Goal: Task Accomplishment & Management: Use online tool/utility

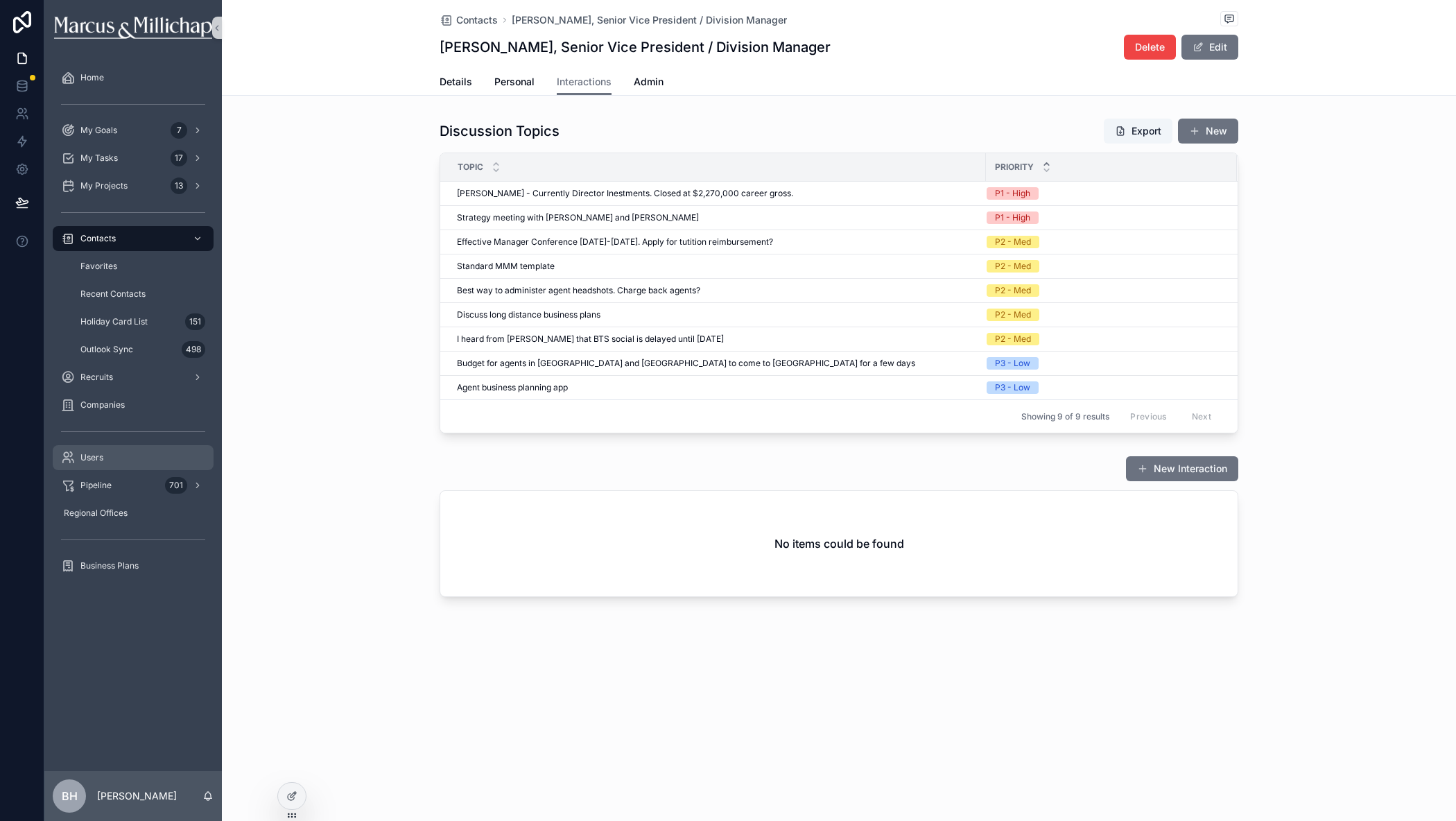
click at [105, 467] on div "Users" at bounding box center [133, 457] width 144 height 22
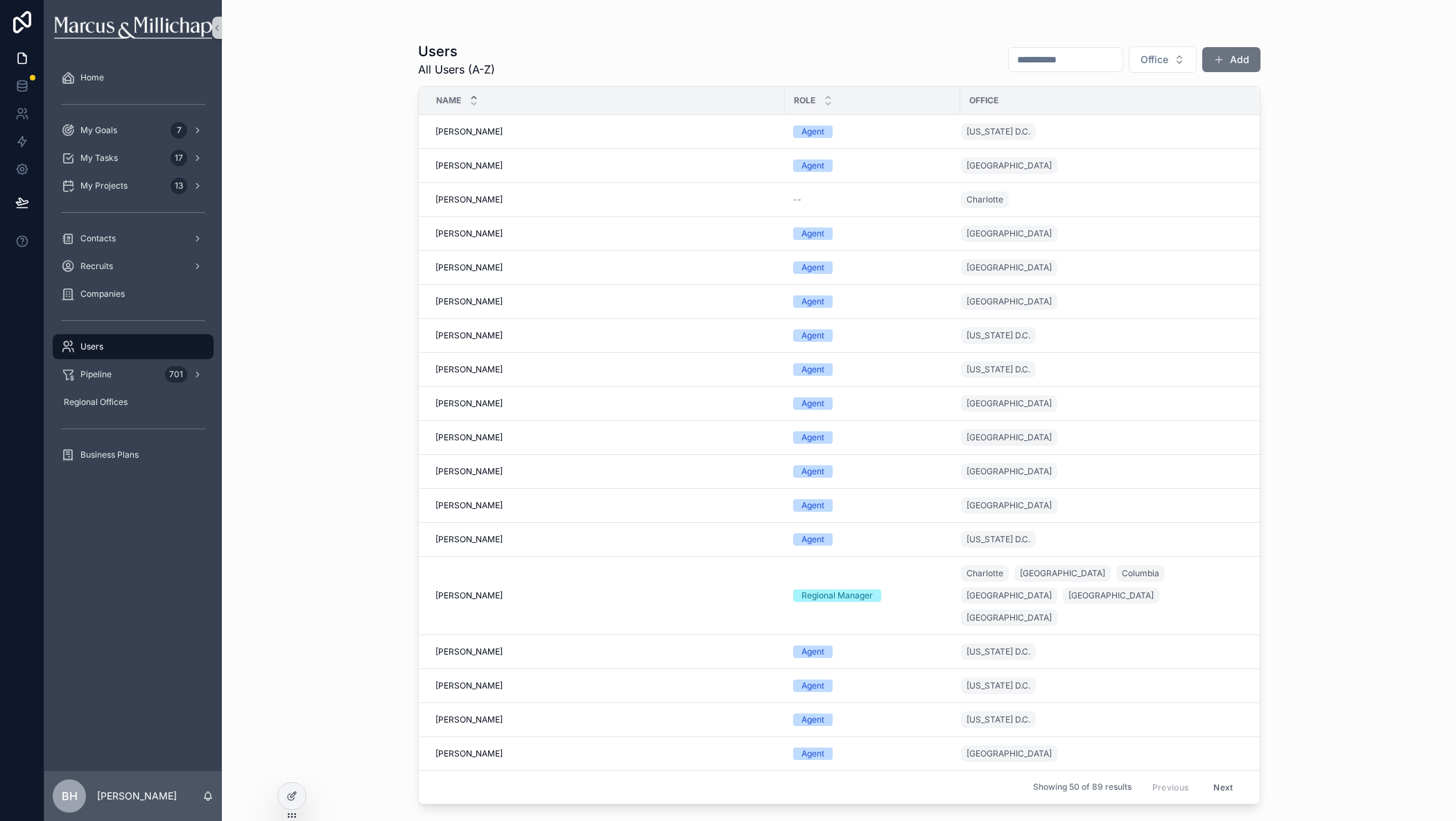
click at [1024, 65] on input "scrollable content" at bounding box center [1064, 60] width 113 height 20
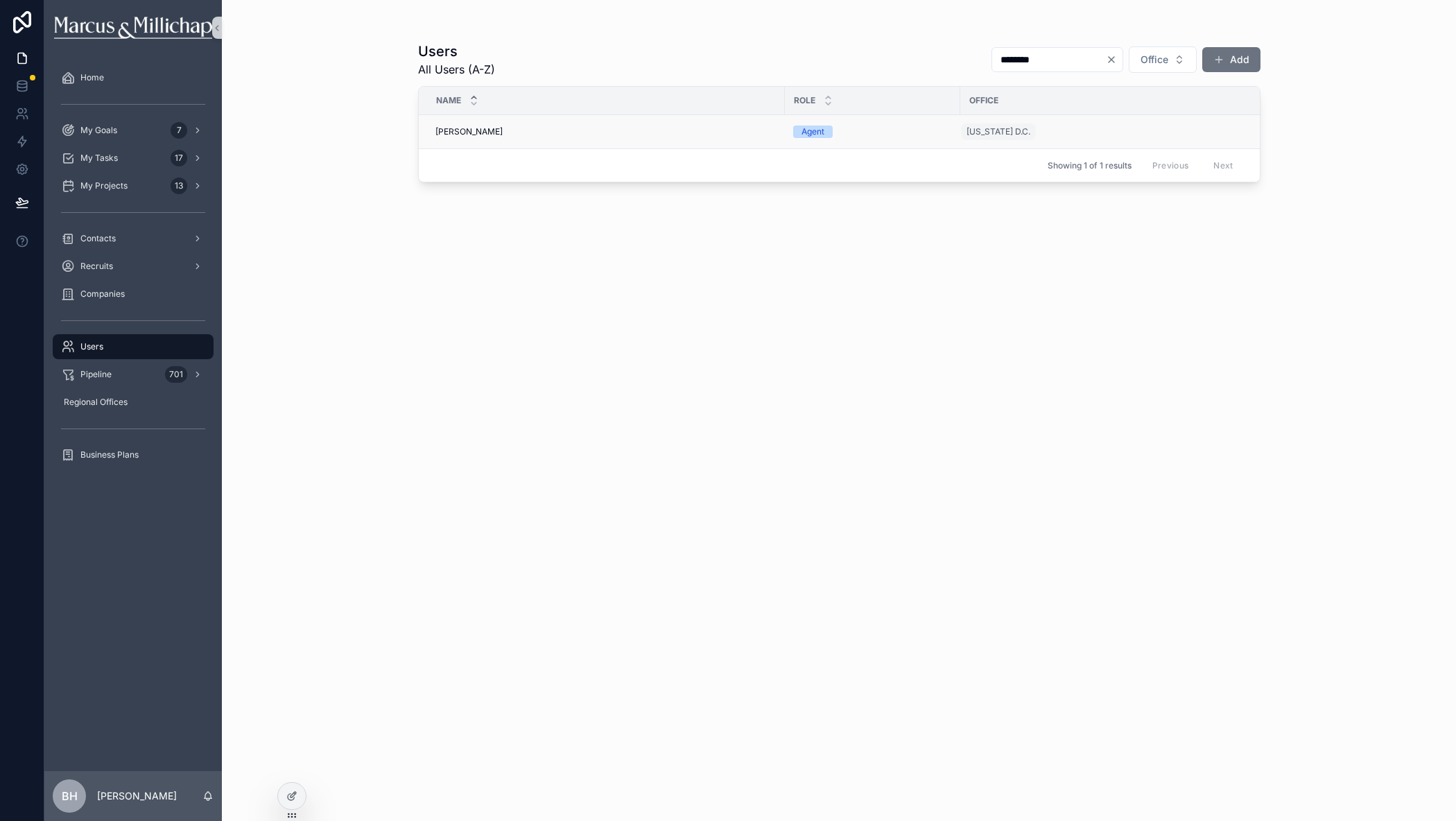
type input "********"
click at [489, 128] on span "[PERSON_NAME]" at bounding box center [468, 131] width 67 height 11
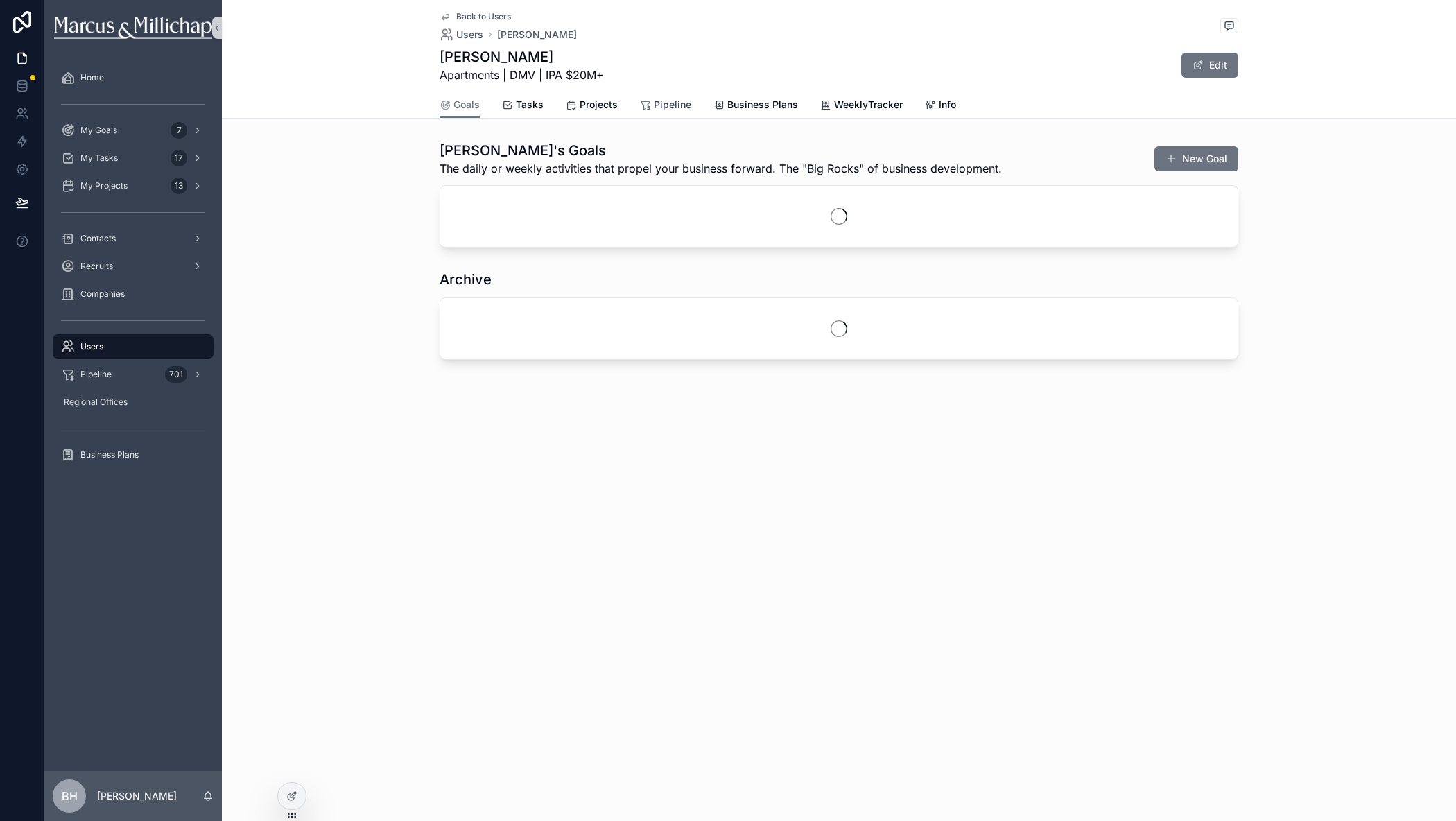
click at [676, 100] on span "Pipeline" at bounding box center [672, 105] width 38 height 14
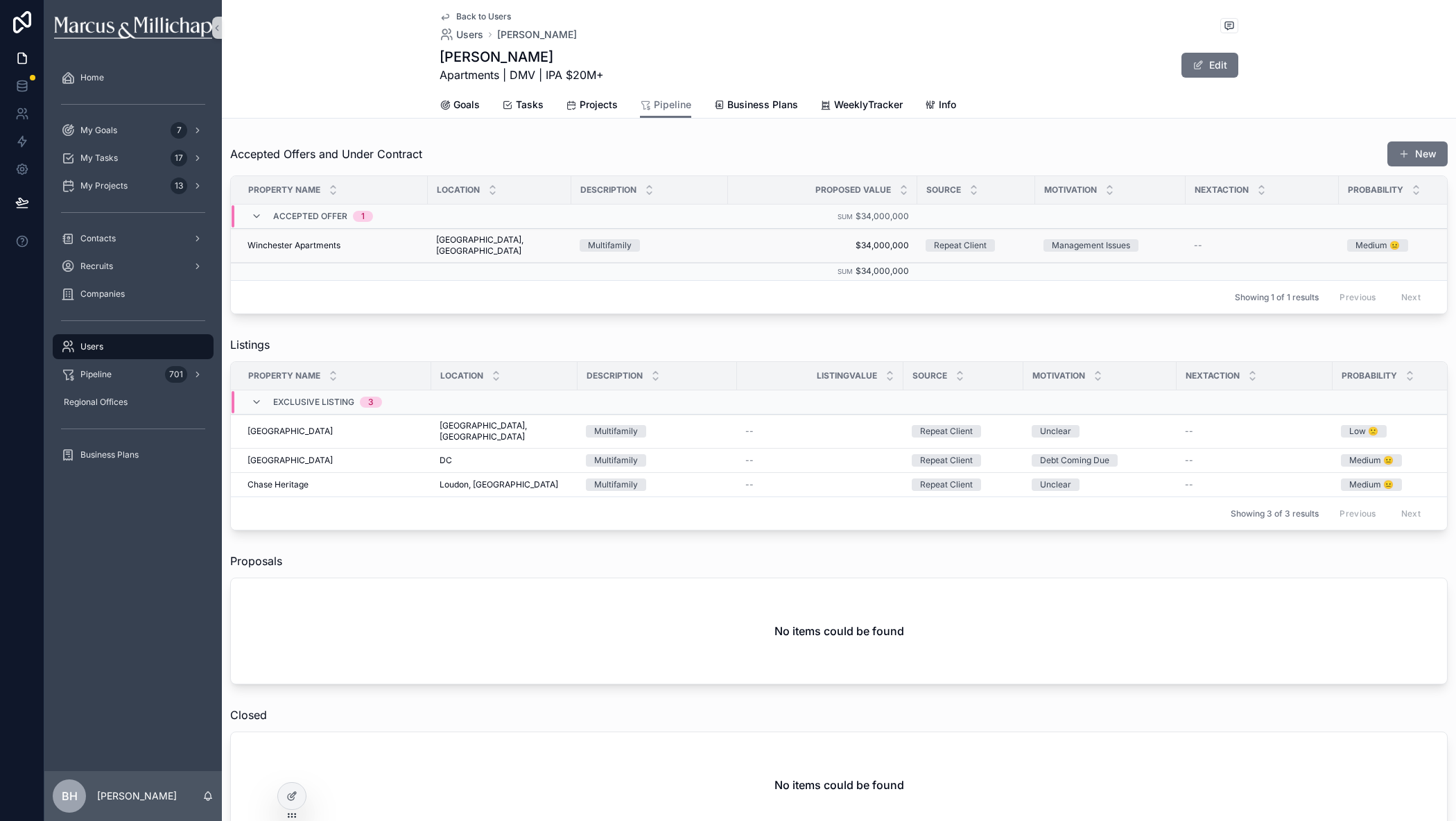
click at [270, 242] on span "Winchester Apartments" at bounding box center [293, 245] width 93 height 11
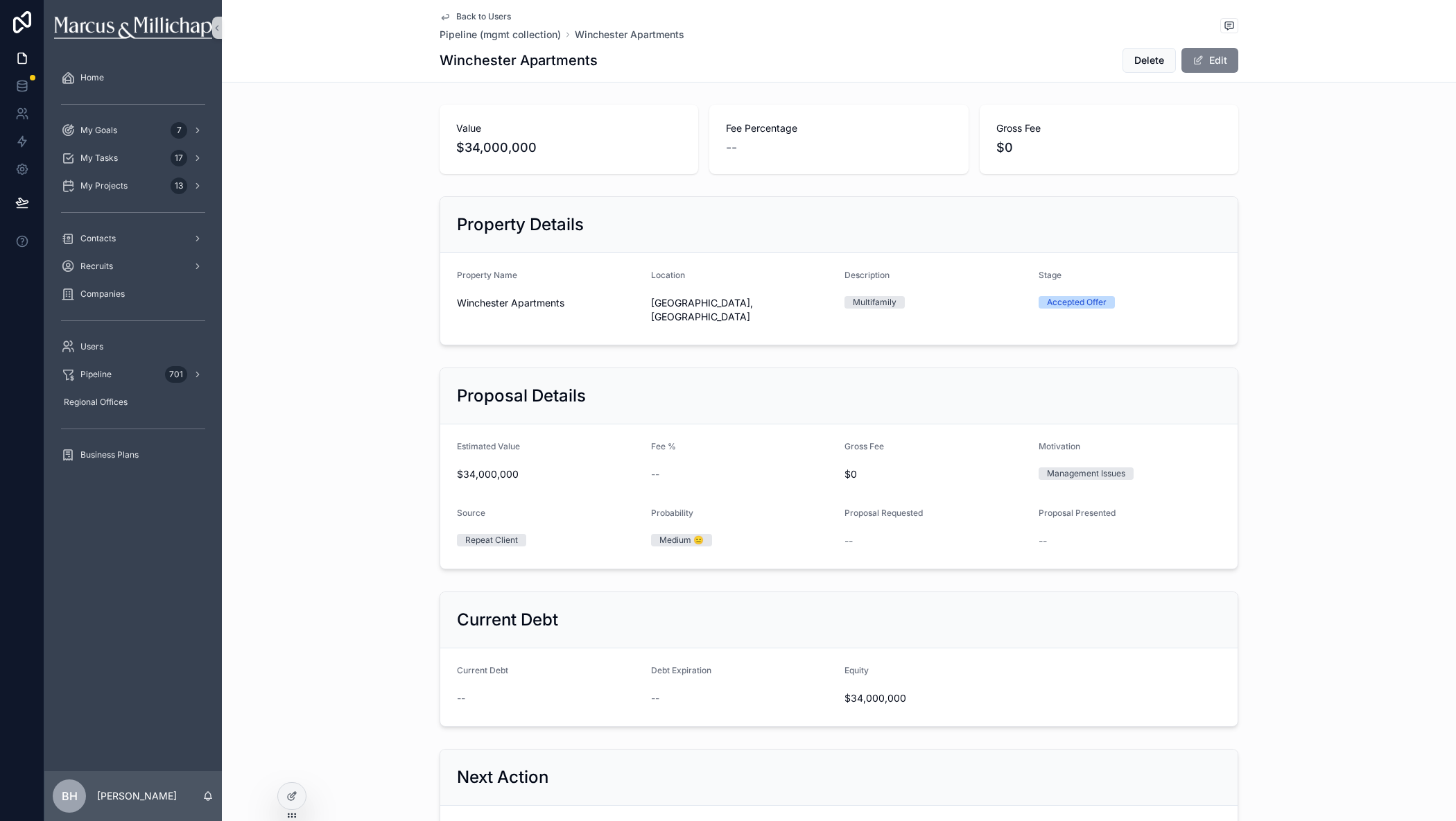
click at [1213, 62] on button "Edit" at bounding box center [1209, 60] width 57 height 25
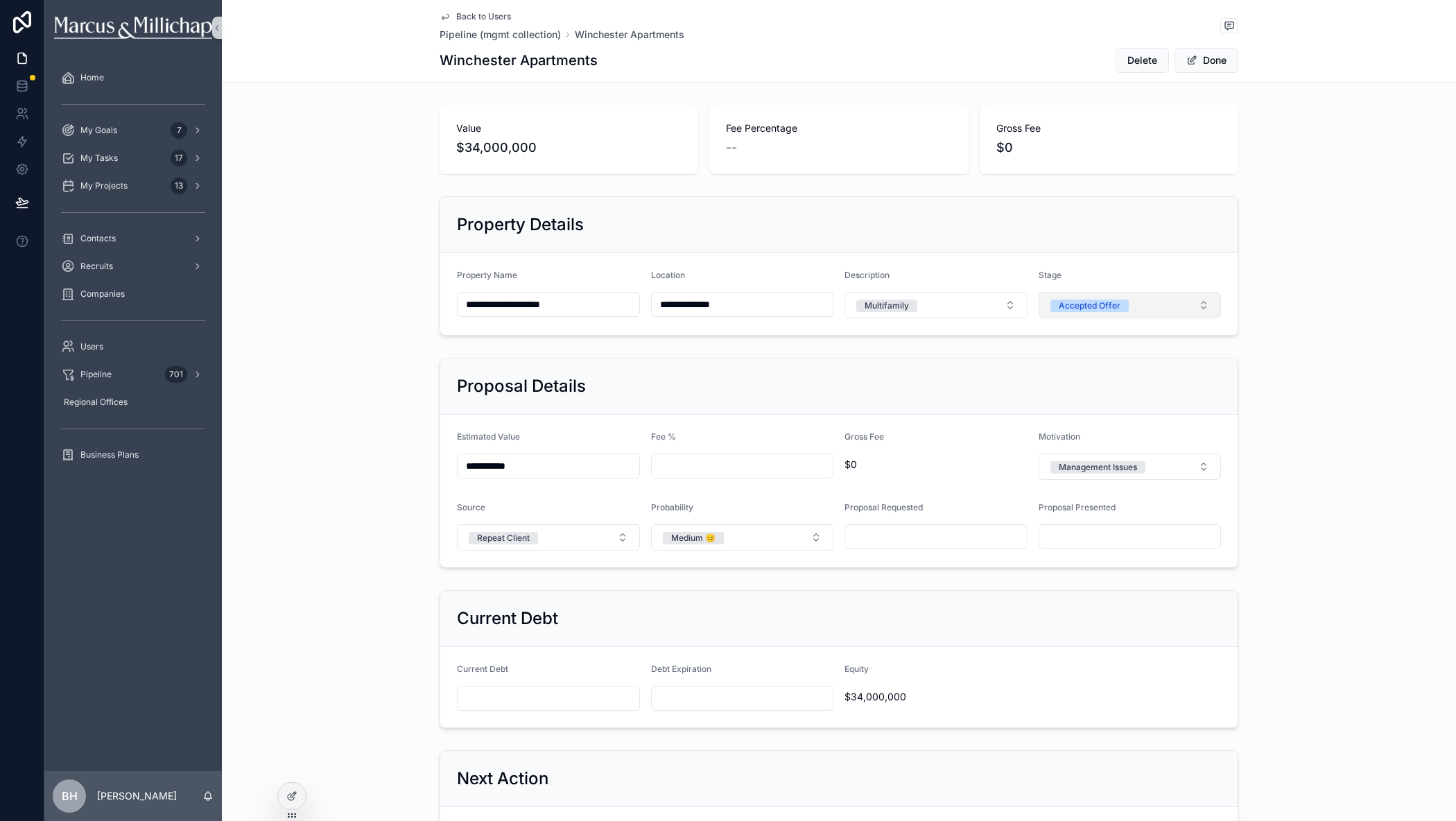
click at [1086, 305] on div "Accepted Offer" at bounding box center [1089, 306] width 61 height 13
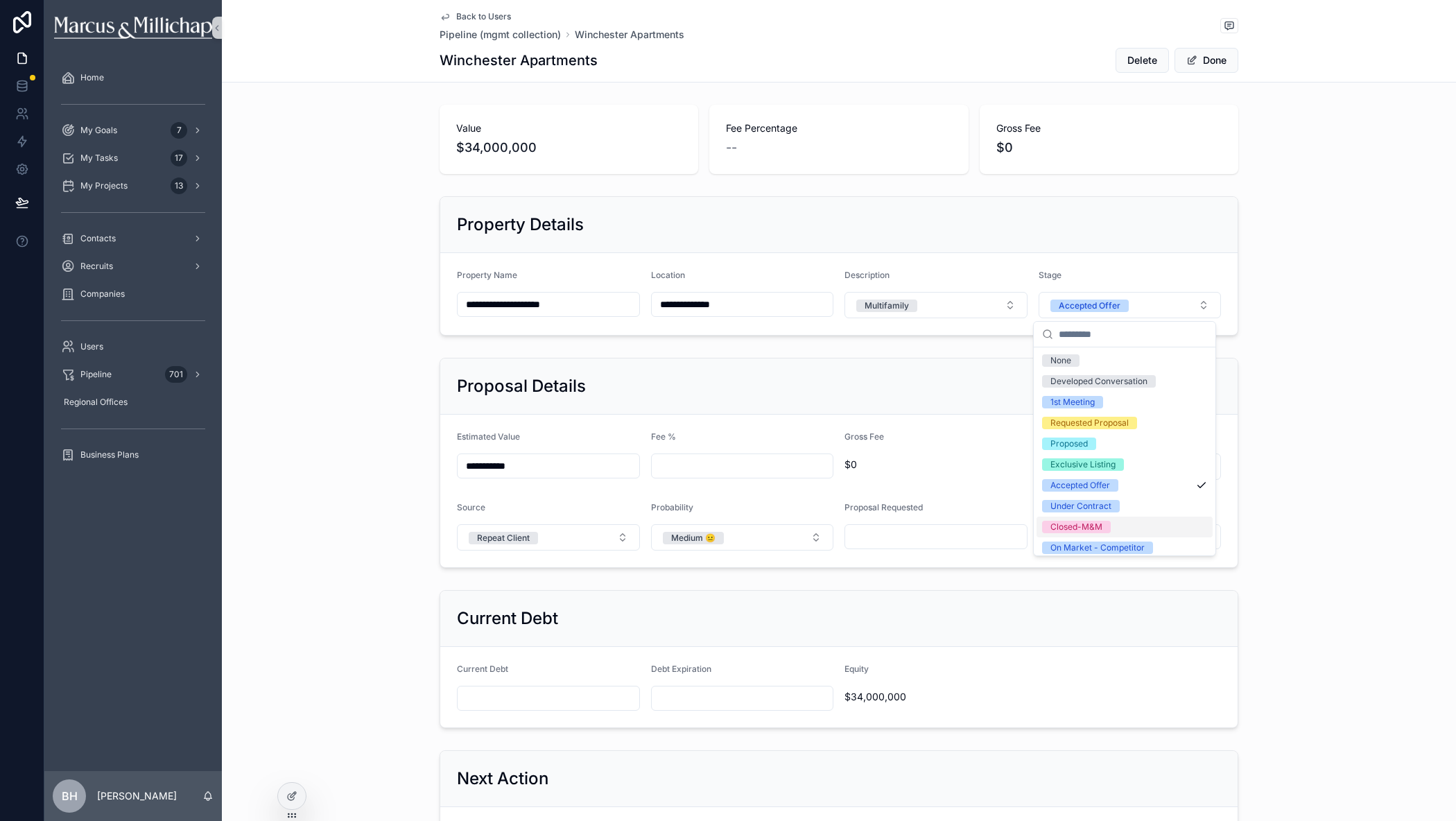
click at [1064, 527] on div "Closed-M&M" at bounding box center [1076, 527] width 52 height 13
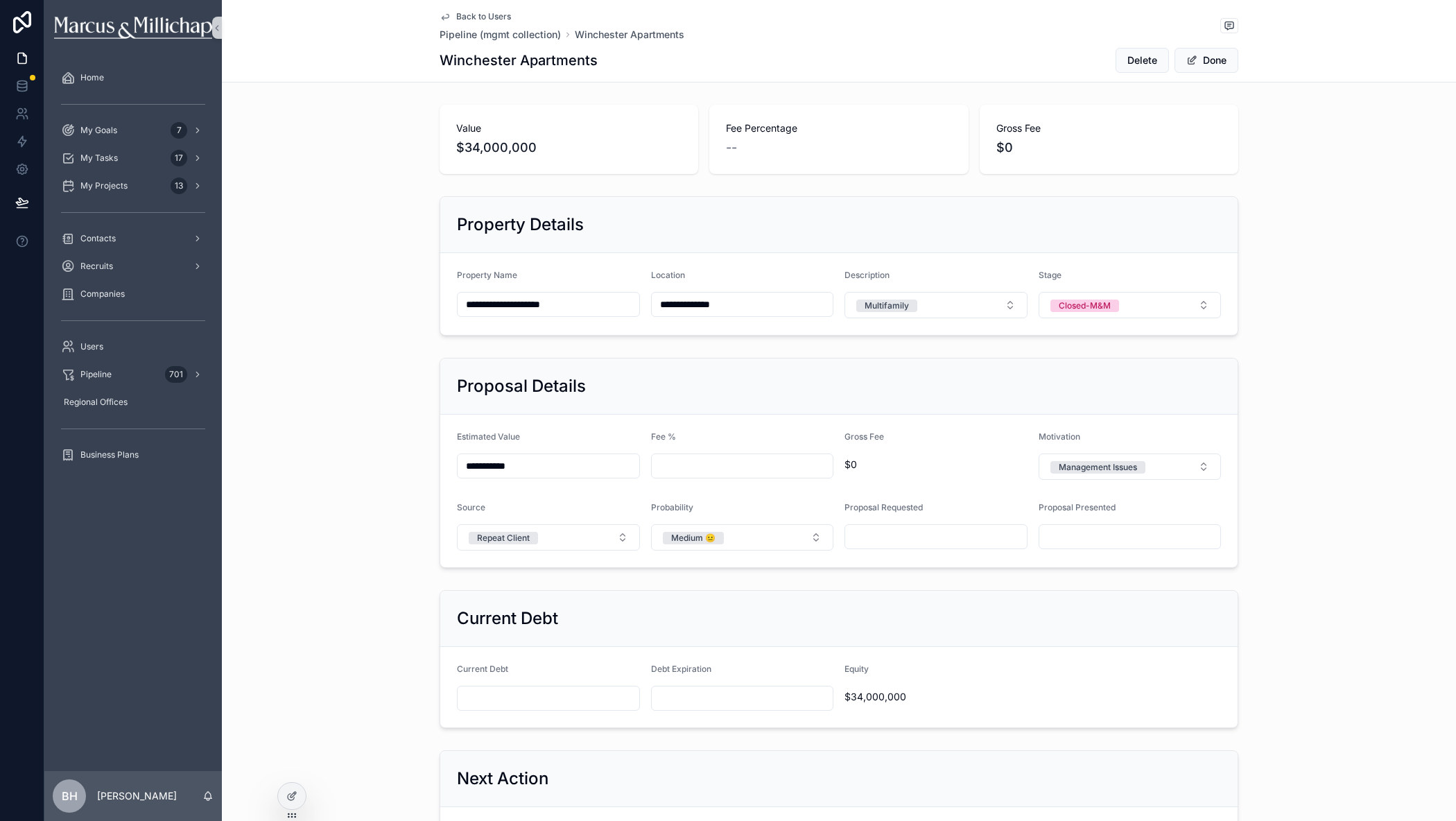
click at [1215, 62] on button "Done" at bounding box center [1206, 60] width 64 height 25
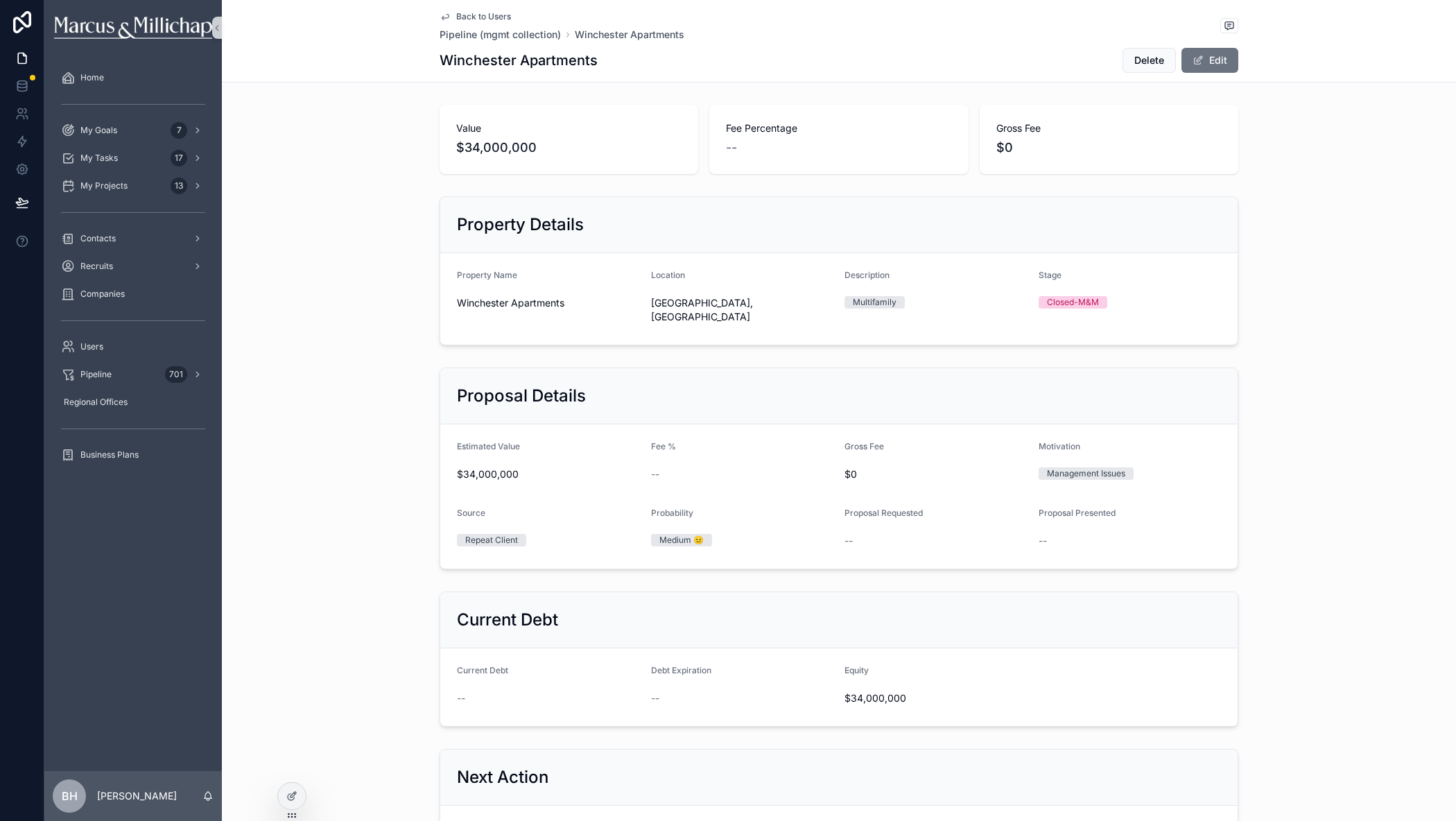
click at [494, 20] on span "Back to Users" at bounding box center [484, 16] width 55 height 11
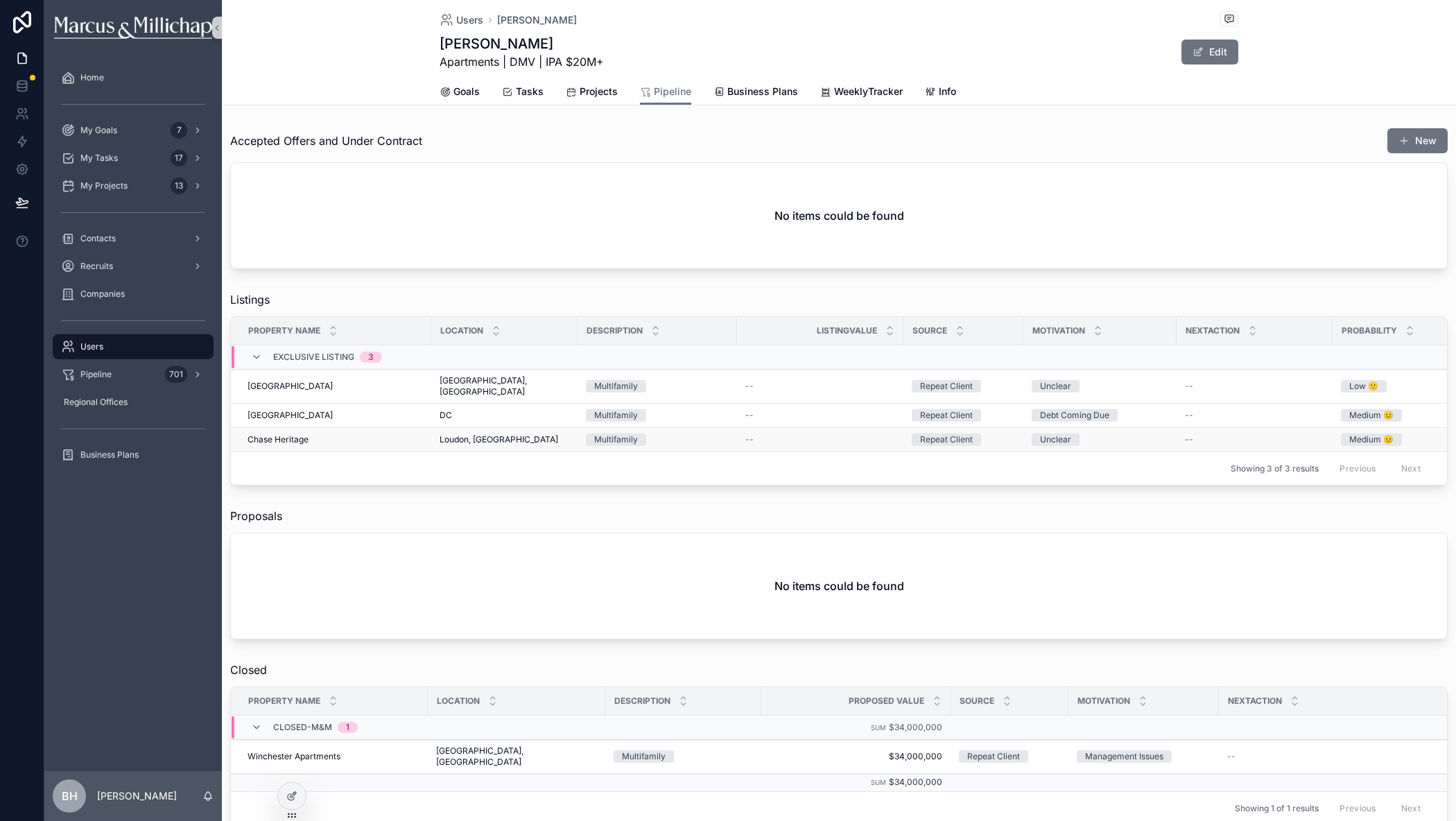
click at [272, 434] on span "Chase Heritage" at bounding box center [278, 440] width 61 height 11
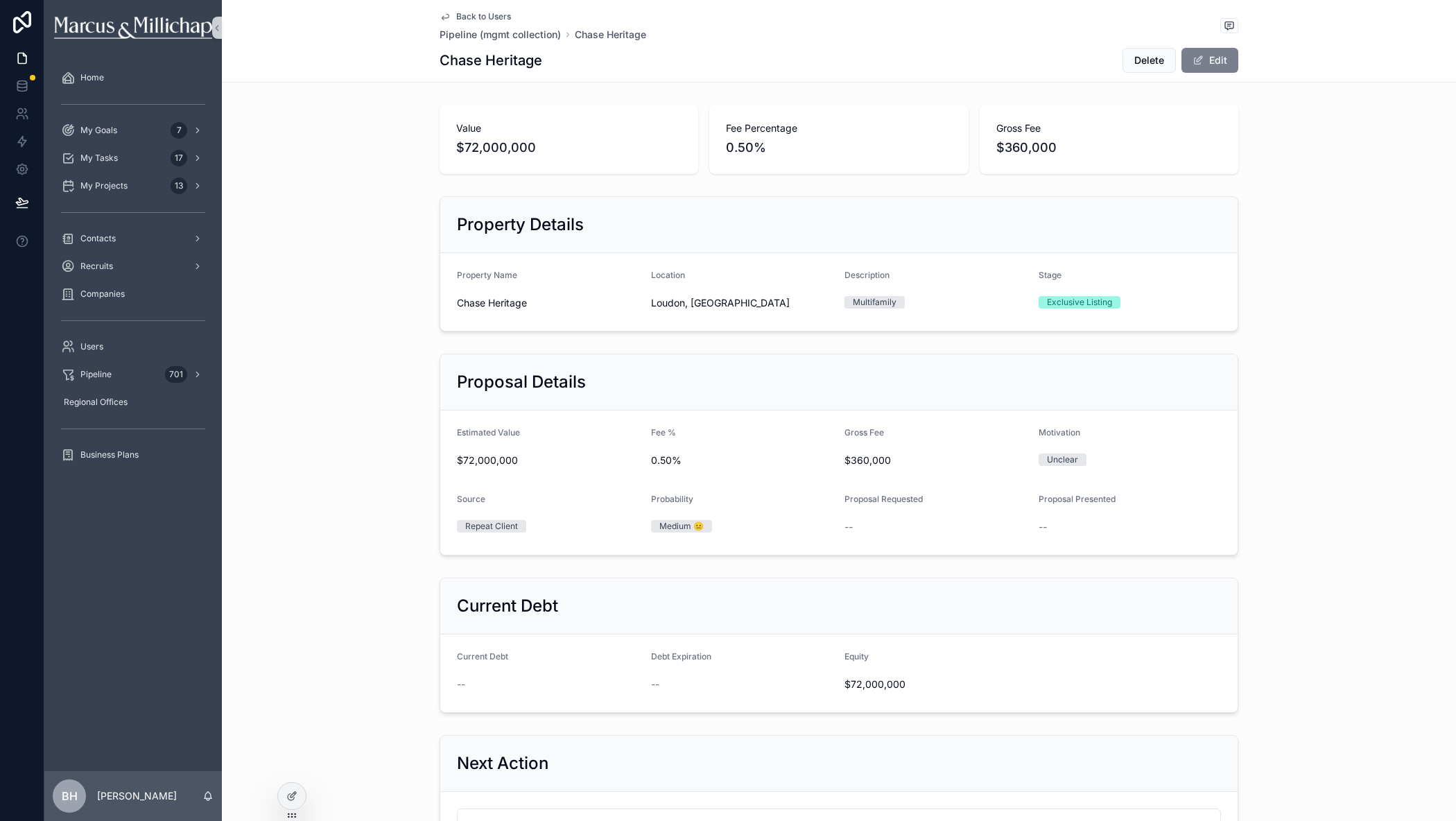
click at [1221, 61] on button "Edit" at bounding box center [1209, 60] width 57 height 25
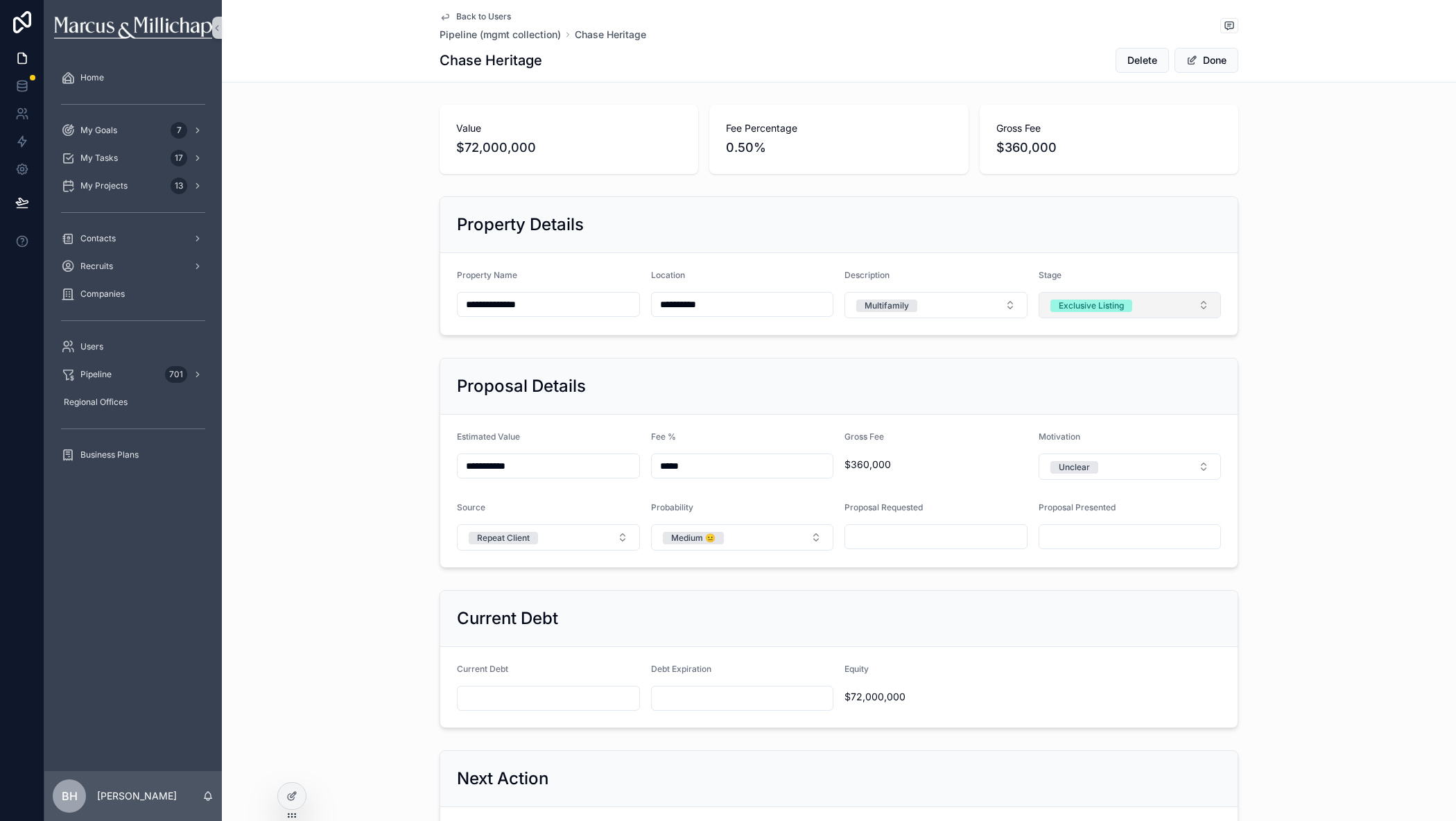
click at [1060, 306] on div "Exclusive Listing" at bounding box center [1091, 306] width 65 height 13
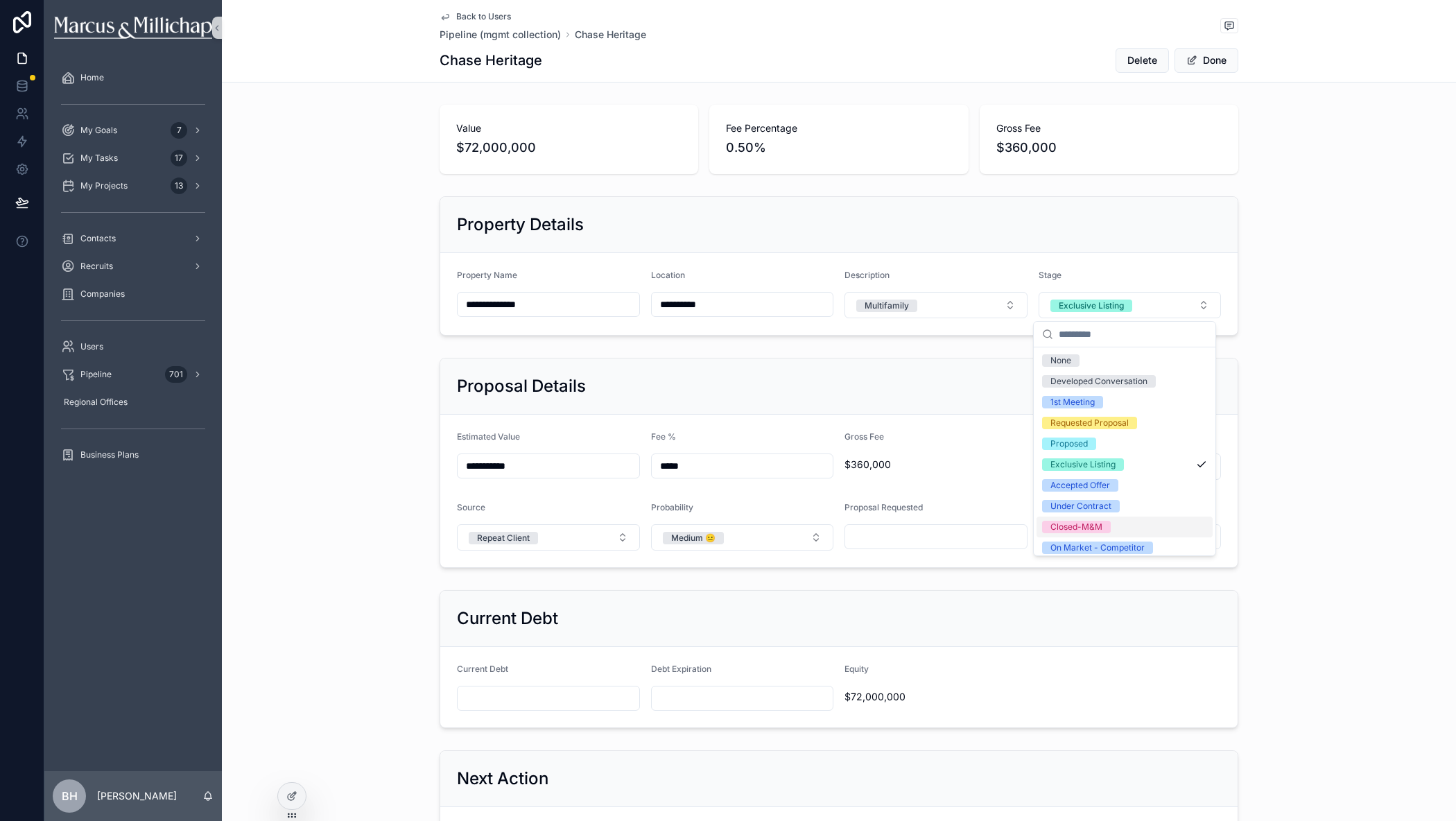
click at [1065, 526] on div "Closed-M&M" at bounding box center [1076, 527] width 52 height 13
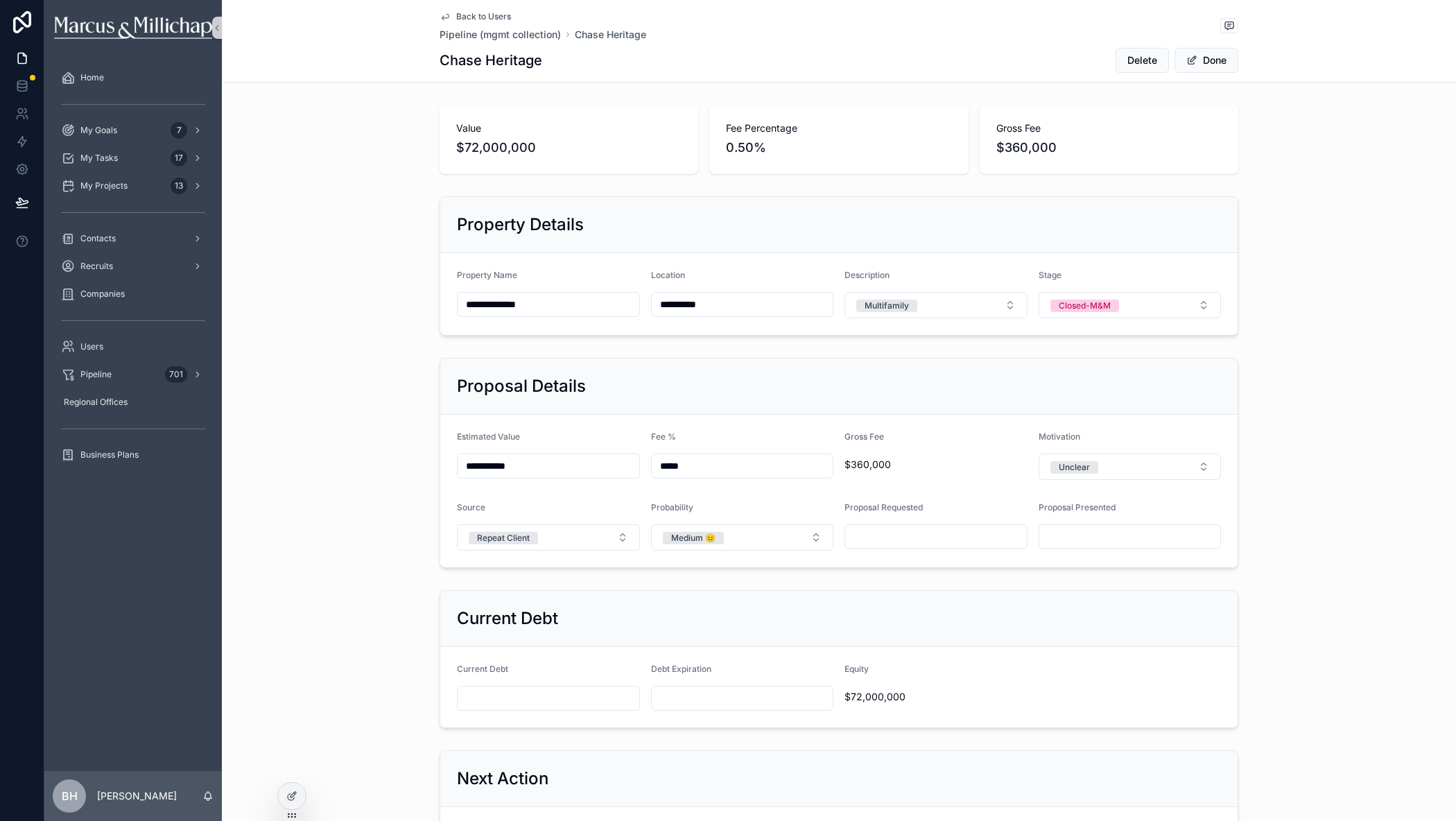
click at [1204, 61] on button "Done" at bounding box center [1206, 60] width 64 height 25
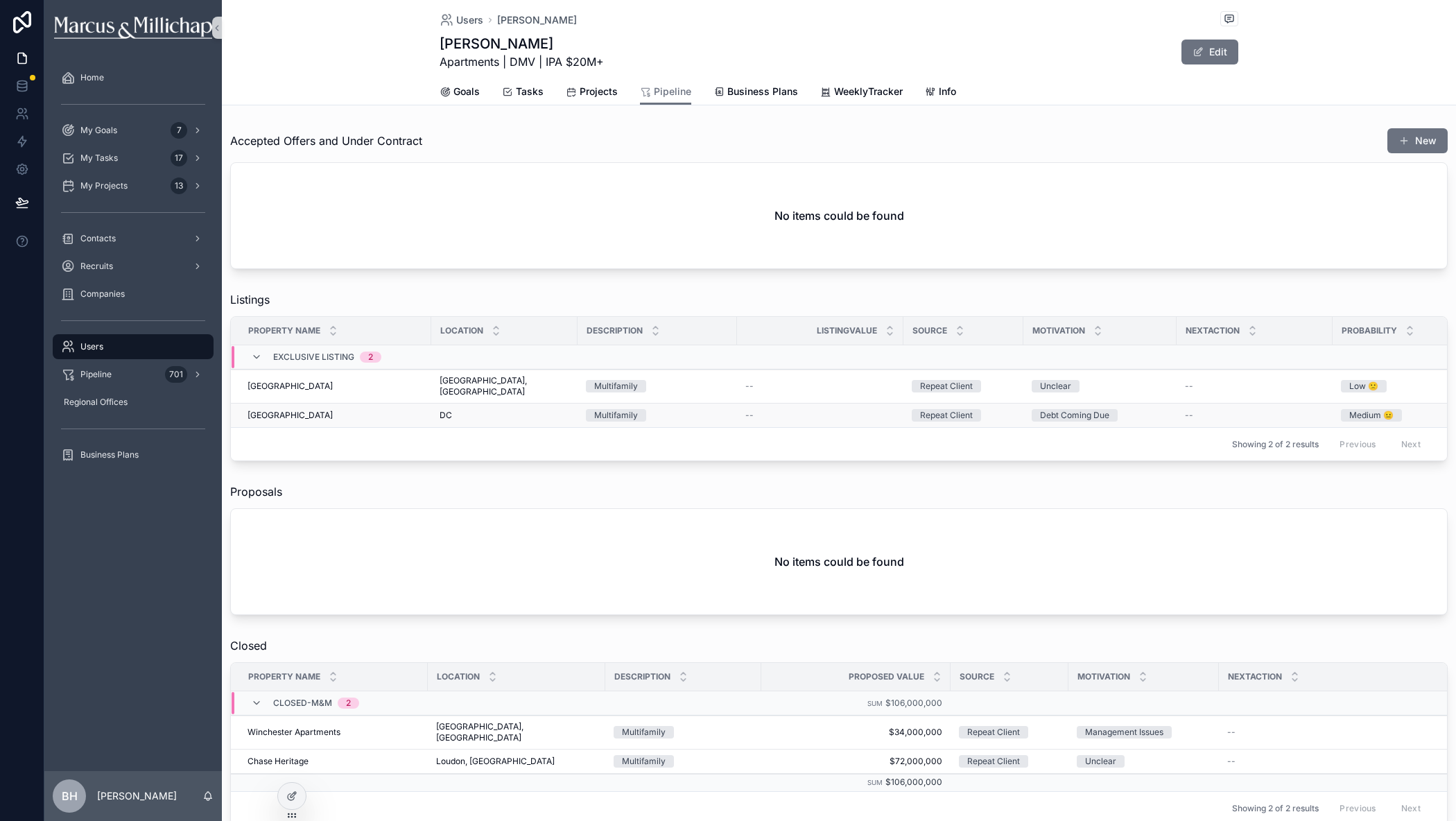
click at [280, 410] on span "Rialto Building" at bounding box center [290, 415] width 85 height 11
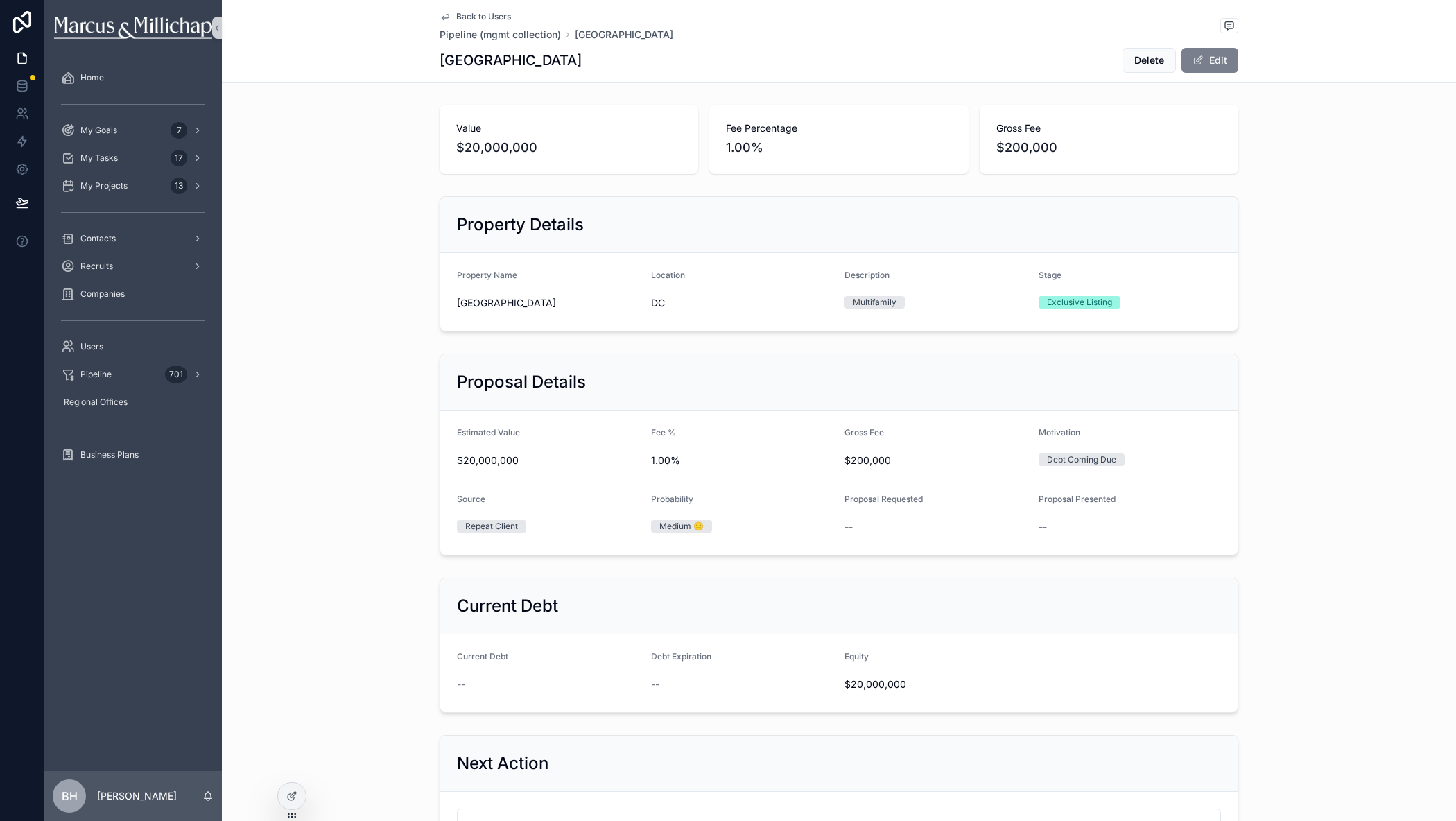
click at [1216, 54] on button "Edit" at bounding box center [1209, 60] width 57 height 25
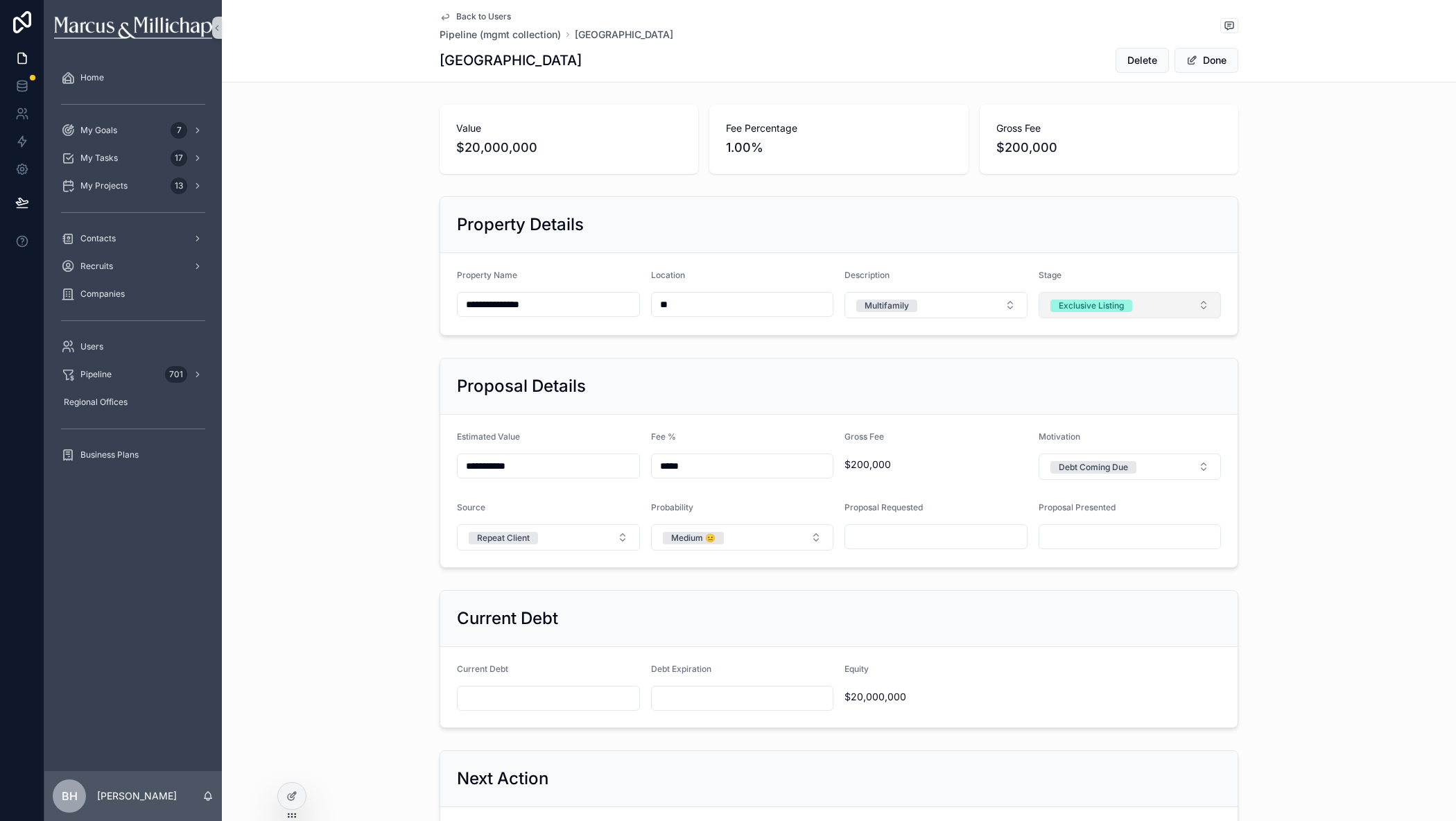
click at [1110, 306] on div "Exclusive Listing" at bounding box center [1091, 306] width 65 height 13
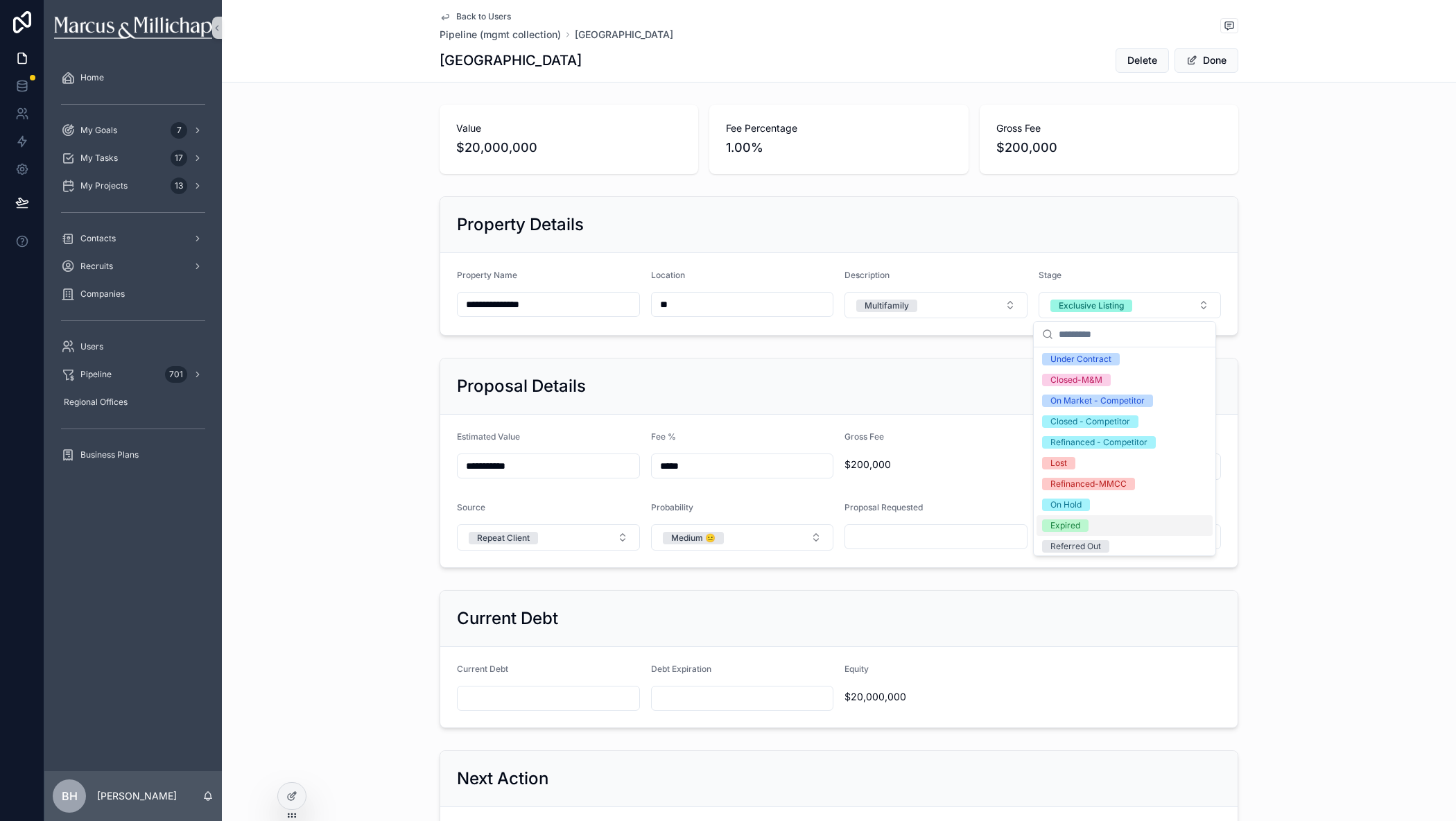
scroll to position [151, 0]
click at [1092, 504] on div "On Hold" at bounding box center [1124, 501] width 176 height 20
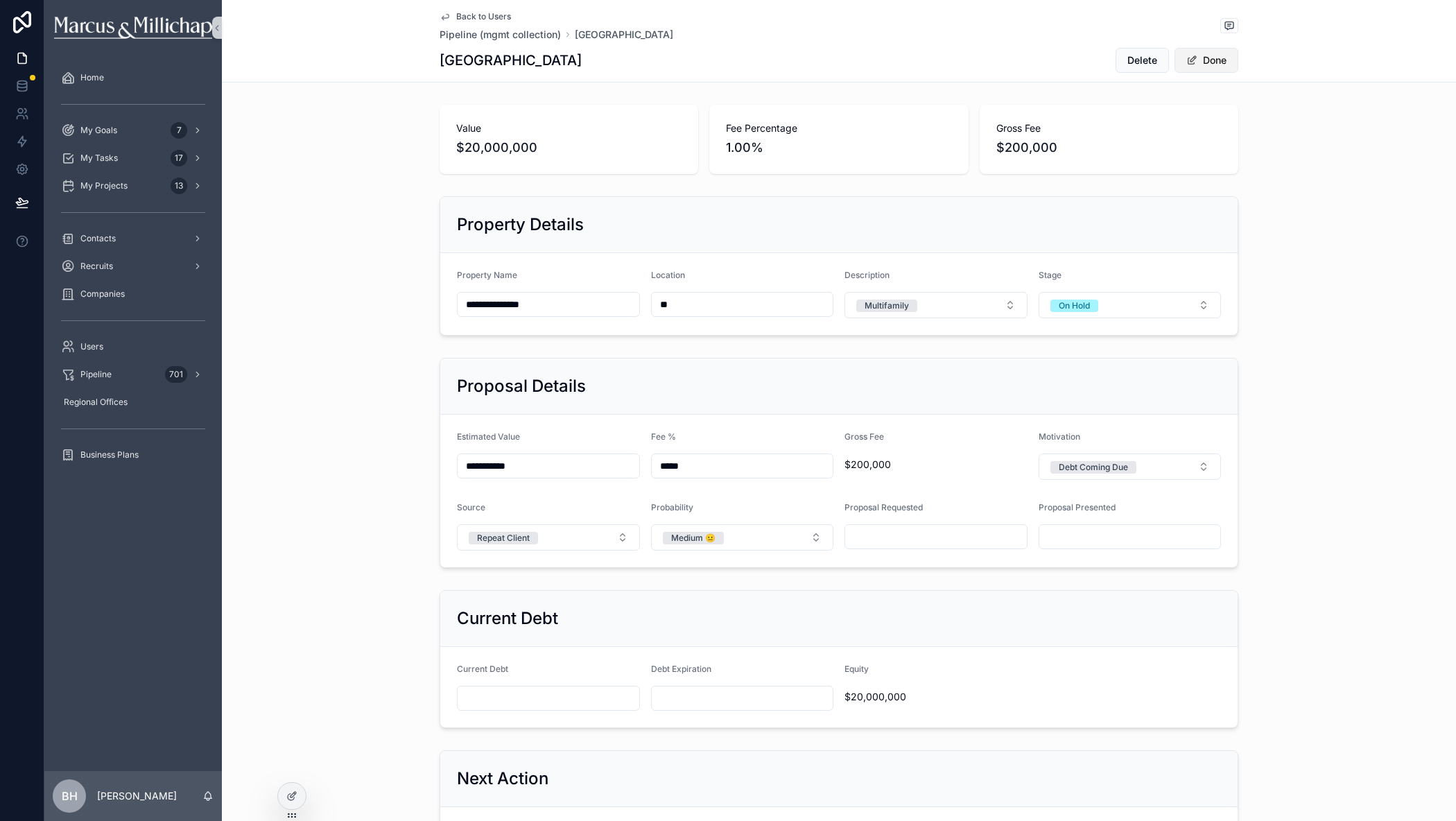
click at [1212, 65] on button "Done" at bounding box center [1206, 60] width 64 height 25
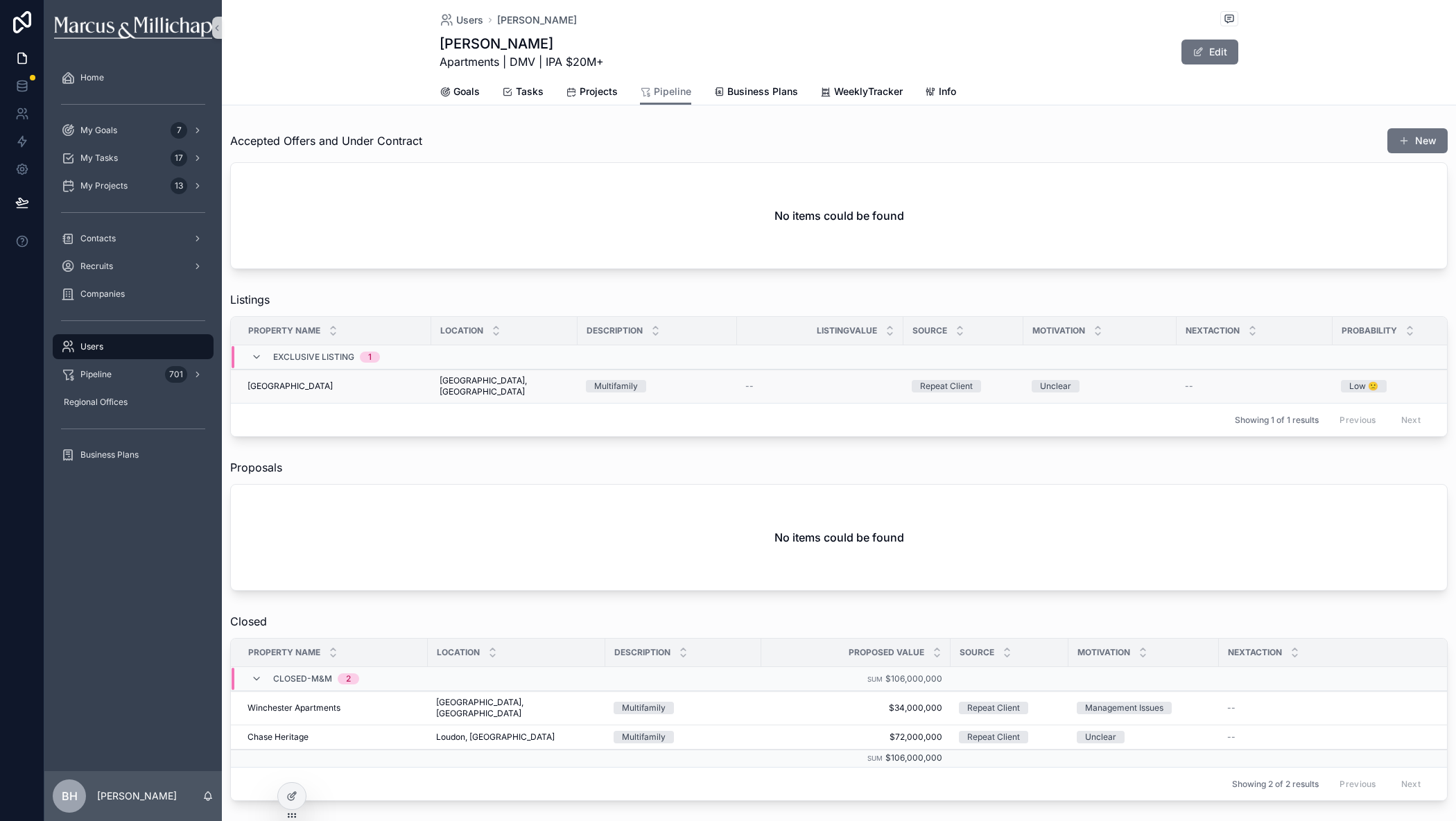
click at [301, 381] on span "Blue Ridge Apartments" at bounding box center [290, 386] width 85 height 11
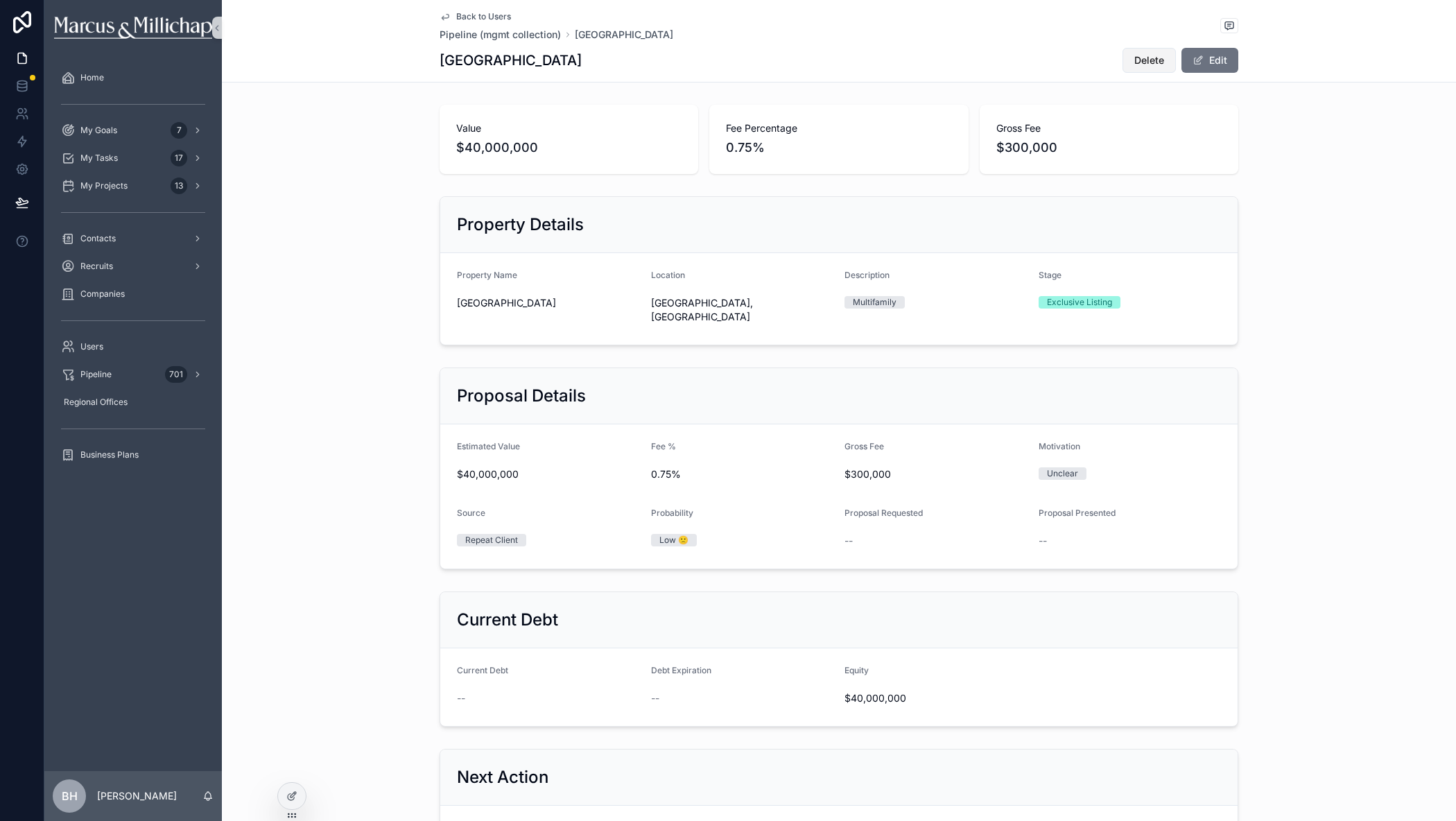
click at [1138, 61] on span "Delete" at bounding box center [1149, 61] width 30 height 14
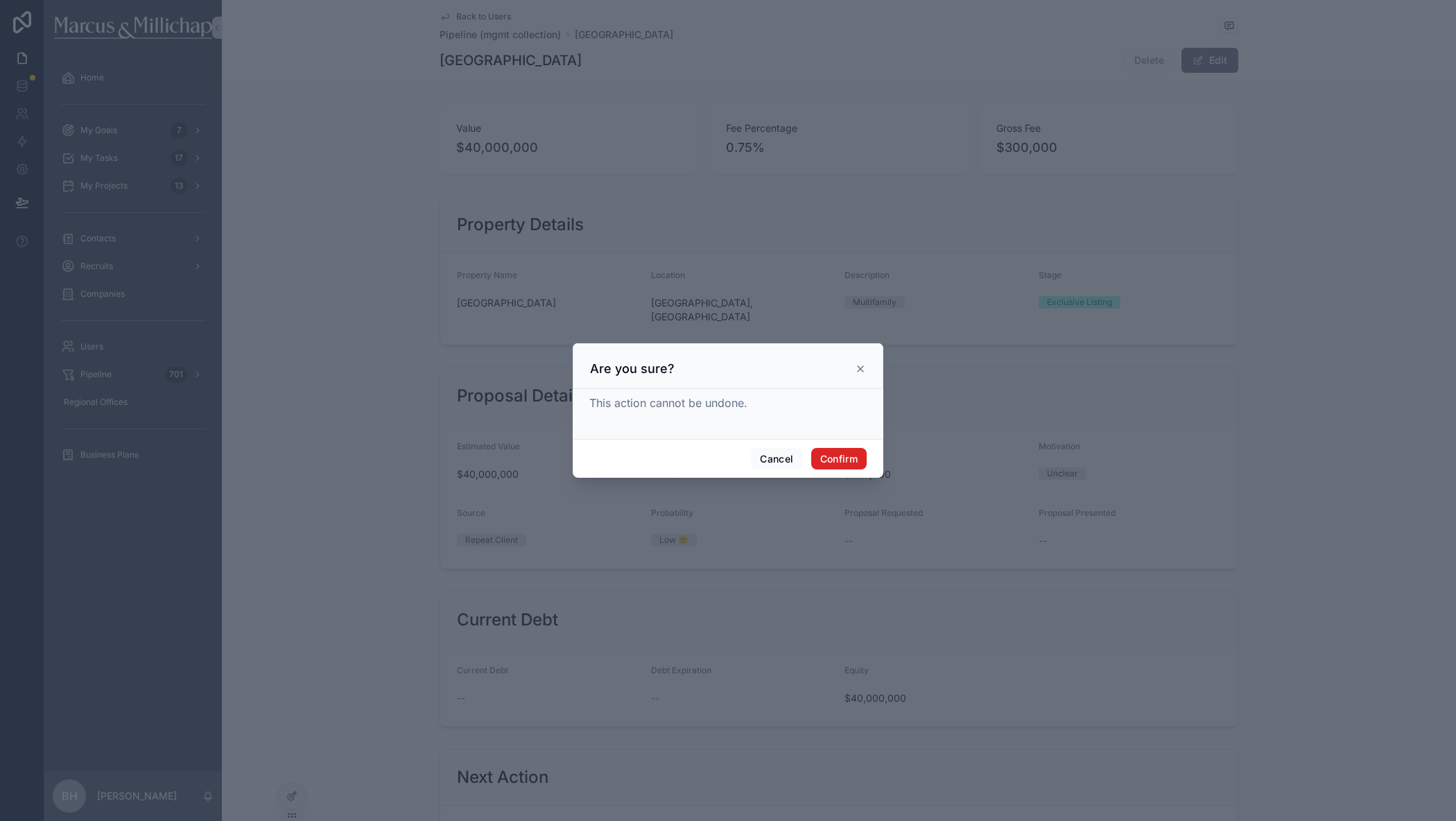
click at [845, 457] on button "Confirm" at bounding box center [838, 459] width 55 height 22
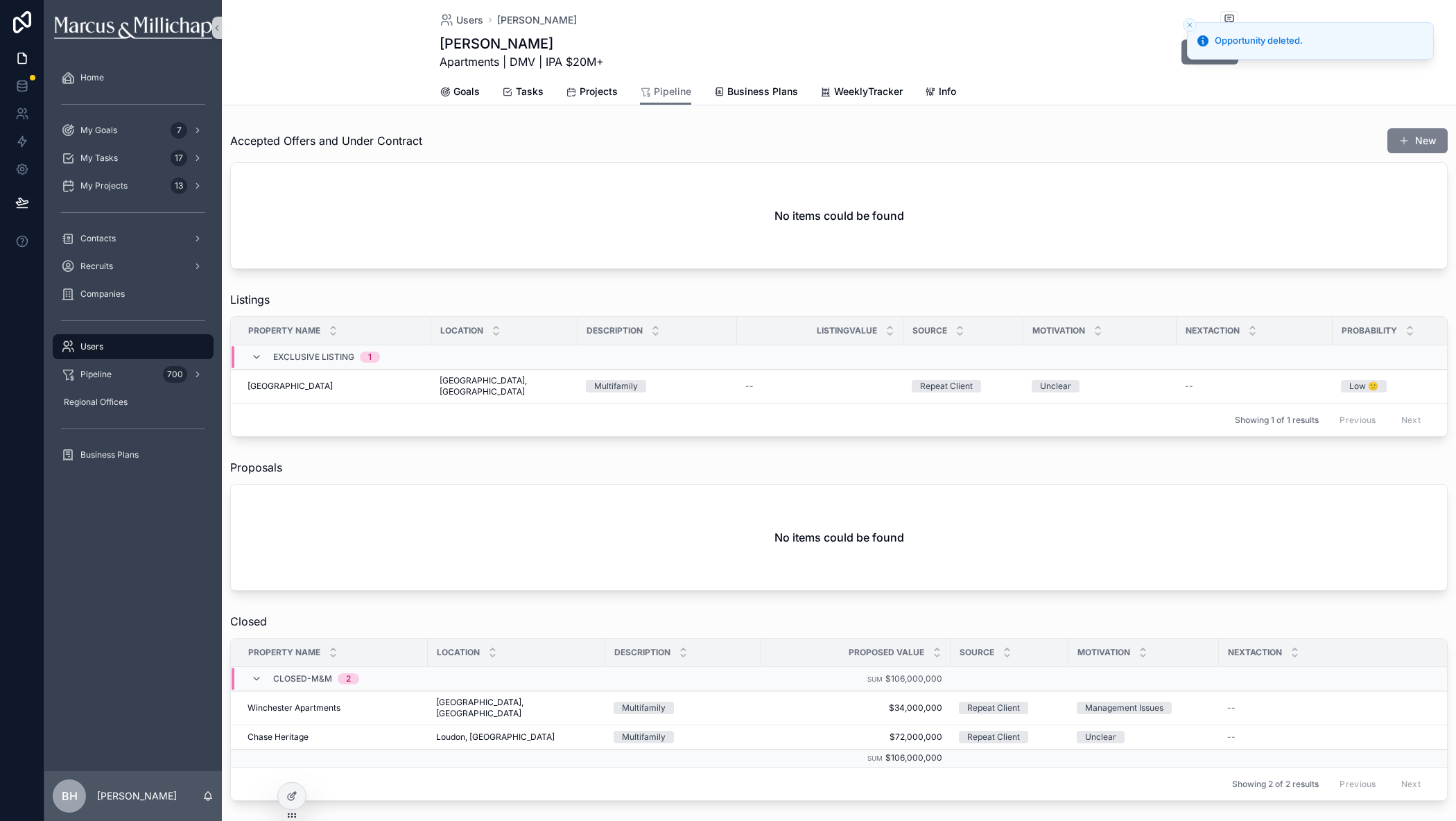
click at [1419, 139] on button "New" at bounding box center [1417, 140] width 61 height 25
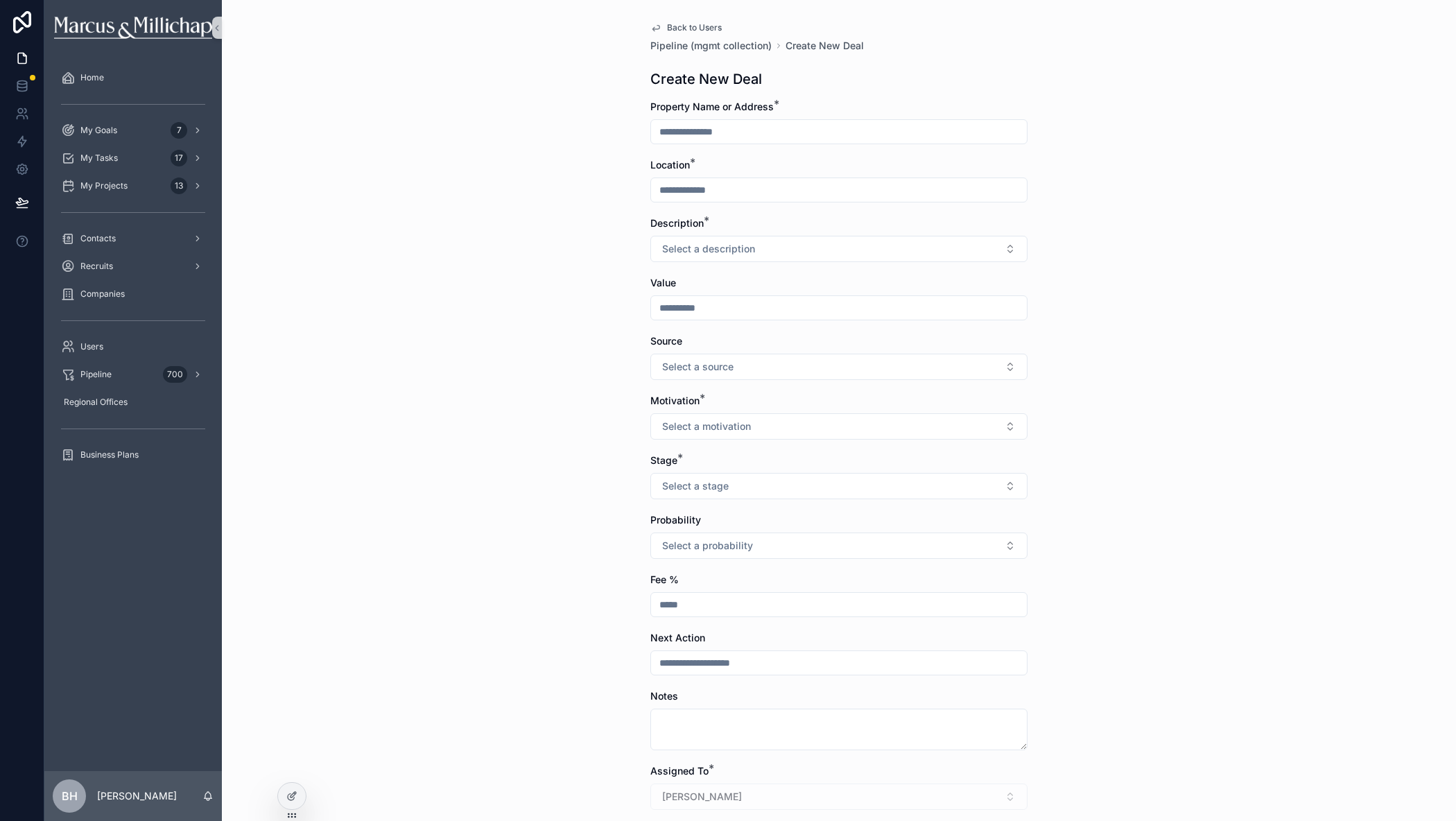
click at [673, 129] on input "scrollable content" at bounding box center [838, 131] width 375 height 20
type input "**********"
click at [733, 251] on span "Select a description" at bounding box center [708, 249] width 93 height 14
click at [694, 405] on div "Multifamily" at bounding box center [684, 408] width 44 height 13
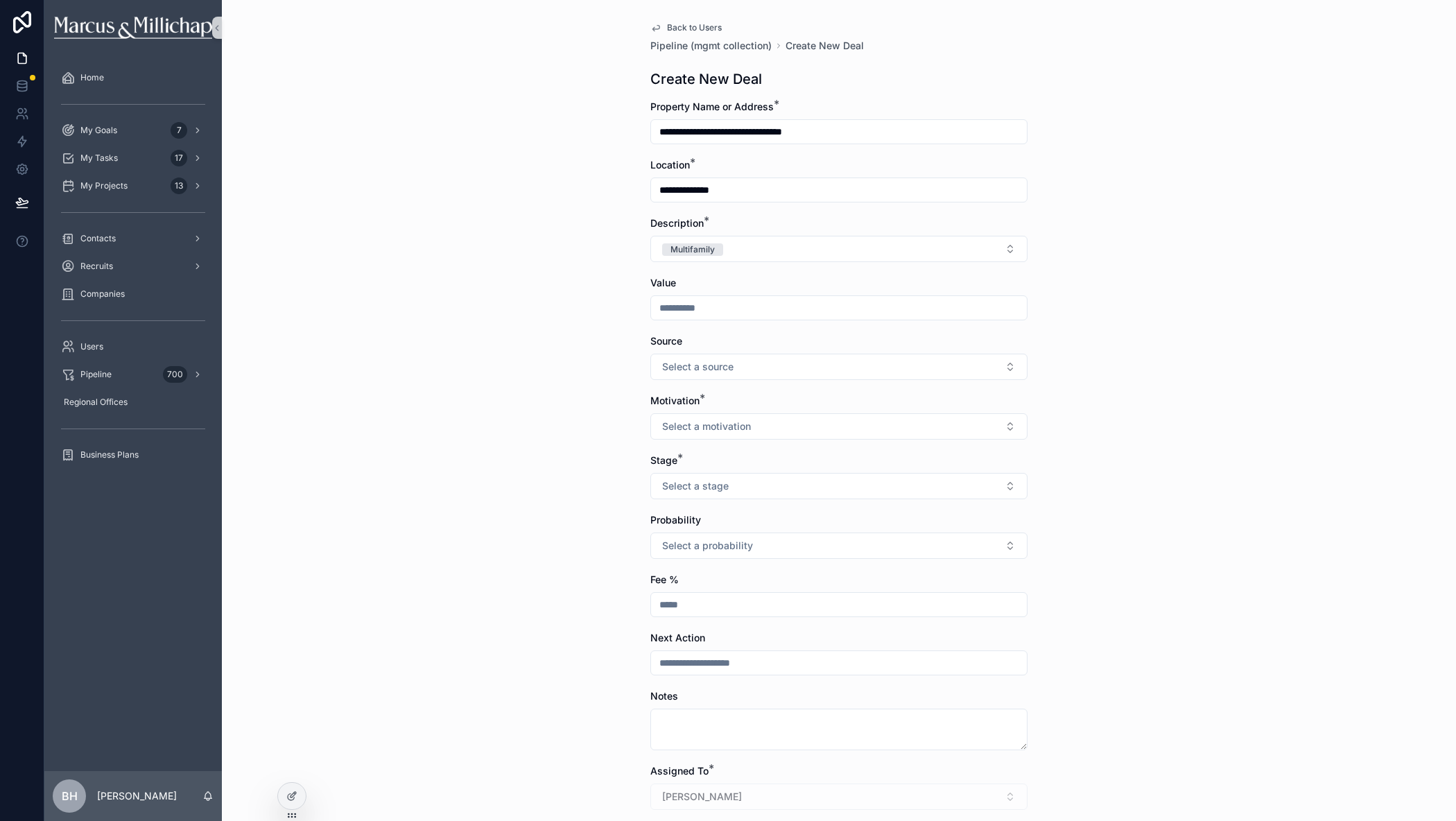
click at [705, 306] on input "scrollable content" at bounding box center [838, 307] width 375 height 20
type input "**********"
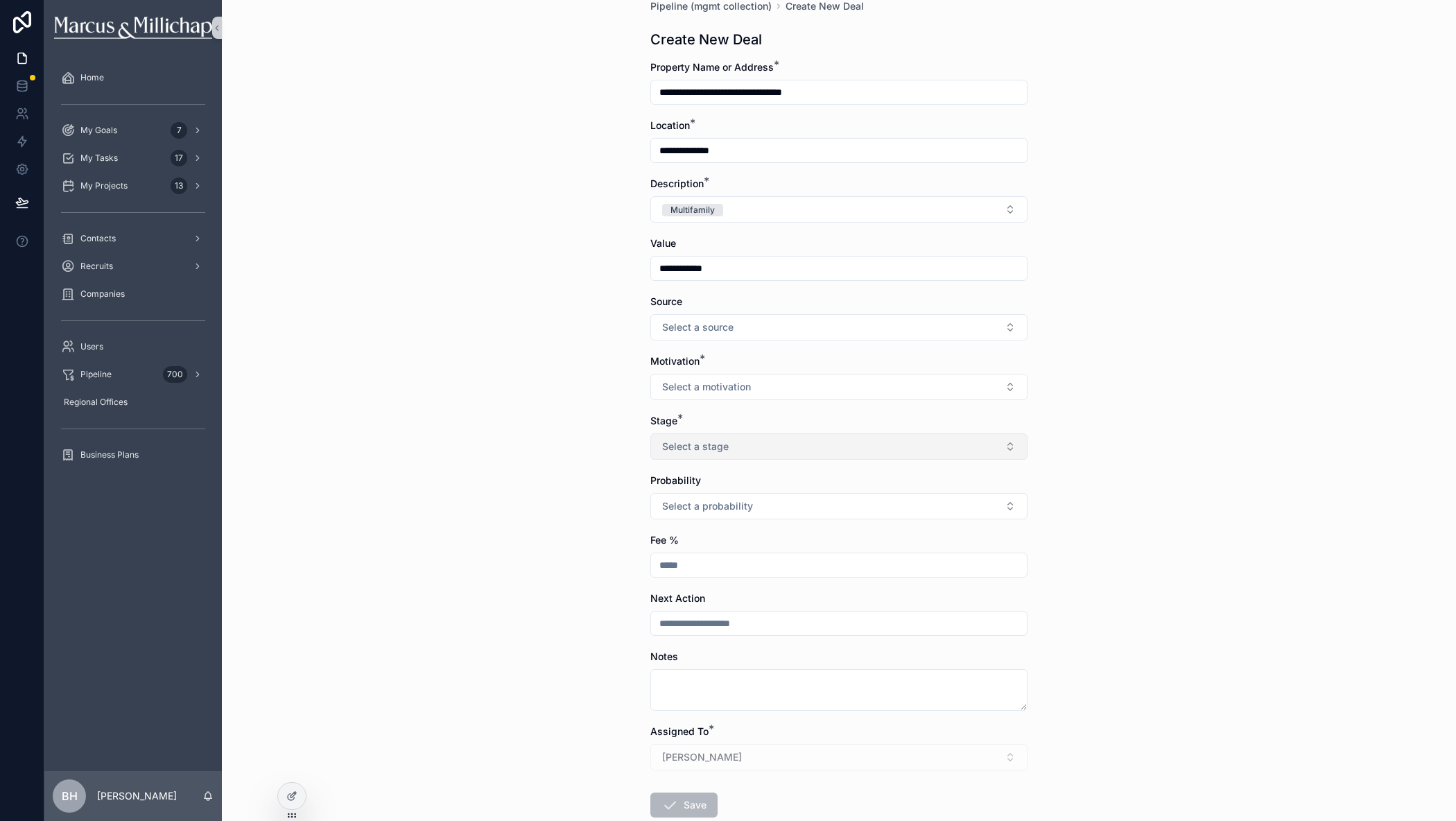
scroll to position [69, 0]
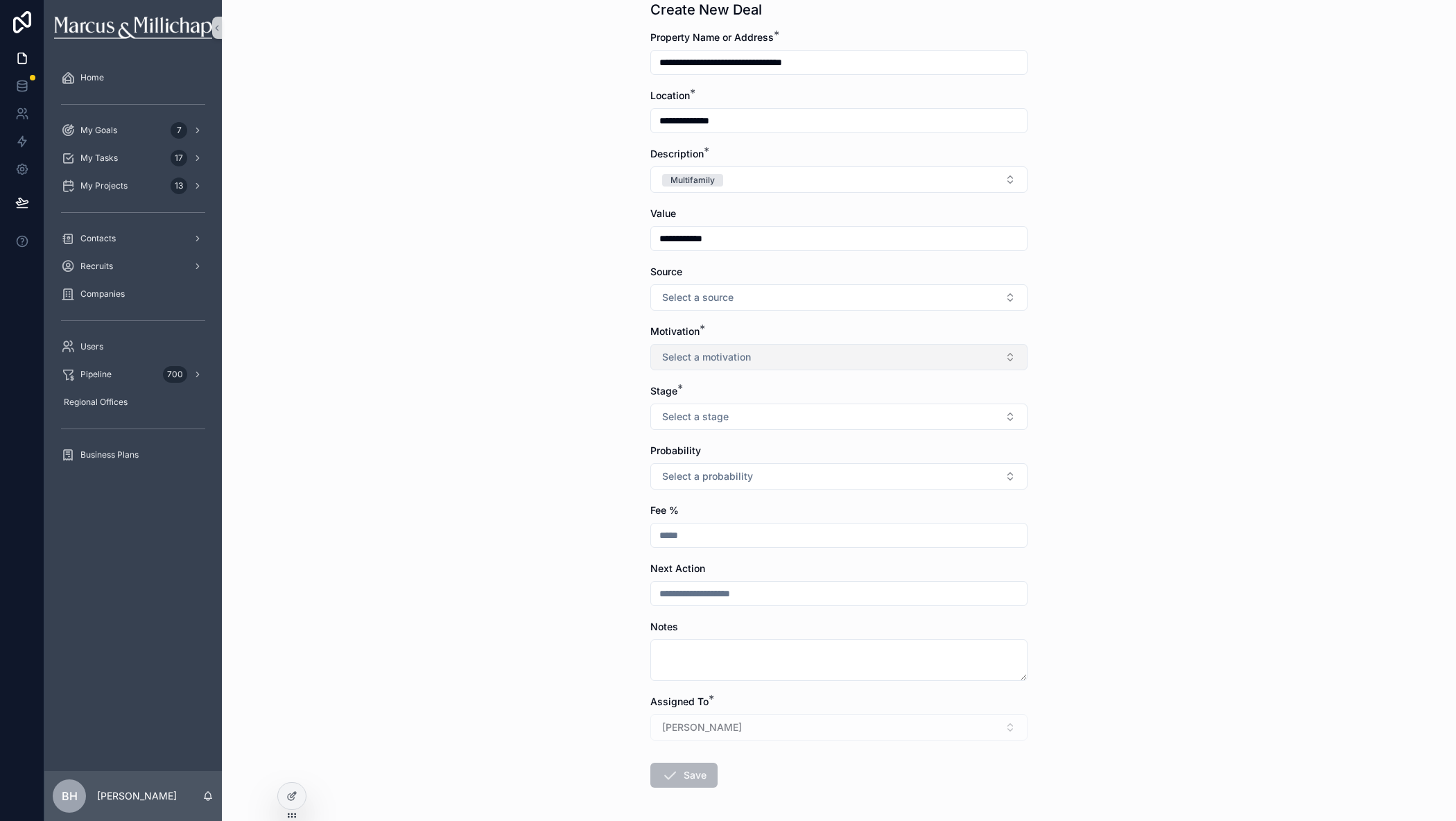
click at [742, 361] on span "Select a motivation" at bounding box center [706, 357] width 89 height 14
click at [708, 551] on div "Unclear" at bounding box center [834, 553] width 370 height 20
click at [1275, 455] on div "**********" at bounding box center [838, 341] width 1234 height 821
click at [735, 416] on button "Select a stage" at bounding box center [838, 416] width 377 height 26
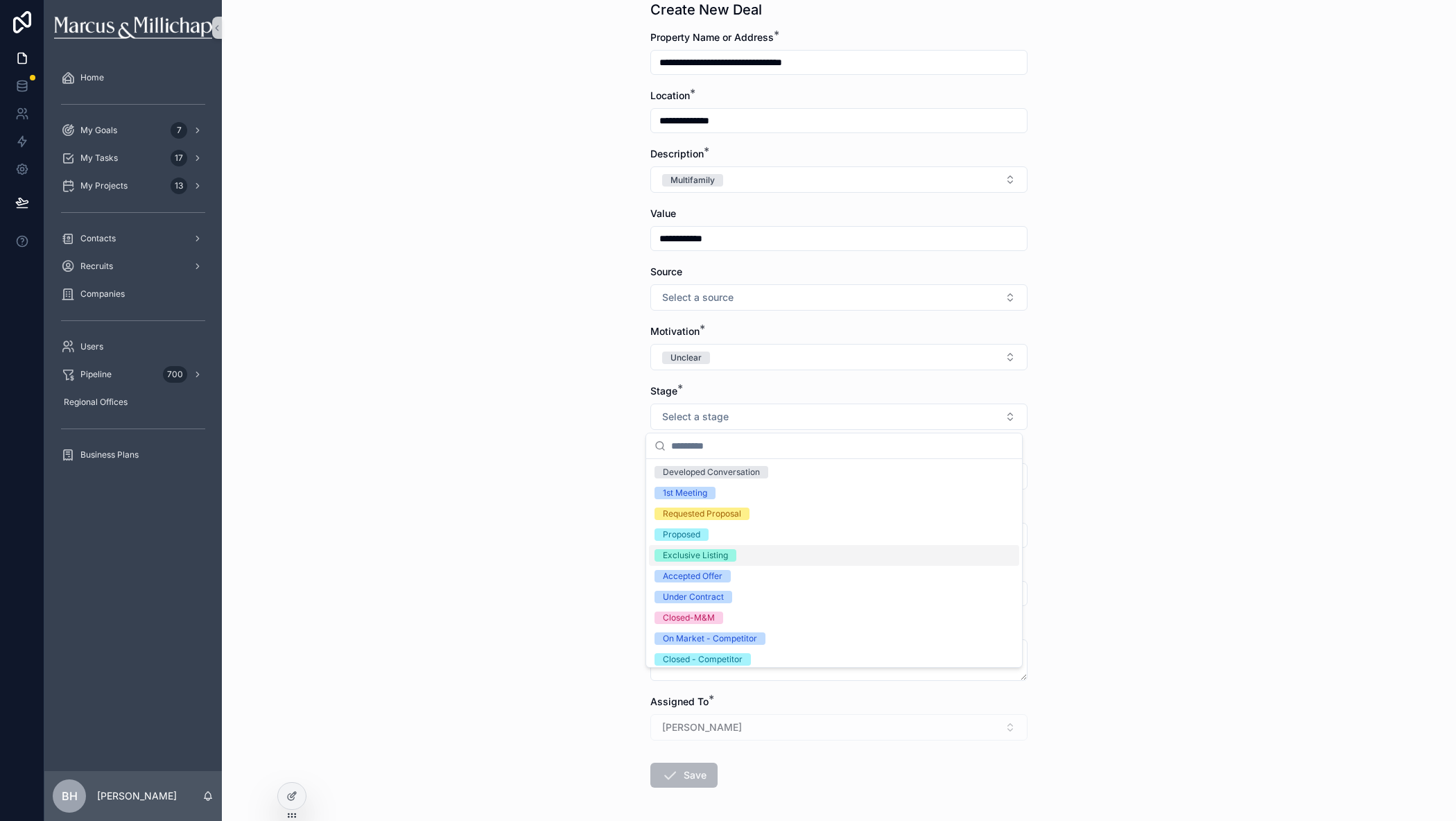
click at [709, 550] on div "Exclusive Listing" at bounding box center [695, 556] width 65 height 13
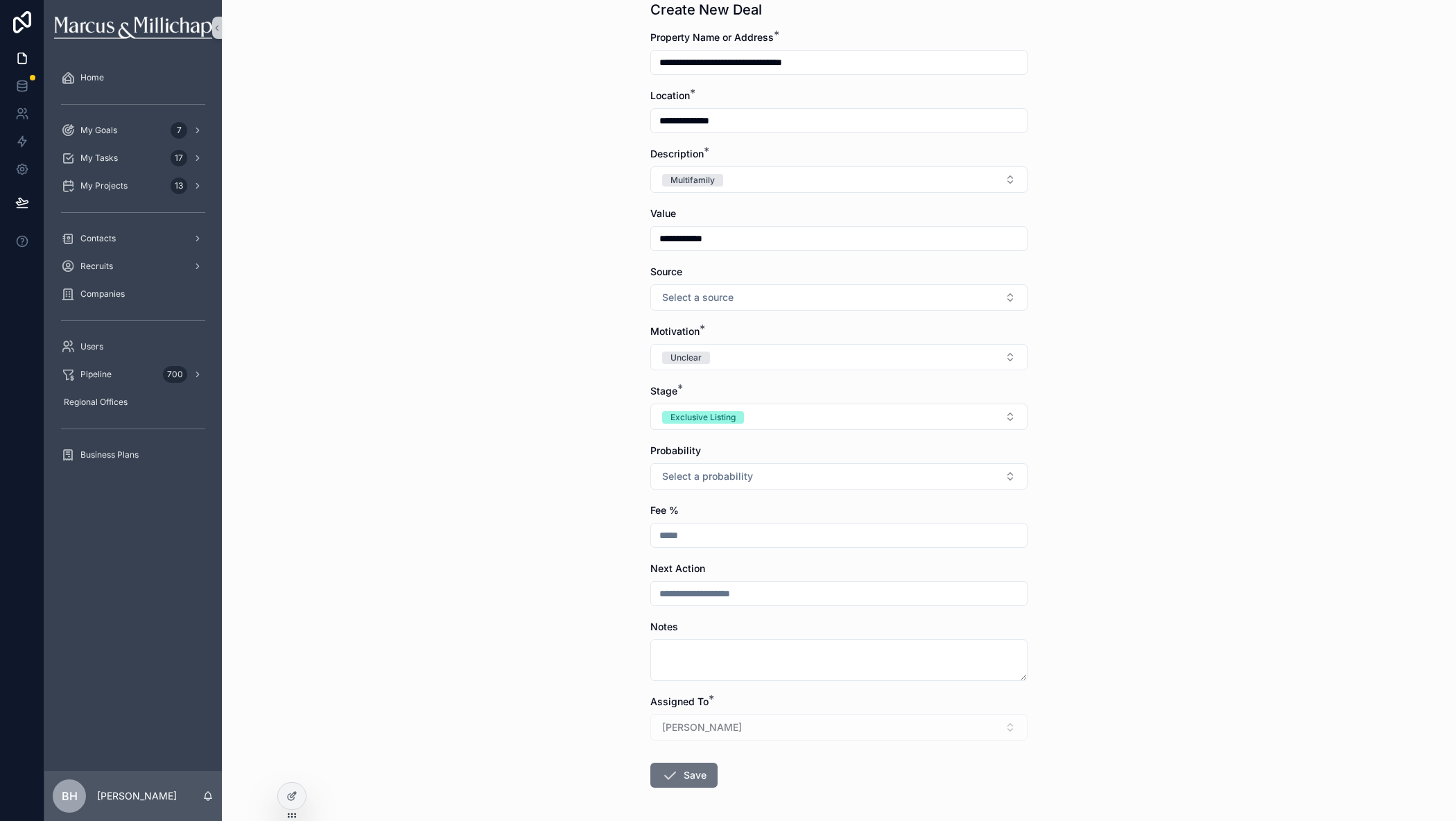
click at [689, 530] on input "scrollable content" at bounding box center [838, 535] width 375 height 20
click at [1278, 638] on div "**********" at bounding box center [838, 341] width 1234 height 821
click at [673, 535] on input "*****" at bounding box center [838, 535] width 375 height 20
type input "*****"
click at [682, 776] on button "Save" at bounding box center [683, 775] width 67 height 25
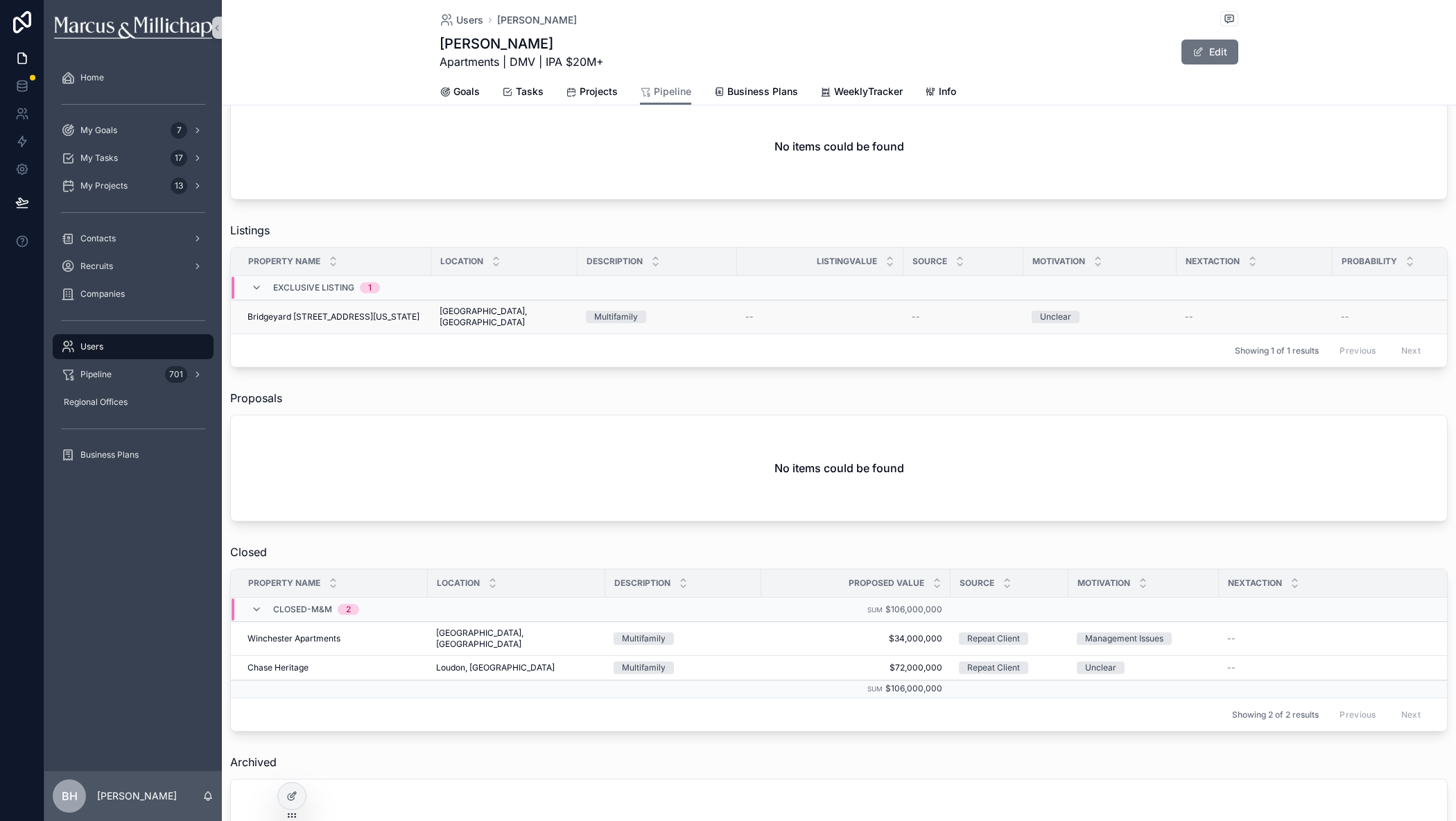
click at [834, 312] on div "--" at bounding box center [821, 317] width 150 height 11
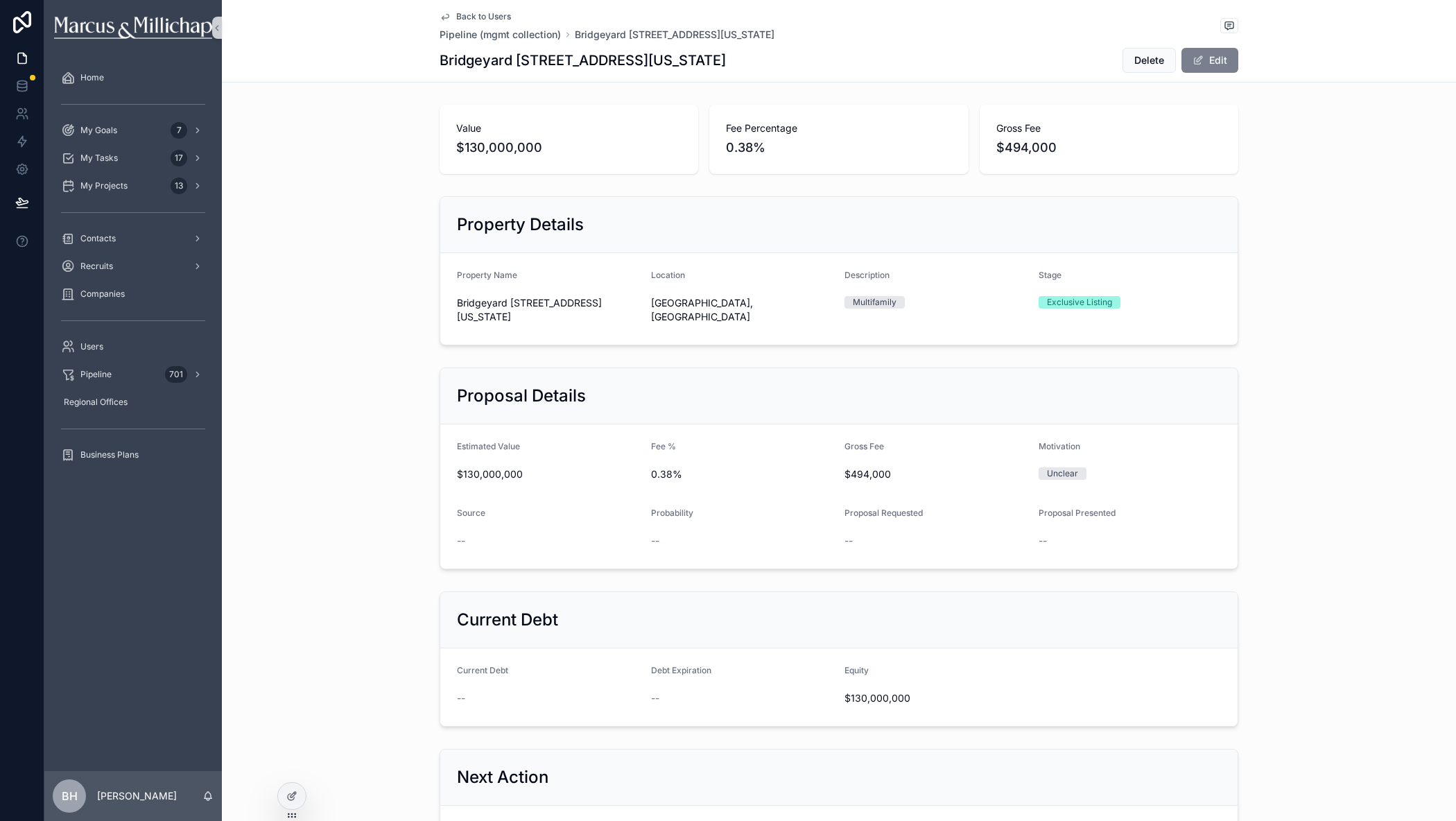
click at [1211, 57] on button "Edit" at bounding box center [1209, 60] width 57 height 25
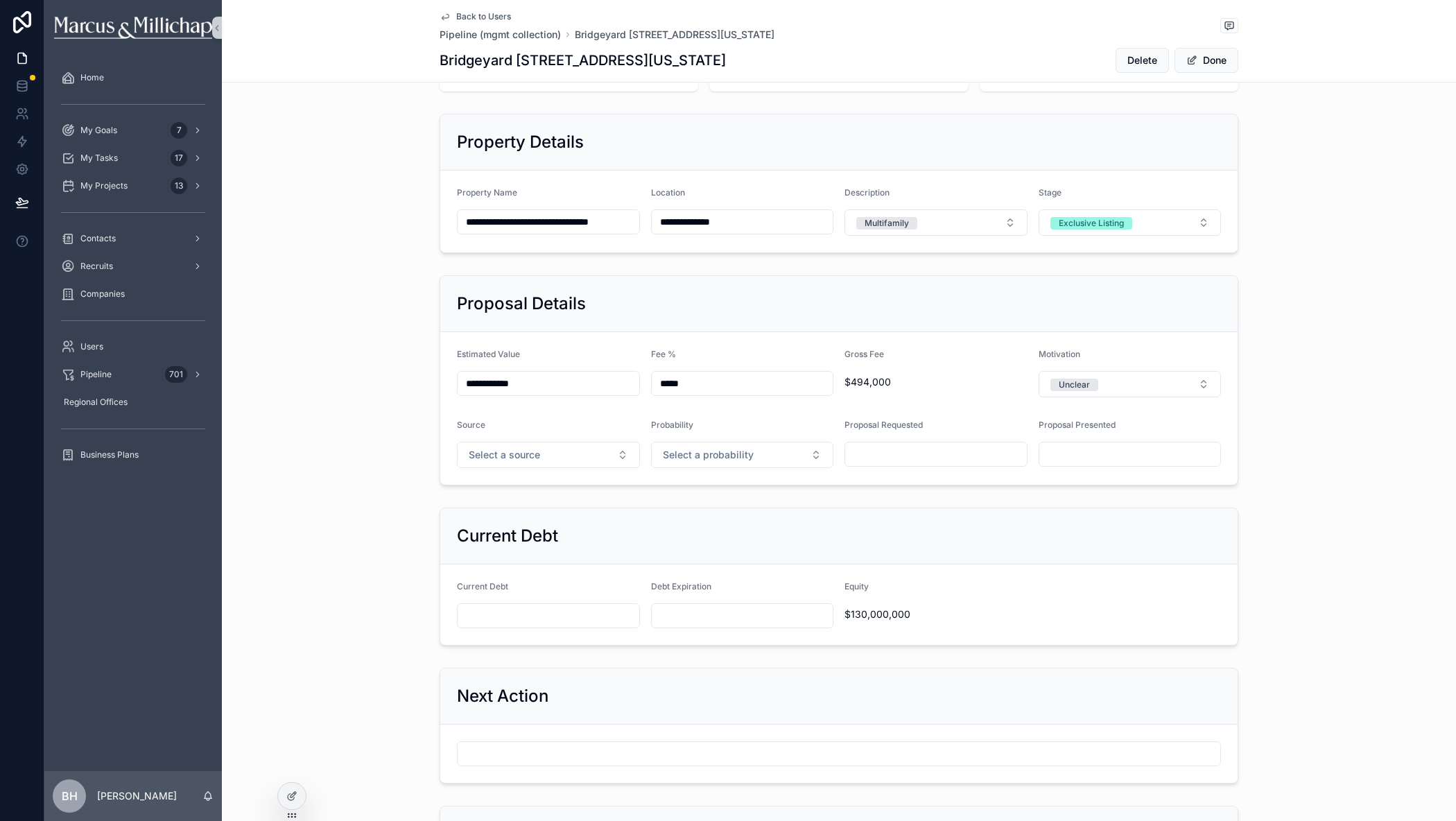
scroll to position [416, 0]
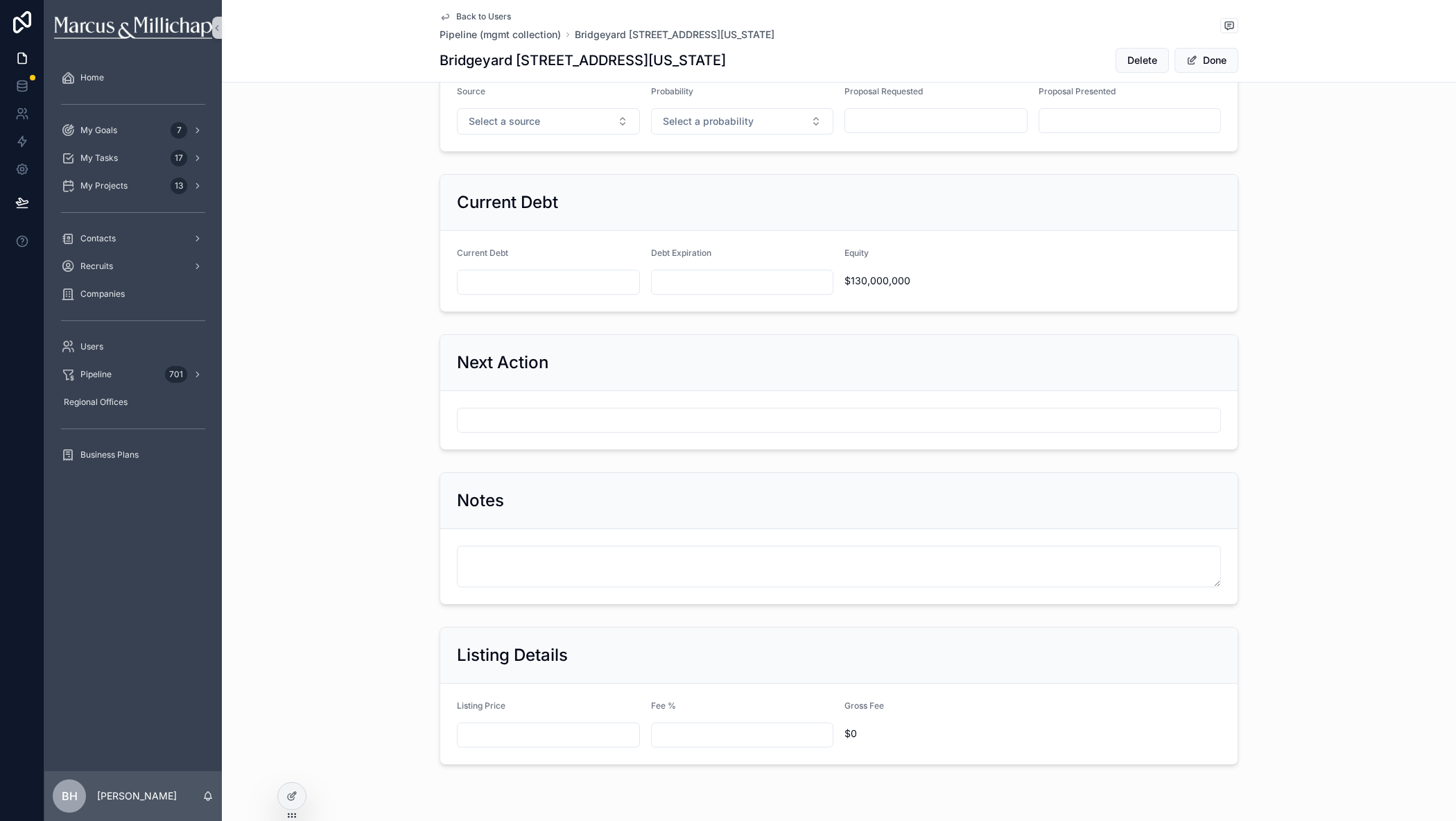
click at [489, 725] on input "scrollable content" at bounding box center [548, 735] width 182 height 20
type input "**********"
type input "*****"
click at [1214, 60] on button "Done" at bounding box center [1206, 60] width 64 height 25
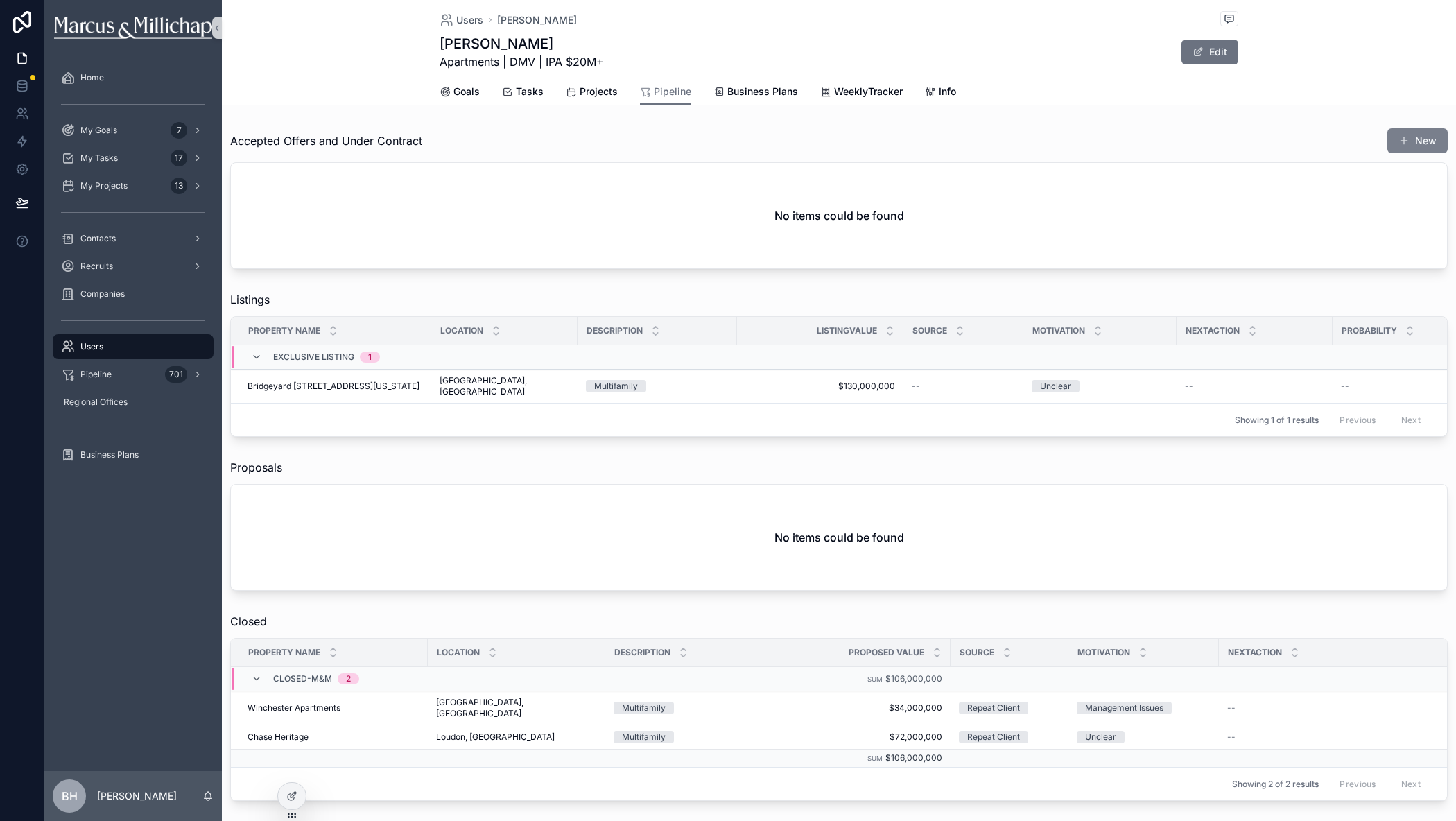
click at [1413, 143] on button "New" at bounding box center [1417, 140] width 61 height 25
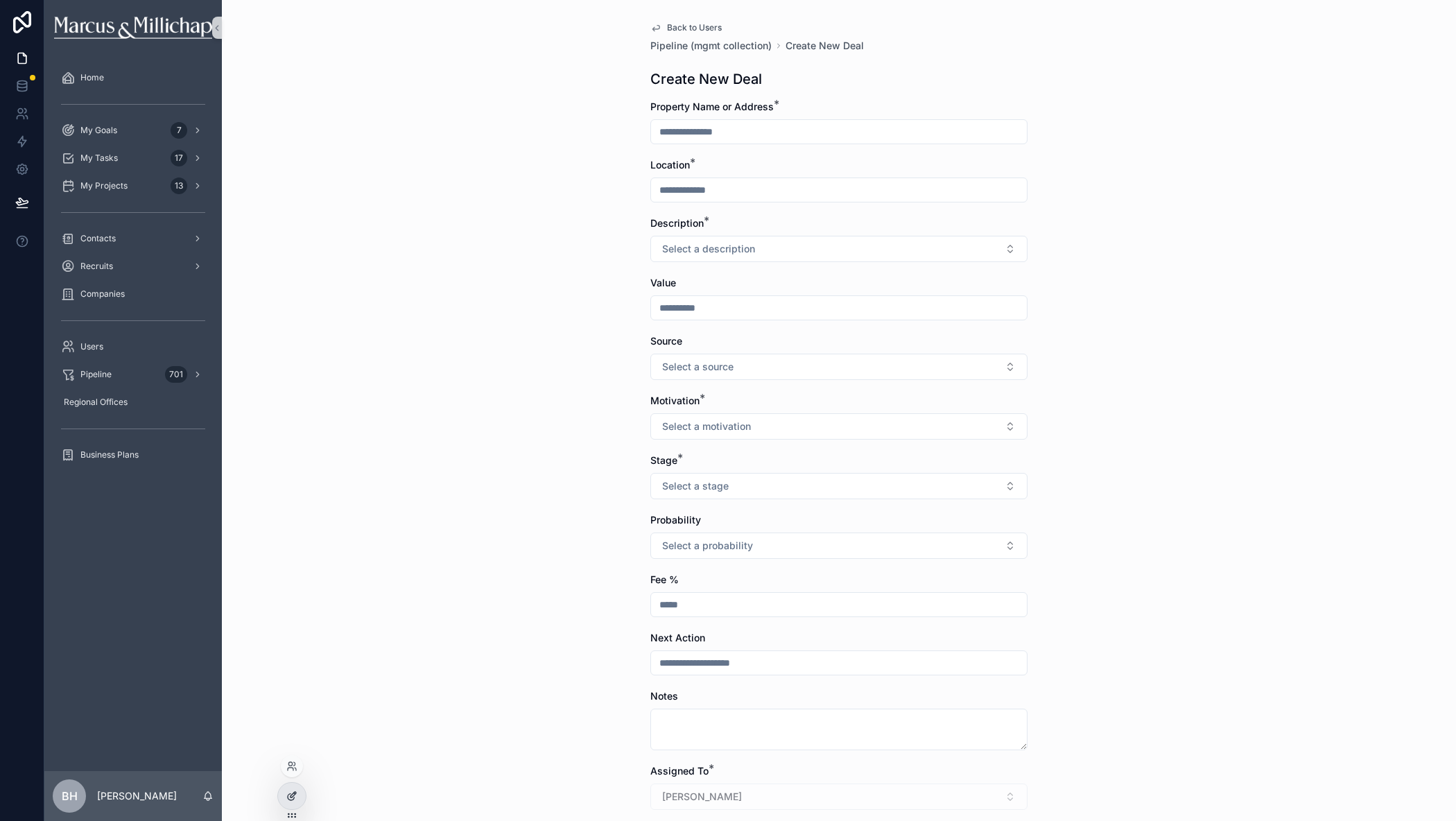
click at [291, 801] on icon at bounding box center [292, 795] width 11 height 11
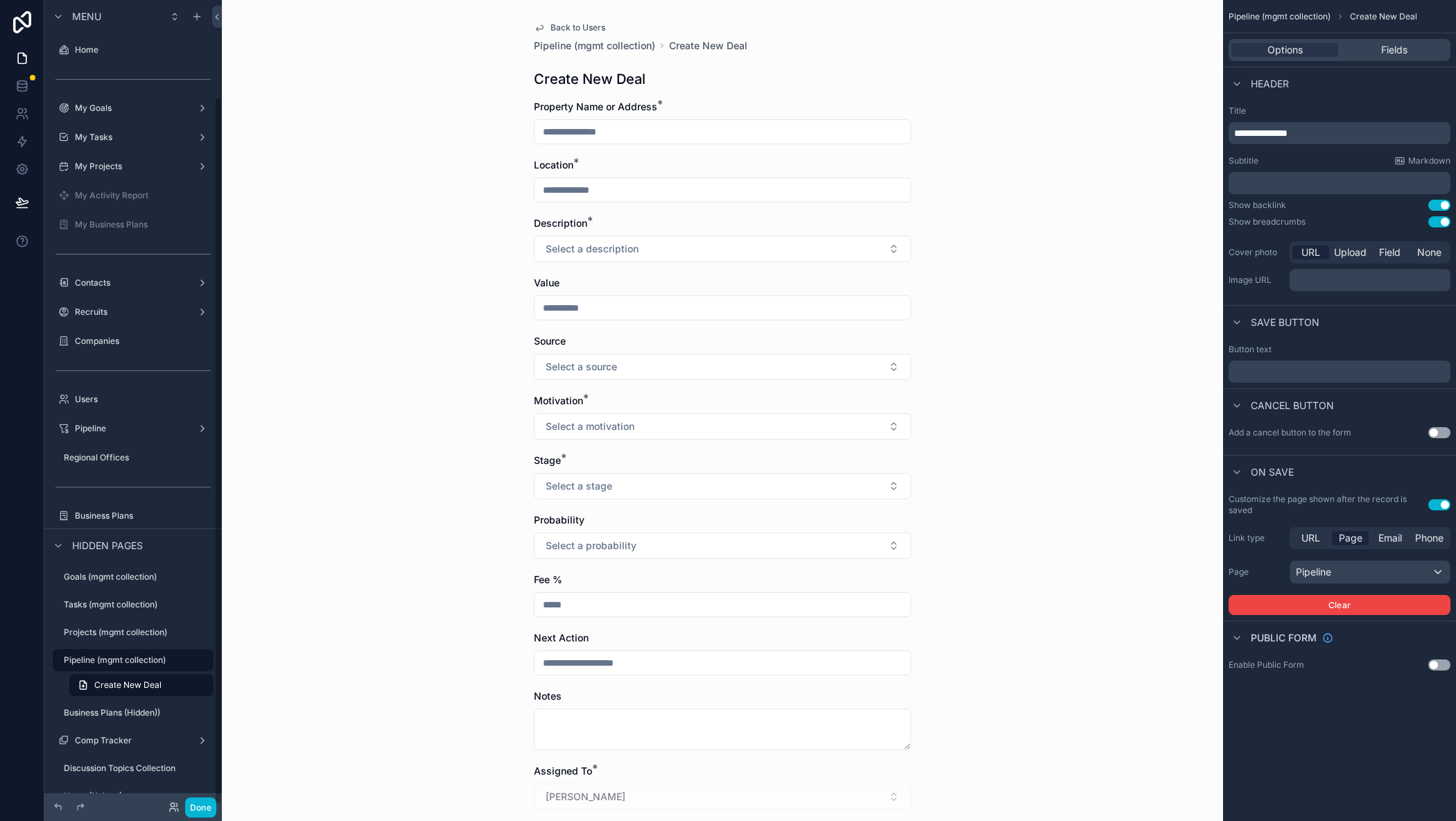
scroll to position [109, 0]
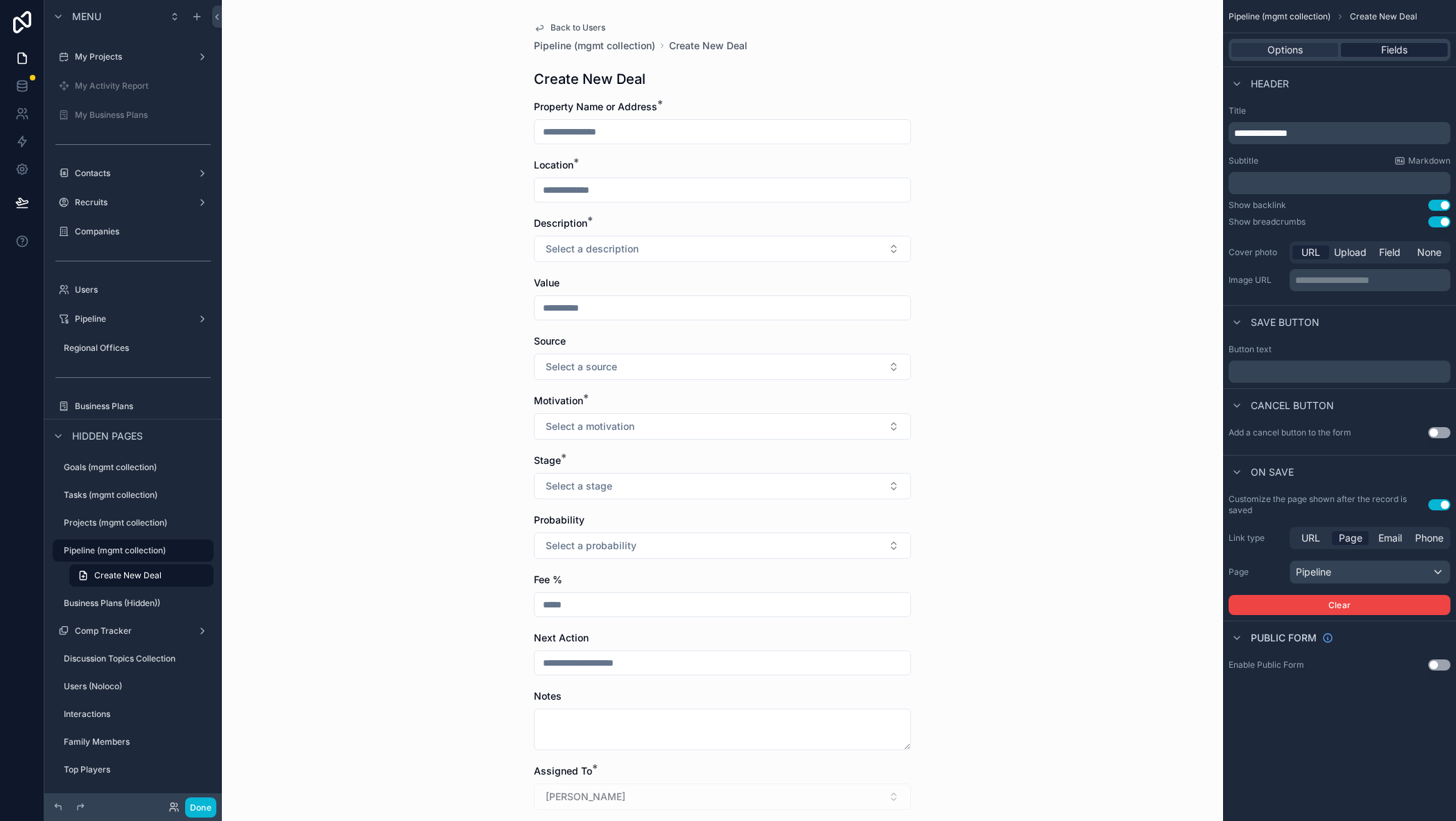
click at [1402, 46] on span "Fields" at bounding box center [1394, 49] width 26 height 14
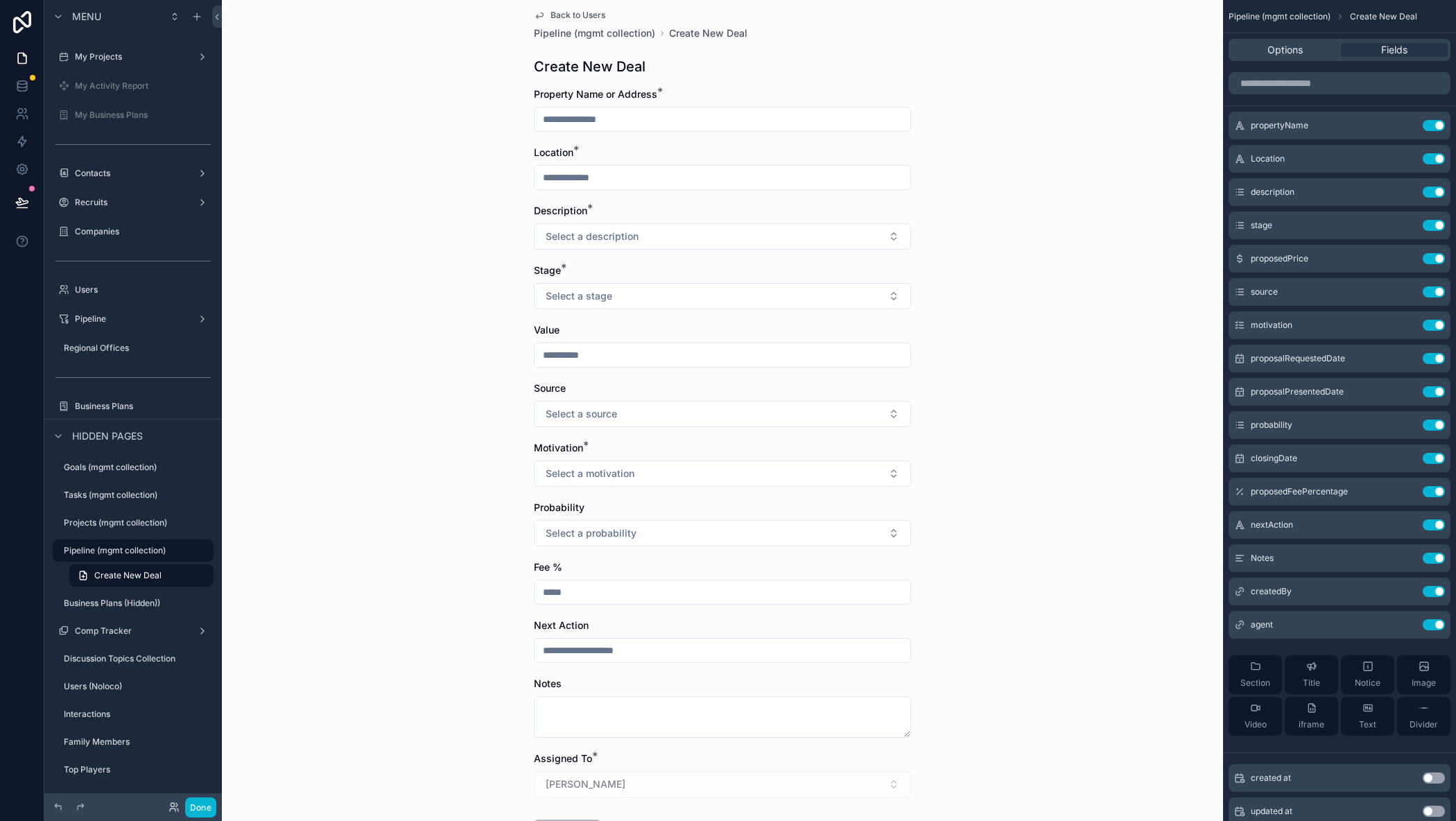
scroll to position [0, 0]
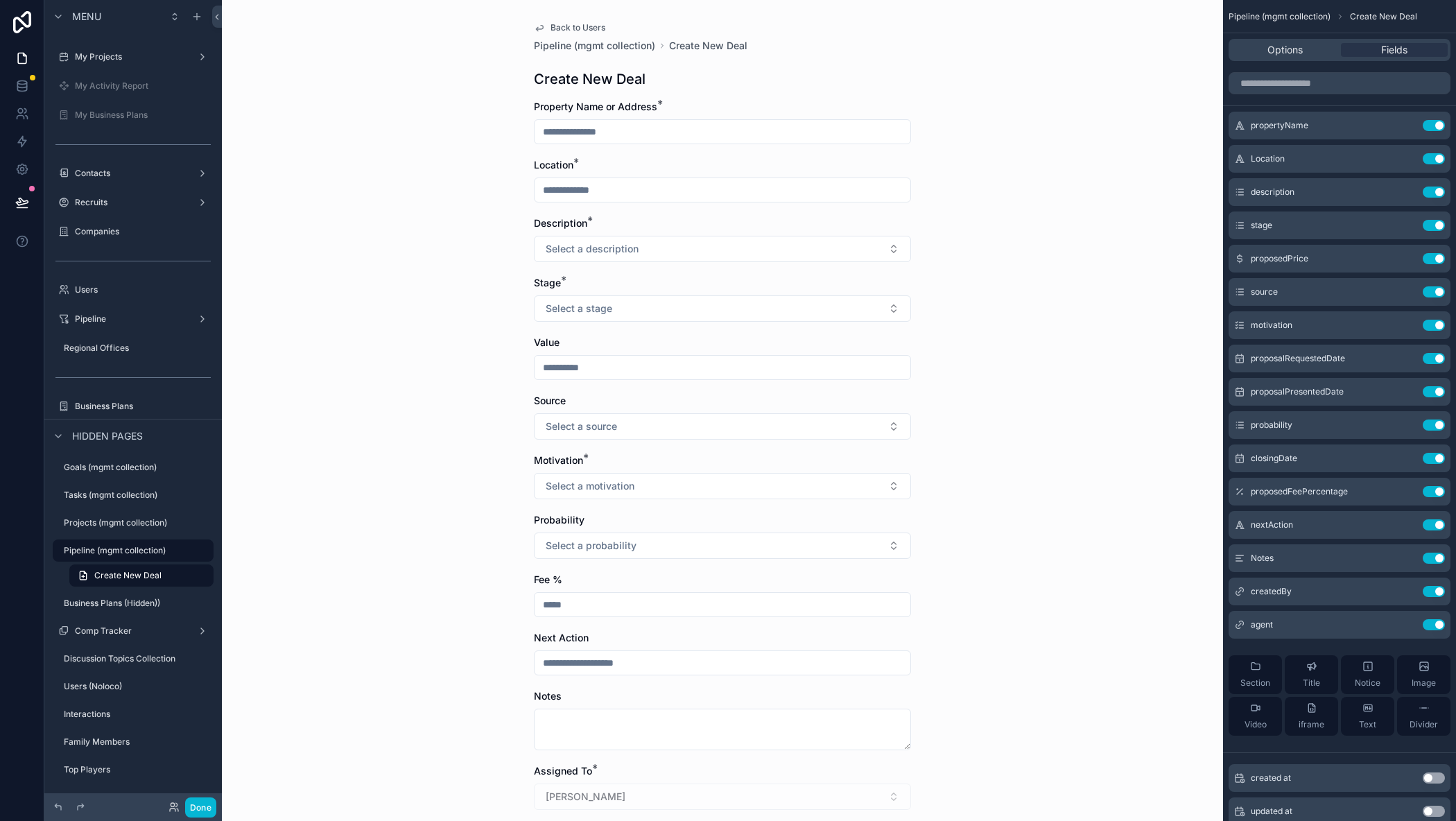
click at [1084, 337] on div "Back to Users Pipeline (mgmt collection) Create New Deal Create New Deal Proper…" at bounding box center [722, 410] width 1001 height 821
click at [1261, 679] on span "Section" at bounding box center [1255, 683] width 30 height 11
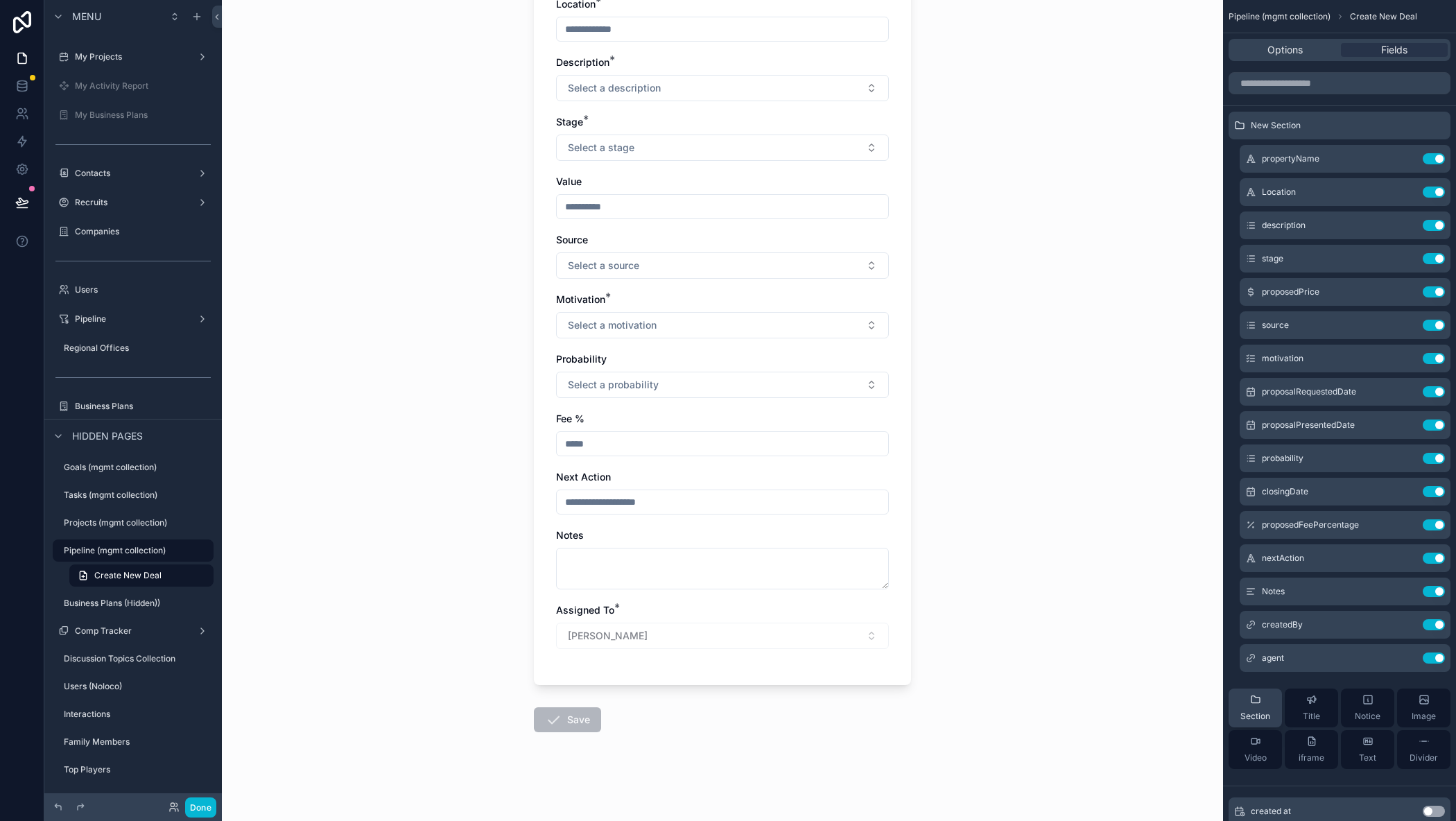
click at [1256, 713] on span "Section" at bounding box center [1255, 716] width 30 height 11
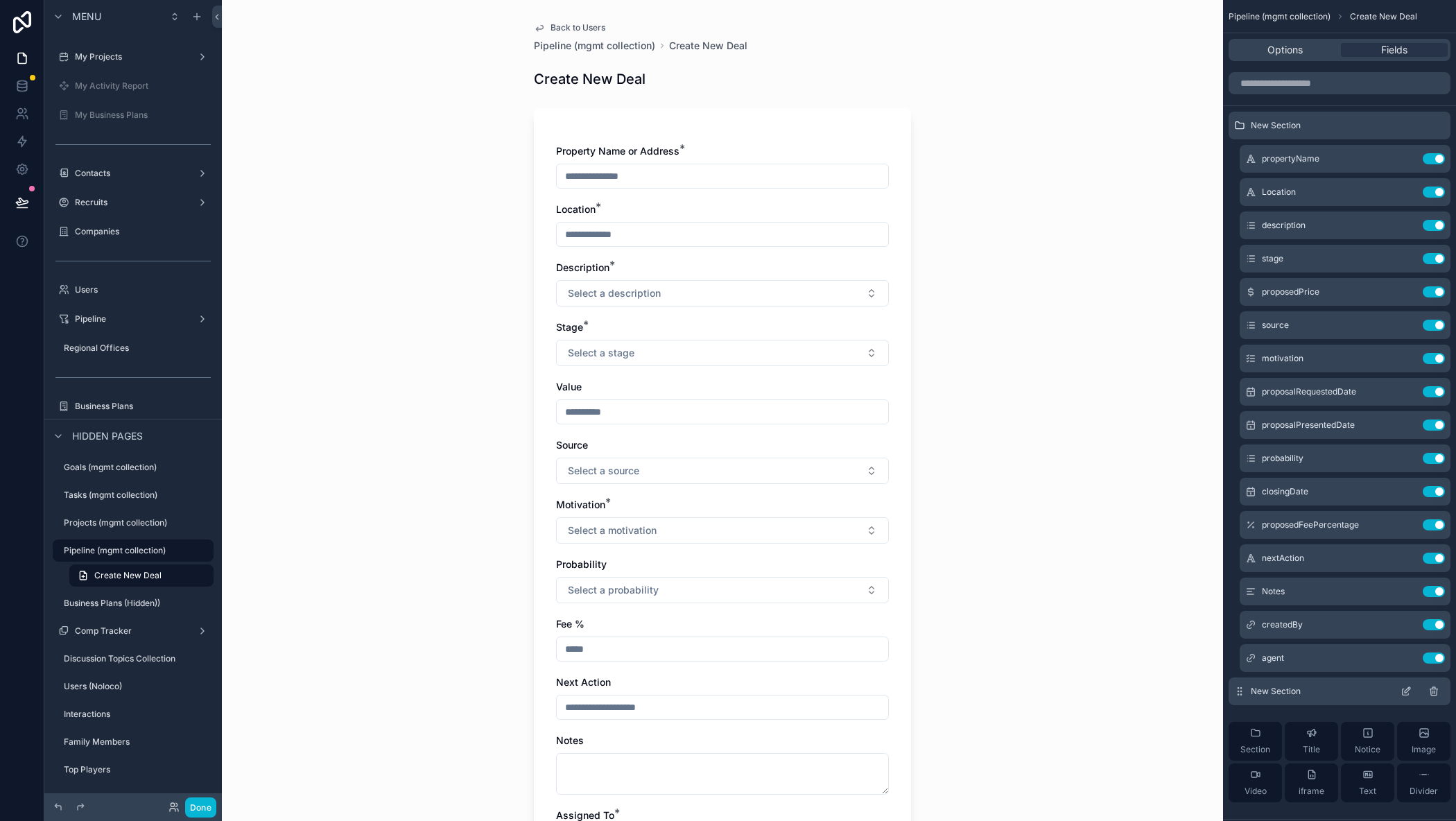
click at [1406, 688] on icon "scrollable content" at bounding box center [1406, 691] width 11 height 11
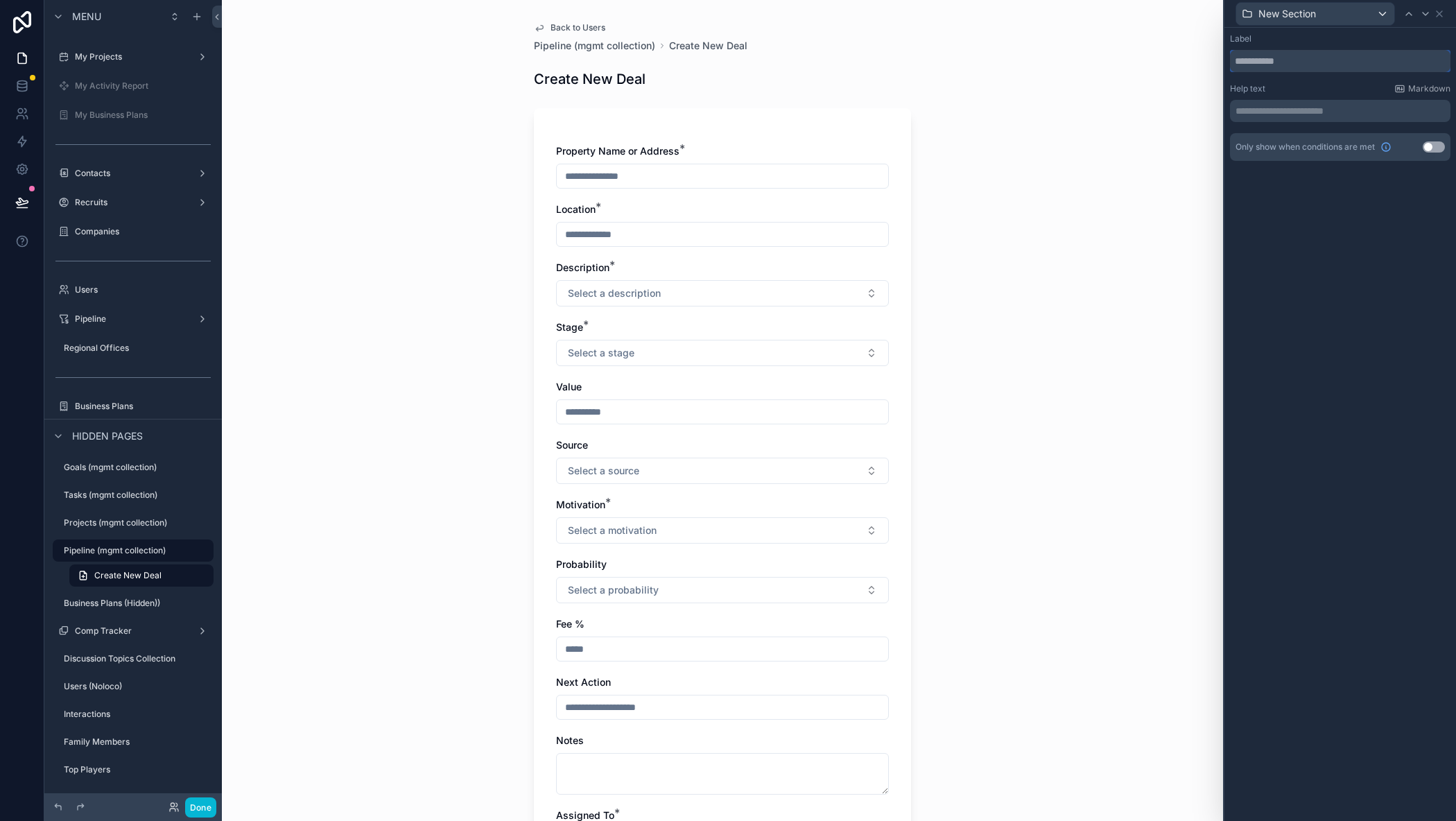
click at [1264, 61] on input "text" at bounding box center [1340, 61] width 220 height 22
type input "*******"
click at [1433, 147] on button "Use setting" at bounding box center [1434, 147] width 22 height 11
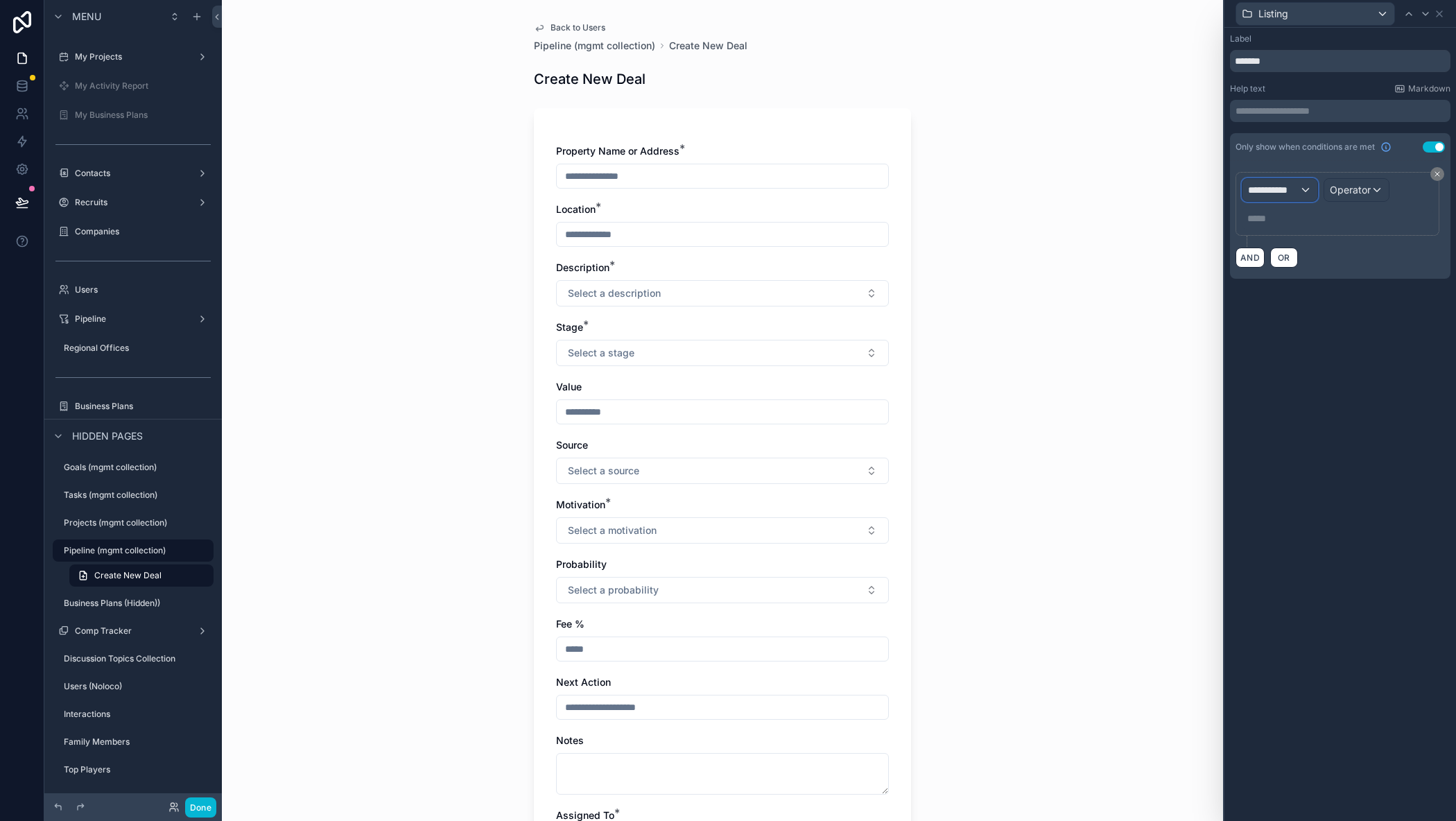
click at [1291, 192] on span "**********" at bounding box center [1273, 190] width 51 height 14
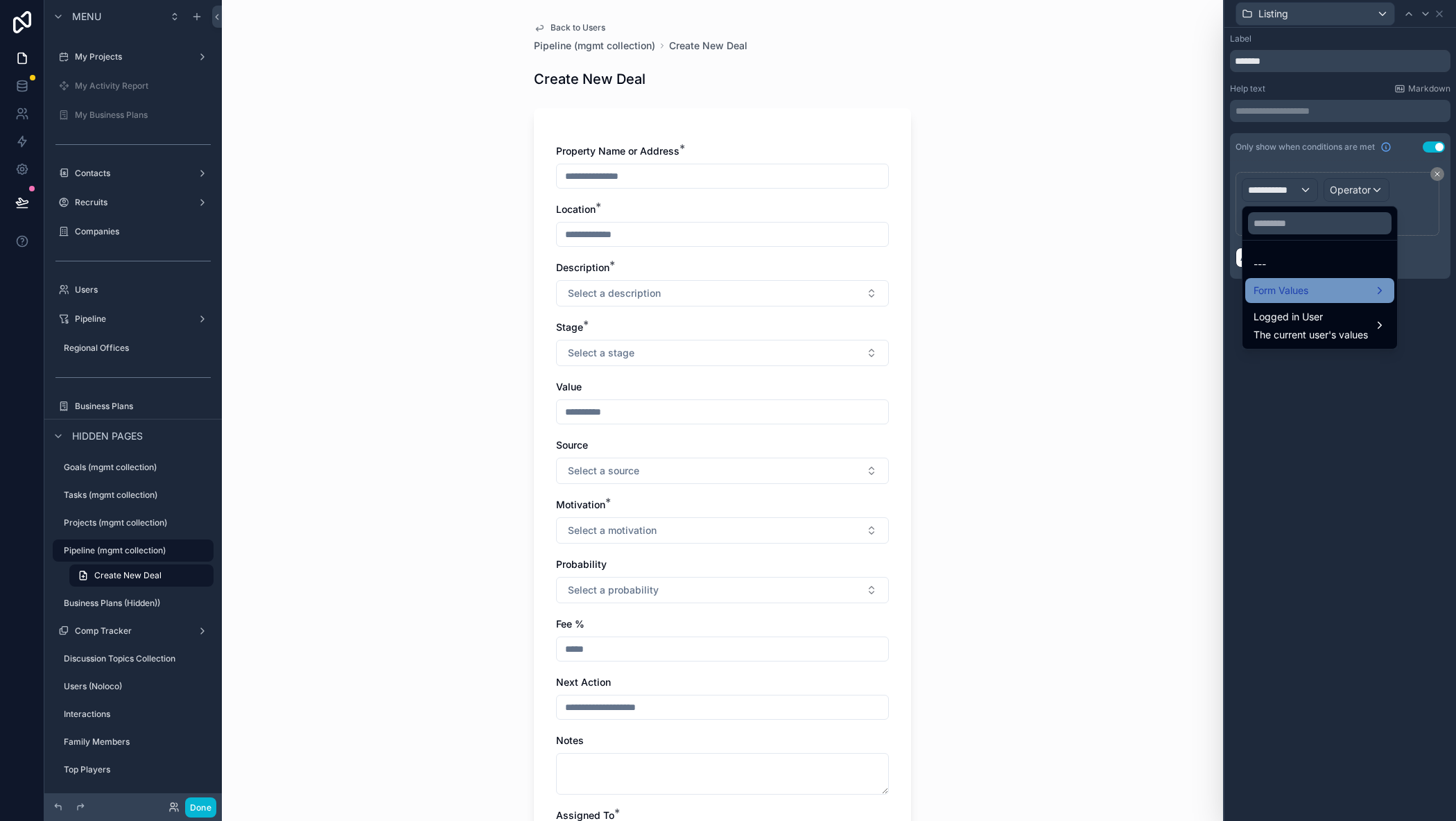
click at [1290, 288] on span "Form Values" at bounding box center [1280, 291] width 55 height 17
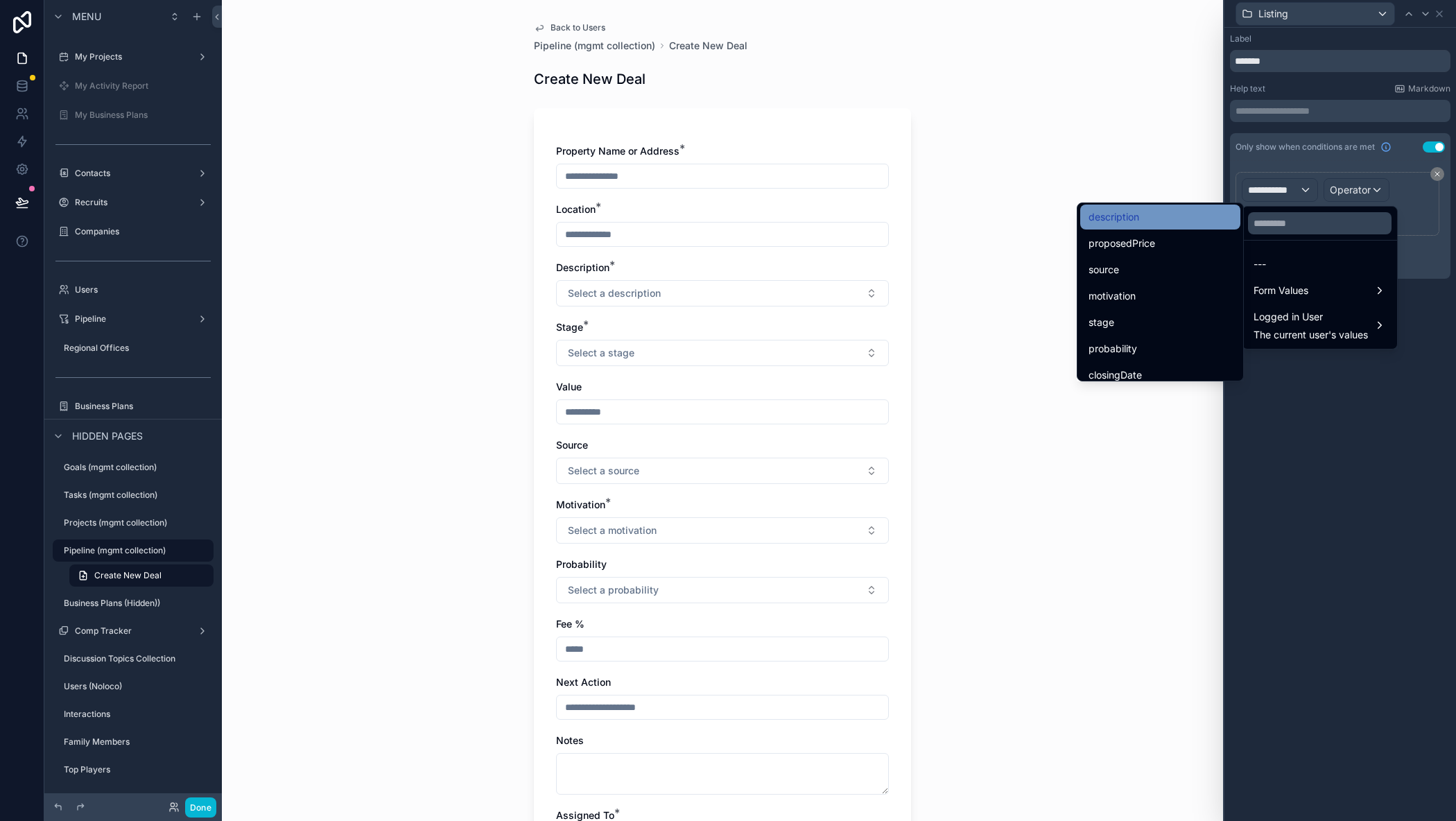
scroll to position [139, 0]
click at [1101, 313] on div "stage" at bounding box center [1160, 317] width 143 height 17
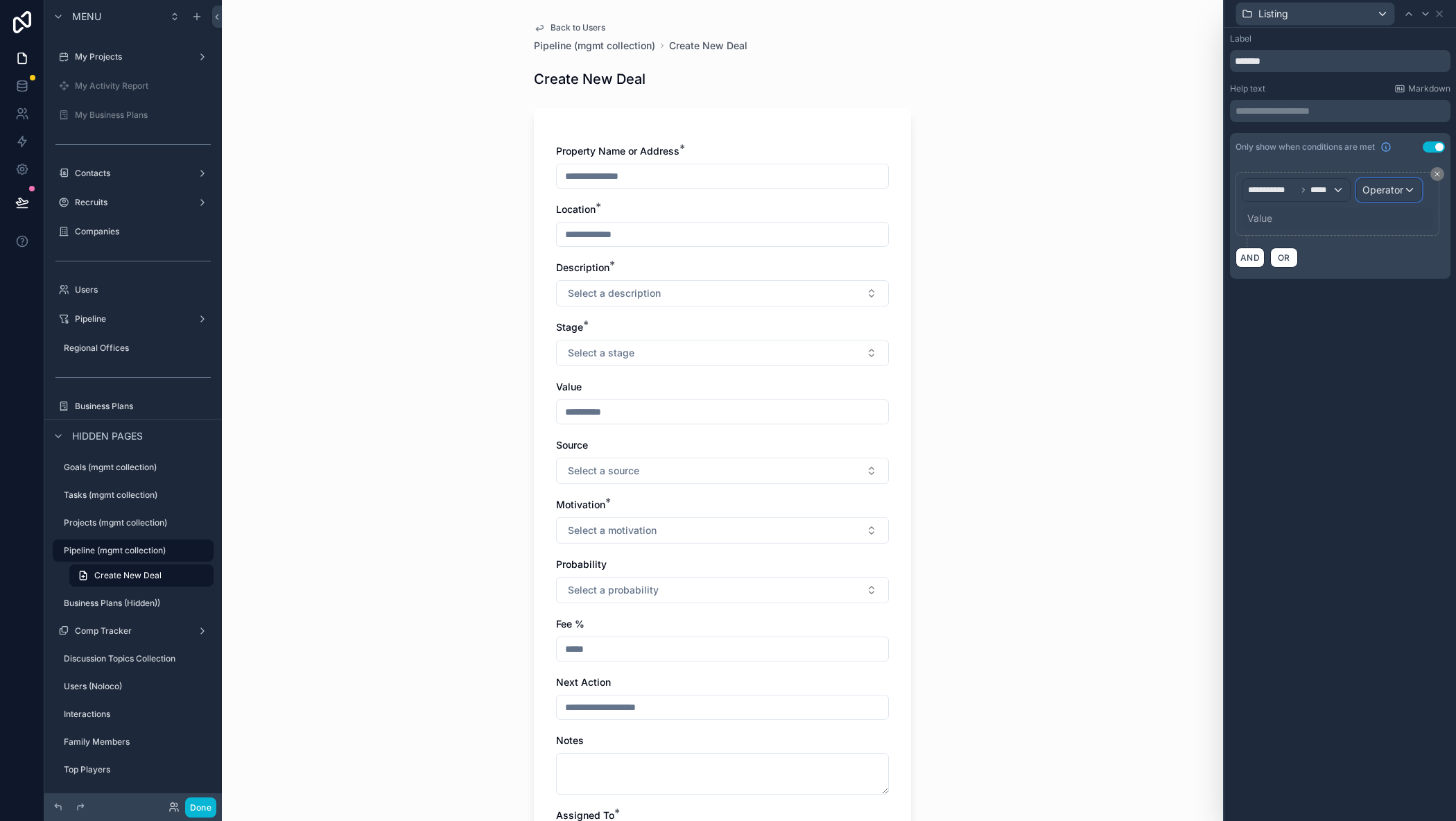
click at [1395, 190] on span "Operator" at bounding box center [1383, 189] width 41 height 12
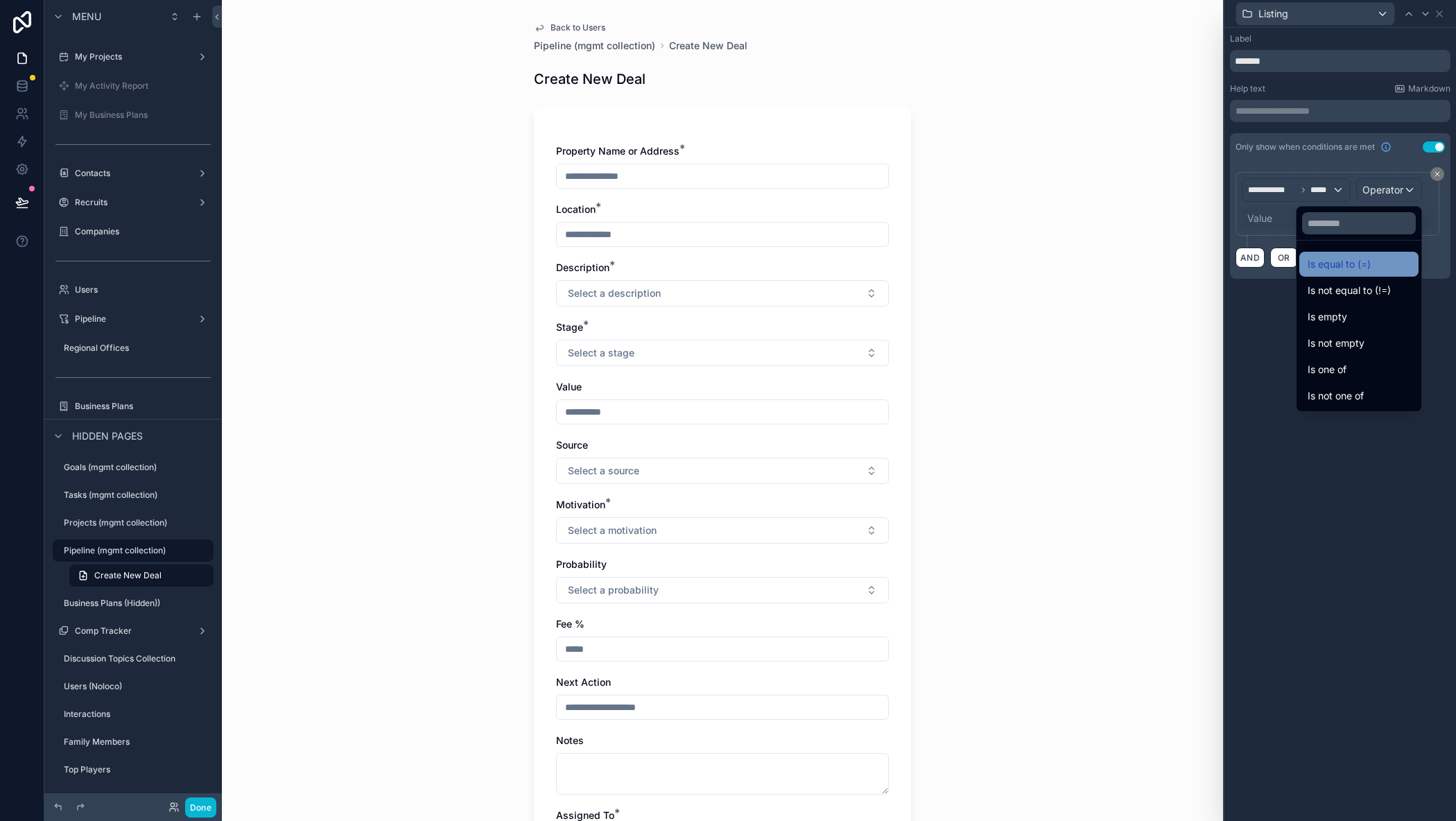
click at [1308, 258] on span "Is equal to (=)" at bounding box center [1339, 265] width 63 height 17
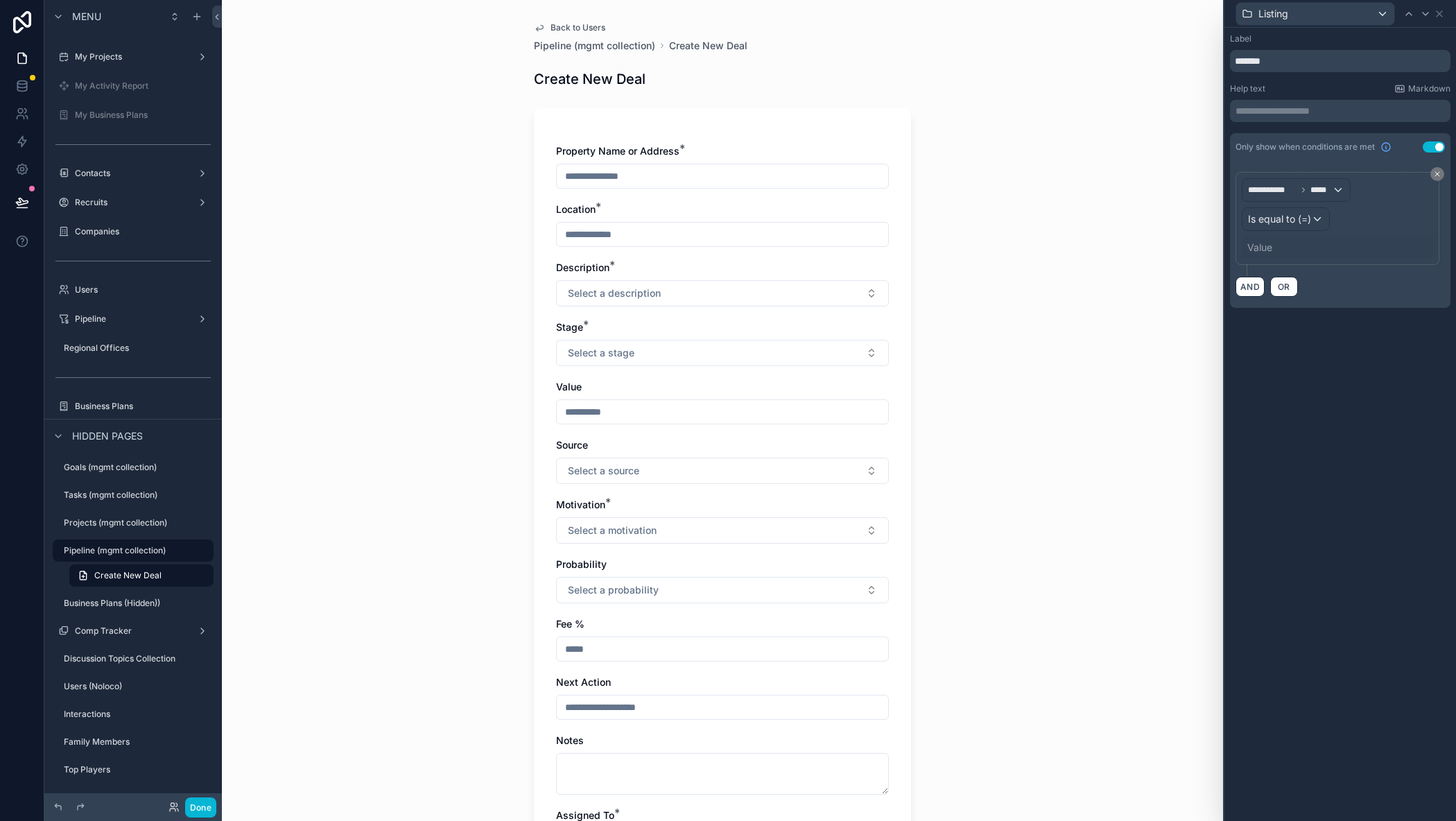
click at [1267, 242] on div "Value" at bounding box center [1259, 247] width 25 height 14
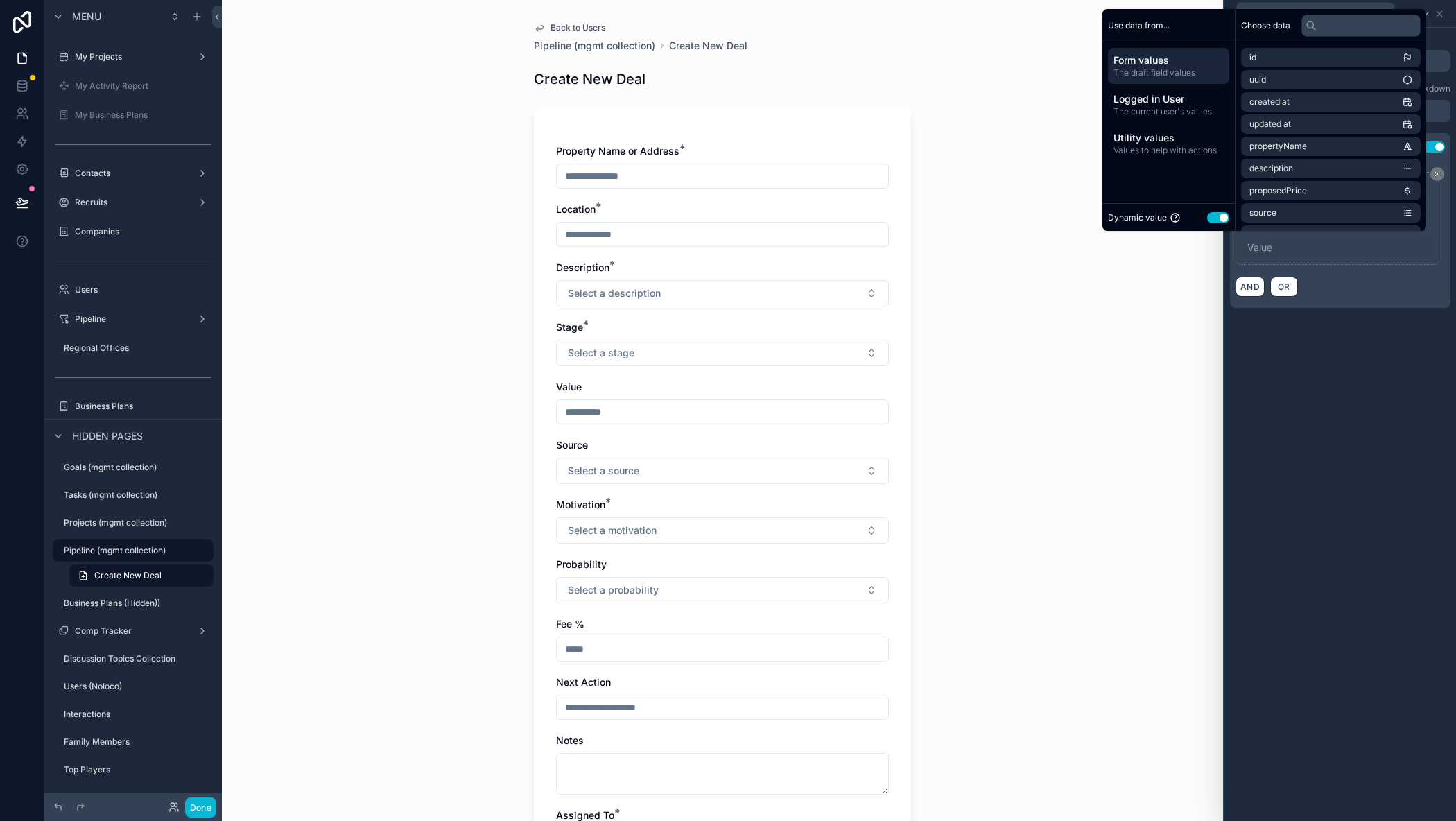
click at [1341, 261] on div "**********" at bounding box center [1337, 218] width 204 height 93
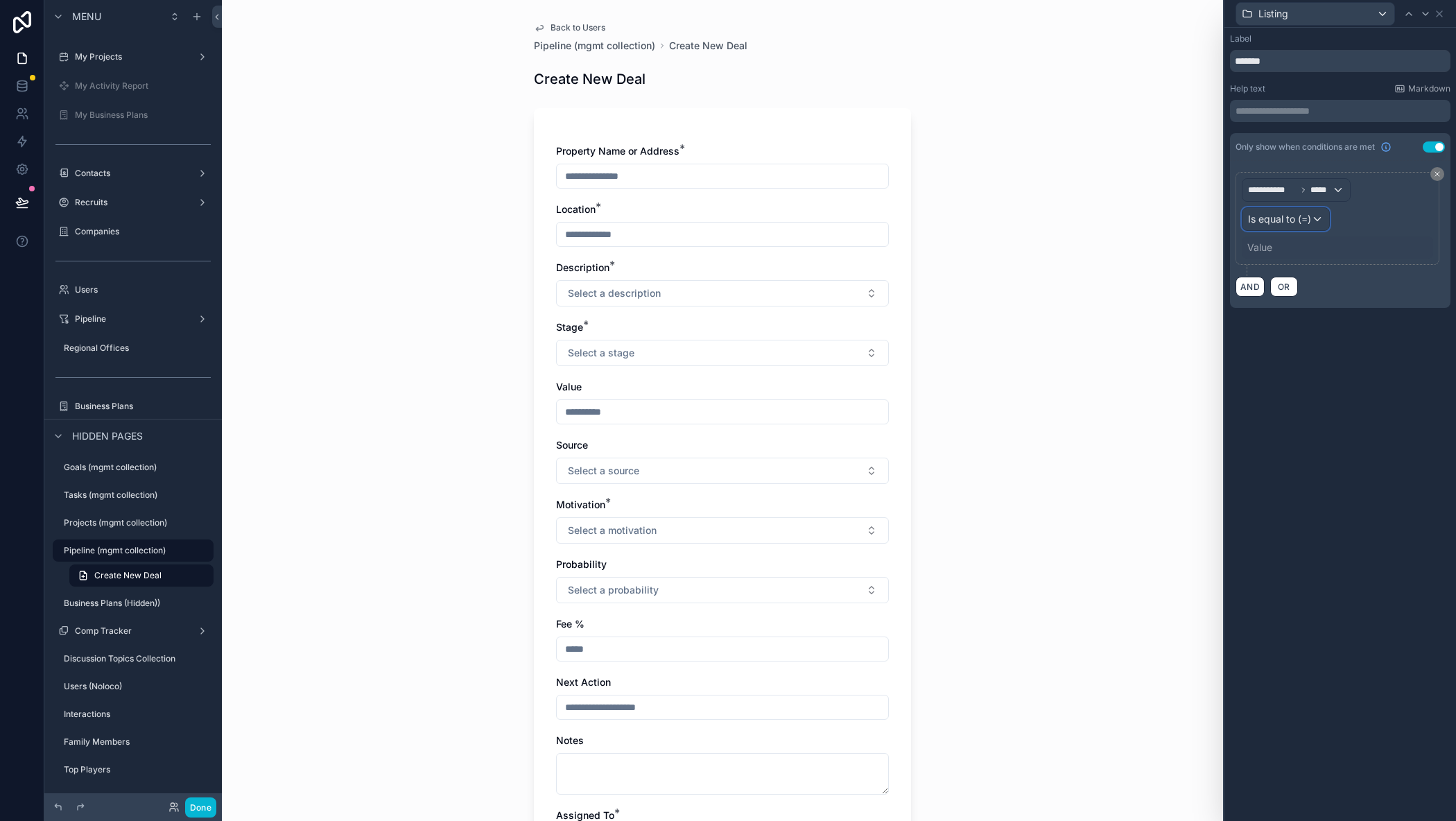
click at [1308, 222] on span "Is equal to (=)" at bounding box center [1279, 219] width 63 height 14
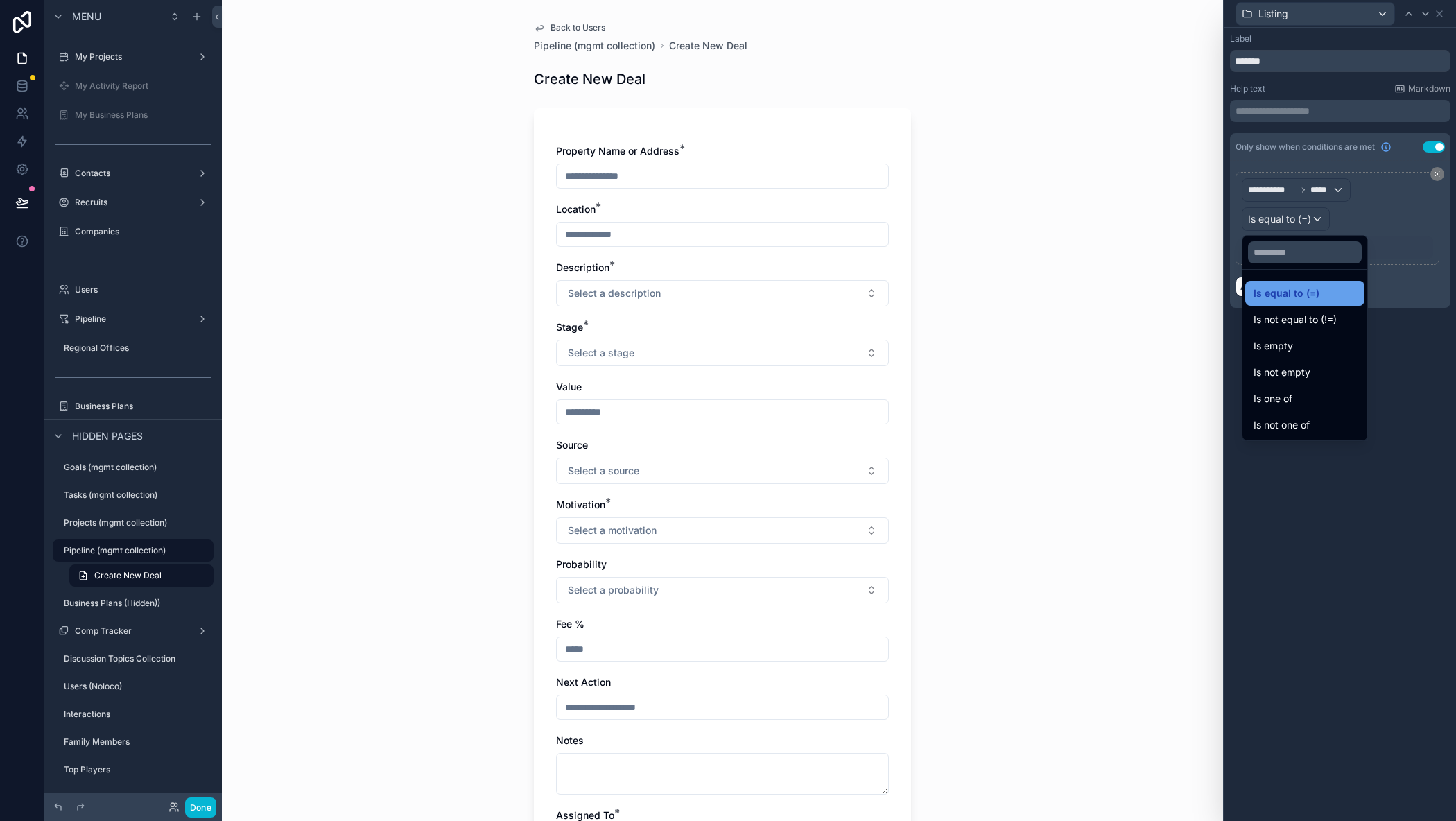
click at [1297, 287] on span "Is equal to (=)" at bounding box center [1285, 294] width 66 height 17
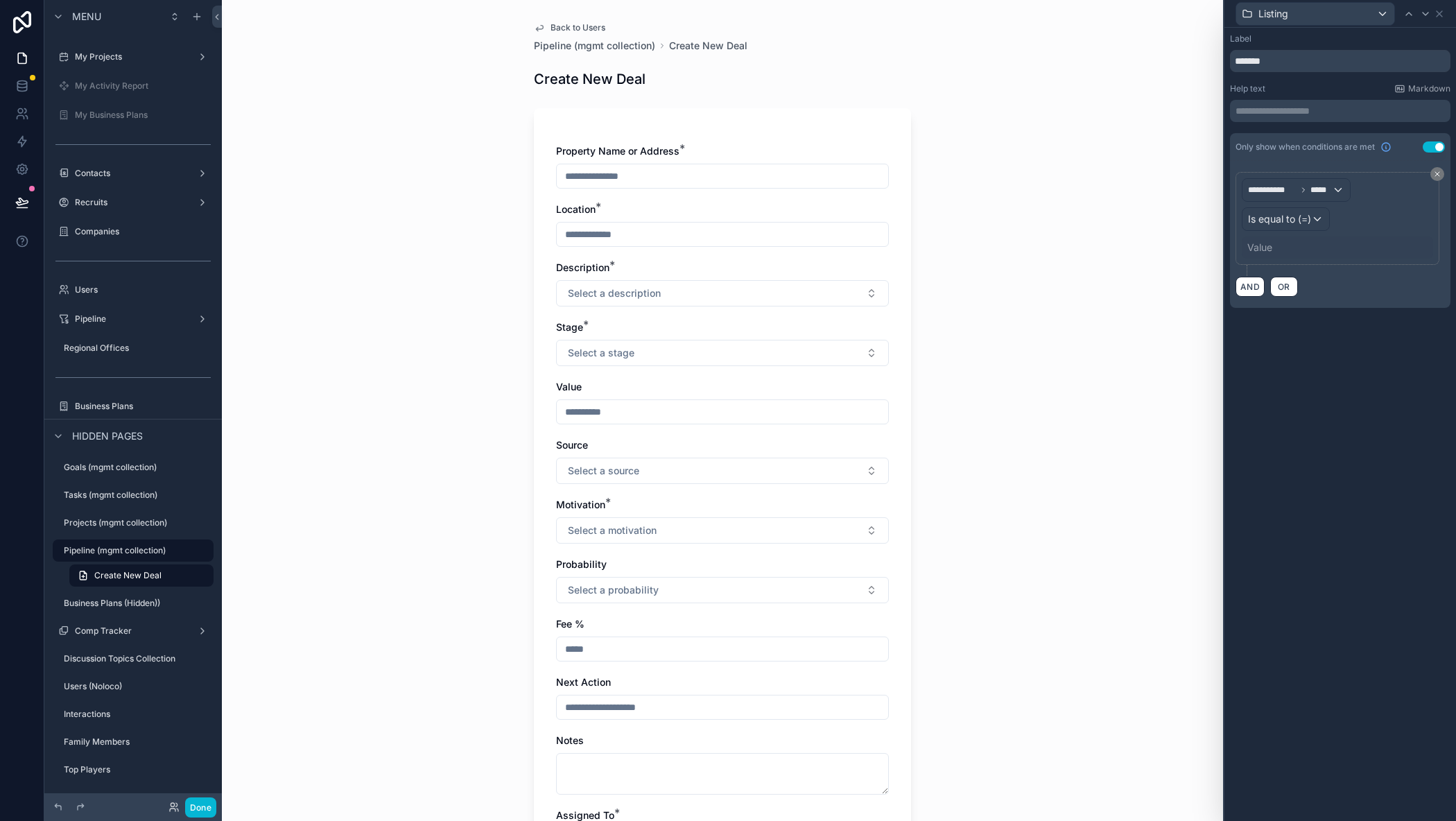
click at [1262, 247] on div "Value" at bounding box center [1259, 247] width 25 height 14
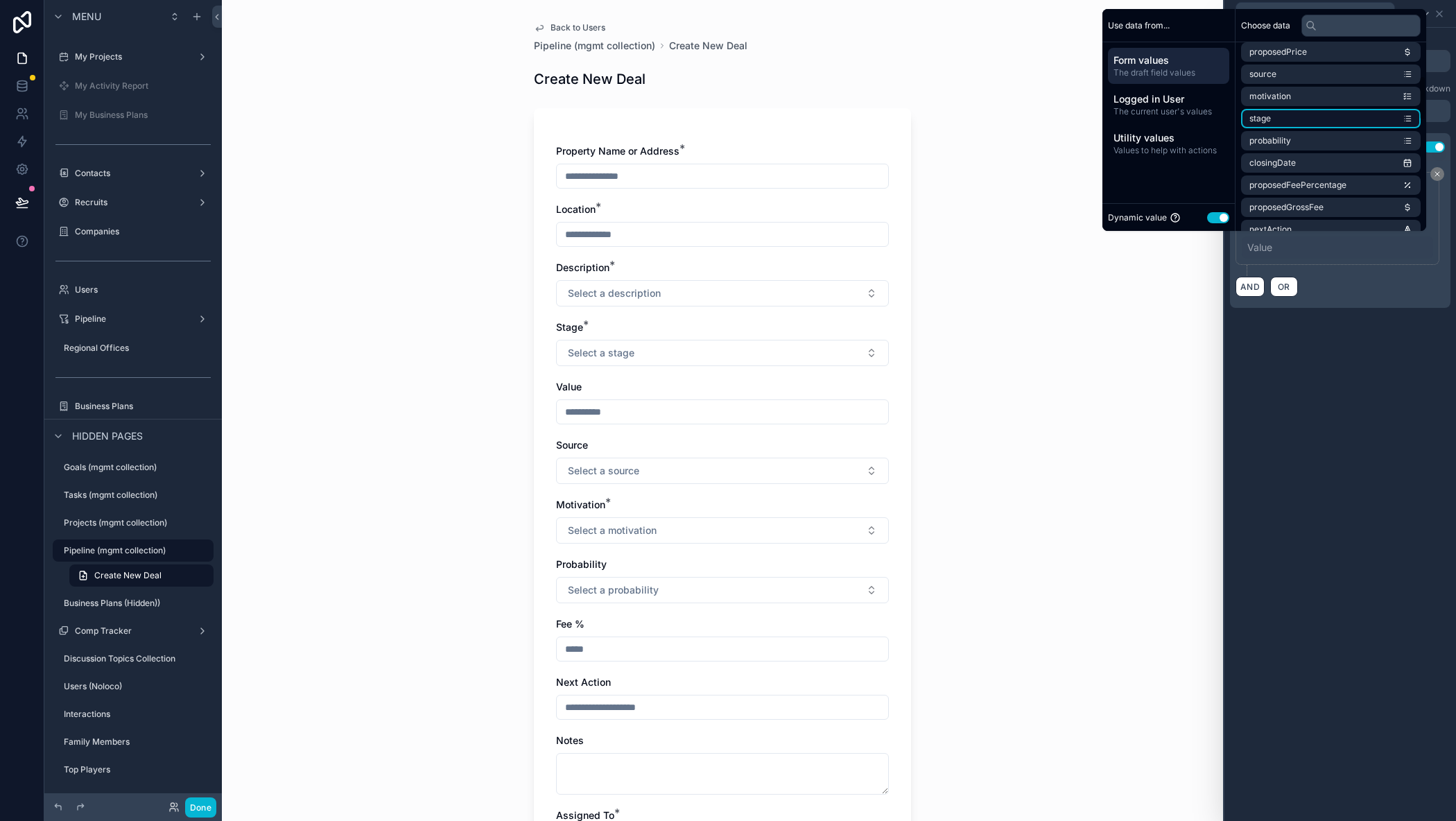
click at [1267, 120] on li "stage" at bounding box center [1331, 119] width 179 height 20
click at [1207, 213] on button "Use setting" at bounding box center [1218, 218] width 22 height 11
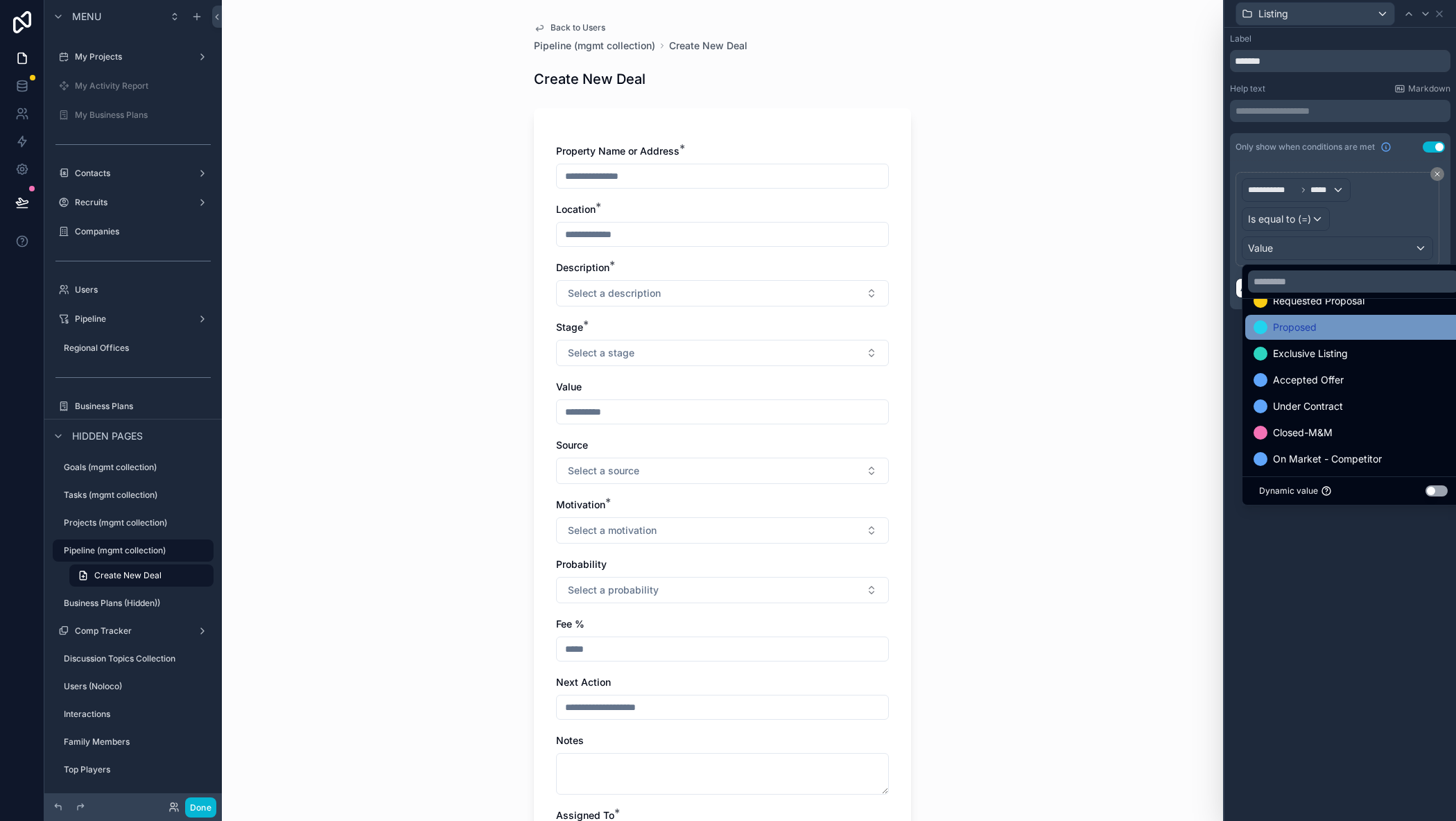
scroll to position [69, 0]
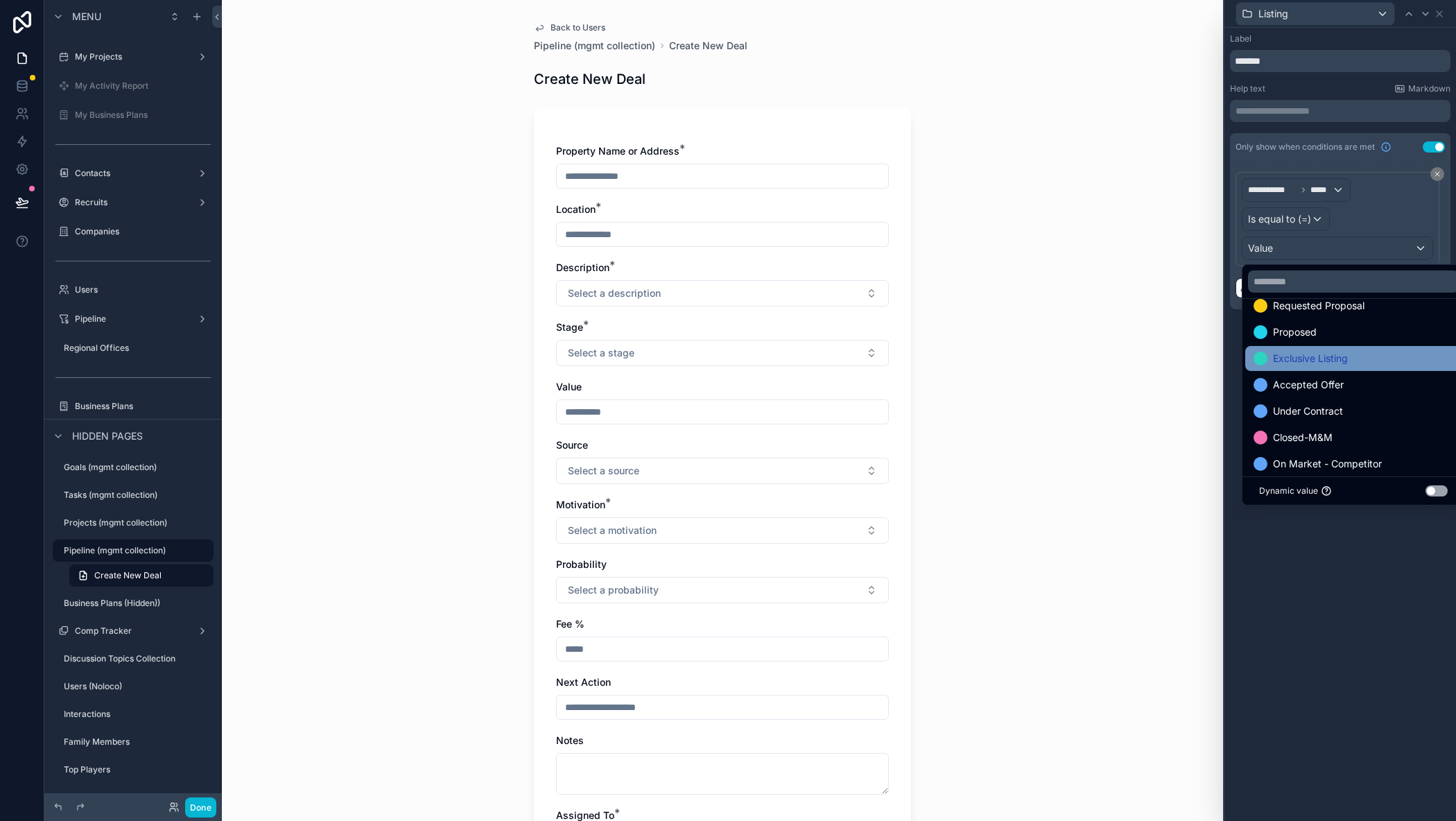
click at [1318, 359] on span "Exclusive Listing" at bounding box center [1310, 358] width 75 height 17
click at [1397, 600] on div "**********" at bounding box center [1339, 425] width 231 height 794
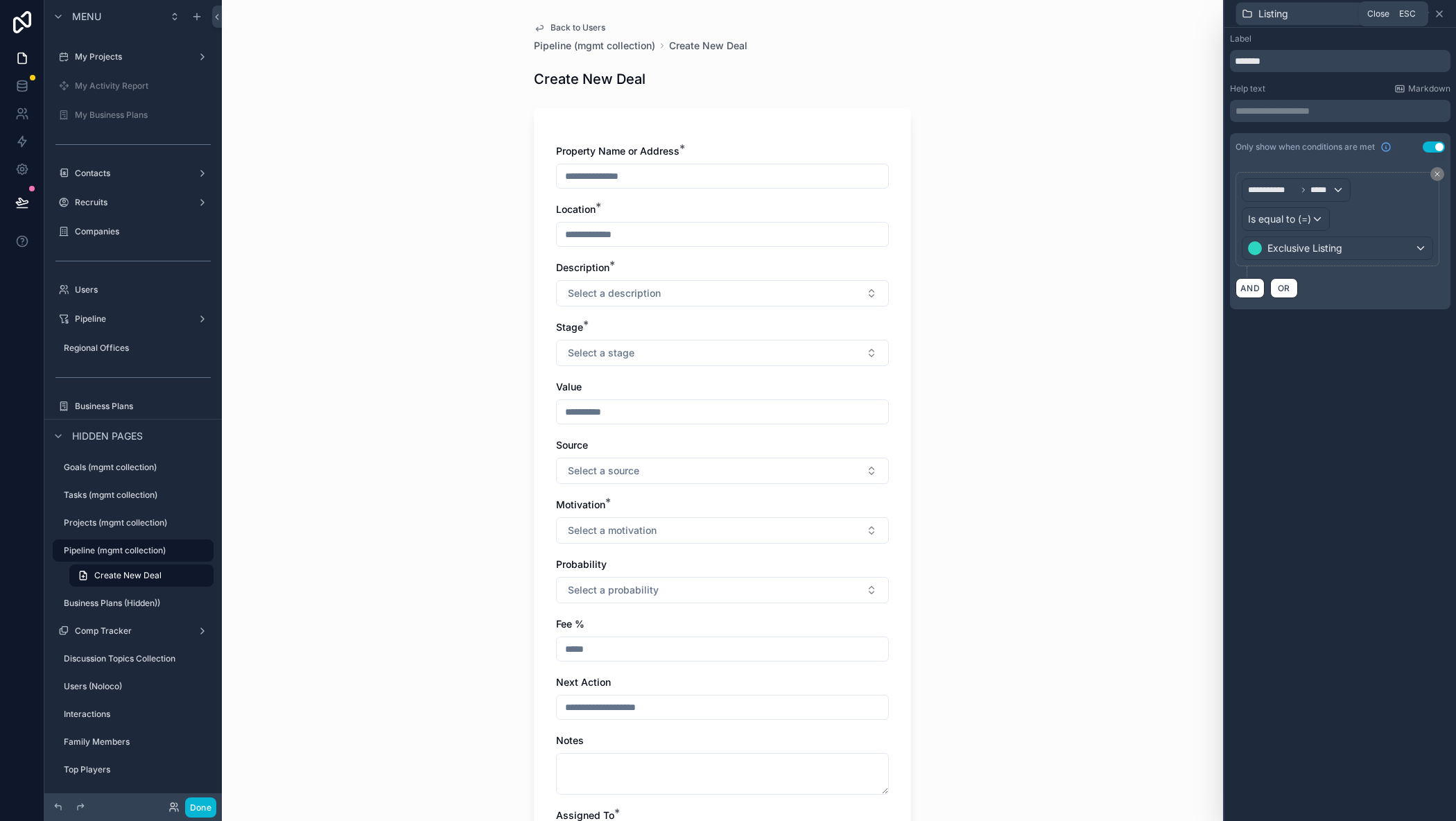
click at [1440, 15] on icon at bounding box center [1439, 14] width 6 height 6
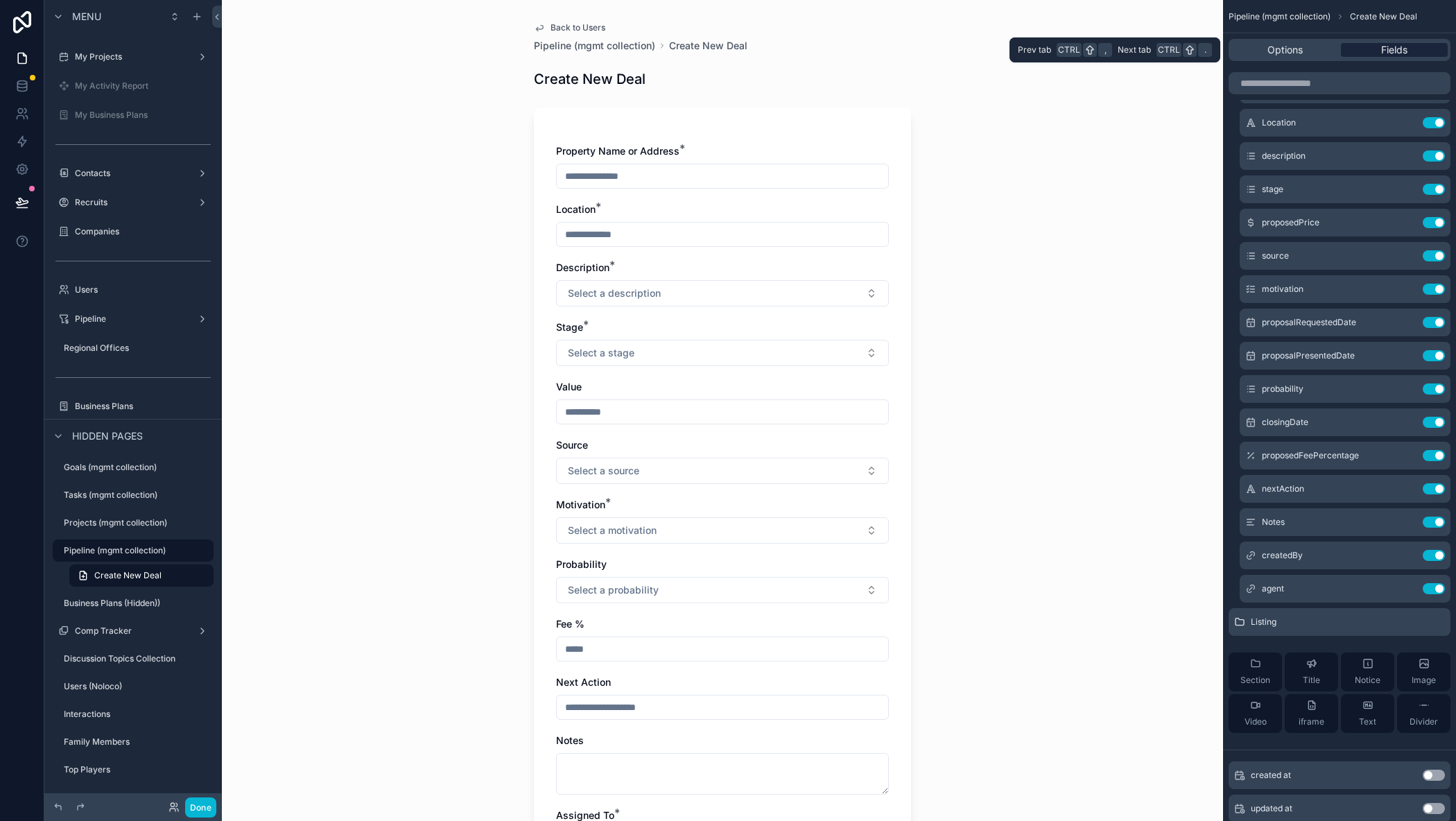
click at [1391, 45] on span "Fields" at bounding box center [1394, 49] width 26 height 14
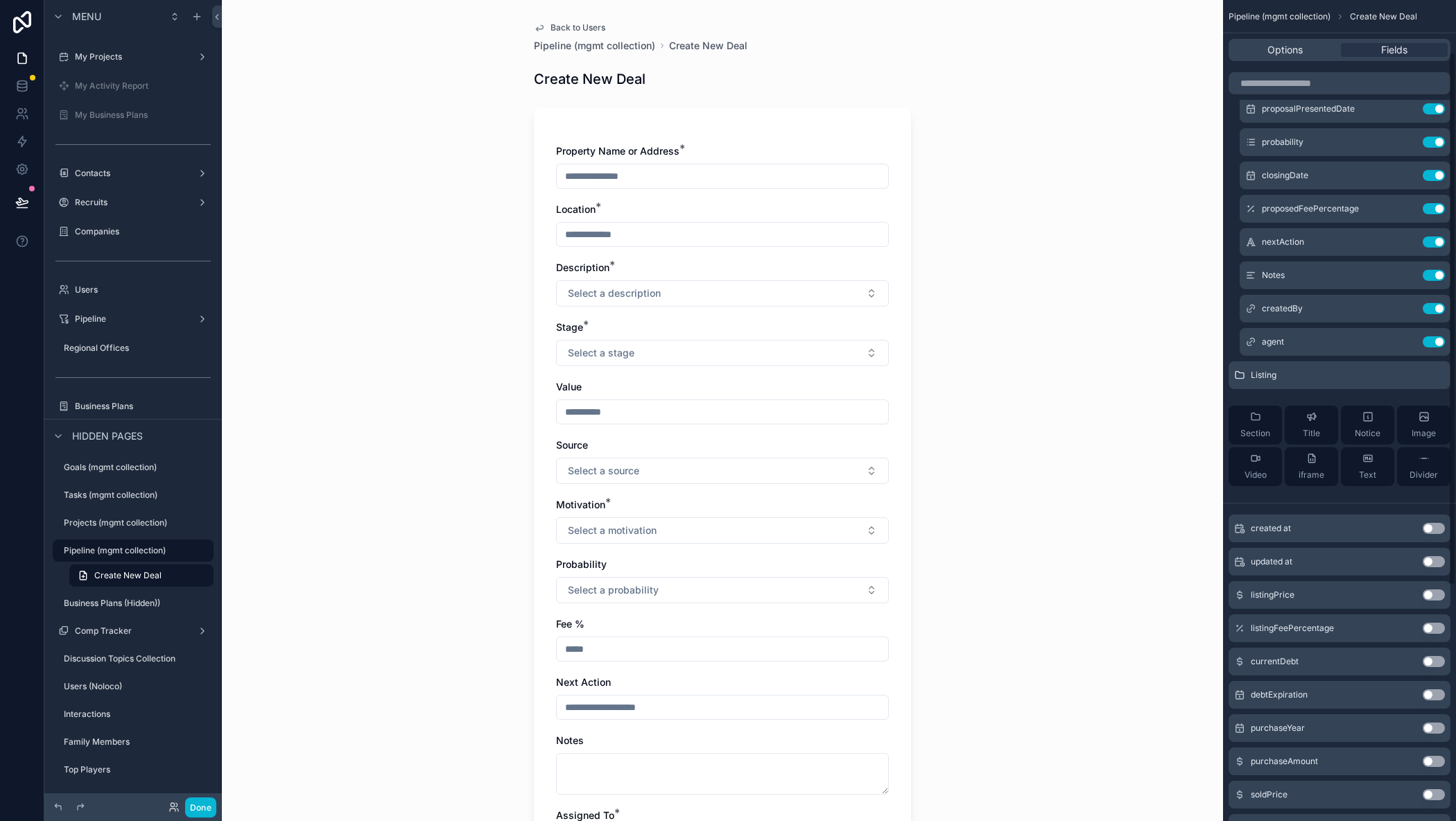
scroll to position [443, 0]
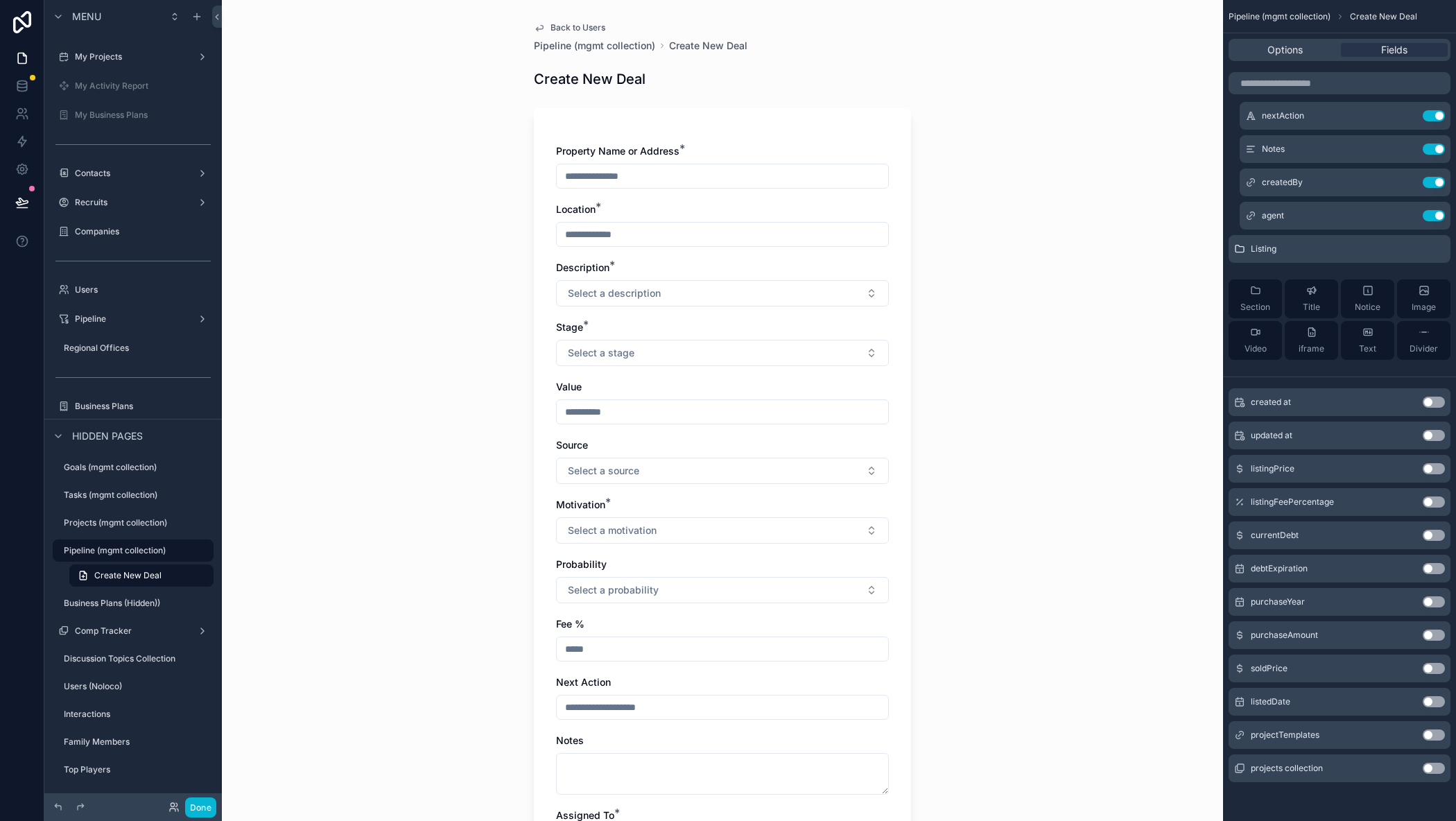
click at [1430, 702] on button "Use setting" at bounding box center [1434, 702] width 22 height 11
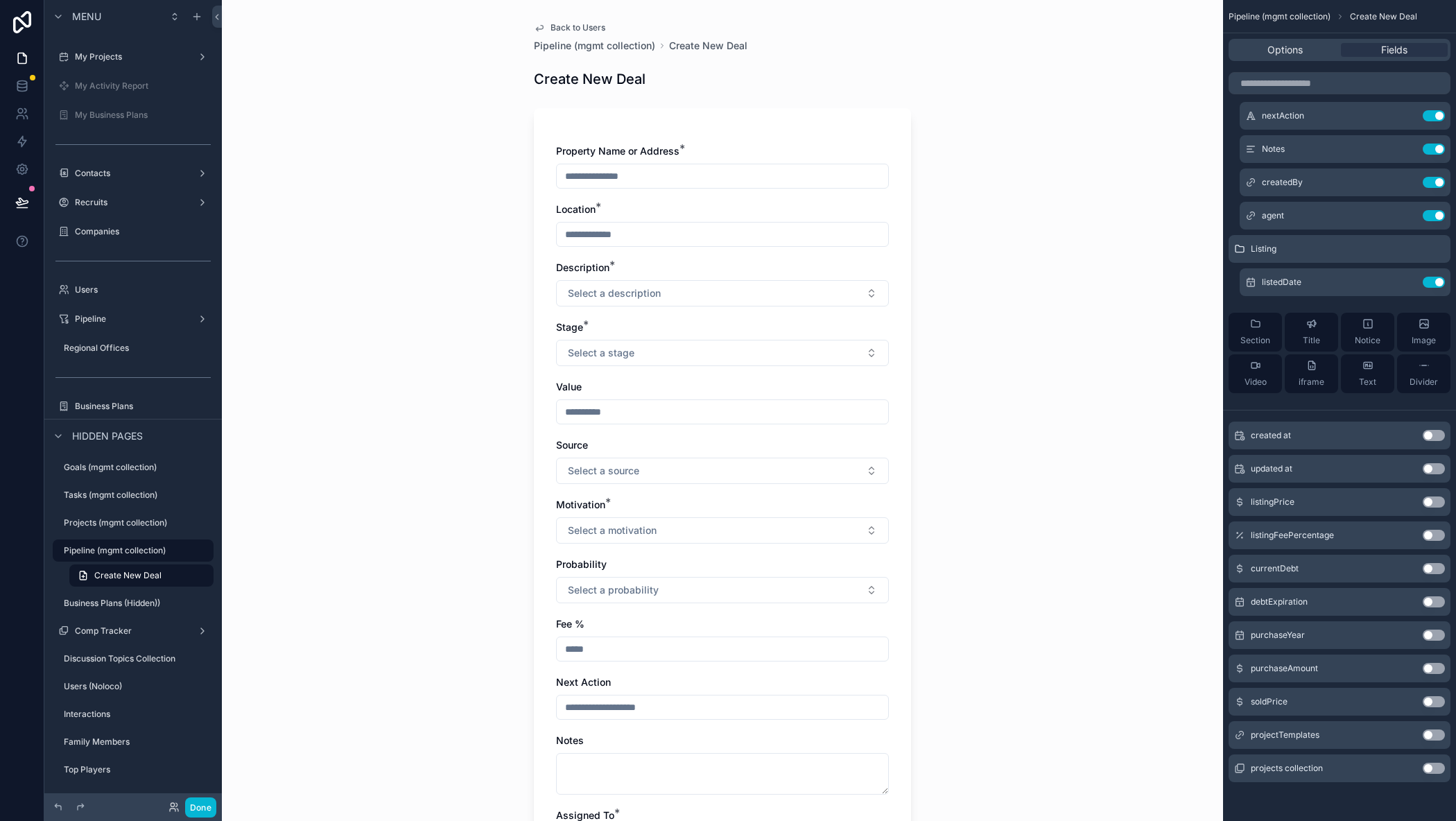
click at [1431, 502] on button "Use setting" at bounding box center [1434, 502] width 22 height 11
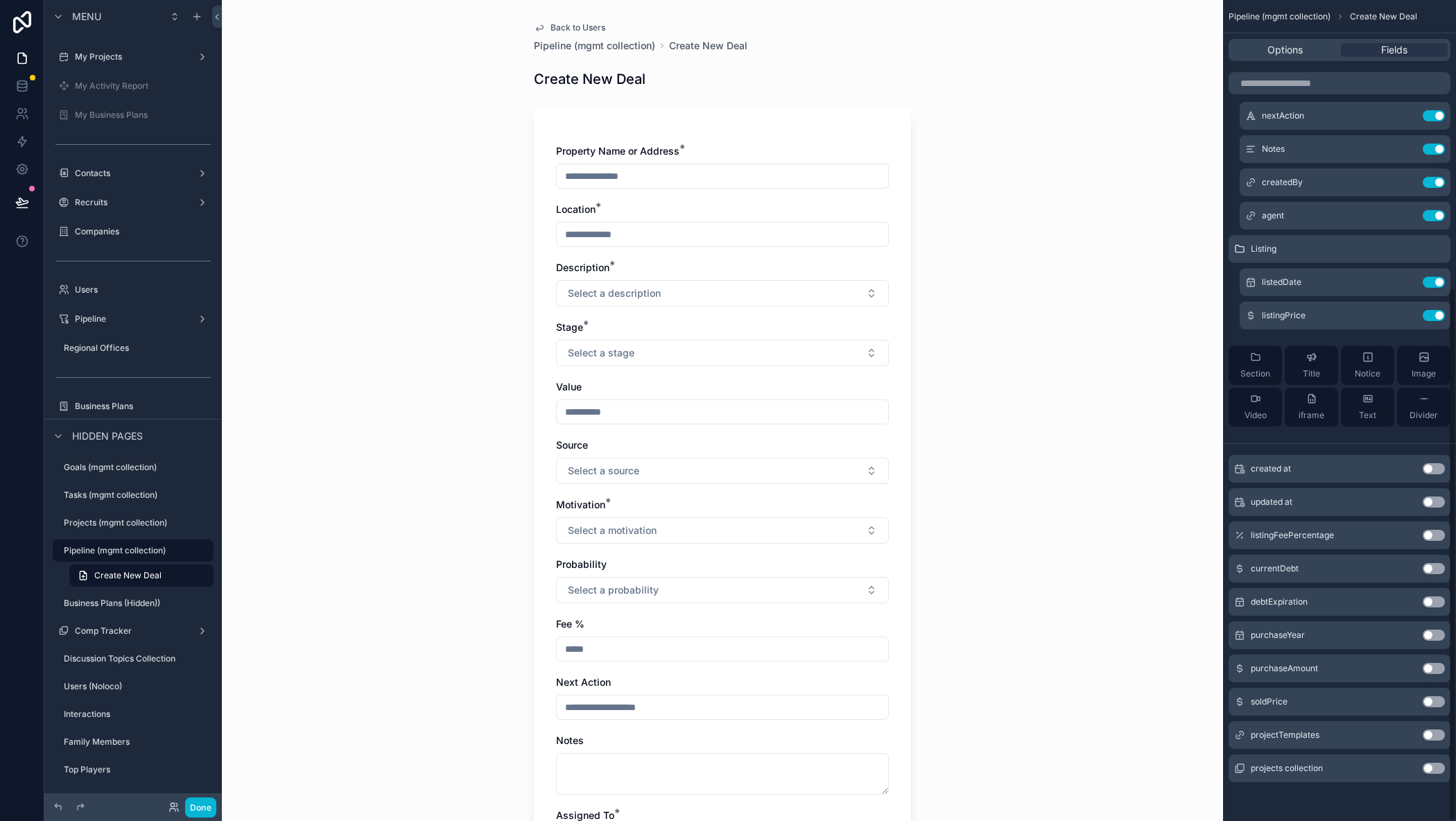
click at [1433, 537] on button "Use setting" at bounding box center [1434, 535] width 22 height 11
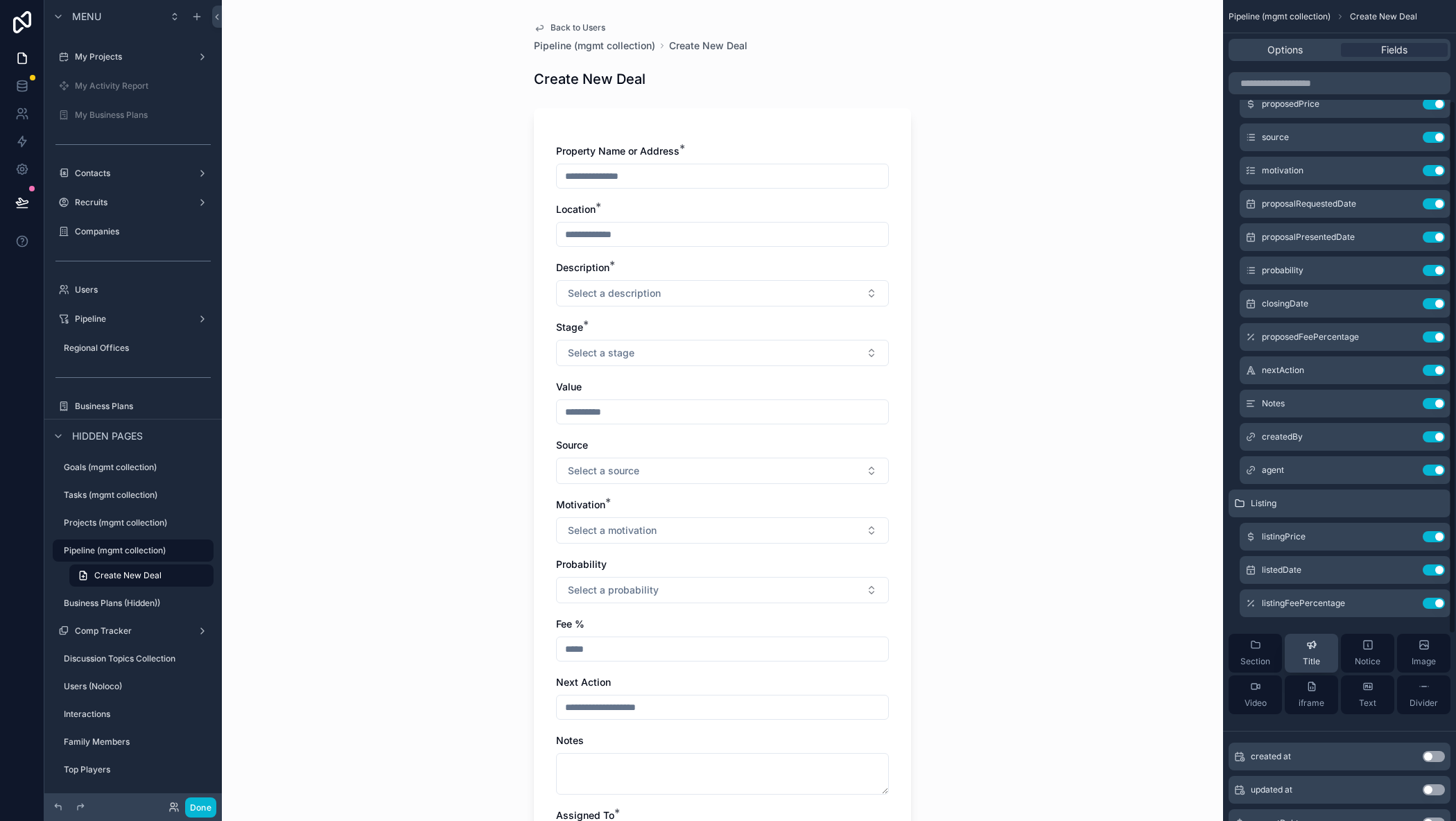
scroll to position [235, 0]
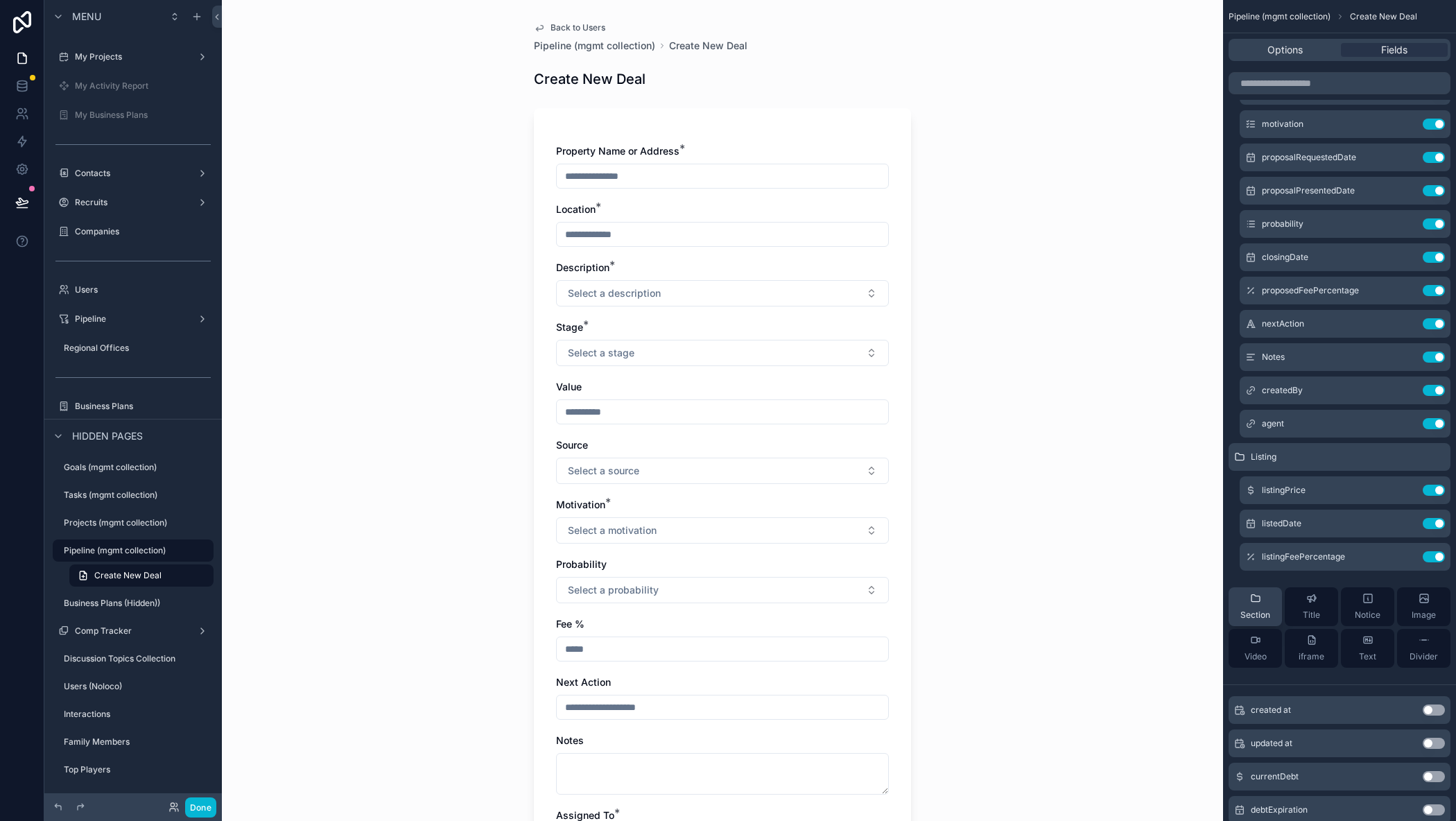
click at [1253, 606] on div "Section" at bounding box center [1255, 607] width 30 height 28
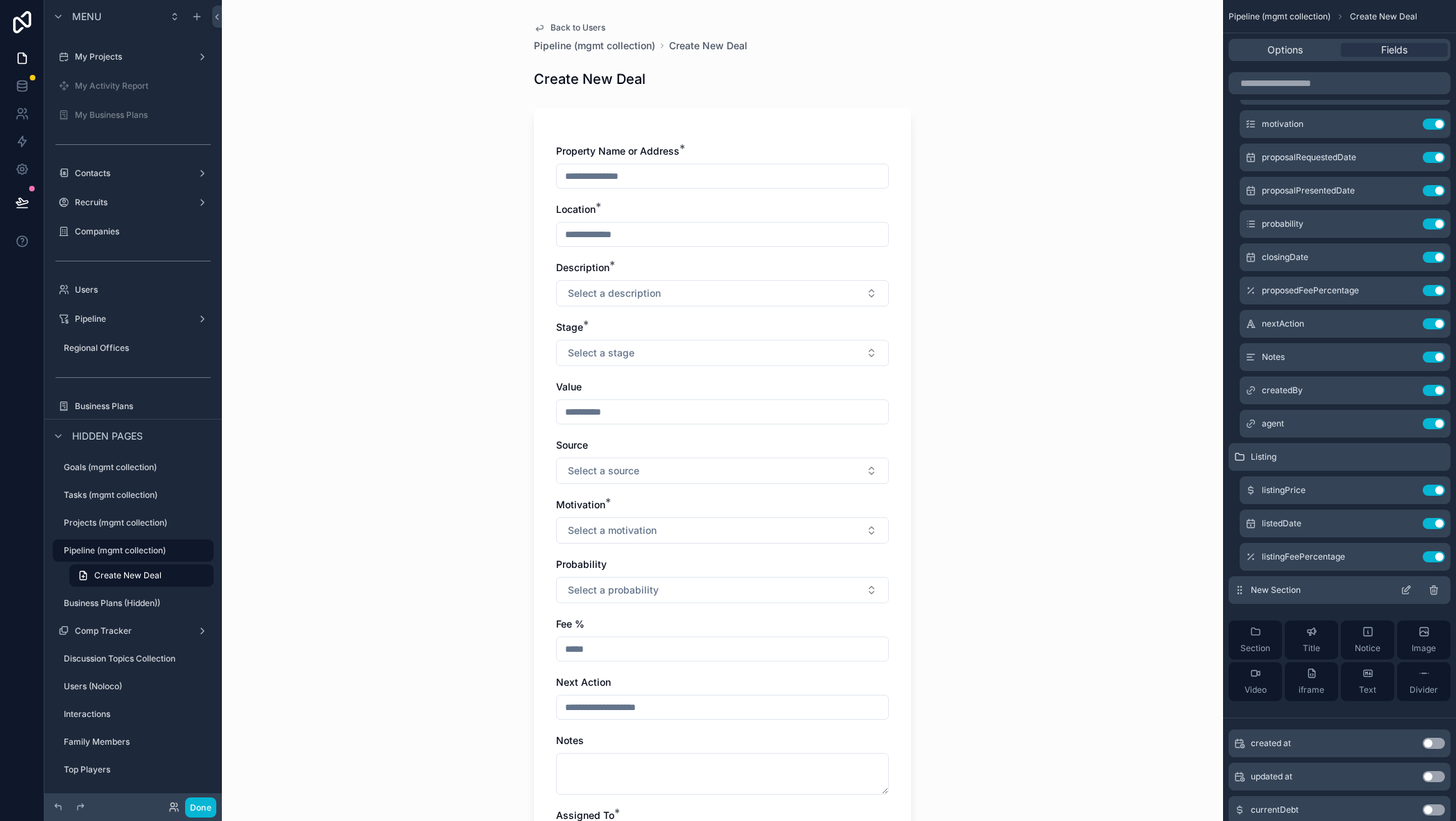
click at [1405, 591] on icon "scrollable content" at bounding box center [1406, 590] width 11 height 11
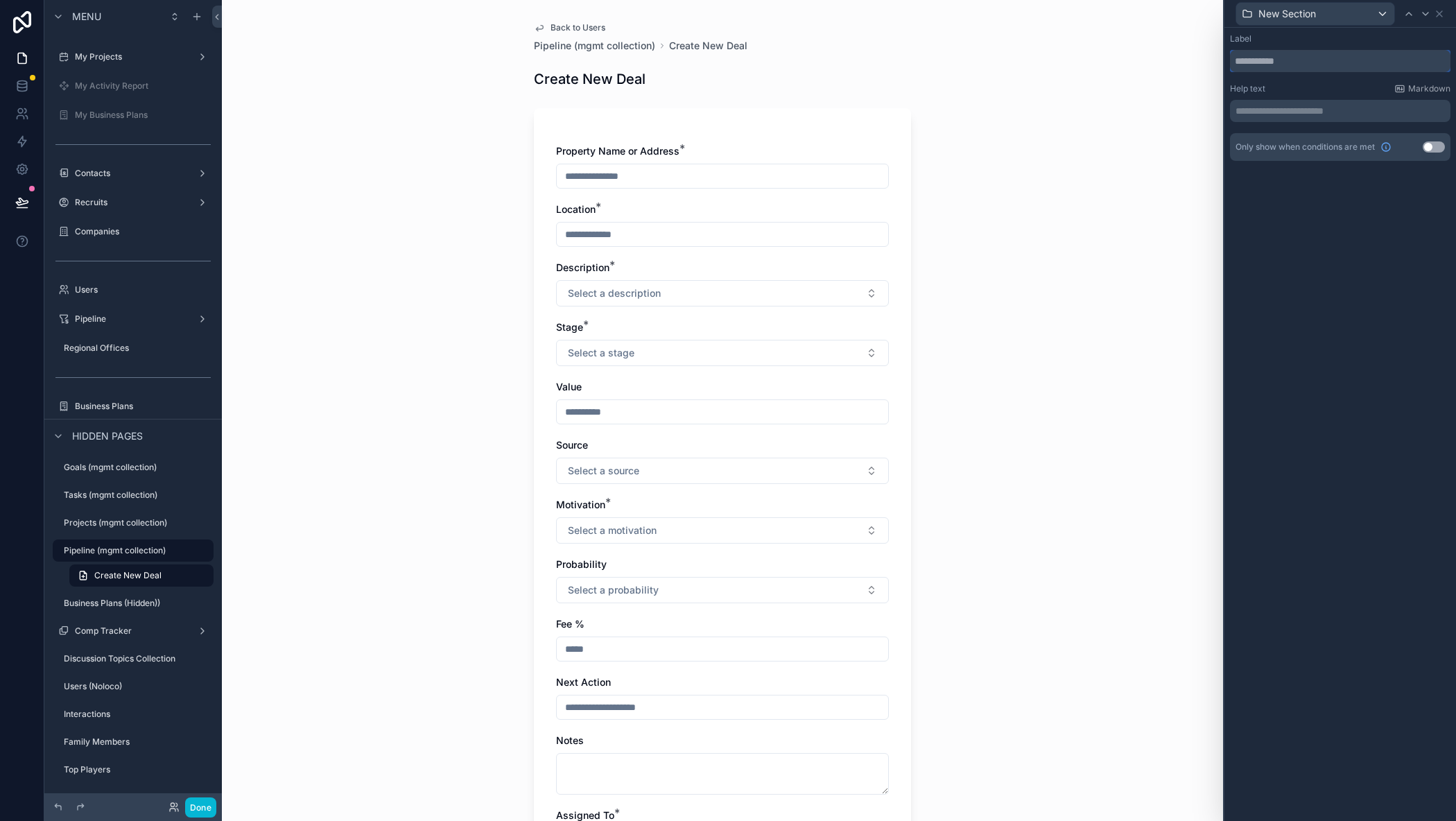
click at [1282, 65] on input "text" at bounding box center [1340, 61] width 220 height 22
type input "********"
click at [1427, 148] on button "Use setting" at bounding box center [1434, 147] width 22 height 11
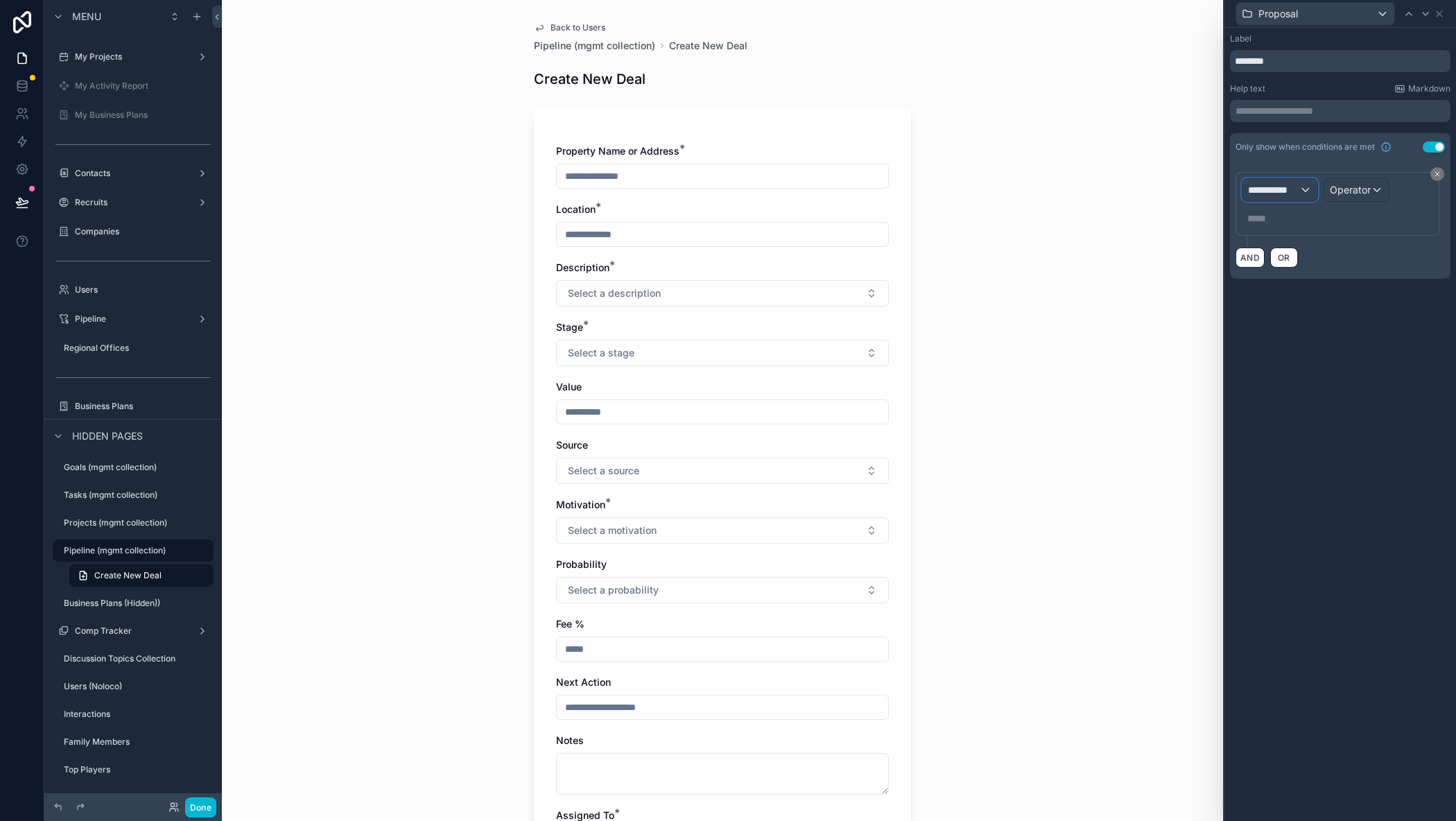
click at [1297, 187] on span "**********" at bounding box center [1273, 190] width 51 height 14
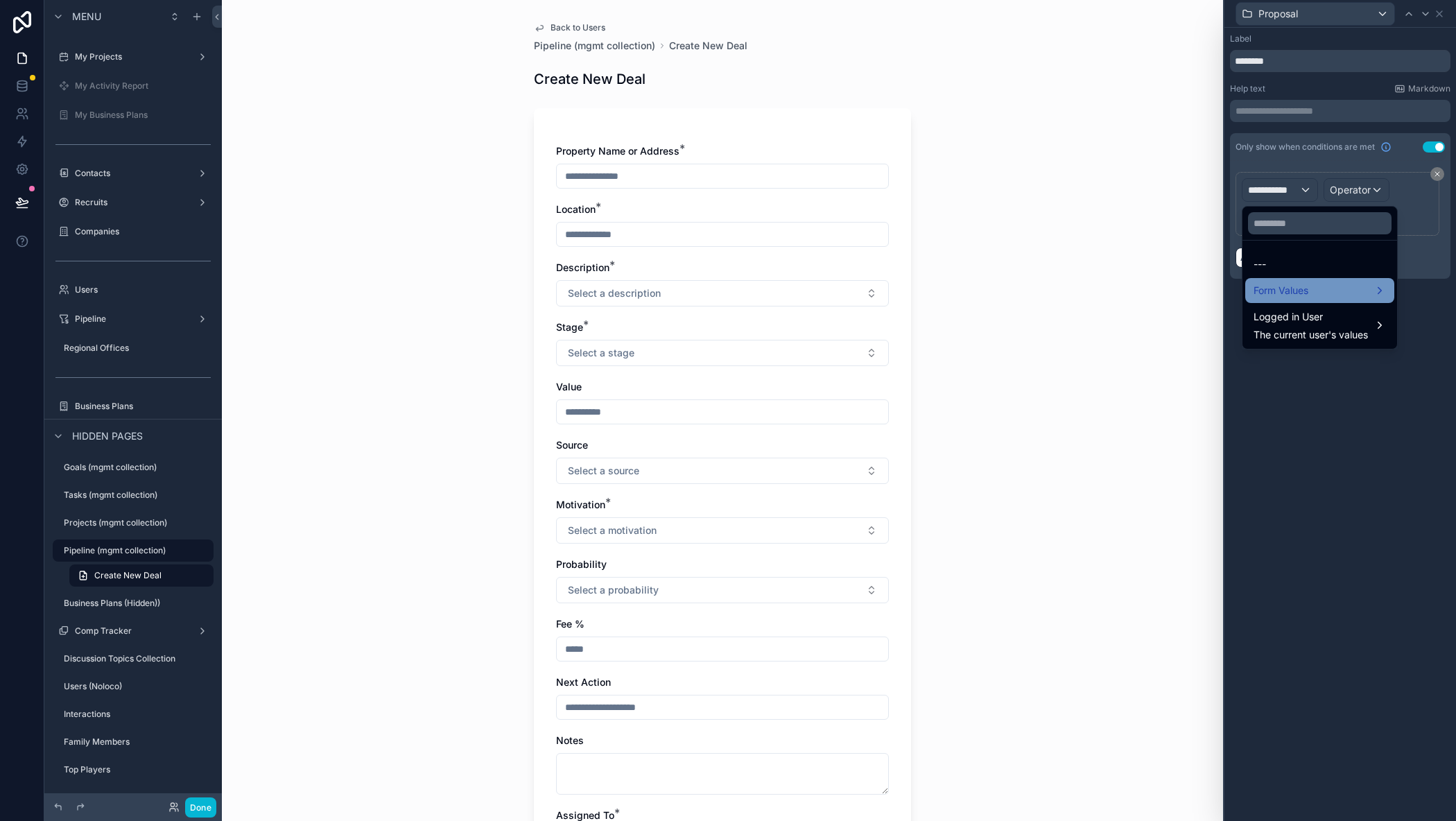
click at [1292, 286] on span "Form Values" at bounding box center [1280, 291] width 55 height 17
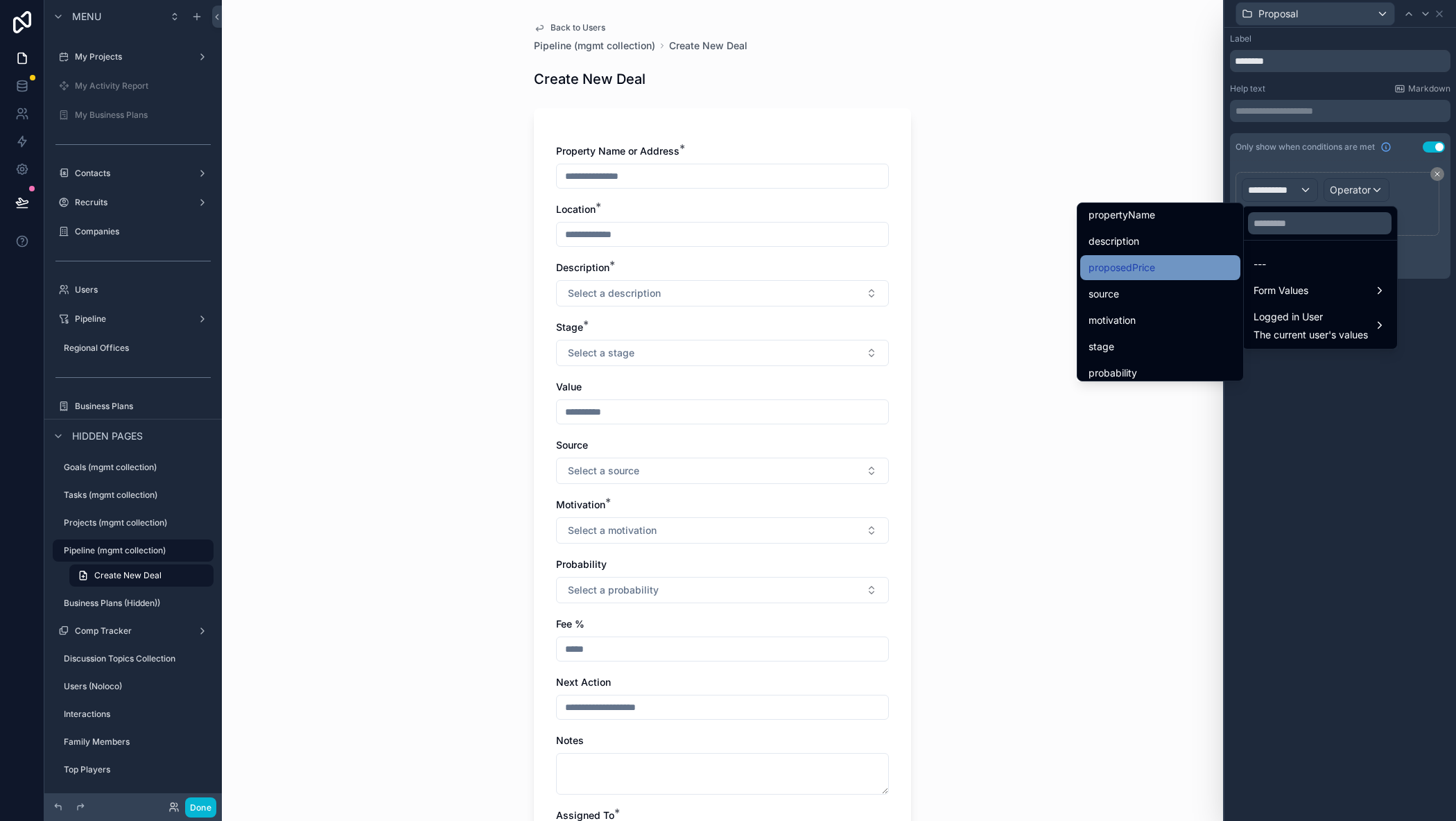
scroll to position [139, 0]
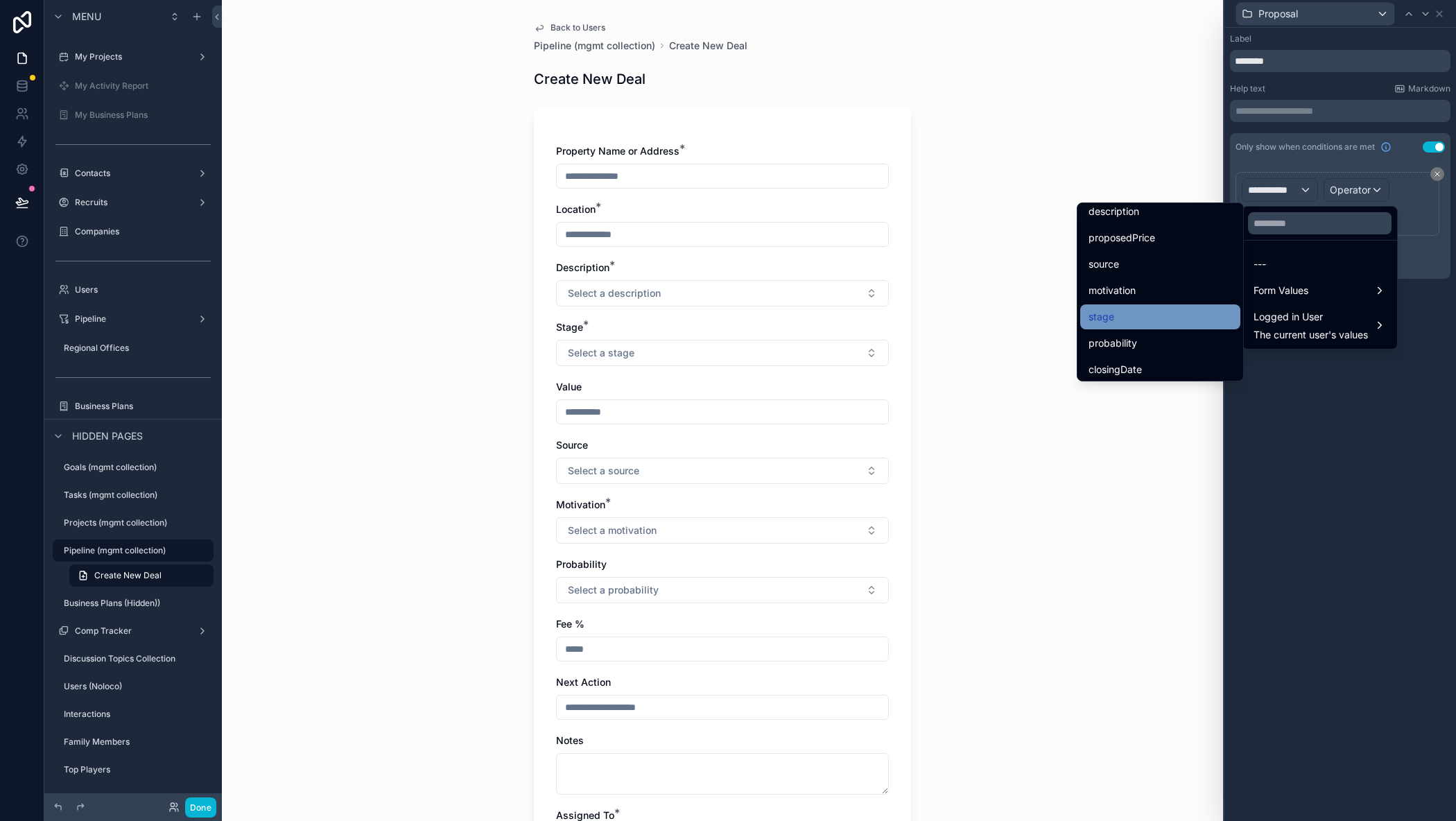
click at [1177, 320] on div "stage" at bounding box center [1160, 317] width 143 height 17
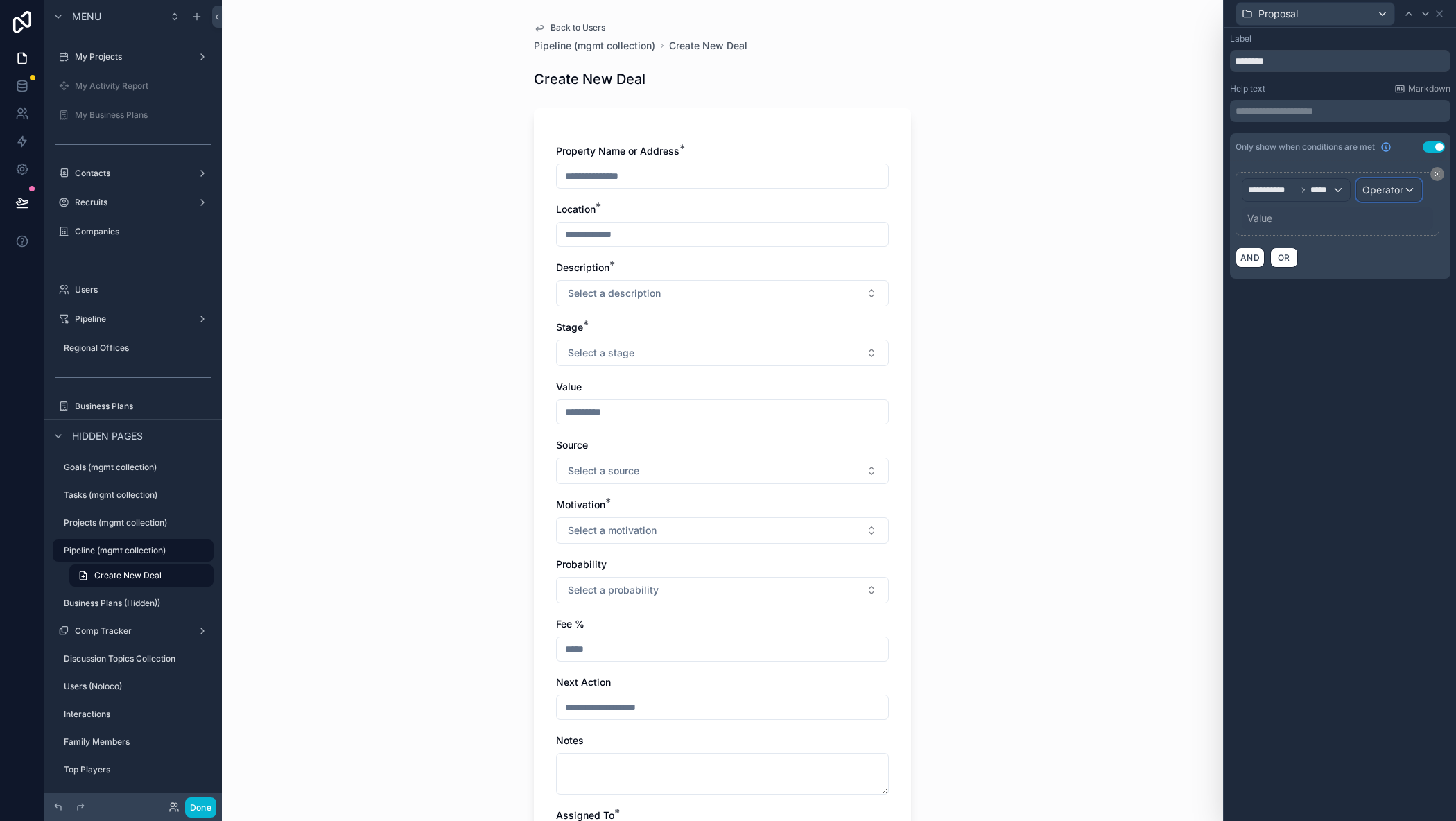
click at [1378, 191] on span "Operator" at bounding box center [1383, 189] width 41 height 12
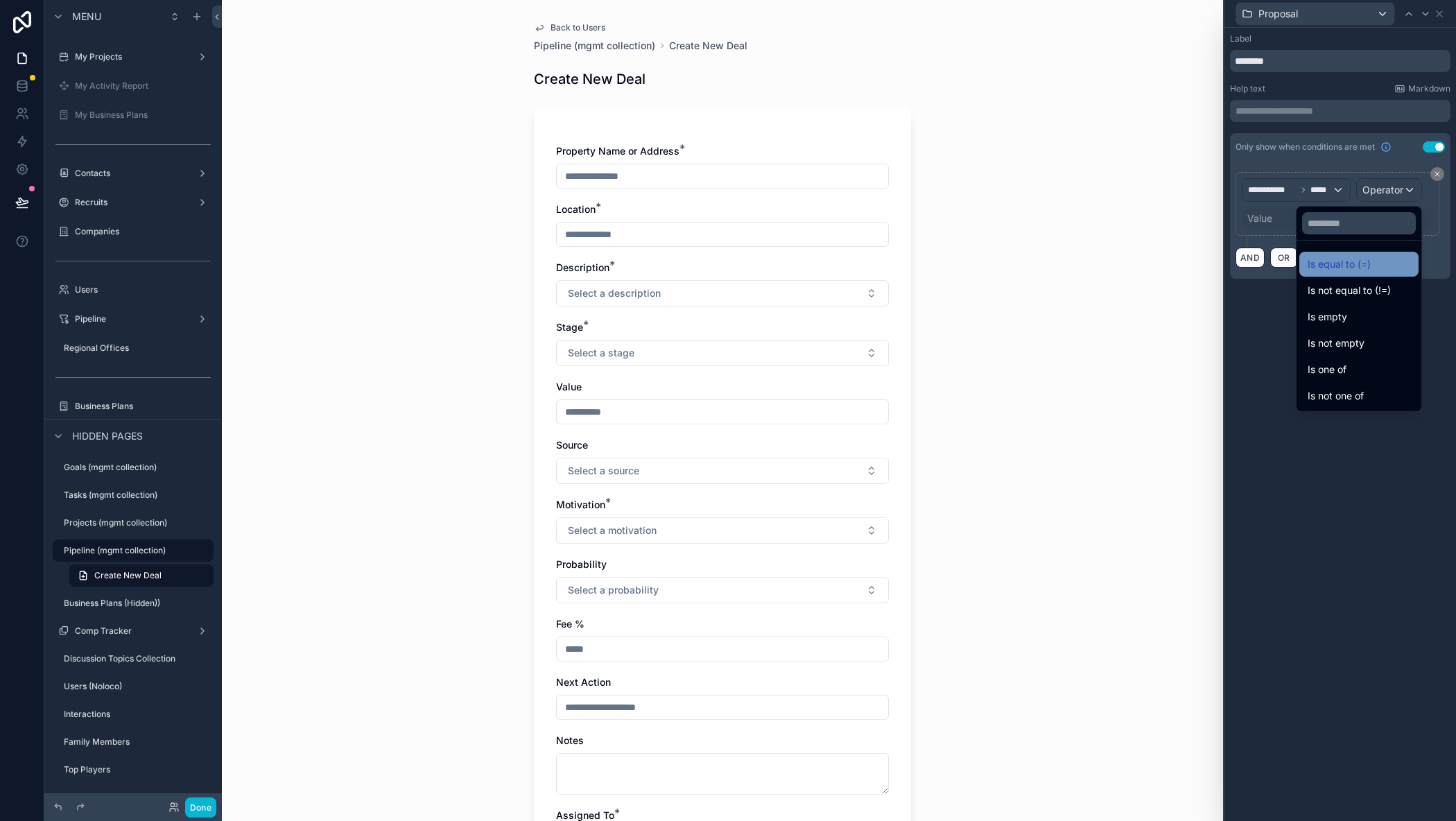
click at [1312, 272] on span "Is equal to (=)" at bounding box center [1339, 265] width 63 height 17
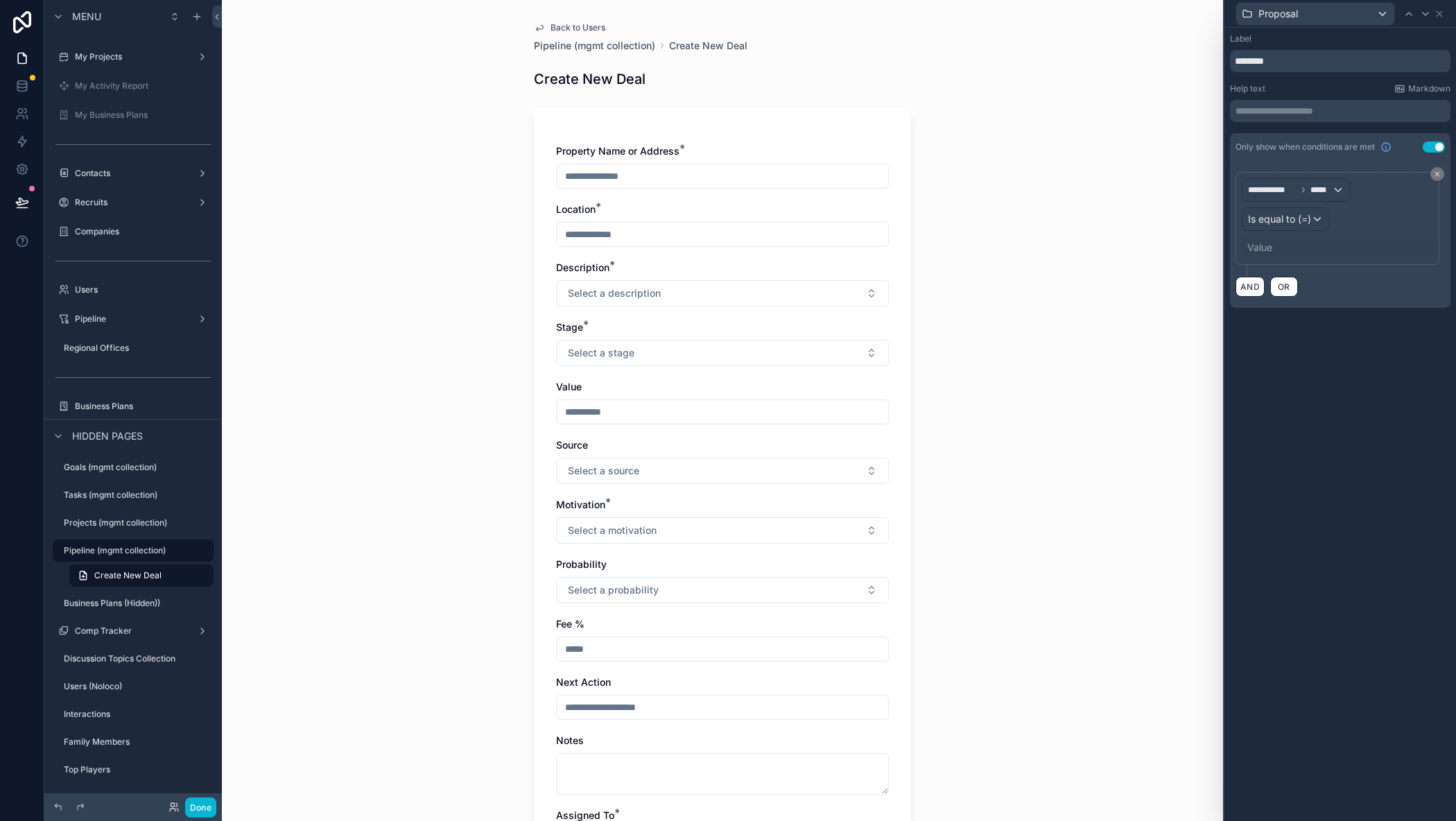
click at [1264, 250] on div "Value" at bounding box center [1259, 247] width 25 height 14
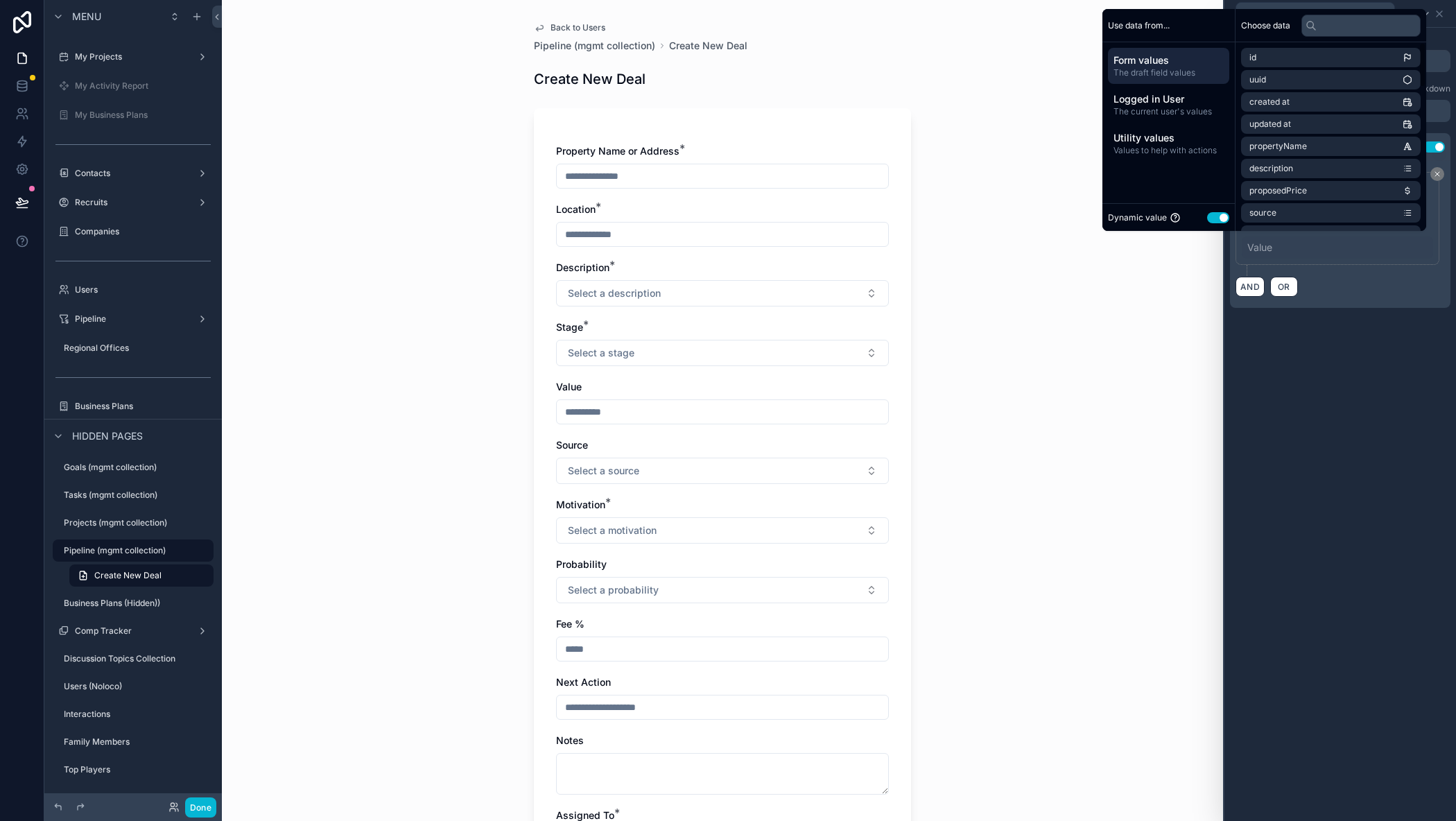
click at [1217, 220] on button "Use setting" at bounding box center [1218, 218] width 22 height 11
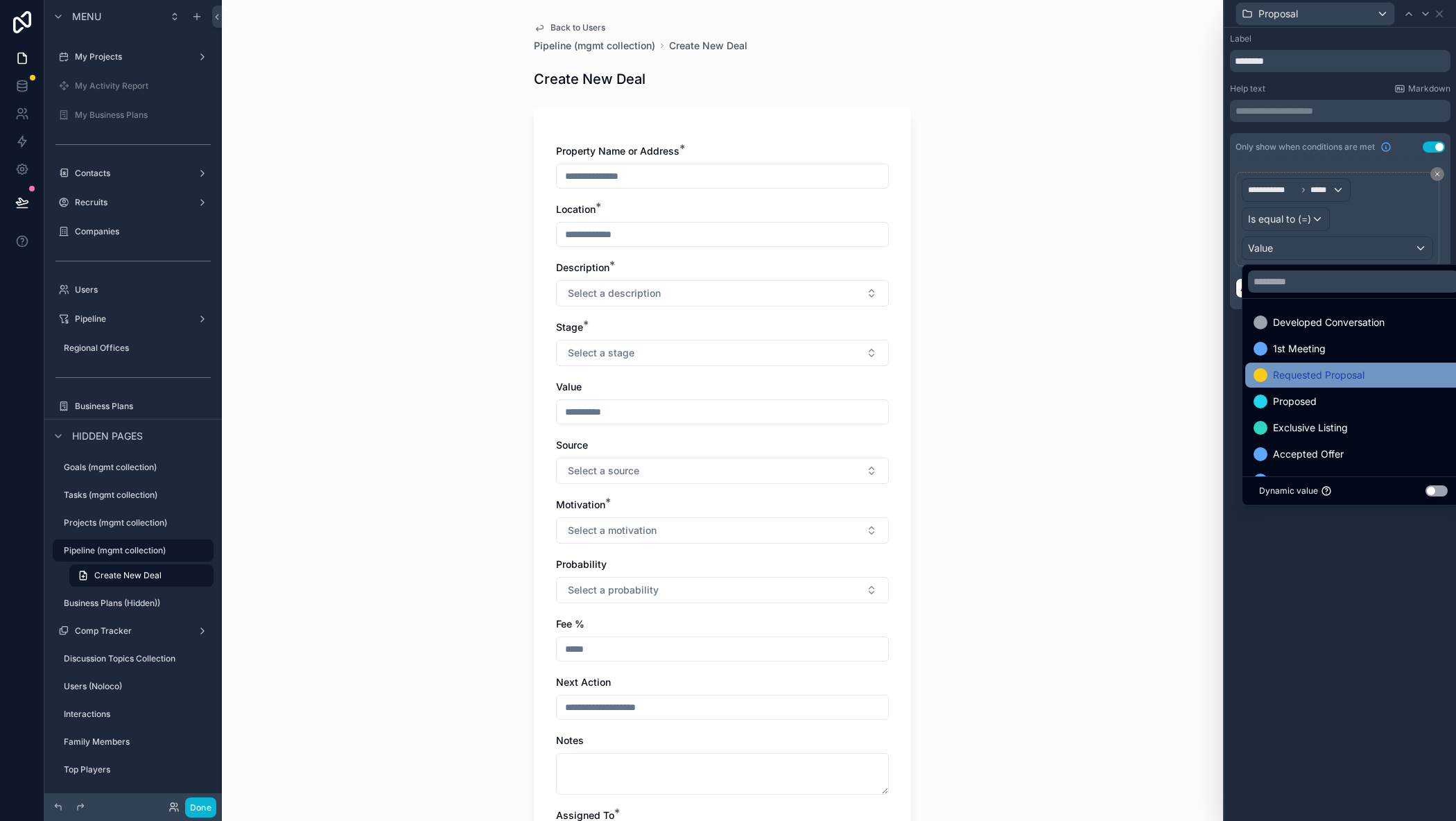
click at [1303, 375] on span "Requested Proposal" at bounding box center [1318, 376] width 91 height 17
click at [1310, 398] on span "Proposed" at bounding box center [1294, 402] width 44 height 17
click at [1314, 376] on span "Requested Proposal" at bounding box center [1318, 376] width 91 height 17
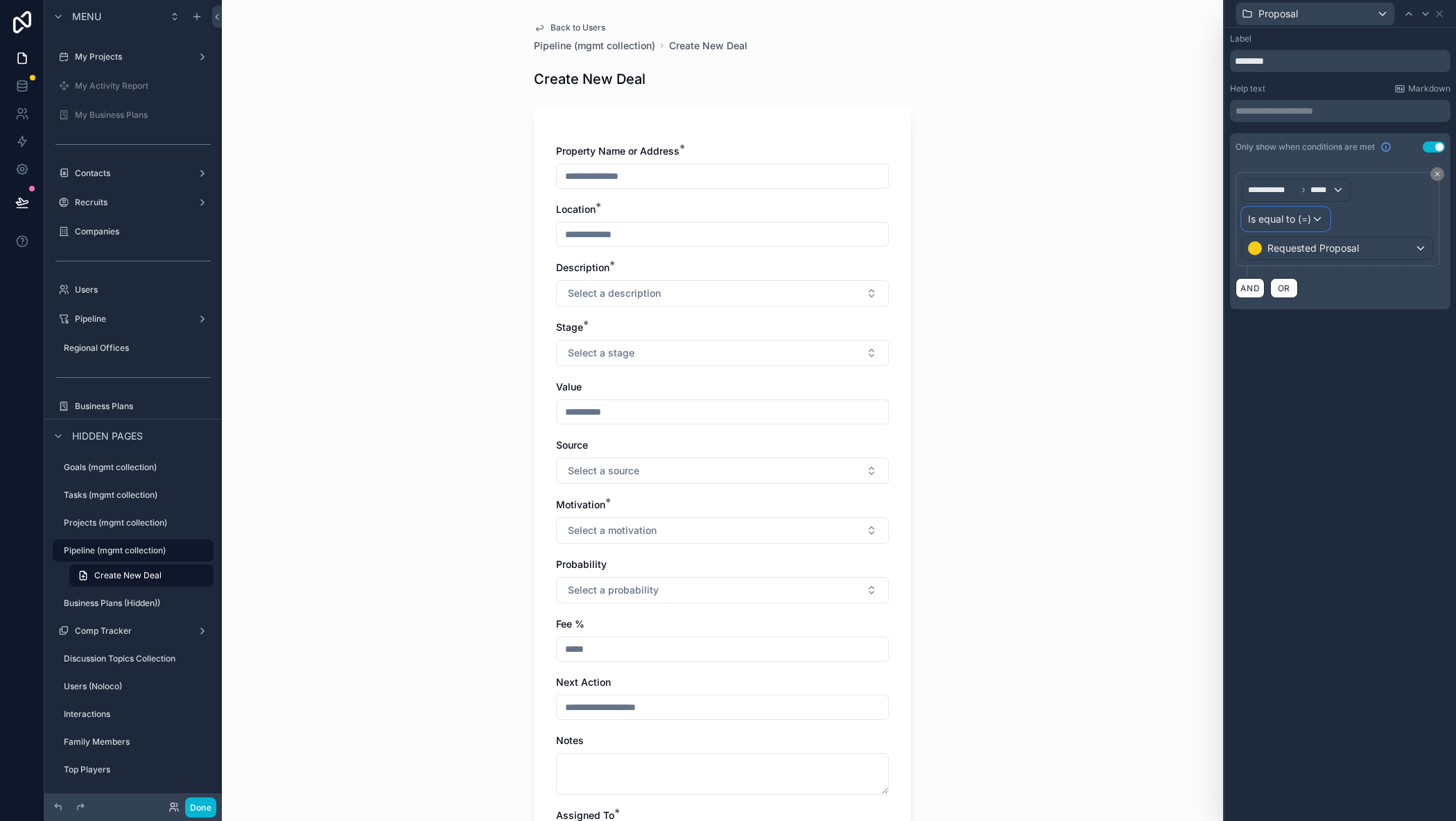
click at [1323, 218] on div "Is equal to (=)" at bounding box center [1285, 219] width 87 height 22
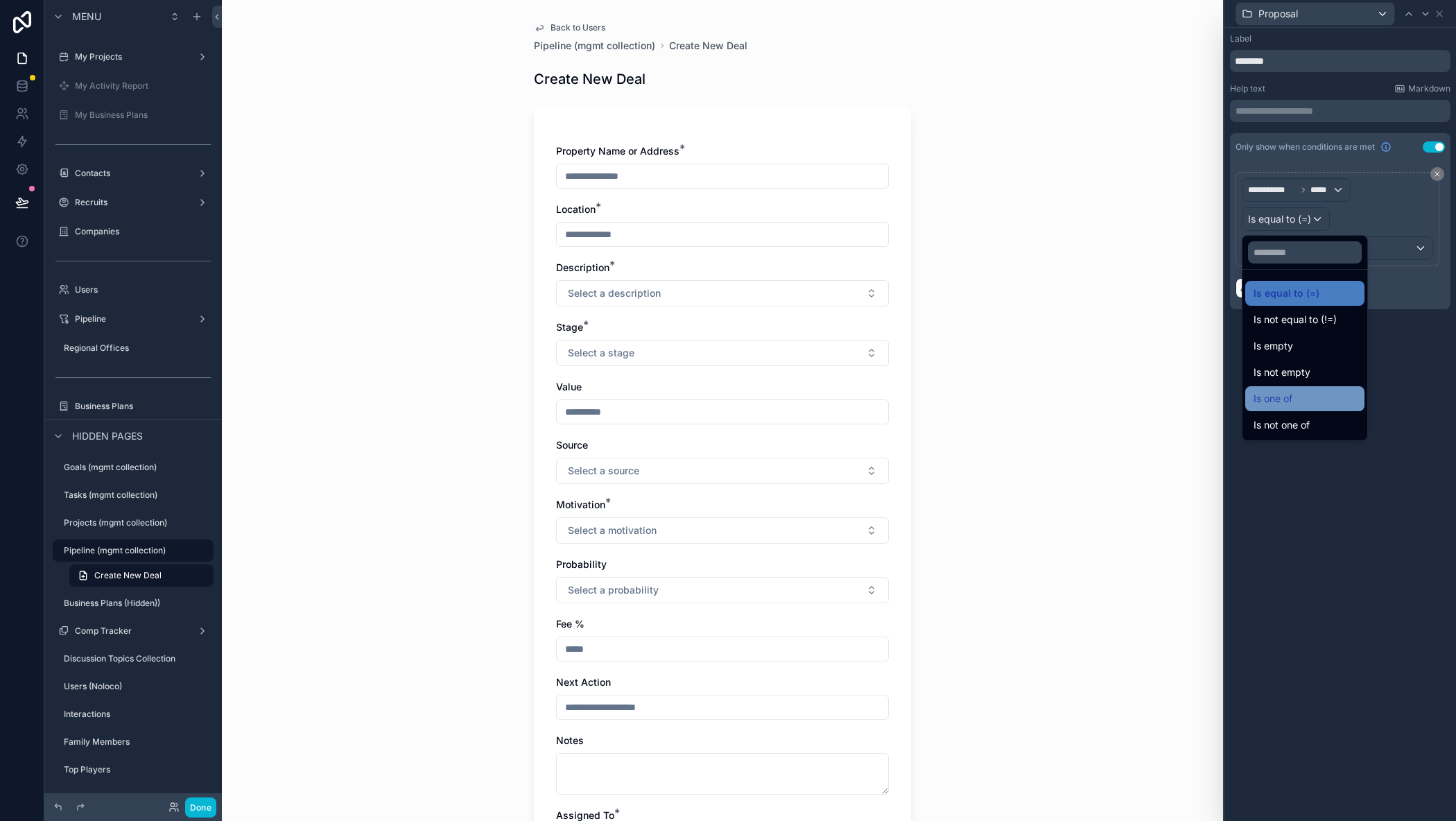
click at [1302, 394] on div "Is one of" at bounding box center [1304, 399] width 102 height 17
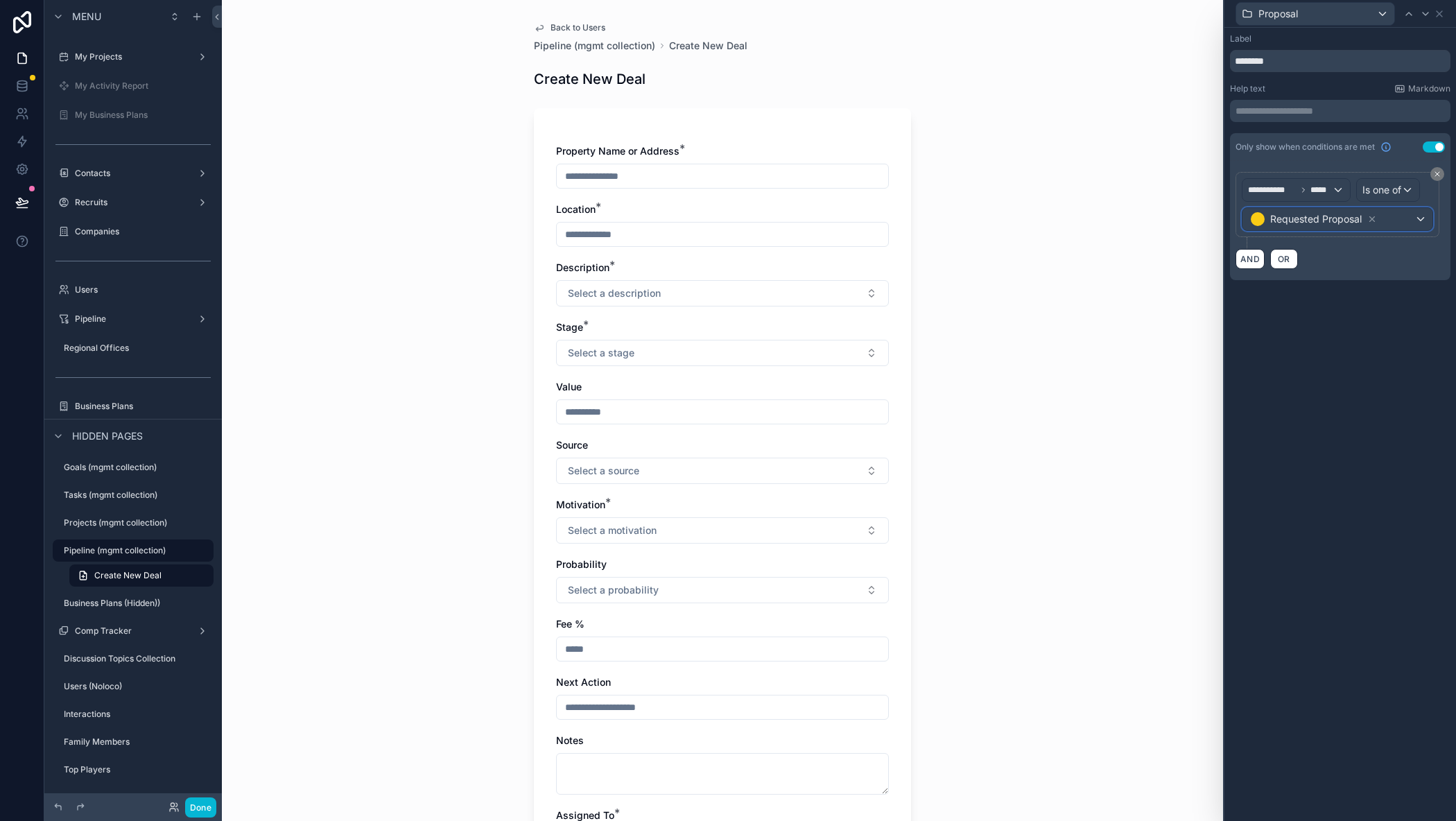
click at [1416, 218] on div "Requested Proposal" at bounding box center [1337, 219] width 190 height 22
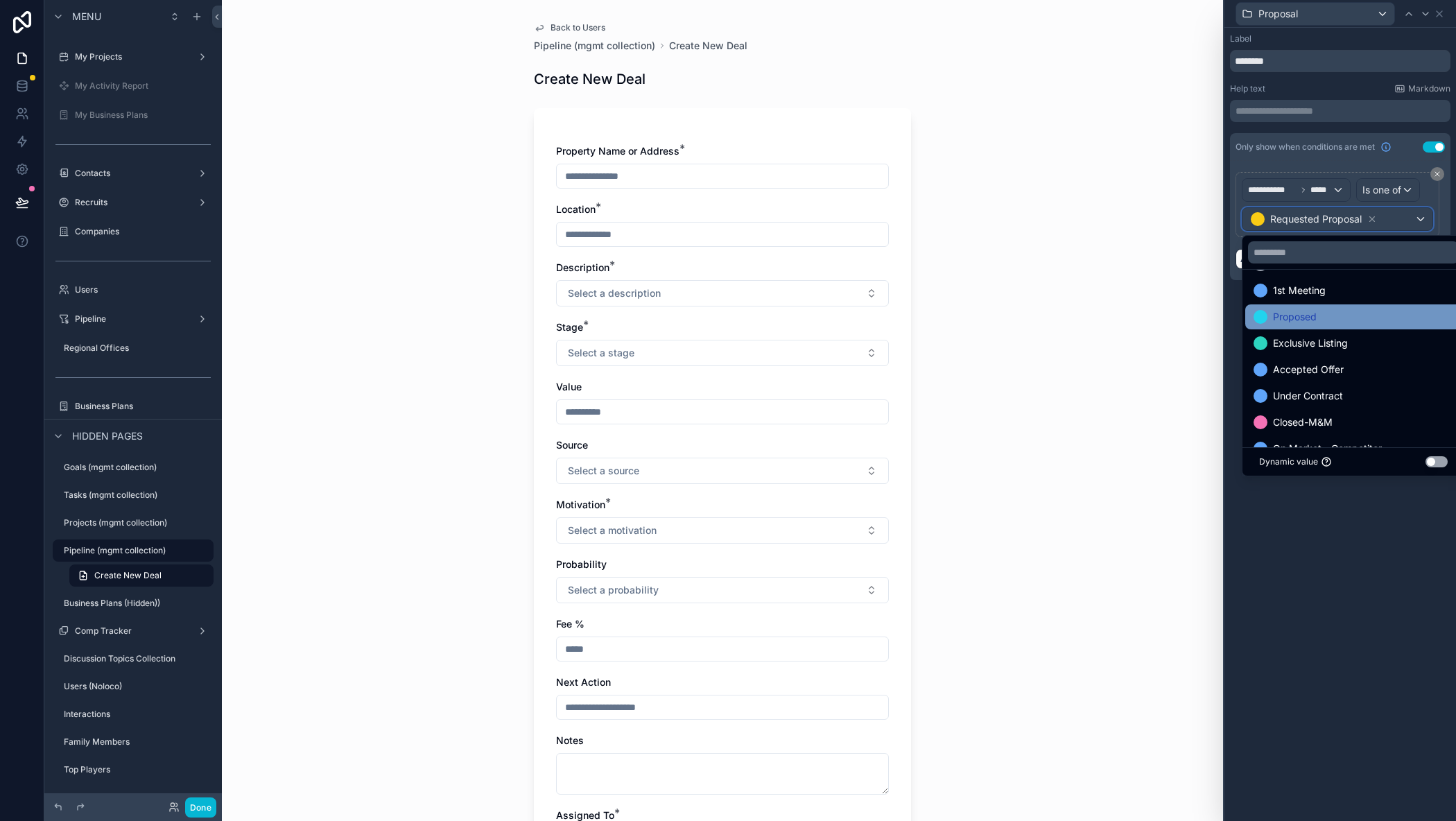
scroll to position [0, 0]
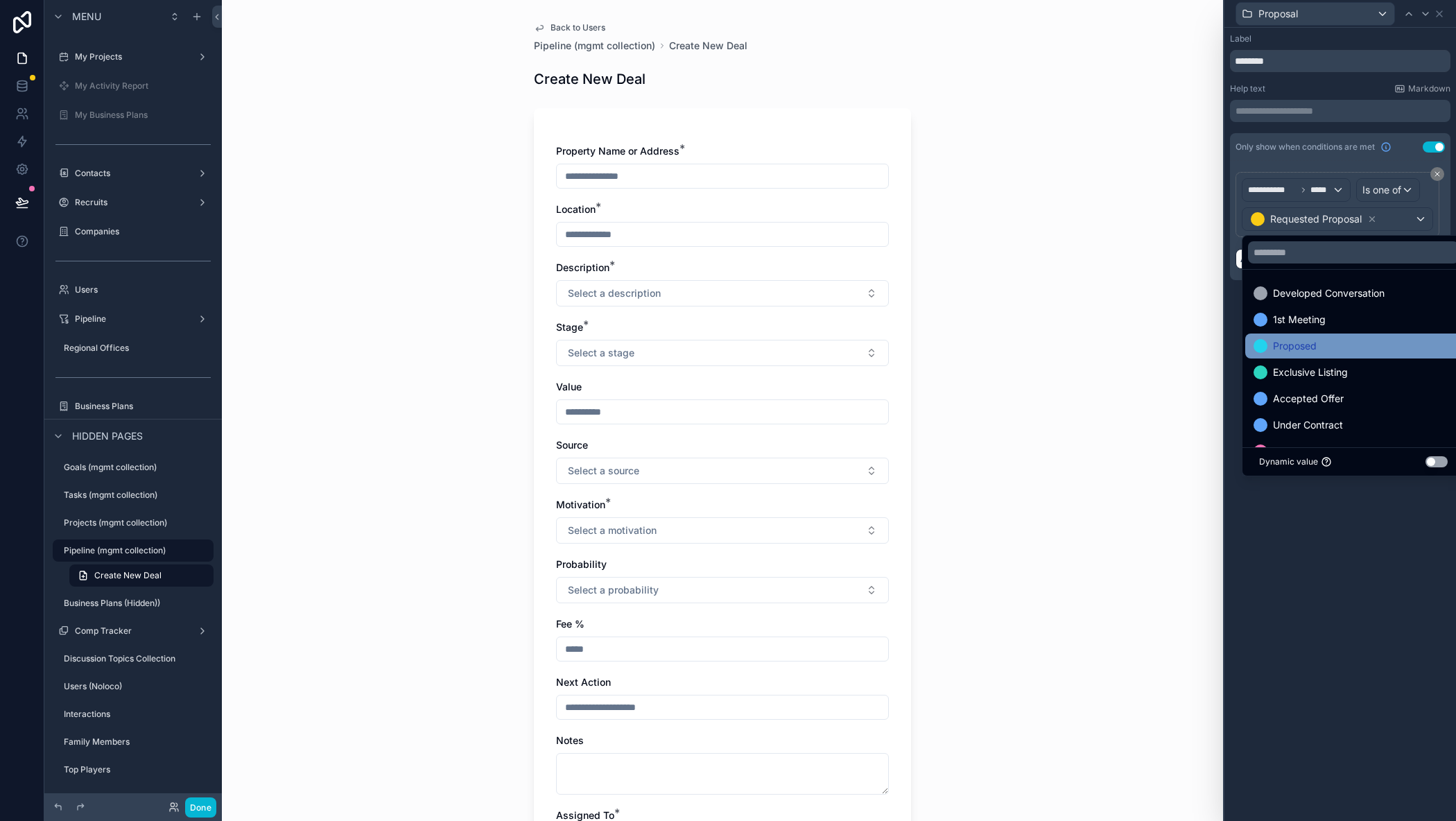
click at [1332, 347] on div "Proposed" at bounding box center [1353, 346] width 200 height 17
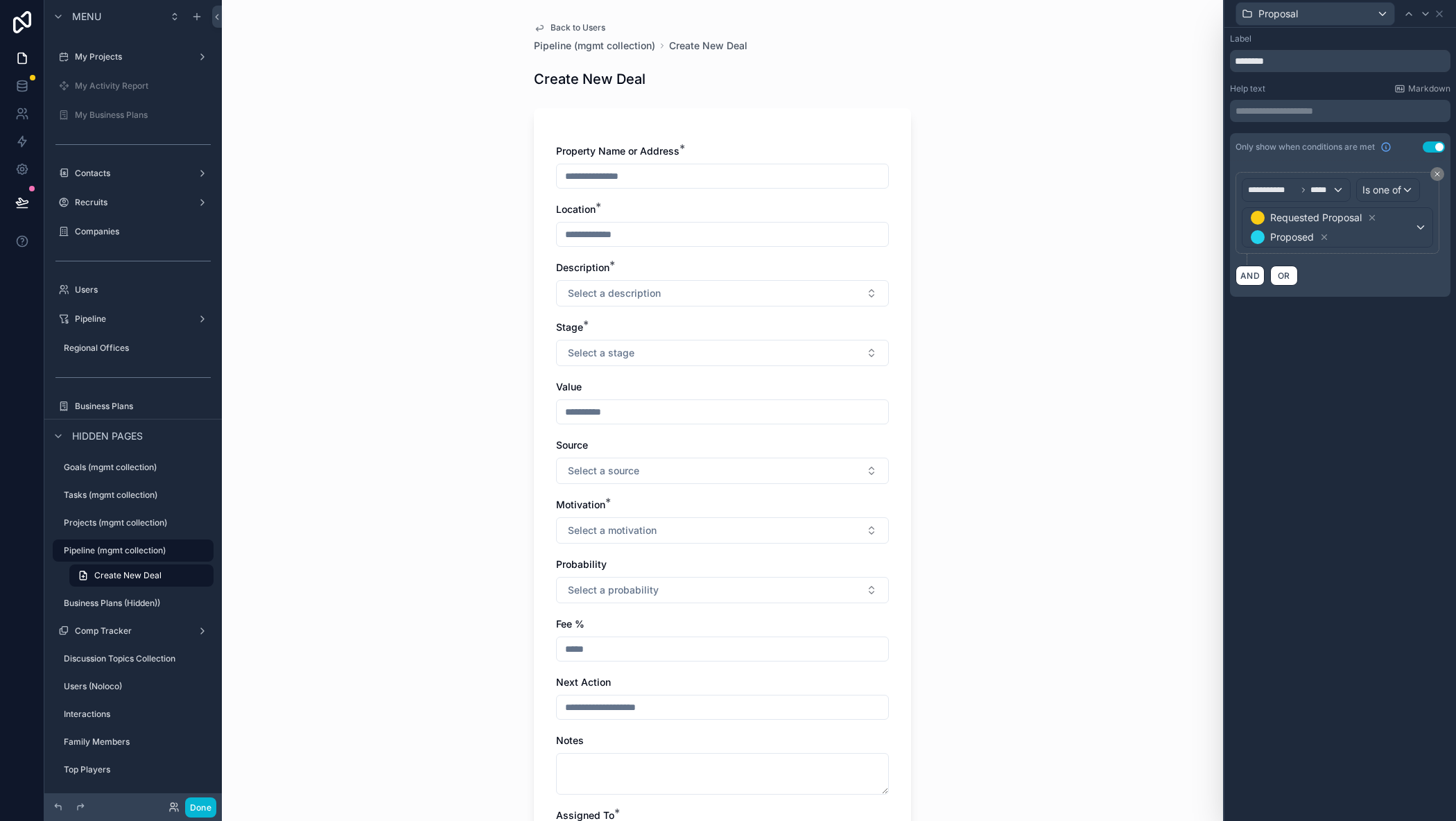
click at [1362, 350] on div "**********" at bounding box center [1339, 425] width 231 height 794
click at [1440, 16] on icon at bounding box center [1439, 14] width 11 height 11
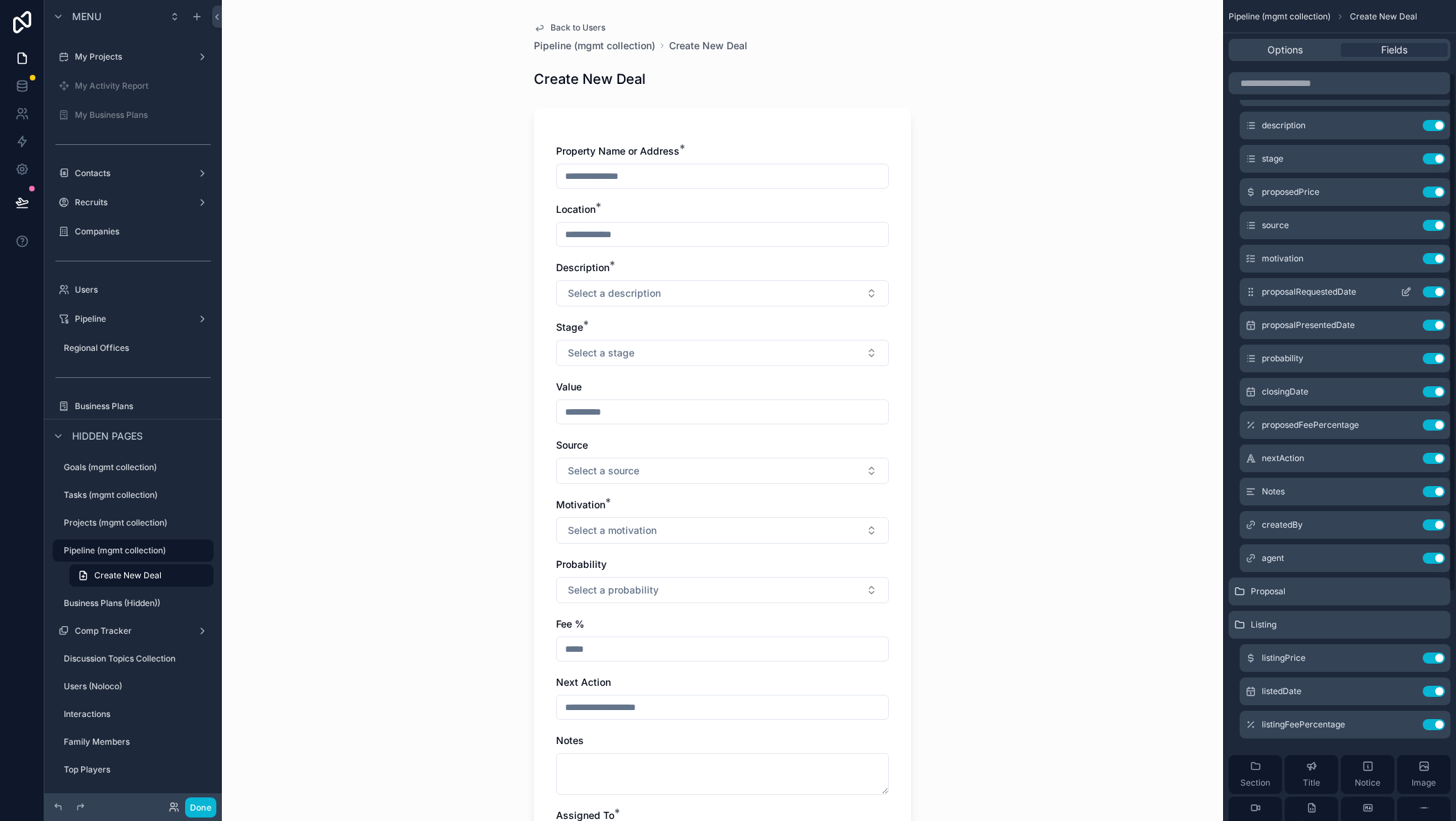
scroll to position [69, 0]
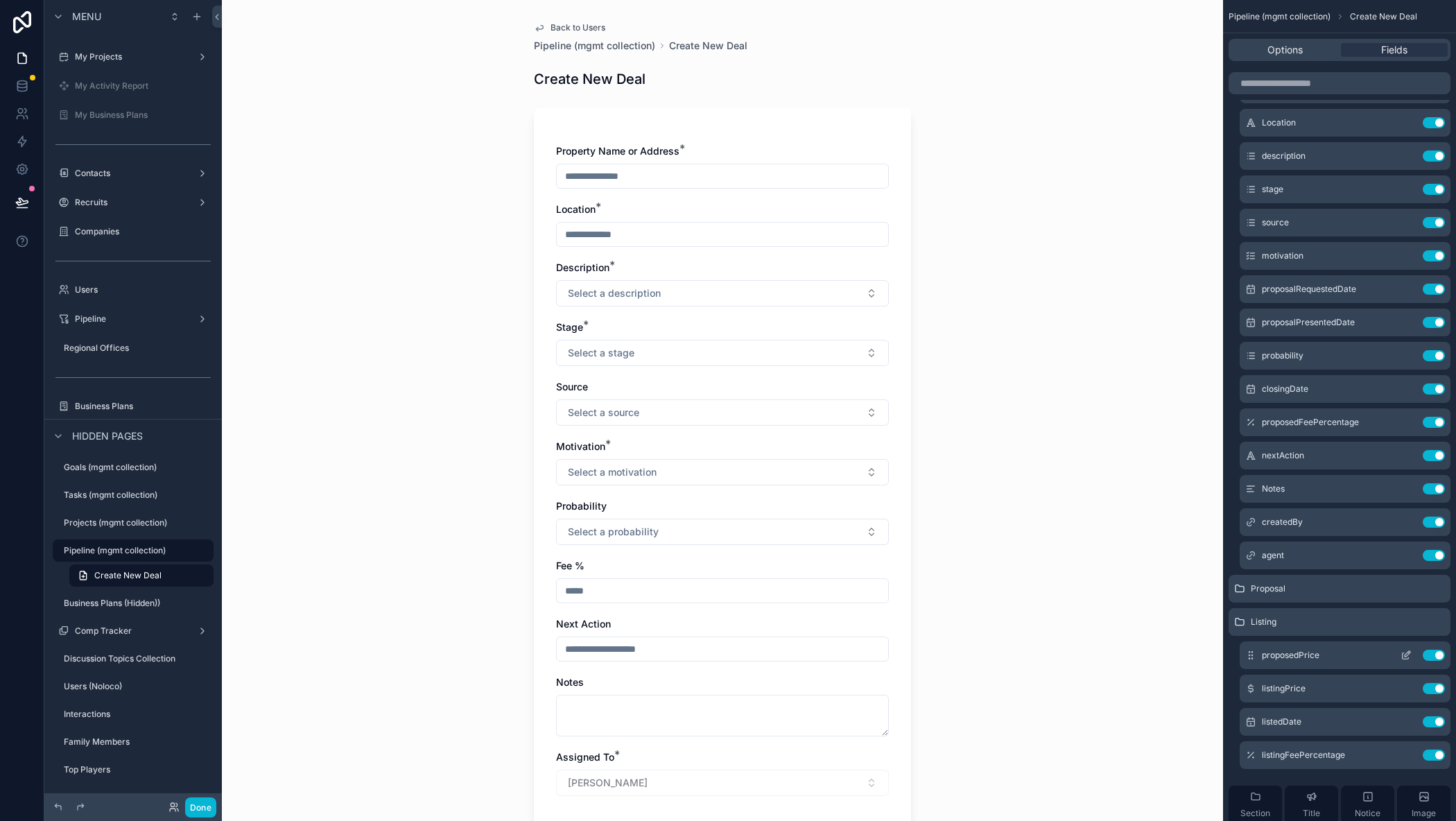
click at [1264, 657] on span "proposedPrice" at bounding box center [1290, 655] width 57 height 11
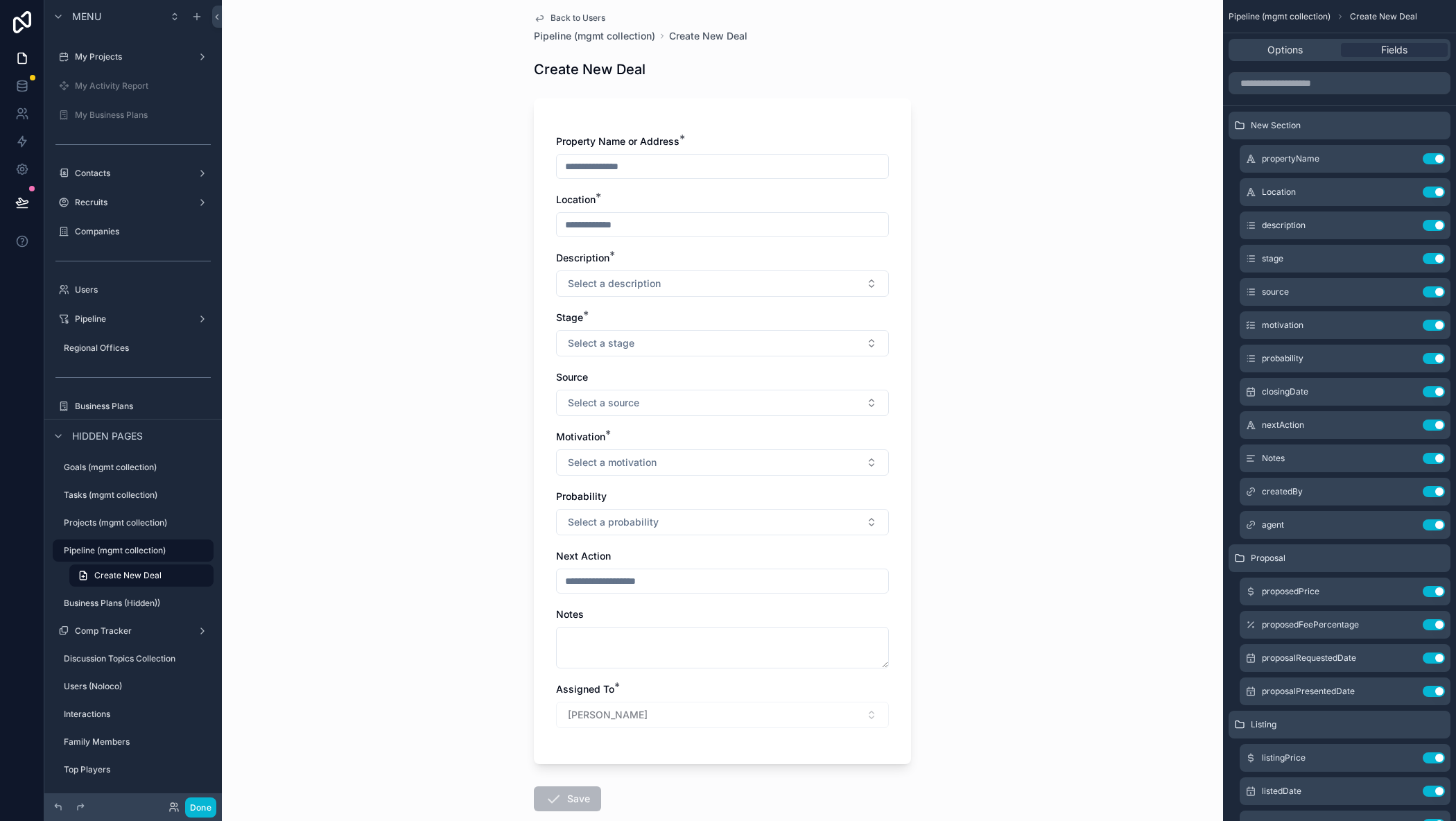
scroll to position [0, 0]
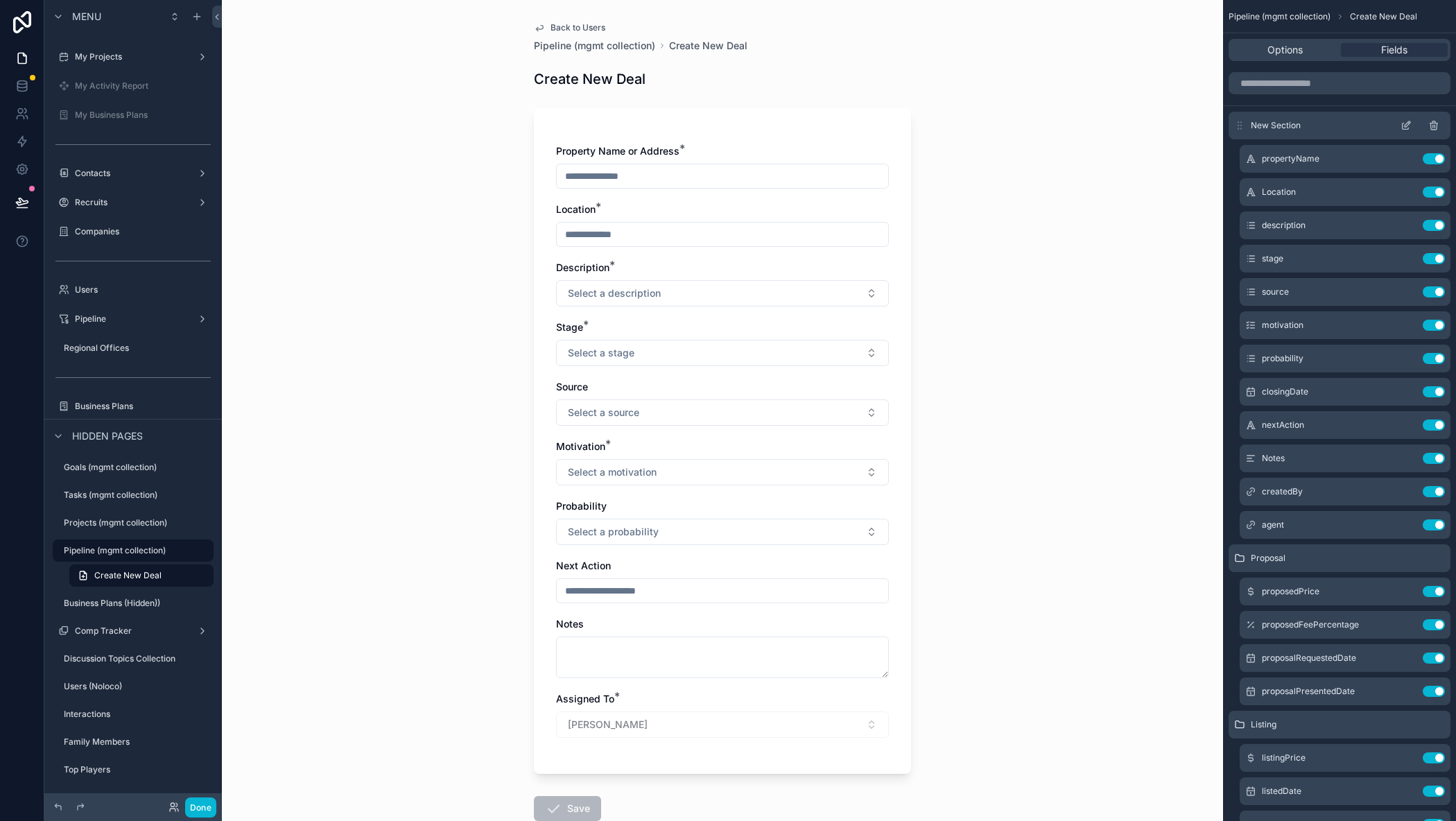
click at [1406, 124] on icon "scrollable content" at bounding box center [1407, 124] width 6 height 6
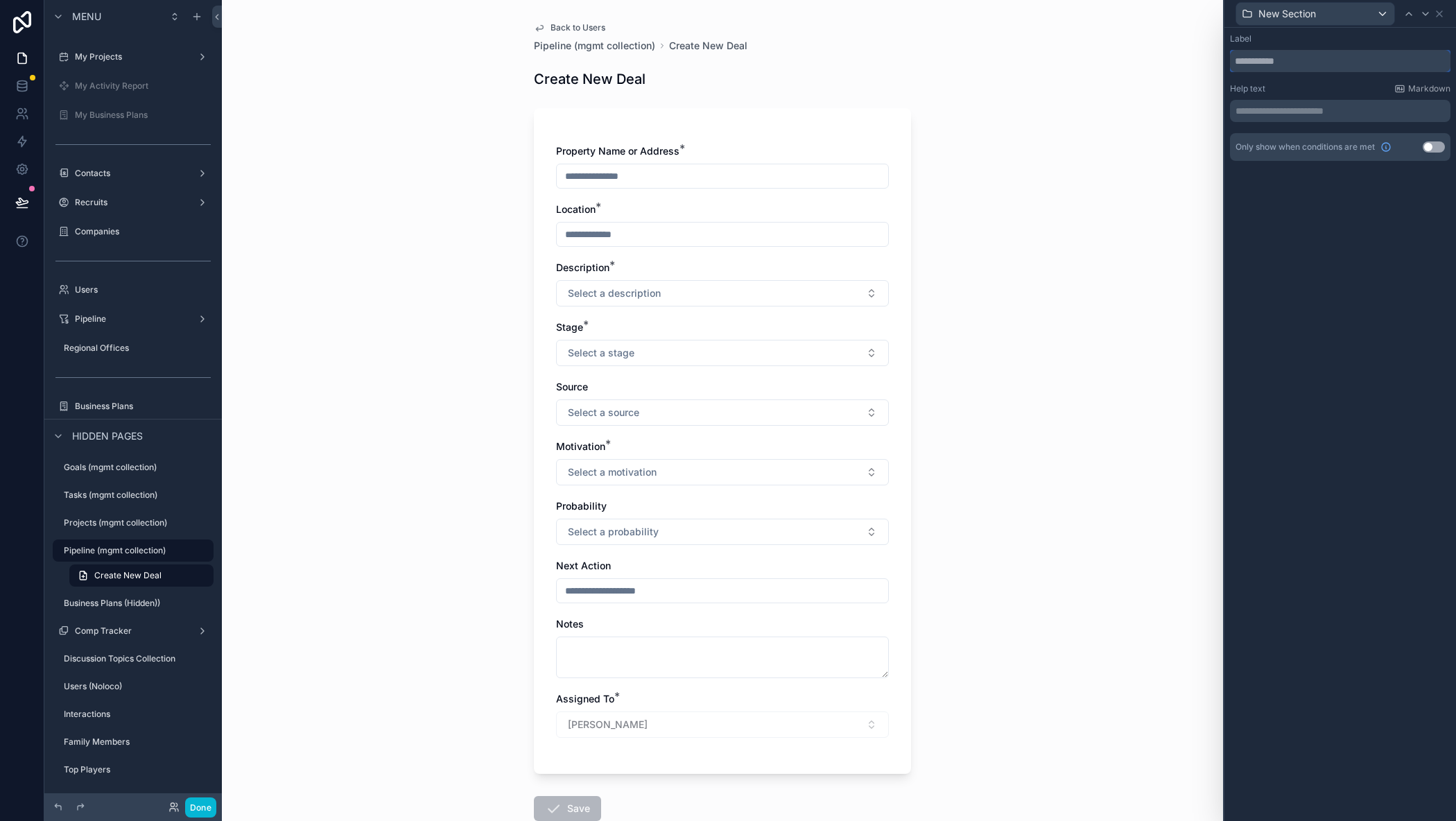
click at [1310, 61] on input "text" at bounding box center [1340, 61] width 220 height 22
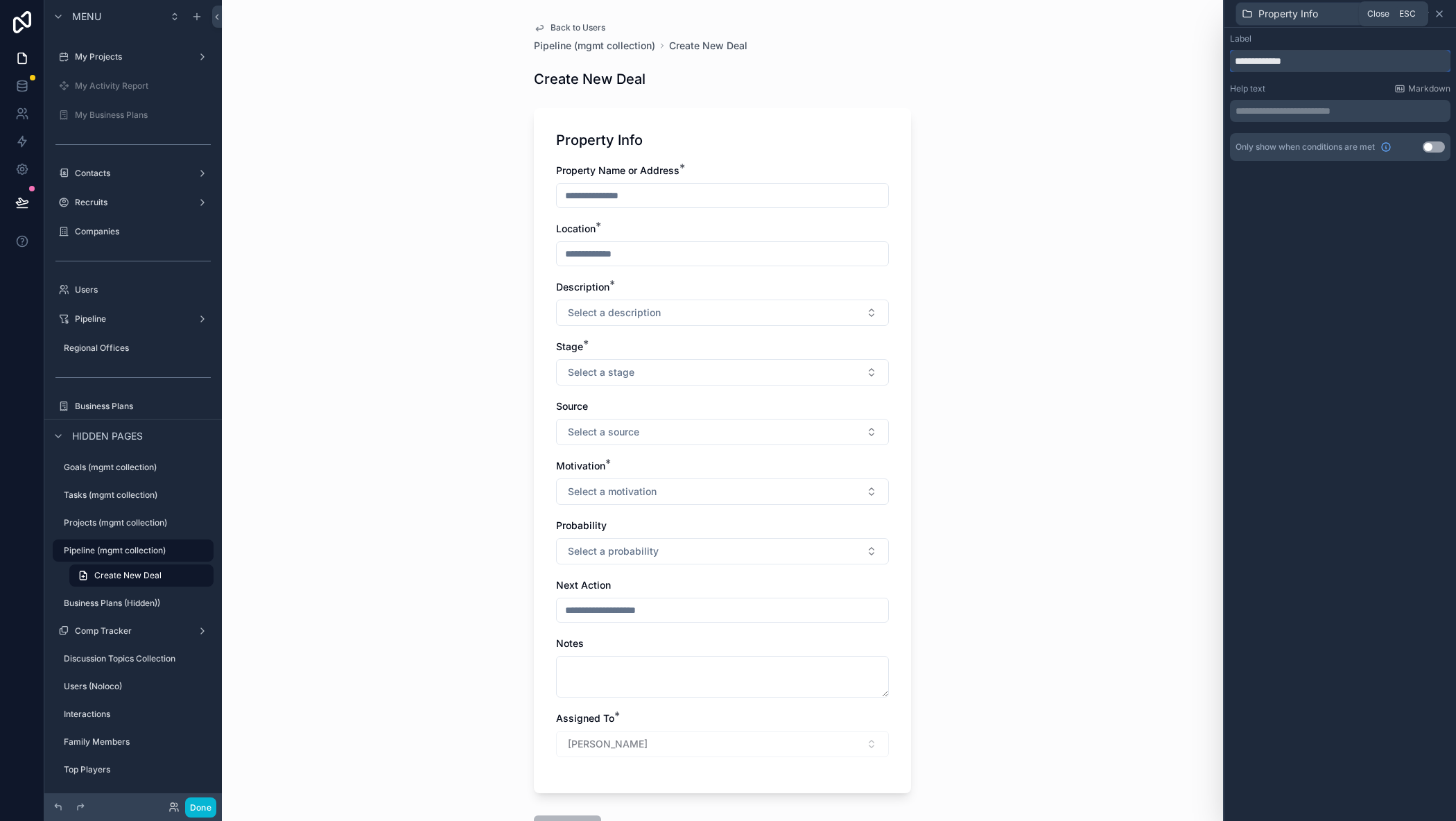
type input "**********"
click at [1440, 16] on icon at bounding box center [1439, 14] width 11 height 11
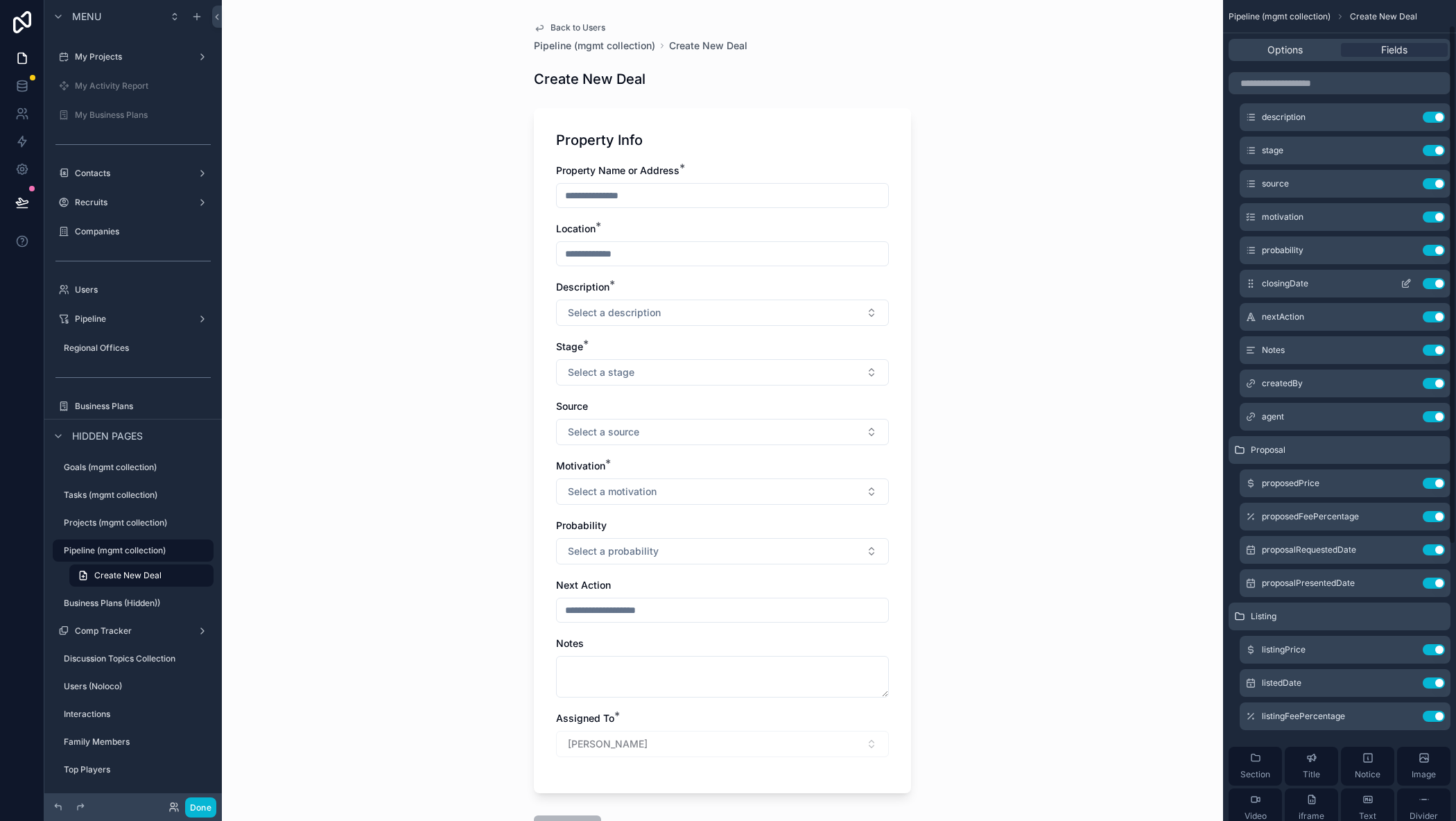
scroll to position [139, 0]
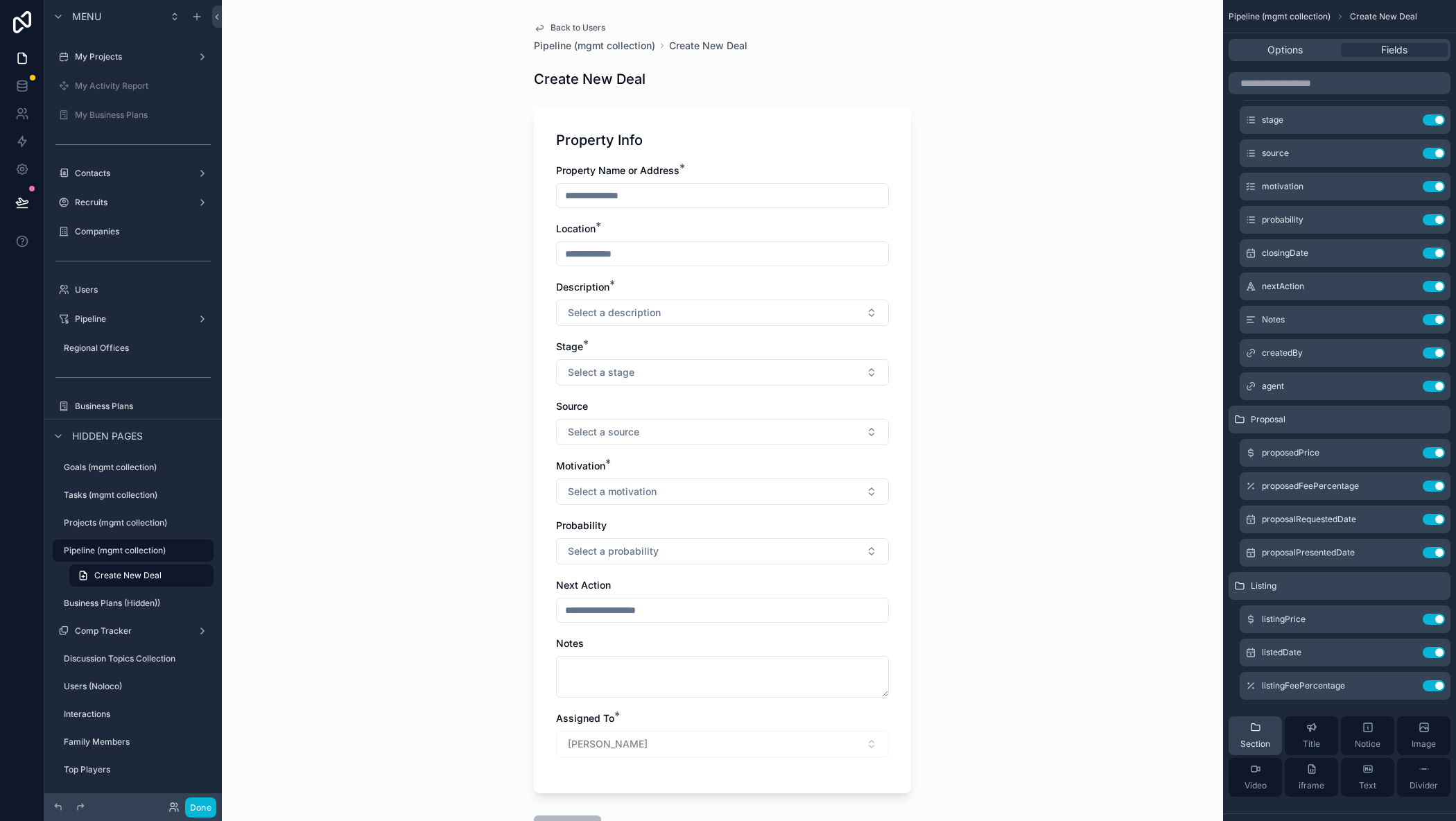
click at [1266, 742] on span "Section" at bounding box center [1255, 744] width 30 height 11
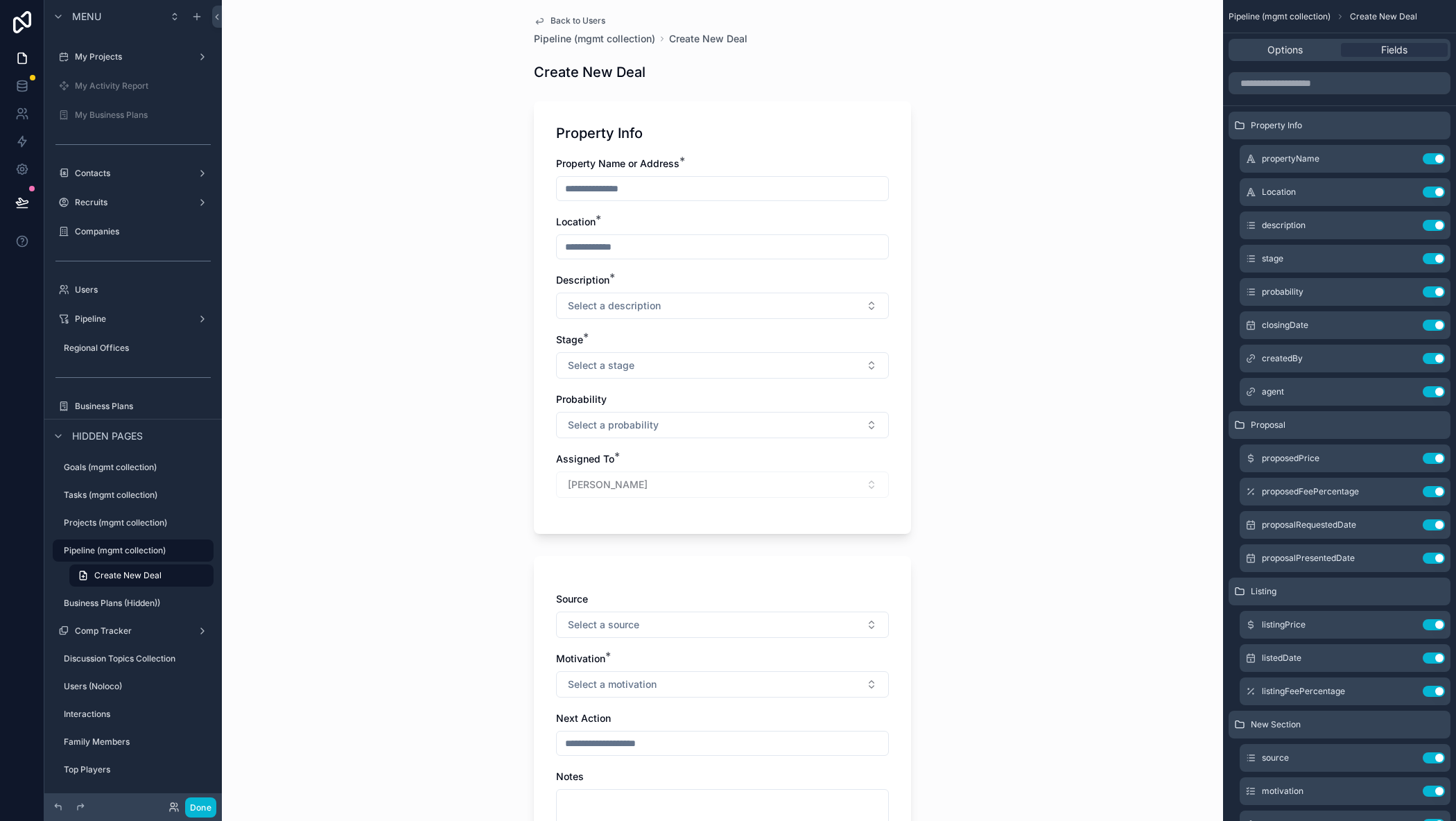
scroll to position [0, 0]
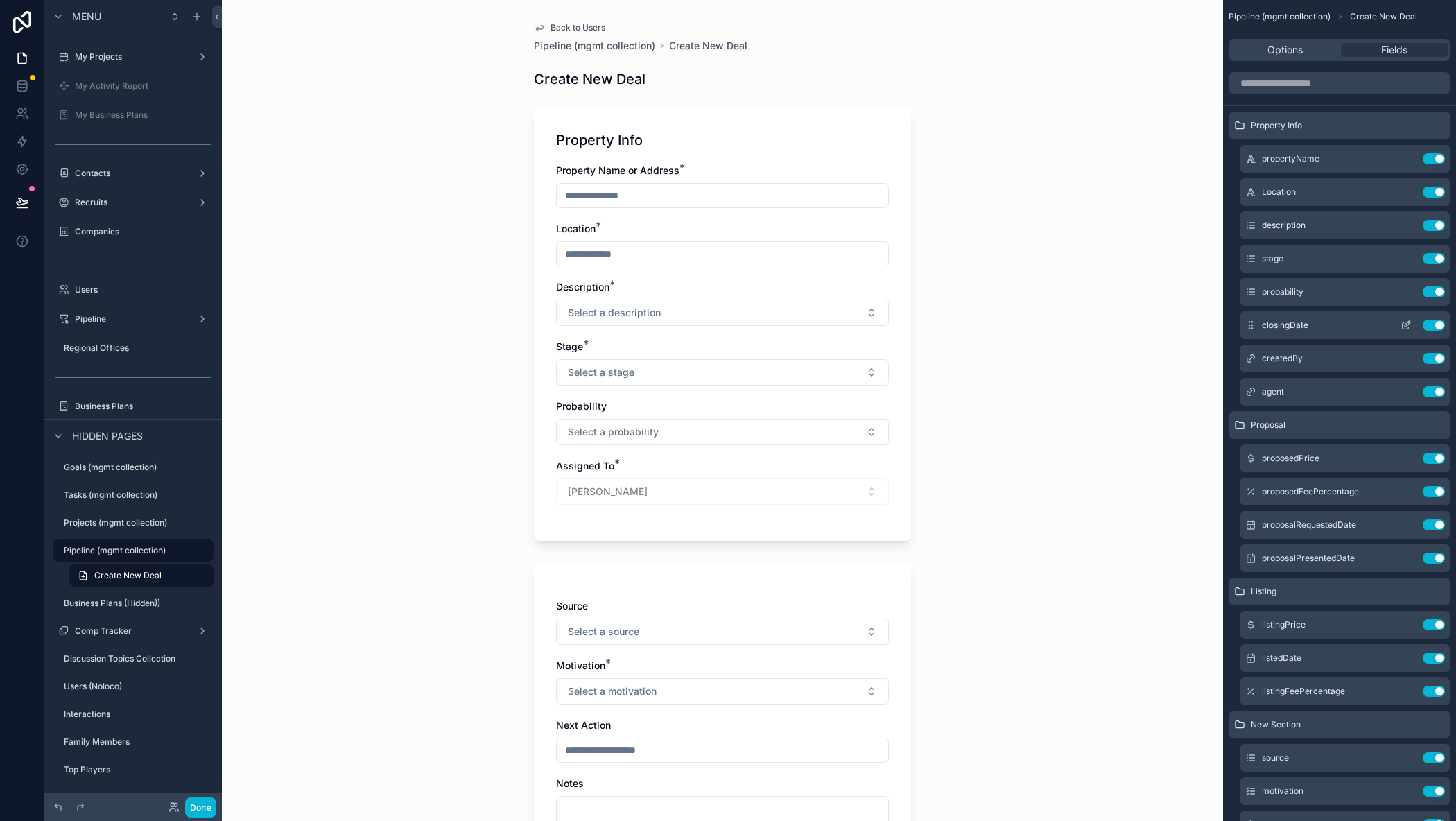
click at [1439, 324] on button "Use setting" at bounding box center [1434, 325] width 22 height 11
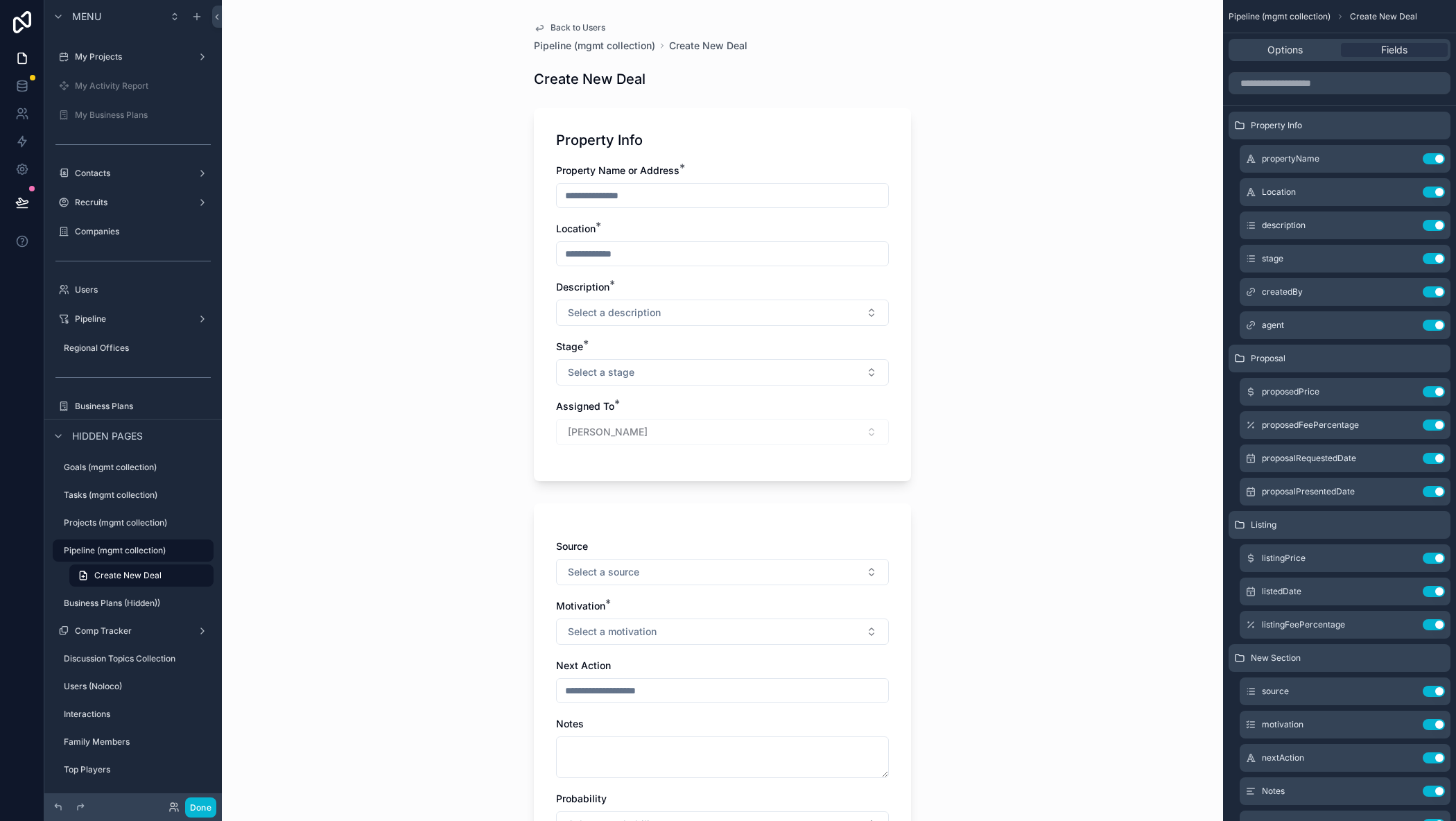
scroll to position [189, 0]
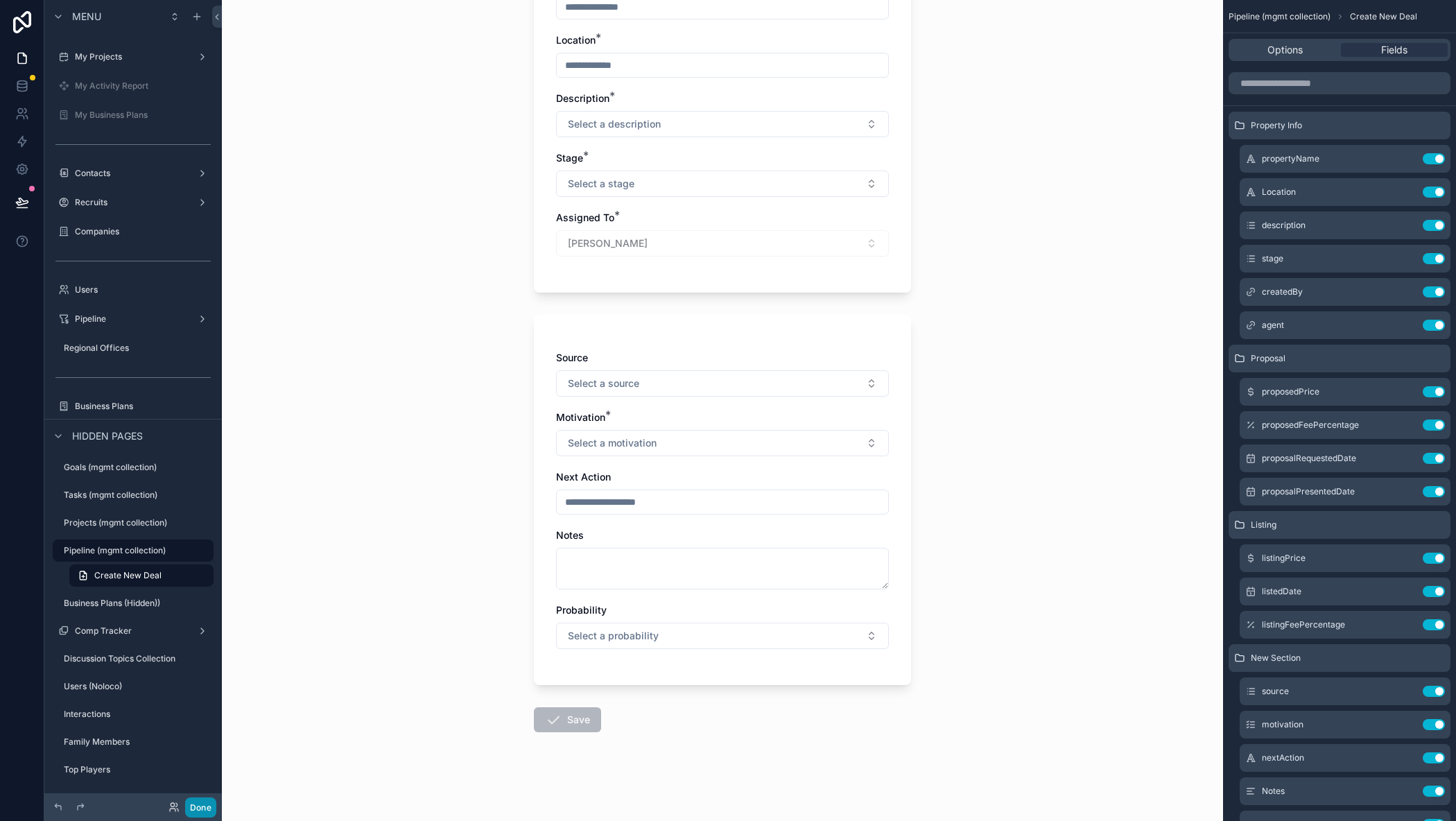
click at [206, 807] on button "Done" at bounding box center [200, 808] width 32 height 20
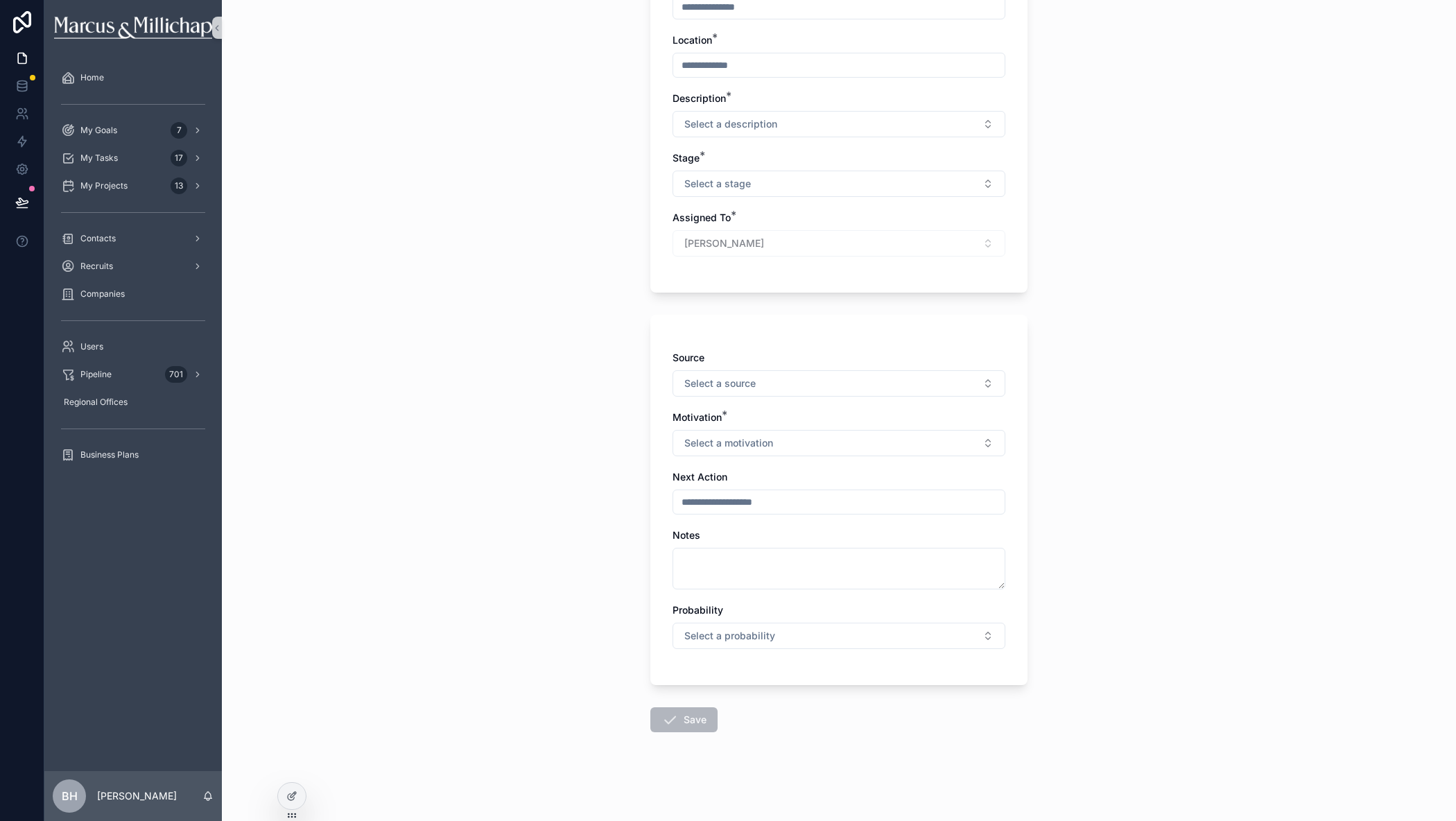
scroll to position [0, 0]
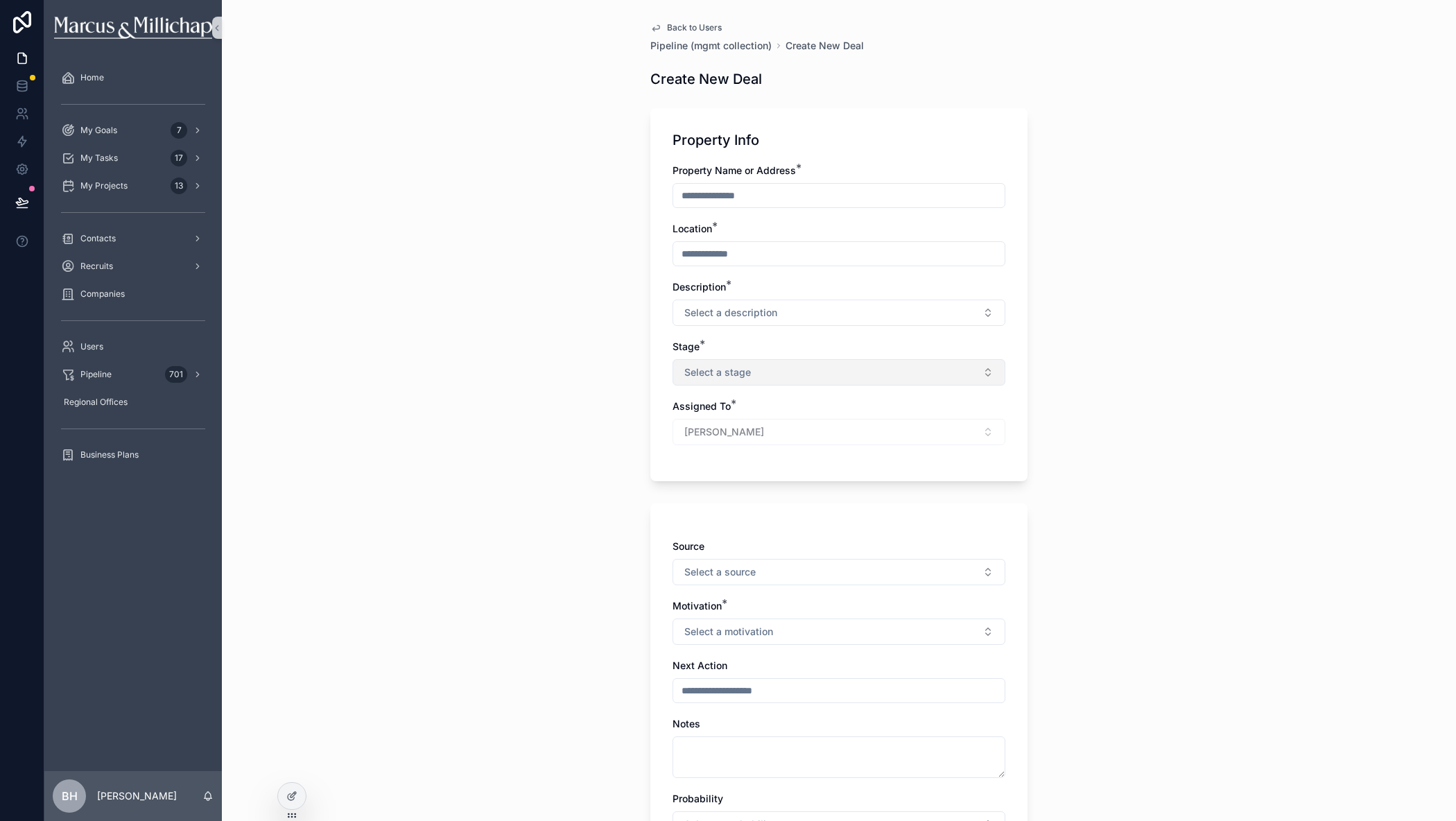
click at [780, 377] on button "Select a stage" at bounding box center [838, 372] width 333 height 26
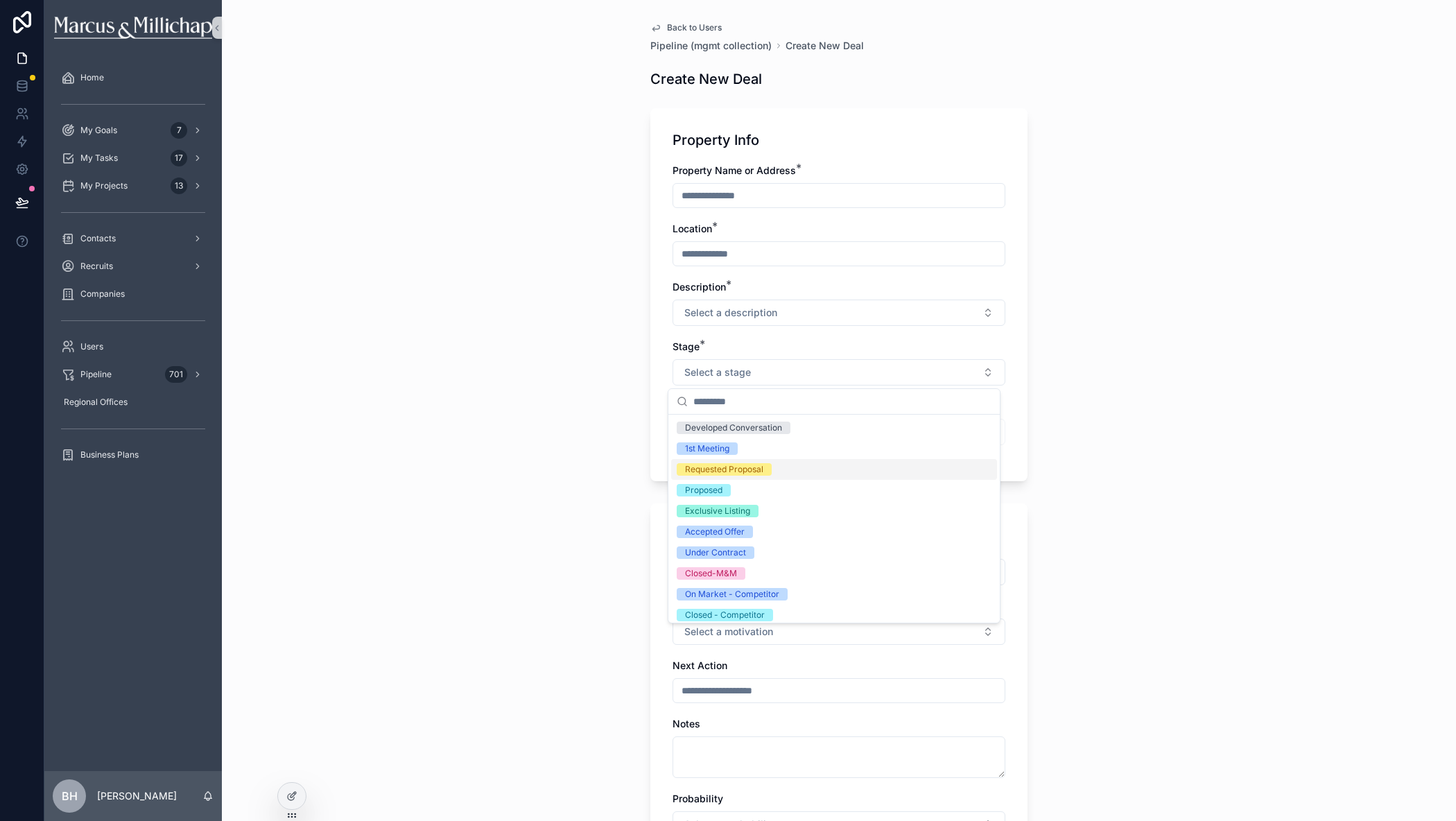
click at [703, 472] on div "Requested Proposal" at bounding box center [724, 469] width 78 height 13
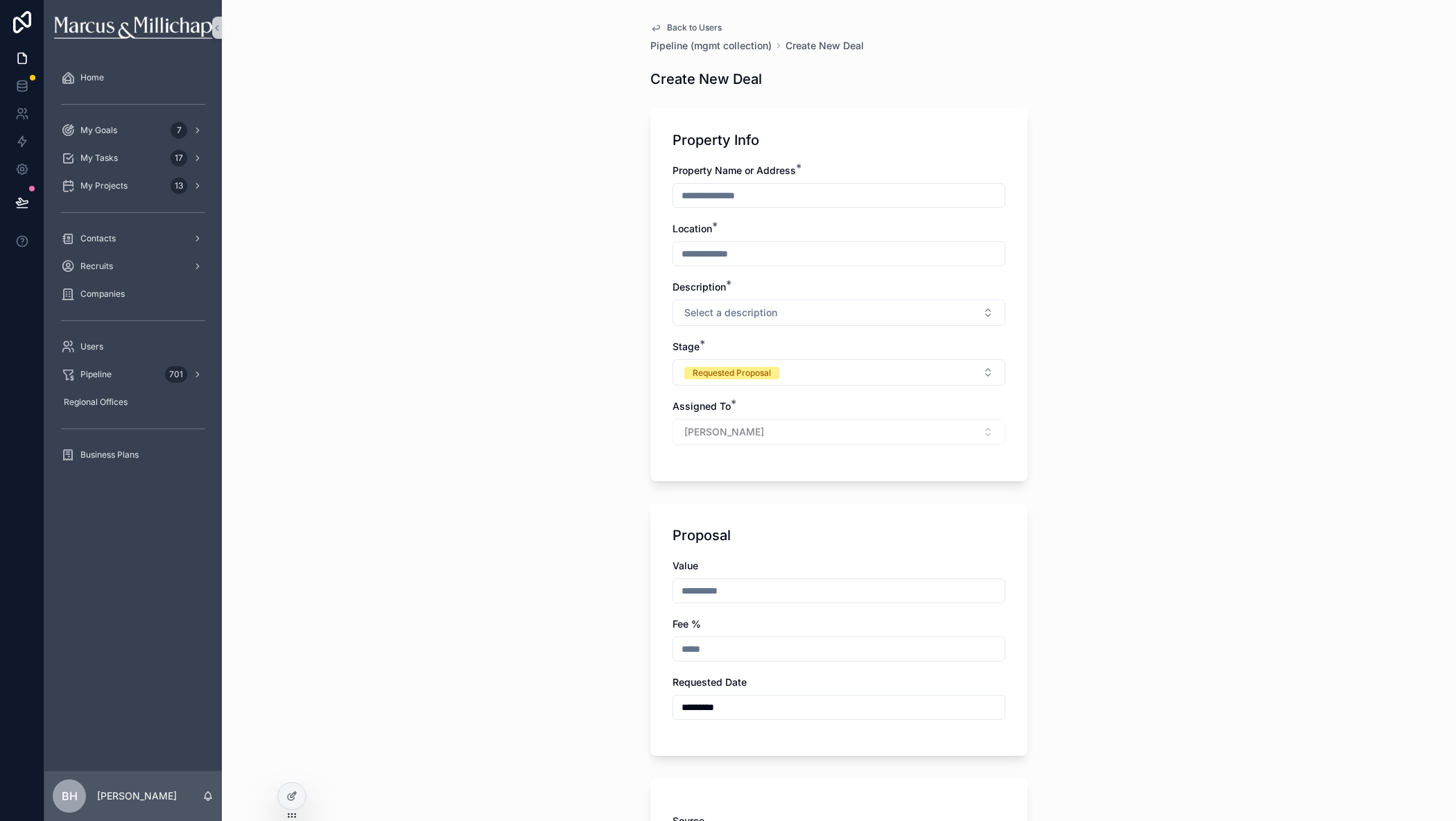
click at [1105, 487] on div "Back to Users Pipeline (mgmt collection) Create New Deal Create New Deal Proper…" at bounding box center [838, 410] width 1234 height 821
click at [771, 374] on span "Requested Proposal" at bounding box center [731, 373] width 95 height 13
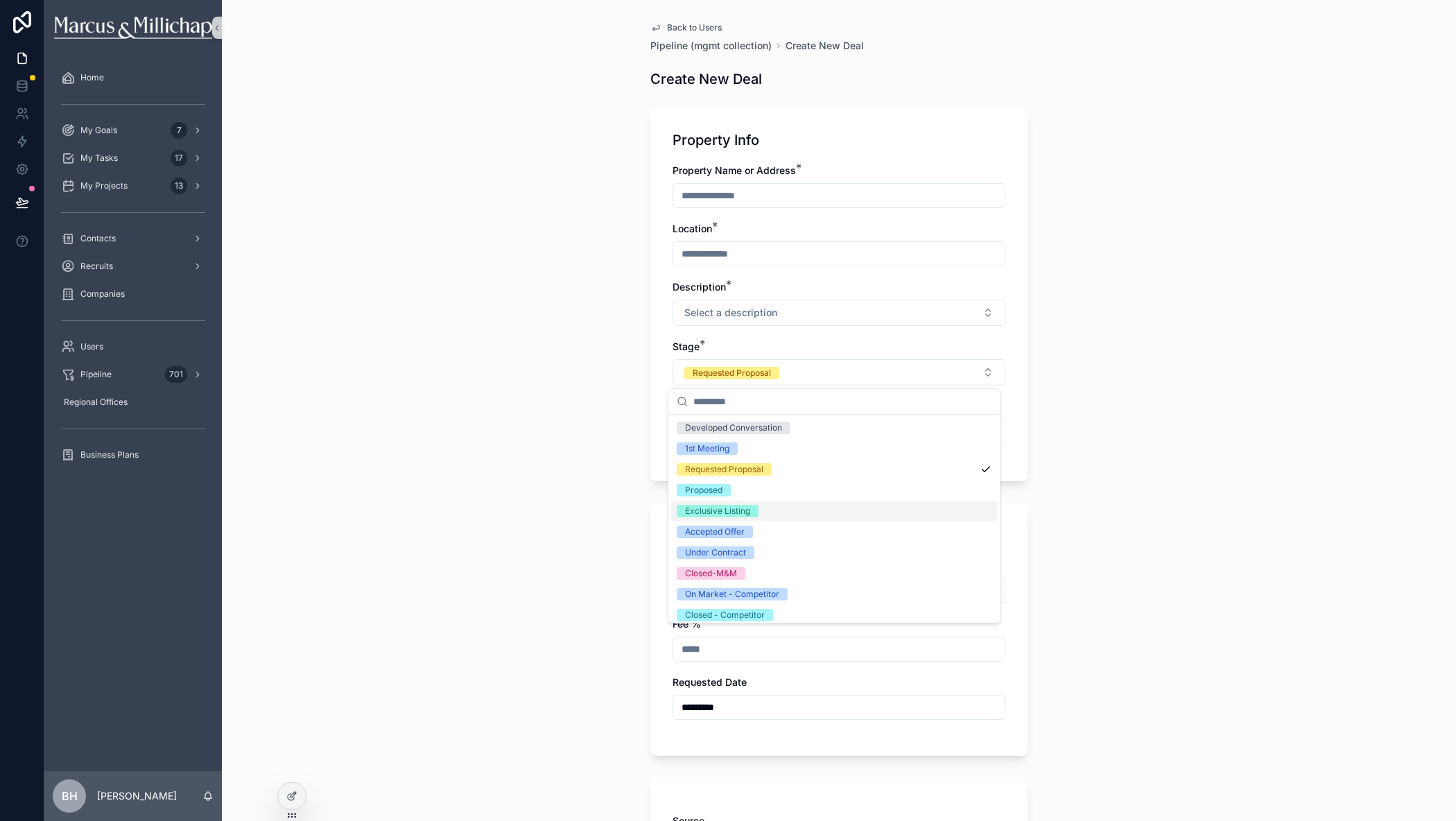
click at [712, 509] on div "Exclusive Listing" at bounding box center [717, 511] width 65 height 13
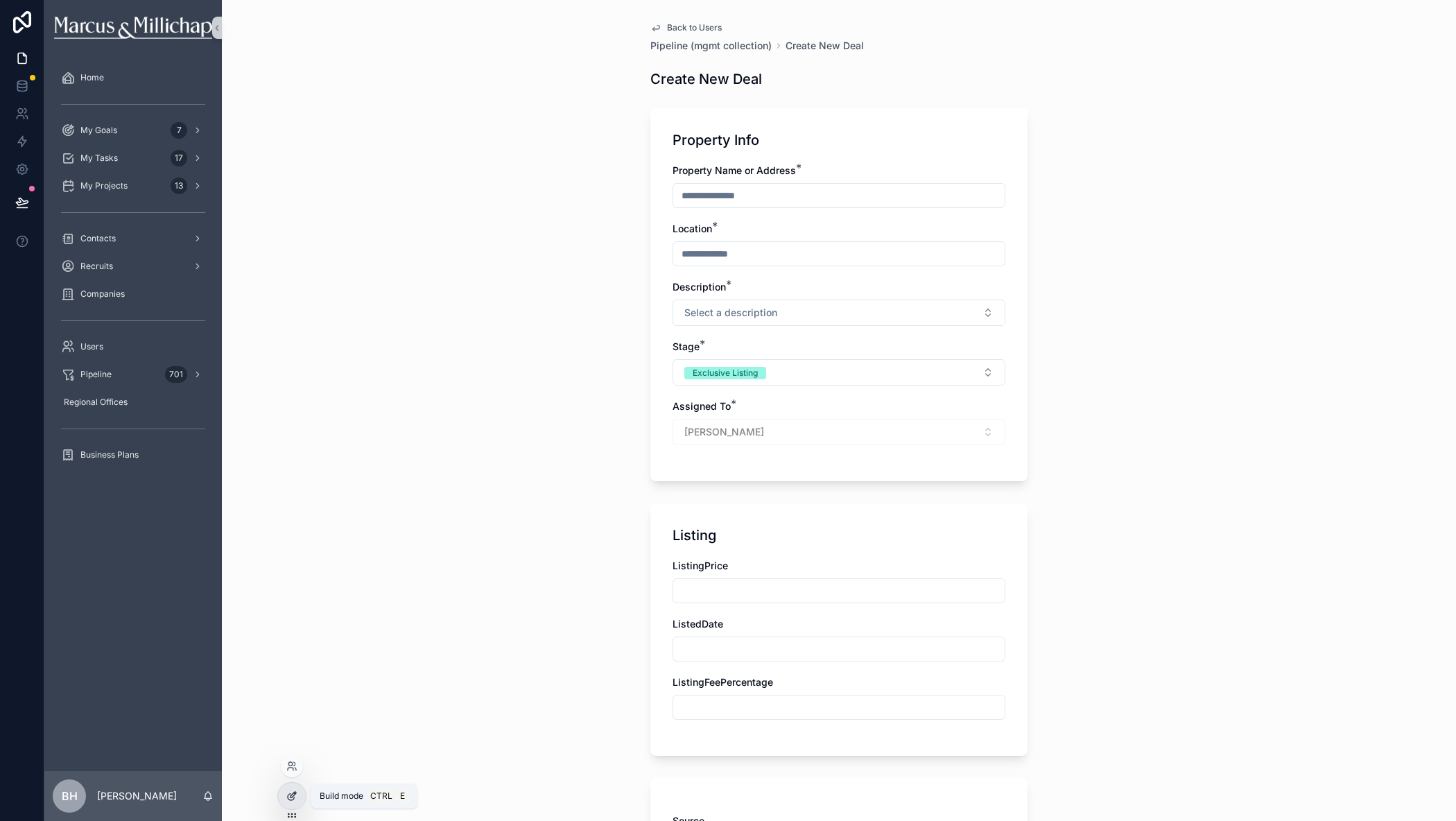
click at [287, 801] on div at bounding box center [292, 796] width 28 height 26
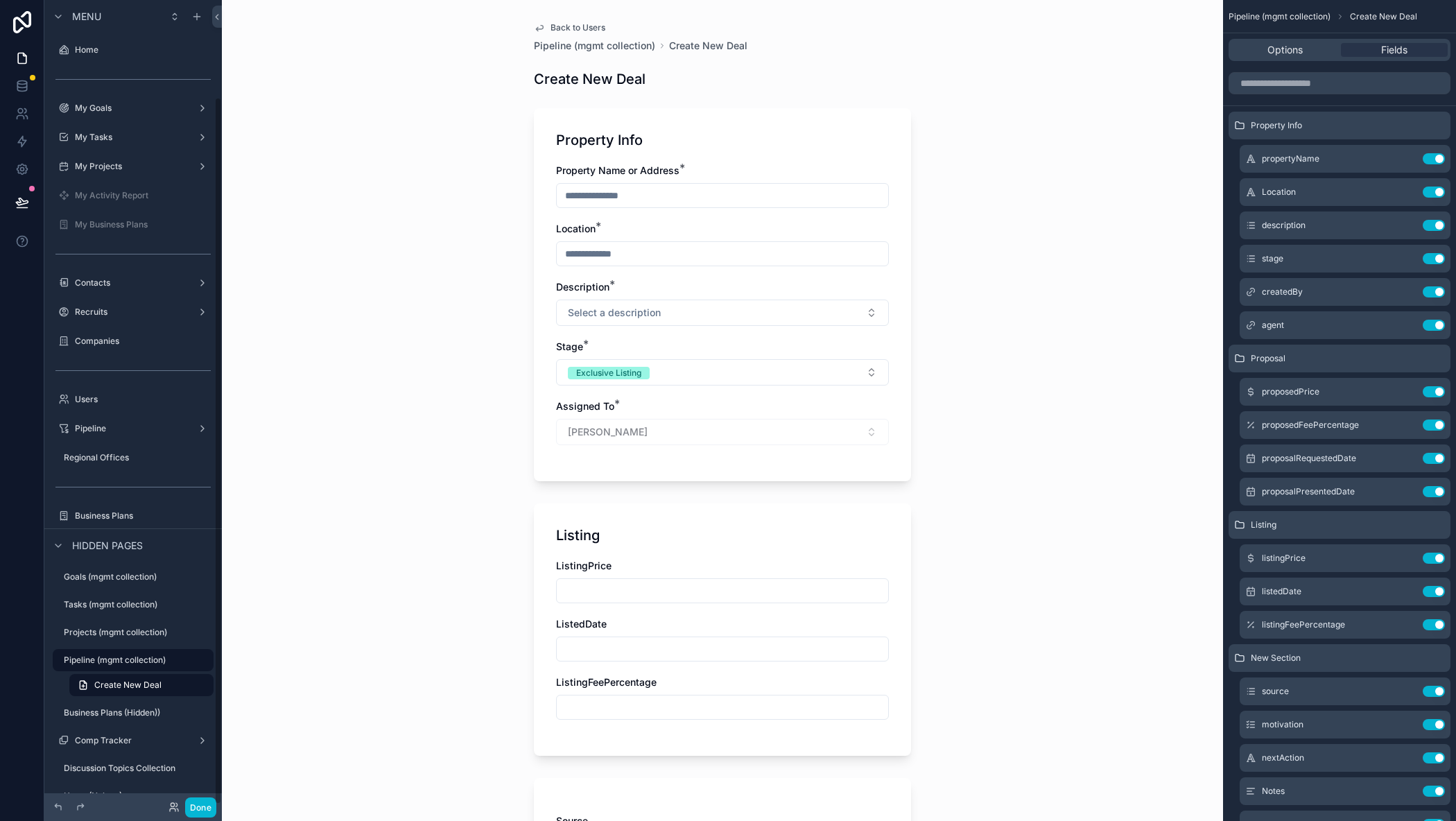
scroll to position [109, 0]
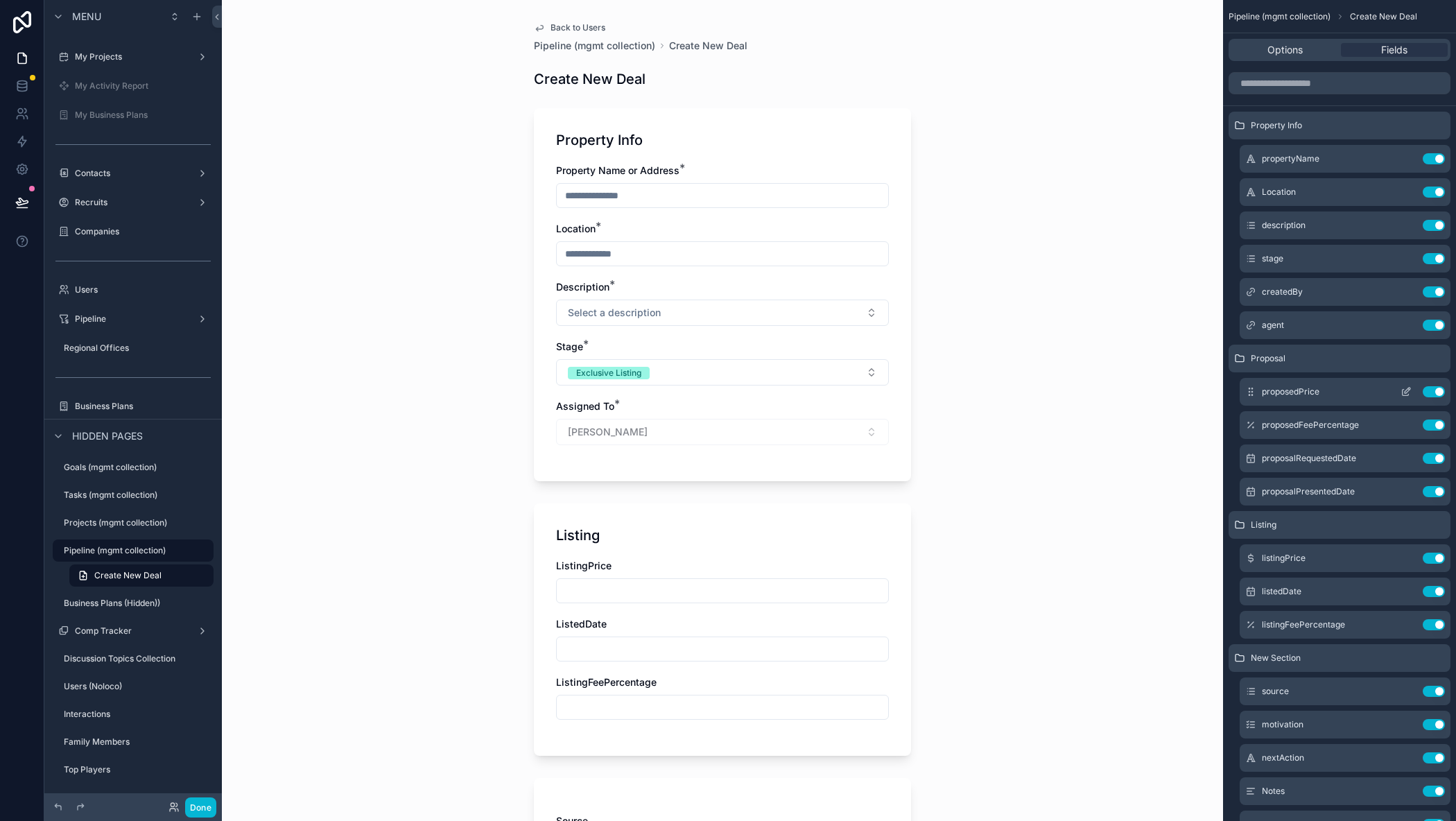
click at [1405, 390] on icon "scrollable content" at bounding box center [1406, 392] width 11 height 11
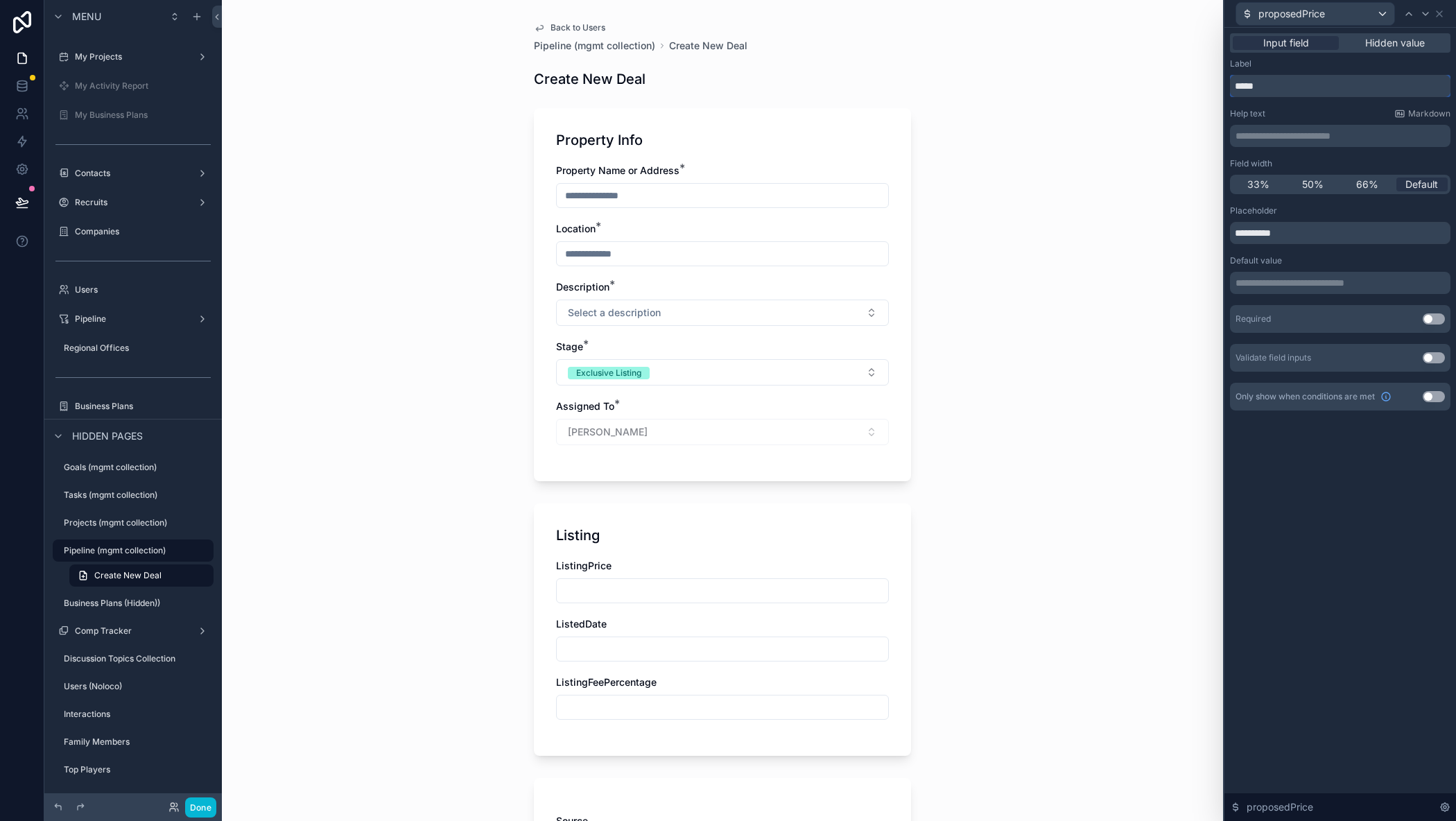
click at [1289, 90] on input "*****" at bounding box center [1340, 86] width 220 height 22
type input "**********"
click at [1444, 12] on icon at bounding box center [1439, 14] width 11 height 11
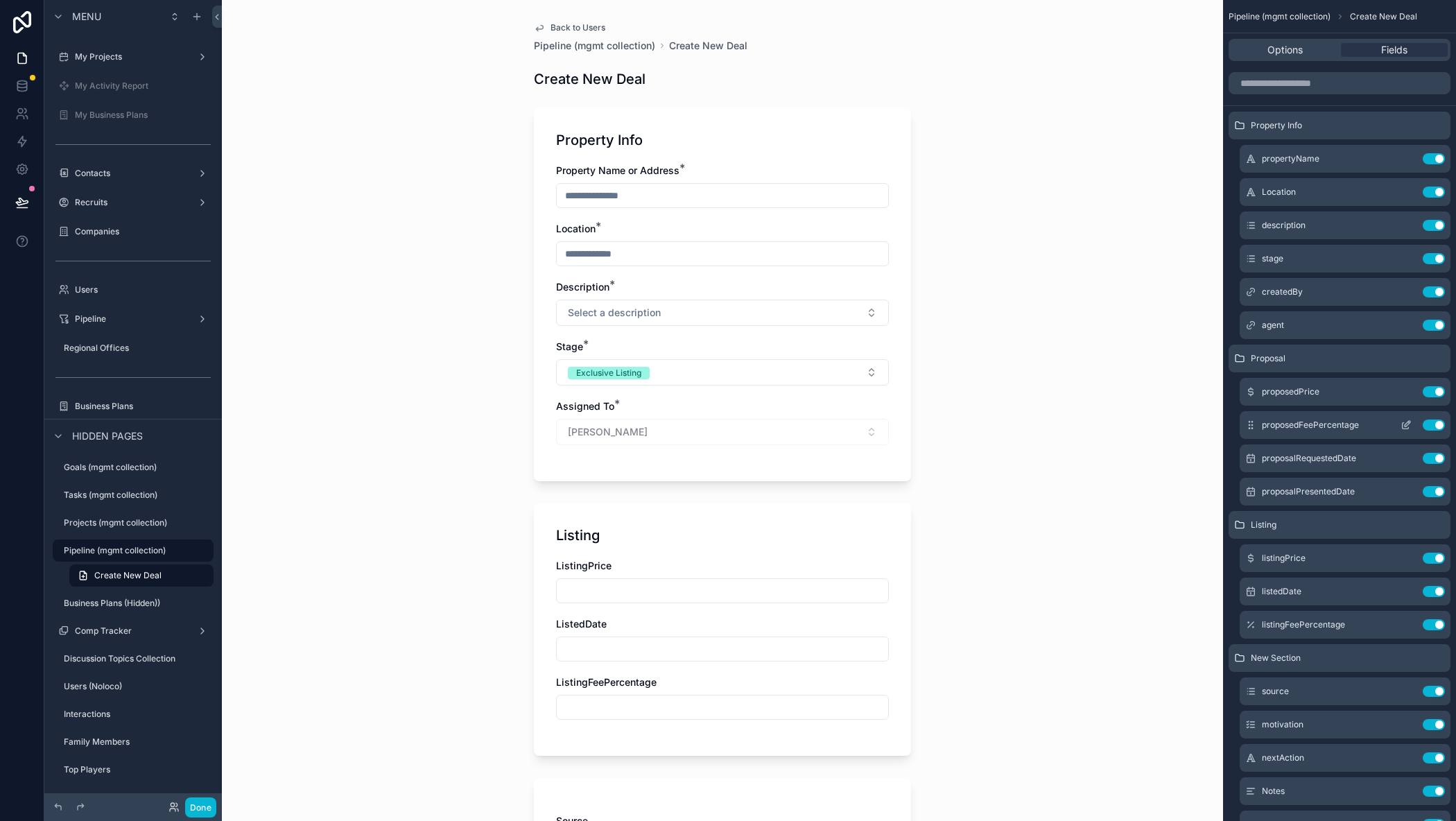
click at [1408, 425] on icon "scrollable content" at bounding box center [1406, 425] width 11 height 11
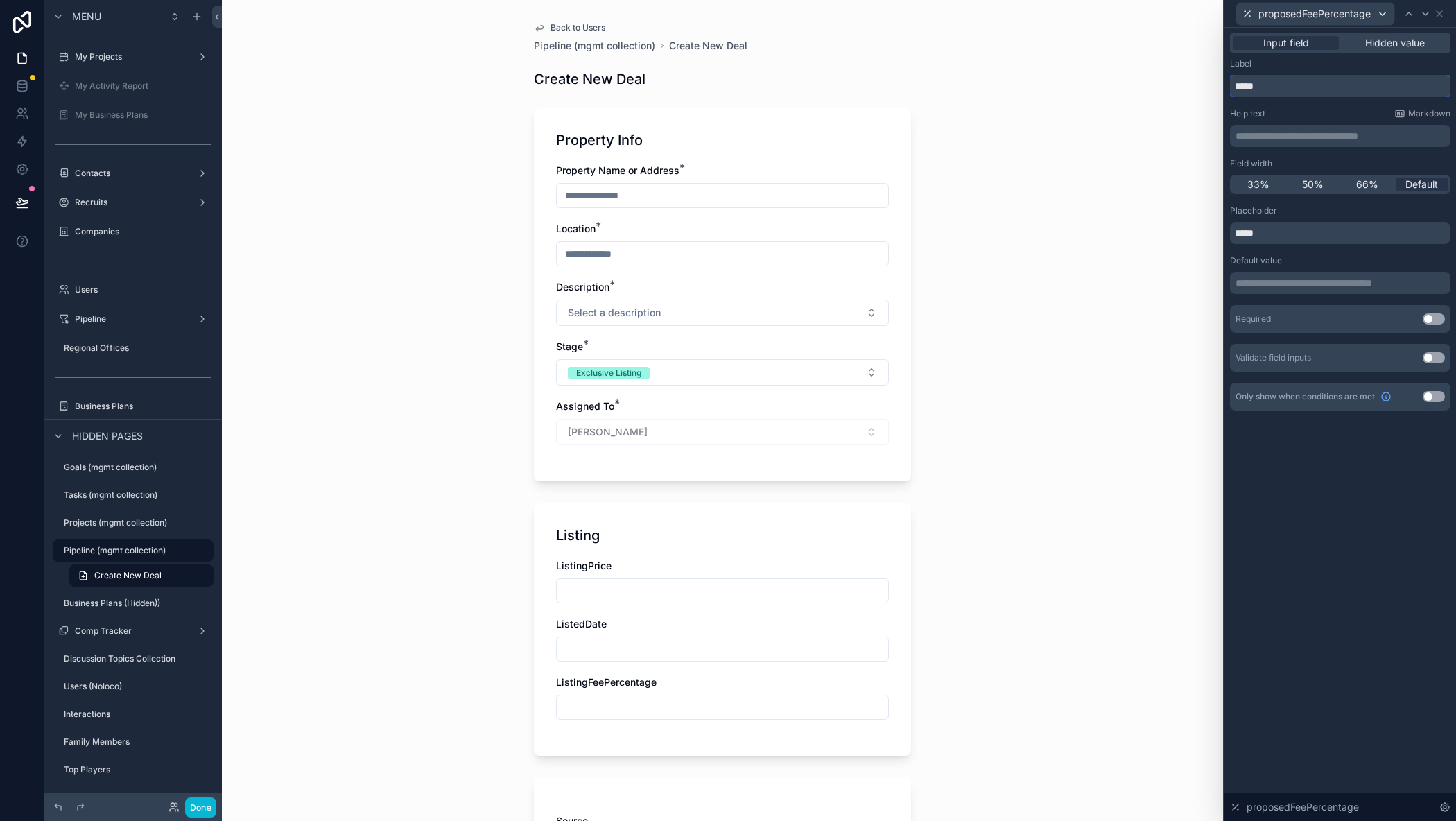
click at [1233, 90] on input "*****" at bounding box center [1340, 86] width 220 height 22
type input "**********"
click at [1439, 11] on icon at bounding box center [1439, 14] width 11 height 11
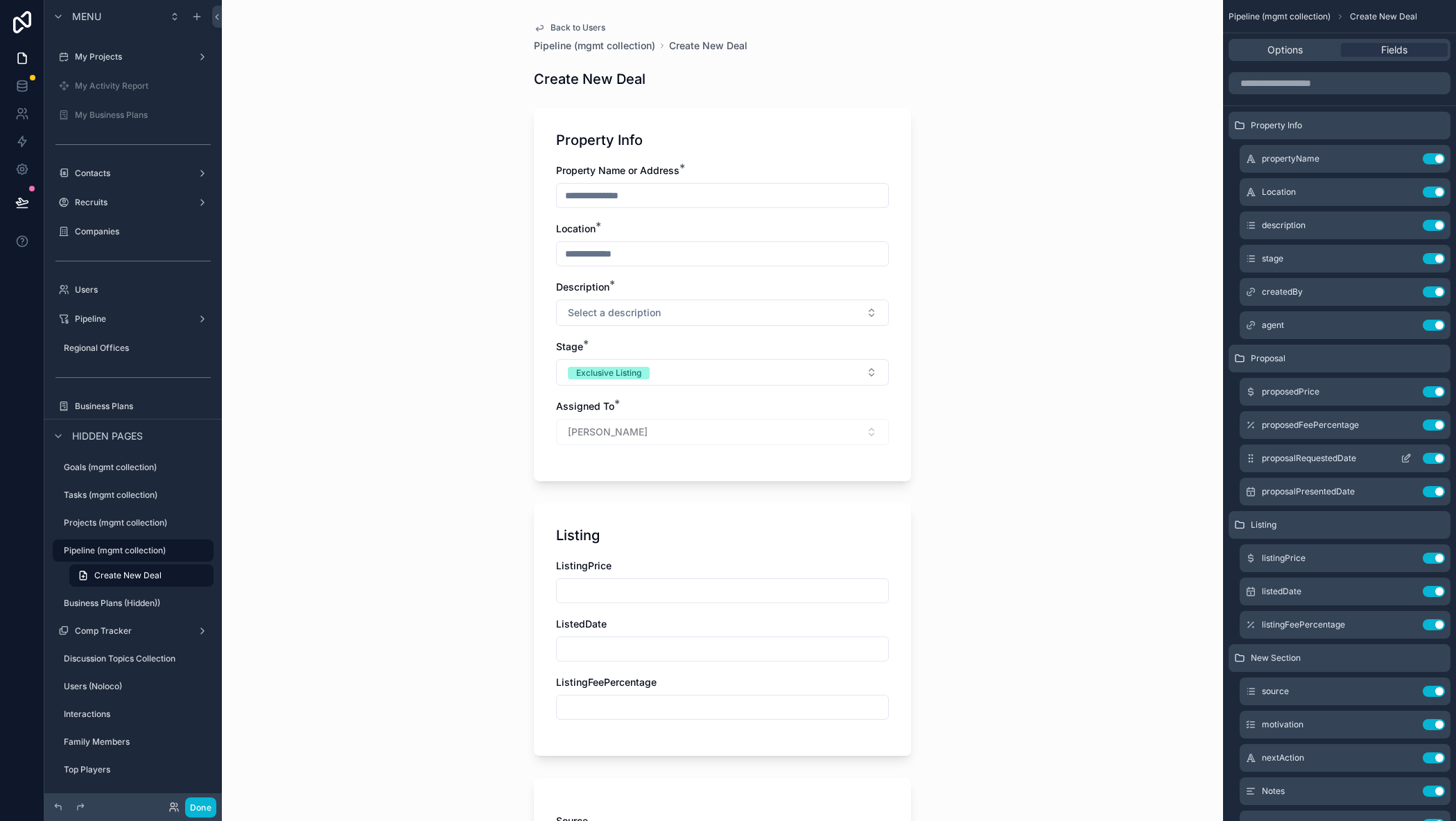
click at [1406, 461] on icon "scrollable content" at bounding box center [1406, 458] width 11 height 11
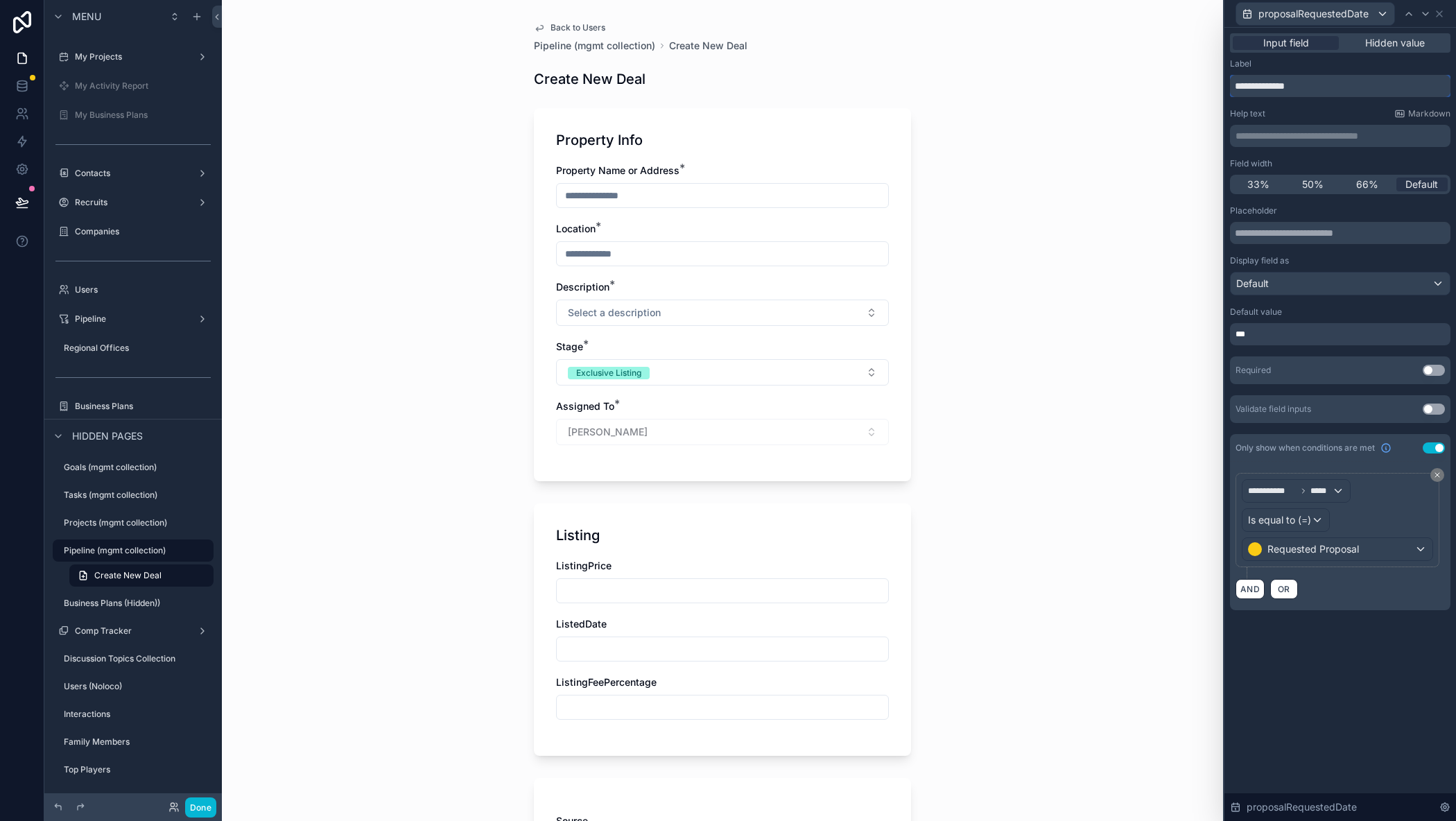
click at [1236, 87] on input "**********" at bounding box center [1340, 86] width 220 height 22
type input "**********"
click at [1441, 11] on icon at bounding box center [1439, 14] width 6 height 6
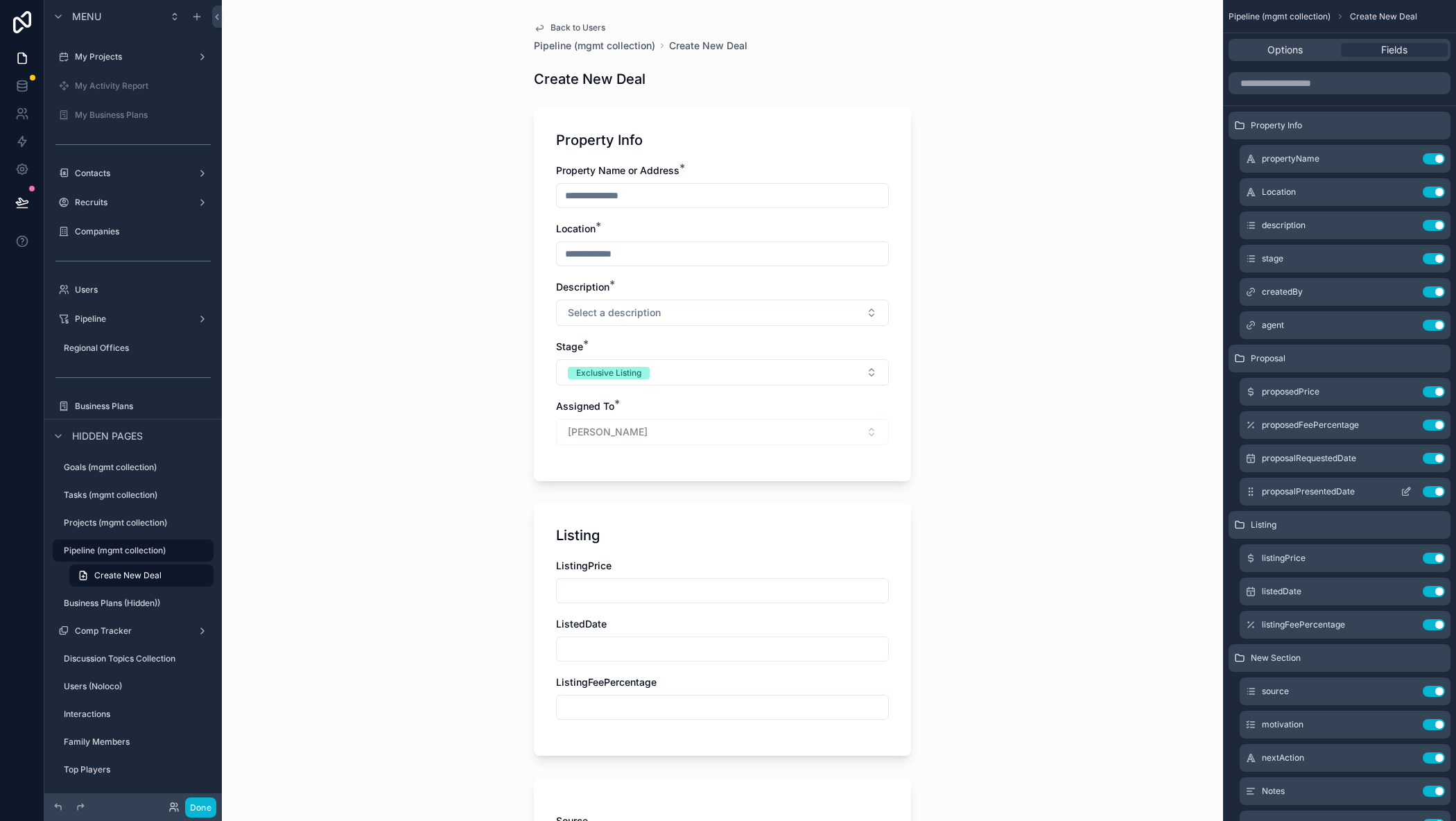
click at [1402, 492] on icon "scrollable content" at bounding box center [1405, 492] width 6 height 6
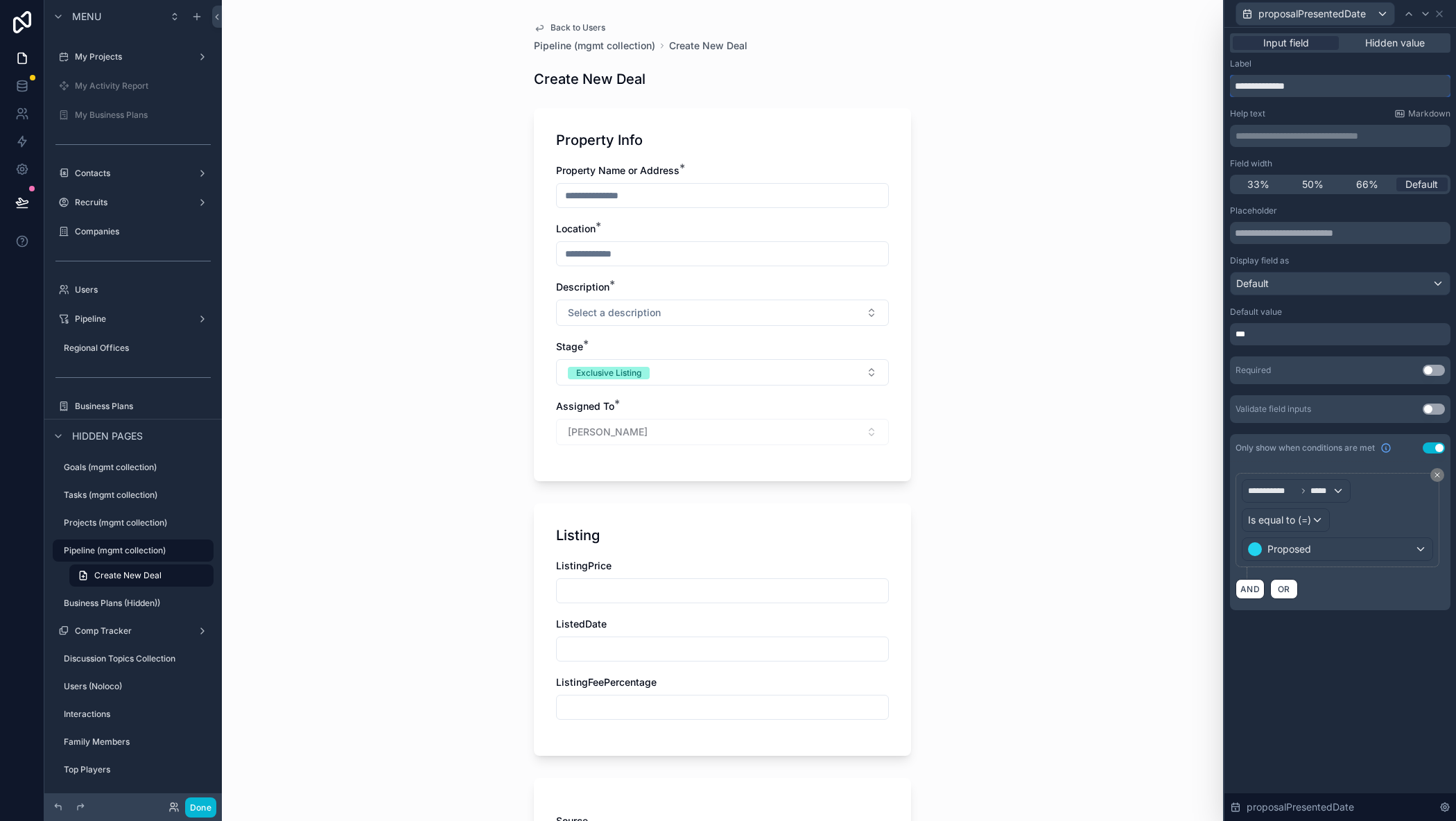
click at [1234, 89] on input "**********" at bounding box center [1340, 86] width 220 height 22
type input "**********"
click at [1437, 14] on icon at bounding box center [1439, 14] width 11 height 11
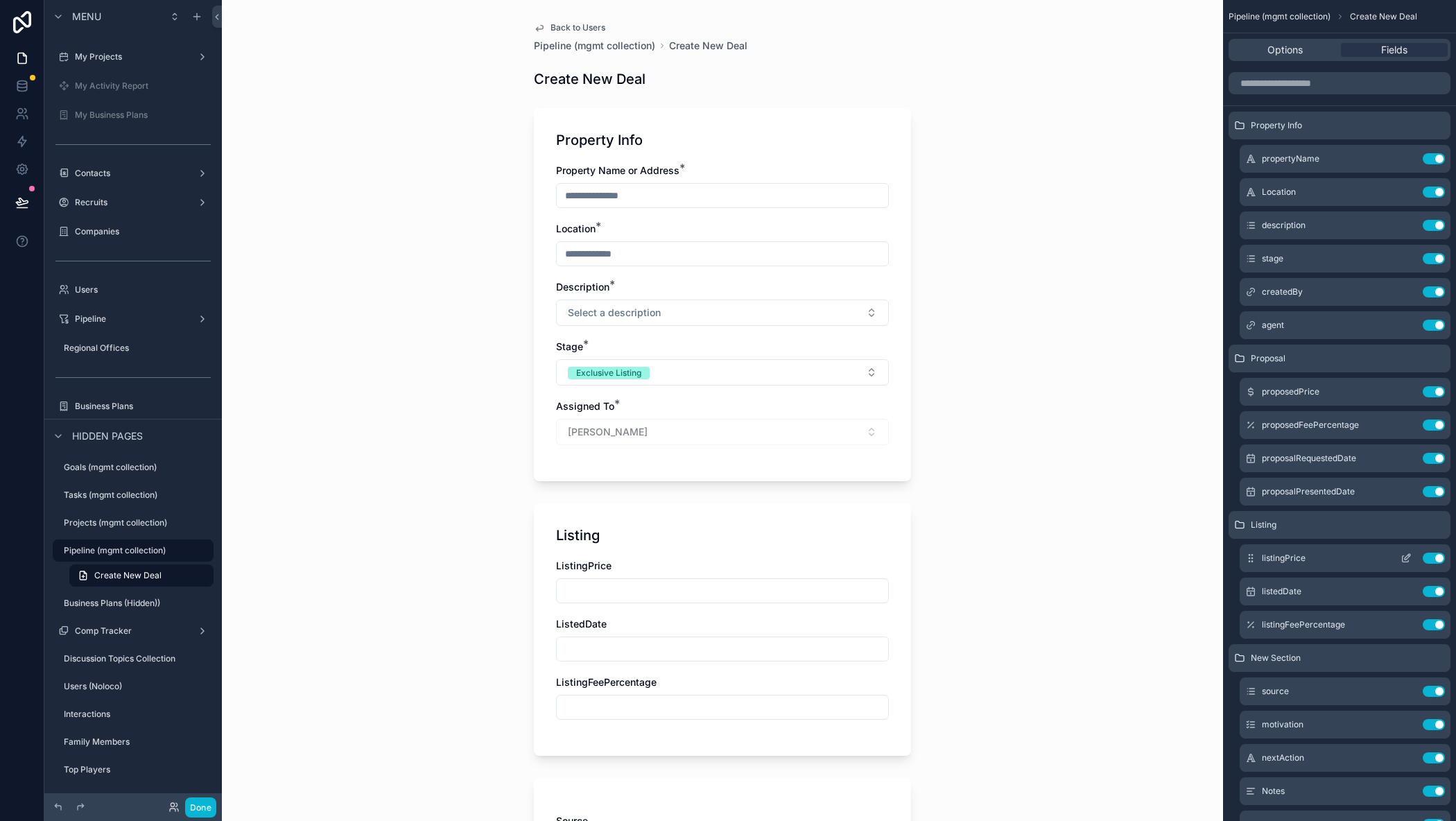
click at [1402, 557] on icon "scrollable content" at bounding box center [1405, 559] width 6 height 6
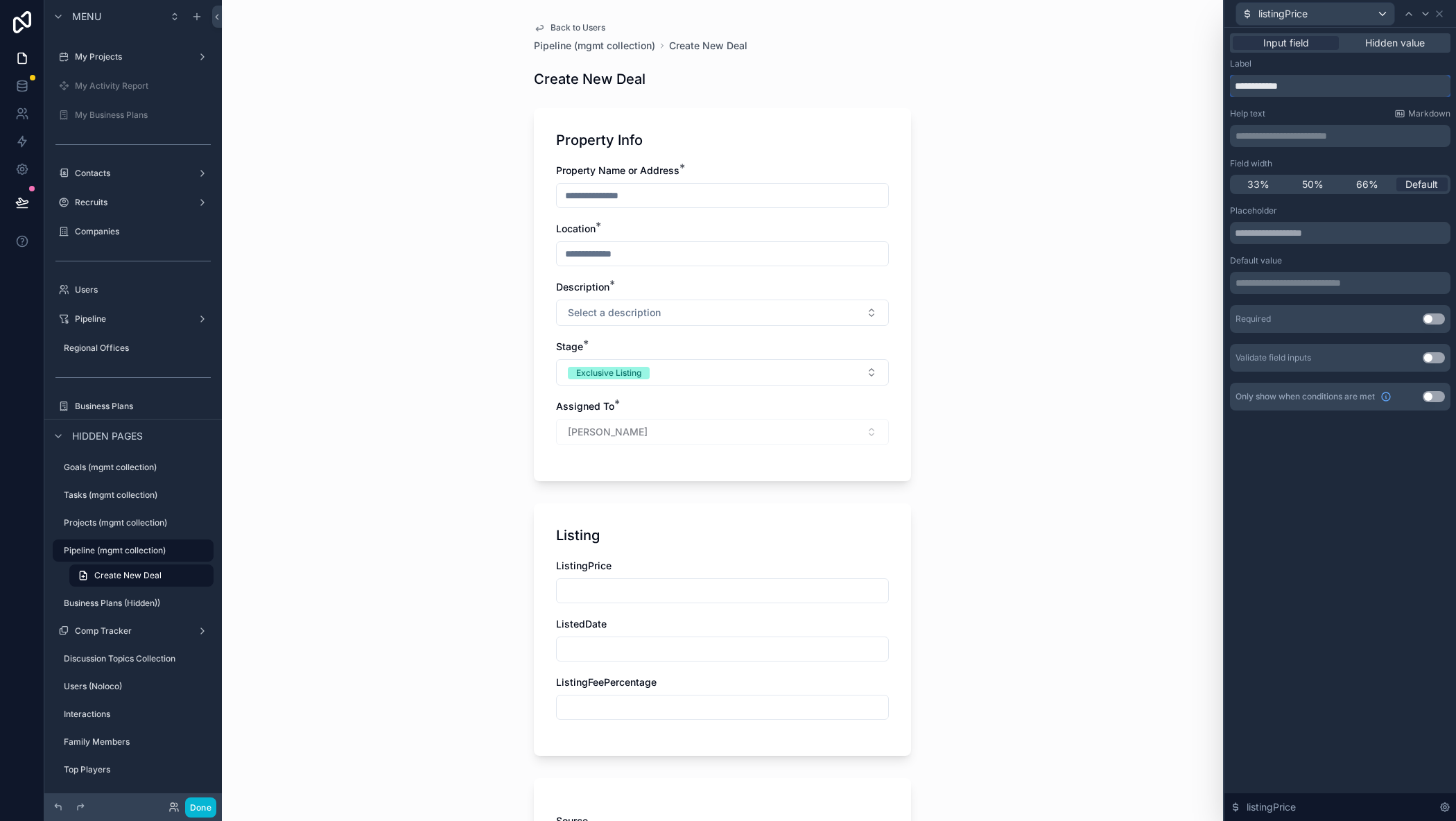
click at [1264, 87] on input "**********" at bounding box center [1340, 86] width 220 height 22
type input "**********"
click at [1439, 9] on icon at bounding box center [1439, 14] width 11 height 11
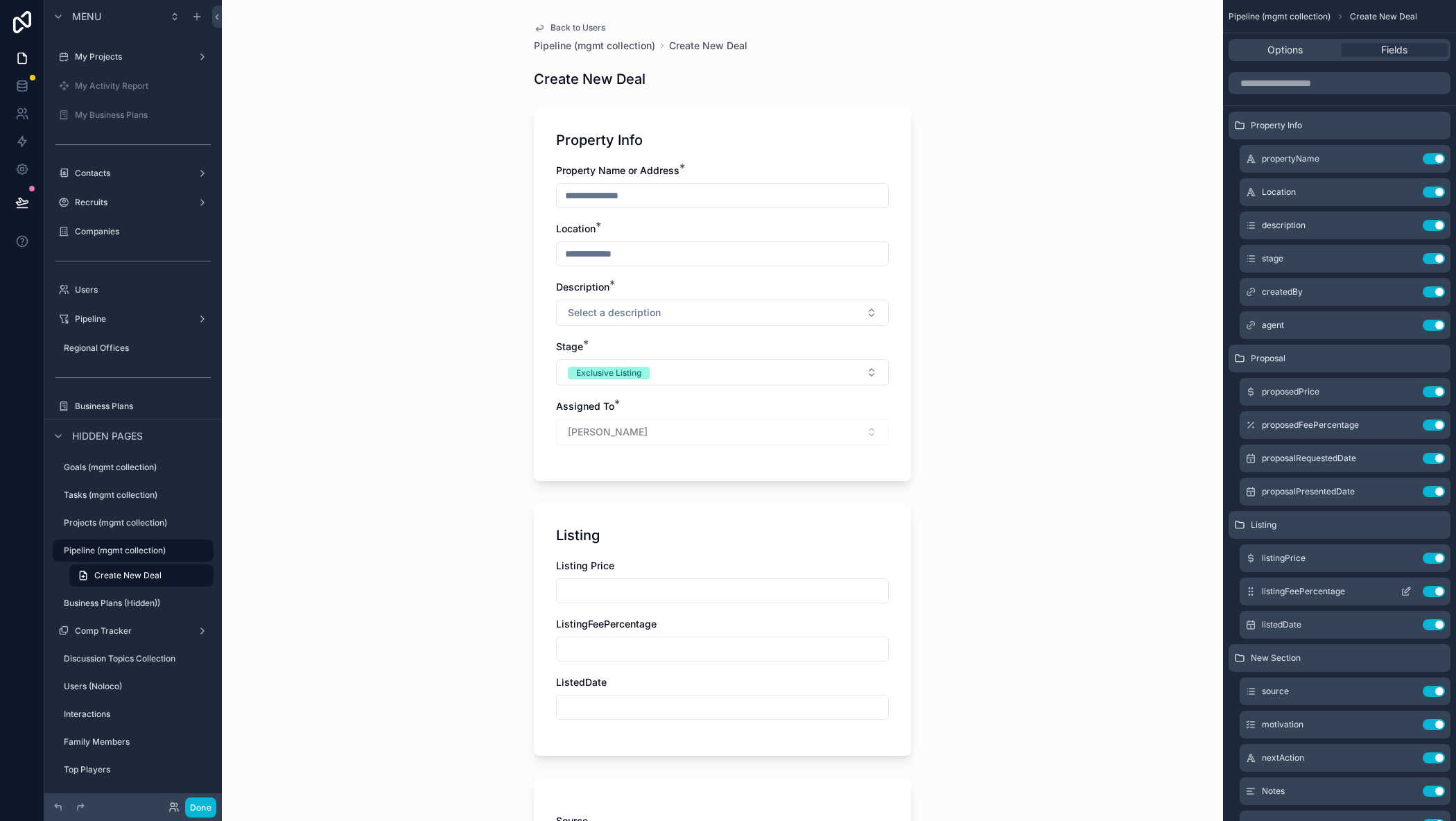
click at [1404, 591] on icon "scrollable content" at bounding box center [1406, 591] width 11 height 11
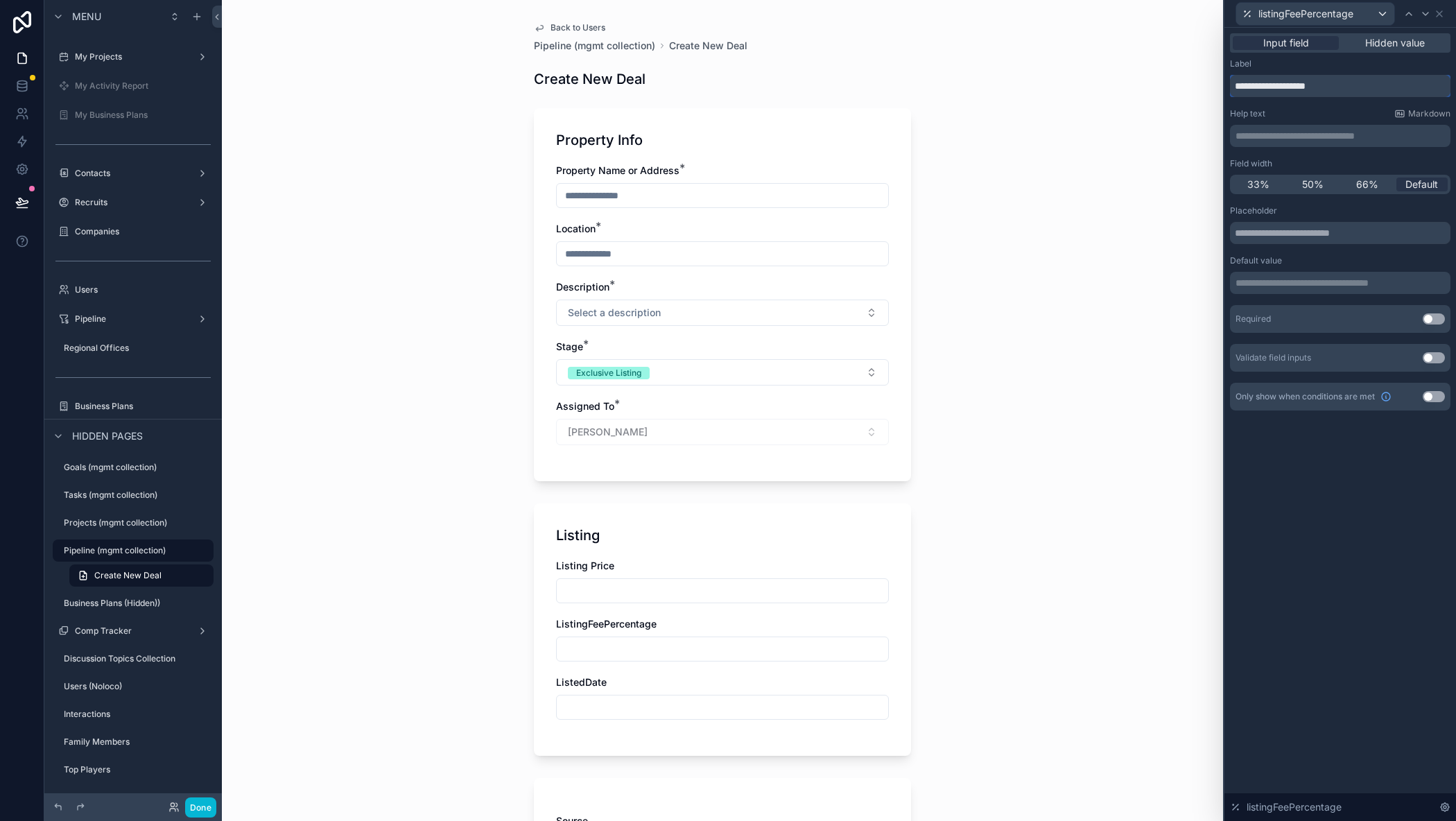
click at [1265, 89] on input "**********" at bounding box center [1340, 86] width 220 height 22
click at [1285, 87] on input "**********" at bounding box center [1340, 86] width 220 height 22
drag, startPoint x: 1342, startPoint y: 88, endPoint x: 1286, endPoint y: 90, distance: 56.0
click at [1286, 90] on input "**********" at bounding box center [1340, 86] width 220 height 22
type input "**********"
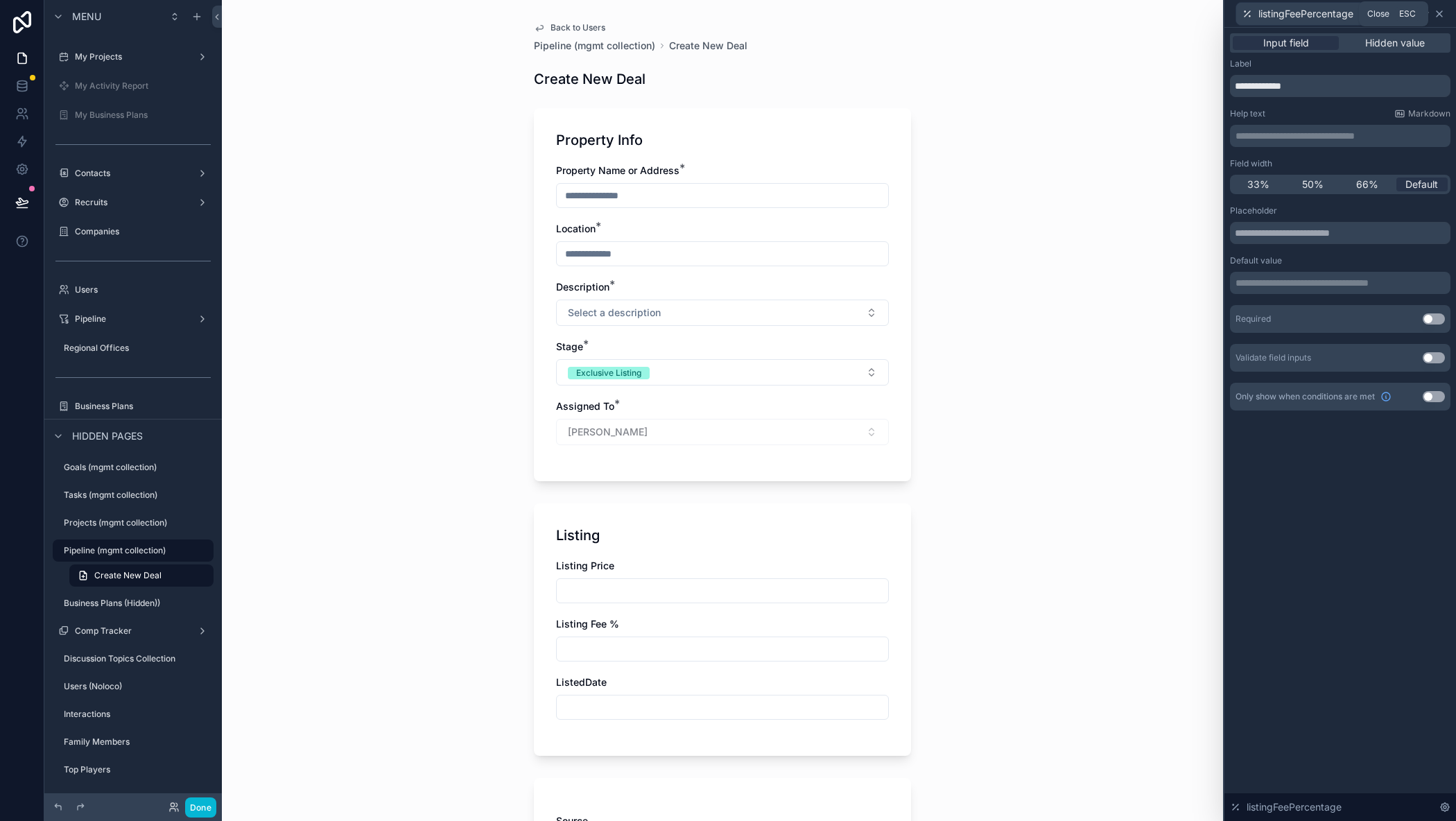
click at [1438, 16] on icon at bounding box center [1439, 14] width 11 height 11
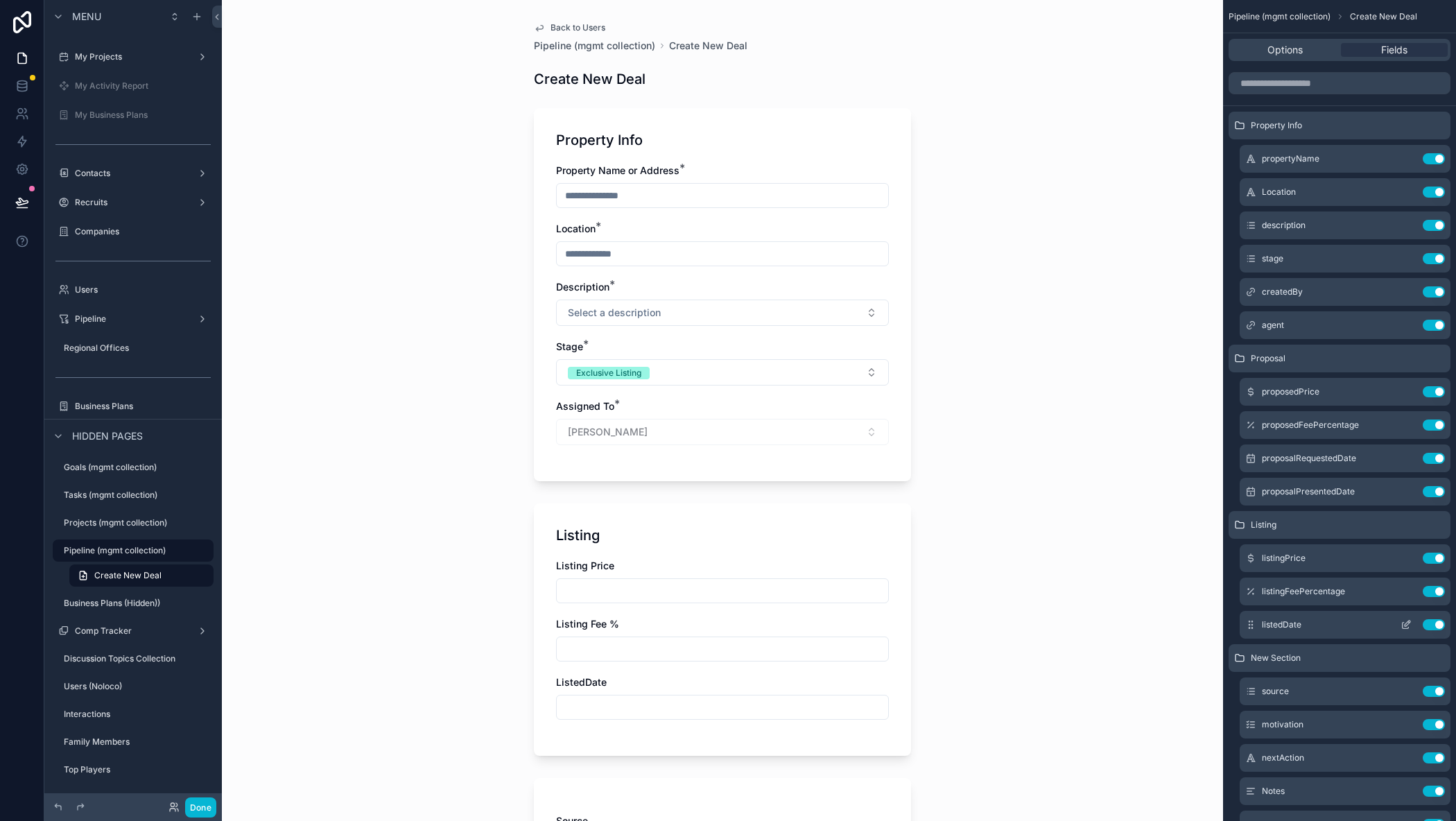
click at [1406, 624] on icon "scrollable content" at bounding box center [1407, 623] width 6 height 6
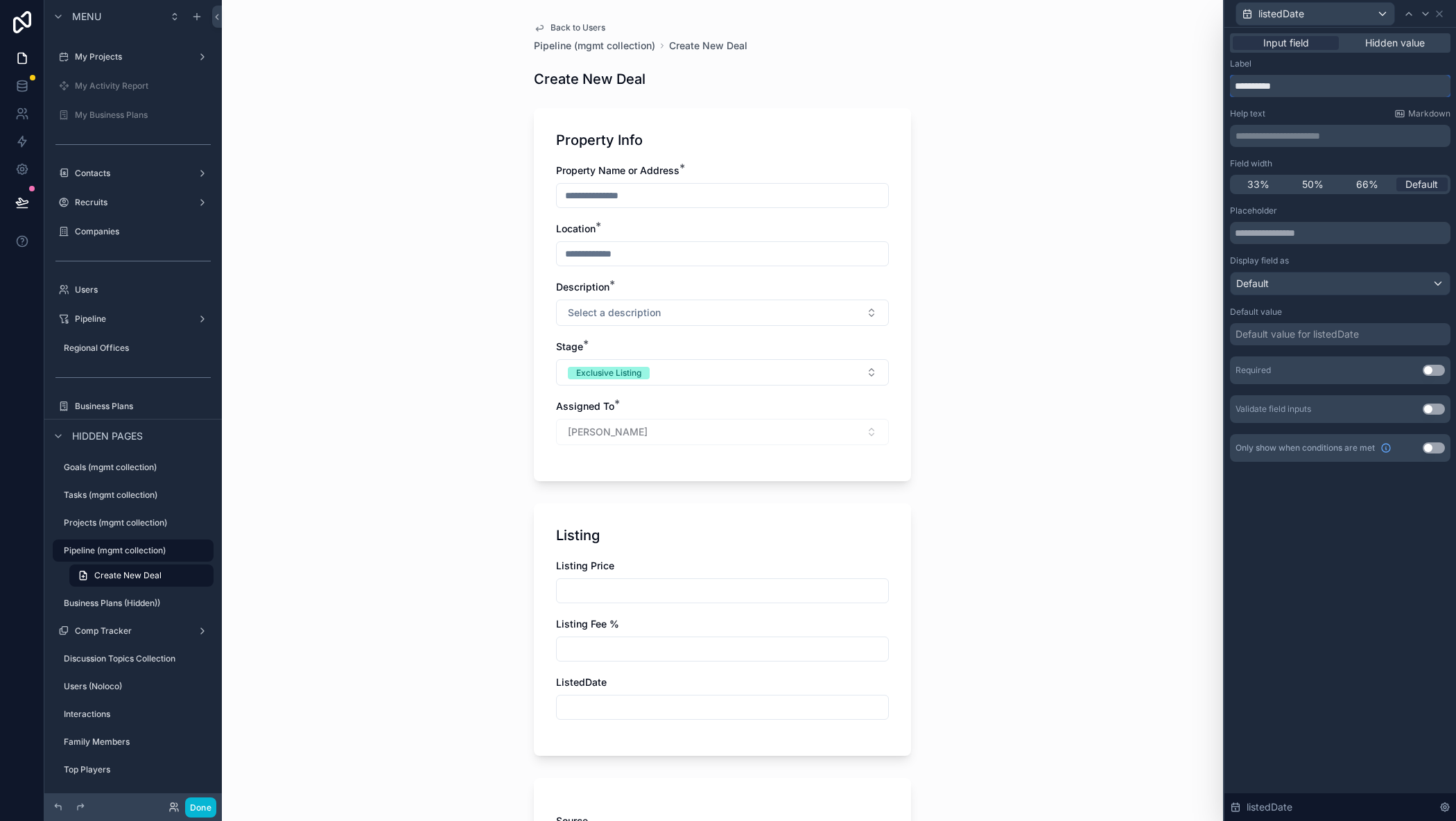
drag, startPoint x: 1262, startPoint y: 88, endPoint x: 1297, endPoint y: 85, distance: 35.1
click at [1262, 87] on input "**********" at bounding box center [1340, 86] width 220 height 22
type input "**********"
click at [1442, 15] on icon at bounding box center [1439, 14] width 11 height 11
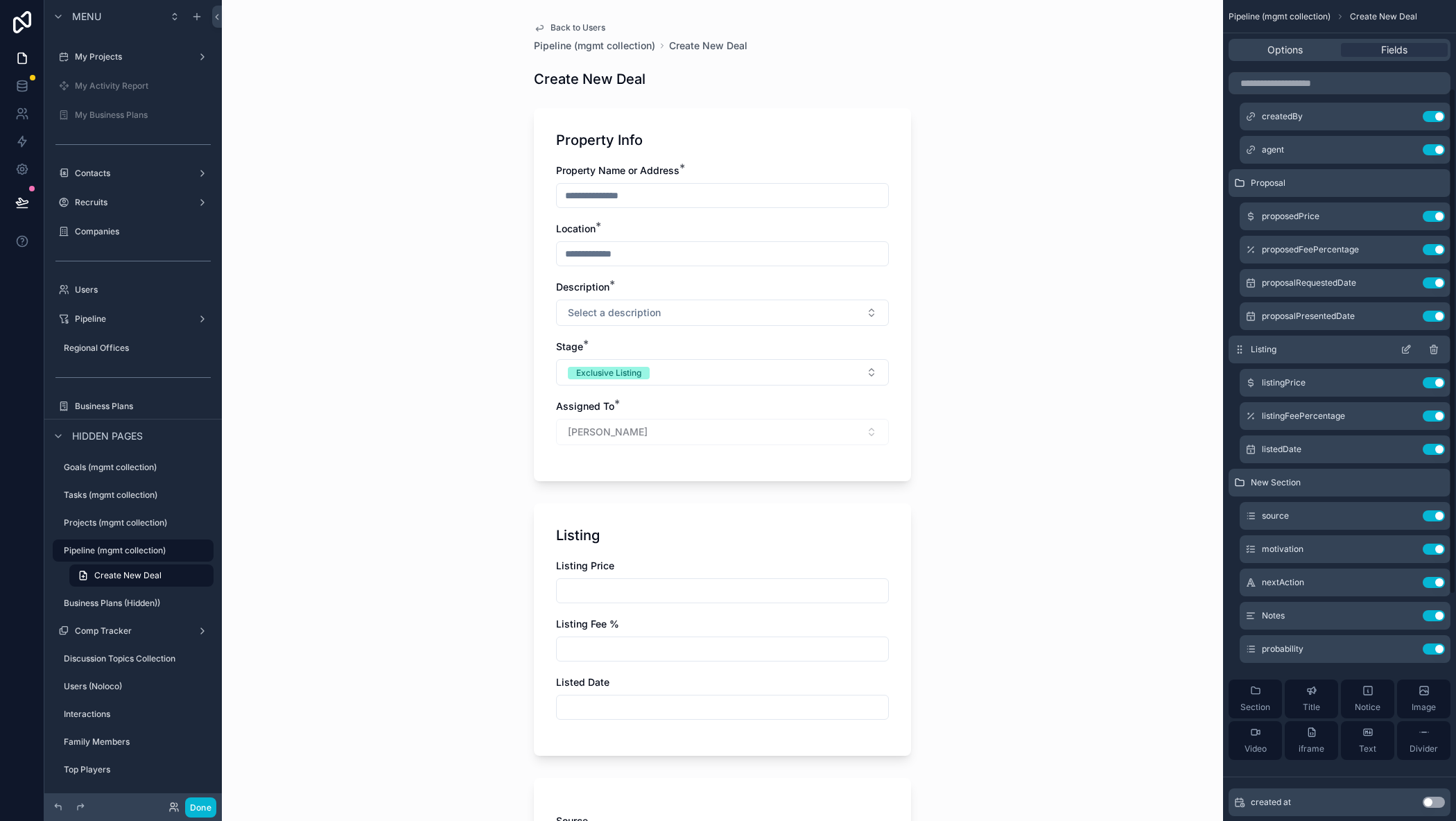
scroll to position [139, 0]
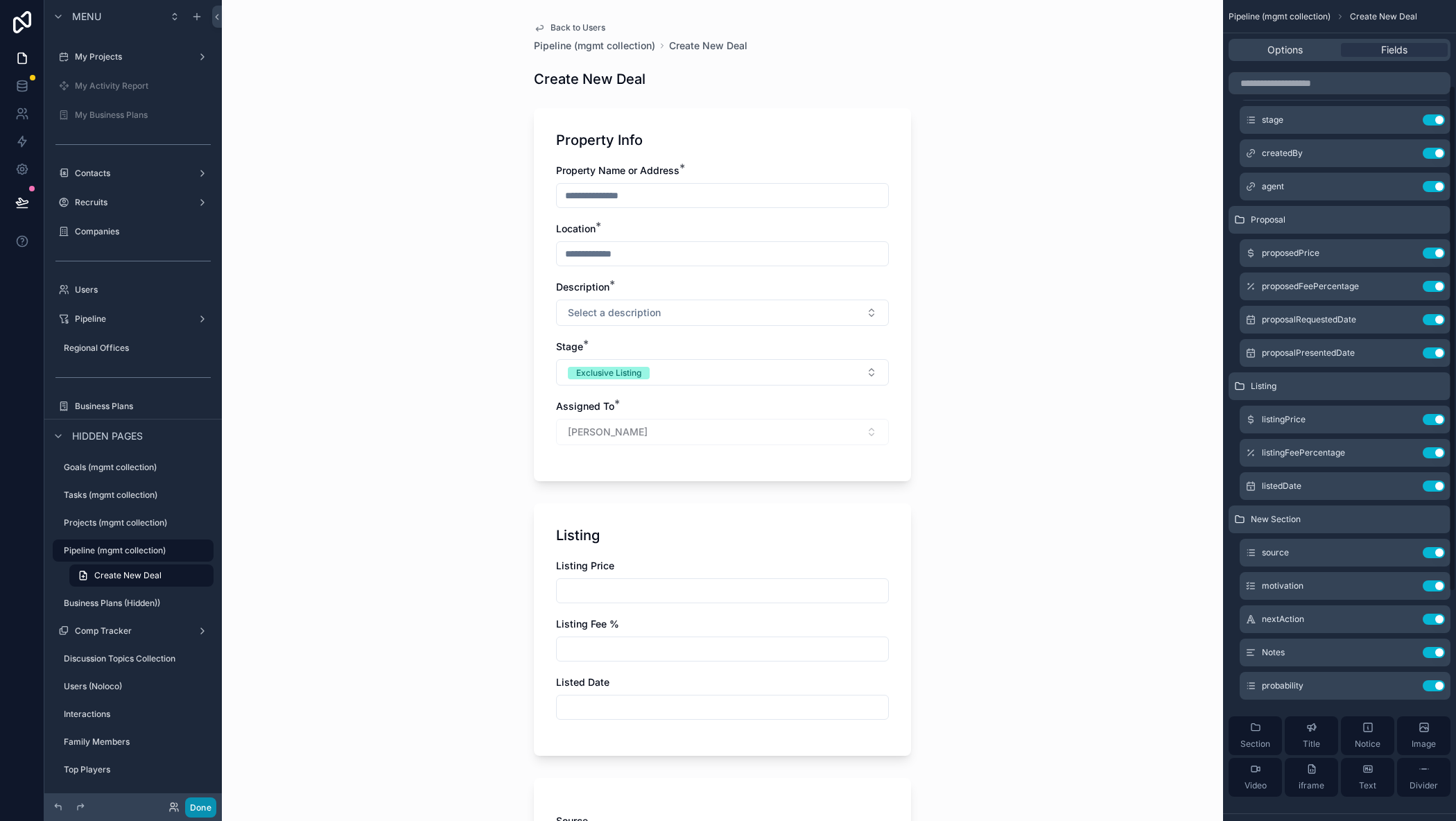
click at [198, 801] on button "Done" at bounding box center [200, 808] width 32 height 20
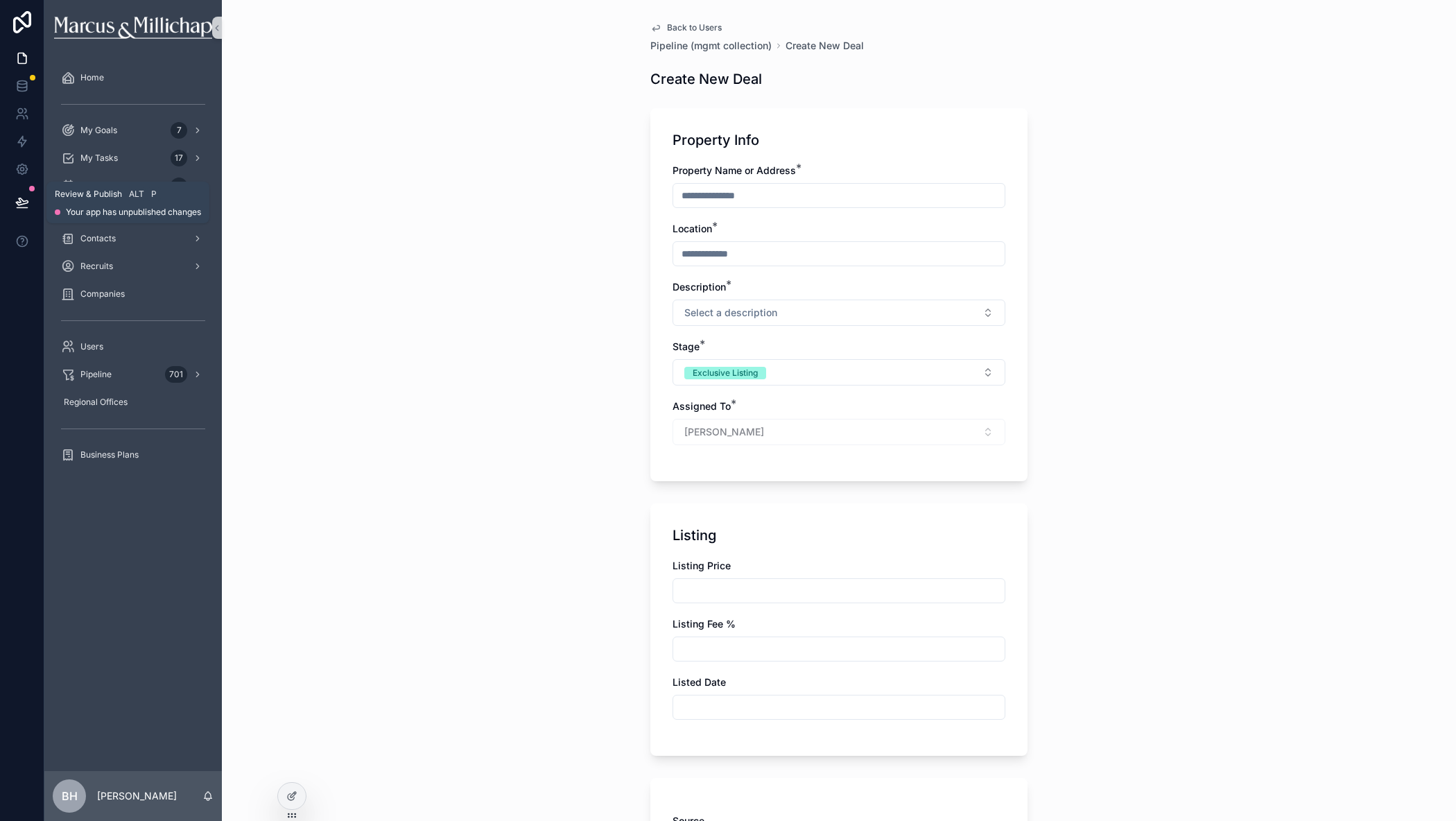
click at [21, 198] on icon at bounding box center [22, 202] width 14 height 14
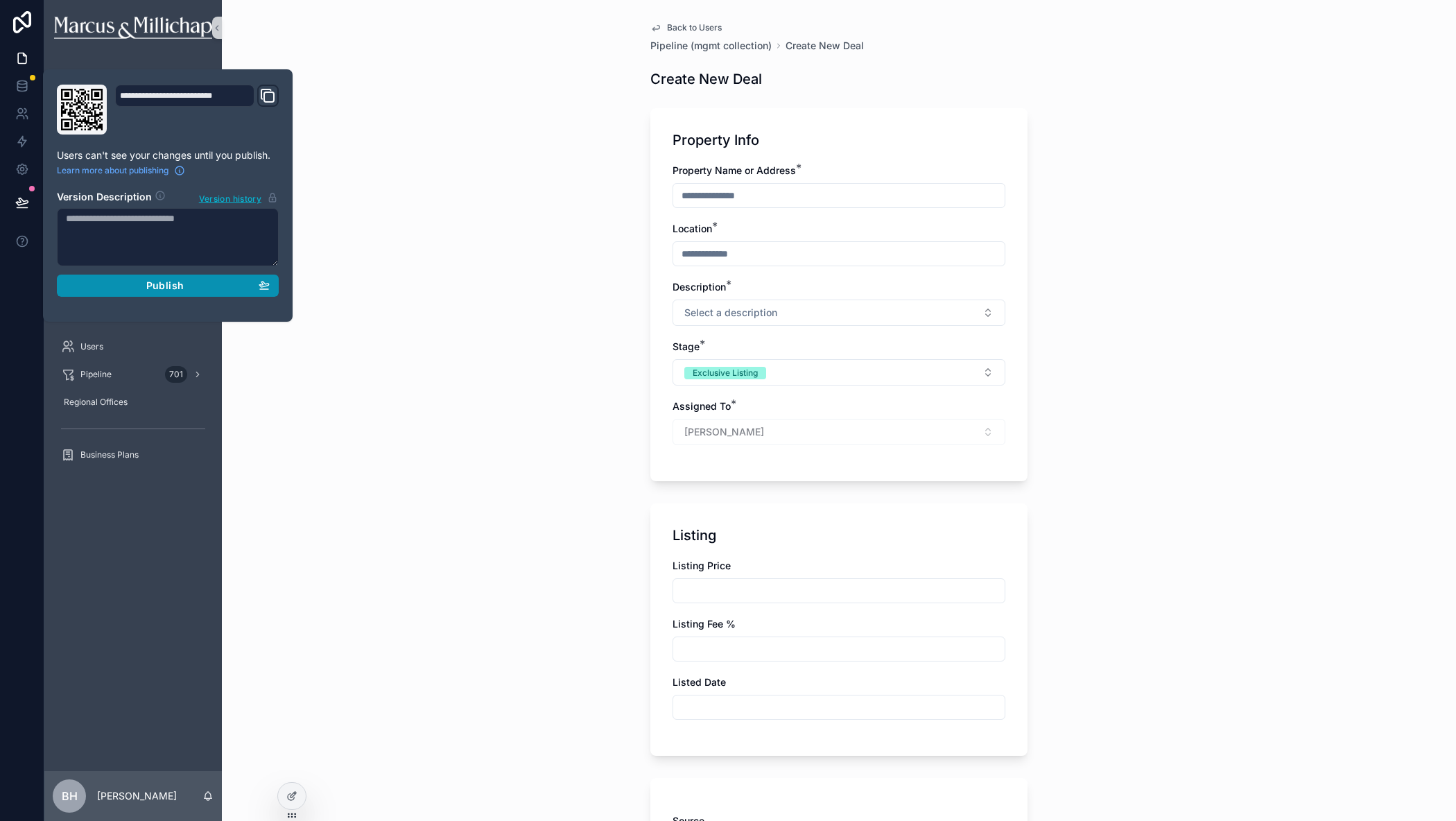
click at [189, 281] on div "Publish" at bounding box center [167, 286] width 204 height 13
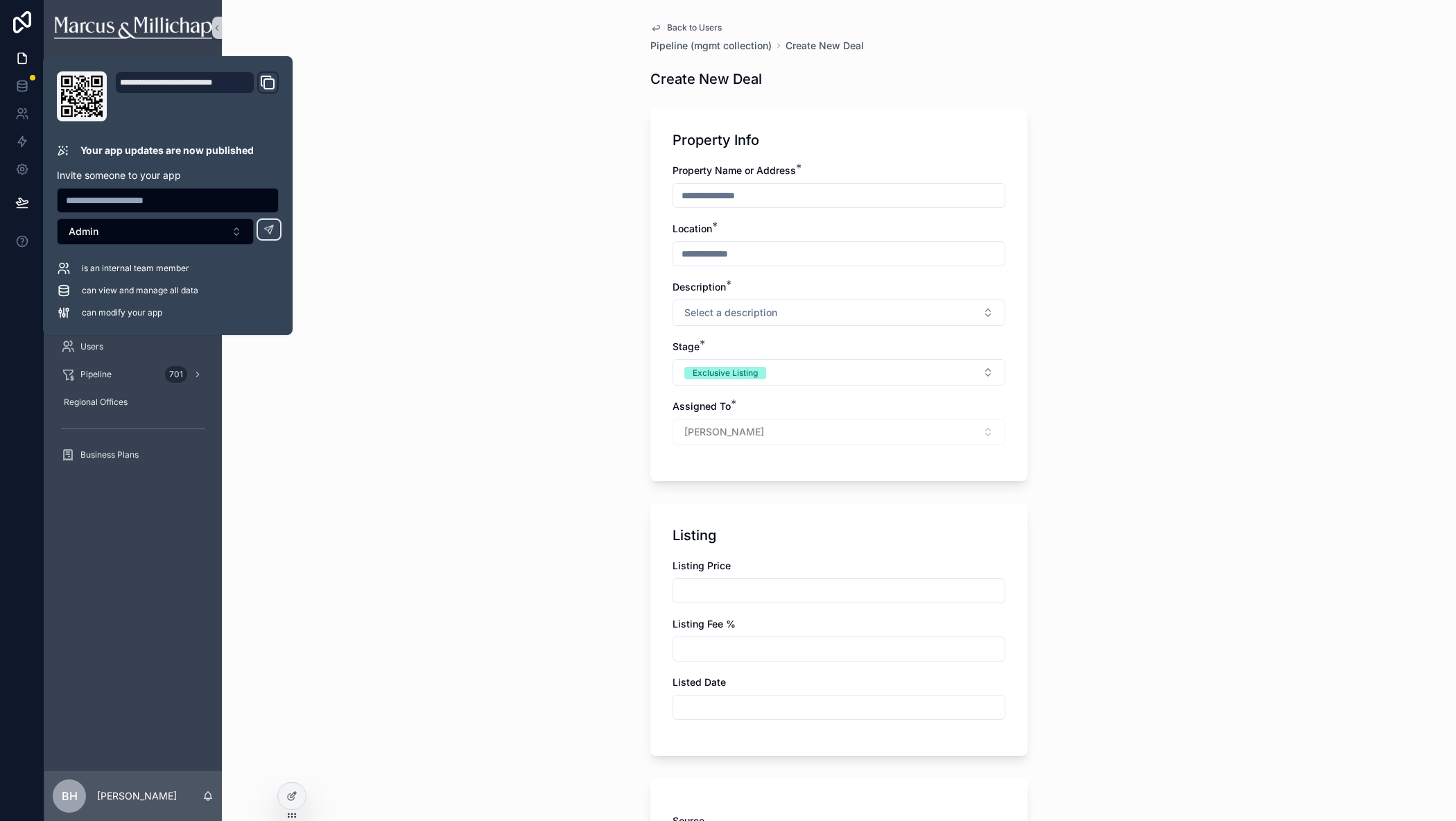
click at [1349, 226] on div "Back to Users Pipeline (mgmt collection) Create New Deal Create New Deal Proper…" at bounding box center [838, 410] width 1234 height 821
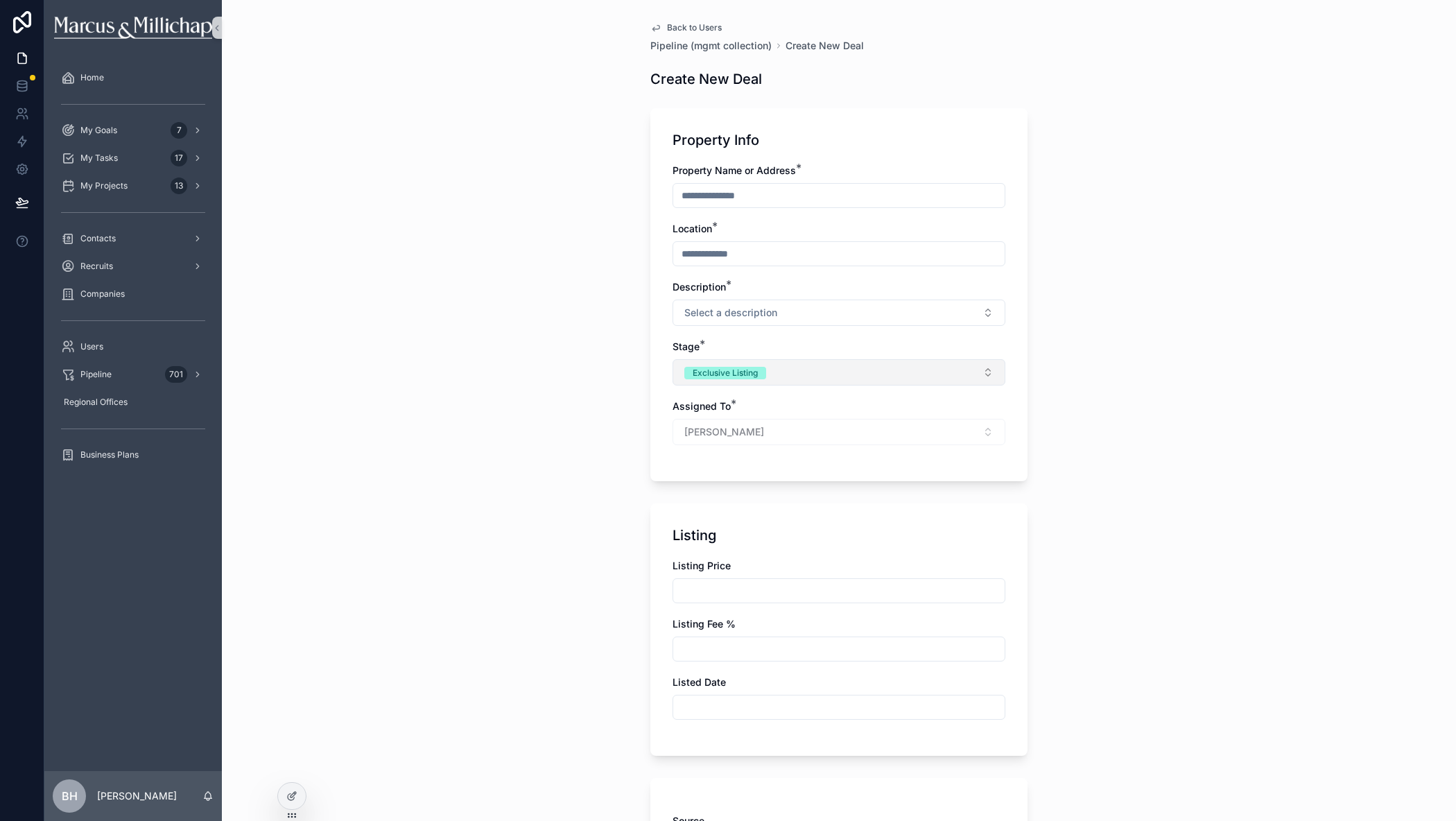
click at [797, 376] on button "Exclusive Listing" at bounding box center [838, 372] width 333 height 26
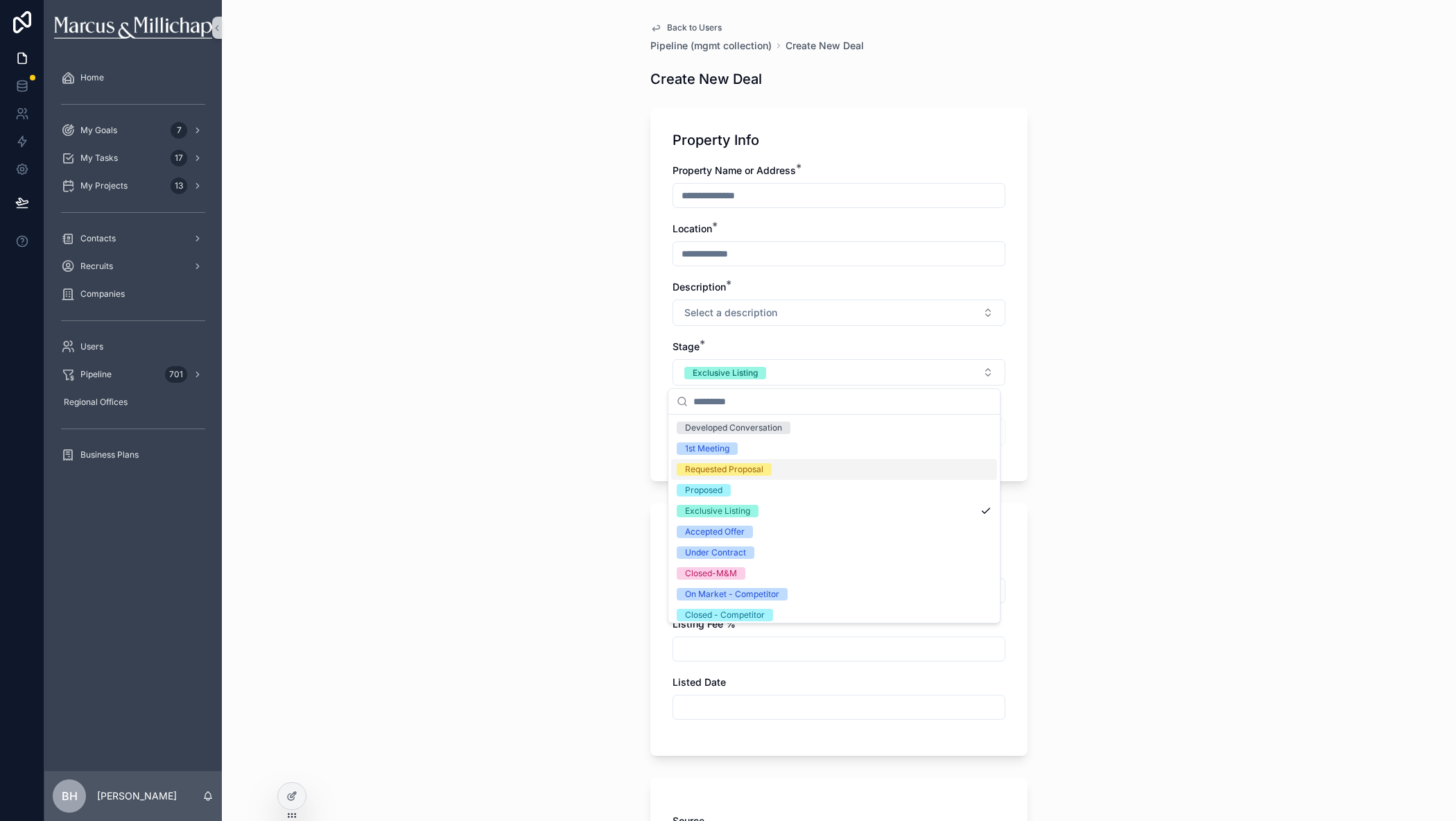
click at [738, 475] on div "Requested Proposal" at bounding box center [724, 469] width 78 height 13
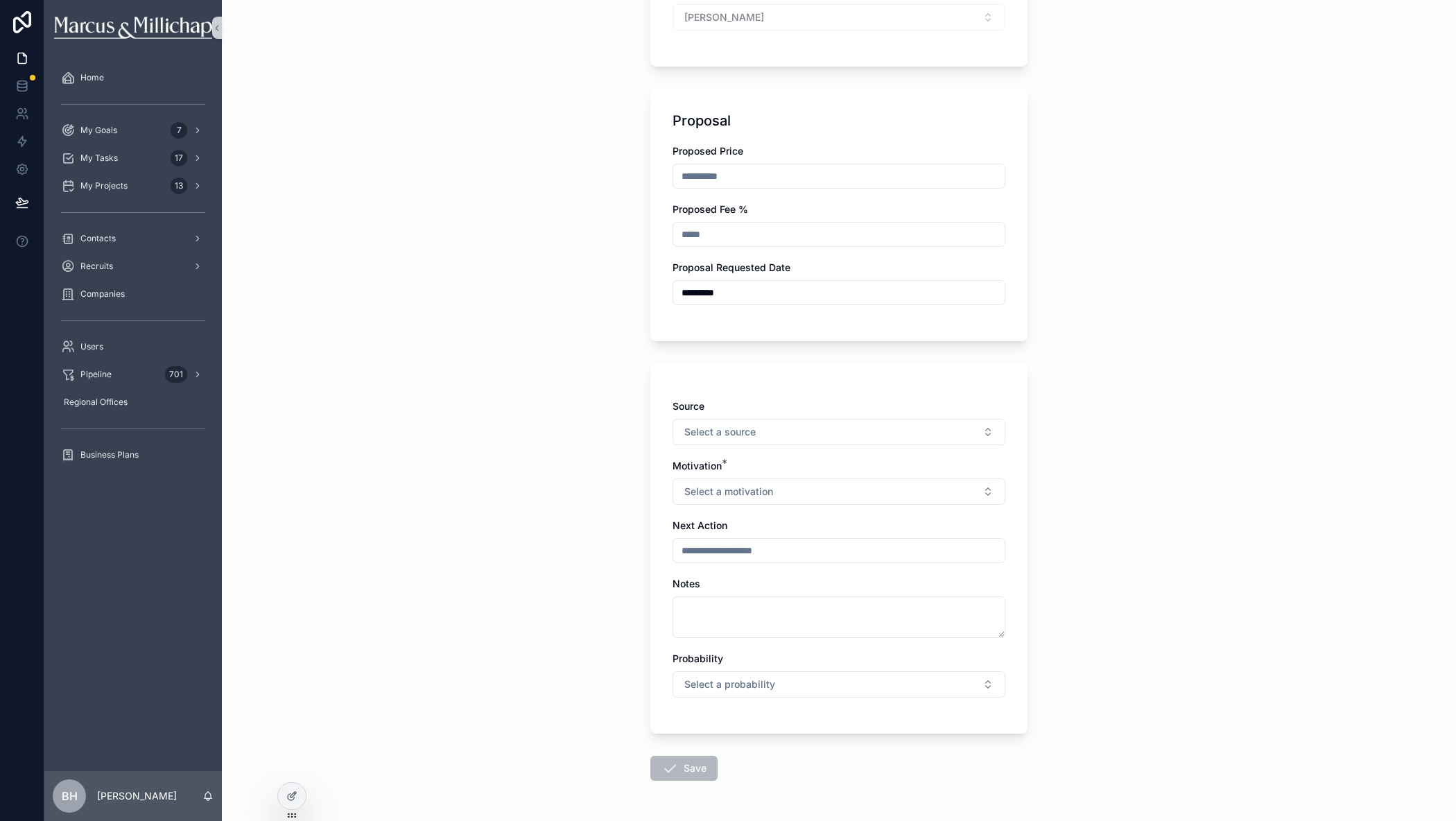
scroll to position [416, 0]
click at [296, 794] on icon at bounding box center [293, 795] width 6 height 6
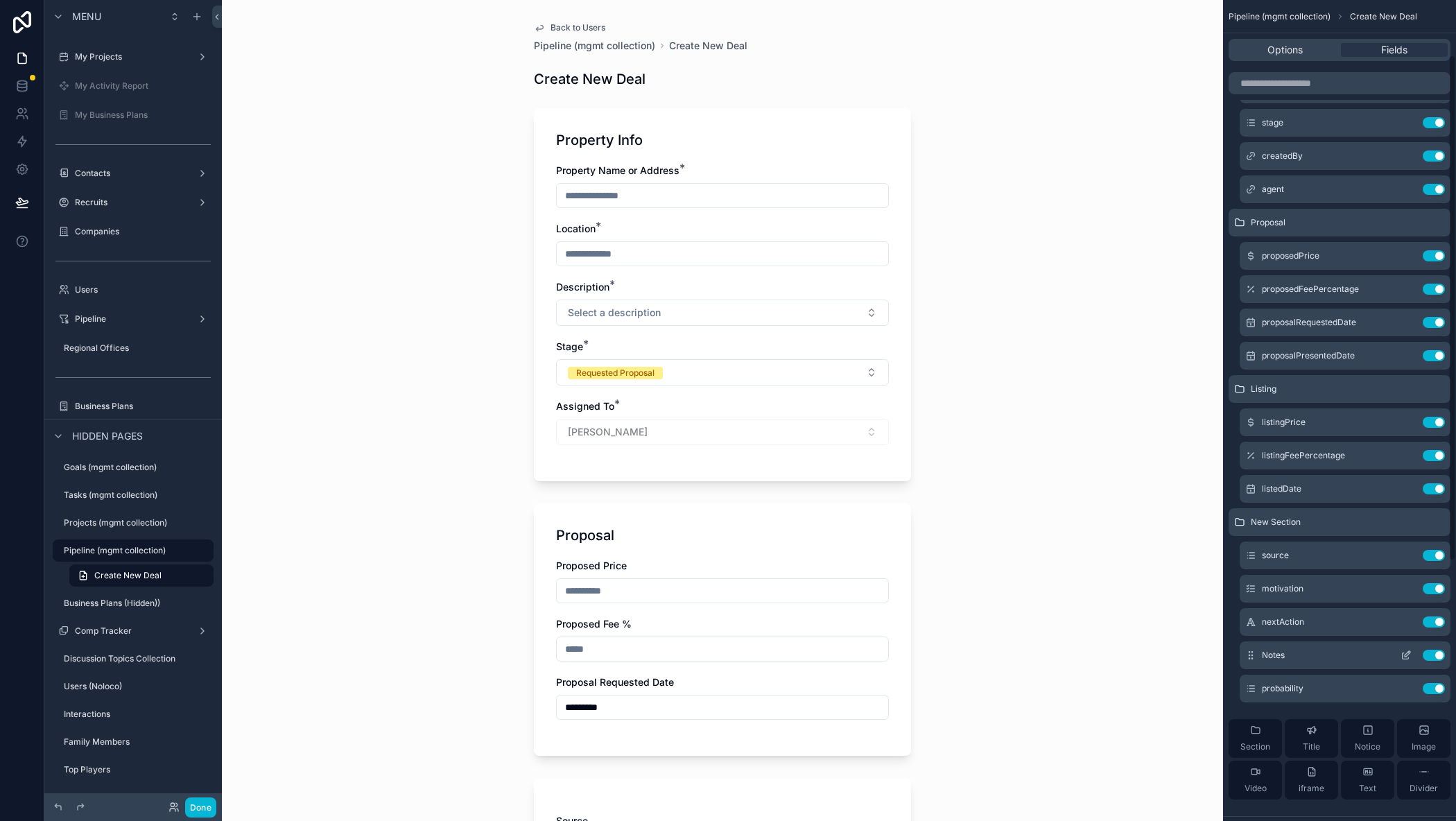
scroll to position [139, 0]
click at [1407, 585] on icon "scrollable content" at bounding box center [1406, 585] width 11 height 11
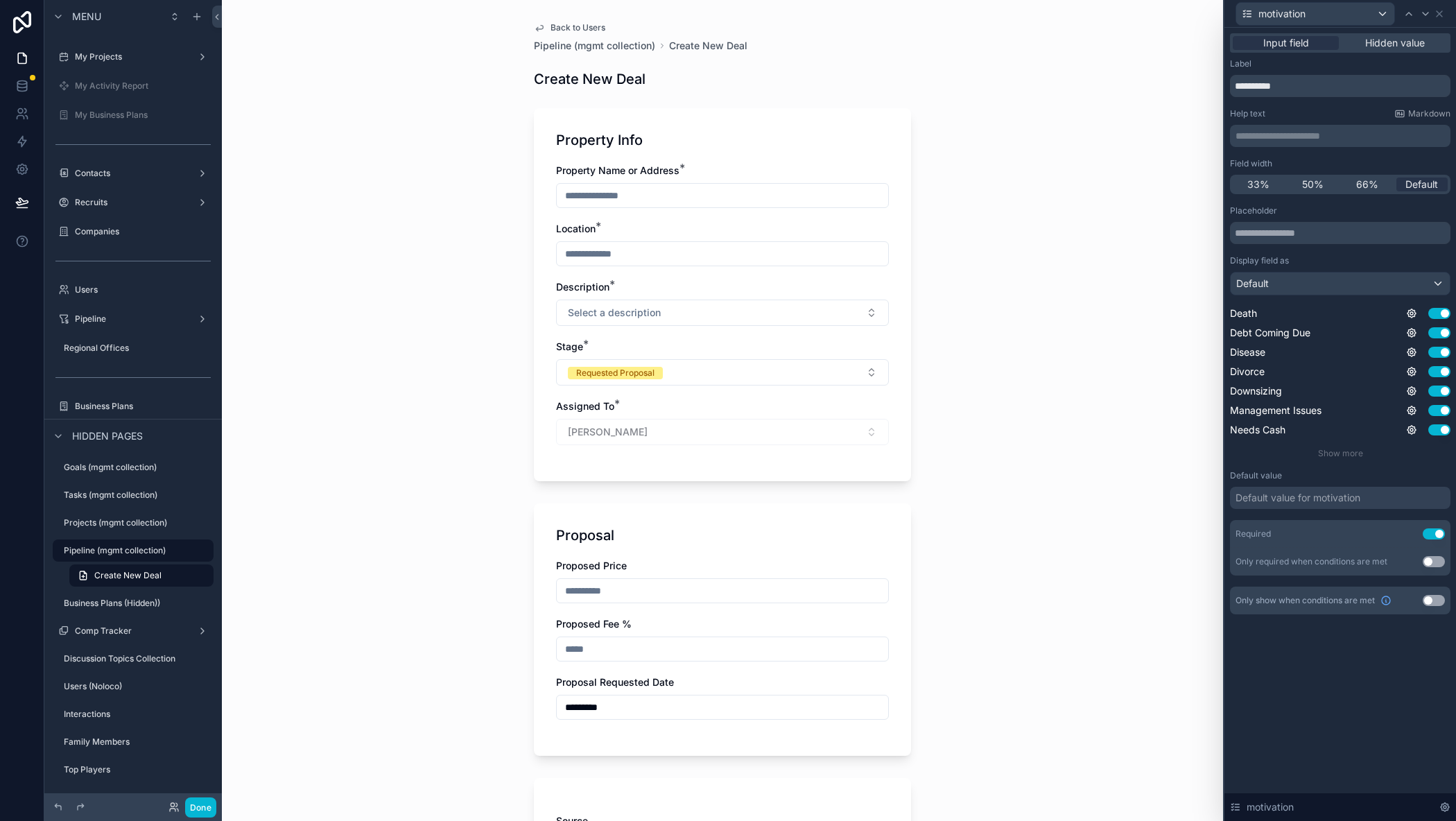
click at [1433, 537] on button "Use setting" at bounding box center [1434, 533] width 22 height 11
click at [1436, 12] on icon at bounding box center [1439, 14] width 11 height 11
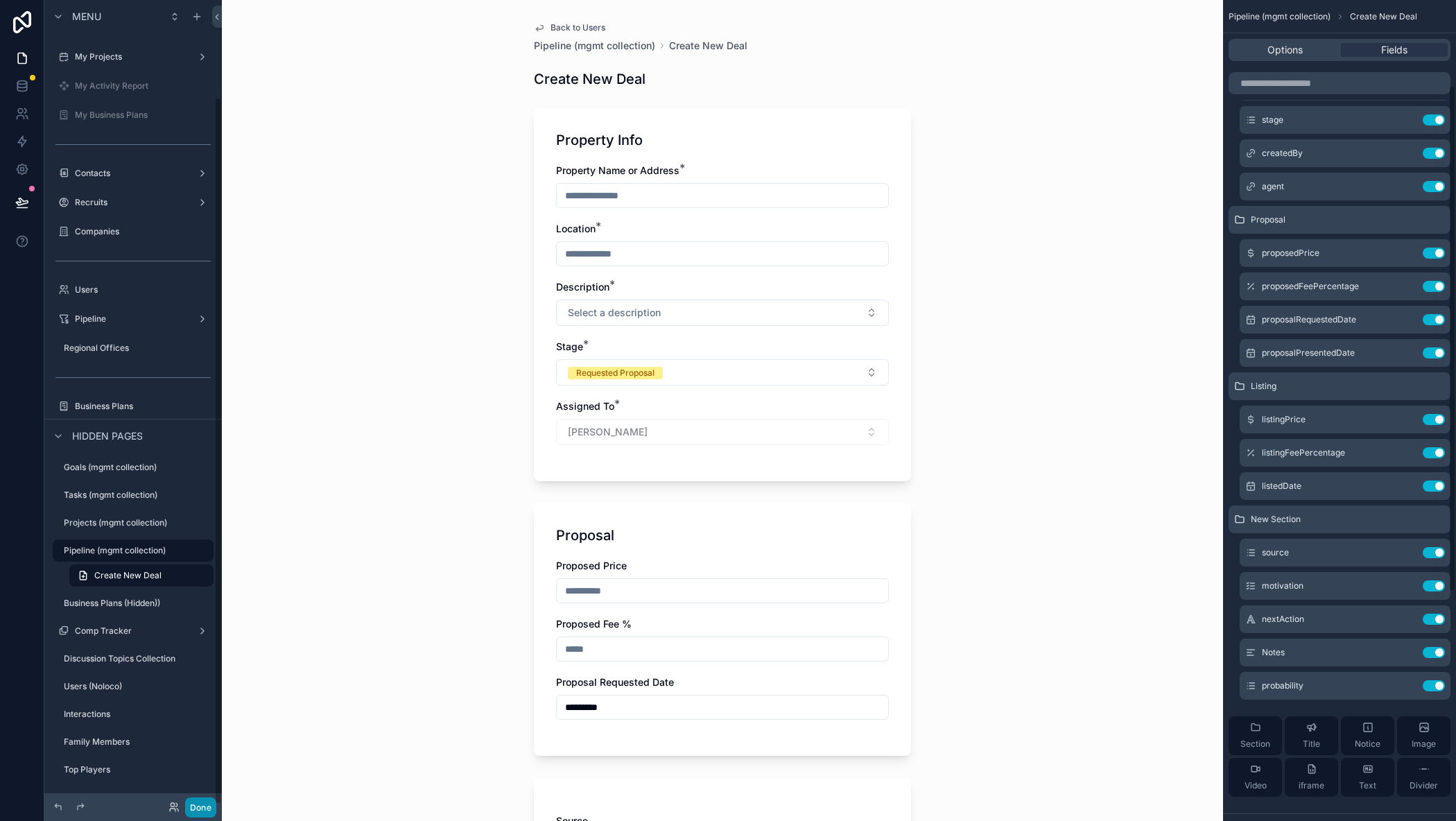
click at [202, 809] on button "Done" at bounding box center [200, 808] width 32 height 20
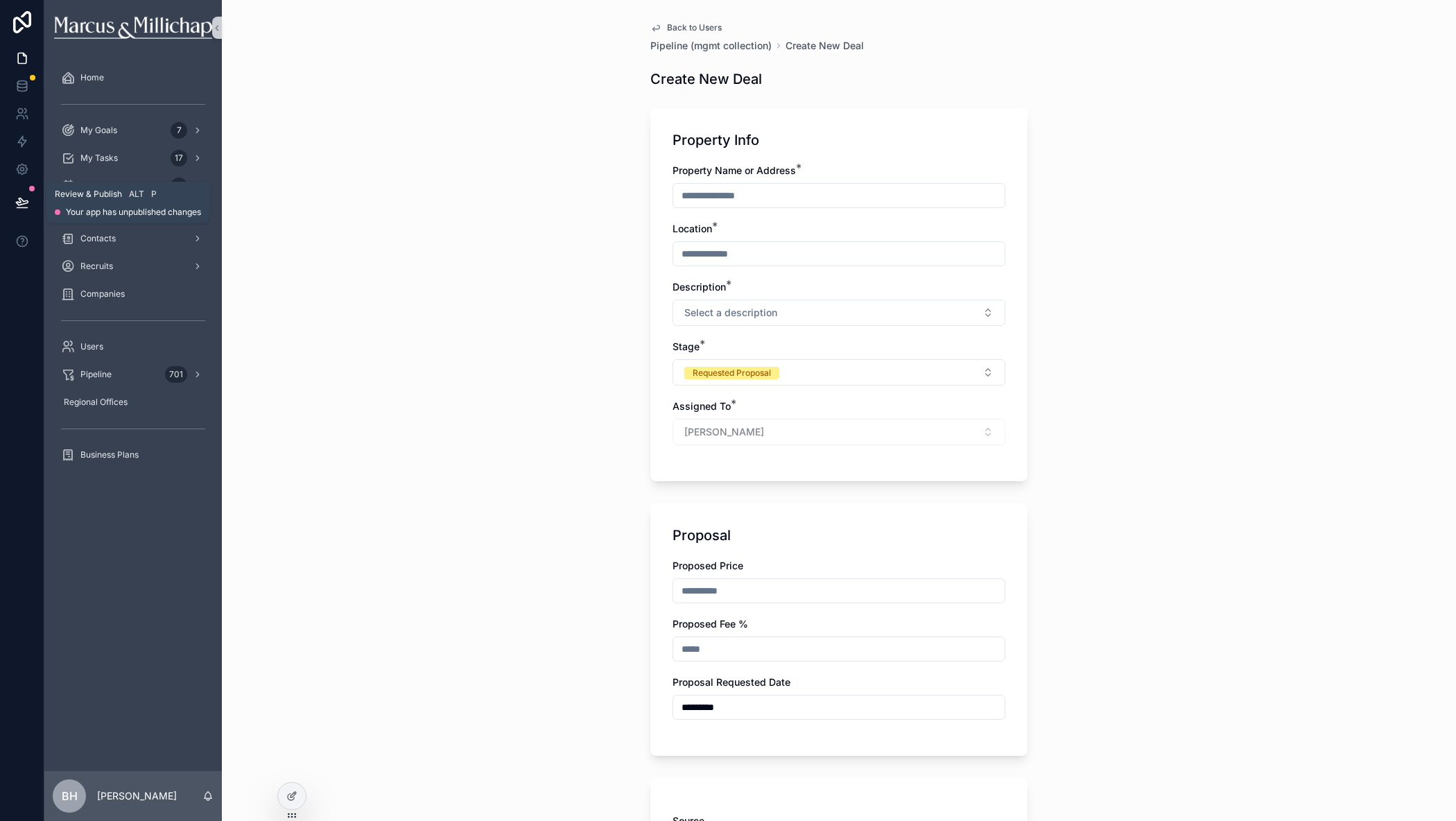
click at [24, 200] on icon at bounding box center [22, 202] width 14 height 14
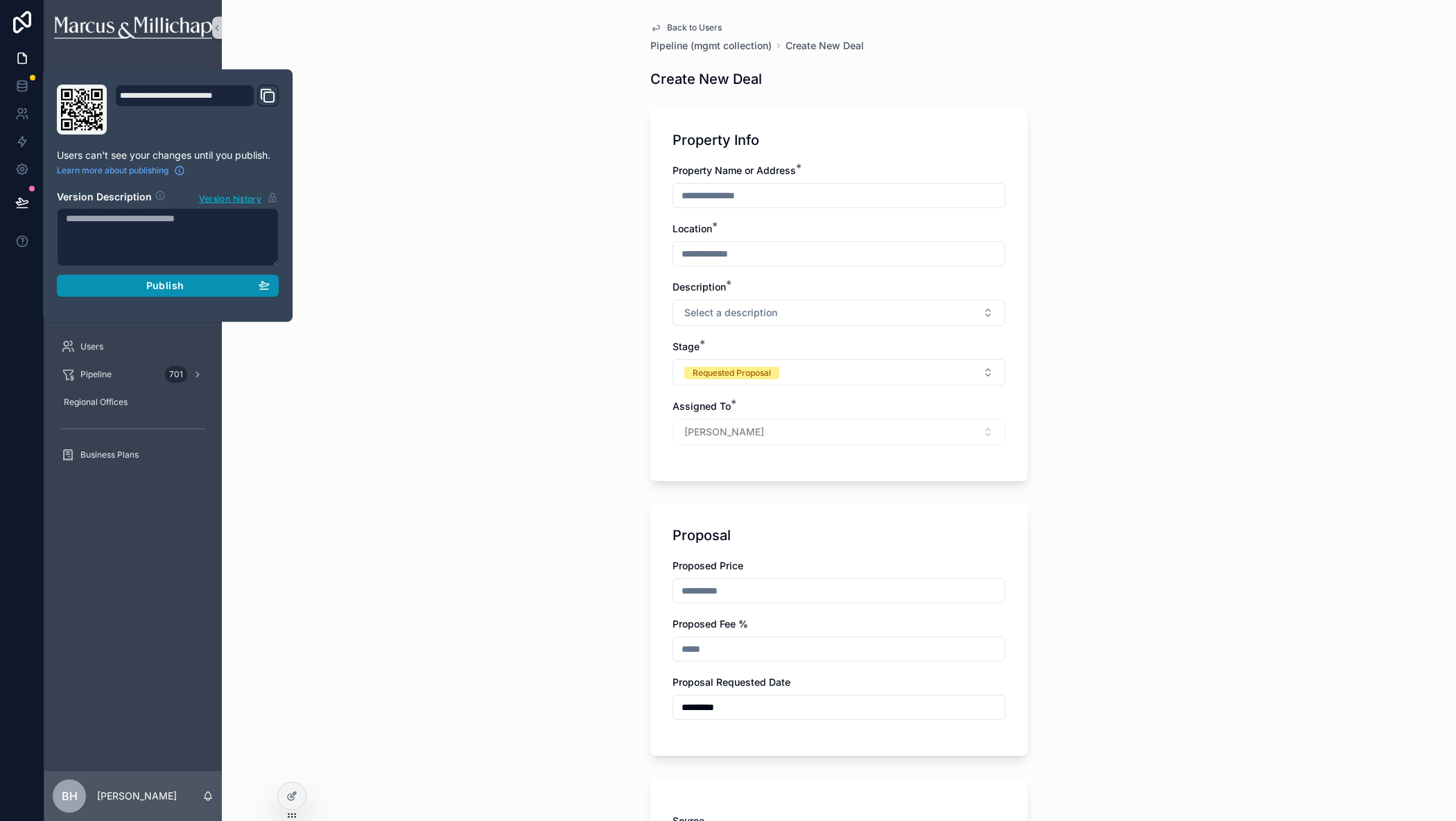
click at [189, 291] on div "Publish" at bounding box center [167, 286] width 204 height 13
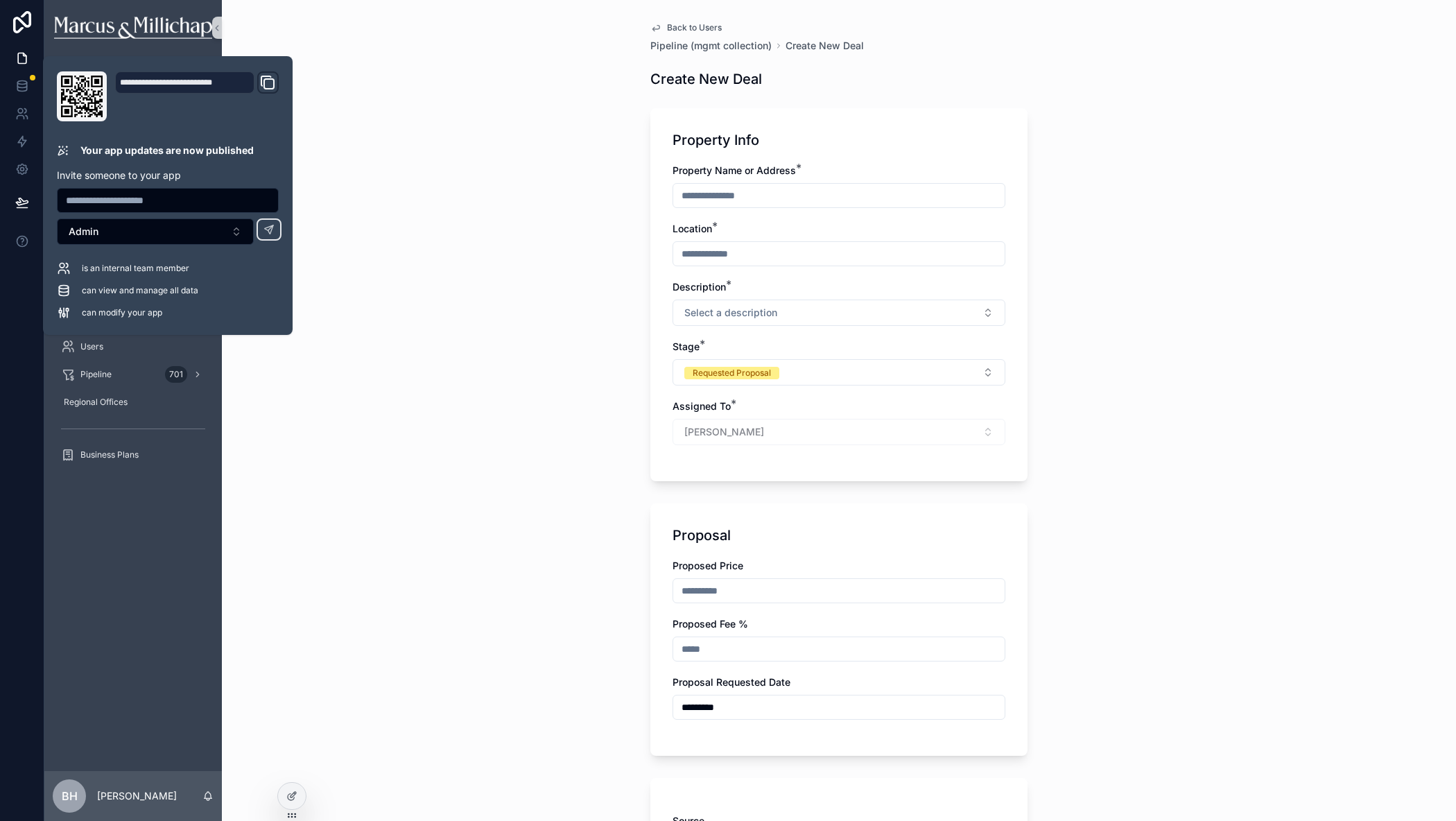
click at [358, 706] on div "Back to Users Pipeline (mgmt collection) Create New Deal Create New Deal Proper…" at bounding box center [838, 410] width 1234 height 821
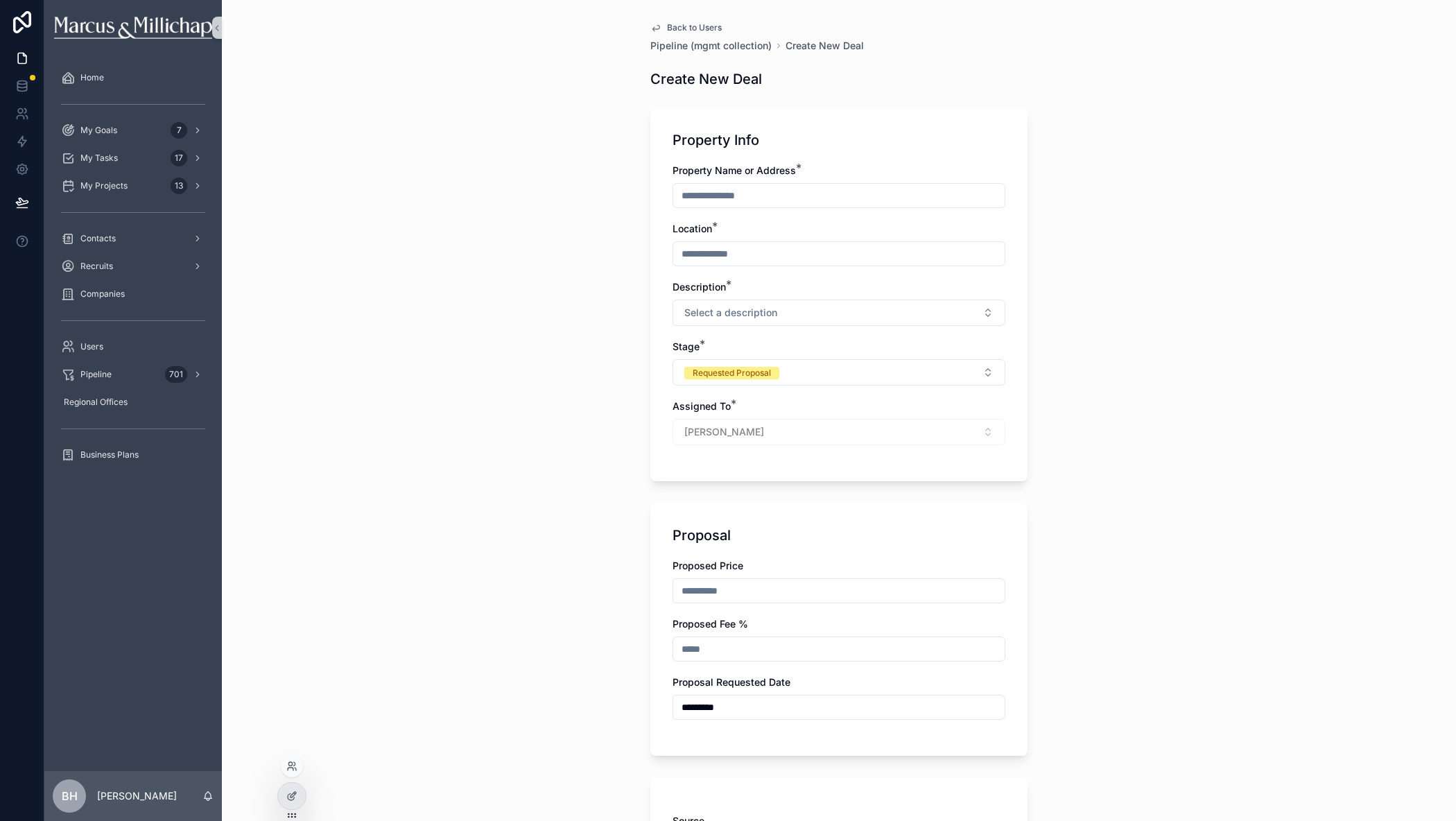
click at [298, 765] on div at bounding box center [292, 766] width 22 height 22
click at [294, 770] on icon at bounding box center [292, 766] width 11 height 11
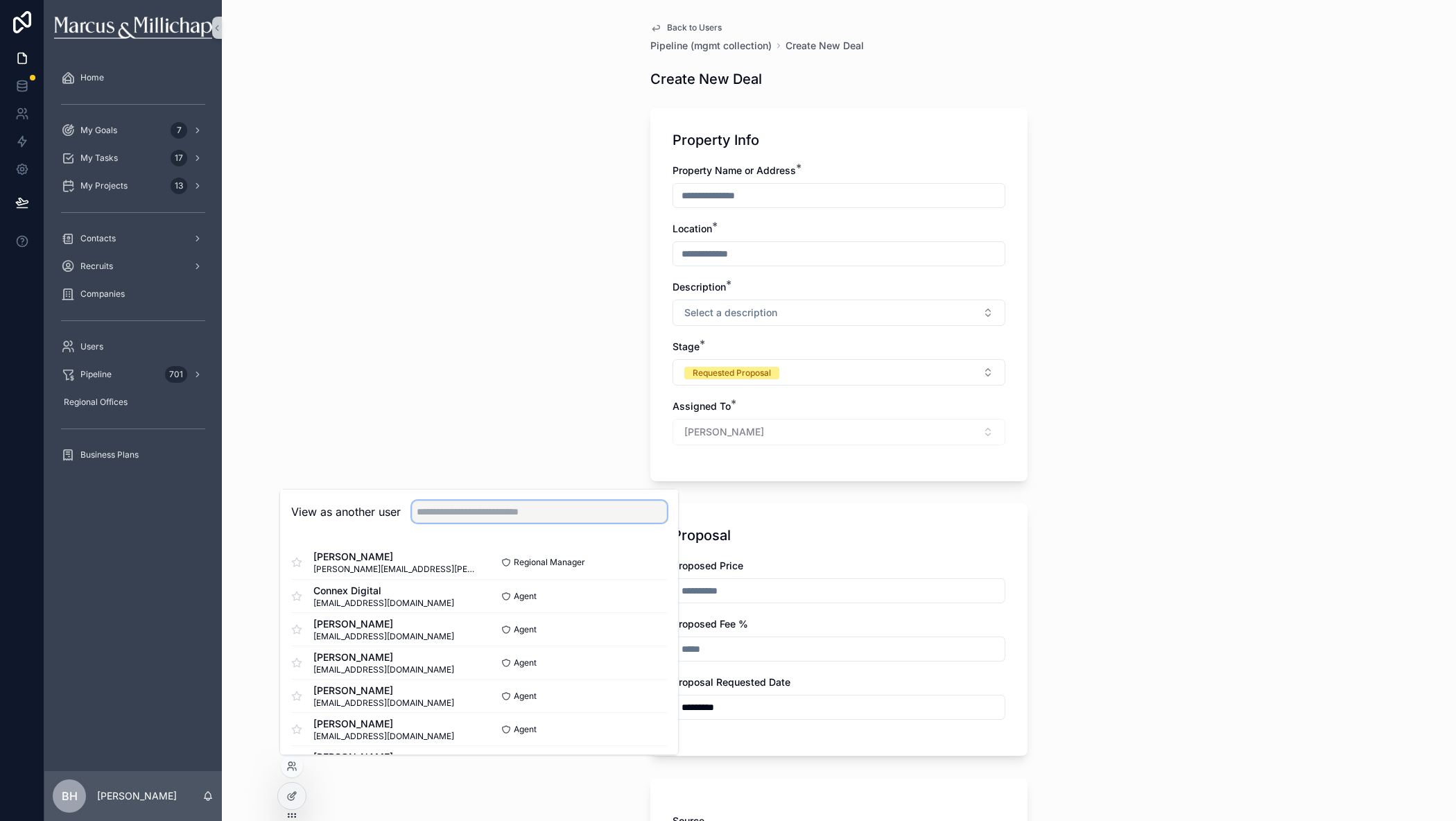
click at [437, 513] on input "text" at bounding box center [539, 512] width 255 height 22
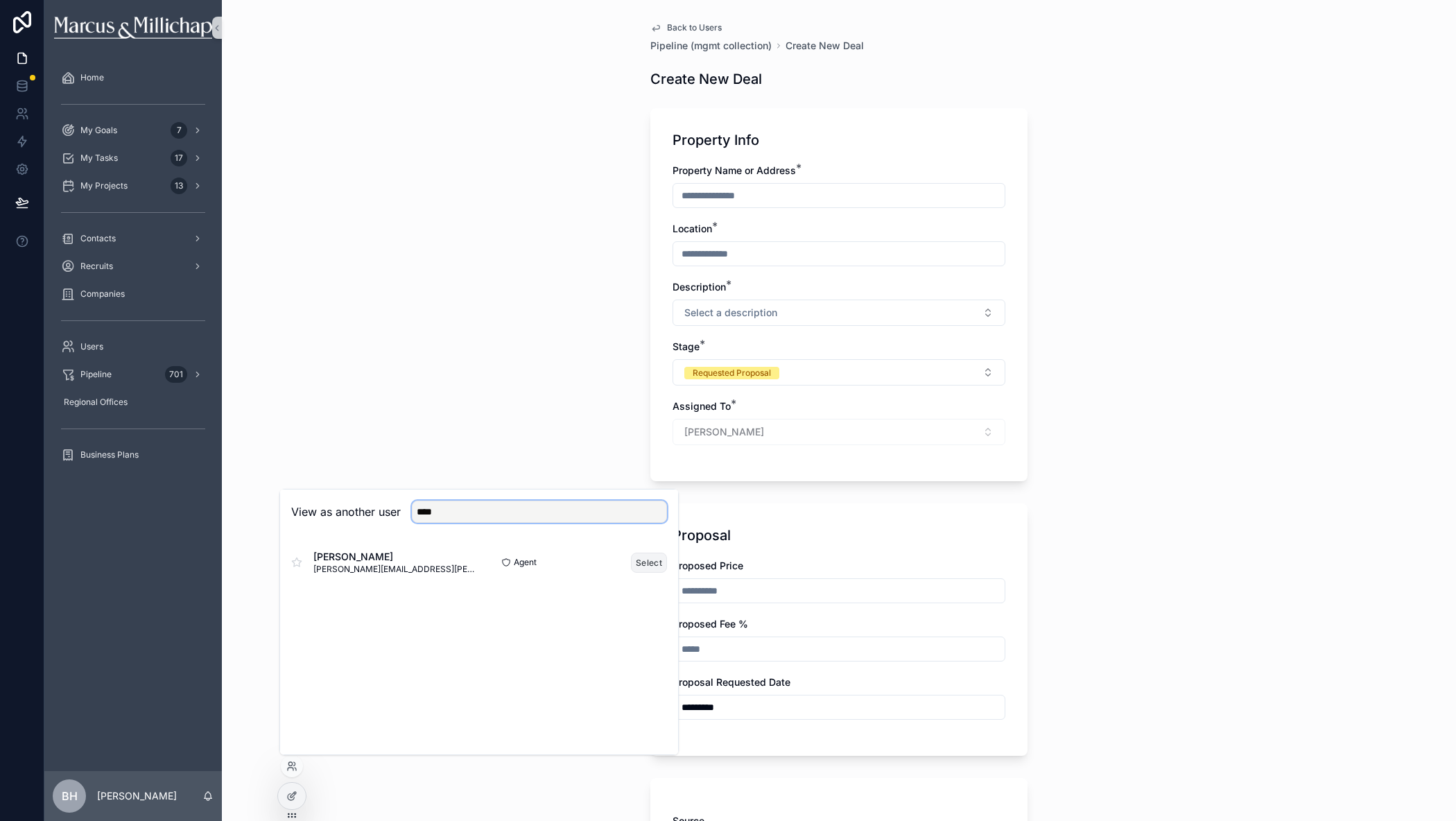
type input "****"
click at [644, 560] on button "Select" at bounding box center [649, 563] width 36 height 20
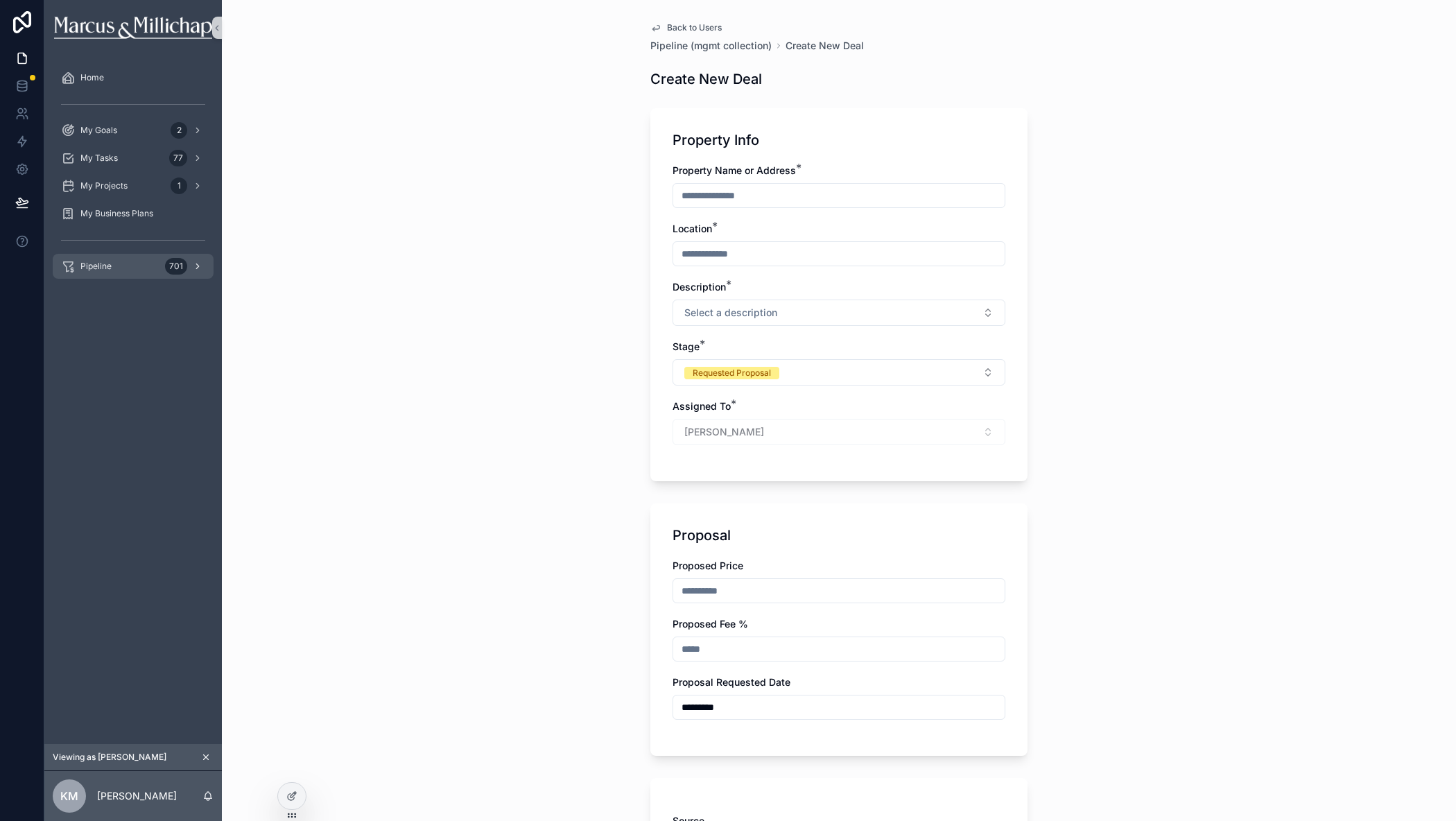
click at [102, 267] on span "Pipeline" at bounding box center [96, 266] width 32 height 11
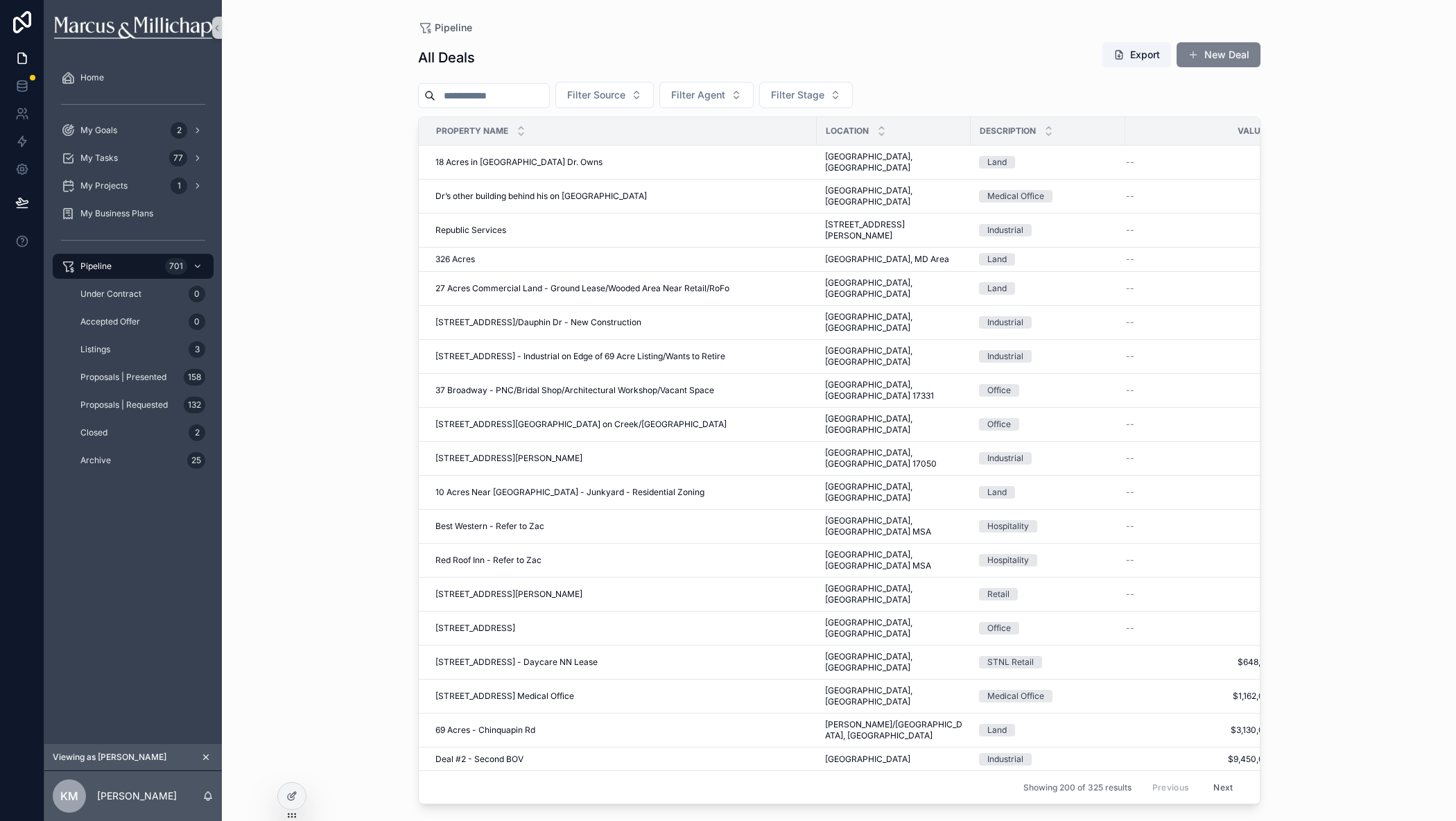
click at [1229, 48] on button "New Deal" at bounding box center [1218, 55] width 84 height 25
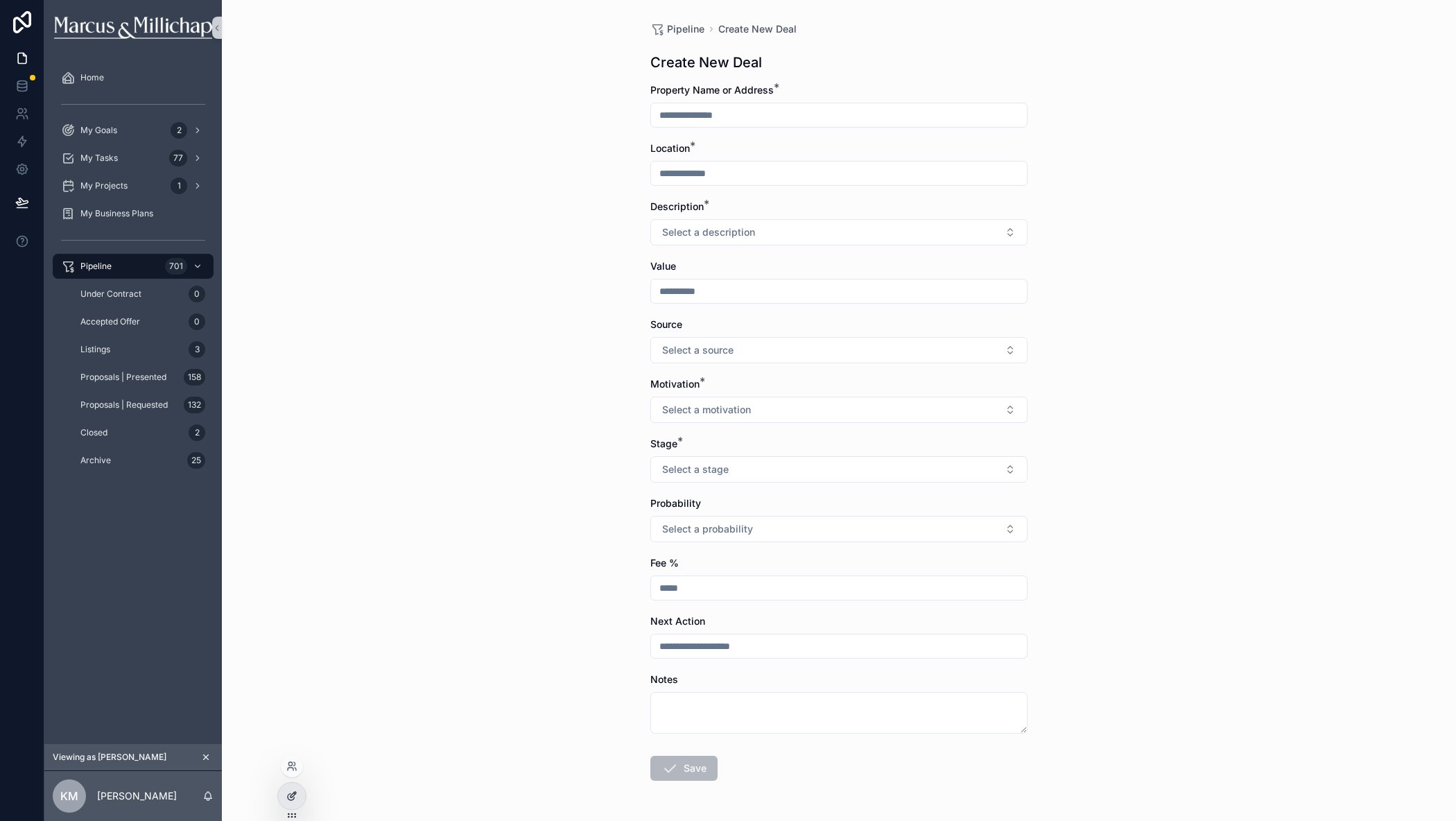
click at [281, 789] on div at bounding box center [292, 796] width 28 height 26
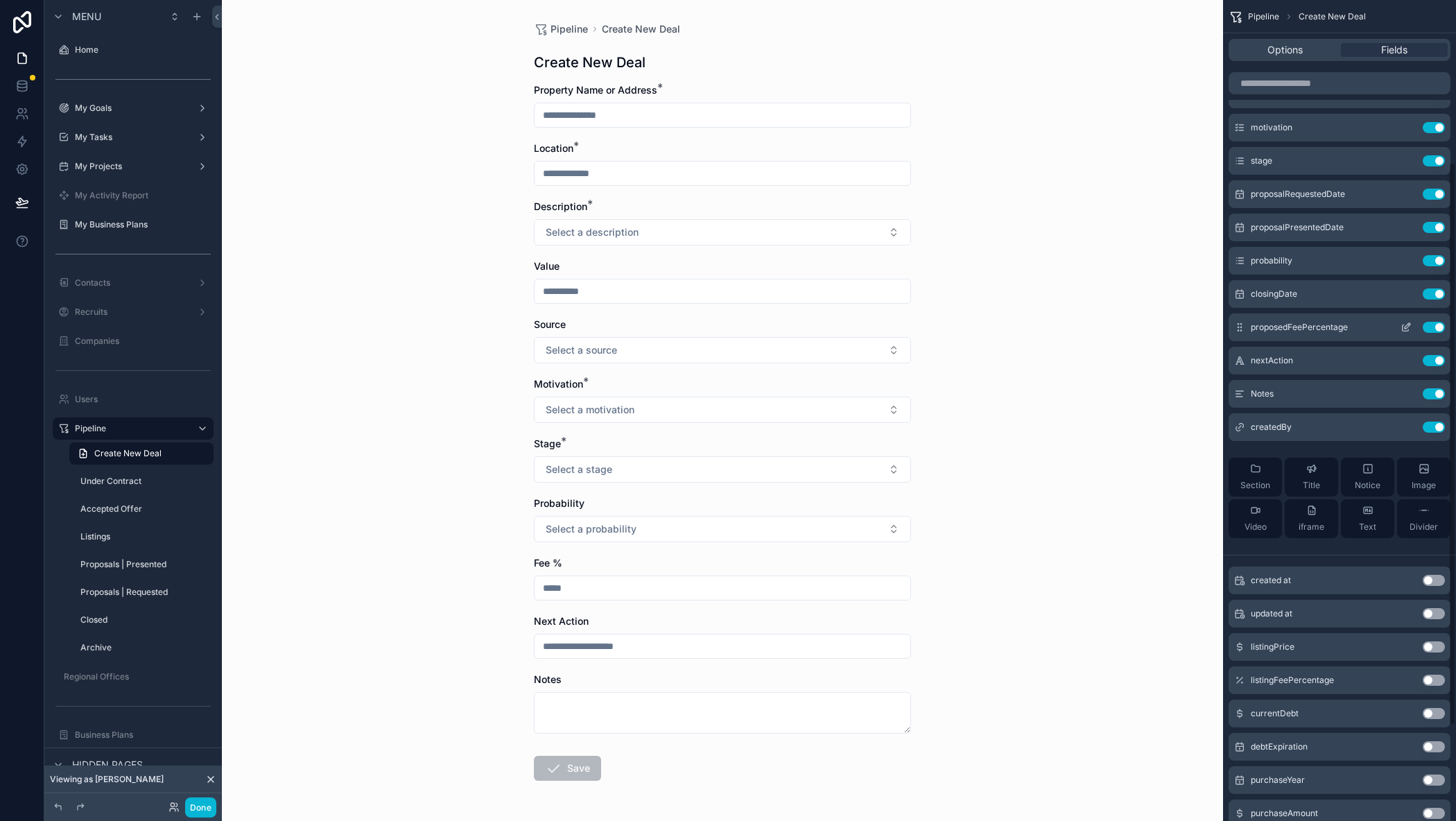
scroll to position [168, 0]
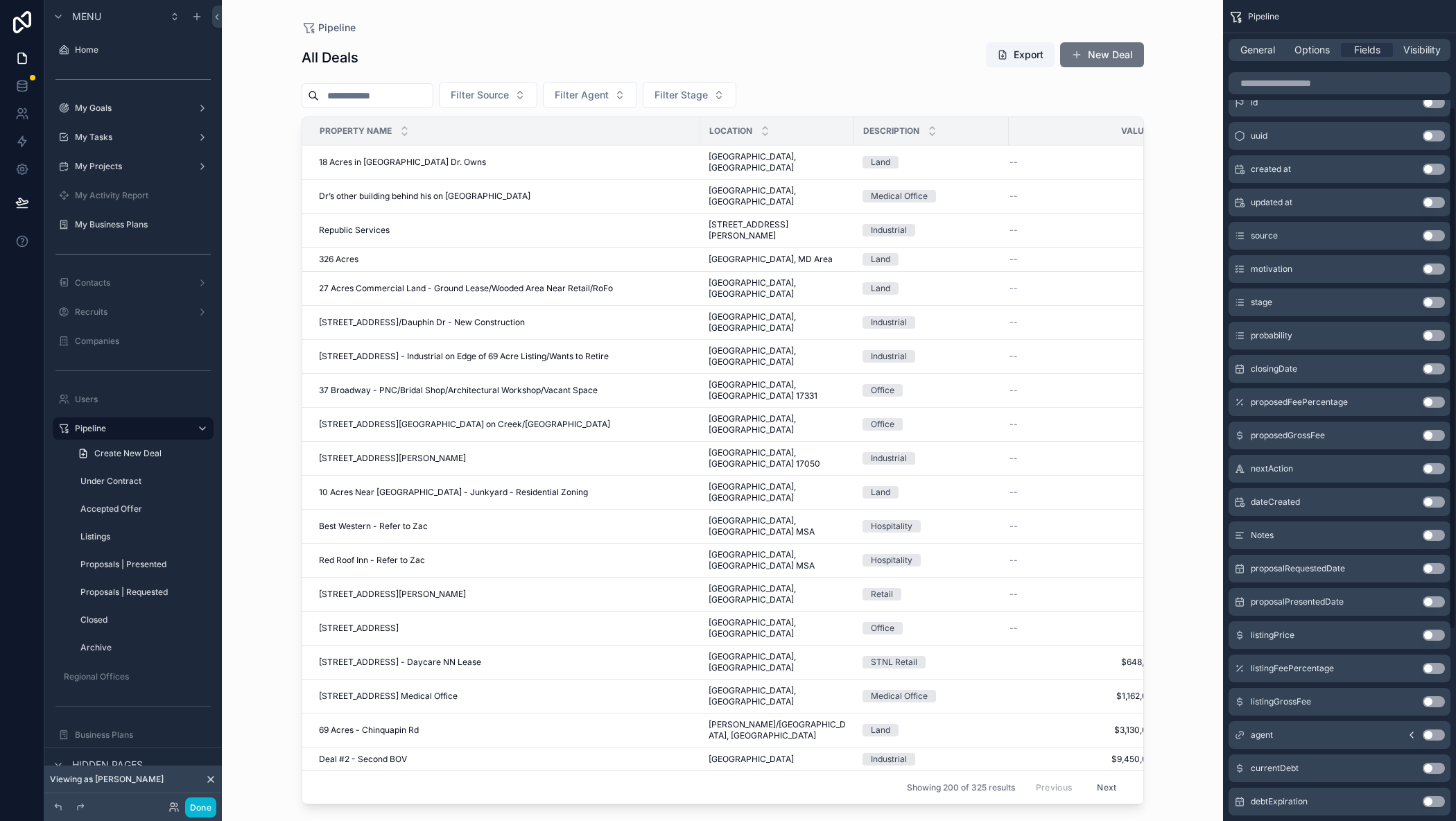
click at [1128, 105] on div "scrollable content" at bounding box center [722, 402] width 886 height 805
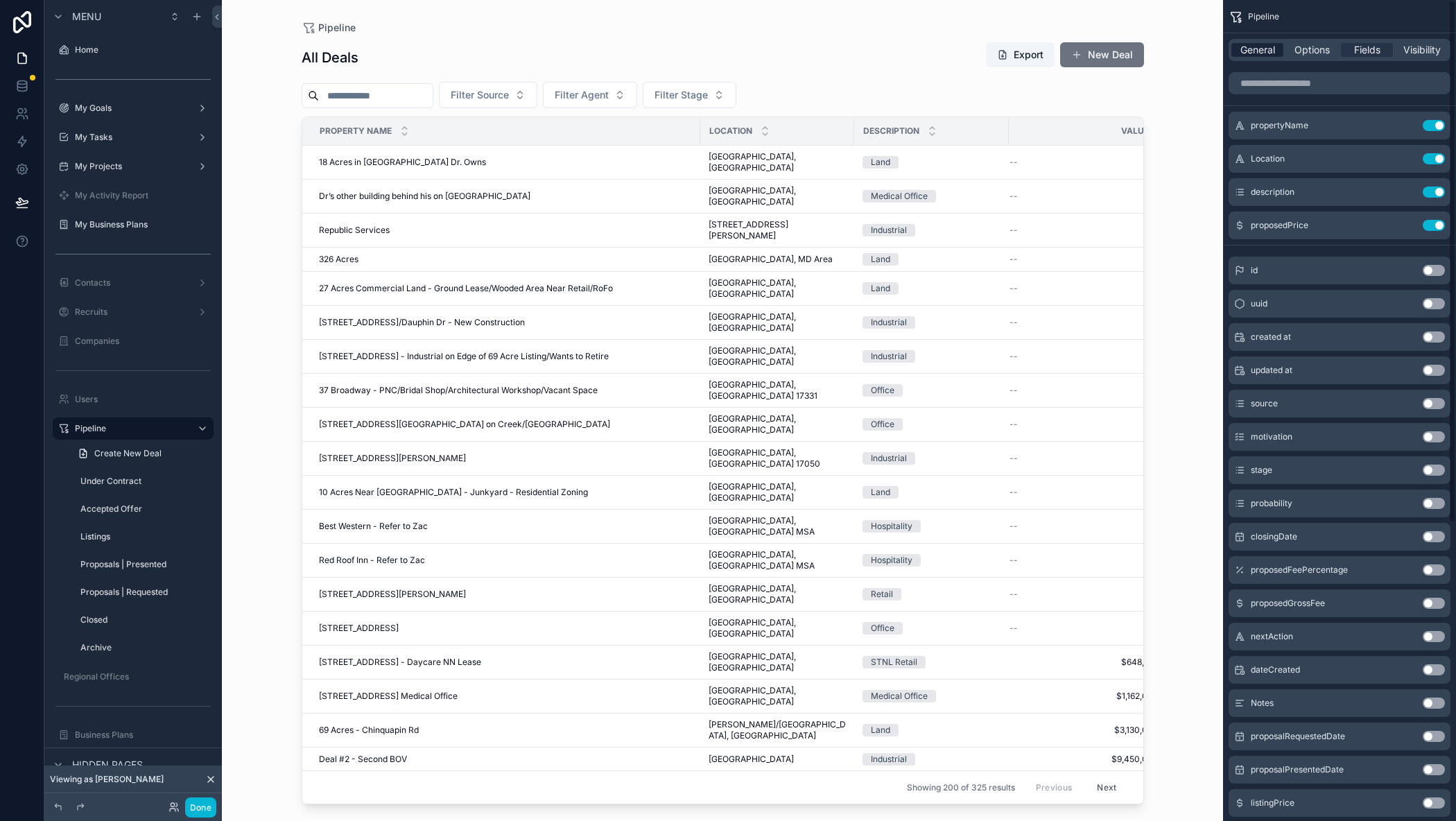
click at [1267, 50] on span "General" at bounding box center [1257, 49] width 35 height 14
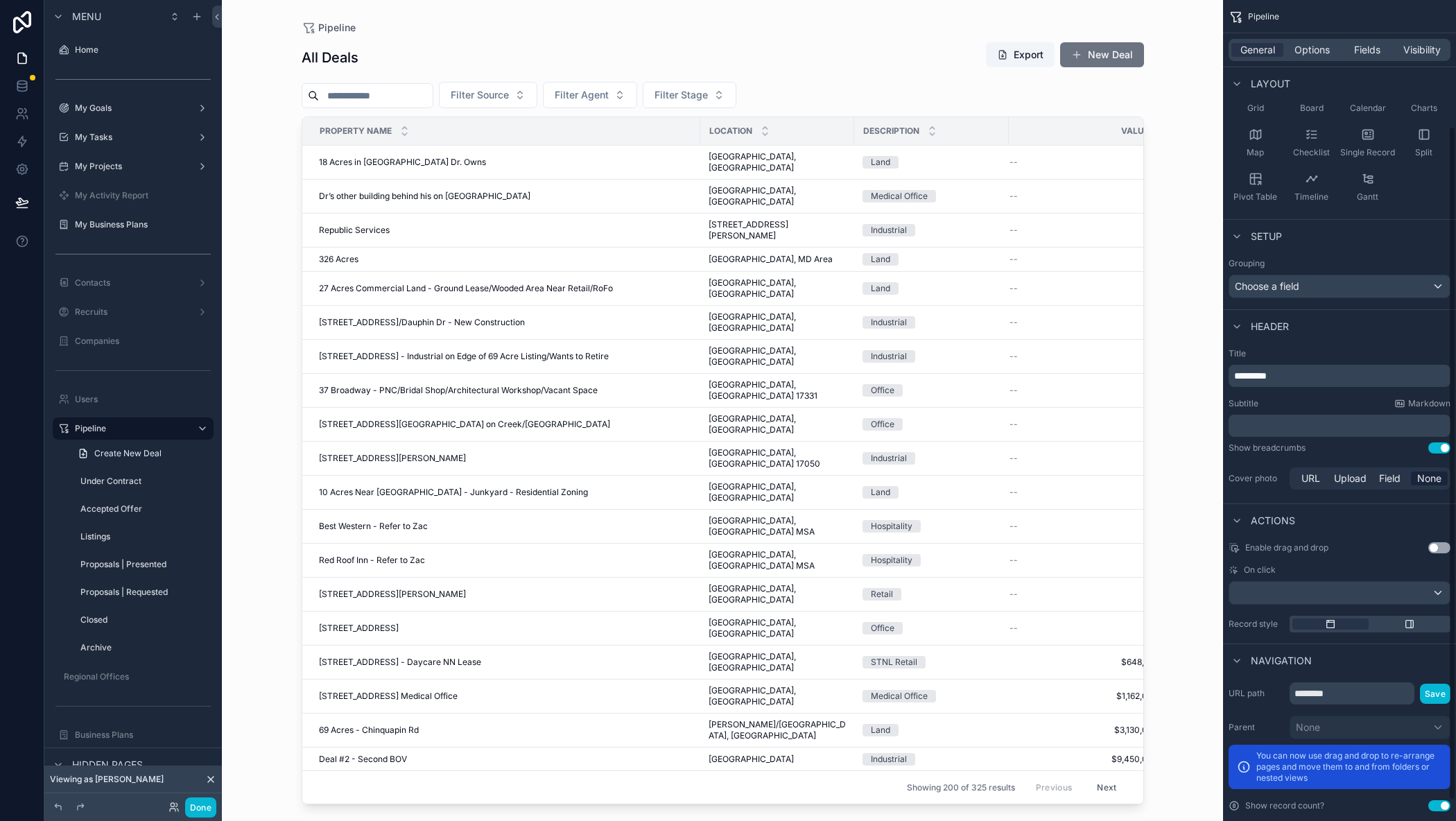
scroll to position [179, 0]
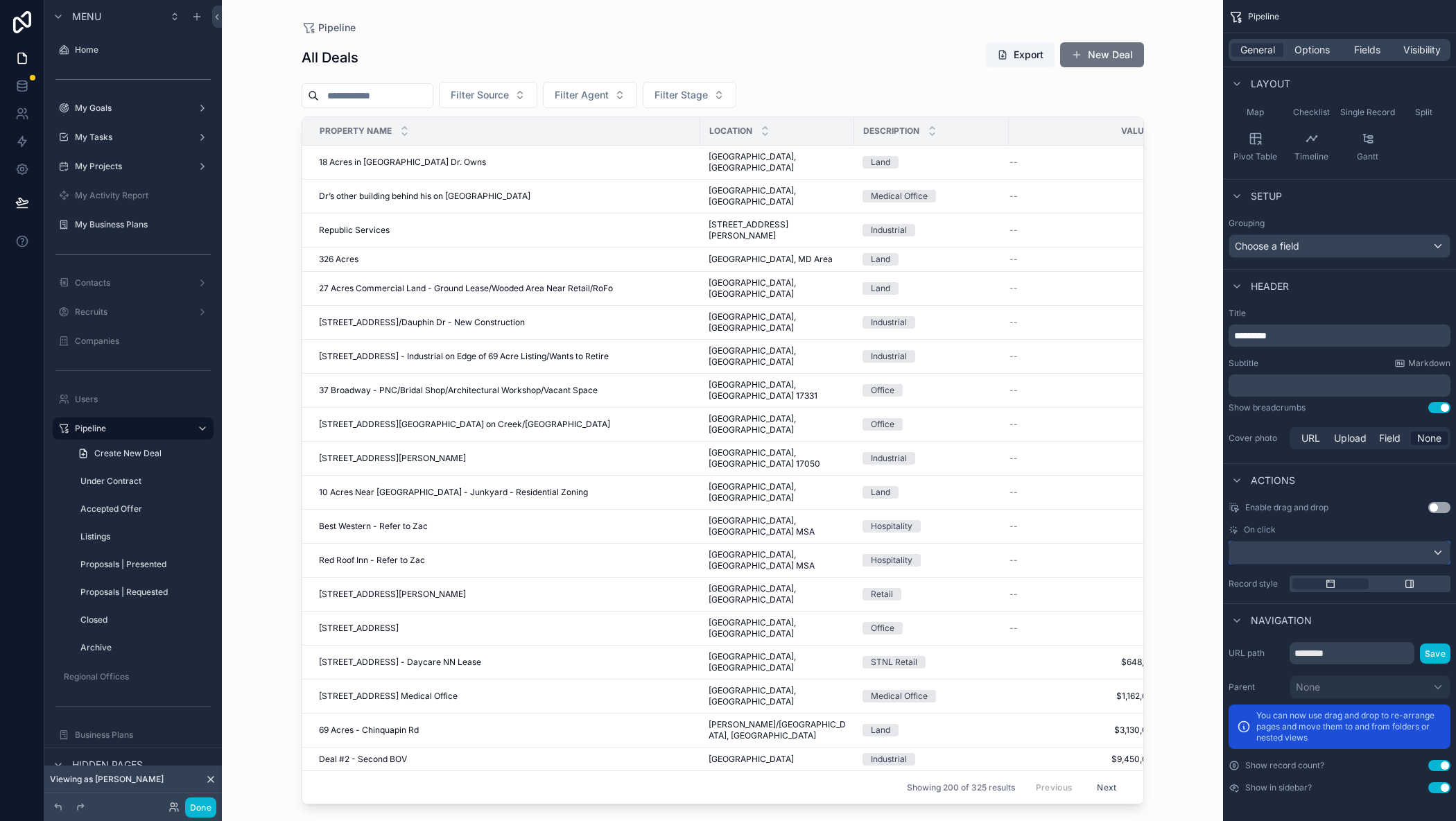
click at [1389, 556] on div "scrollable content" at bounding box center [1339, 553] width 220 height 22
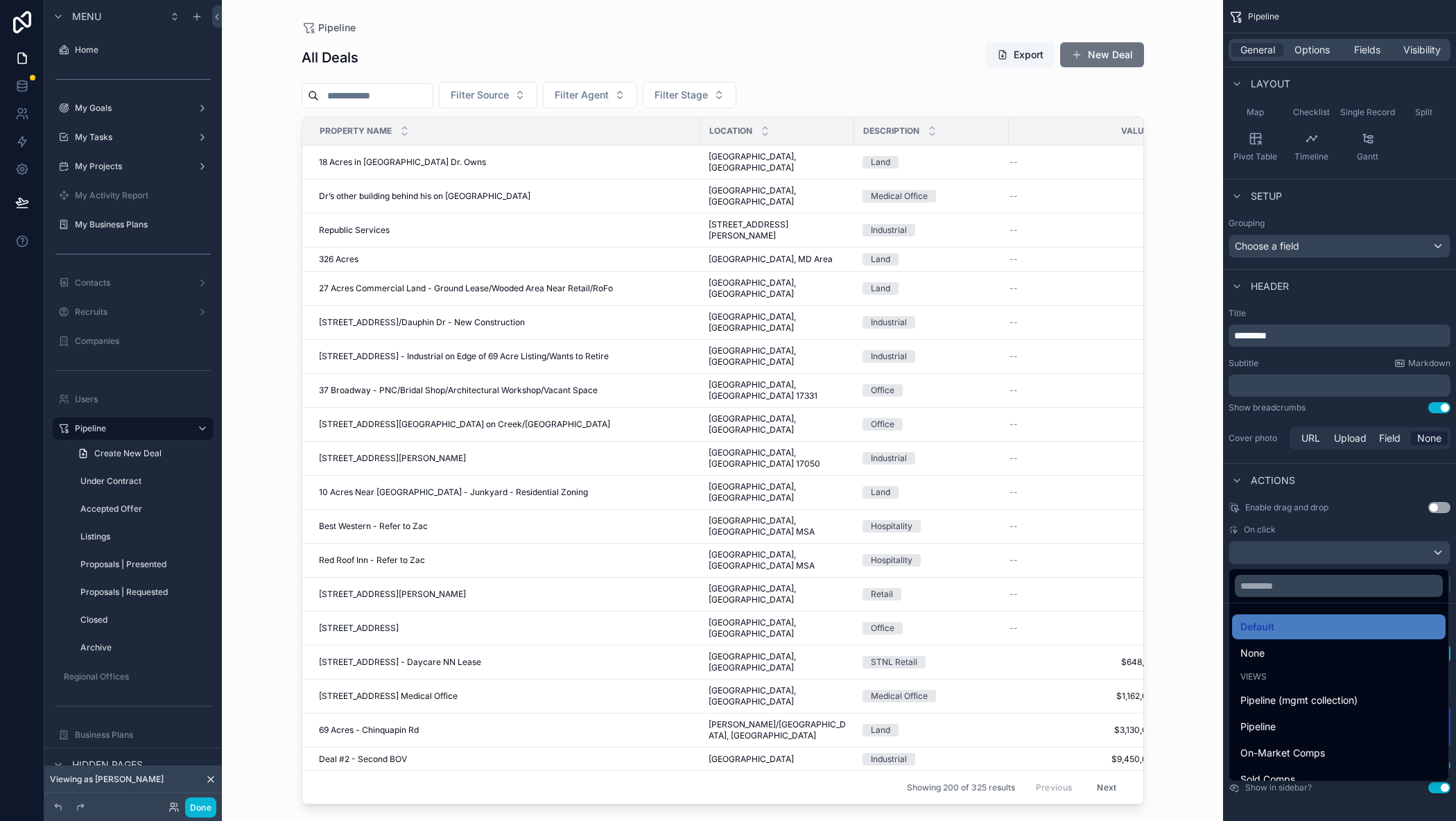
click at [1389, 514] on div "scrollable content" at bounding box center [728, 410] width 1456 height 821
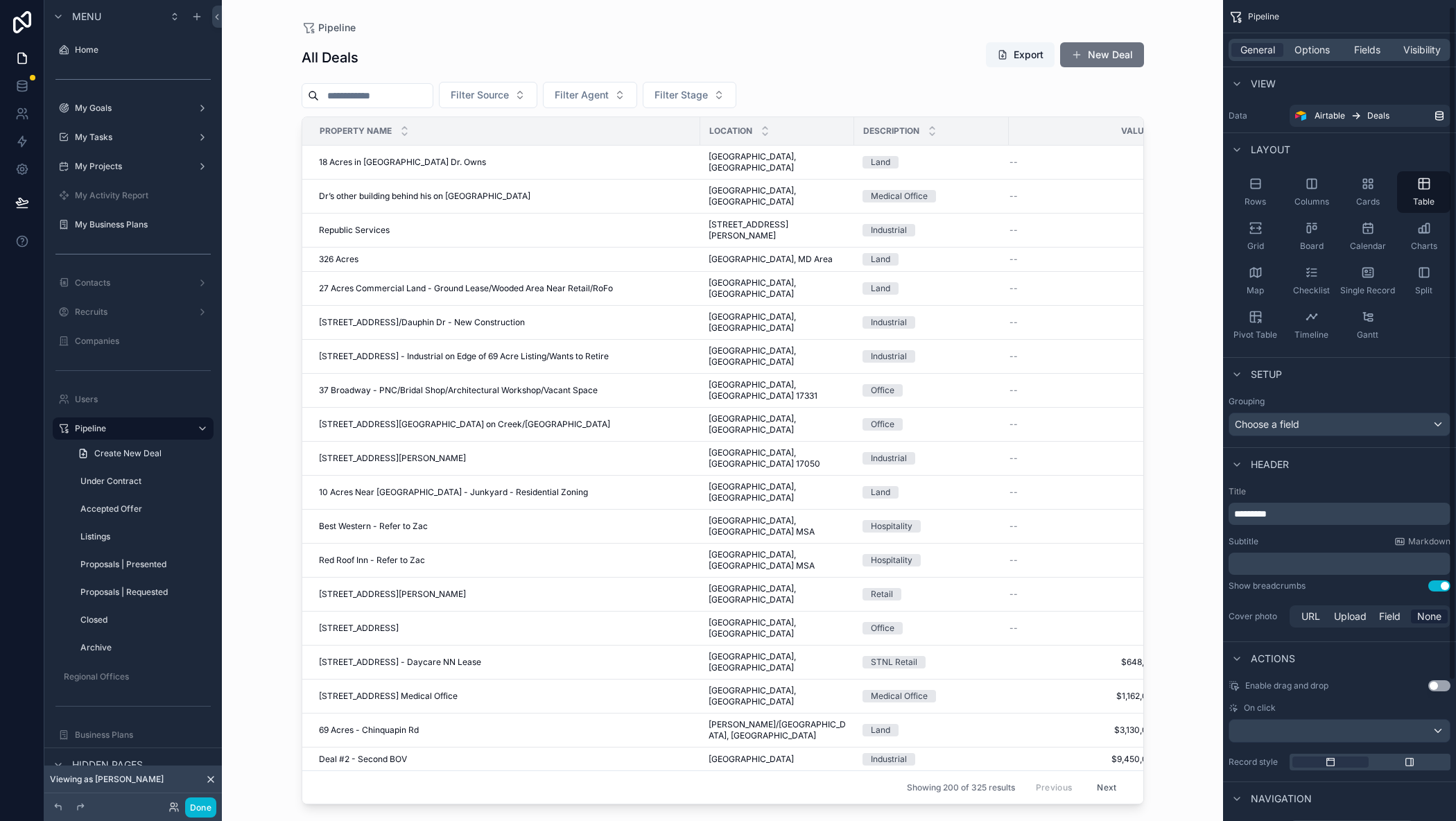
scroll to position [0, 0]
click at [1307, 44] on span "Options" at bounding box center [1311, 49] width 35 height 14
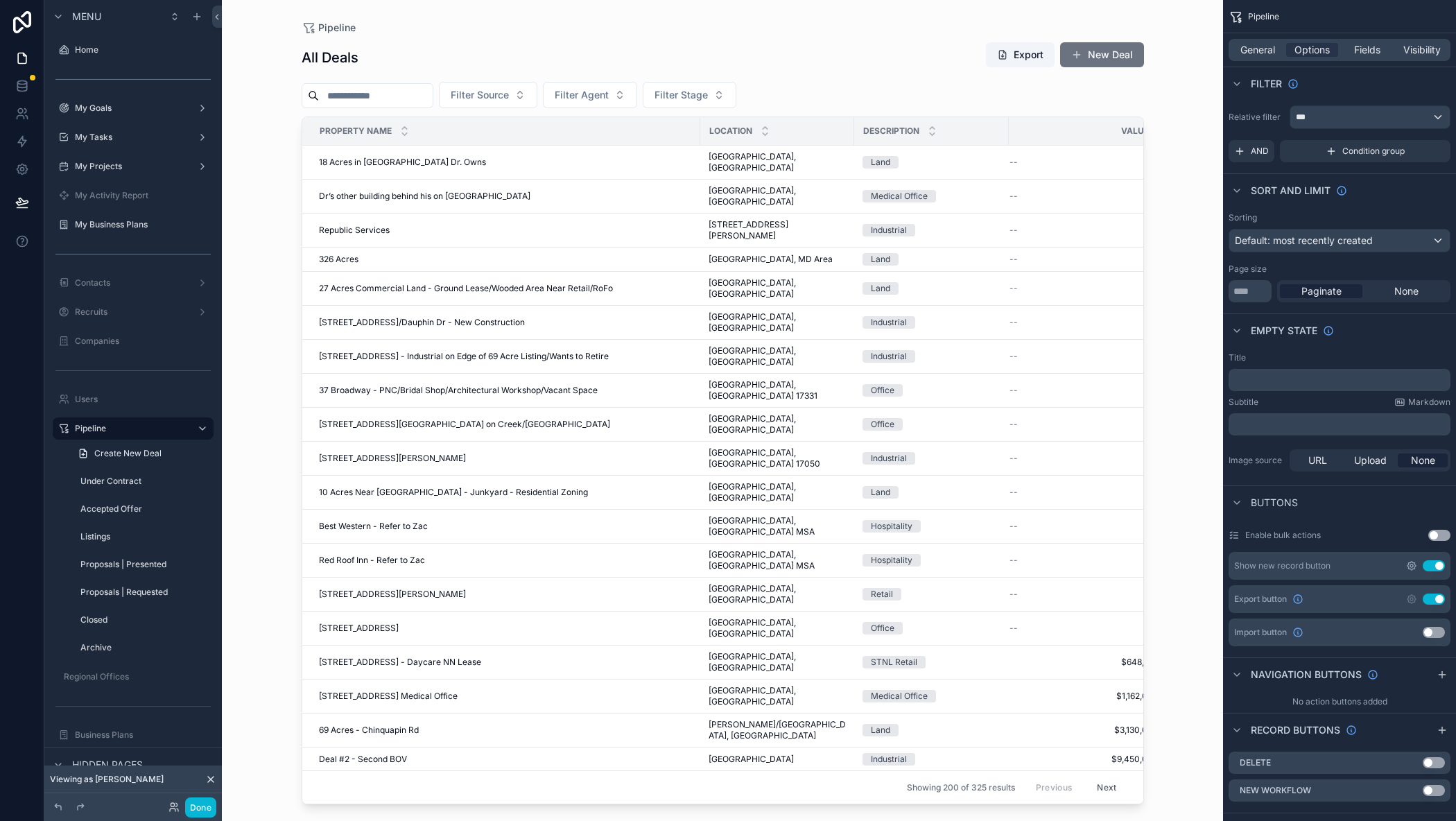
click at [1412, 566] on icon "scrollable content" at bounding box center [1411, 566] width 3 height 3
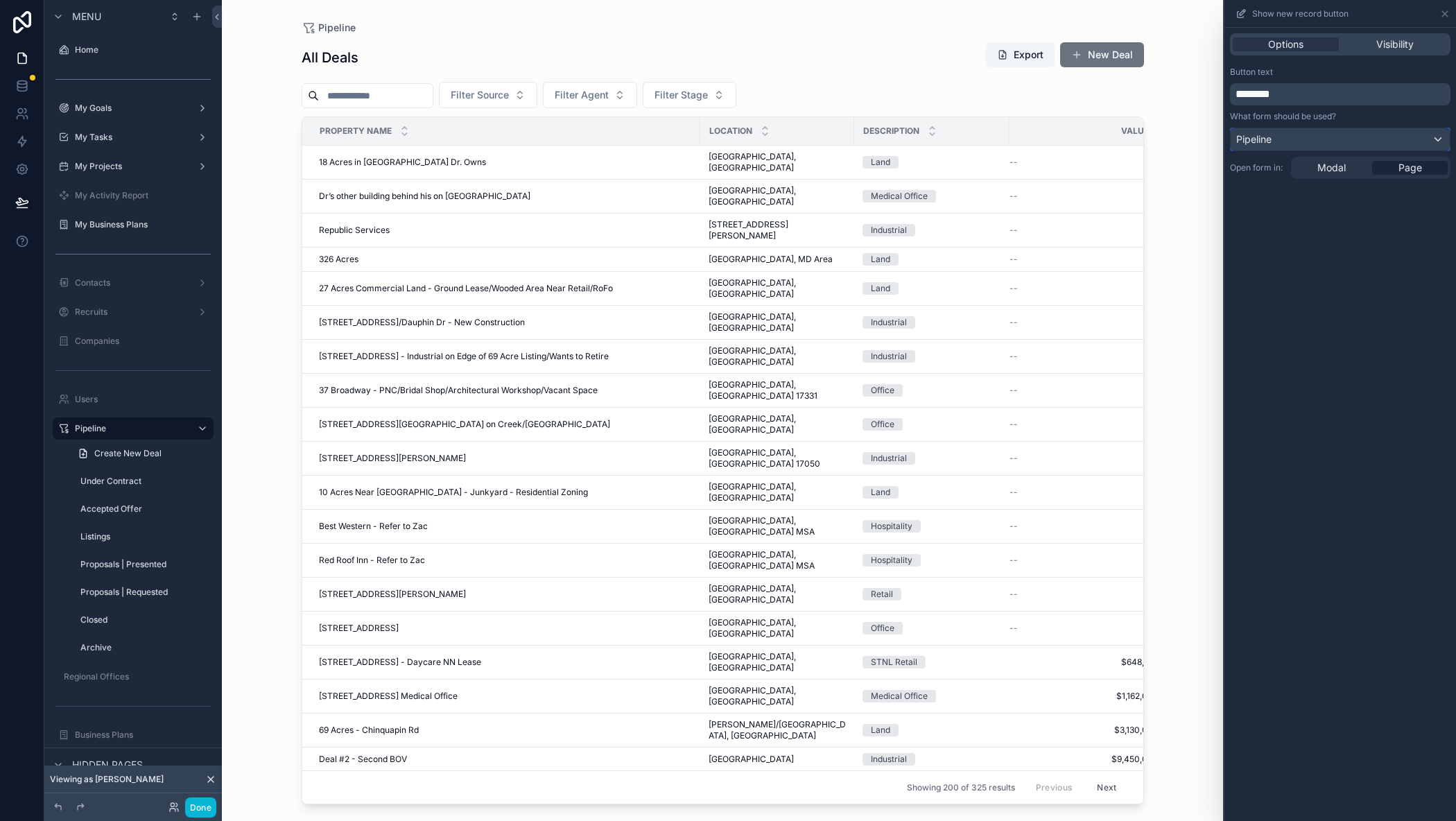
click at [1320, 140] on div "Pipeline" at bounding box center [1340, 139] width 219 height 22
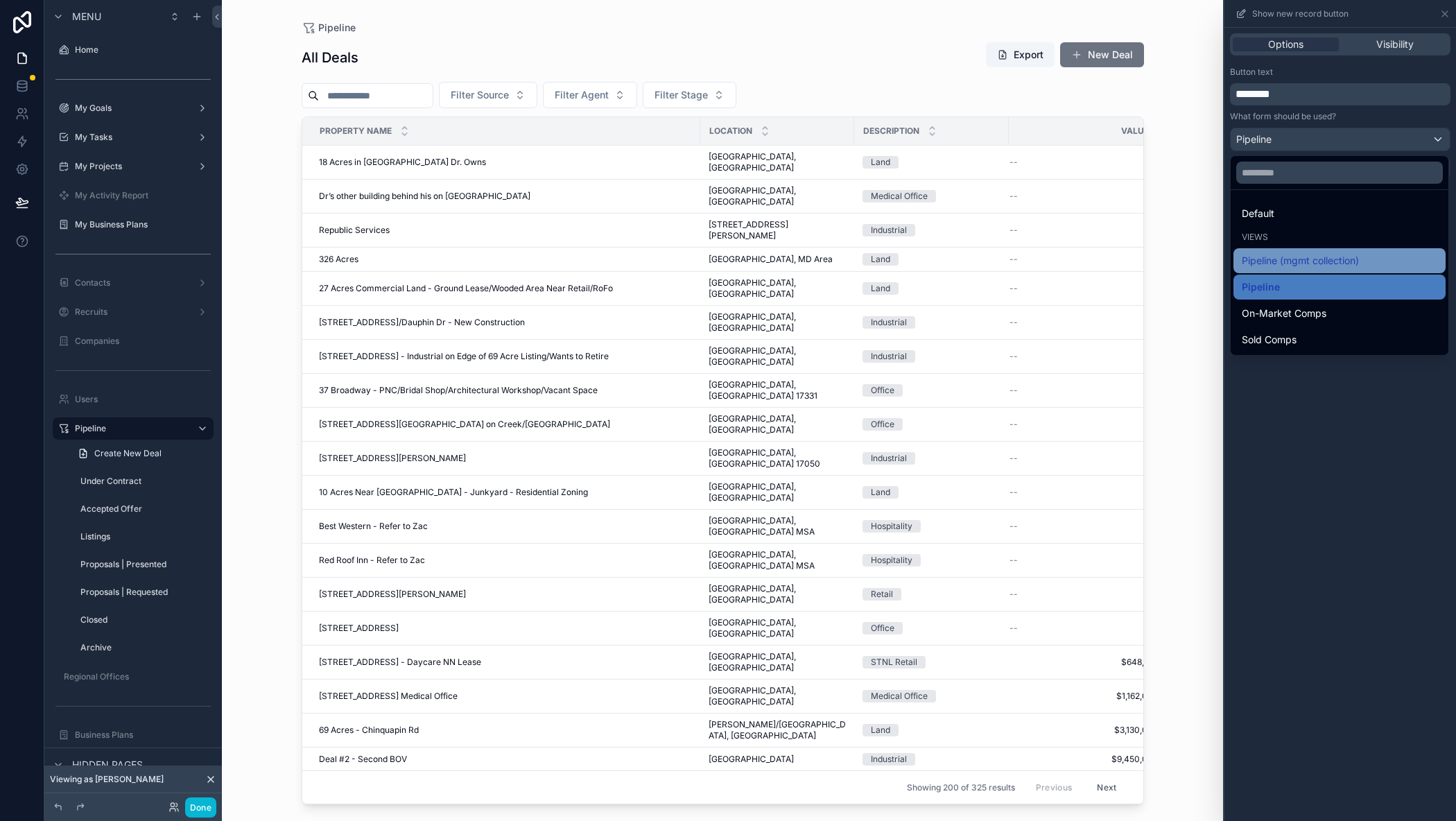
click at [1309, 258] on span "Pipeline (mgmt collection)" at bounding box center [1300, 261] width 117 height 17
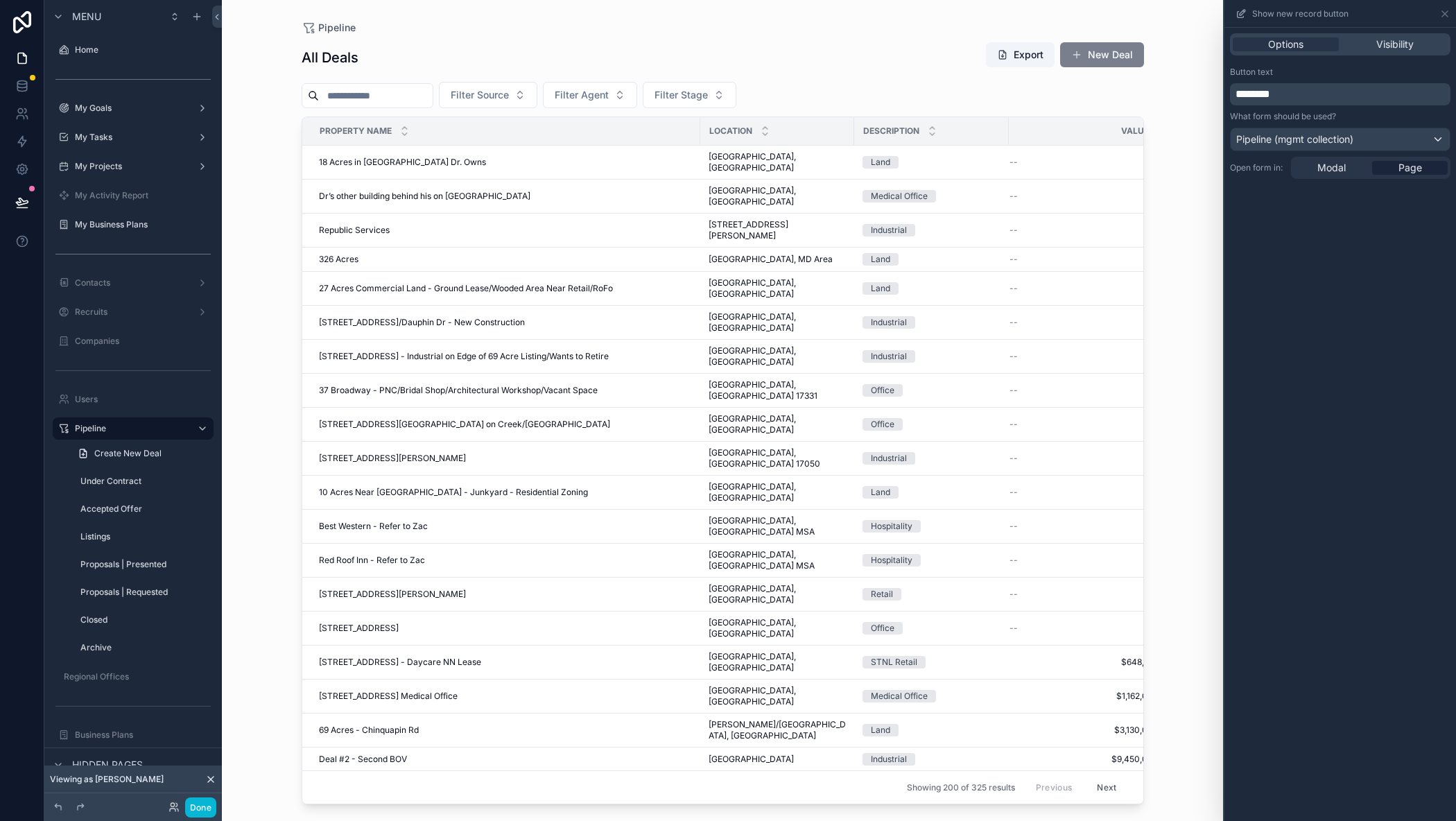
click at [1095, 51] on button "New Deal" at bounding box center [1102, 55] width 84 height 25
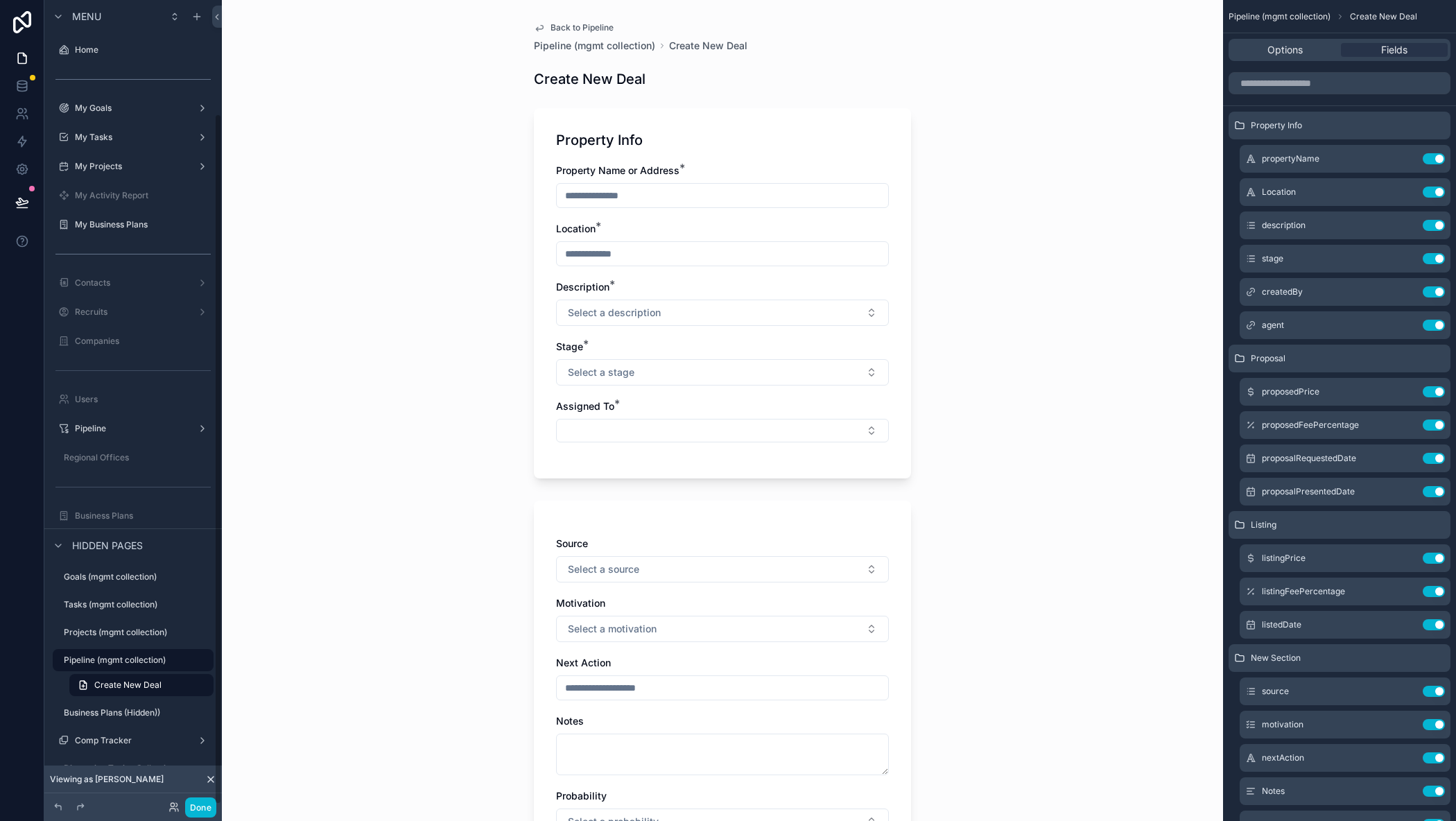
scroll to position [131, 0]
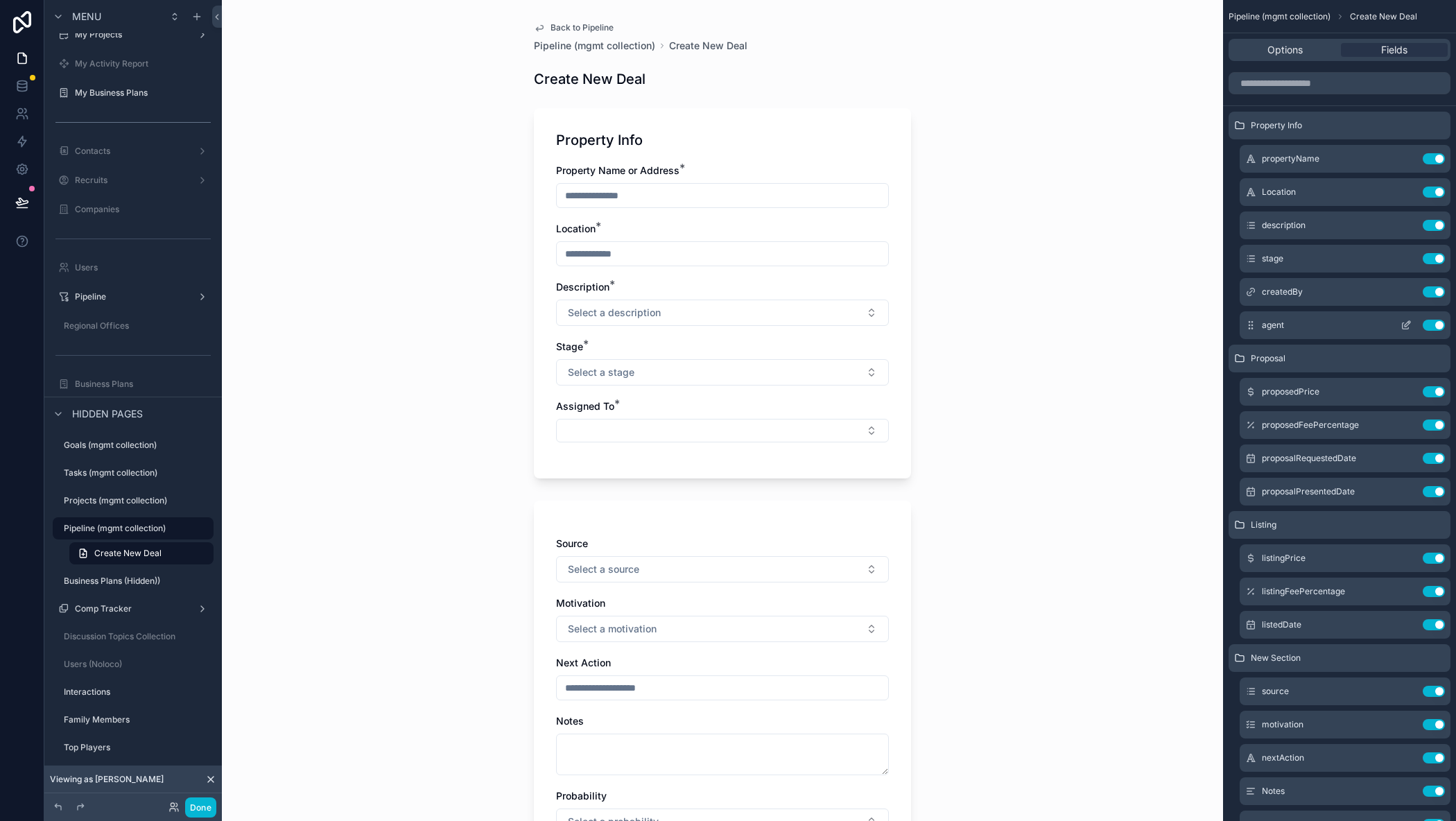
click at [1407, 327] on icon "scrollable content" at bounding box center [1406, 325] width 11 height 11
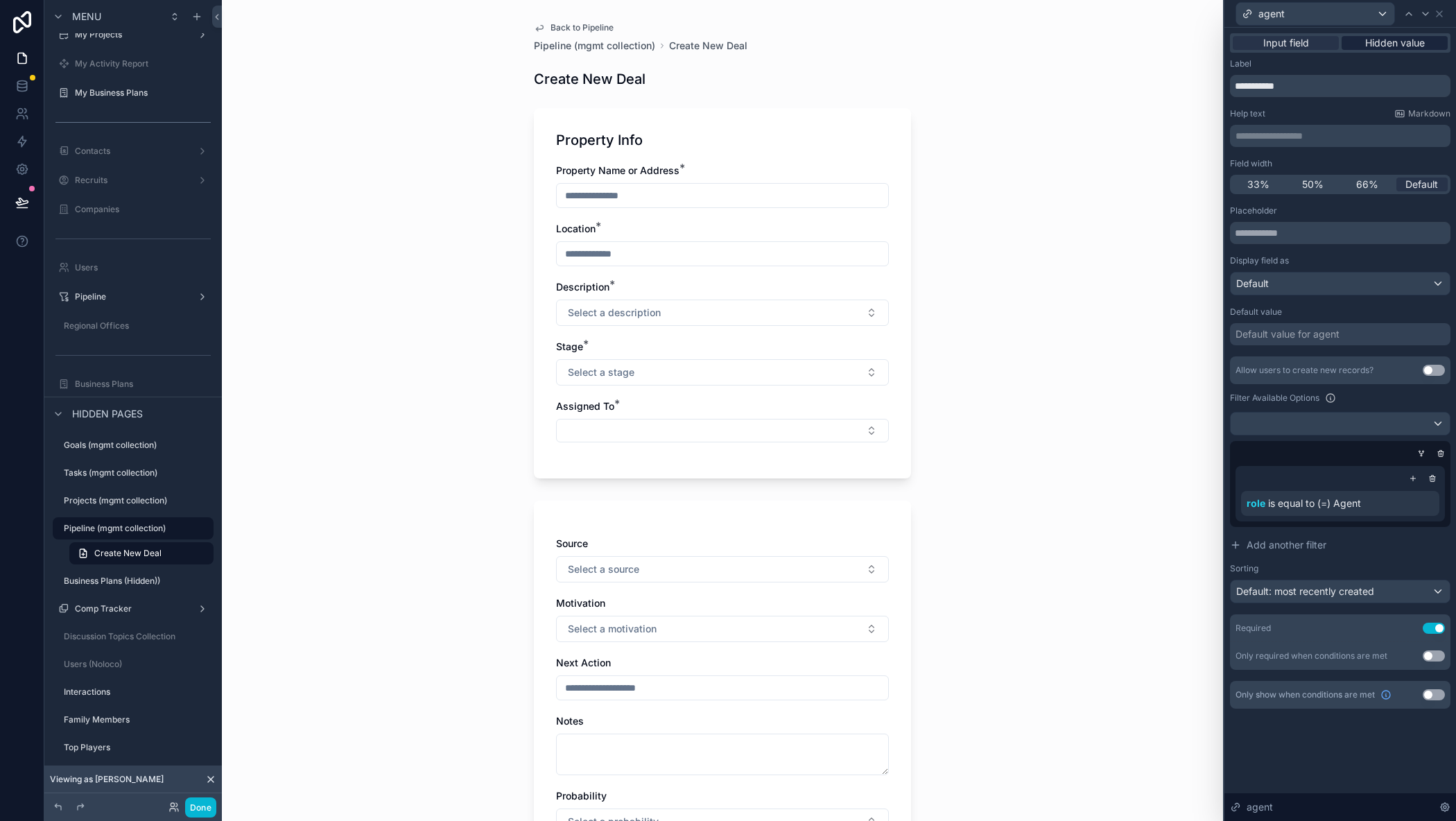
click at [1392, 45] on span "Hidden value" at bounding box center [1395, 43] width 60 height 14
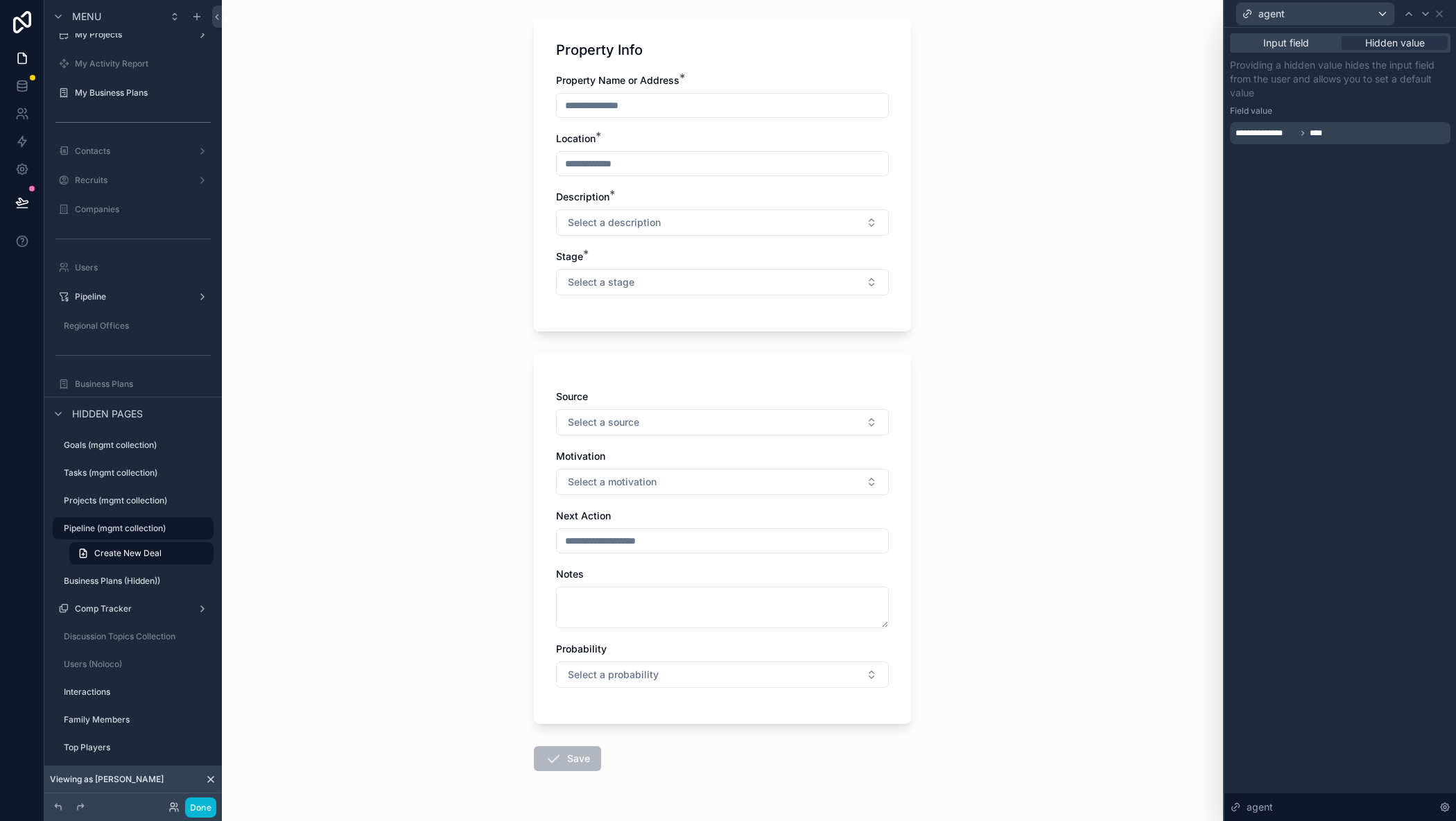
scroll to position [0, 0]
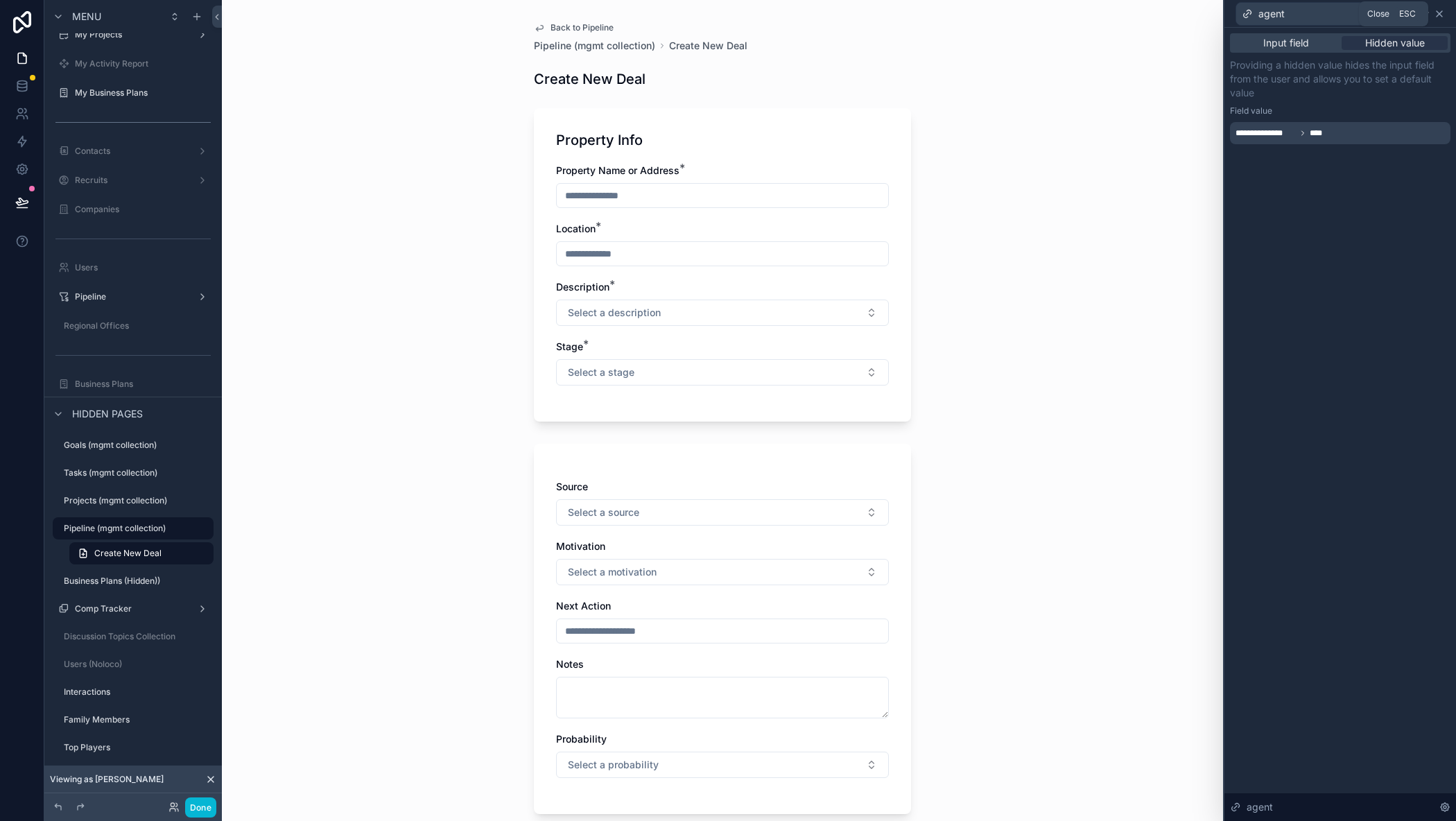
click at [1437, 13] on icon at bounding box center [1439, 14] width 11 height 11
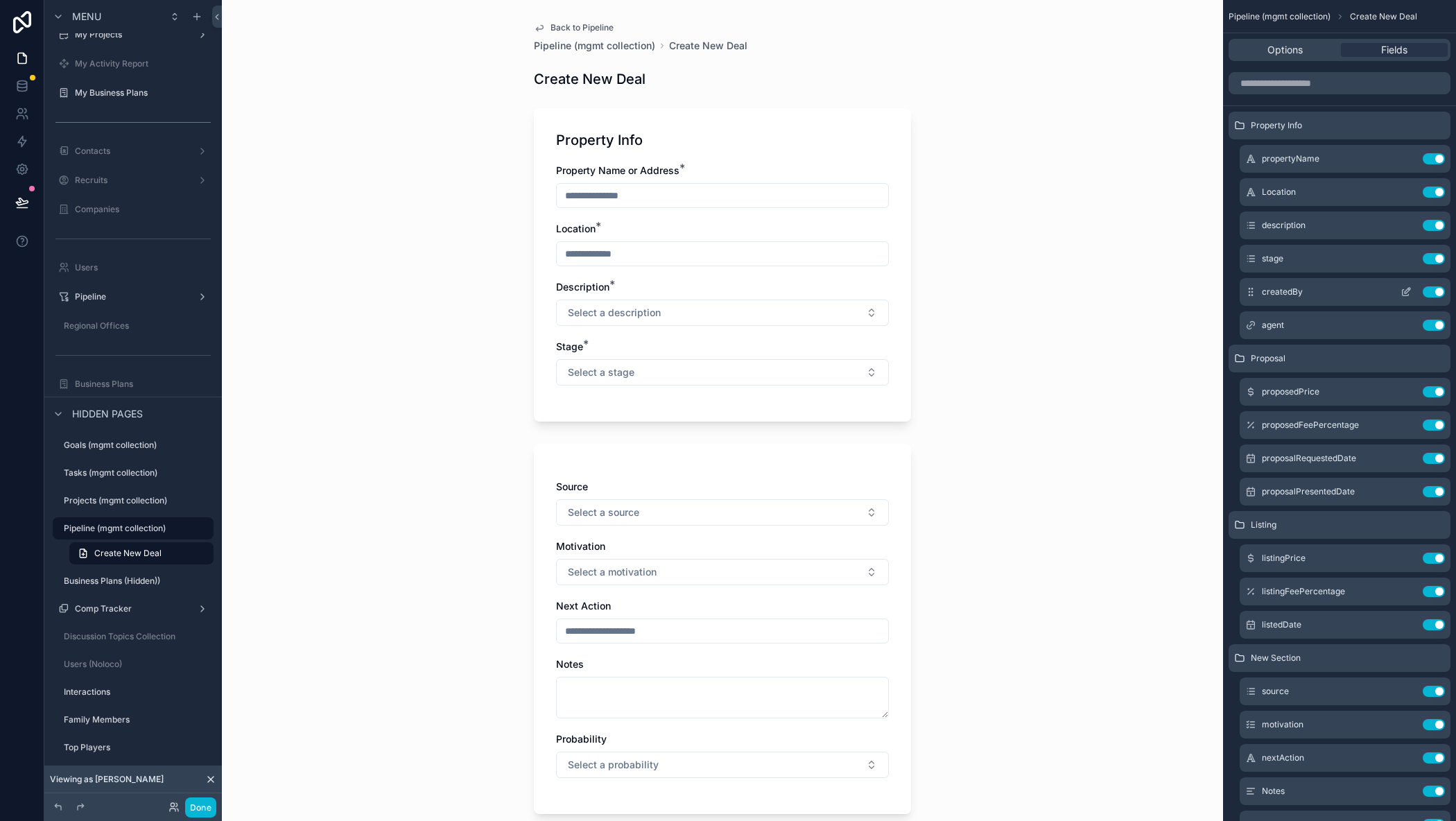
click at [1405, 294] on icon "scrollable content" at bounding box center [1406, 292] width 11 height 11
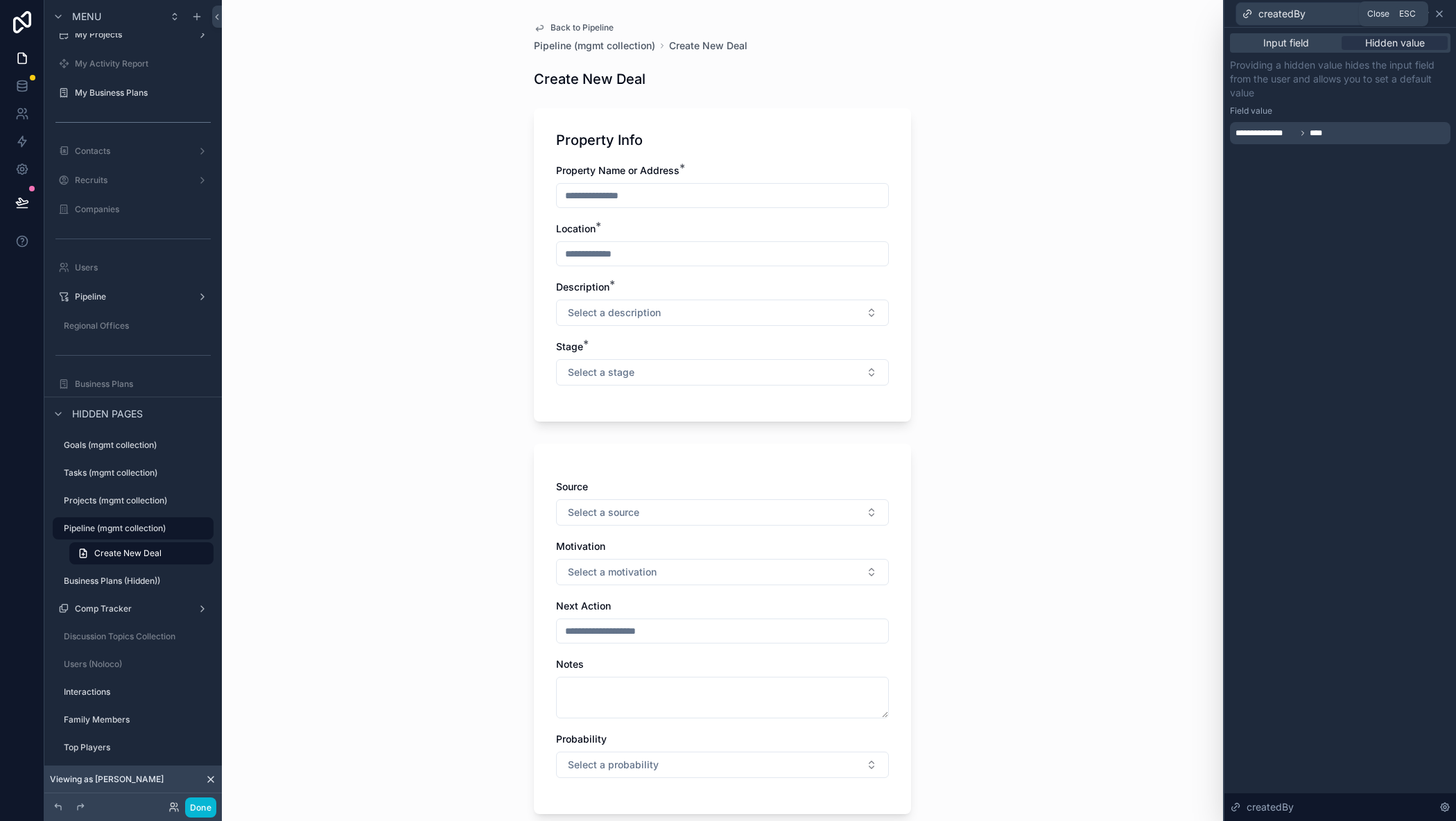
click at [1438, 14] on icon at bounding box center [1439, 14] width 6 height 6
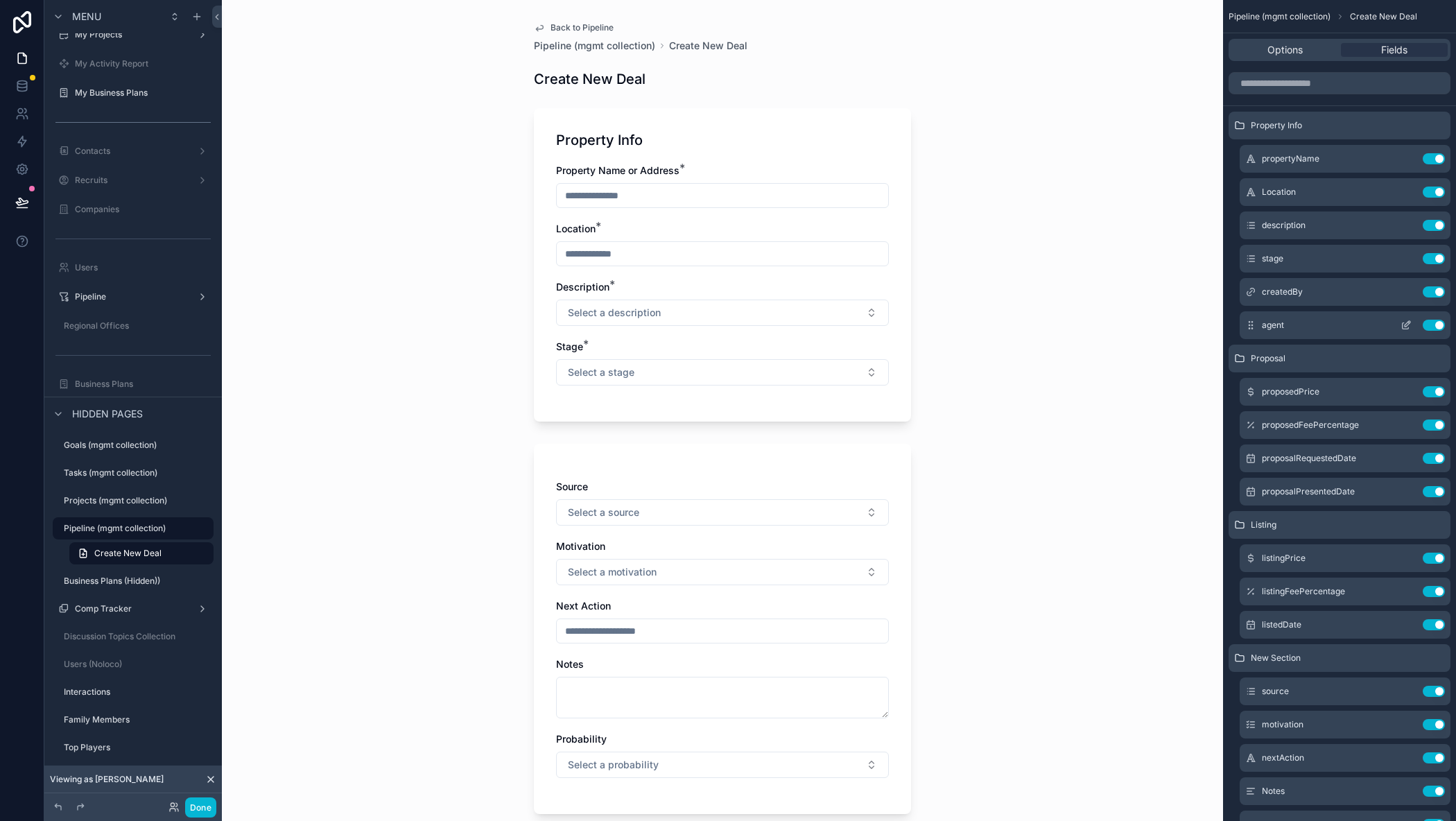
click at [1407, 328] on icon "scrollable content" at bounding box center [1406, 325] width 11 height 11
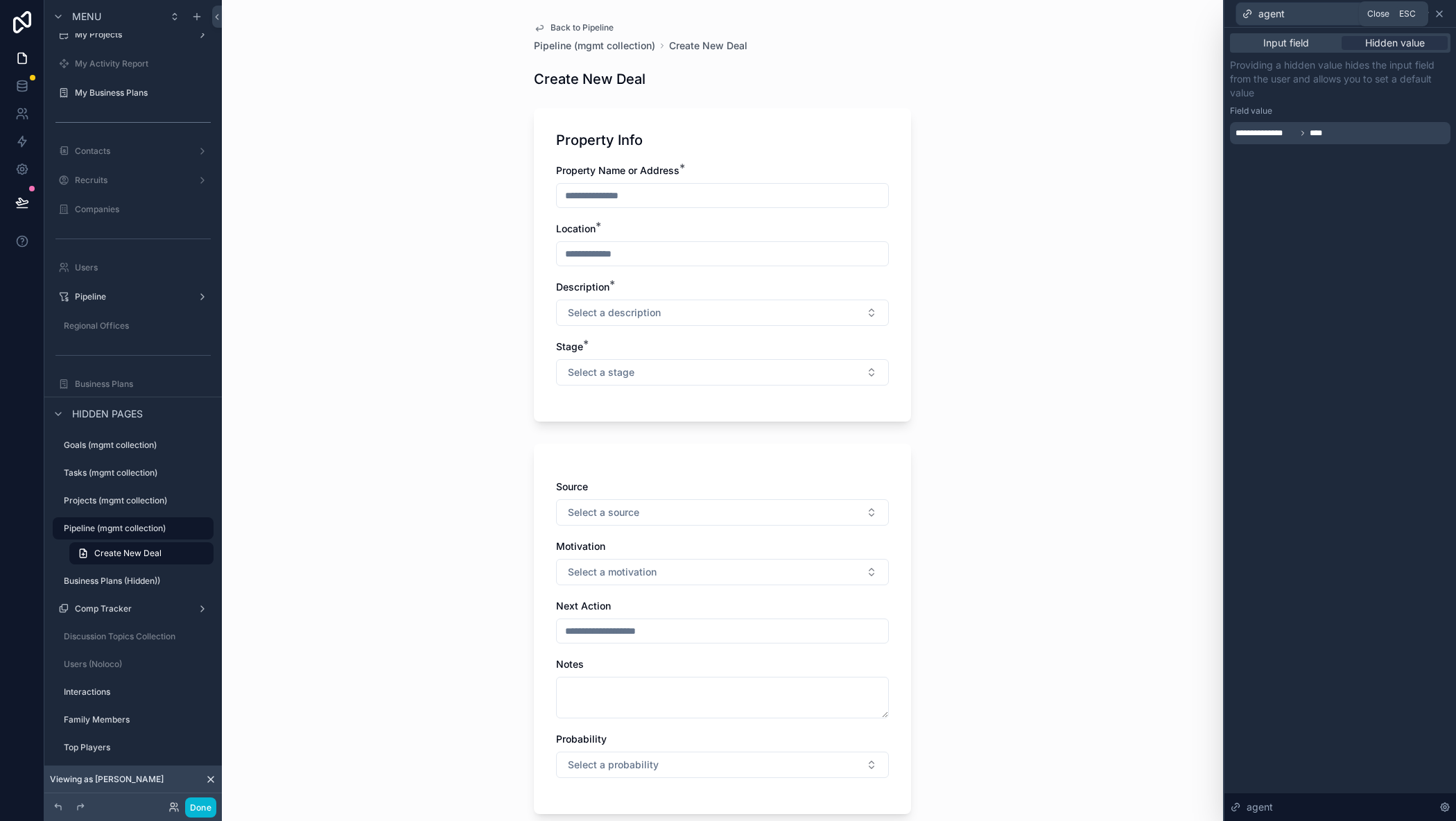
click at [1437, 13] on icon at bounding box center [1439, 14] width 11 height 11
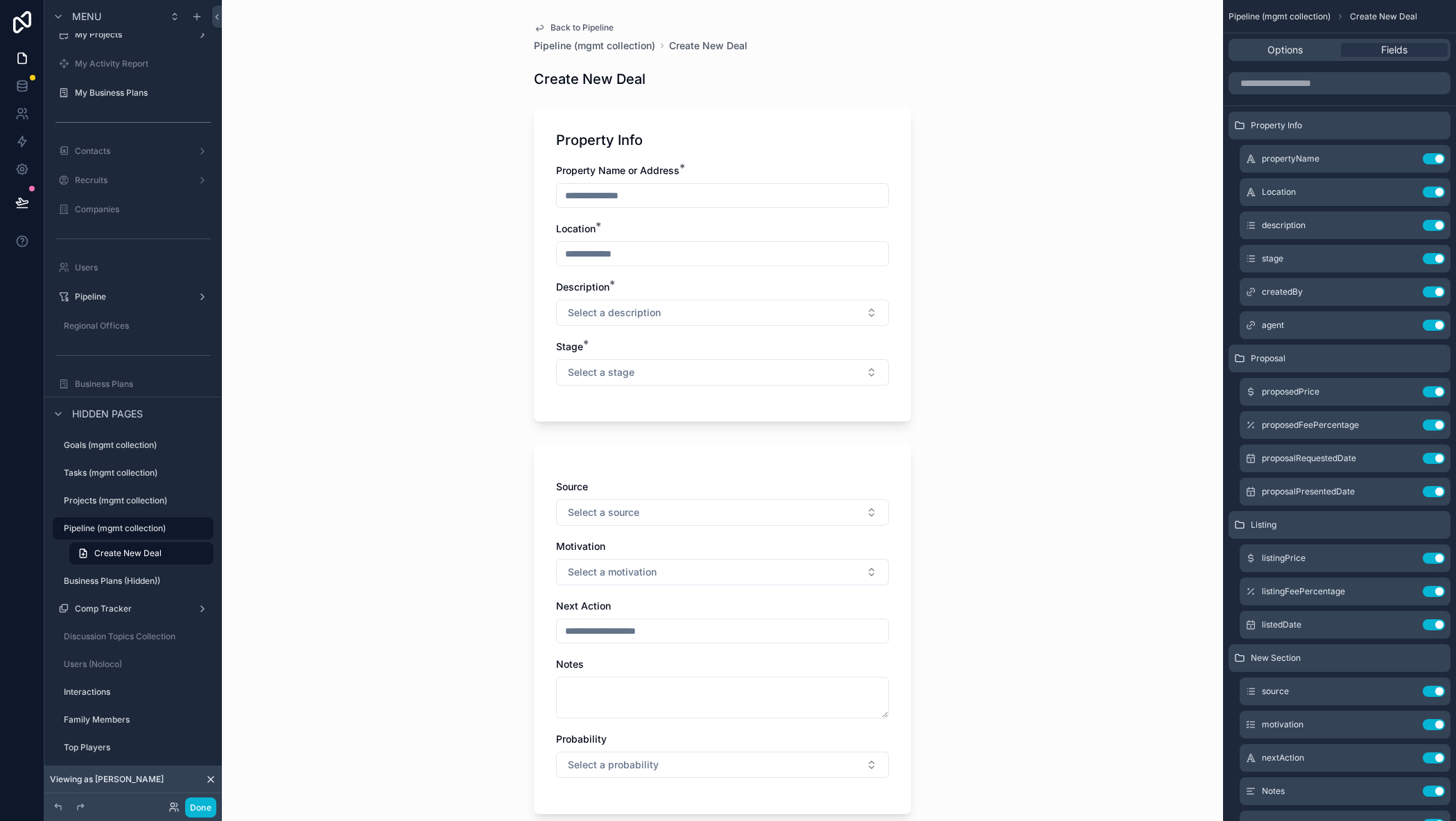
click at [599, 196] on input "scrollable content" at bounding box center [722, 195] width 331 height 20
click at [1403, 324] on icon "scrollable content" at bounding box center [1406, 325] width 11 height 11
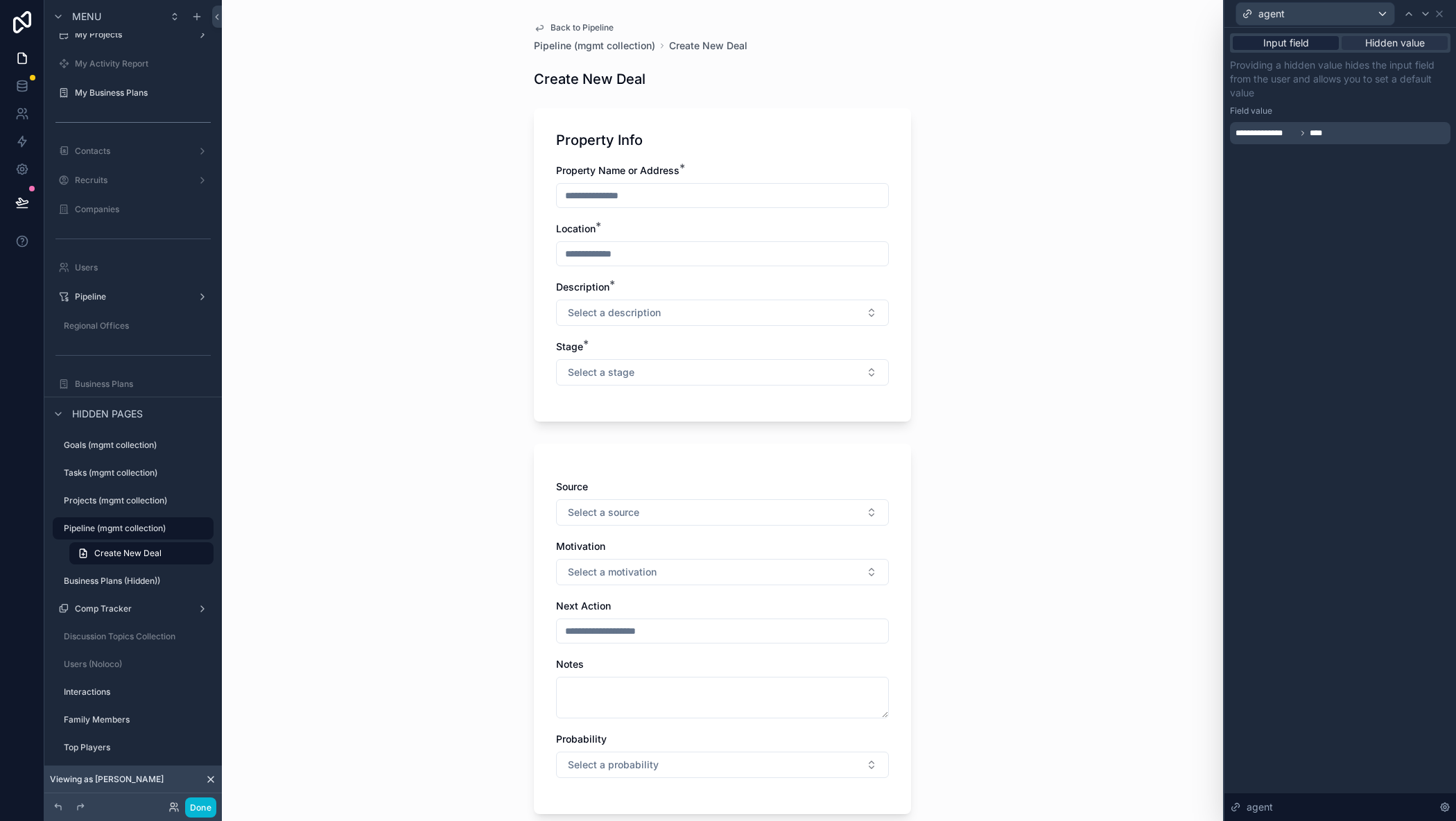
click at [1281, 43] on span "Input field" at bounding box center [1286, 43] width 46 height 14
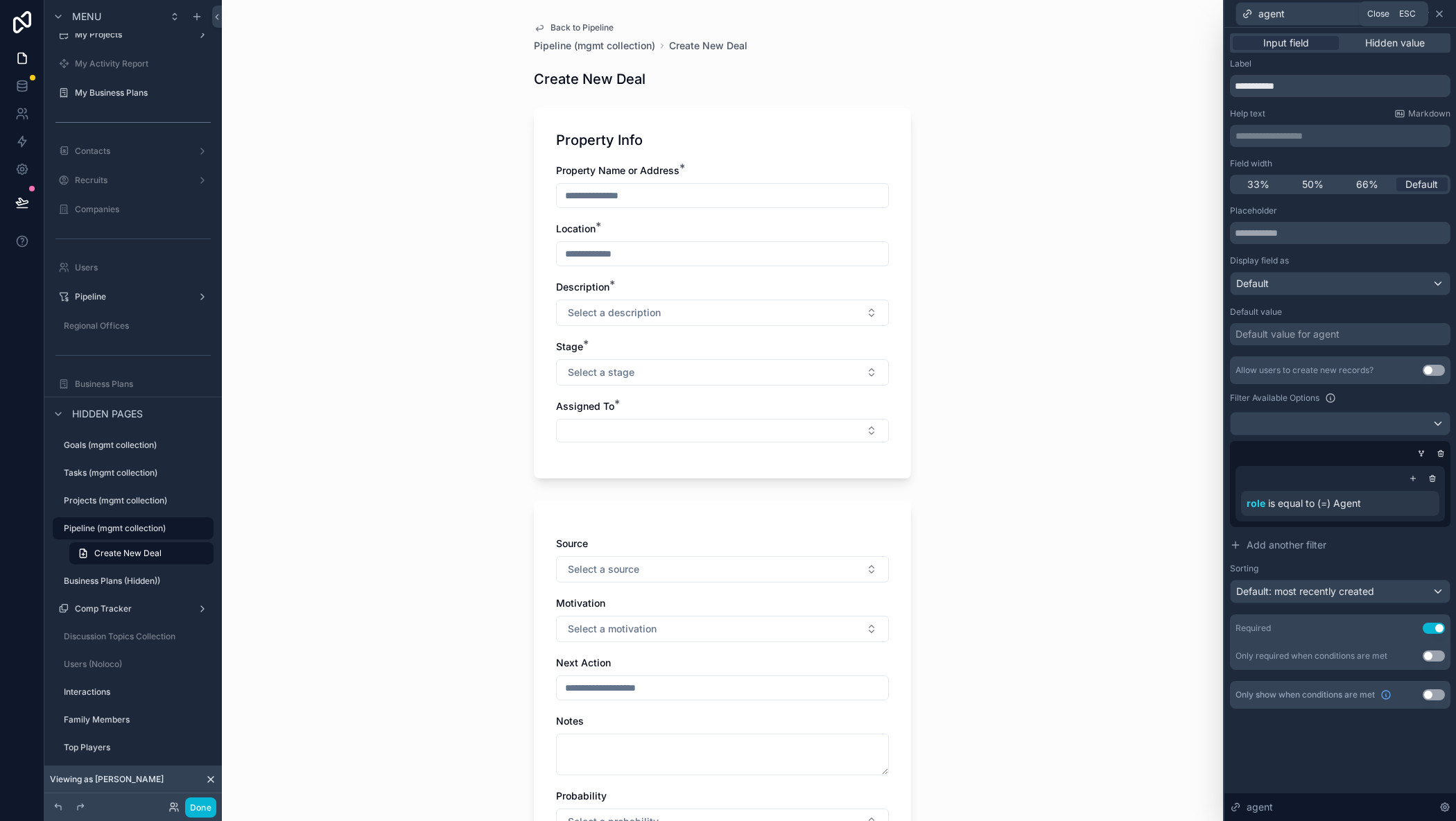
click at [1441, 12] on icon at bounding box center [1439, 14] width 6 height 6
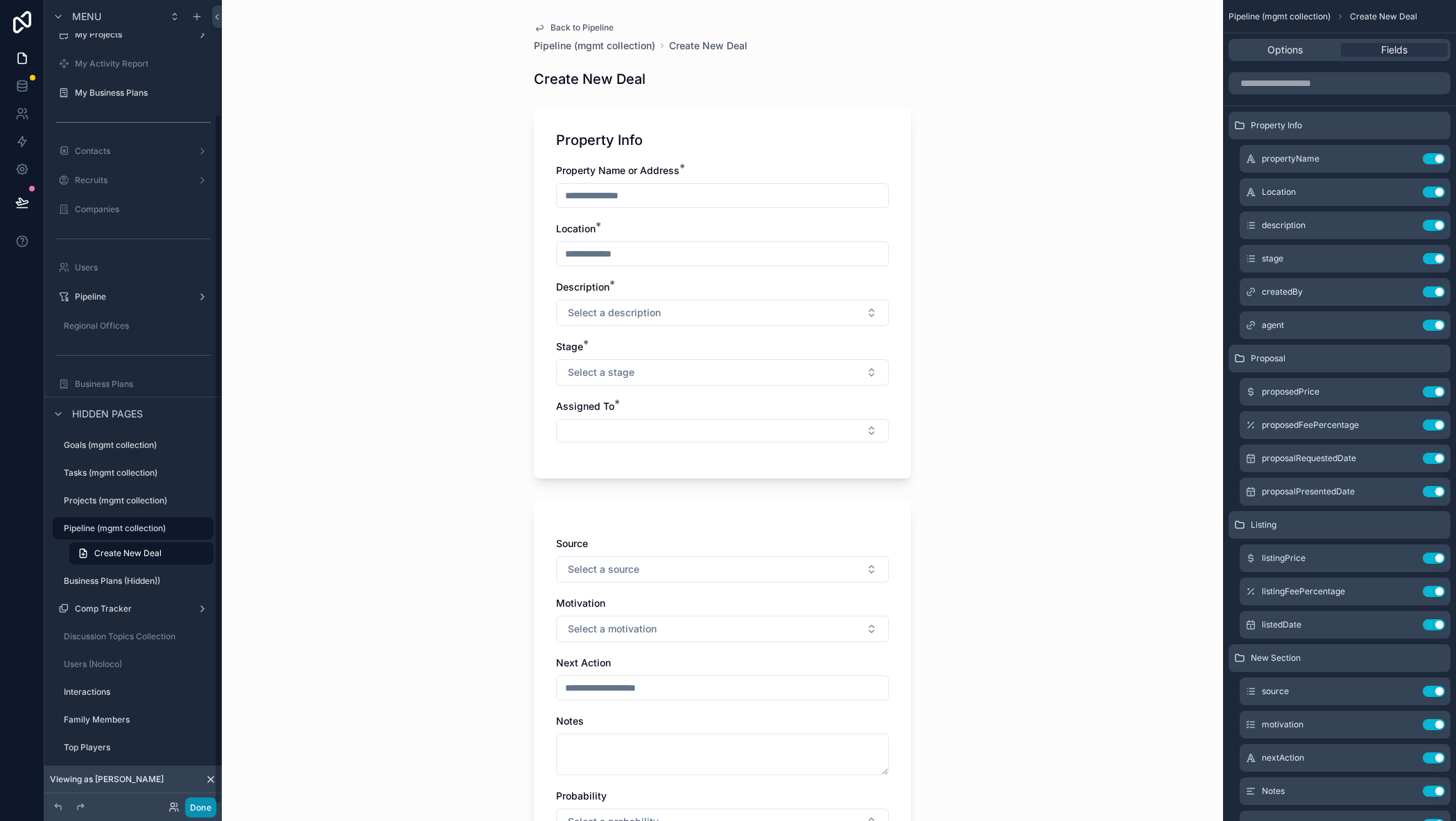
click at [198, 809] on button "Done" at bounding box center [200, 808] width 32 height 20
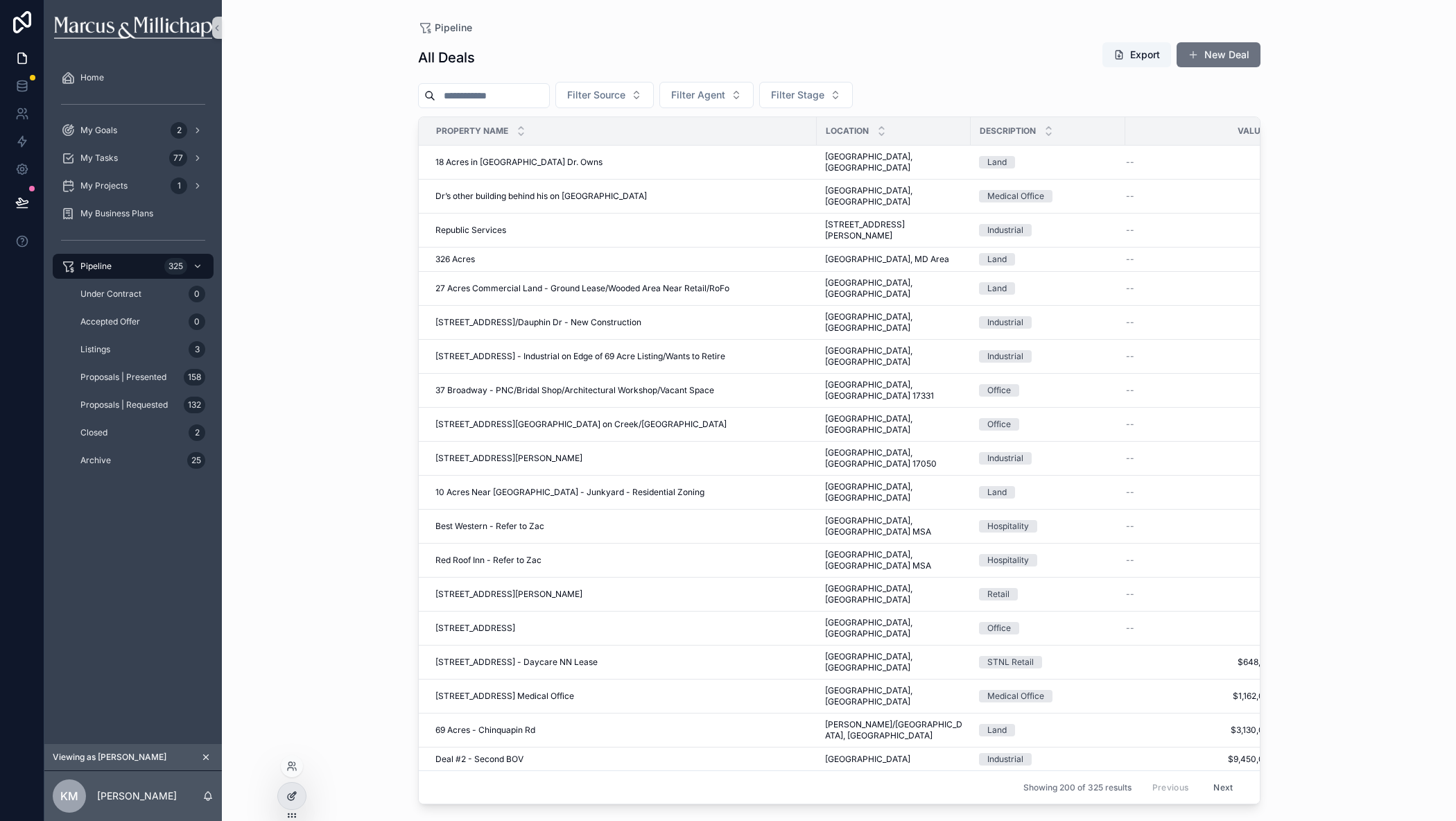
click at [293, 797] on icon at bounding box center [292, 795] width 11 height 11
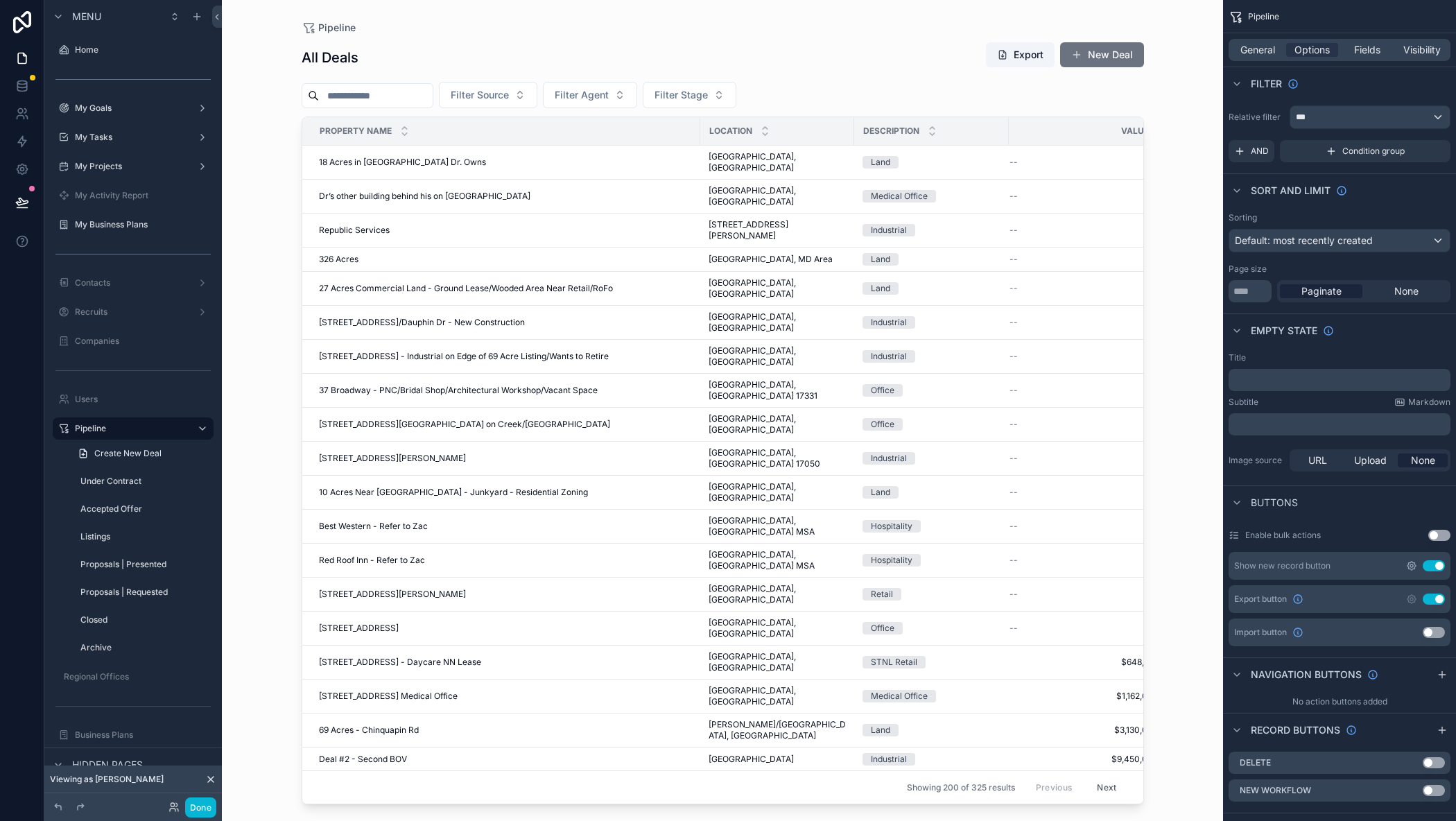
click at [1413, 567] on icon "scrollable content" at bounding box center [1411, 566] width 11 height 11
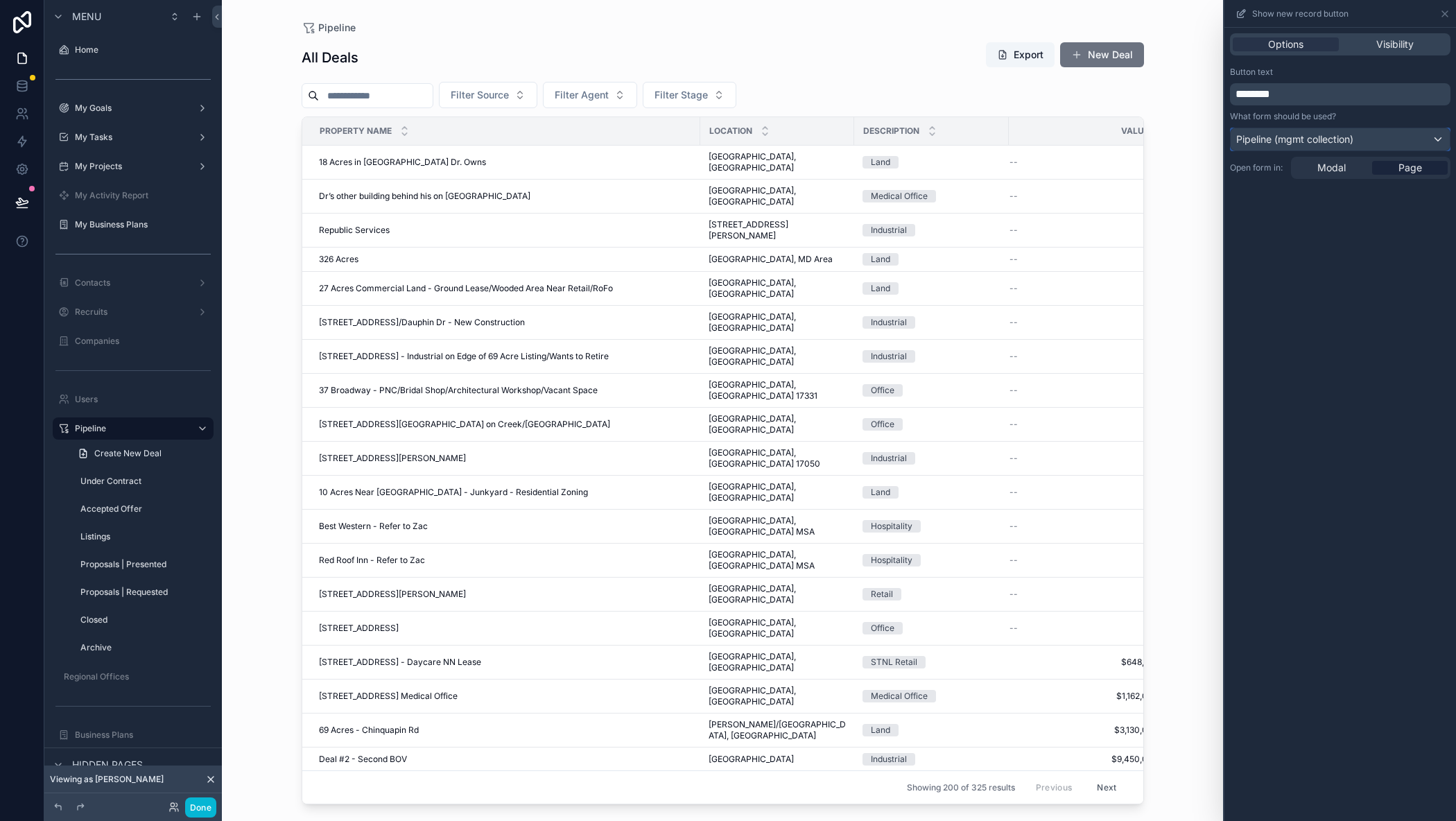
click at [1312, 140] on span "Pipeline (mgmt collection)" at bounding box center [1294, 139] width 117 height 14
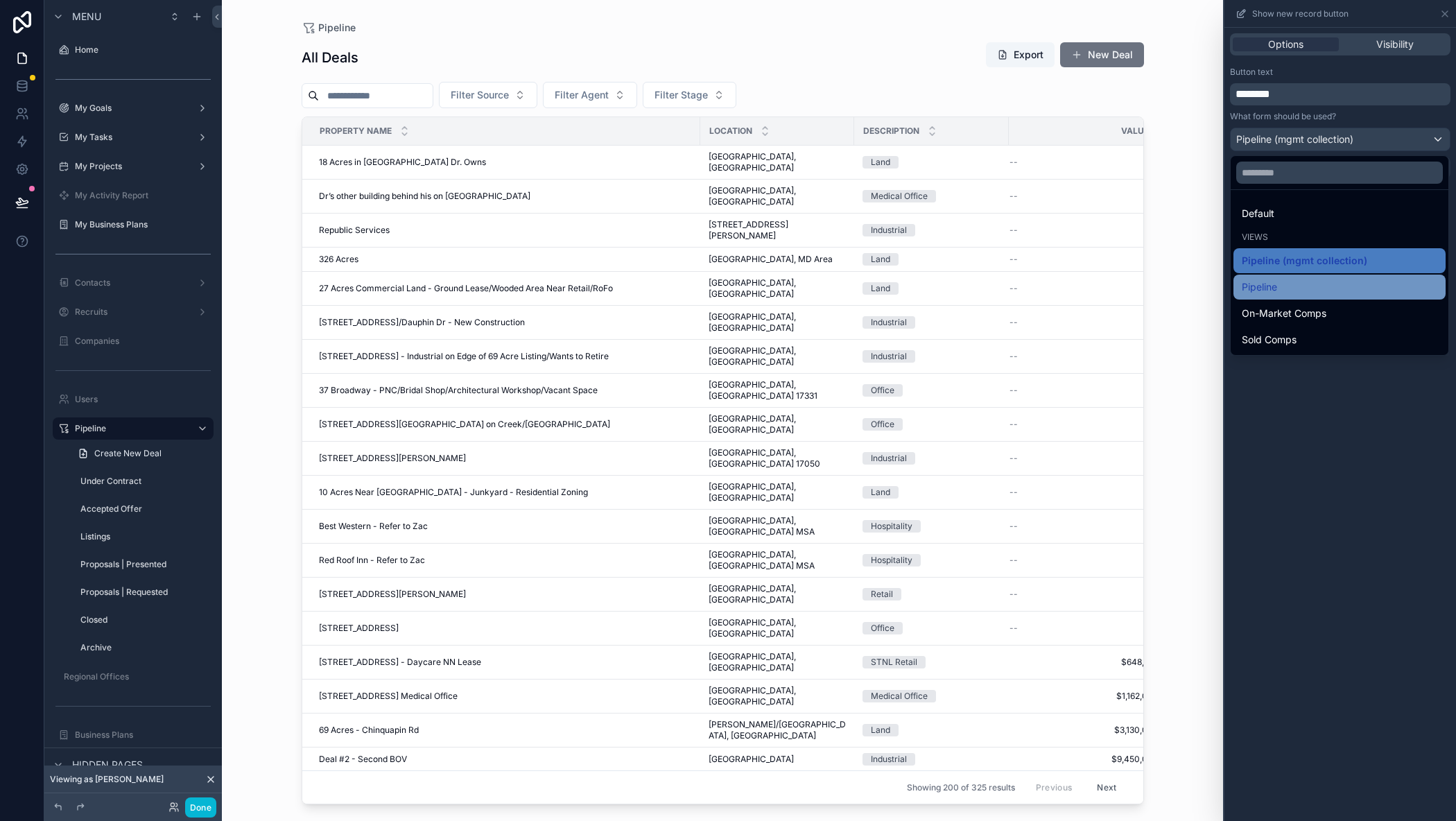
click at [1281, 282] on div "Pipeline" at bounding box center [1339, 288] width 195 height 17
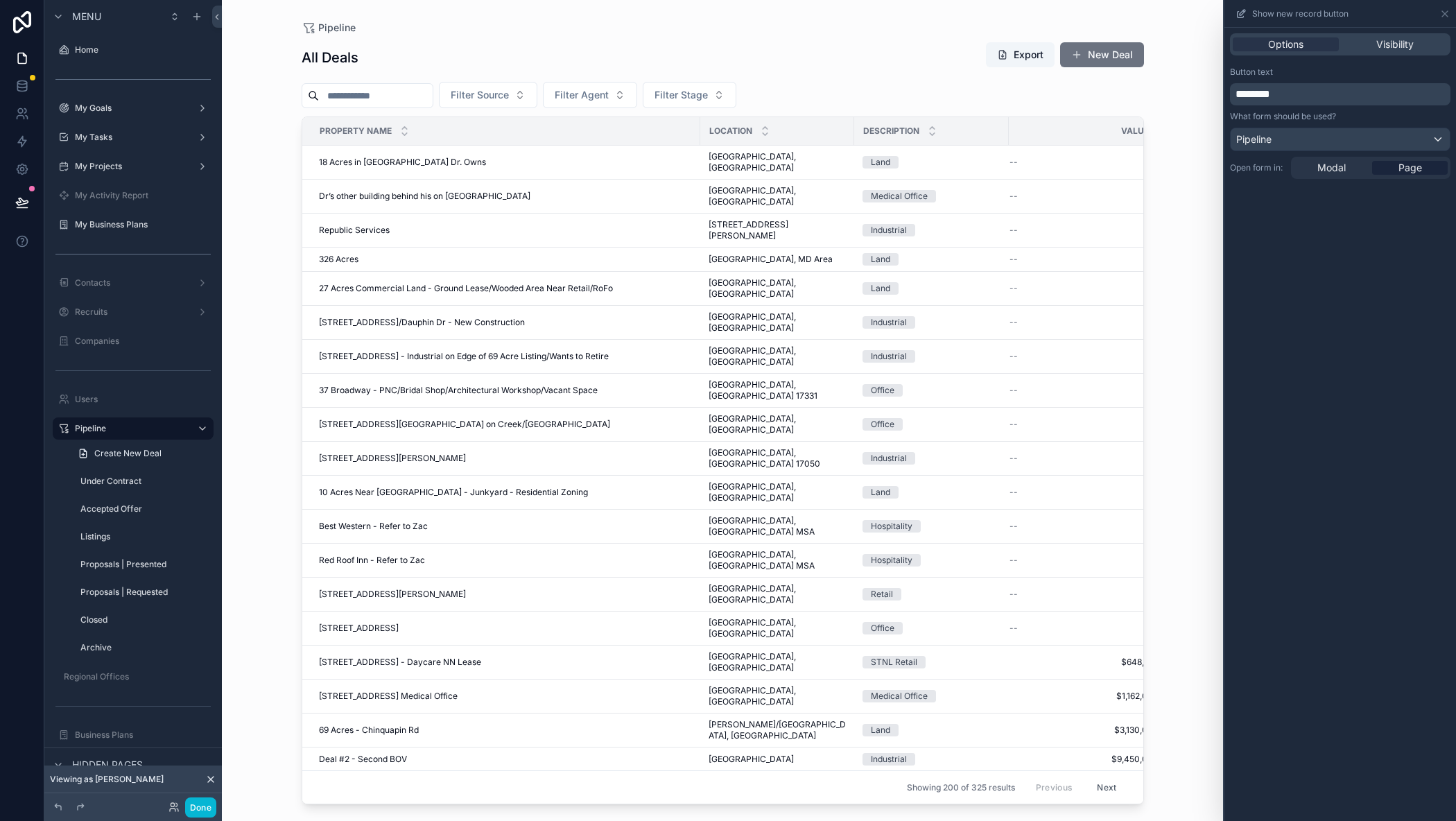
click at [1101, 55] on div "scrollable content" at bounding box center [722, 402] width 886 height 805
click at [1101, 56] on button "New Deal" at bounding box center [1102, 55] width 84 height 25
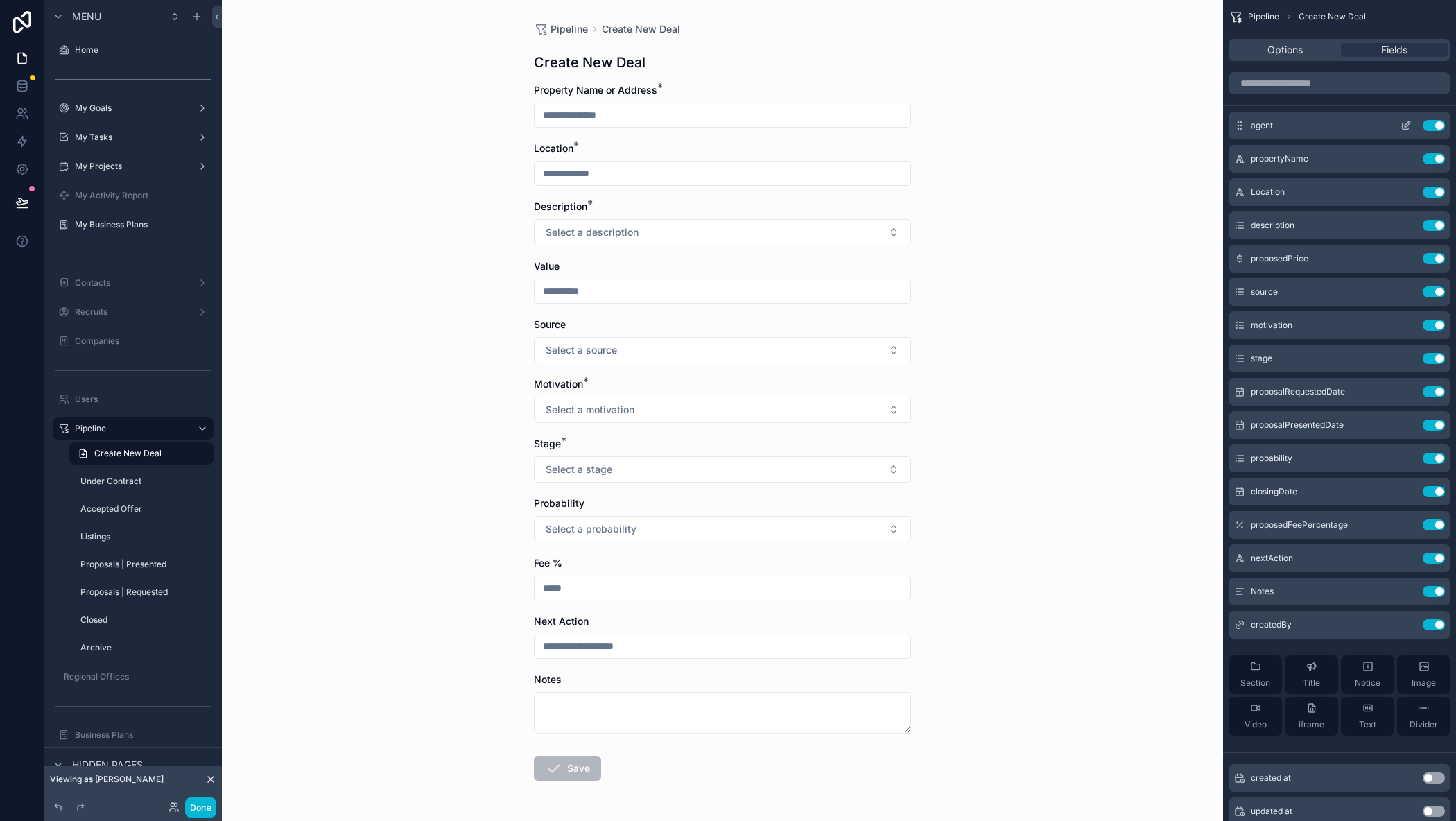
click at [1404, 129] on icon "scrollable content" at bounding box center [1405, 126] width 6 height 6
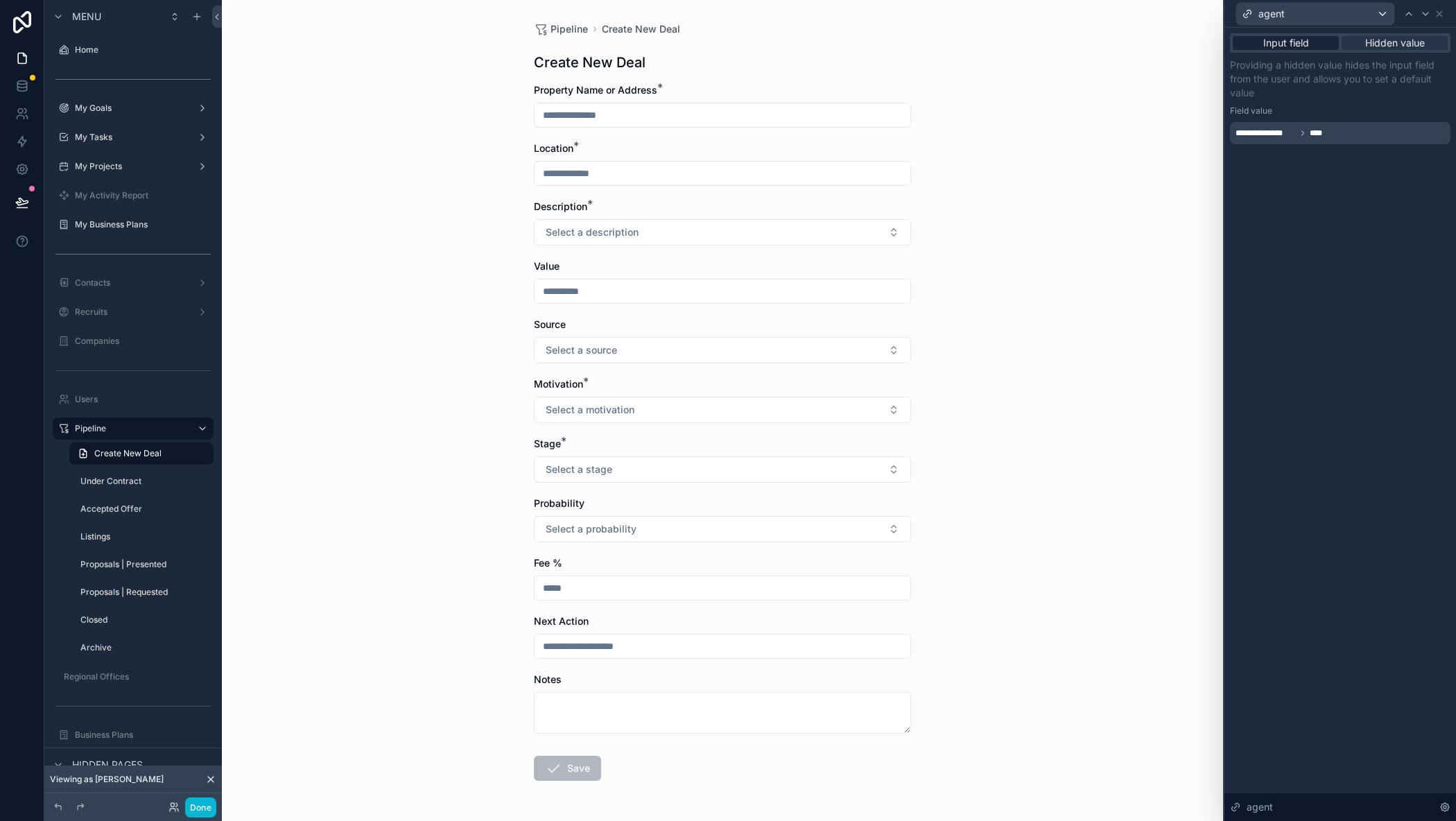
click at [1285, 40] on span "Input field" at bounding box center [1286, 43] width 46 height 14
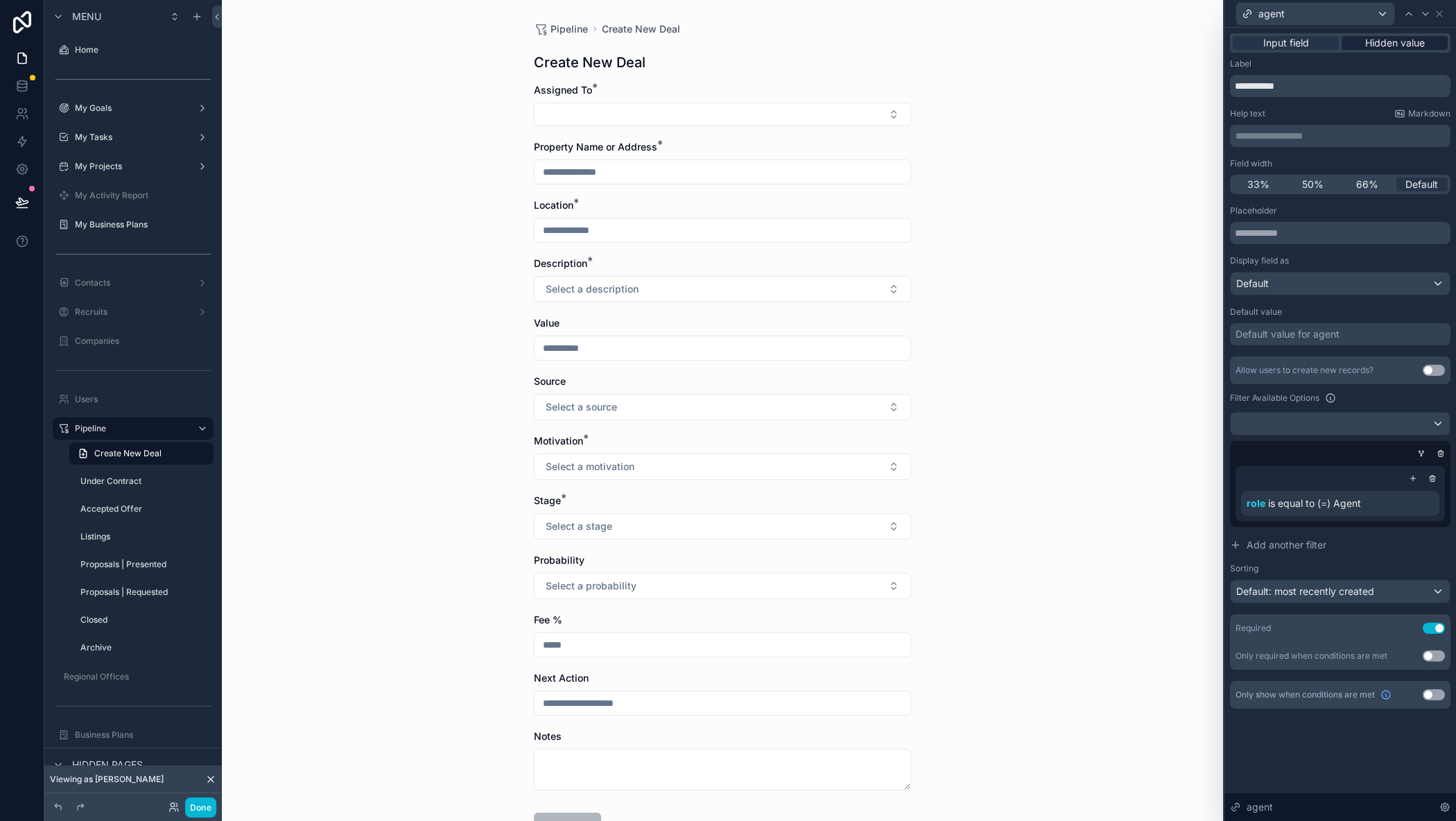
click at [1385, 44] on span "Hidden value" at bounding box center [1395, 43] width 60 height 14
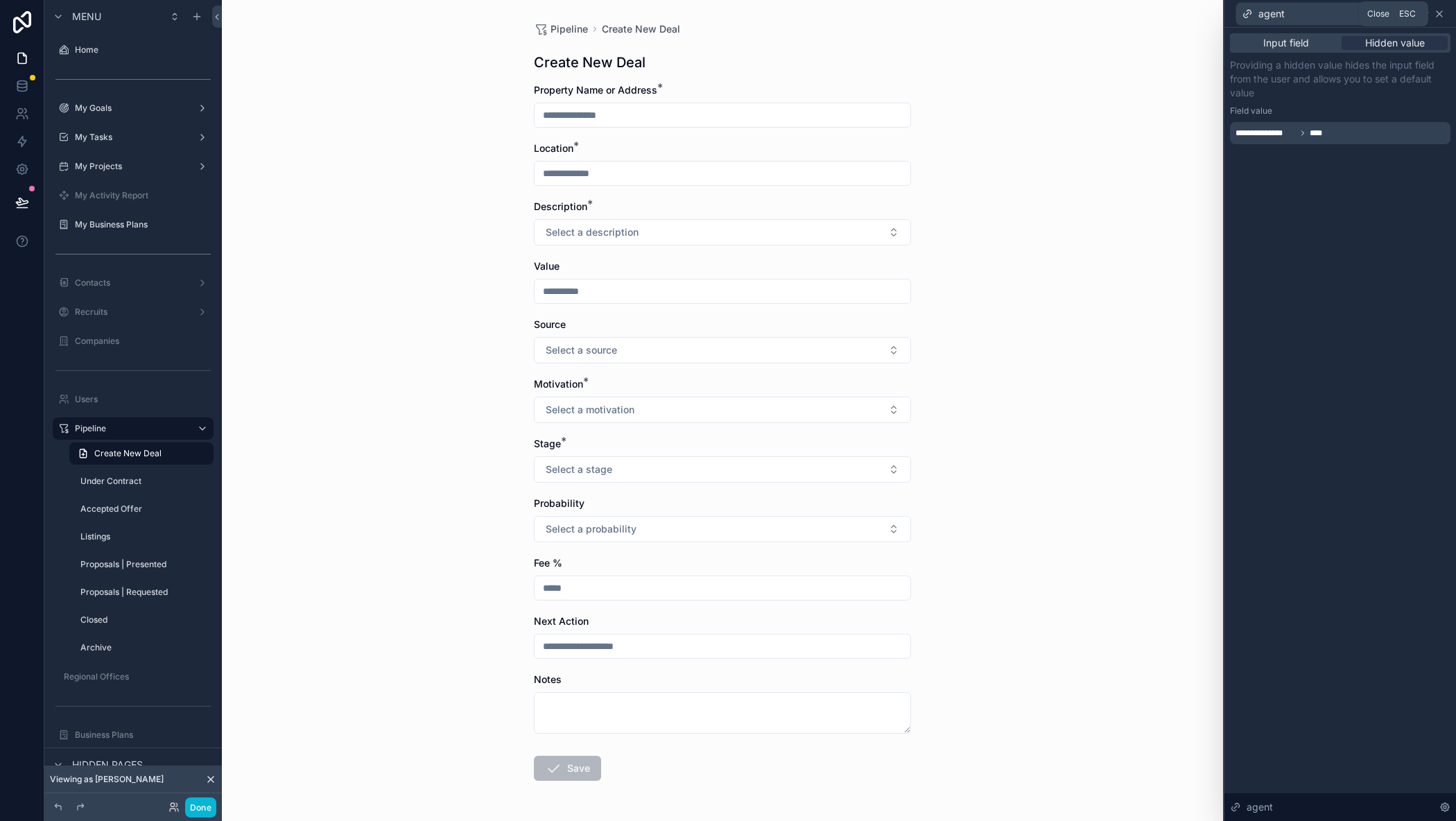
click at [1439, 9] on icon at bounding box center [1439, 14] width 11 height 11
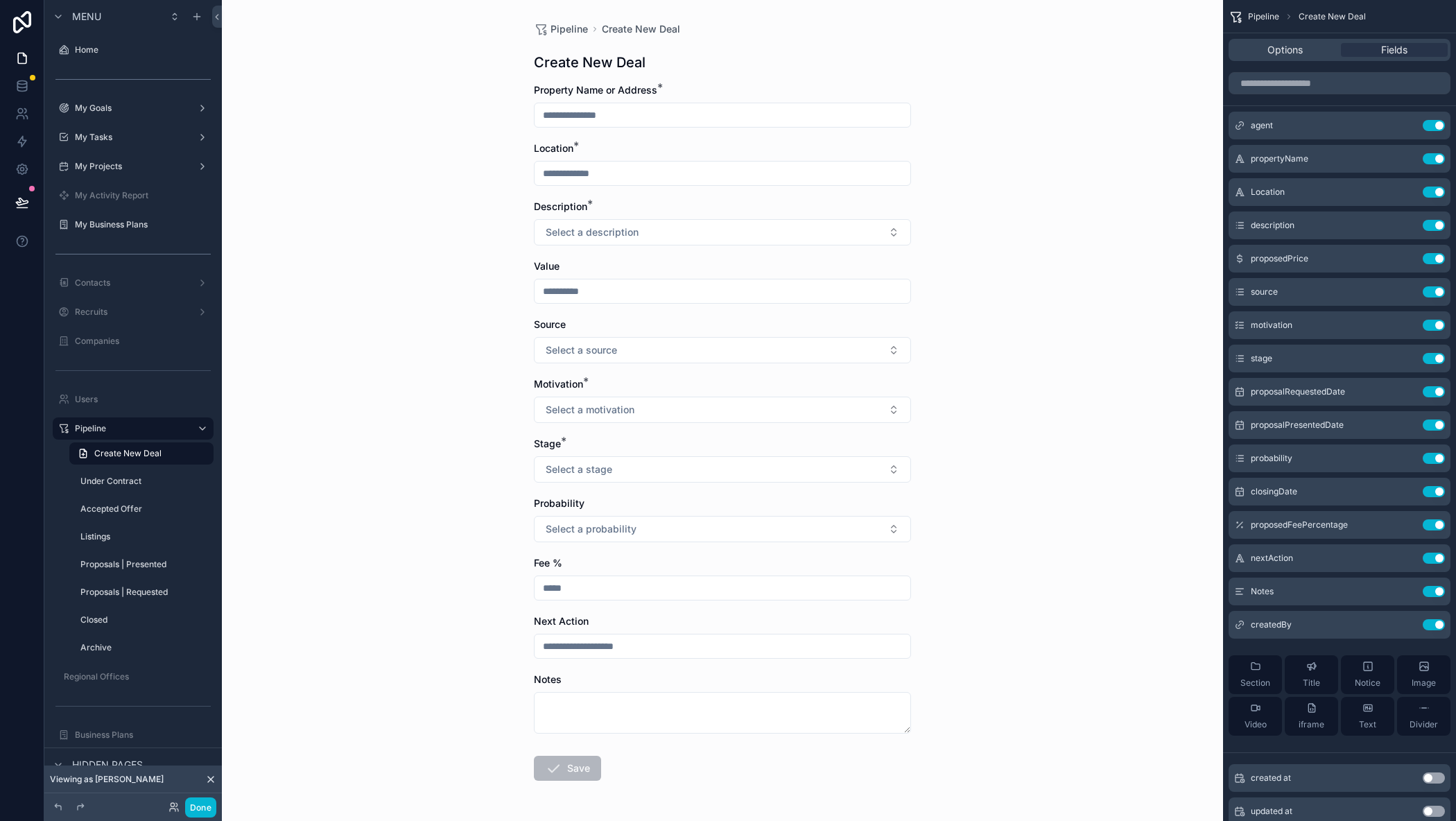
click at [211, 779] on icon at bounding box center [211, 779] width 6 height 6
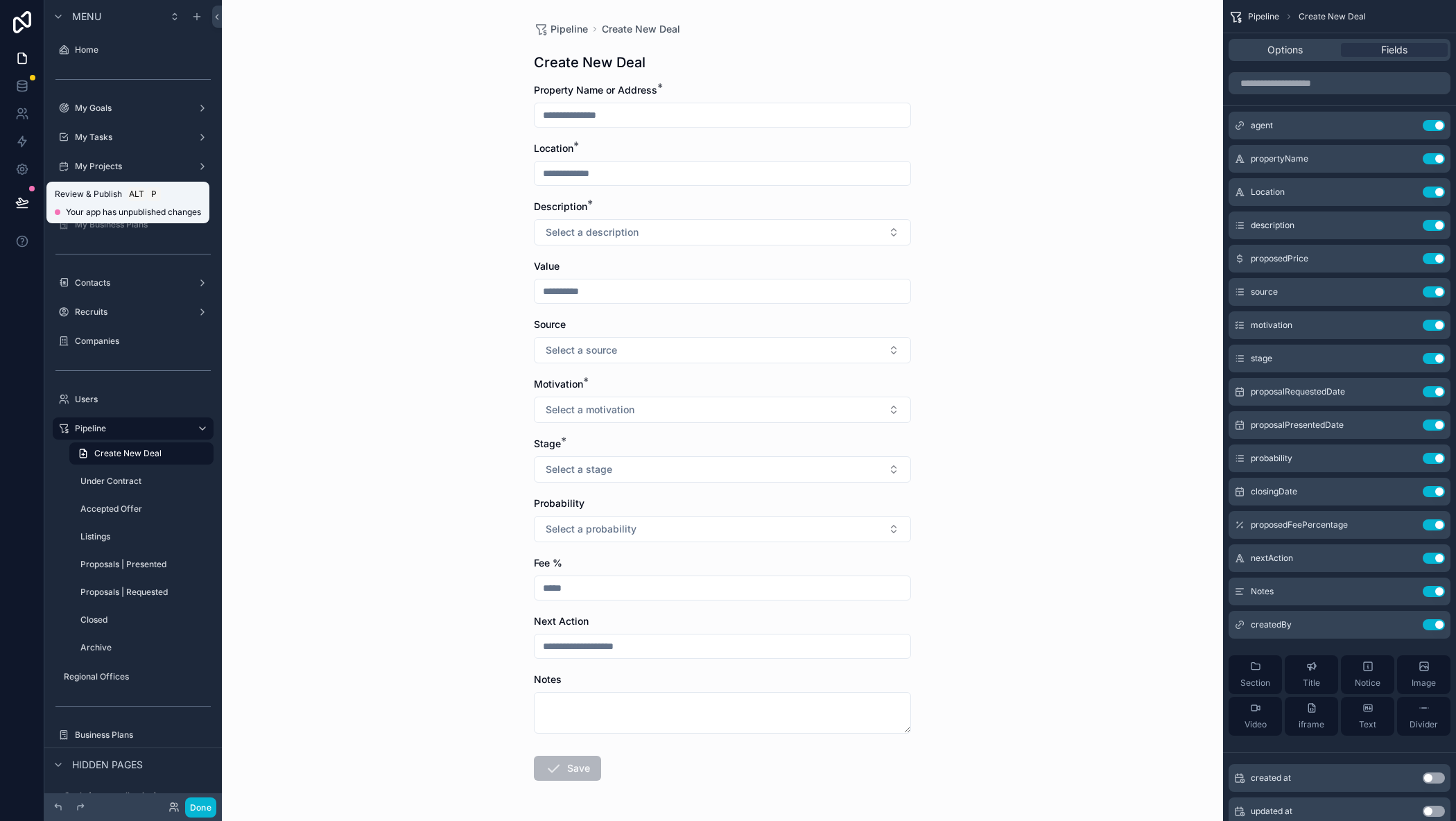
click at [23, 208] on icon at bounding box center [22, 208] width 10 height 0
click at [396, 131] on div "Pipeline Create New Deal Create New Deal Property Name or Address * Location * …" at bounding box center [722, 410] width 1001 height 821
click at [194, 798] on button "Done" at bounding box center [200, 808] width 32 height 20
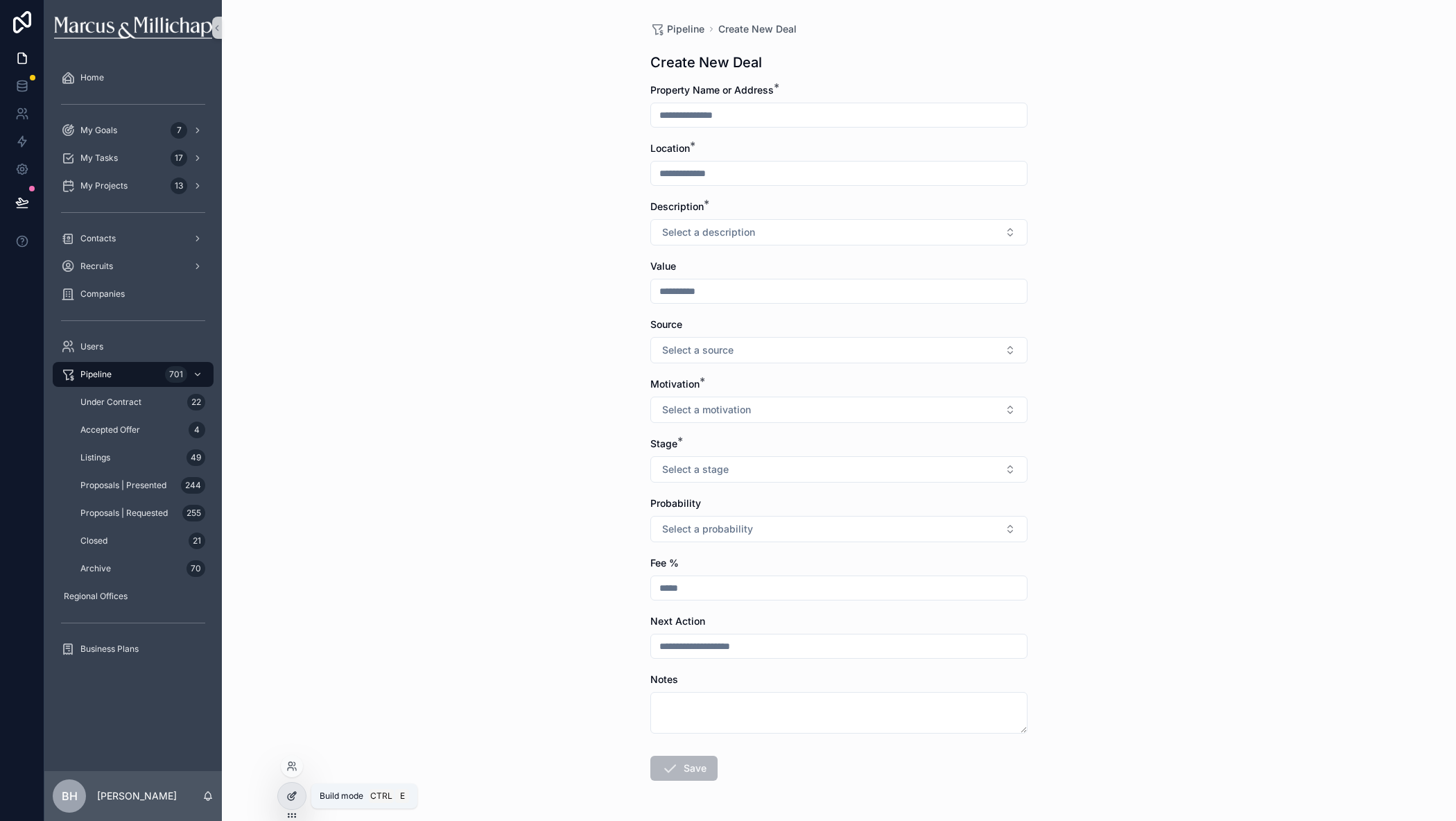
click at [291, 801] on icon at bounding box center [290, 797] width 6 height 6
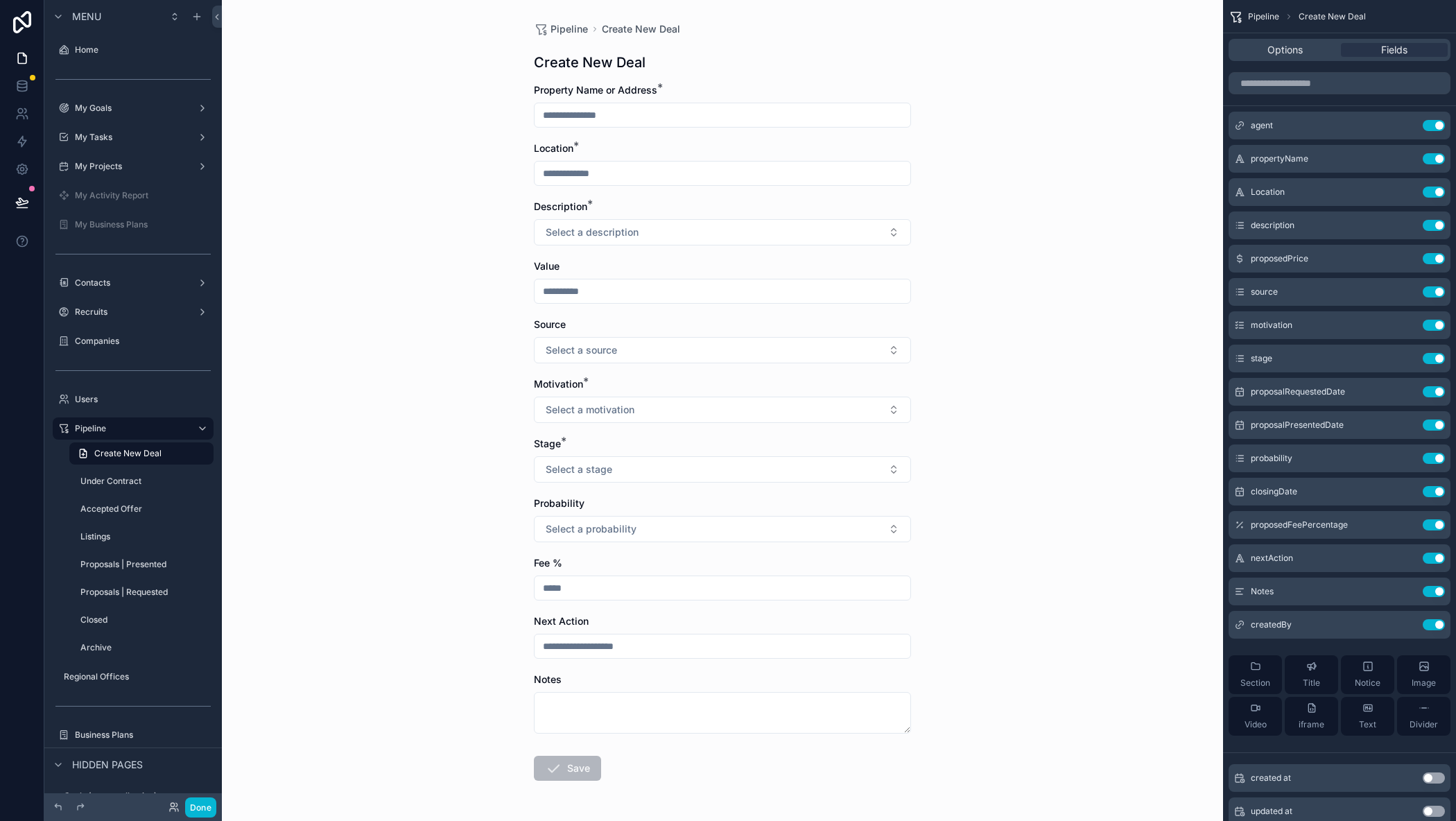
click at [73, 19] on span "Menu" at bounding box center [87, 16] width 29 height 14
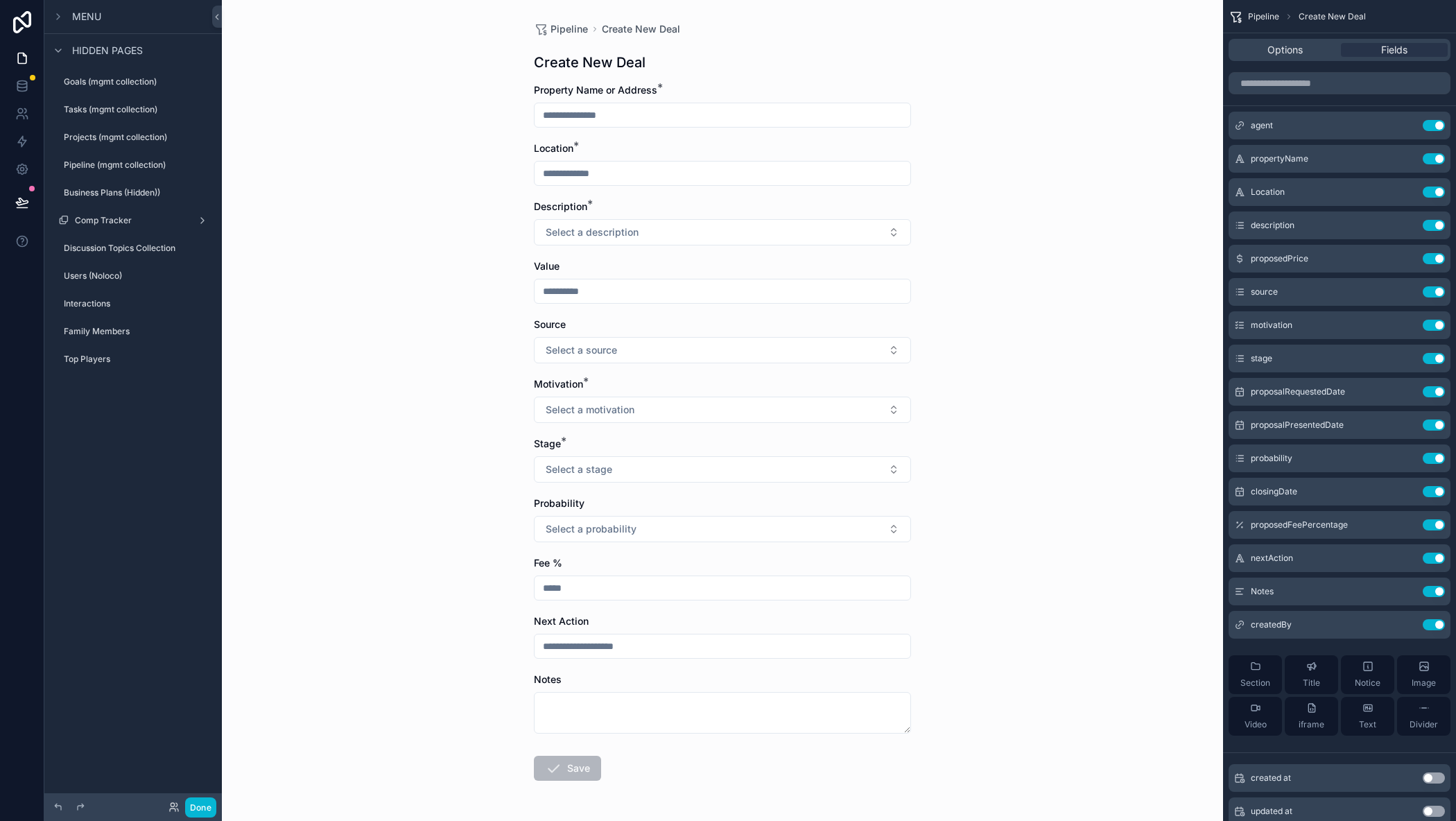
click at [73, 19] on span "Menu" at bounding box center [87, 16] width 29 height 14
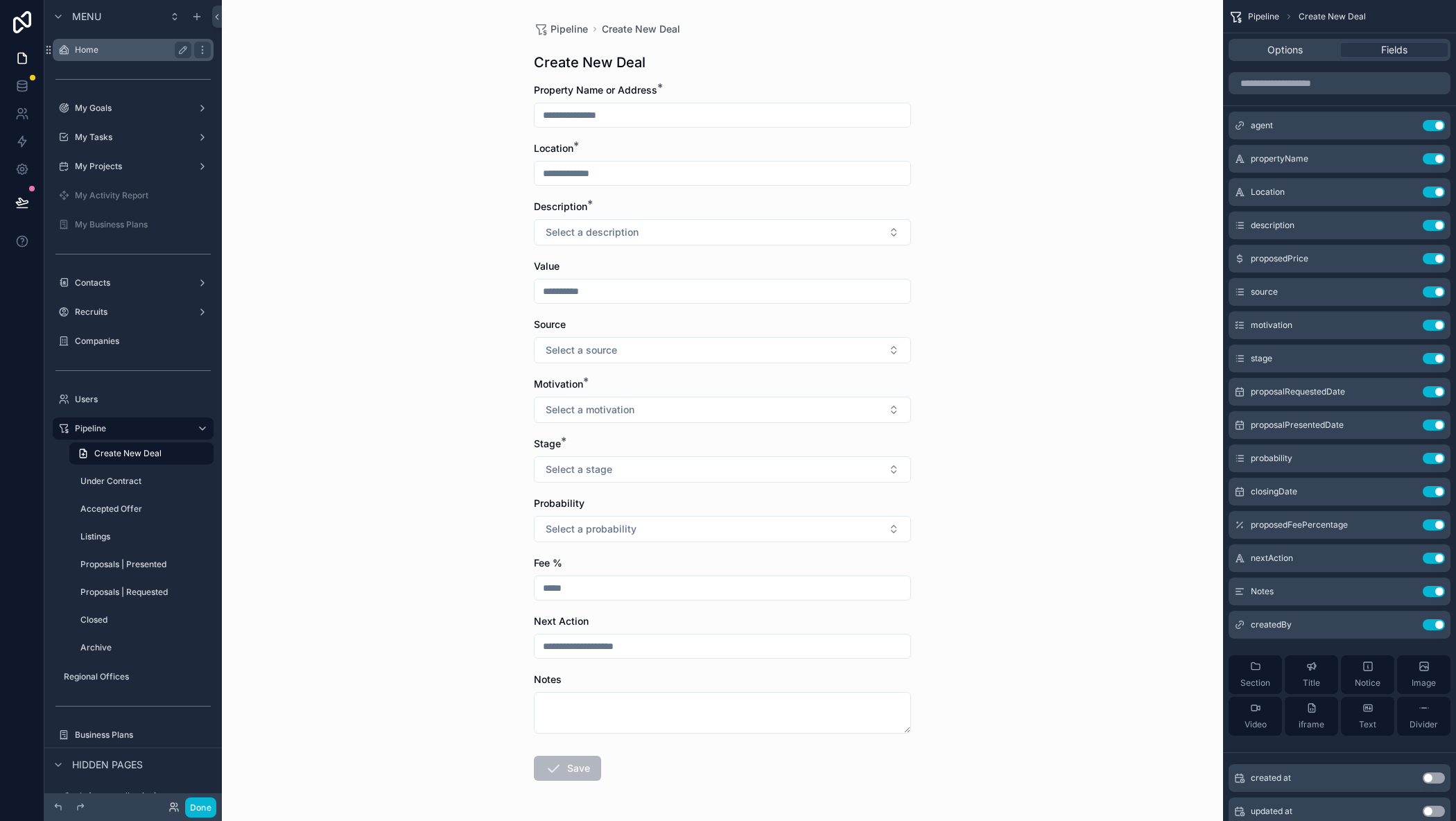
click at [109, 53] on label "Home" at bounding box center [131, 49] width 111 height 11
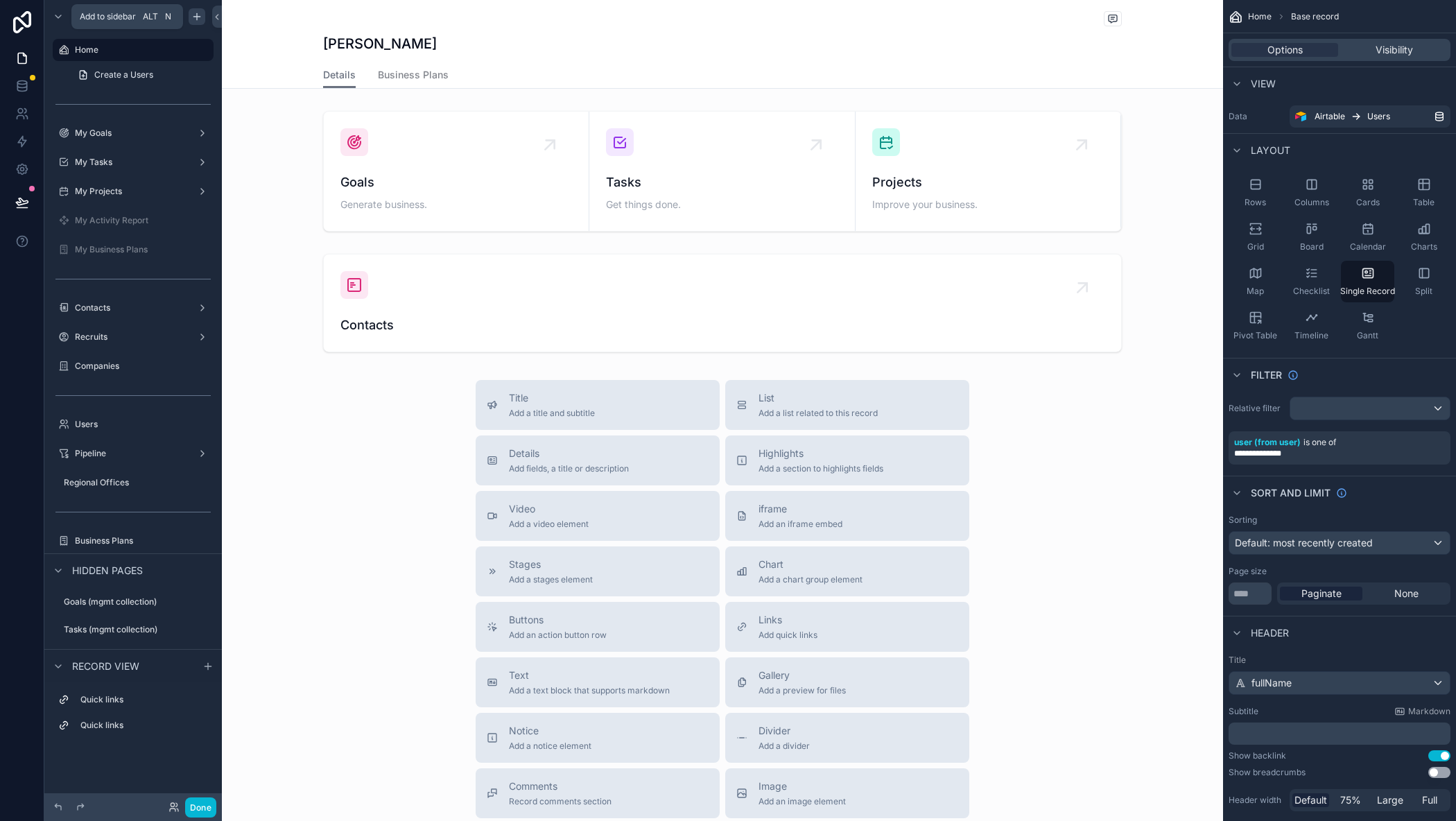
click at [200, 20] on icon "scrollable content" at bounding box center [196, 16] width 11 height 11
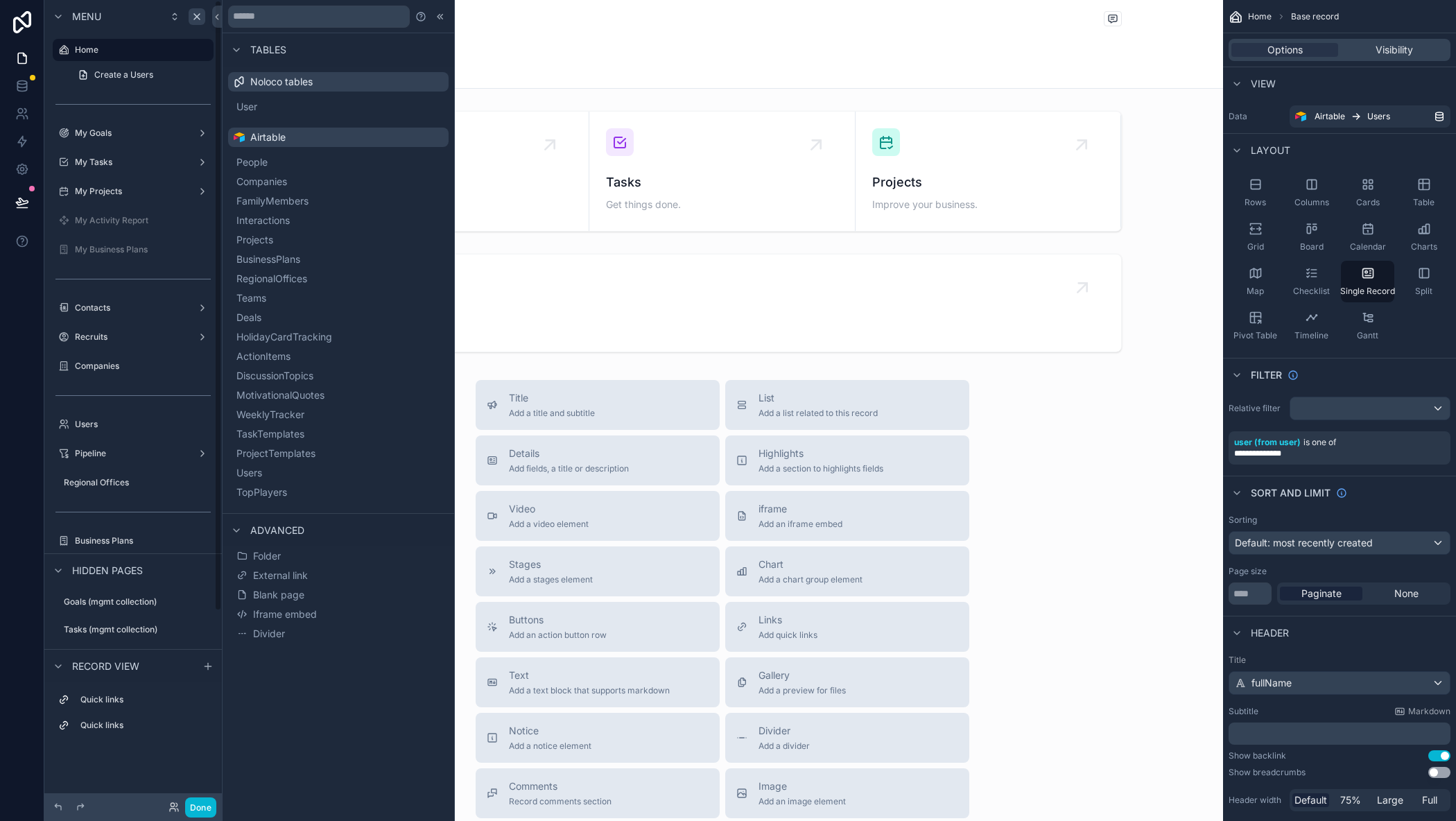
click at [523, 278] on div "scrollable content" at bounding box center [722, 492] width 1001 height 985
click at [438, 16] on icon at bounding box center [438, 16] width 2 height 5
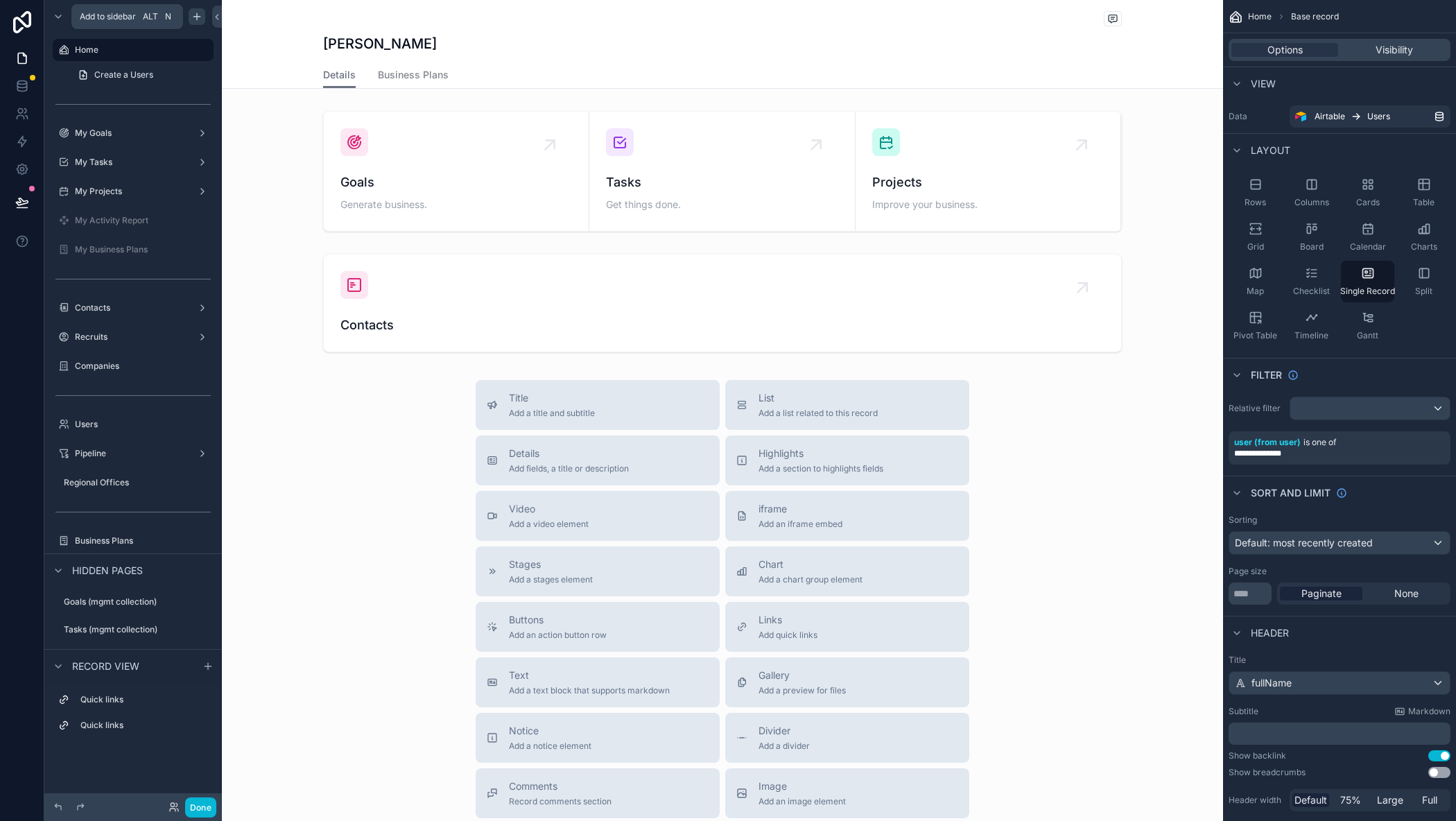
click at [201, 22] on div "scrollable content" at bounding box center [197, 17] width 17 height 17
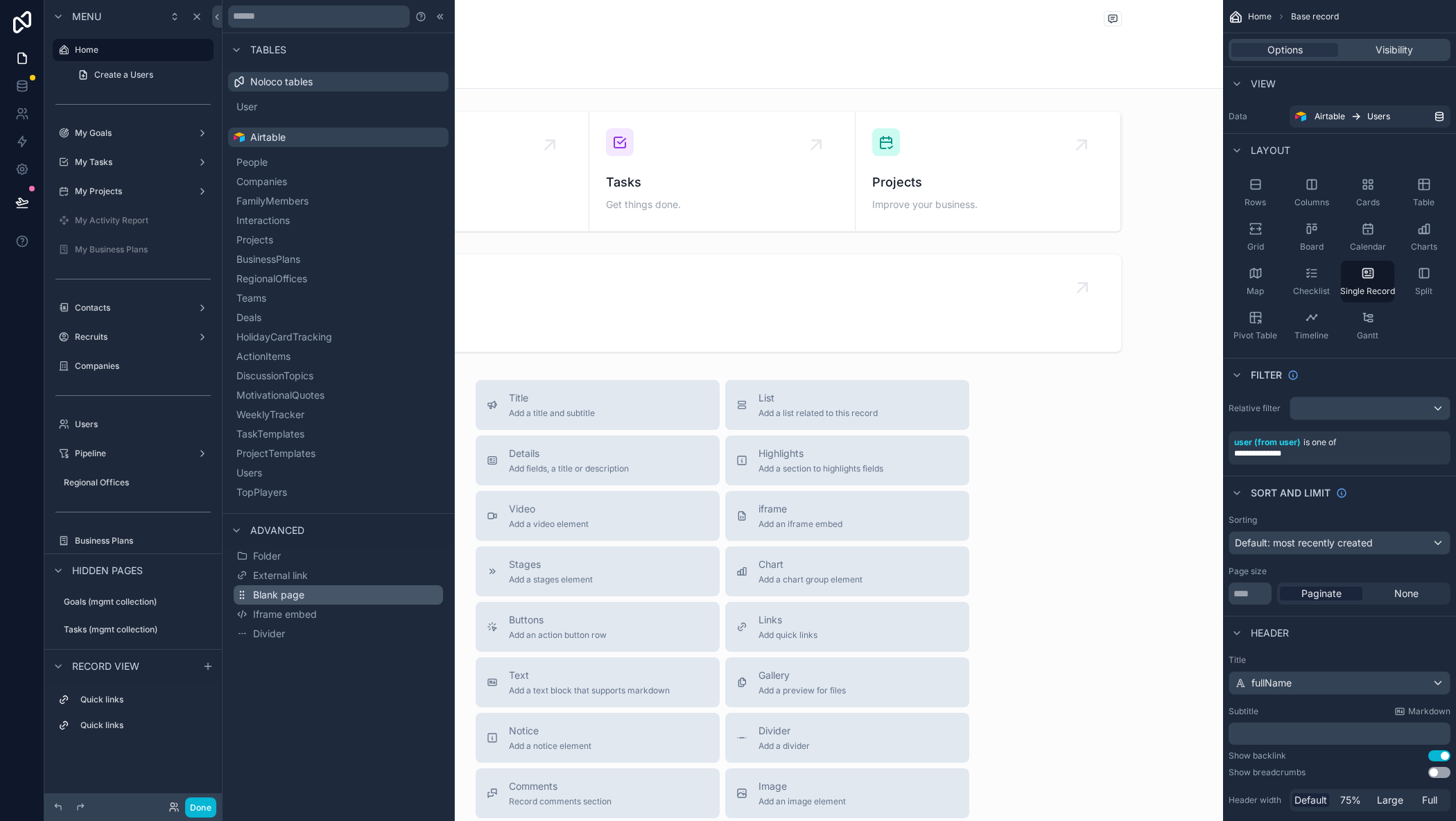
click at [283, 598] on span "Blank page" at bounding box center [279, 595] width 51 height 14
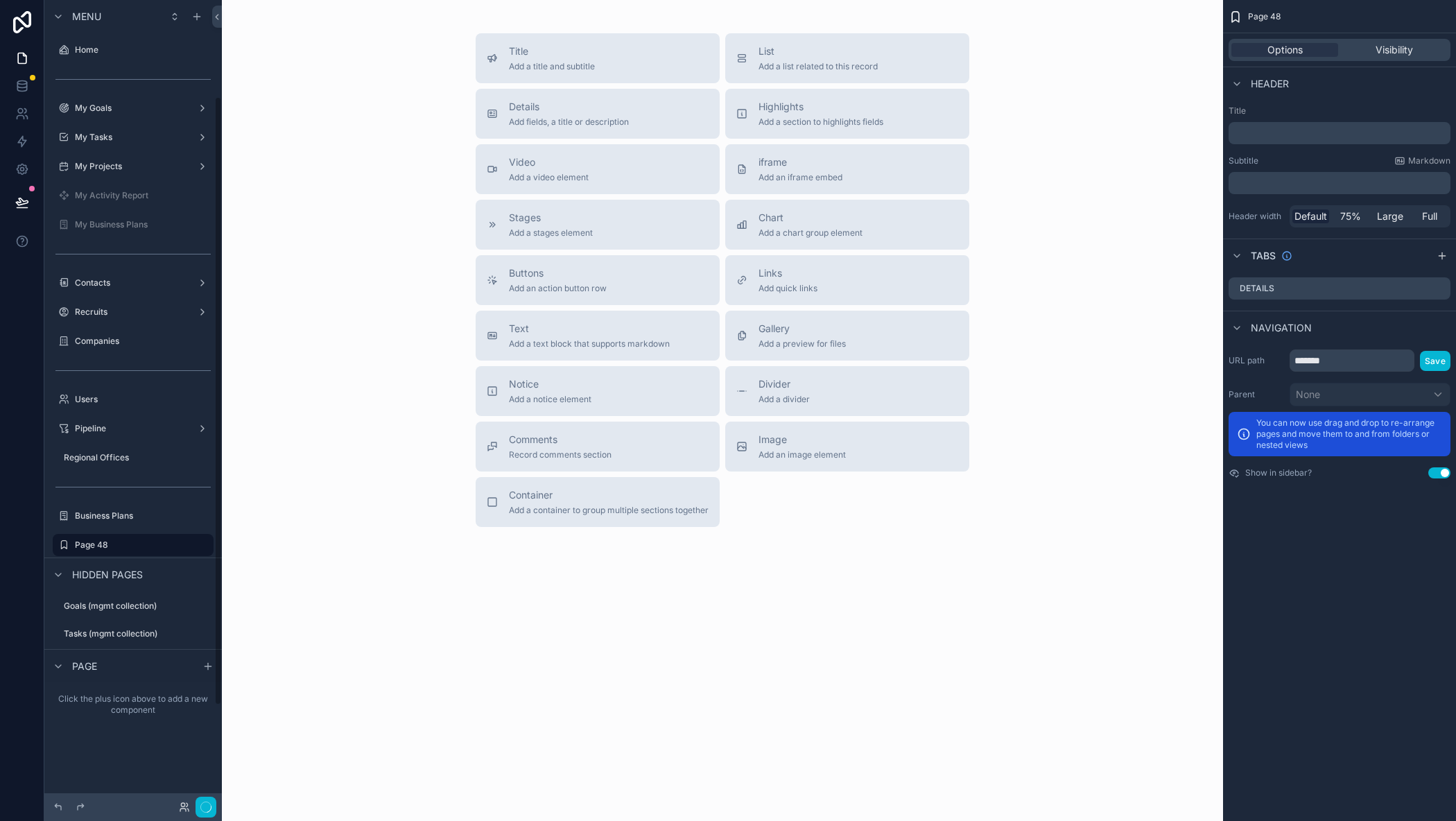
scroll to position [128, 0]
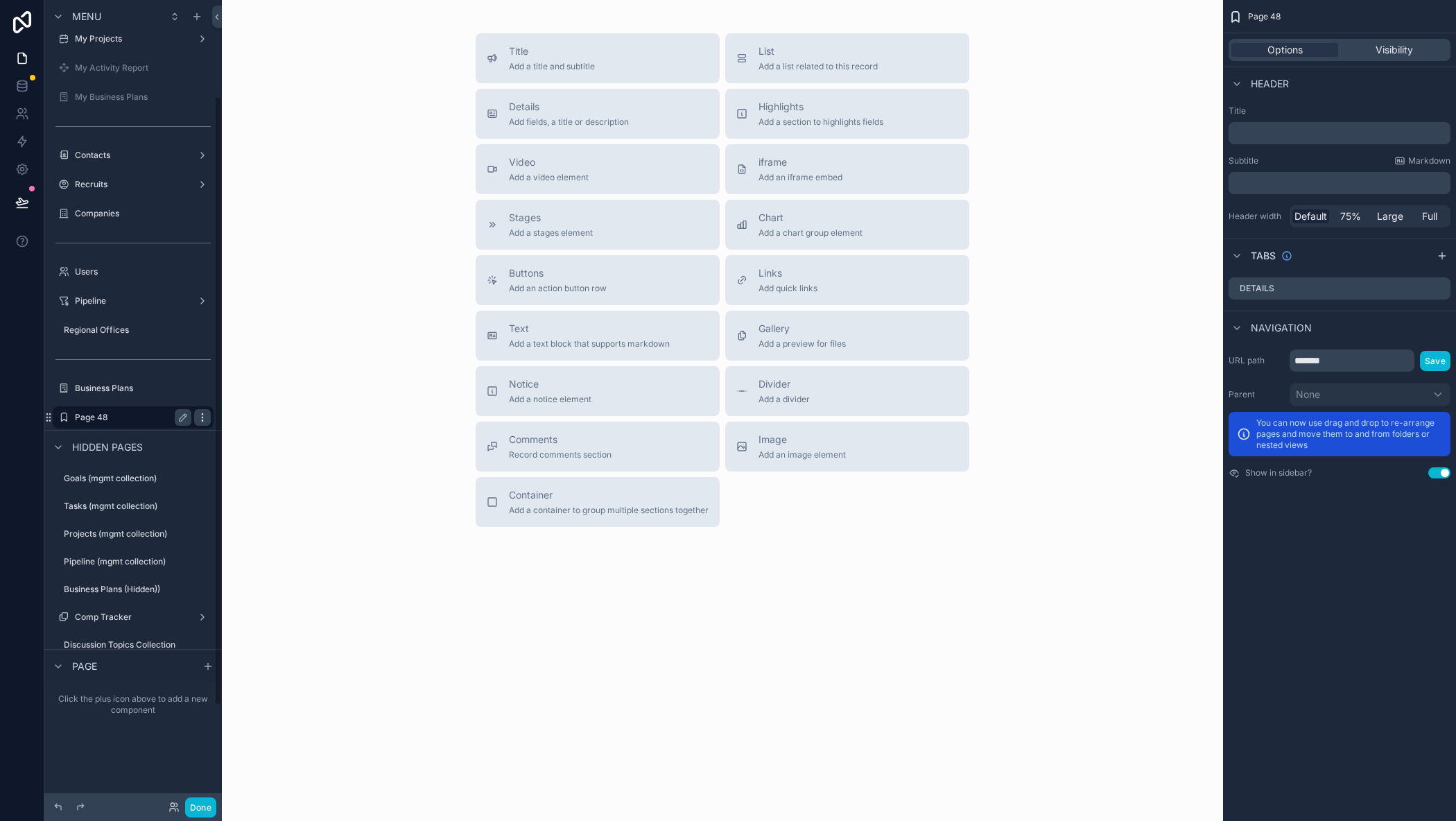
click at [196, 414] on div "scrollable content" at bounding box center [203, 417] width 17 height 17
click at [183, 416] on icon "scrollable content" at bounding box center [183, 417] width 7 height 7
click at [148, 413] on input "*******" at bounding box center [122, 417] width 95 height 17
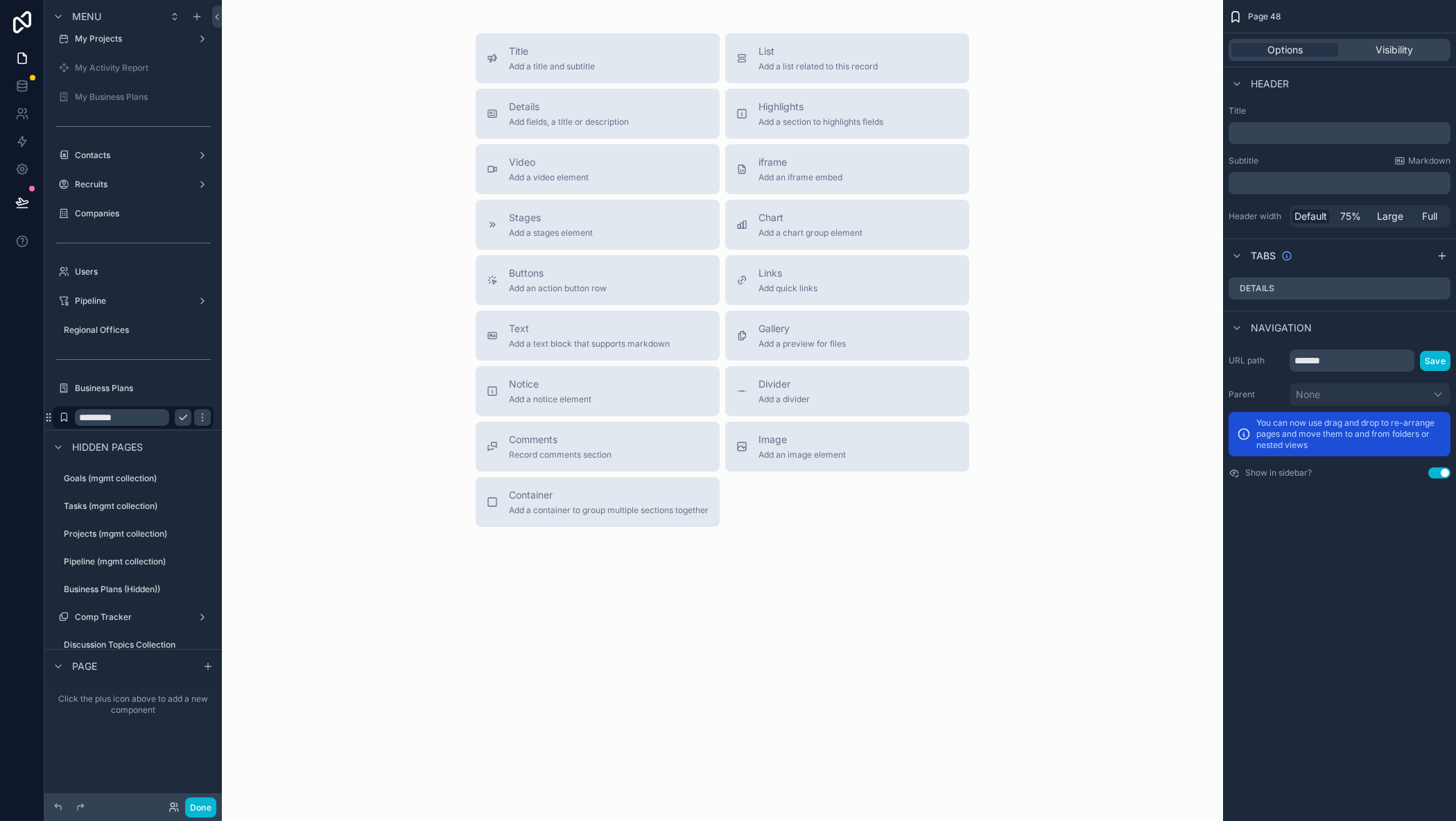
type input "*********"
click at [197, 418] on icon "scrollable content" at bounding box center [202, 417] width 11 height 11
click at [537, 502] on div "Container Add a container to group multiple sections together" at bounding box center [609, 502] width 200 height 28
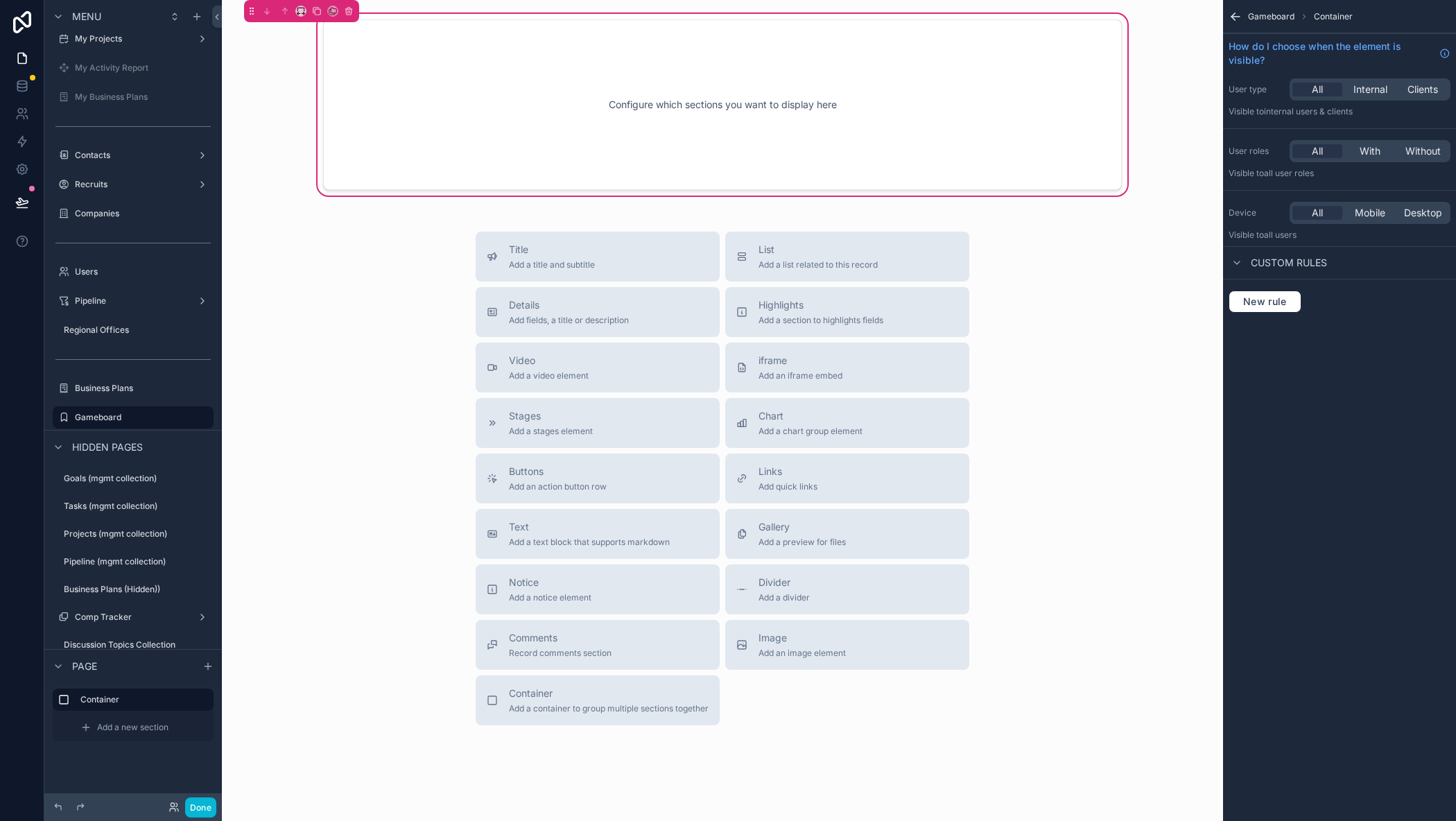
click at [407, 65] on div "Configure which sections you want to display here" at bounding box center [722, 105] width 753 height 125
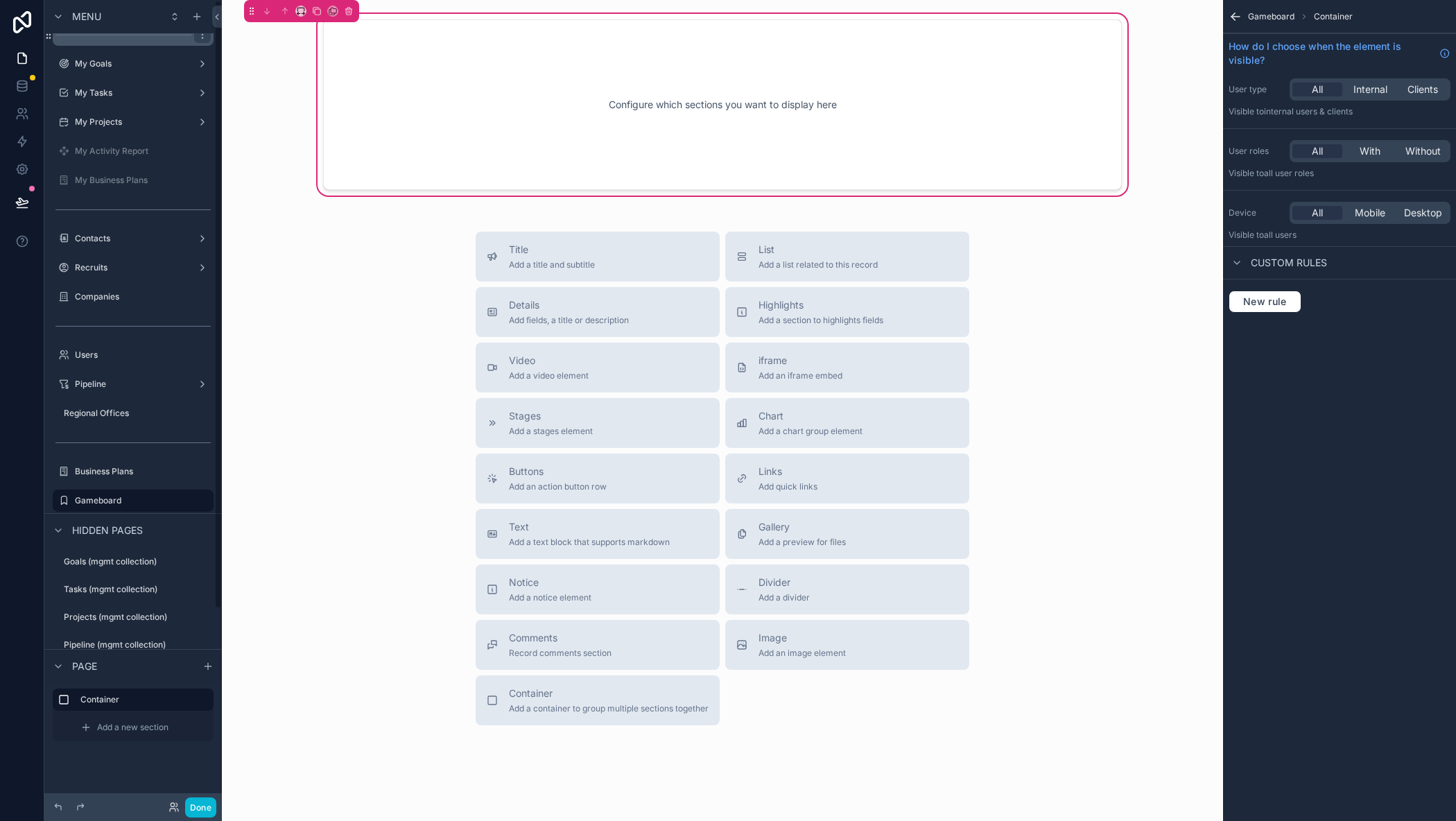
scroll to position [0, 0]
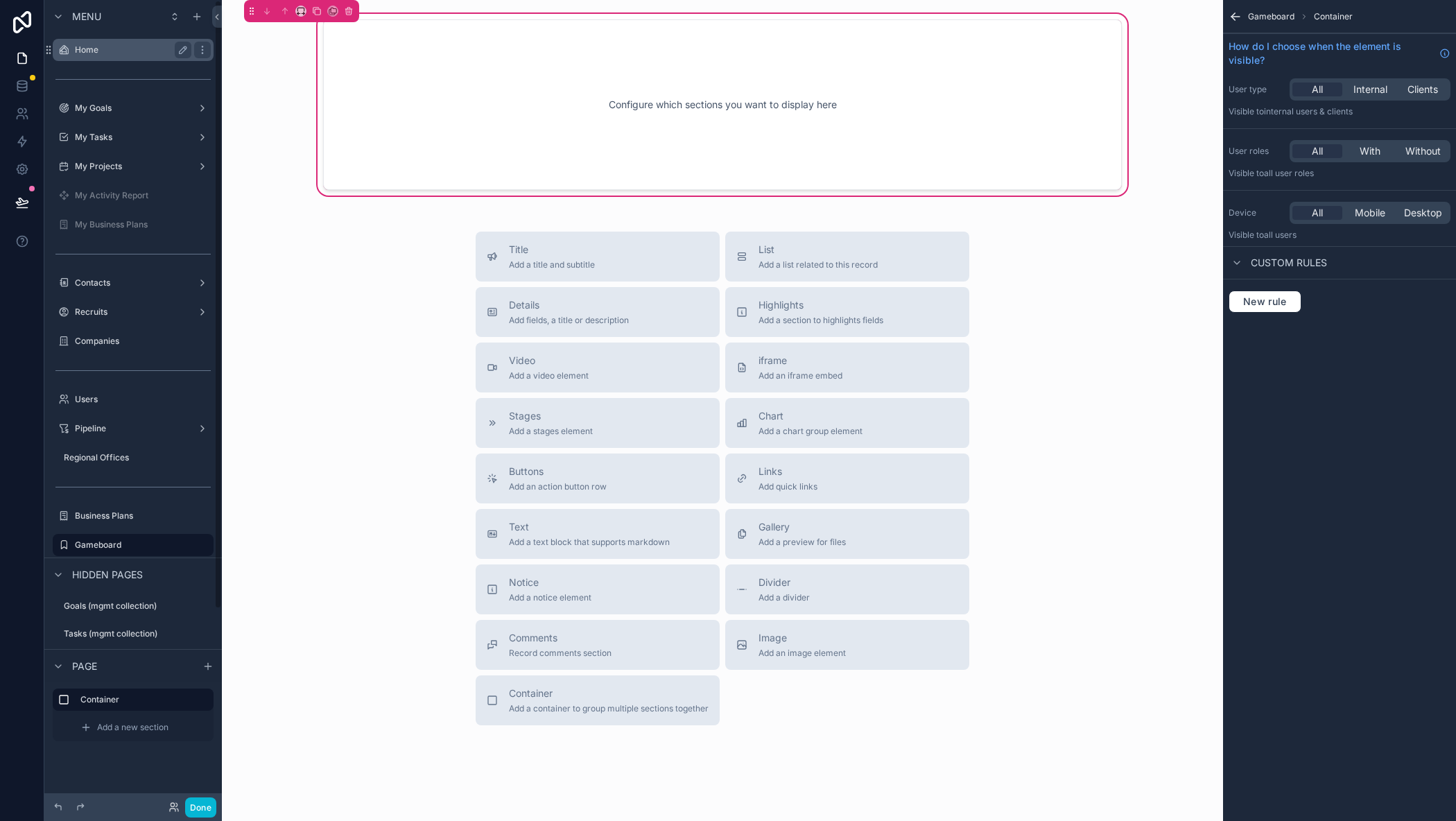
click at [103, 44] on label "Home" at bounding box center [131, 49] width 111 height 11
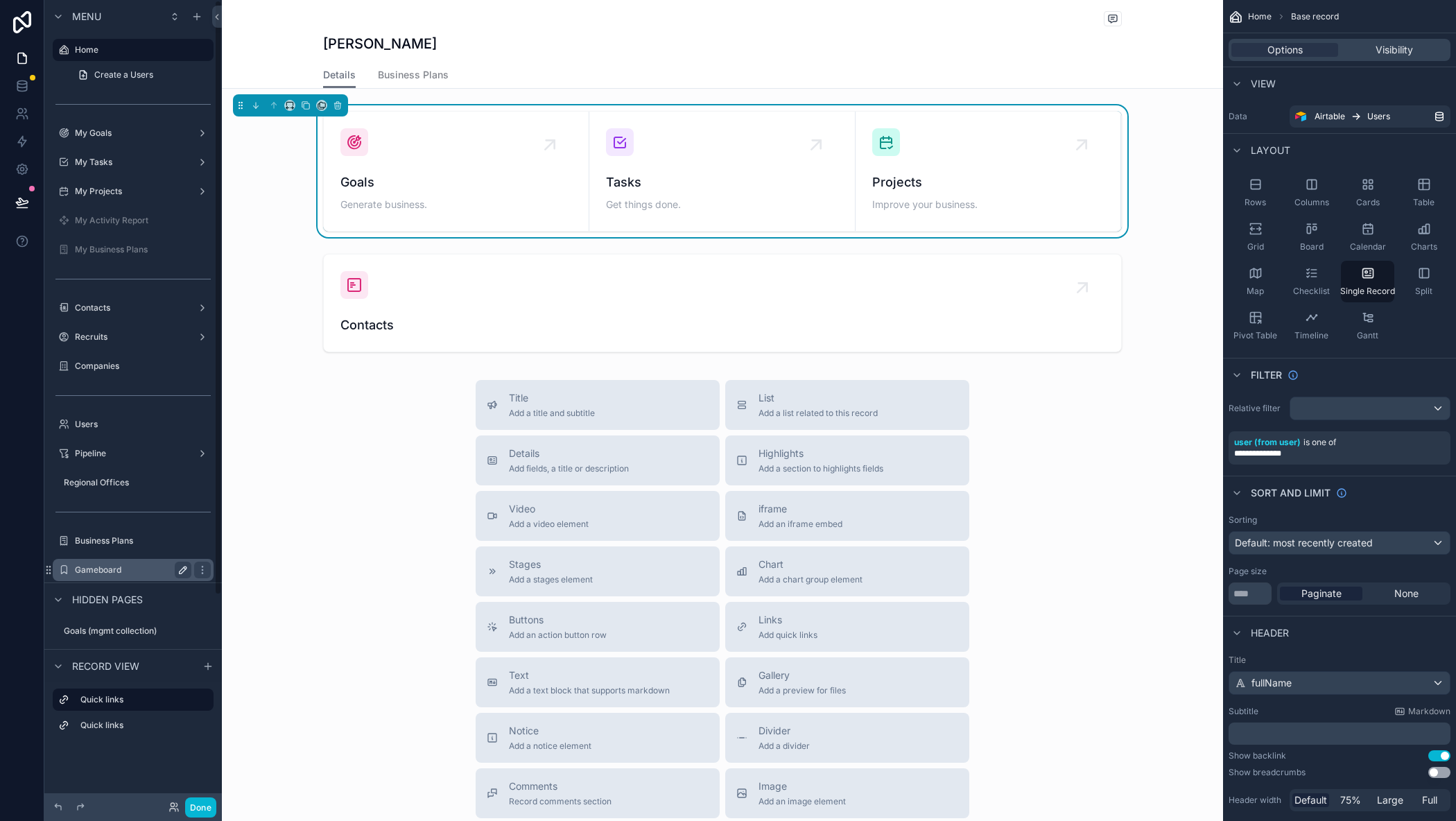
click at [119, 566] on label "Gameboard" at bounding box center [131, 570] width 111 height 11
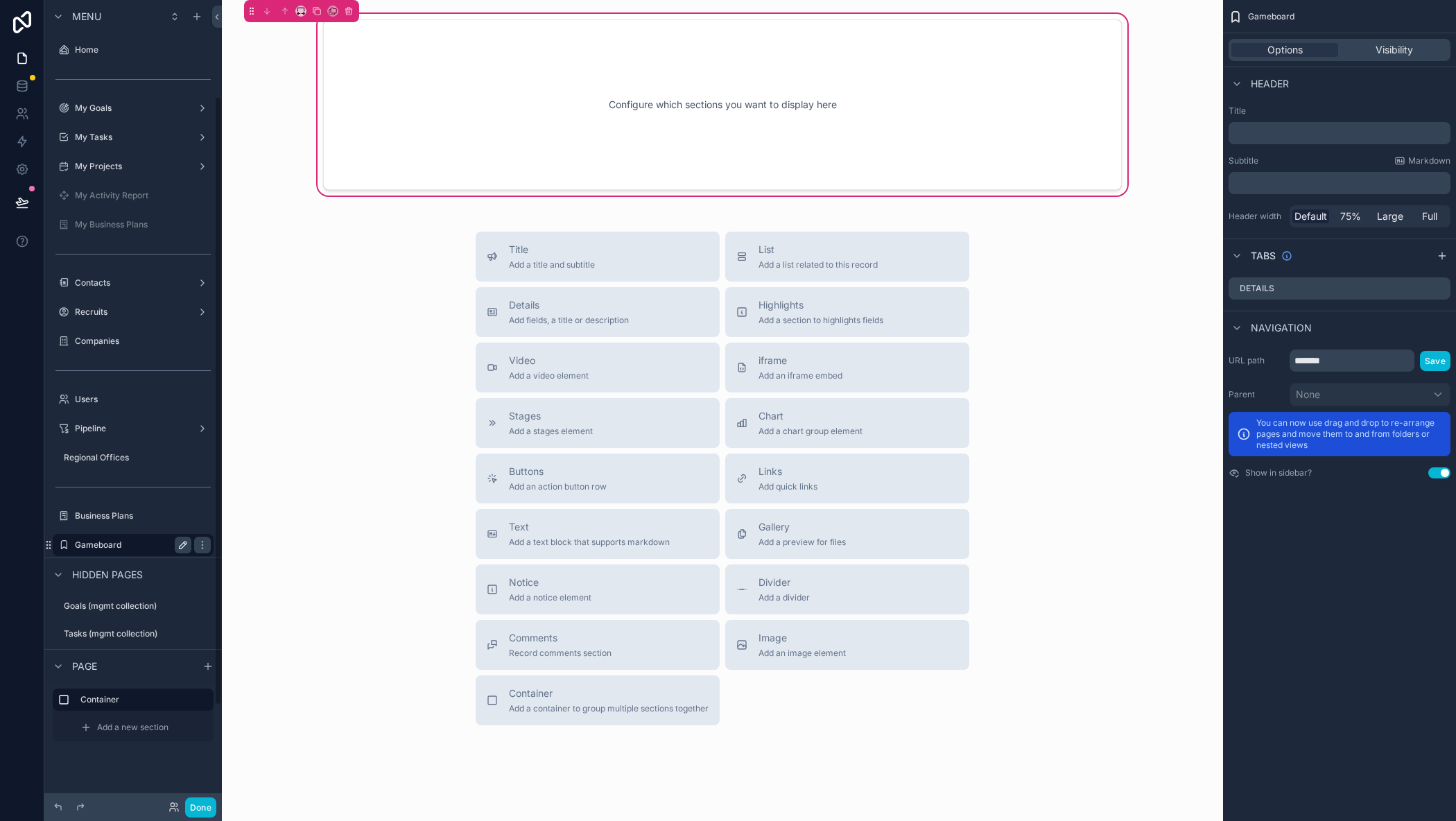
scroll to position [128, 0]
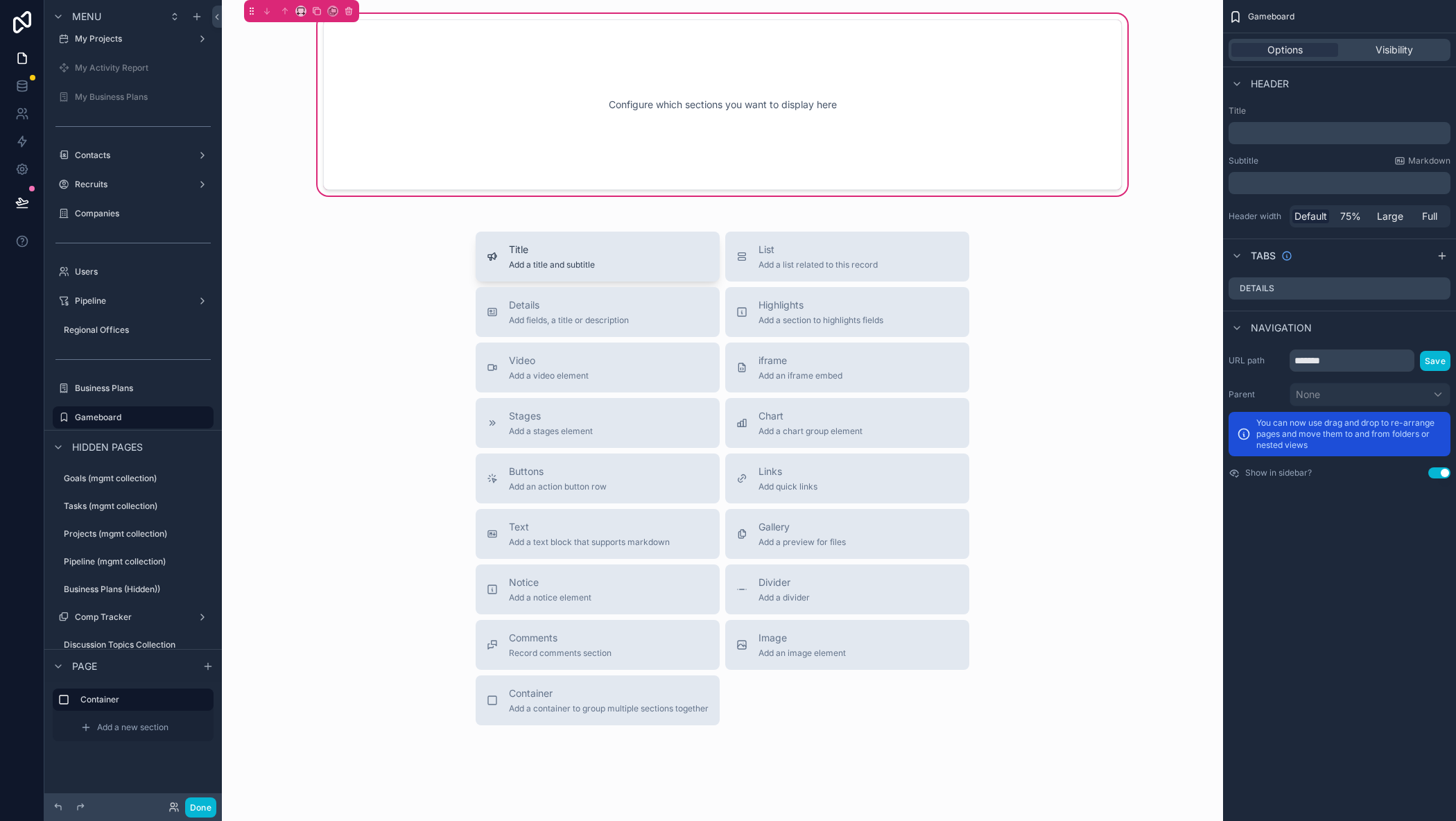
click at [555, 258] on div "Title Add a title and subtitle" at bounding box center [552, 256] width 86 height 28
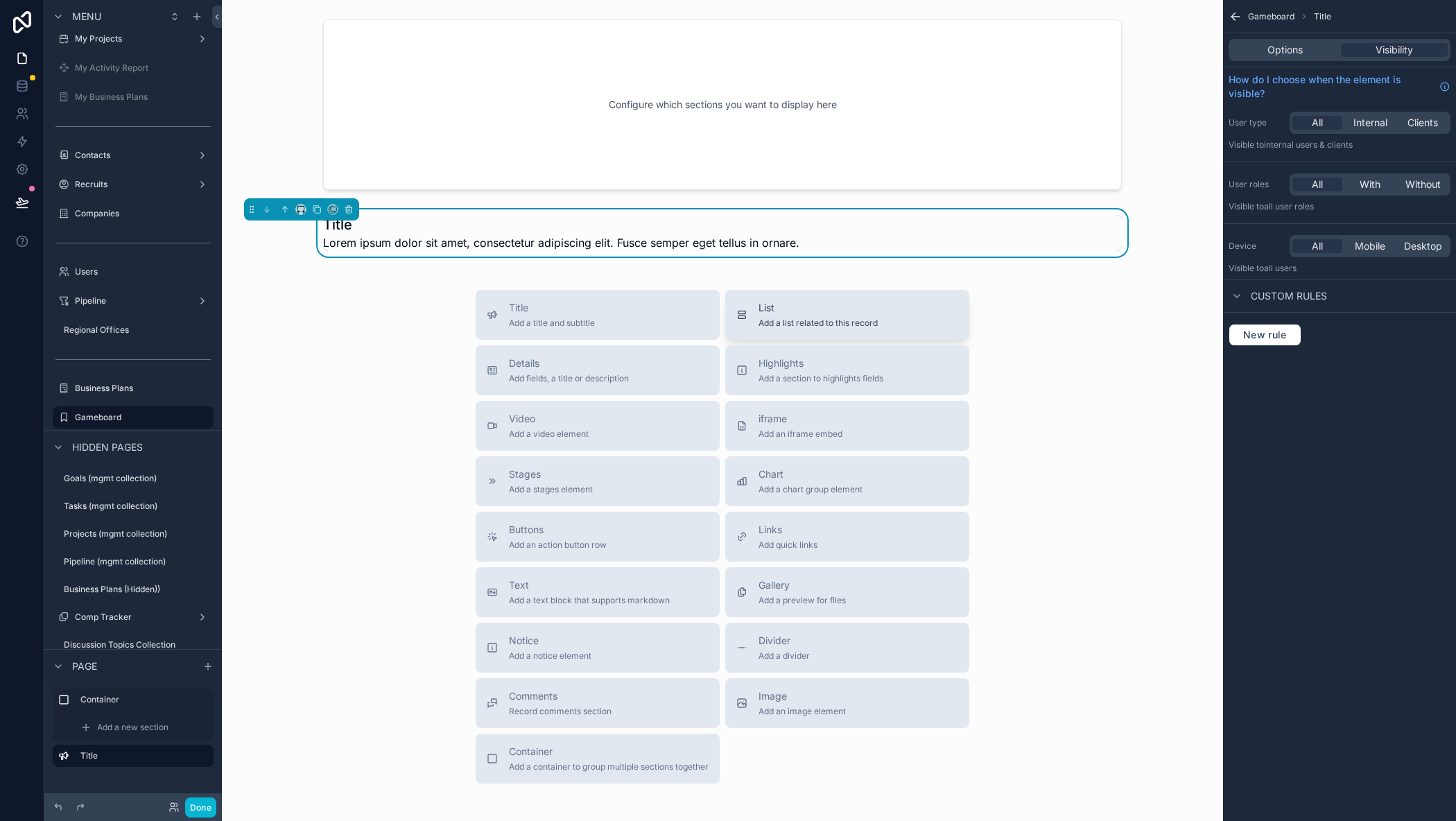
click at [798, 321] on span "Add a list related to this record" at bounding box center [818, 323] width 119 height 11
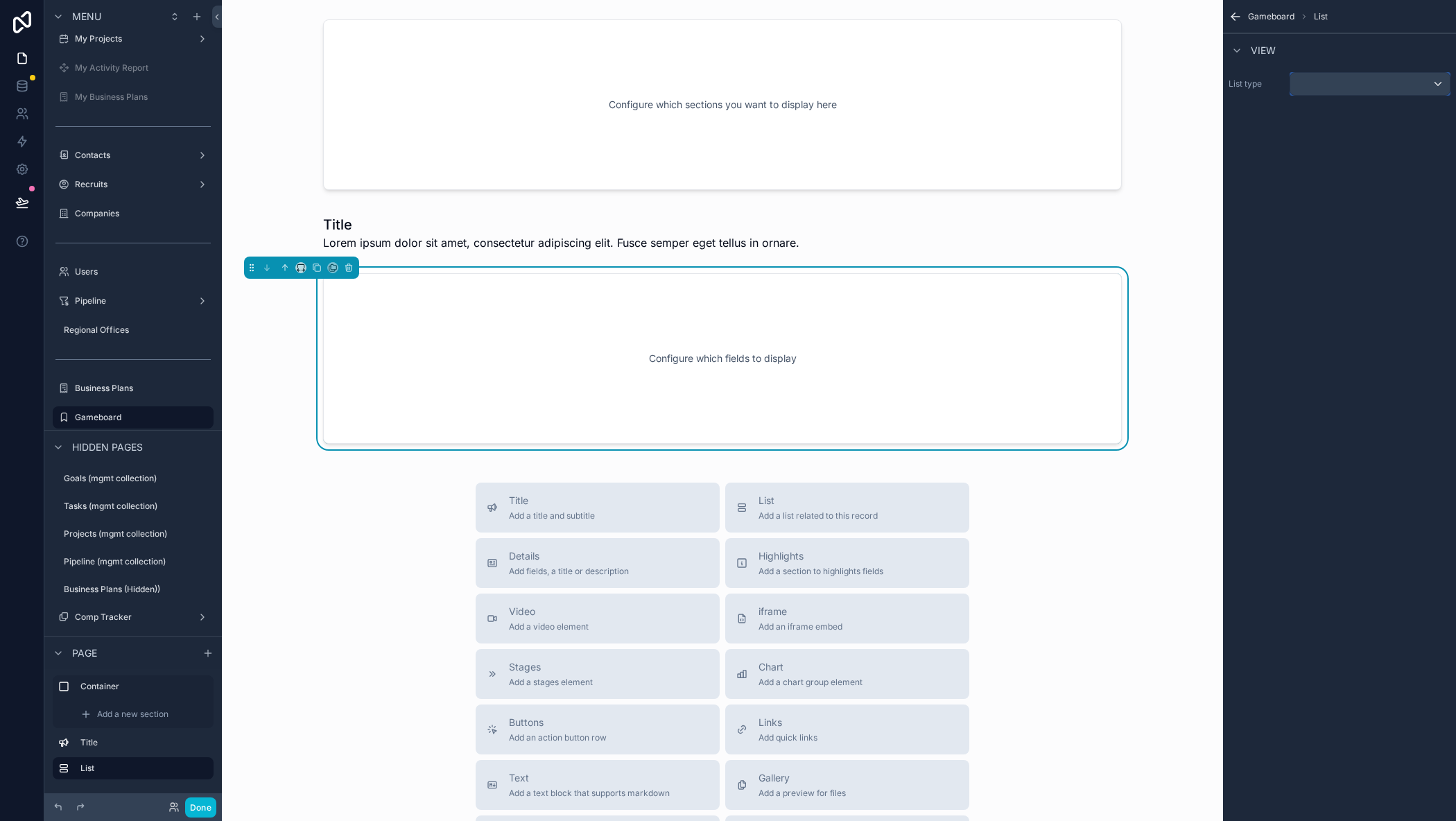
click at [1364, 79] on div "scrollable content" at bounding box center [1369, 84] width 160 height 22
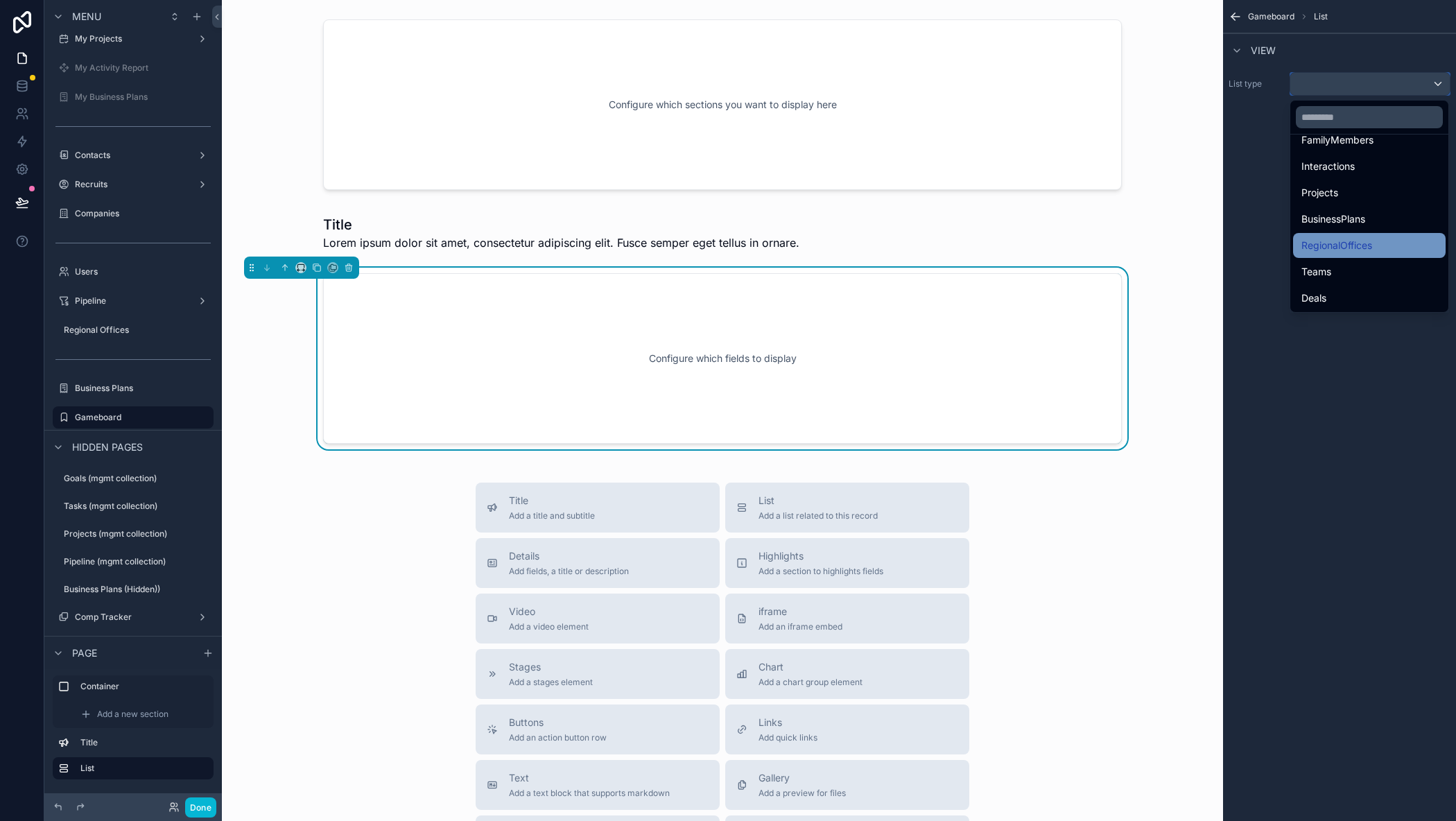
scroll to position [208, 0]
click at [1336, 228] on div "Deals" at bounding box center [1368, 229] width 136 height 17
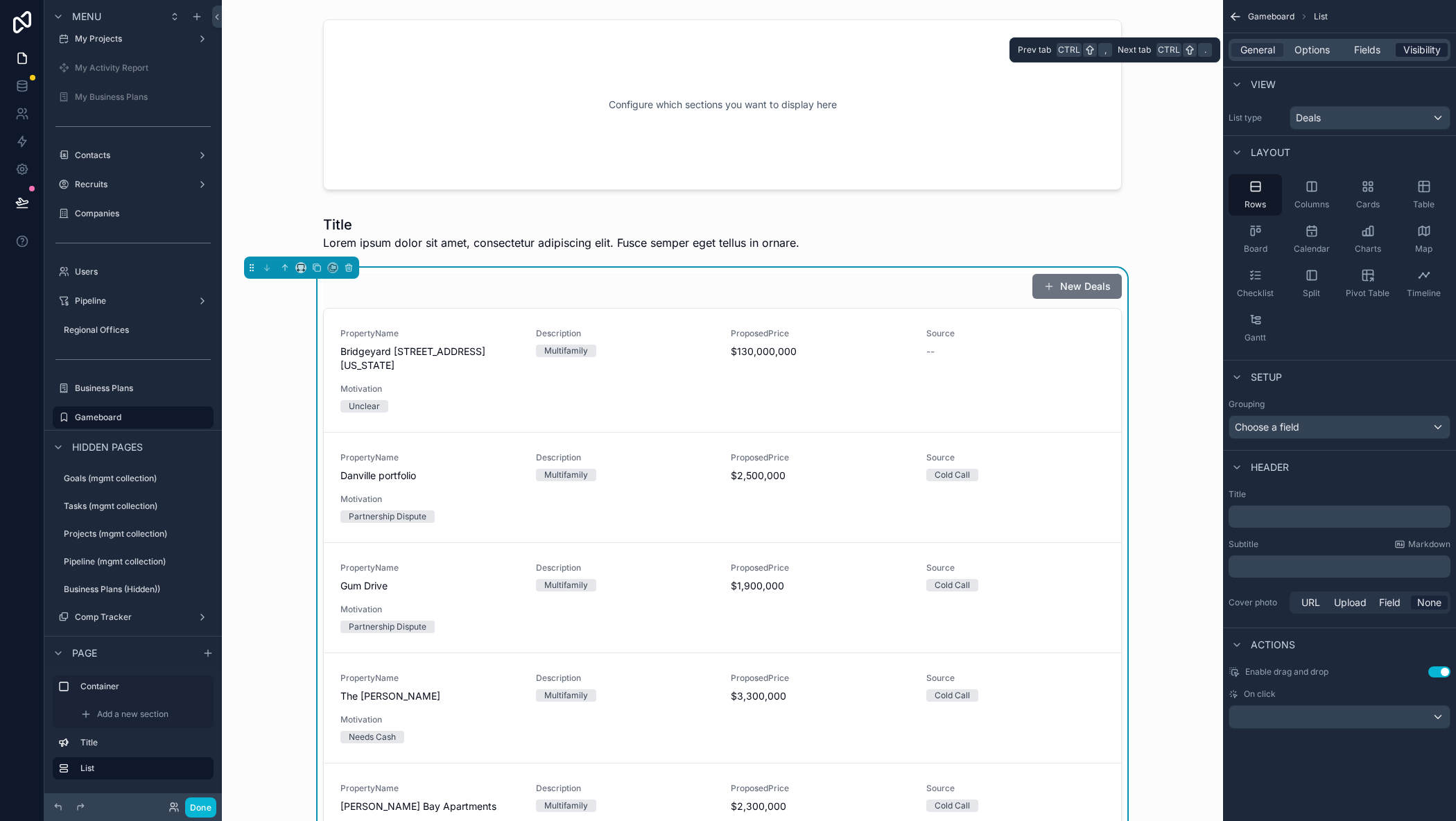
click at [1417, 50] on span "Visibility" at bounding box center [1422, 49] width 38 height 14
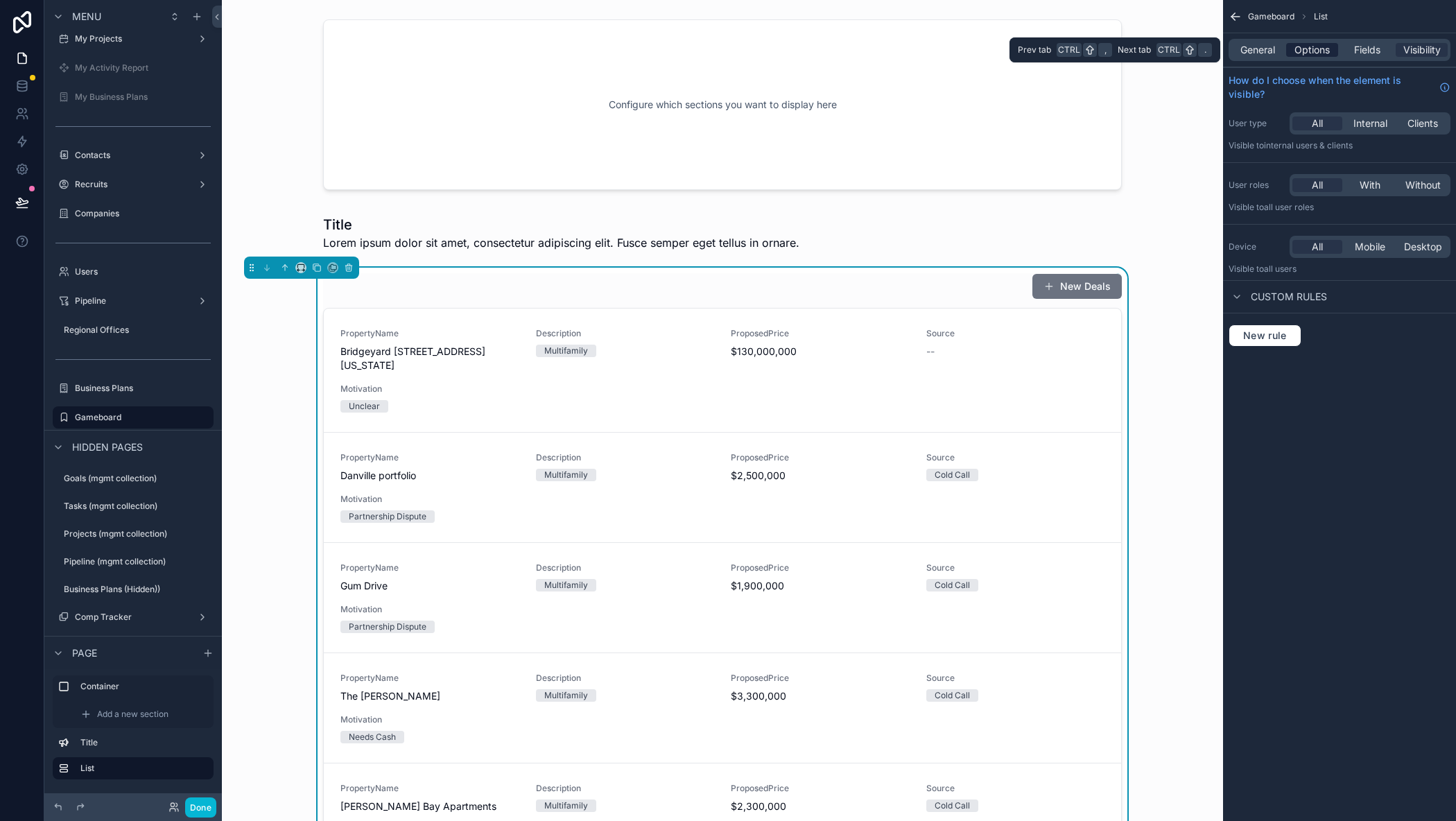
click at [1302, 54] on span "Options" at bounding box center [1311, 49] width 35 height 14
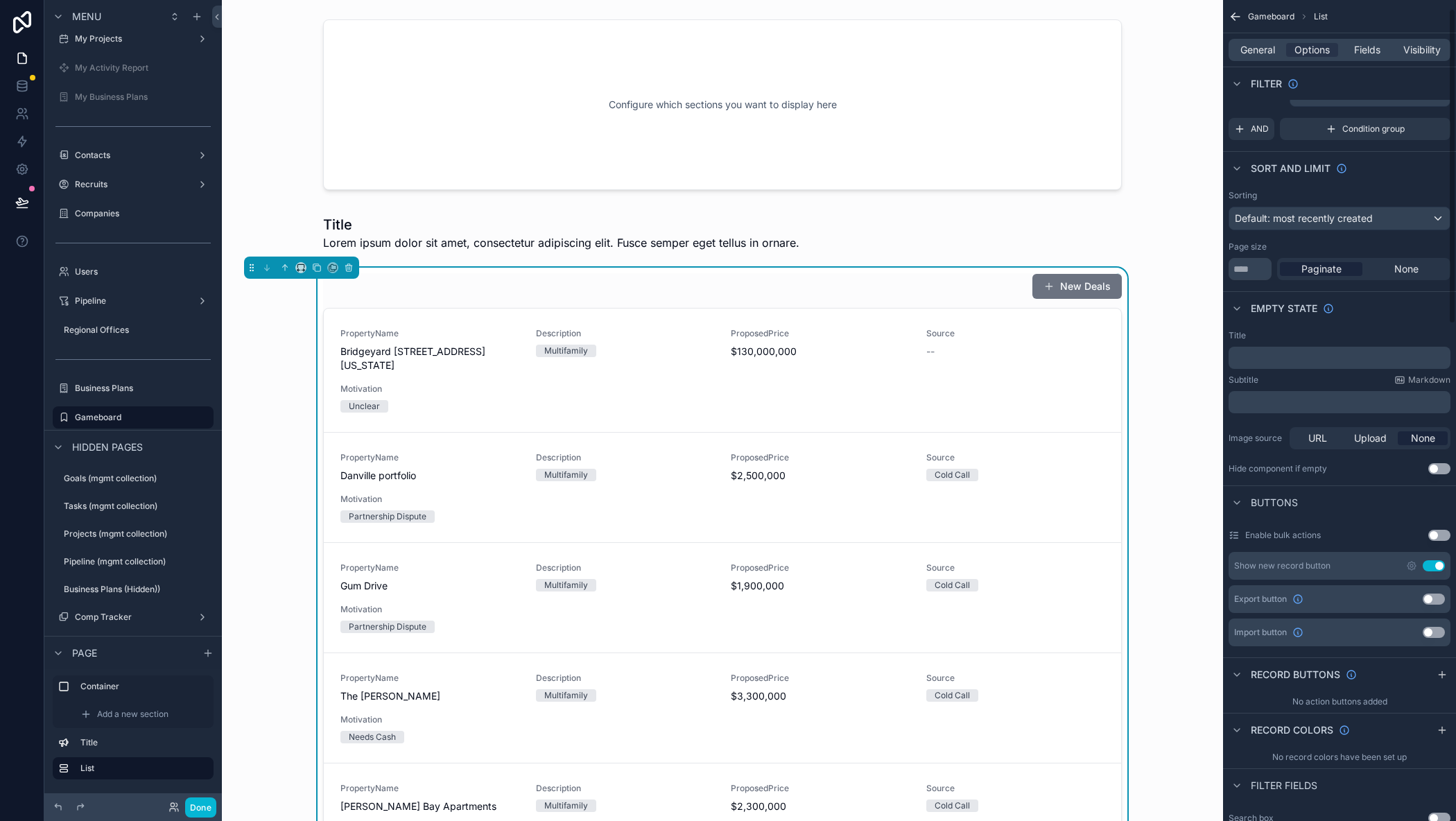
scroll to position [0, 0]
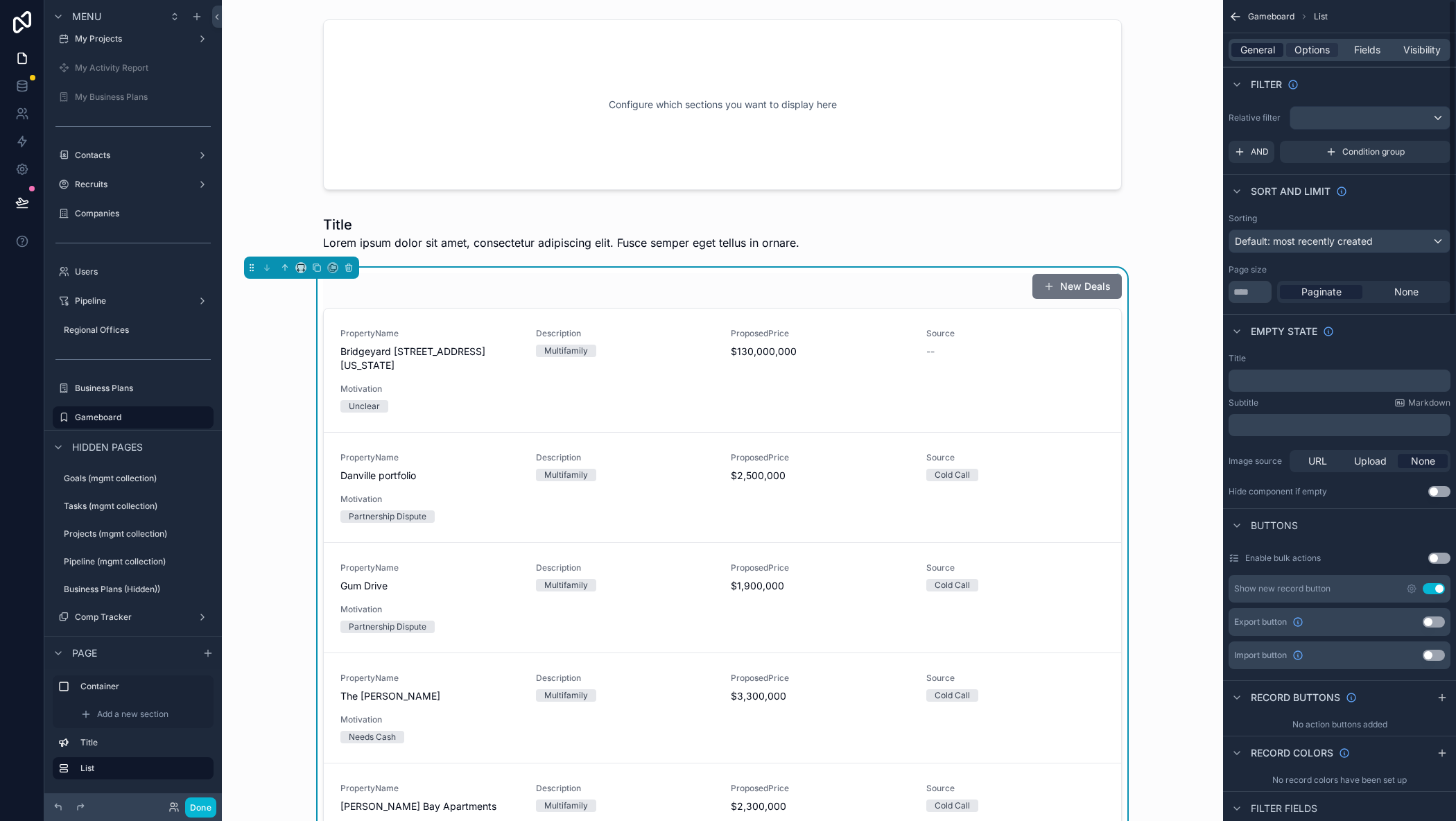
click at [1268, 53] on span "General" at bounding box center [1257, 49] width 35 height 14
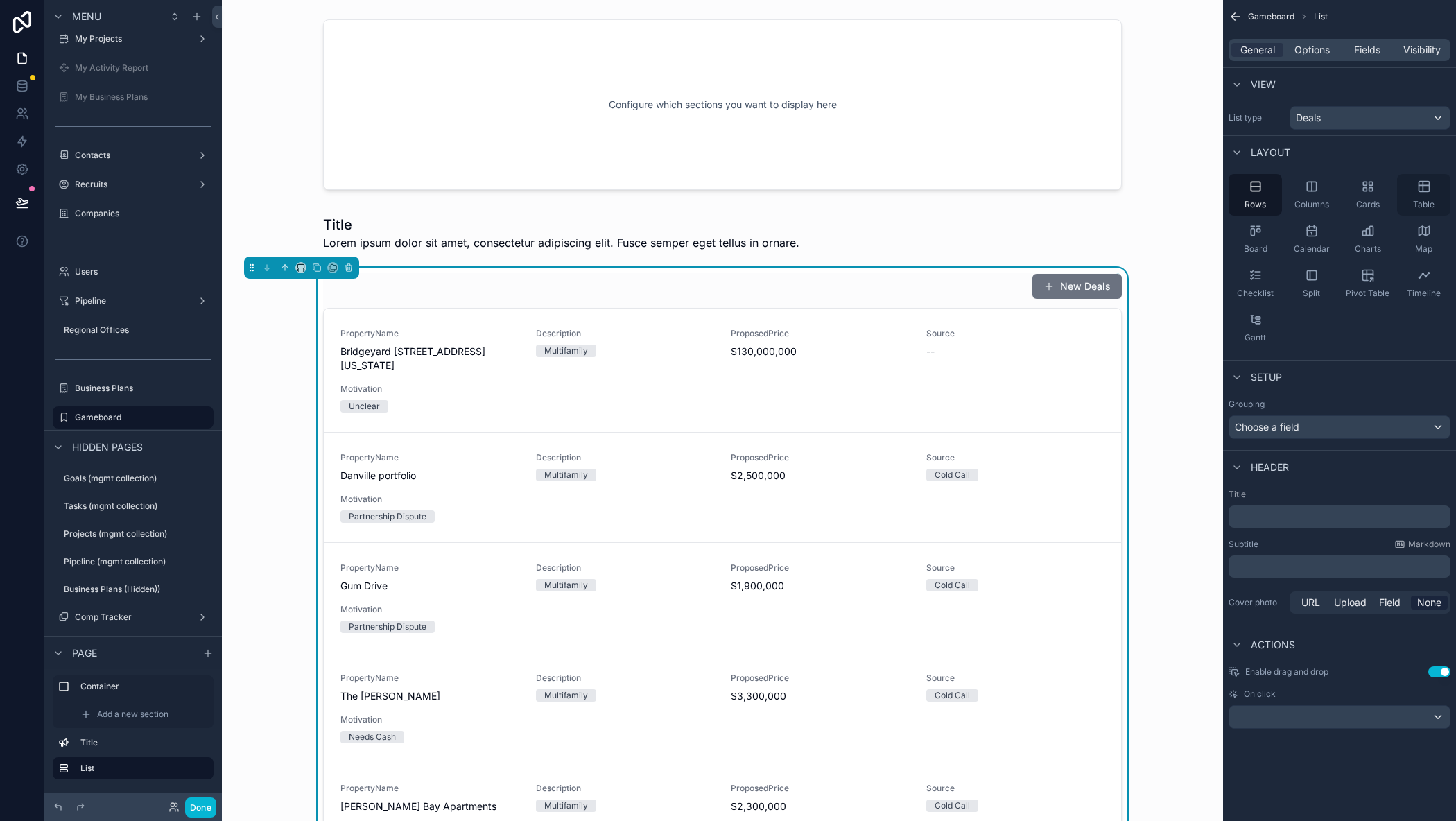
click at [1423, 189] on icon "scrollable content" at bounding box center [1423, 187] width 0 height 10
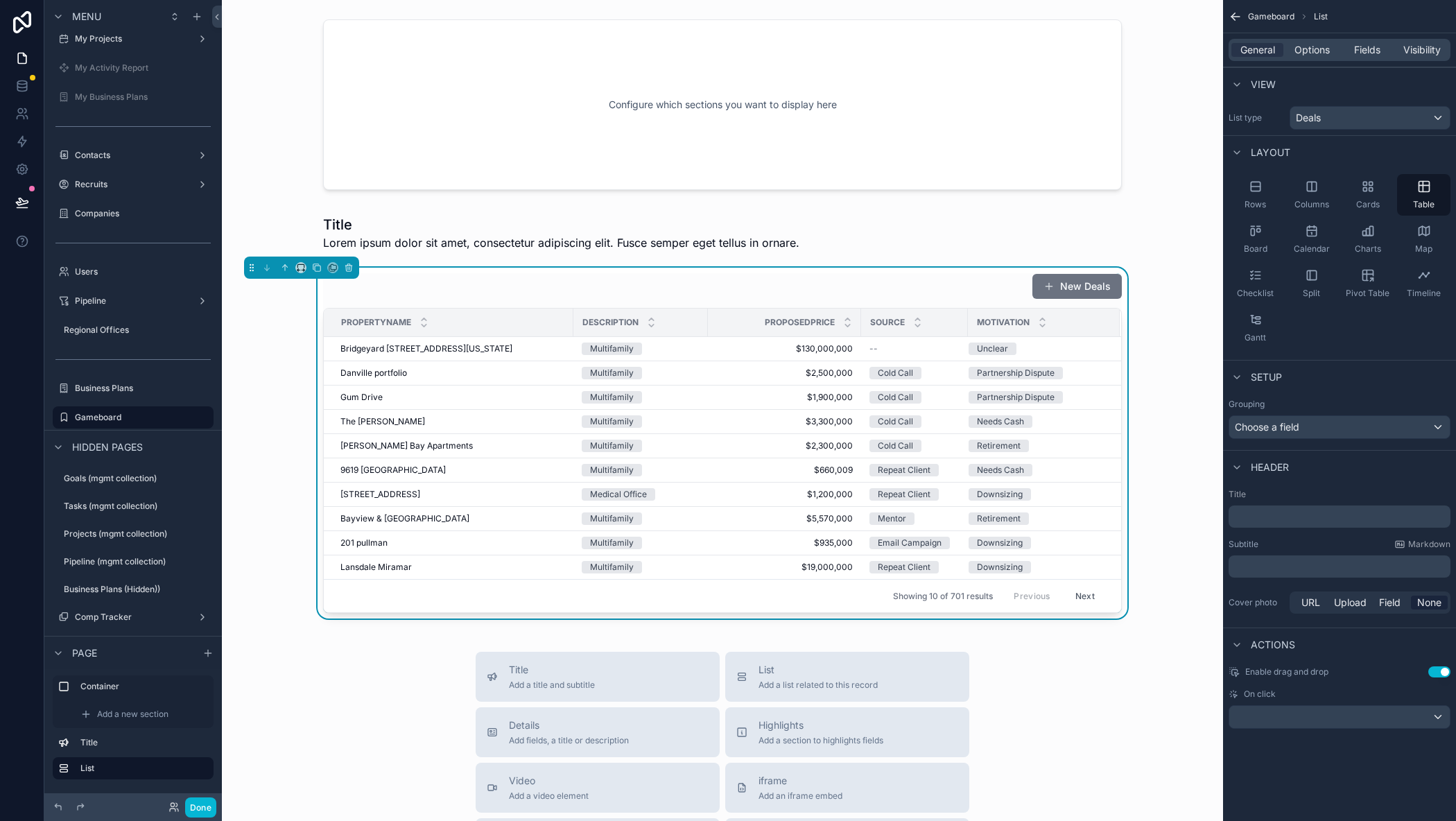
click at [1171, 207] on div "Configure which sections you want to display here Title Lorem ipsum dolor sit a…" at bounding box center [722, 628] width 1001 height 1257
click at [299, 115] on div "scrollable content" at bounding box center [722, 104] width 979 height 187
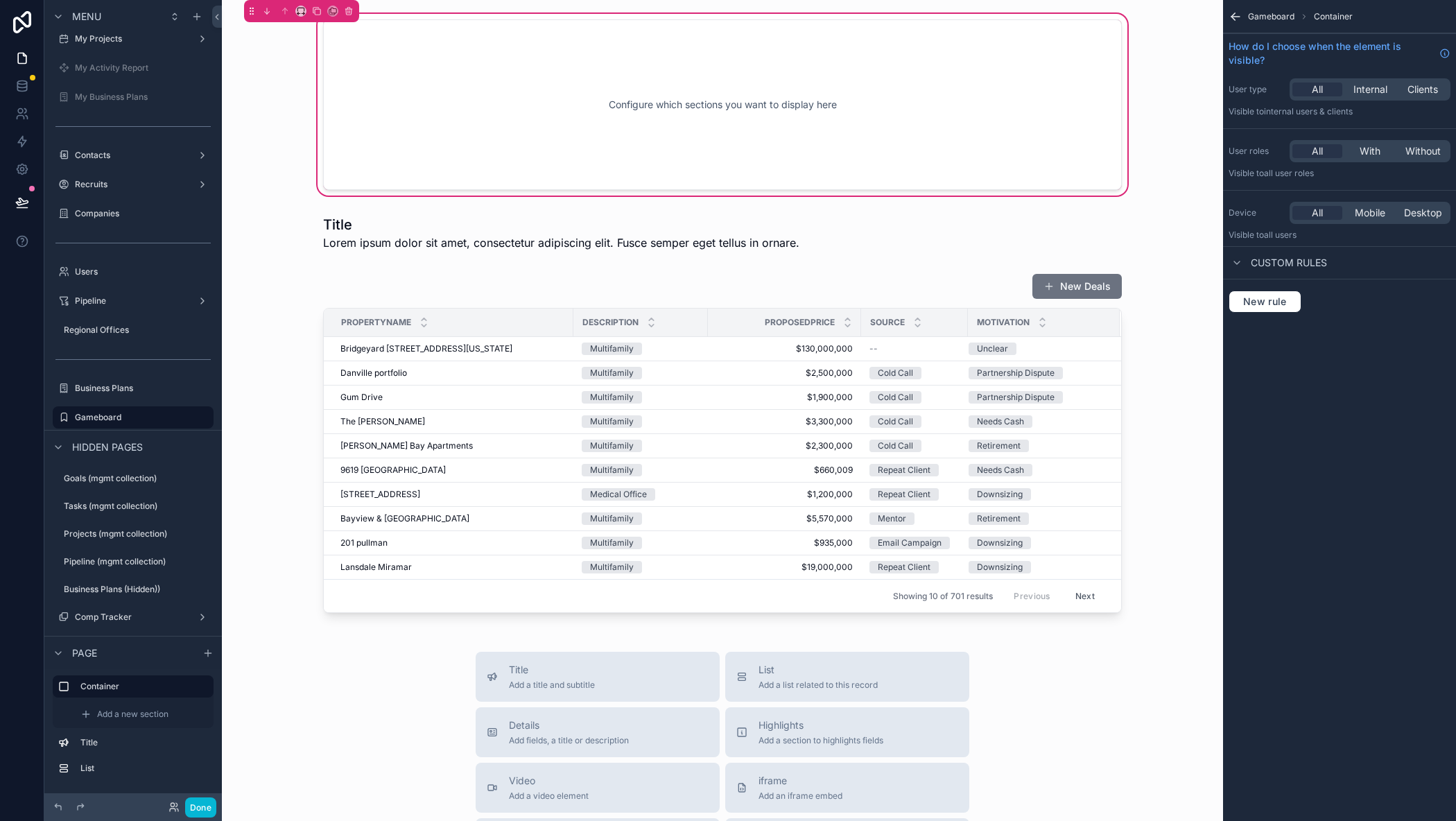
click at [273, 113] on div "Configure which sections you want to display here" at bounding box center [722, 104] width 979 height 187
click at [247, 184] on div "Configure which sections you want to display here" at bounding box center [722, 104] width 979 height 187
click at [271, 250] on div "scrollable content" at bounding box center [722, 232] width 979 height 47
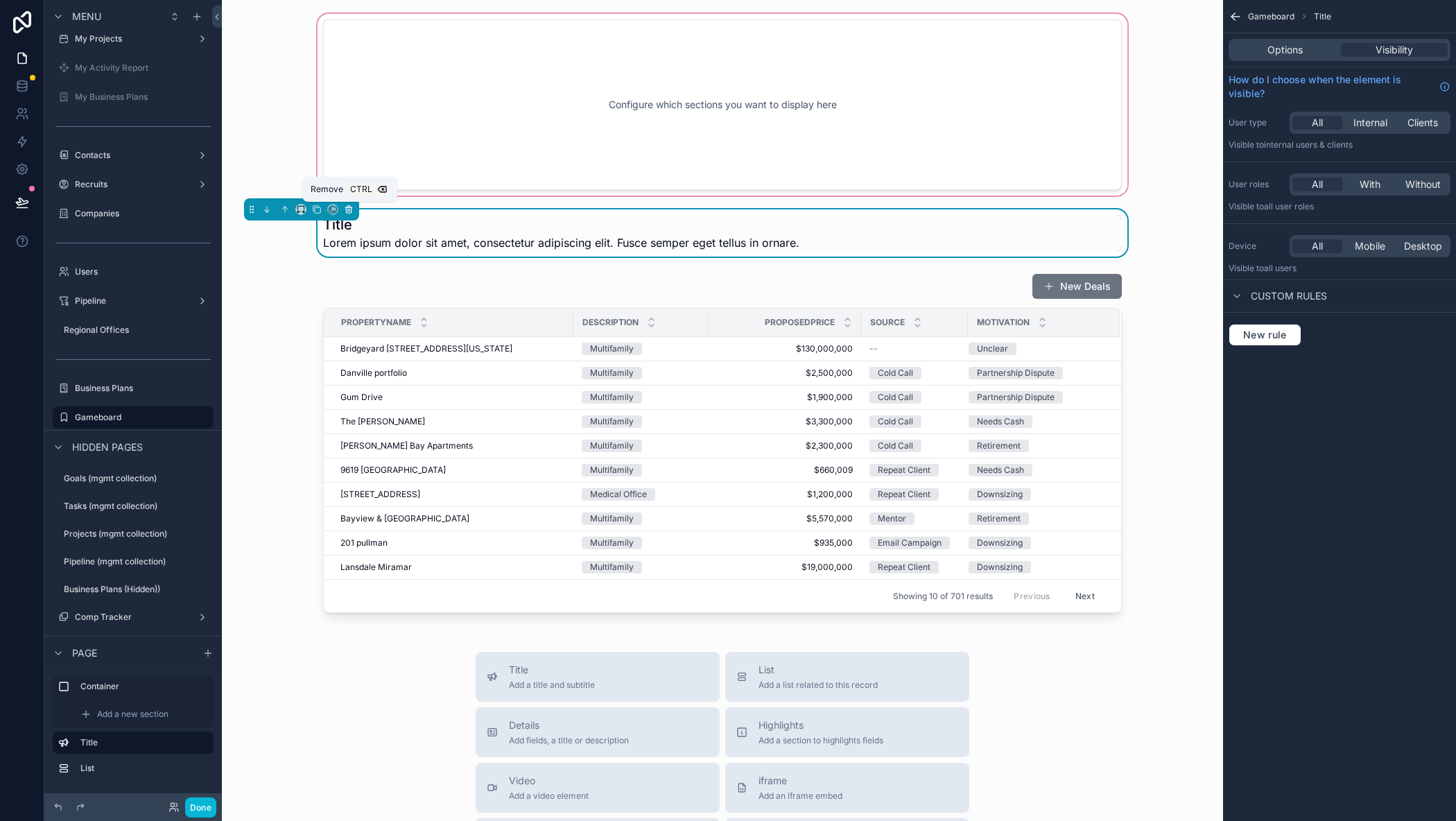
click at [345, 206] on icon "scrollable content" at bounding box center [348, 209] width 9 height 9
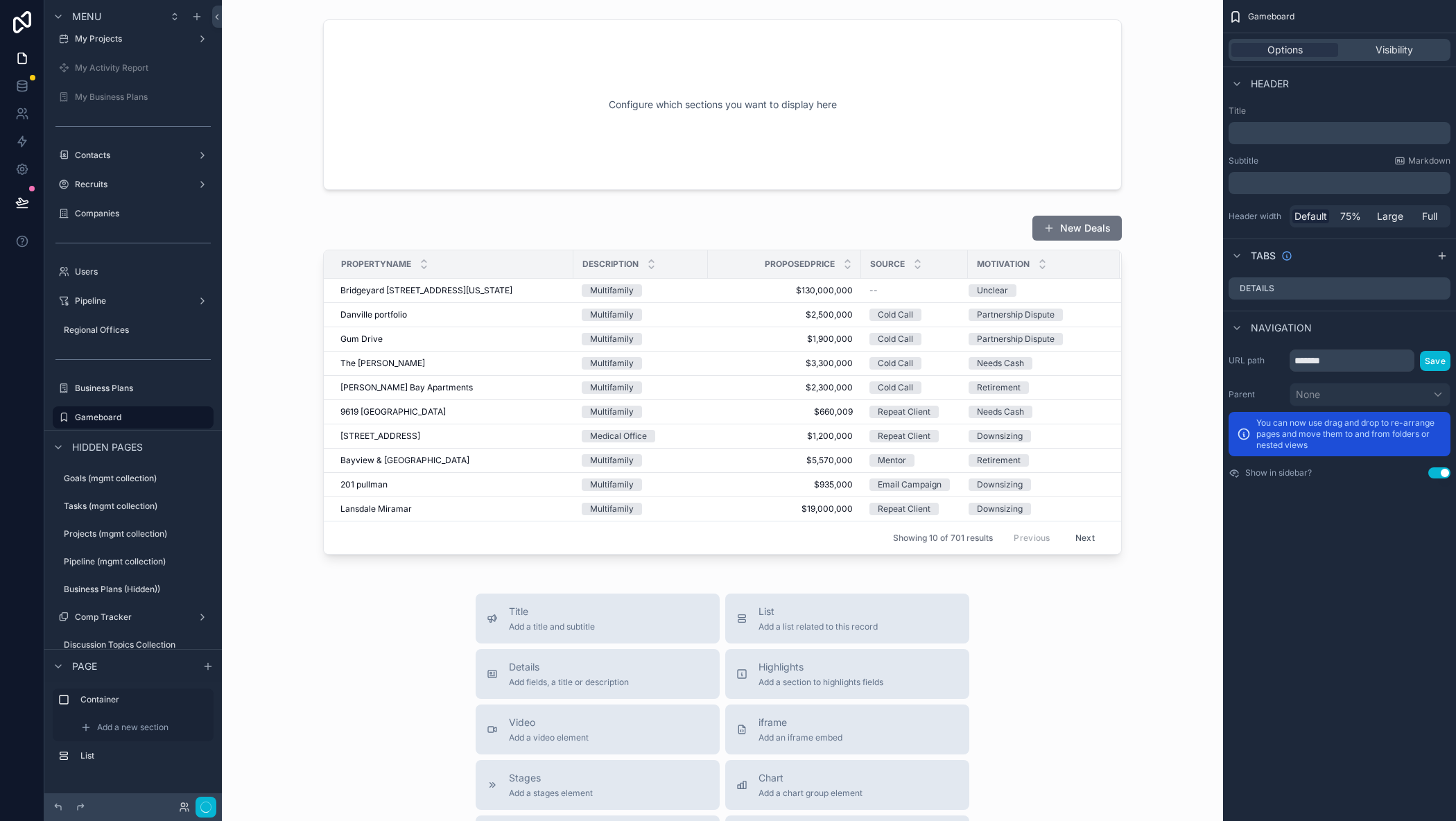
click at [1316, 570] on div "Gameboard Options Visibility Header Title ﻿ Subtitle Markdown ﻿ Header width De…" at bounding box center [1339, 410] width 233 height 821
click at [1445, 256] on icon "scrollable content" at bounding box center [1441, 256] width 6 height 0
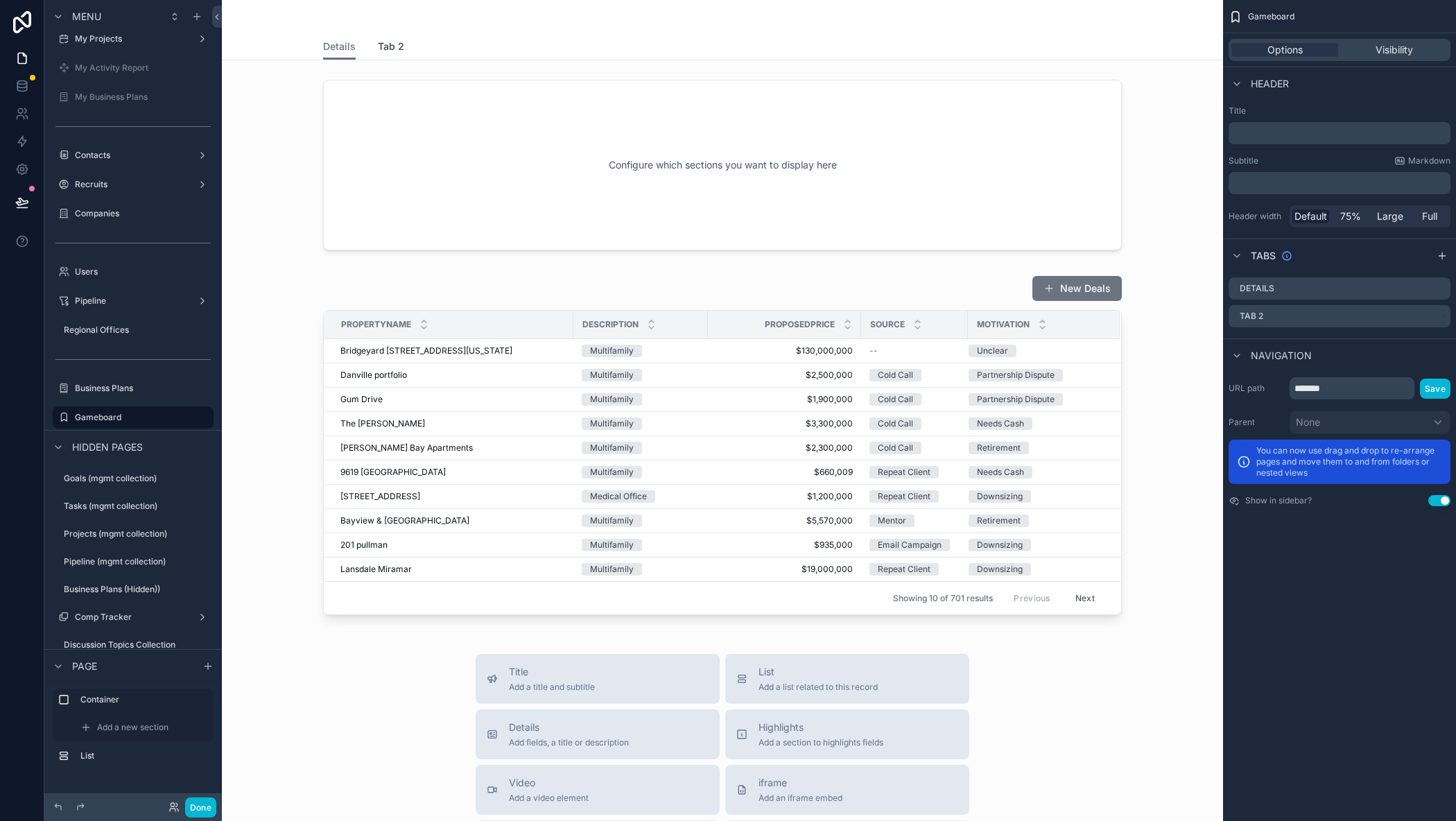
click at [389, 46] on span "Tab 2" at bounding box center [391, 46] width 26 height 14
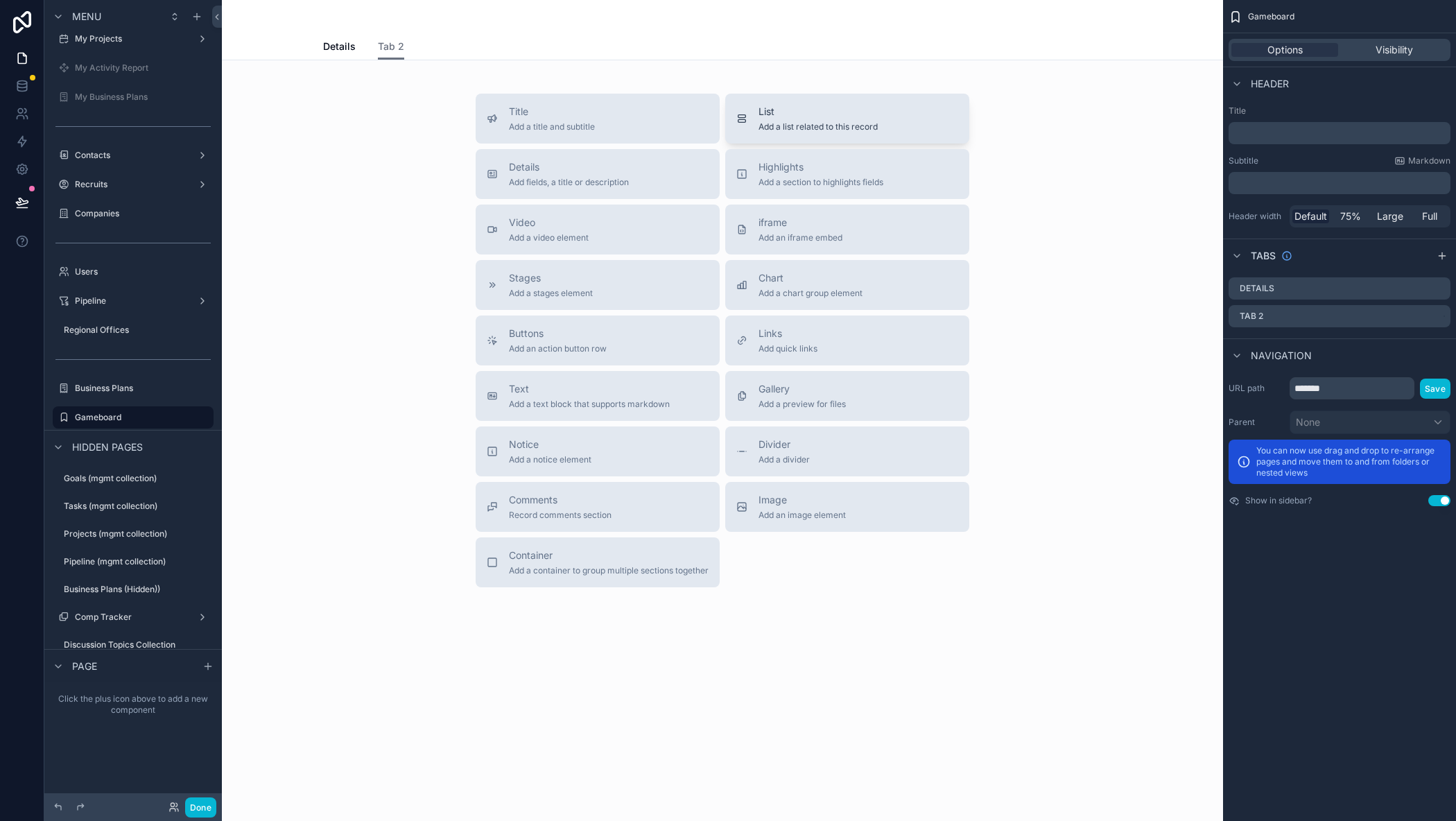
click at [797, 110] on span "List" at bounding box center [818, 112] width 119 height 14
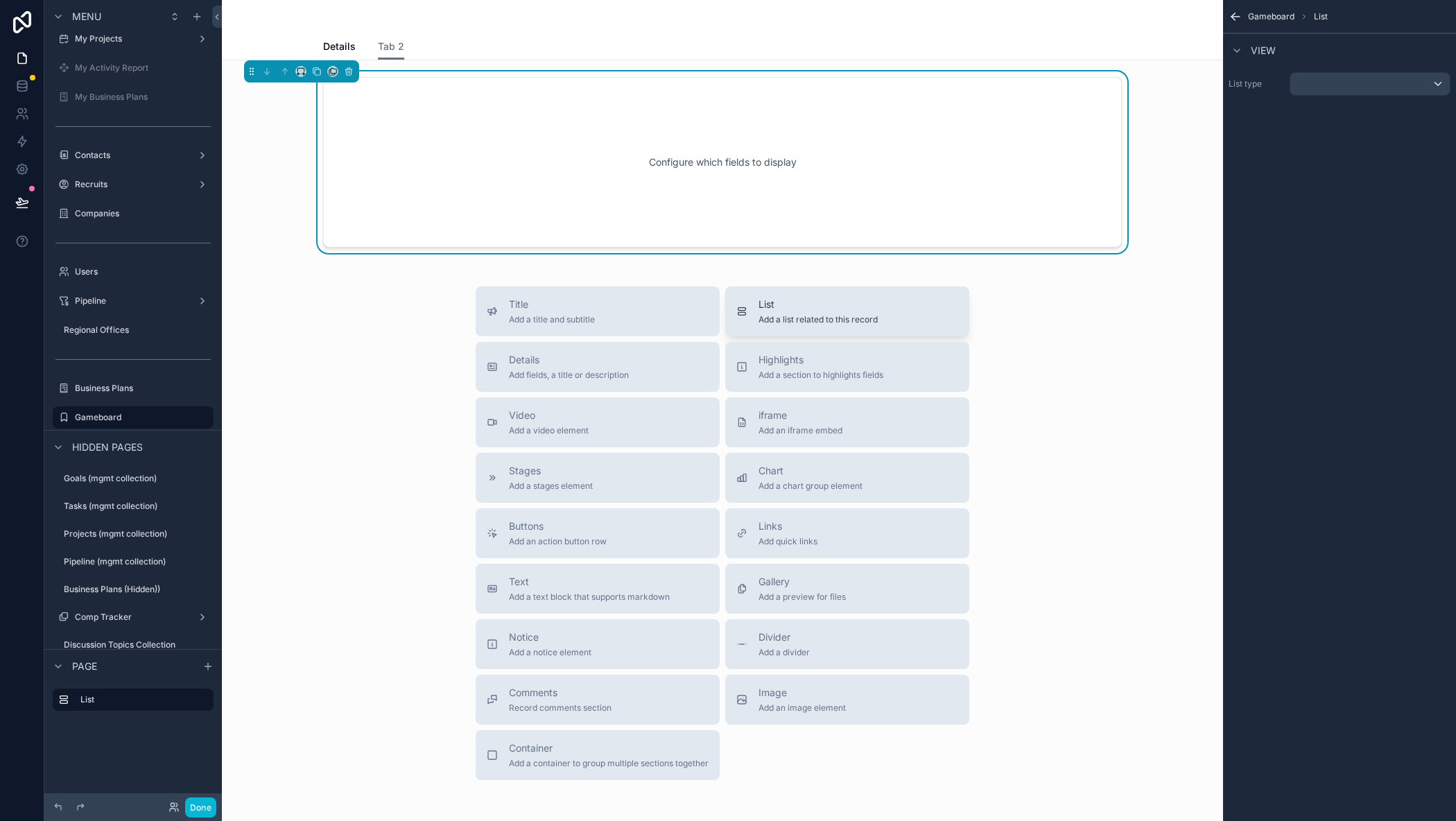
click at [752, 317] on div "List Add a list related to this record" at bounding box center [847, 312] width 222 height 28
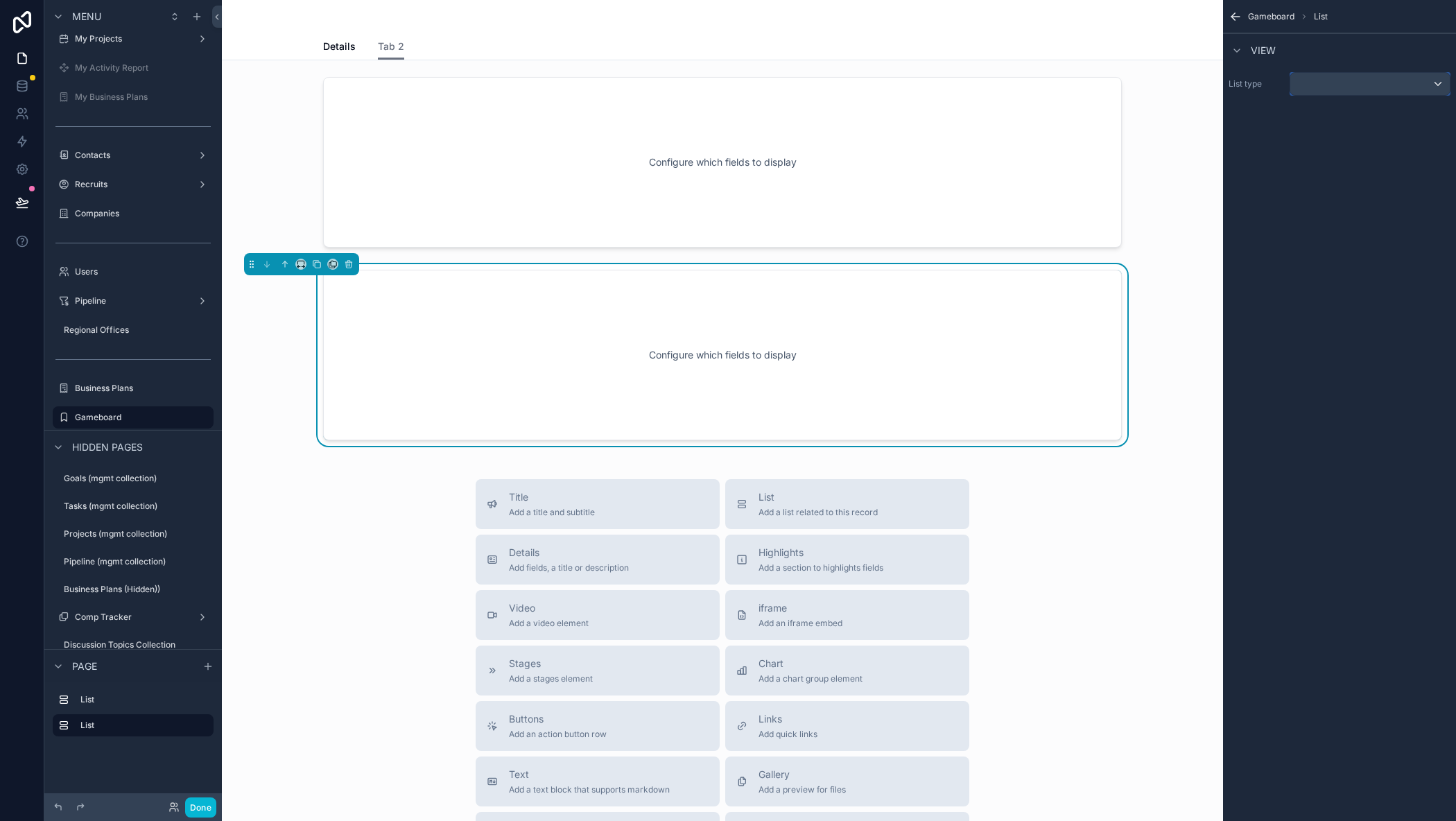
click at [1335, 90] on div "scrollable content" at bounding box center [1369, 84] width 160 height 22
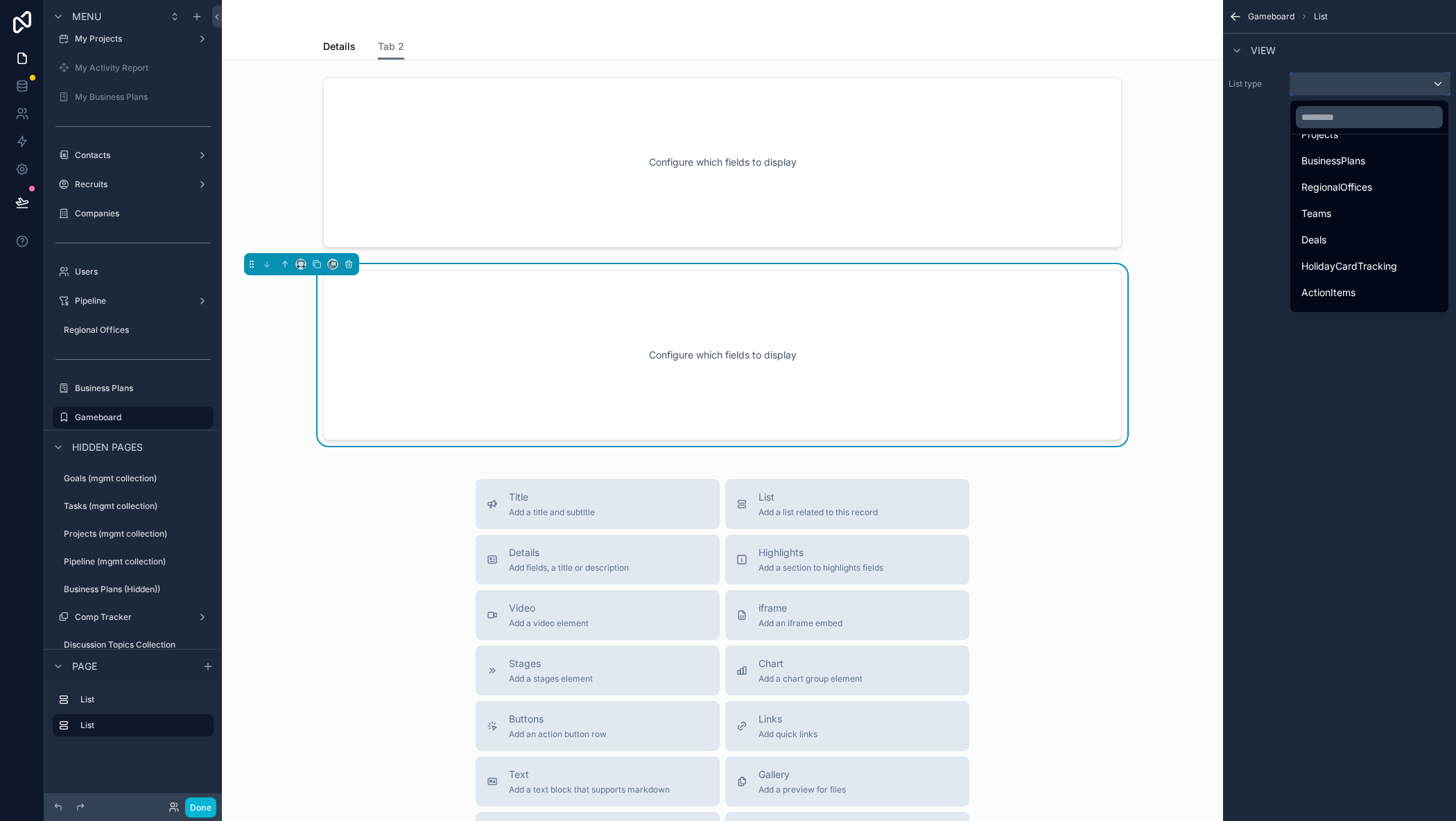
scroll to position [208, 0]
click at [1329, 230] on div "Deals" at bounding box center [1368, 229] width 136 height 17
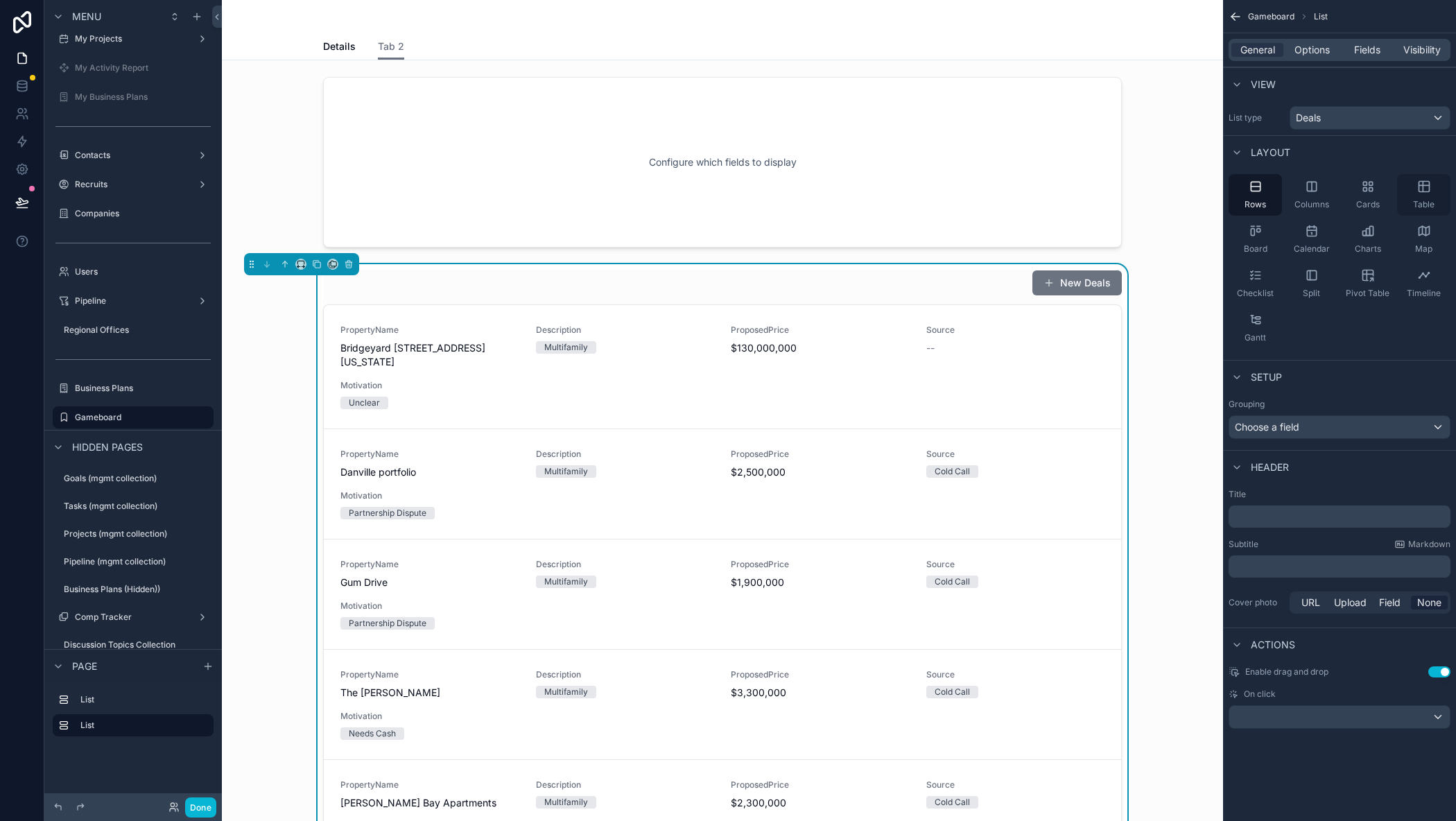
click at [1418, 193] on icon "scrollable content" at bounding box center [1424, 186] width 14 height 14
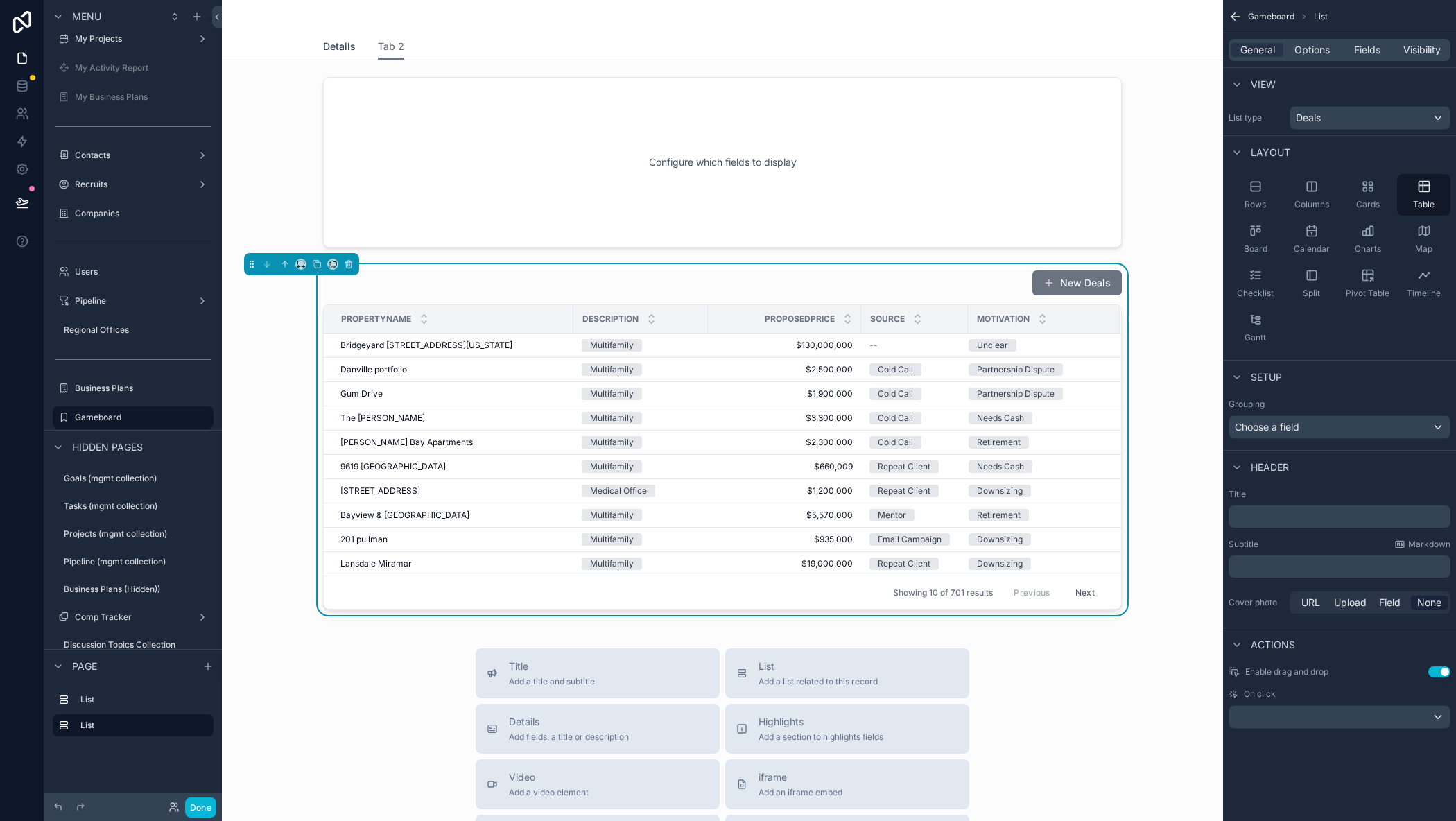
click at [343, 51] on span "Details" at bounding box center [339, 46] width 32 height 14
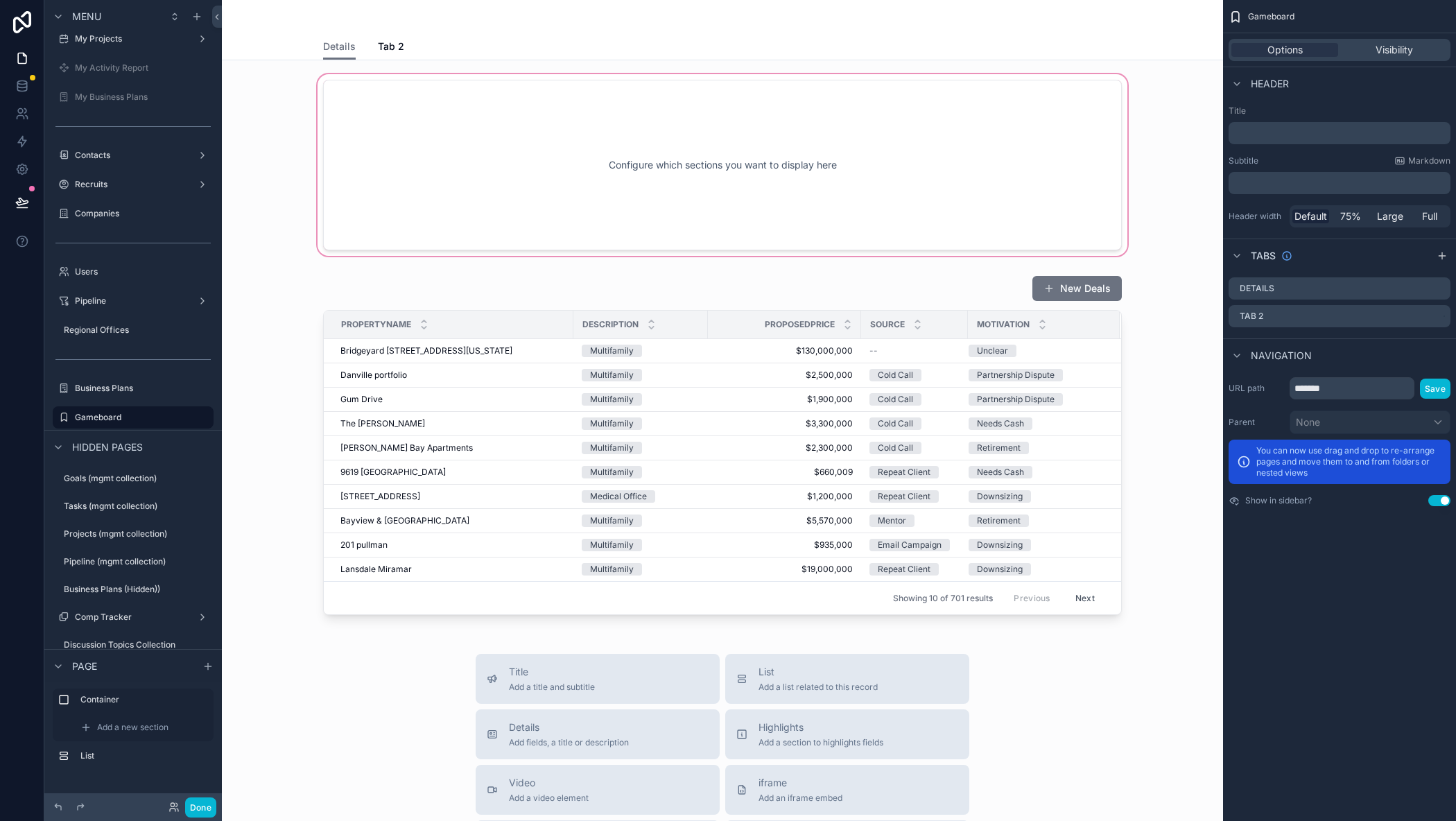
click at [800, 142] on div "scrollable content" at bounding box center [722, 165] width 979 height 187
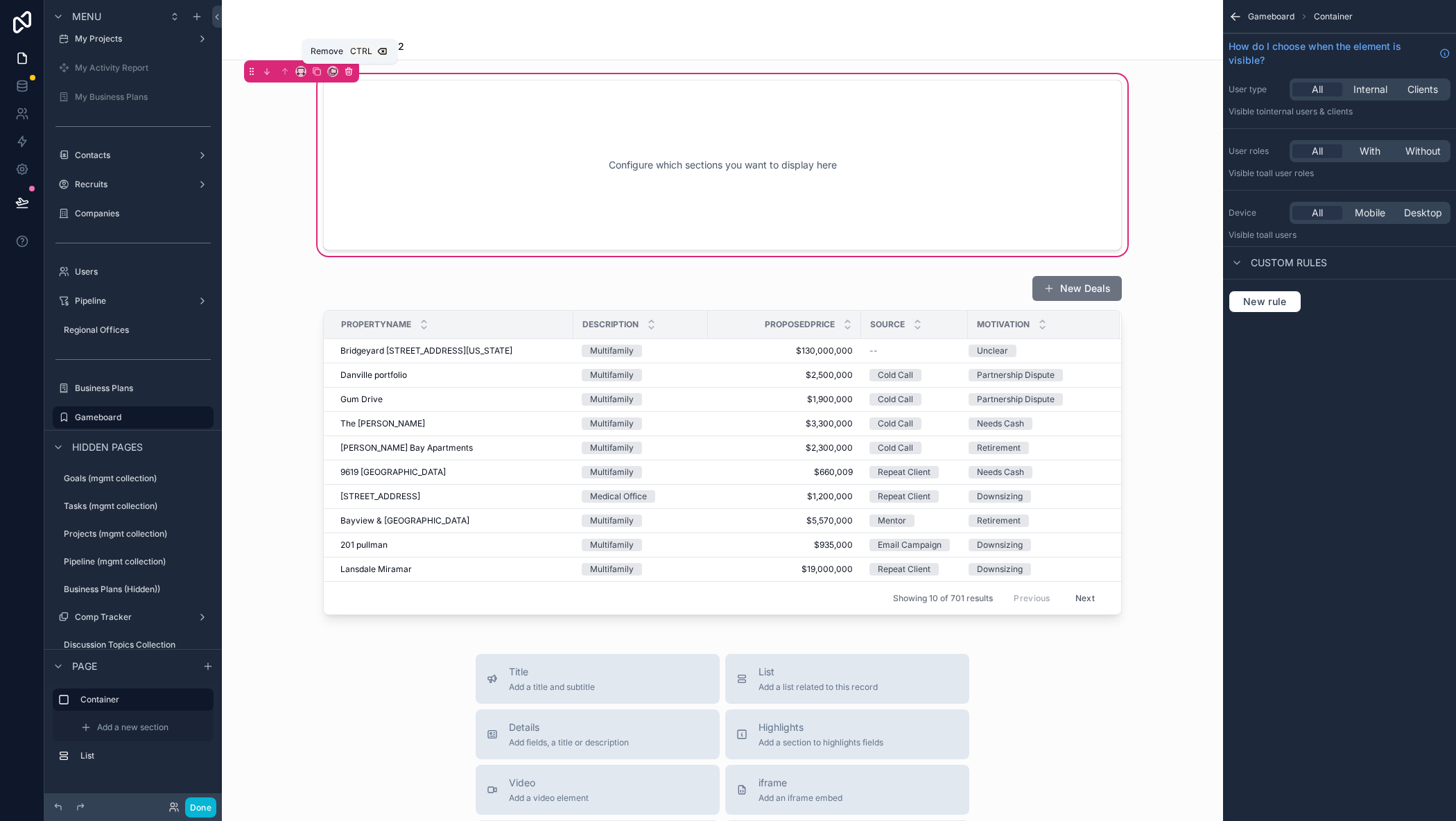
click at [350, 76] on button "scrollable content" at bounding box center [349, 72] width 15 height 15
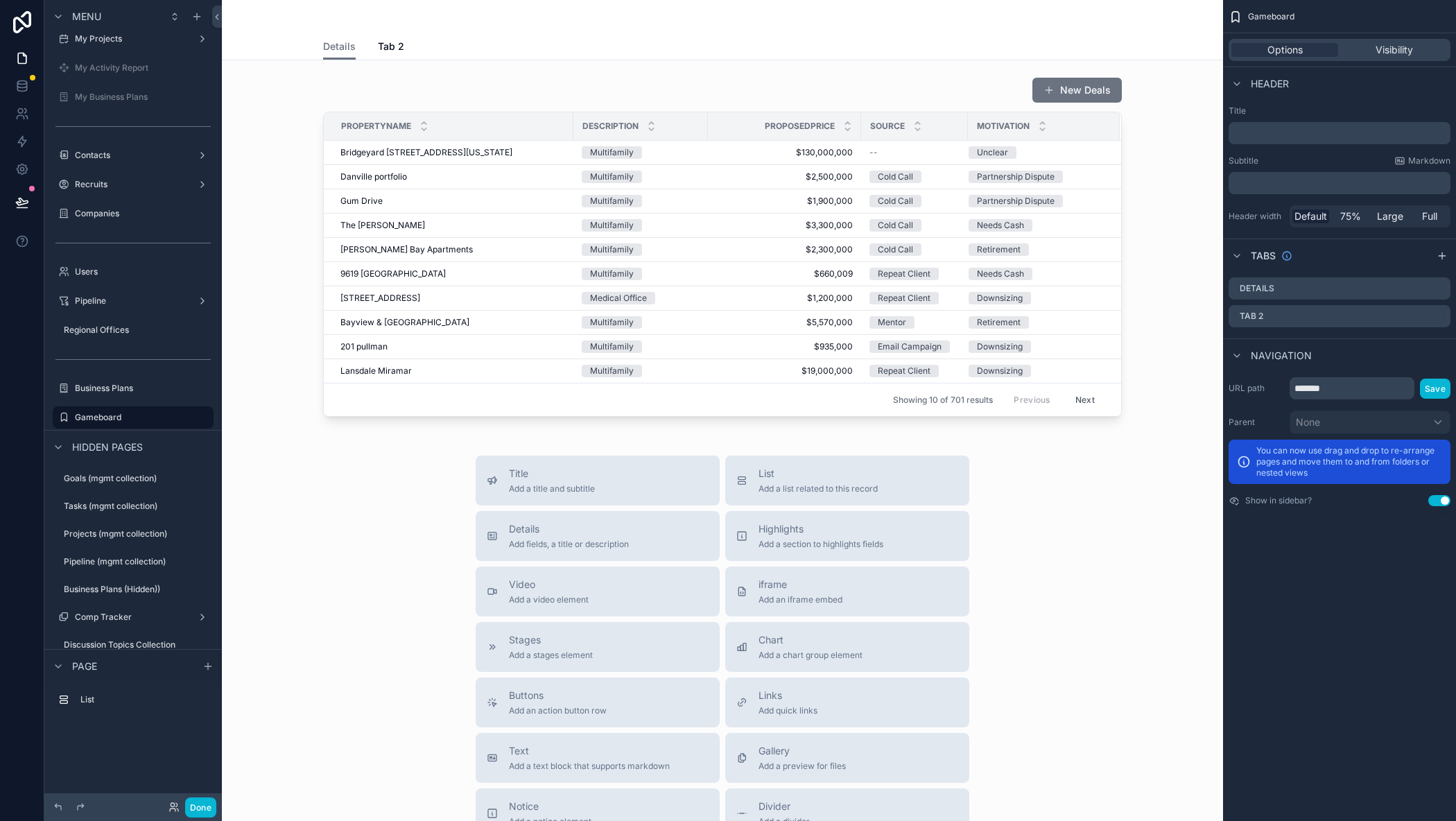
click at [1294, 134] on p "﻿" at bounding box center [1341, 133] width 213 height 14
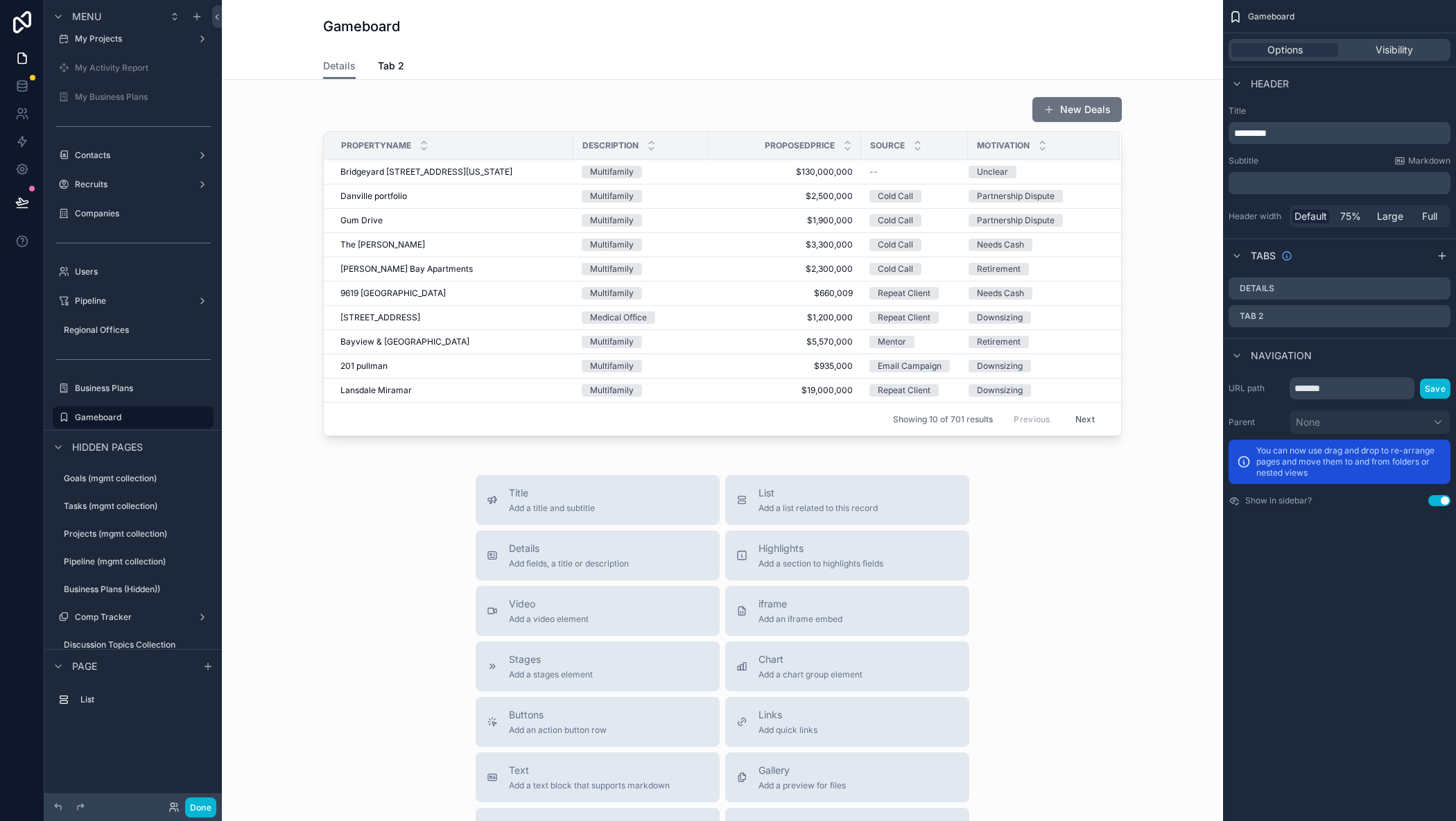
click at [1320, 106] on label "Title" at bounding box center [1339, 111] width 222 height 11
click at [1436, 287] on icon "scrollable content" at bounding box center [1438, 289] width 6 height 6
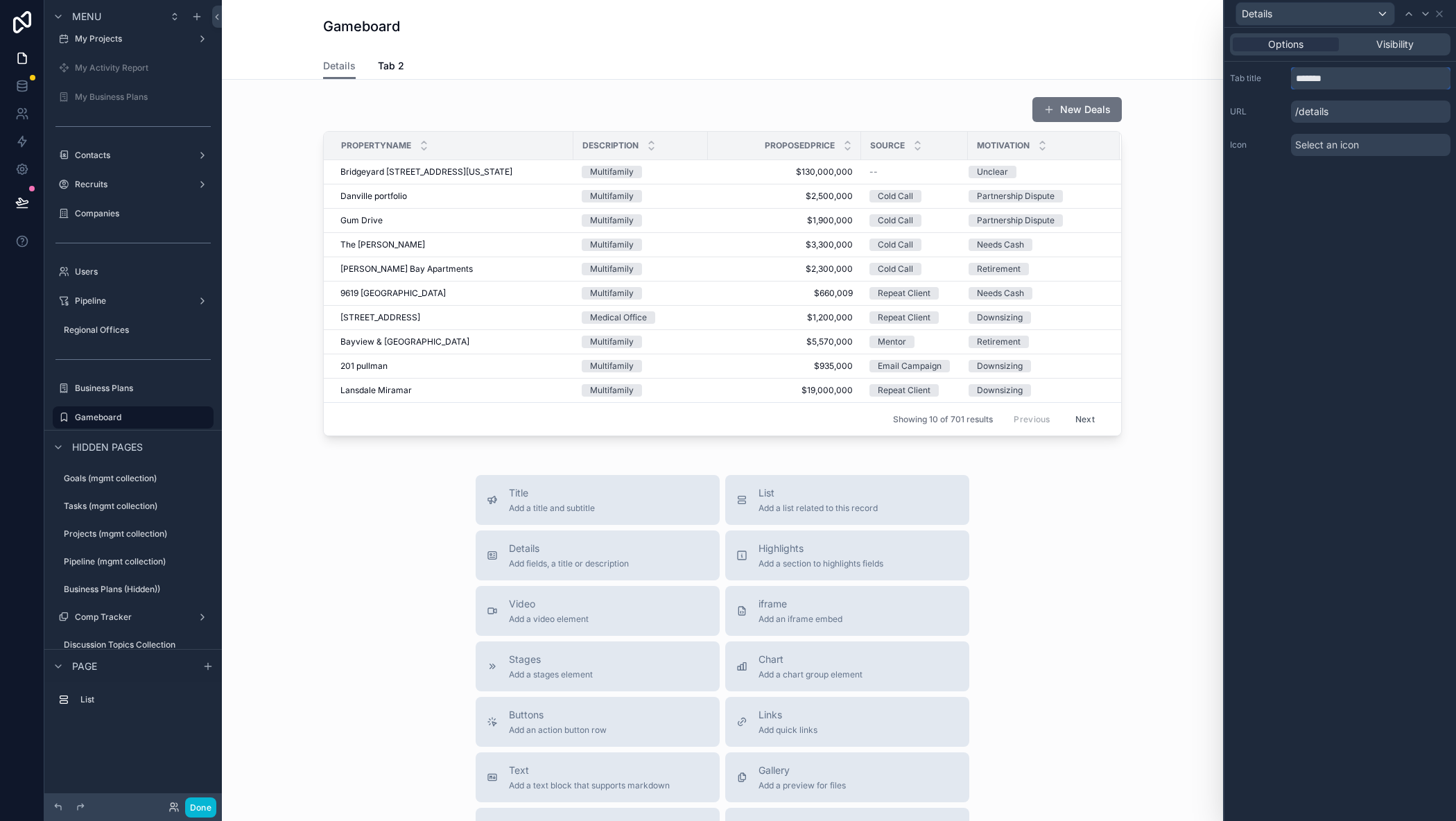
click at [1354, 74] on input "*******" at bounding box center [1370, 79] width 160 height 22
type input "**********"
click at [1438, 13] on icon at bounding box center [1439, 14] width 6 height 6
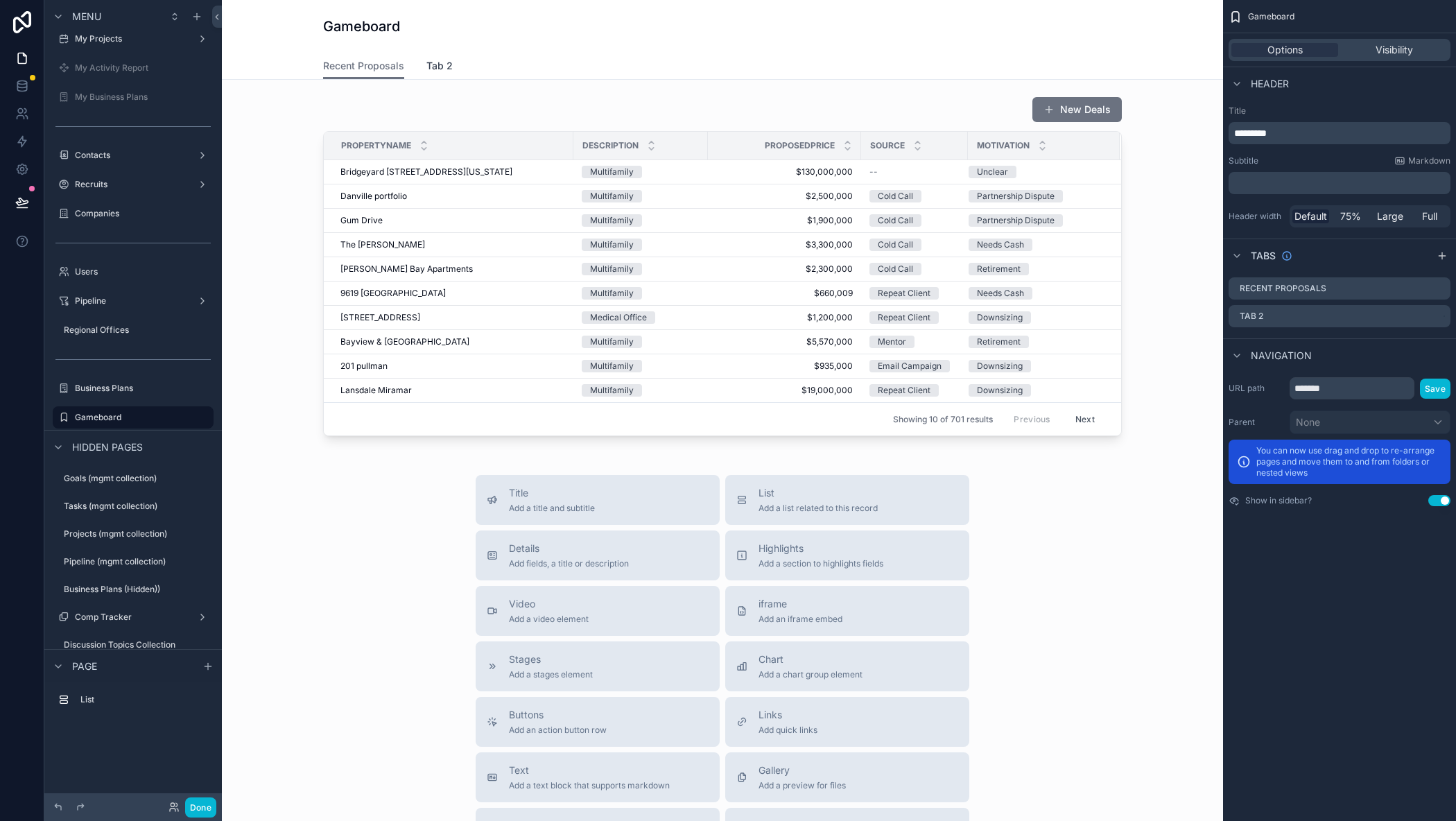
click at [438, 68] on span "Tab 2" at bounding box center [439, 66] width 26 height 14
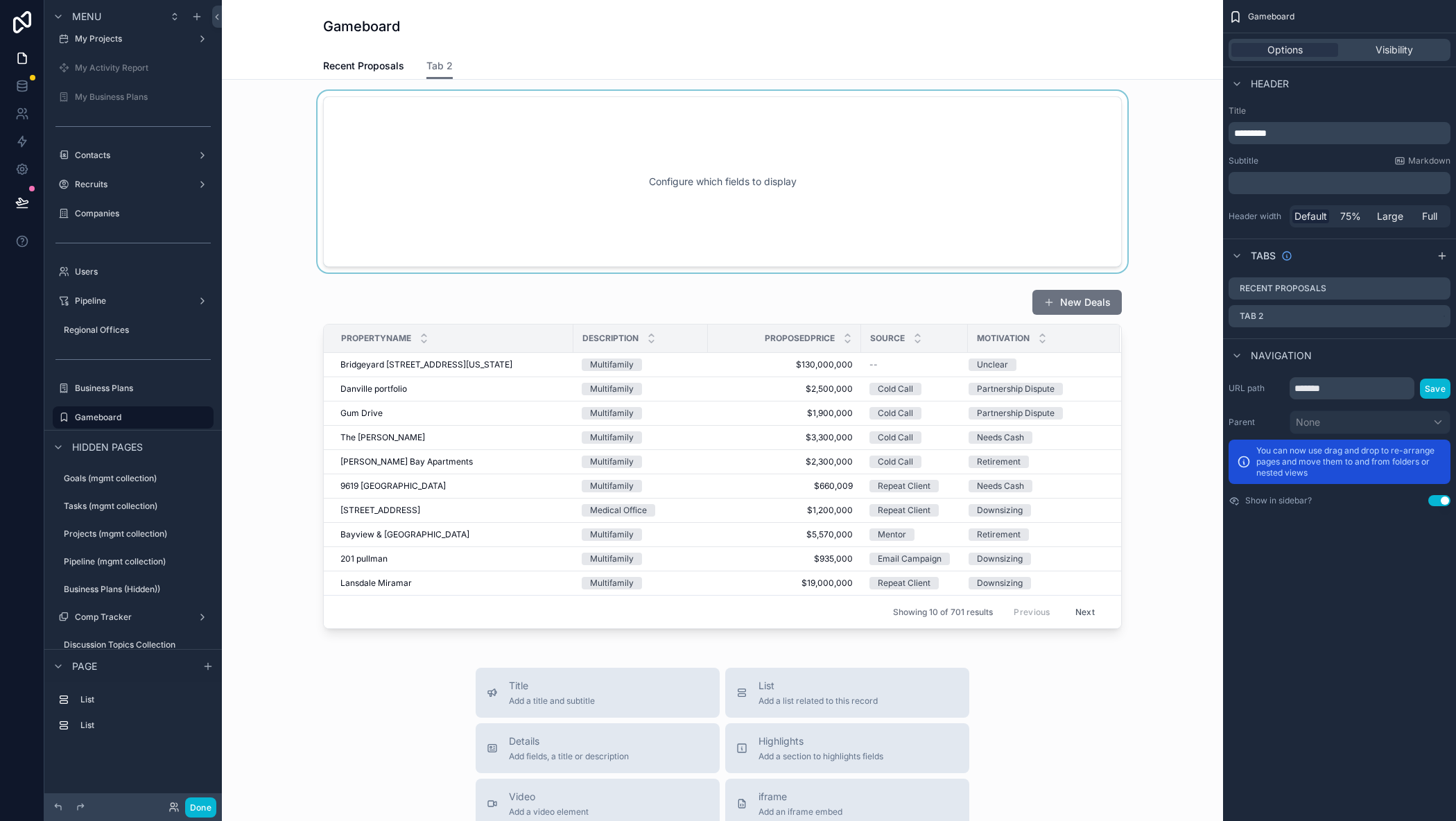
click at [649, 167] on div "scrollable content" at bounding box center [722, 181] width 979 height 182
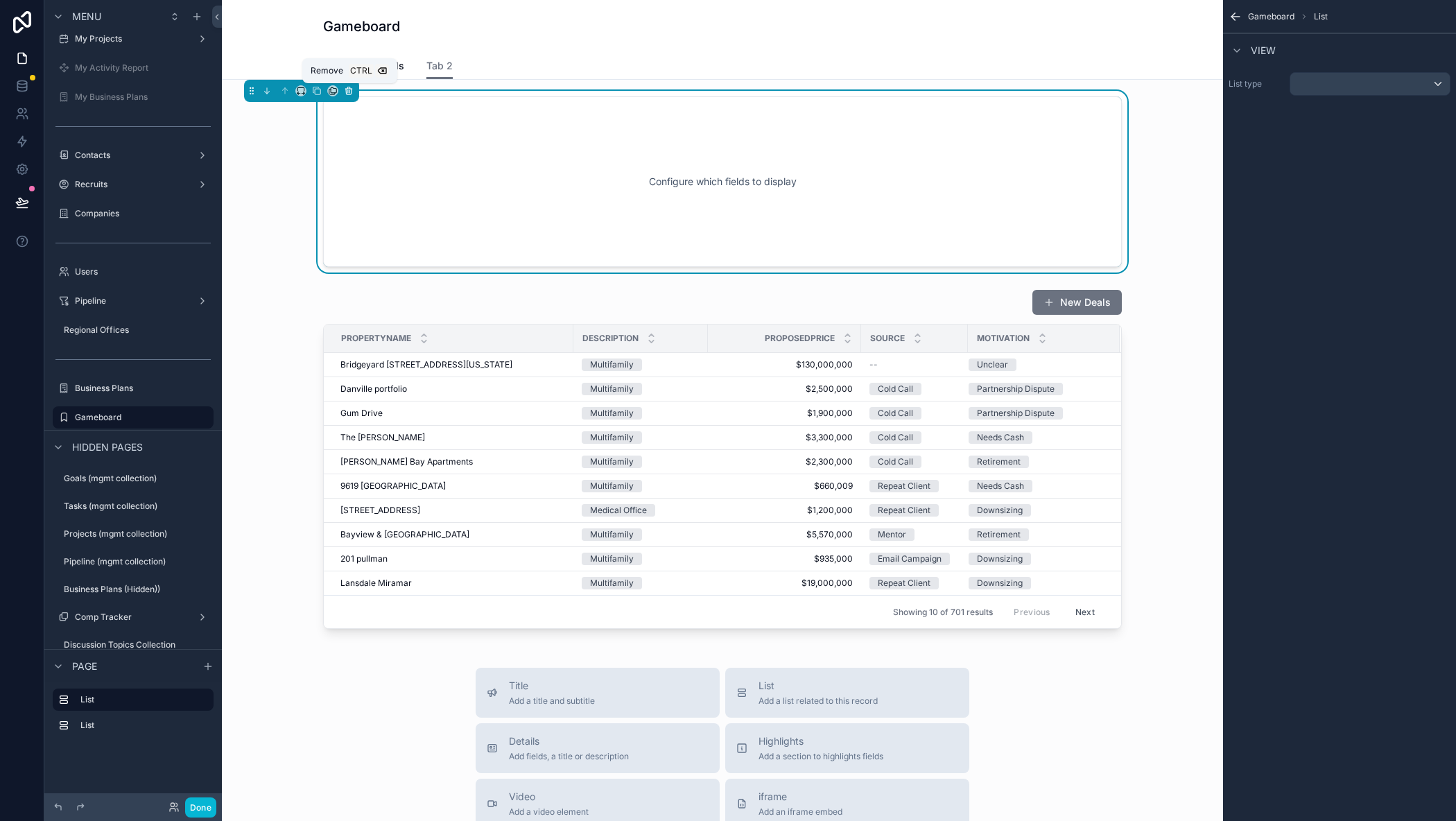
click at [349, 95] on icon "scrollable content" at bounding box center [348, 90] width 9 height 9
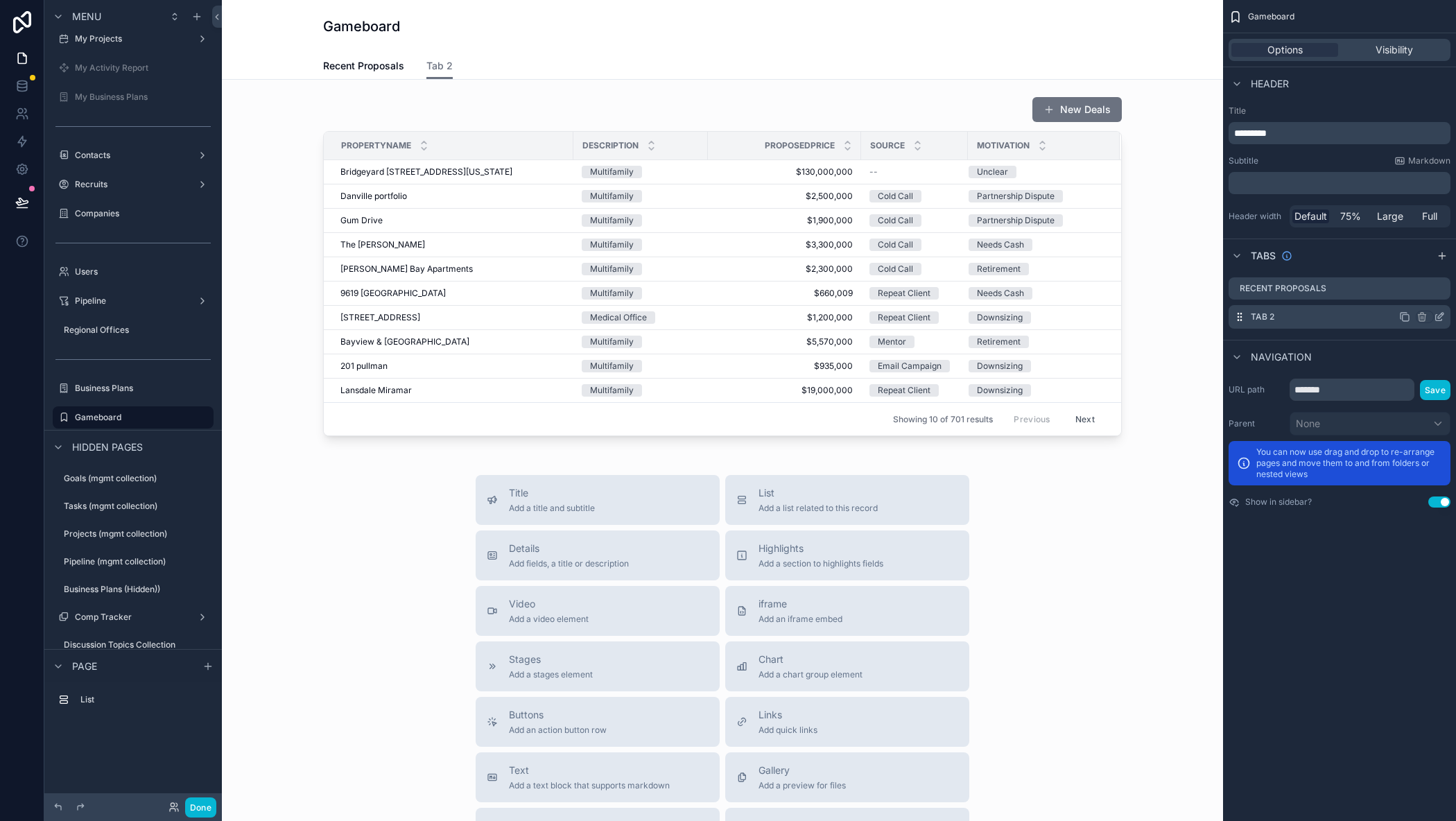
click at [1436, 317] on icon "scrollable content" at bounding box center [1438, 317] width 6 height 6
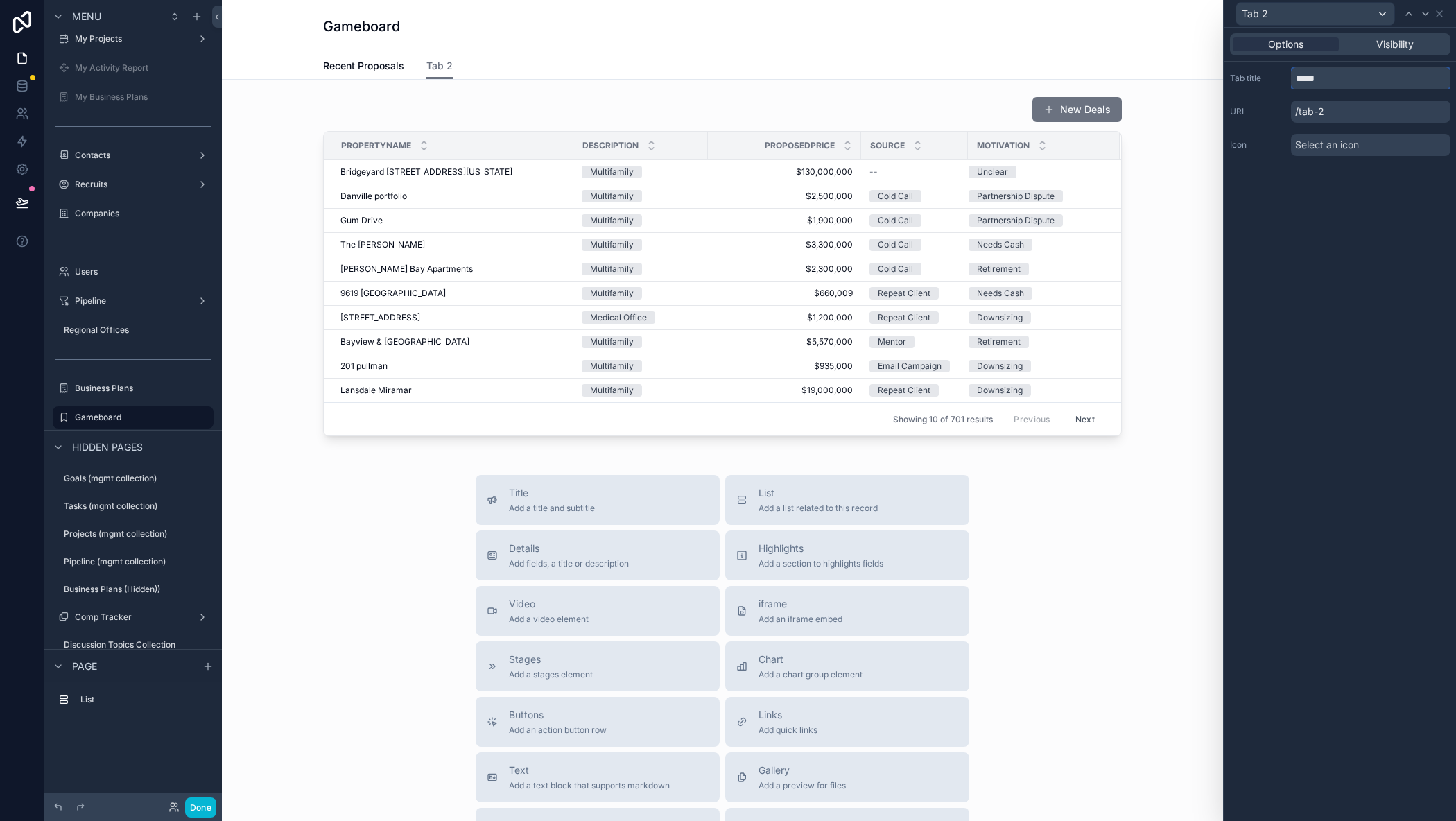
click at [1345, 79] on input "*****" at bounding box center [1370, 79] width 160 height 22
type input "**********"
click at [1443, 15] on icon at bounding box center [1439, 14] width 11 height 11
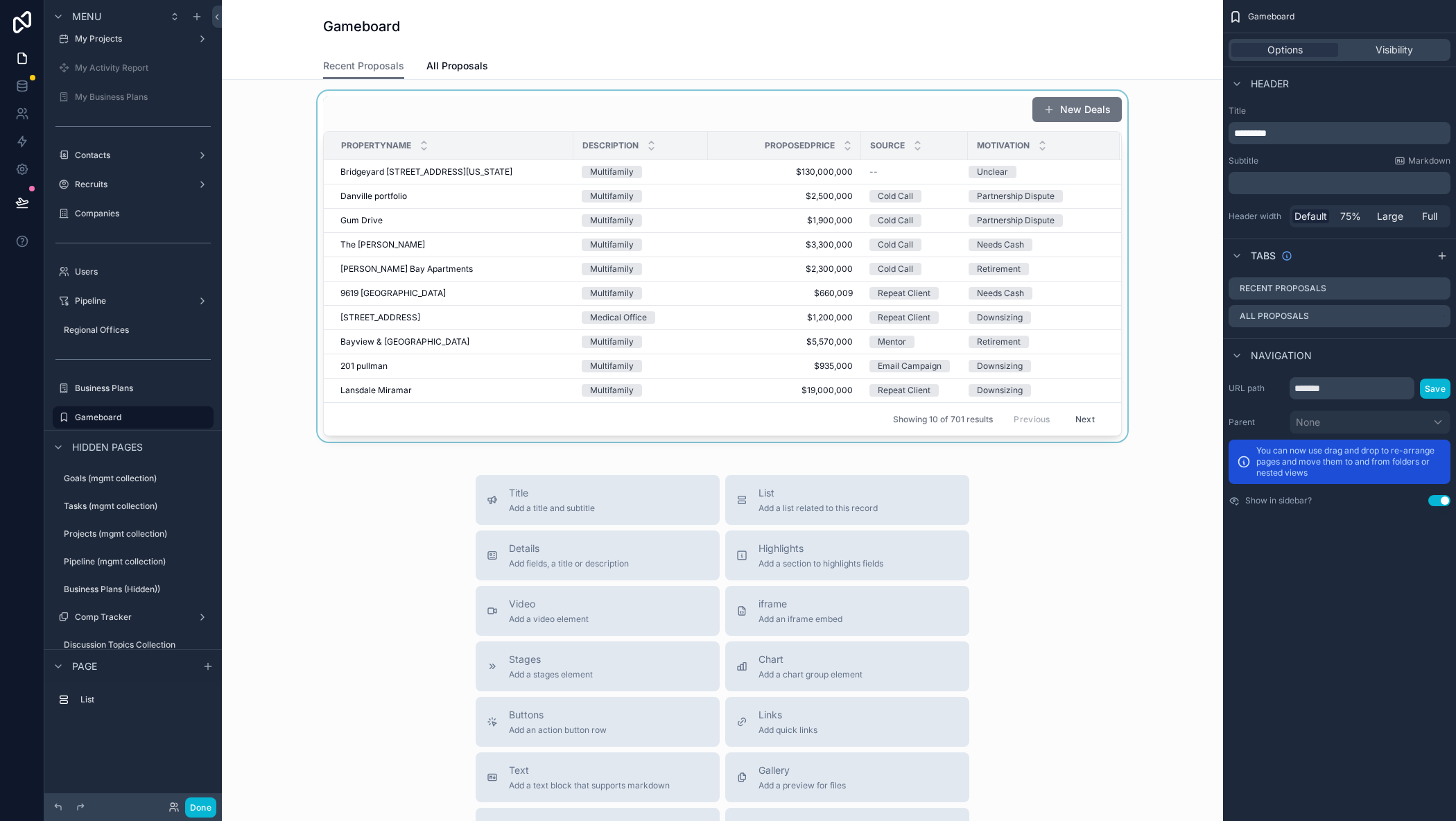
click at [461, 148] on div "PropertyName" at bounding box center [448, 145] width 248 height 26
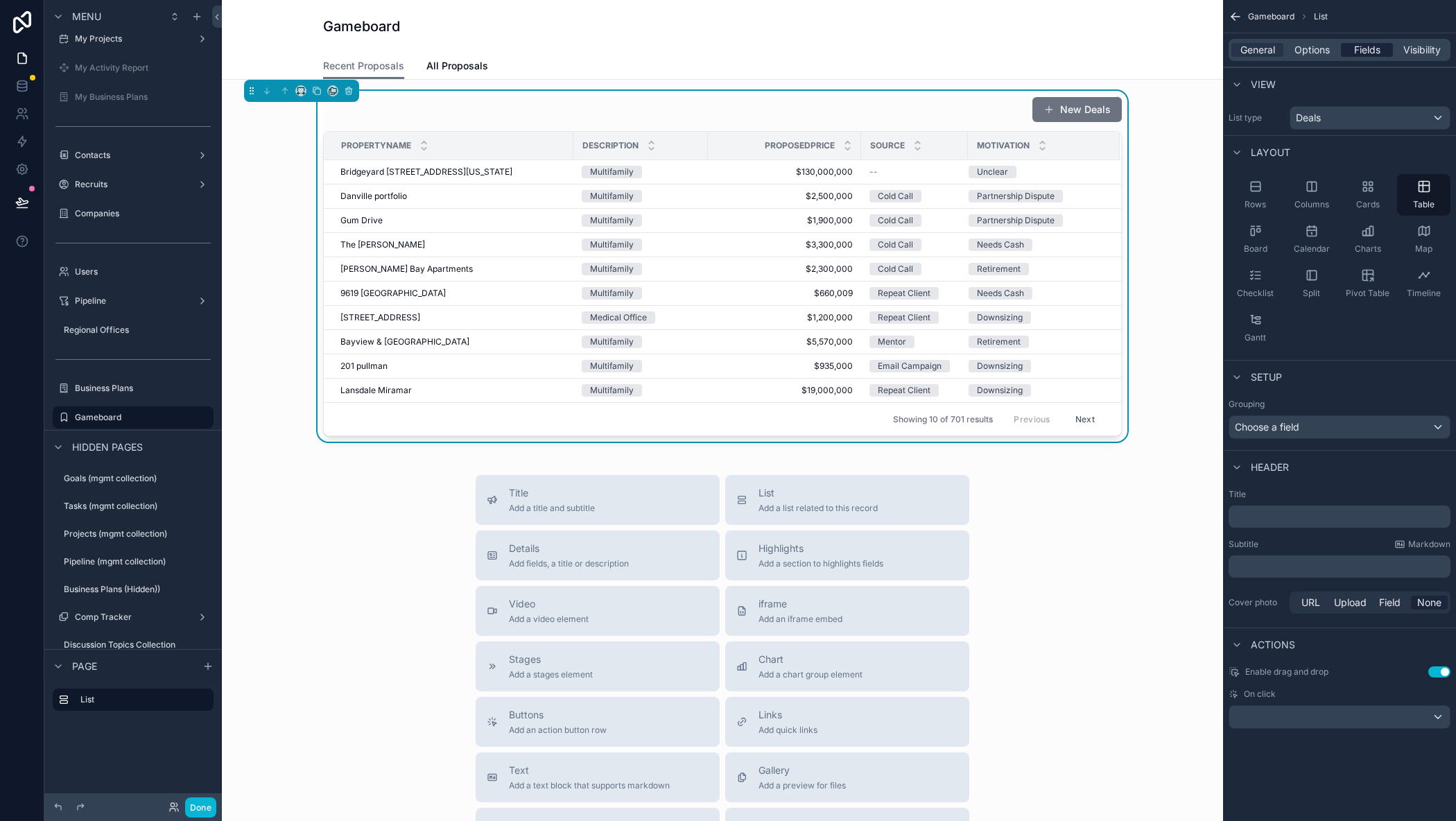
click at [1358, 47] on span "Fields" at bounding box center [1366, 49] width 26 height 14
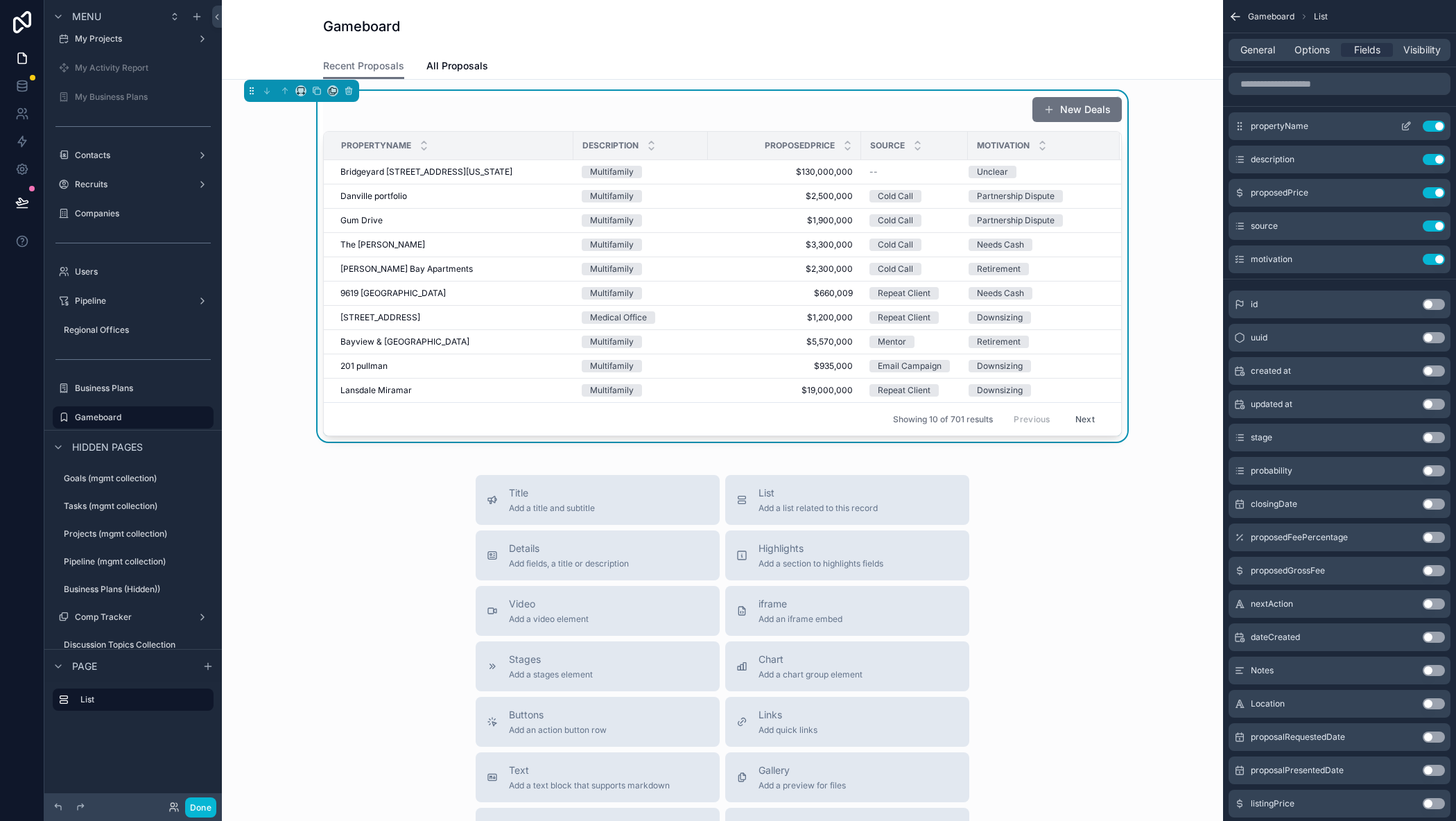
click at [1404, 125] on icon "scrollable content" at bounding box center [1406, 125] width 11 height 11
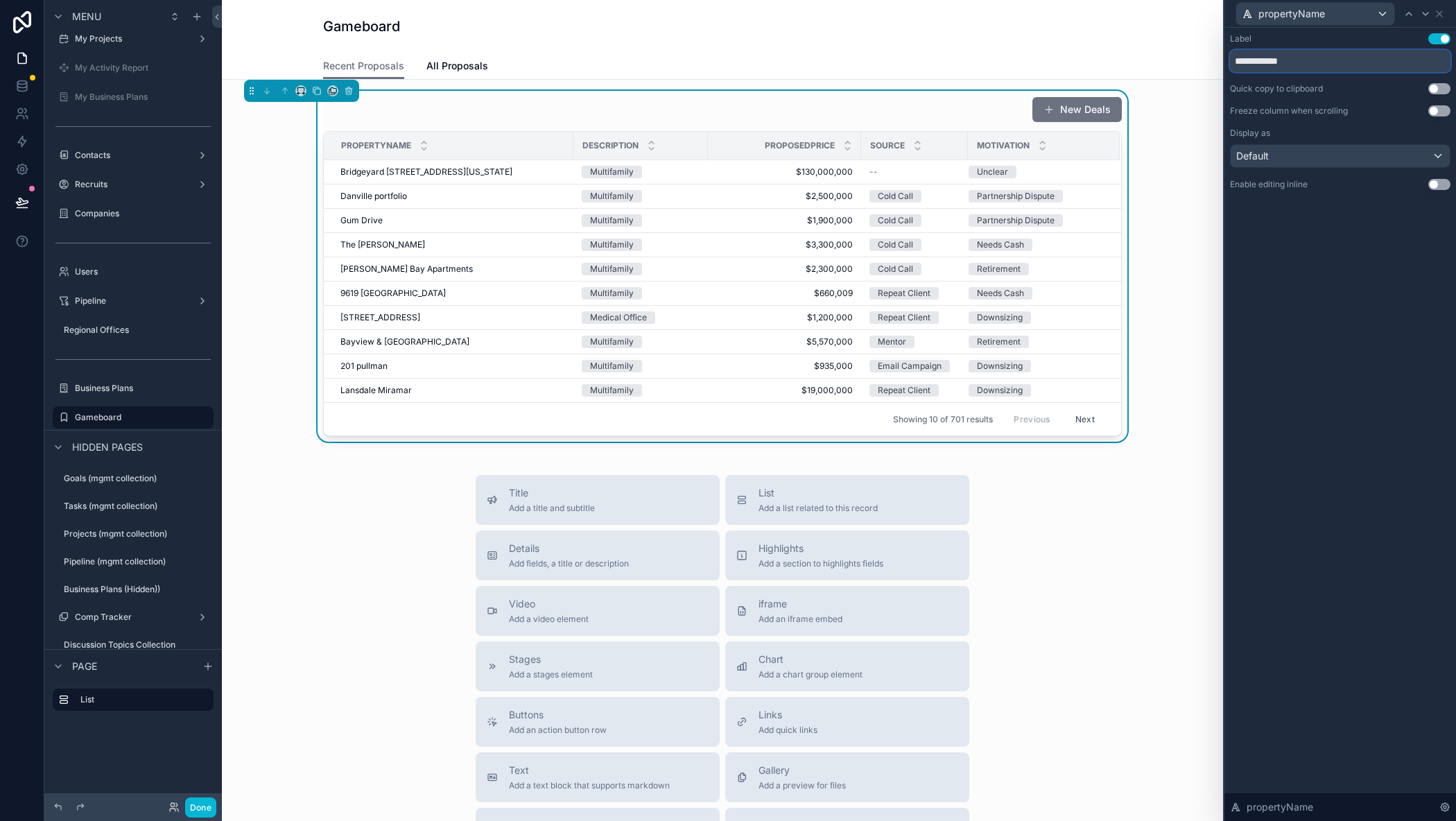
click at [1275, 64] on input "**********" at bounding box center [1340, 61] width 220 height 22
type input "**********"
click at [1443, 13] on icon at bounding box center [1439, 14] width 11 height 11
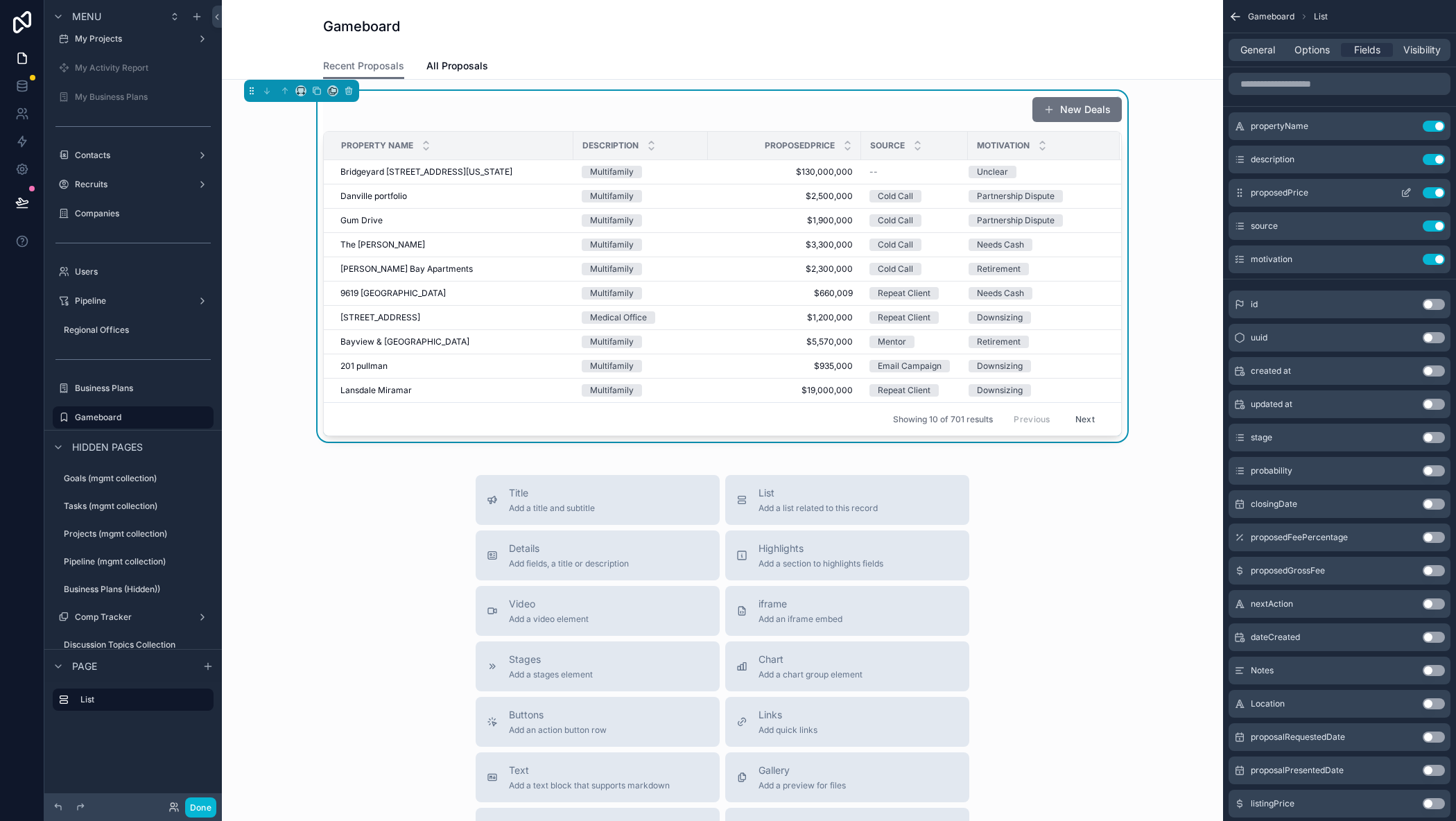
click at [1403, 193] on icon "scrollable content" at bounding box center [1406, 192] width 11 height 11
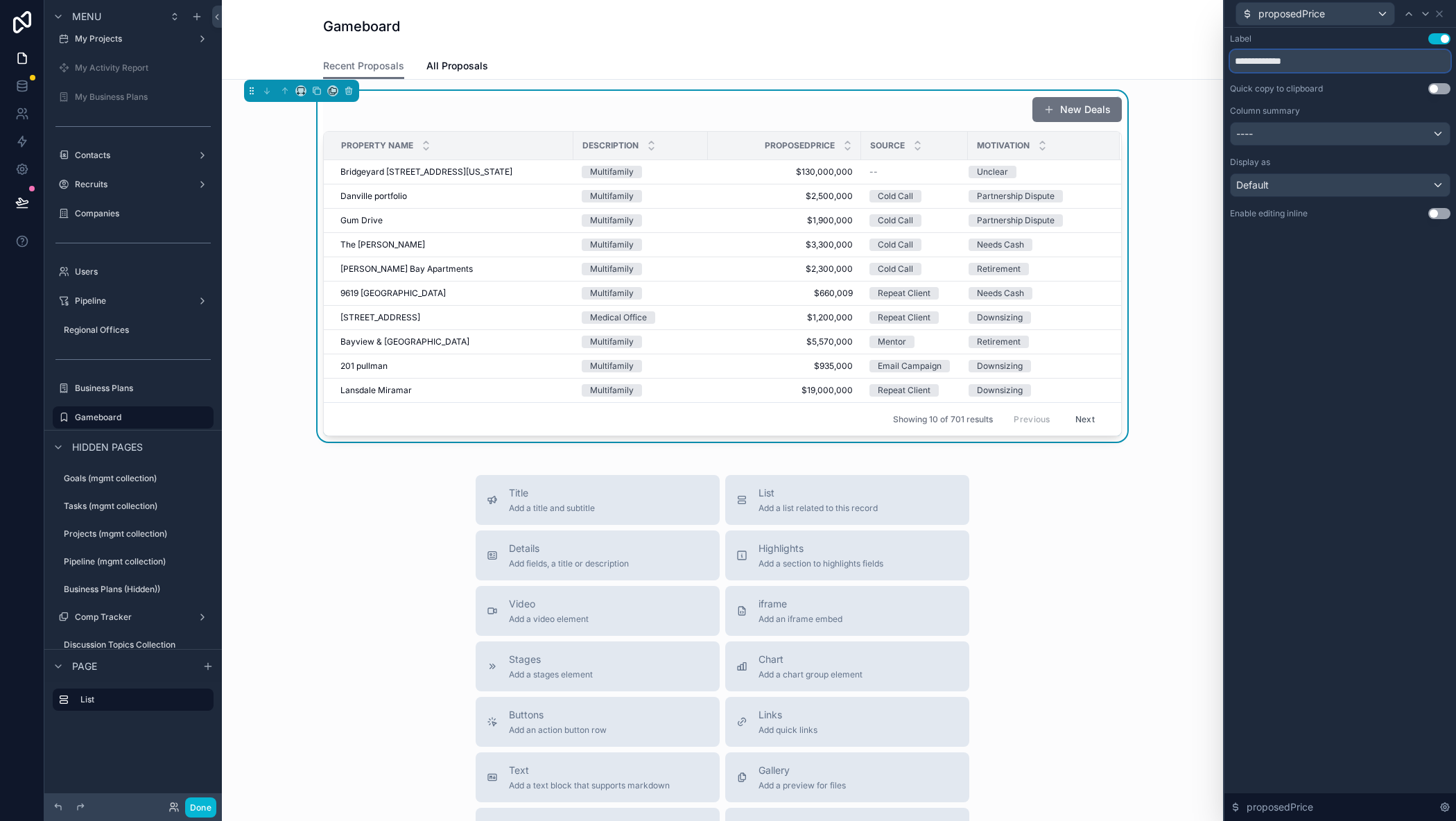
click at [1279, 64] on input "**********" at bounding box center [1340, 61] width 220 height 22
type input "**********"
click at [1322, 135] on div "----" at bounding box center [1340, 134] width 219 height 22
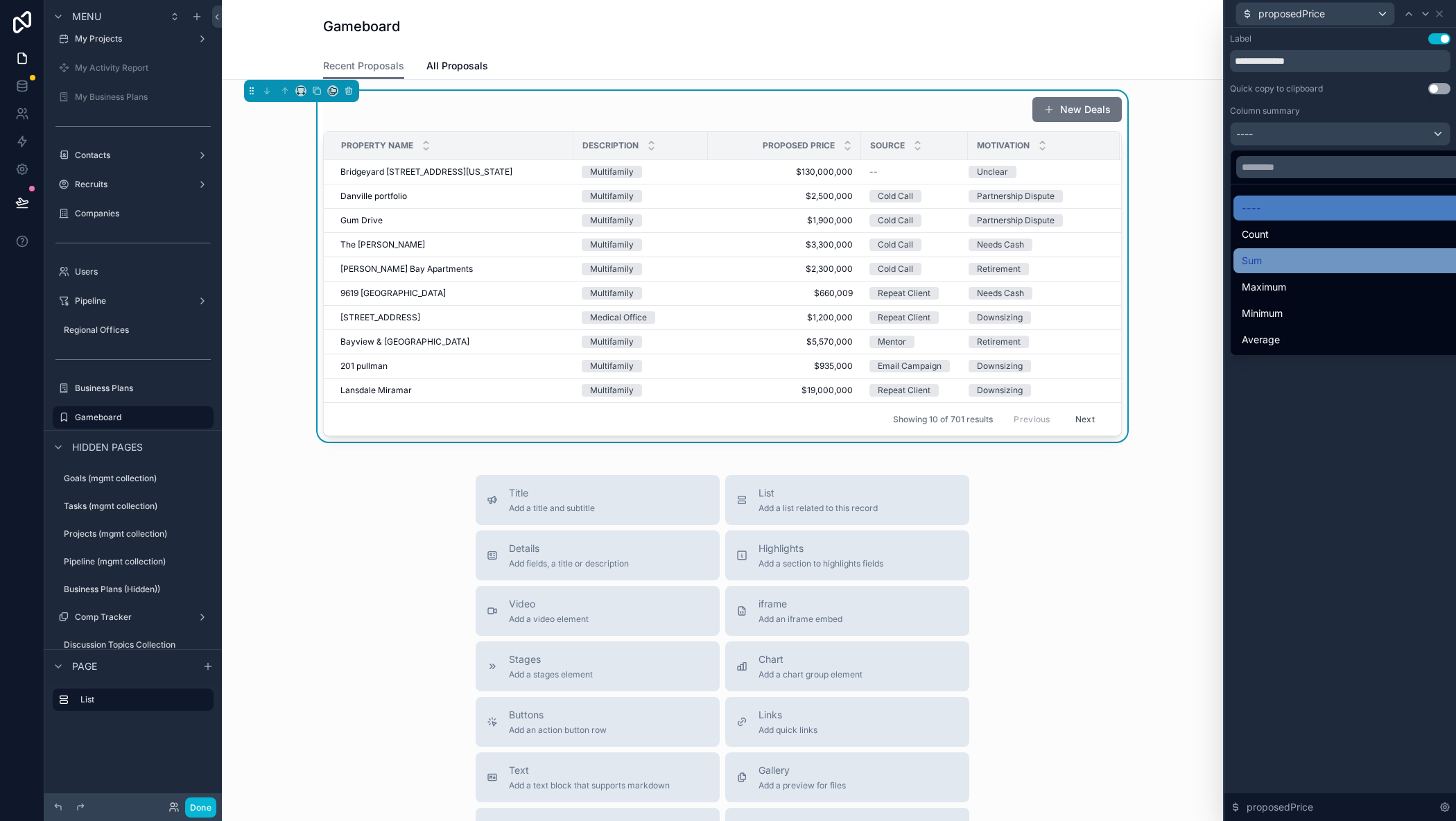
click at [1266, 250] on div "Sum" at bounding box center [1356, 260] width 246 height 25
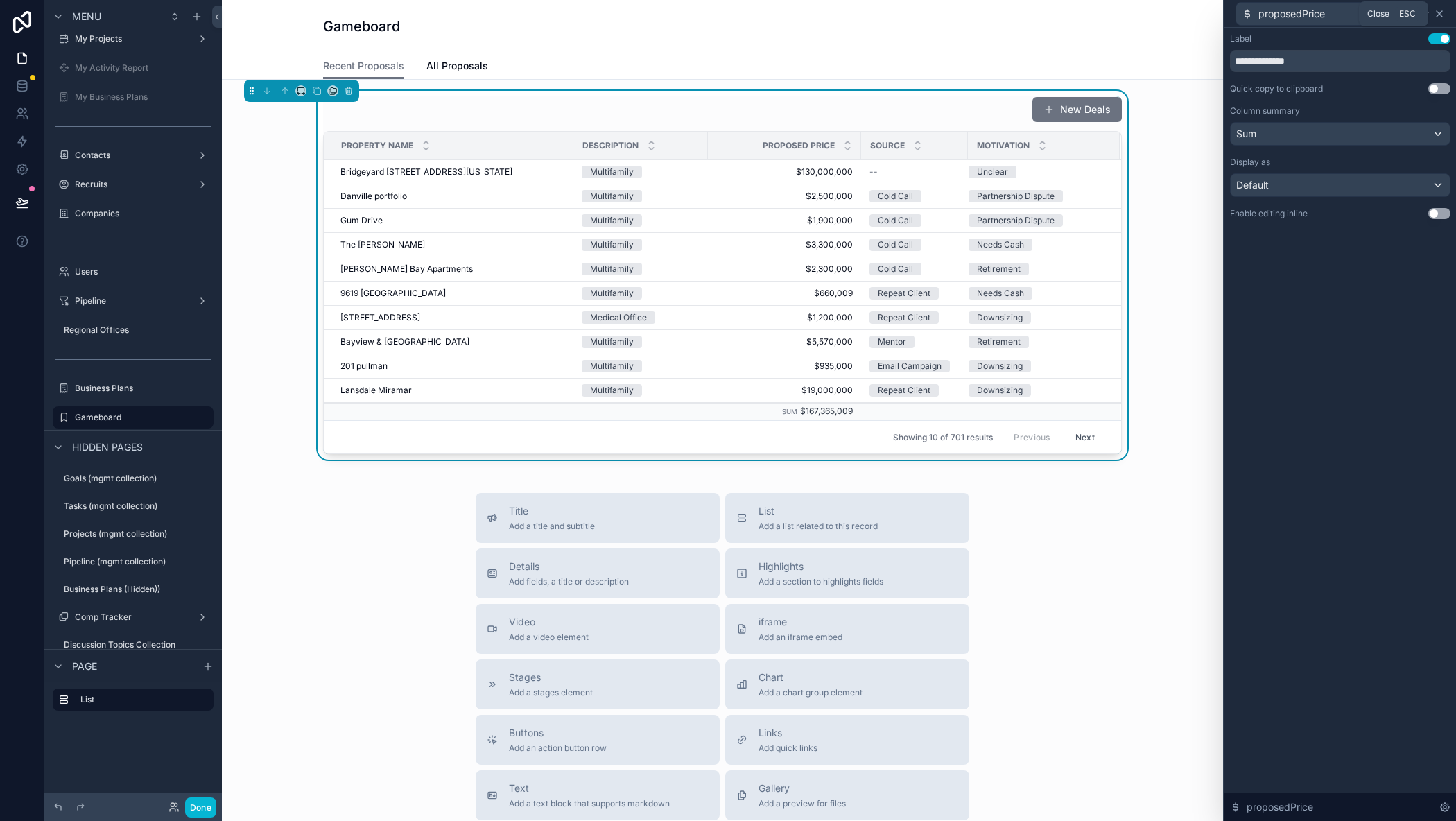
click at [1438, 15] on icon at bounding box center [1439, 14] width 6 height 6
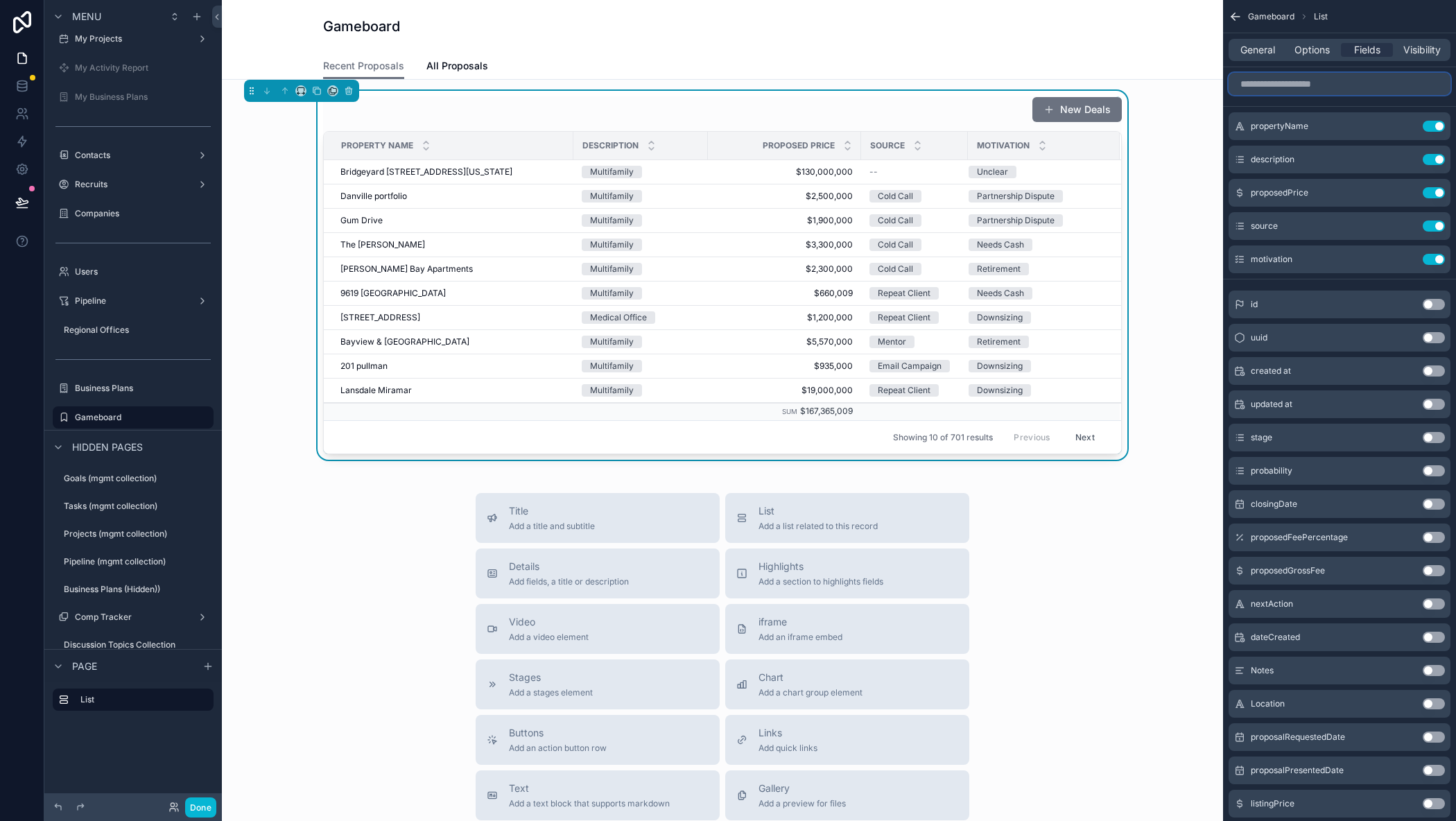
click at [1354, 87] on input "scrollable content" at bounding box center [1339, 84] width 222 height 22
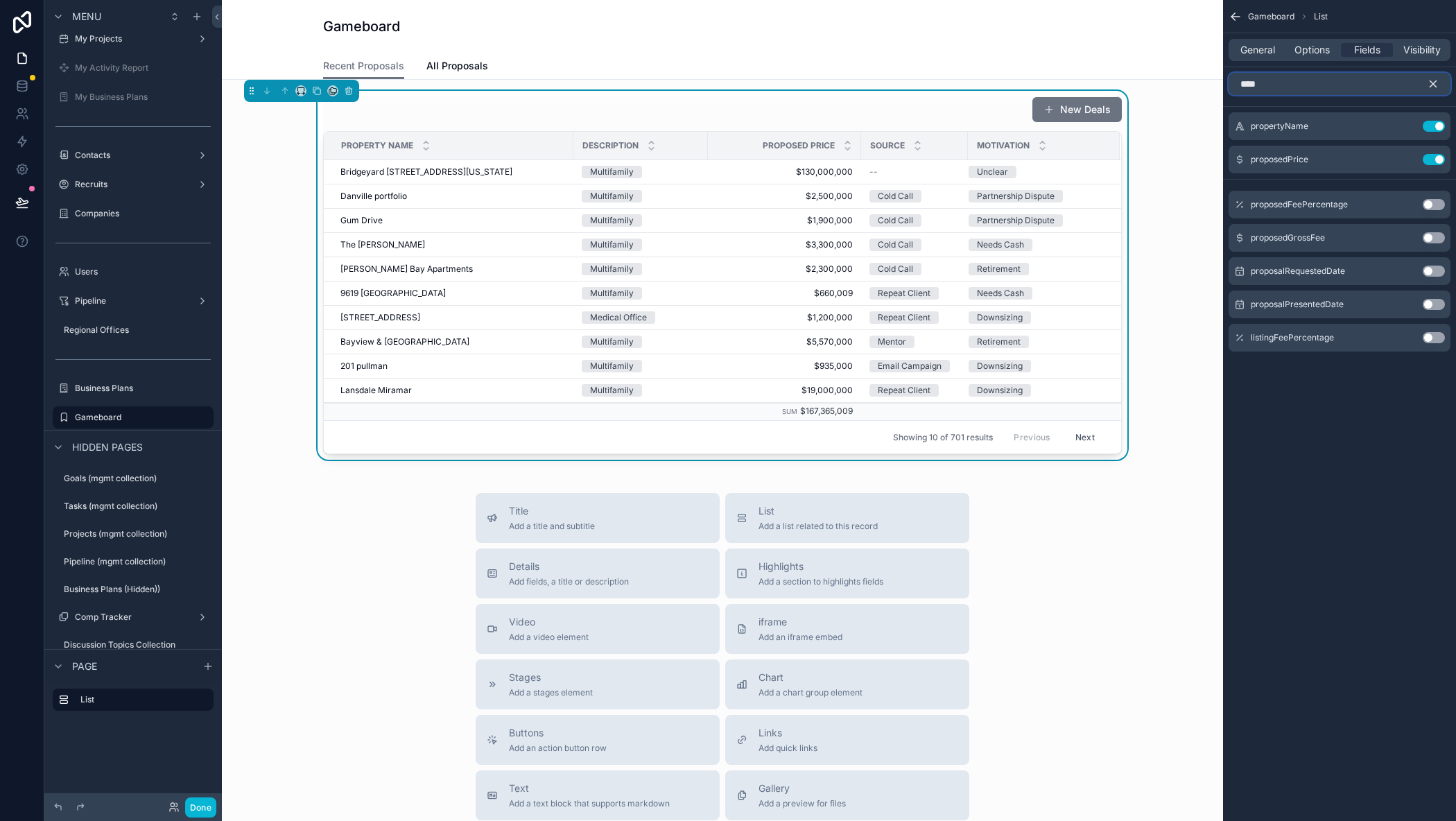
type input "****"
click at [1426, 201] on button "Use setting" at bounding box center [1434, 204] width 22 height 11
click at [1436, 238] on button "Use setting" at bounding box center [1434, 237] width 22 height 11
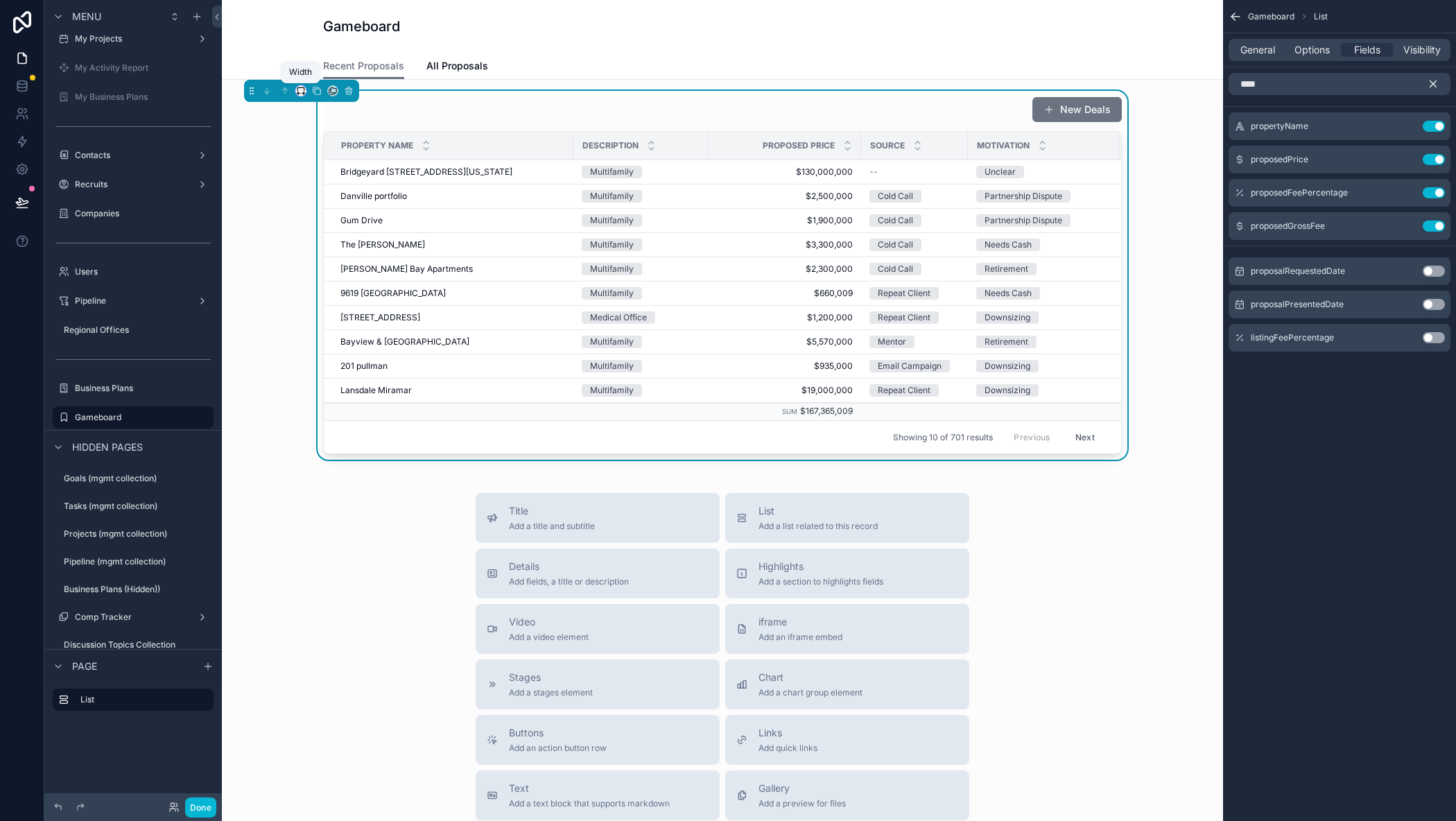
click at [298, 90] on icon "scrollable content" at bounding box center [300, 90] width 9 height 9
click at [317, 236] on span "Full width" at bounding box center [328, 237] width 43 height 17
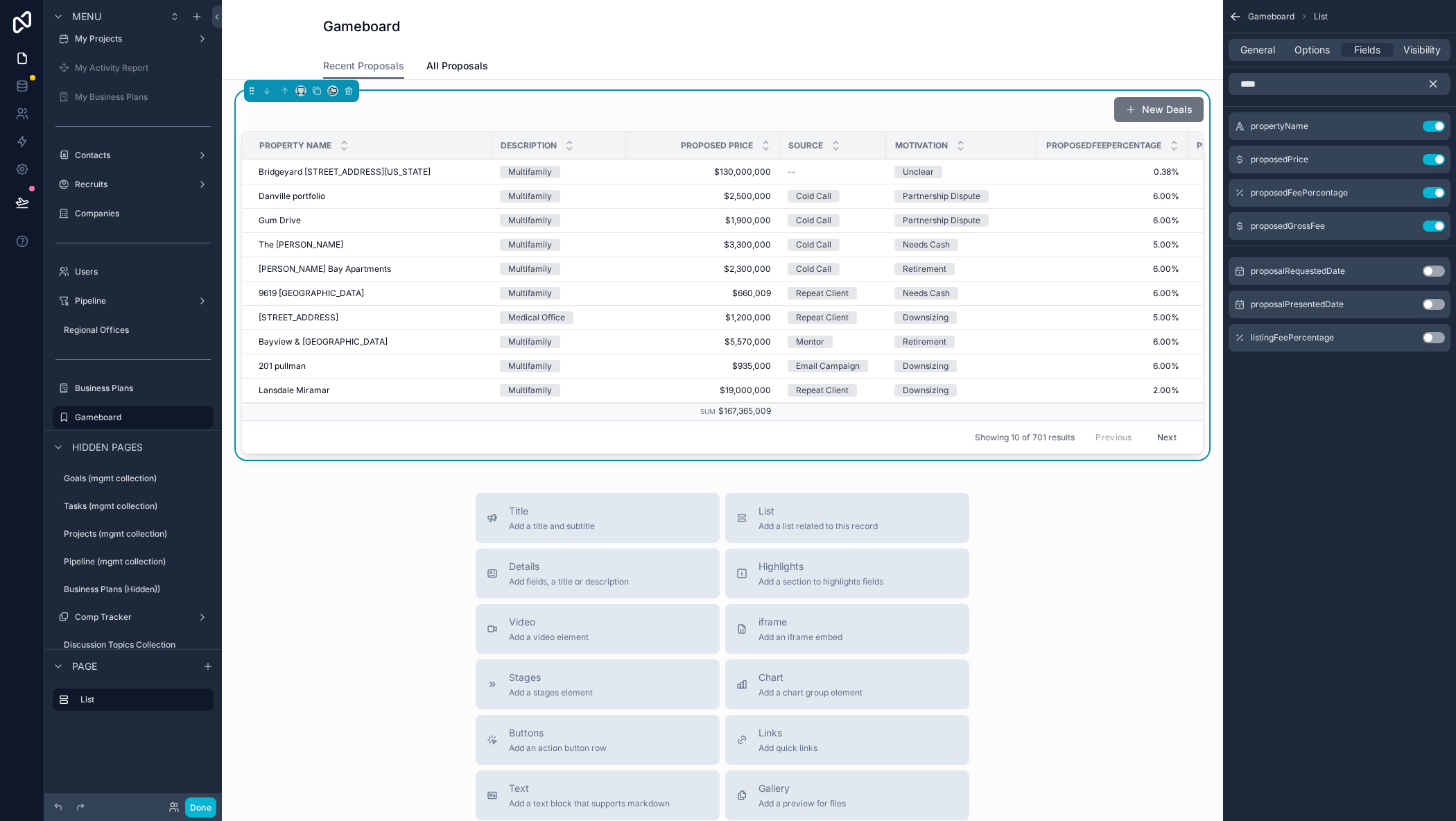
click at [1438, 84] on icon "scrollable content" at bounding box center [1433, 84] width 13 height 13
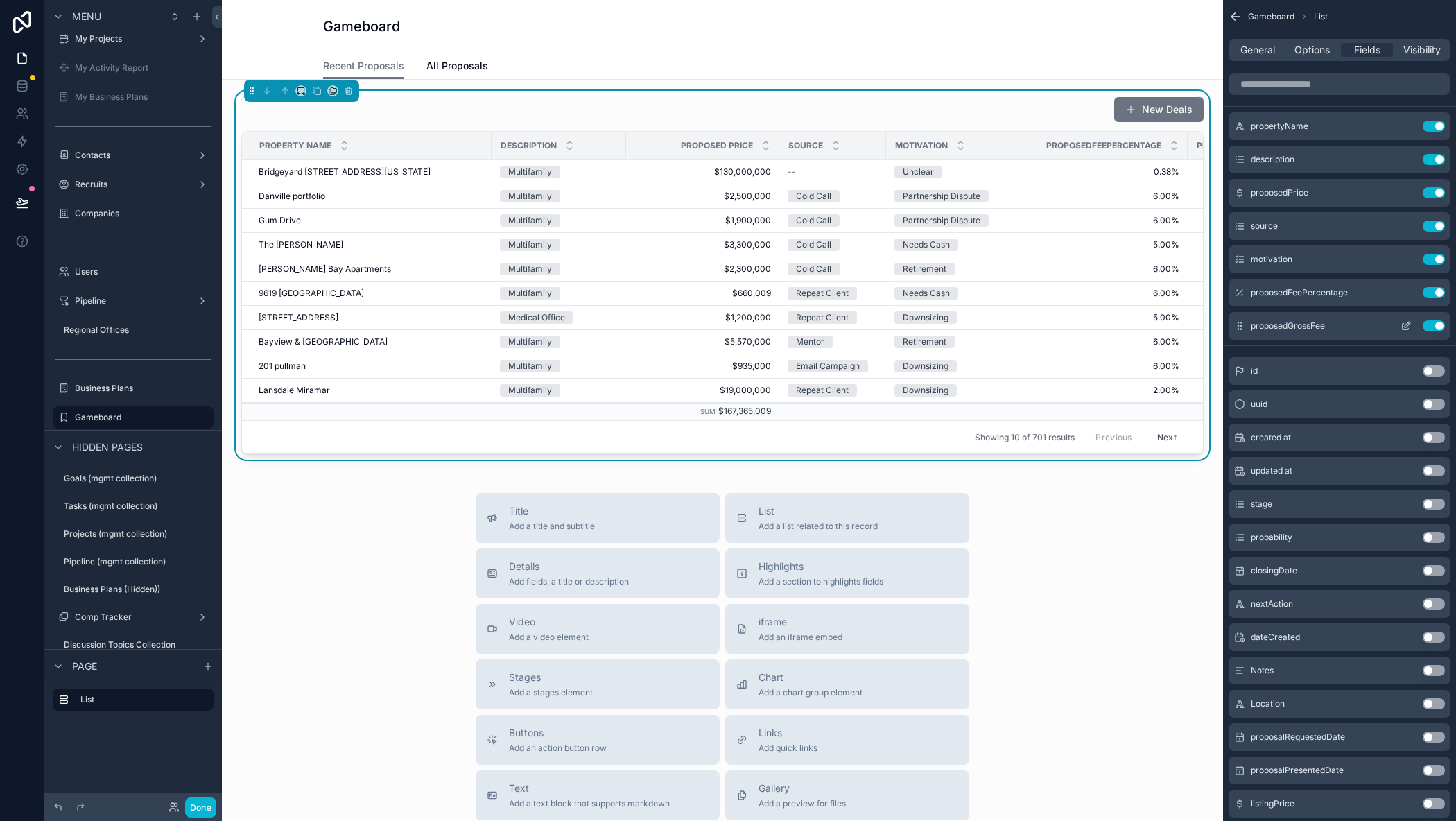
click at [1239, 326] on icon "scrollable content" at bounding box center [1239, 325] width 11 height 11
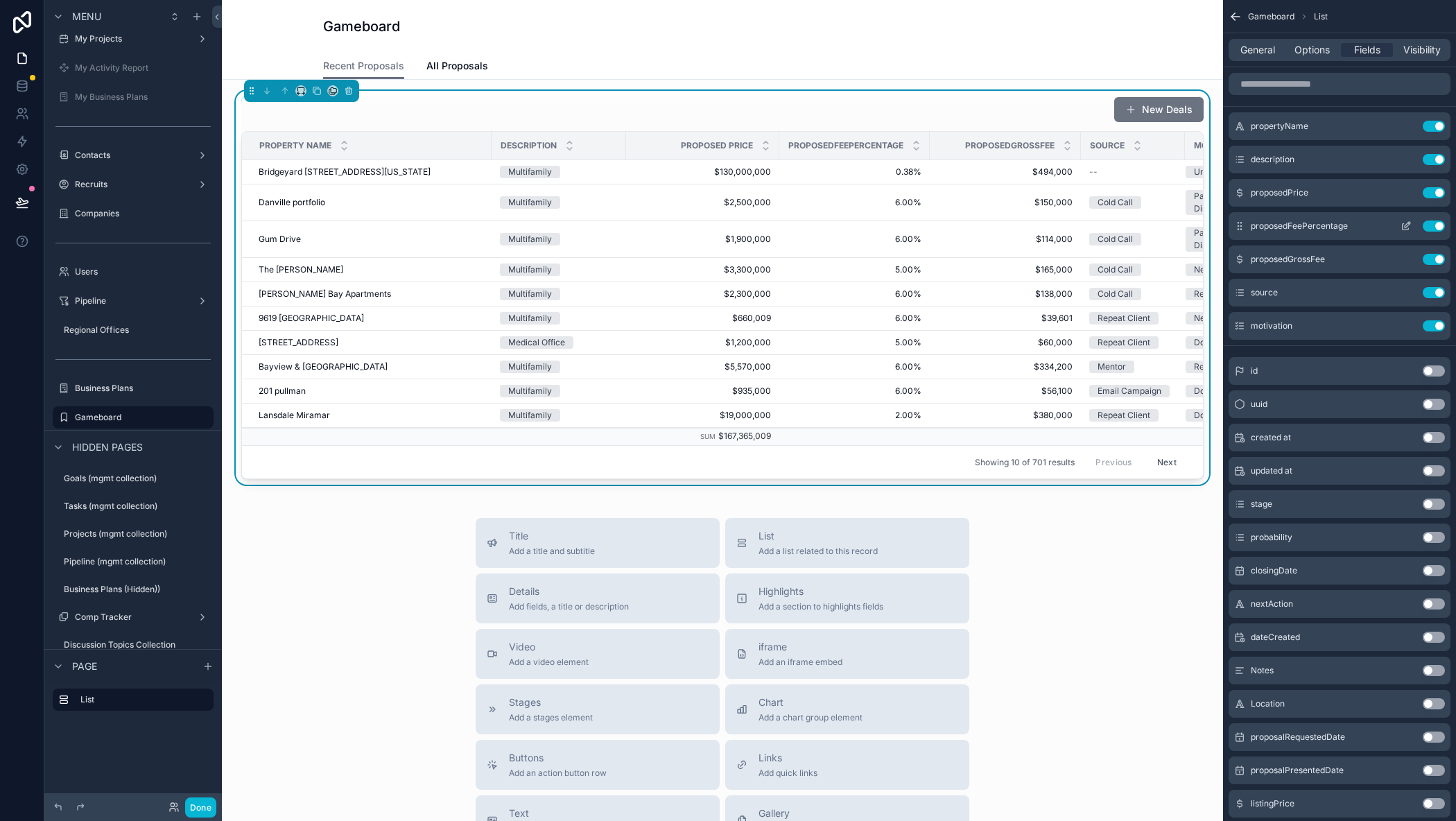
click at [1407, 223] on icon "scrollable content" at bounding box center [1406, 225] width 11 height 11
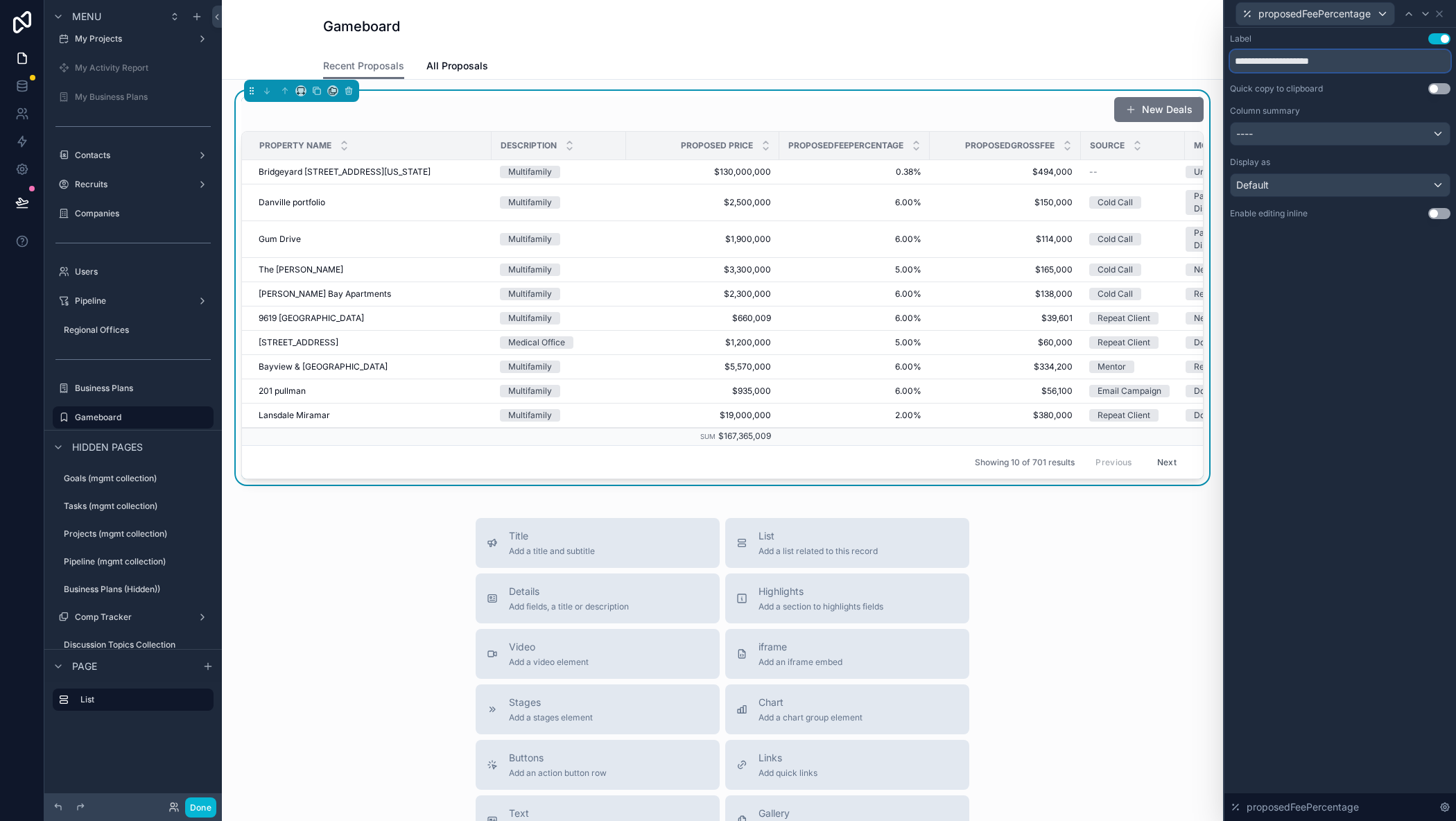
drag, startPoint x: 1273, startPoint y: 65, endPoint x: 1145, endPoint y: 58, distance: 128.2
click at [1145, 58] on div "**********" at bounding box center [728, 410] width 1456 height 821
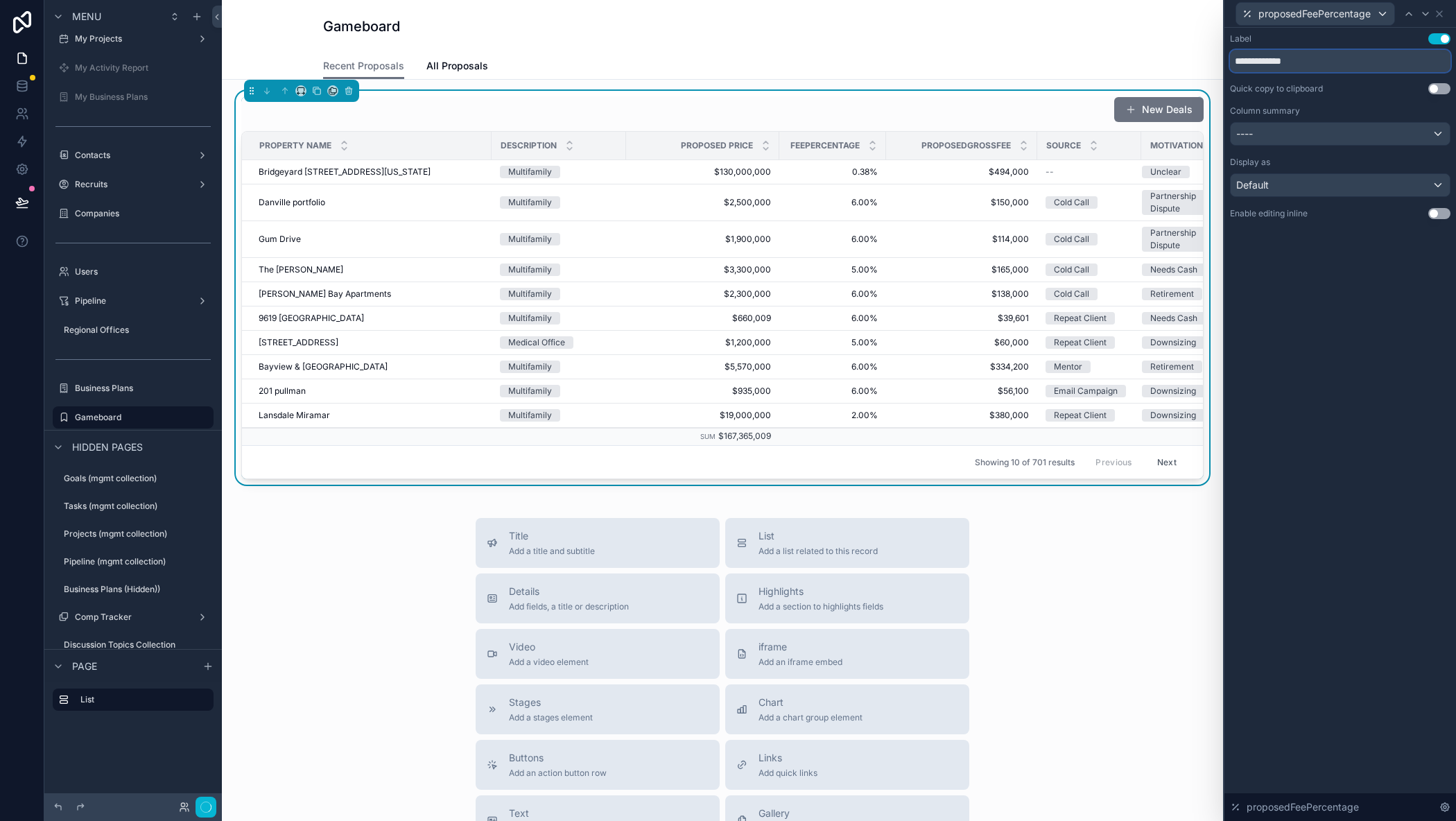
click at [1320, 61] on input "**********" at bounding box center [1340, 61] width 220 height 22
type input "***"
click at [1332, 133] on div "----" at bounding box center [1340, 134] width 219 height 22
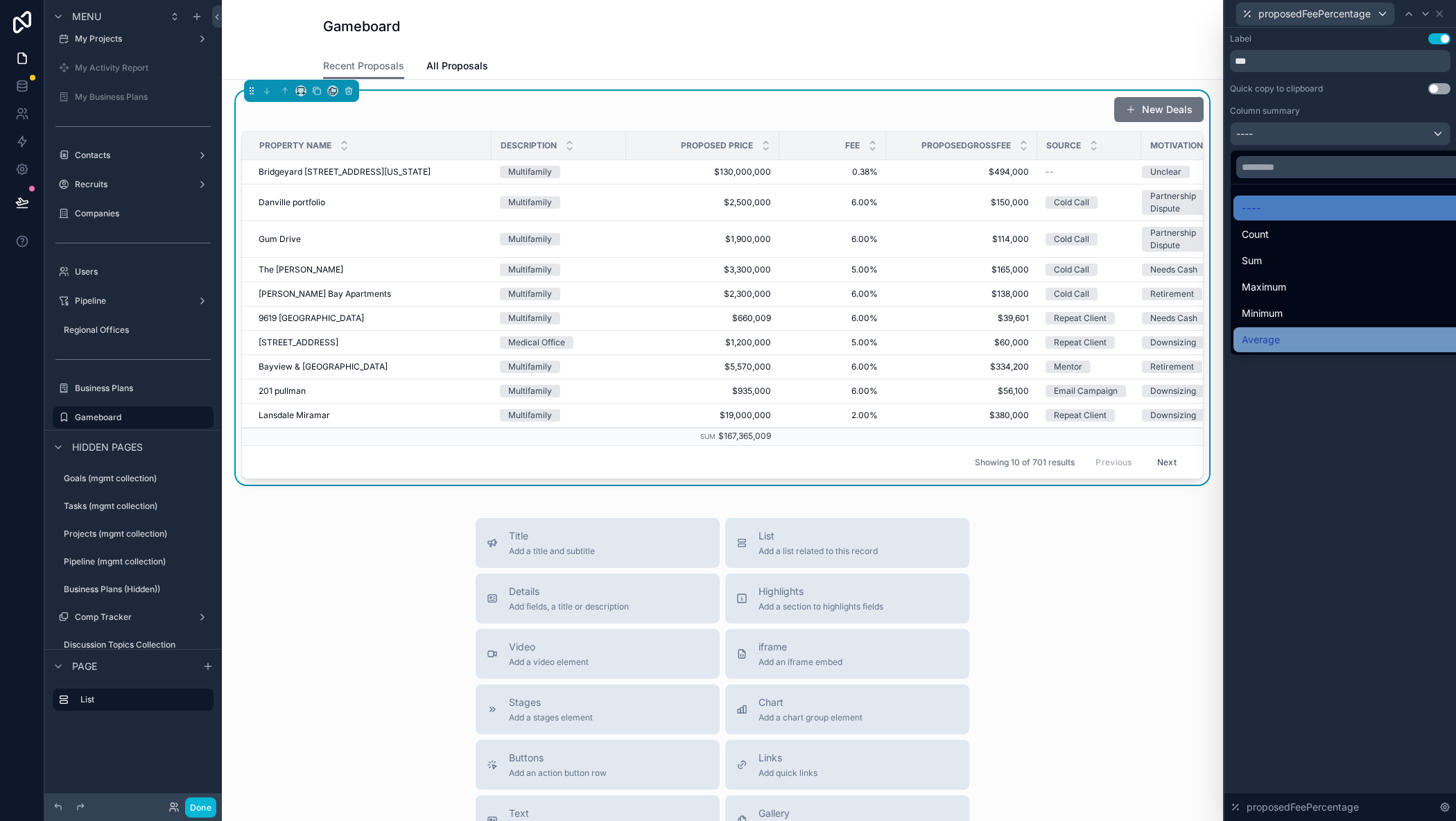
click at [1284, 331] on div "Average" at bounding box center [1356, 340] width 246 height 25
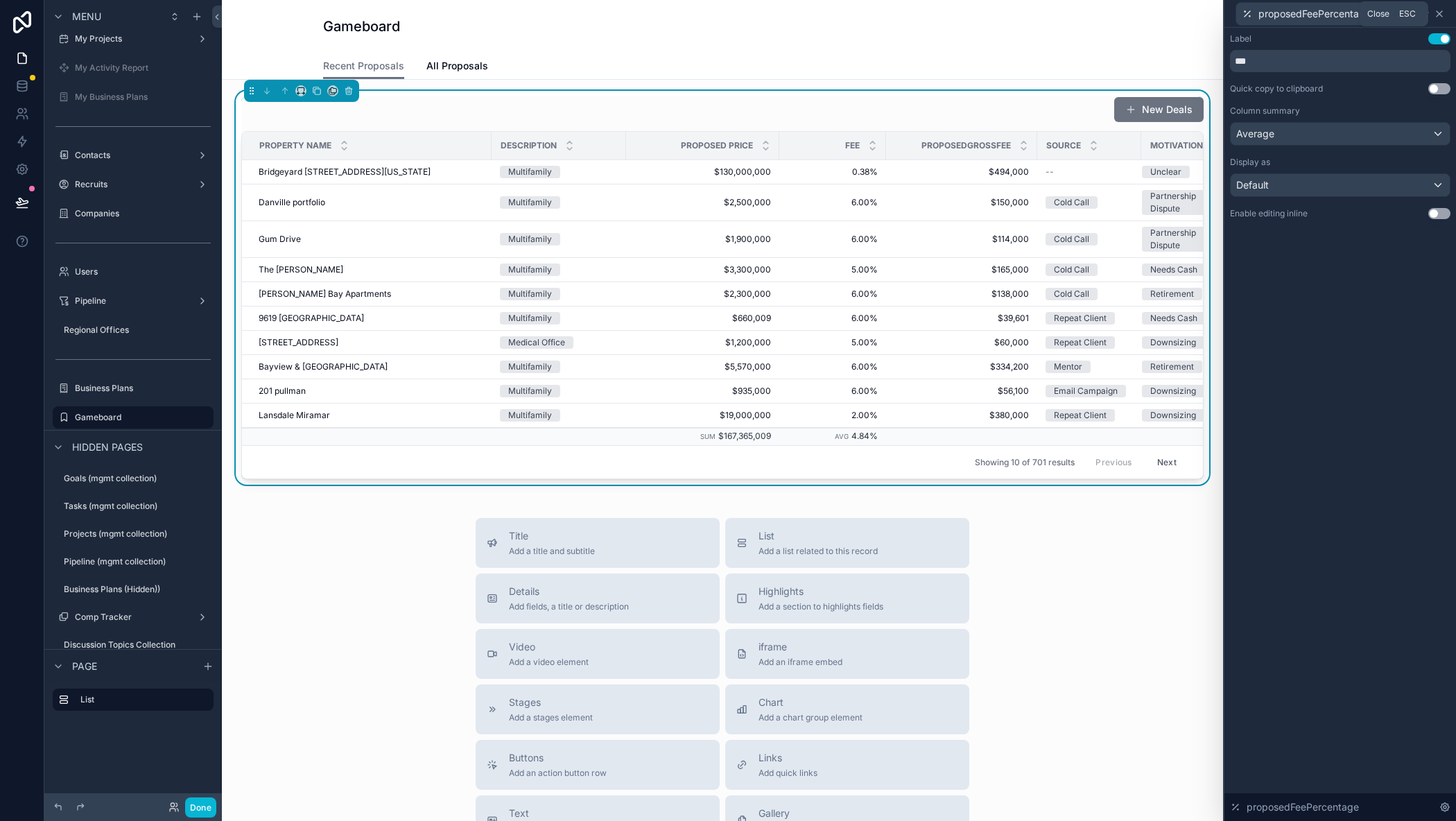
click at [1439, 12] on icon at bounding box center [1439, 14] width 11 height 11
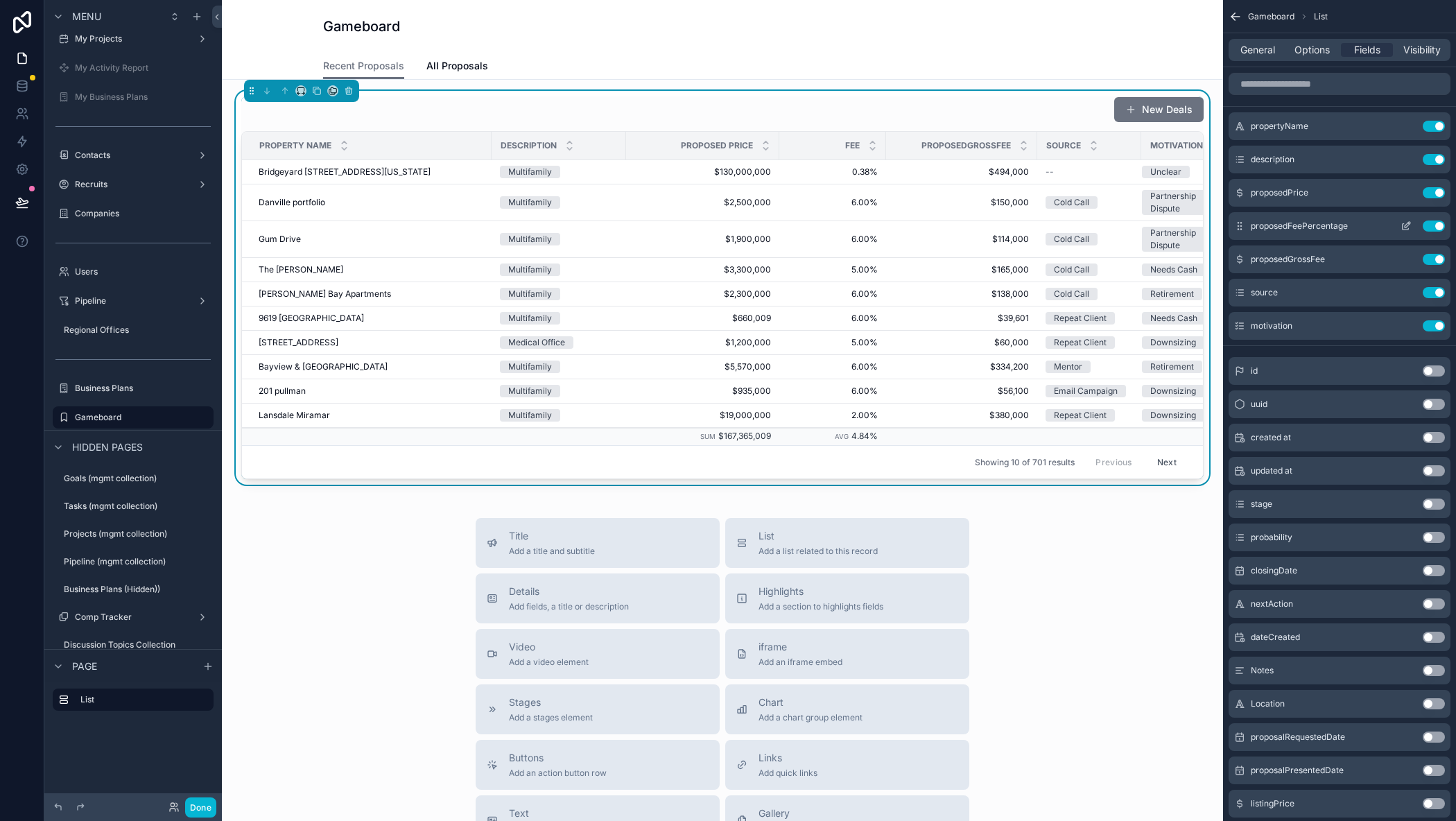
click at [1399, 225] on button "scrollable content" at bounding box center [1406, 225] width 22 height 11
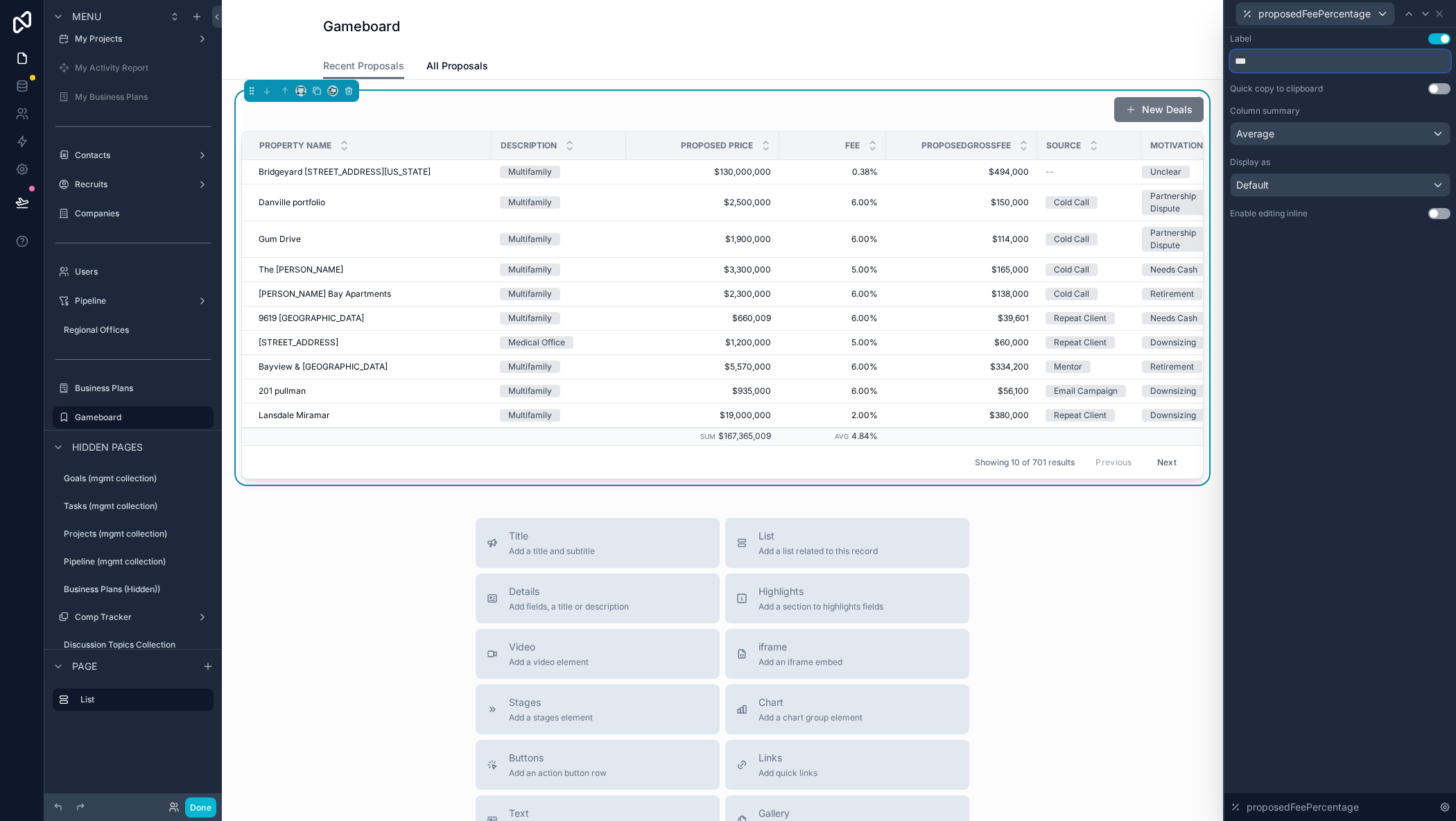
click at [1289, 65] on input "***" at bounding box center [1340, 61] width 220 height 22
type input "*****"
click at [1441, 9] on icon at bounding box center [1439, 14] width 11 height 11
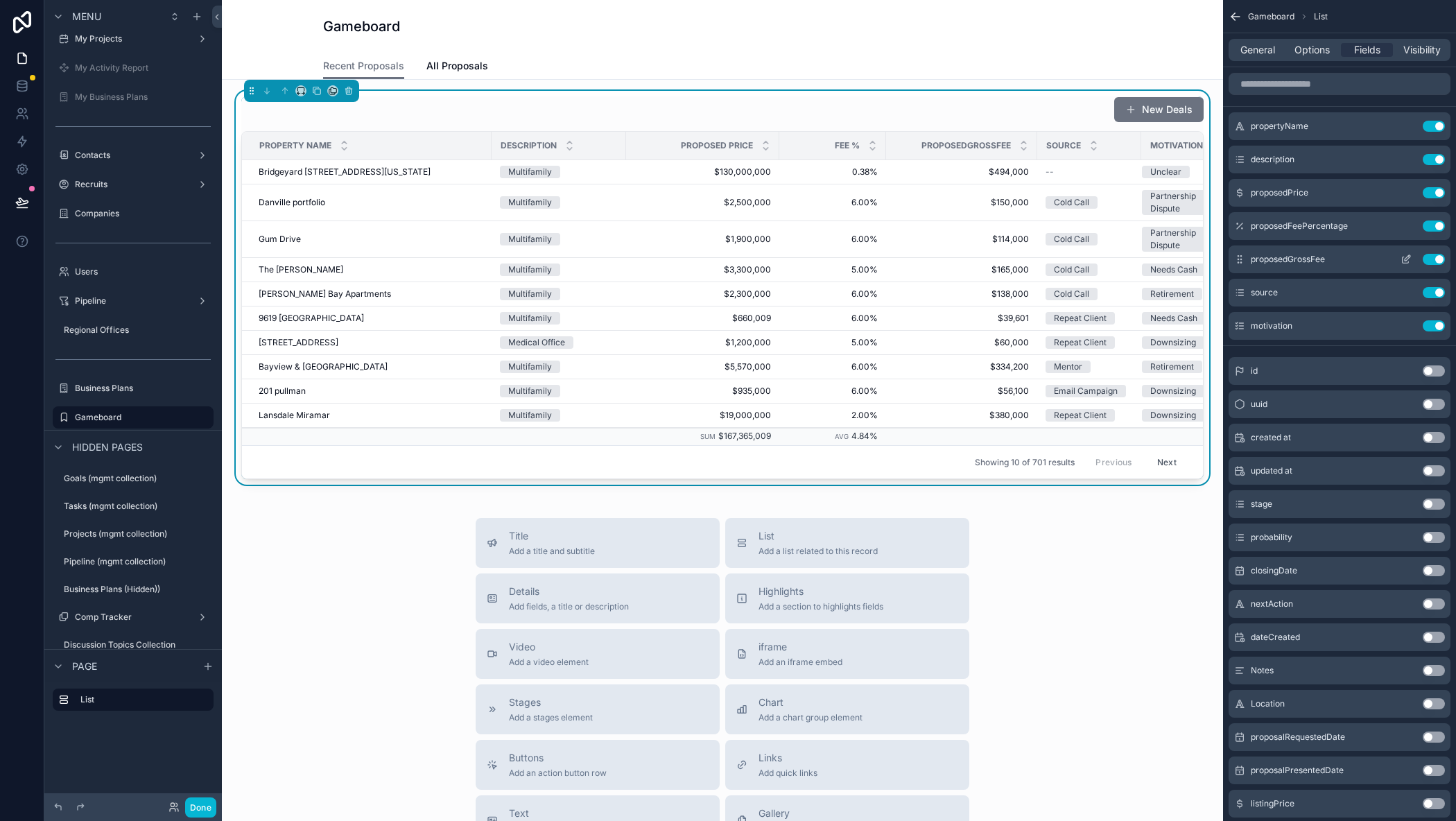
click at [1402, 258] on icon "scrollable content" at bounding box center [1405, 260] width 6 height 6
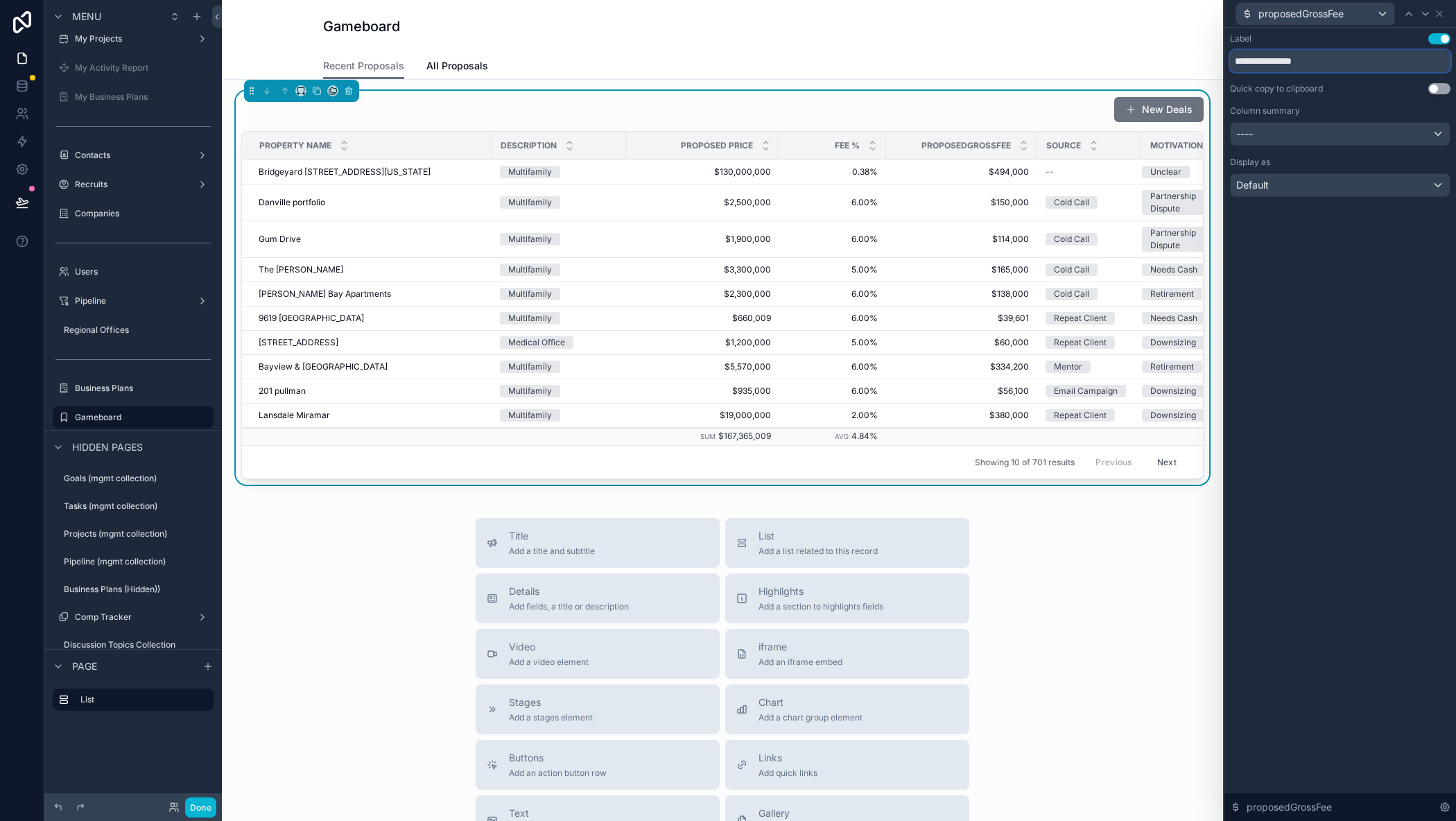
drag, startPoint x: 1278, startPoint y: 64, endPoint x: 1190, endPoint y: 55, distance: 88.5
click at [1190, 55] on div "**********" at bounding box center [728, 410] width 1456 height 821
click at [1279, 55] on input "***" at bounding box center [1340, 61] width 220 height 22
type input "*****"
click at [1263, 133] on div "----" at bounding box center [1340, 134] width 219 height 22
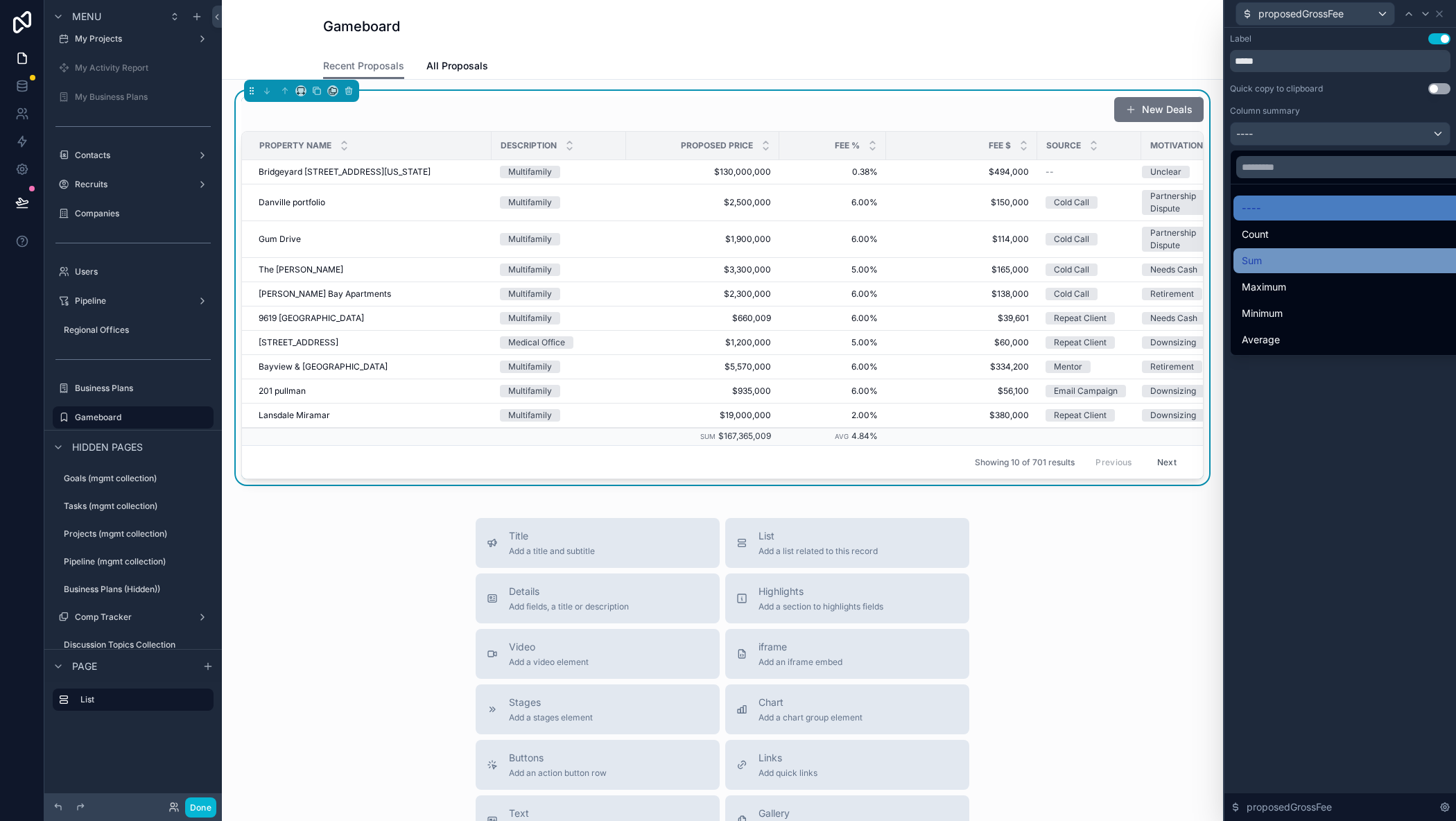
click at [1259, 251] on div "Sum" at bounding box center [1356, 260] width 246 height 25
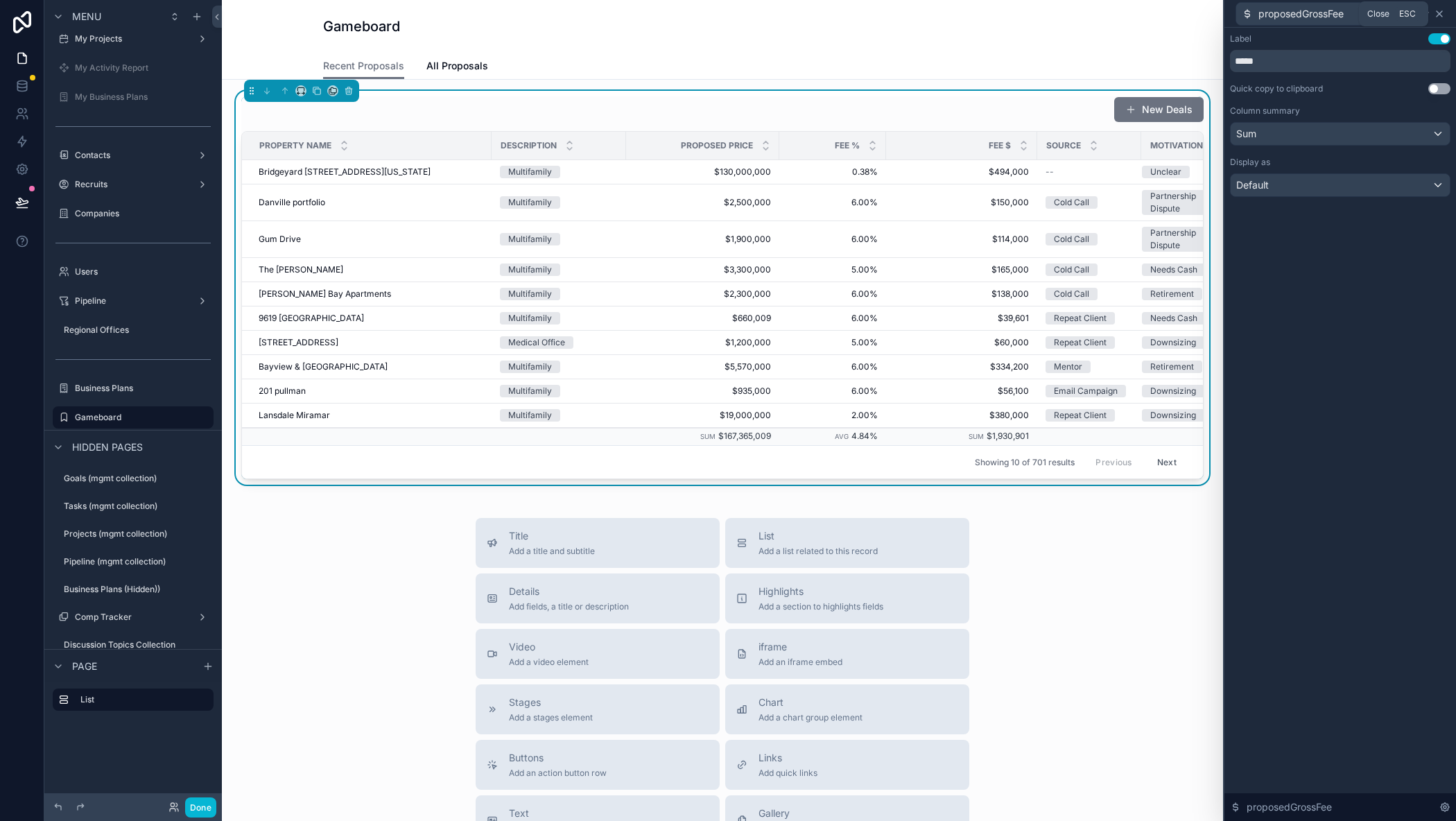
click at [1438, 9] on icon at bounding box center [1439, 14] width 11 height 11
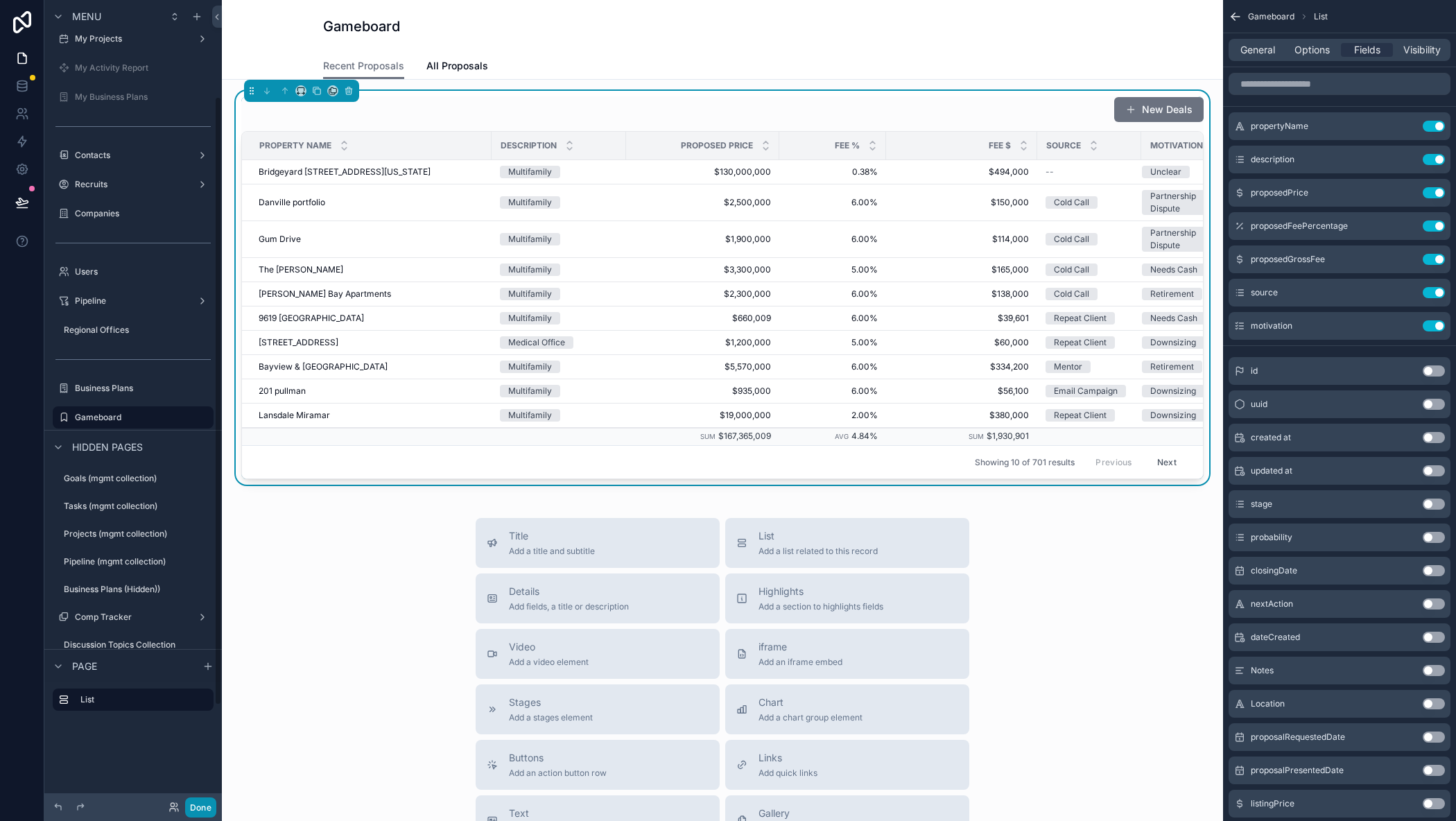
click at [200, 801] on button "Done" at bounding box center [200, 808] width 32 height 20
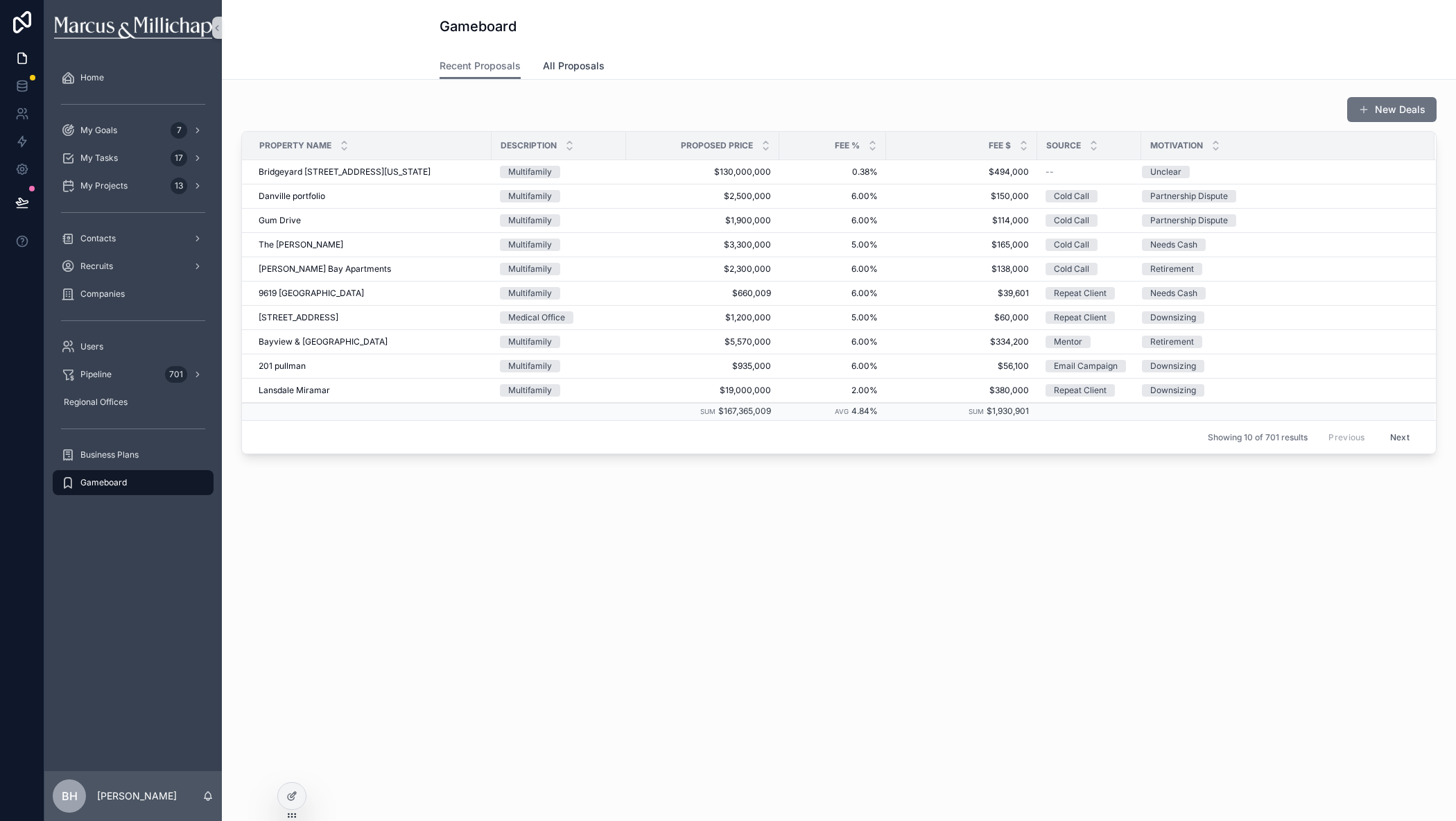
click at [571, 68] on span "All Proposals" at bounding box center [573, 66] width 61 height 14
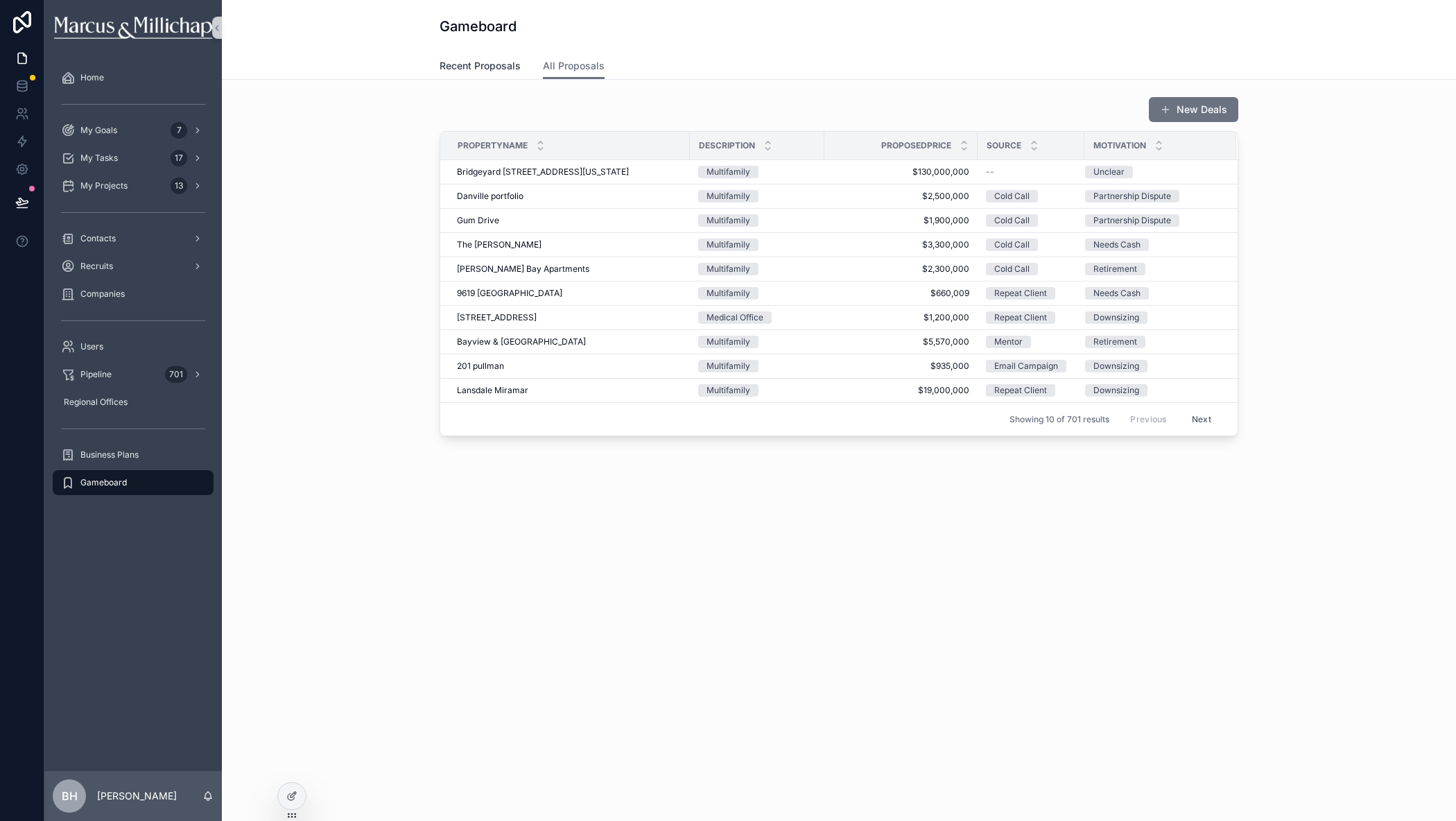
click at [479, 60] on span "Recent Proposals" at bounding box center [479, 66] width 81 height 14
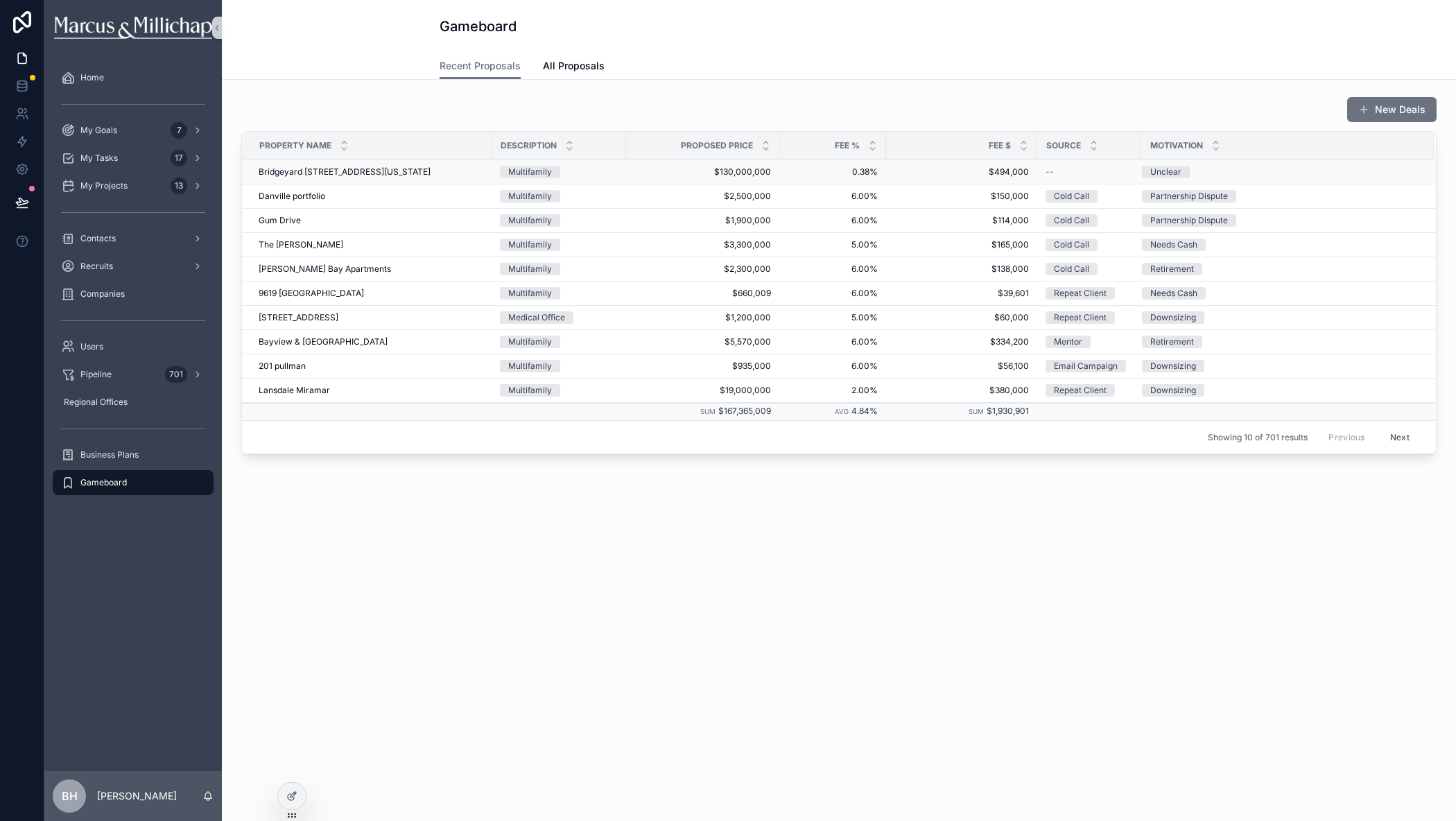
click at [290, 171] on span "Bridgeyard 1204 S Washington Street" at bounding box center [345, 172] width 172 height 11
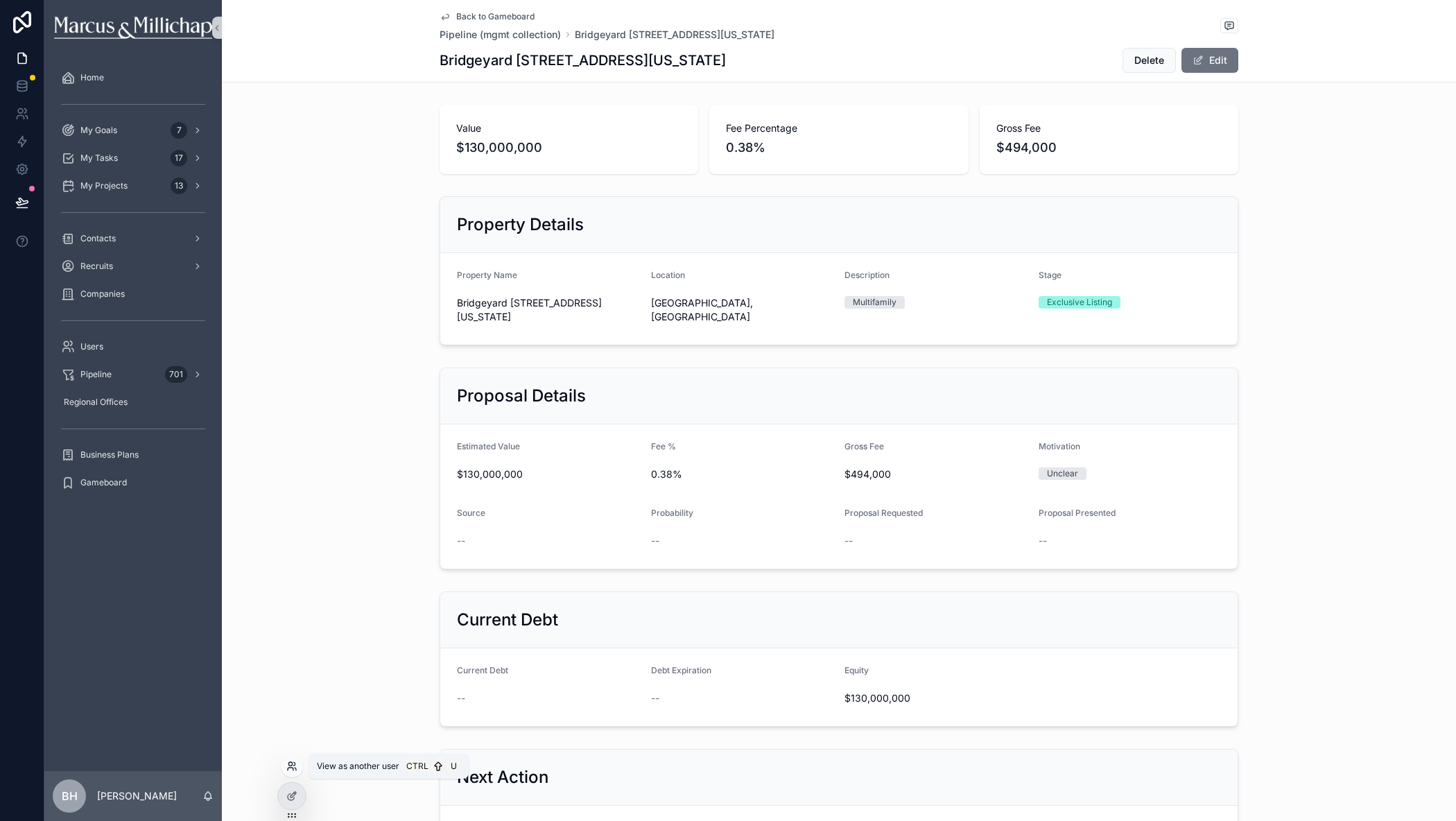
click at [293, 768] on icon at bounding box center [290, 769] width 6 height 3
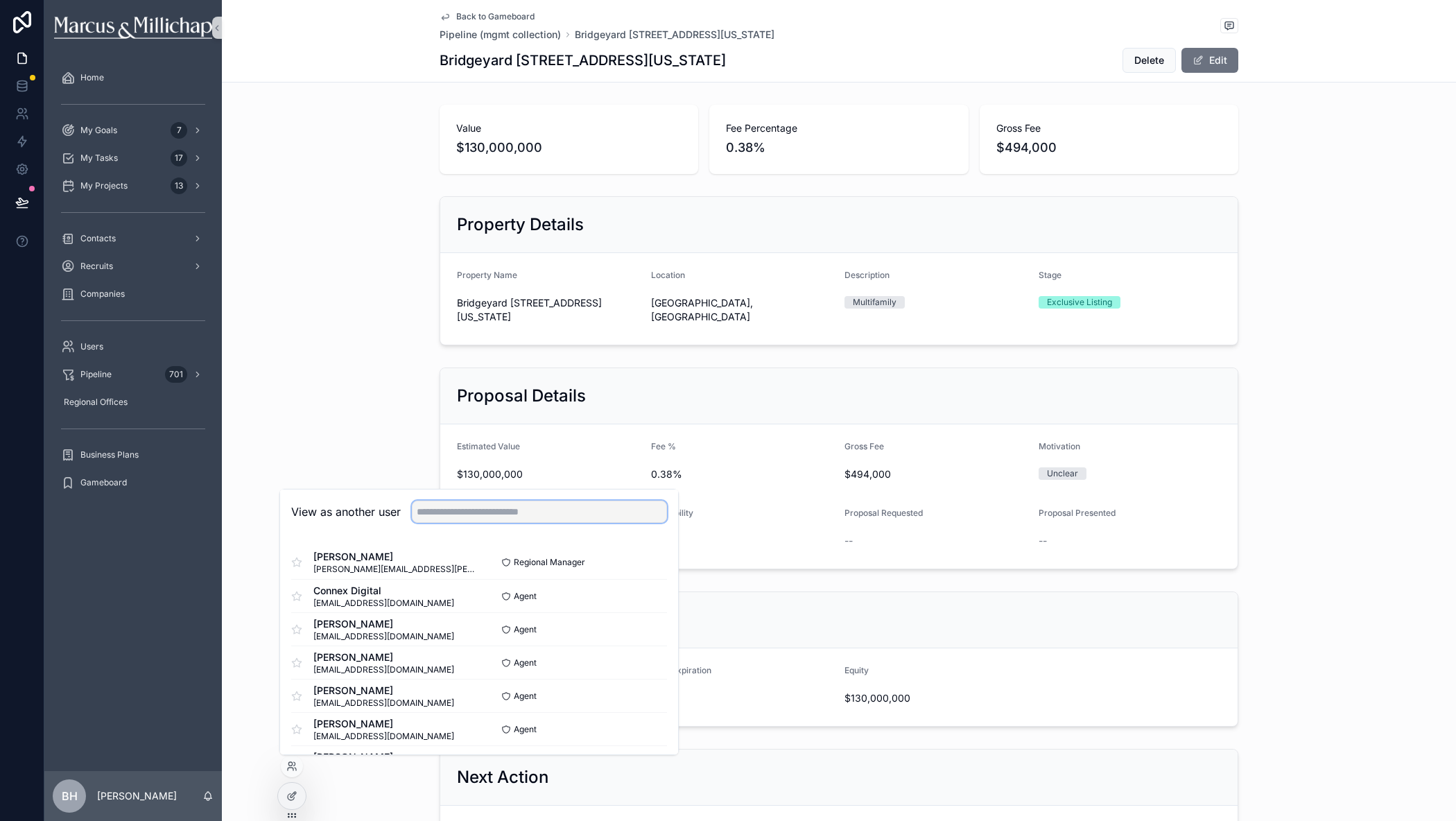
click at [465, 521] on input "text" at bounding box center [539, 512] width 255 height 22
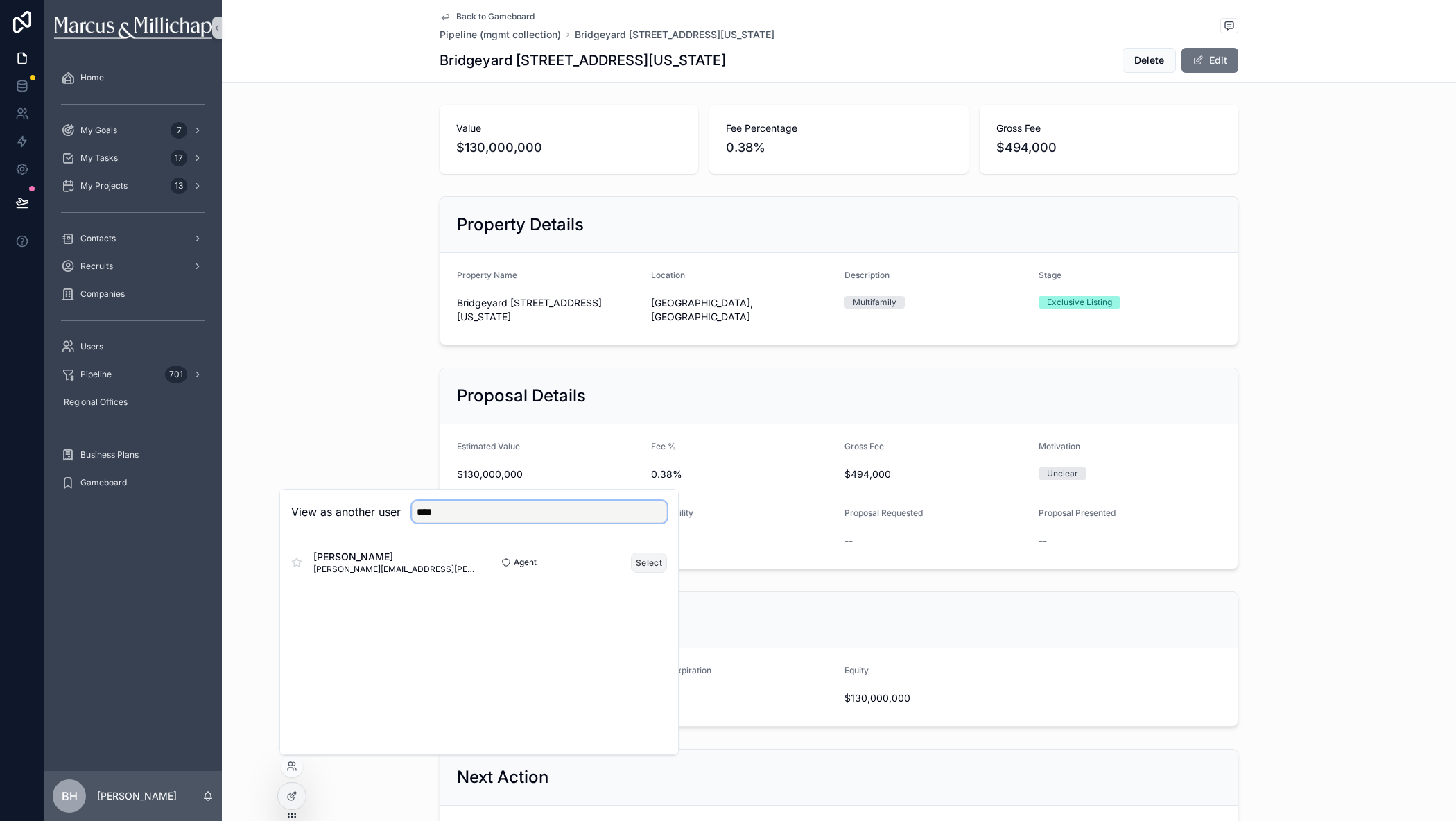
type input "****"
click at [646, 560] on button "Select" at bounding box center [649, 563] width 36 height 20
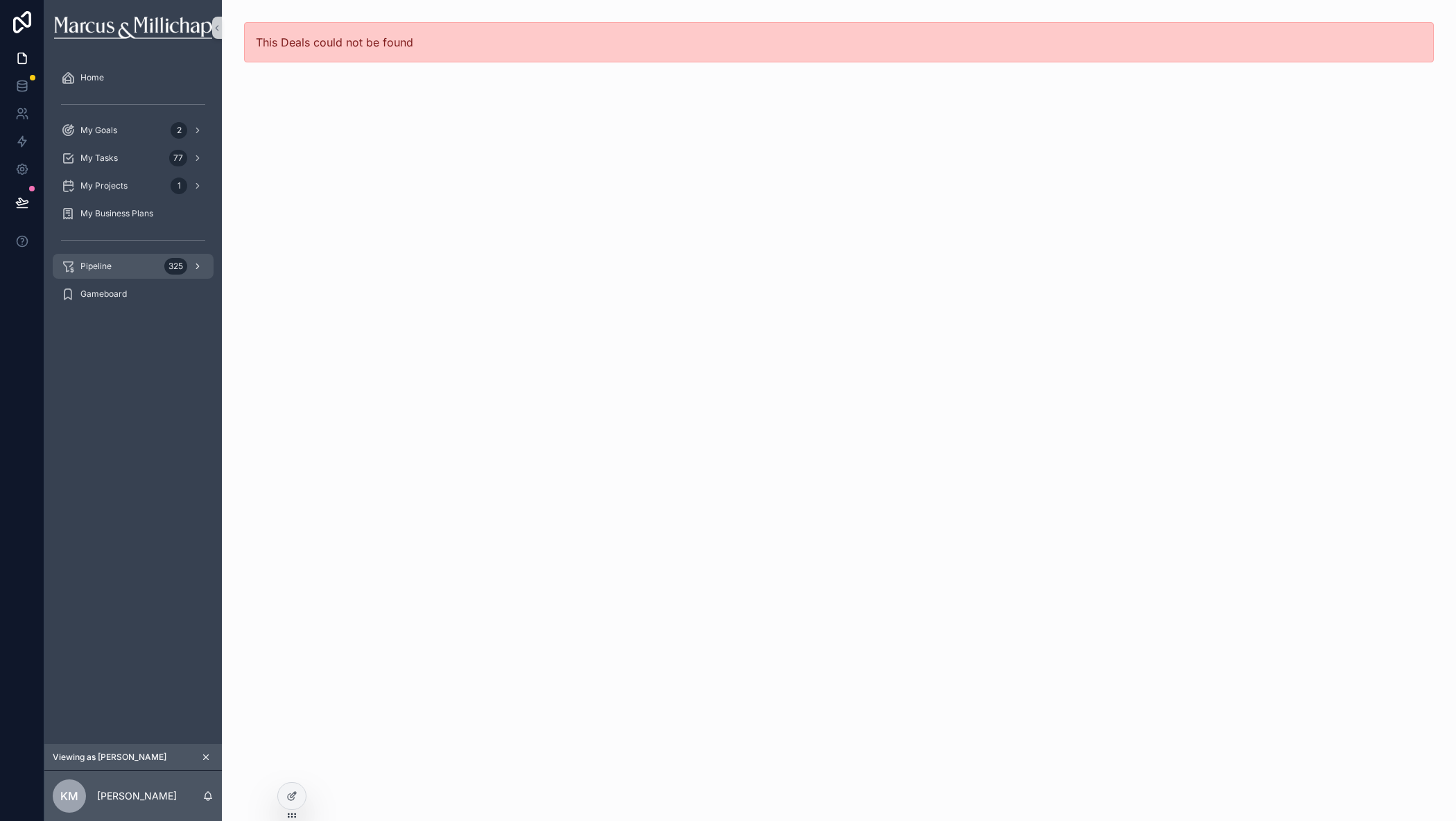
click at [102, 272] on div "Pipeline 325" at bounding box center [133, 266] width 144 height 22
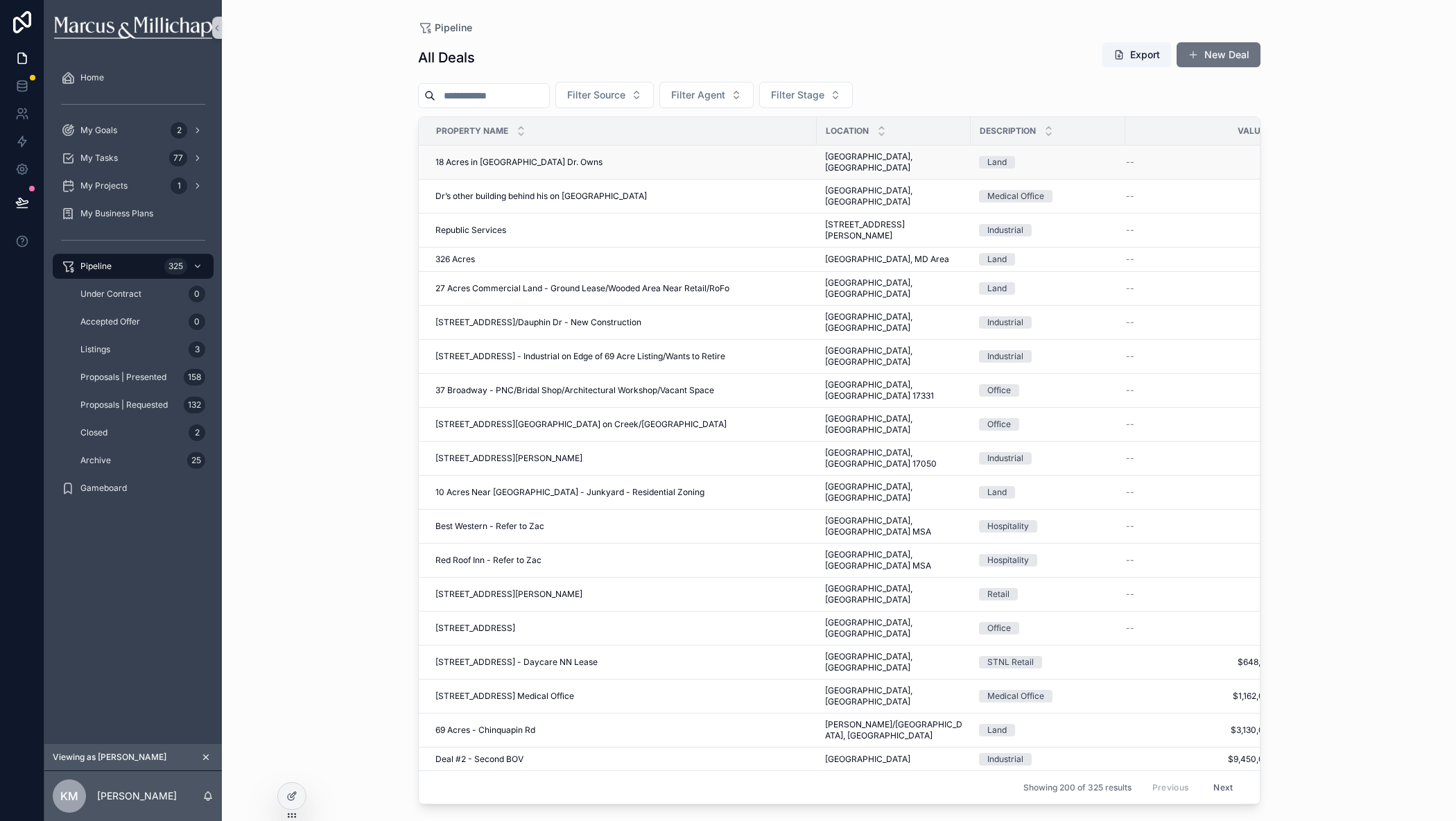
click at [466, 157] on span "18 Acres in Carroll County Dr. Owns" at bounding box center [519, 162] width 167 height 11
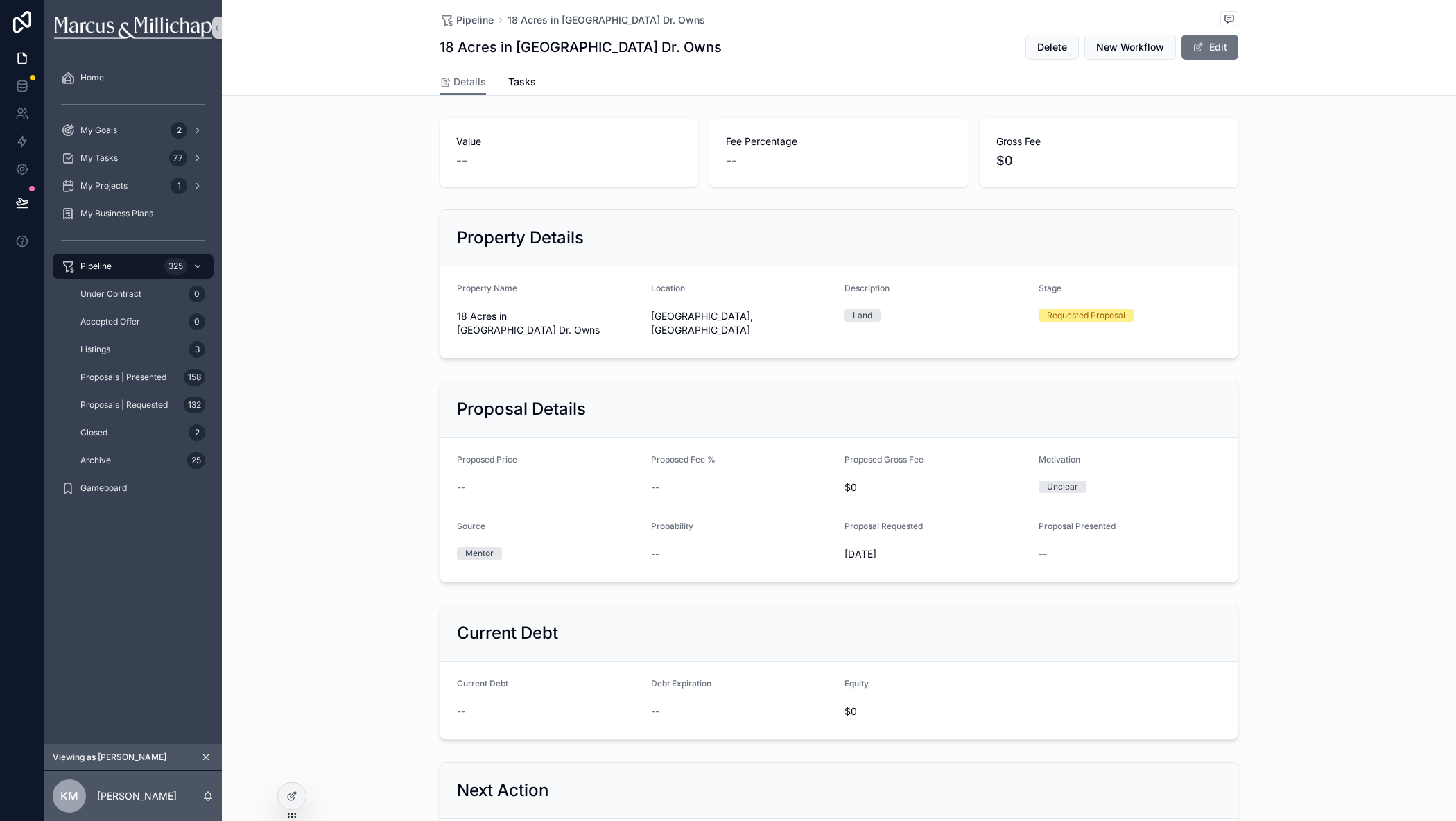
click at [208, 761] on icon "scrollable content" at bounding box center [206, 757] width 9 height 9
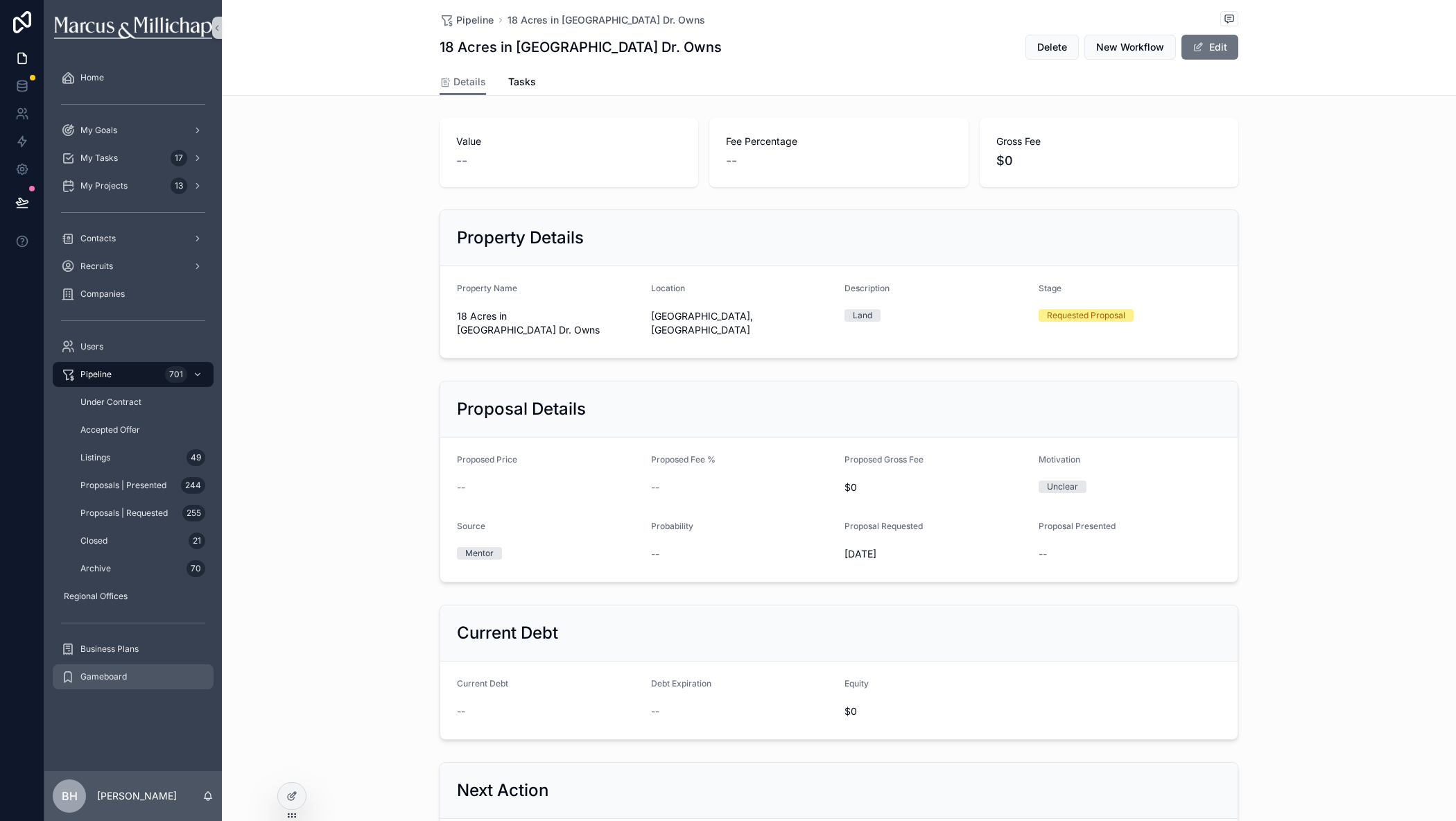
click at [119, 674] on span "Gameboard" at bounding box center [103, 677] width 46 height 11
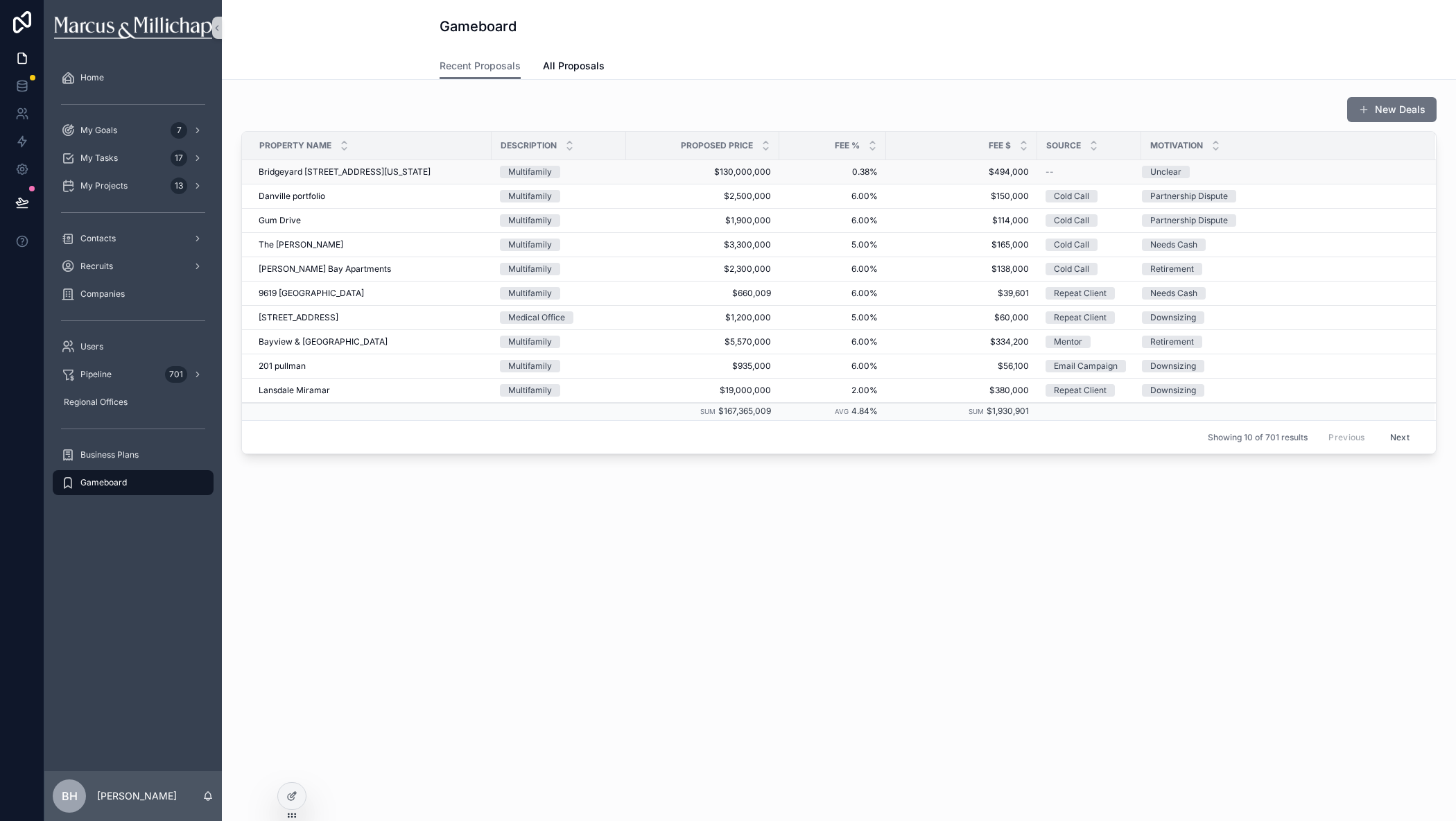
click at [298, 172] on span "Bridgeyard [STREET_ADDRESS][US_STATE]" at bounding box center [345, 172] width 172 height 11
click at [300, 791] on div at bounding box center [292, 796] width 28 height 26
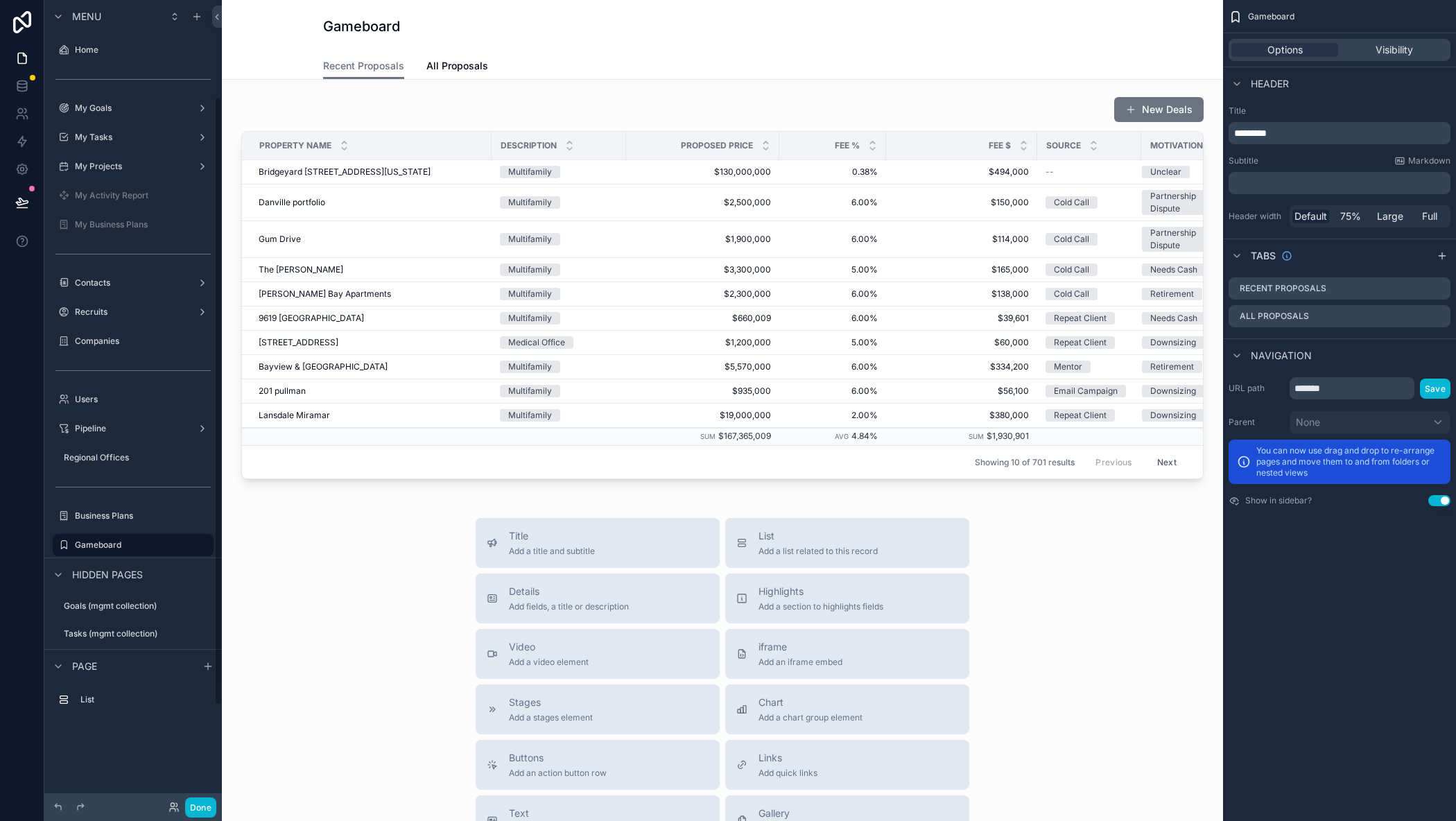
scroll to position [128, 0]
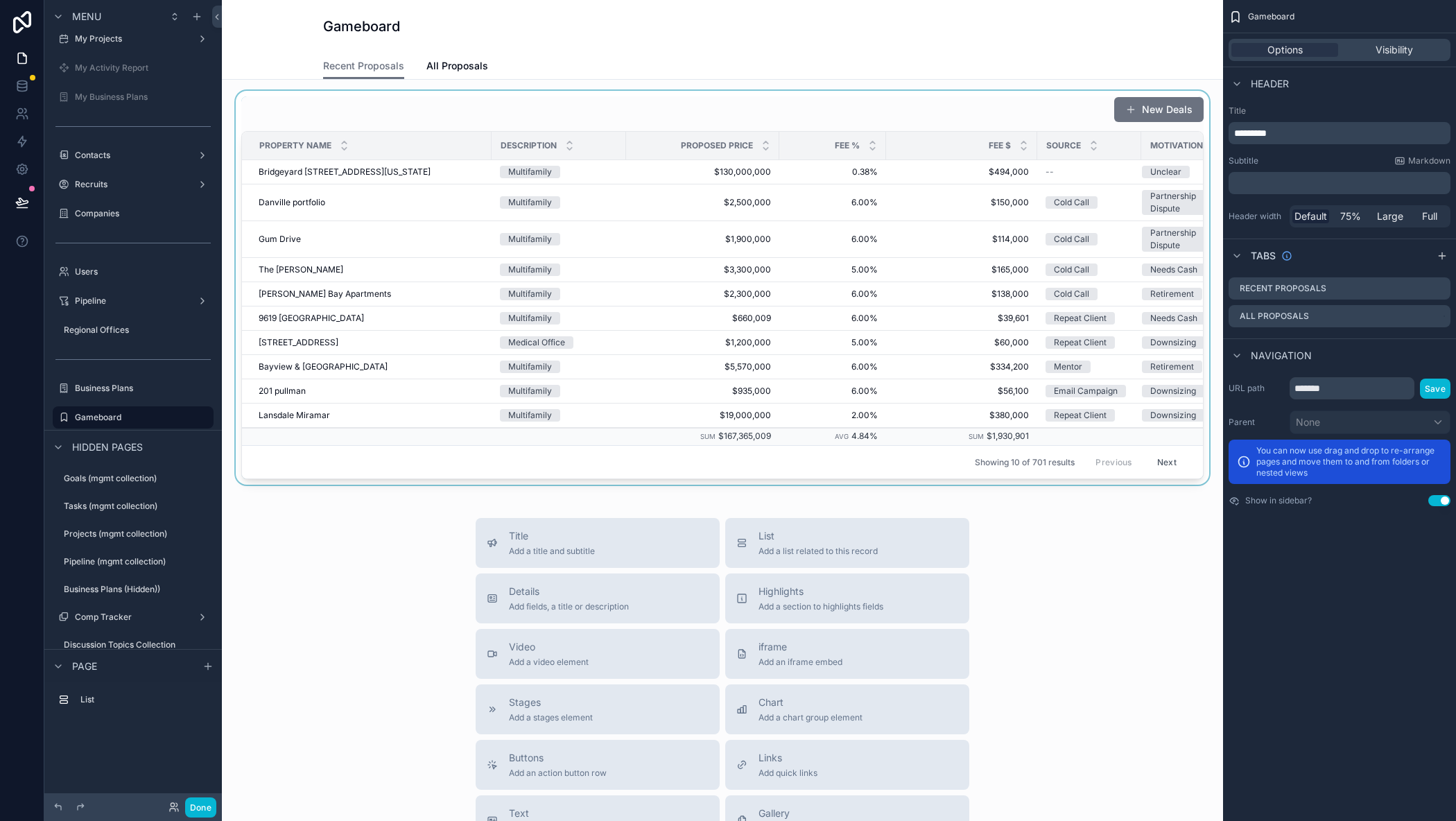
click at [1032, 102] on div "scrollable content" at bounding box center [722, 288] width 979 height 394
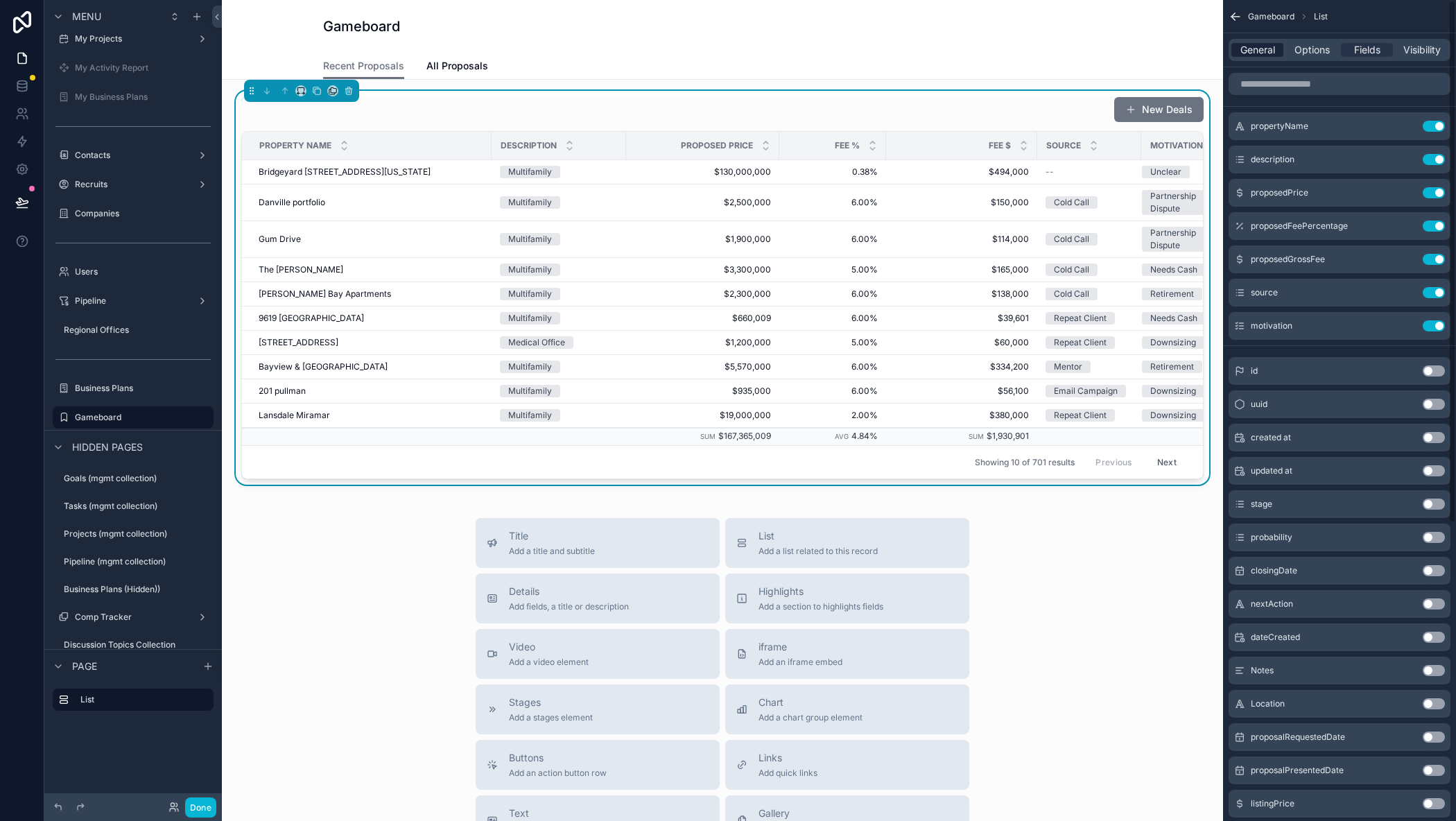
click at [1267, 49] on span "General" at bounding box center [1257, 49] width 35 height 14
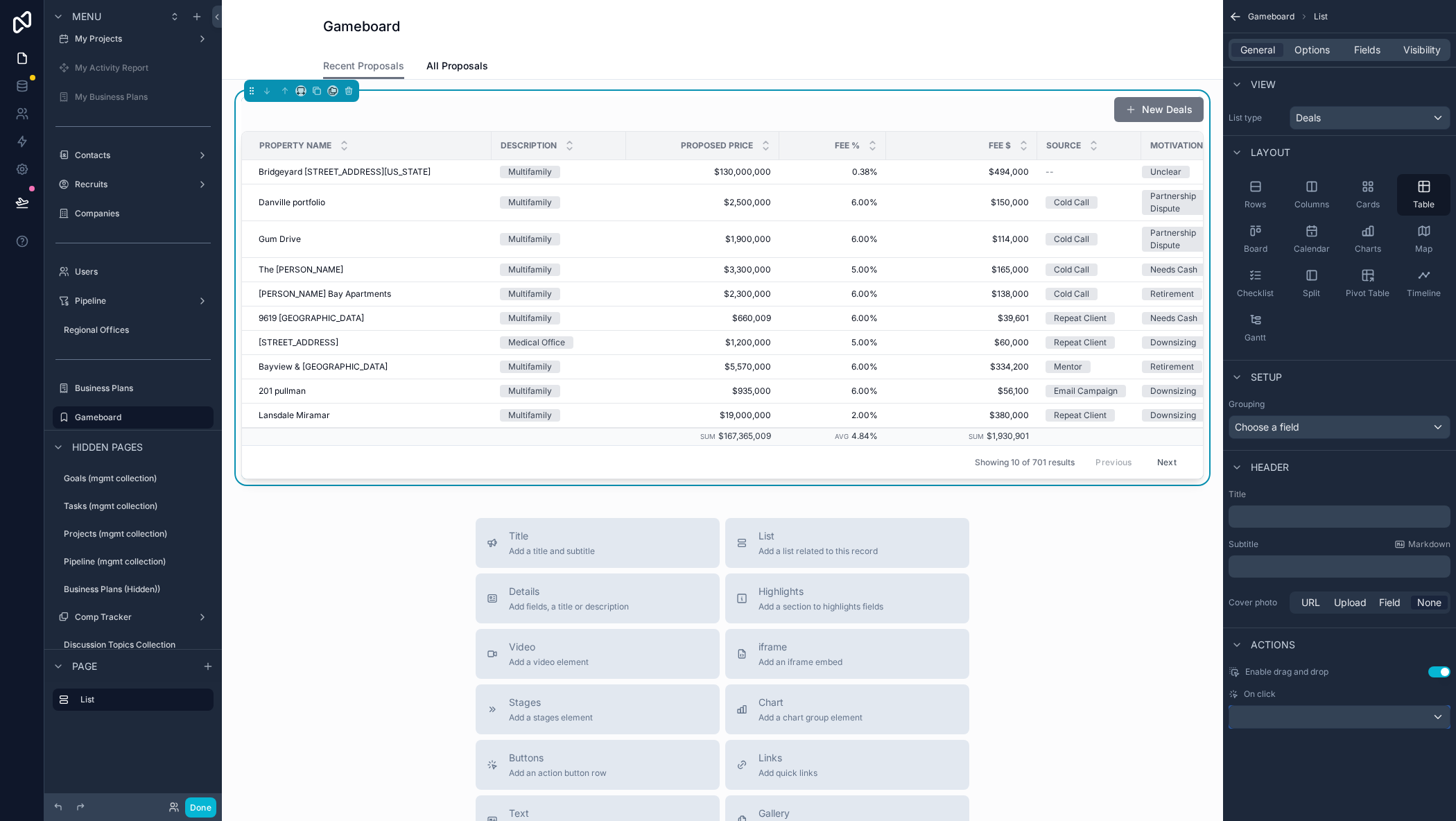
click at [1389, 721] on div "scrollable content" at bounding box center [1339, 717] width 220 height 22
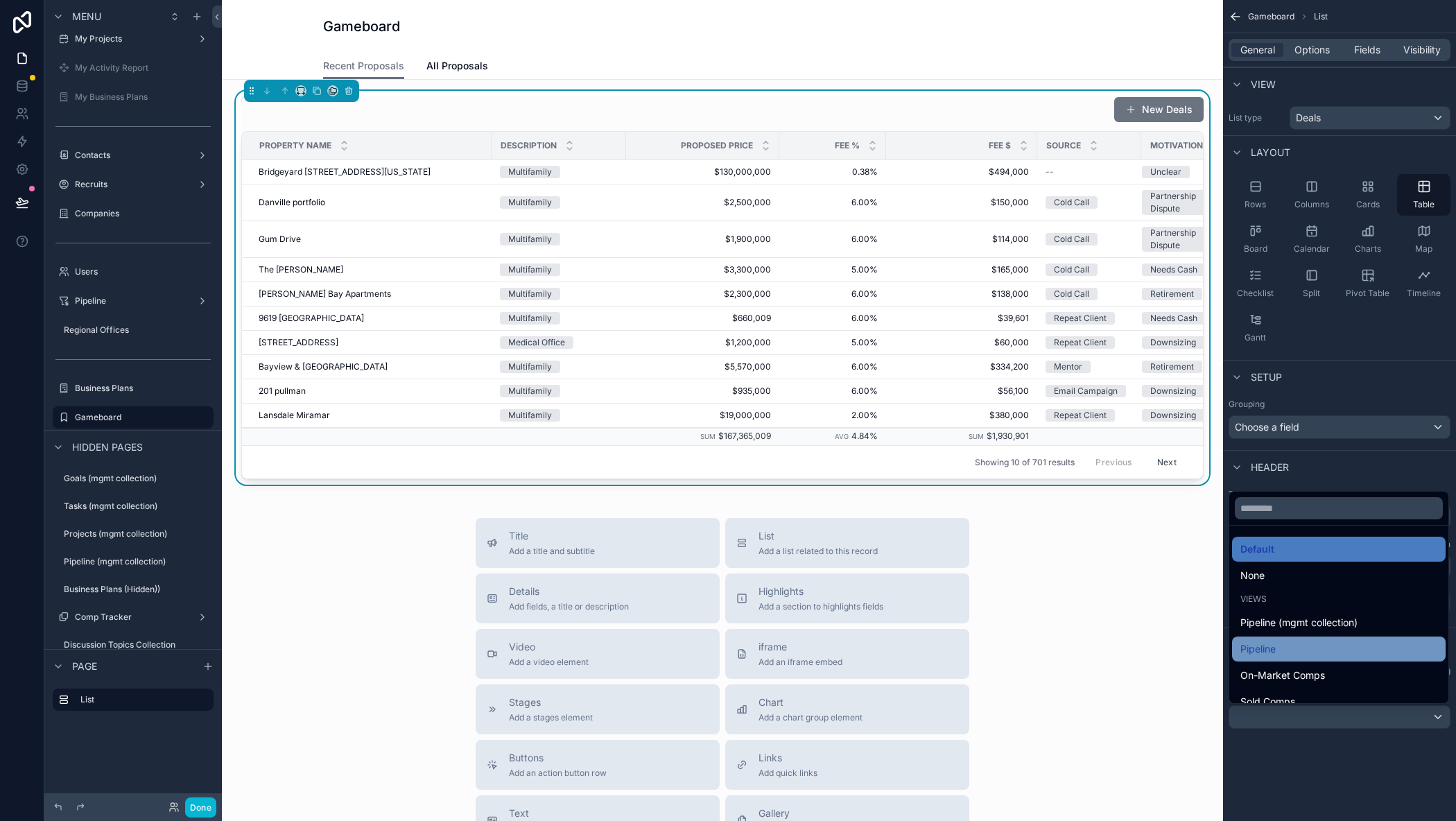
click at [1344, 650] on div "Pipeline" at bounding box center [1338, 649] width 197 height 17
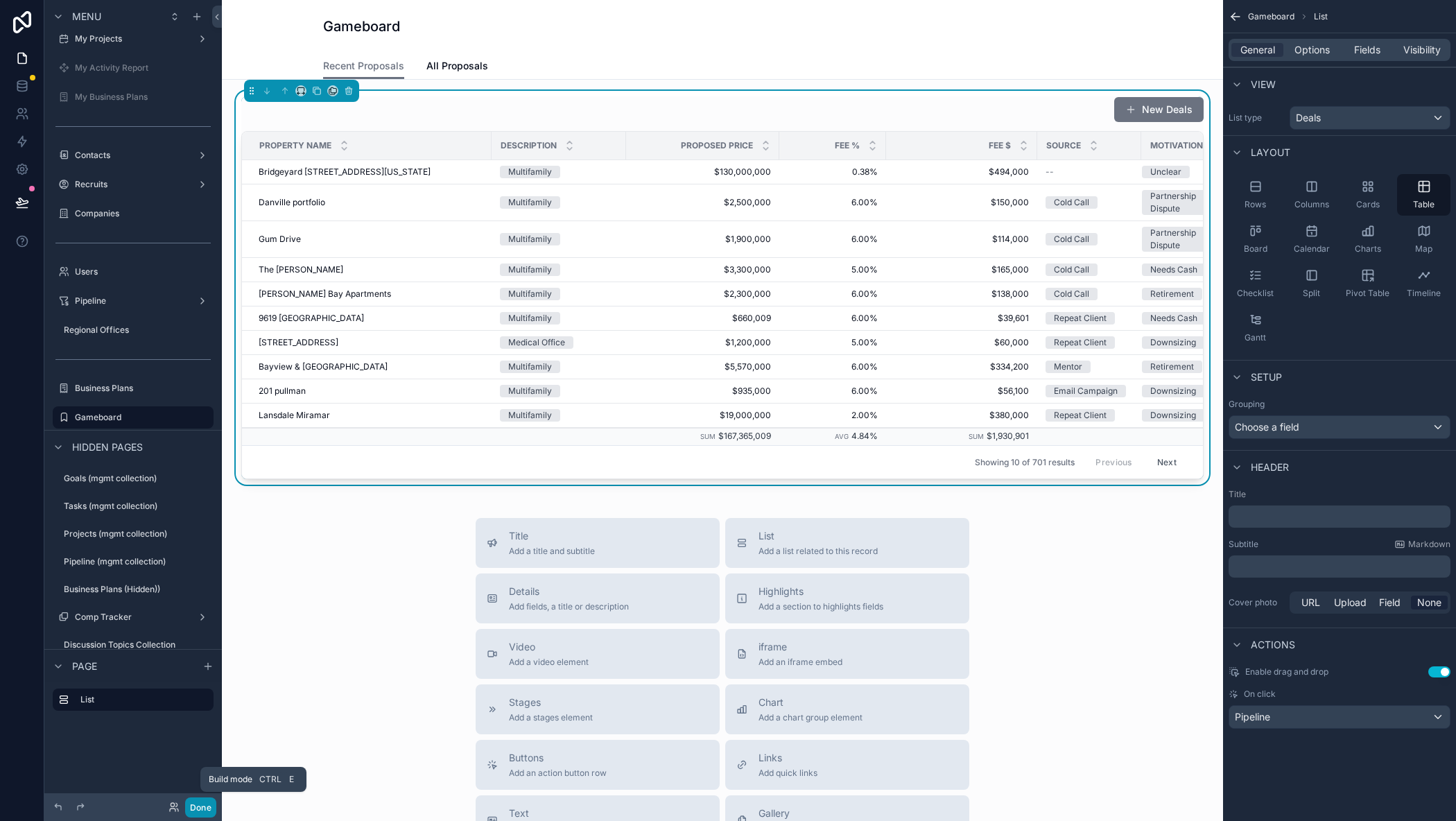
click at [194, 809] on button "Done" at bounding box center [200, 808] width 32 height 20
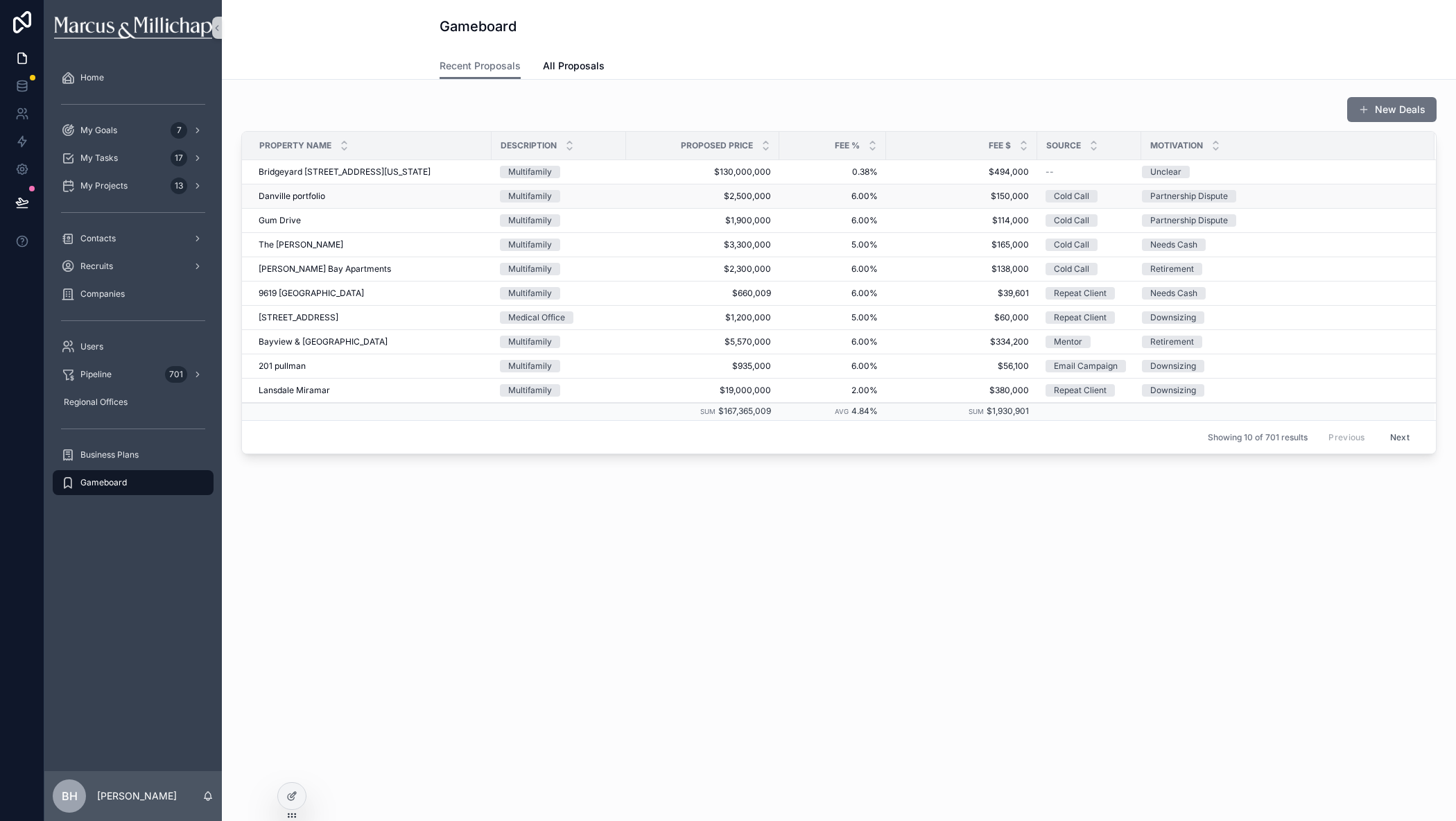
click at [290, 198] on span "Danville portfolio" at bounding box center [292, 195] width 67 height 11
click at [589, 72] on span "All Proposals" at bounding box center [573, 66] width 61 height 14
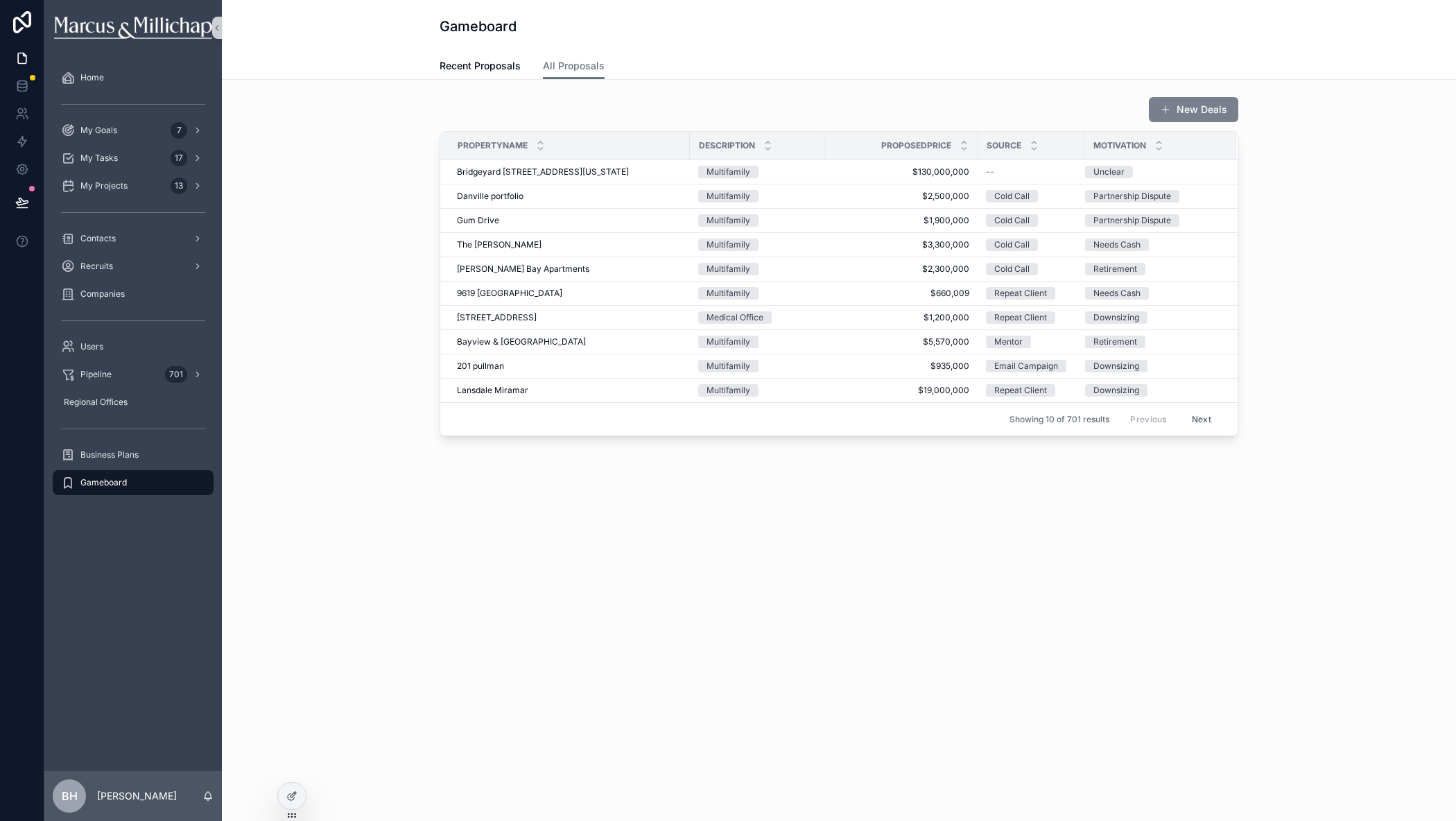
click at [1190, 104] on button "New Deals" at bounding box center [1193, 109] width 90 height 25
click at [479, 62] on span "Recent Proposals" at bounding box center [479, 66] width 81 height 14
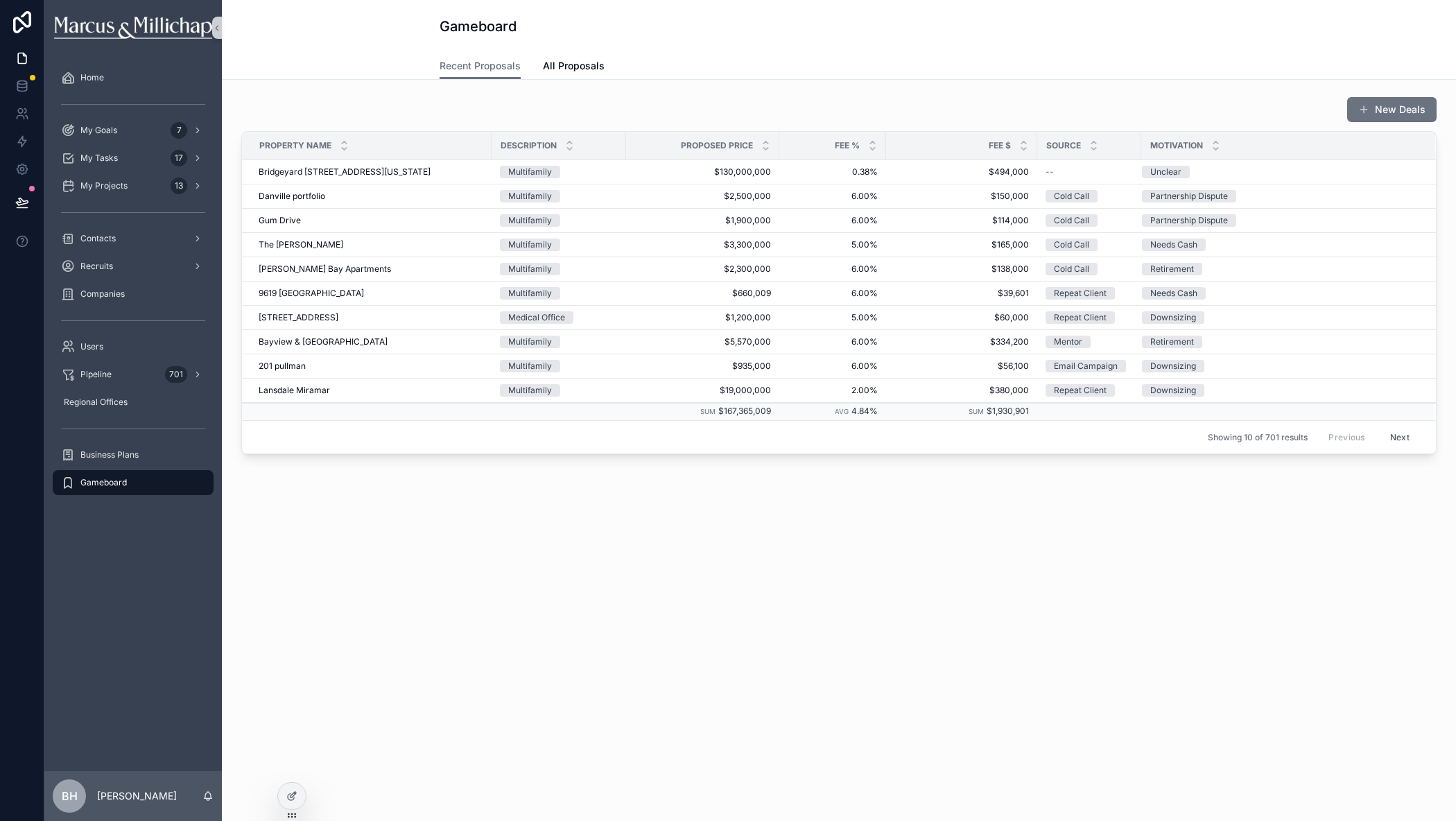
click at [1024, 39] on div "Gameboard" at bounding box center [838, 26] width 798 height 53
click at [575, 65] on span "All Proposals" at bounding box center [573, 66] width 61 height 14
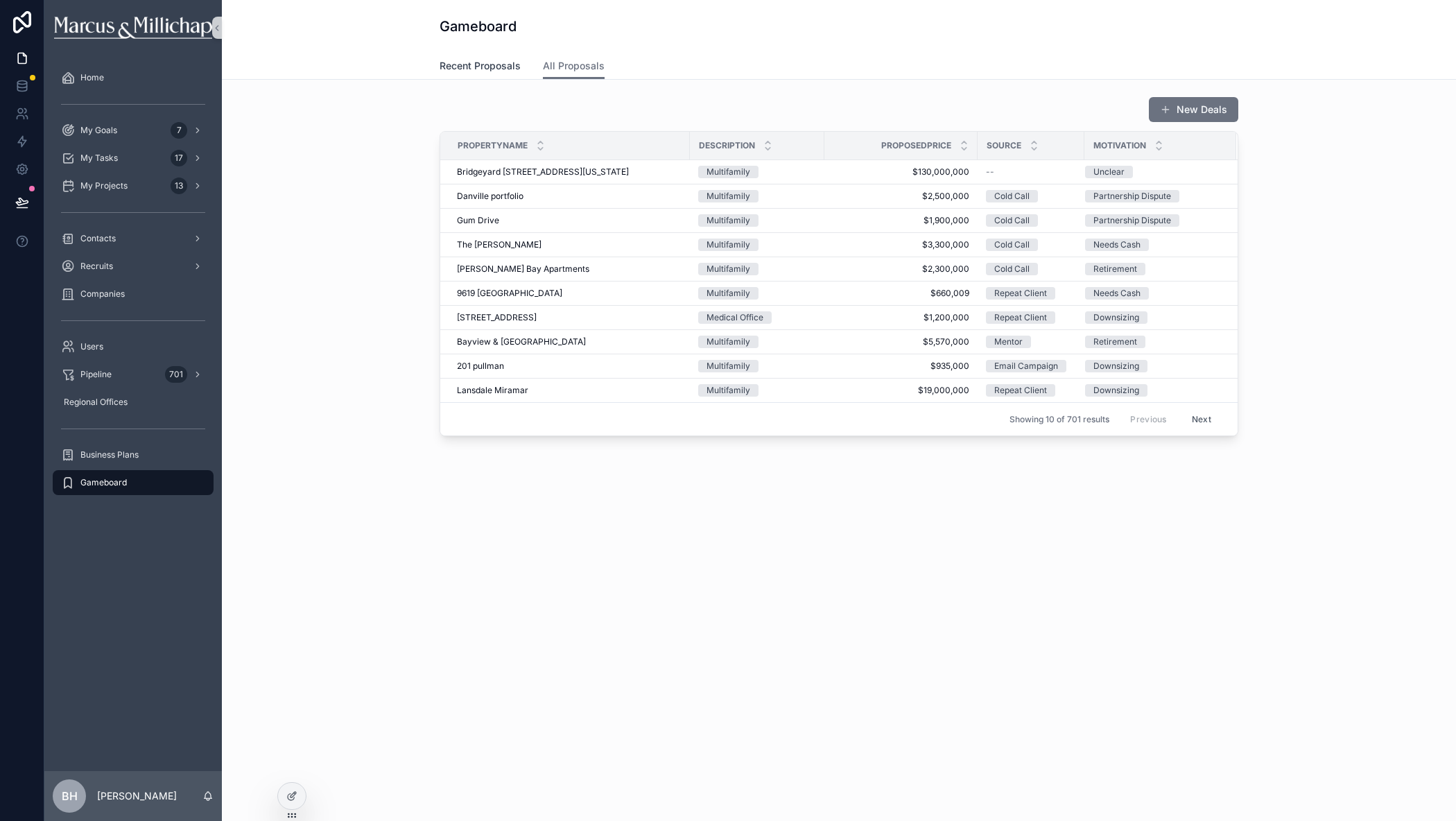
click at [484, 67] on span "Recent Proposals" at bounding box center [479, 66] width 81 height 14
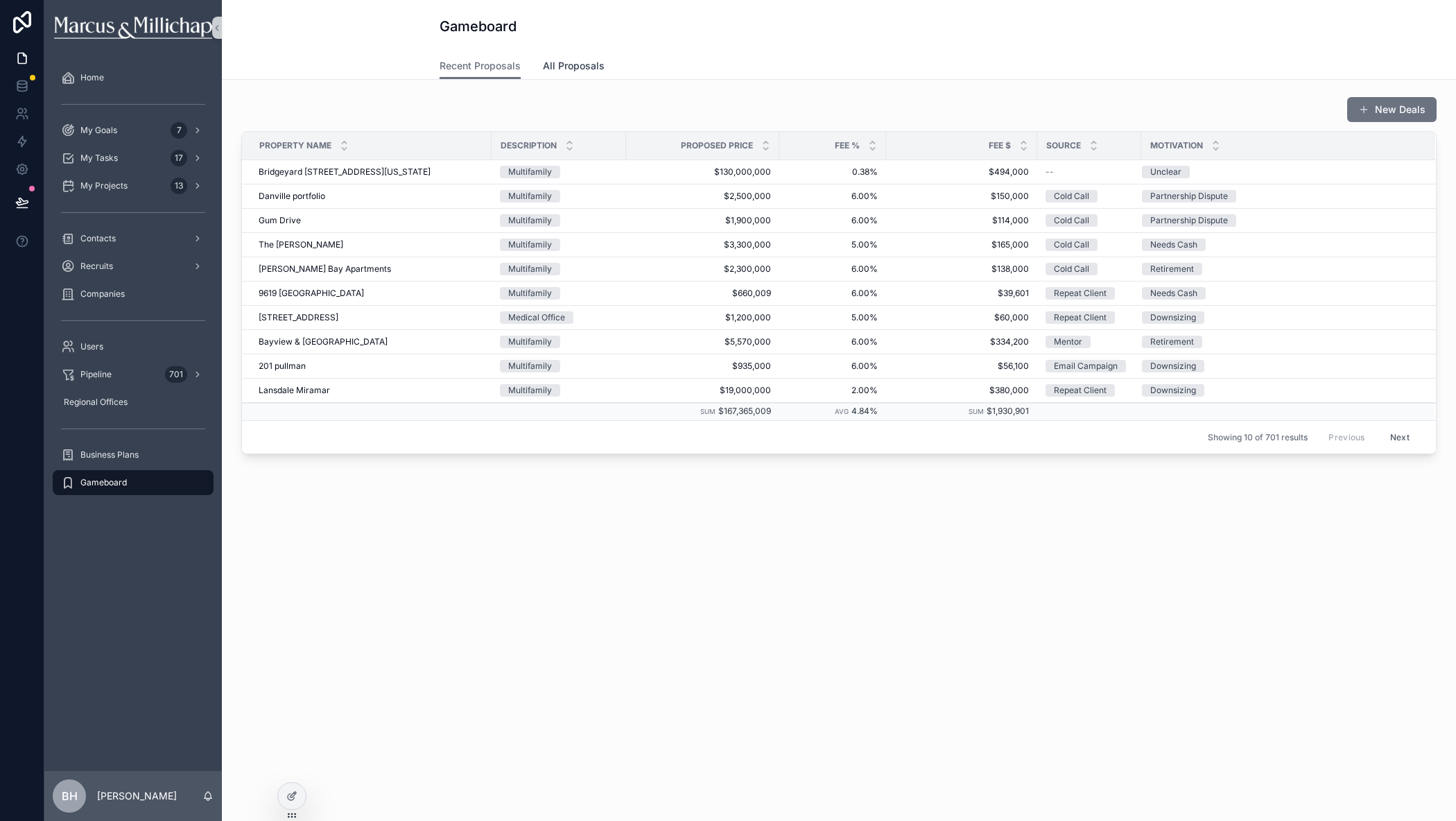
click at [565, 76] on link "All Proposals" at bounding box center [573, 67] width 61 height 28
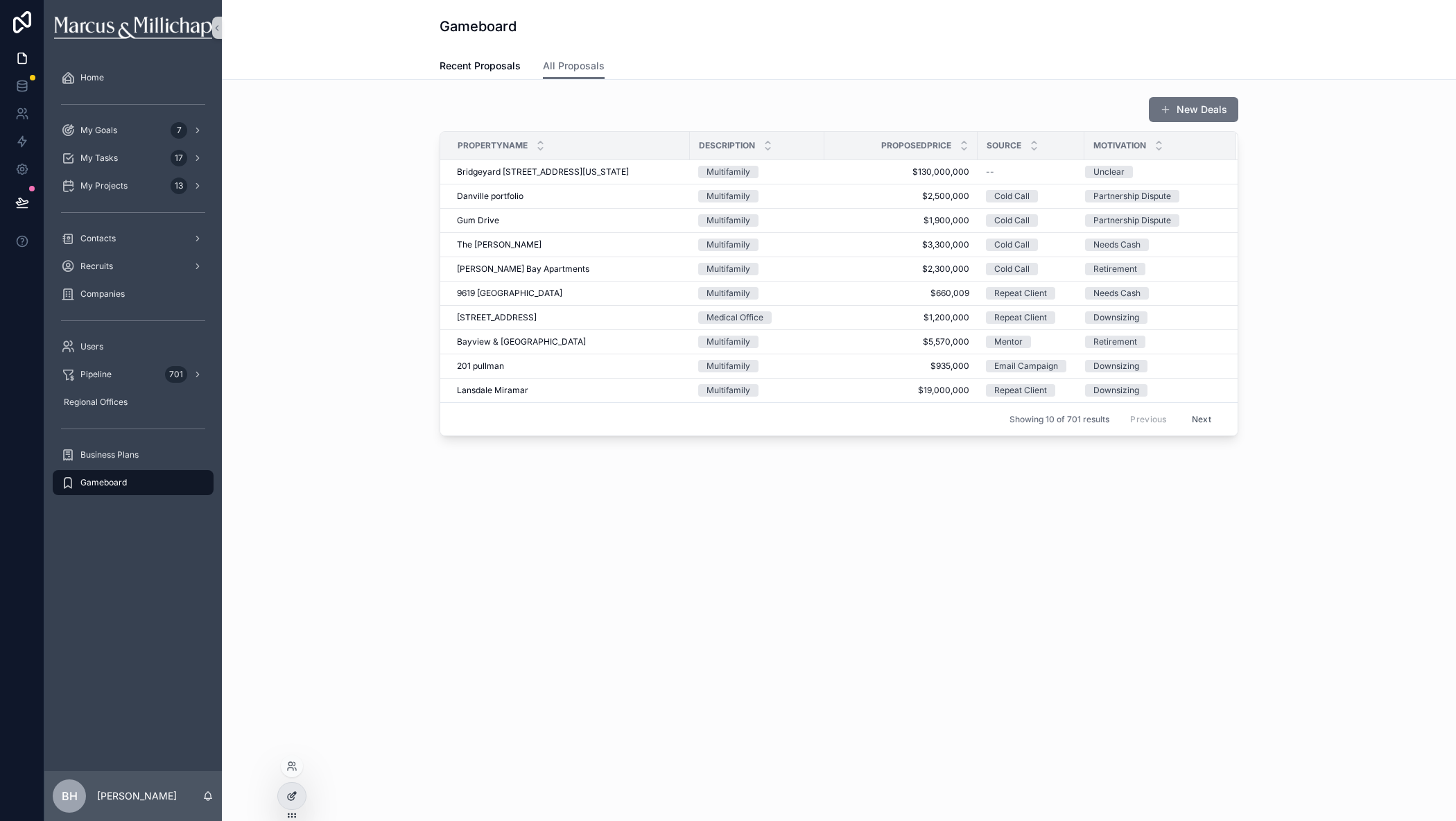
click at [291, 801] on div at bounding box center [292, 796] width 28 height 26
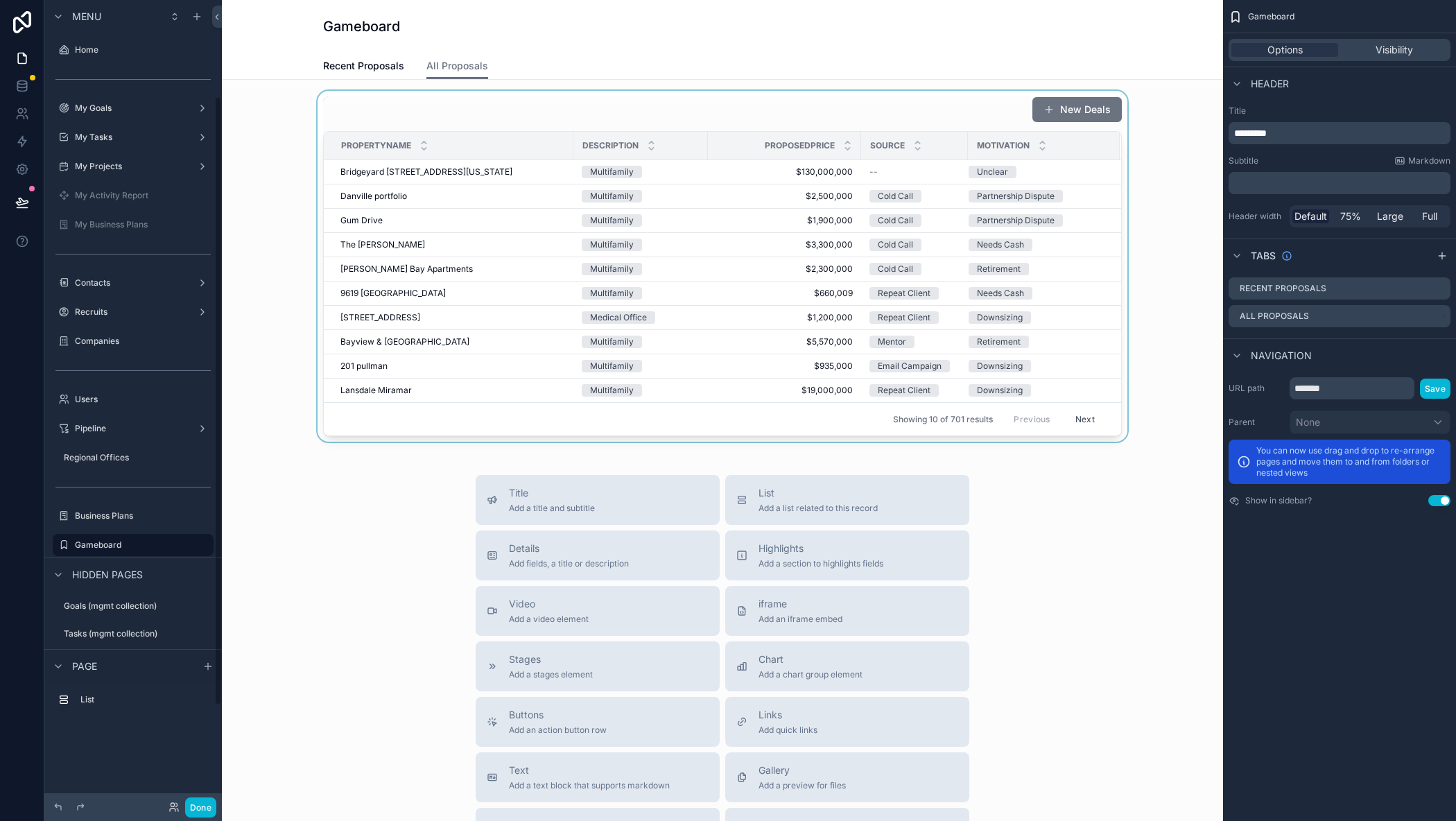
scroll to position [128, 0]
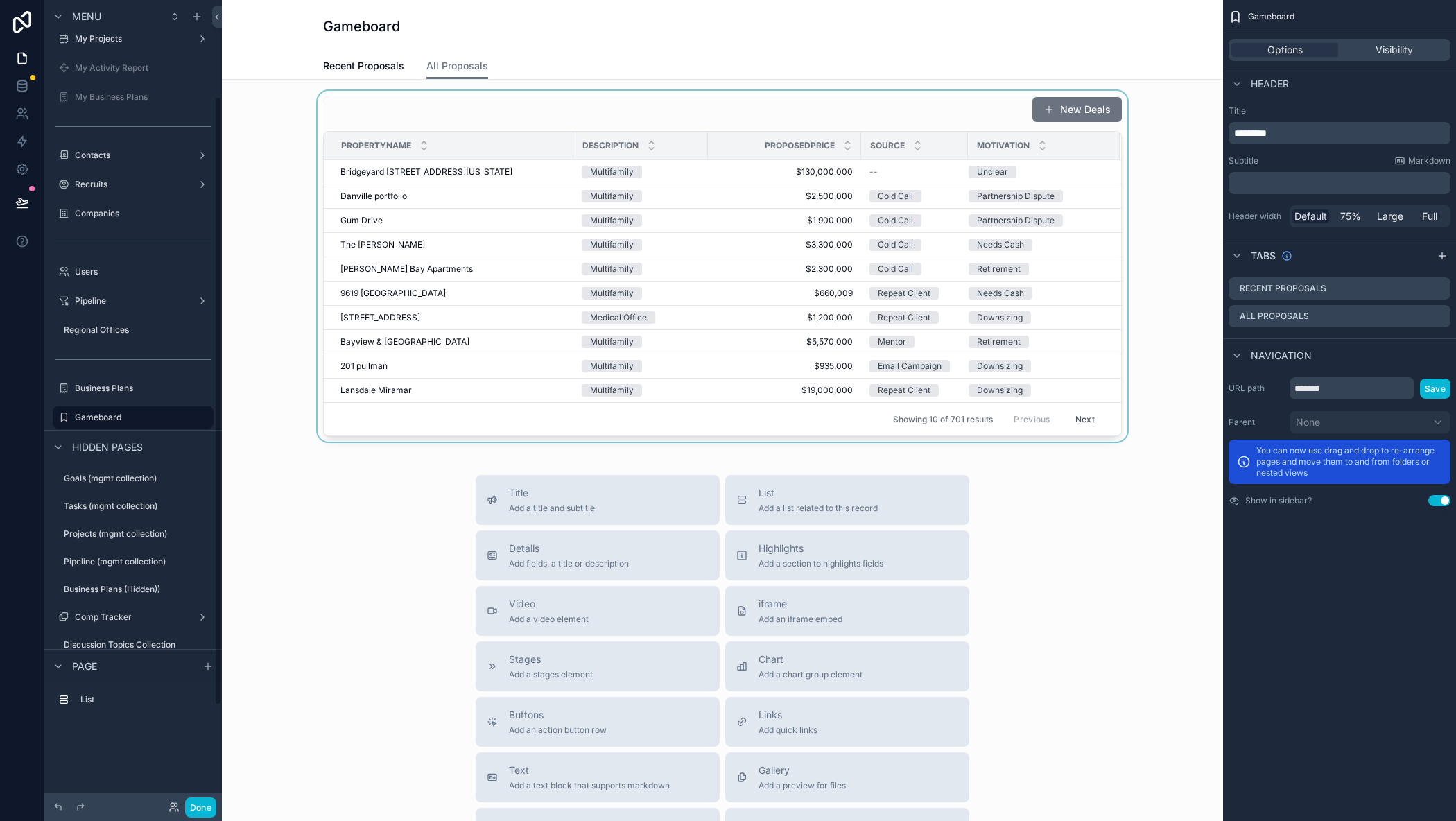
click at [399, 114] on div "scrollable content" at bounding box center [722, 265] width 979 height 351
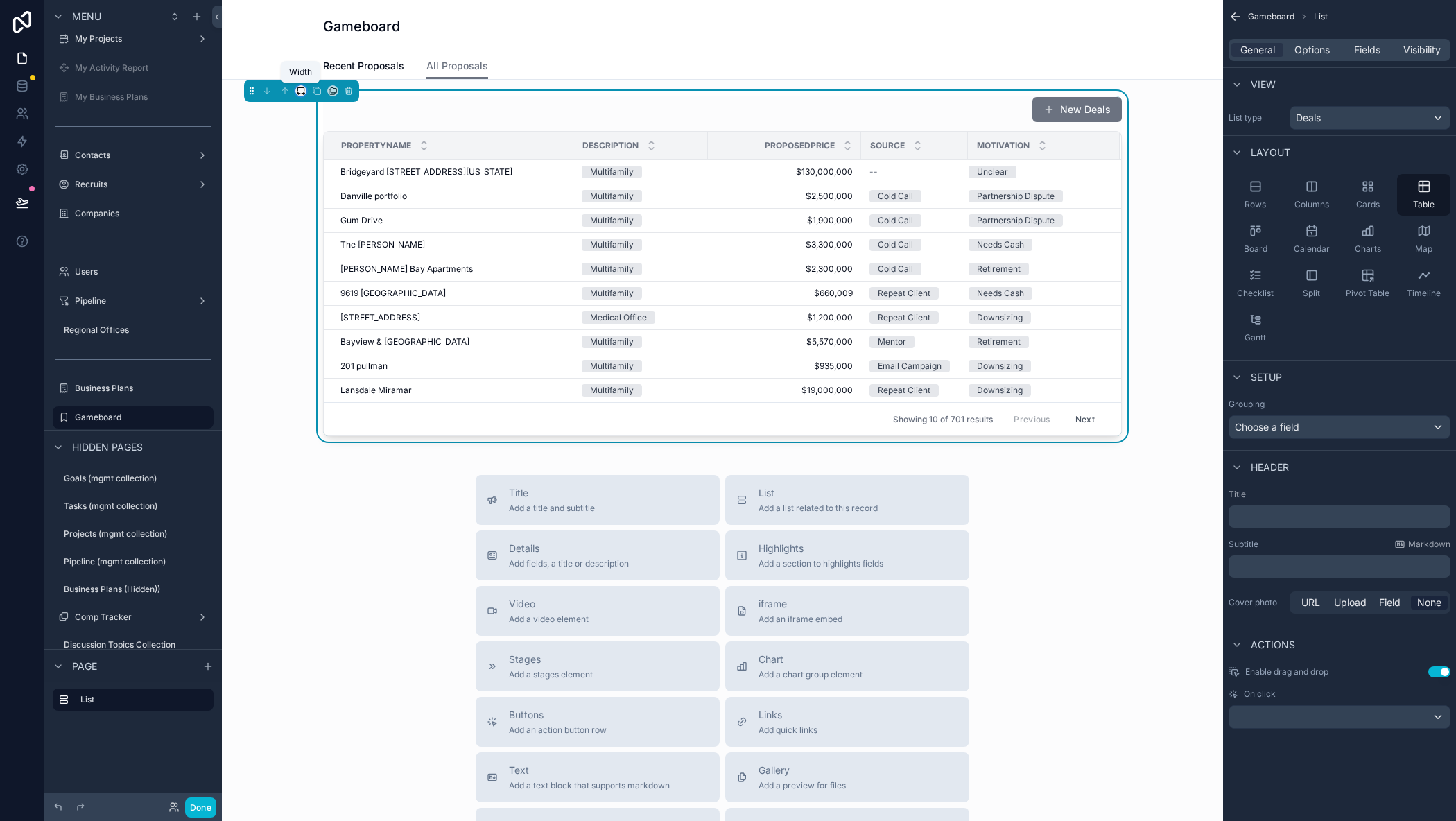
click at [305, 90] on icon "scrollable content" at bounding box center [300, 90] width 9 height 9
click at [316, 272] on span "Full width" at bounding box center [328, 275] width 43 height 17
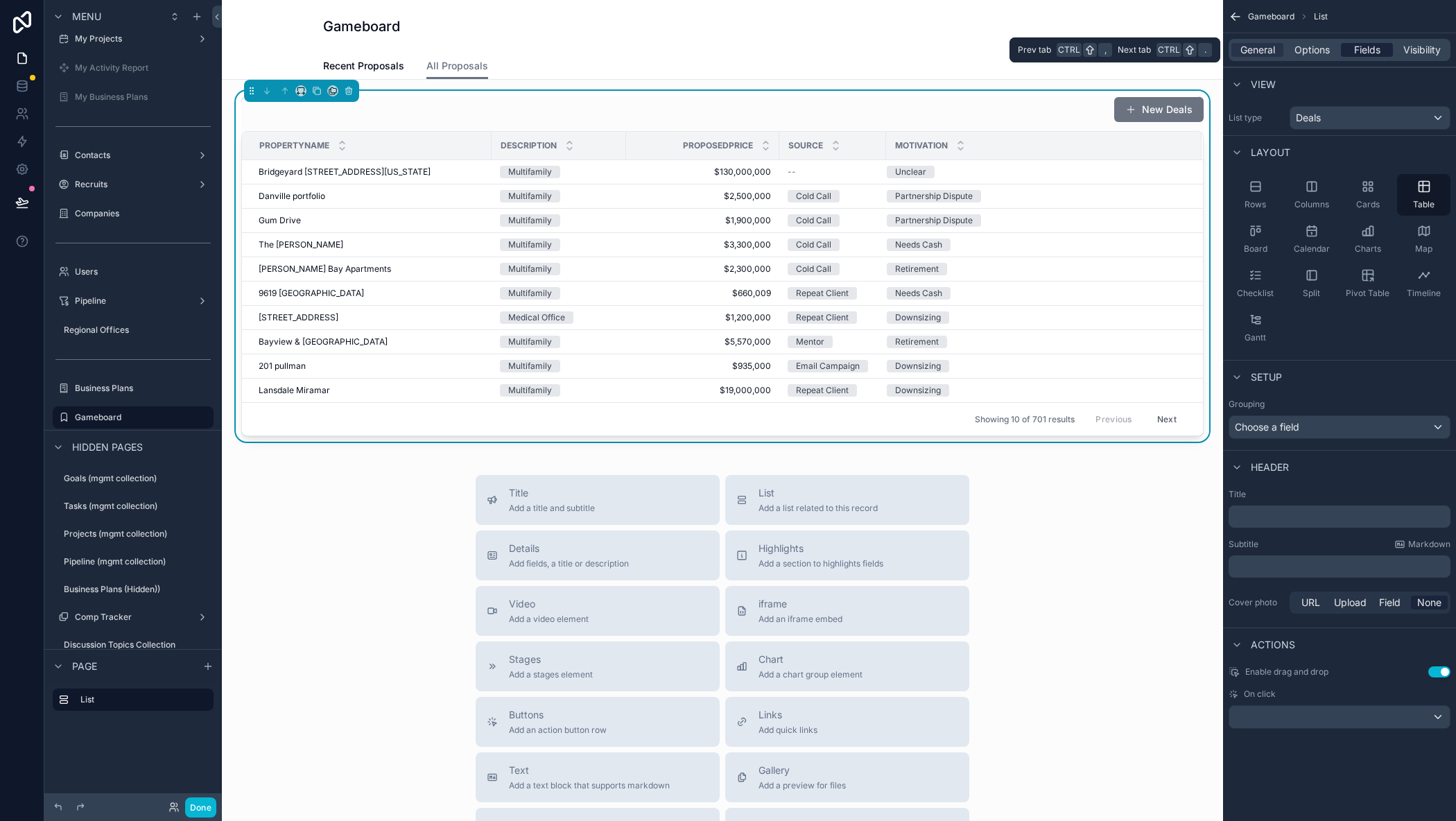
click at [1377, 45] on span "Fields" at bounding box center [1366, 49] width 26 height 14
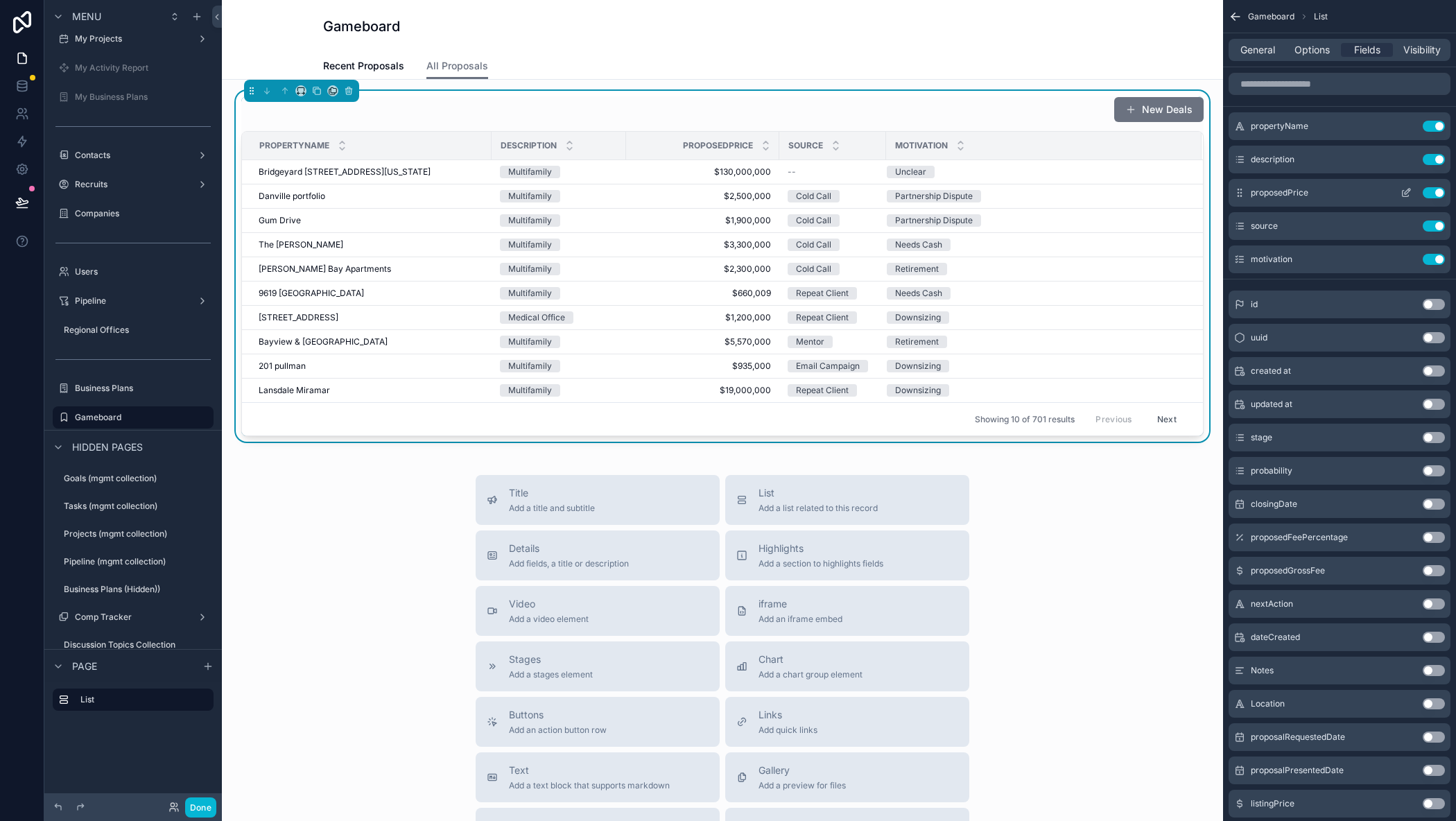
click at [1405, 192] on icon "scrollable content" at bounding box center [1407, 191] width 6 height 6
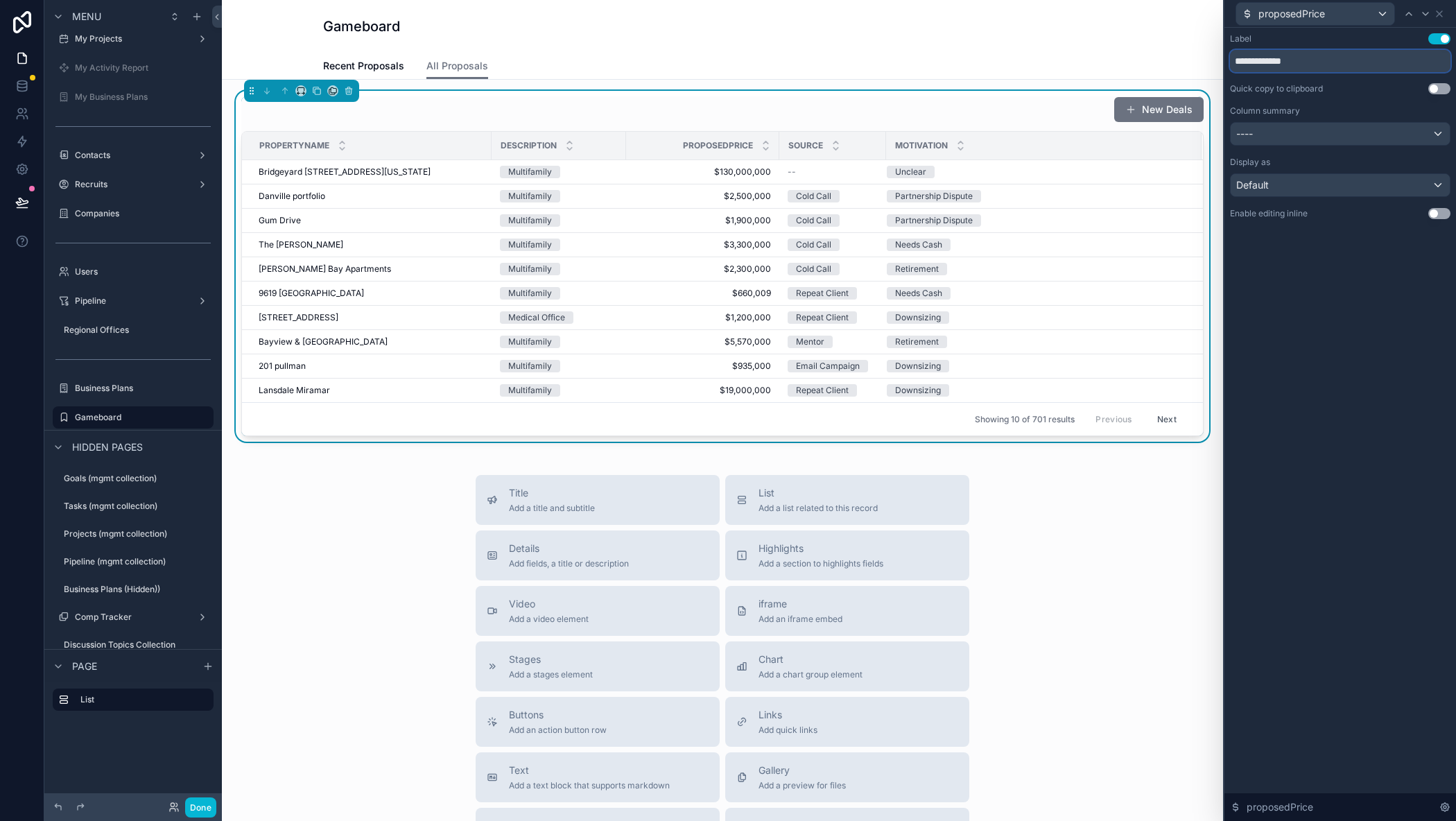
drag, startPoint x: 1279, startPoint y: 65, endPoint x: 1175, endPoint y: 54, distance: 104.6
click at [1175, 54] on div "**********" at bounding box center [728, 410] width 1456 height 821
type input "*****"
click at [1266, 131] on div "----" at bounding box center [1340, 134] width 219 height 22
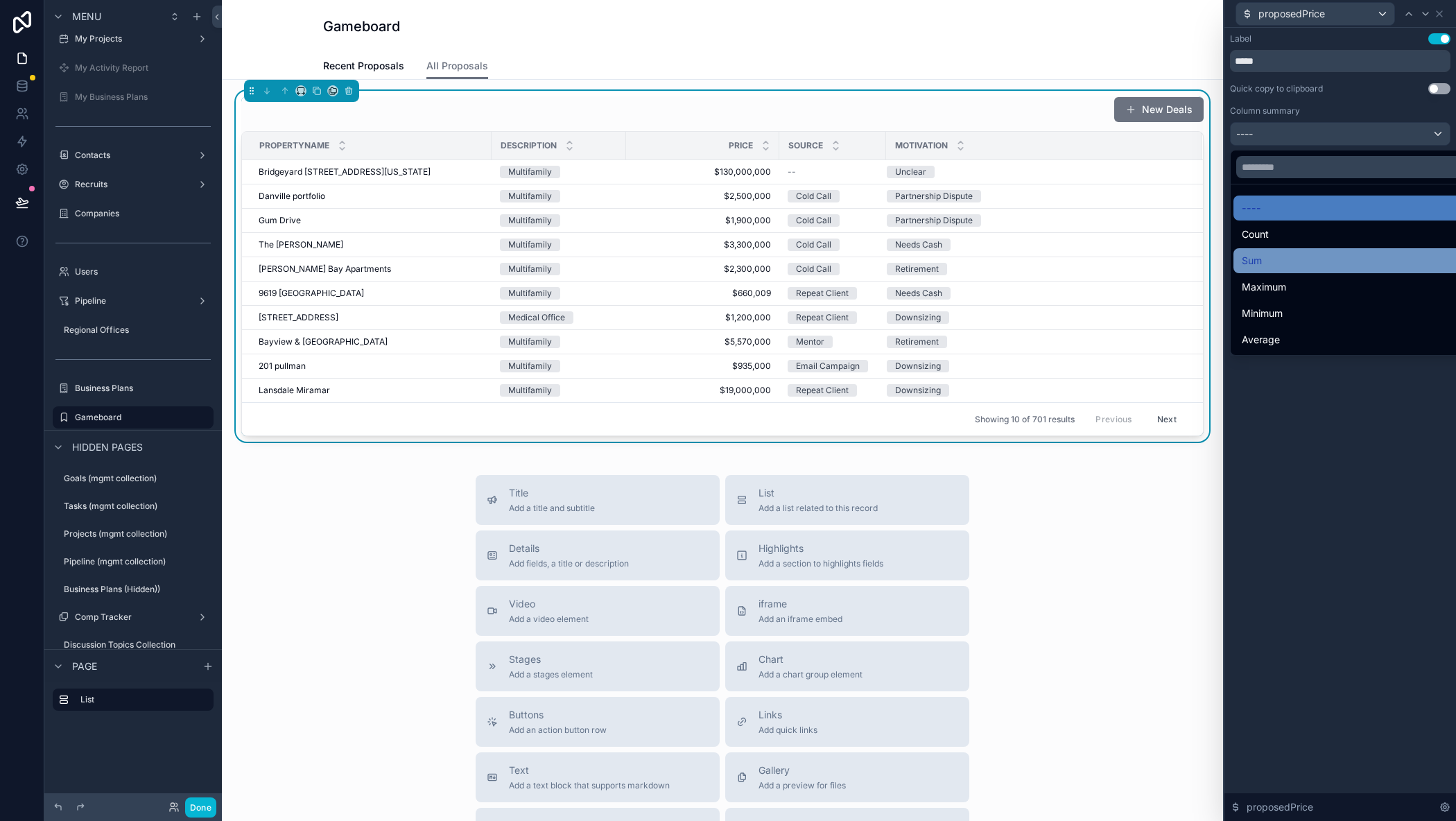
click at [1248, 262] on span "Sum" at bounding box center [1252, 261] width 20 height 17
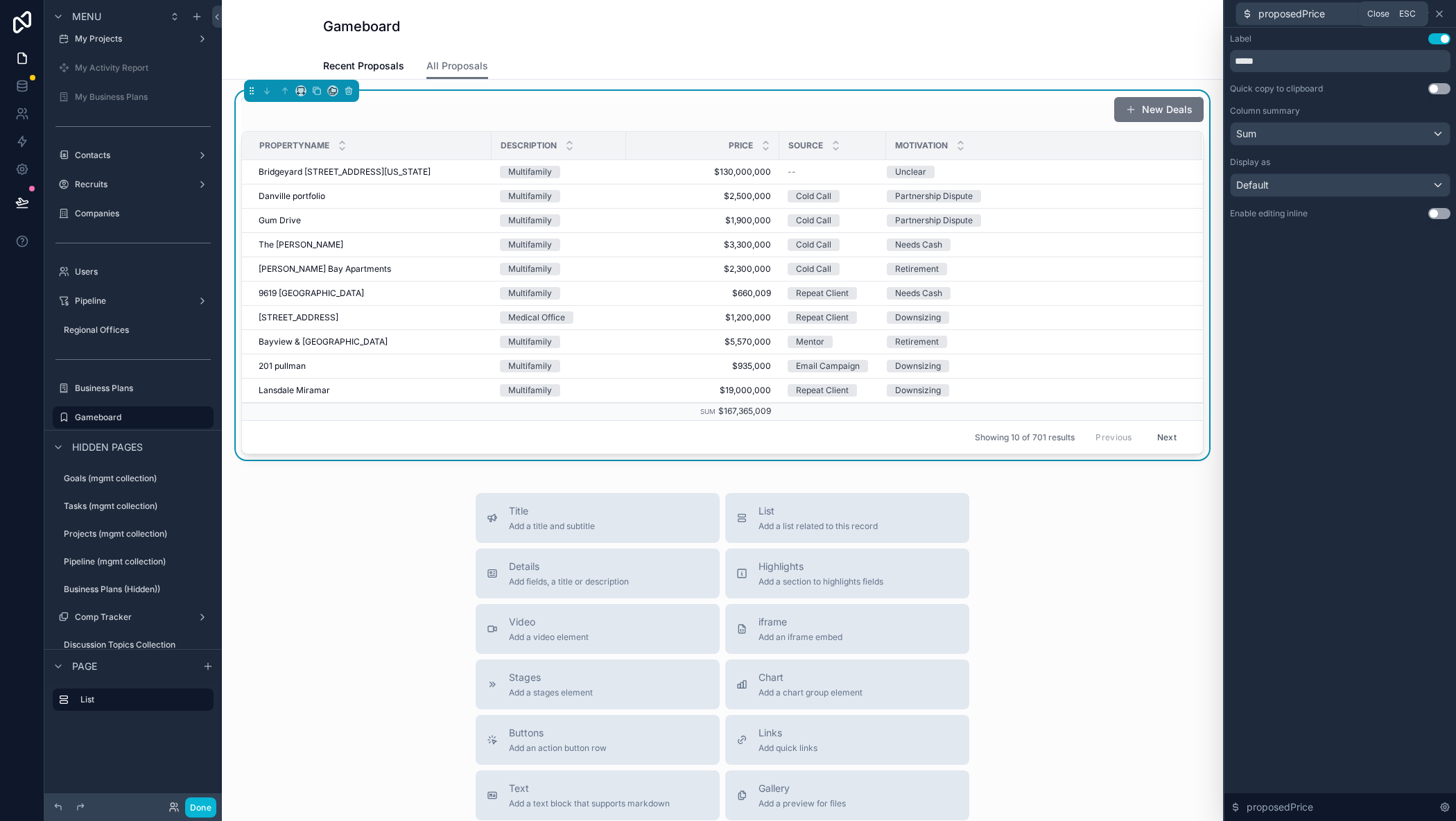
click at [1441, 13] on icon at bounding box center [1439, 14] width 6 height 6
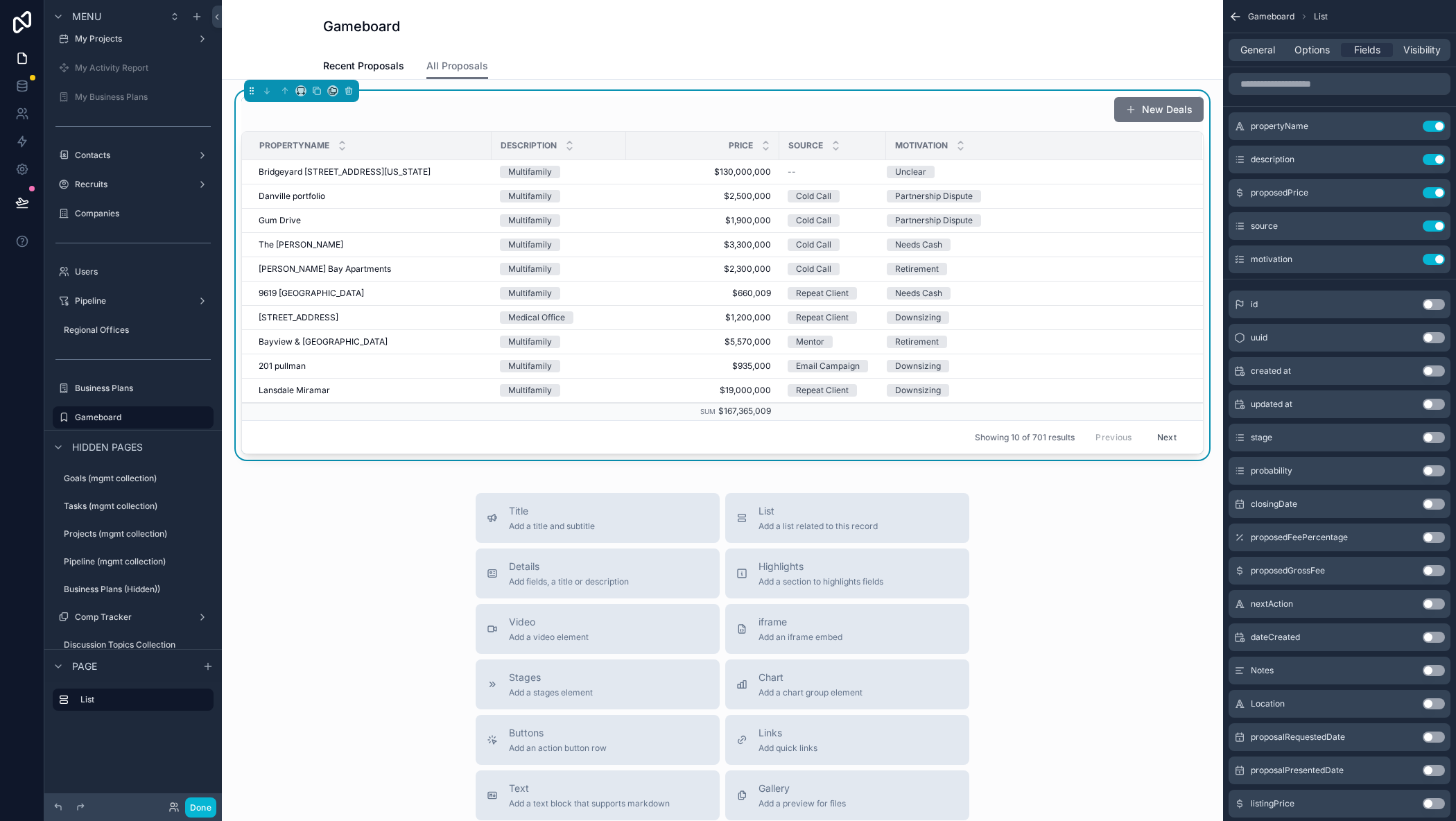
click at [1427, 470] on button "Use setting" at bounding box center [1434, 470] width 22 height 11
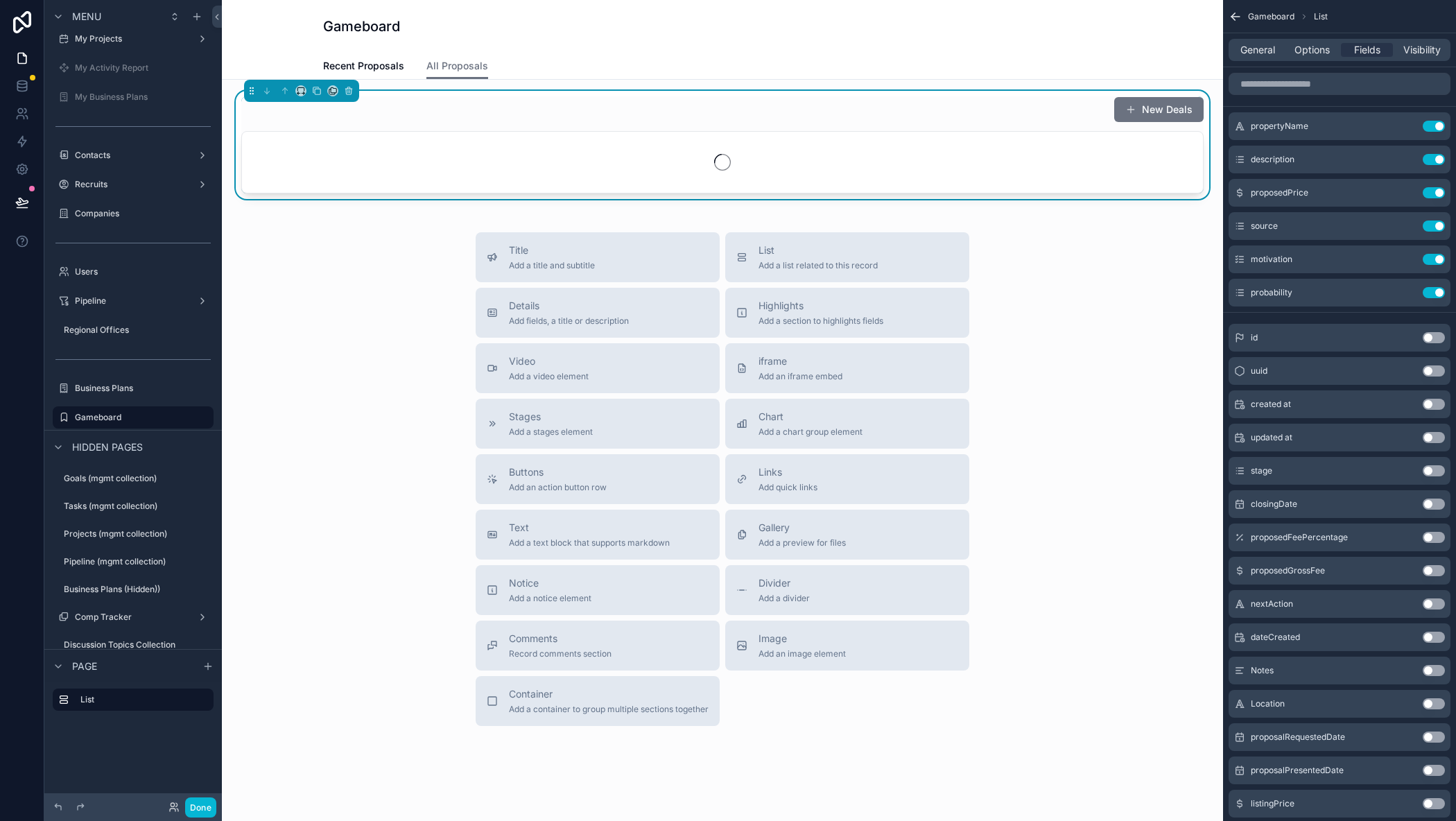
click at [1428, 538] on button "Use setting" at bounding box center [1434, 537] width 22 height 11
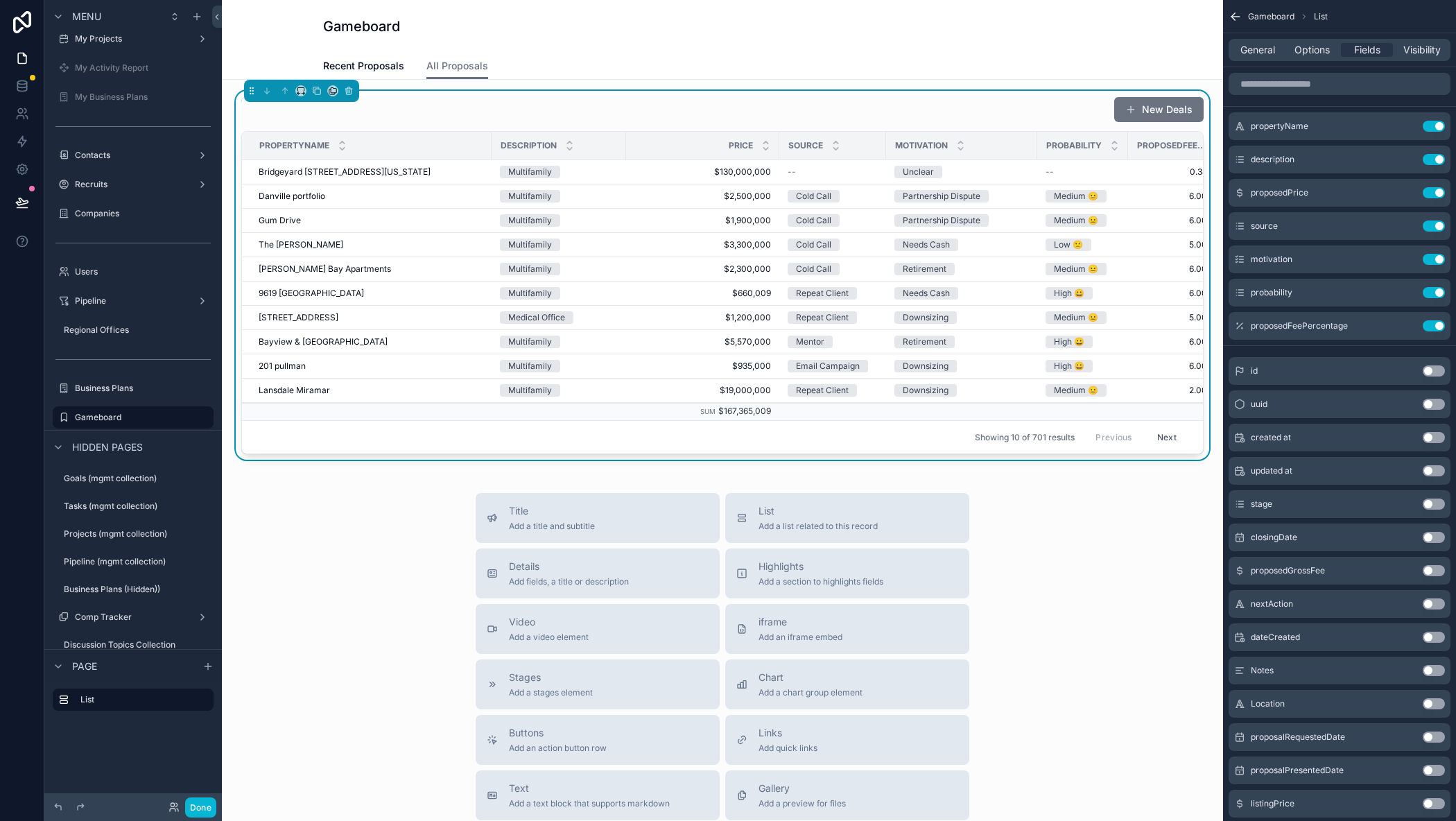
click at [1435, 569] on button "Use setting" at bounding box center [1434, 570] width 22 height 11
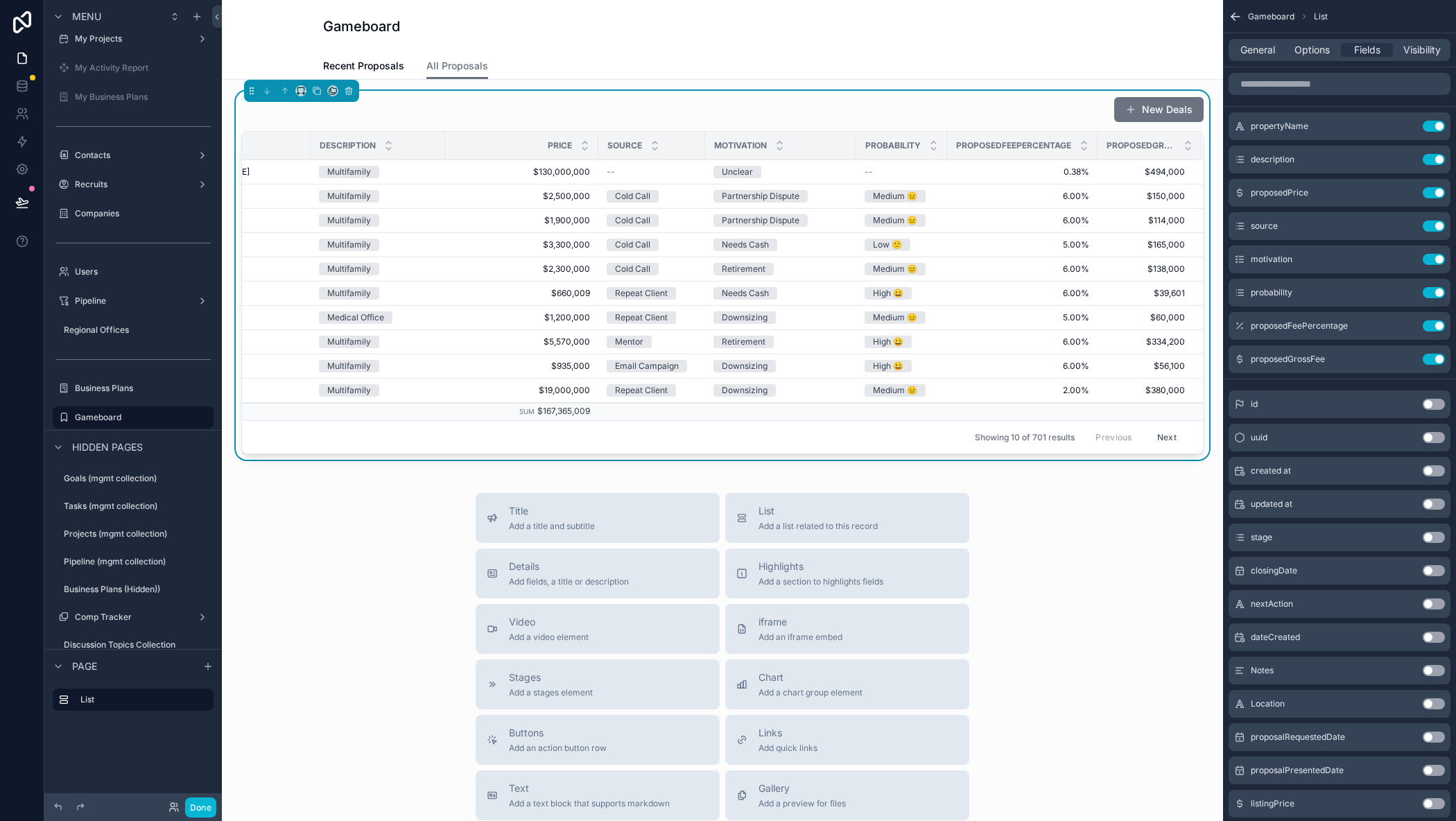
scroll to position [0, 192]
click at [1407, 192] on icon "scrollable content" at bounding box center [1406, 192] width 11 height 11
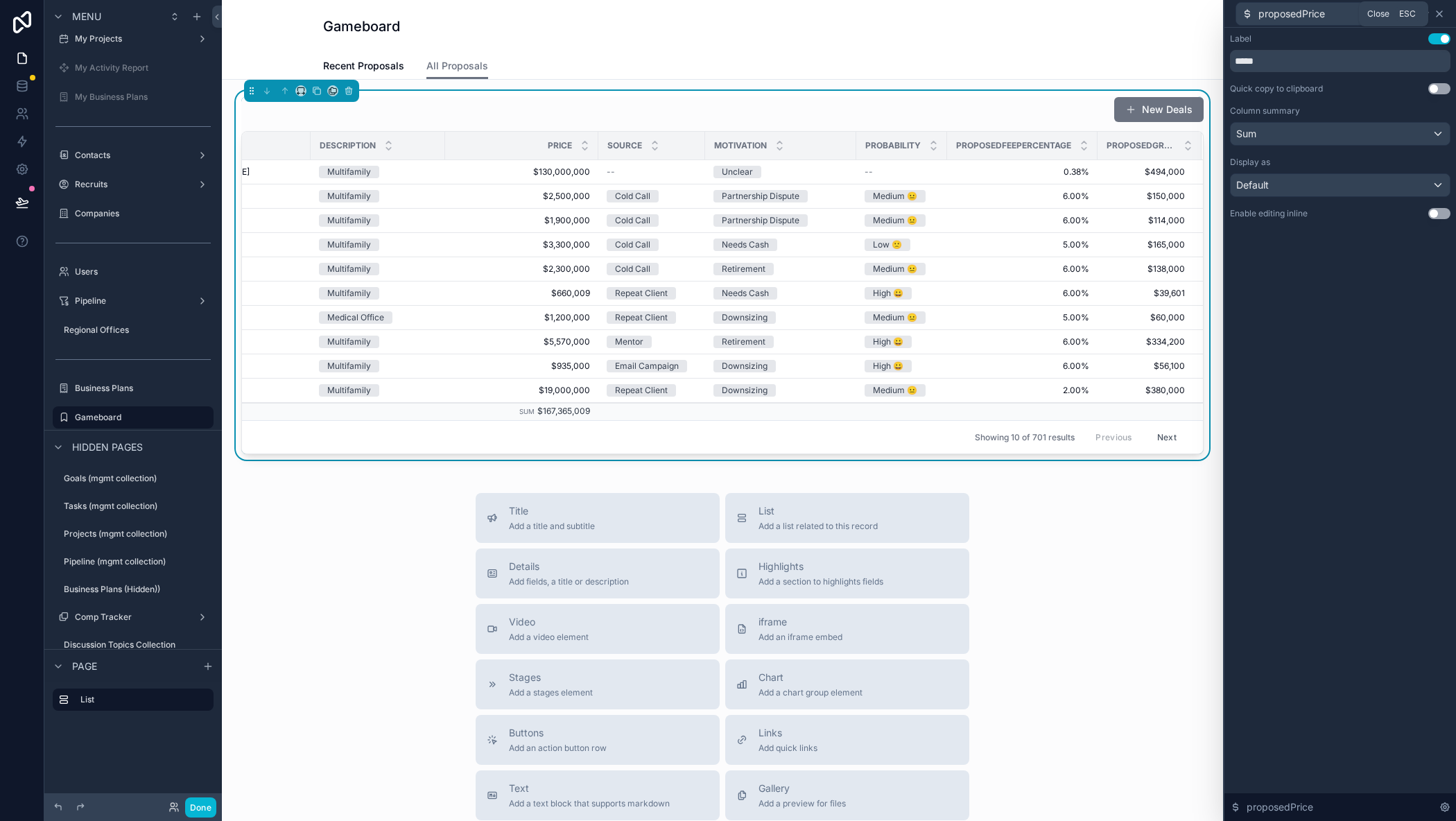
click at [1443, 9] on icon at bounding box center [1439, 14] width 11 height 11
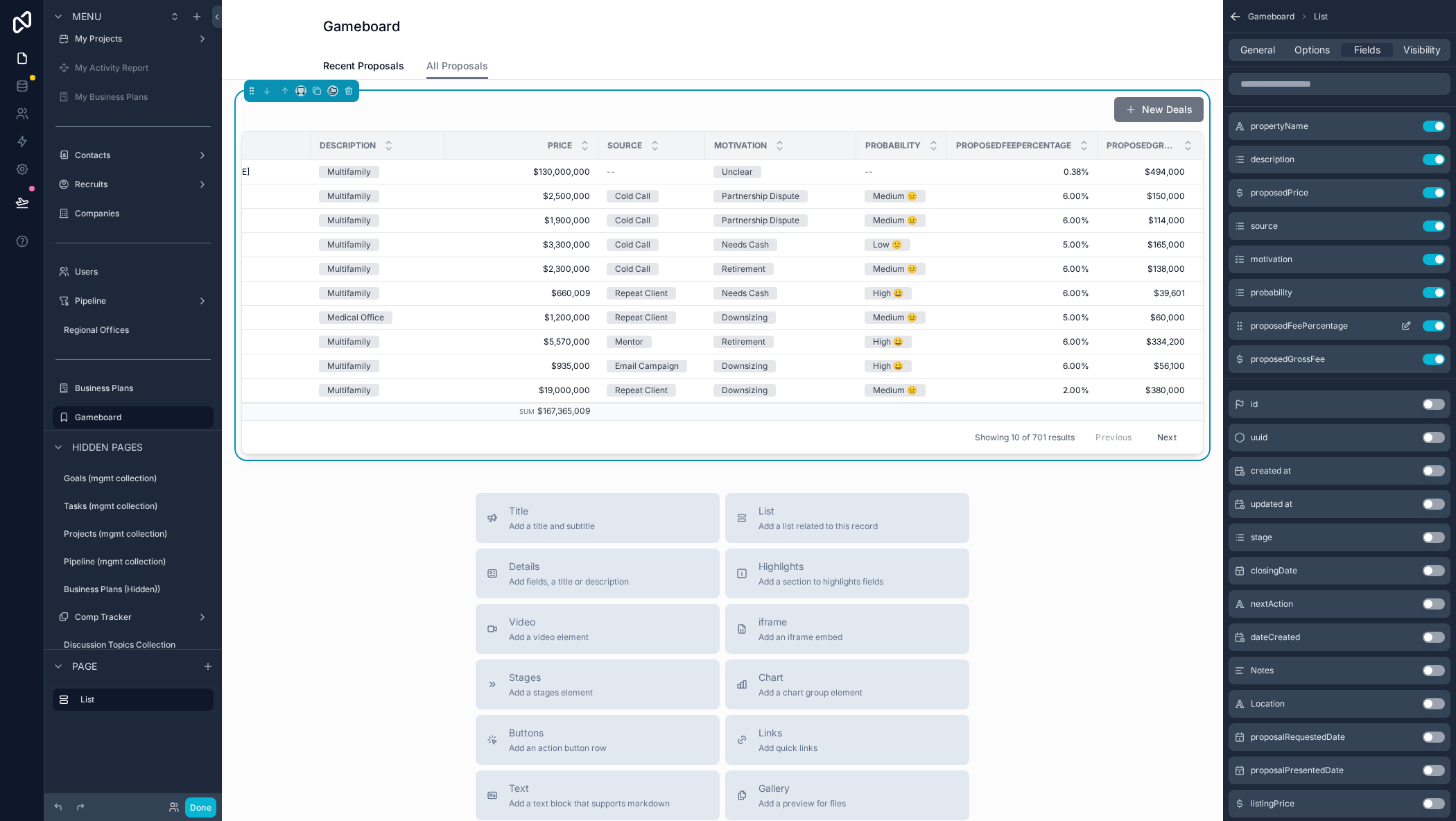
click at [1402, 327] on icon "scrollable content" at bounding box center [1405, 327] width 6 height 6
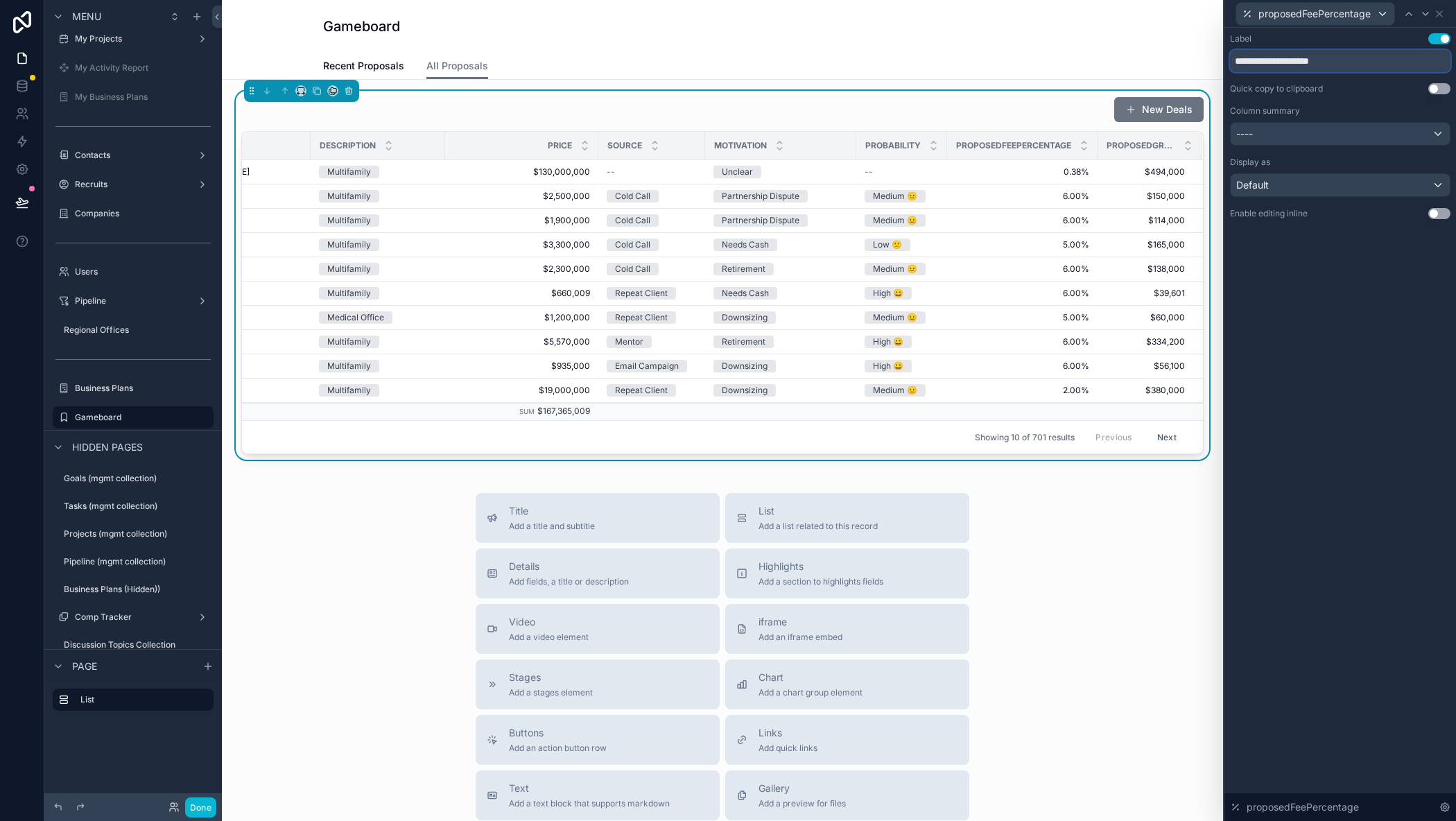
drag, startPoint x: 1279, startPoint y: 61, endPoint x: 1160, endPoint y: 52, distance: 119.3
click at [1160, 52] on div "**********" at bounding box center [728, 410] width 1456 height 821
click at [1340, 64] on input "**********" at bounding box center [1340, 61] width 220 height 22
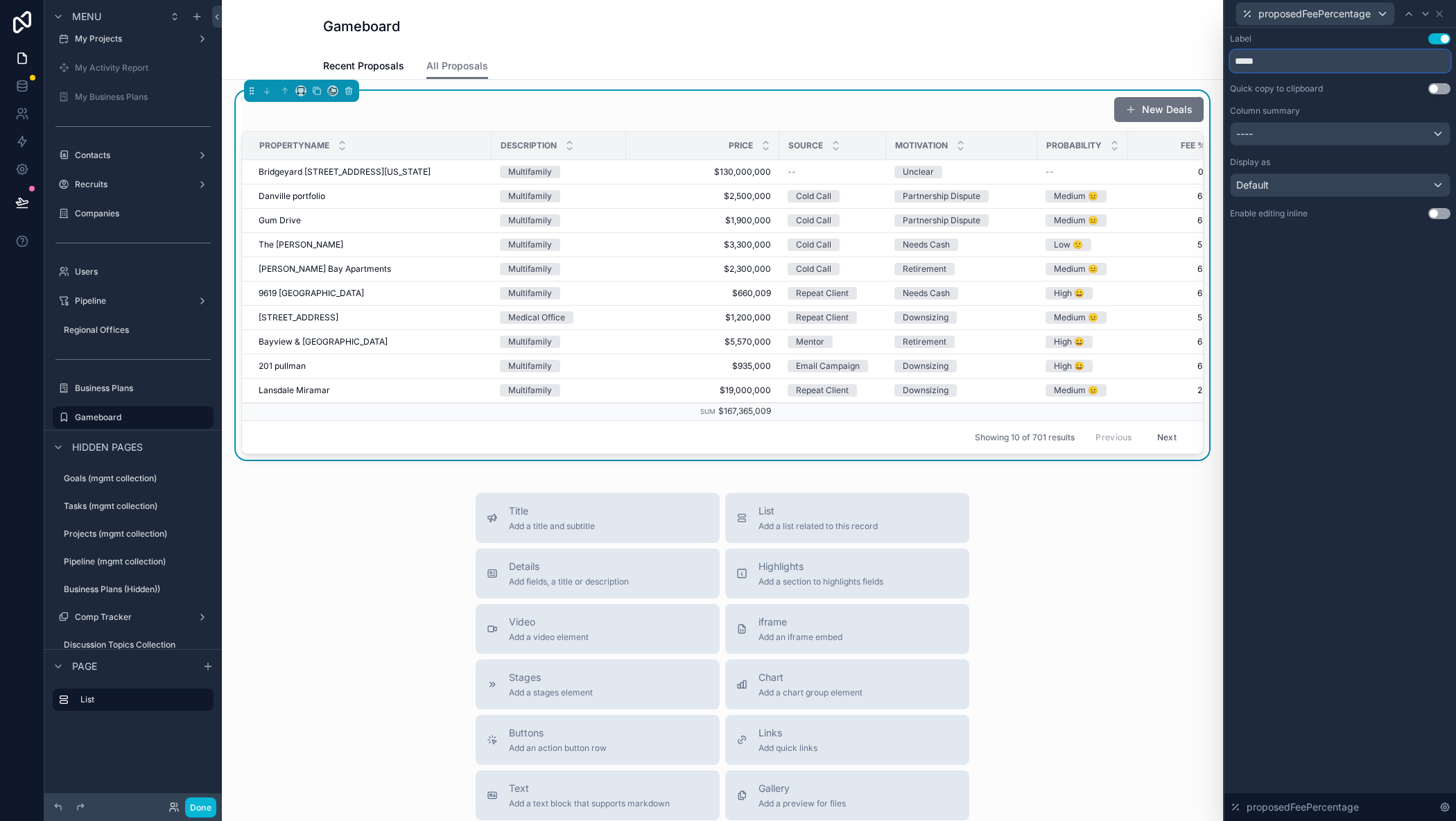
type input "*****"
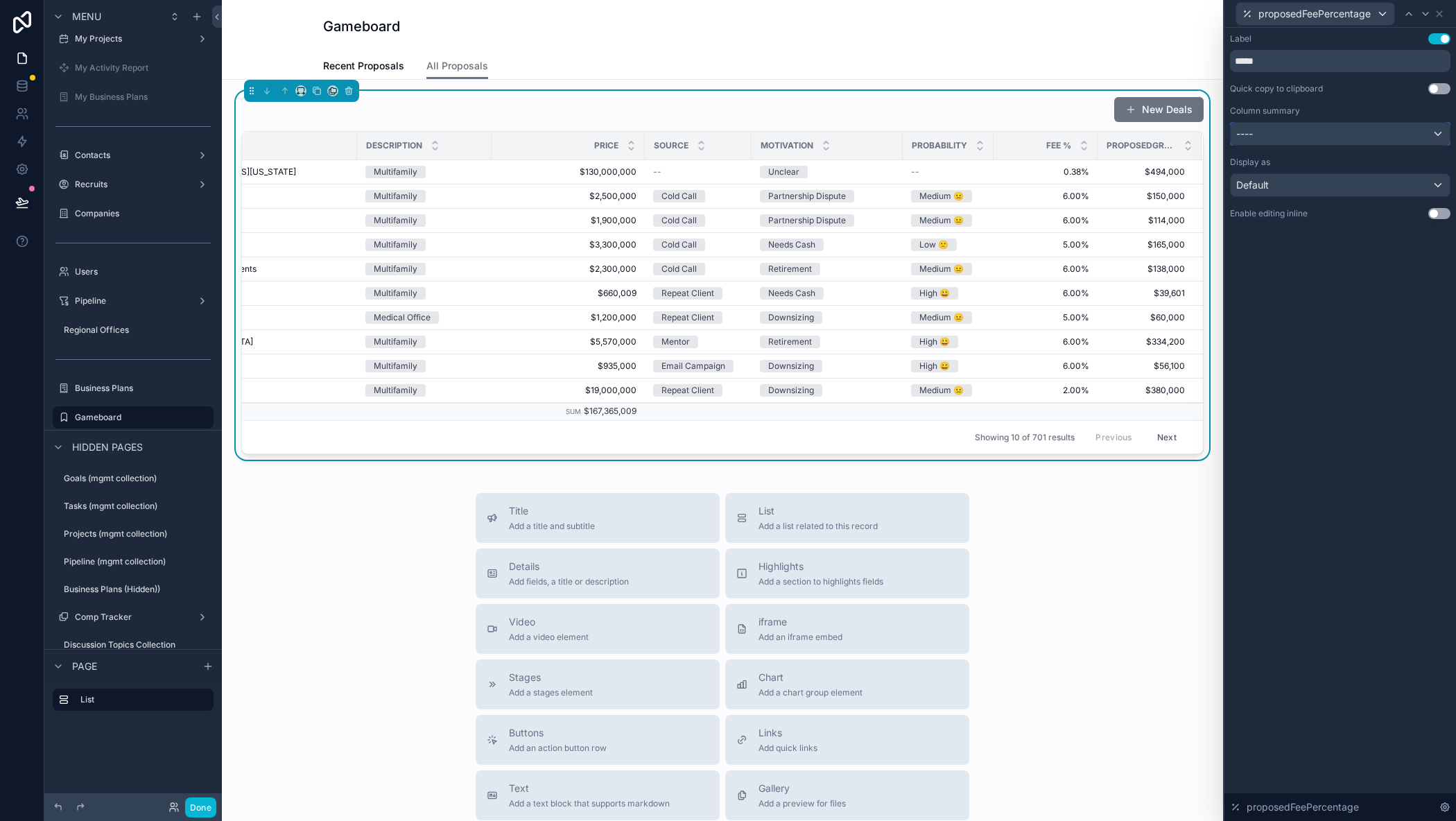
click at [1364, 137] on div "----" at bounding box center [1340, 134] width 219 height 22
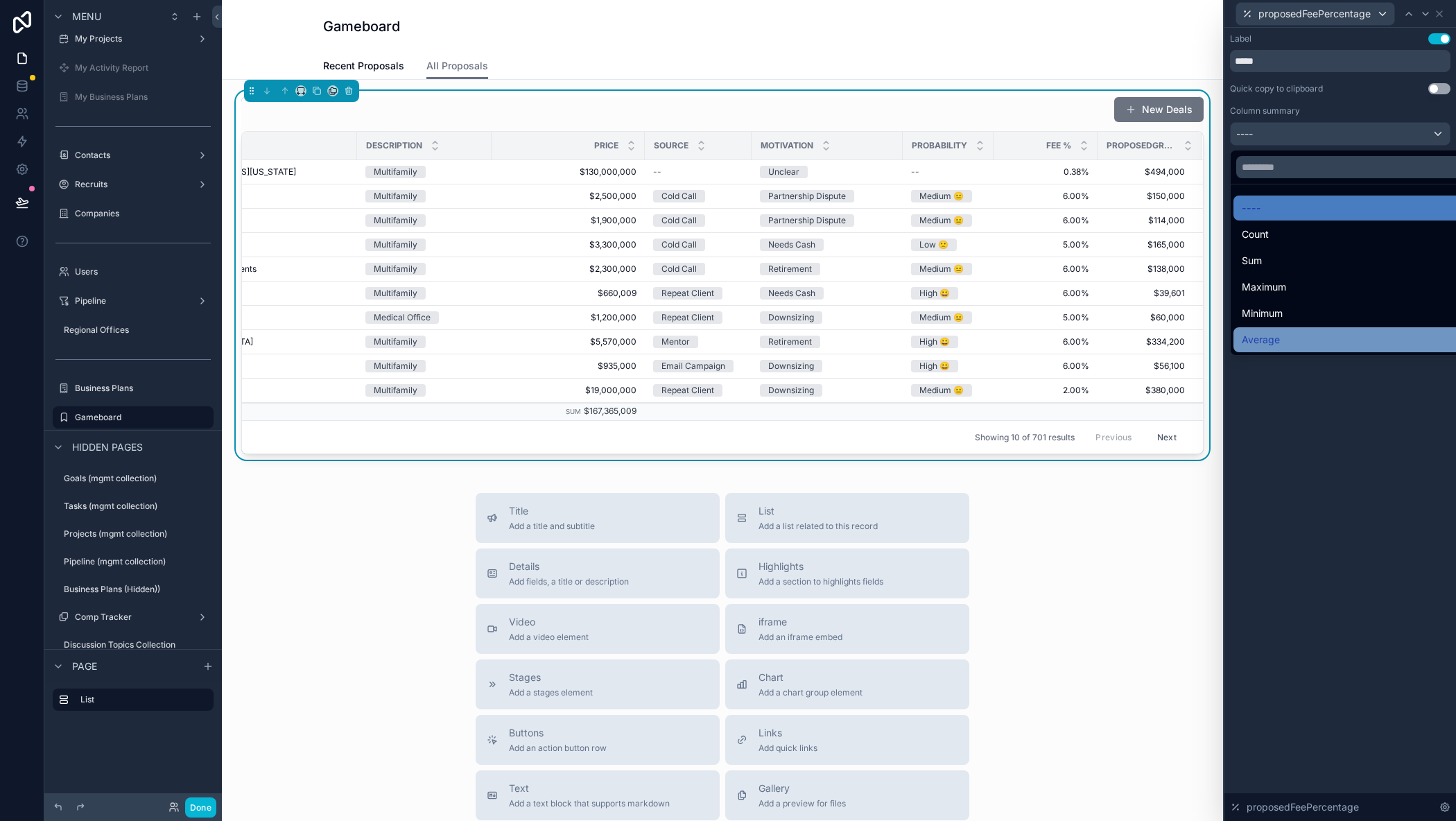
click at [1262, 337] on span "Average" at bounding box center [1261, 340] width 38 height 17
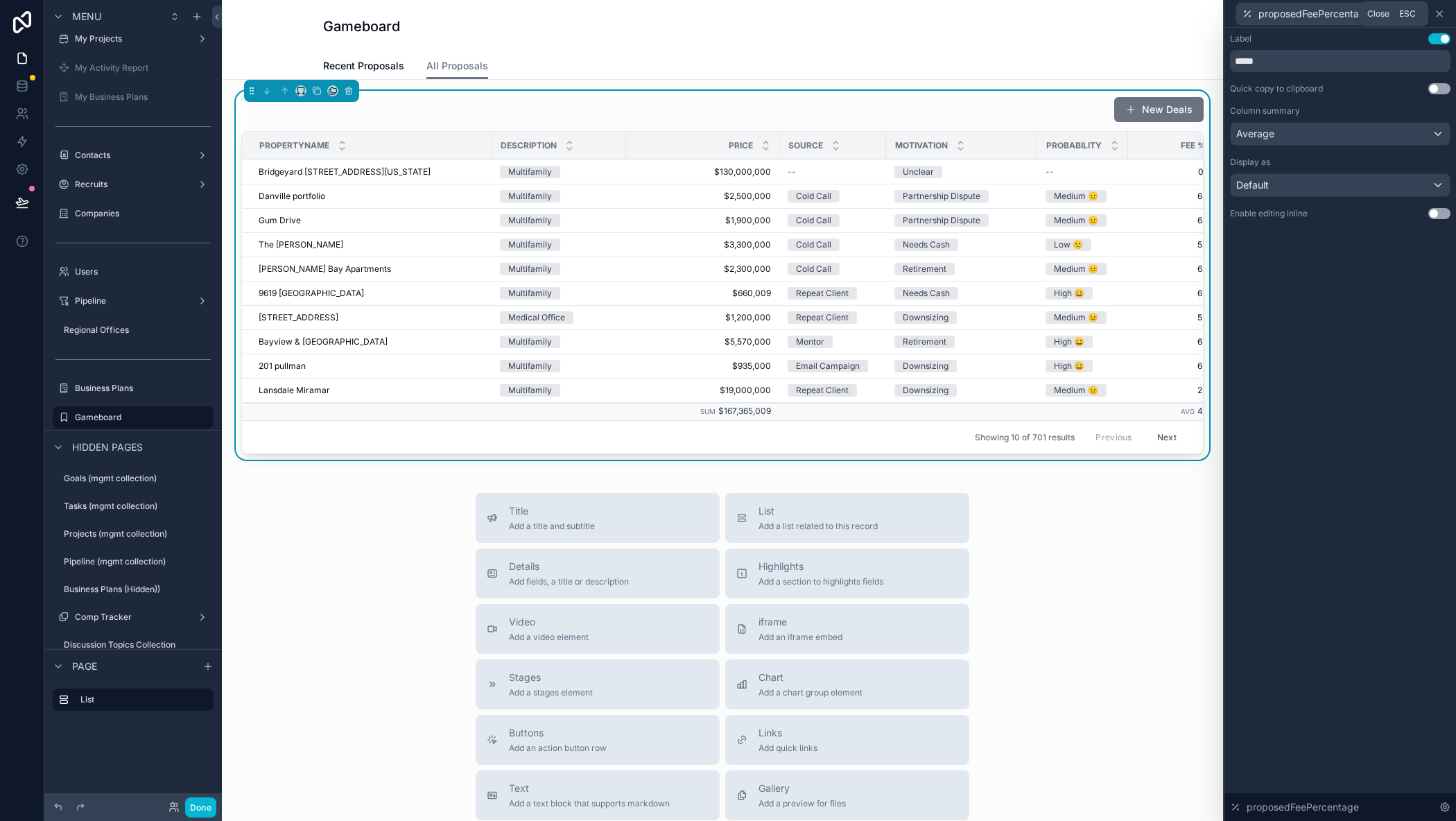
click at [1437, 14] on icon at bounding box center [1439, 14] width 11 height 11
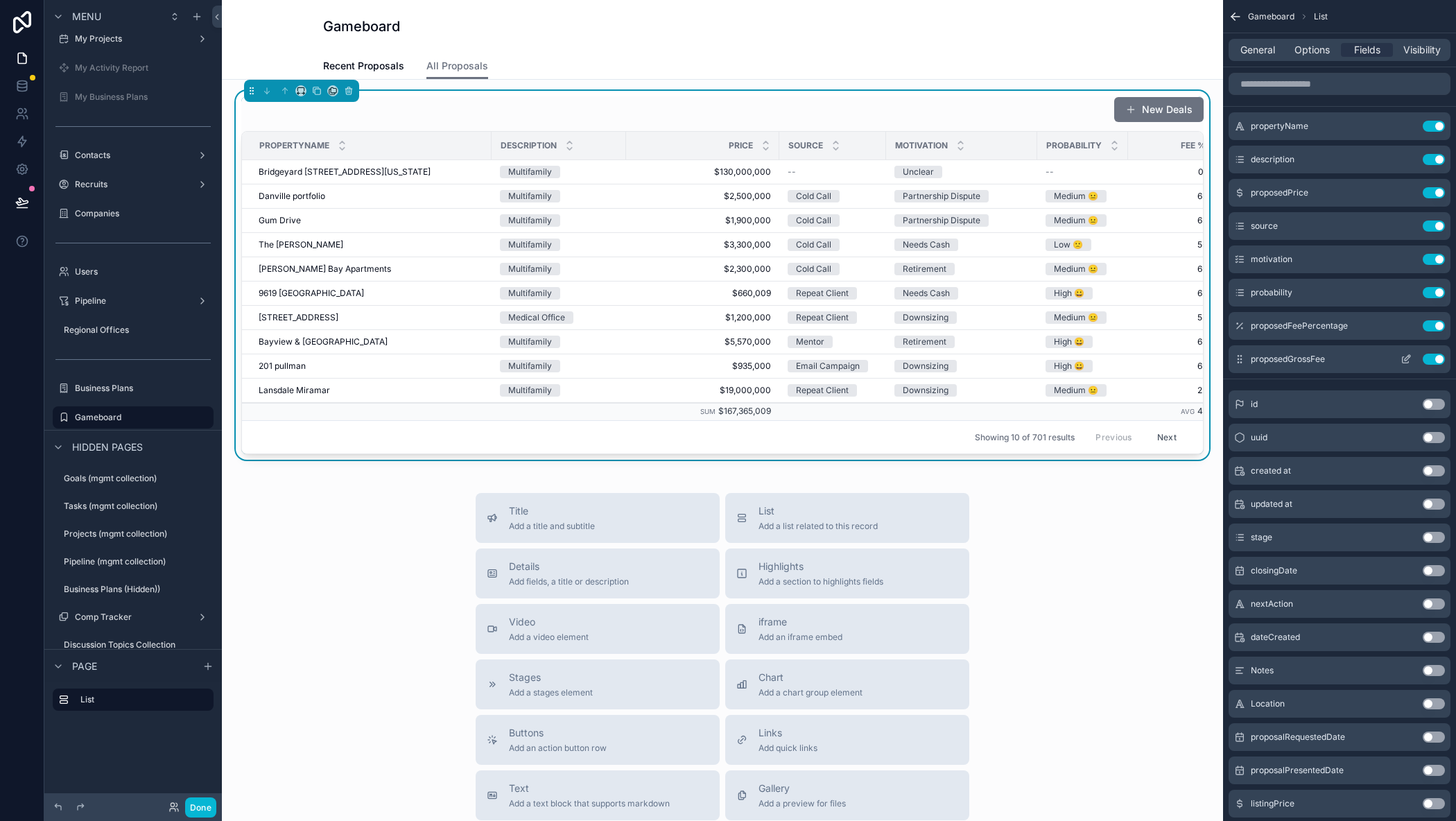
click at [1406, 356] on icon "scrollable content" at bounding box center [1406, 358] width 11 height 11
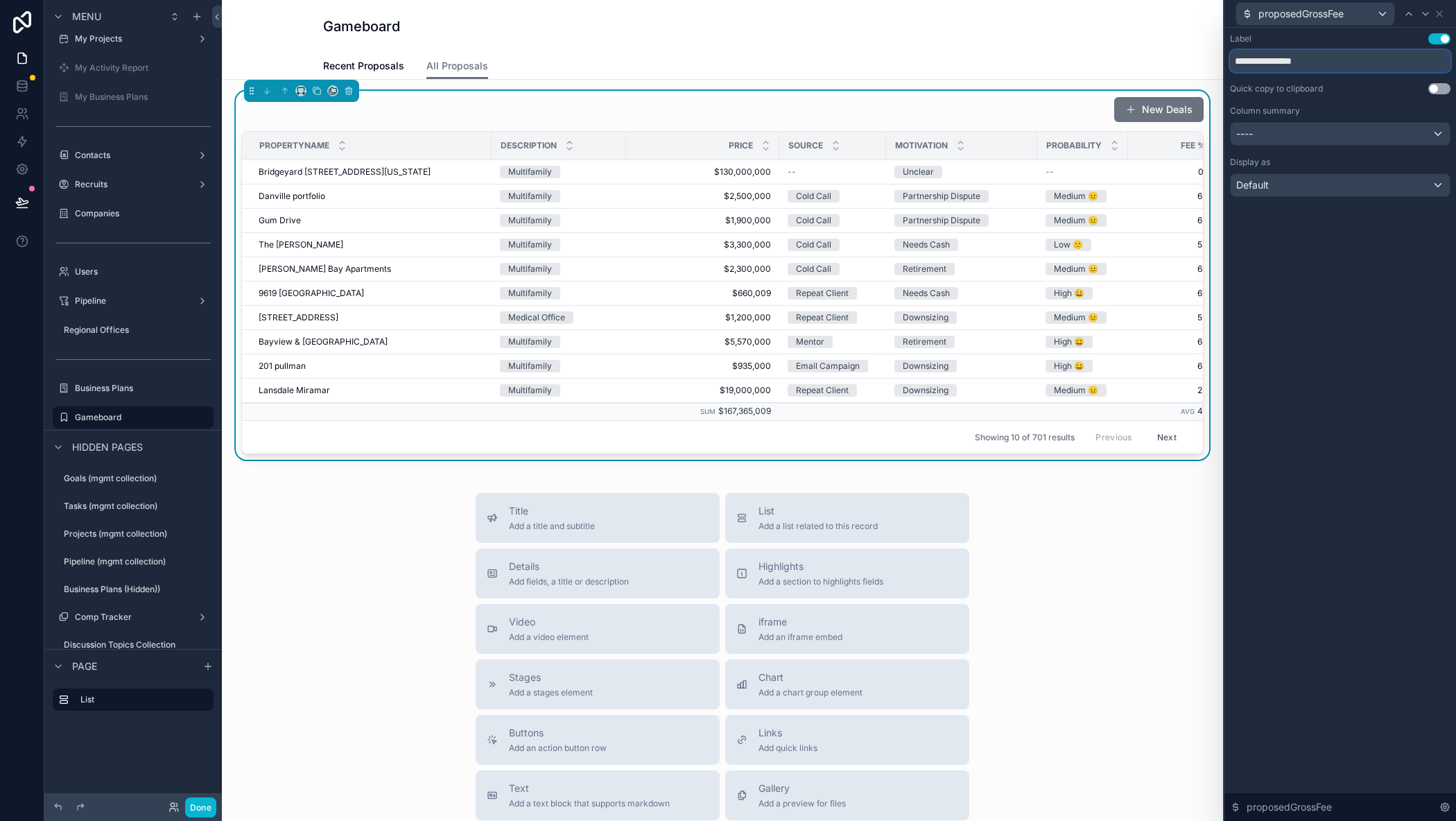
drag, startPoint x: 1305, startPoint y: 61, endPoint x: 1093, endPoint y: 54, distance: 212.1
click at [1093, 54] on div "**********" at bounding box center [728, 410] width 1456 height 821
click at [1287, 72] on input "***" at bounding box center [1340, 61] width 220 height 22
type input "*****"
click at [1269, 131] on div "----" at bounding box center [1340, 134] width 219 height 22
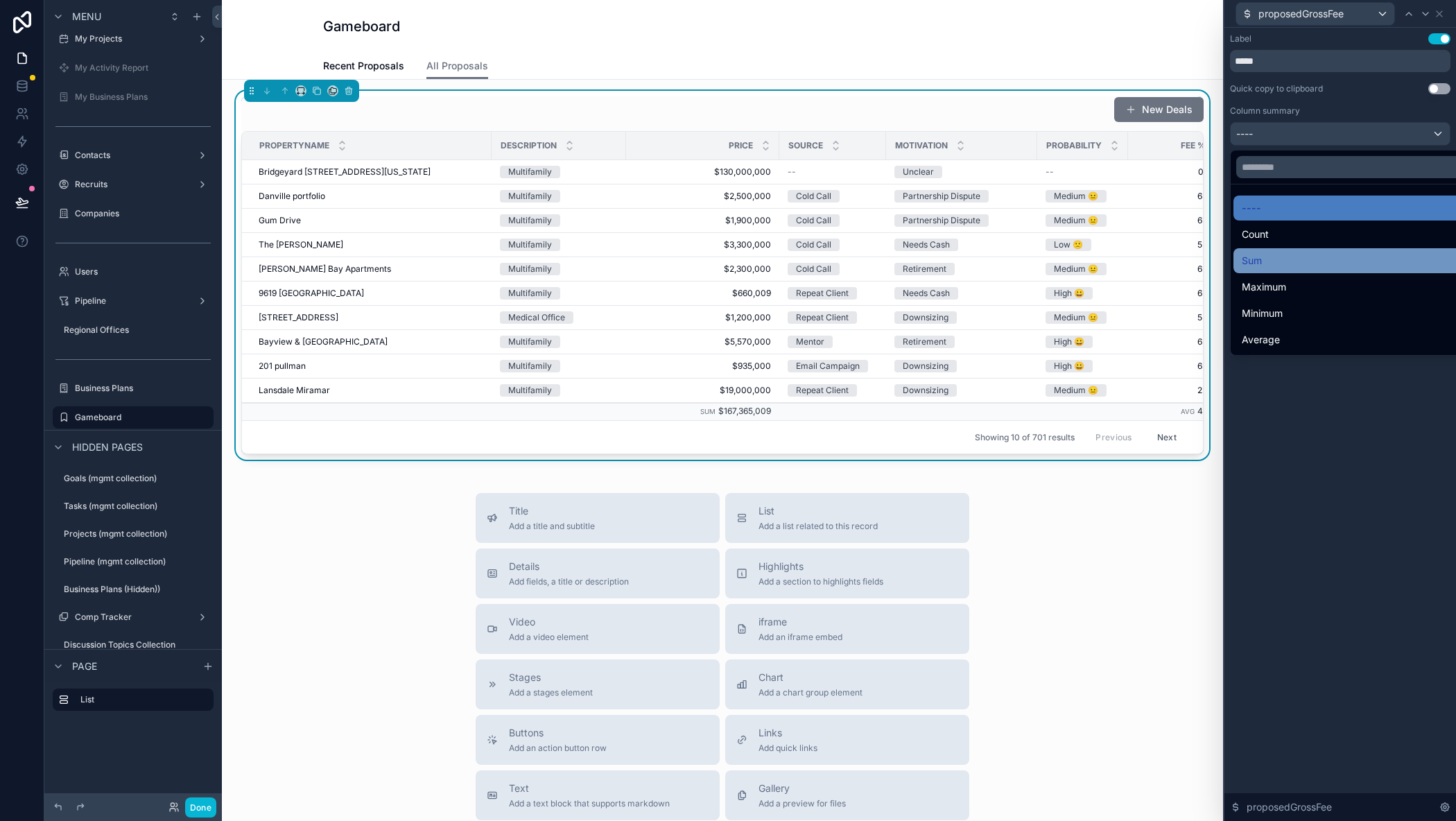
click at [1256, 261] on span "Sum" at bounding box center [1252, 261] width 20 height 17
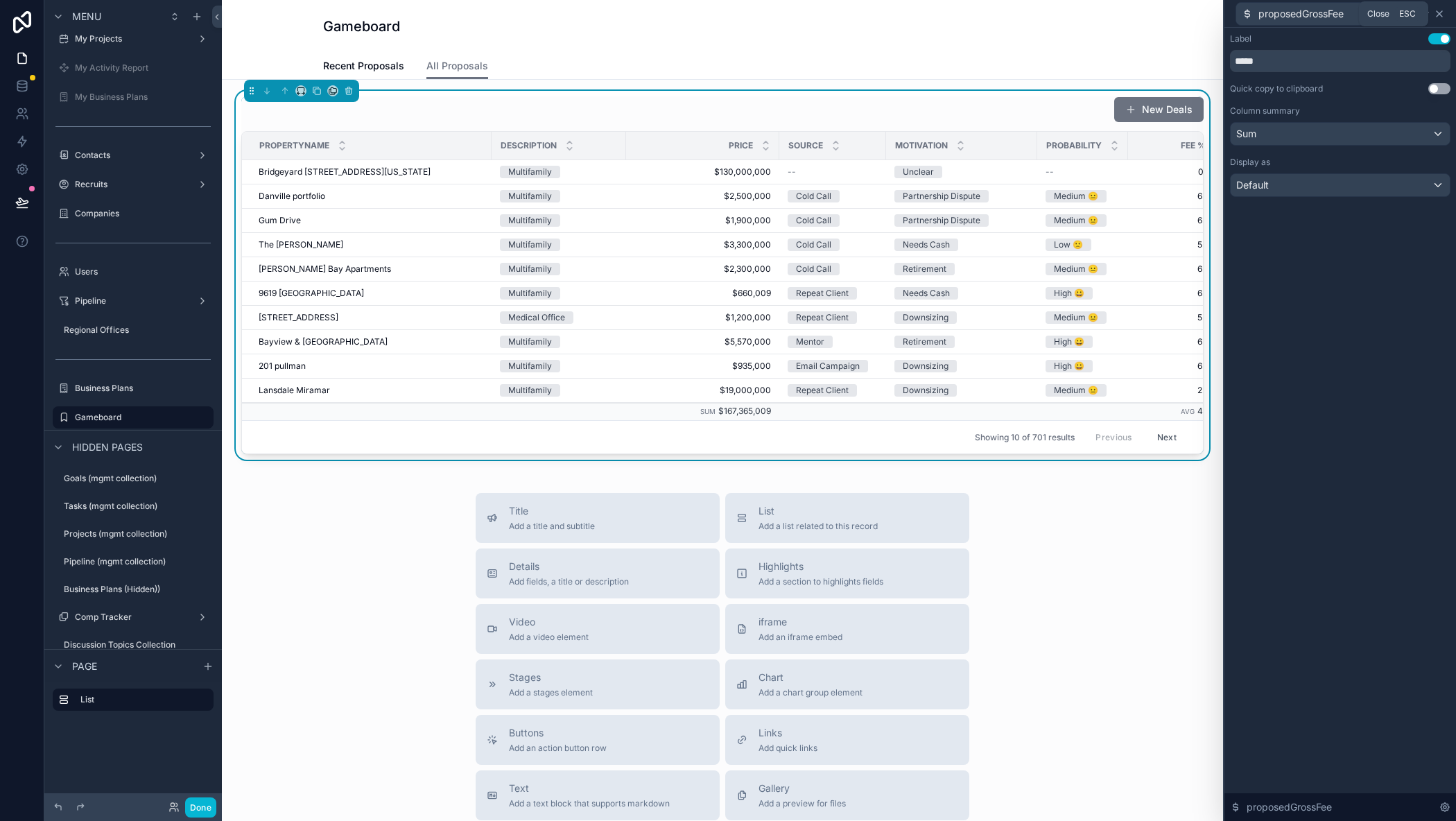
click at [1440, 13] on icon at bounding box center [1439, 14] width 6 height 6
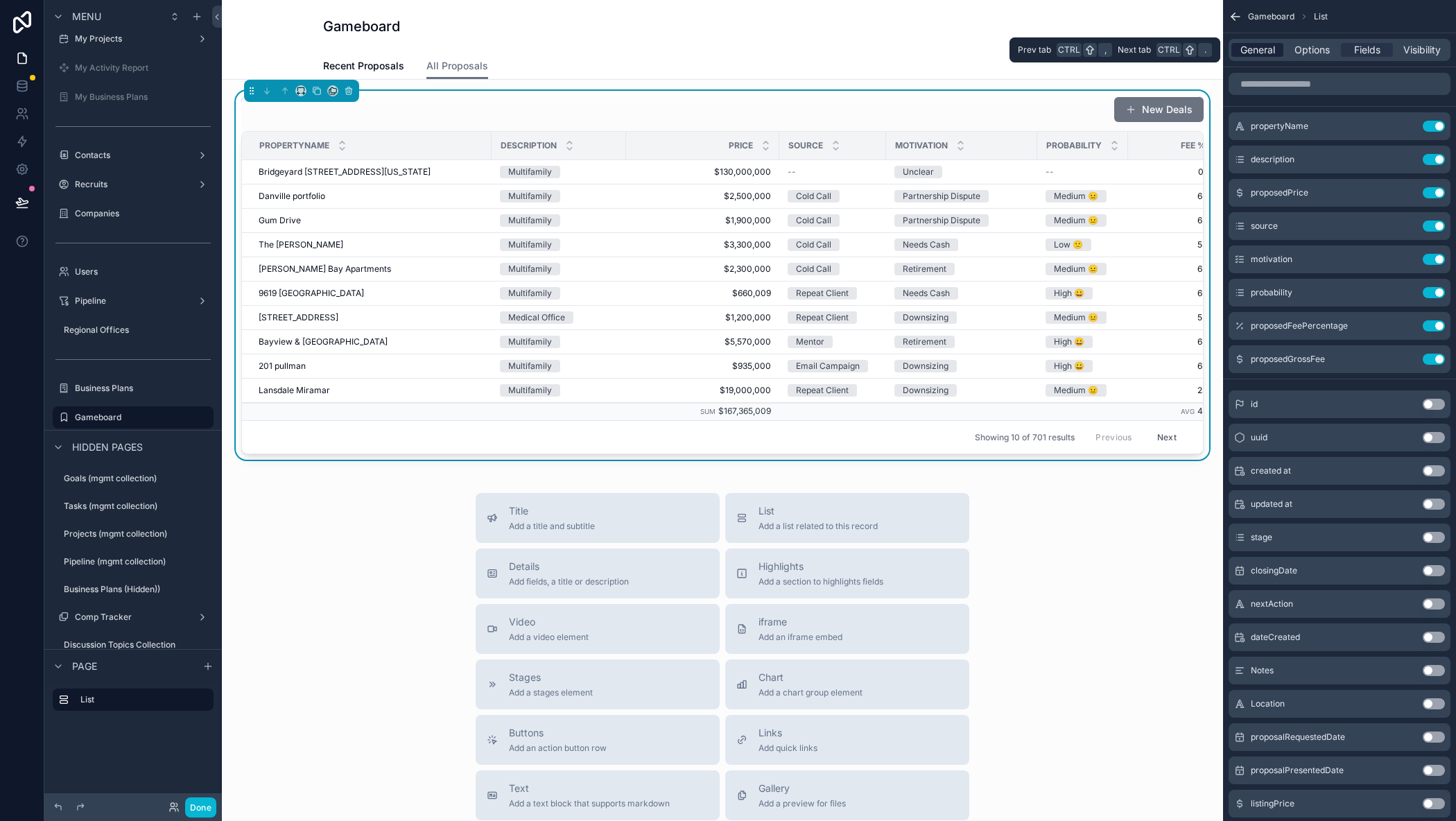
click at [1256, 52] on span "General" at bounding box center [1257, 49] width 35 height 14
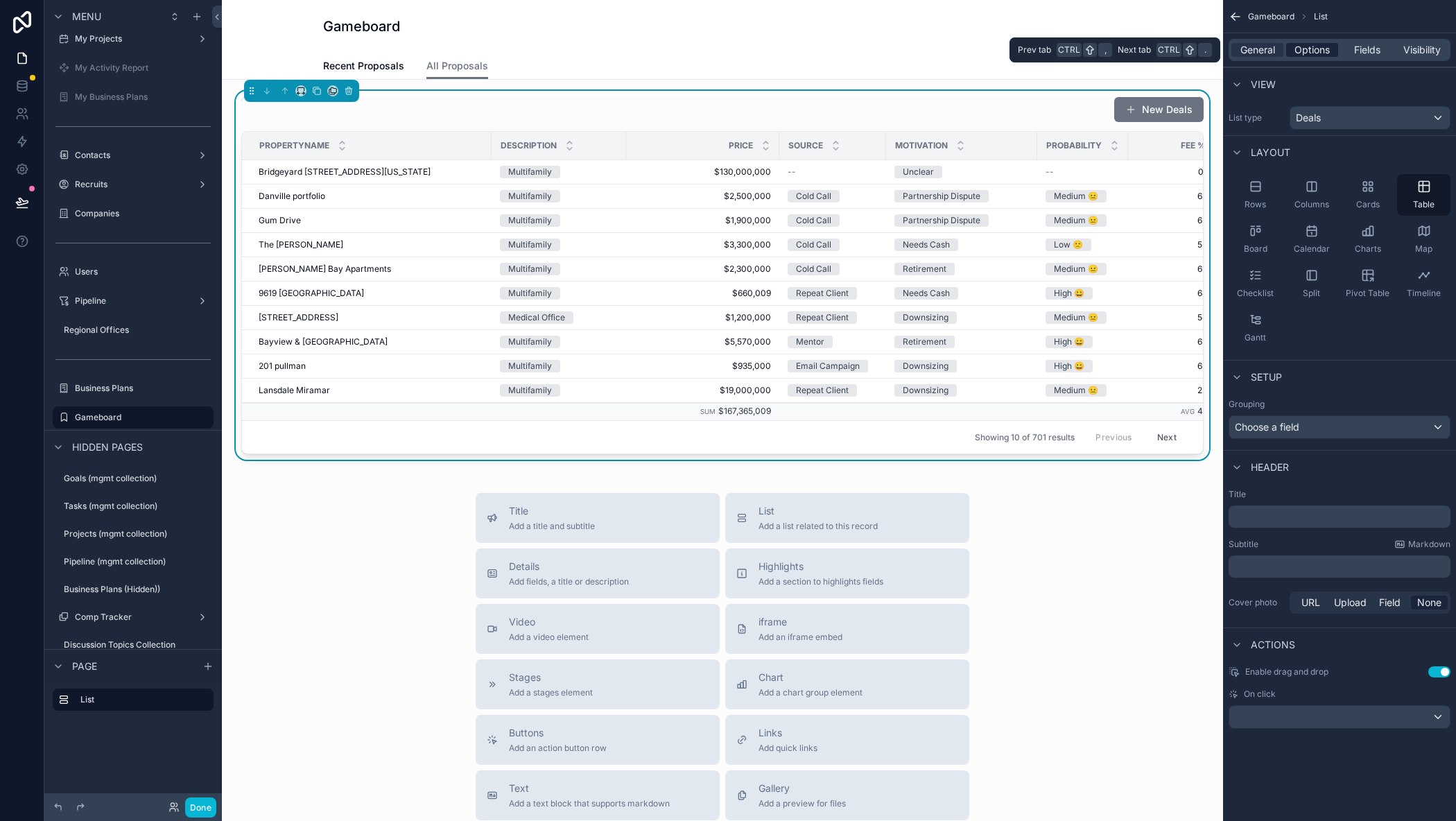
click at [1316, 44] on span "Options" at bounding box center [1311, 49] width 35 height 14
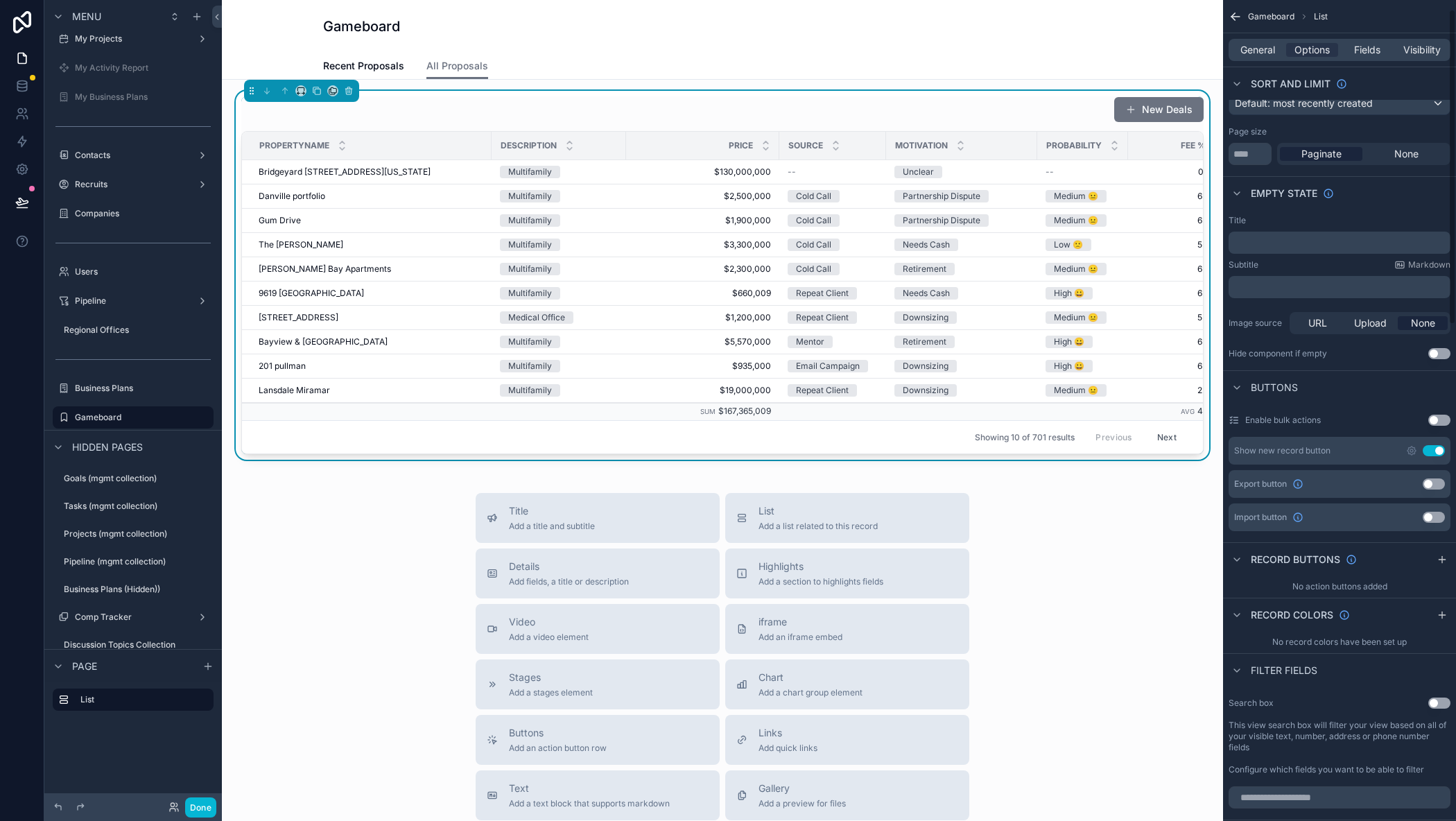
scroll to position [0, 0]
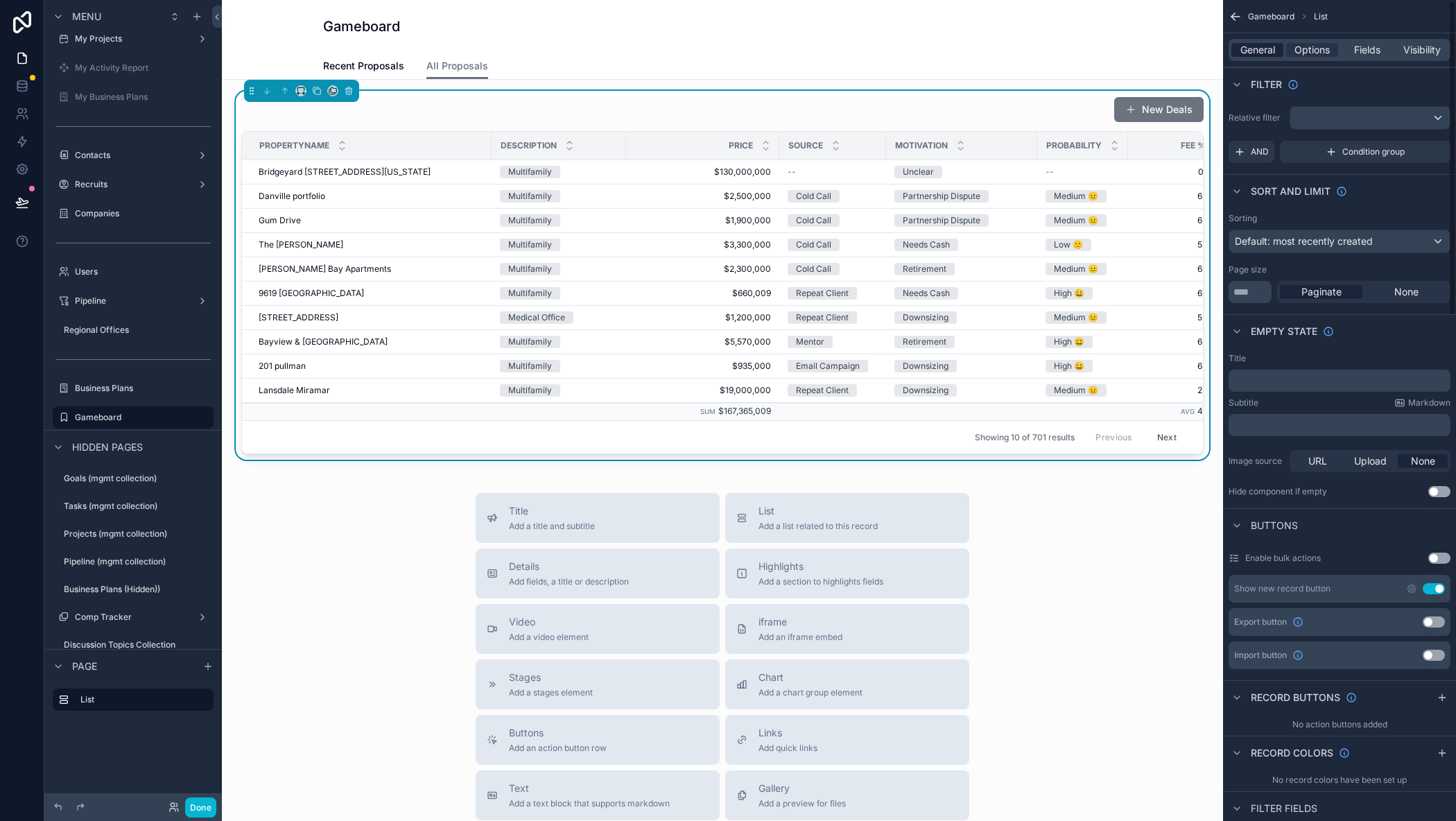
click at [1269, 50] on span "General" at bounding box center [1257, 49] width 35 height 14
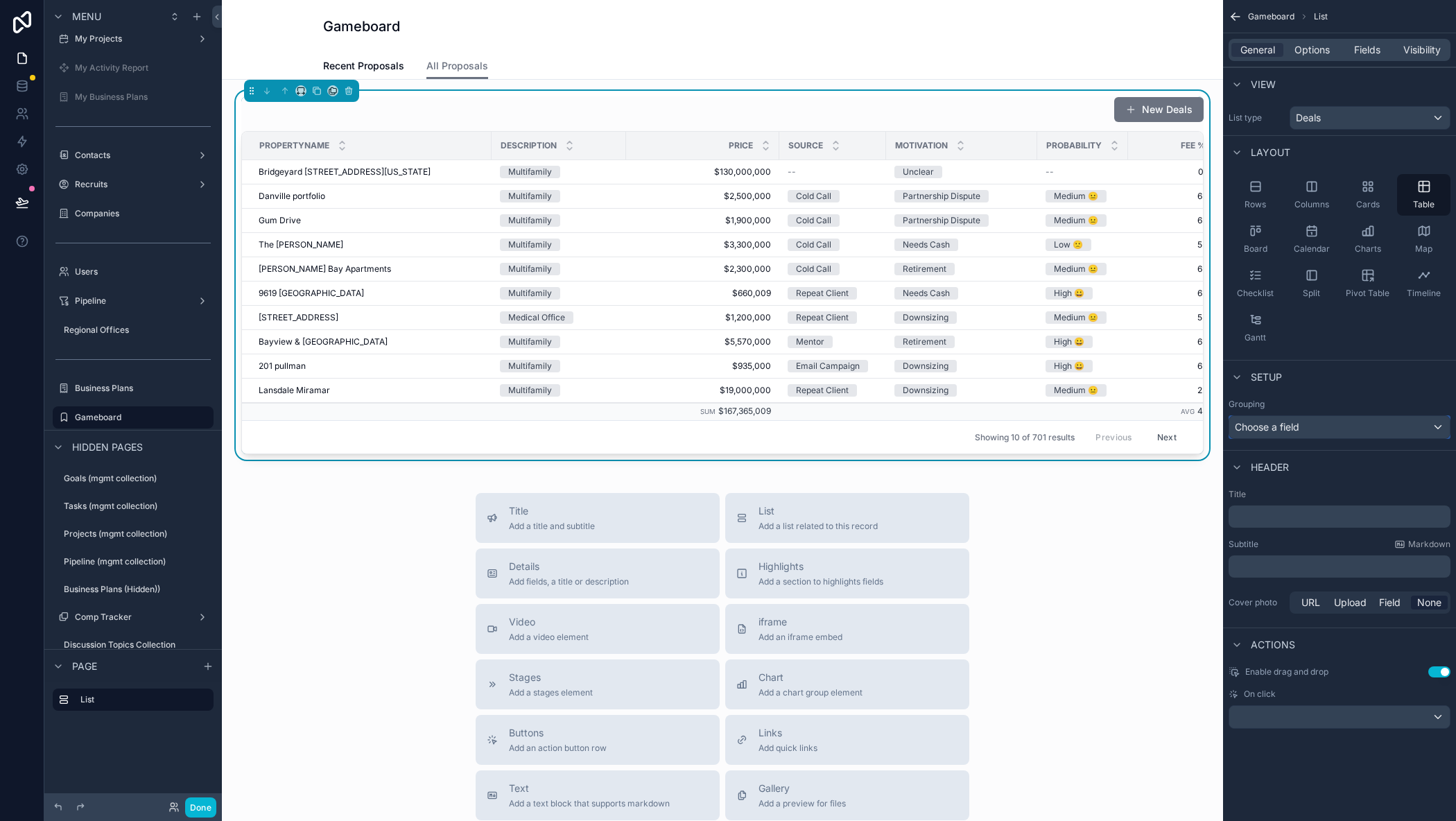
click at [1332, 428] on div "Choose a field" at bounding box center [1339, 428] width 220 height 22
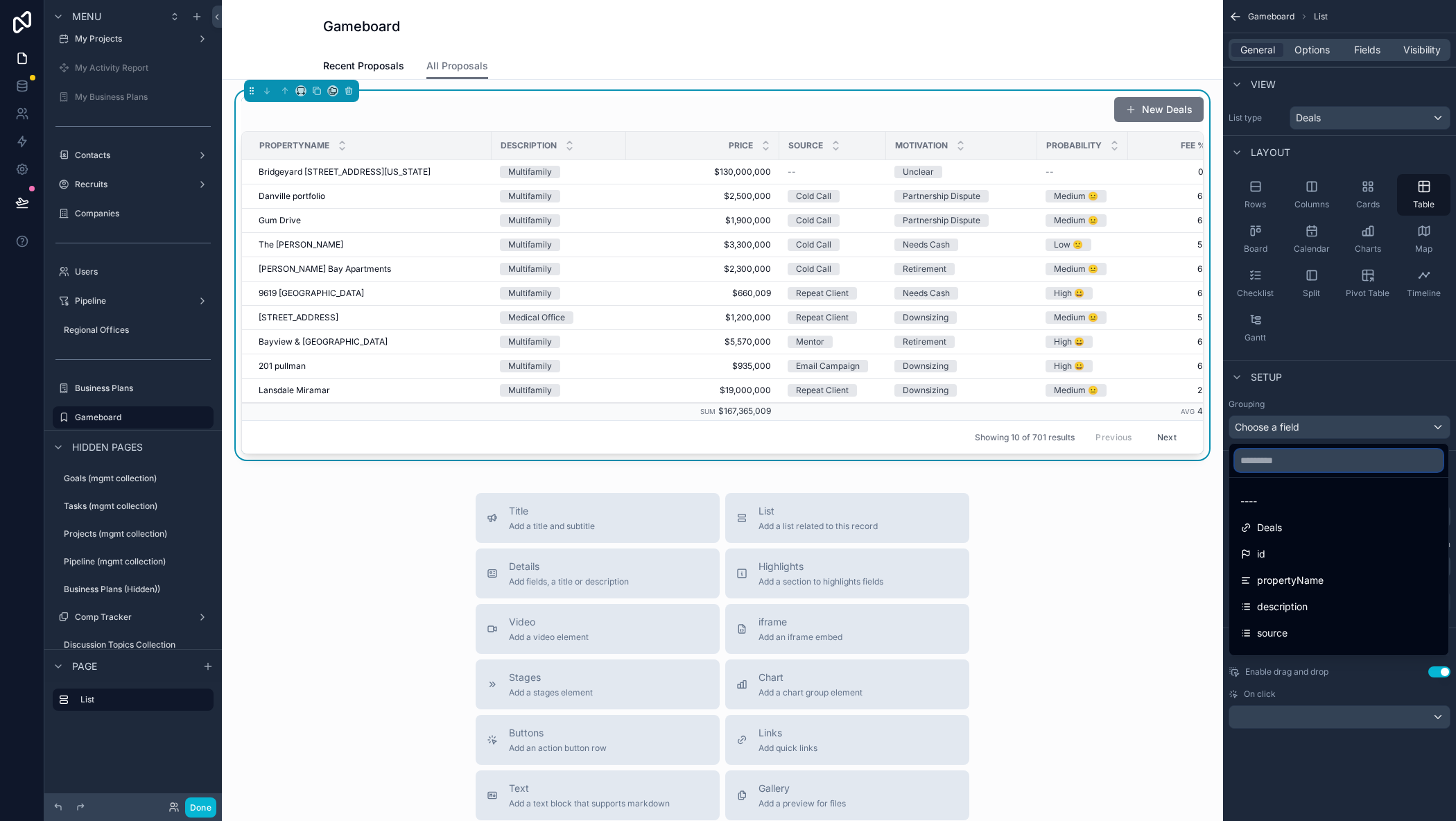
click at [1300, 459] on input "text" at bounding box center [1338, 461] width 208 height 22
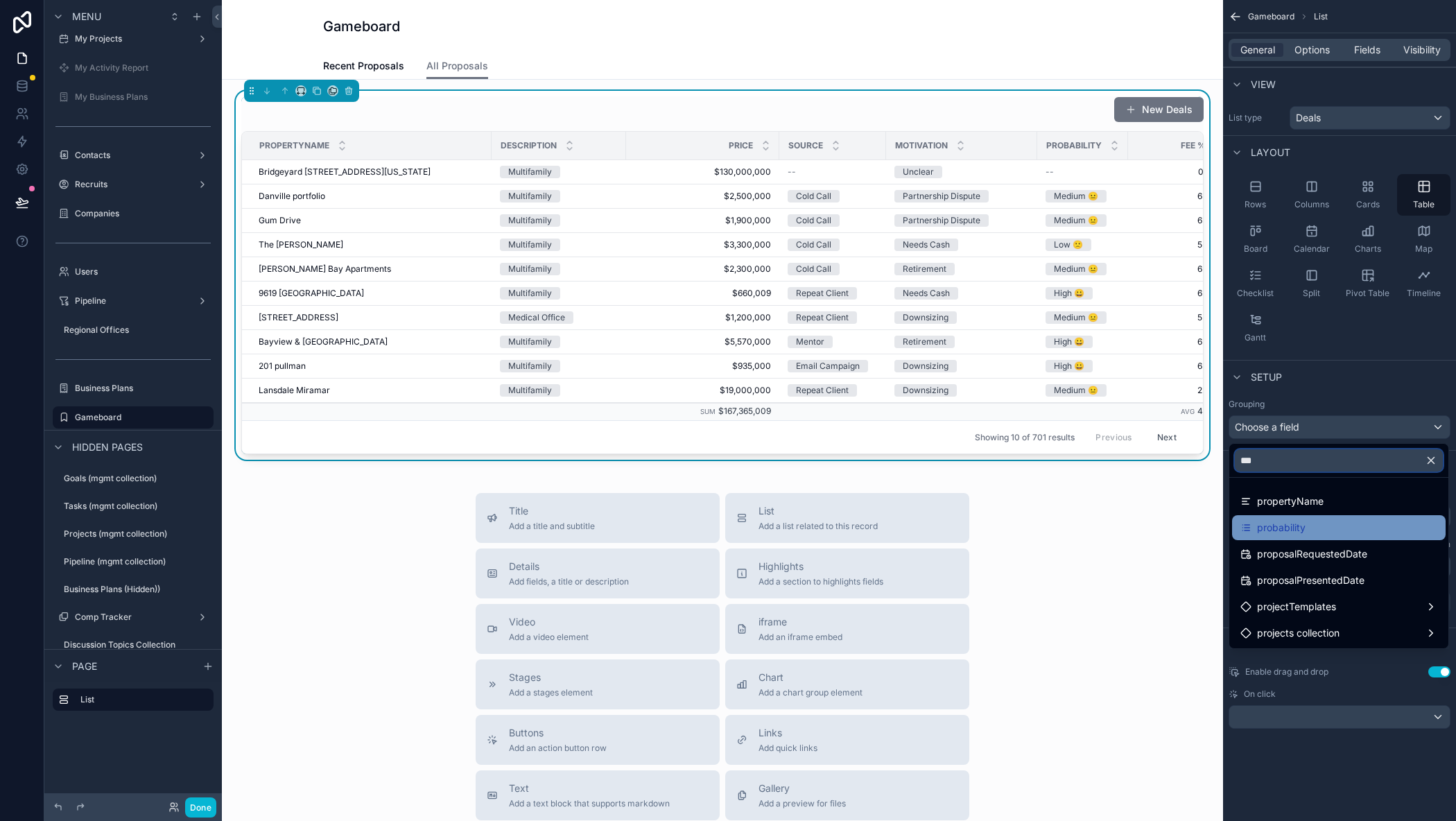
type input "***"
click at [1279, 535] on span "probability" at bounding box center [1280, 528] width 49 height 17
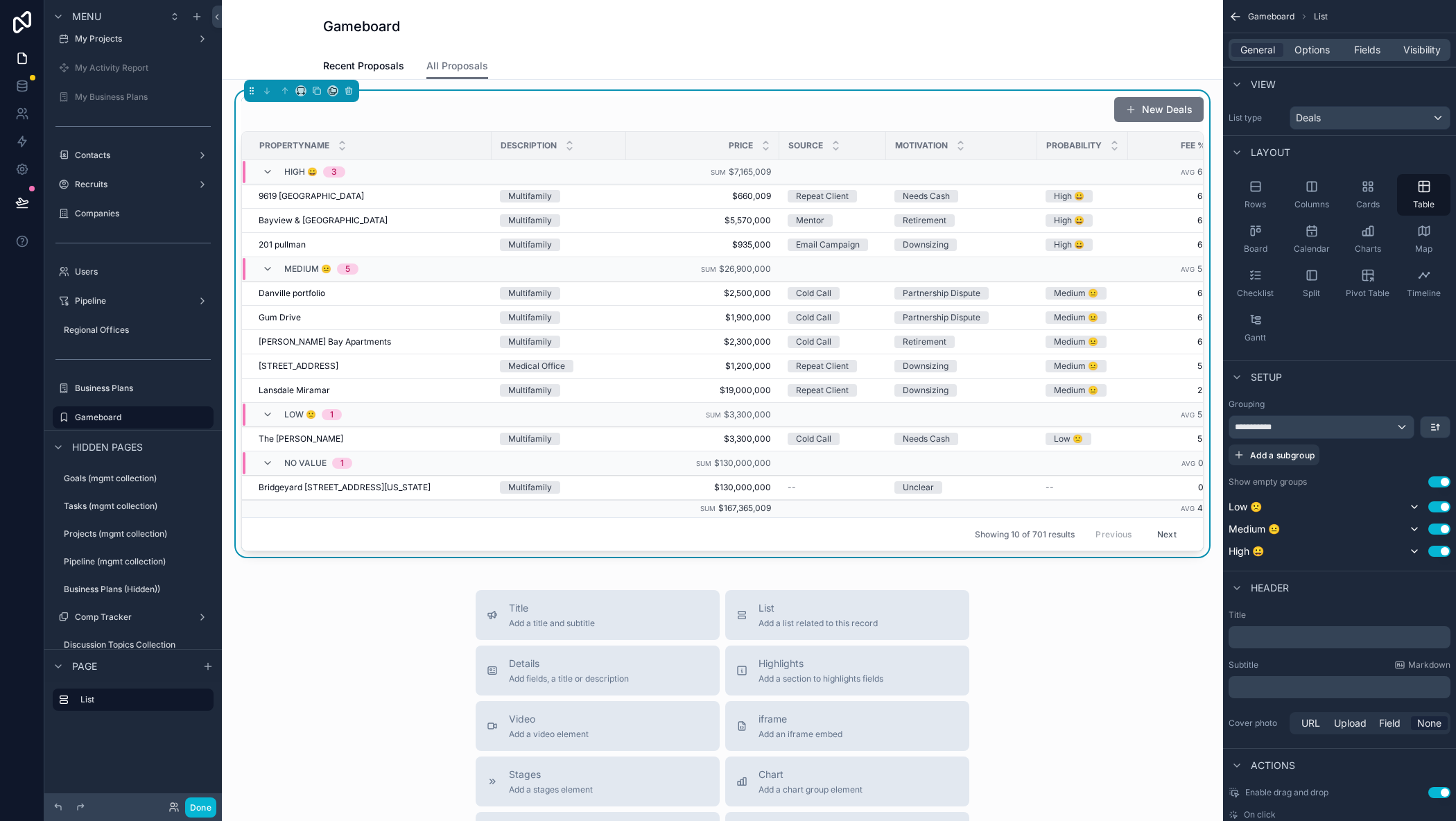
drag, startPoint x: 1238, startPoint y: 554, endPoint x: 1240, endPoint y: 496, distance: 58.0
click at [1240, 496] on div "**********" at bounding box center [1339, 479] width 222 height 161
click at [1412, 509] on icon "scrollable content" at bounding box center [1413, 507] width 11 height 11
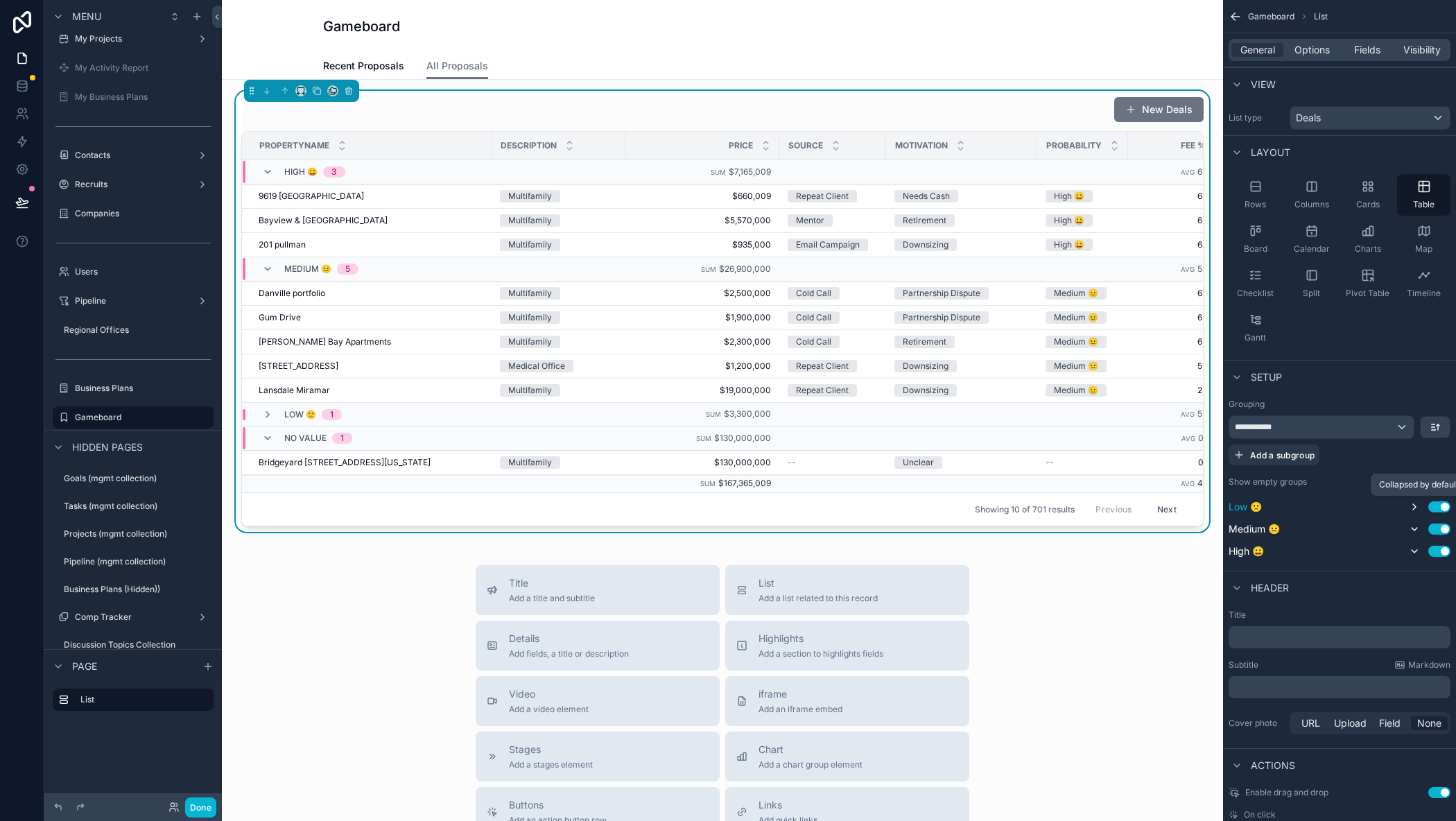
click at [1412, 509] on icon "scrollable content" at bounding box center [1413, 507] width 3 height 6
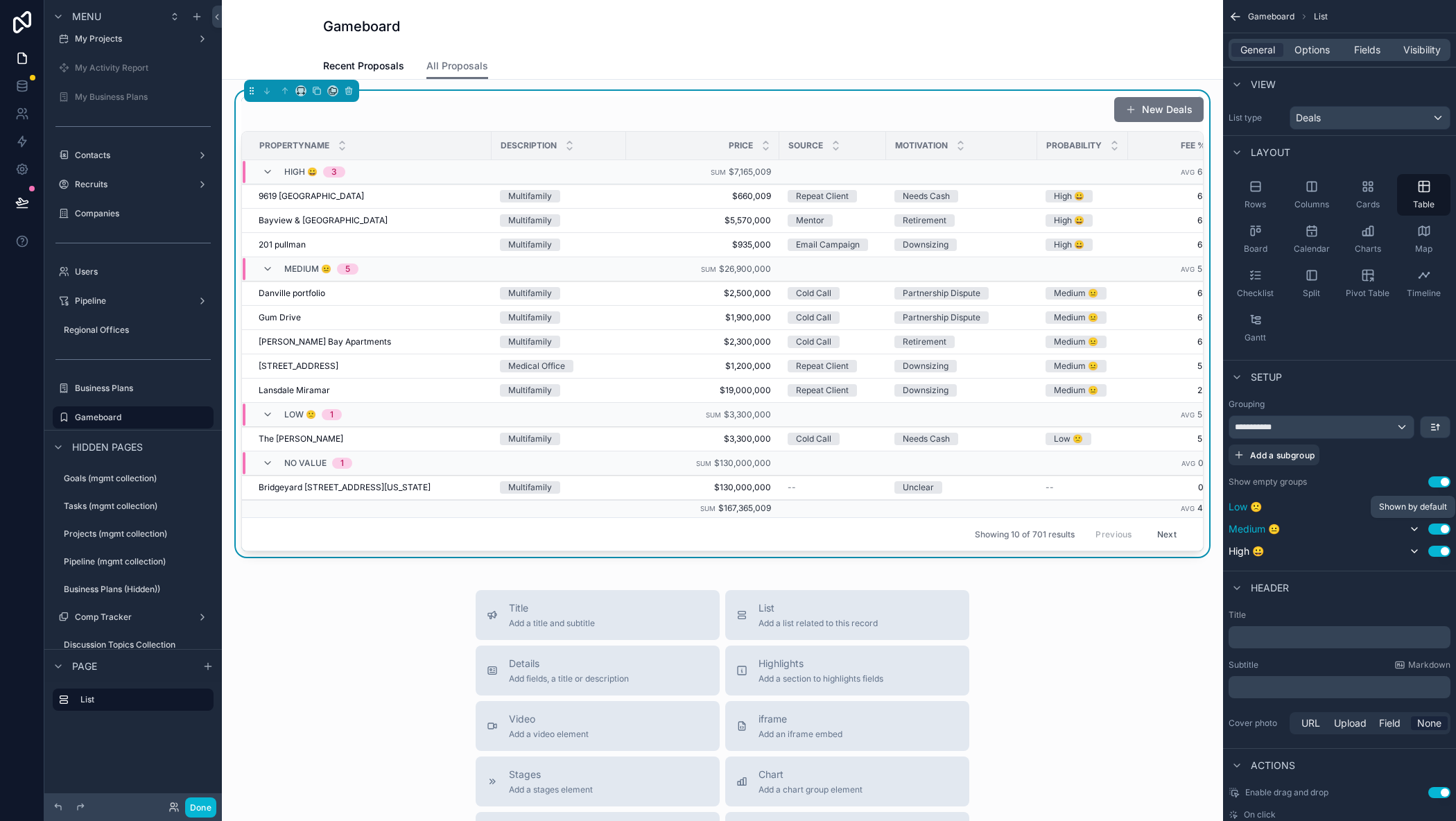
click at [1416, 533] on icon "scrollable content" at bounding box center [1413, 529] width 11 height 11
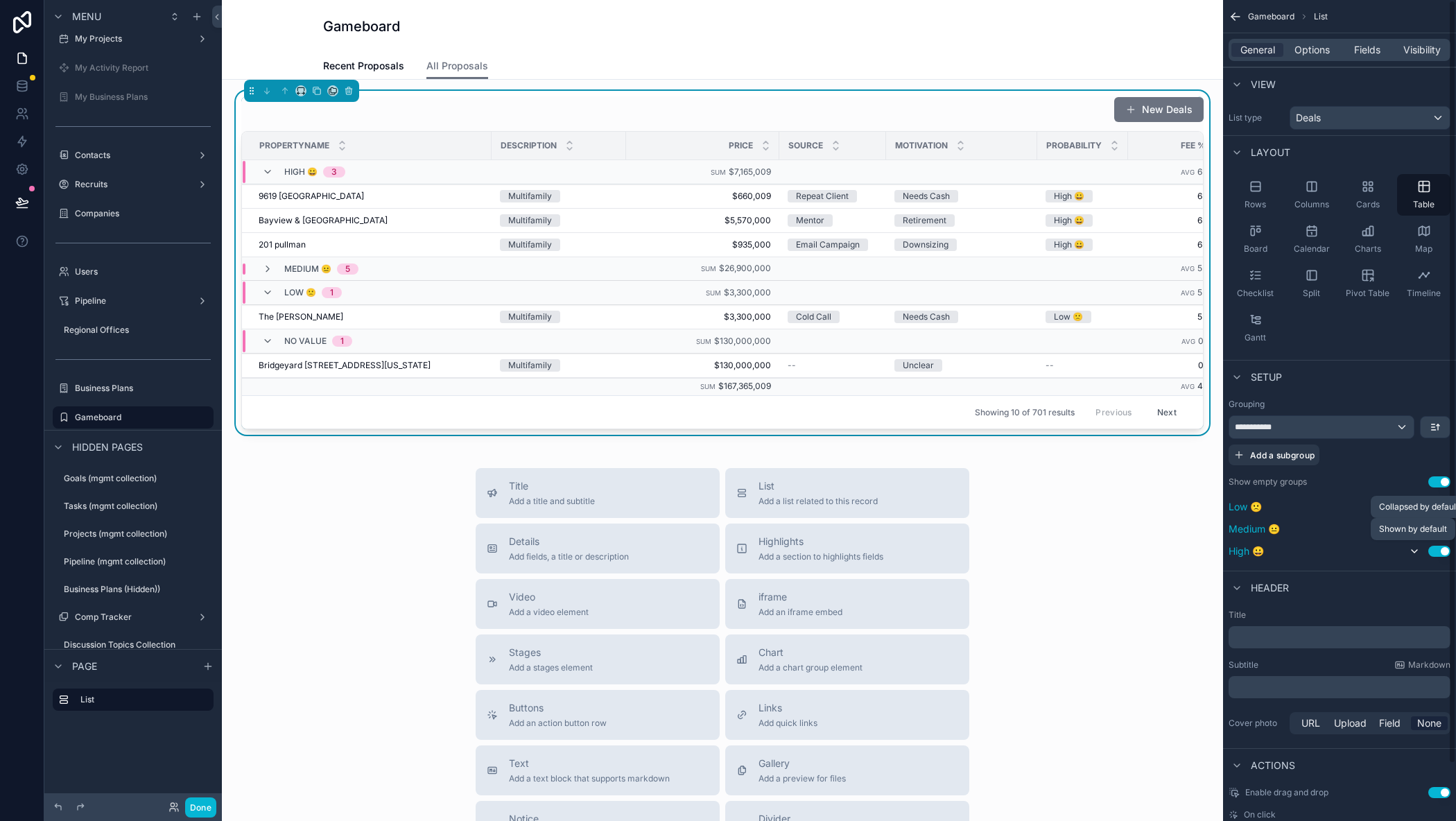
click at [1414, 546] on icon "scrollable content" at bounding box center [1413, 551] width 11 height 11
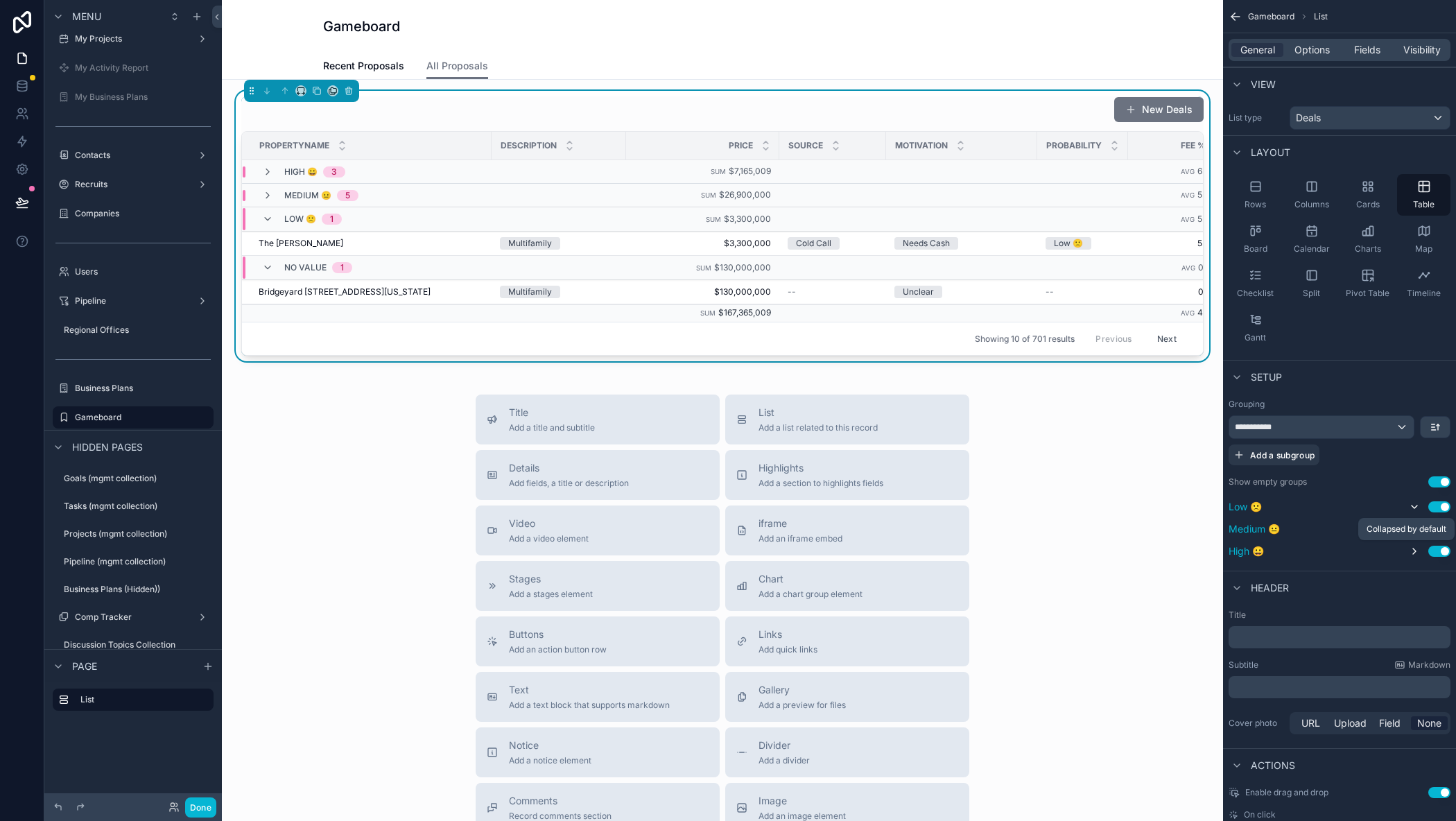
click at [1409, 550] on icon "scrollable content" at bounding box center [1413, 551] width 11 height 11
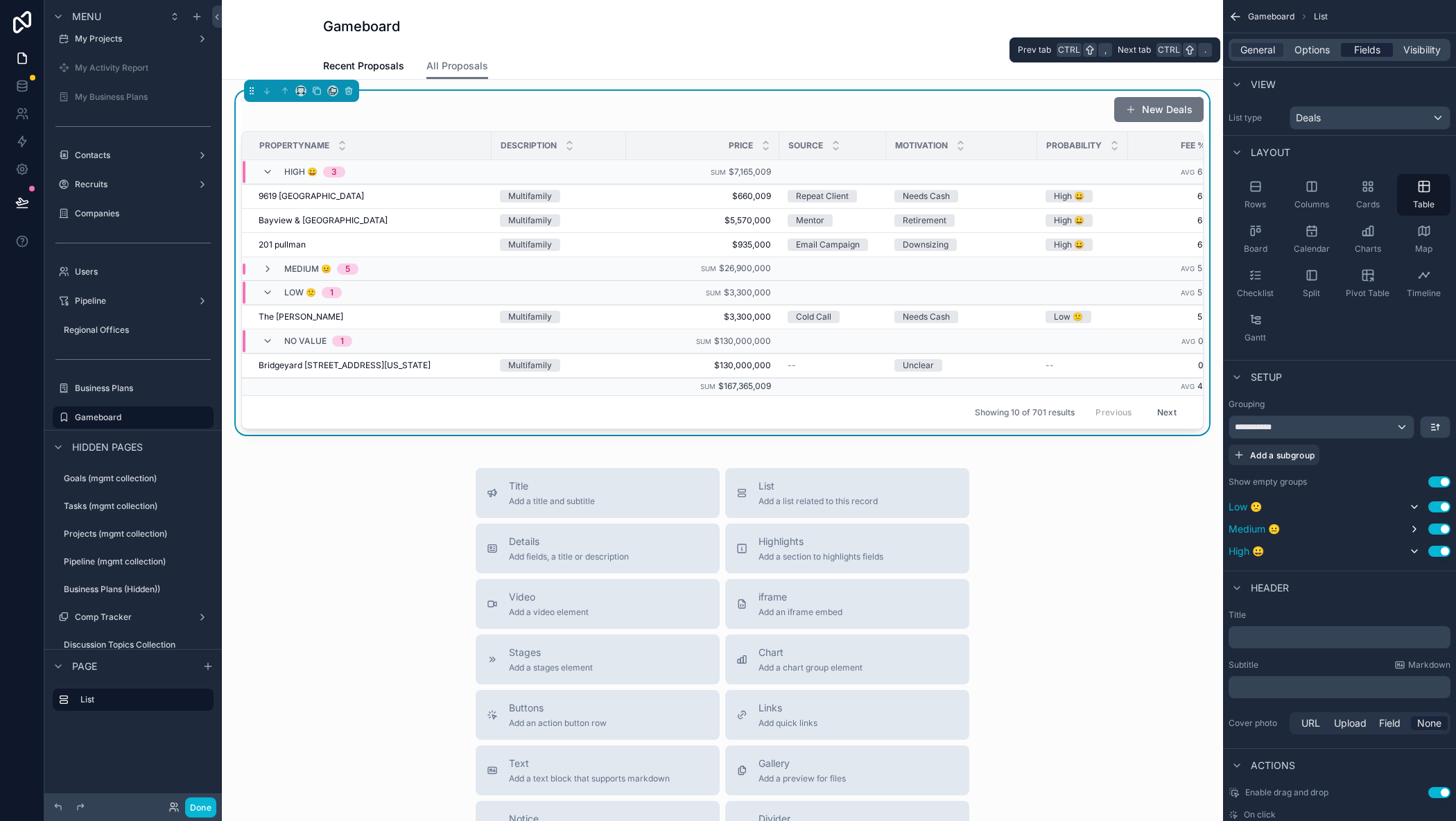
click at [1369, 46] on span "Fields" at bounding box center [1366, 49] width 26 height 14
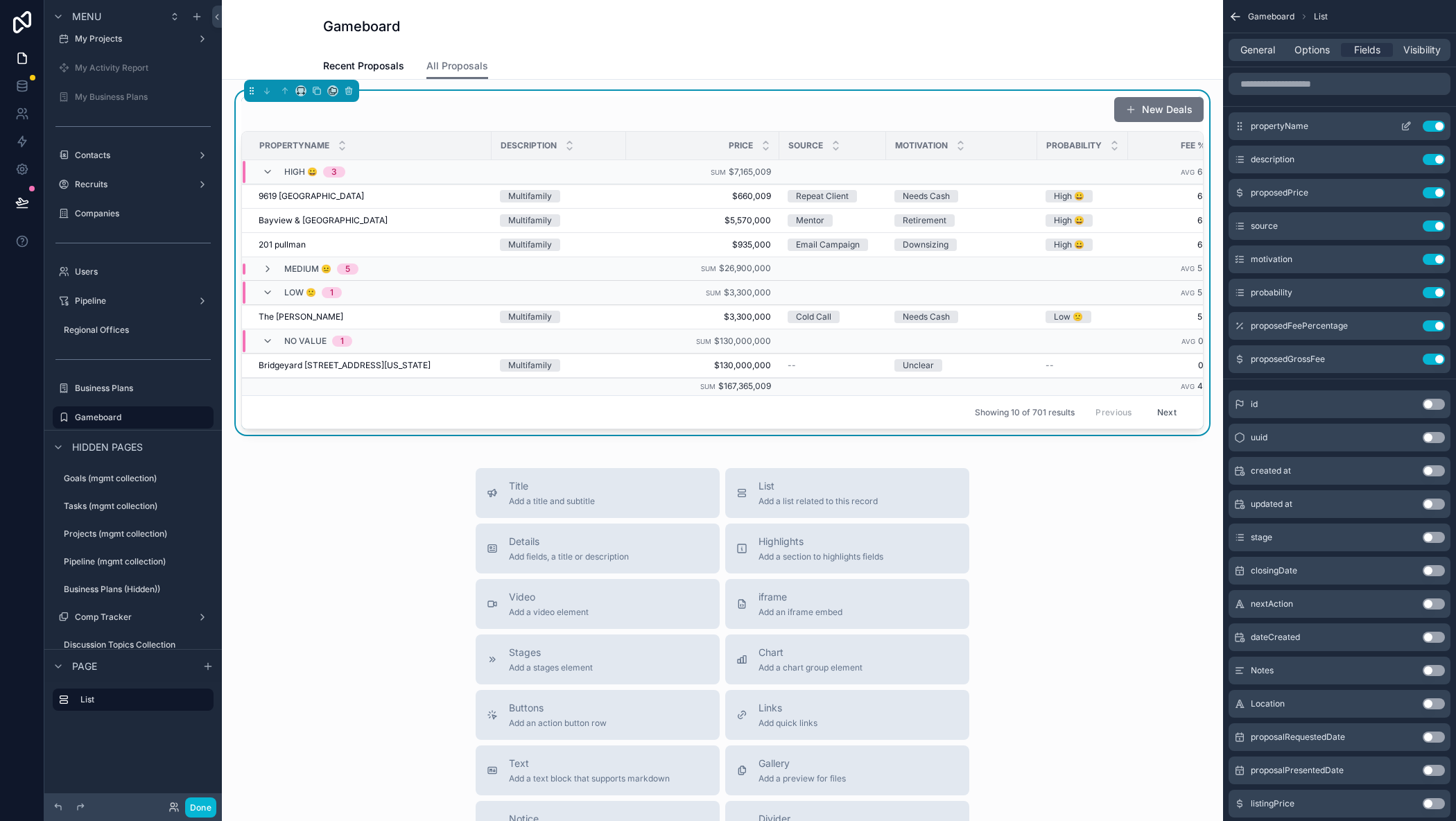
click at [1405, 124] on icon "scrollable content" at bounding box center [1406, 125] width 11 height 11
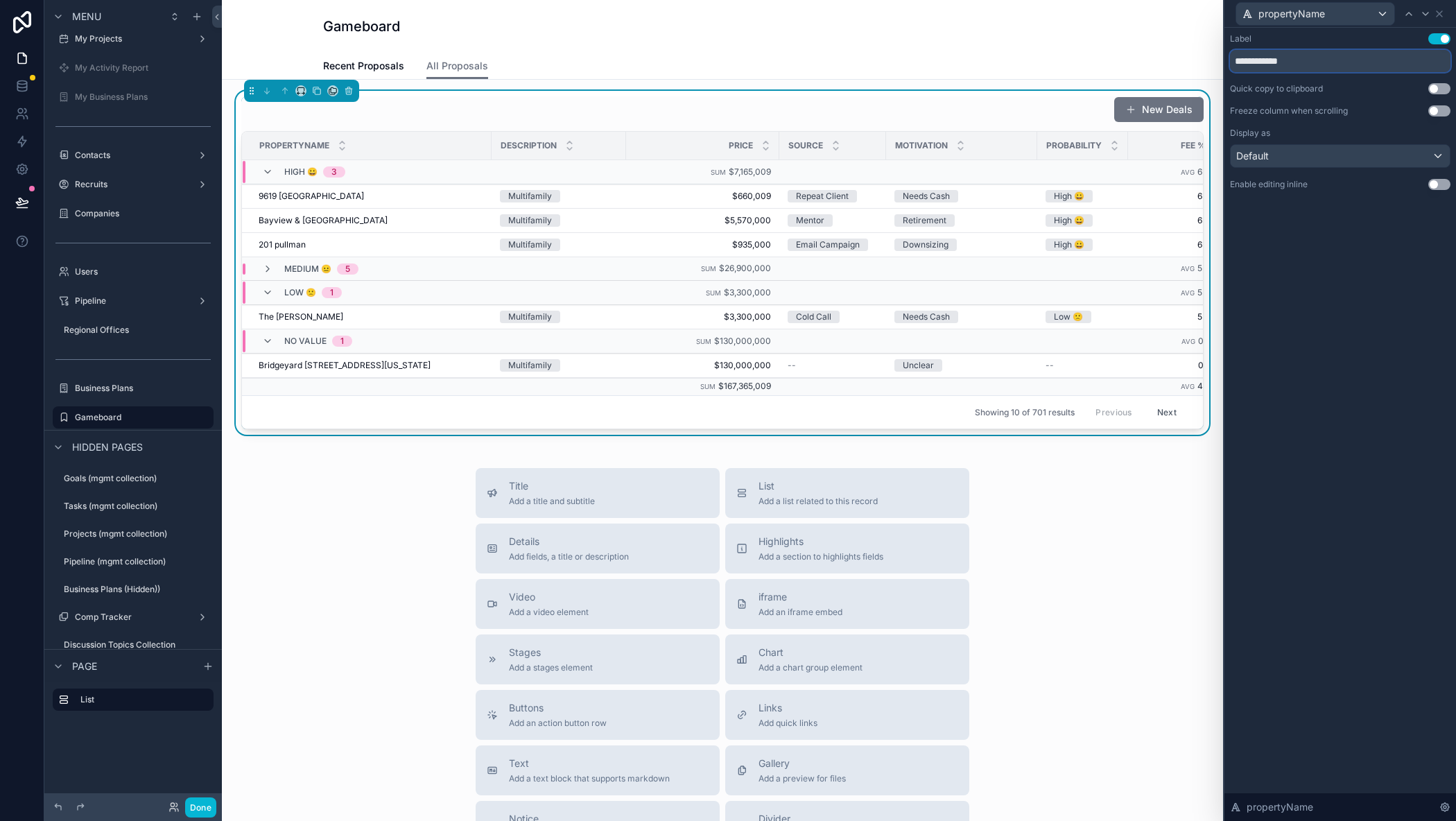
click at [1342, 65] on input "**********" at bounding box center [1340, 61] width 220 height 22
type input "********"
click at [1441, 20] on div "propertyName" at bounding box center [1340, 14] width 220 height 27
click at [1439, 15] on icon at bounding box center [1439, 14] width 11 height 11
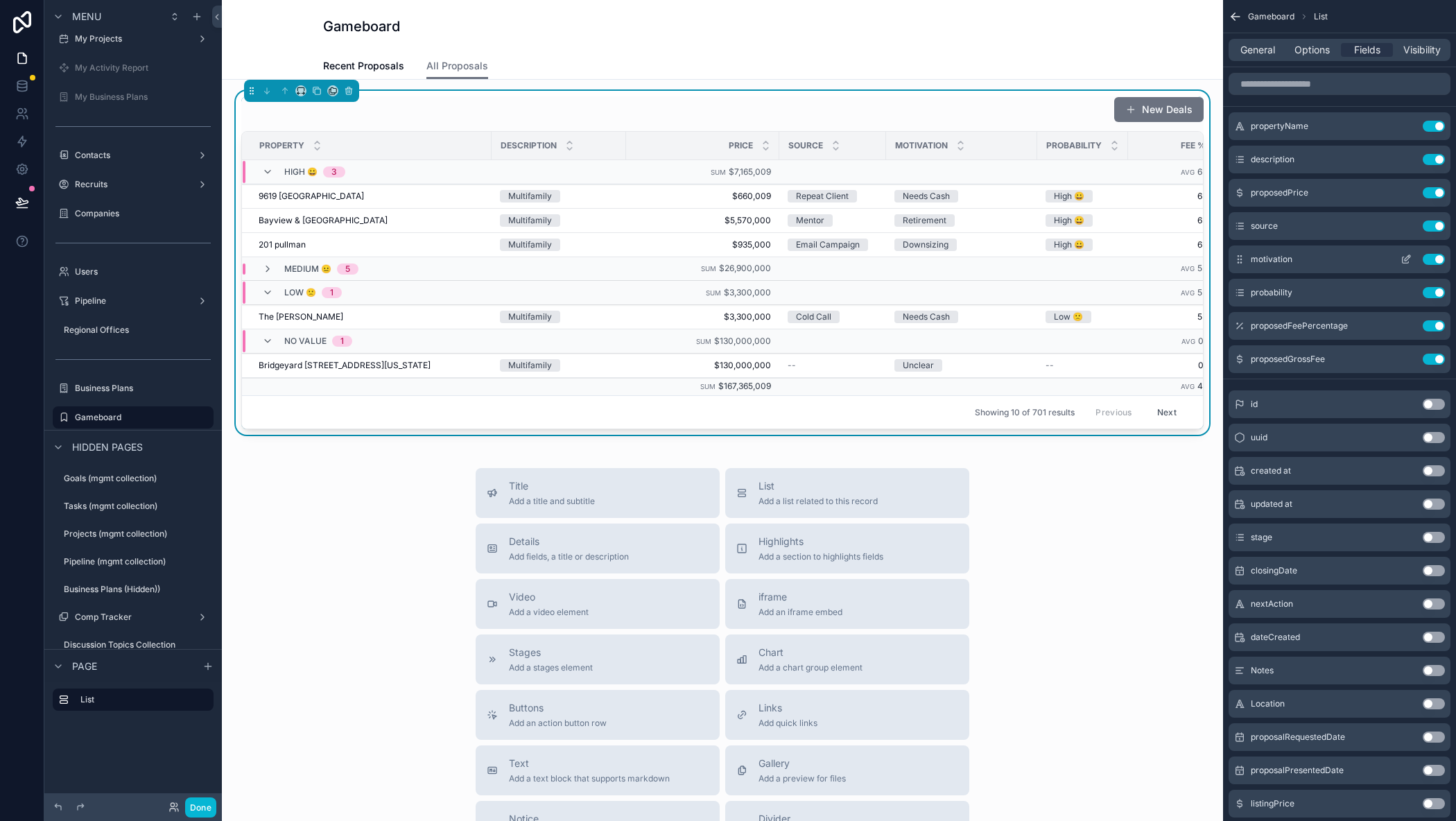
click at [1427, 258] on button "Use setting" at bounding box center [1434, 259] width 22 height 11
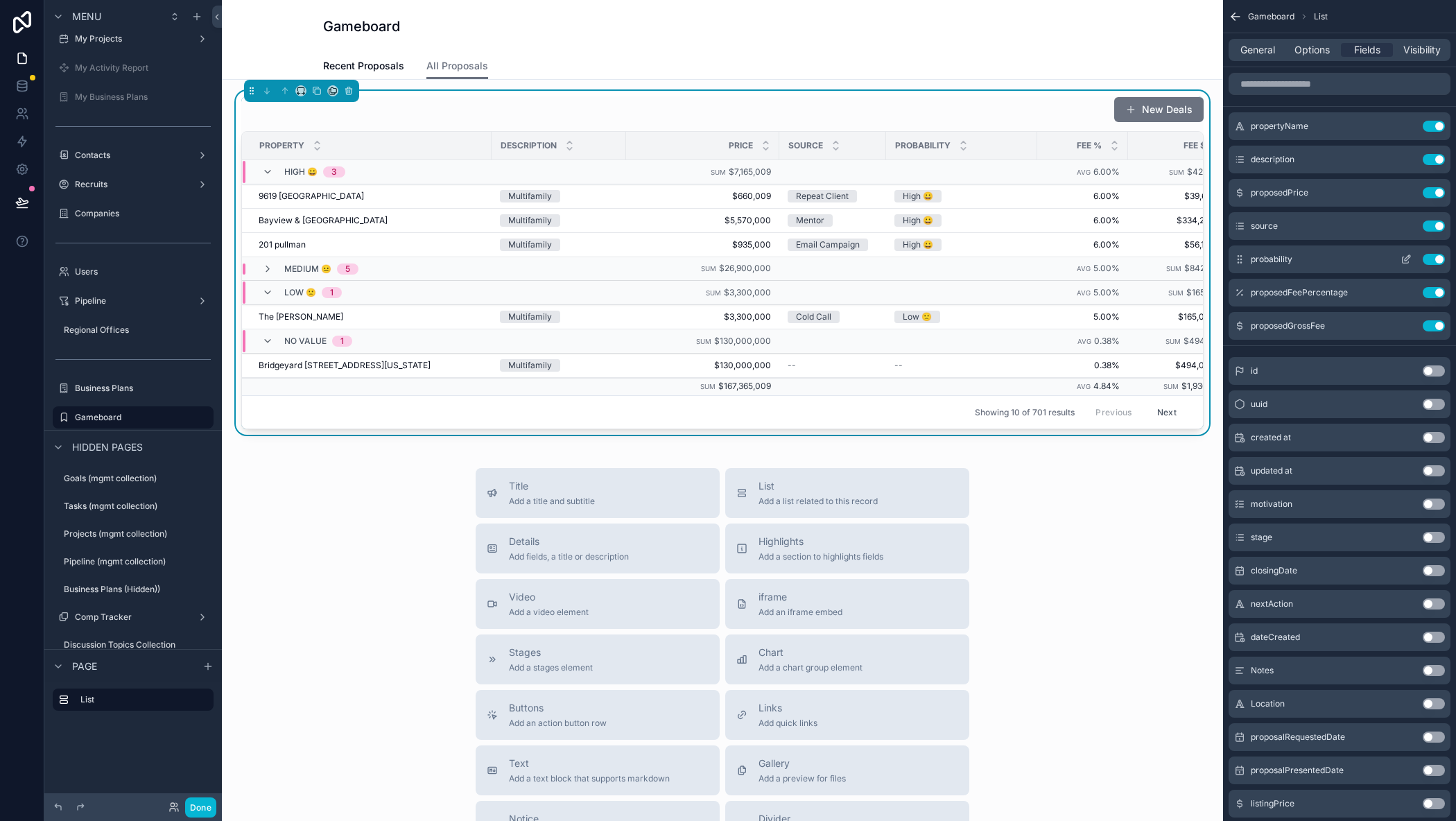
click at [1431, 257] on button "Use setting" at bounding box center [1434, 259] width 22 height 11
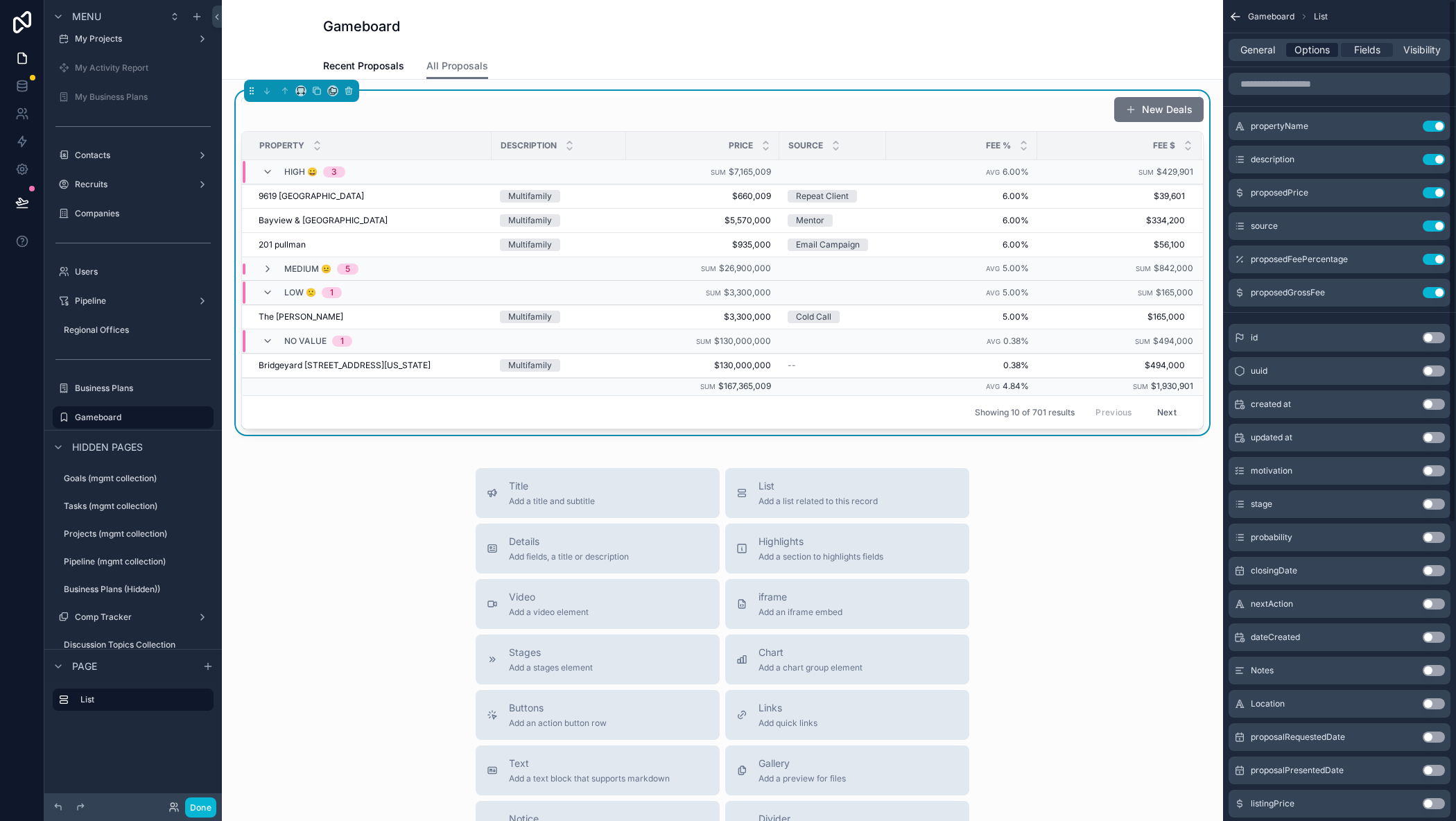
click at [1308, 49] on span "Options" at bounding box center [1311, 49] width 35 height 14
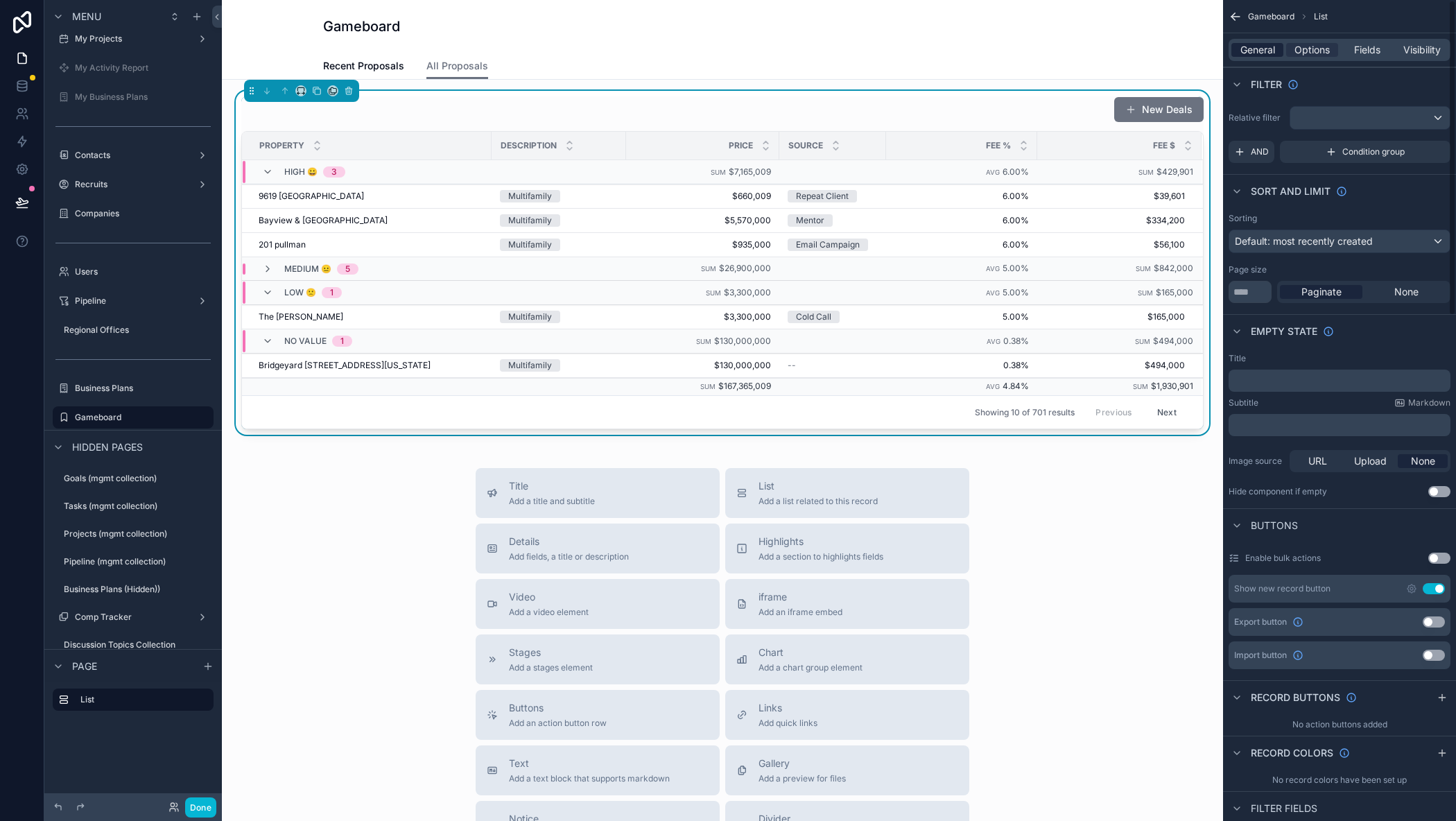
click at [1259, 47] on span "General" at bounding box center [1257, 49] width 35 height 14
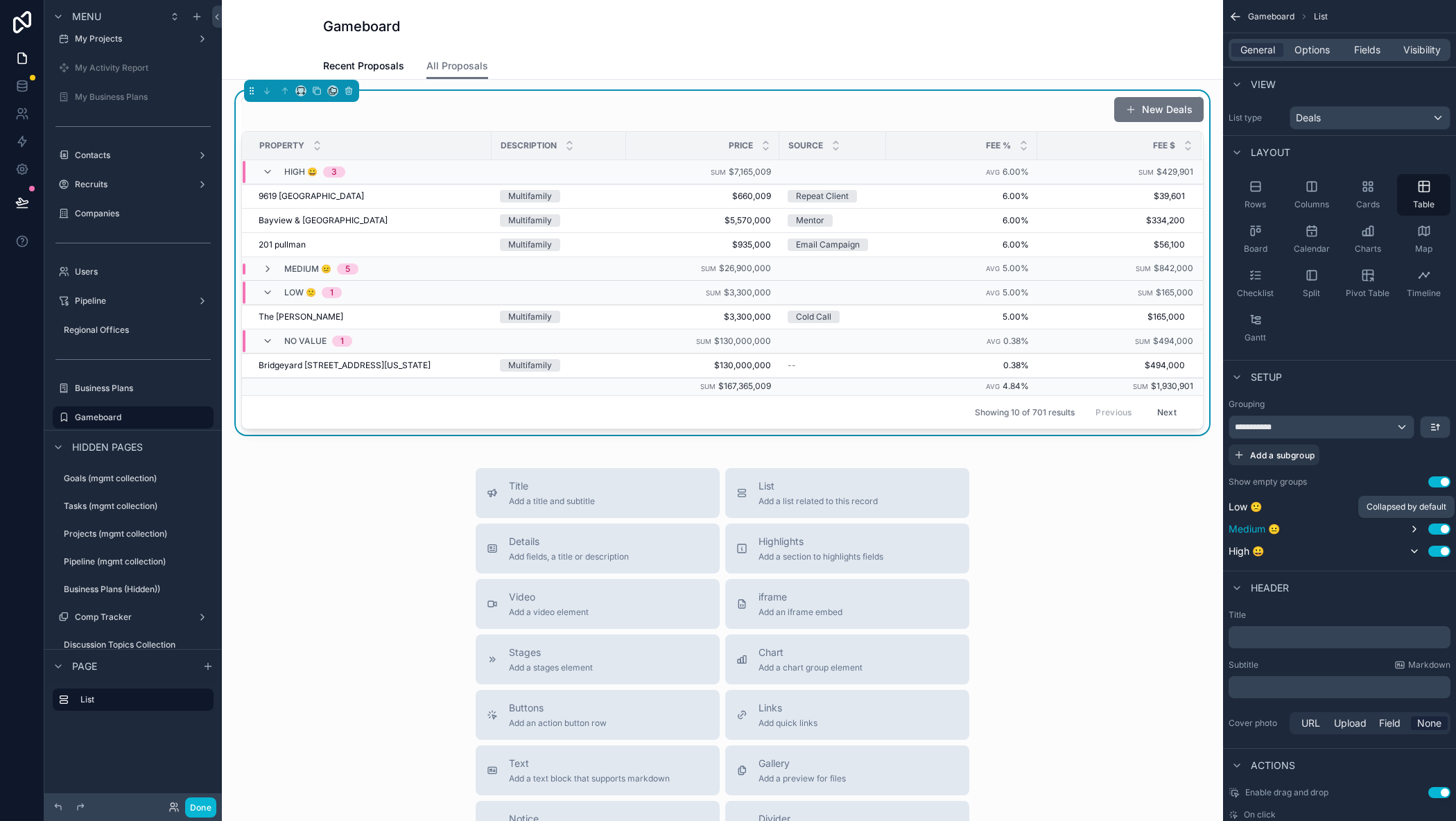
click at [1412, 524] on icon "scrollable content" at bounding box center [1413, 529] width 11 height 11
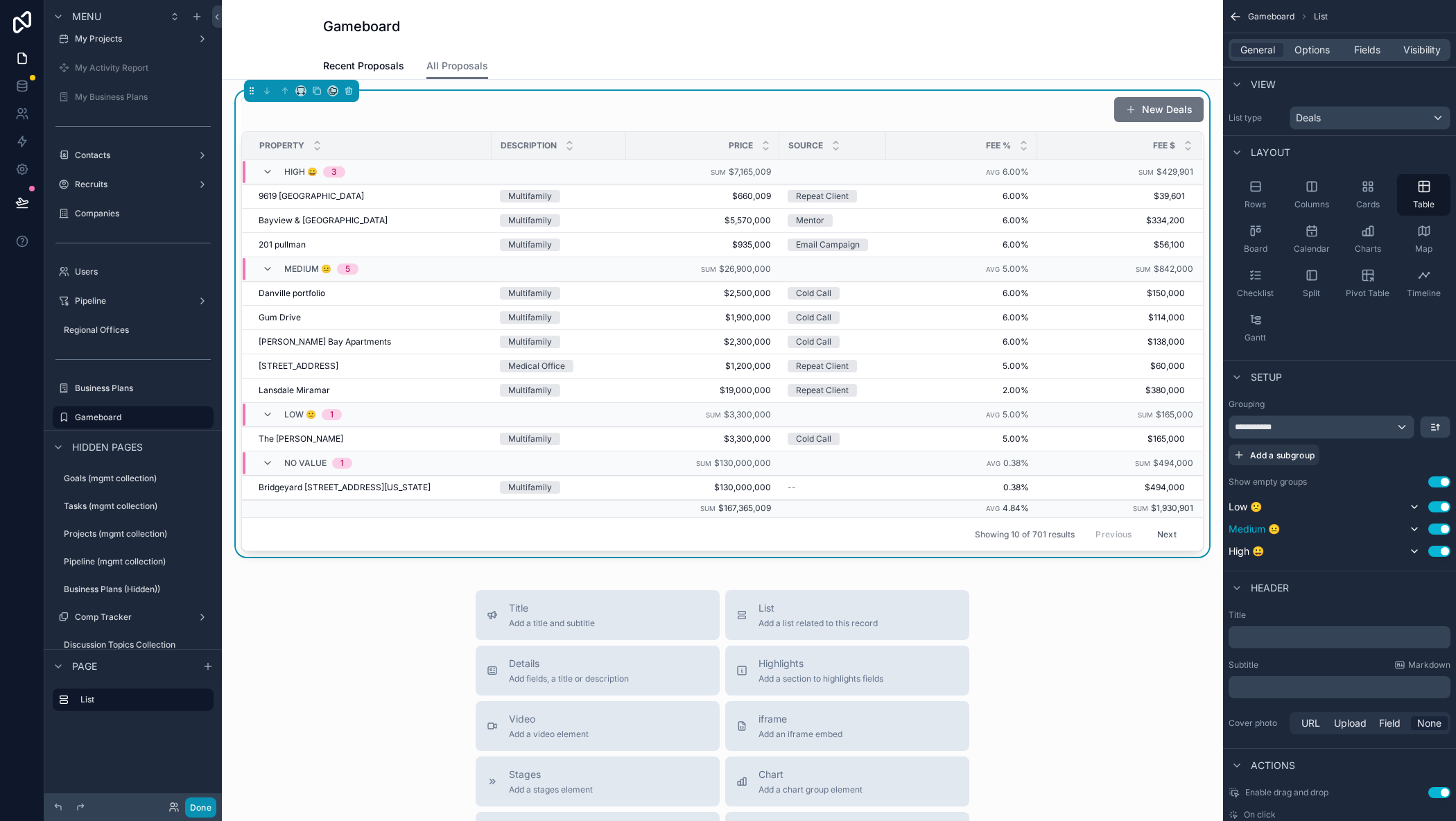
click at [206, 808] on button "Done" at bounding box center [200, 808] width 32 height 20
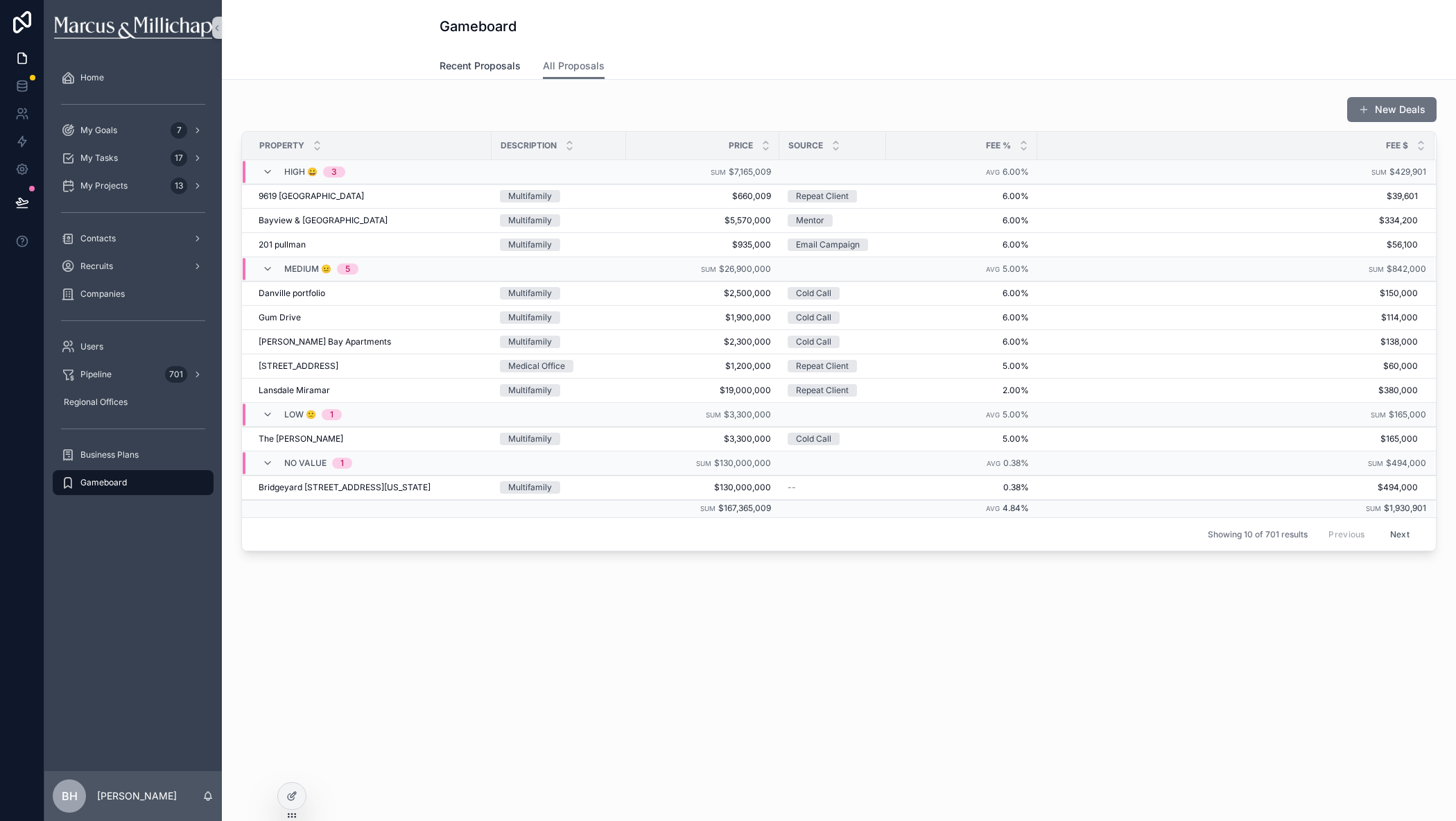
click at [482, 74] on link "Recent Proposals" at bounding box center [479, 67] width 81 height 28
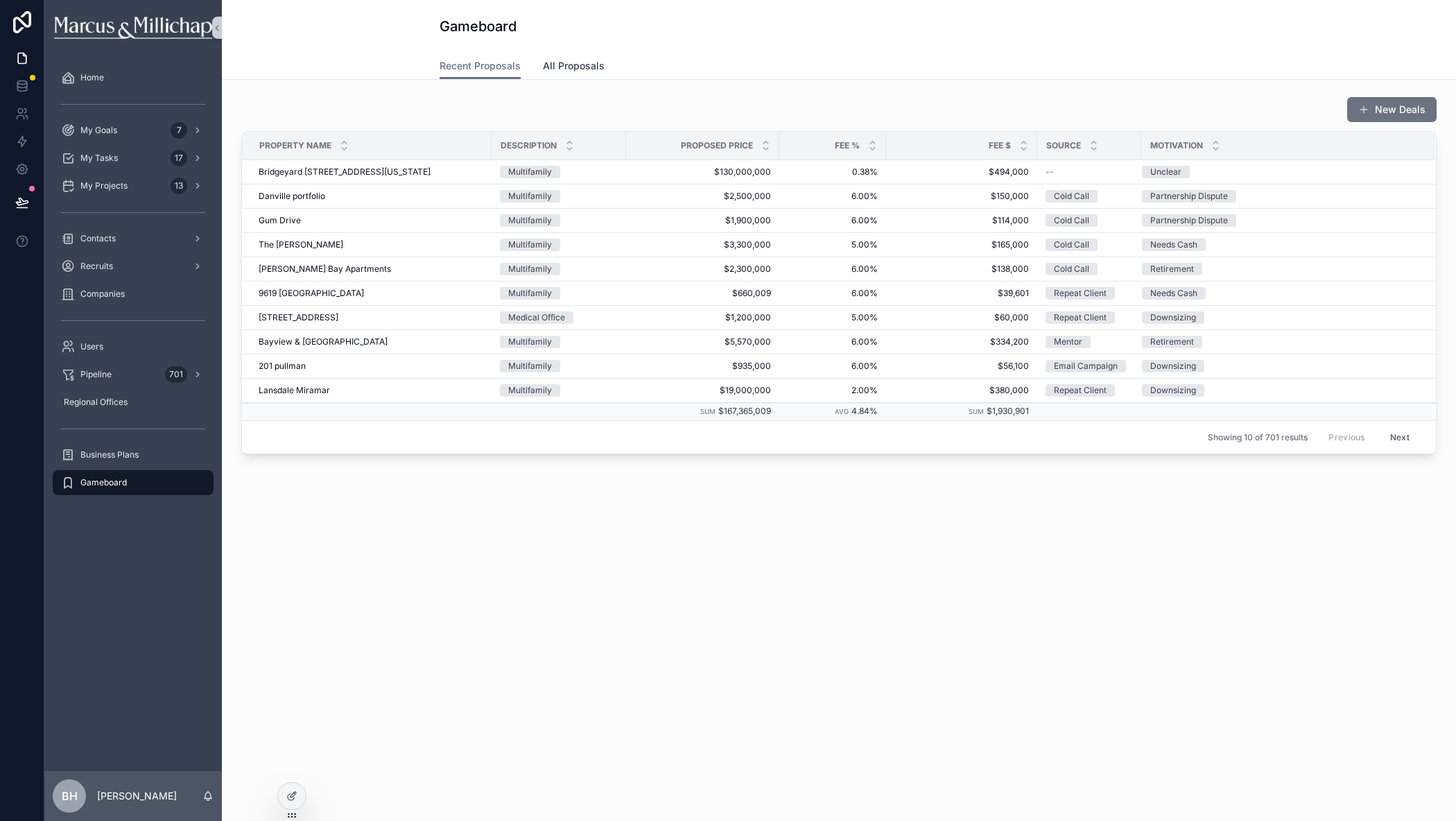
click at [551, 67] on span "All Proposals" at bounding box center [573, 66] width 61 height 14
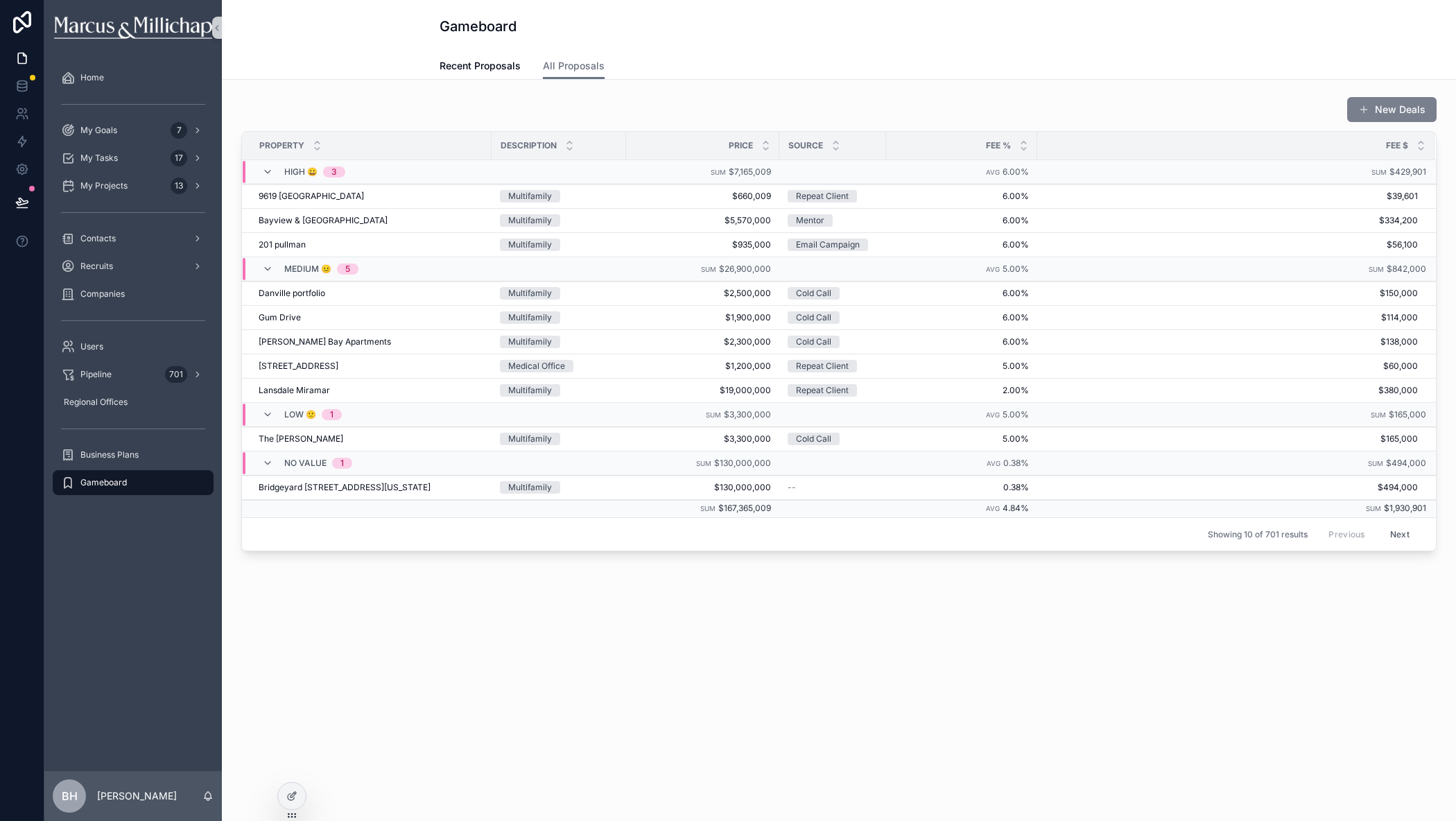
click at [1394, 107] on button "New Deals" at bounding box center [1391, 109] width 90 height 25
click at [467, 69] on span "Recent Proposals" at bounding box center [479, 66] width 81 height 14
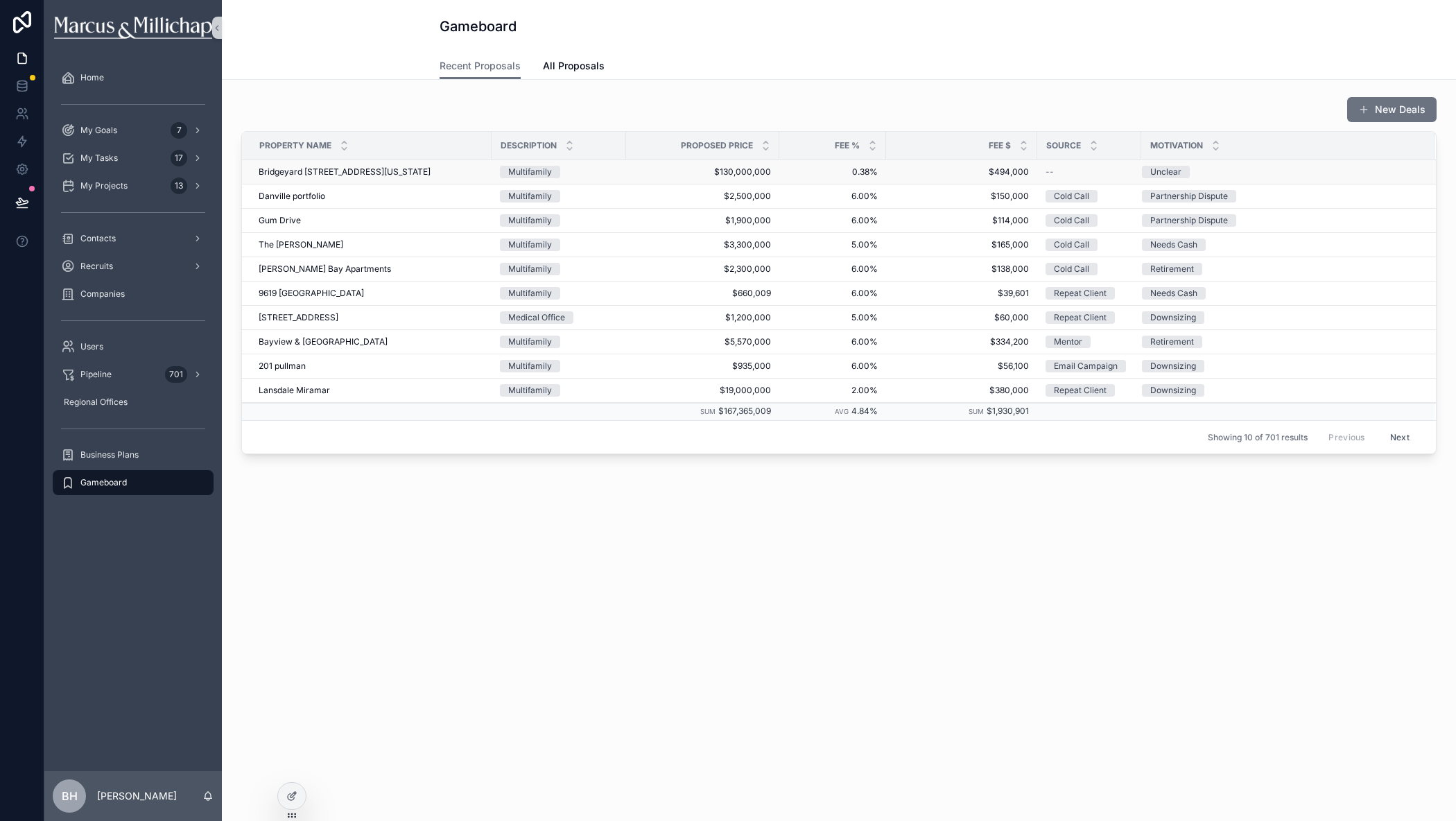
click at [328, 169] on span "Bridgeyard [STREET_ADDRESS][US_STATE]" at bounding box center [345, 172] width 172 height 11
click at [296, 797] on icon at bounding box center [292, 795] width 11 height 11
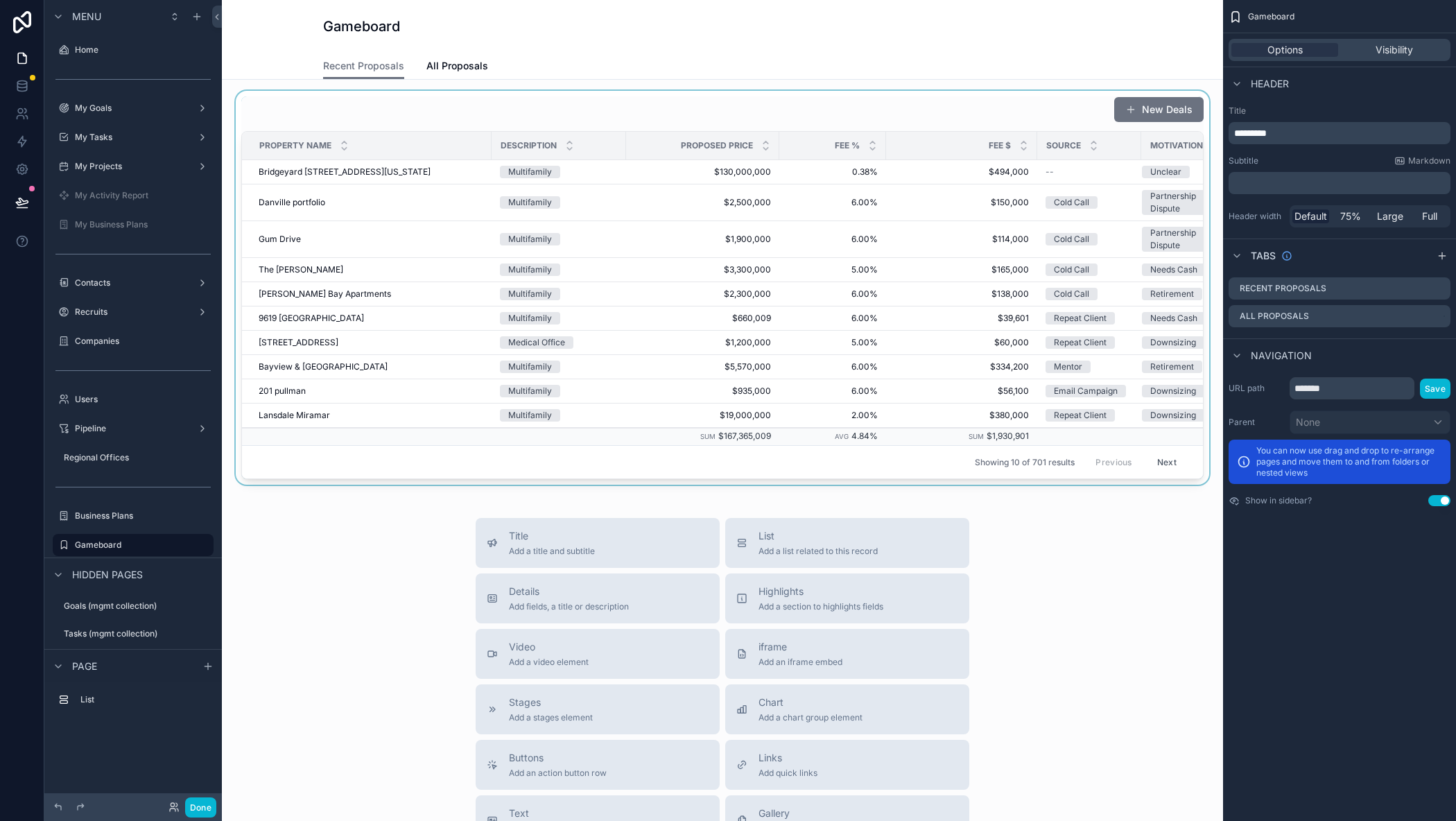
click at [847, 106] on div "scrollable content" at bounding box center [722, 288] width 979 height 394
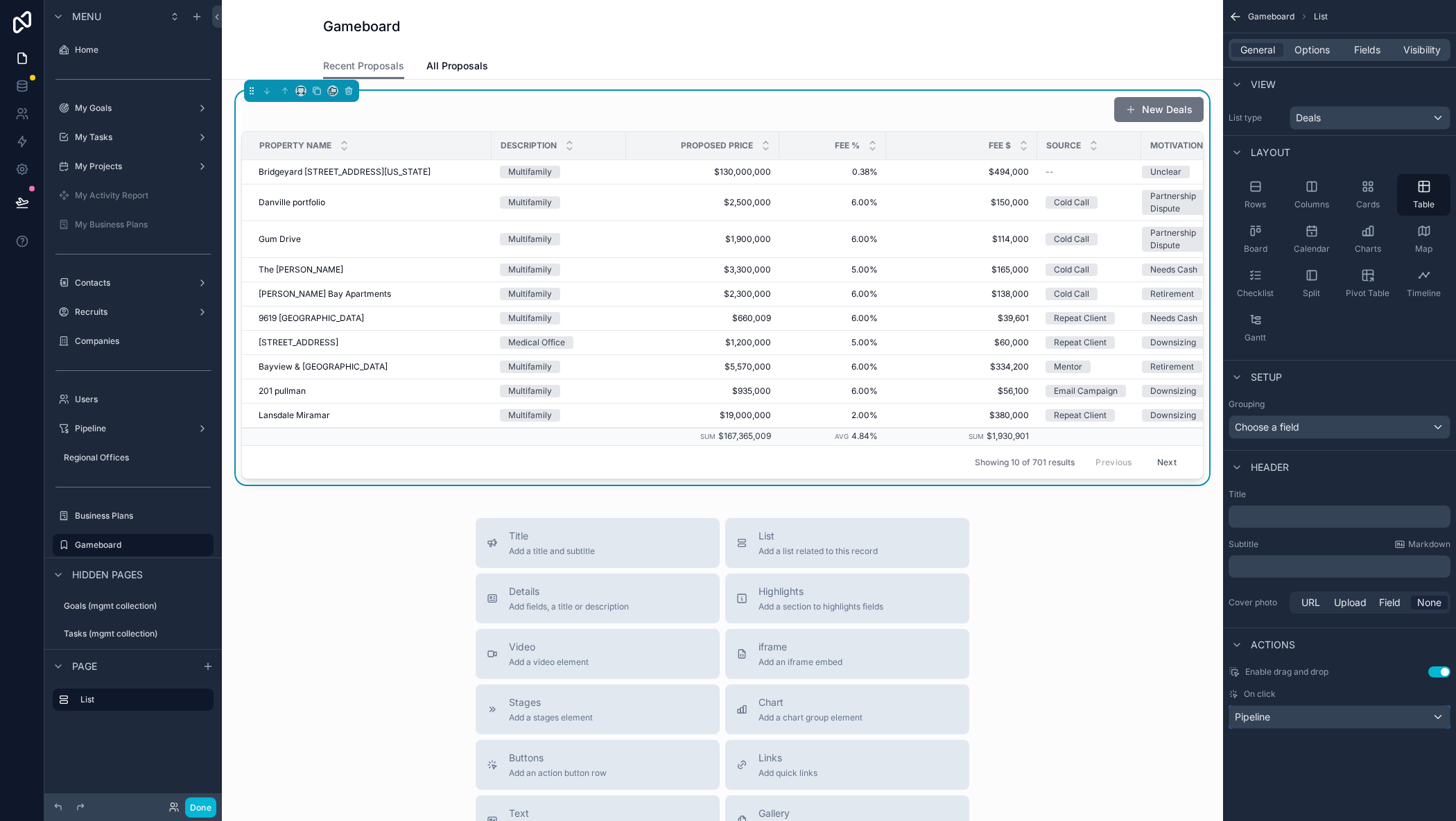
click at [1319, 715] on div "Pipeline" at bounding box center [1339, 717] width 220 height 22
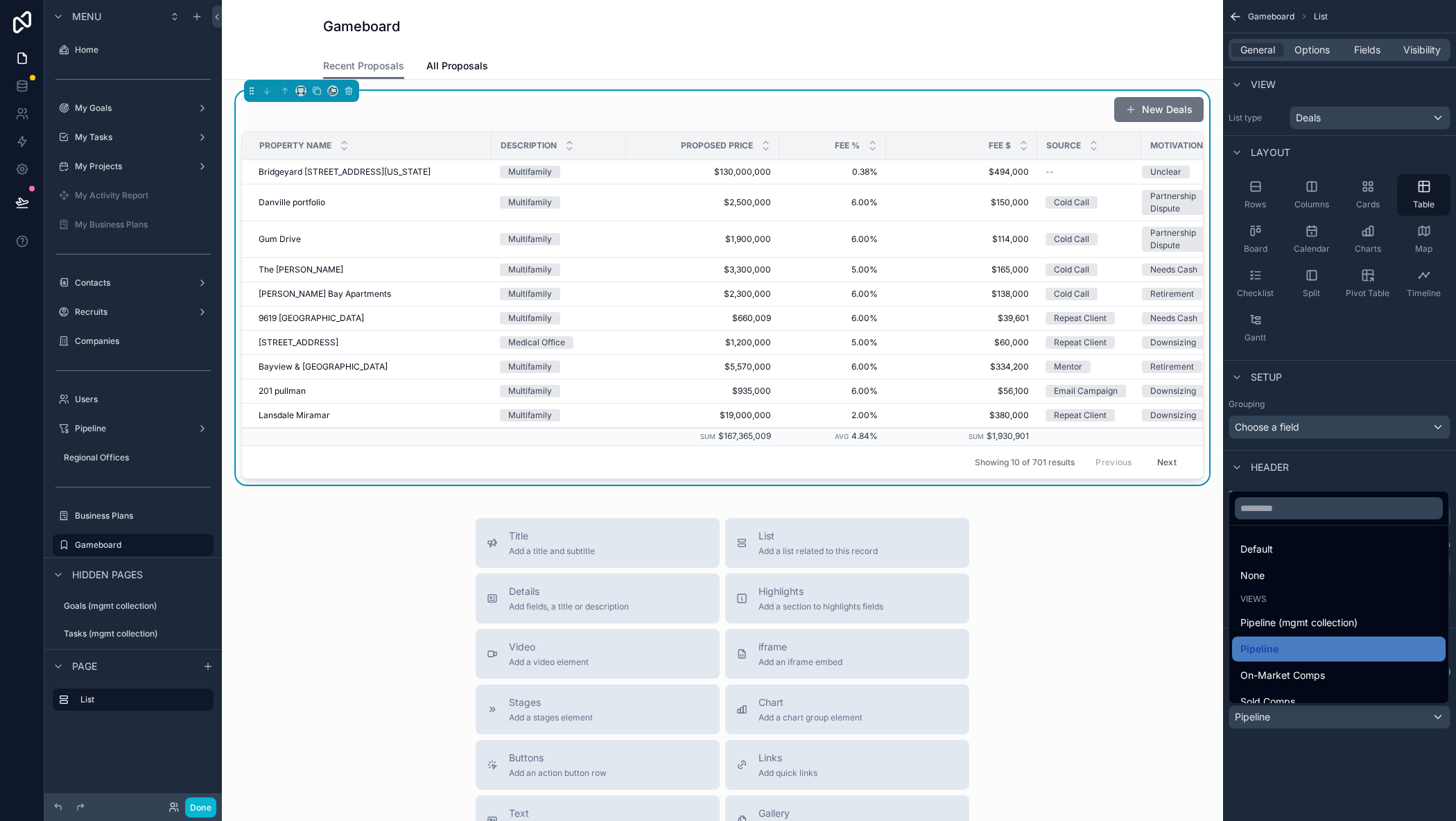
click at [1316, 768] on div "scrollable content" at bounding box center [728, 410] width 1456 height 821
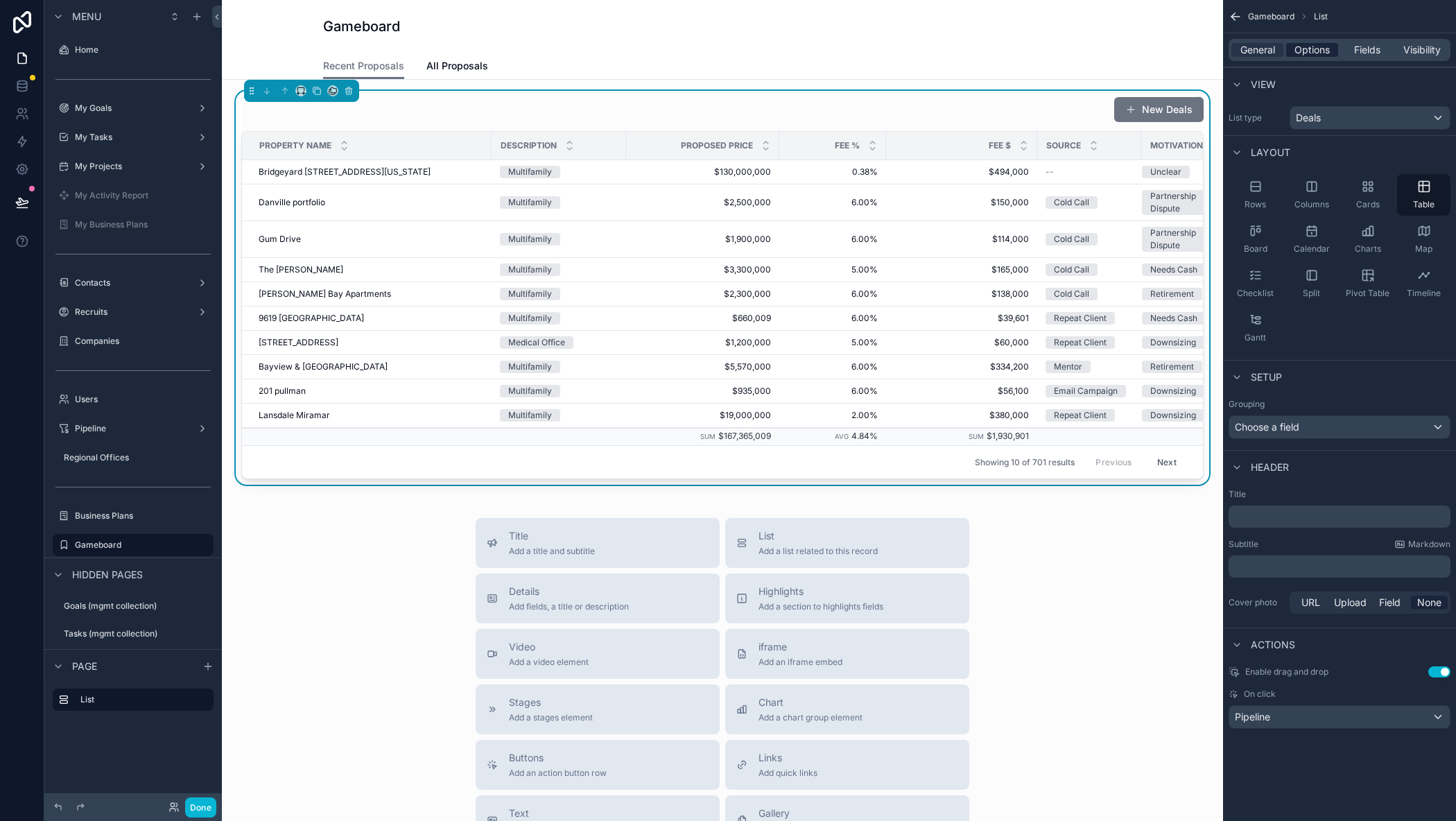
click at [1308, 46] on span "Options" at bounding box center [1311, 49] width 35 height 14
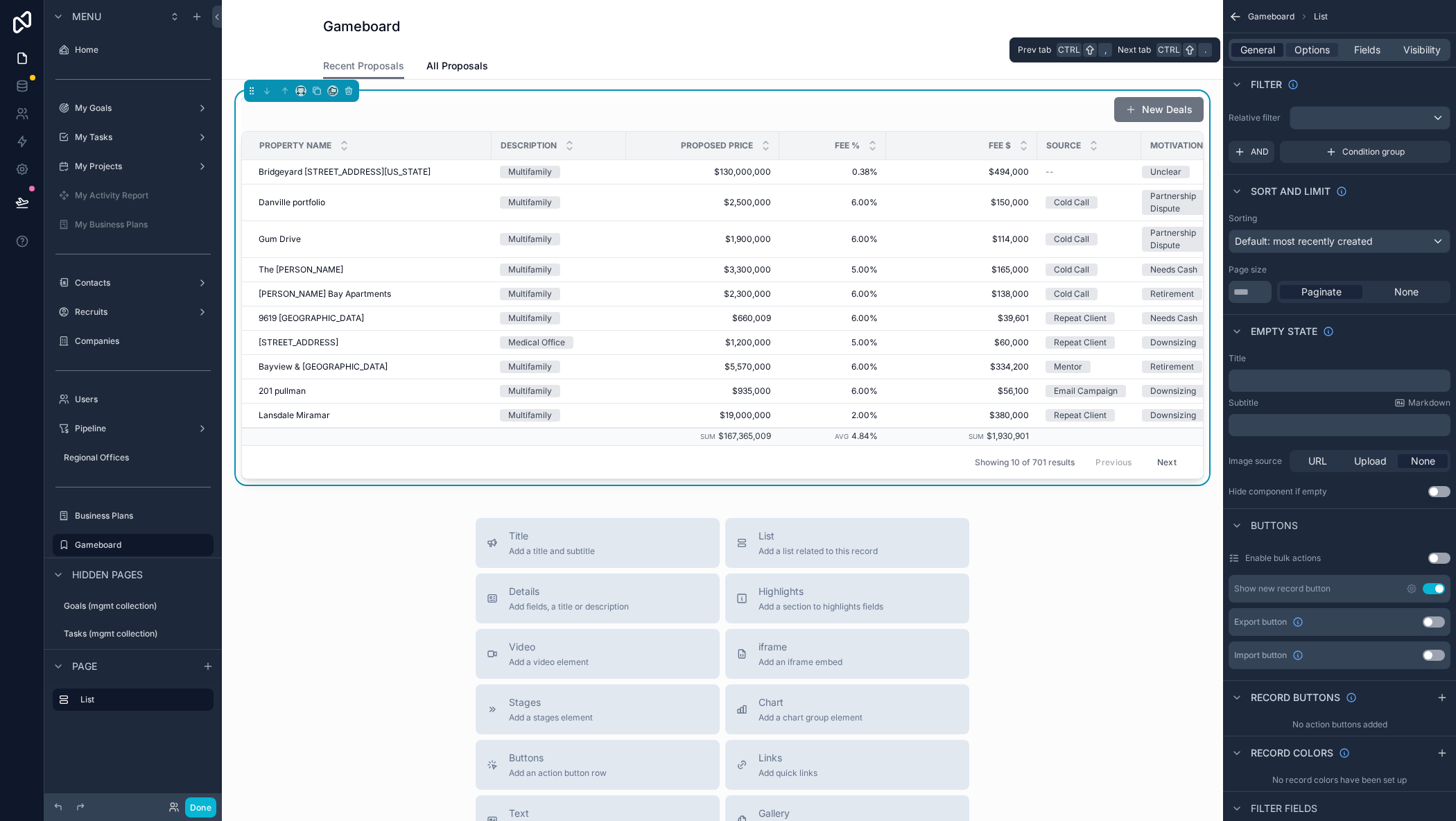
click at [1238, 44] on div "General" at bounding box center [1256, 49] width 52 height 14
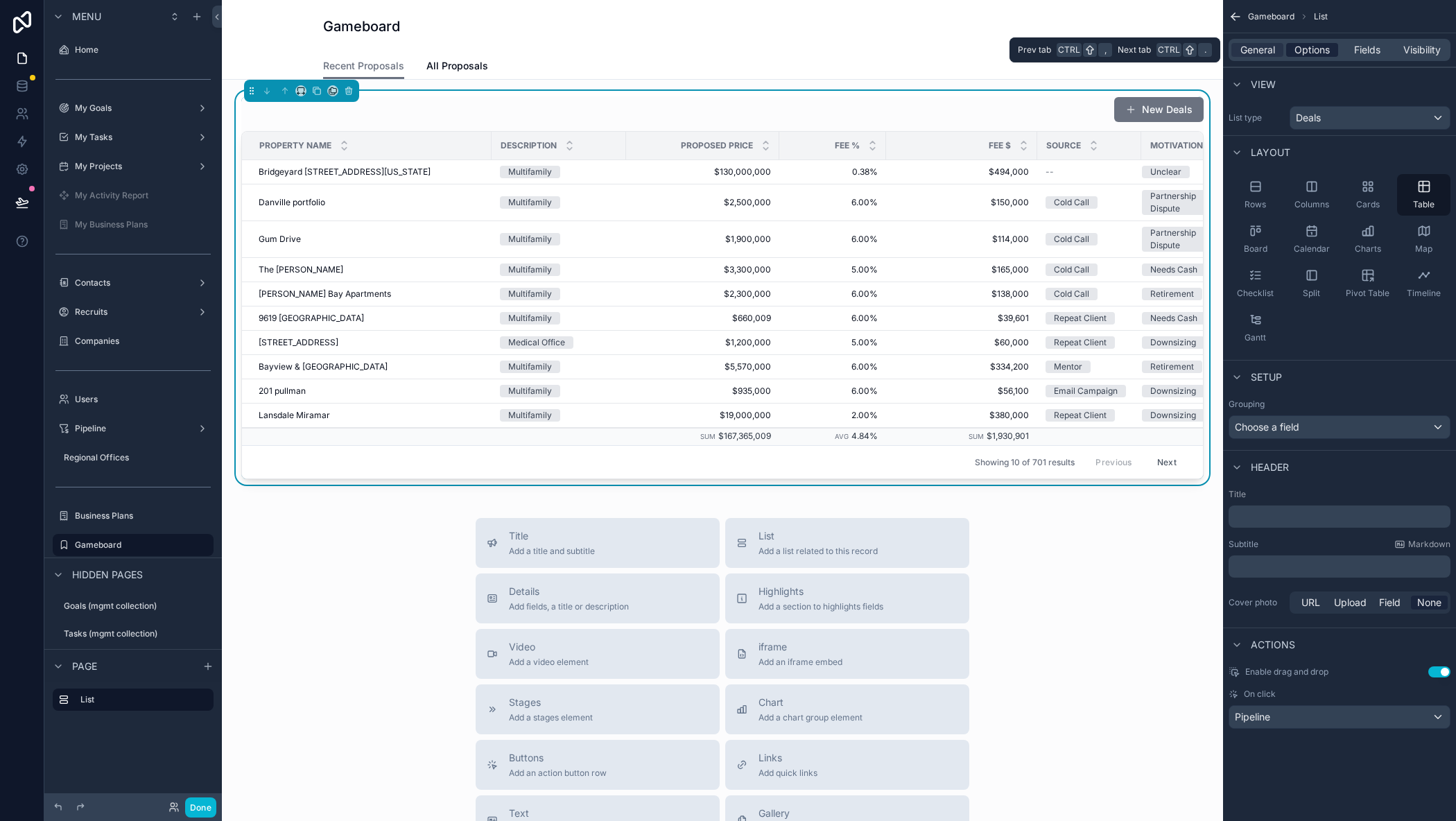
click at [1317, 49] on span "Options" at bounding box center [1311, 49] width 35 height 14
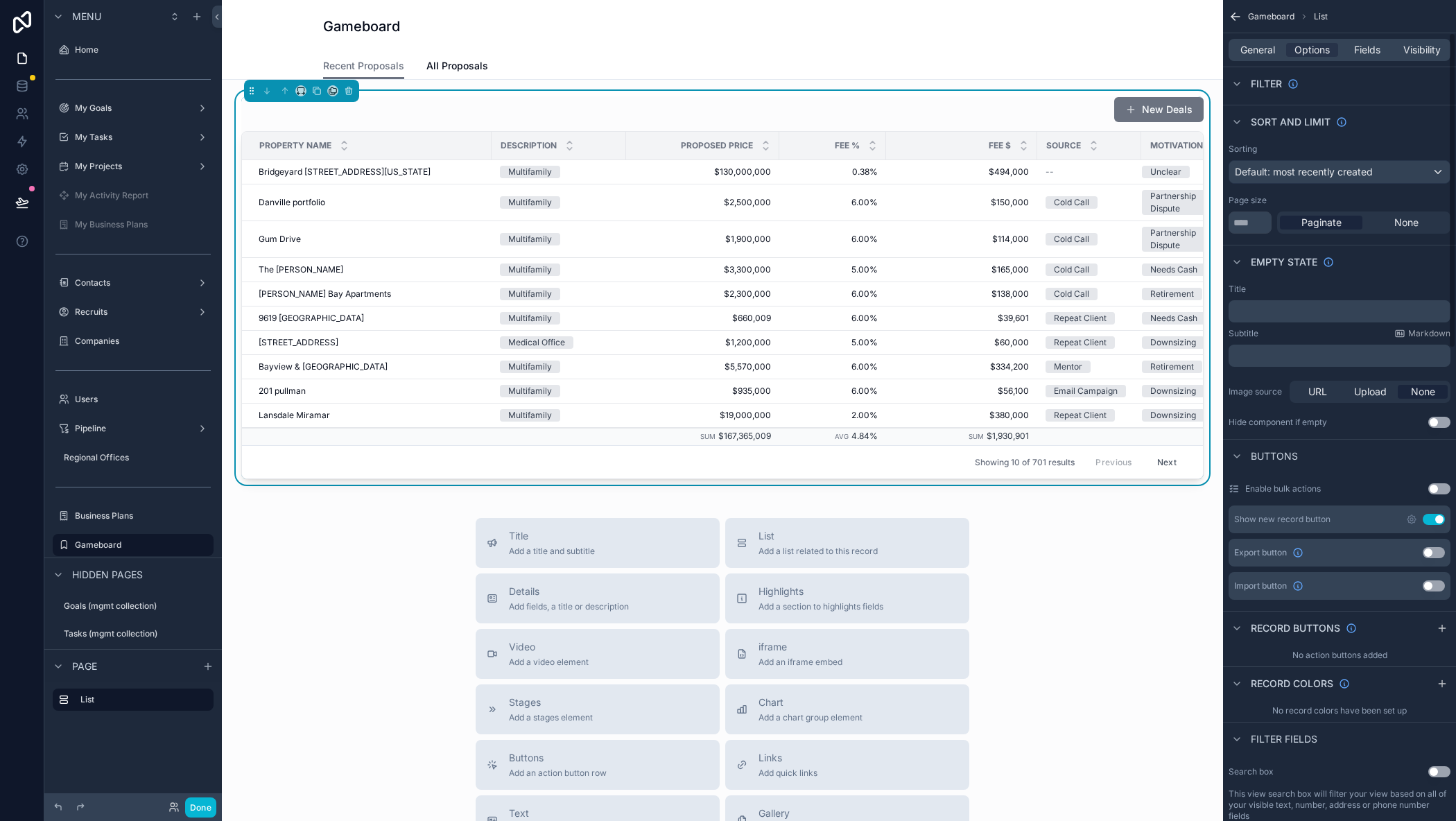
scroll to position [139, 0]
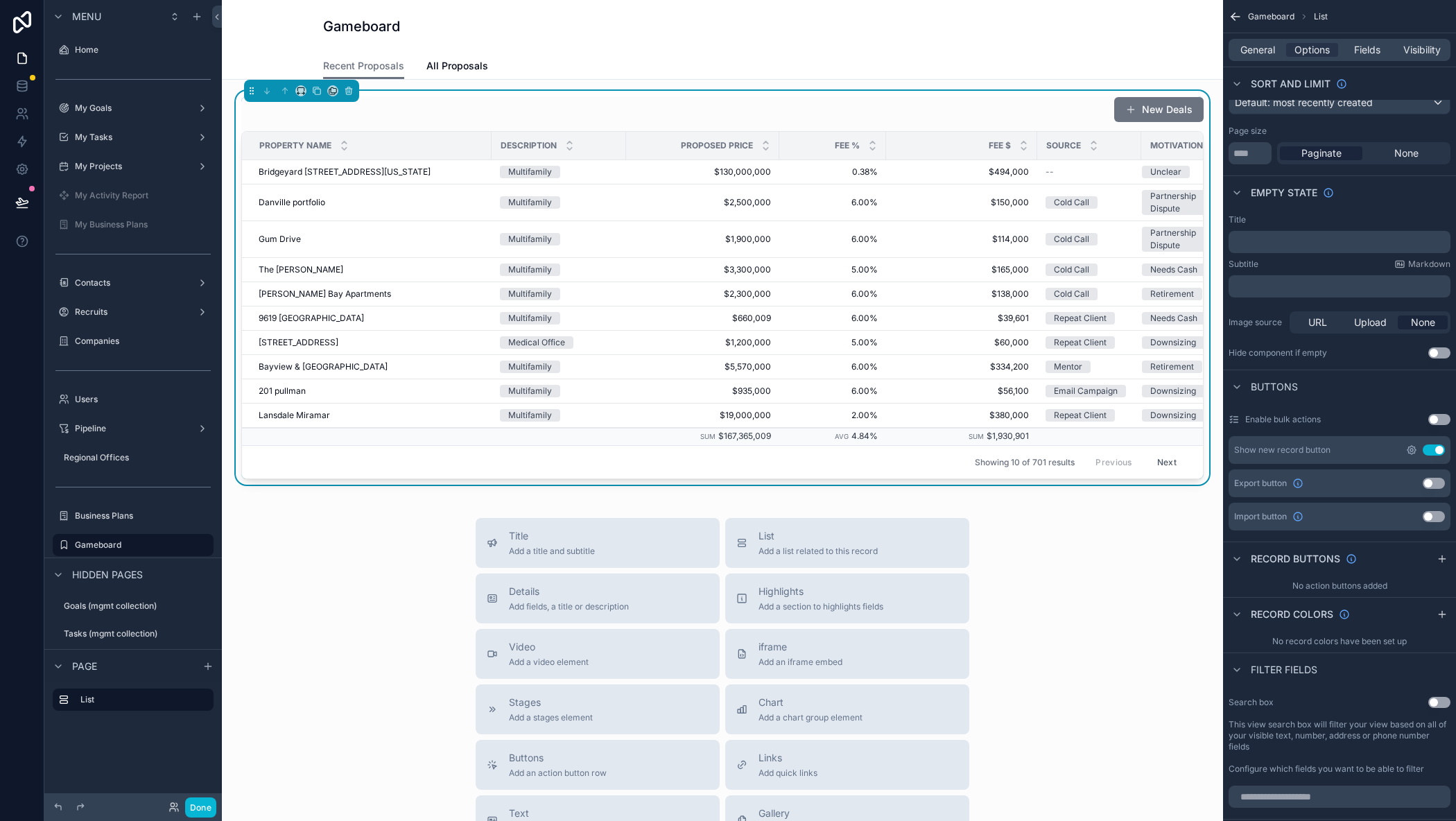
click at [1412, 446] on icon "scrollable content" at bounding box center [1411, 450] width 11 height 11
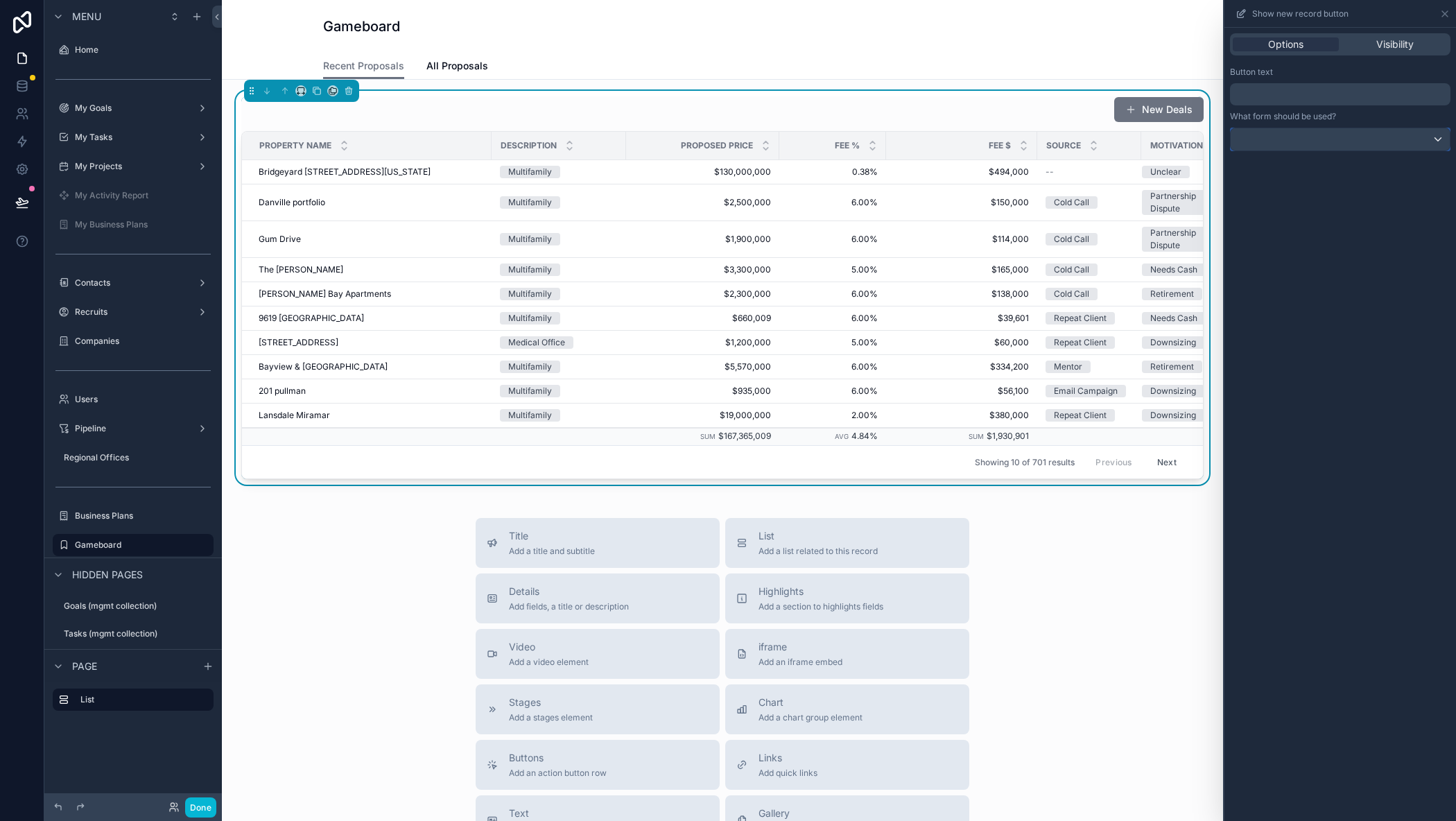
click at [1263, 135] on div at bounding box center [1340, 139] width 219 height 22
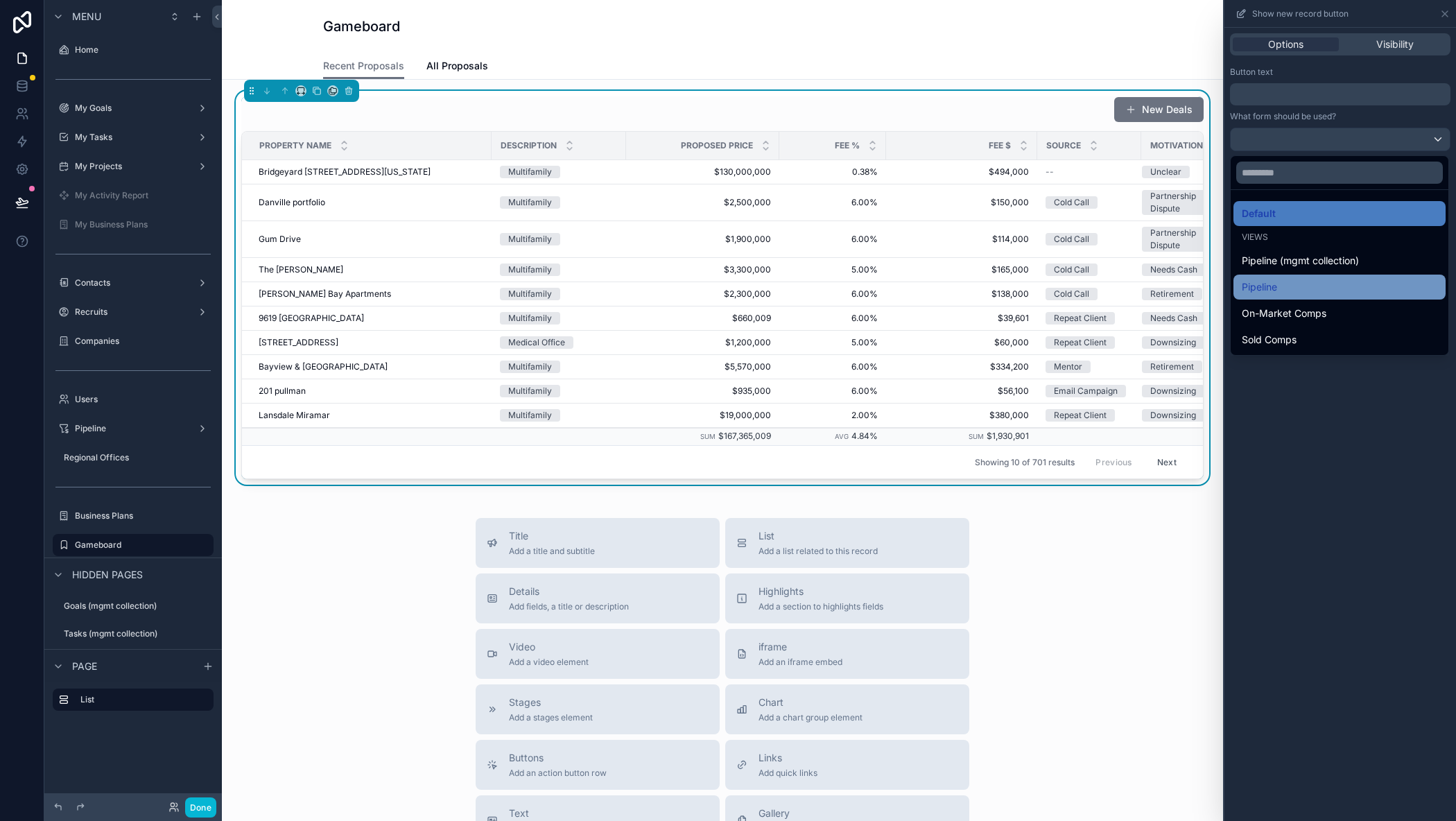
click at [1276, 293] on span "Pipeline" at bounding box center [1259, 288] width 35 height 17
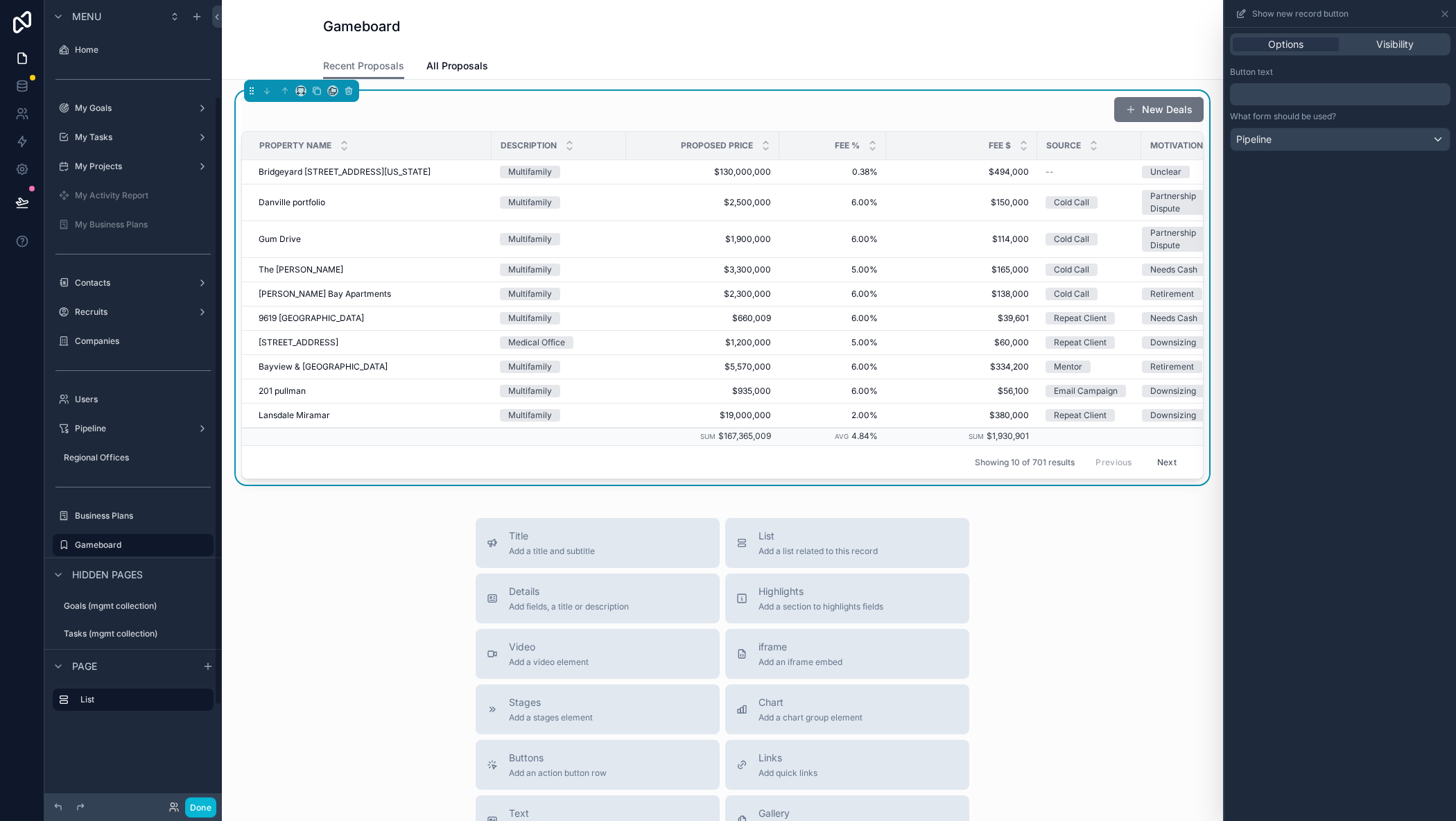
scroll to position [128, 0]
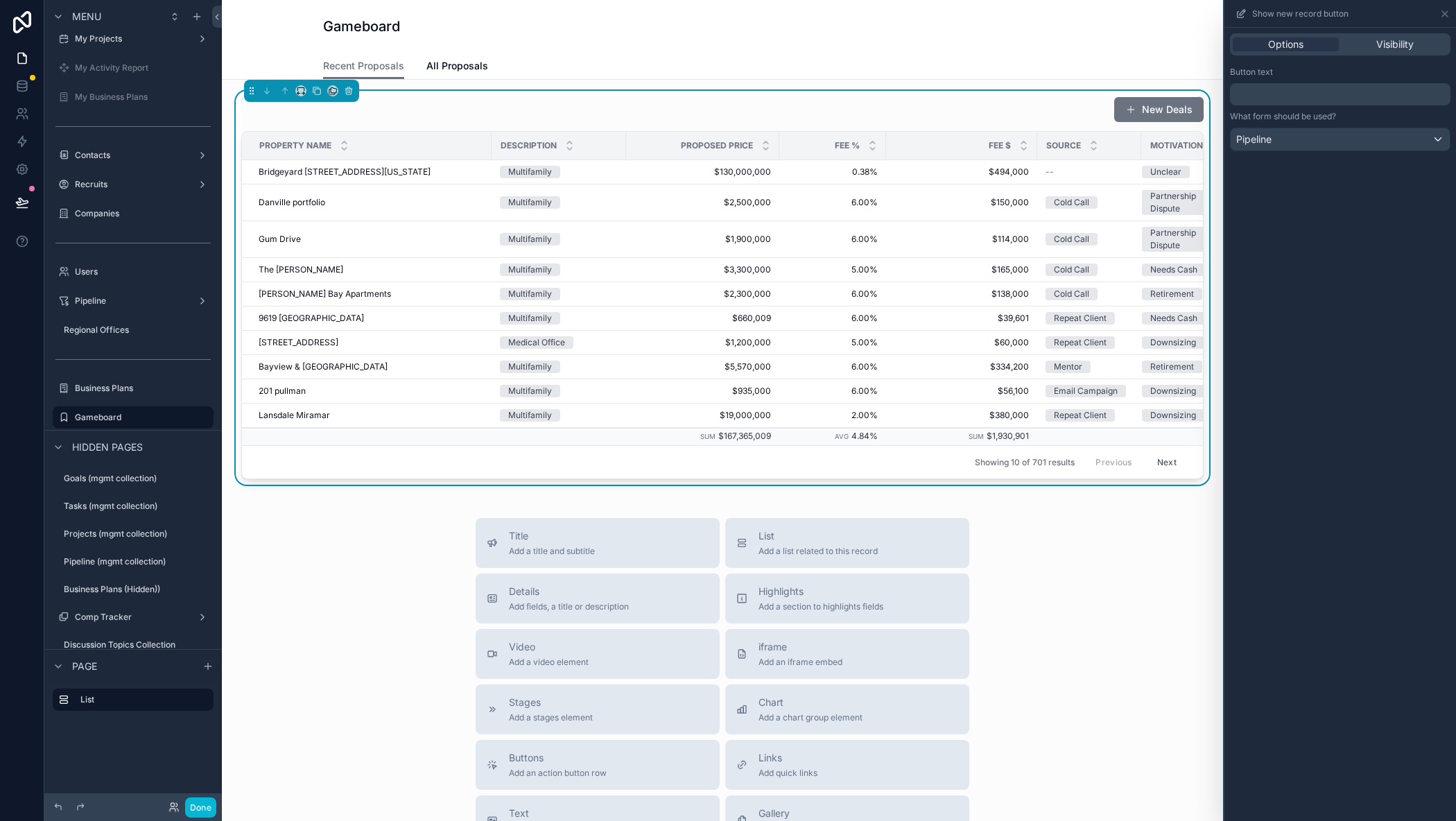
click at [1282, 93] on p "﻿" at bounding box center [1341, 95] width 212 height 17
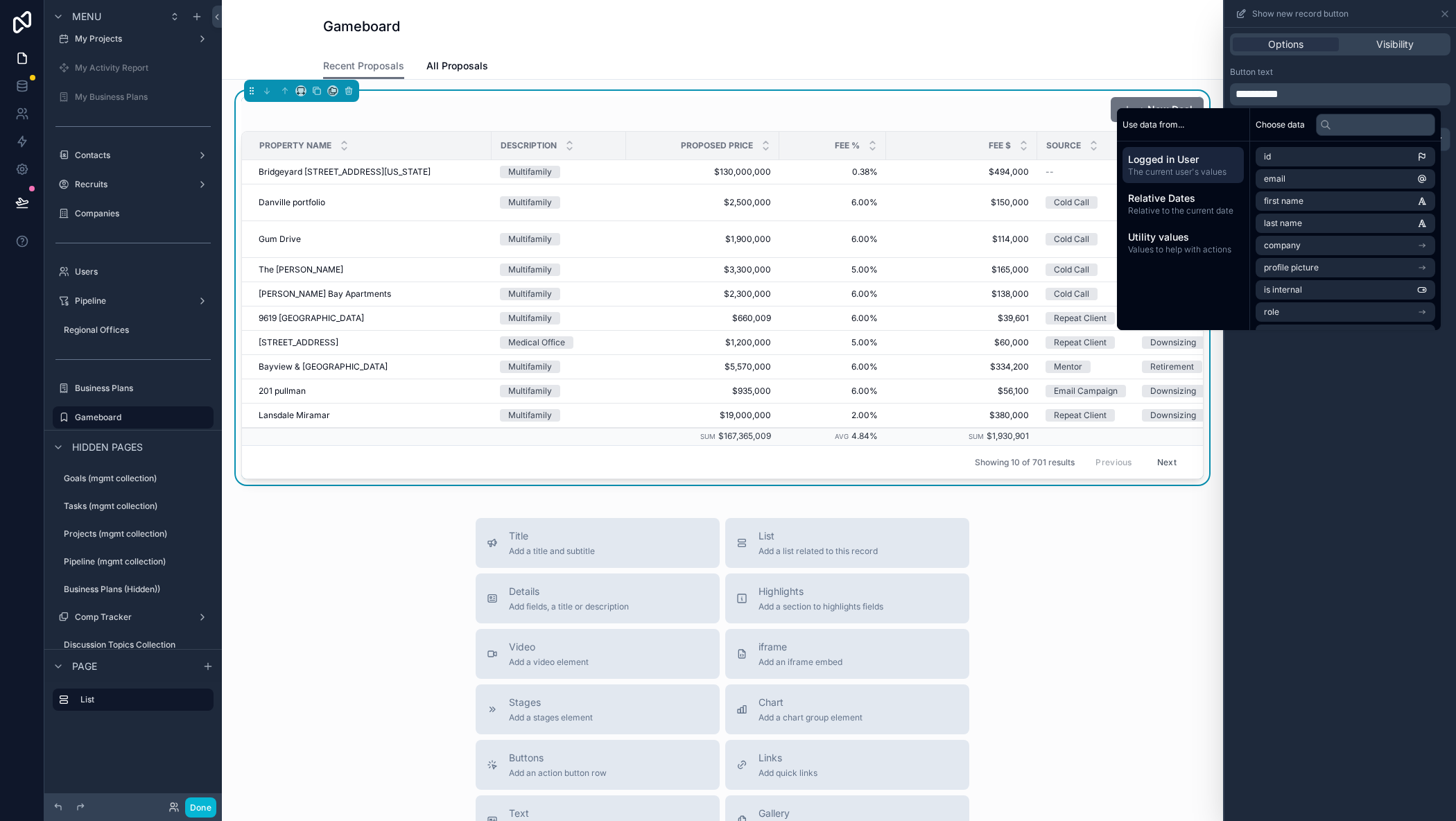
click at [1331, 73] on div "Button text" at bounding box center [1340, 72] width 220 height 11
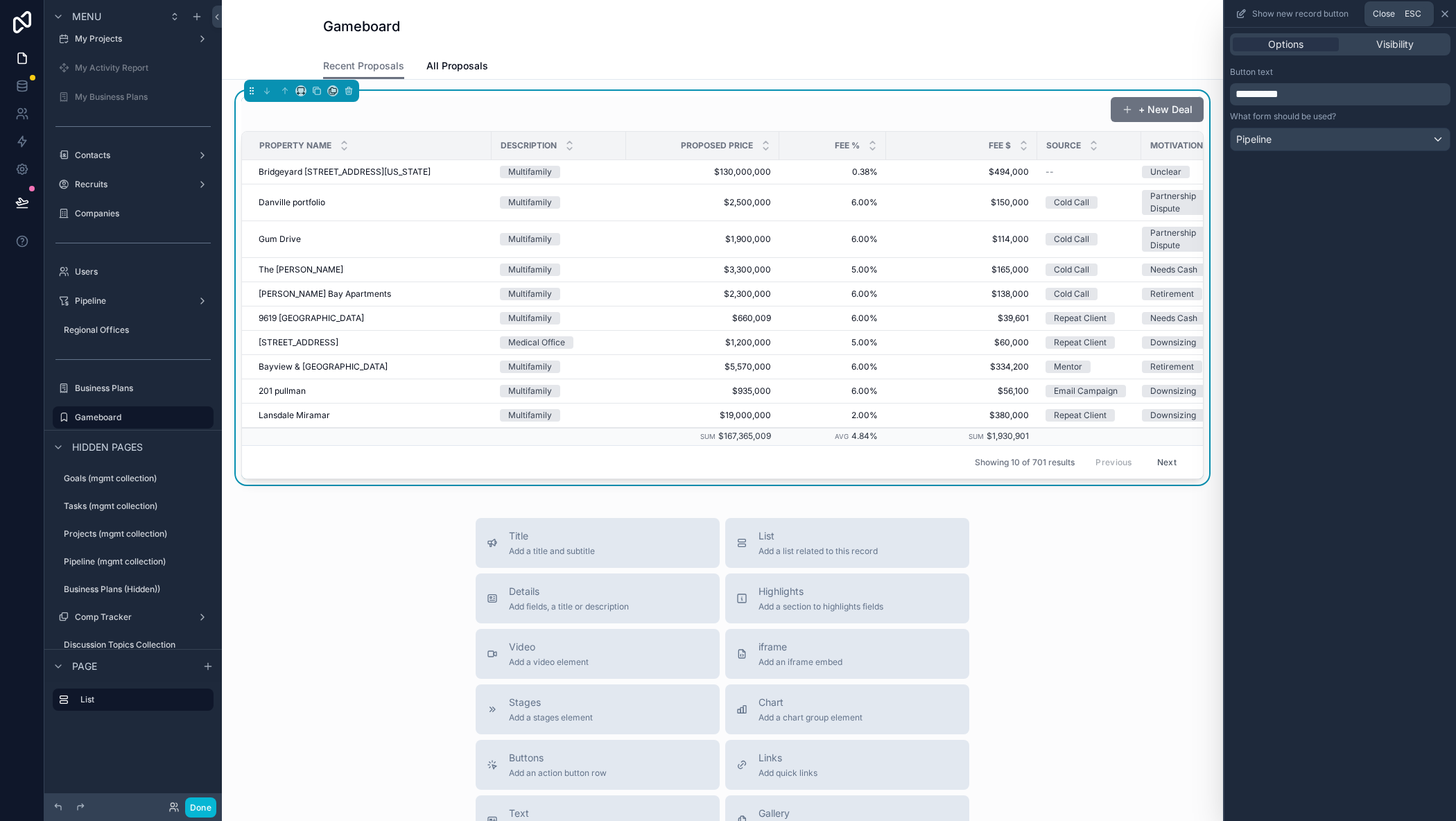
click at [1445, 15] on icon at bounding box center [1444, 14] width 6 height 6
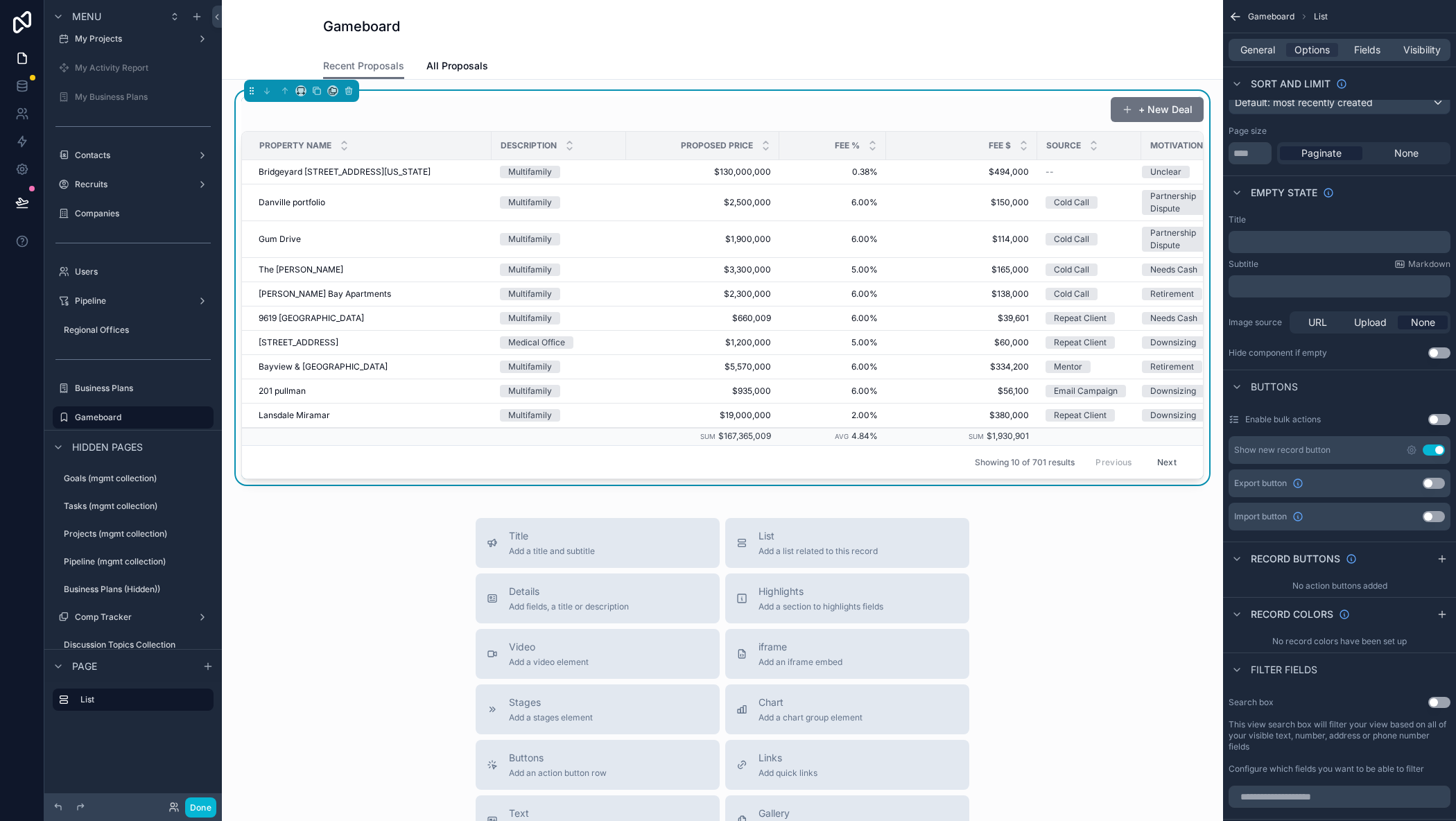
click at [343, 539] on div "Title Add a title and subtitle List Add a list related to this record Details A…" at bounding box center [722, 765] width 979 height 494
click at [646, 0] on div "Gameboard" at bounding box center [722, 26] width 798 height 53
click at [194, 809] on button "Done" at bounding box center [200, 808] width 32 height 20
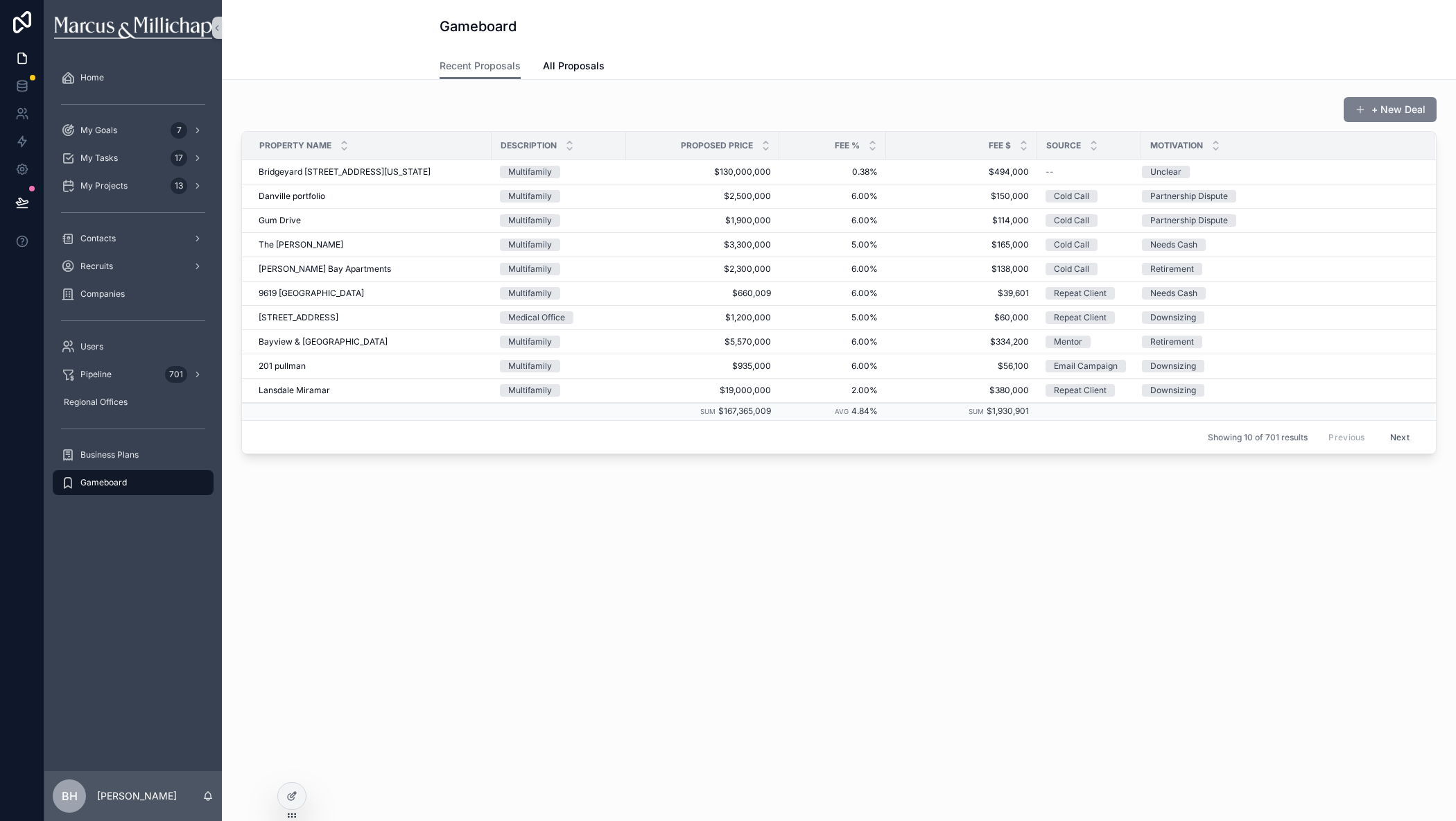
click at [1383, 102] on button "+ New Deal" at bounding box center [1389, 109] width 93 height 25
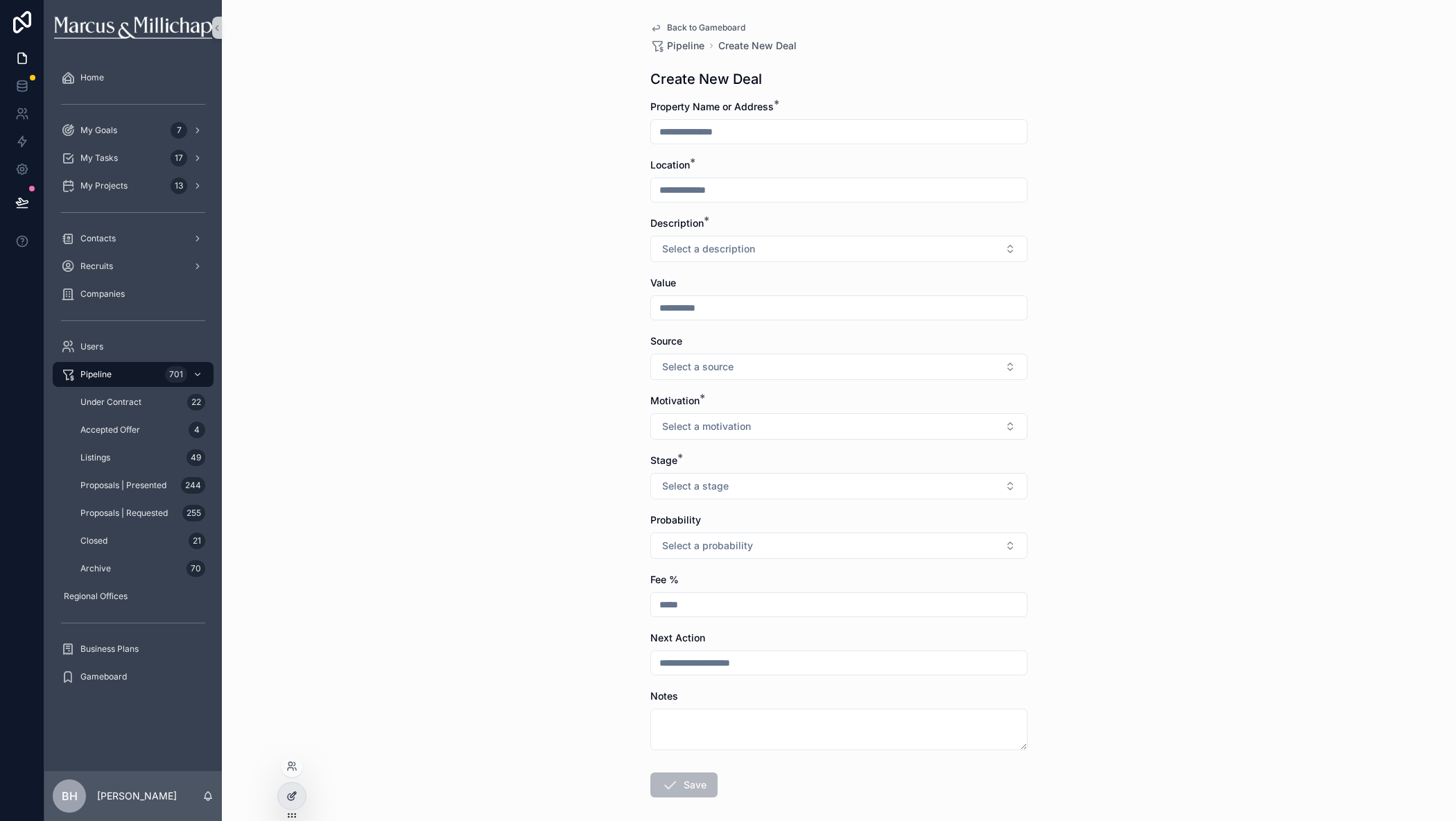
click at [291, 803] on div at bounding box center [292, 796] width 28 height 26
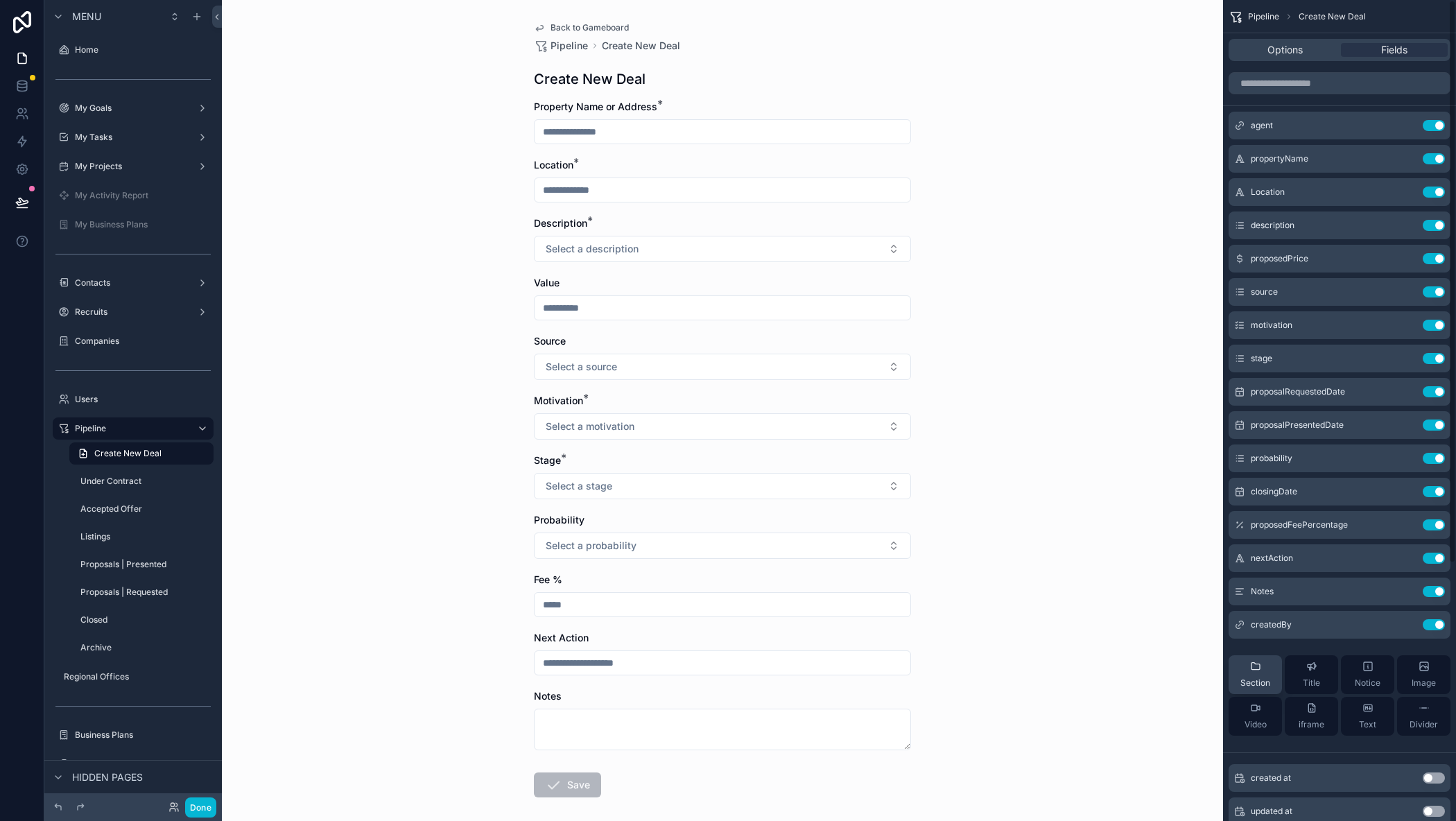
click at [1255, 685] on span "Section" at bounding box center [1255, 683] width 30 height 11
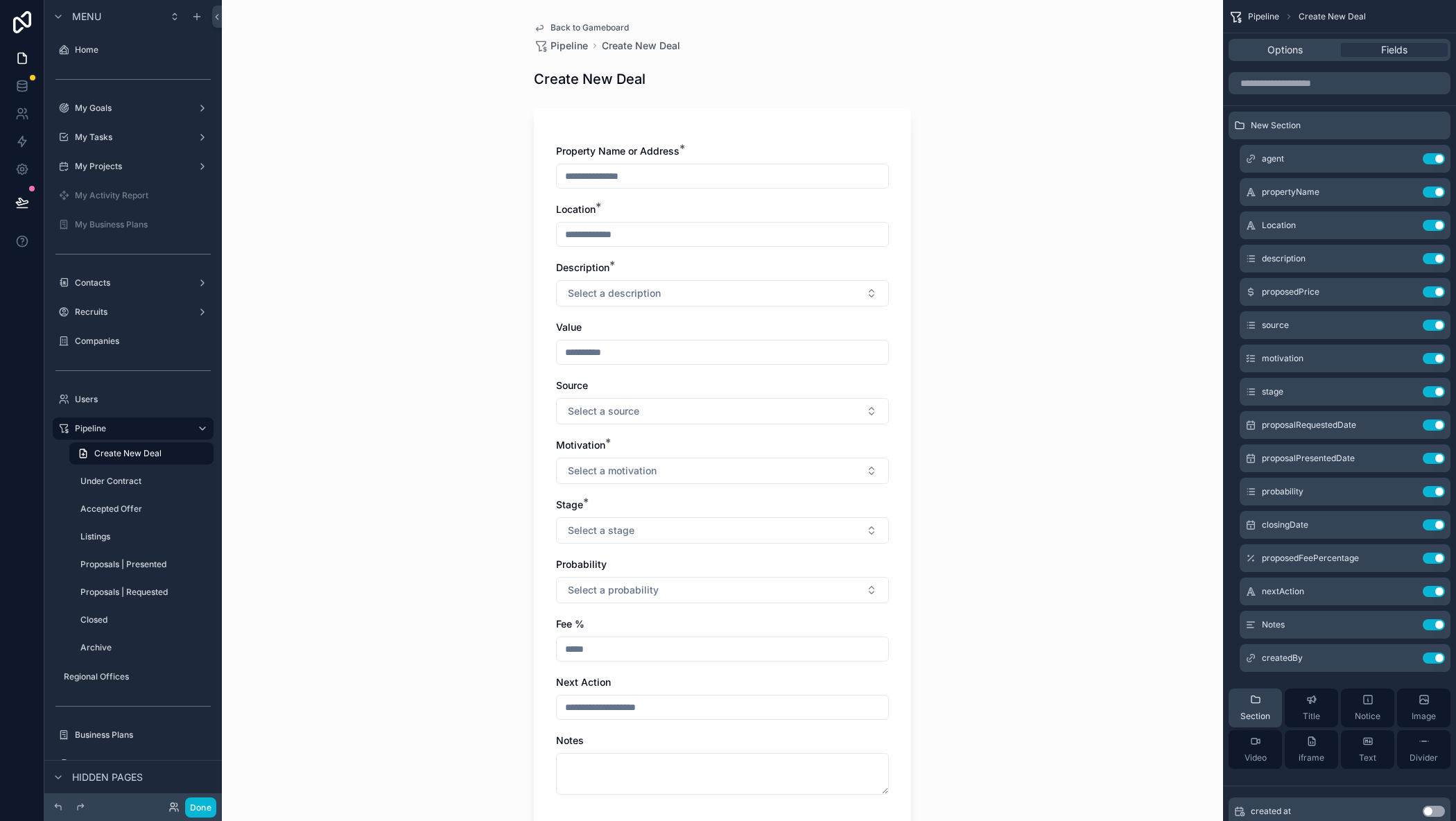
click at [1248, 721] on span "Section" at bounding box center [1255, 716] width 30 height 11
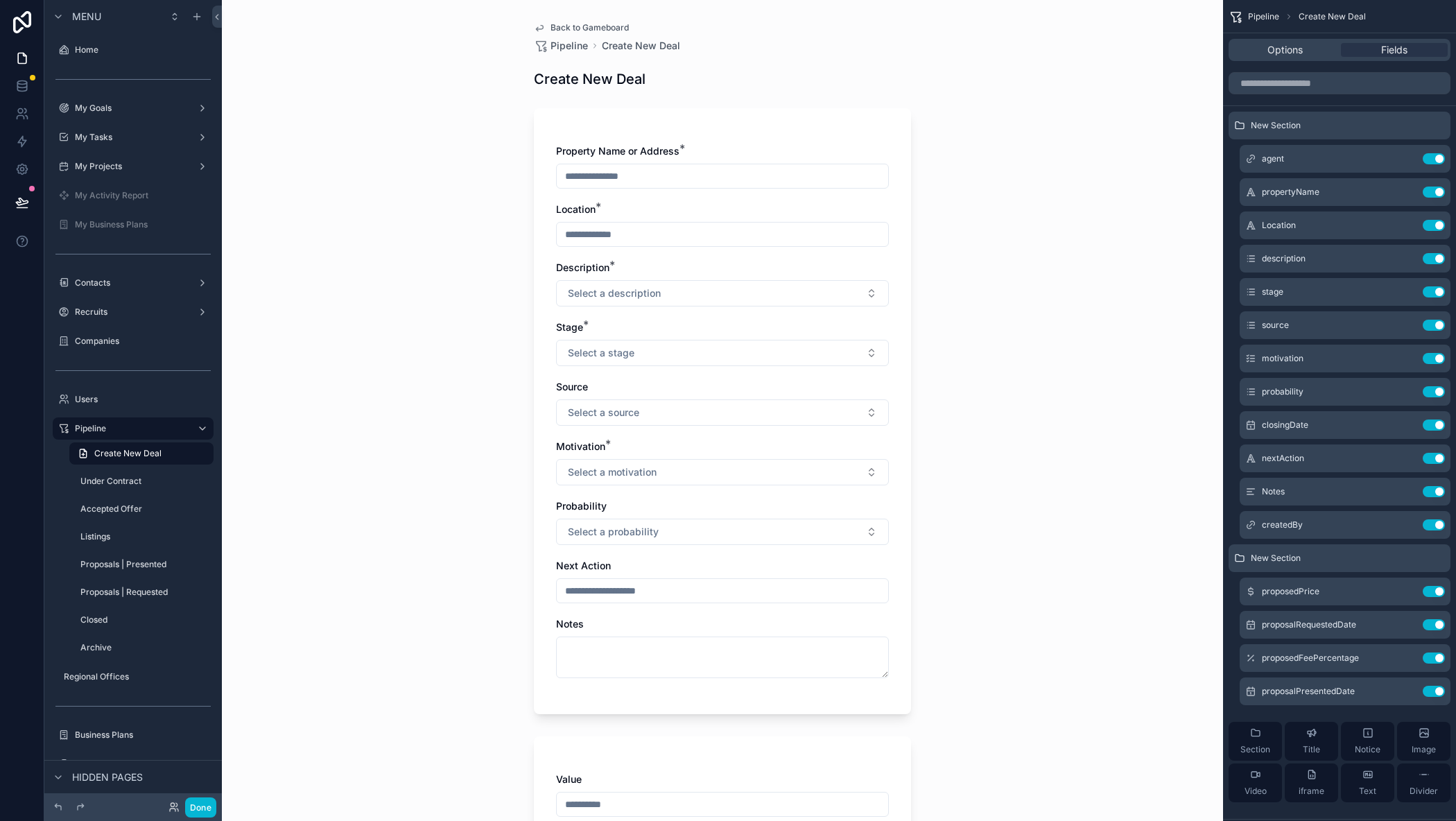
click at [1251, 749] on span "Section" at bounding box center [1255, 749] width 30 height 11
click at [1405, 728] on icon "scrollable content" at bounding box center [1405, 725] width 6 height 6
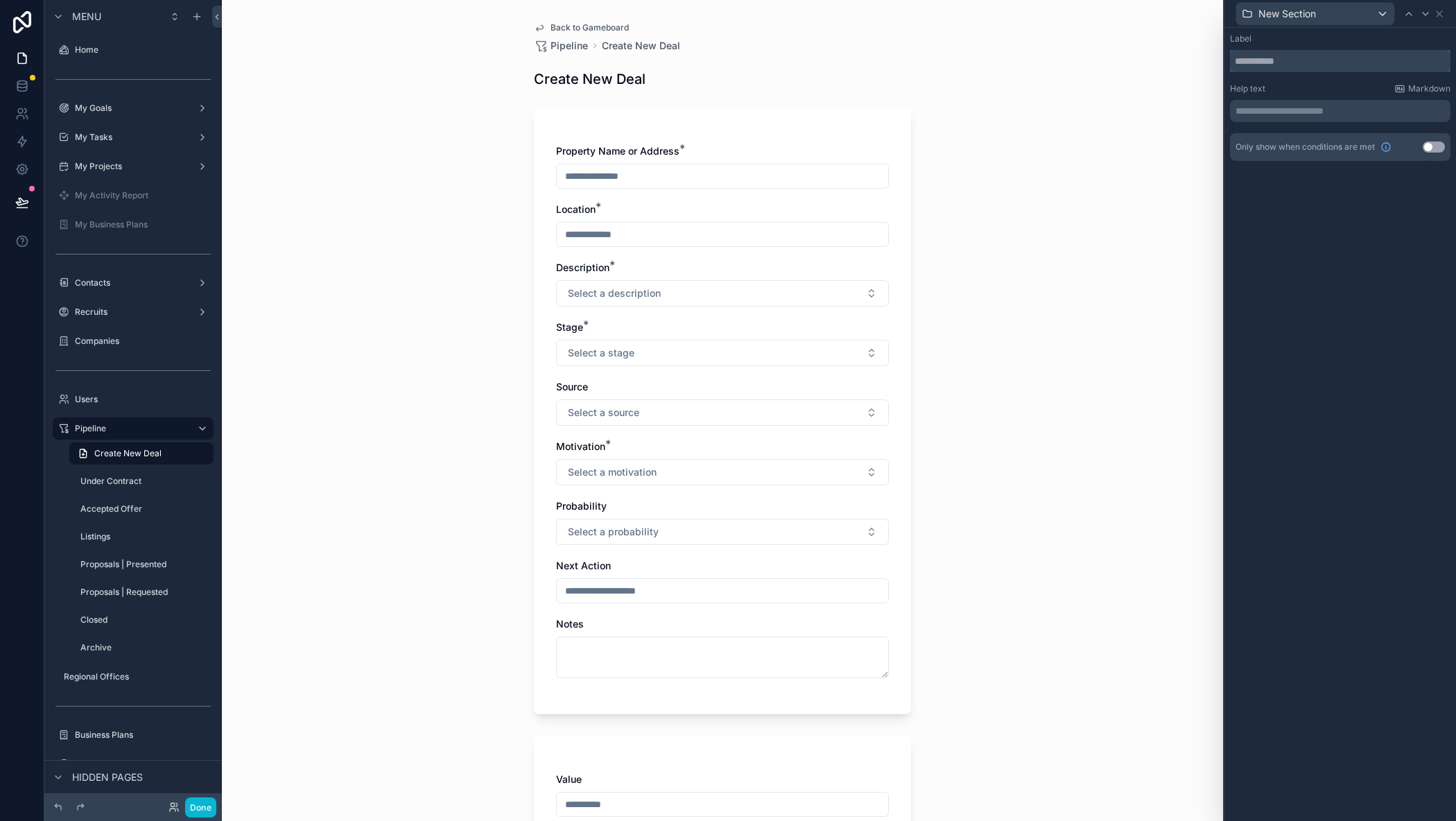
click at [1274, 67] on input "text" at bounding box center [1340, 61] width 220 height 22
type input "**********"
click at [1433, 150] on button "Use setting" at bounding box center [1434, 147] width 22 height 11
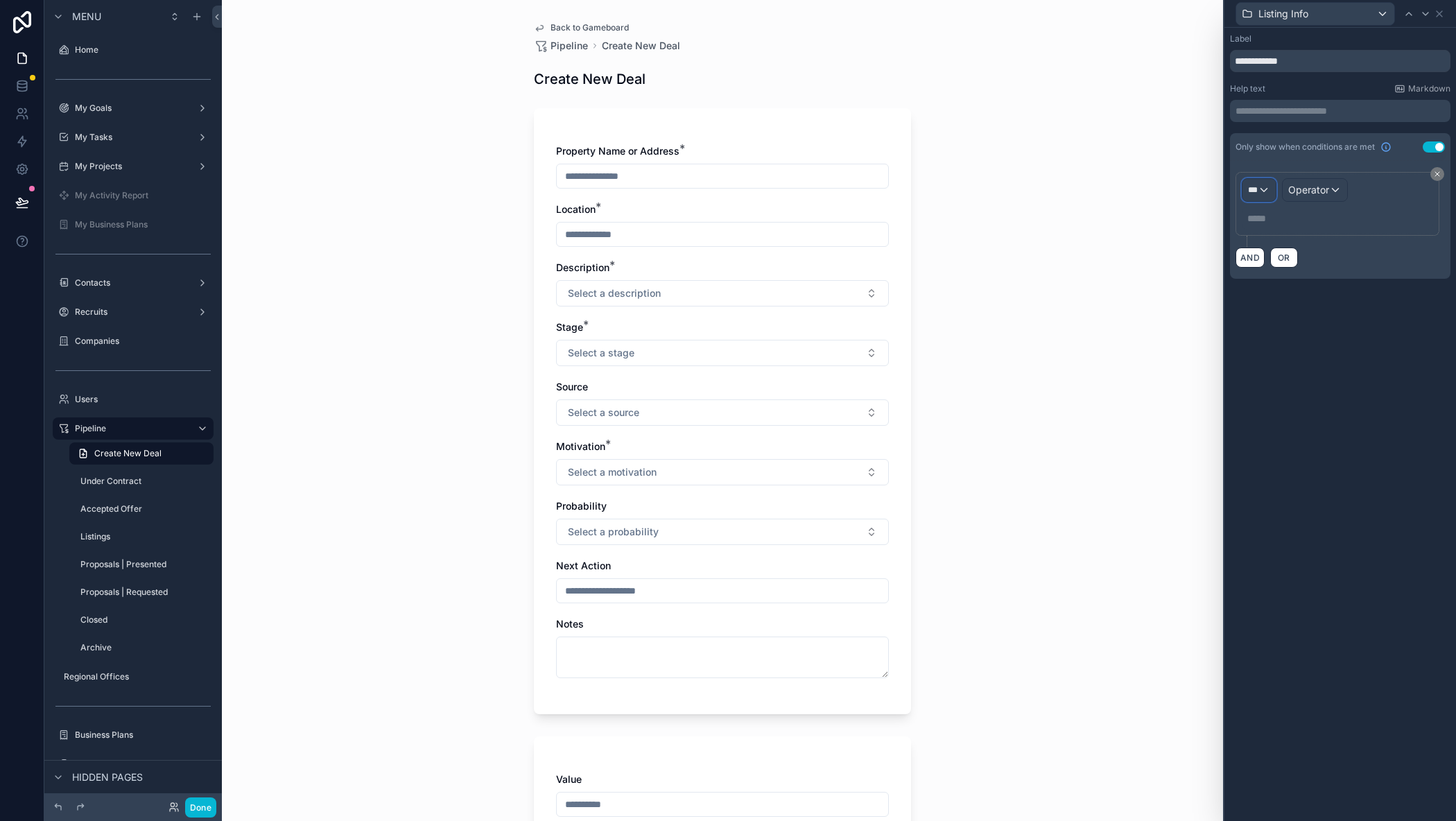
click at [1270, 189] on div "***" at bounding box center [1258, 190] width 33 height 22
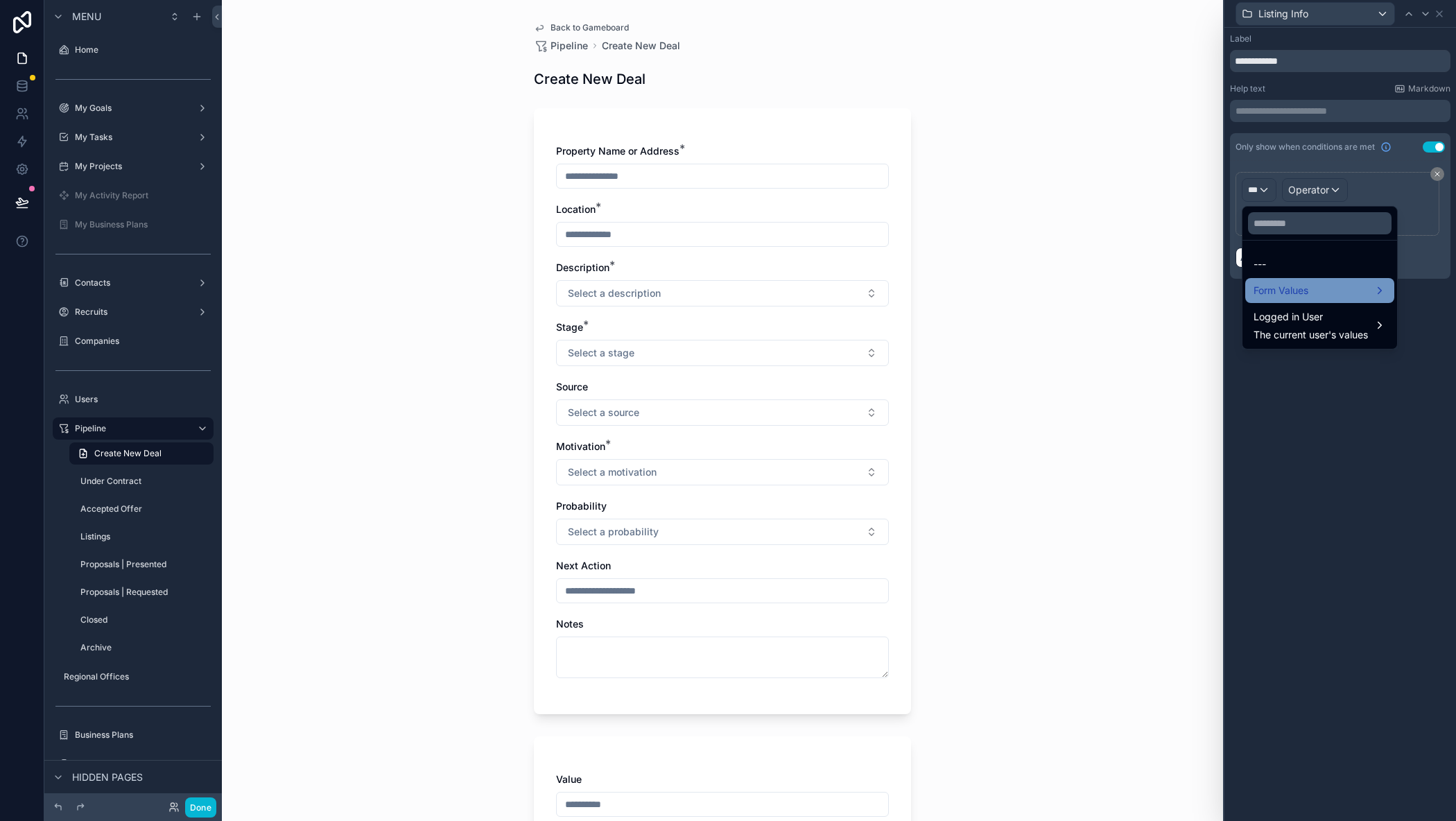
click at [1275, 289] on span "Form Values" at bounding box center [1280, 291] width 55 height 17
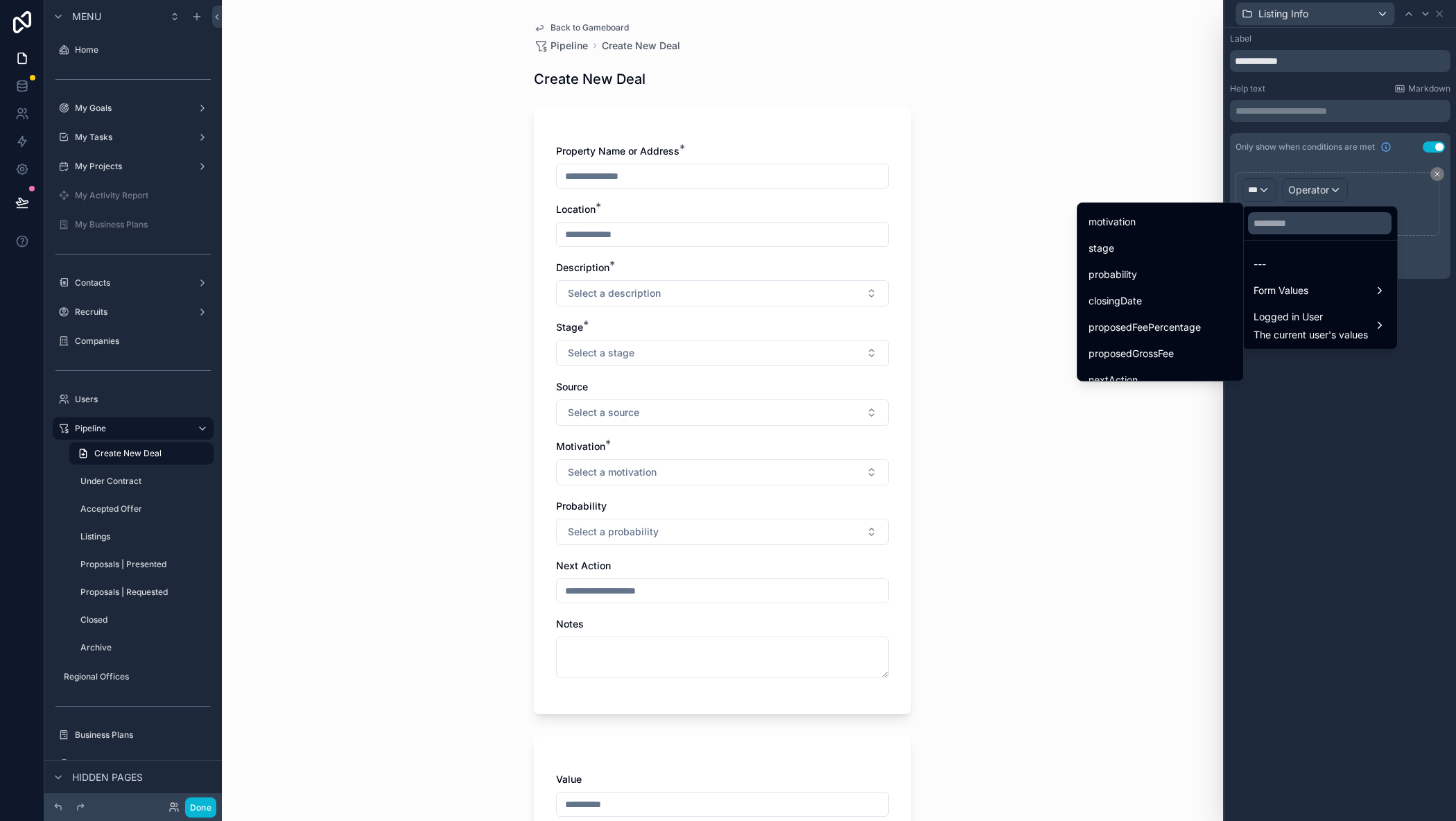
scroll to position [208, 0]
click at [1116, 258] on div "stage" at bounding box center [1160, 247] width 160 height 25
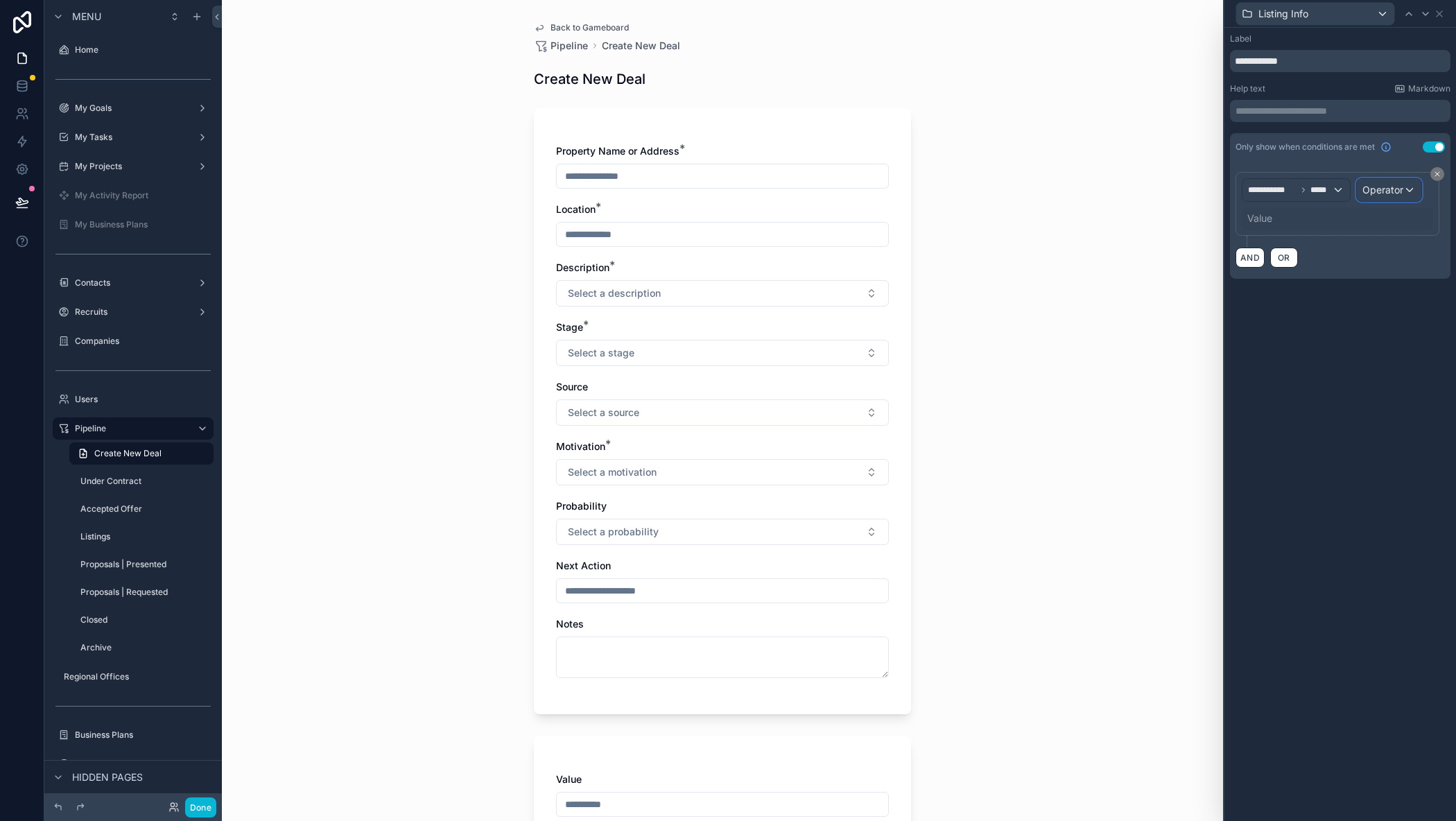
click at [1379, 187] on span "Operator" at bounding box center [1383, 189] width 41 height 12
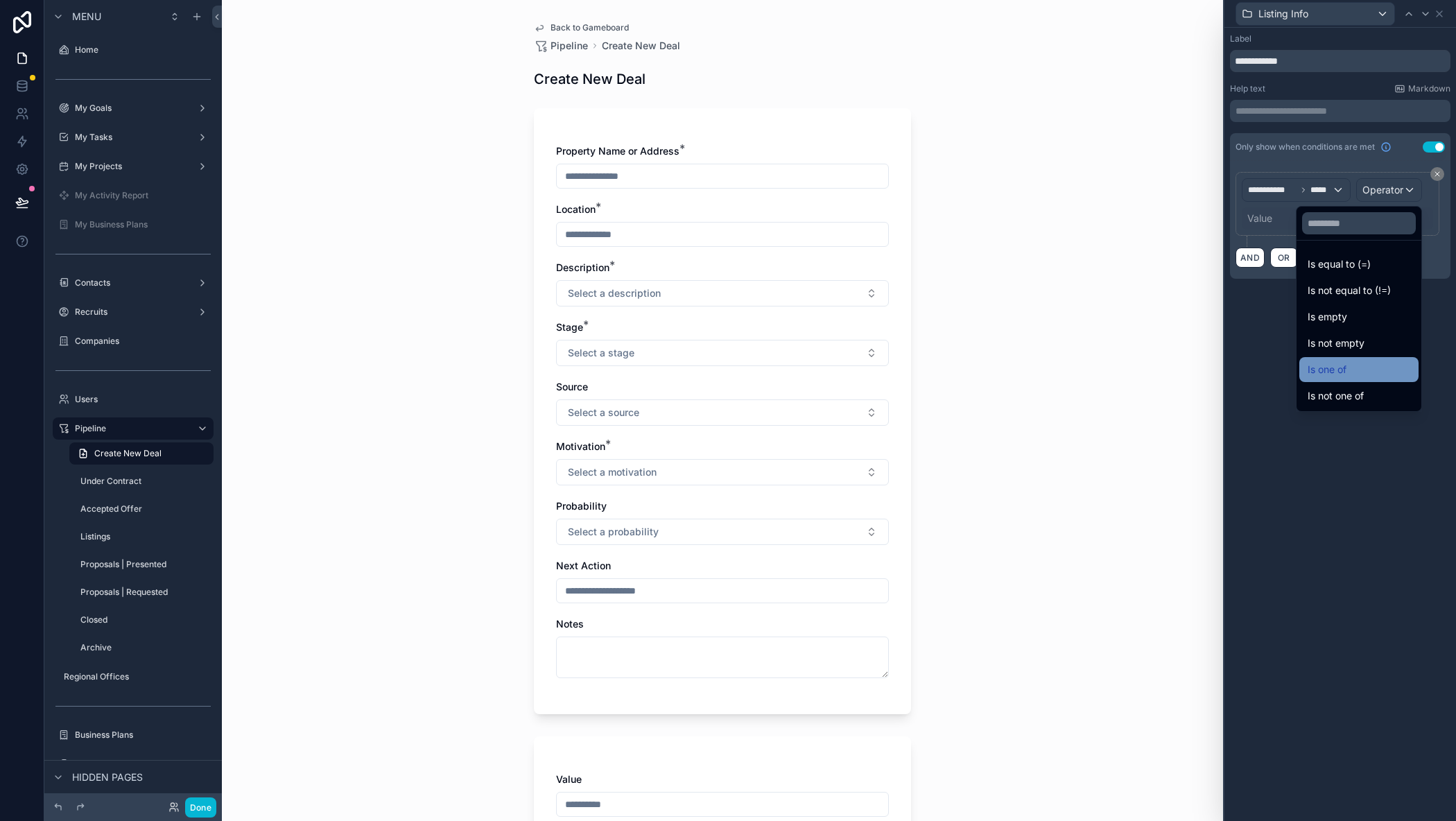
click at [1309, 373] on span "Is one of" at bounding box center [1327, 370] width 39 height 17
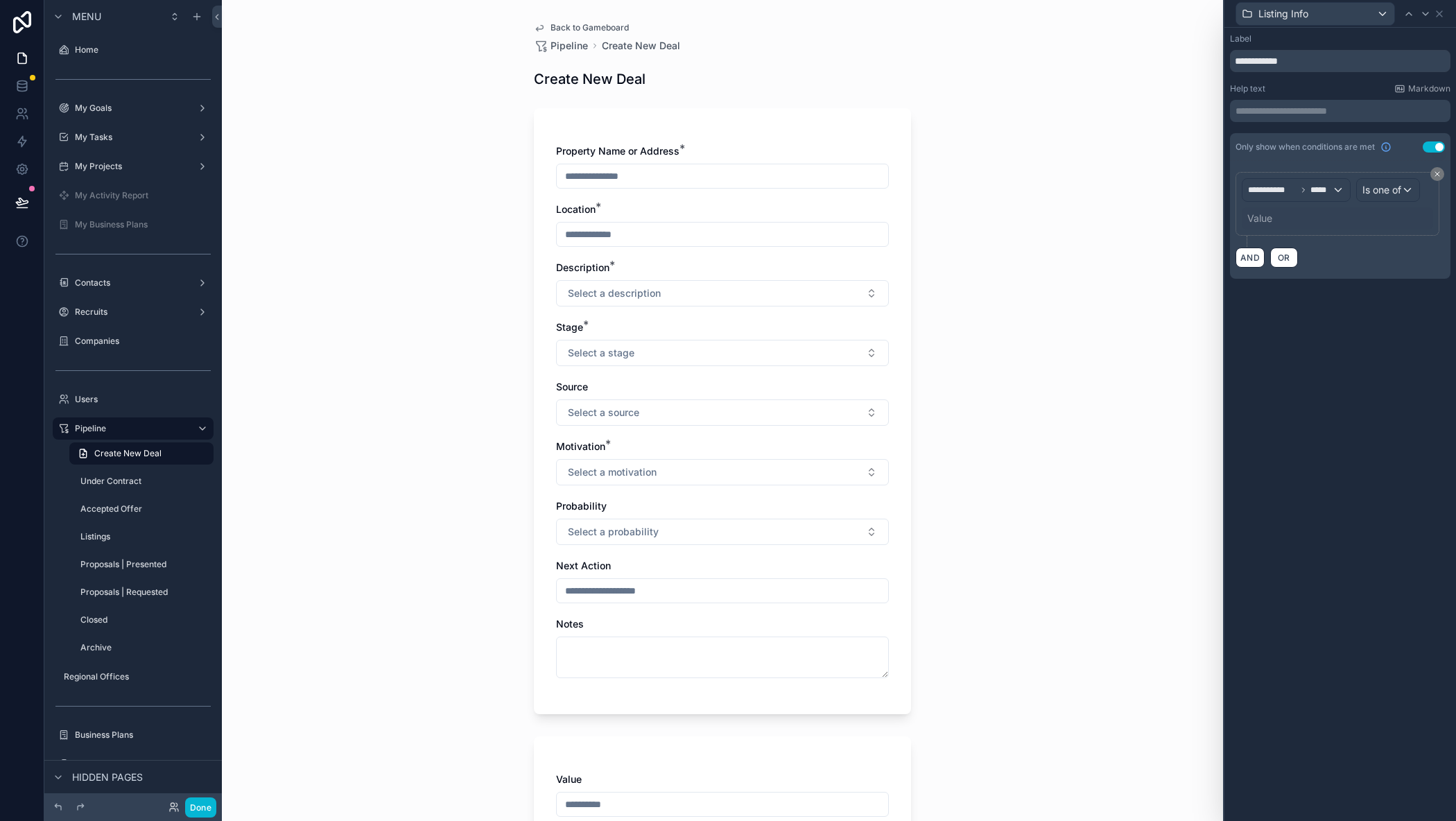
click at [1265, 215] on div "Value" at bounding box center [1259, 218] width 25 height 14
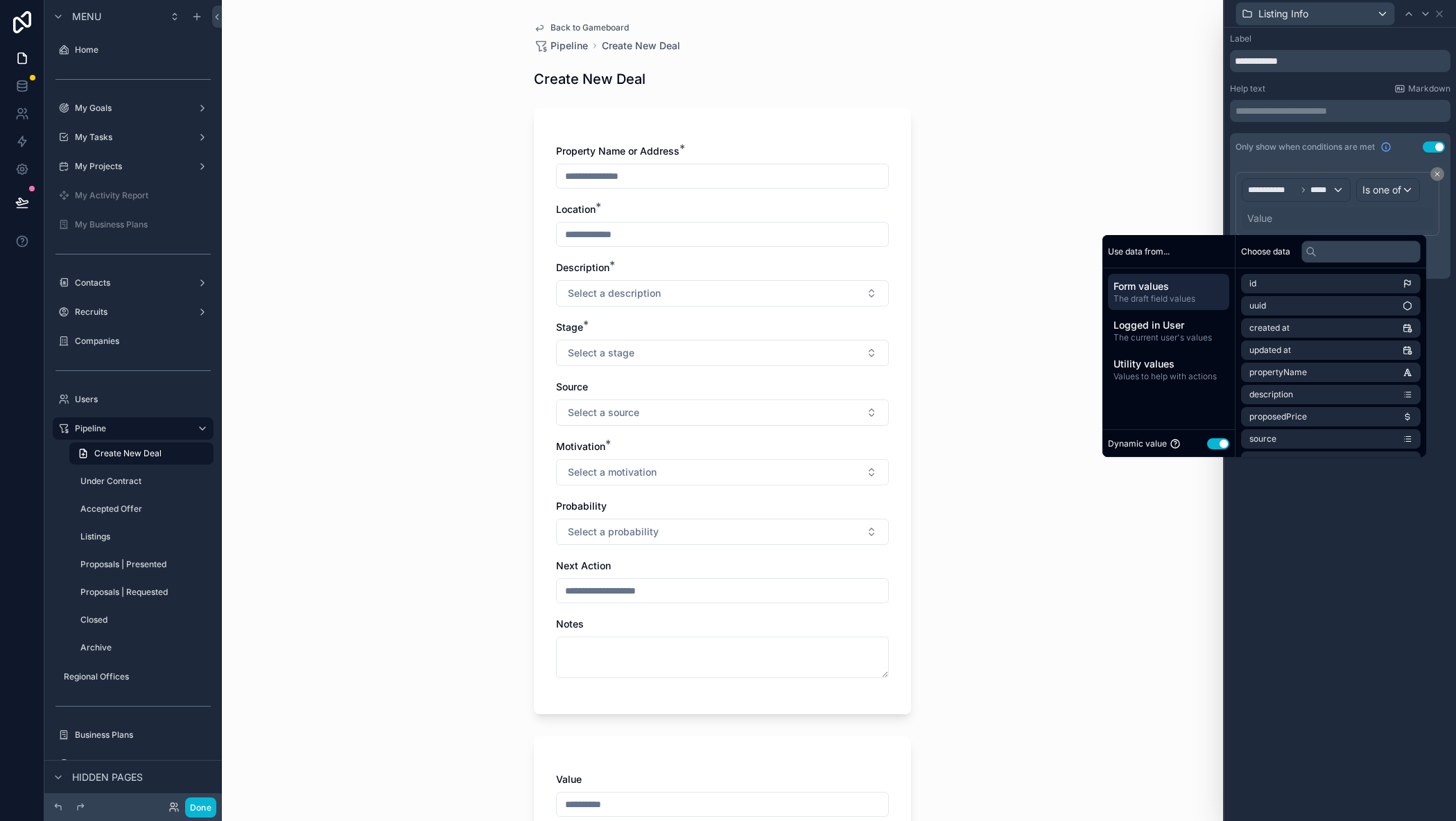
click at [1207, 441] on button "Use setting" at bounding box center [1218, 444] width 22 height 11
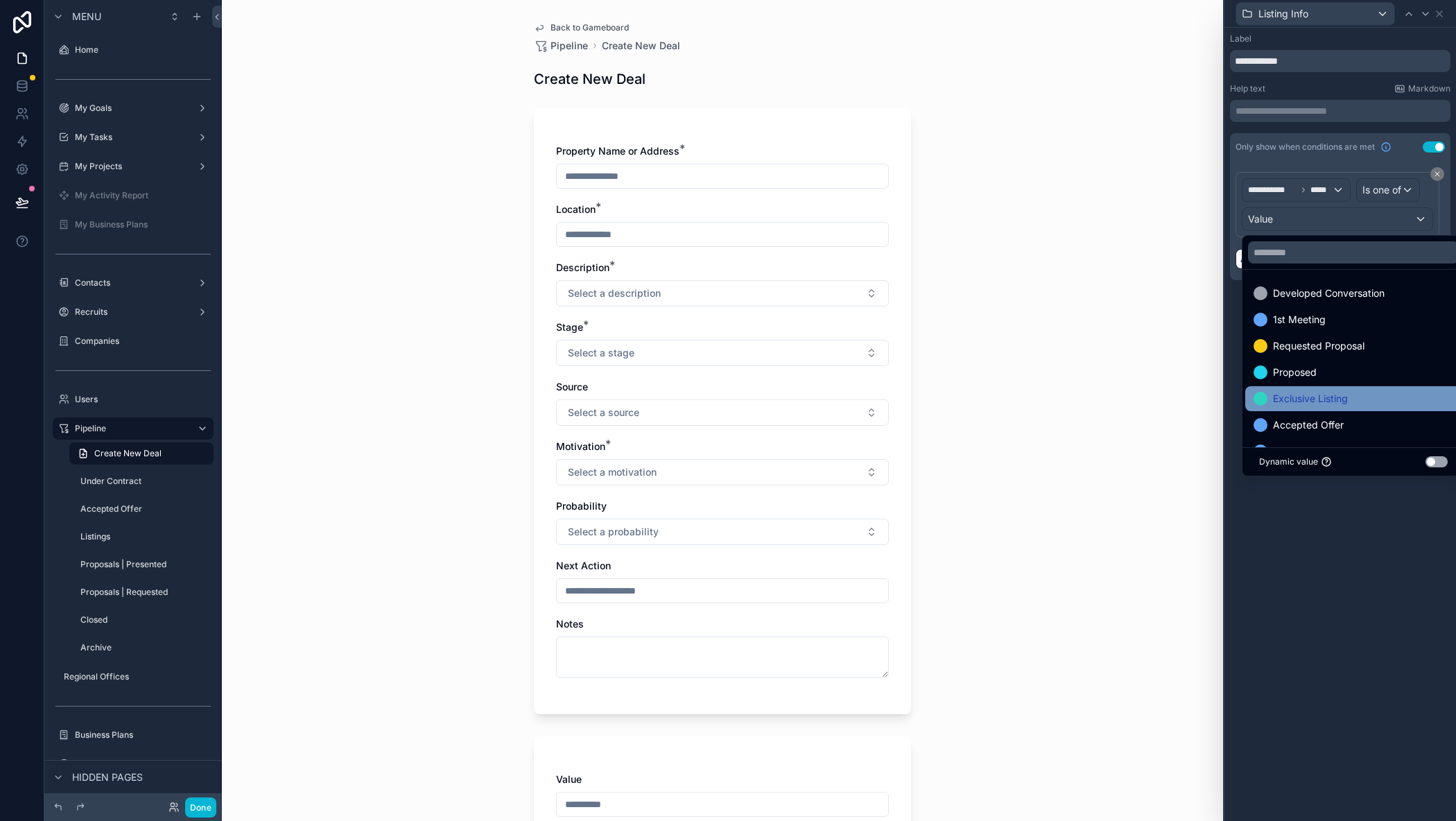
click at [1313, 392] on span "Exclusive Listing" at bounding box center [1310, 399] width 75 height 17
click at [1323, 520] on div "**********" at bounding box center [1339, 425] width 231 height 794
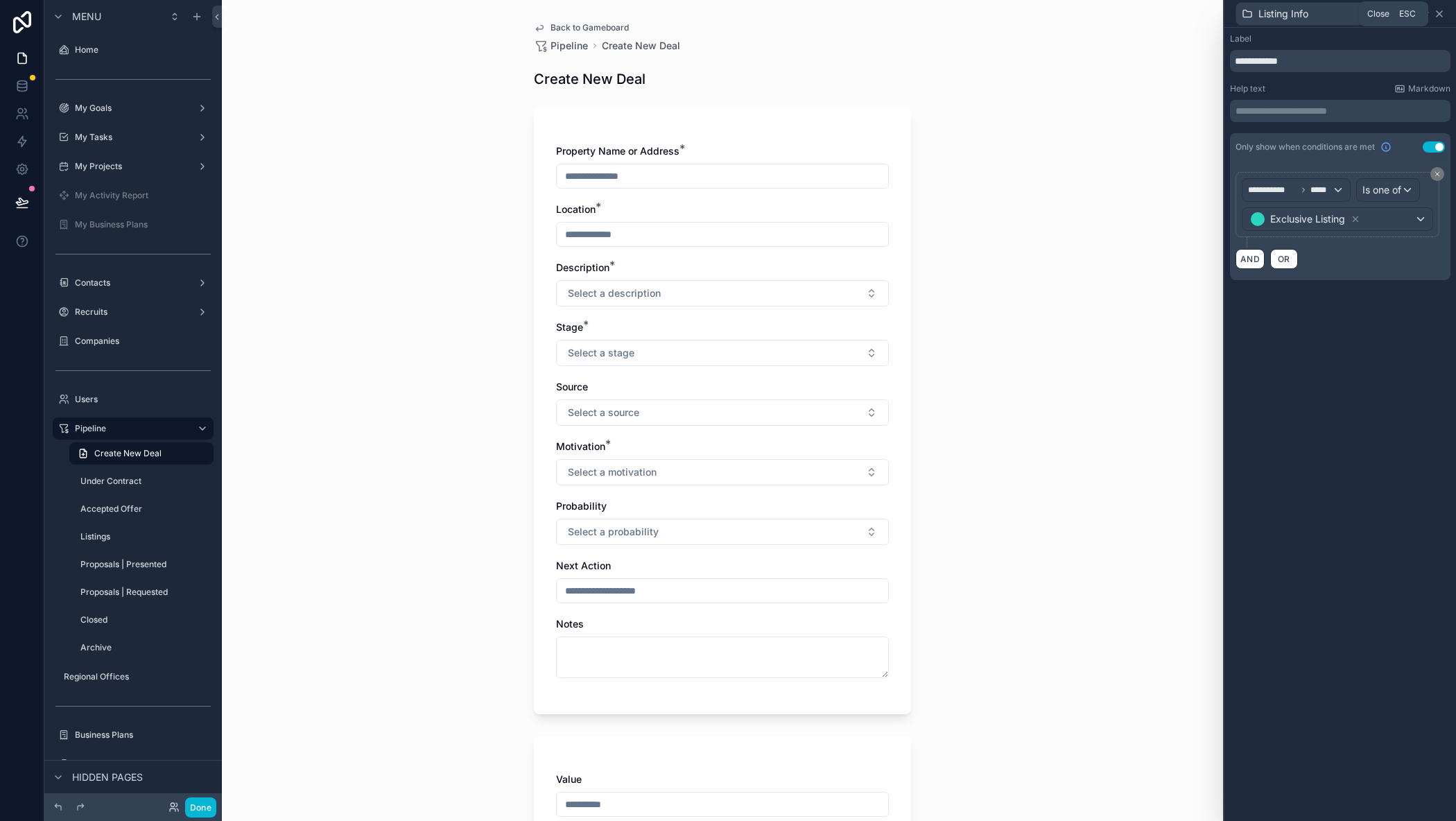
click at [1438, 13] on icon at bounding box center [1439, 14] width 6 height 6
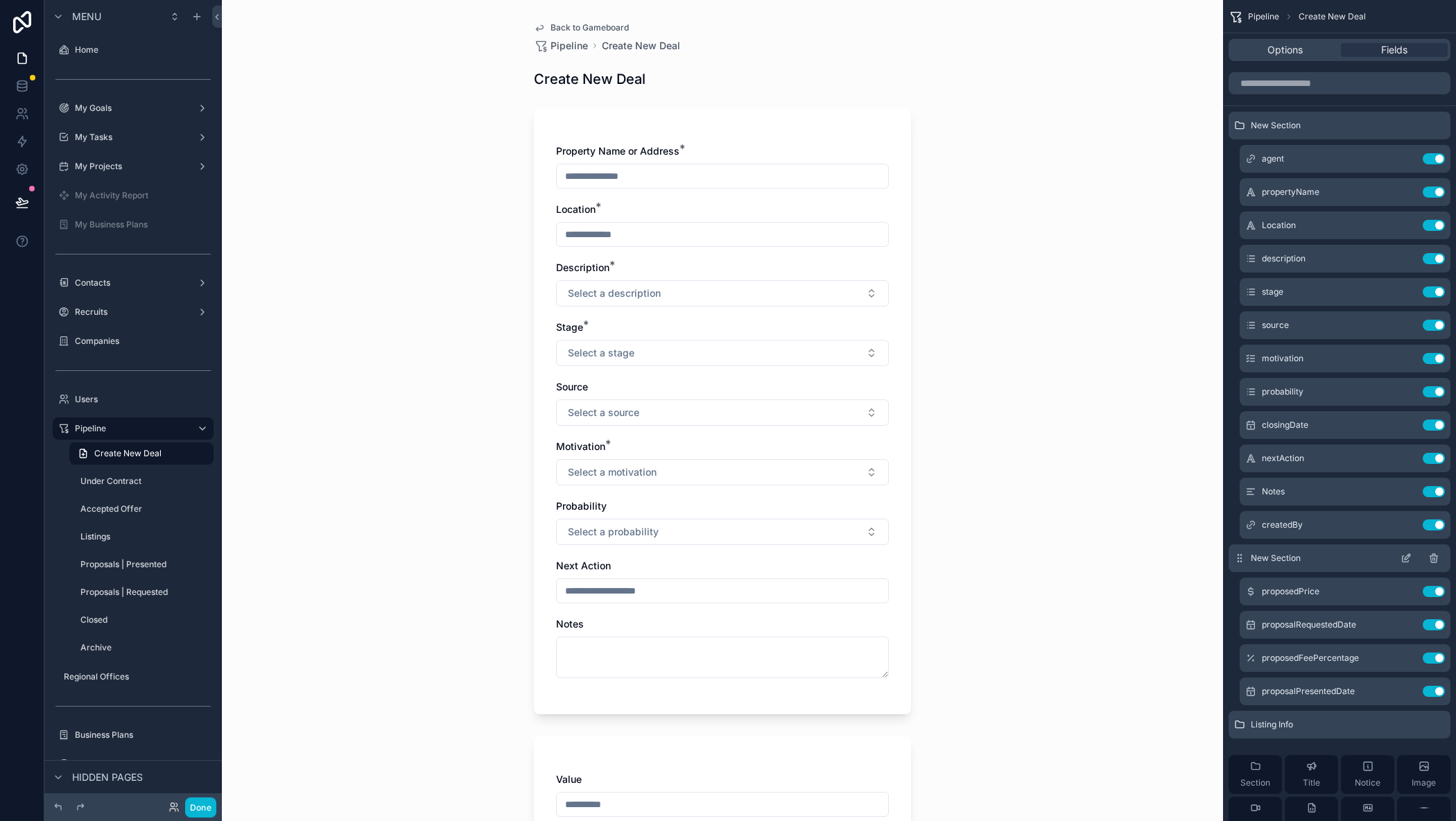
click at [1404, 556] on icon "scrollable content" at bounding box center [1405, 559] width 6 height 6
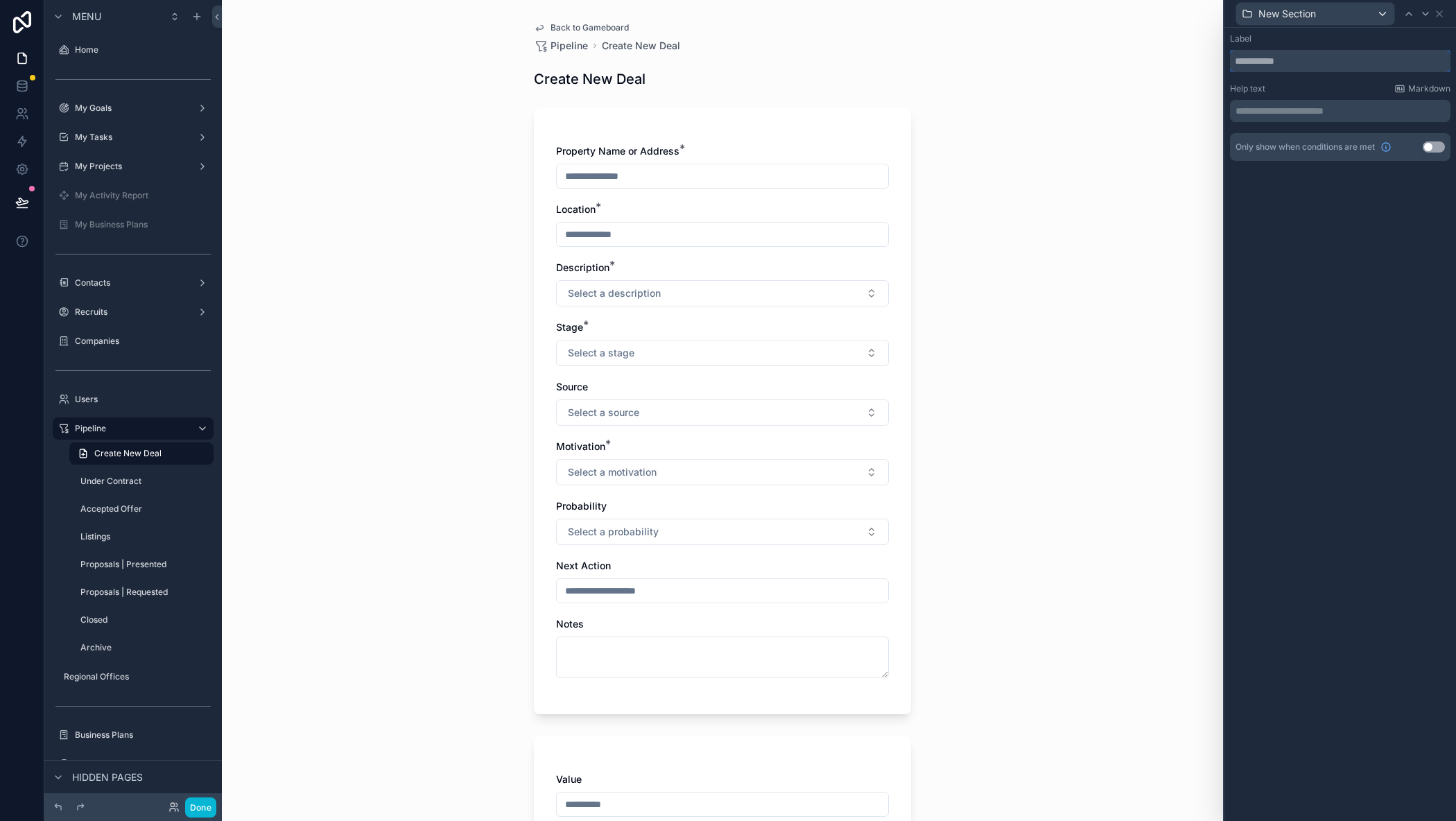
click at [1290, 62] on input "text" at bounding box center [1340, 61] width 220 height 22
type input "**********"
click at [1430, 148] on button "Use setting" at bounding box center [1434, 147] width 22 height 11
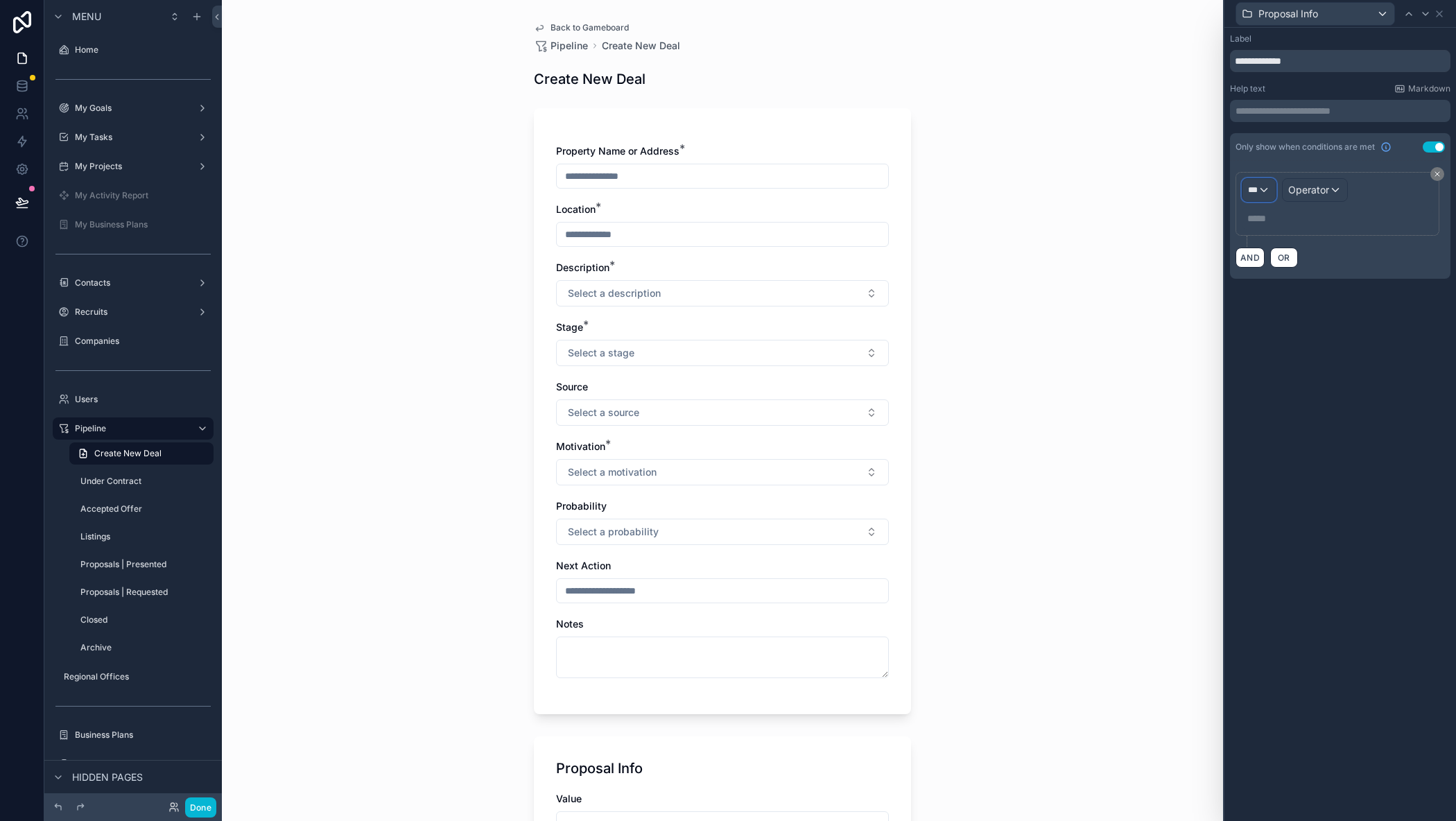
click at [1265, 192] on div "***" at bounding box center [1258, 190] width 33 height 22
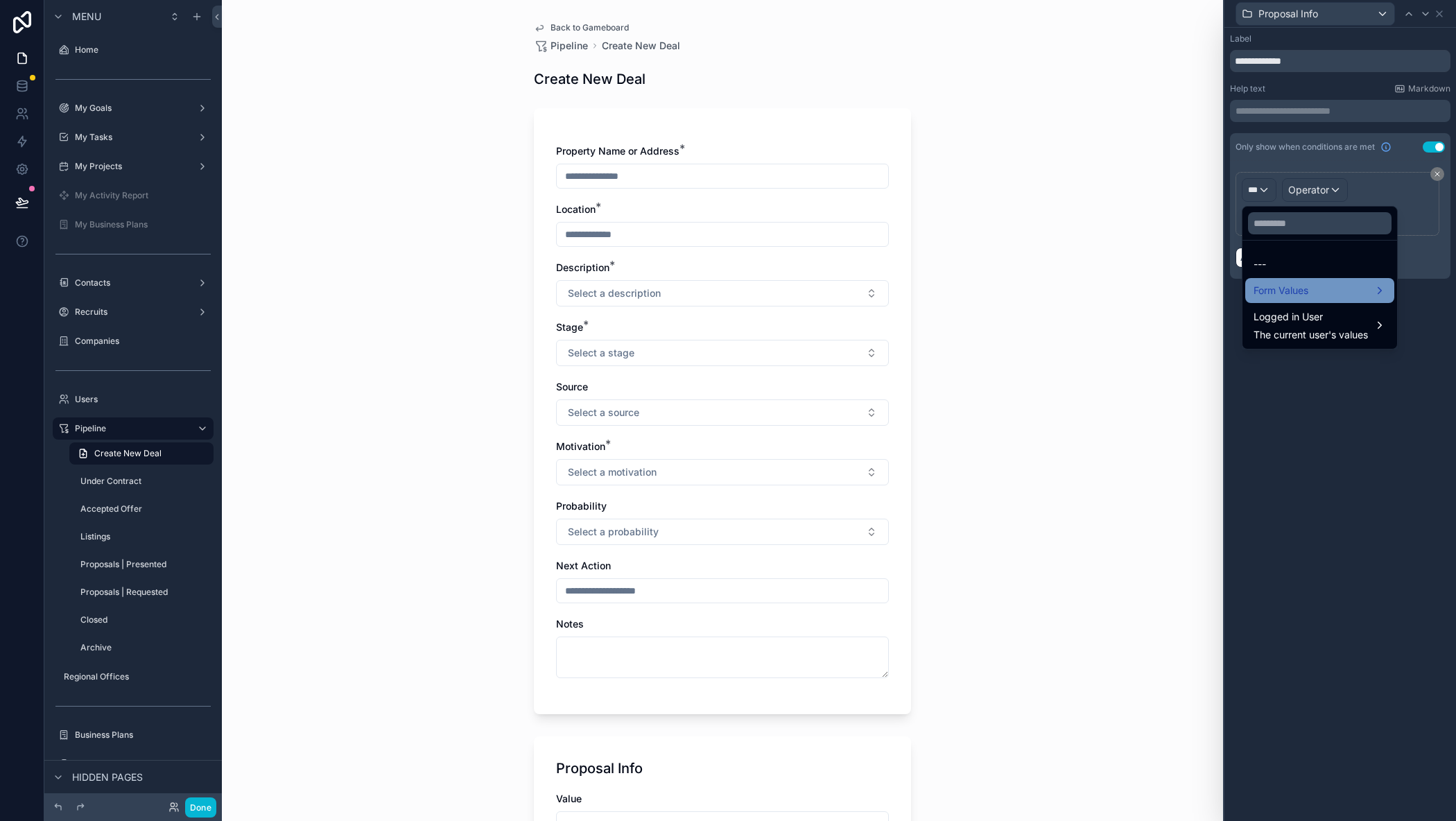
click at [1281, 278] on div "Form Values" at bounding box center [1320, 290] width 149 height 25
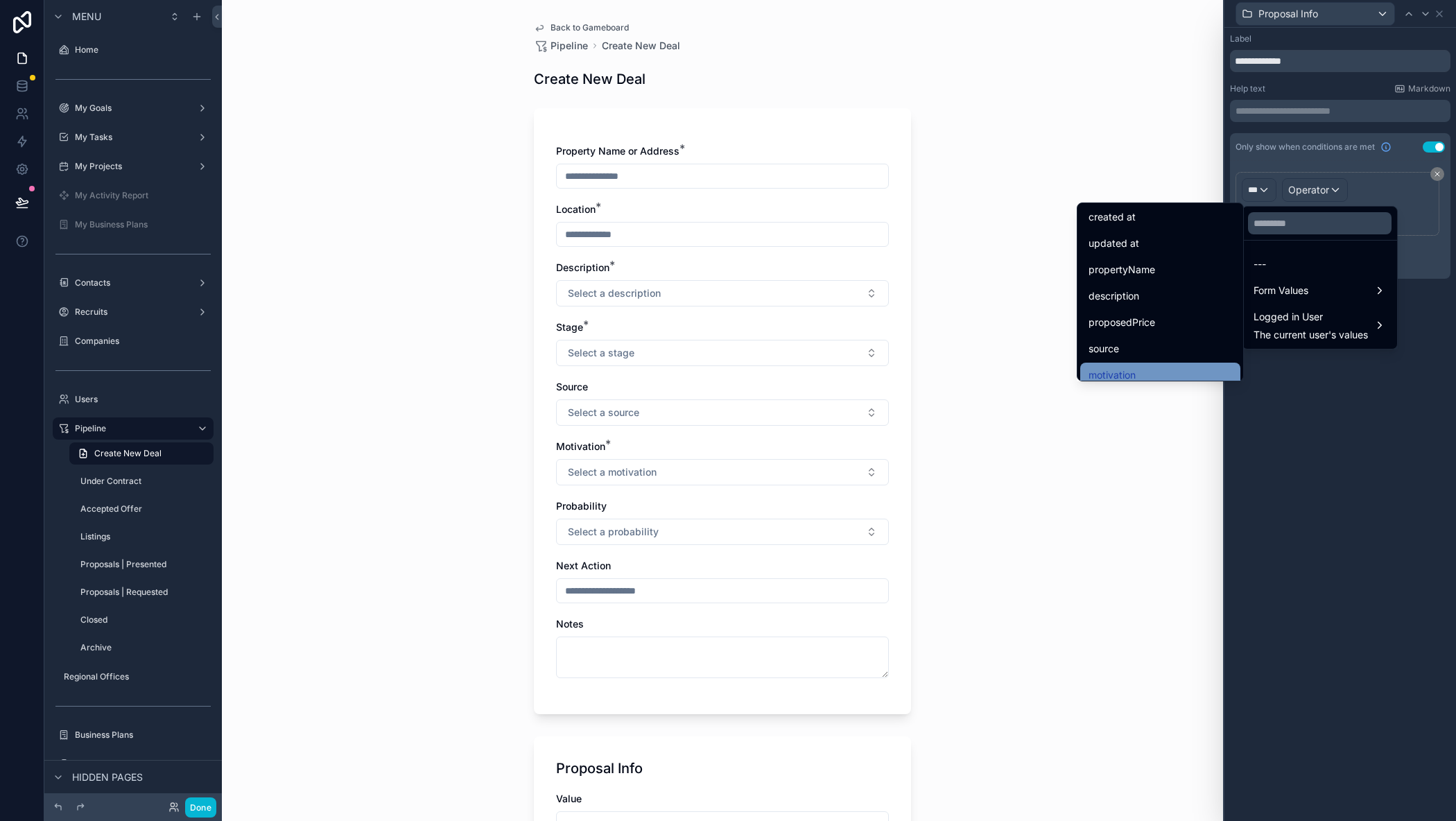
scroll to position [139, 0]
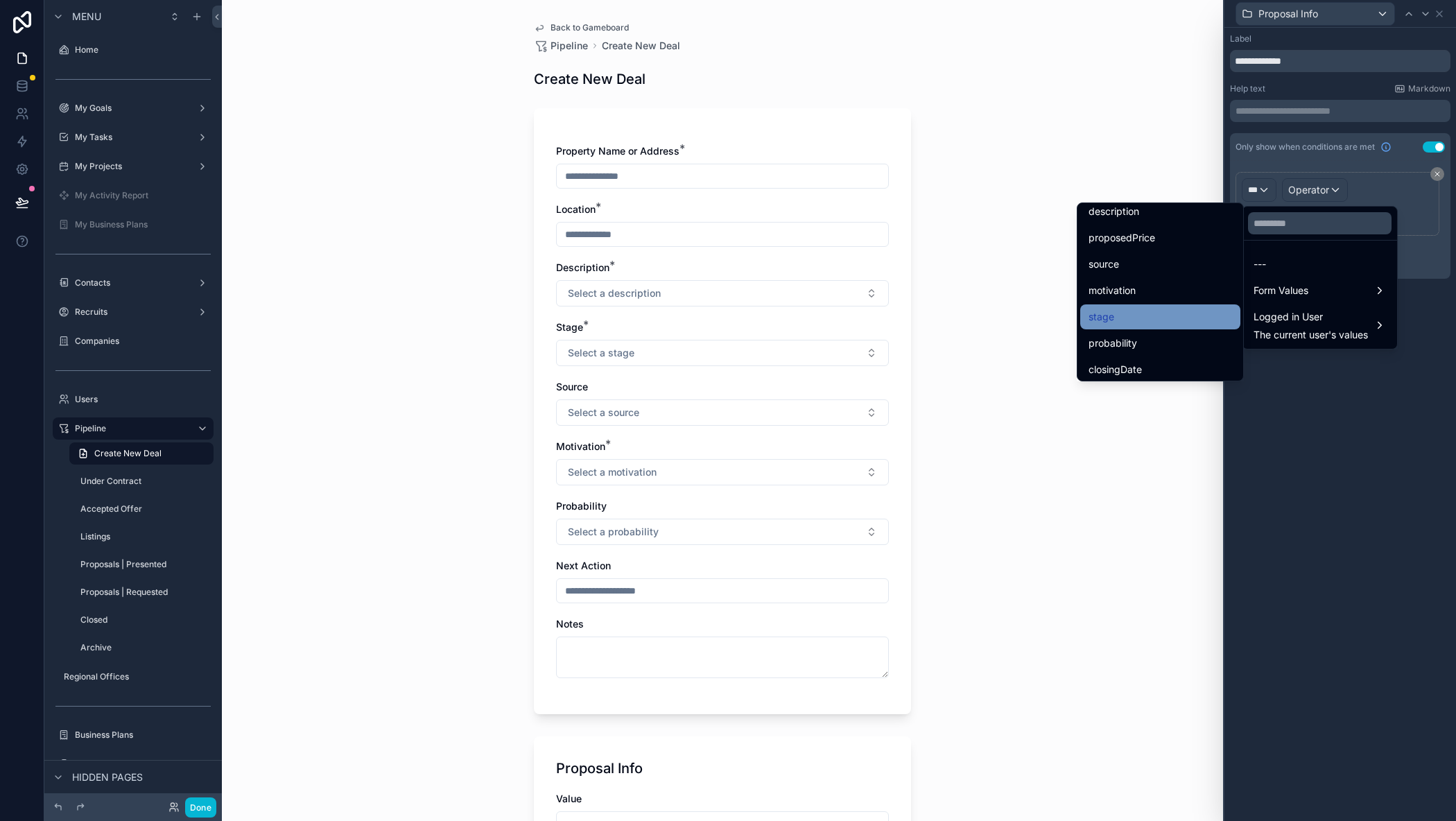
click at [1130, 309] on div "stage" at bounding box center [1160, 317] width 143 height 17
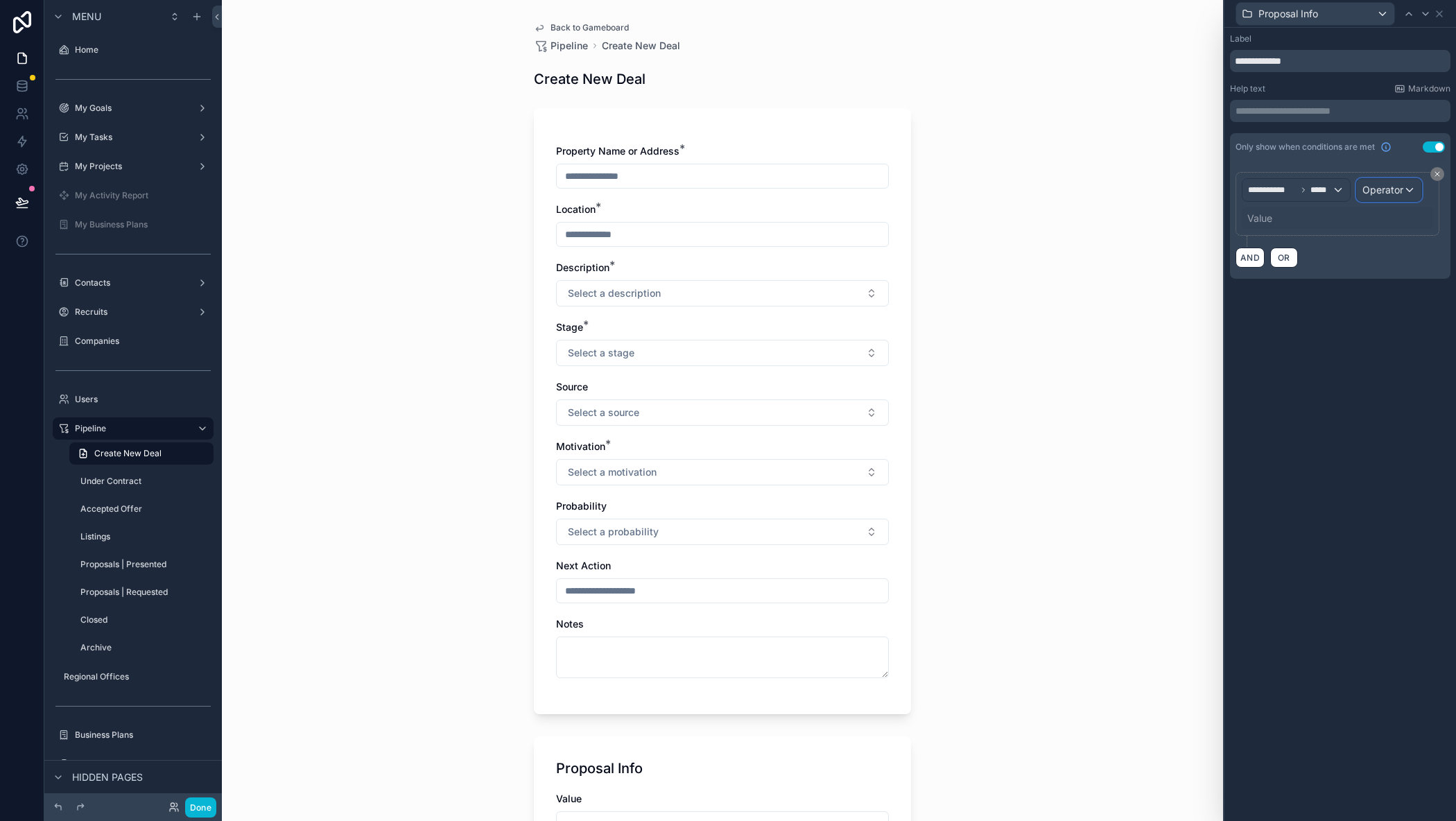
click at [1384, 192] on span "Operator" at bounding box center [1383, 189] width 41 height 12
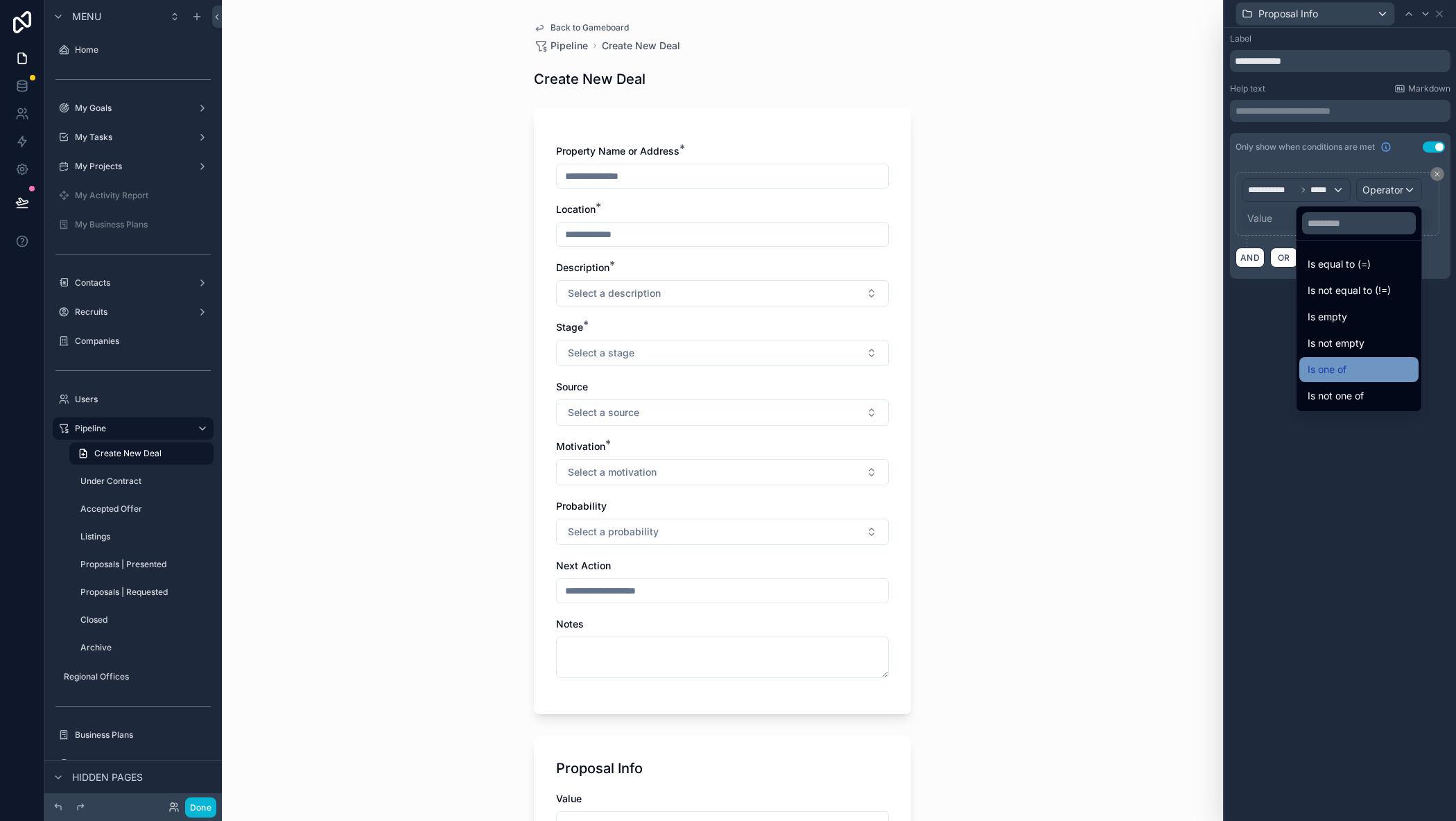
click at [1316, 369] on div "Is one of" at bounding box center [1359, 370] width 102 height 17
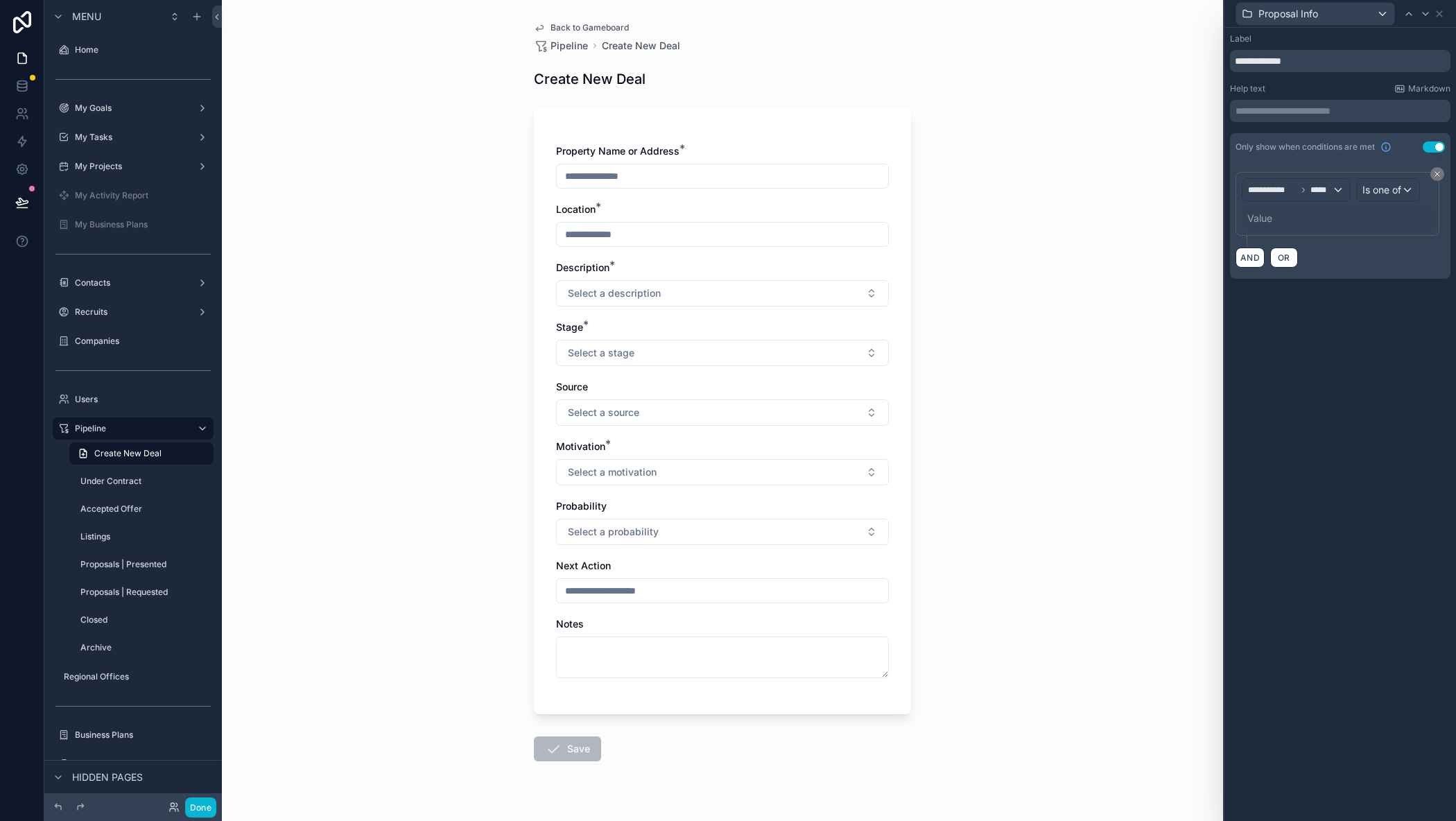
click at [1282, 220] on div "Value" at bounding box center [1337, 218] width 191 height 22
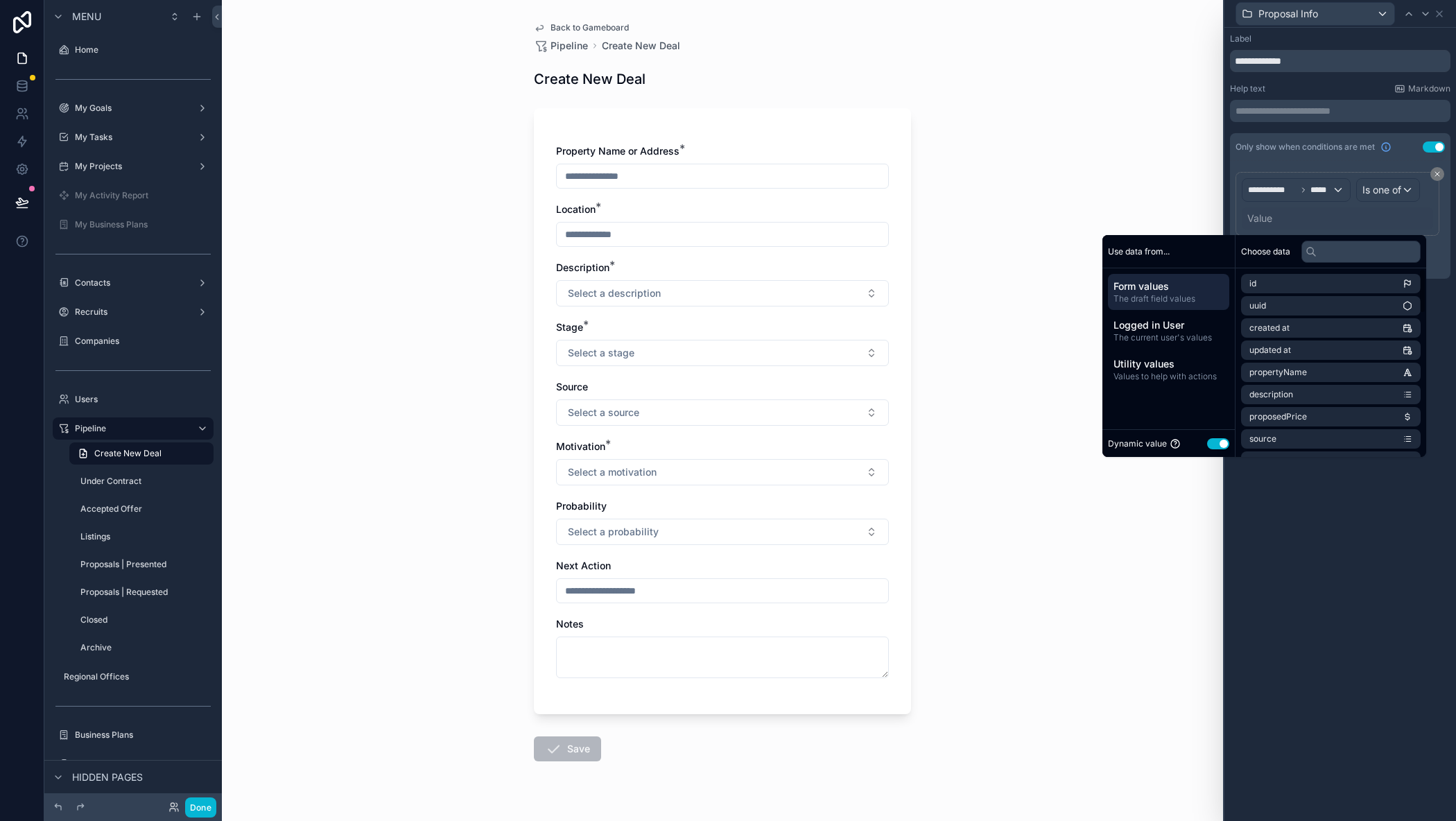
click at [1212, 445] on button "Use setting" at bounding box center [1218, 444] width 22 height 11
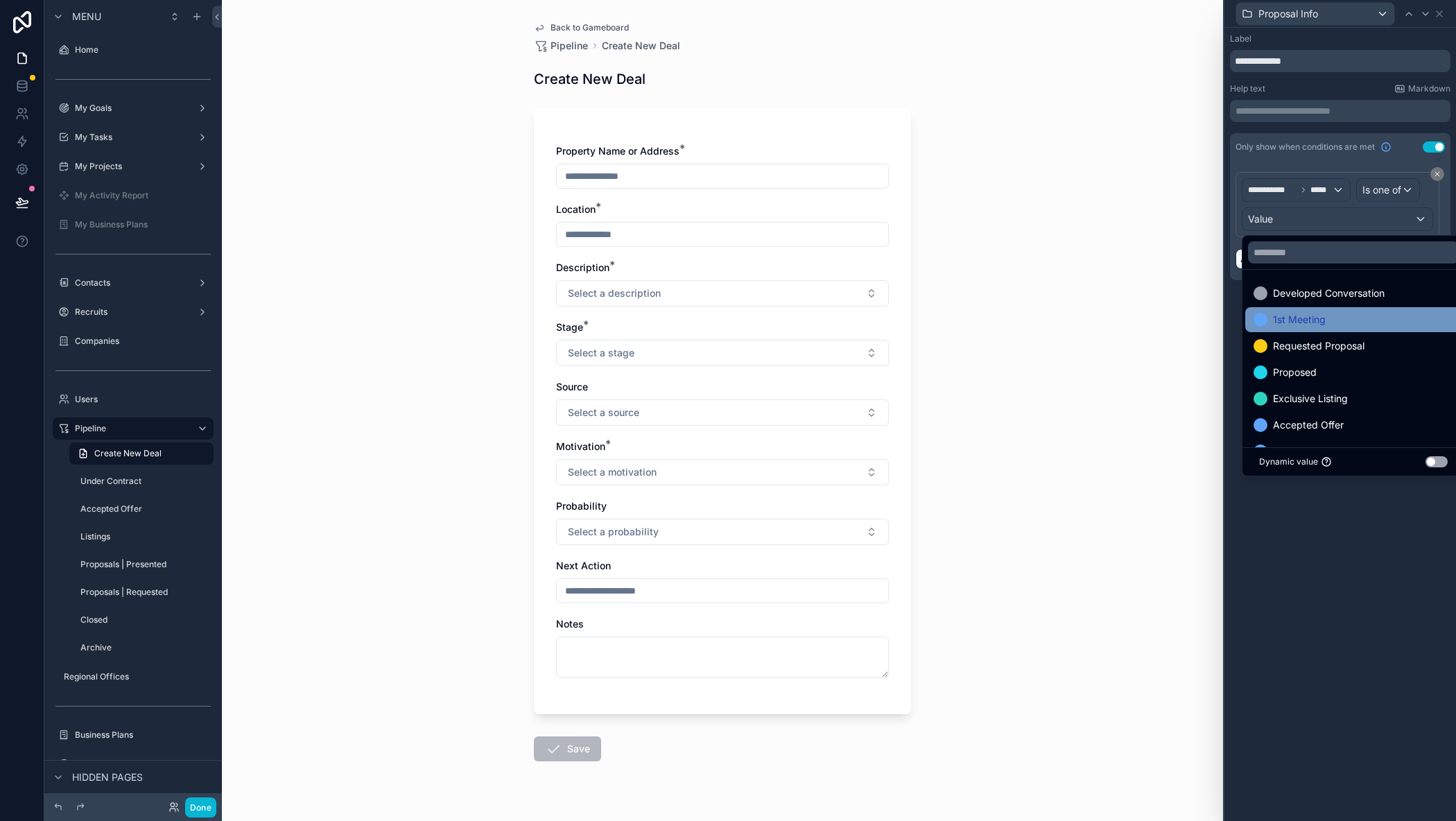
click at [1318, 313] on span "1st Meeting" at bounding box center [1299, 320] width 53 height 17
click at [1316, 318] on span "Requested Proposal" at bounding box center [1318, 320] width 91 height 17
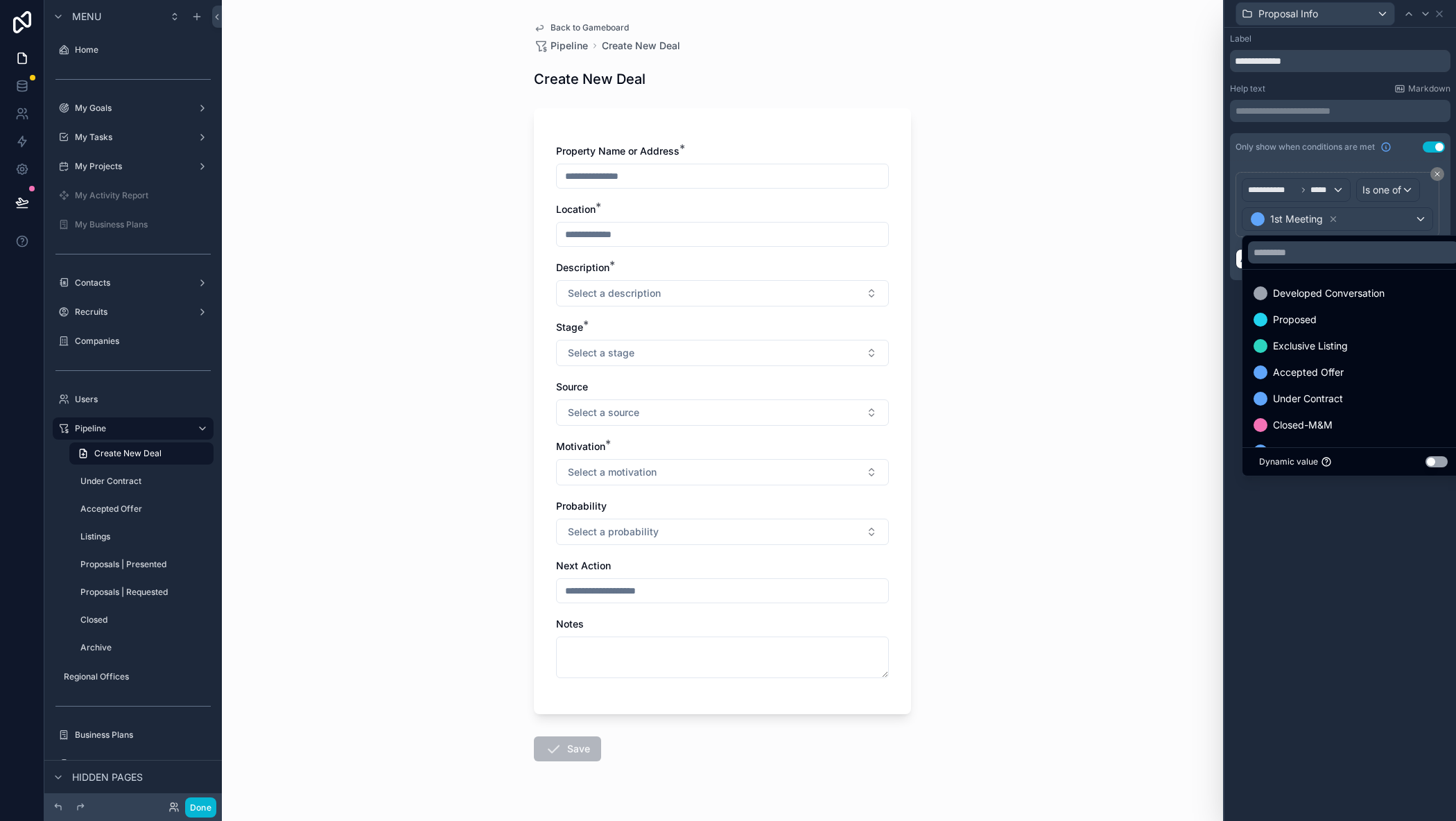
click at [1316, 318] on span "Proposed" at bounding box center [1294, 320] width 44 height 17
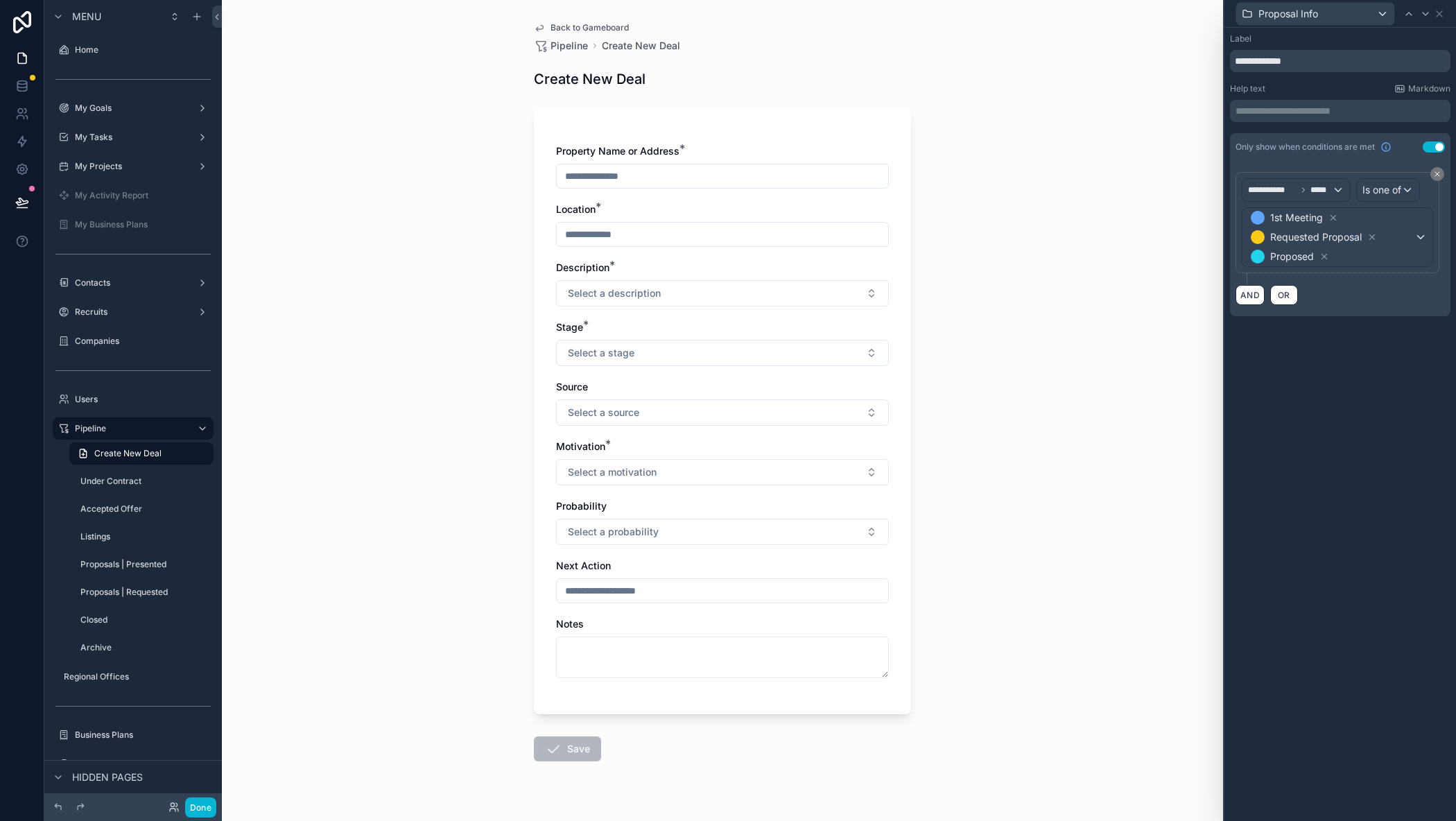
click at [1301, 559] on div "**********" at bounding box center [1339, 425] width 231 height 794
click at [1441, 11] on icon at bounding box center [1439, 14] width 11 height 11
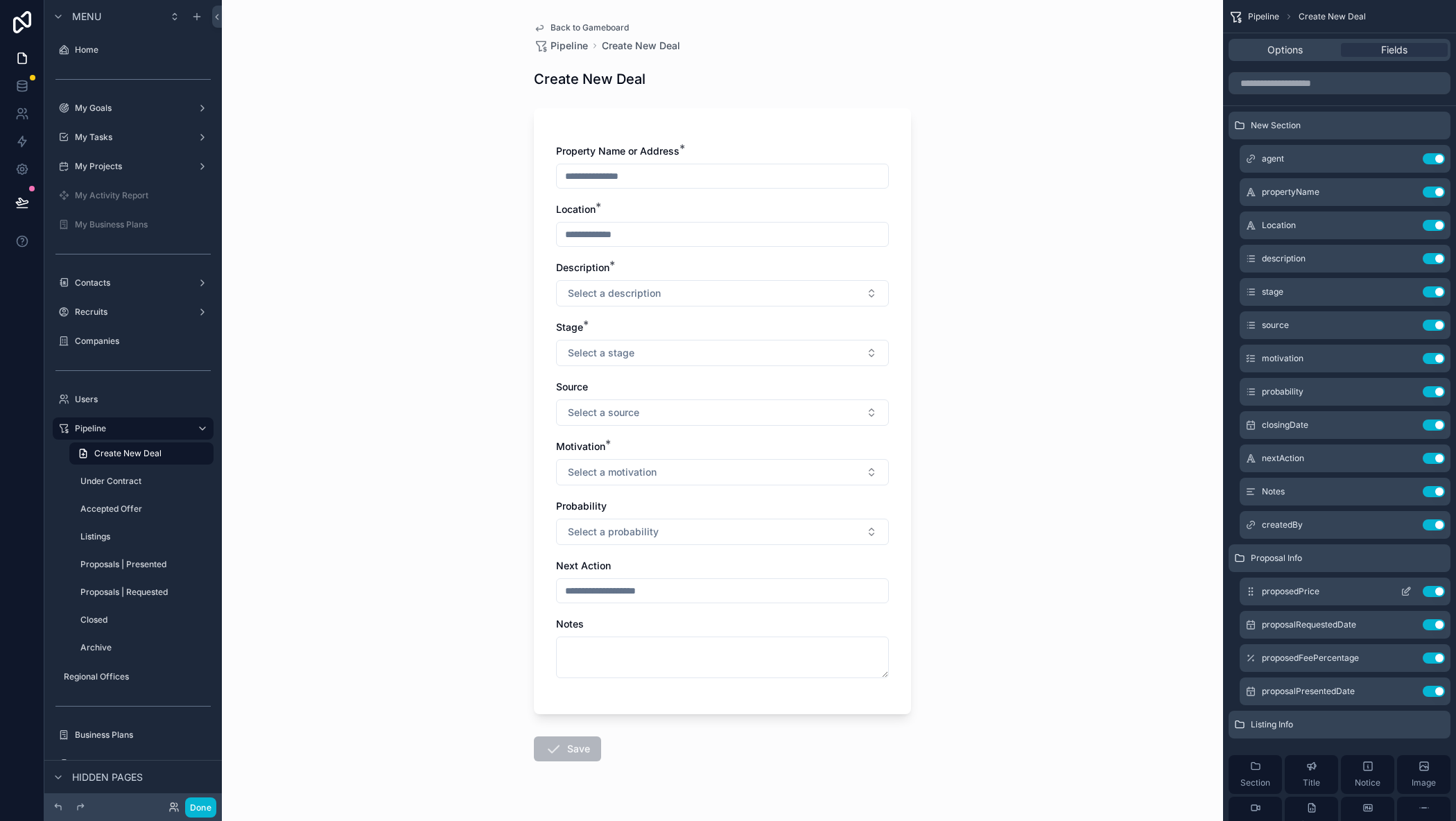
click at [1408, 590] on icon "scrollable content" at bounding box center [1406, 591] width 11 height 11
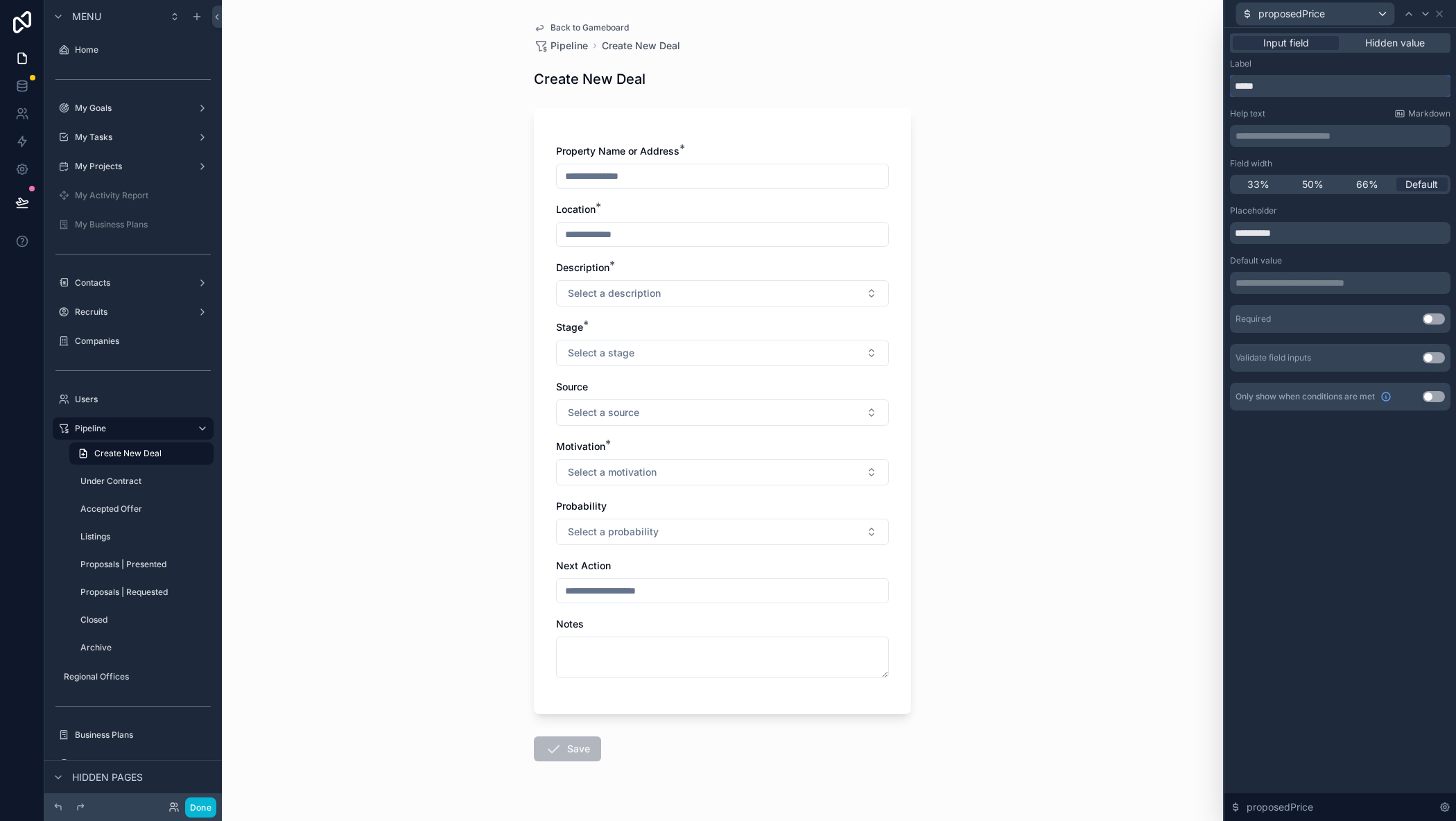
click at [1236, 87] on input "*****" at bounding box center [1340, 86] width 220 height 22
type input "**********"
click at [1441, 9] on icon at bounding box center [1439, 14] width 11 height 11
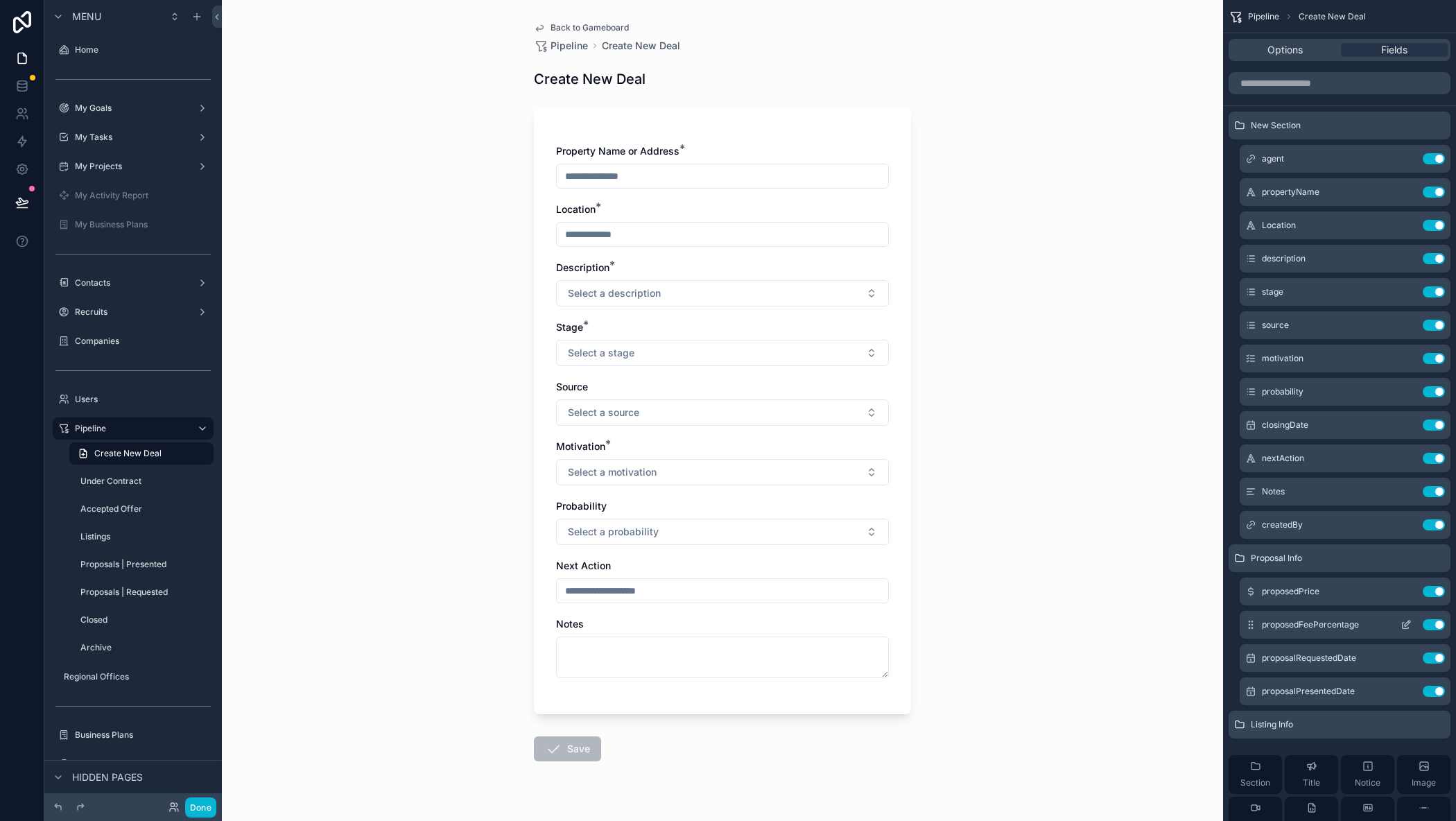
click at [1405, 624] on icon "scrollable content" at bounding box center [1407, 623] width 6 height 6
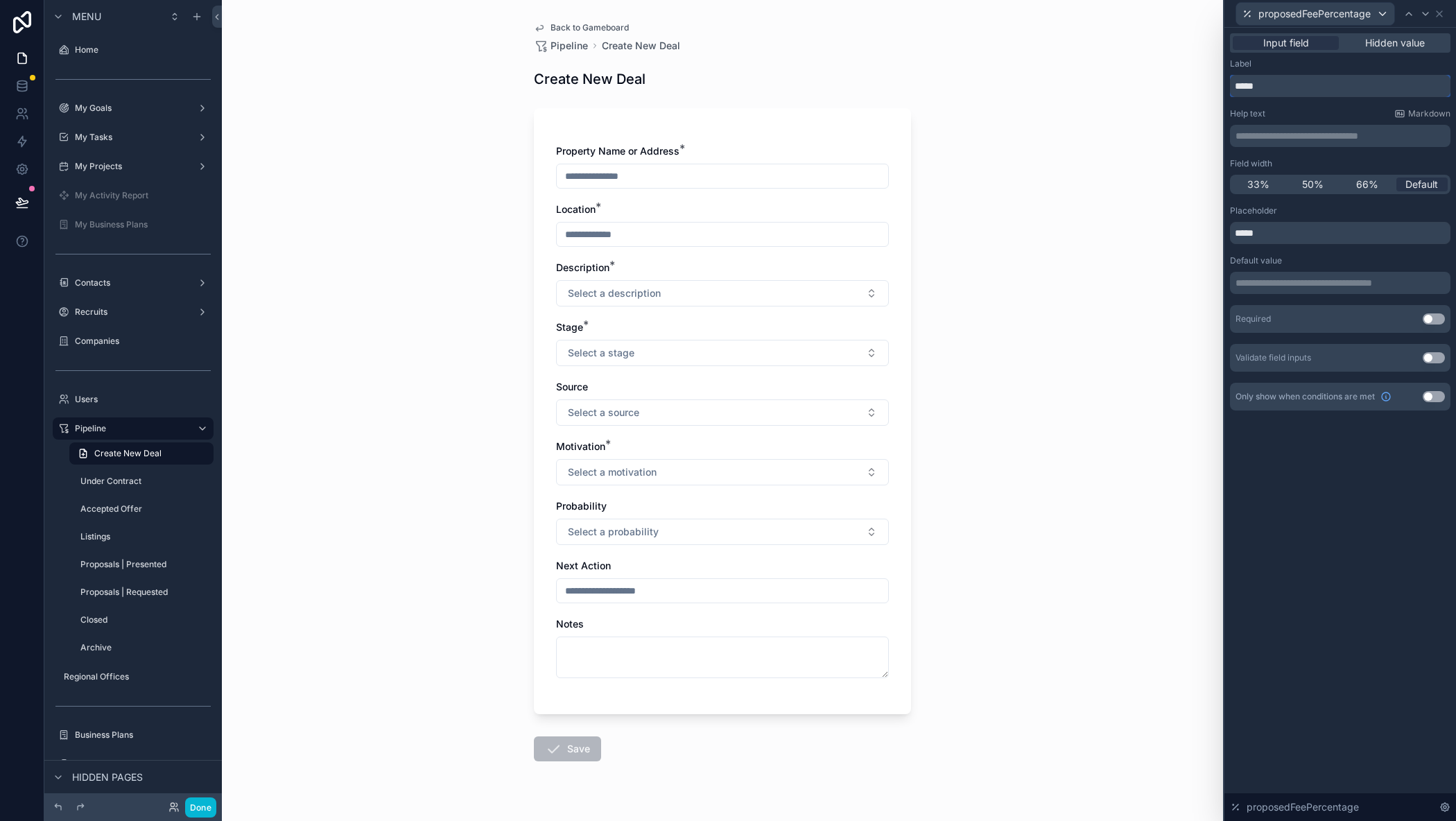
click at [1235, 87] on input "*****" at bounding box center [1340, 86] width 220 height 22
type input "**********"
click at [1440, 14] on icon at bounding box center [1439, 14] width 6 height 6
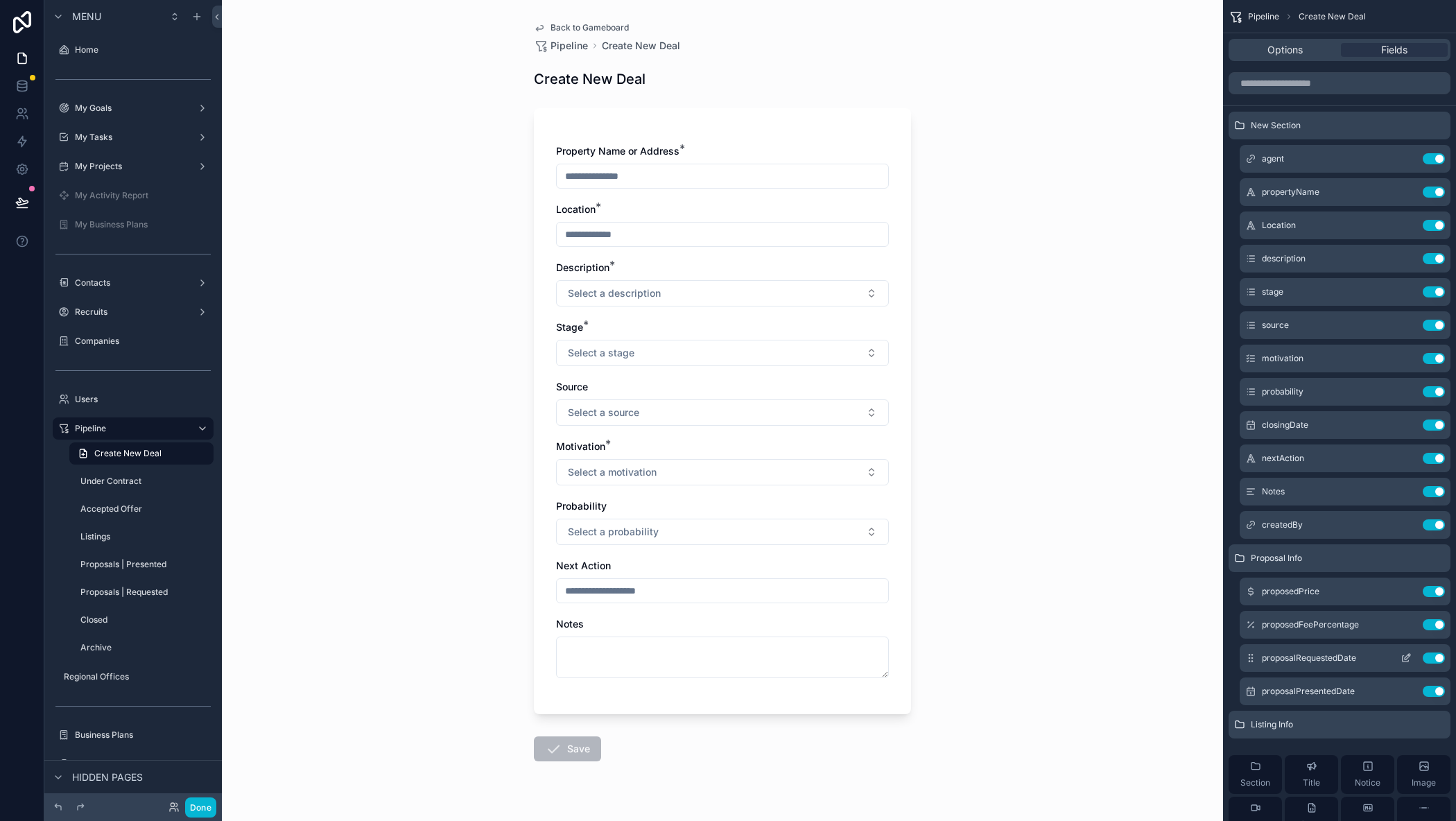
click at [1402, 657] on icon "scrollable content" at bounding box center [1405, 659] width 6 height 6
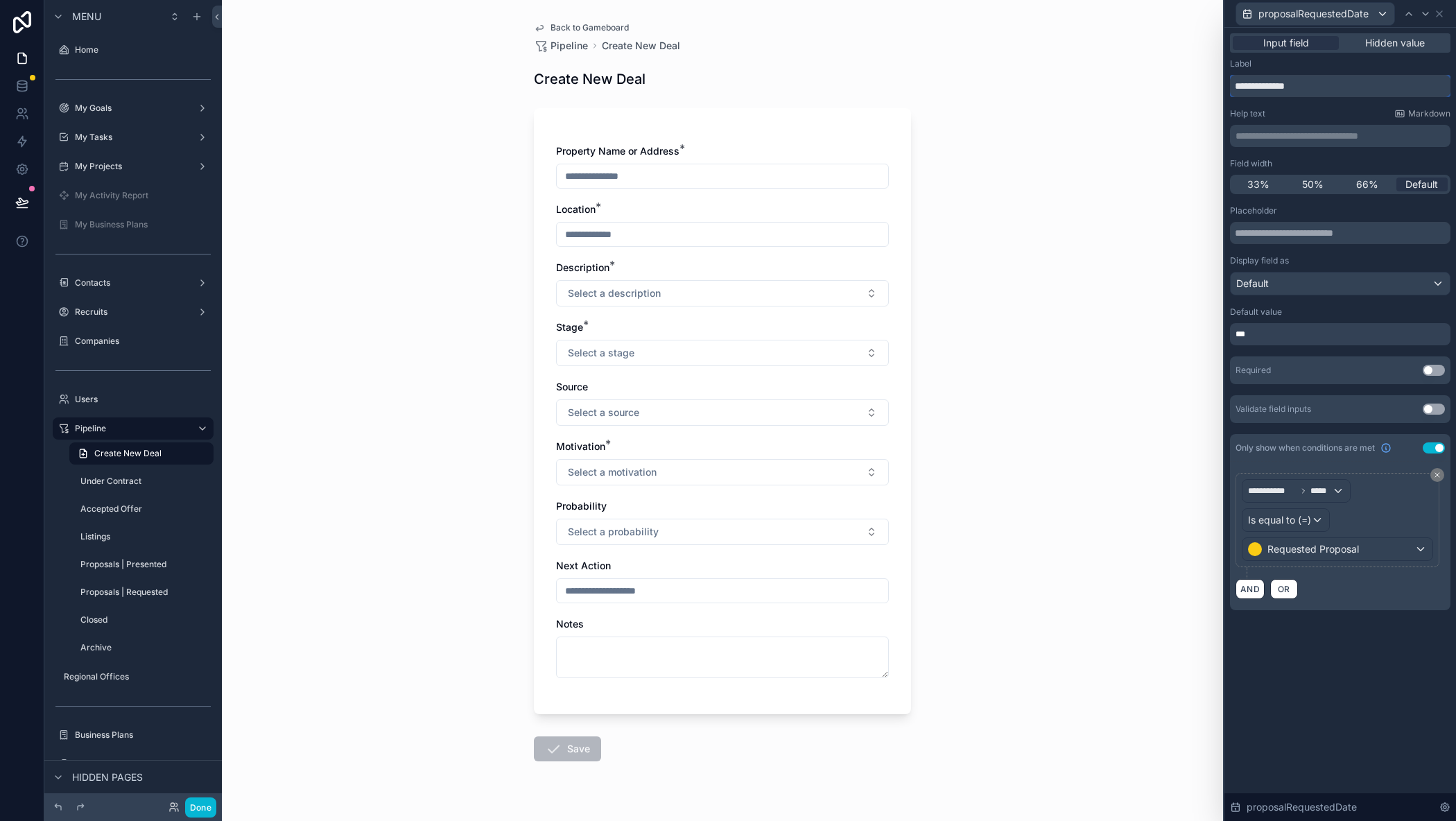
click at [1234, 87] on input "**********" at bounding box center [1340, 86] width 220 height 22
type input "**********"
click at [1437, 448] on button "Use setting" at bounding box center [1434, 448] width 22 height 11
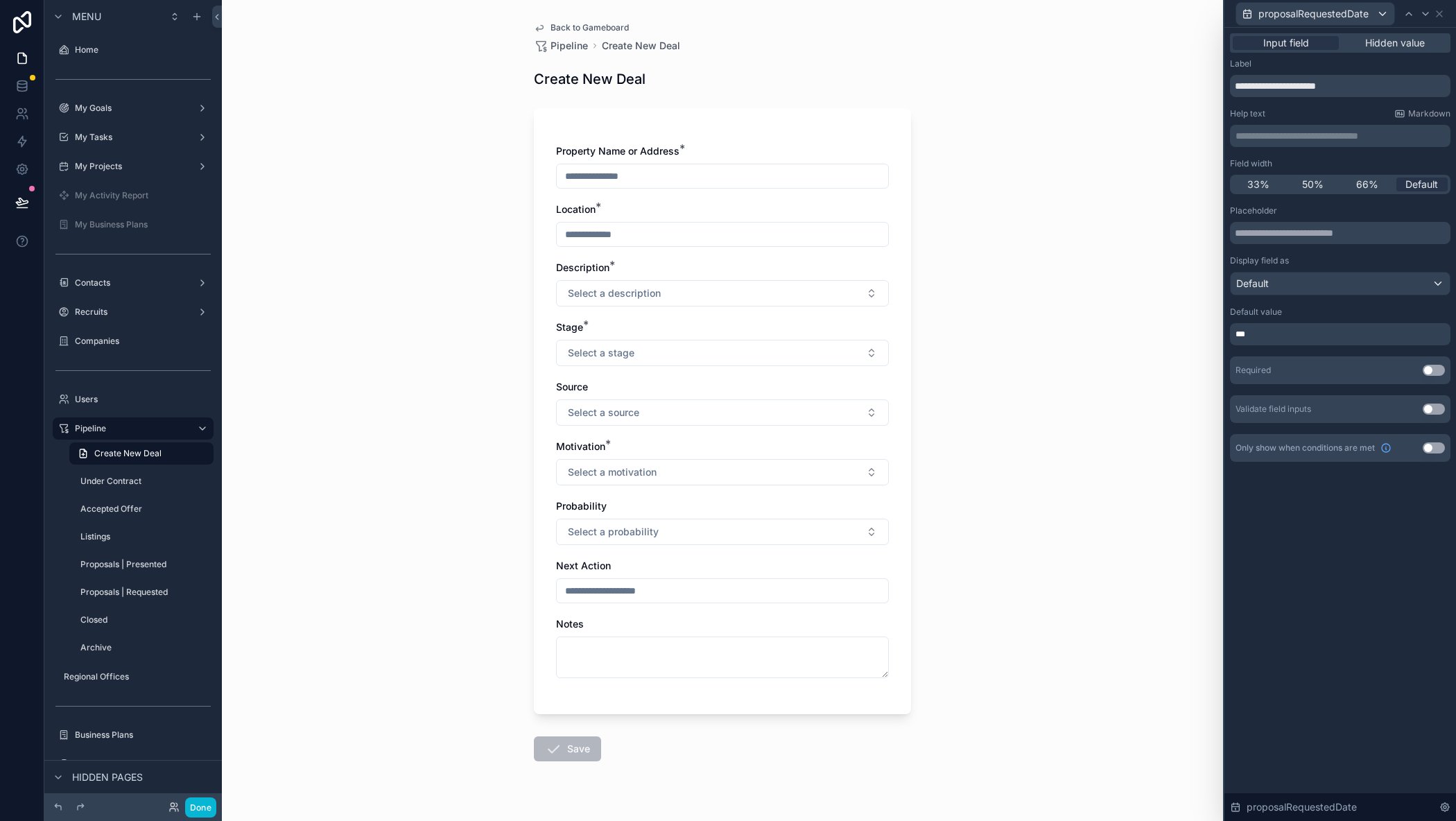
click at [1438, 17] on icon at bounding box center [1439, 14] width 11 height 11
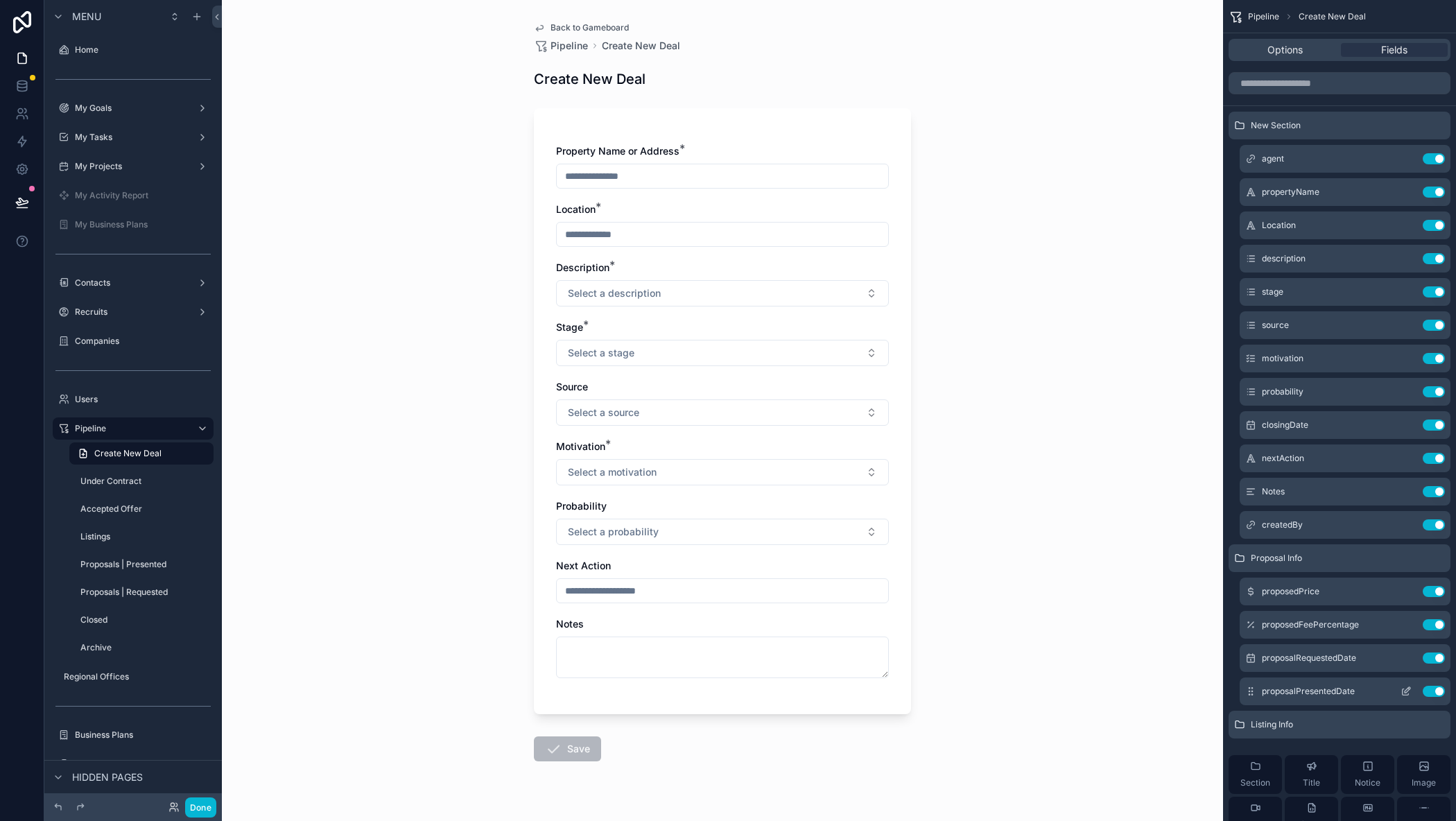
click at [1406, 690] on icon "scrollable content" at bounding box center [1406, 691] width 11 height 11
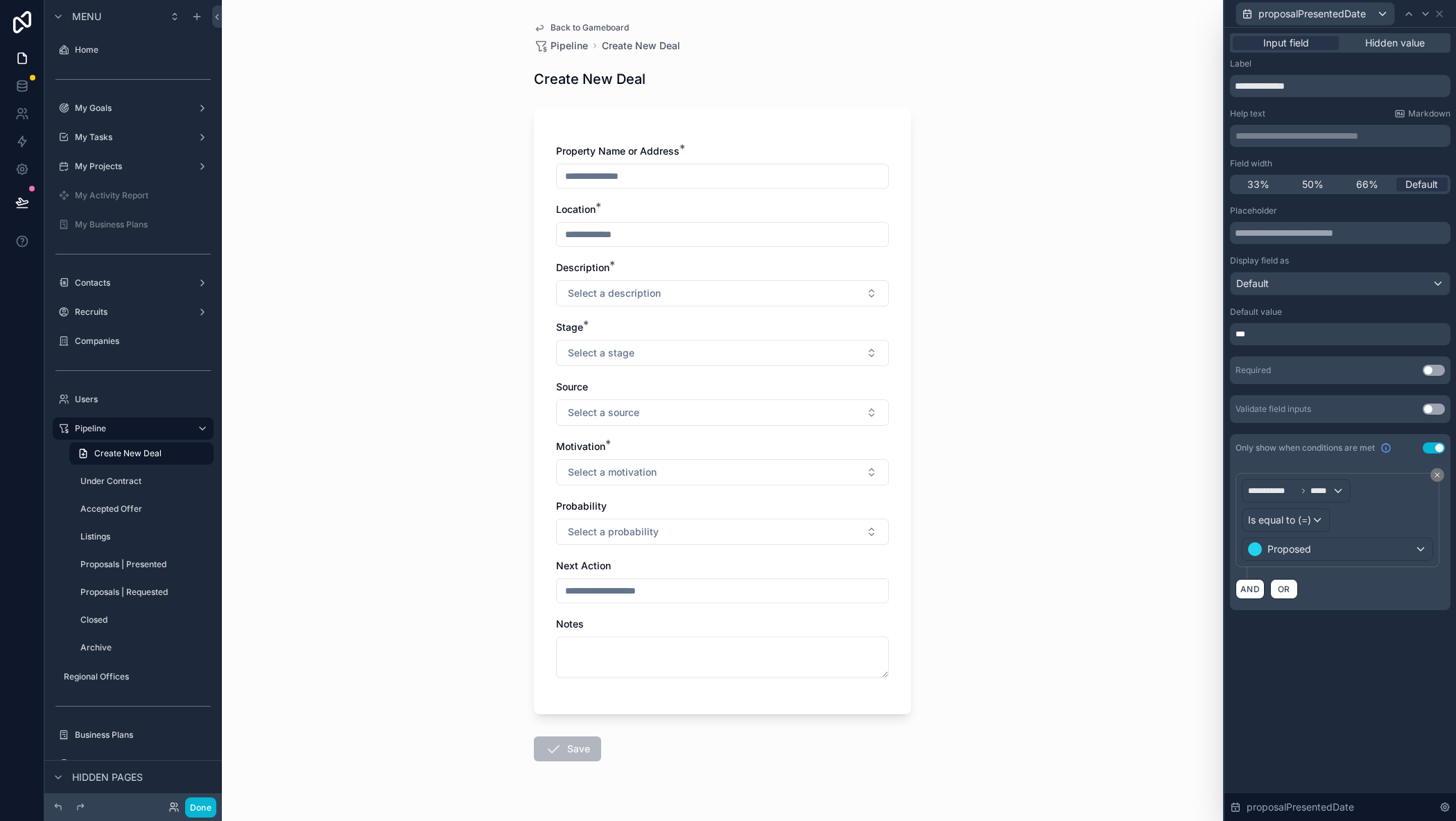
click at [1436, 448] on button "Use setting" at bounding box center [1434, 448] width 22 height 11
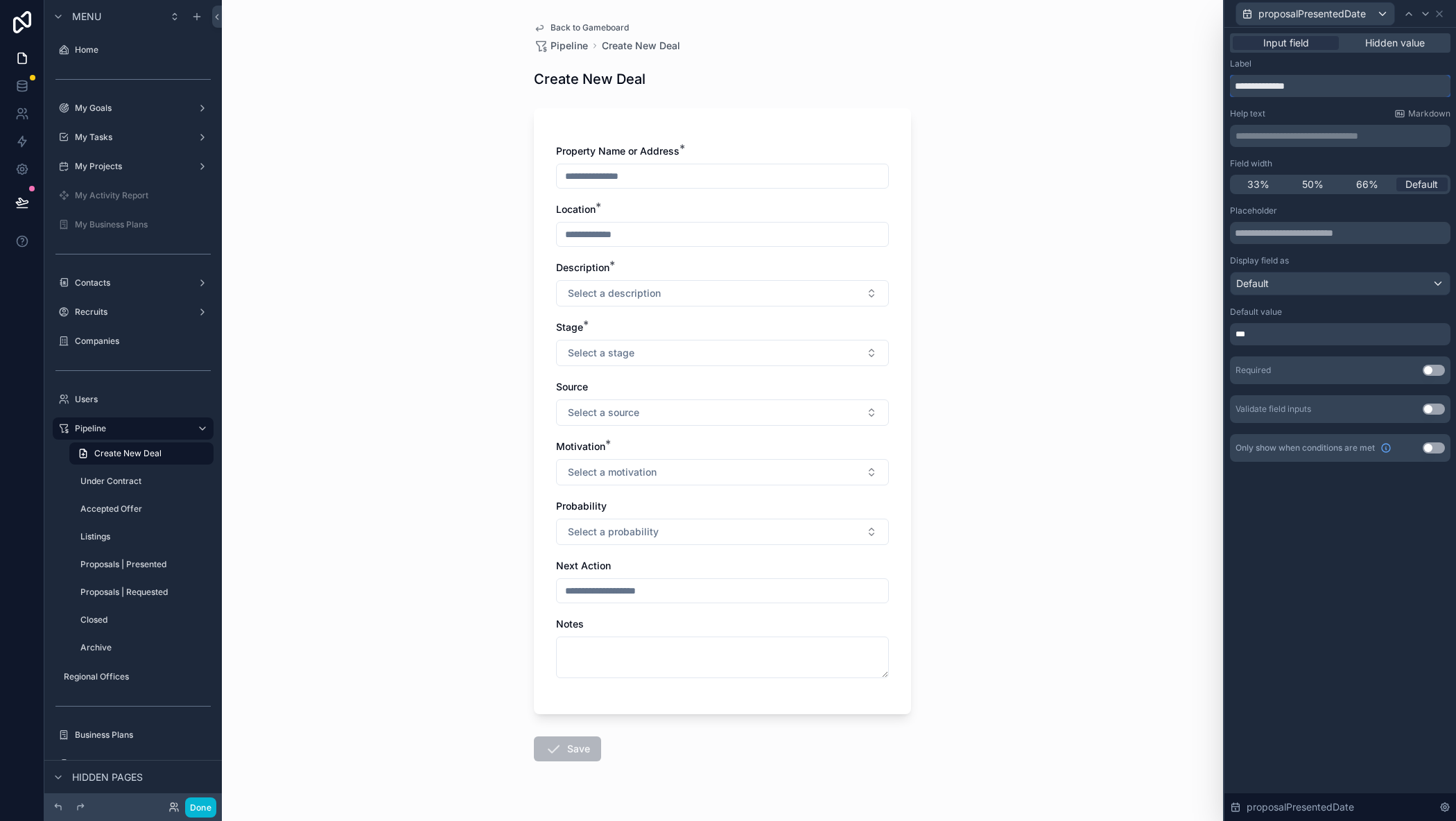
click at [1233, 84] on input "**********" at bounding box center [1340, 86] width 220 height 22
type input "**********"
click at [1439, 11] on icon at bounding box center [1439, 14] width 11 height 11
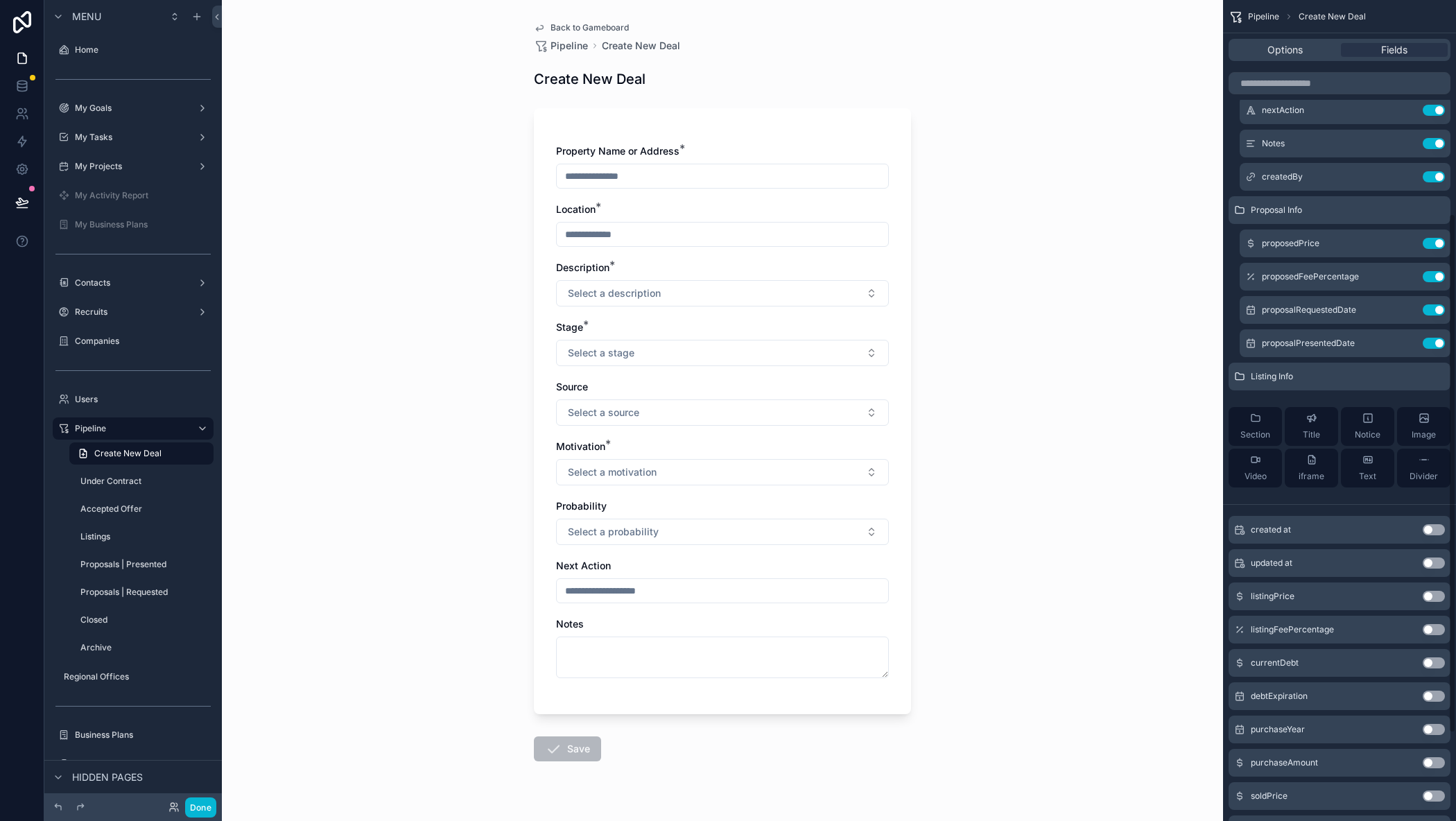
scroll to position [337, 0]
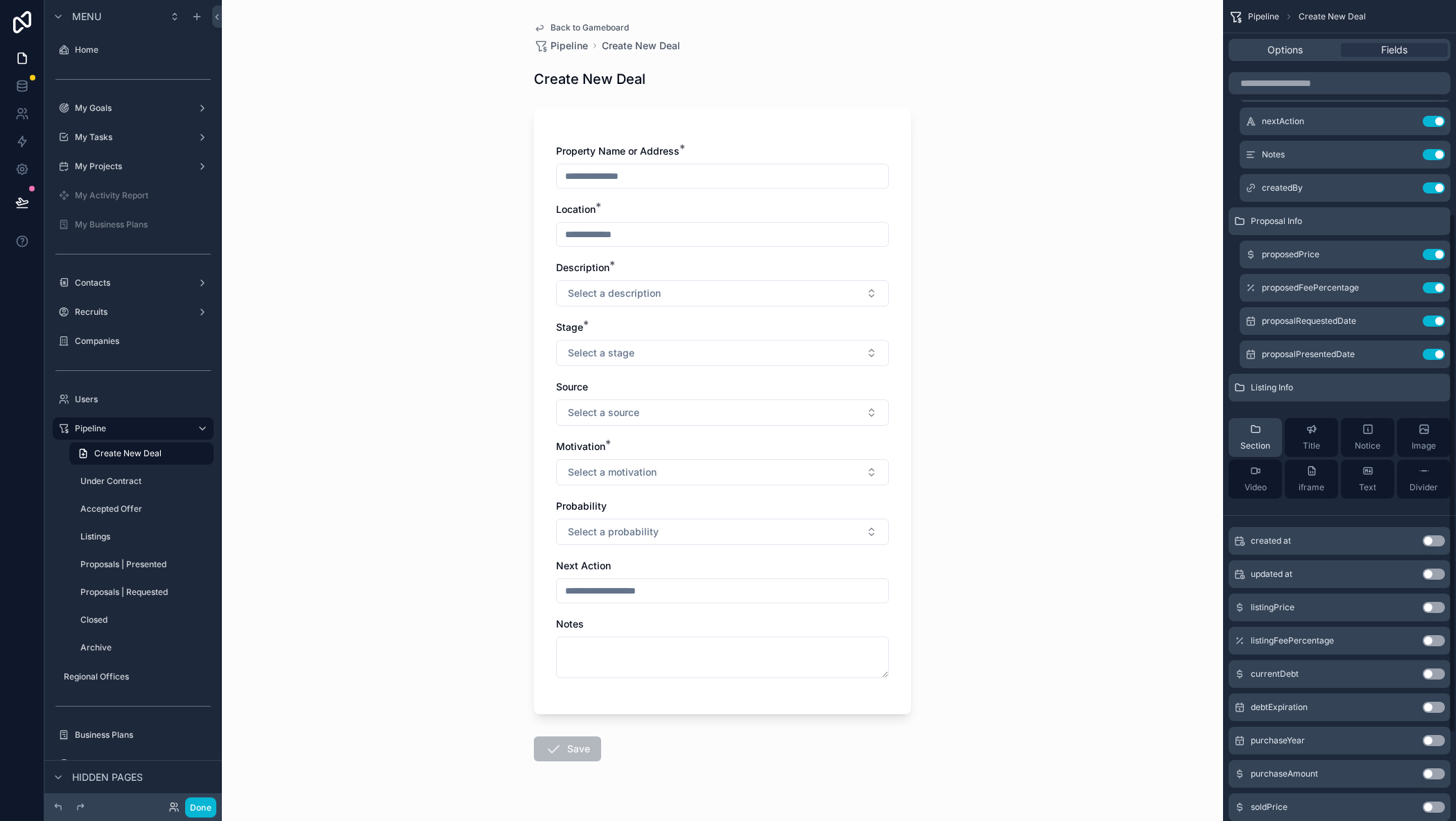
click at [1261, 440] on div "Section" at bounding box center [1255, 438] width 30 height 28
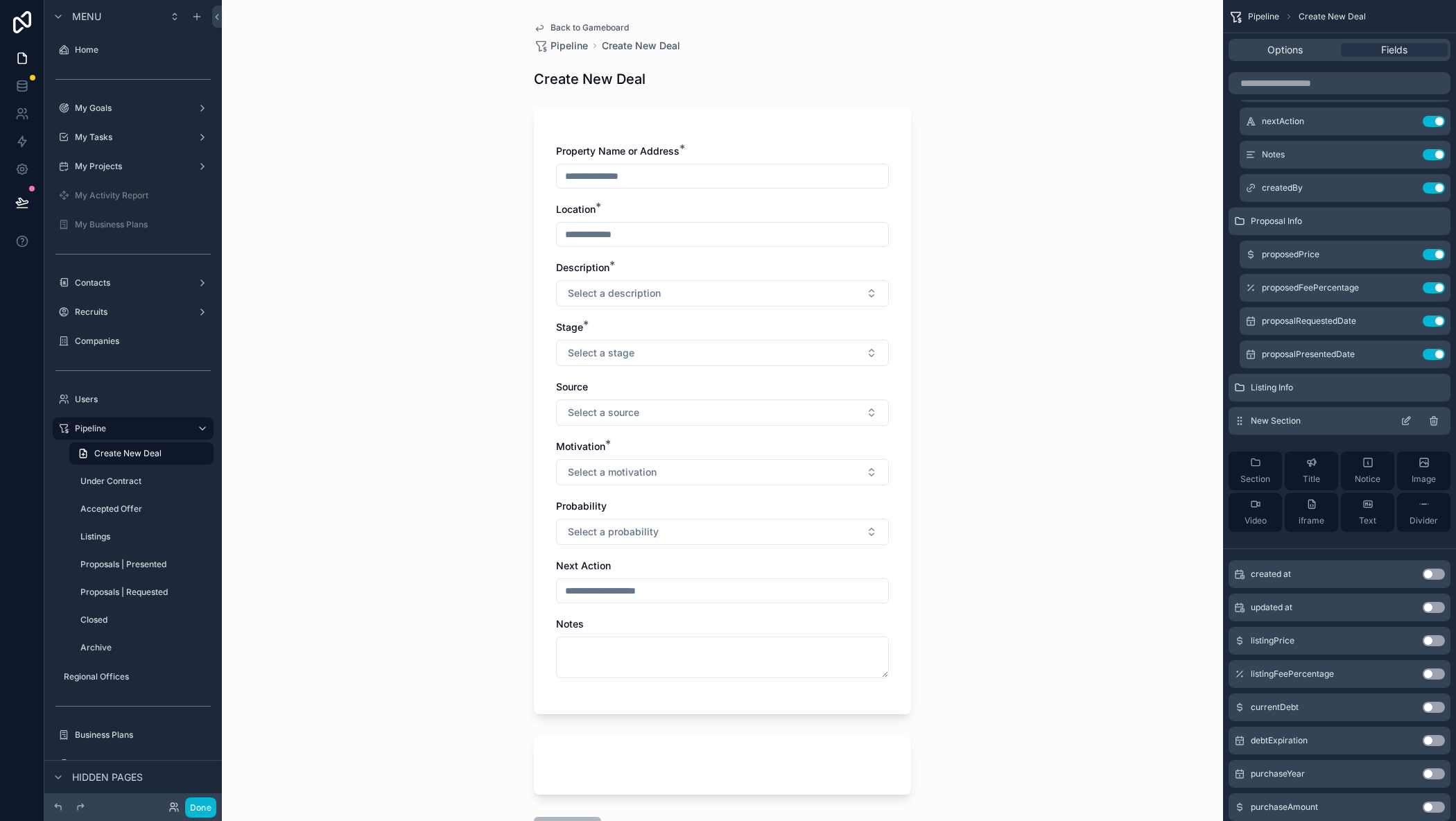
click at [1407, 421] on icon "scrollable content" at bounding box center [1407, 419] width 6 height 6
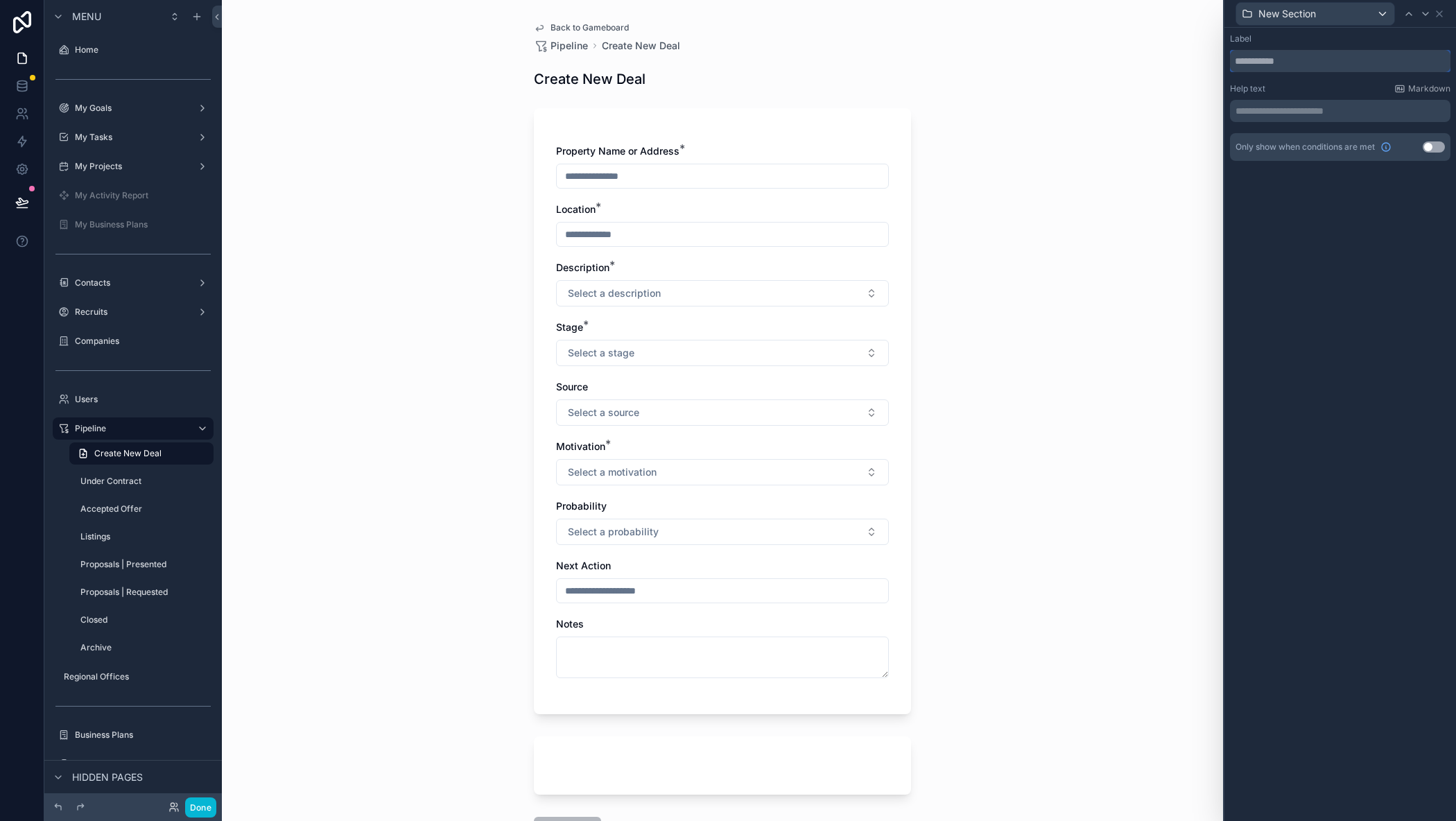
click at [1302, 59] on input "text" at bounding box center [1340, 61] width 220 height 22
type input "*********"
click at [1442, 11] on icon at bounding box center [1439, 14] width 11 height 11
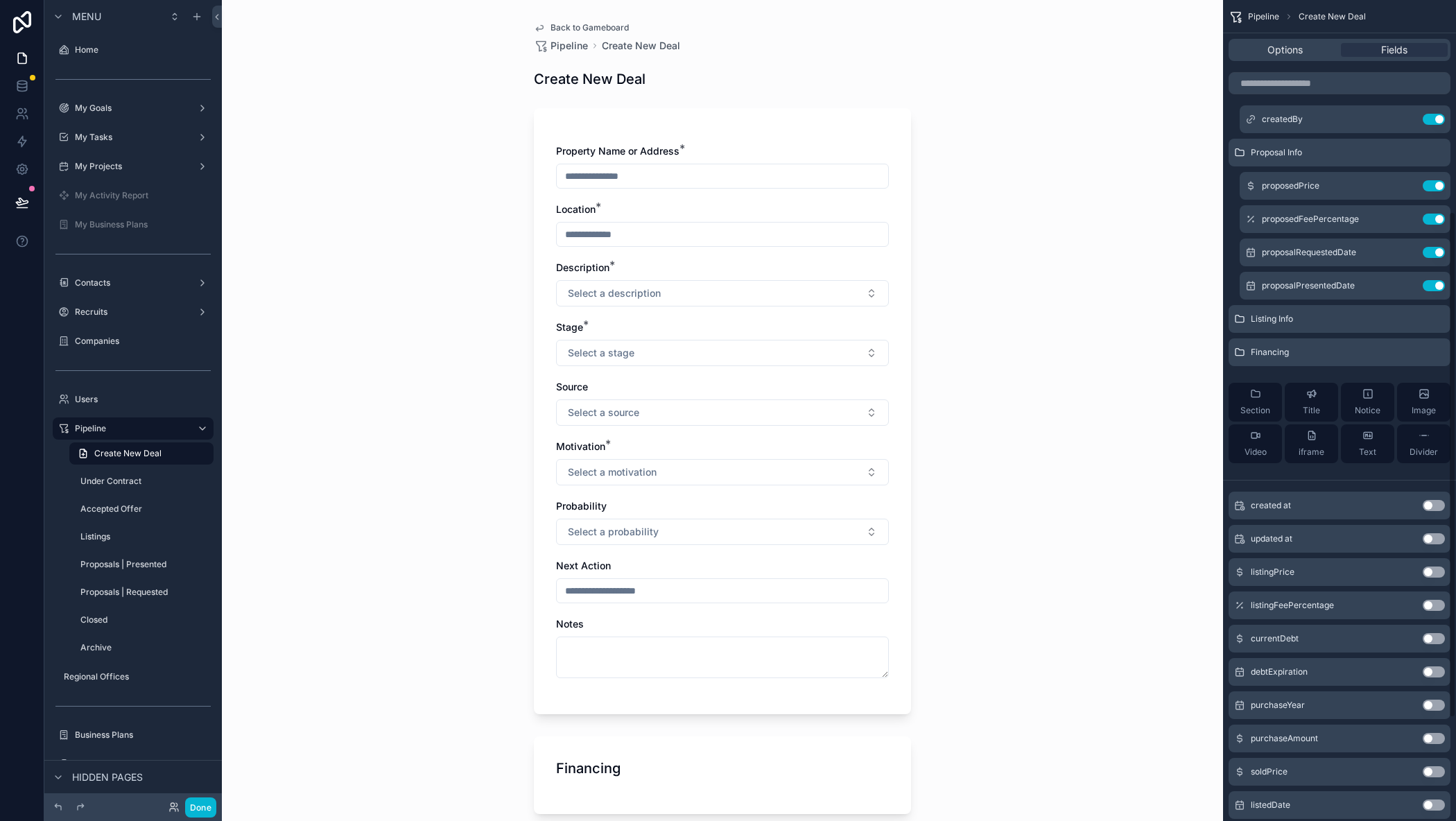
scroll to position [406, 0]
click at [1430, 636] on button "Use setting" at bounding box center [1434, 638] width 22 height 11
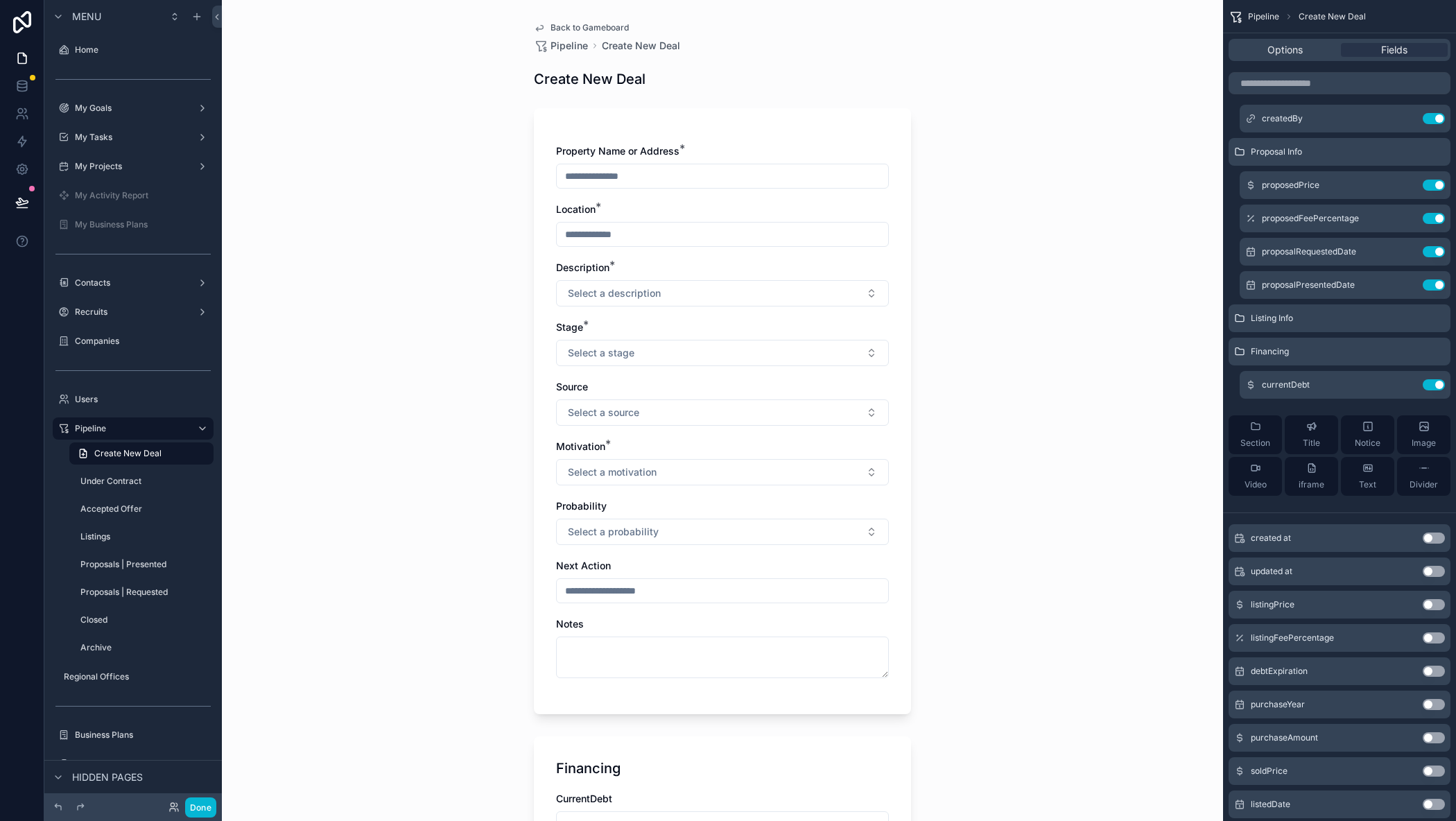
click at [1430, 673] on button "Use setting" at bounding box center [1434, 671] width 22 height 11
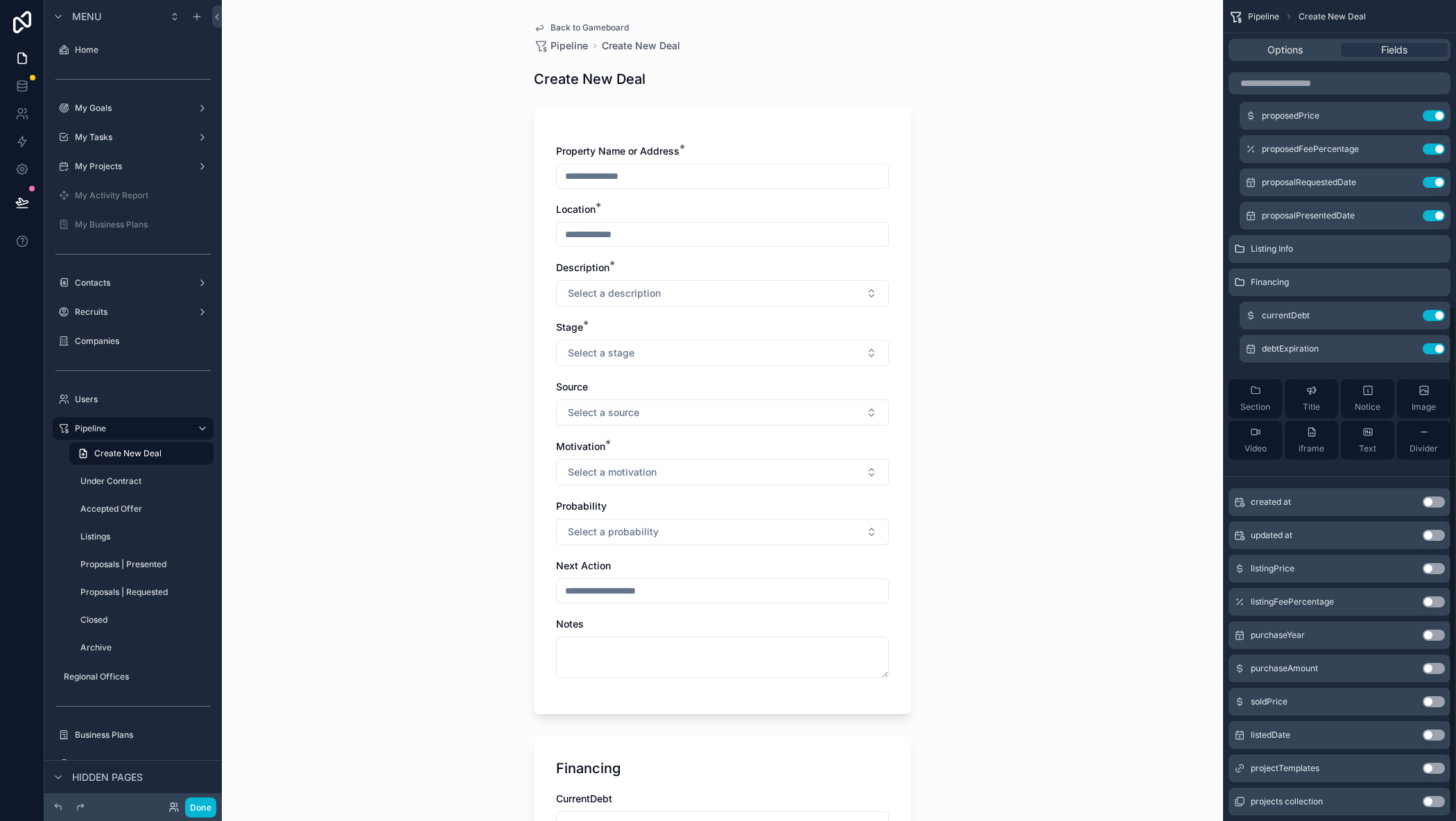
scroll to position [509, 0]
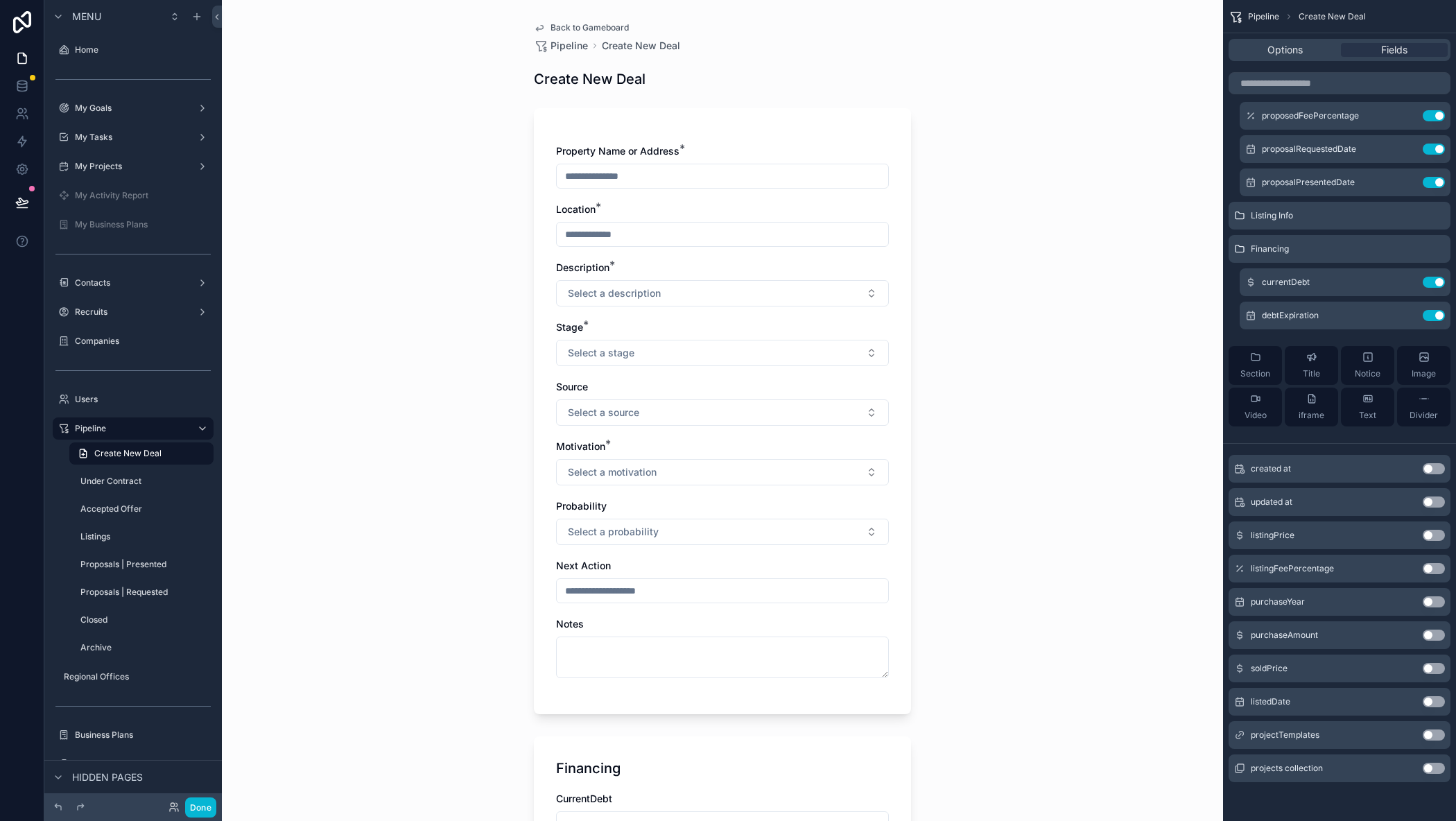
click at [1427, 702] on button "Use setting" at bounding box center [1434, 702] width 22 height 11
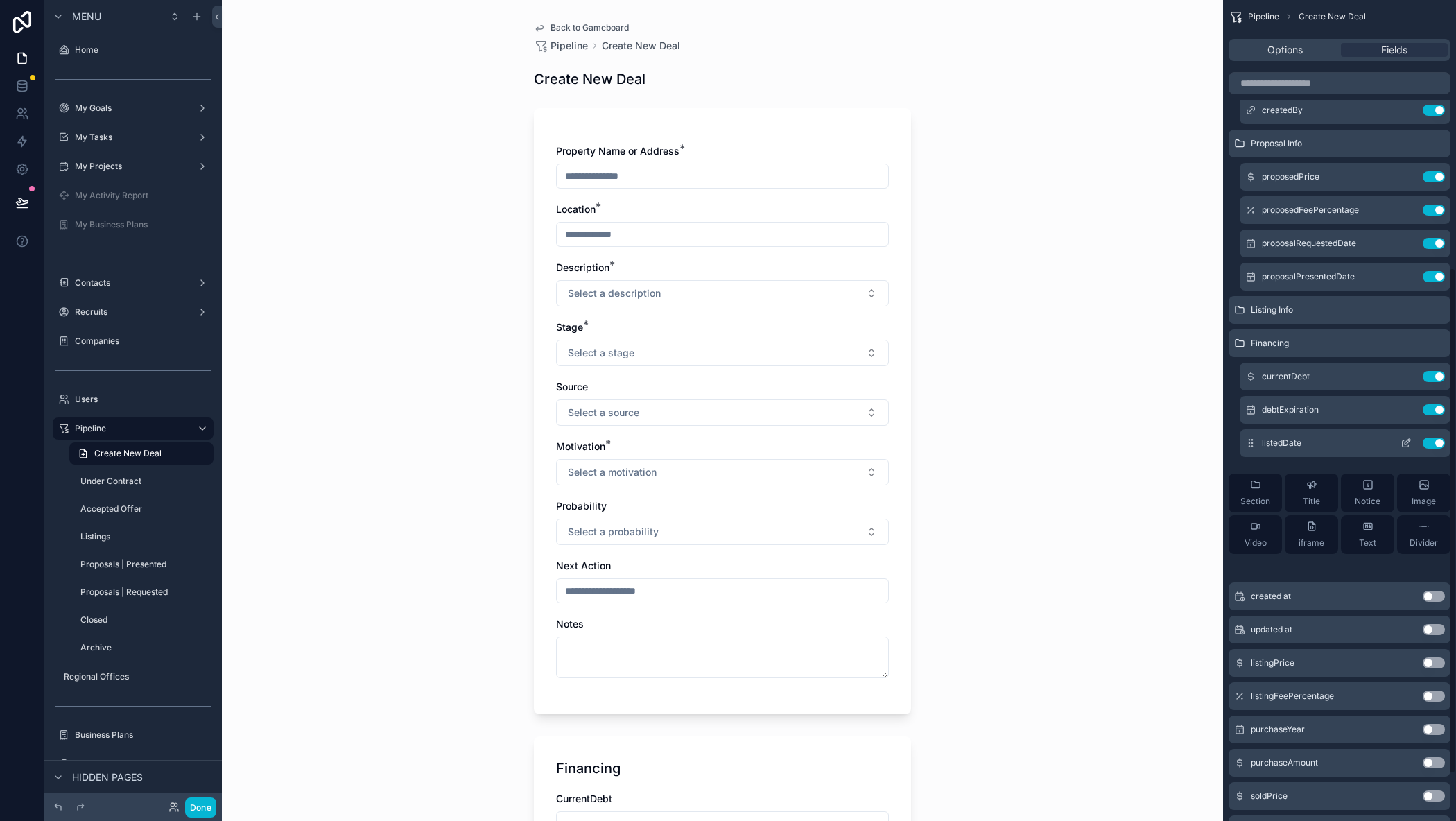
scroll to position [370, 0]
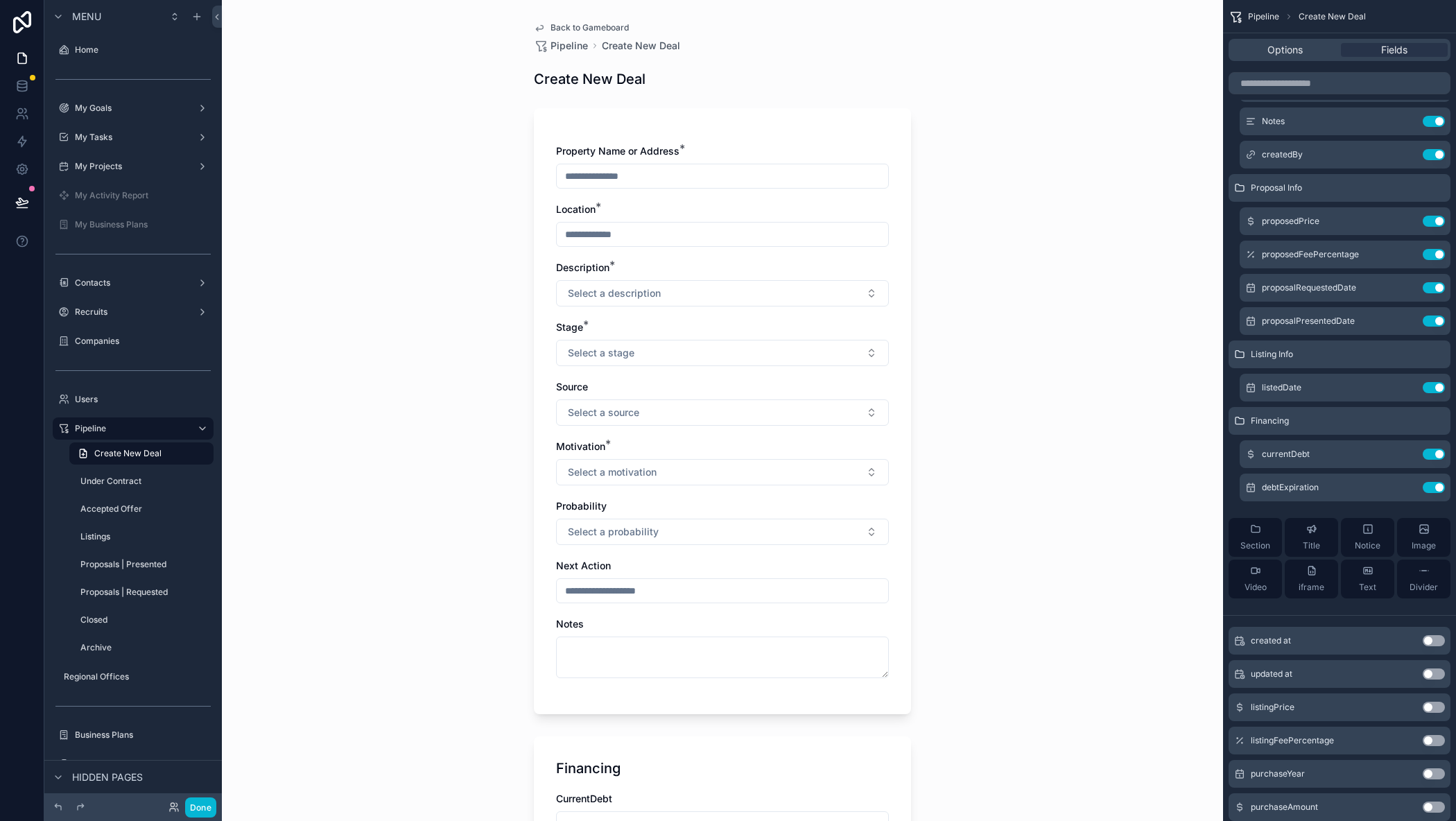
click at [1238, 709] on icon "scrollable content" at bounding box center [1239, 707] width 11 height 11
click at [1430, 704] on button "Use setting" at bounding box center [1434, 707] width 22 height 11
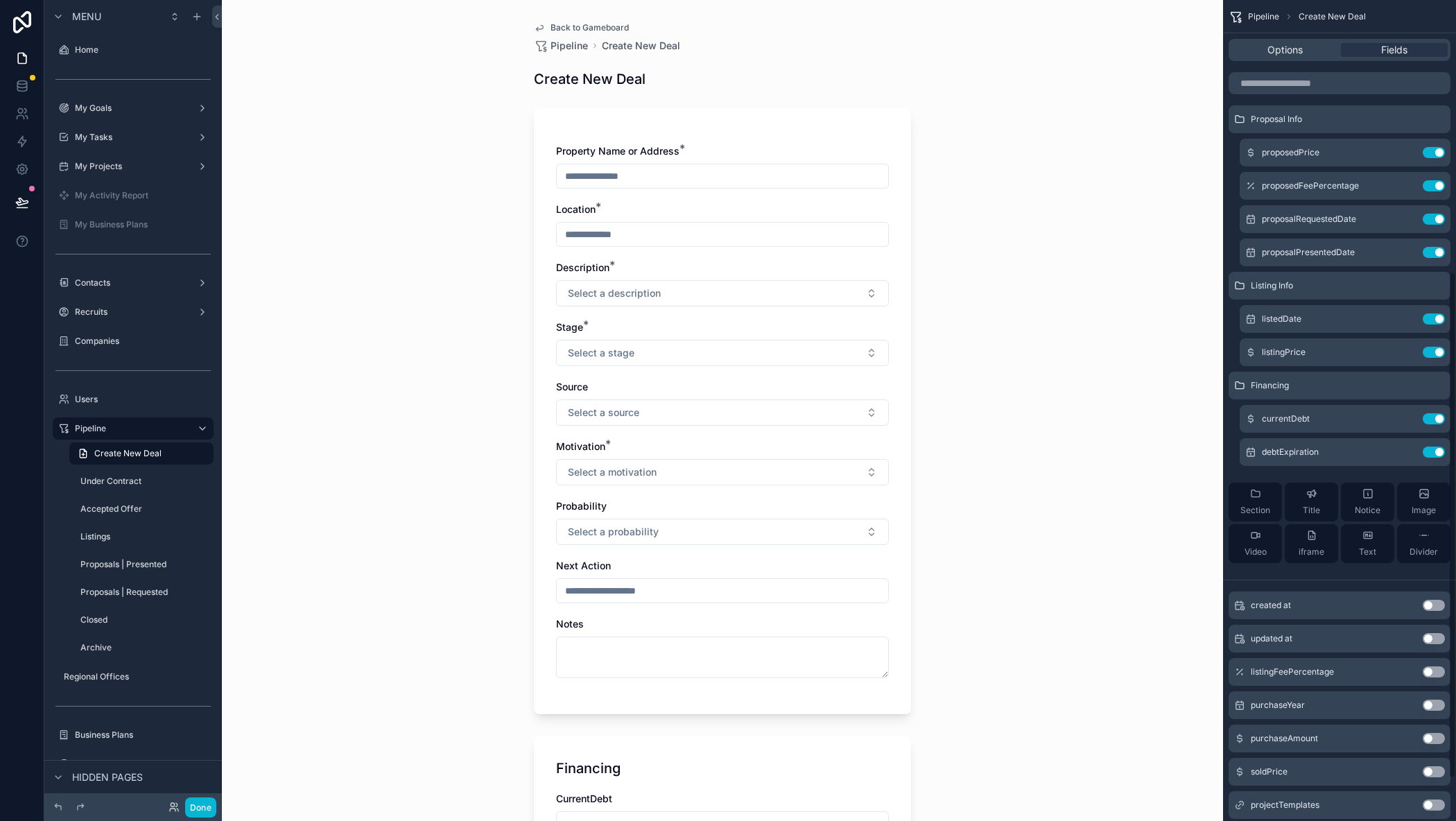
scroll to position [440, 0]
click at [1429, 667] on button "Use setting" at bounding box center [1434, 671] width 22 height 11
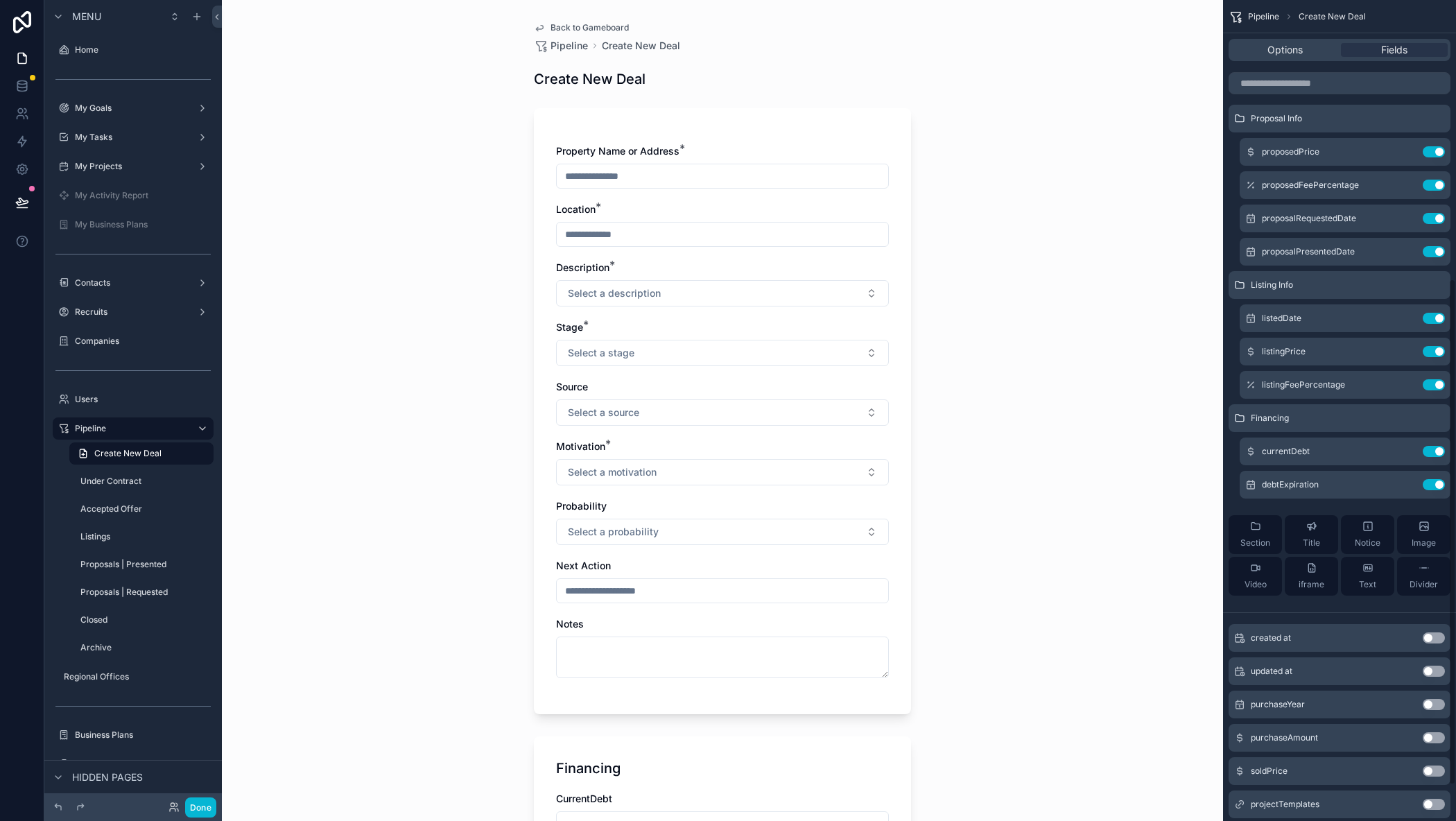
scroll to position [509, 0]
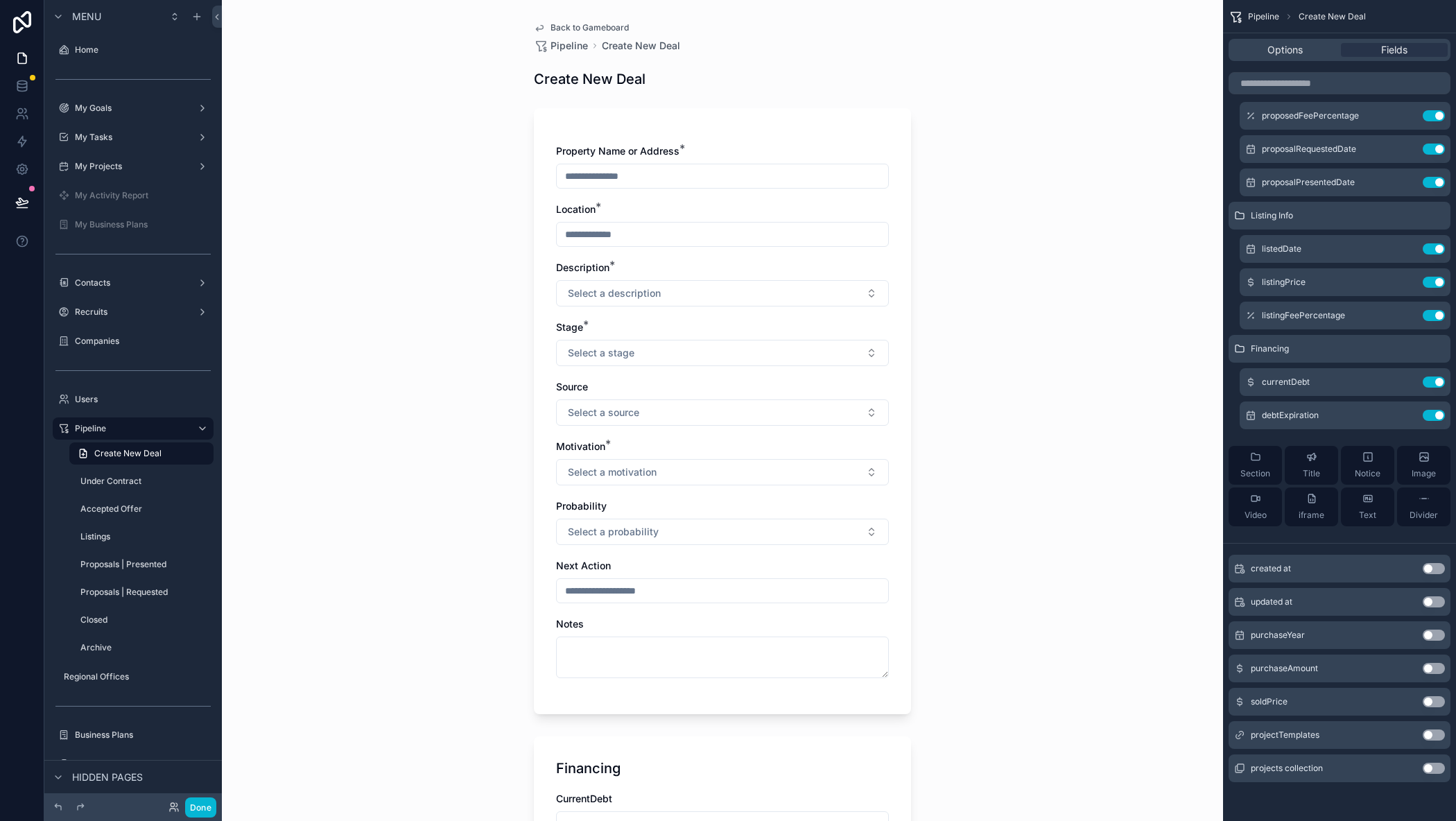
click at [1431, 668] on button "Use setting" at bounding box center [1434, 668] width 22 height 11
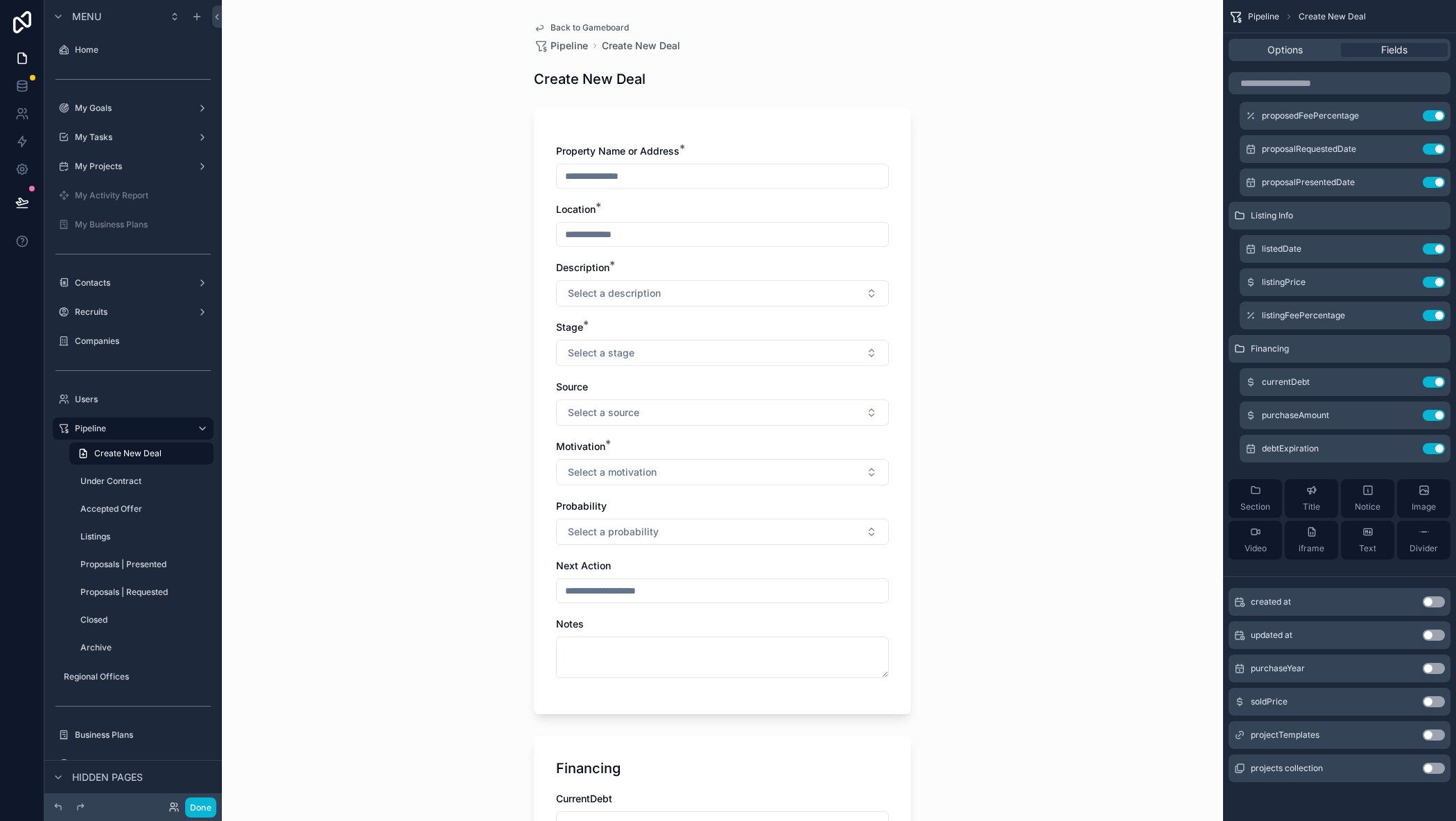
click at [1434, 665] on button "Use setting" at bounding box center [1434, 668] width 22 height 11
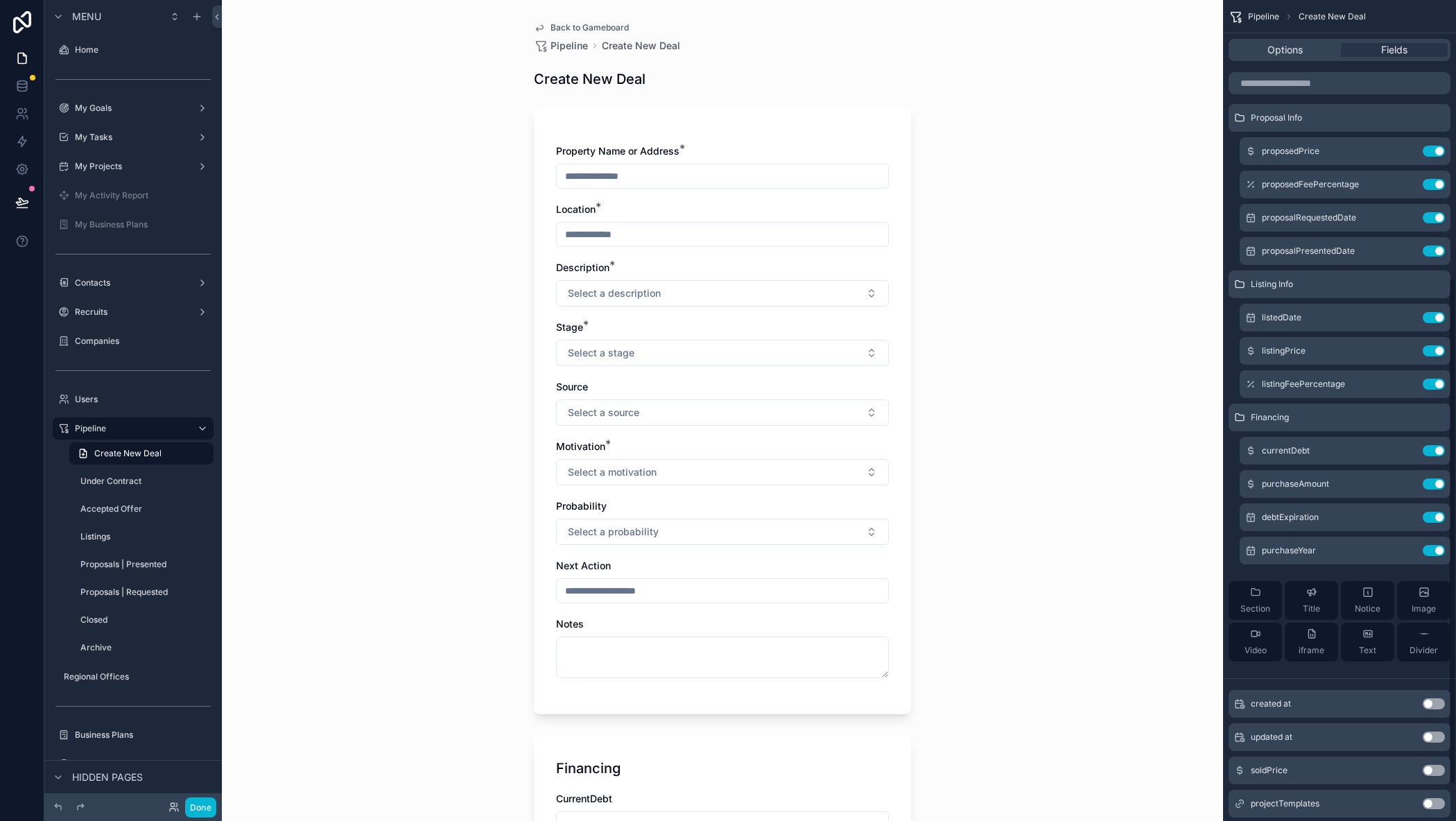
scroll to position [440, 0]
click at [1405, 417] on icon "scrollable content" at bounding box center [1407, 416] width 6 height 6
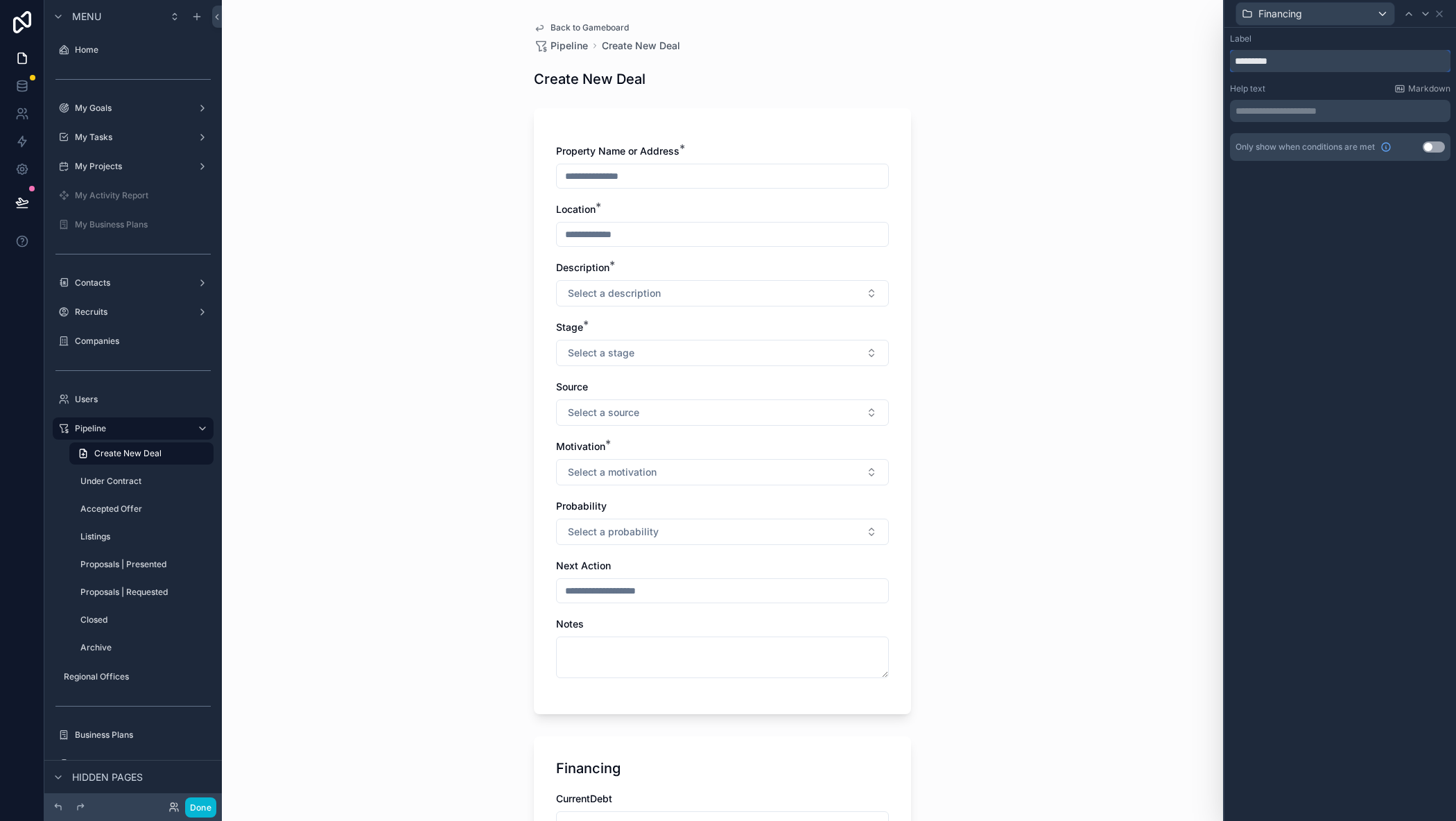
click at [1271, 67] on input "*********" at bounding box center [1340, 61] width 220 height 22
type input "******"
click at [1441, 15] on icon at bounding box center [1439, 14] width 11 height 11
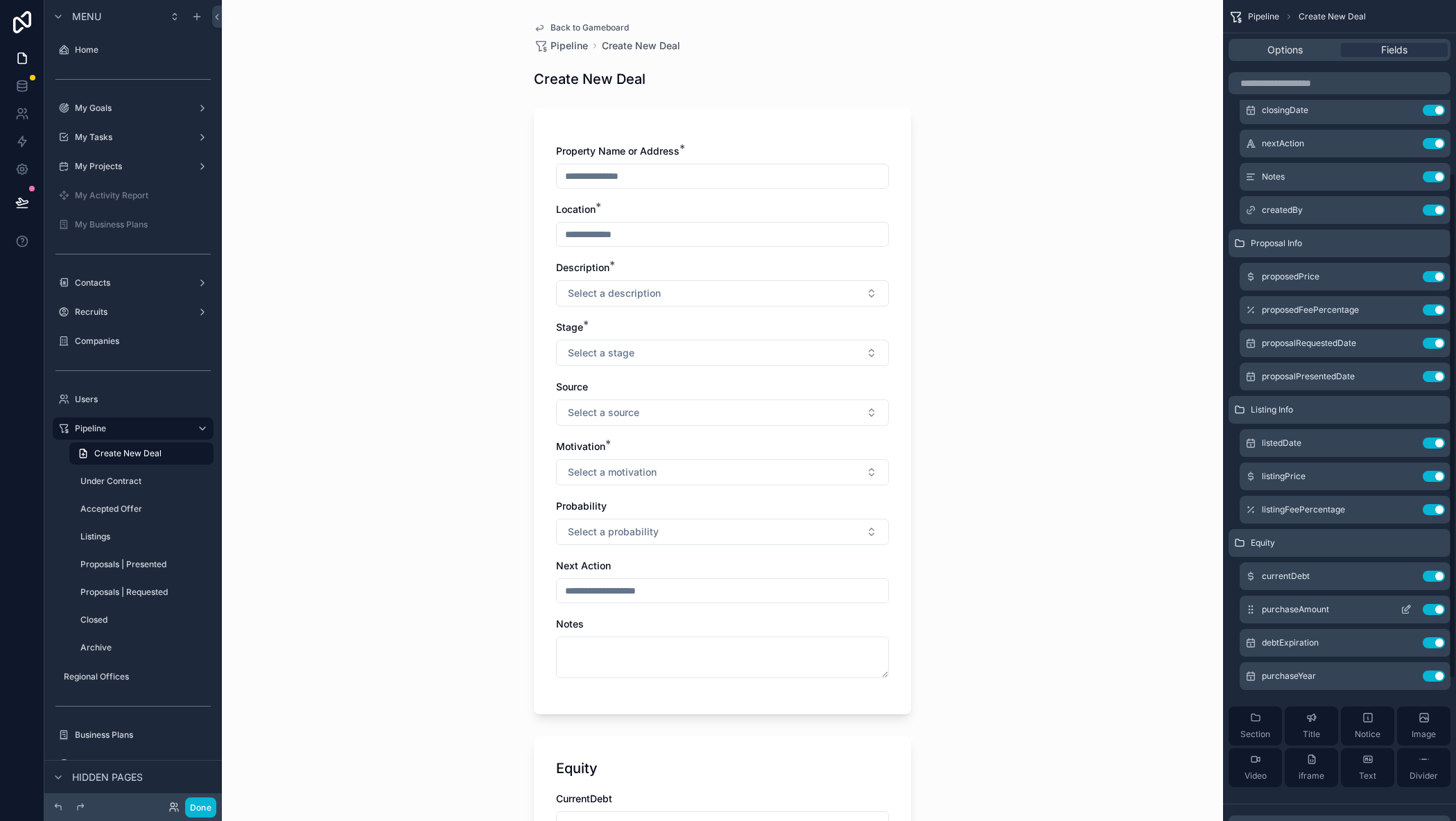
scroll to position [277, 0]
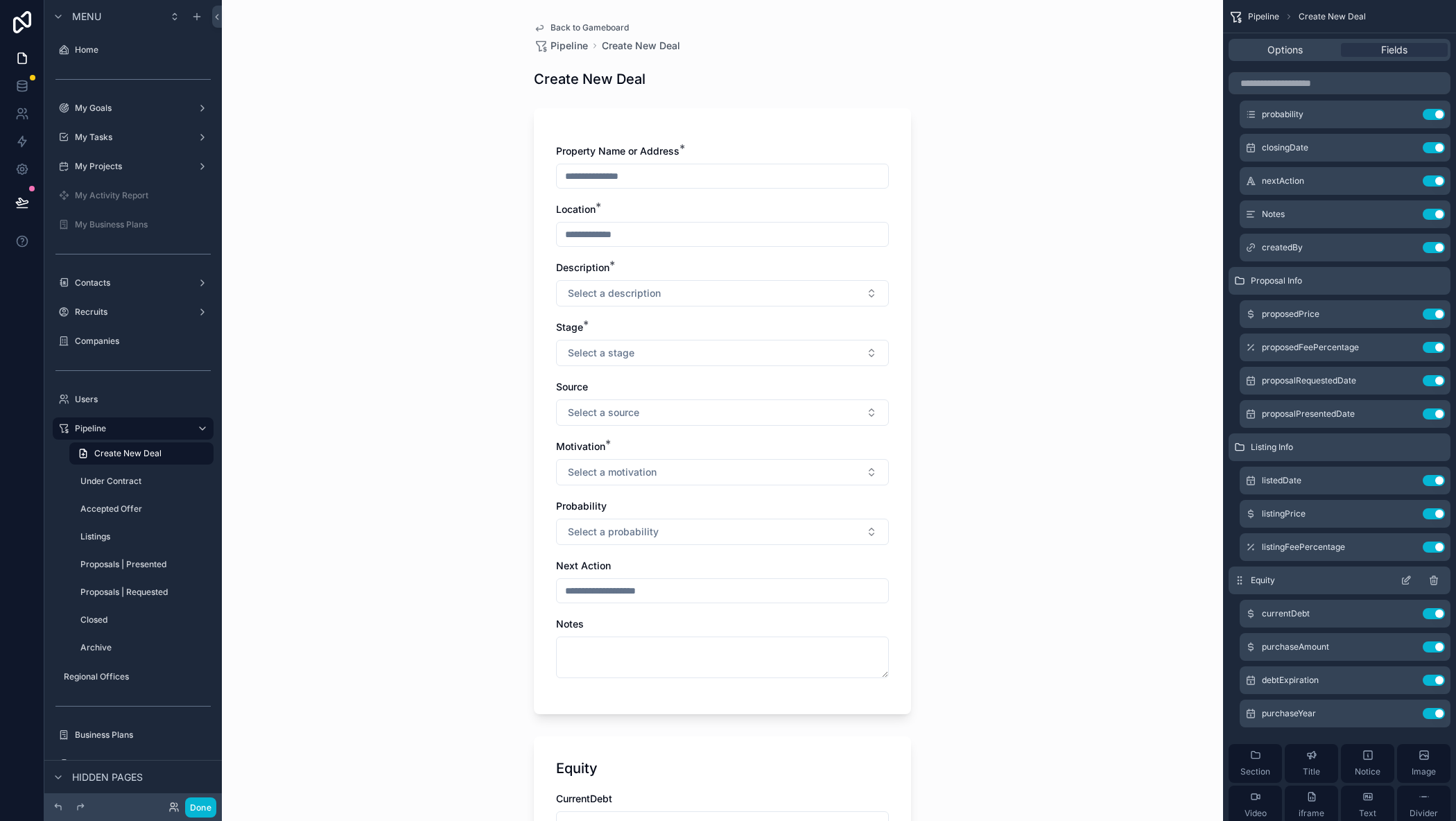
click at [1430, 579] on icon "scrollable content" at bounding box center [1433, 581] width 6 height 6
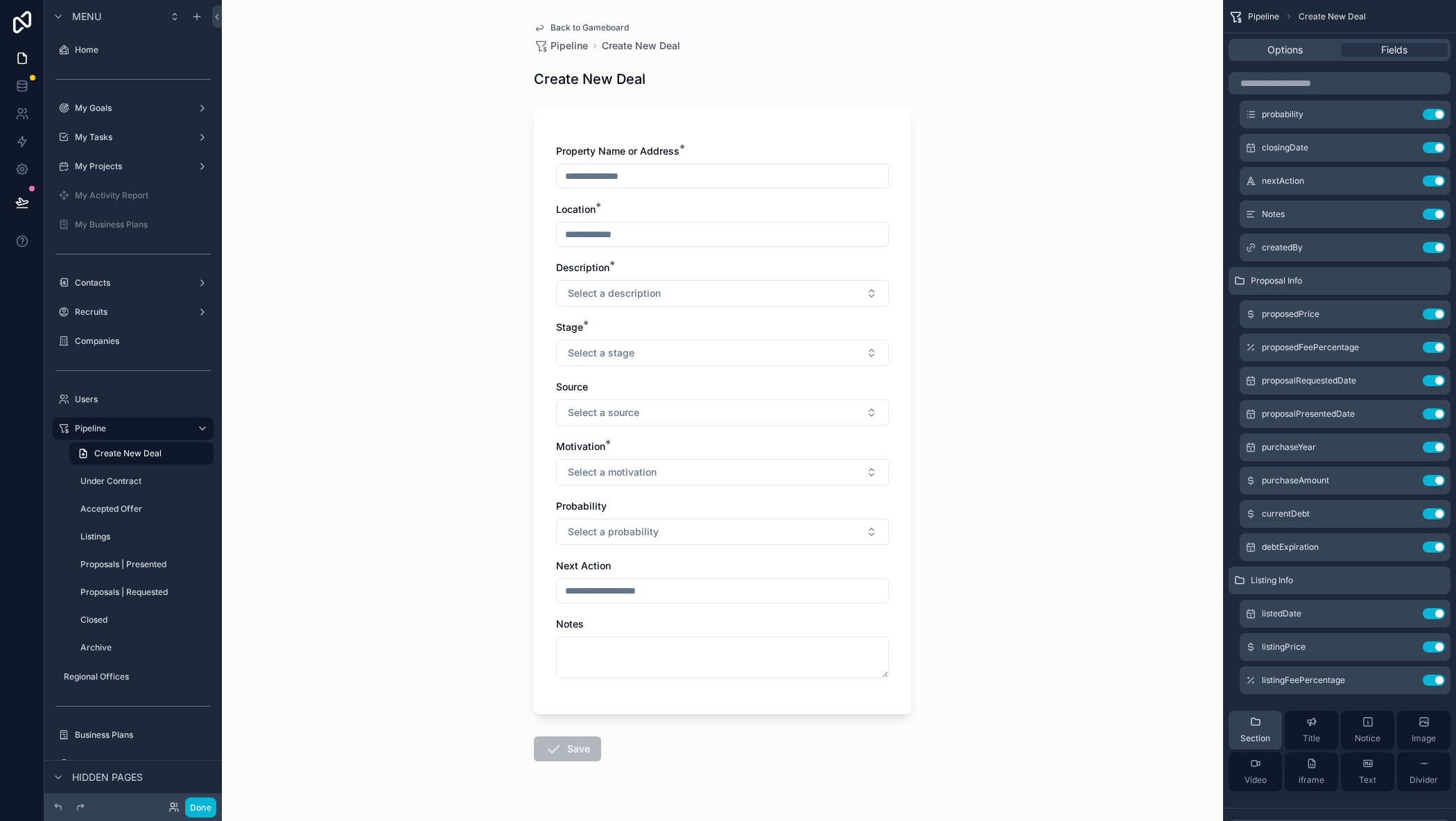
click at [1246, 731] on div "Section" at bounding box center [1255, 731] width 30 height 28
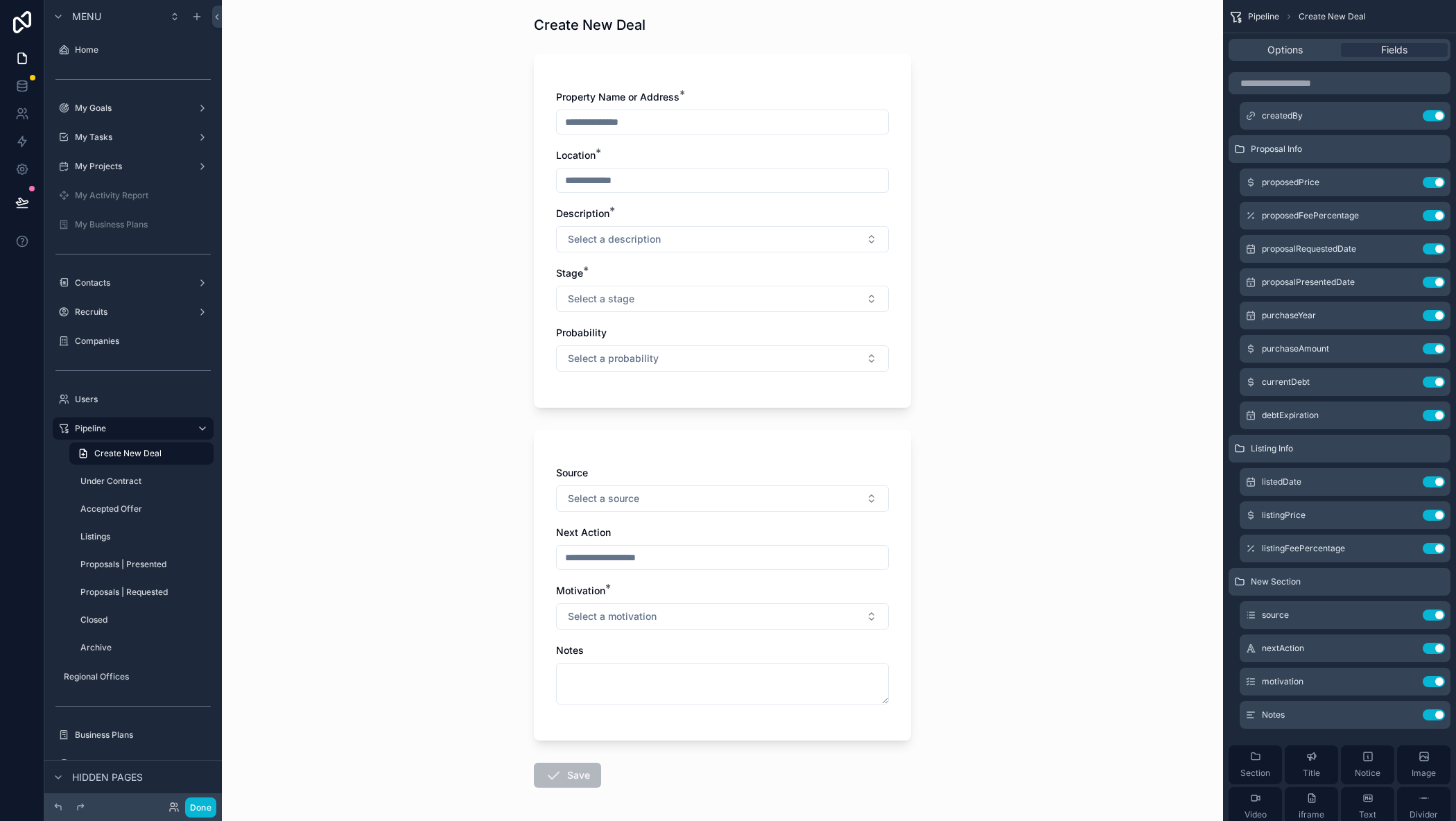
scroll to position [0, 0]
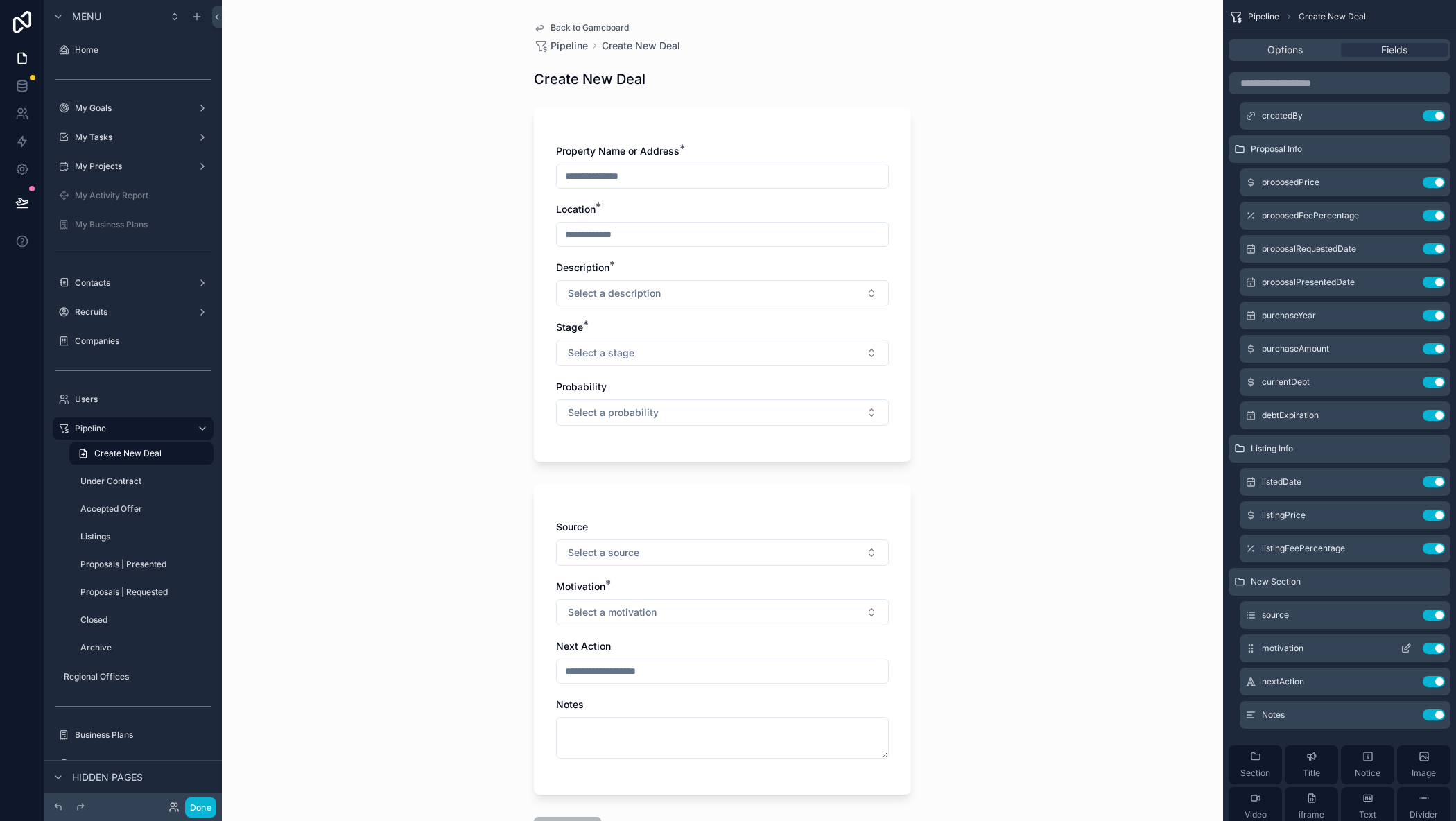
click at [1407, 643] on icon "scrollable content" at bounding box center [1406, 648] width 11 height 11
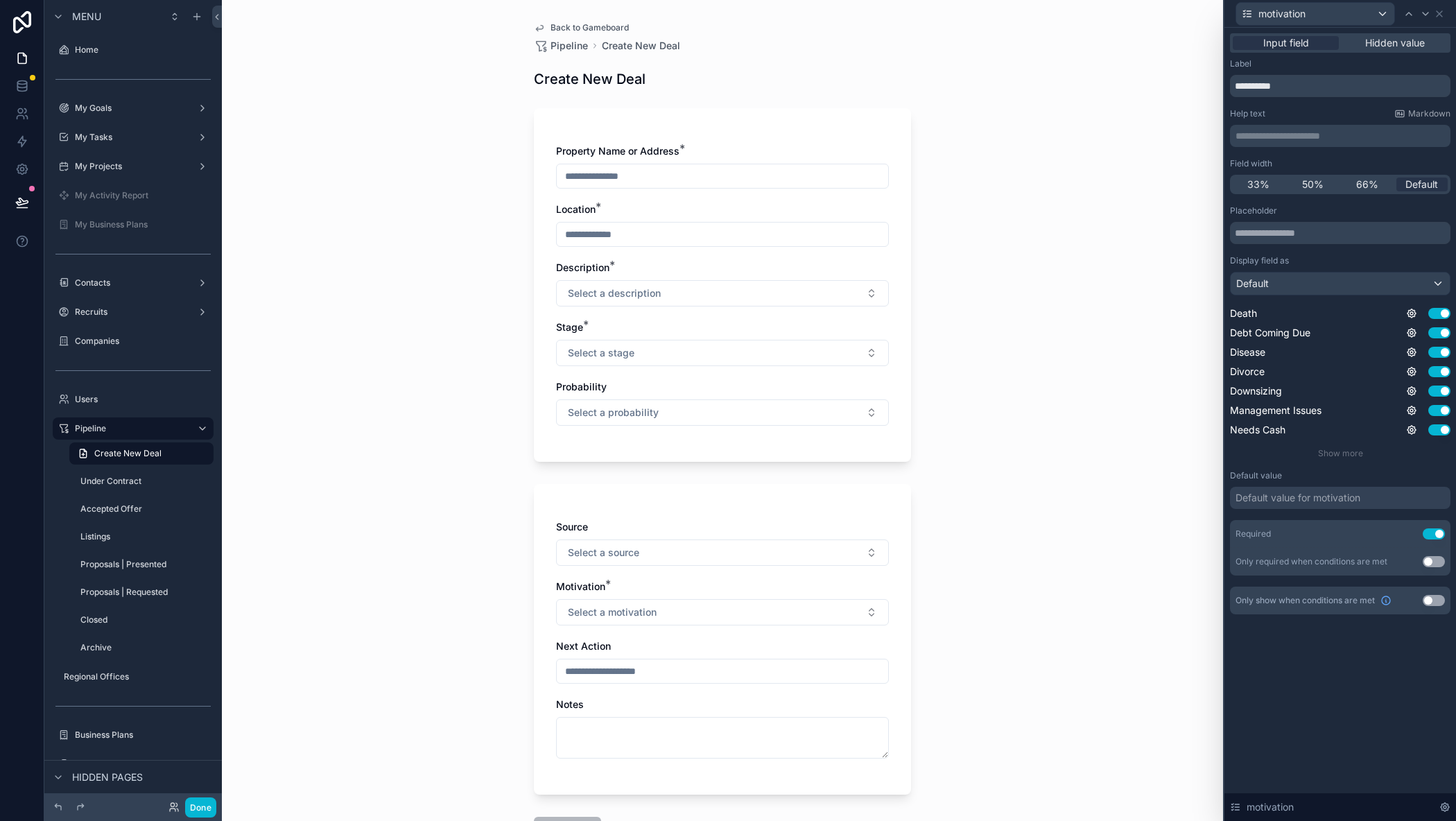
click at [1436, 532] on button "Use setting" at bounding box center [1434, 533] width 22 height 11
click at [1441, 13] on icon at bounding box center [1439, 14] width 11 height 11
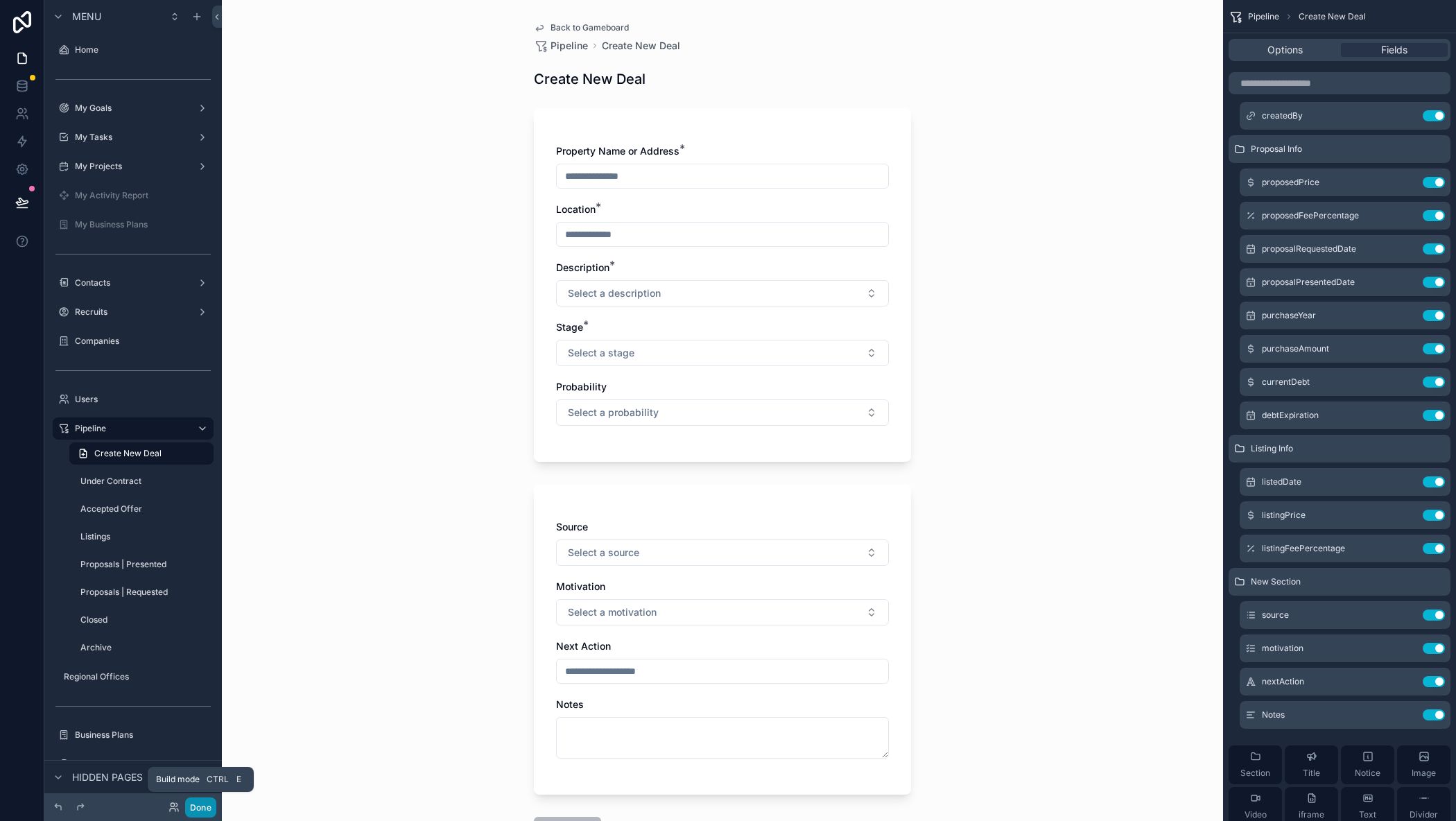
click at [194, 801] on button "Done" at bounding box center [200, 808] width 32 height 20
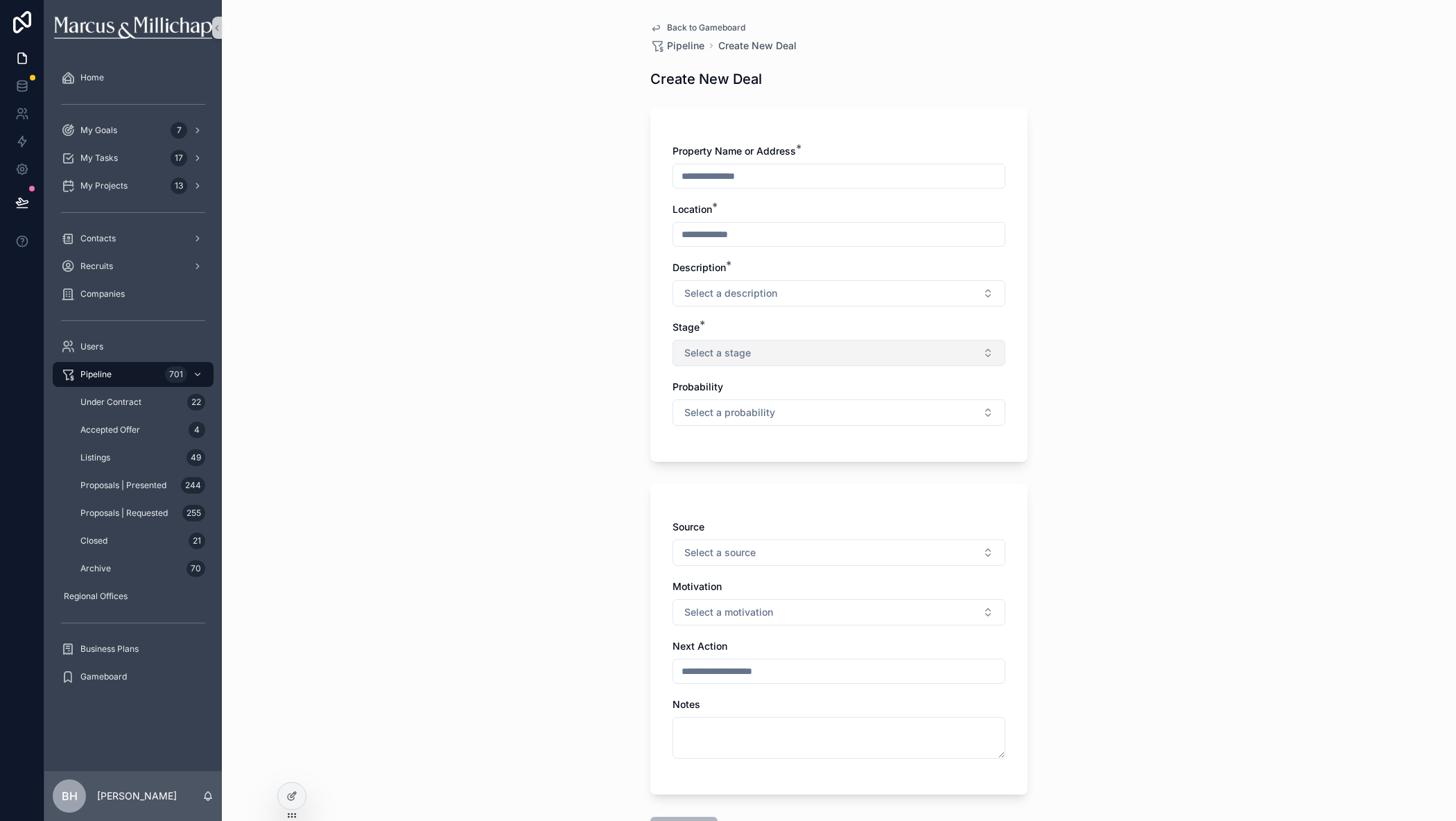
click at [740, 351] on span "Select a stage" at bounding box center [717, 353] width 67 height 14
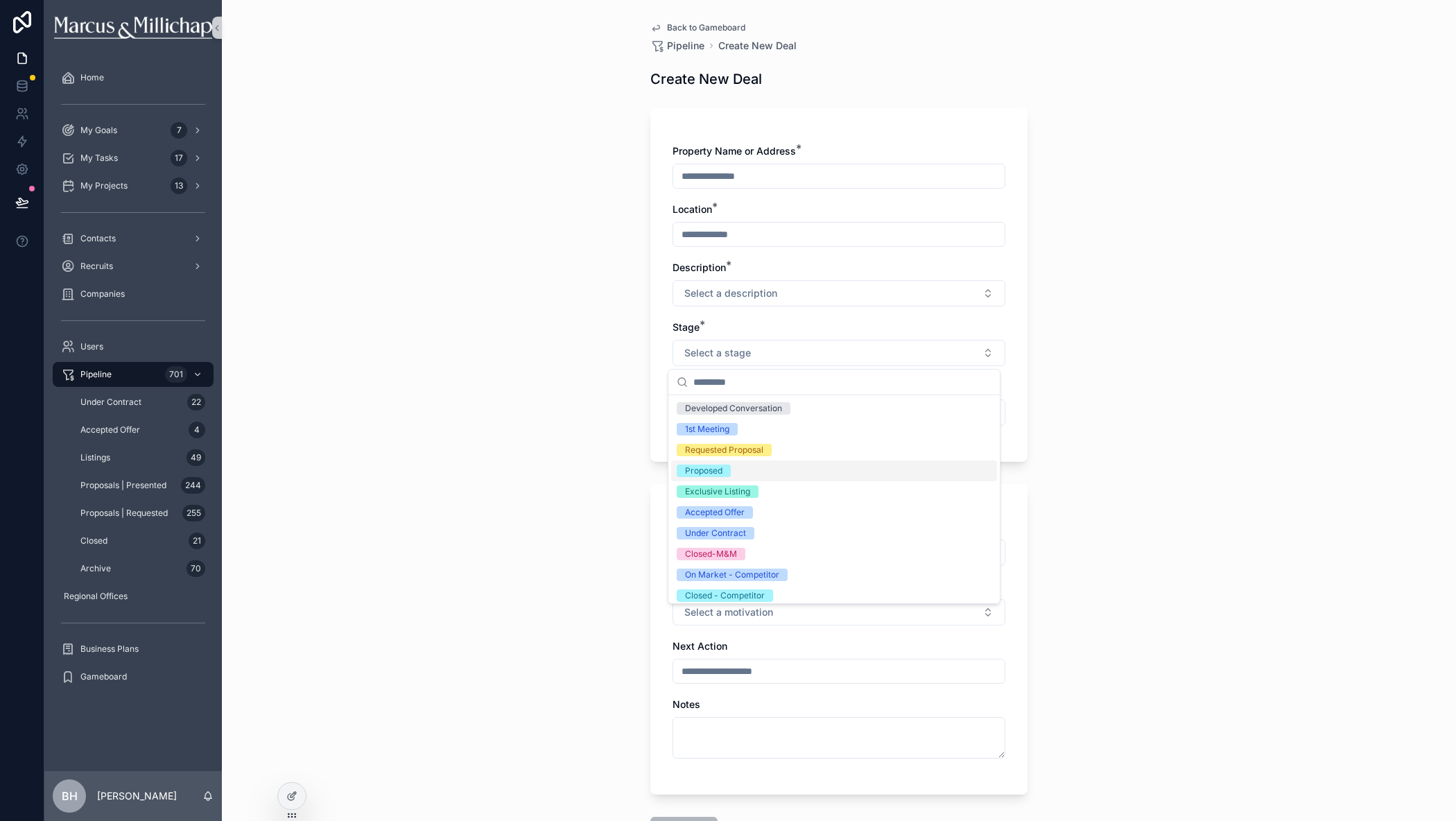
click at [716, 468] on div "Proposed" at bounding box center [704, 471] width 38 height 13
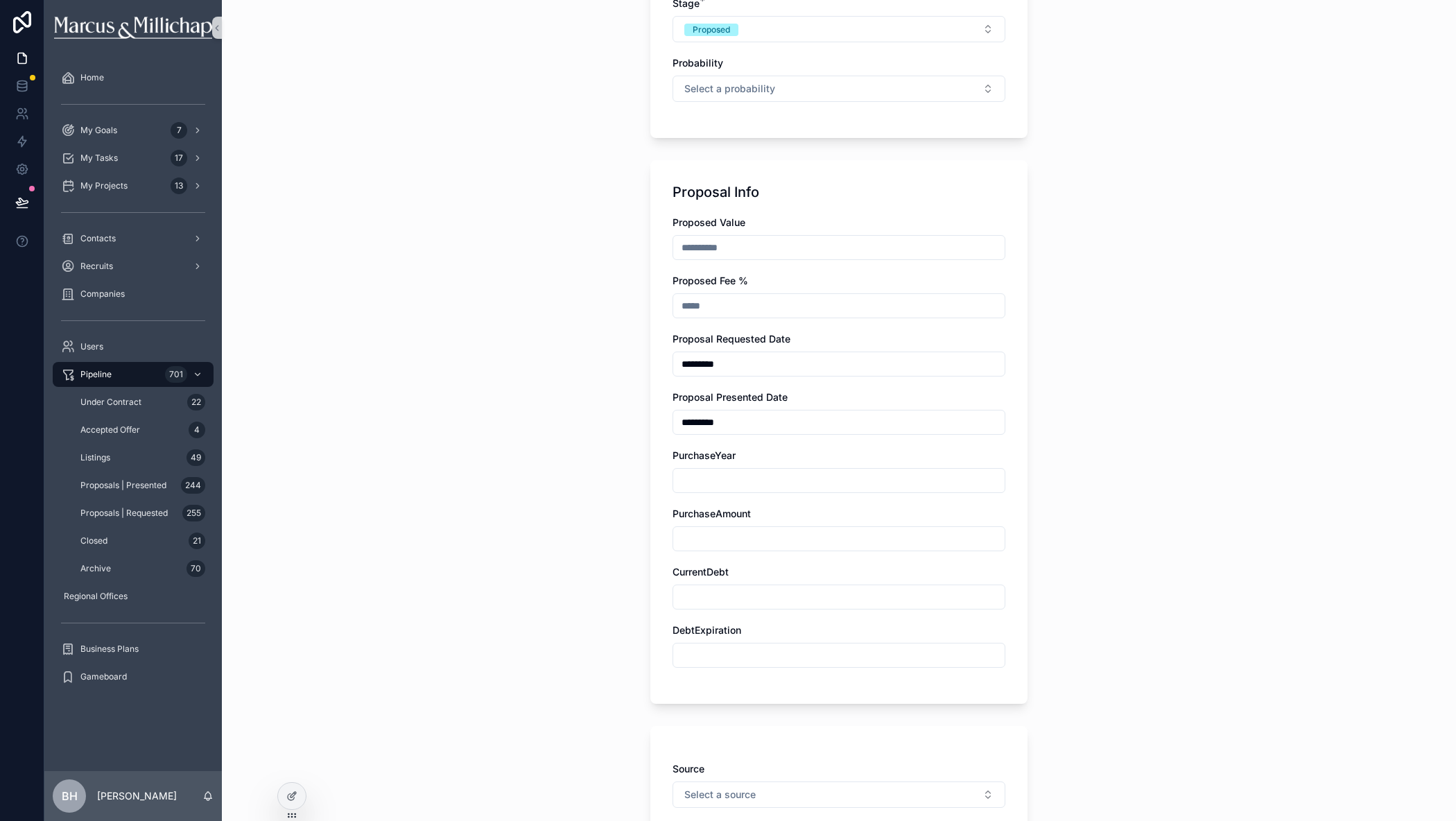
scroll to position [139, 0]
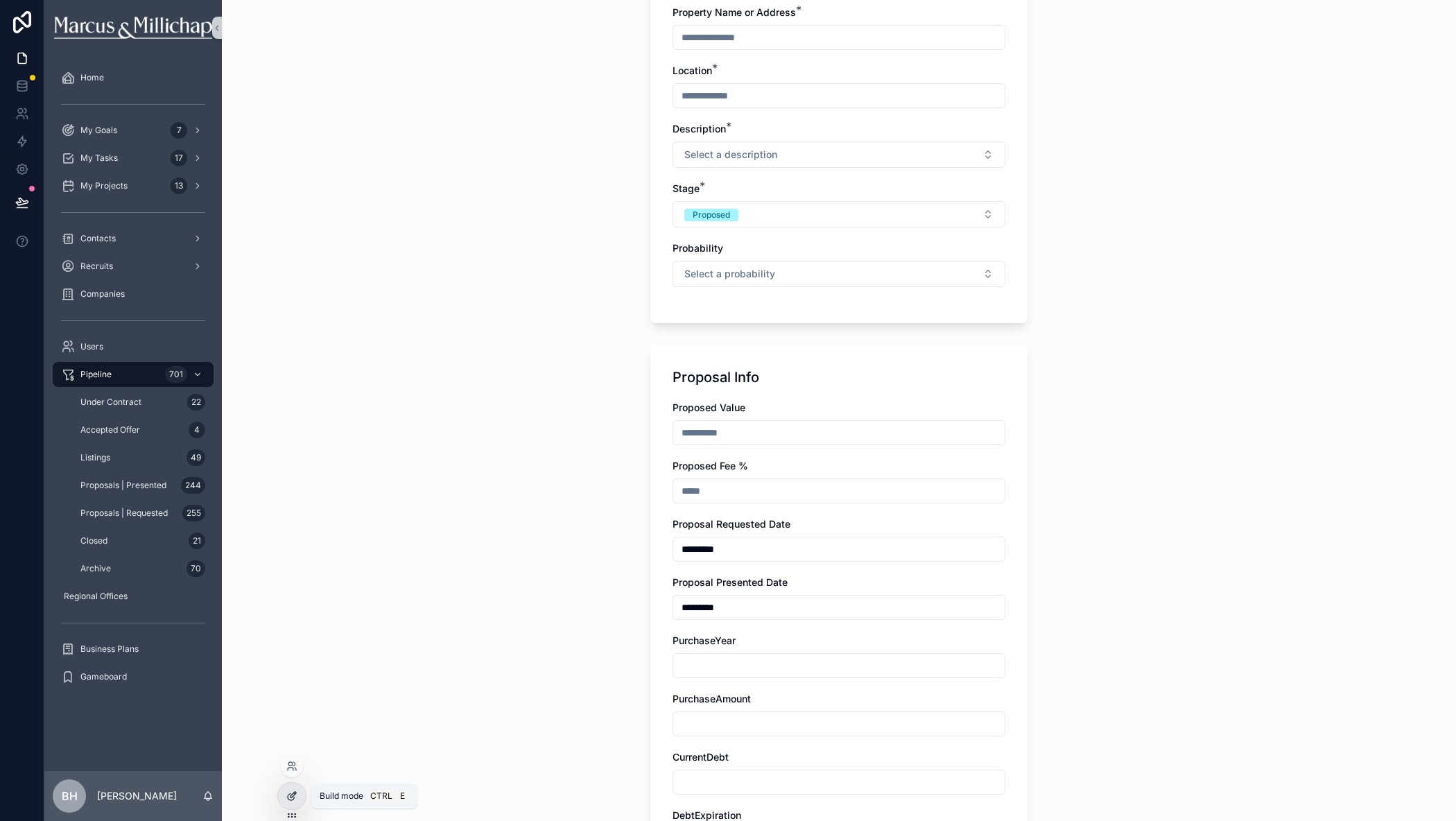
click at [281, 800] on div at bounding box center [292, 796] width 28 height 26
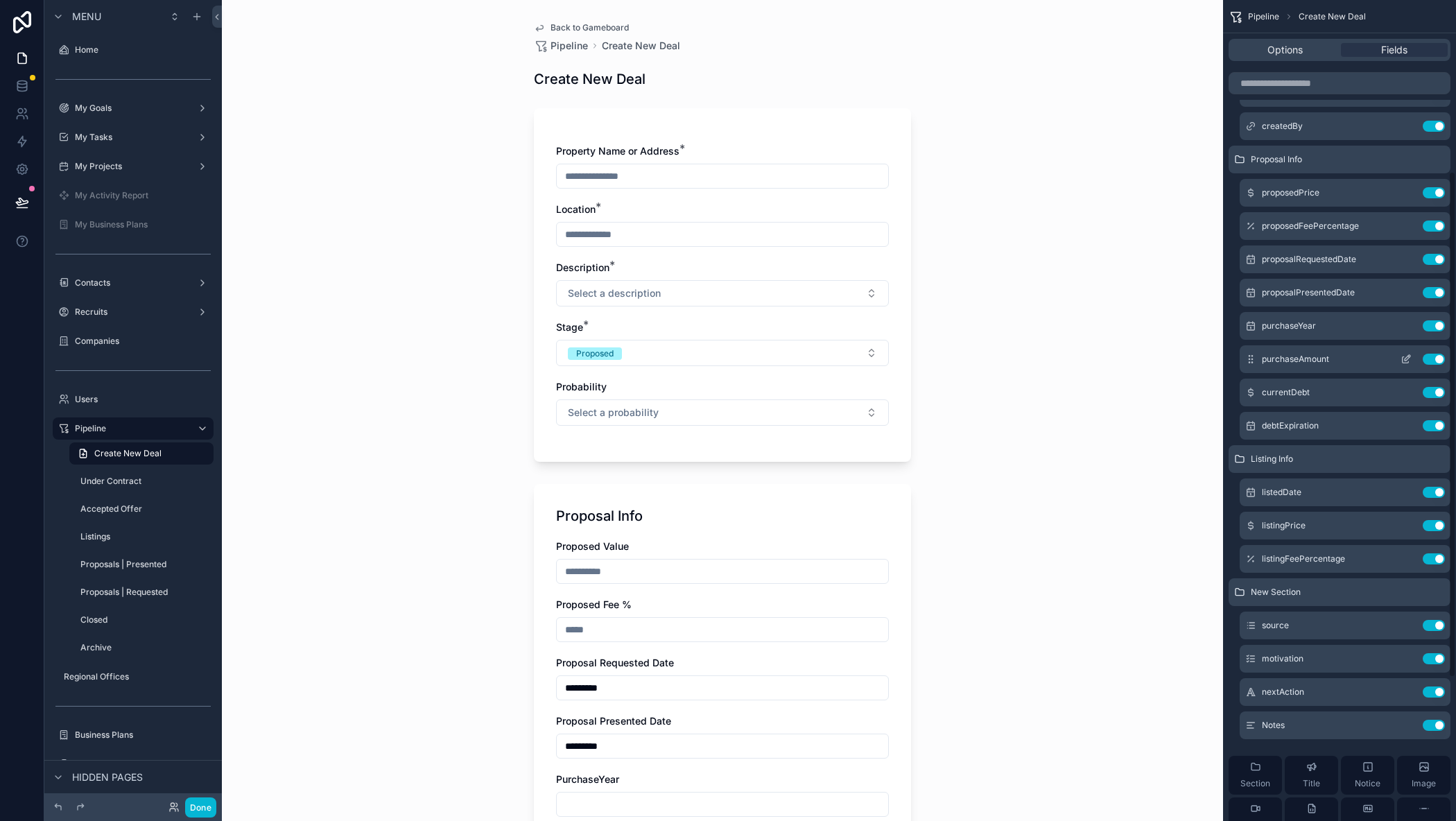
scroll to position [277, 0]
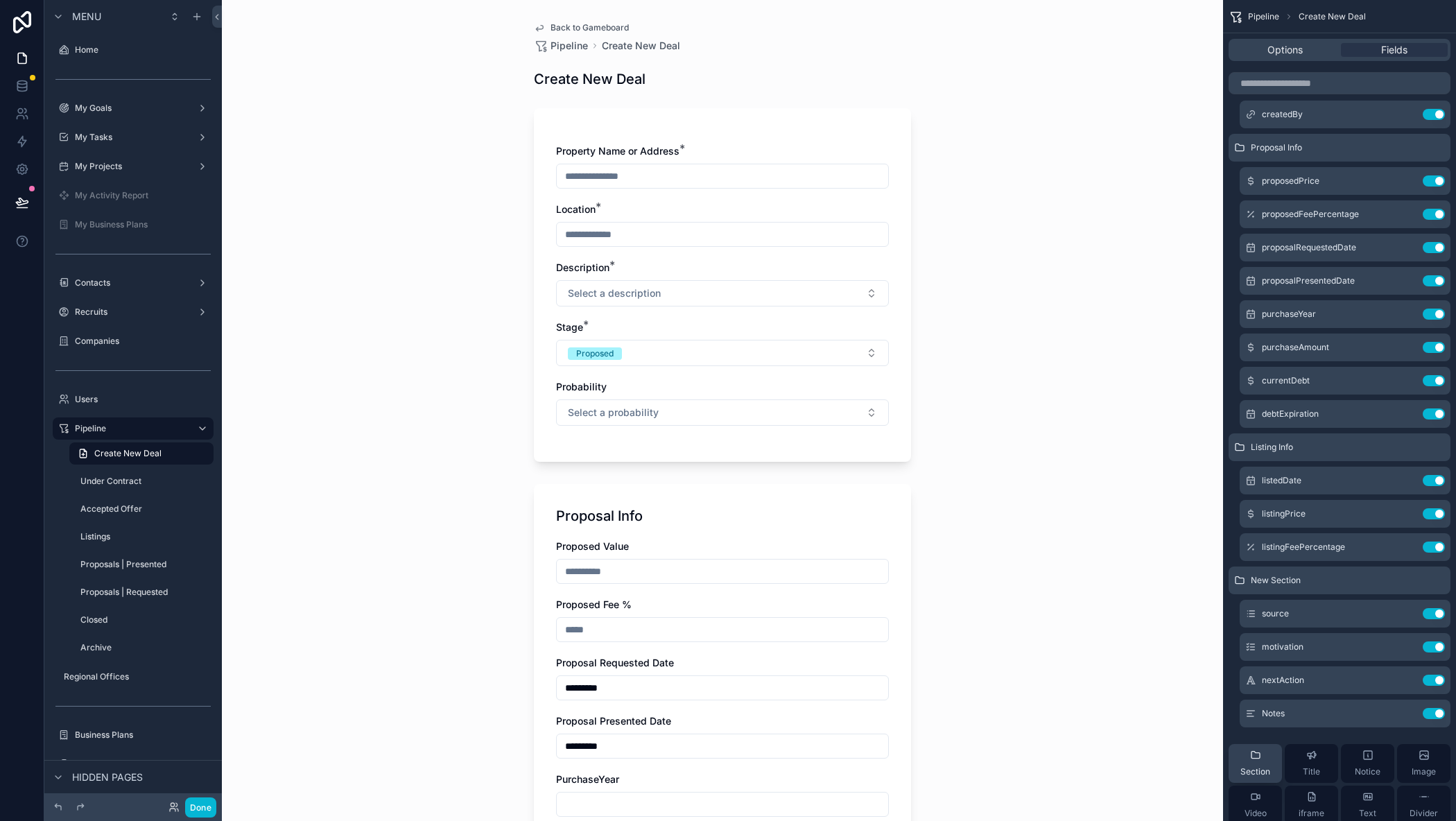
click at [1245, 768] on span "Section" at bounding box center [1255, 772] width 30 height 11
click at [1407, 748] on icon "scrollable content" at bounding box center [1406, 747] width 11 height 11
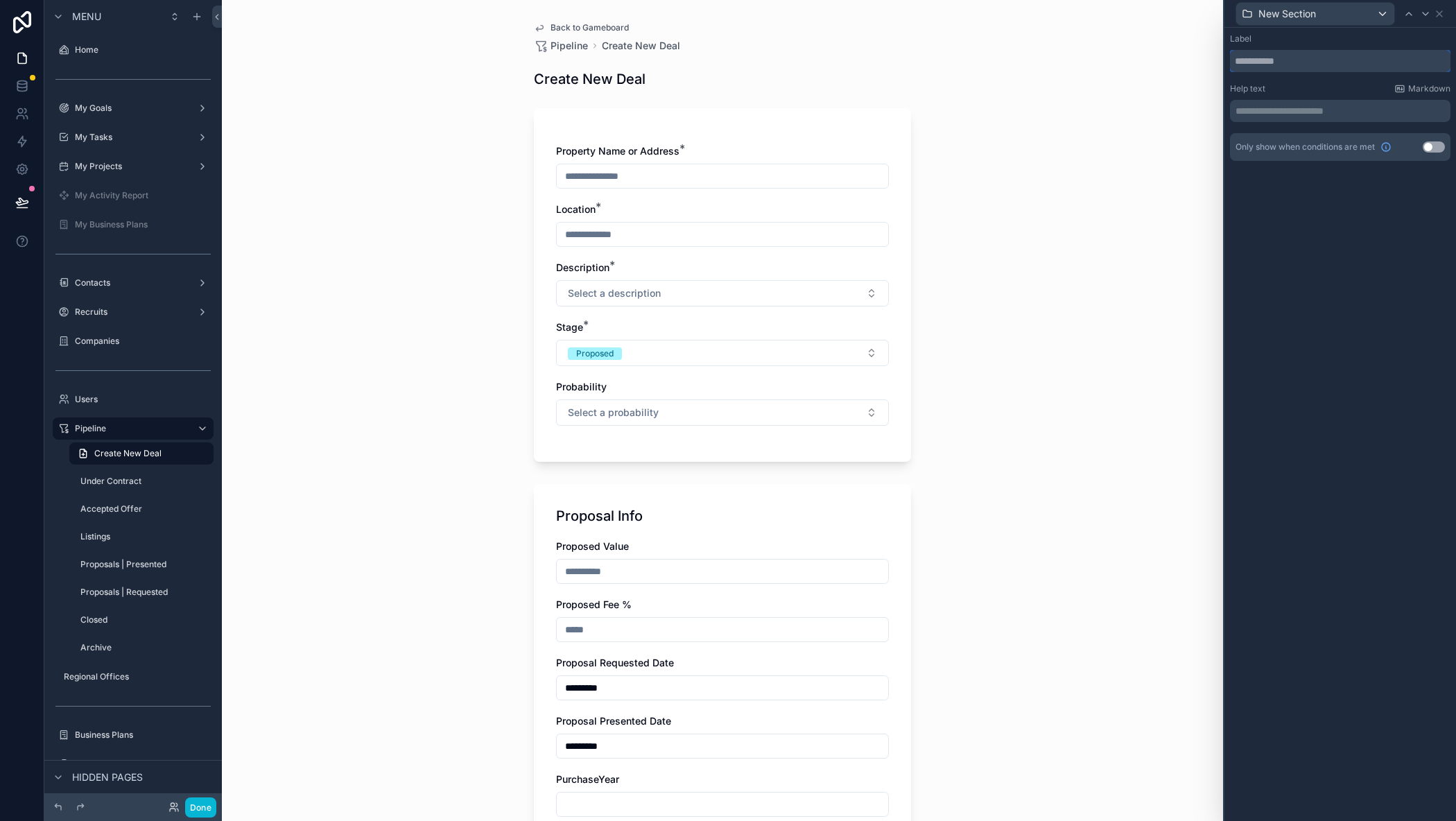
click at [1285, 63] on input "text" at bounding box center [1340, 61] width 220 height 22
type input "*"
type input "**********"
click at [1424, 146] on button "Use setting" at bounding box center [1434, 147] width 22 height 11
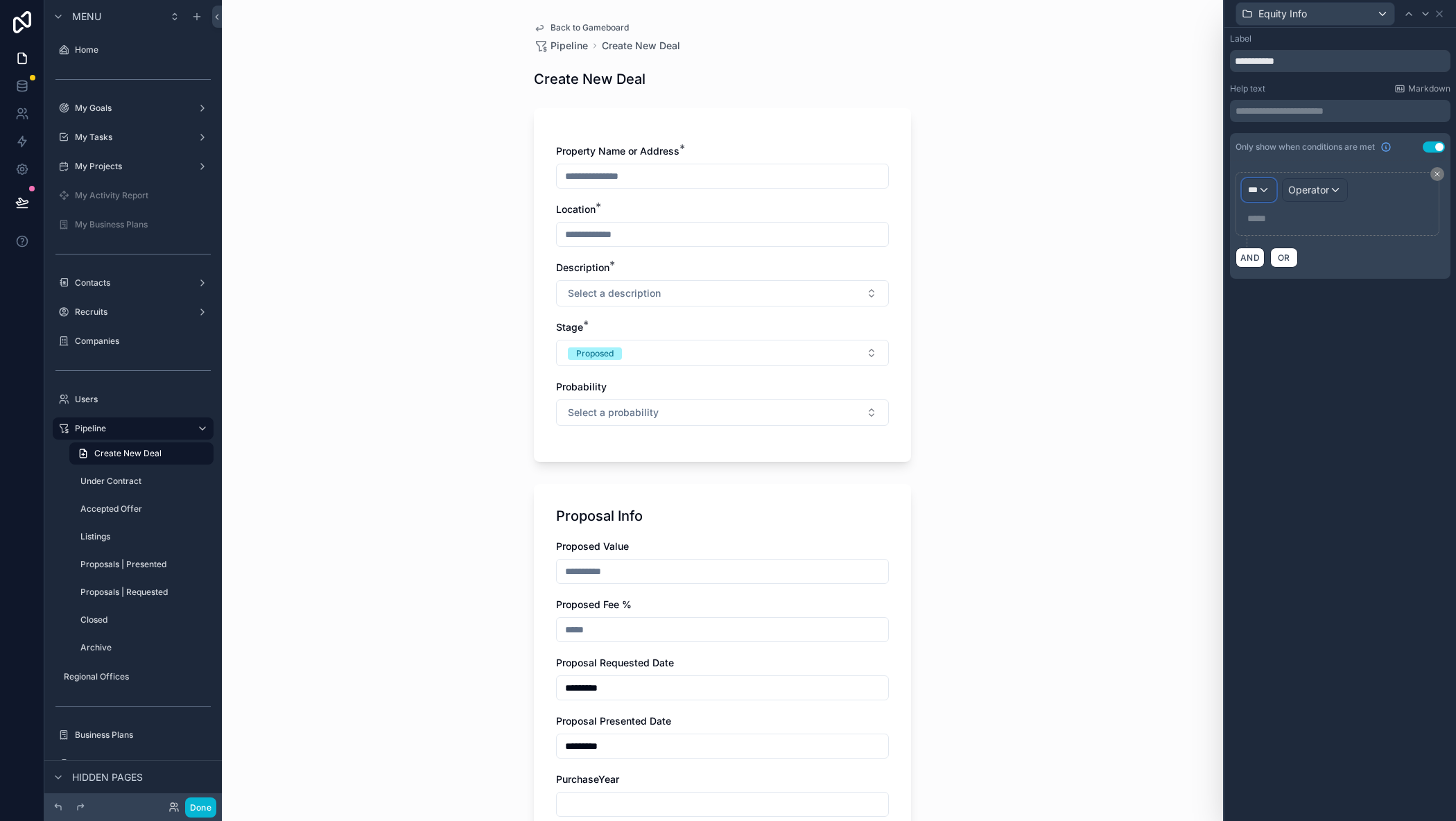
click at [1264, 196] on div "***" at bounding box center [1258, 190] width 33 height 22
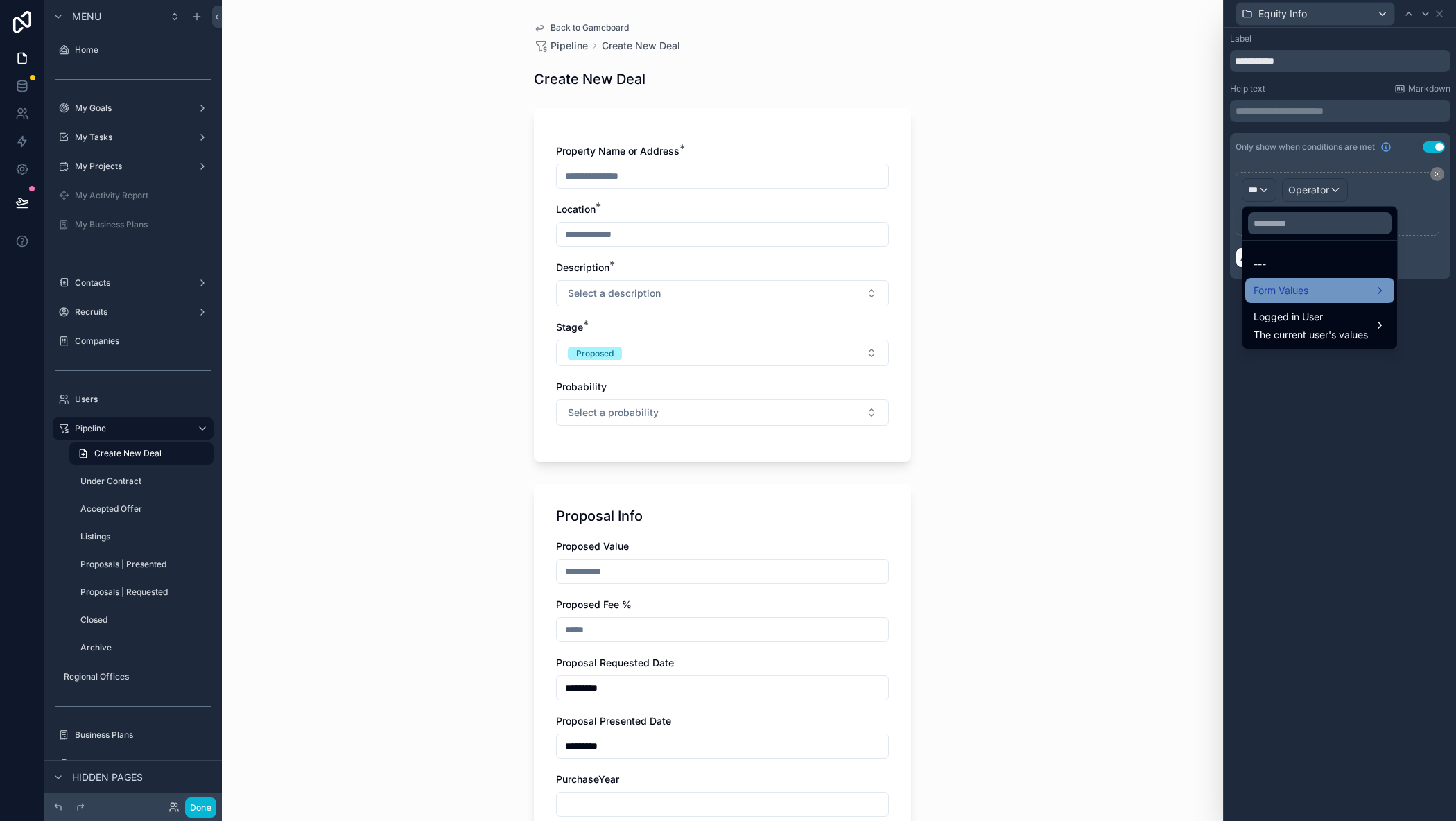
click at [1267, 287] on span "Form Values" at bounding box center [1280, 291] width 55 height 17
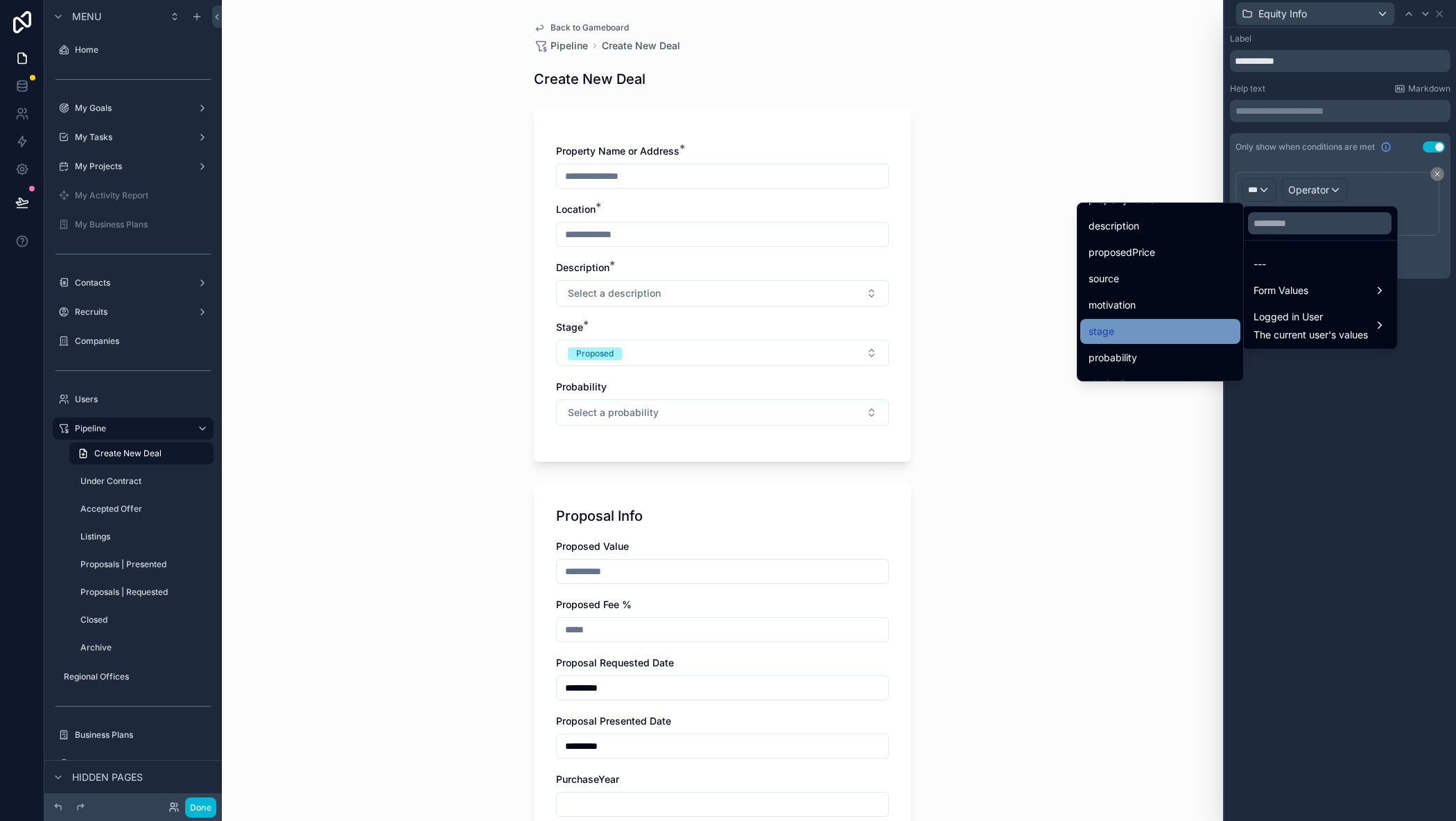
scroll to position [139, 0]
click at [1105, 320] on div "stage" at bounding box center [1160, 317] width 143 height 17
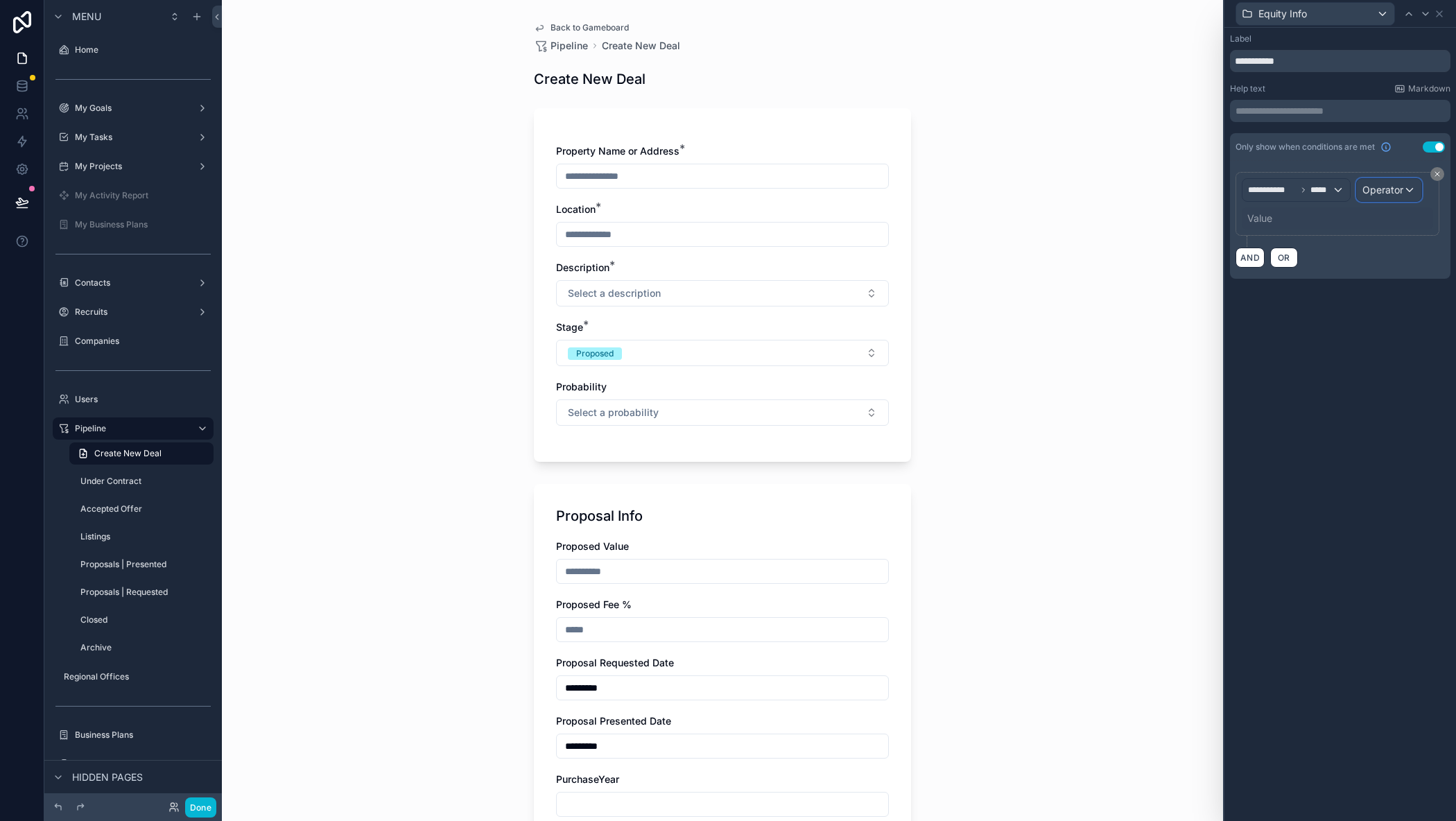
click at [1378, 191] on span "Operator" at bounding box center [1383, 189] width 41 height 12
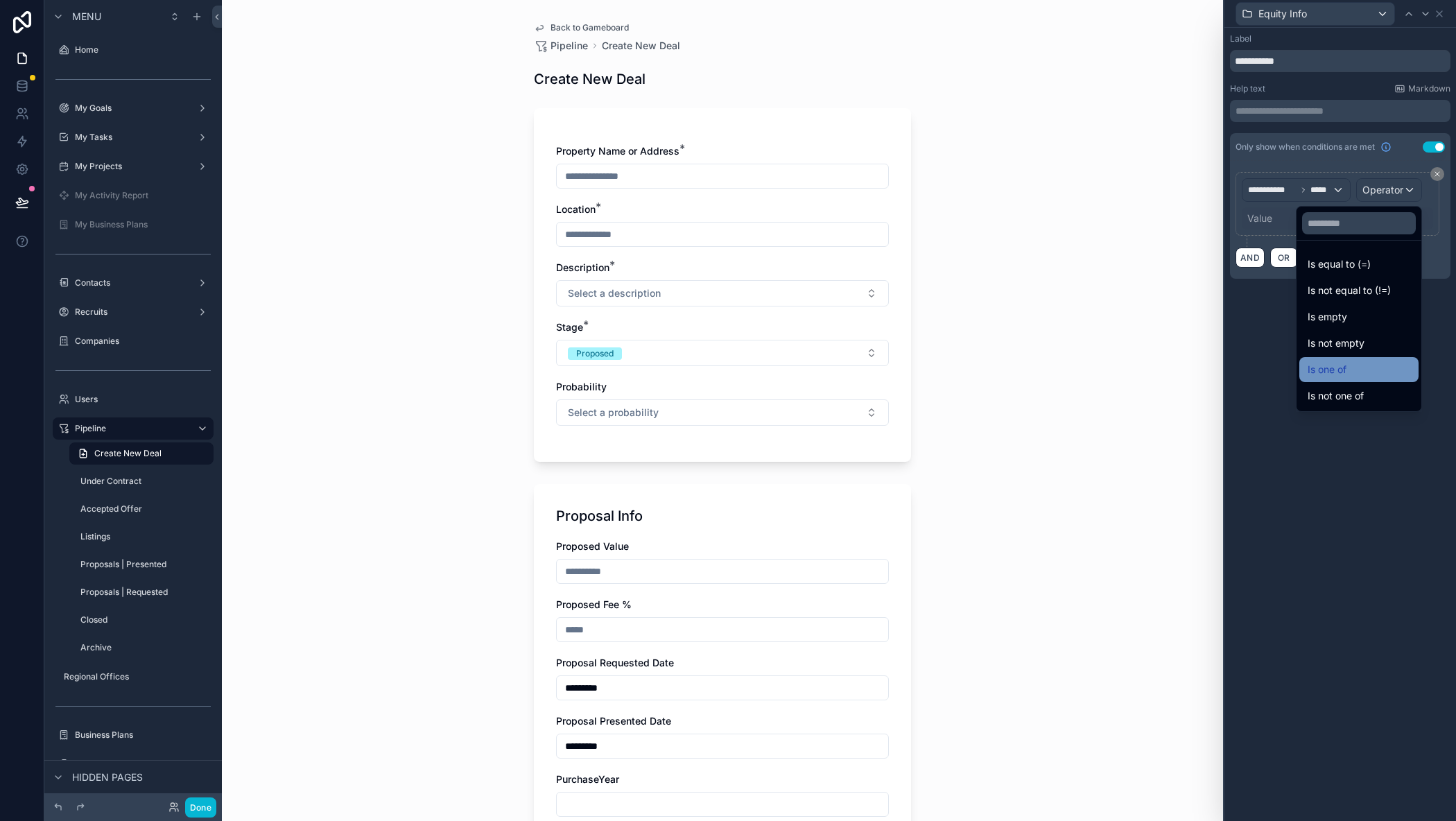
click at [1318, 372] on div "Is one of" at bounding box center [1359, 370] width 102 height 17
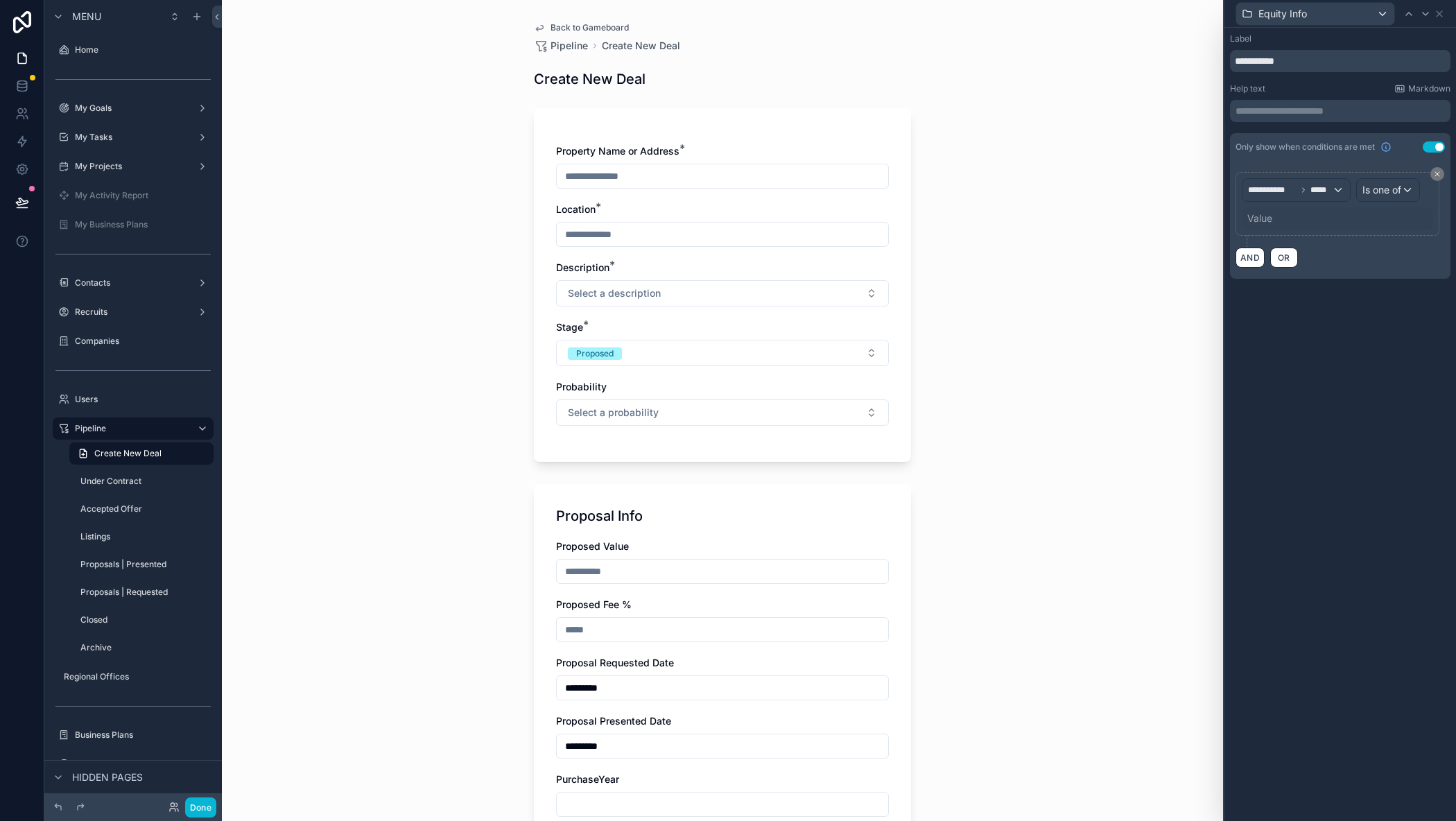
click at [1287, 217] on div "Value" at bounding box center [1337, 218] width 191 height 22
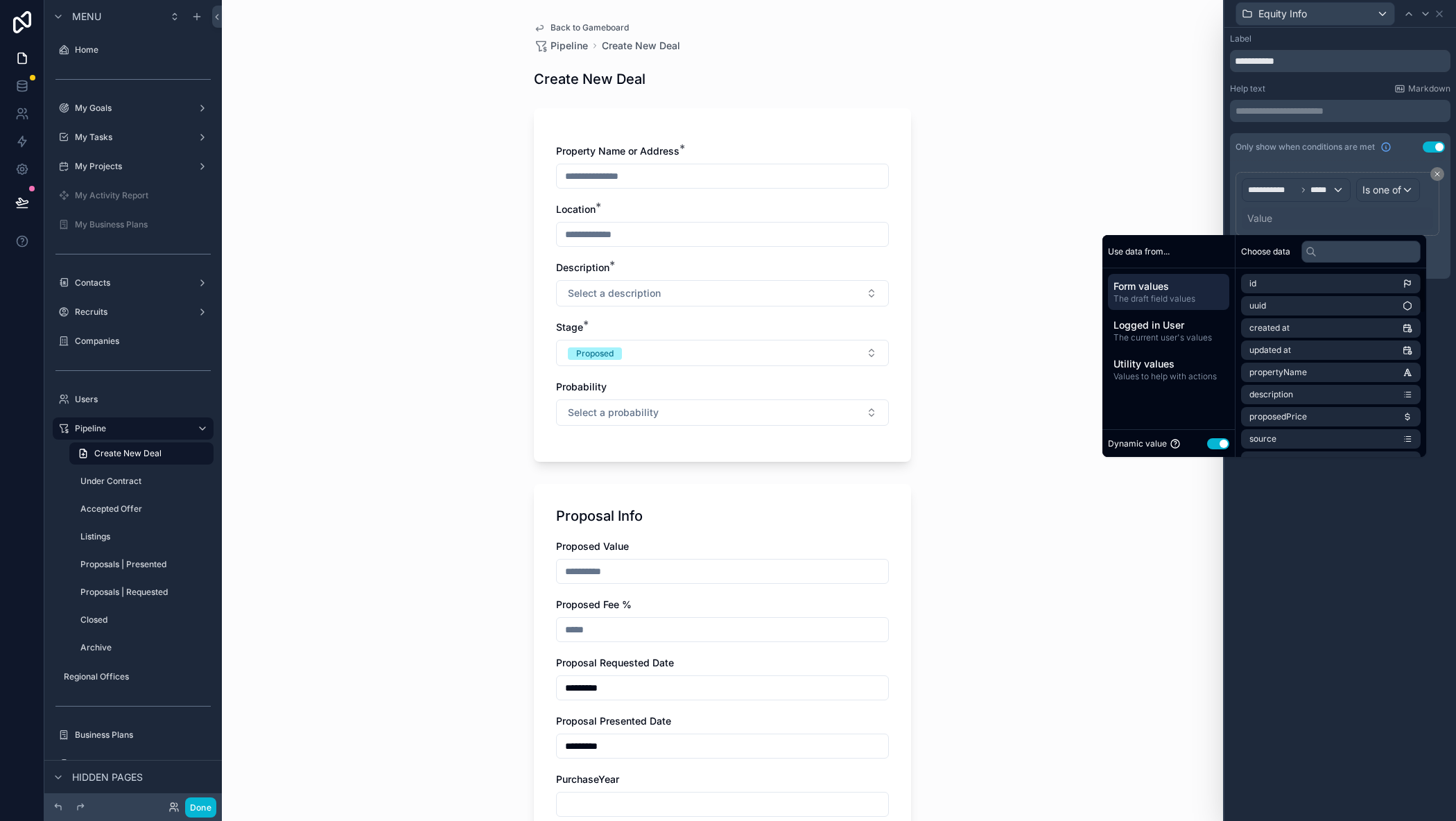
click at [1212, 447] on button "Use setting" at bounding box center [1218, 444] width 22 height 11
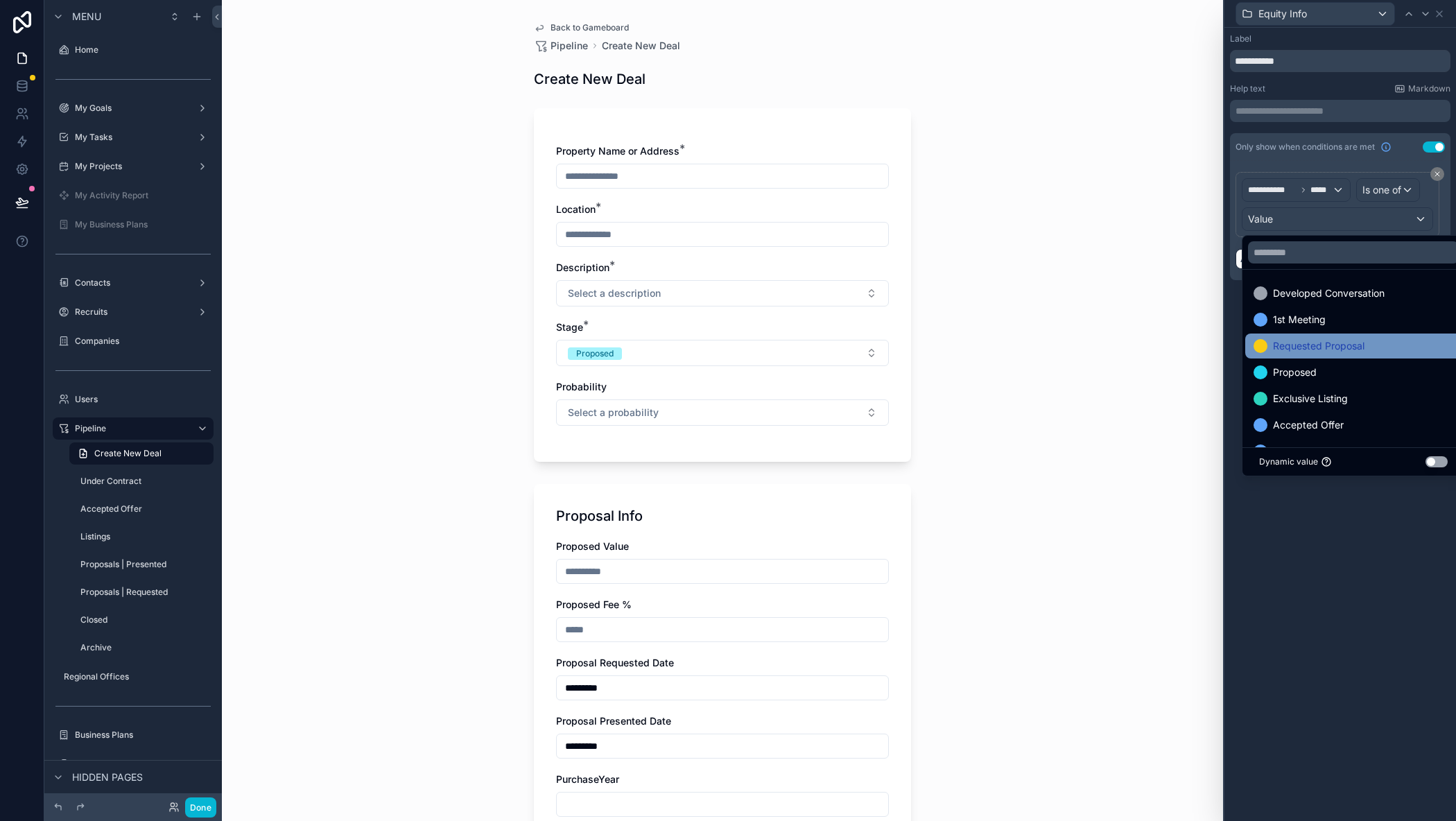
click at [1296, 346] on span "Requested Proposal" at bounding box center [1318, 346] width 91 height 17
click at [1295, 346] on span "Proposed" at bounding box center [1294, 346] width 44 height 17
click at [1295, 346] on span "Exclusive Listing" at bounding box center [1310, 346] width 75 height 17
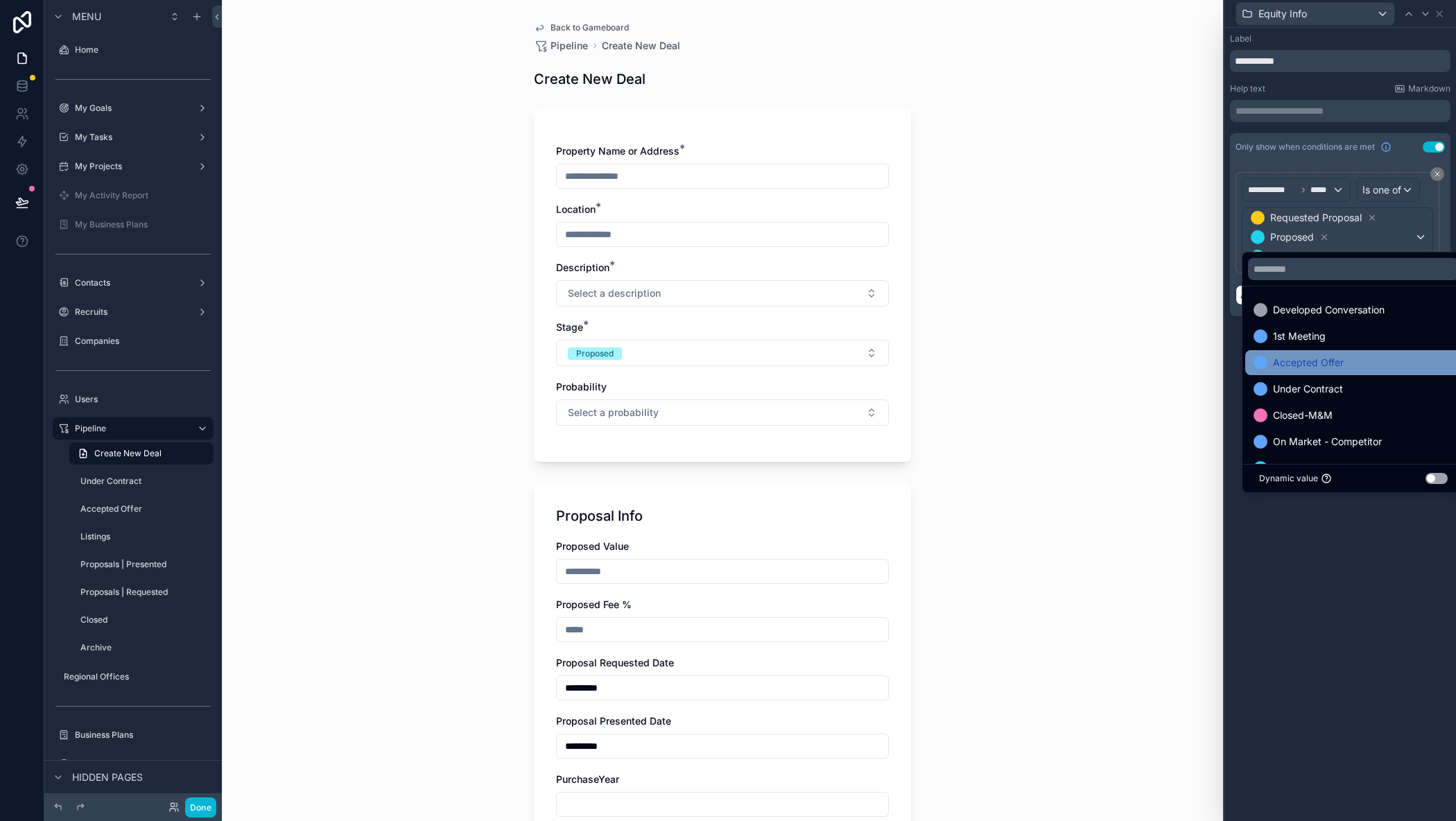
click at [1293, 358] on span "Accepted Offer" at bounding box center [1308, 363] width 71 height 17
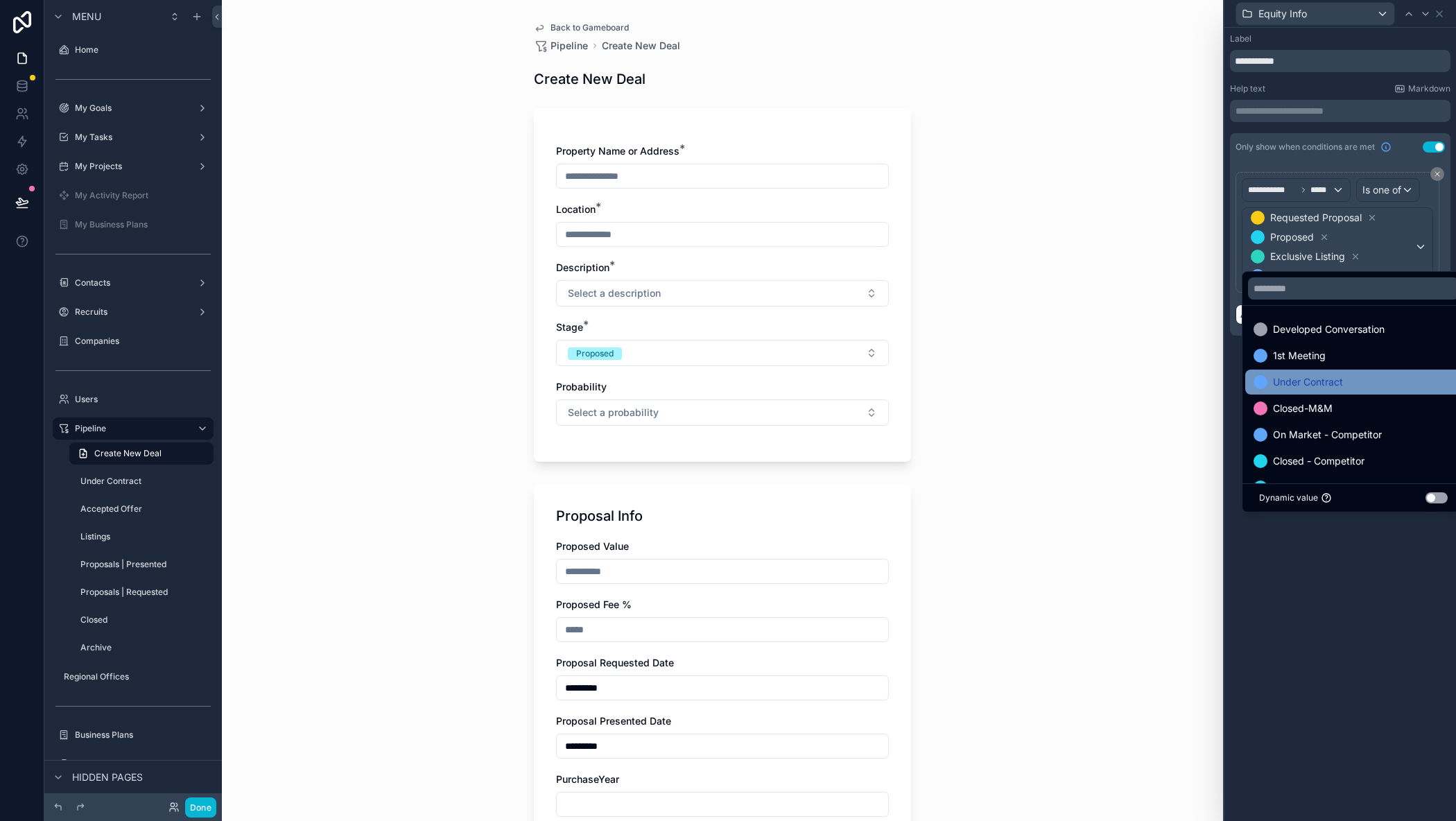
click at [1293, 390] on span "Under Contract" at bounding box center [1308, 382] width 70 height 17
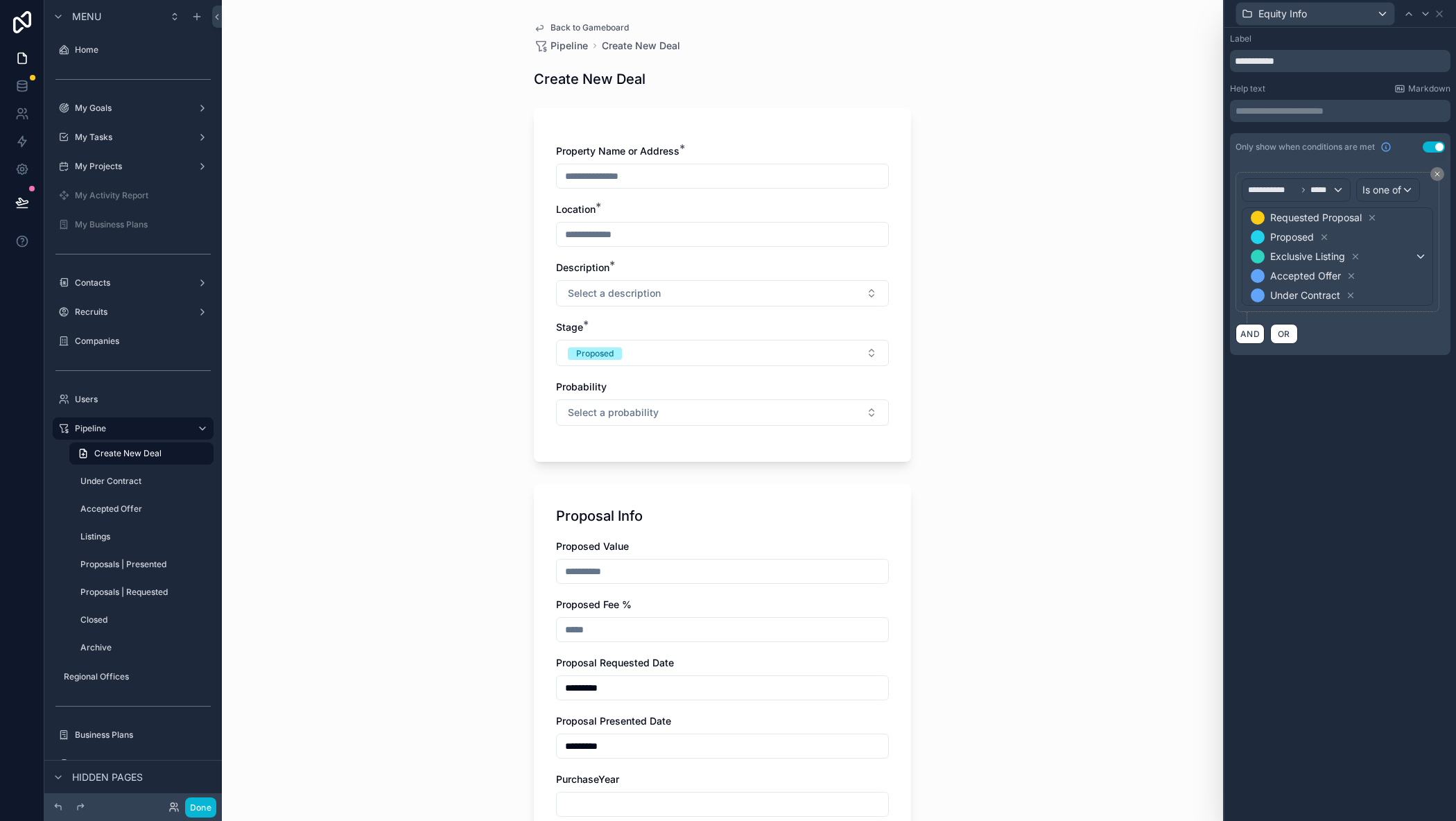
click at [1321, 550] on div "**********" at bounding box center [1339, 425] width 231 height 794
click at [1444, 14] on icon at bounding box center [1439, 14] width 11 height 11
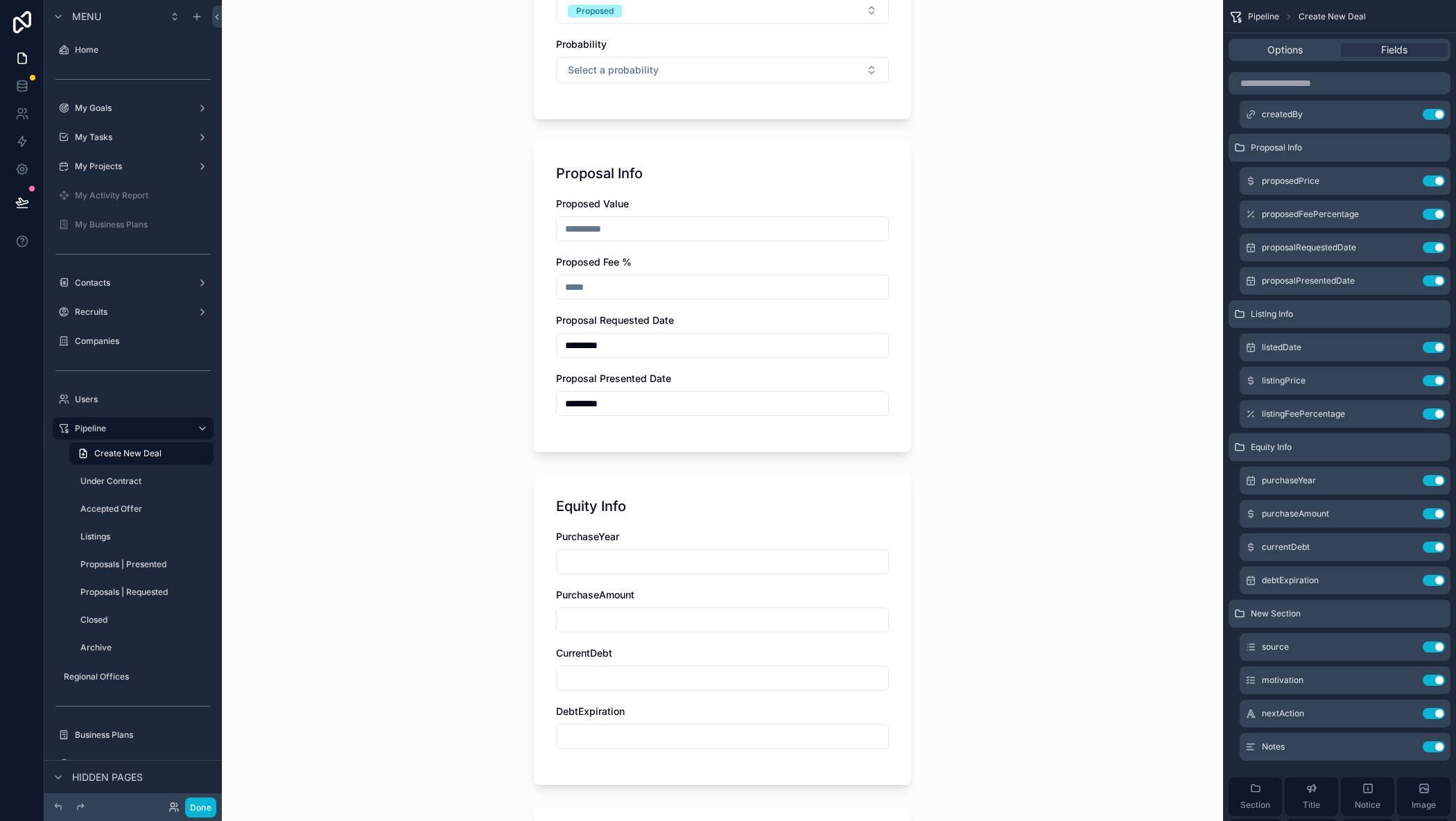
scroll to position [346, 0]
click at [1430, 476] on button "Use setting" at bounding box center [1434, 480] width 22 height 11
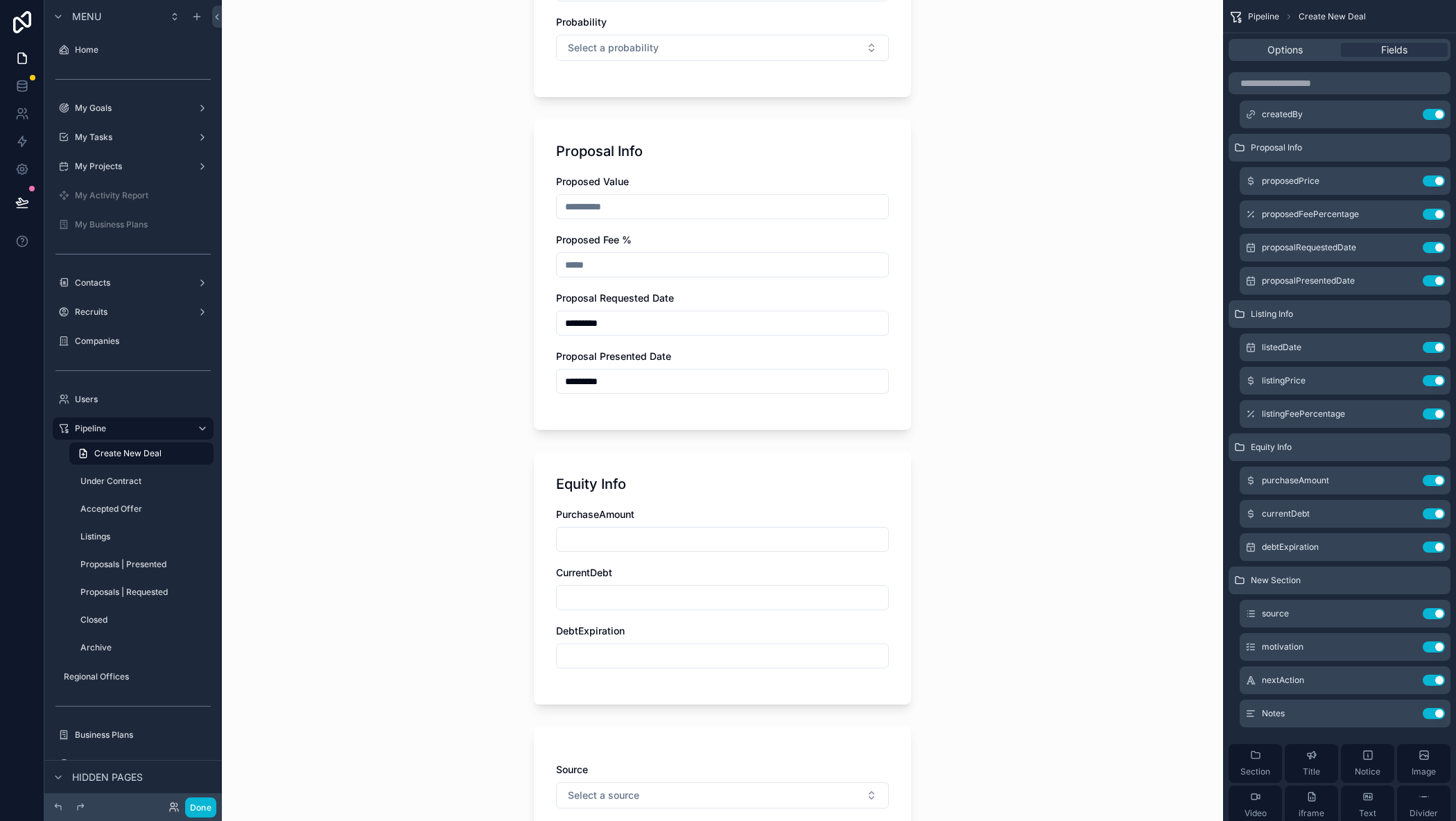
scroll to position [416, 0]
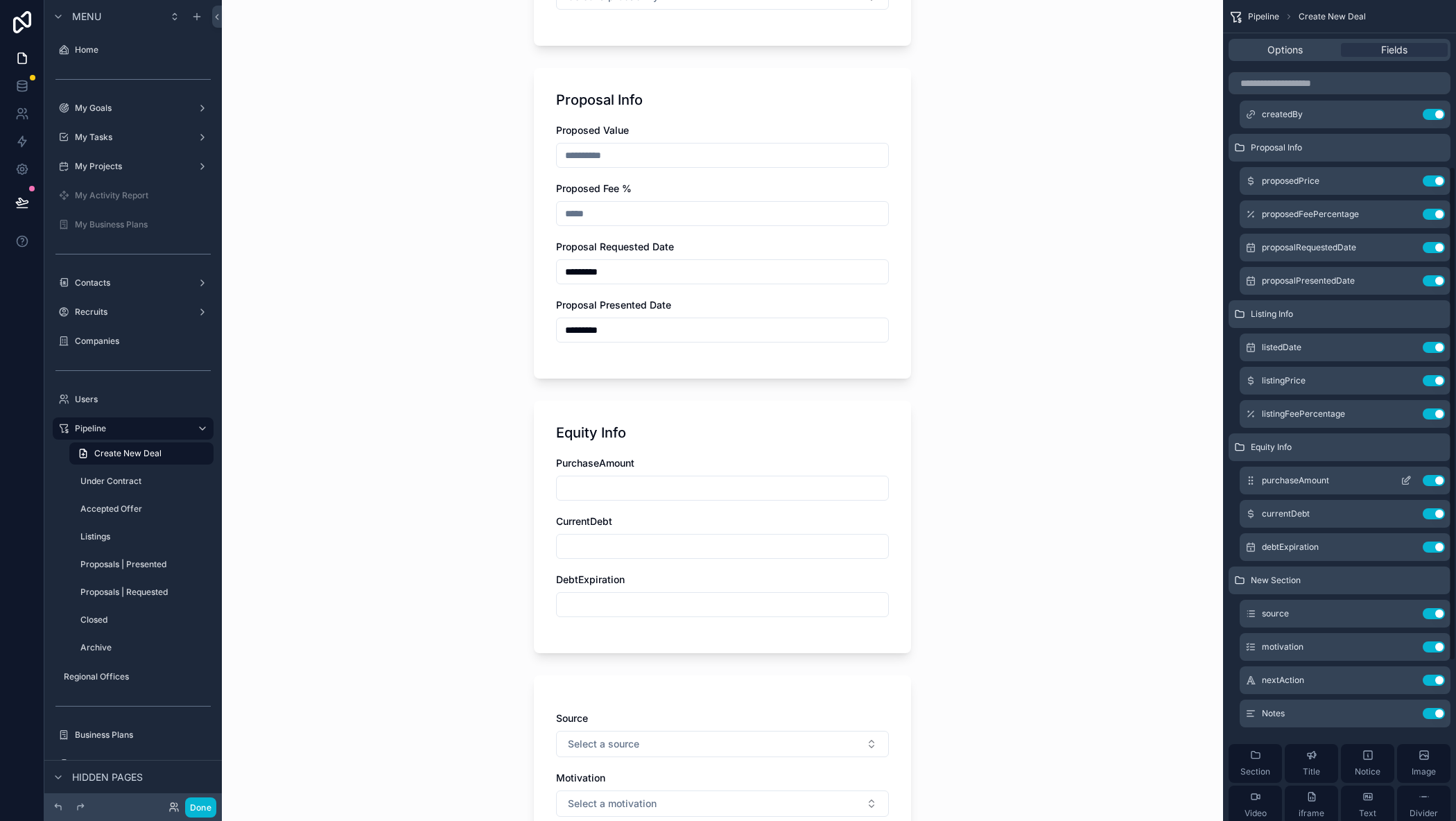
click at [1399, 477] on button "scrollable content" at bounding box center [1406, 480] width 22 height 11
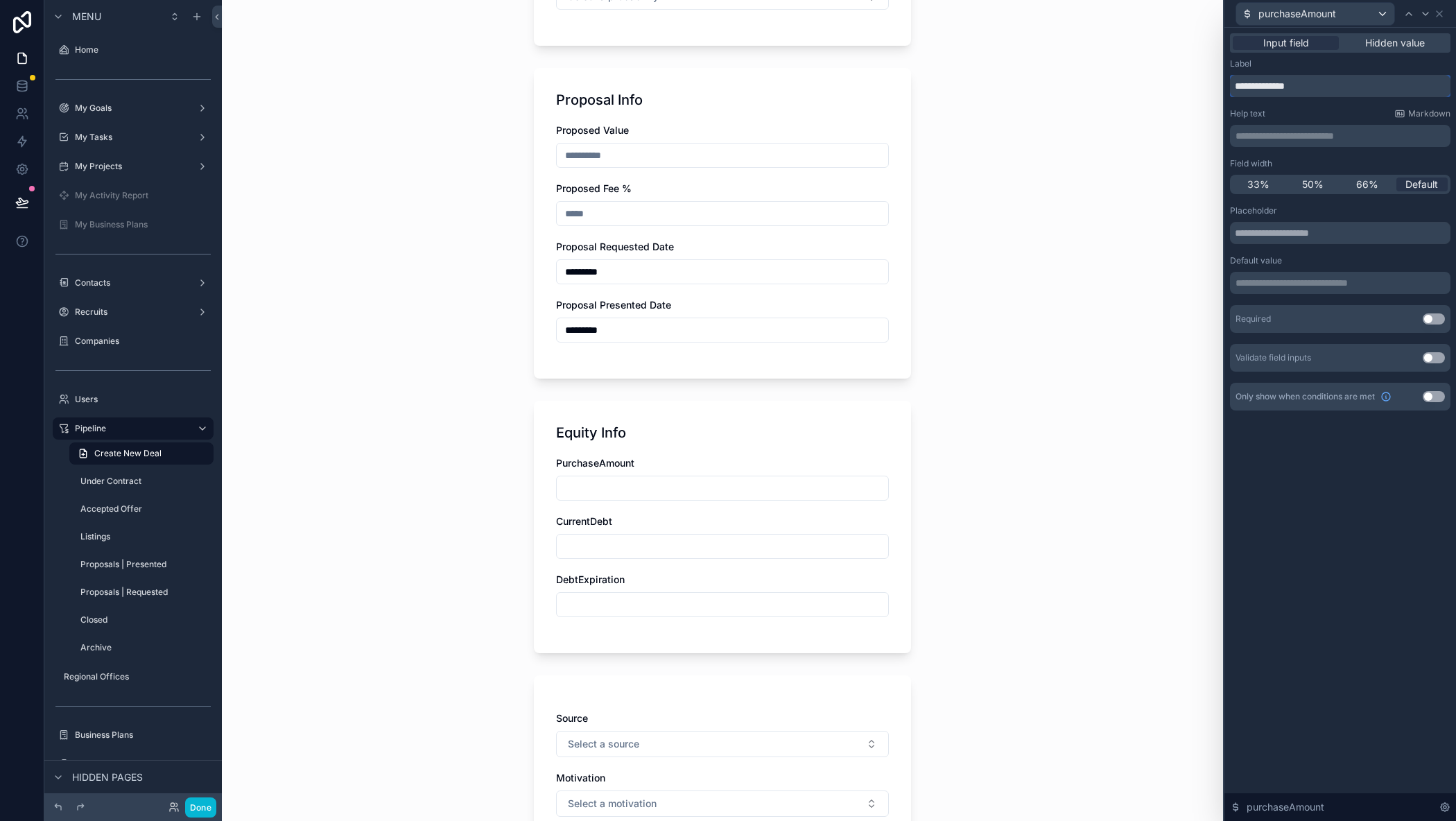
click at [1279, 84] on input "**********" at bounding box center [1340, 86] width 220 height 22
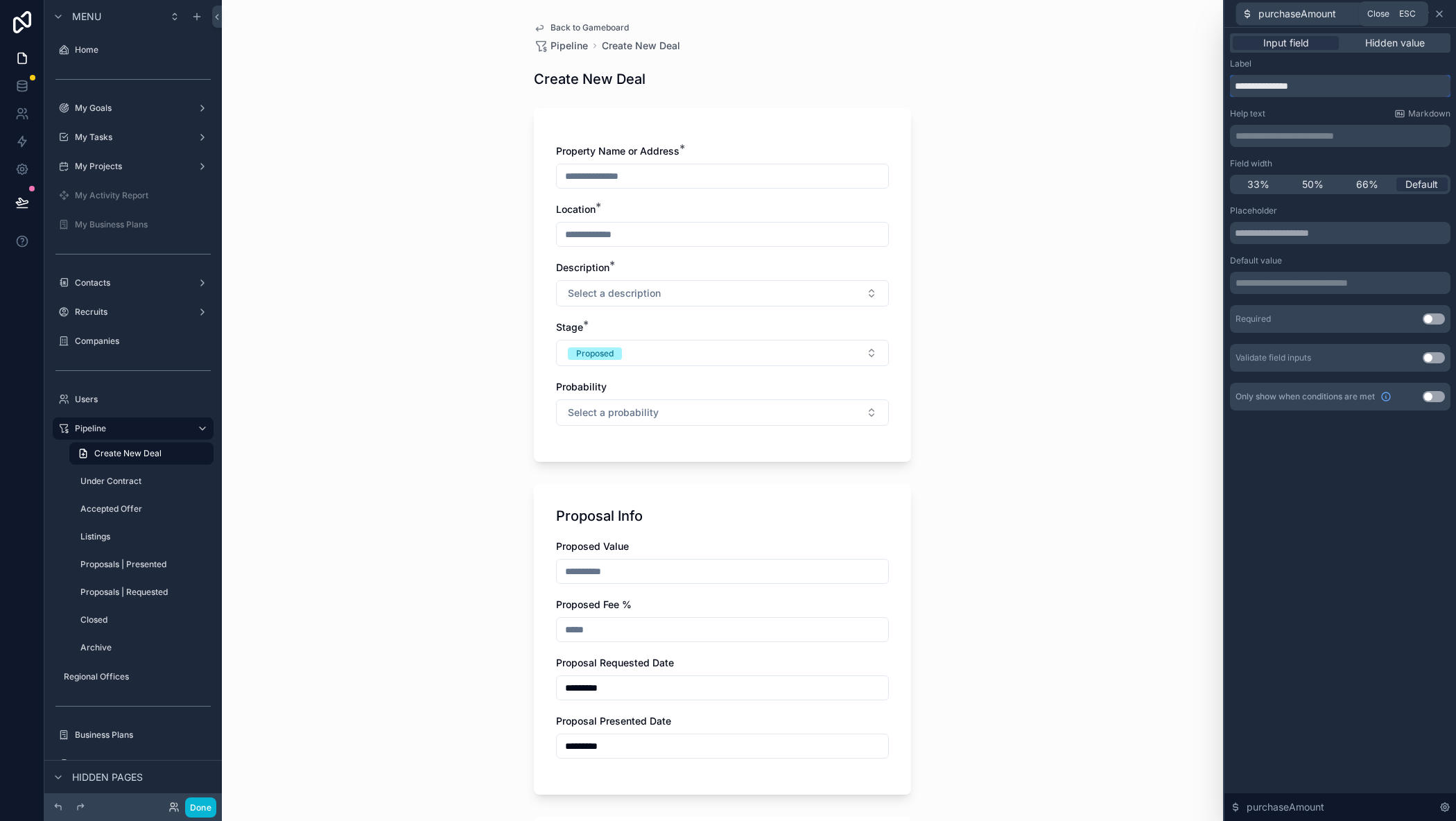
type input "**********"
click at [1442, 13] on icon at bounding box center [1439, 14] width 11 height 11
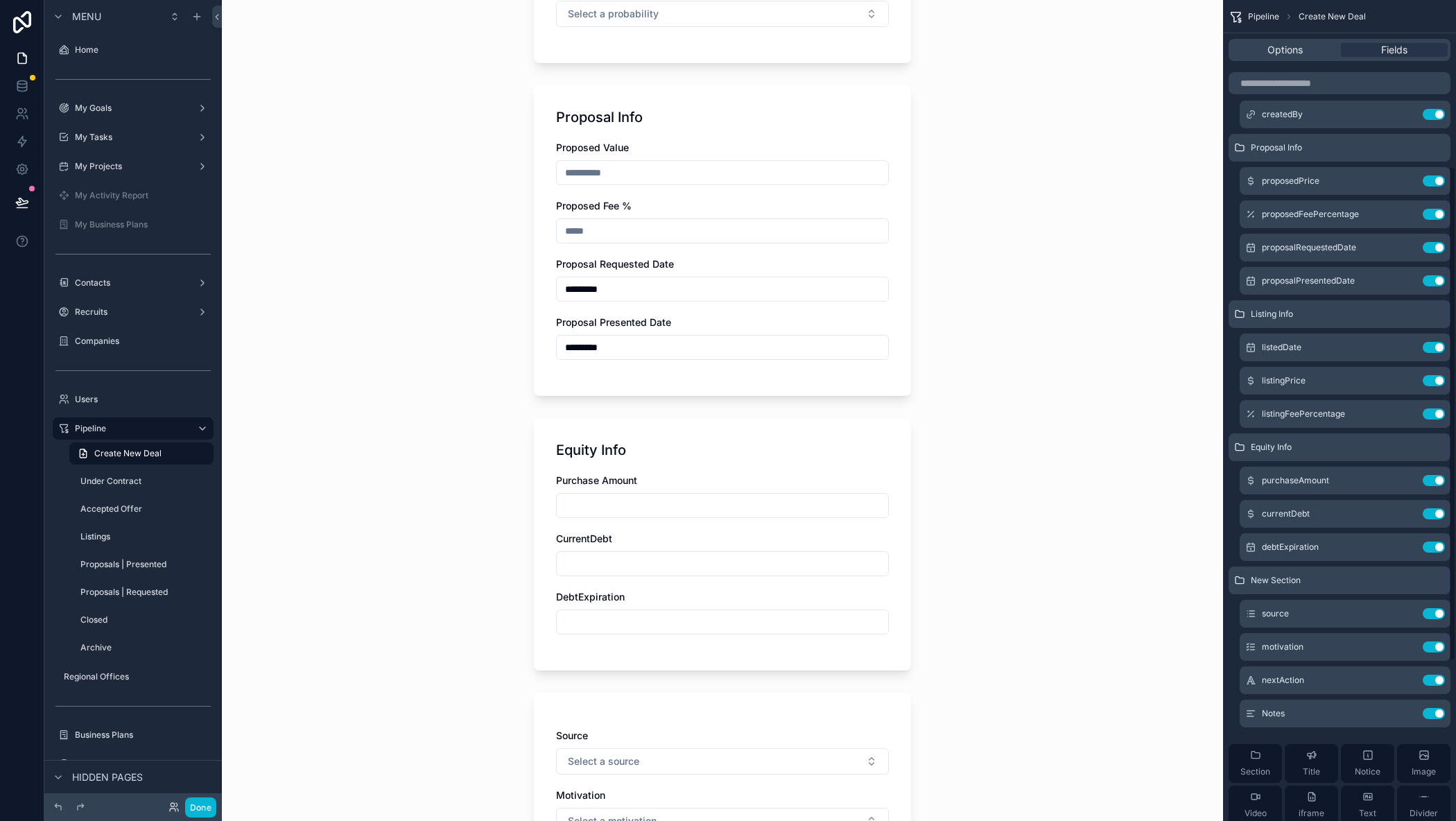
scroll to position [416, 0]
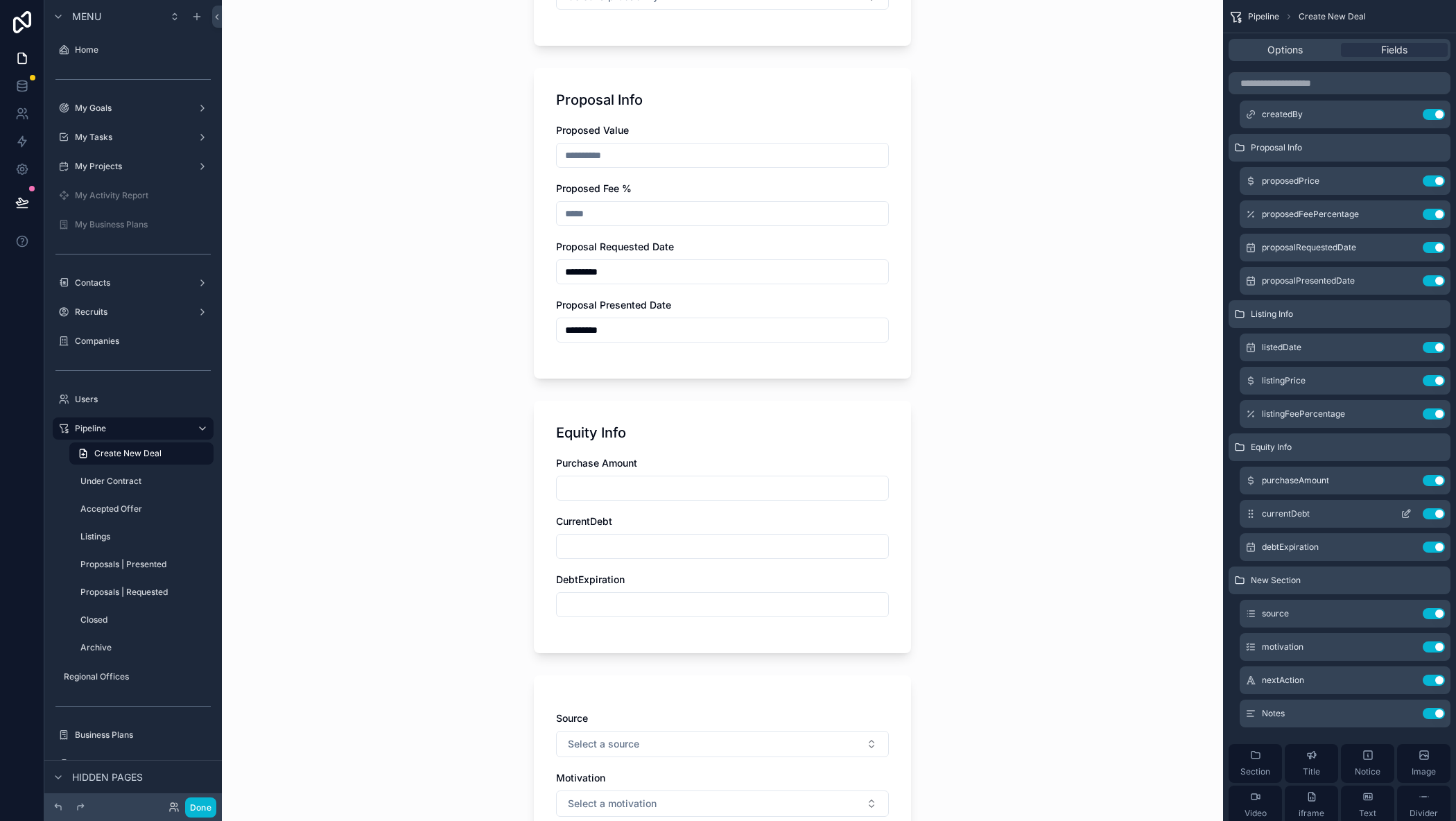
click at [1408, 517] on icon "scrollable content" at bounding box center [1406, 514] width 11 height 11
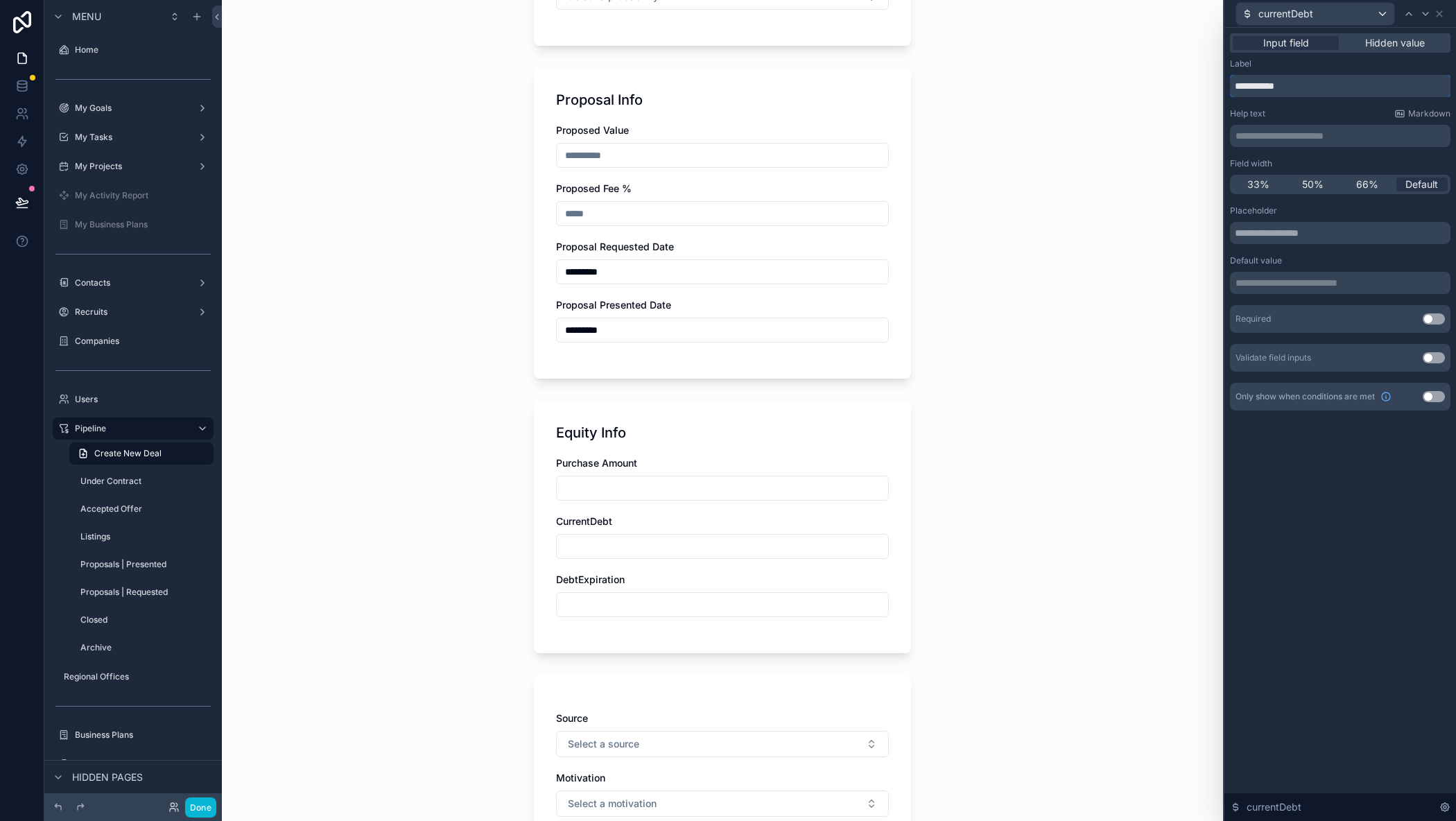
click at [1270, 89] on input "**********" at bounding box center [1340, 86] width 220 height 22
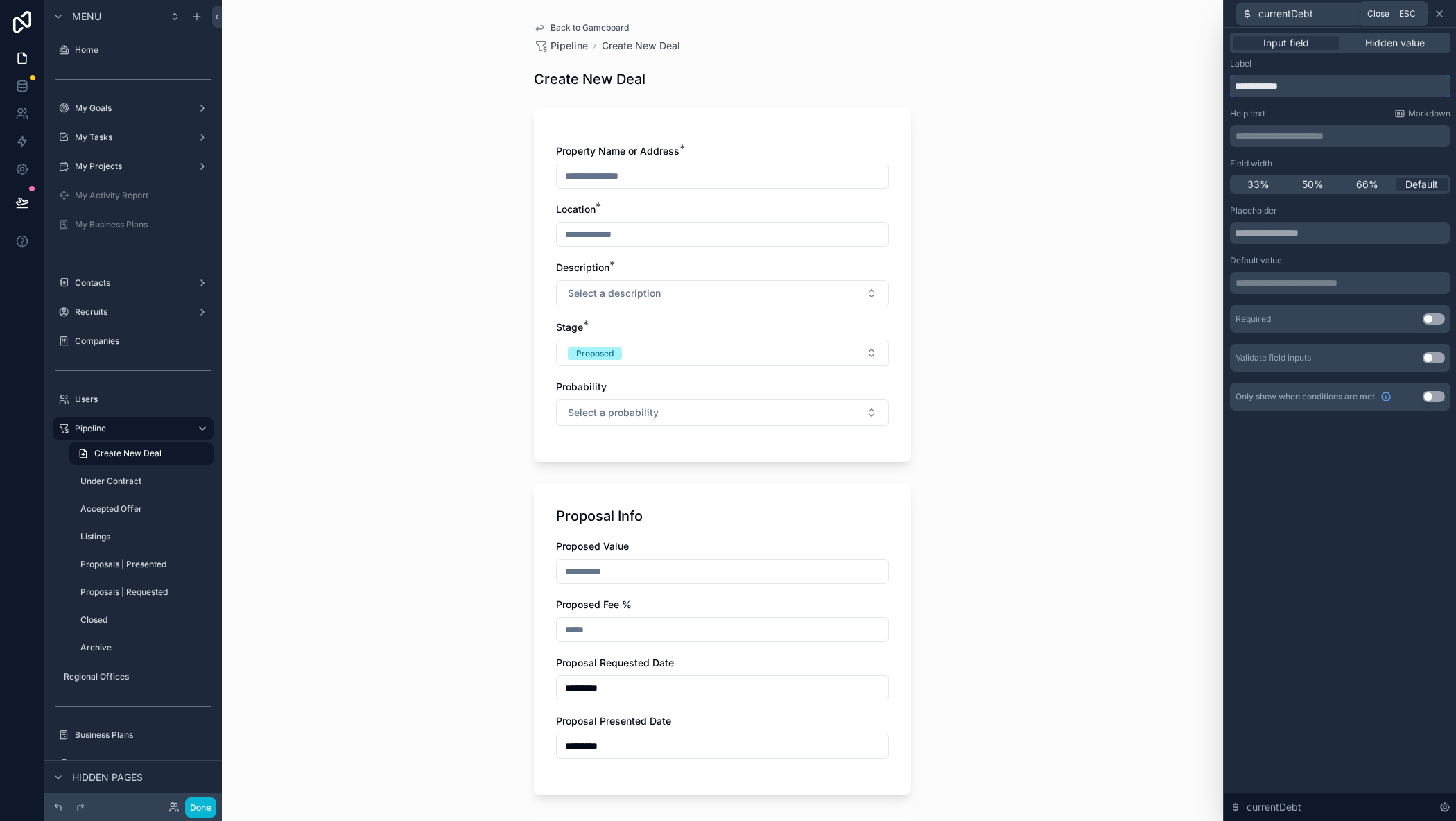
type input "**********"
click at [1440, 14] on icon at bounding box center [1439, 14] width 6 height 6
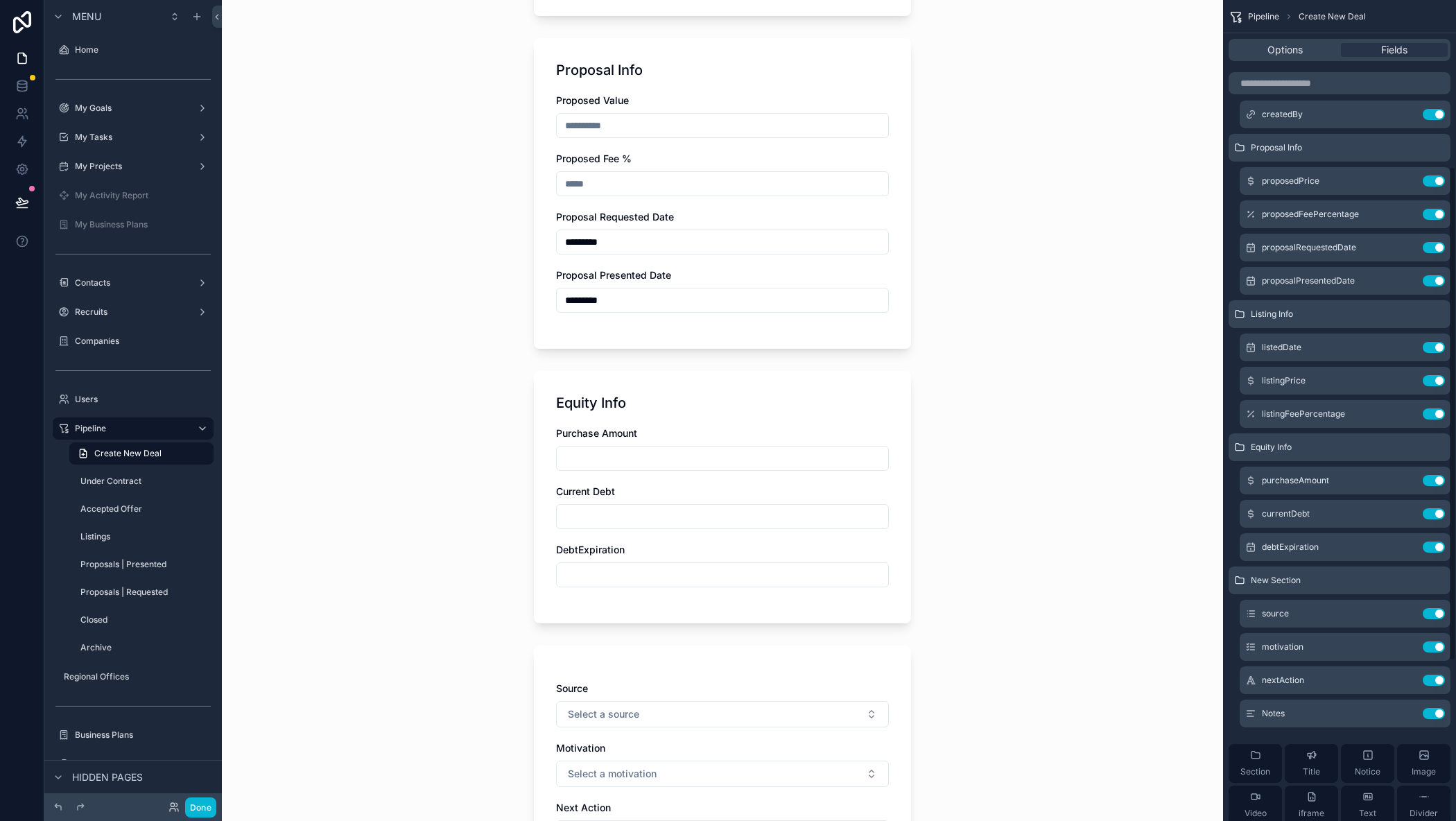
scroll to position [555, 0]
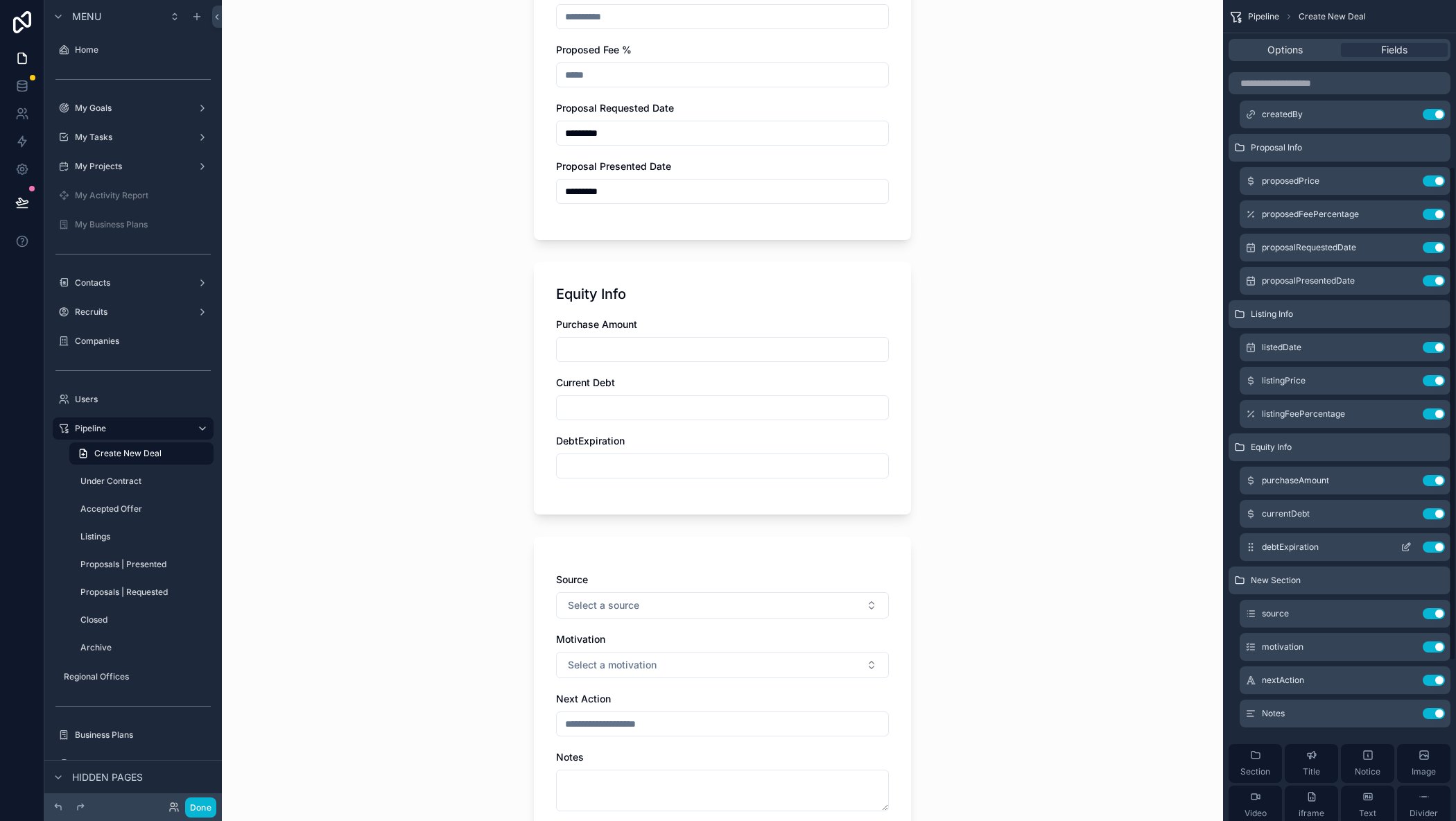
click at [1403, 546] on icon "scrollable content" at bounding box center [1406, 547] width 11 height 11
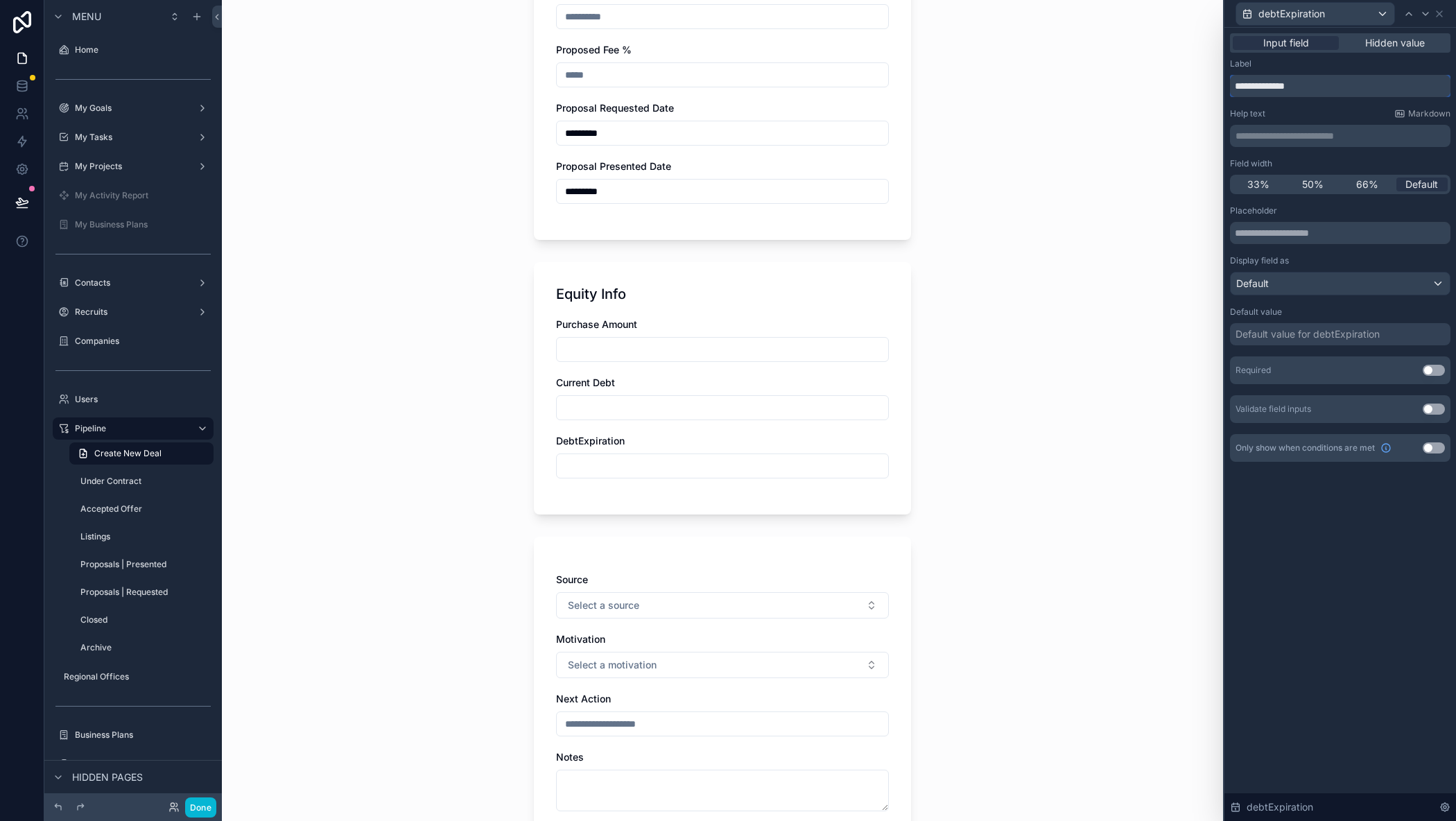
click at [1256, 84] on input "**********" at bounding box center [1340, 86] width 220 height 22
type input "**********"
click at [1439, 11] on icon at bounding box center [1439, 14] width 11 height 11
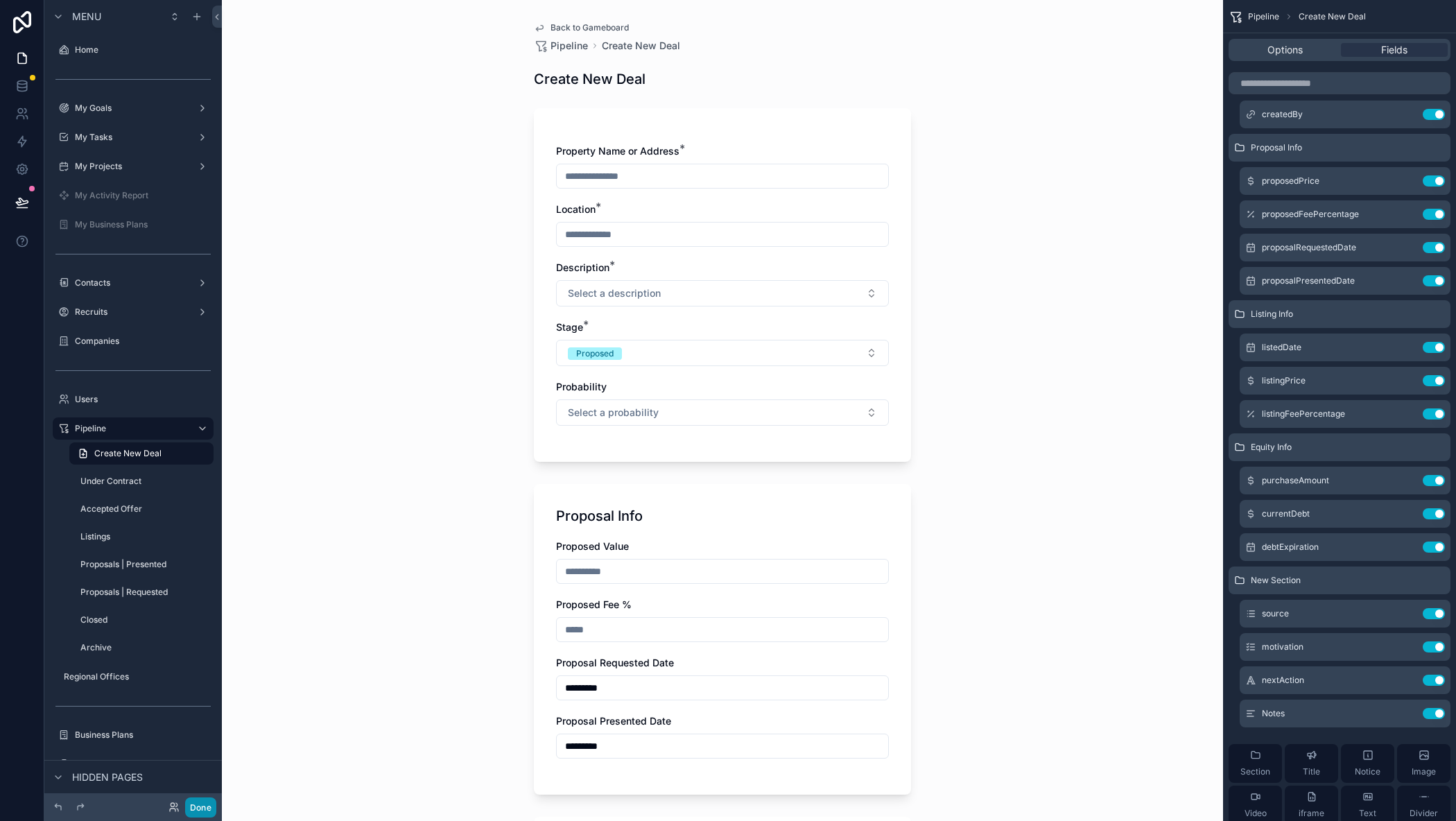
click at [208, 806] on button "Done" at bounding box center [200, 808] width 32 height 20
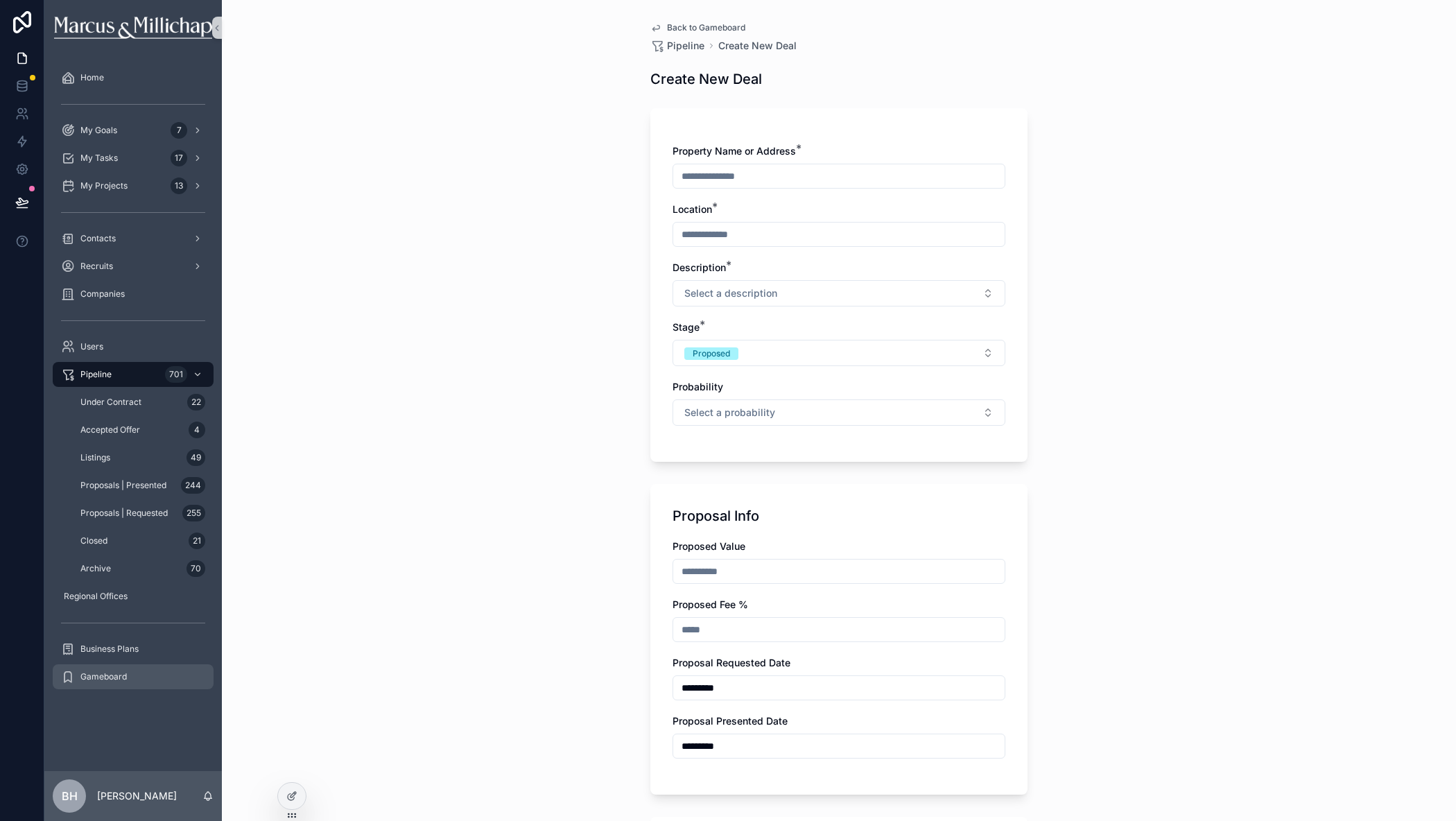
click at [106, 679] on span "Gameboard" at bounding box center [103, 677] width 46 height 11
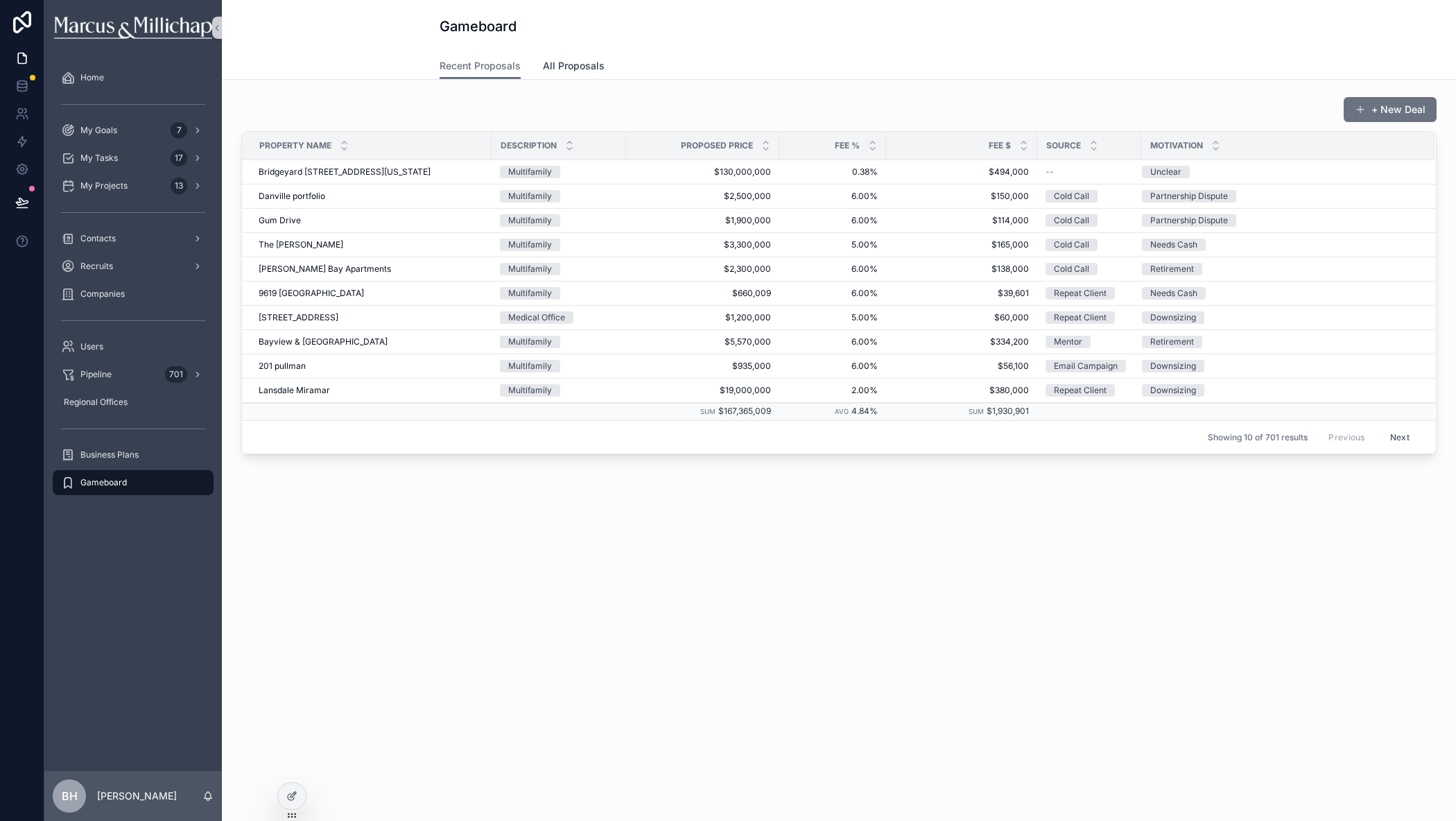
click at [586, 68] on span "All Proposals" at bounding box center [573, 66] width 61 height 14
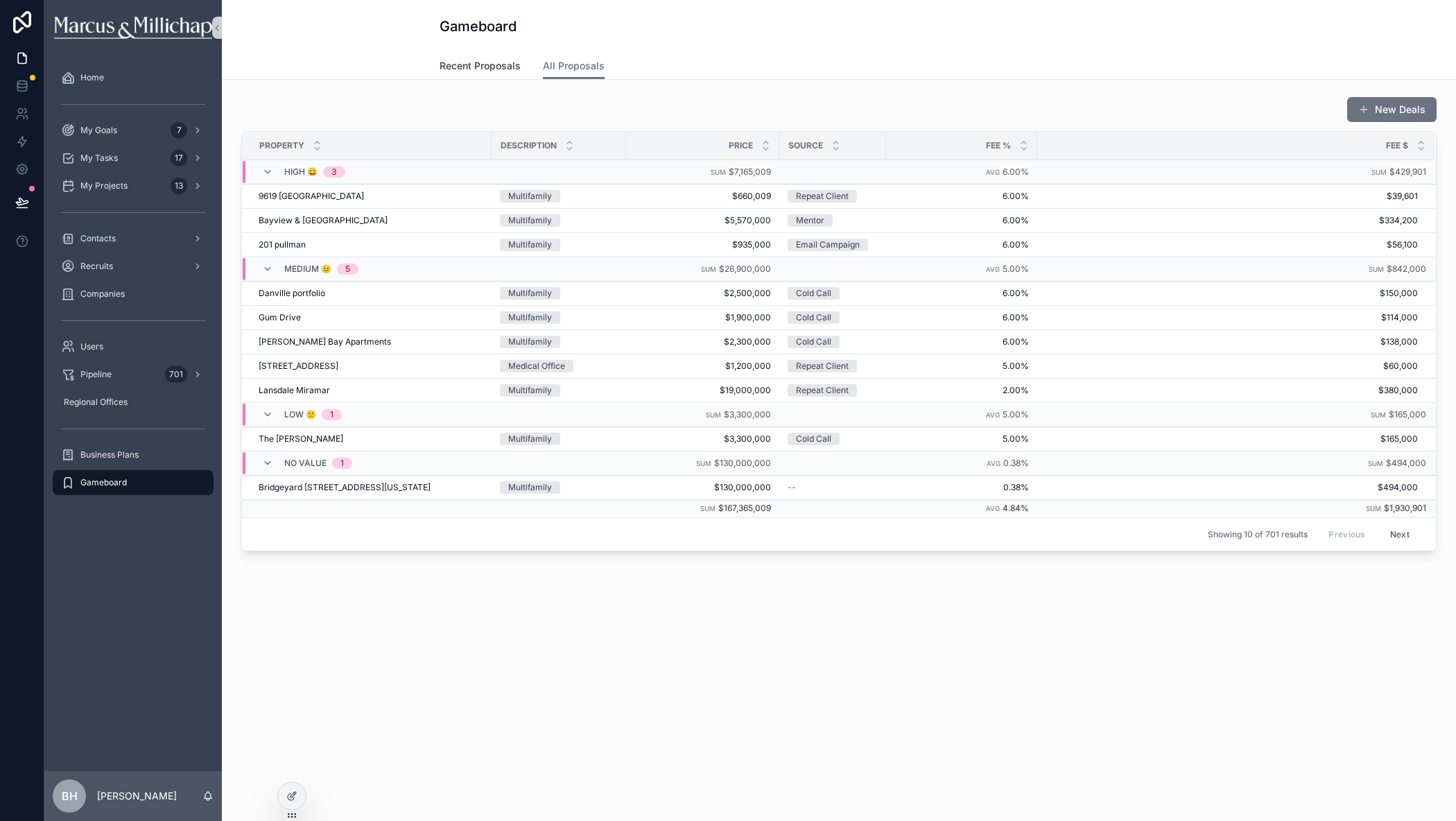
click at [489, 65] on span "Recent Proposals" at bounding box center [479, 66] width 81 height 14
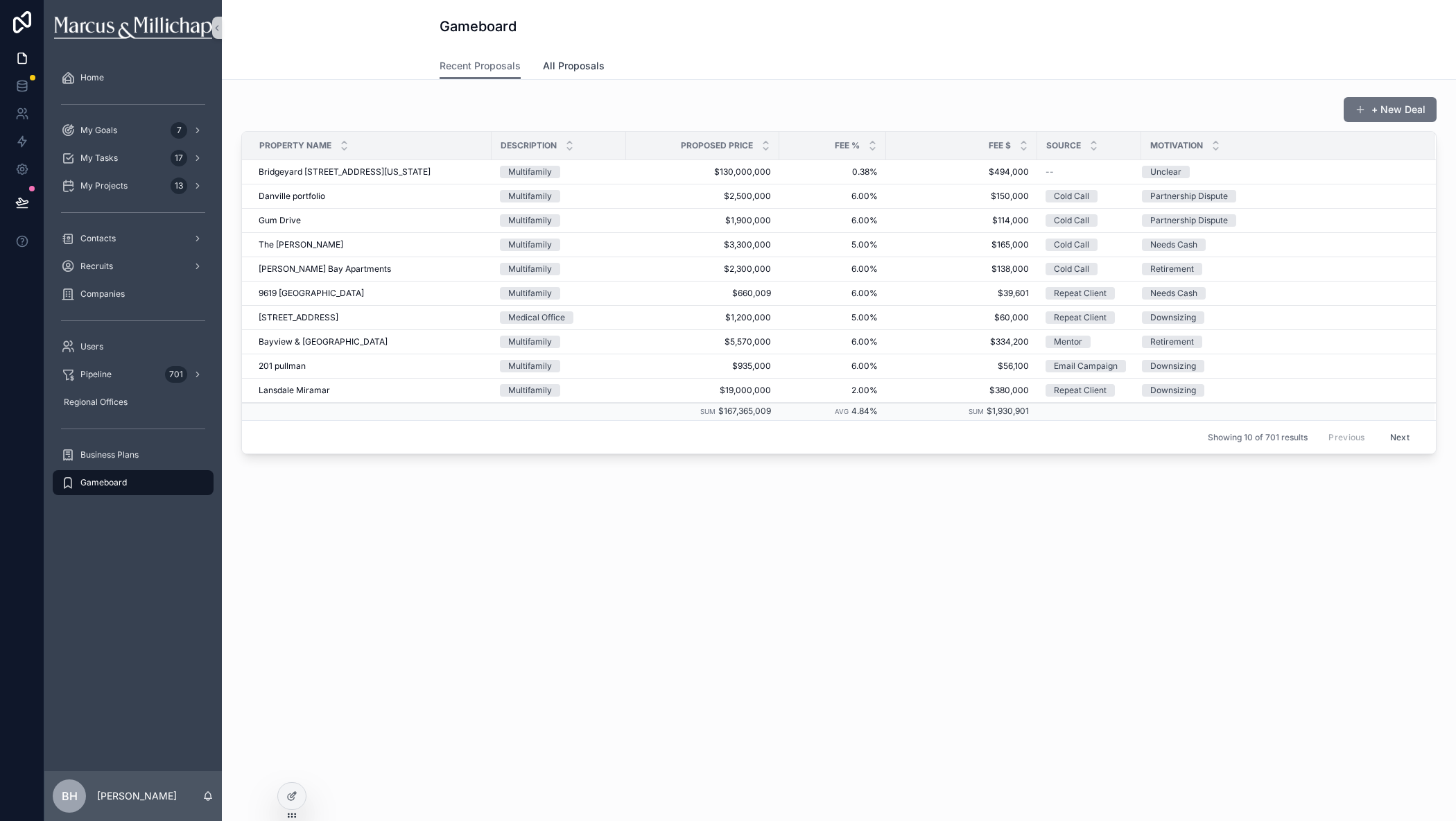
click at [571, 66] on span "All Proposals" at bounding box center [573, 66] width 61 height 14
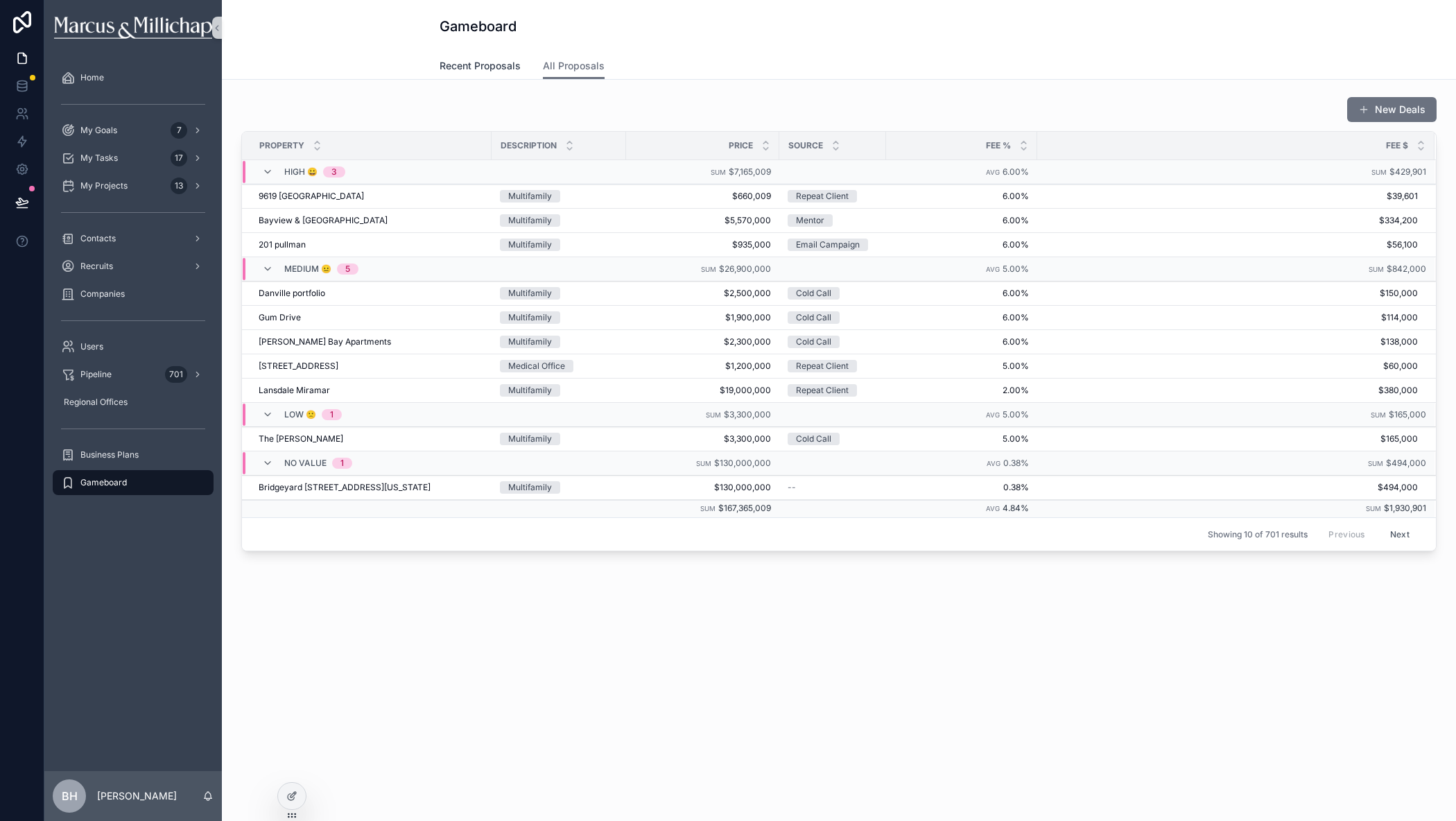
click at [502, 65] on span "Recent Proposals" at bounding box center [479, 66] width 81 height 14
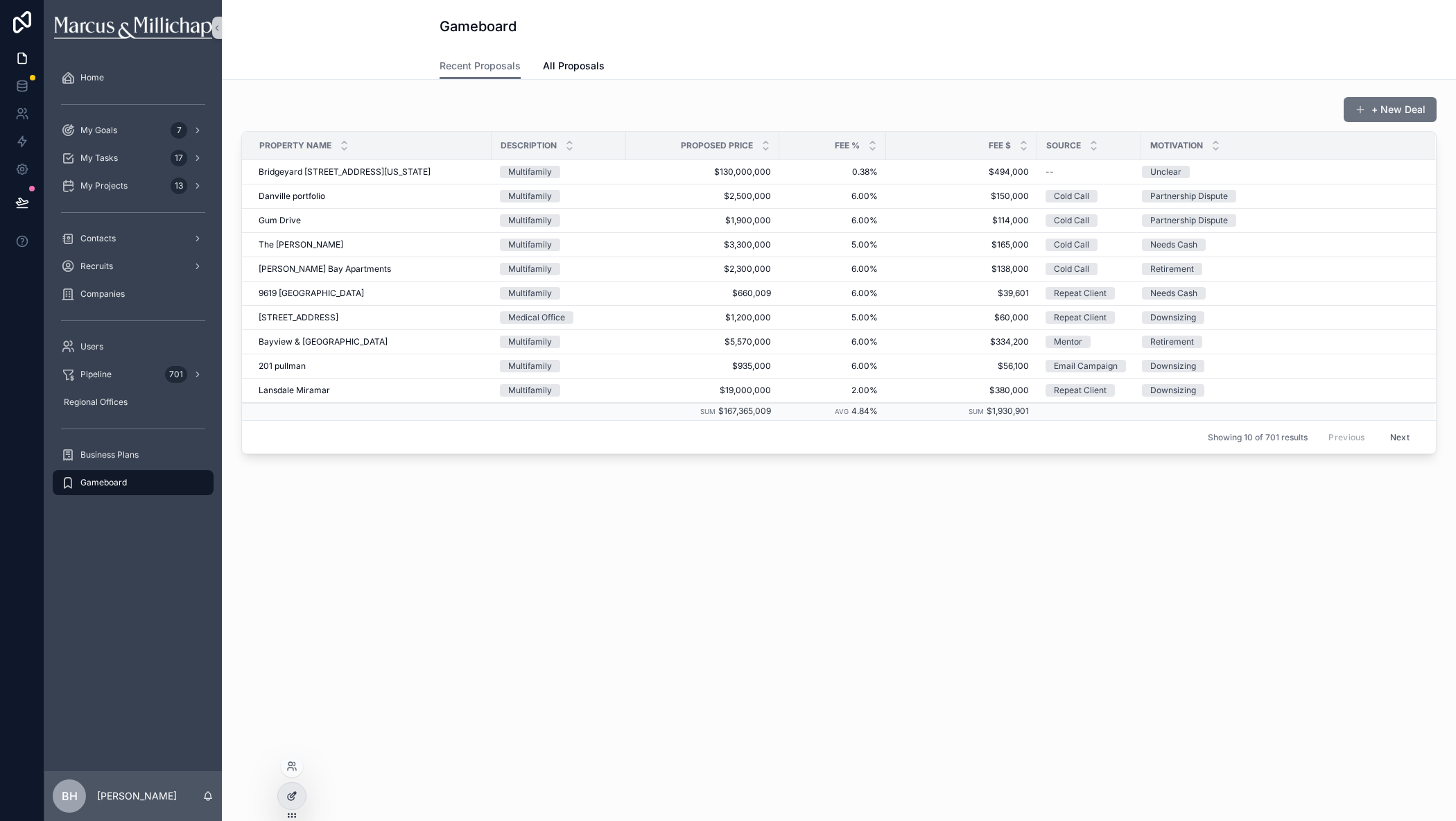
click at [287, 793] on icon at bounding box center [292, 795] width 11 height 11
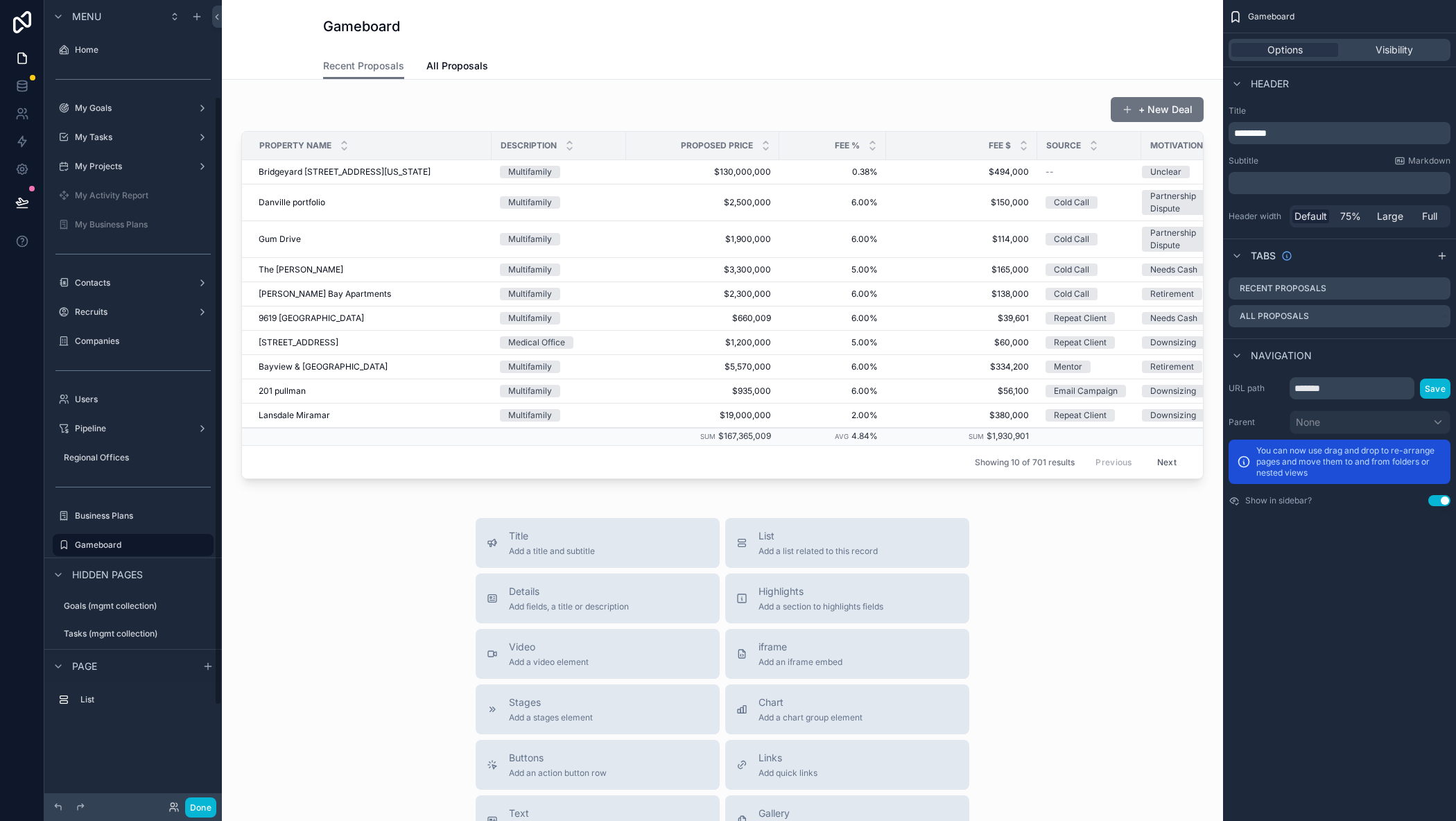
scroll to position [128, 0]
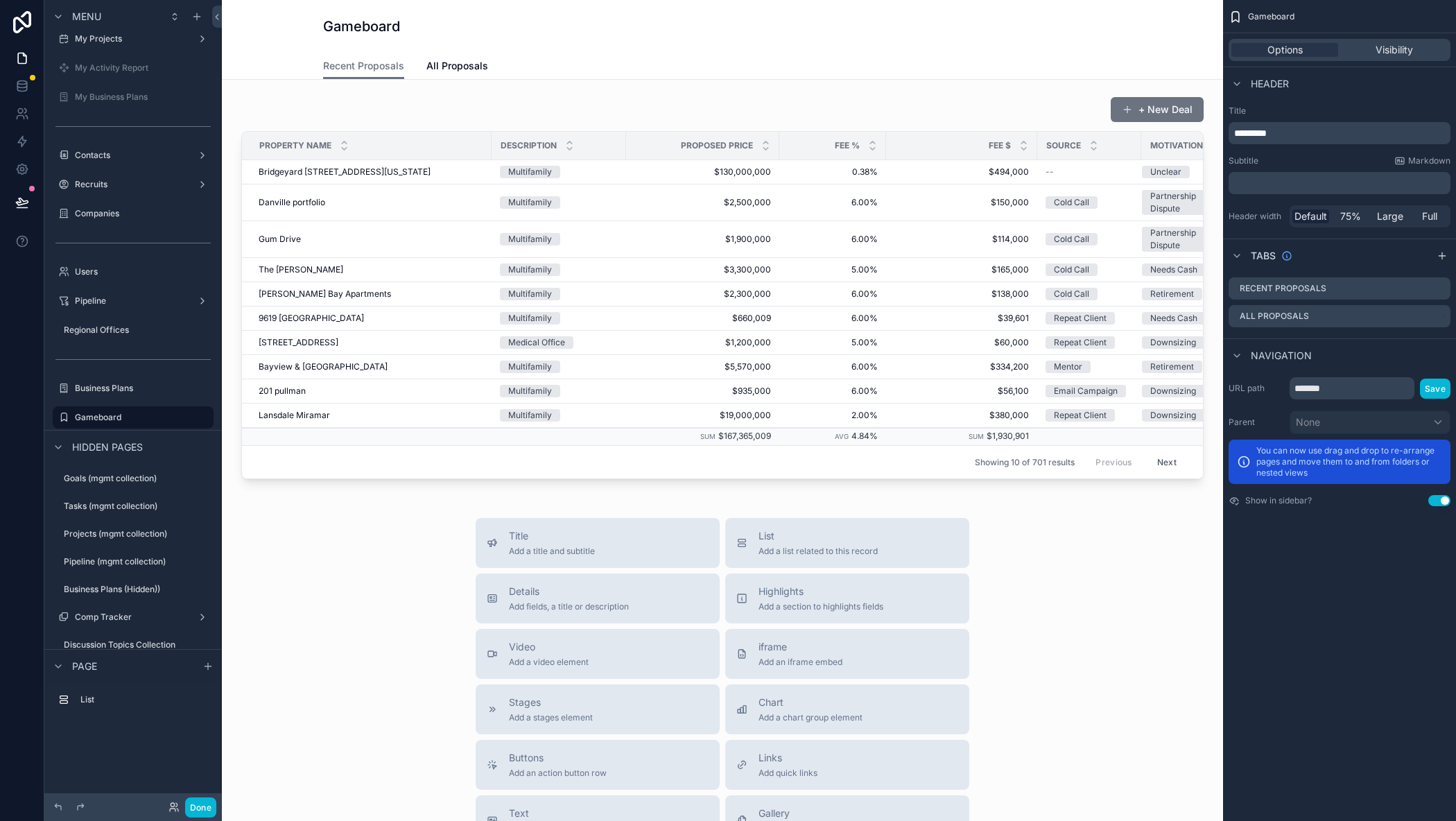
click at [1018, 26] on div "Gameboard" at bounding box center [722, 26] width 798 height 20
click at [1014, 119] on div "scrollable content" at bounding box center [722, 288] width 979 height 394
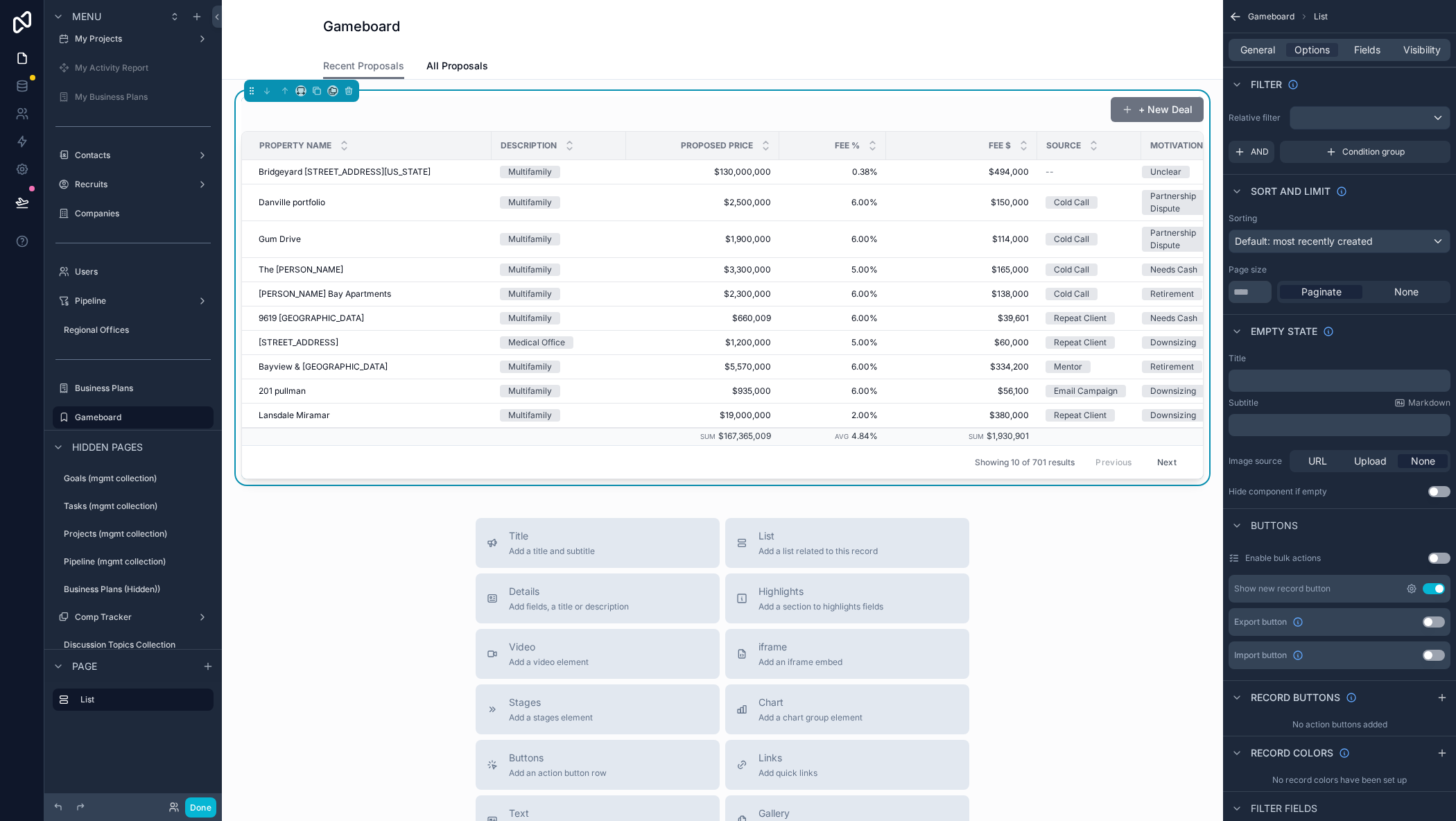
click at [1406, 589] on icon "scrollable content" at bounding box center [1411, 588] width 11 height 11
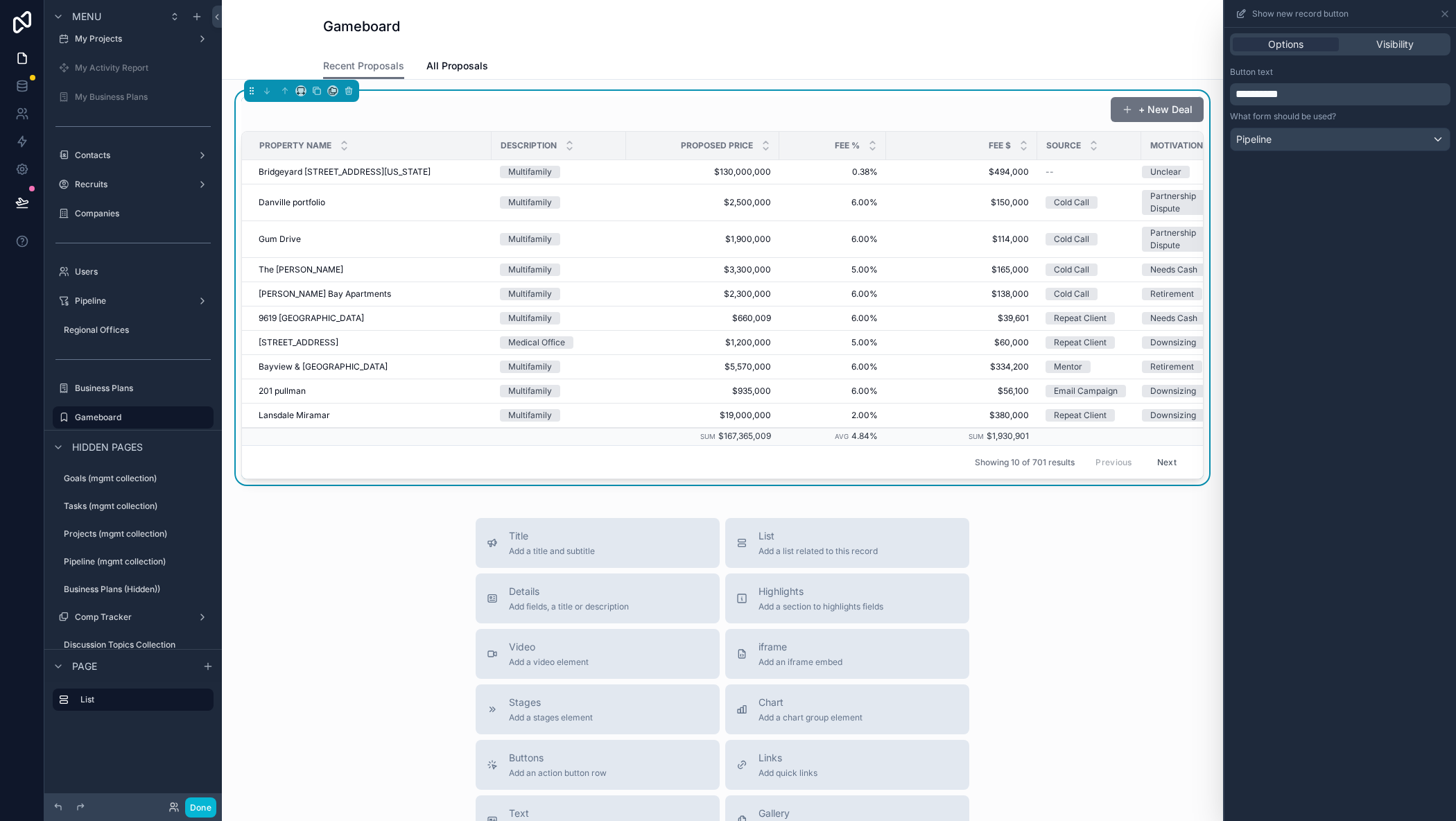
click at [1249, 98] on span "**********" at bounding box center [1256, 94] width 43 height 10
click at [1386, 465] on div "Options Visibility Button text ******** What form should be used? Pipeline" at bounding box center [1339, 425] width 231 height 794
click at [1445, 15] on icon at bounding box center [1444, 14] width 11 height 11
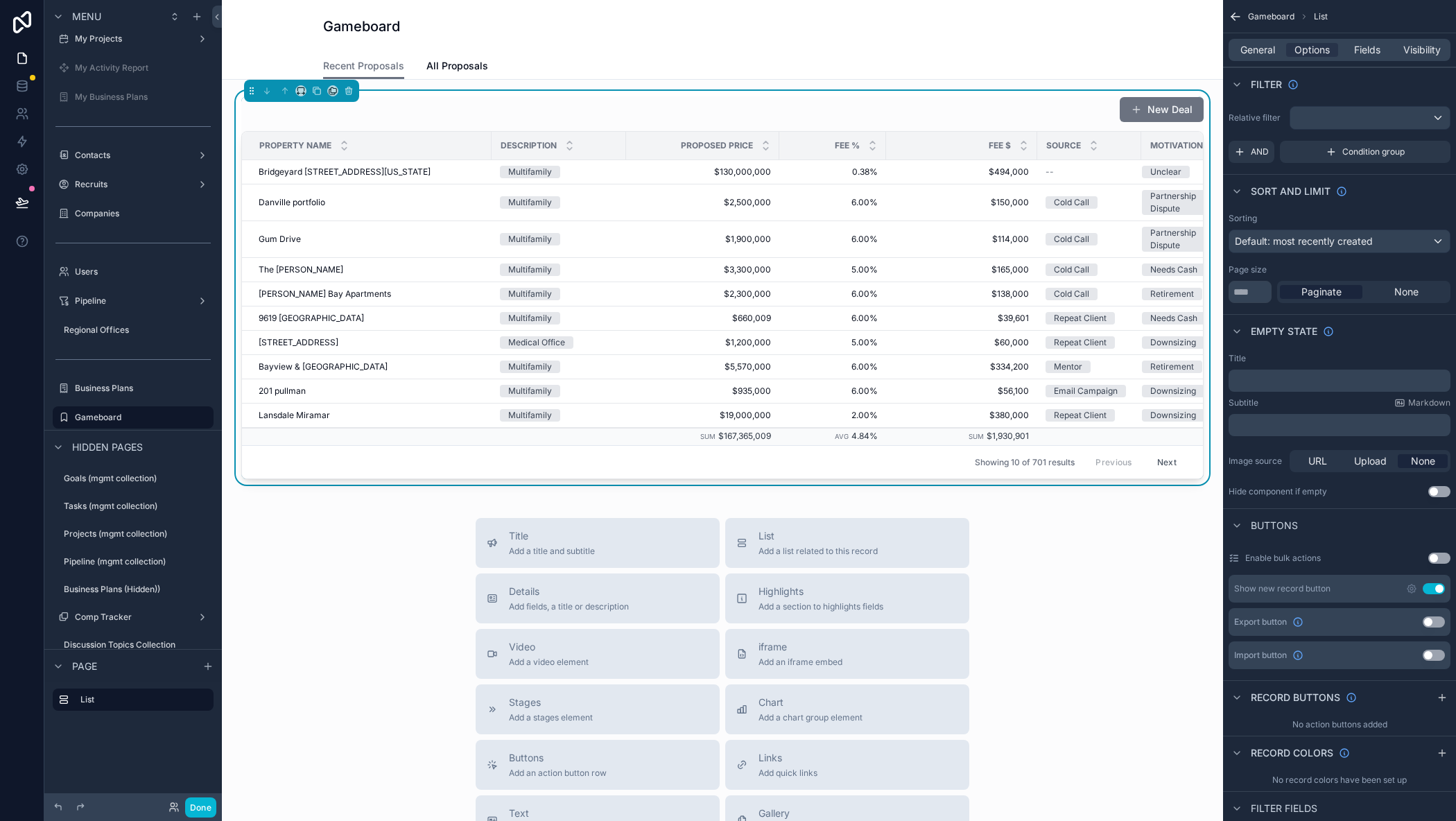
click at [583, 40] on div "Gameboard" at bounding box center [722, 26] width 798 height 53
click at [190, 806] on button "Done" at bounding box center [200, 808] width 32 height 20
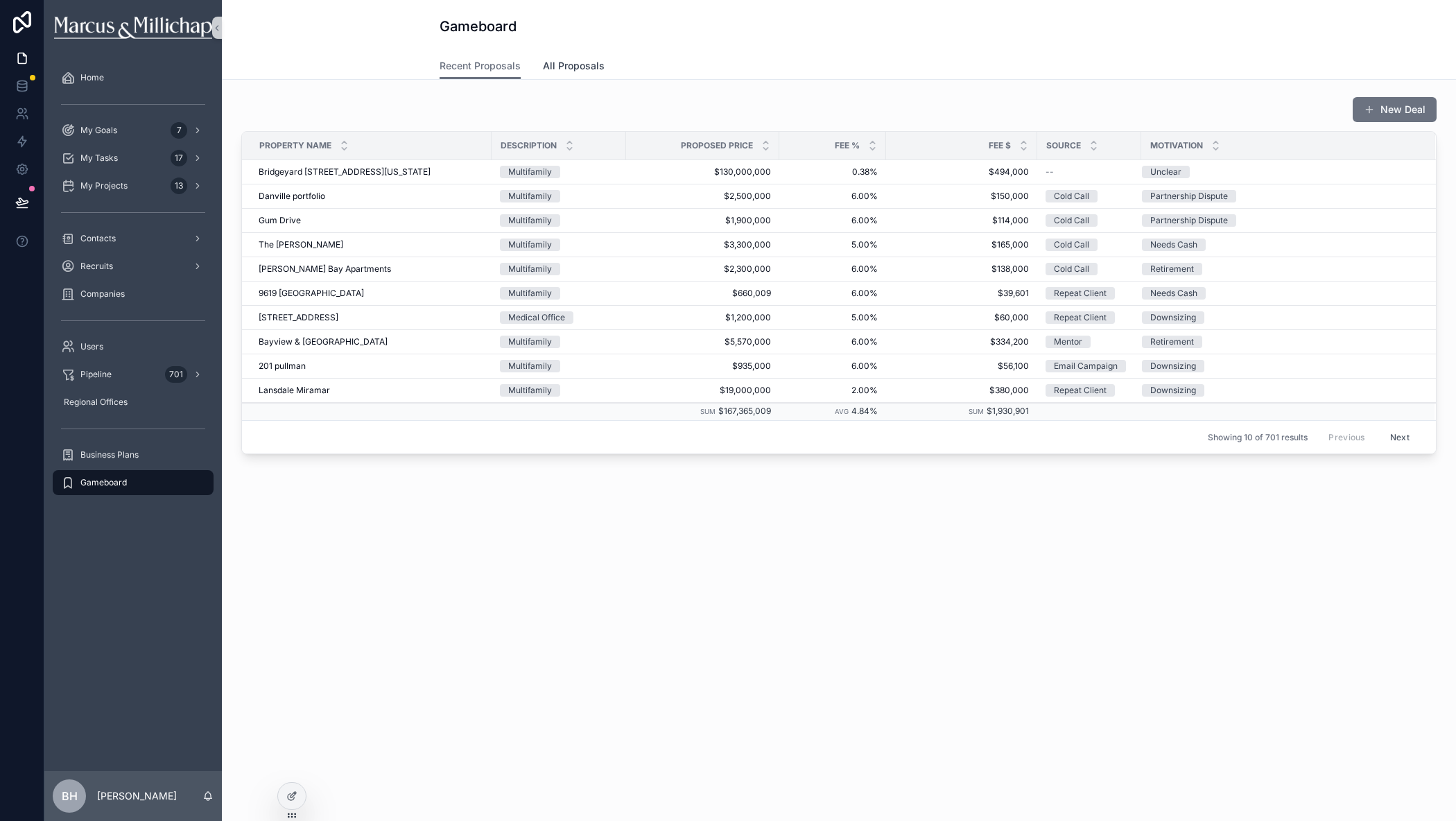
click at [561, 67] on span "All Proposals" at bounding box center [573, 66] width 61 height 14
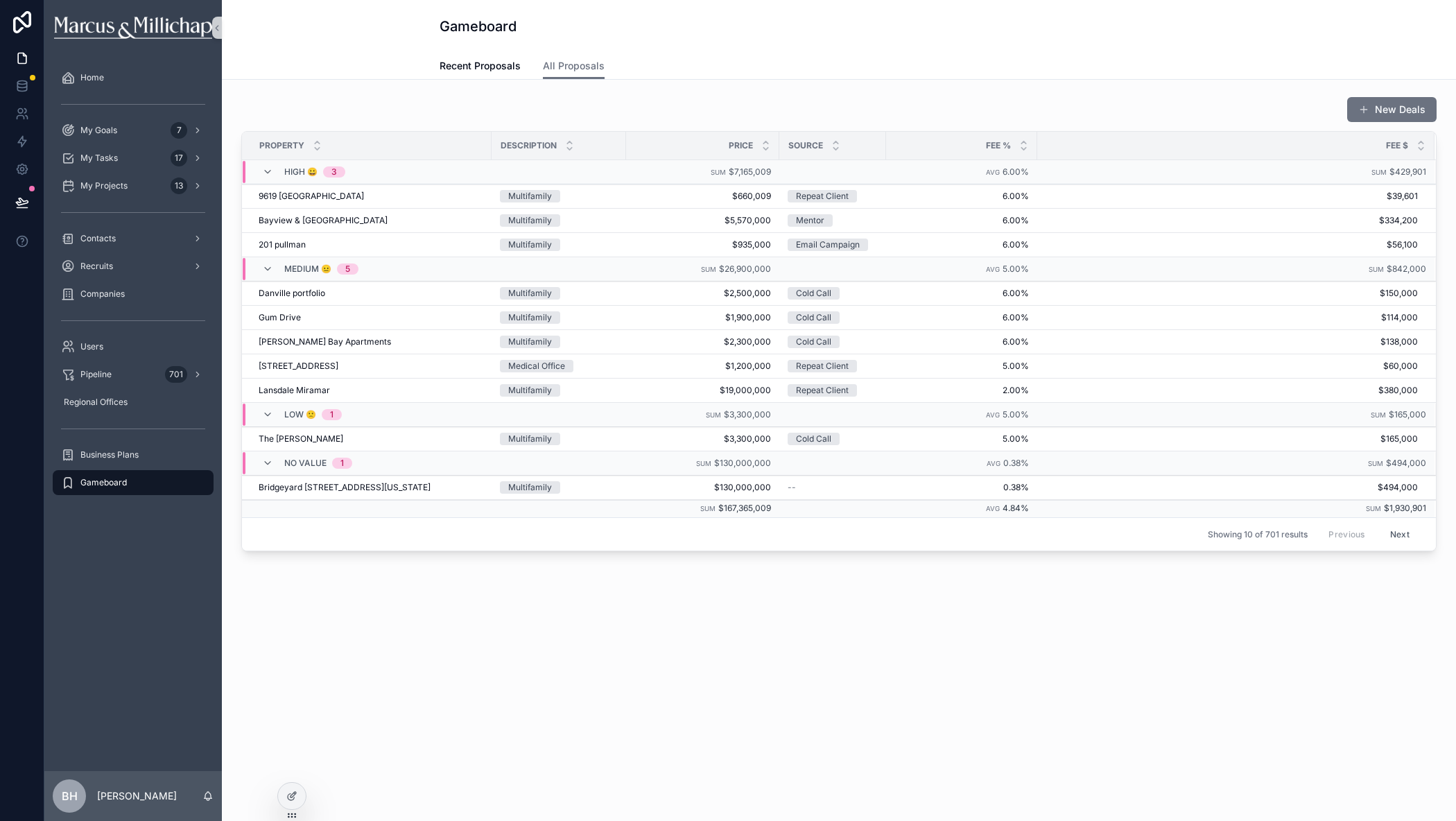
click at [1397, 534] on button "Next" at bounding box center [1400, 534] width 39 height 21
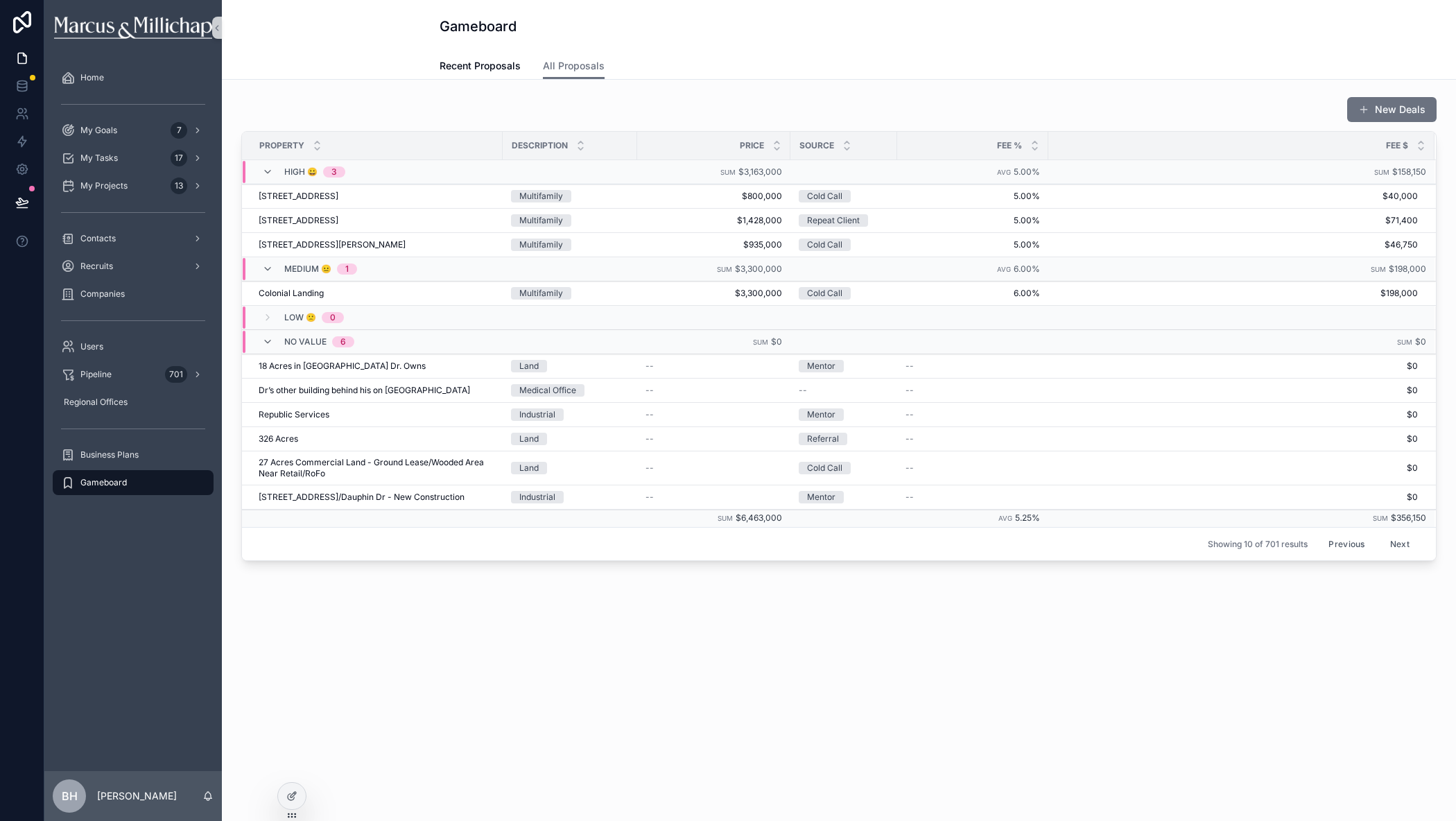
click at [1352, 544] on button "Previous" at bounding box center [1346, 544] width 55 height 21
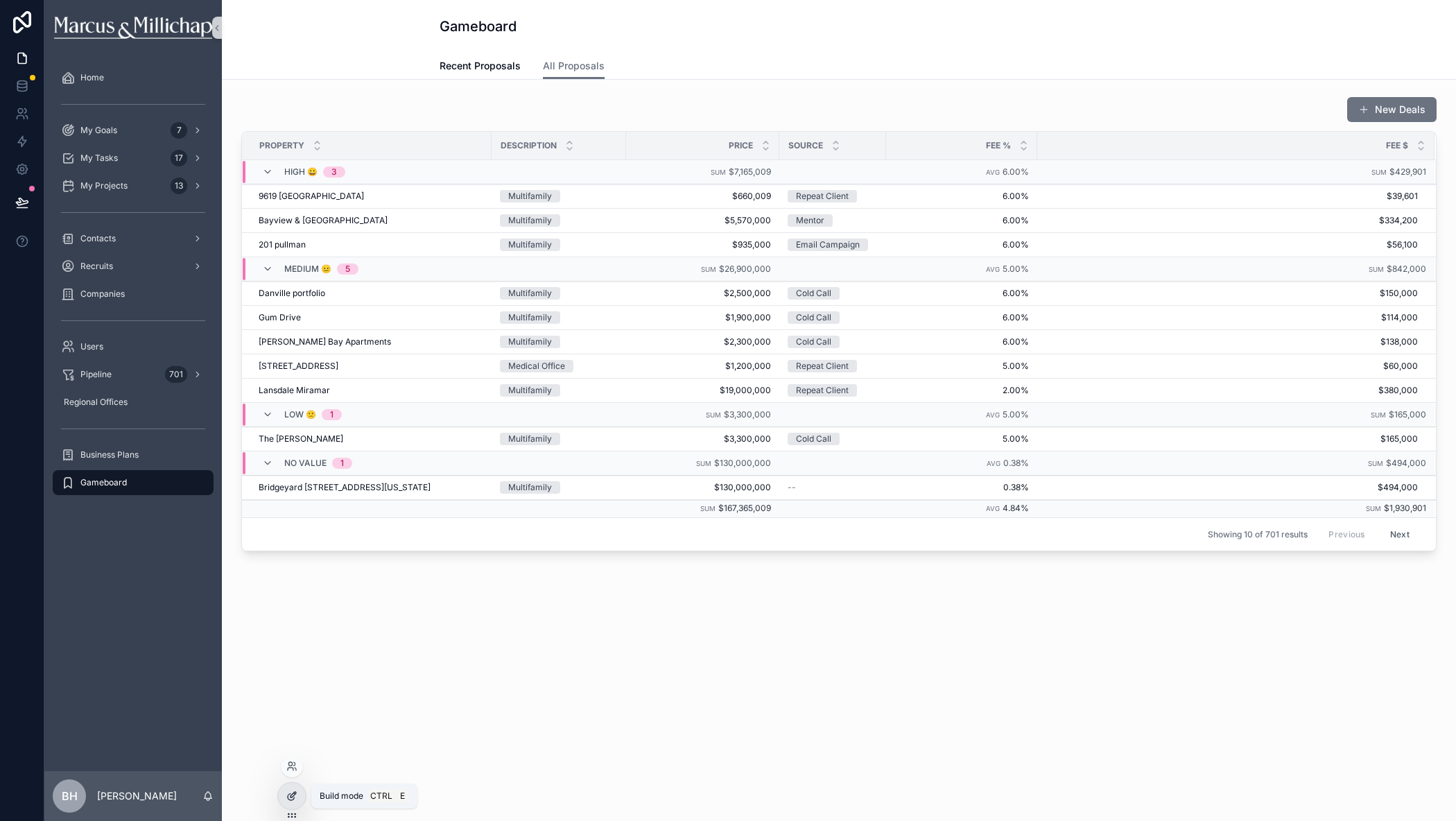
click at [298, 797] on div at bounding box center [292, 796] width 28 height 26
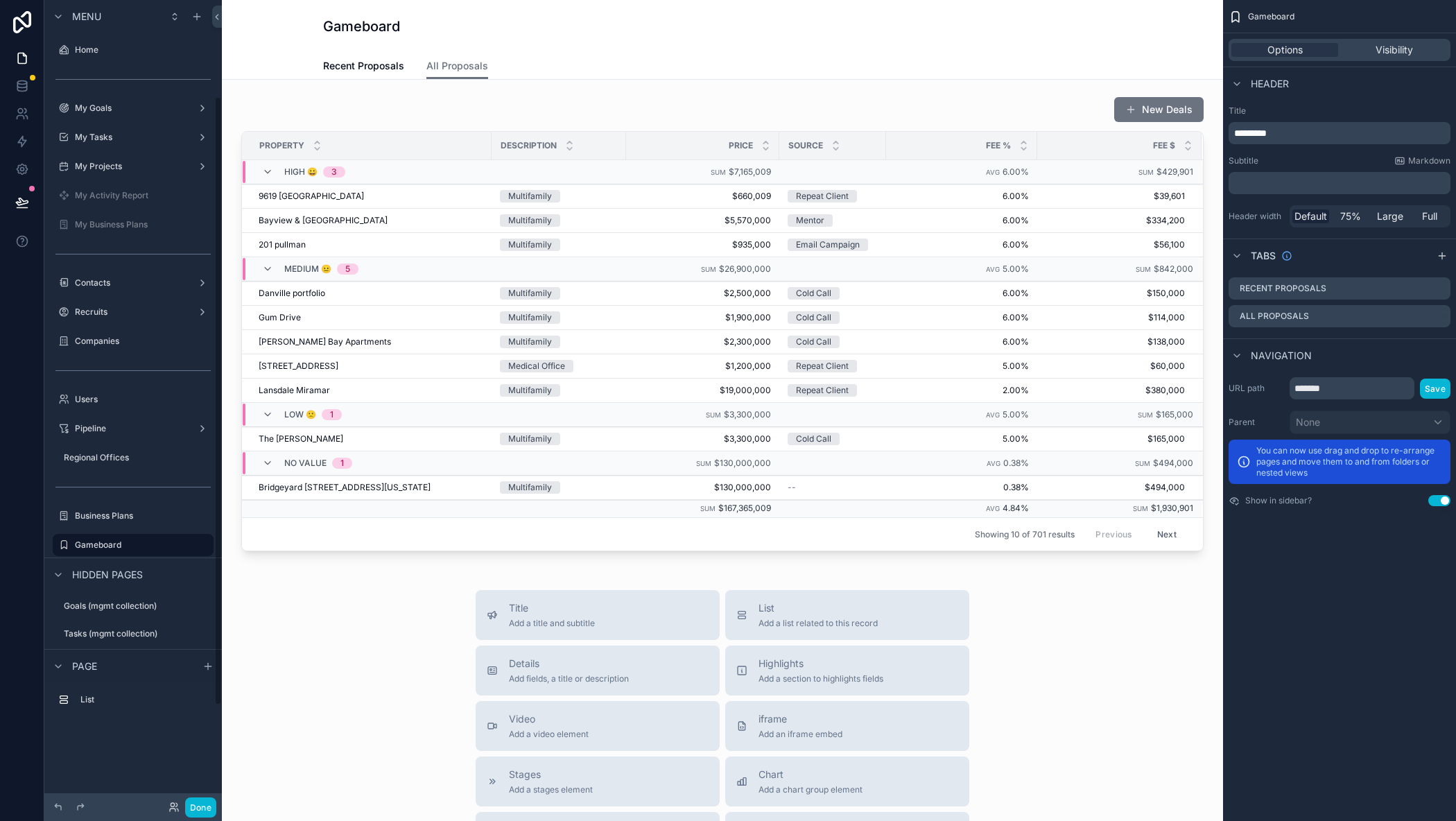
scroll to position [128, 0]
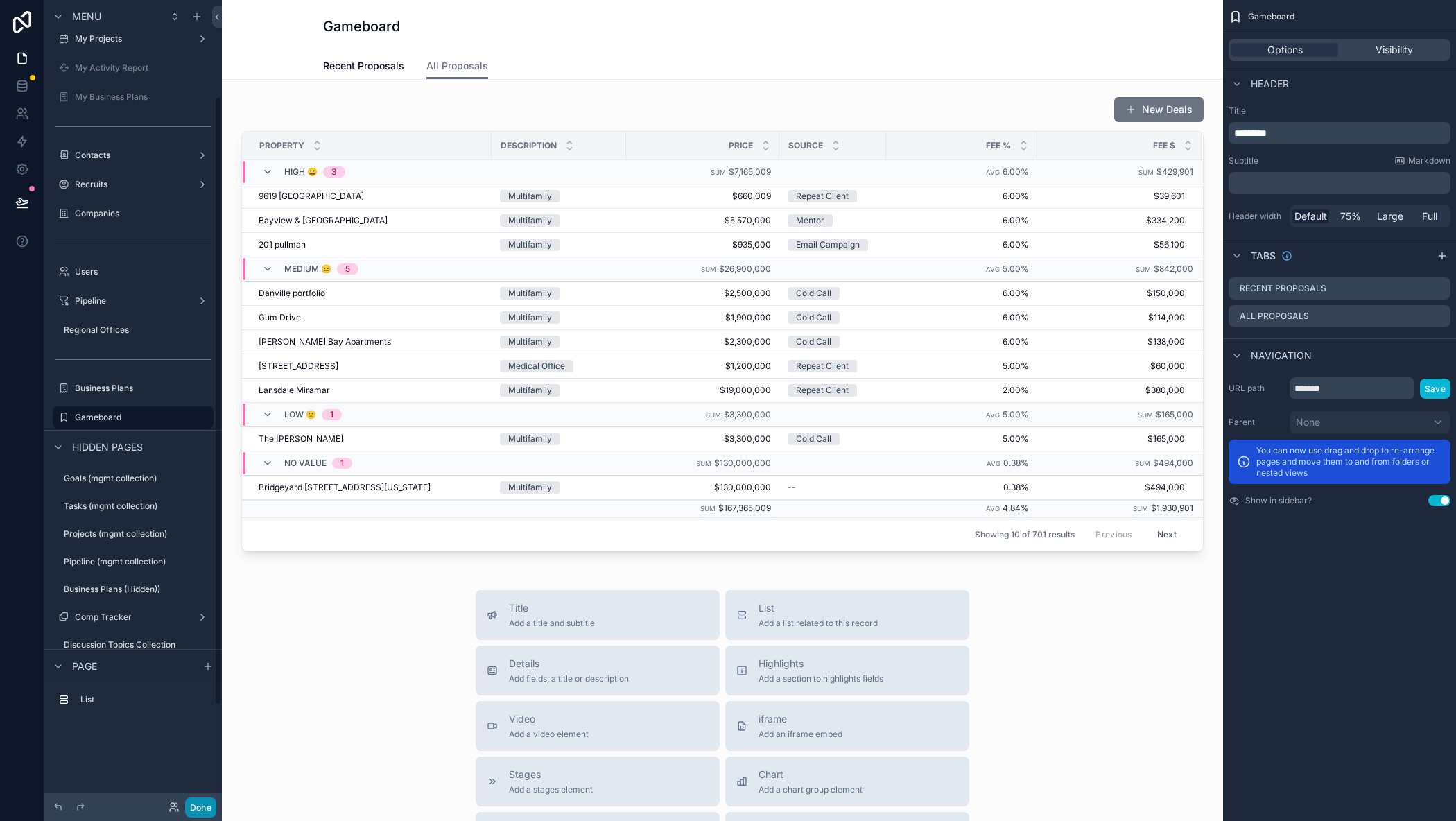
click at [191, 803] on button "Done" at bounding box center [200, 808] width 32 height 20
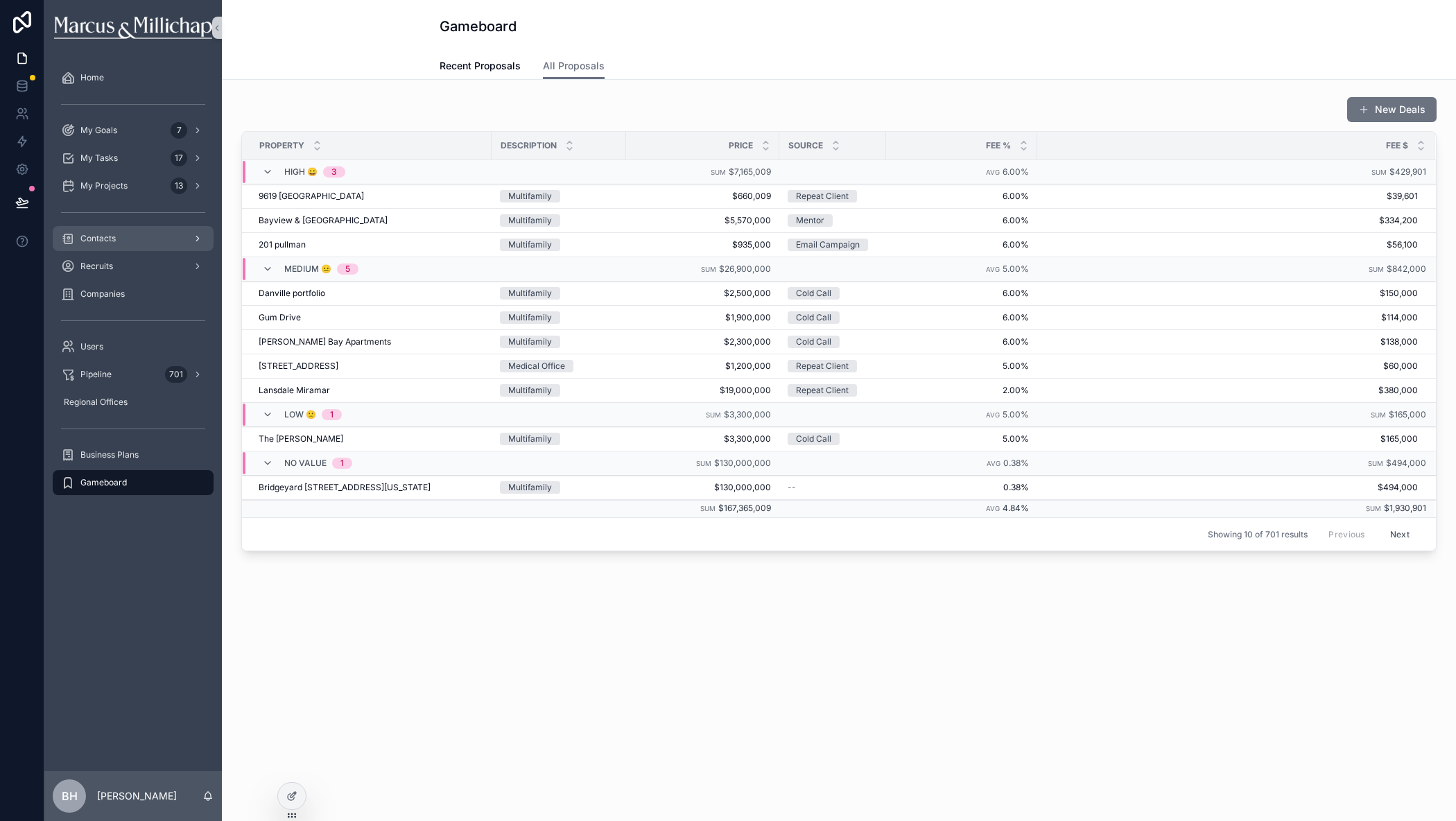
click at [125, 241] on div "Contacts" at bounding box center [133, 239] width 144 height 22
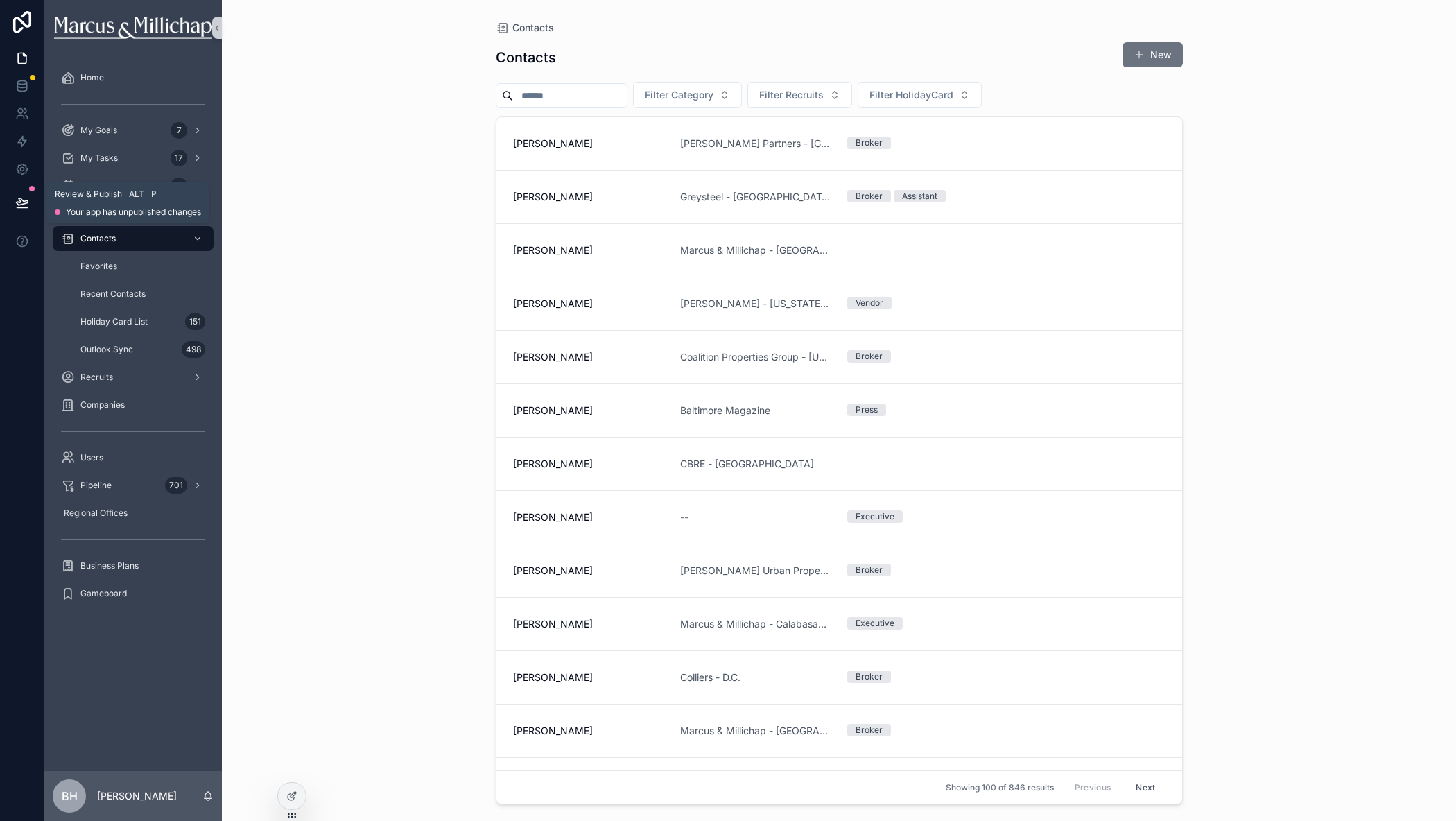
click at [13, 198] on button at bounding box center [22, 203] width 31 height 39
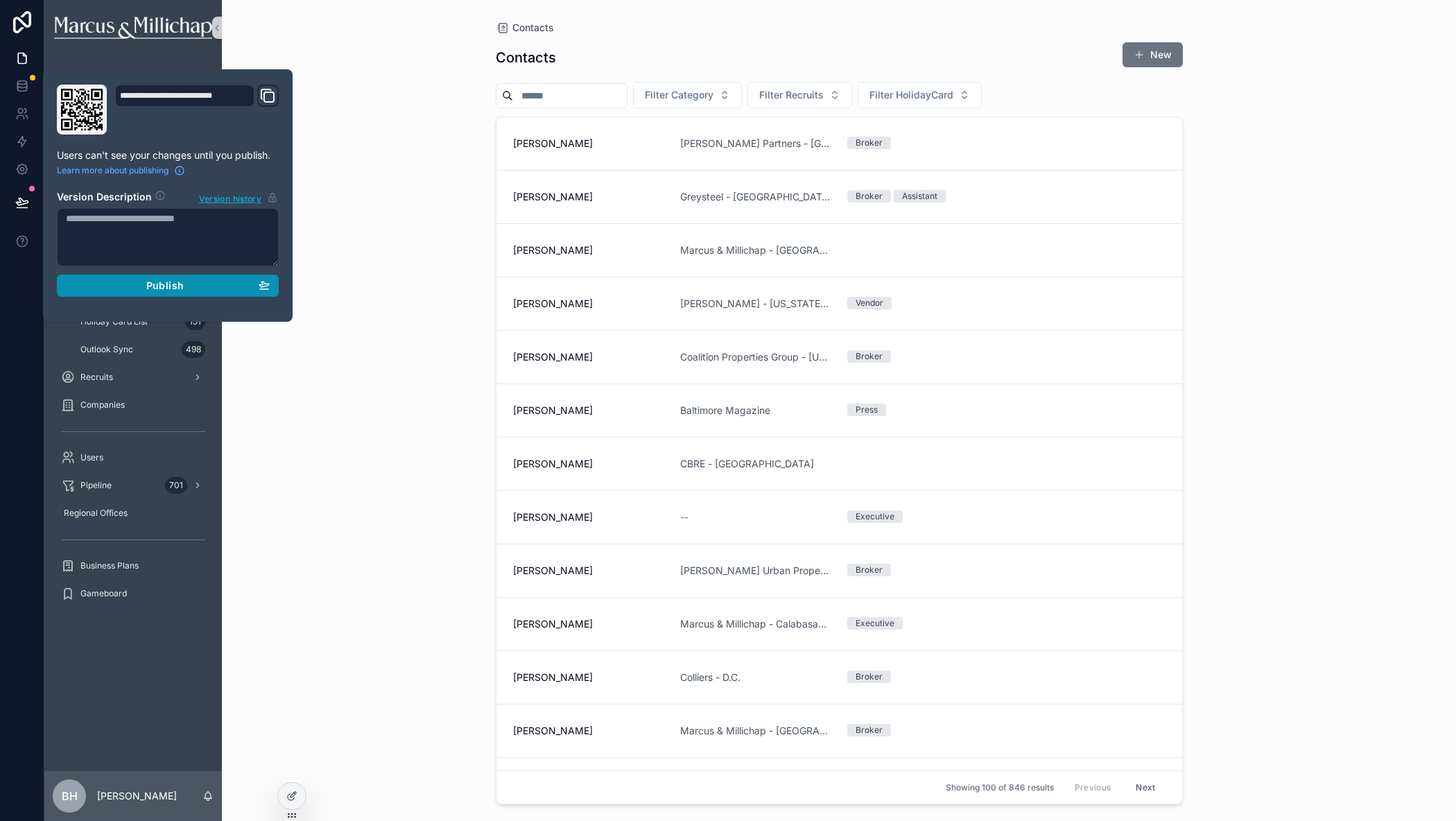
click at [175, 291] on span "Publish" at bounding box center [165, 286] width 38 height 13
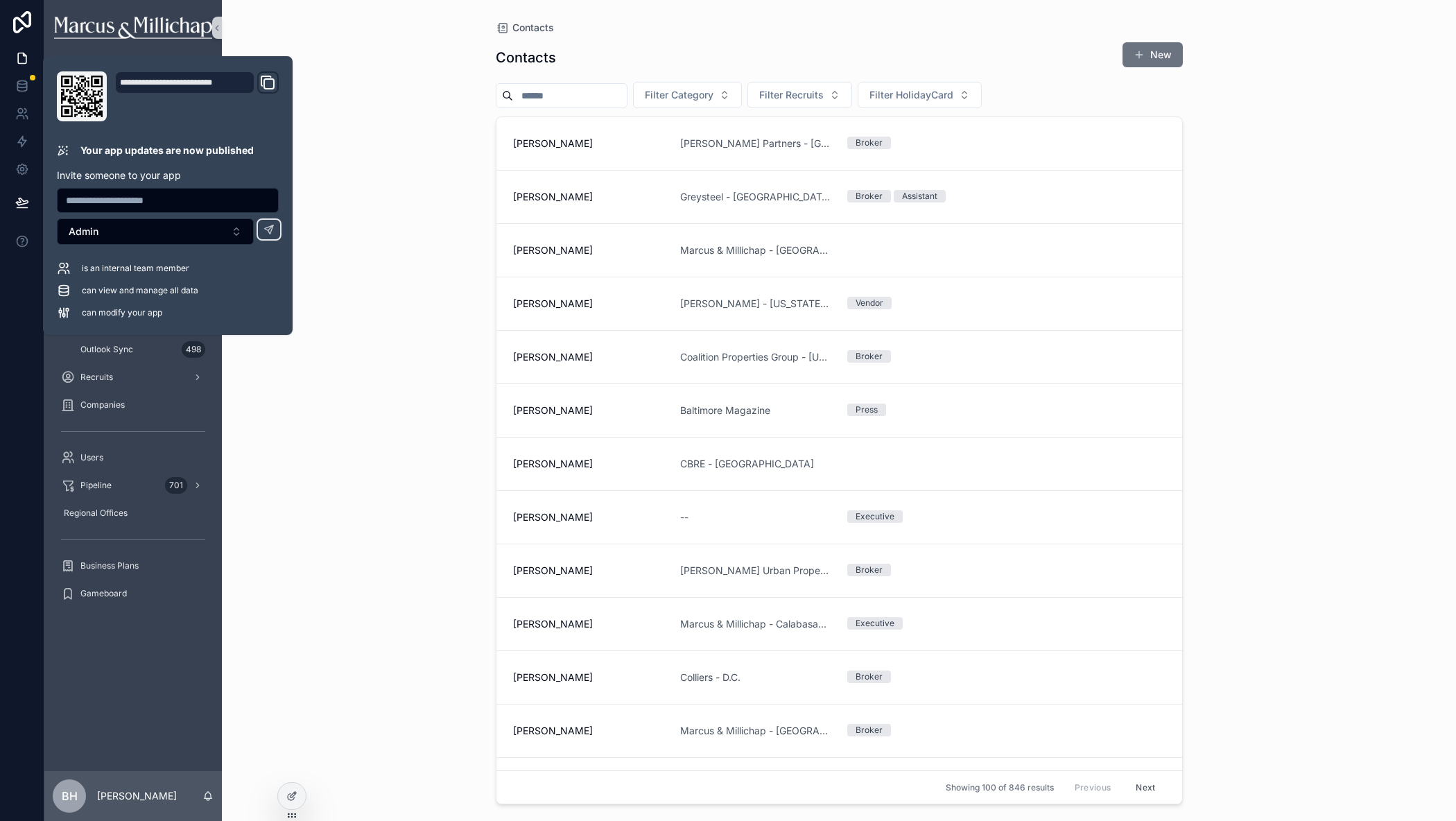
click at [405, 328] on div "Contacts Contacts New Filter Category Filter Recruits Filter HolidayCard Aaron …" at bounding box center [838, 410] width 1234 height 821
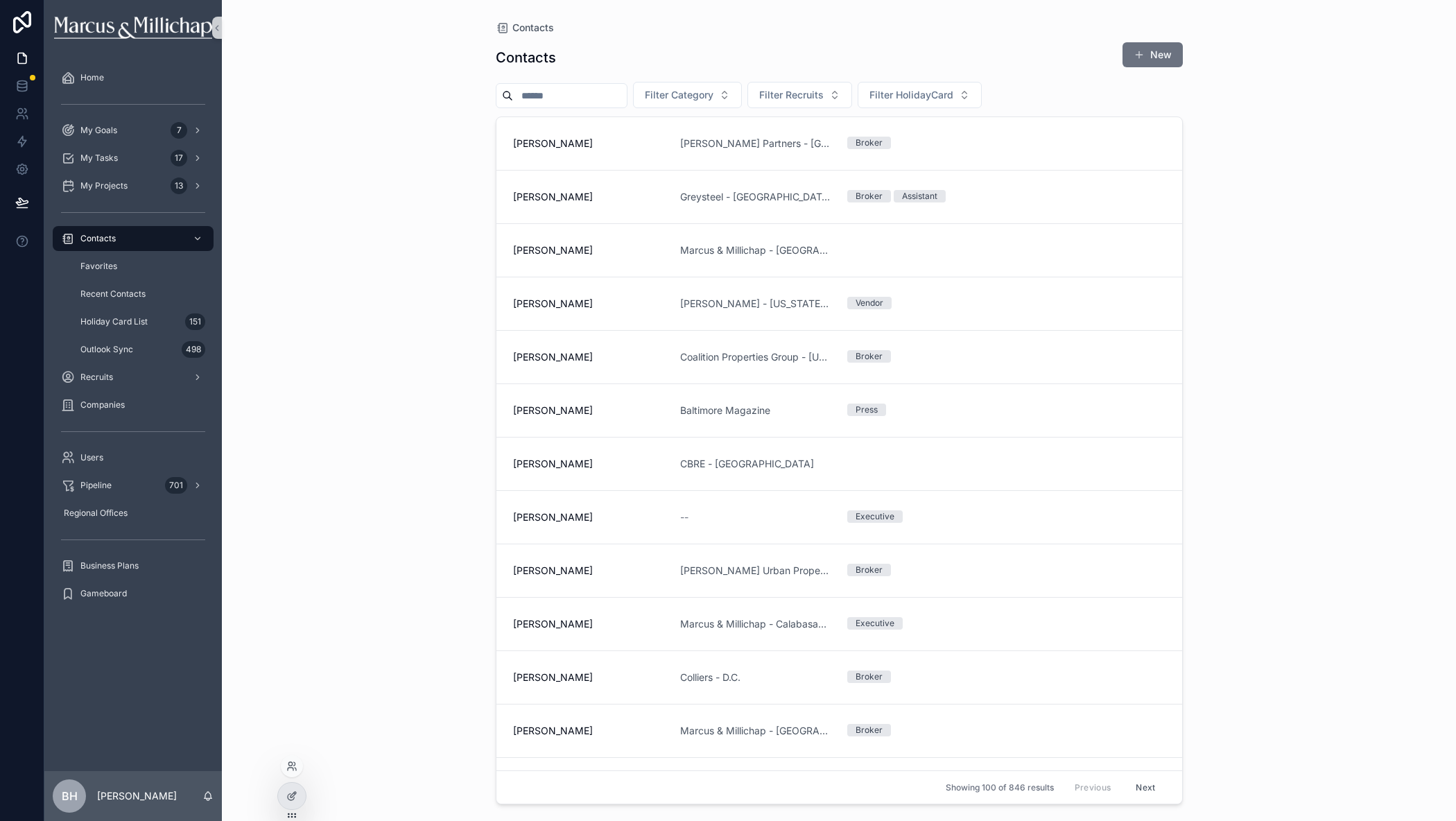
click at [298, 768] on div at bounding box center [292, 766] width 22 height 22
click at [293, 764] on icon at bounding box center [292, 766] width 11 height 11
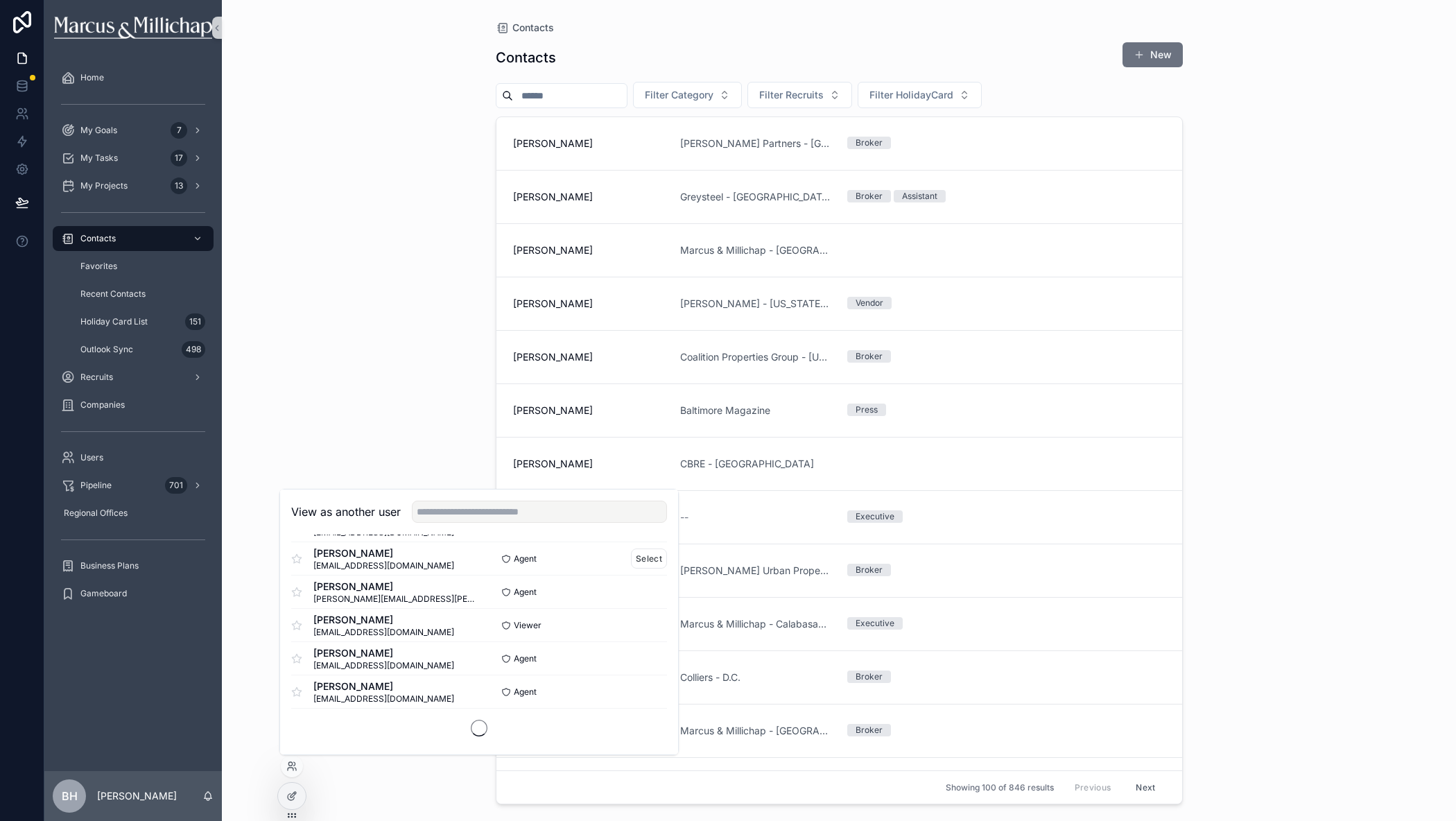
scroll to position [841, 0]
click at [642, 591] on button "Select" at bounding box center [649, 588] width 36 height 20
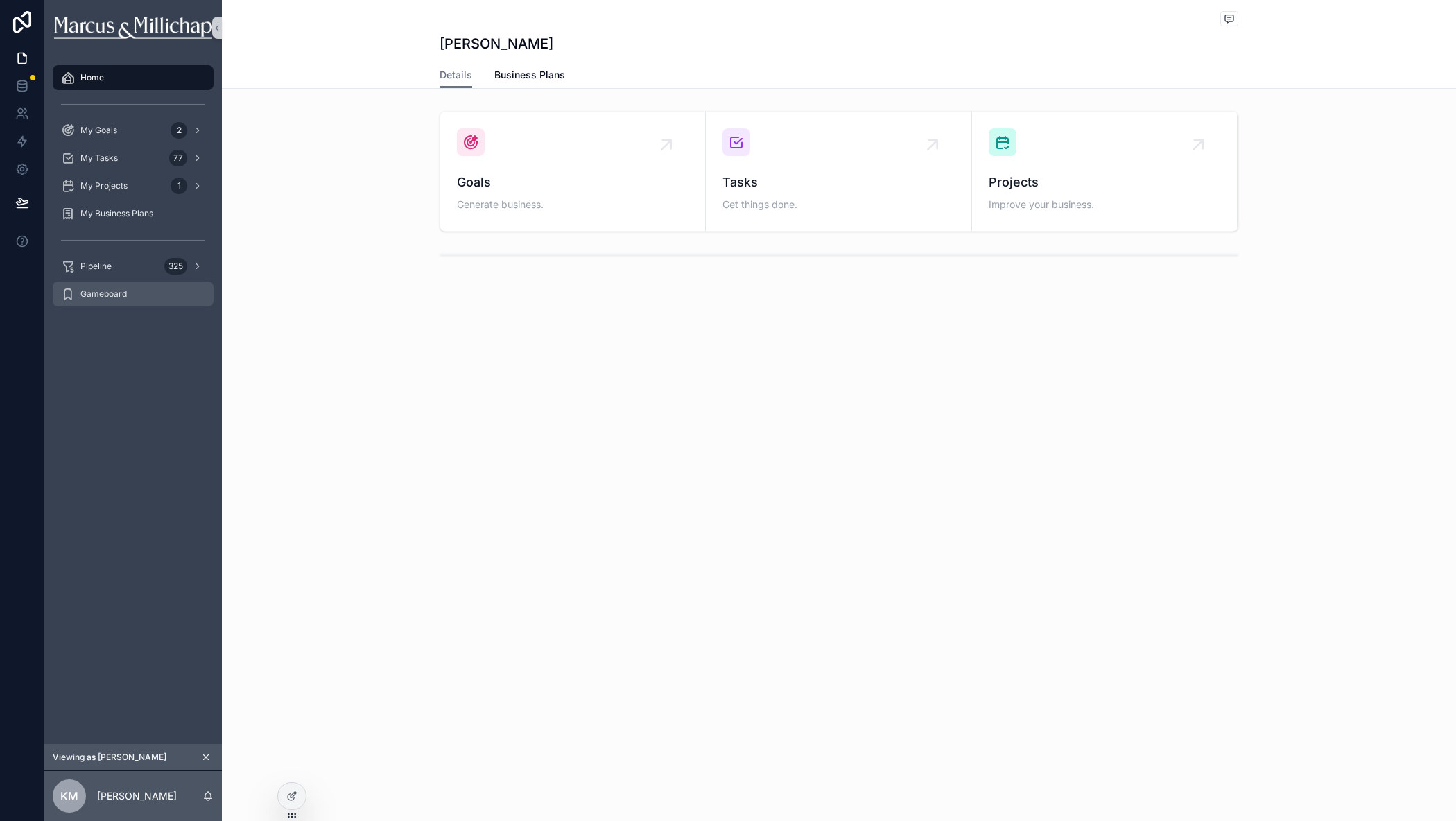
click at [103, 295] on span "Gameboard" at bounding box center [103, 294] width 46 height 11
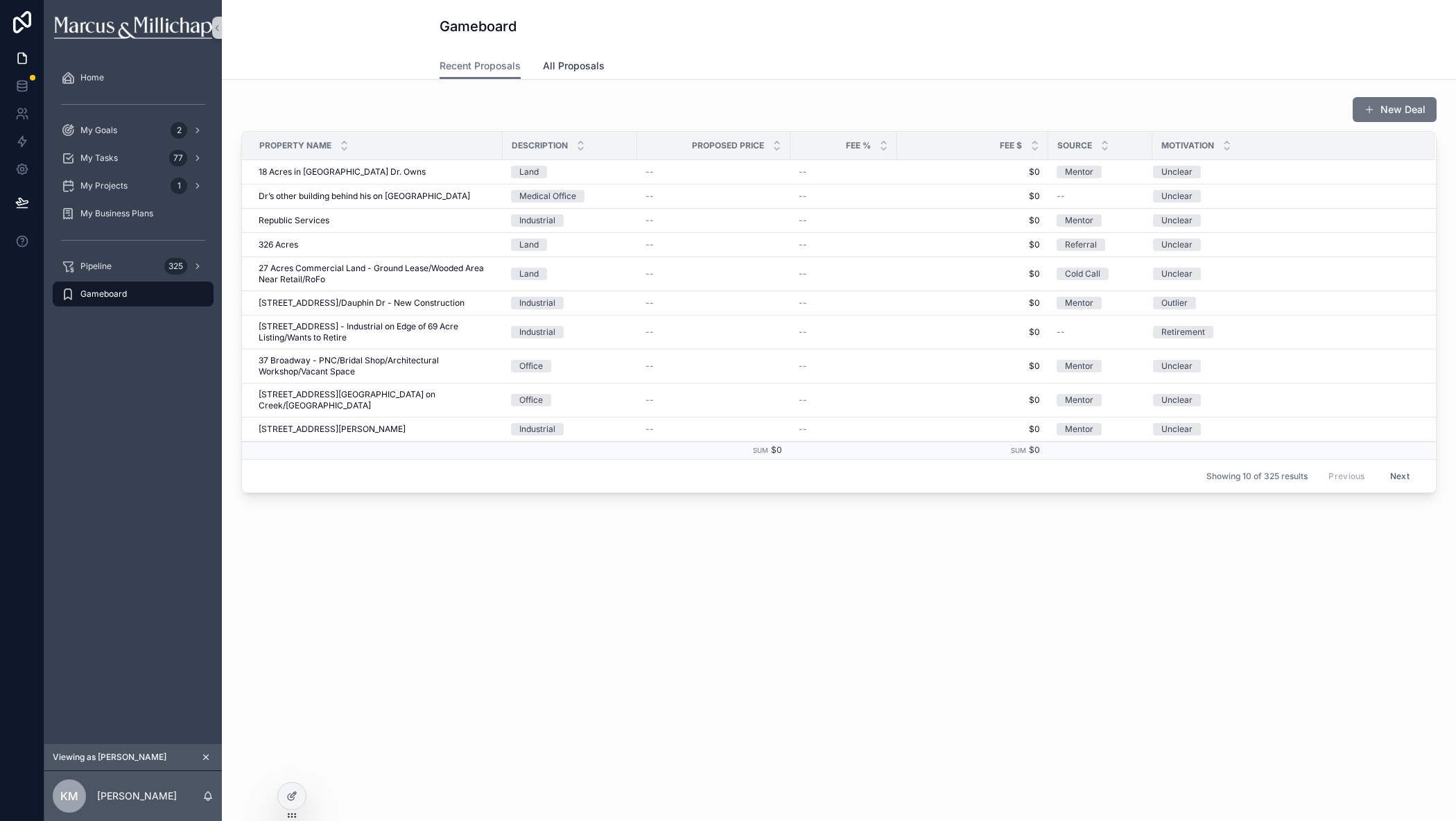
click at [583, 63] on span "All Proposals" at bounding box center [573, 66] width 61 height 14
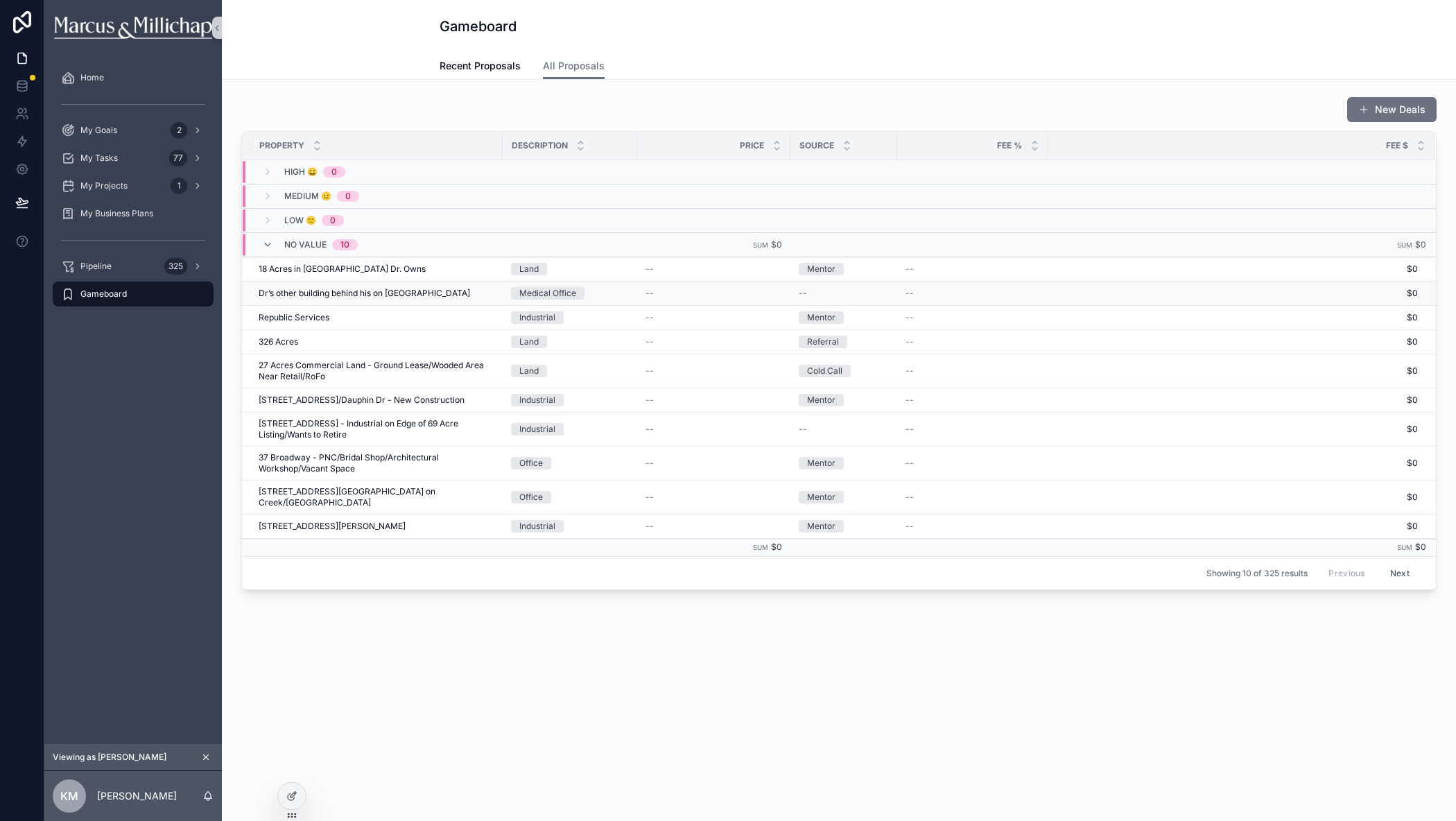
click at [279, 291] on span "Dr’s other building behind his on [GEOGRAPHIC_DATA]" at bounding box center [364, 293] width 212 height 11
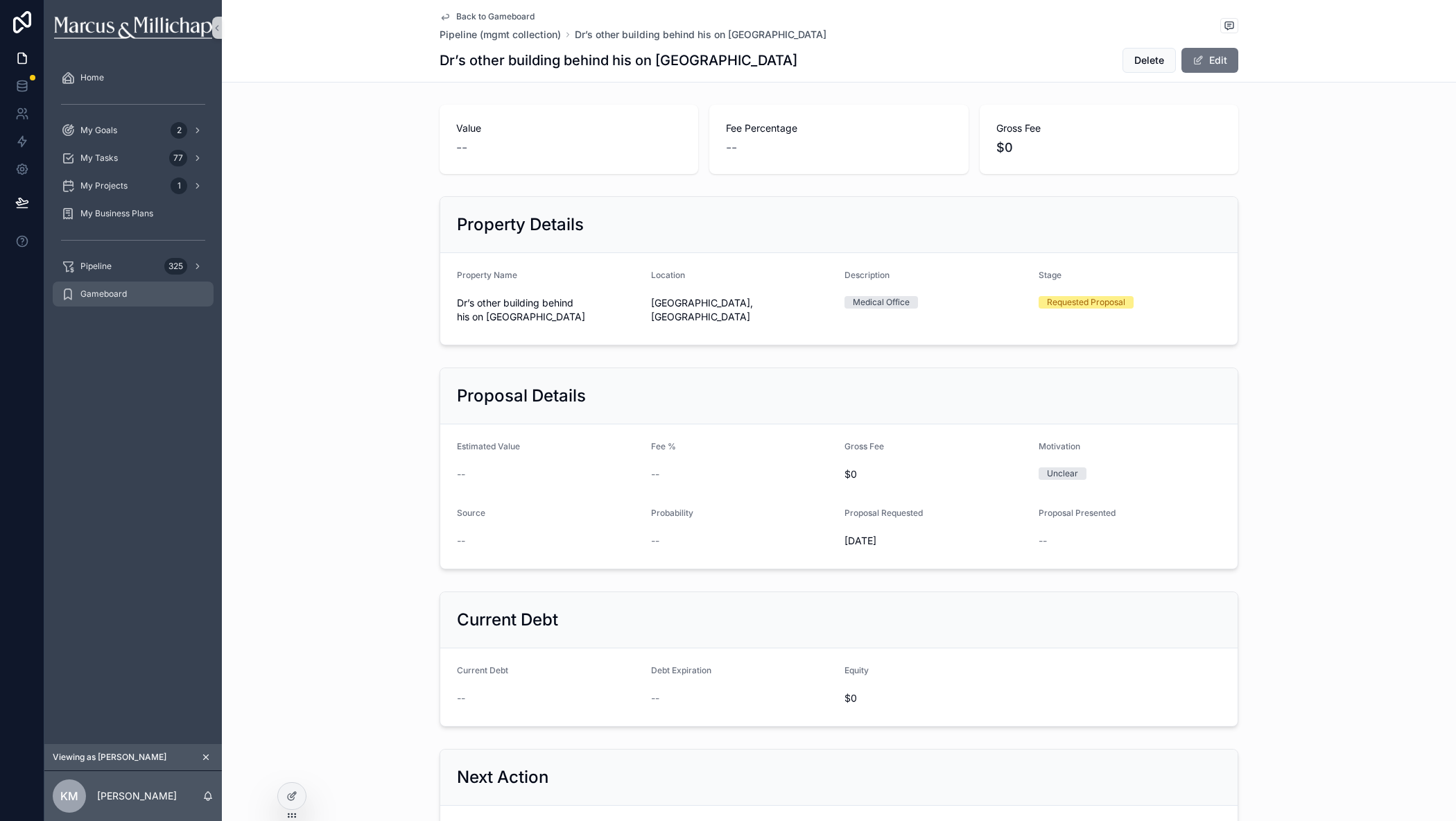
click at [96, 292] on span "Gameboard" at bounding box center [103, 294] width 46 height 11
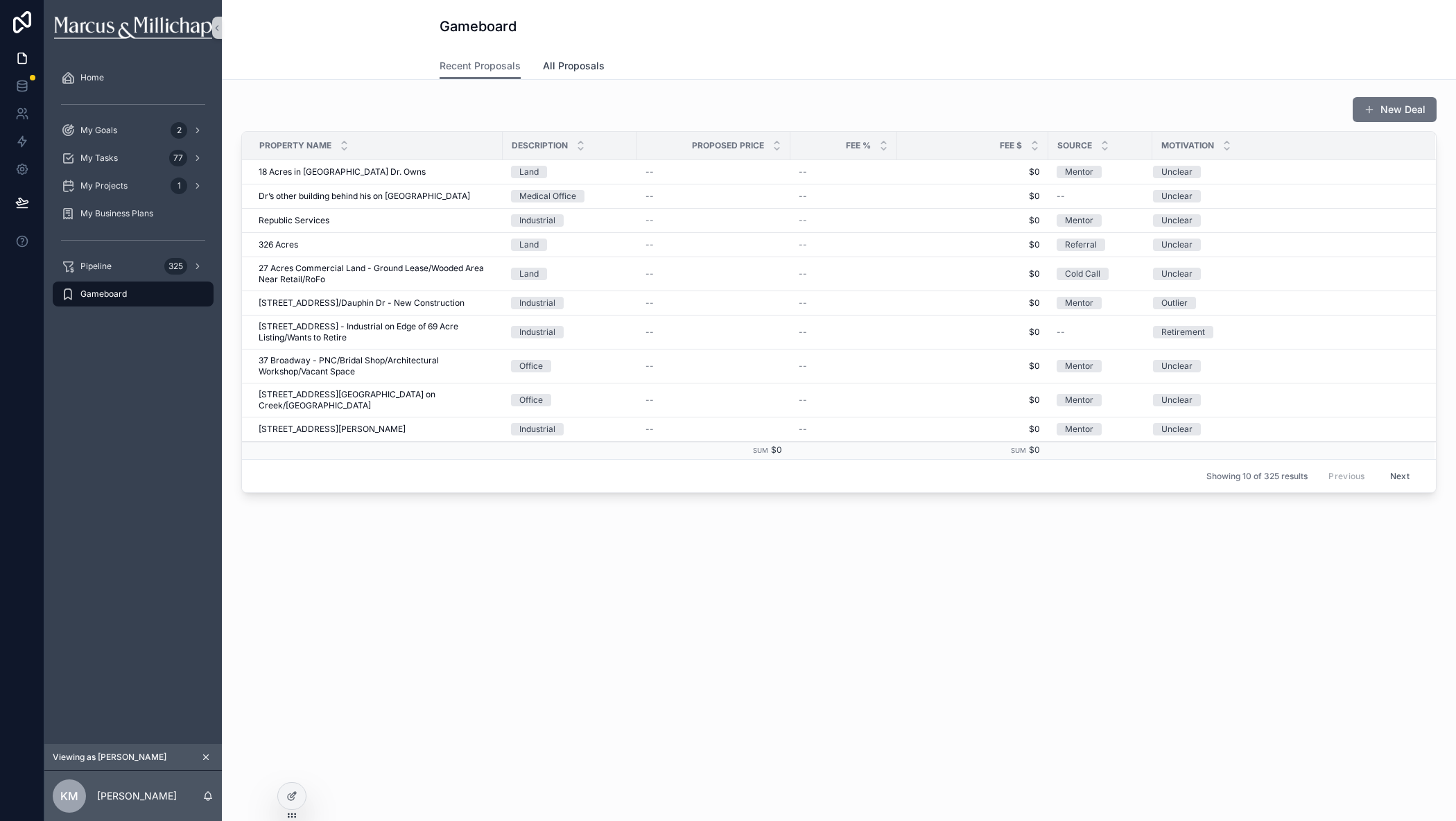
click at [555, 62] on span "All Proposals" at bounding box center [573, 66] width 61 height 14
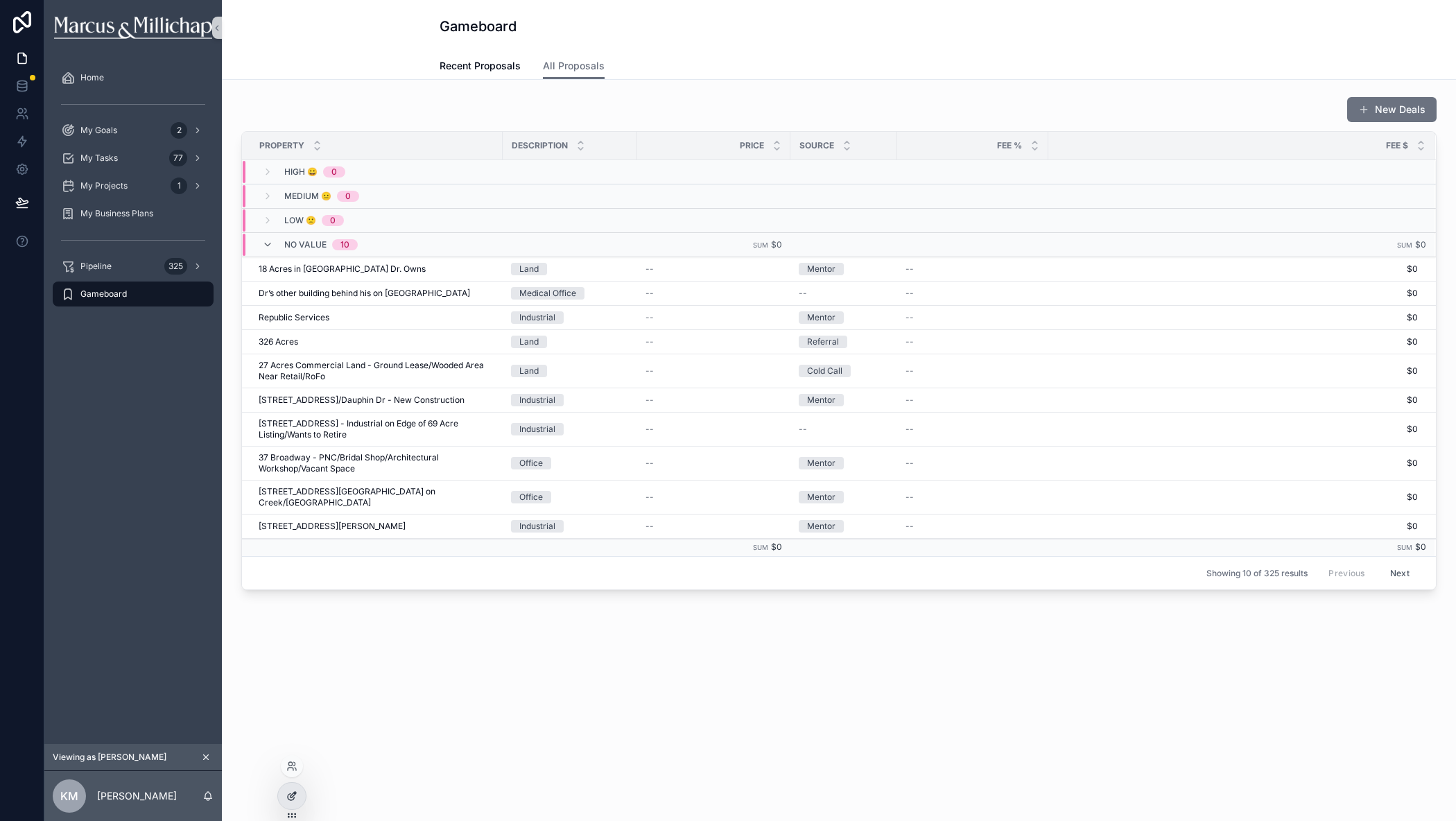
click at [288, 791] on icon at bounding box center [292, 795] width 11 height 11
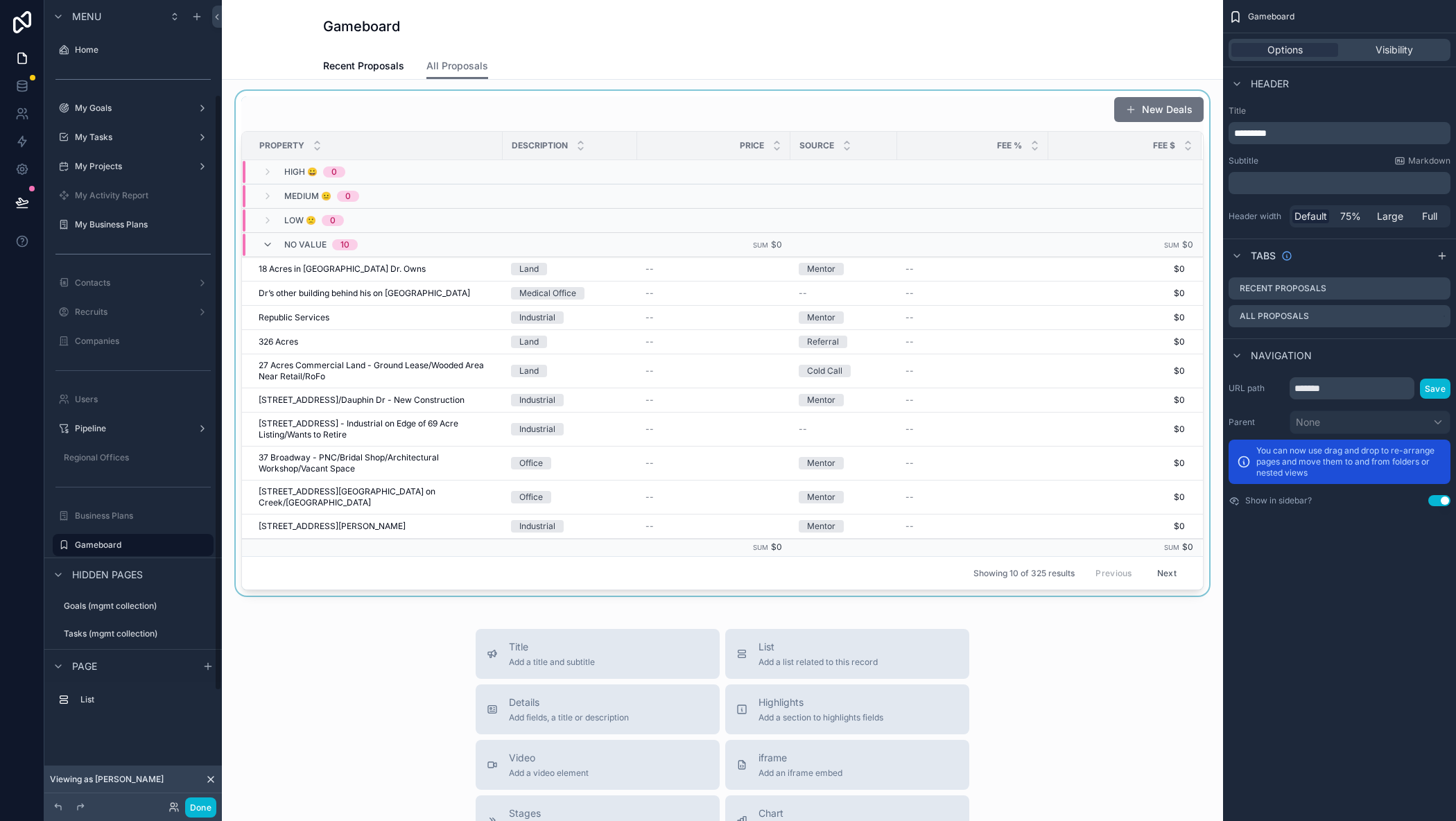
scroll to position [128, 0]
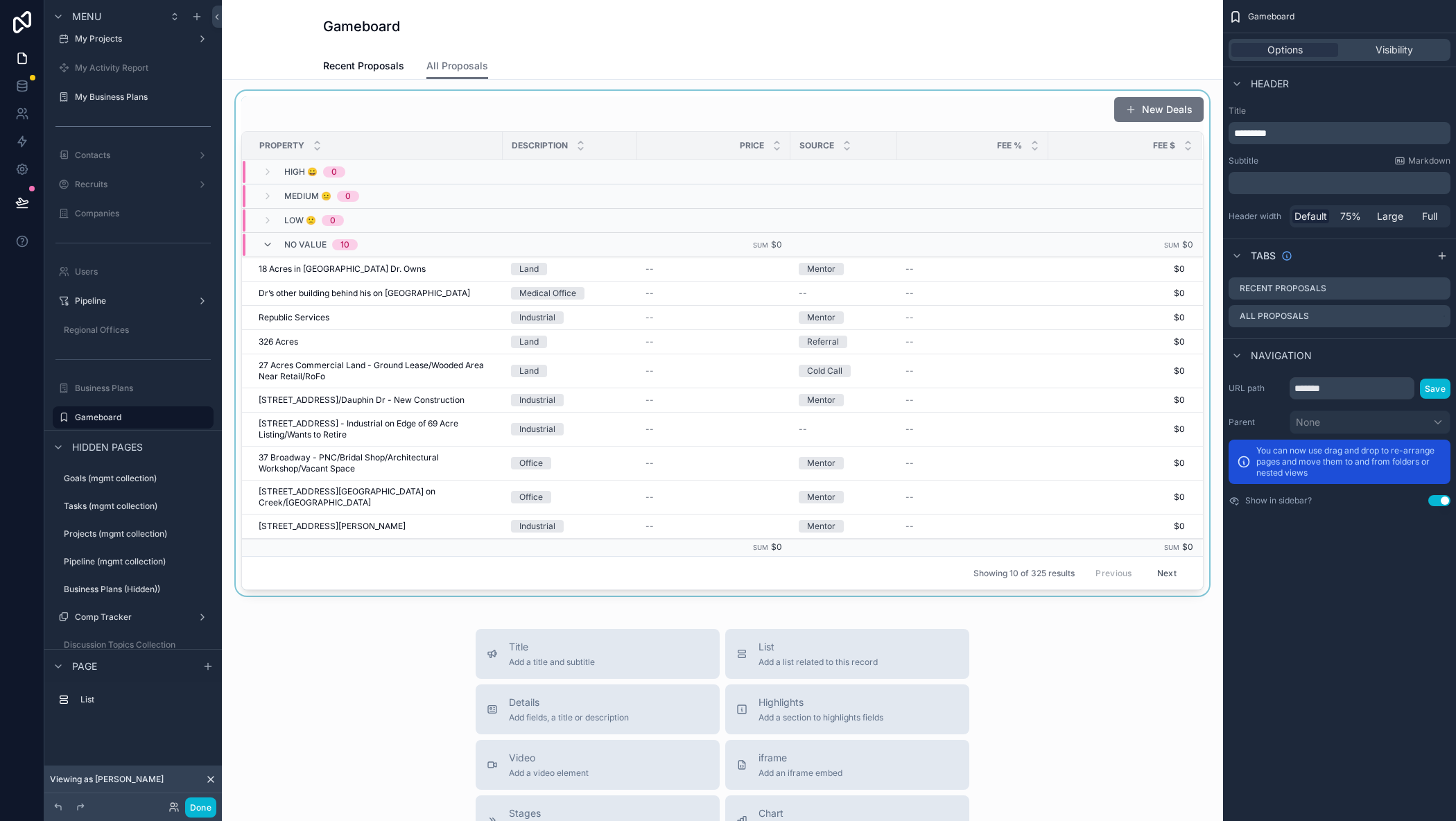
click at [983, 102] on div "scrollable content" at bounding box center [722, 343] width 979 height 505
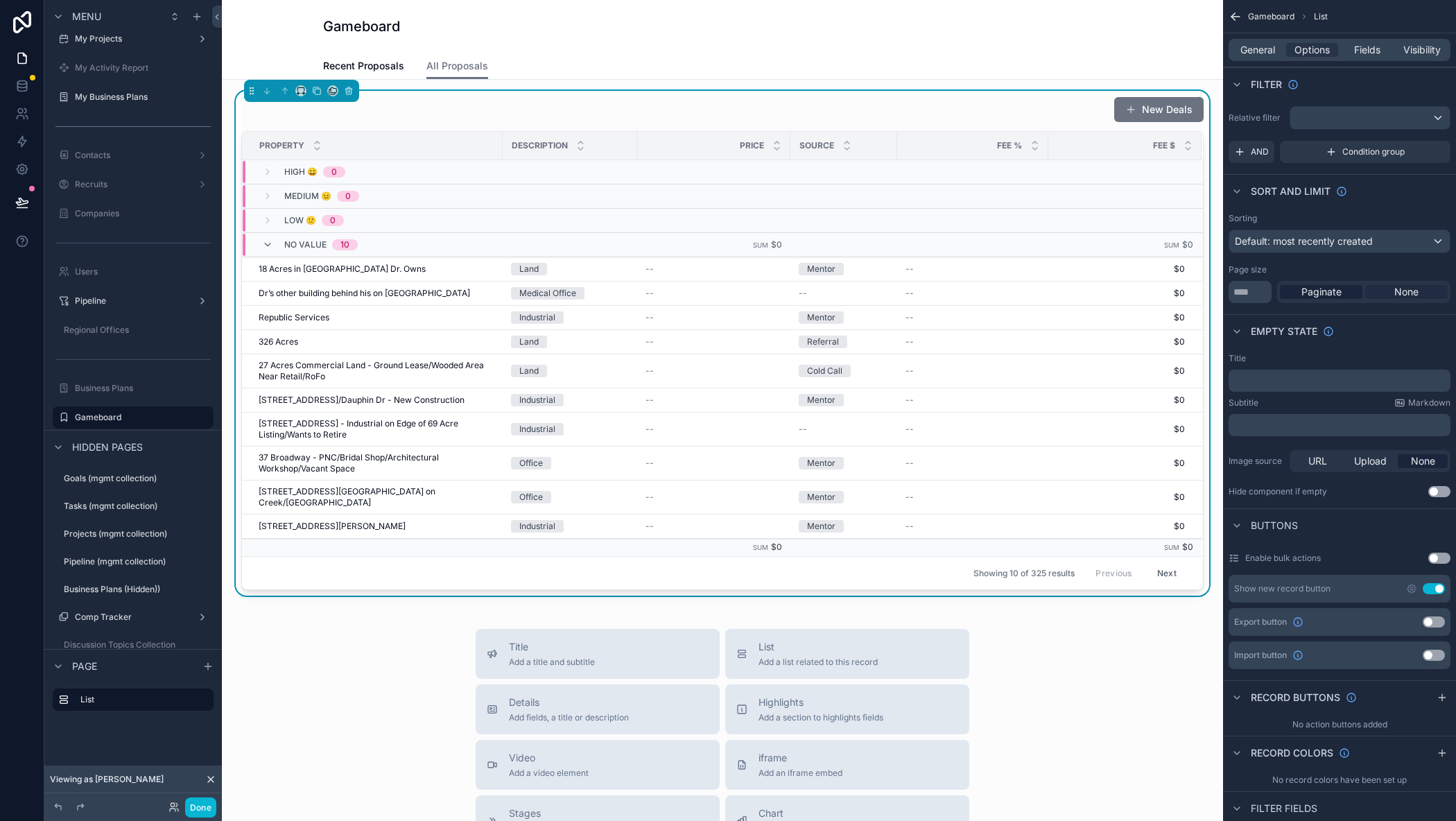
click at [1428, 294] on div "None" at bounding box center [1406, 292] width 83 height 14
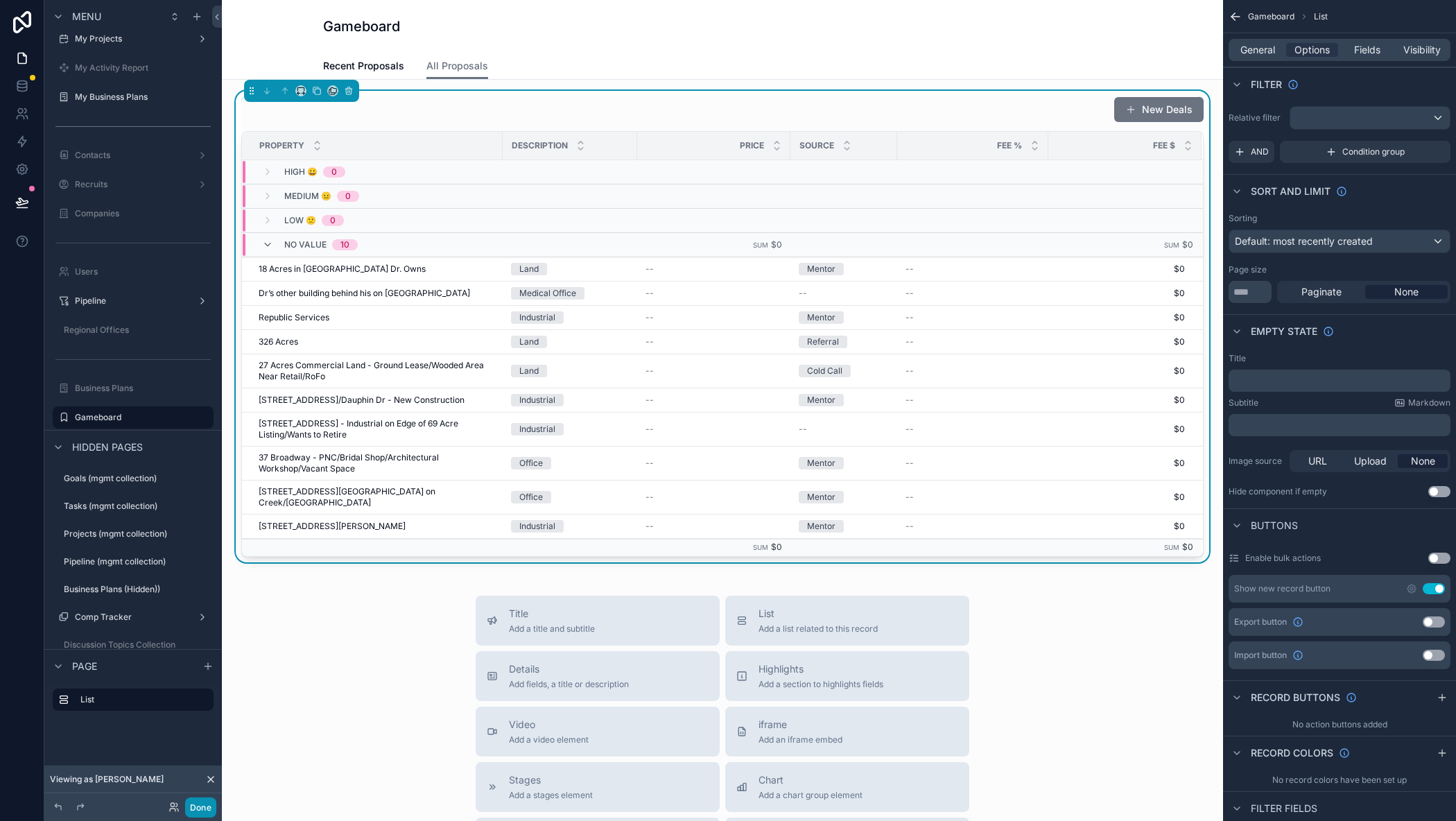
click at [208, 810] on button "Done" at bounding box center [200, 808] width 32 height 20
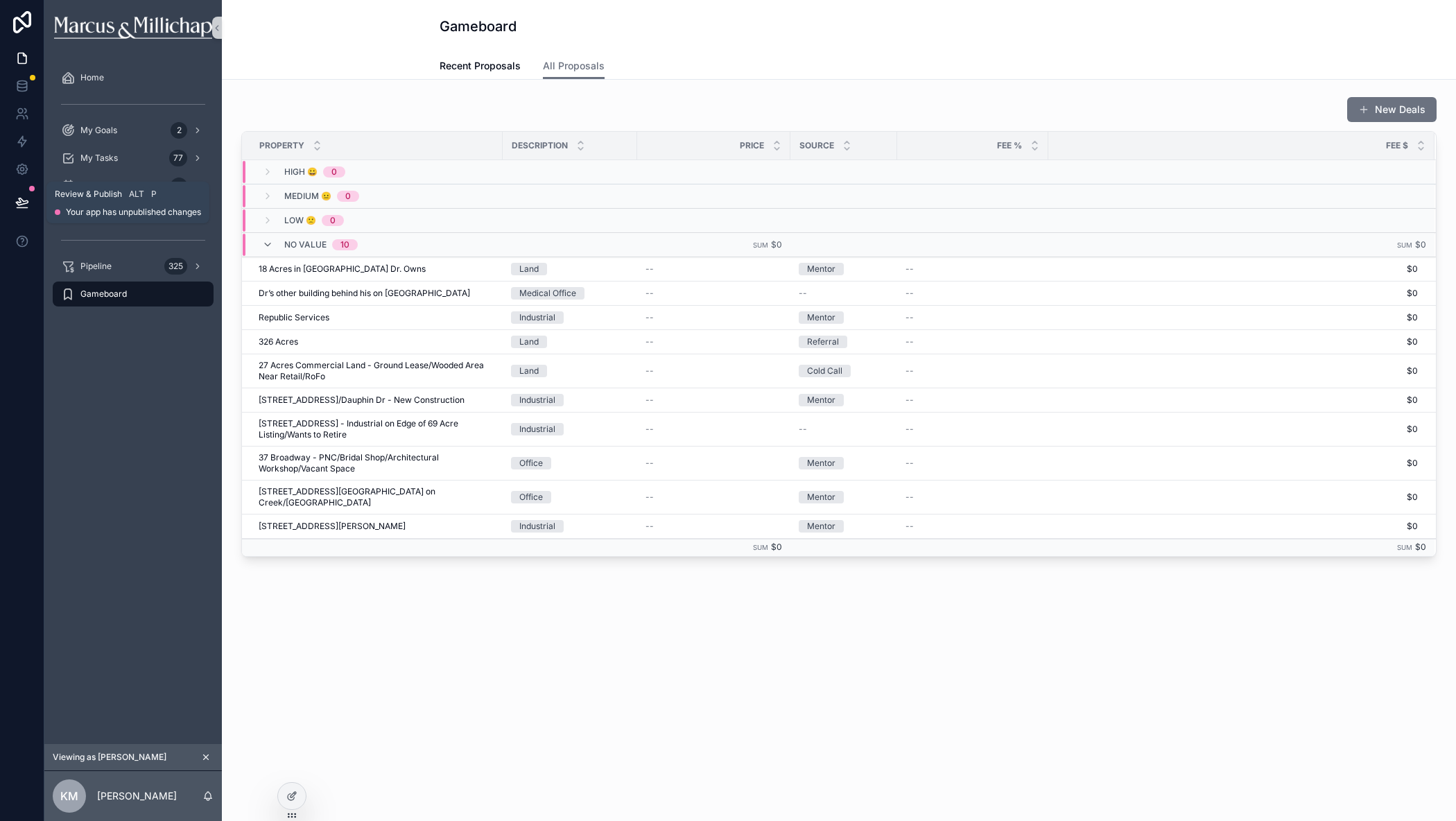
click at [23, 202] on icon at bounding box center [22, 202] width 14 height 14
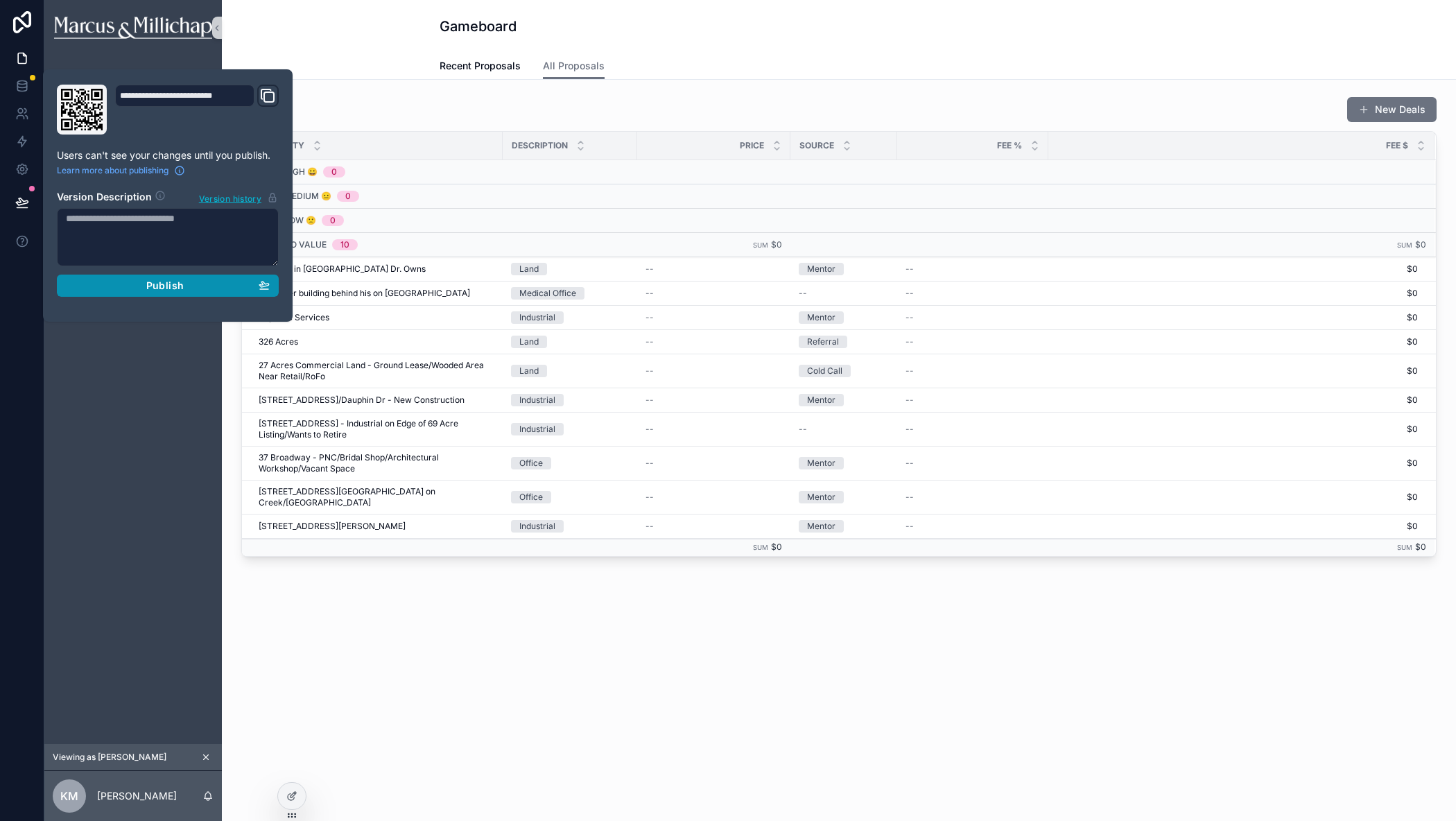
click at [177, 282] on span "Publish" at bounding box center [165, 286] width 38 height 13
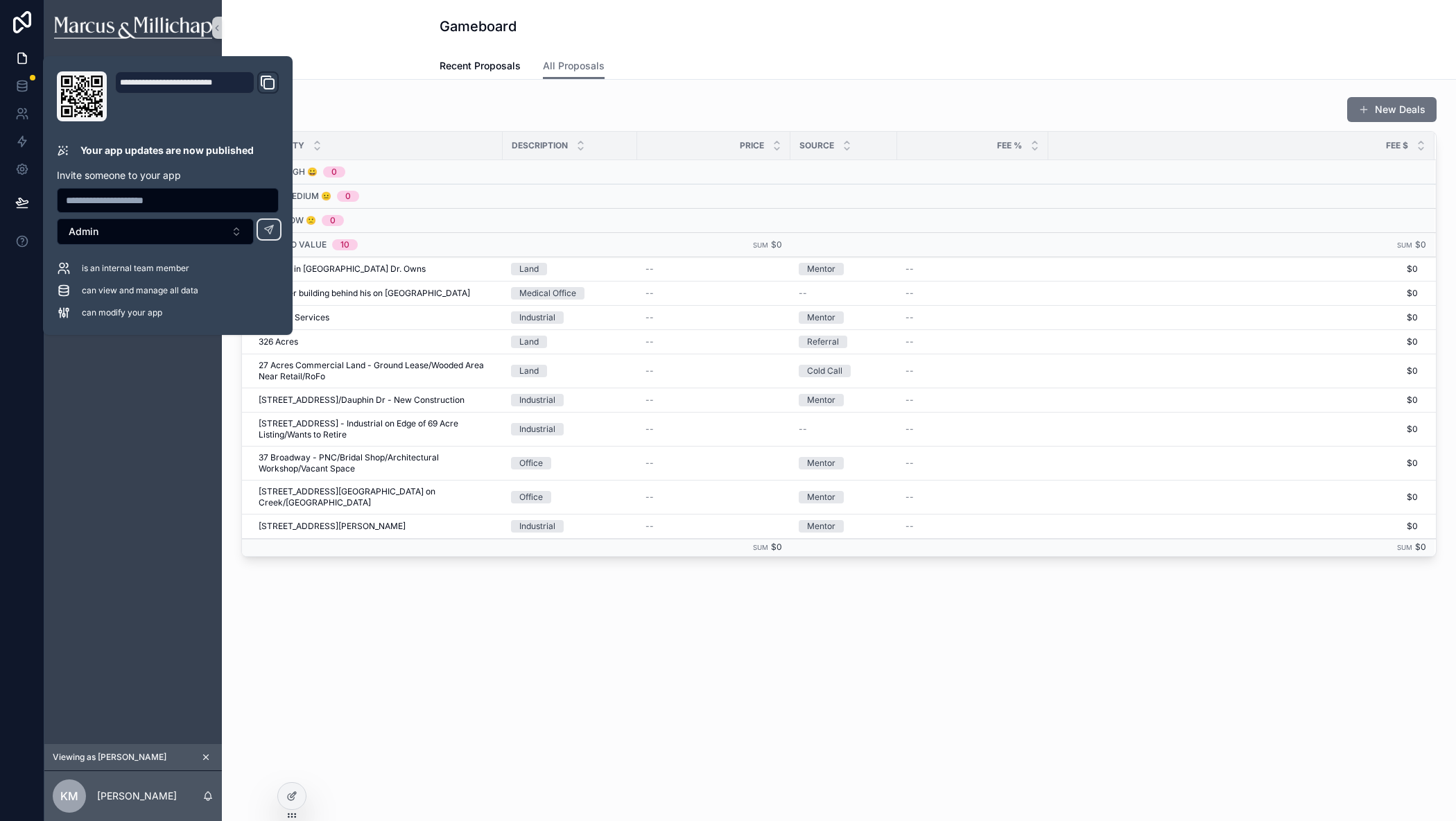
click at [407, 51] on div "Gameboard All Proposals Recent Proposals All Proposals" at bounding box center [838, 39] width 1234 height 79
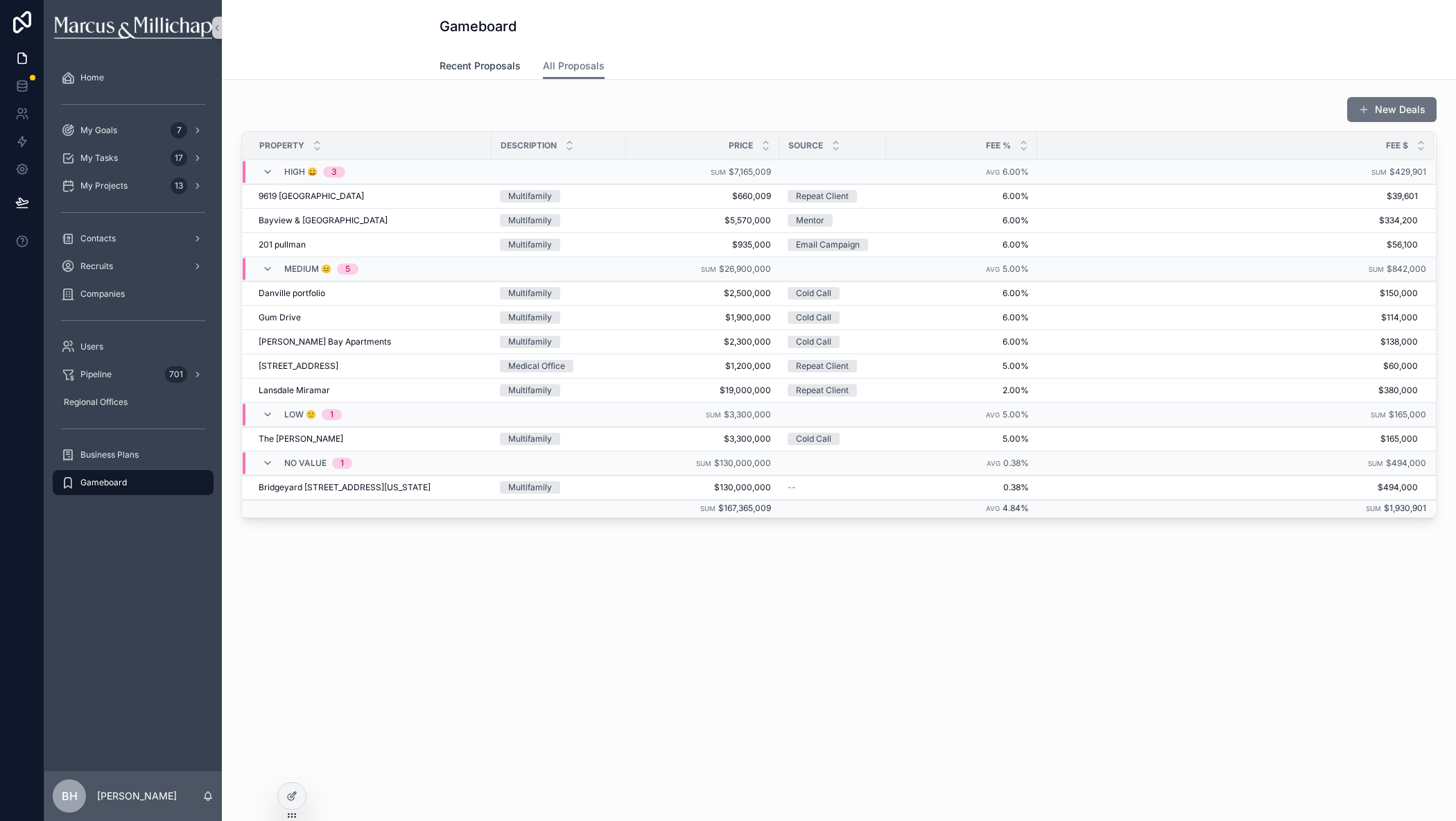
click at [479, 62] on span "Recent Proposals" at bounding box center [479, 66] width 81 height 14
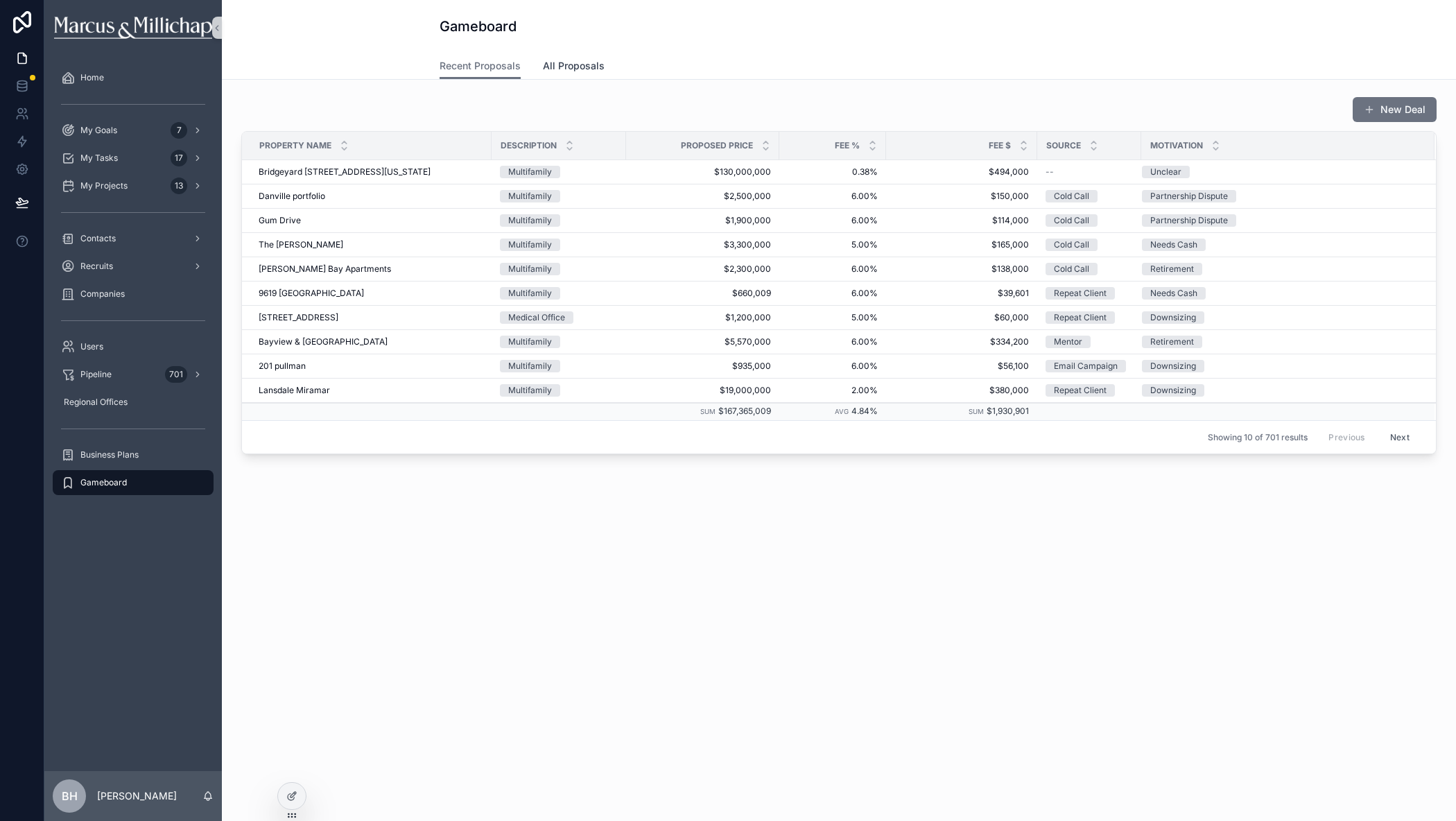
click at [560, 65] on span "All Proposals" at bounding box center [573, 66] width 61 height 14
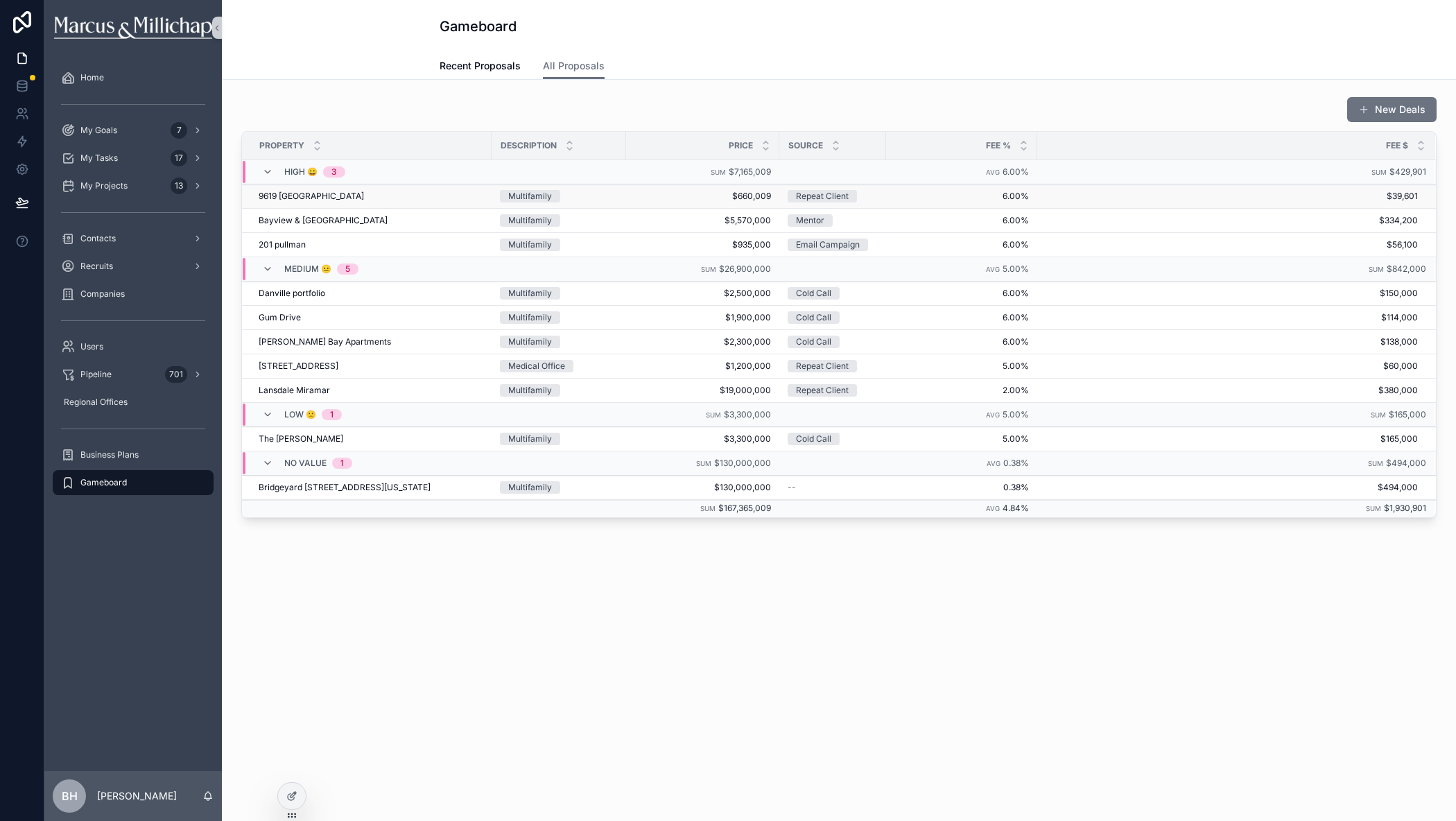
click at [297, 195] on span "9619 [GEOGRAPHIC_DATA]" at bounding box center [311, 195] width 106 height 11
click at [294, 795] on icon at bounding box center [293, 795] width 6 height 6
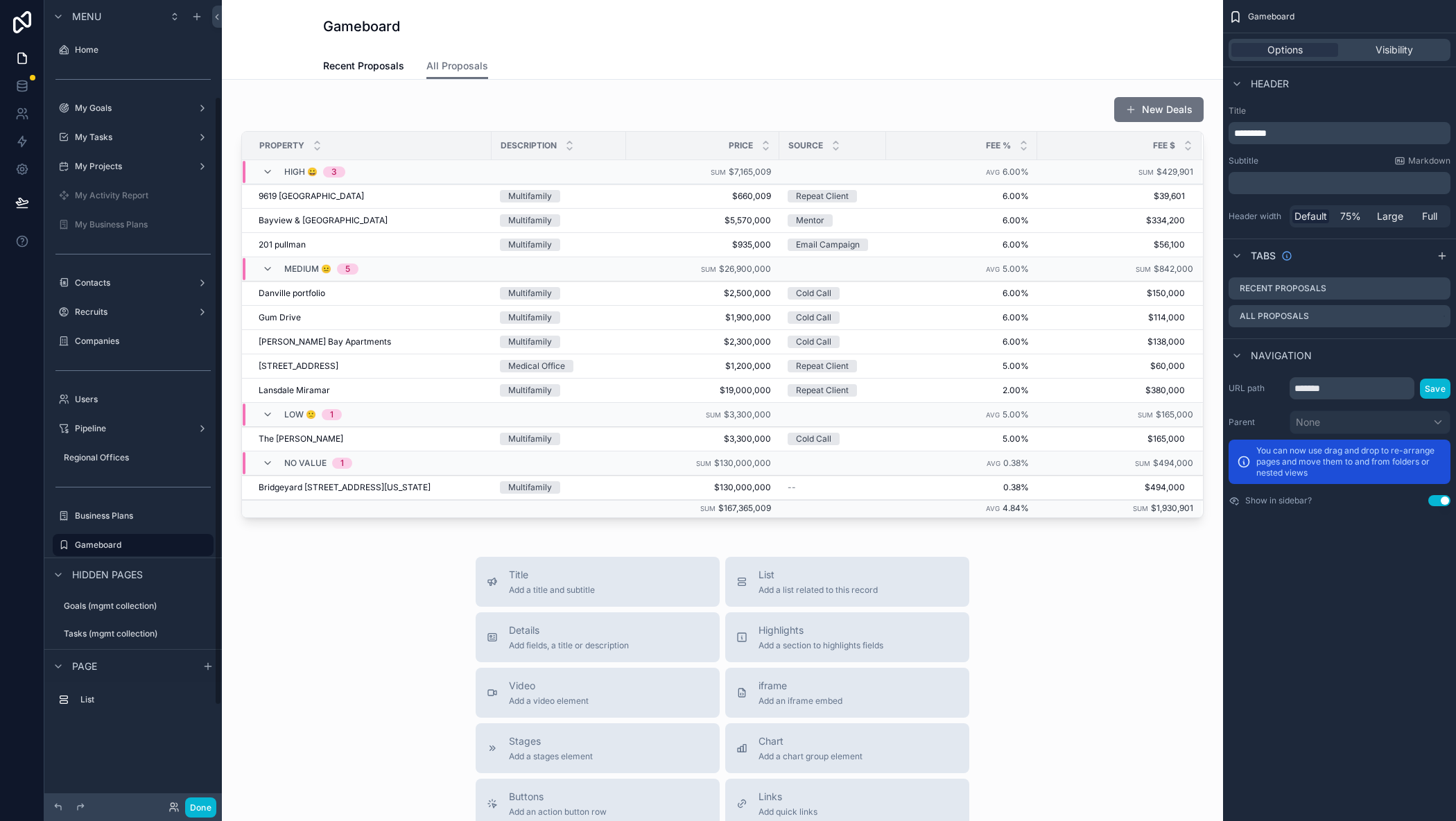
scroll to position [128, 0]
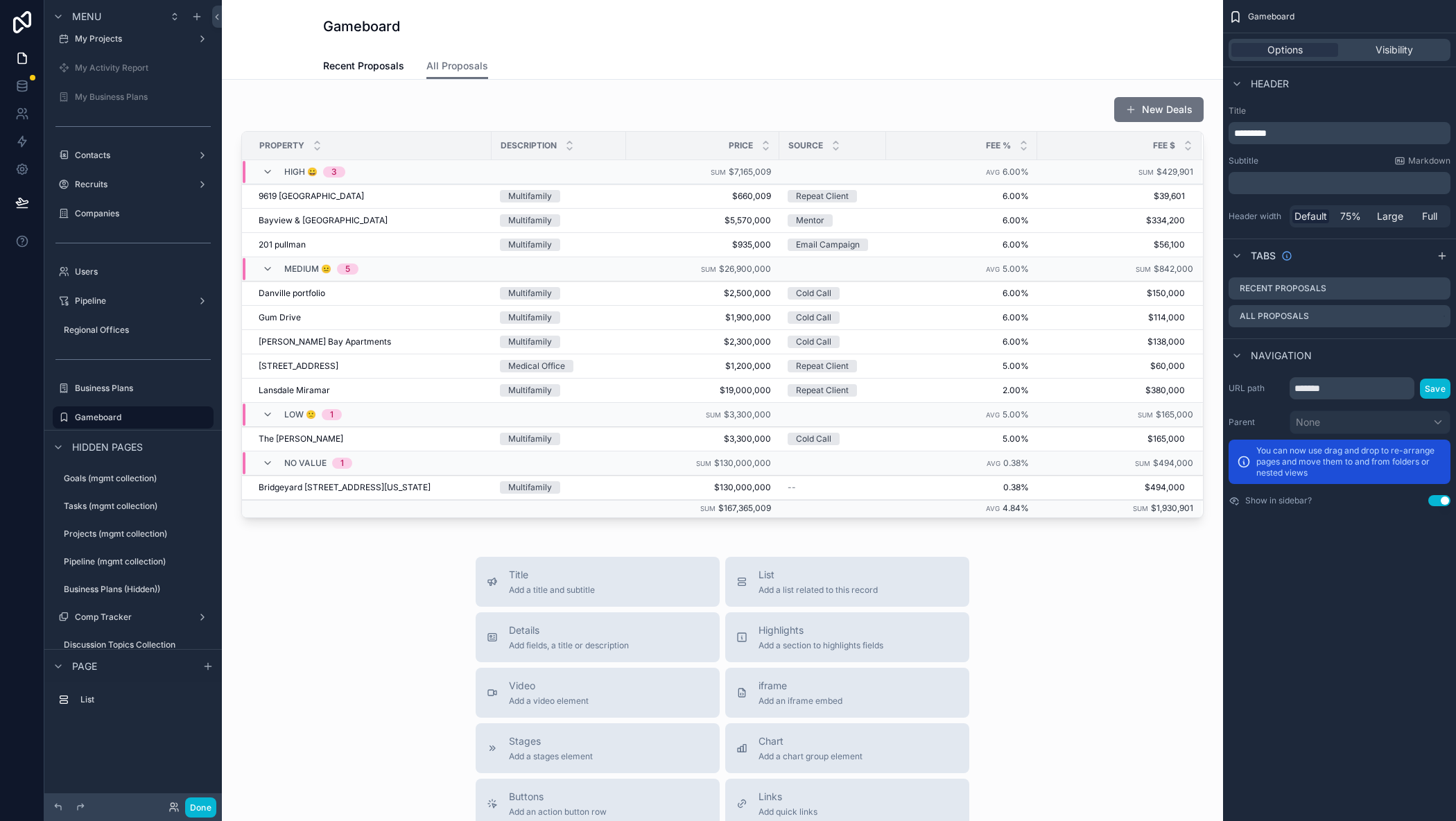
click at [484, 113] on div "scrollable content" at bounding box center [722, 306] width 979 height 433
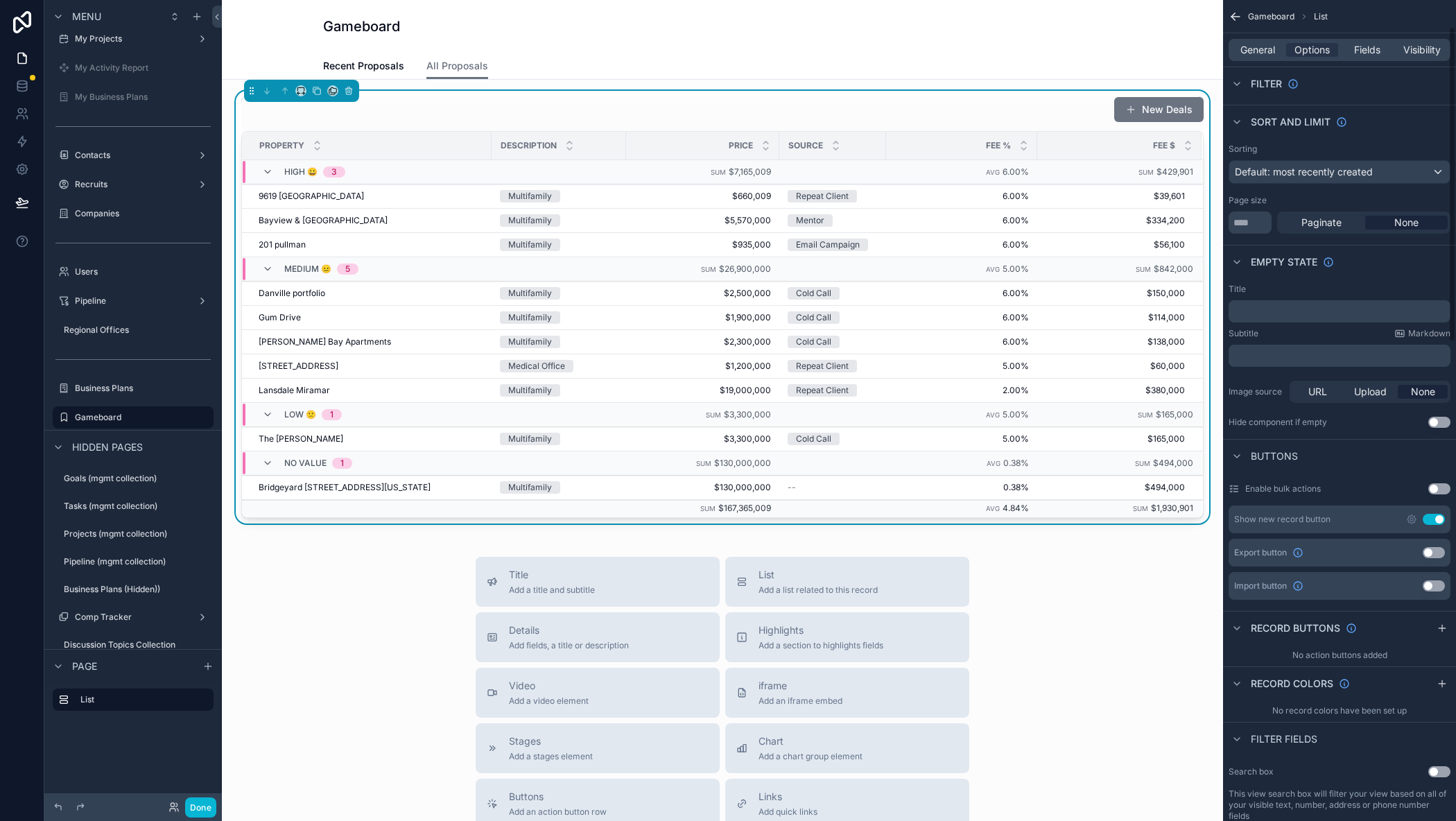
scroll to position [0, 0]
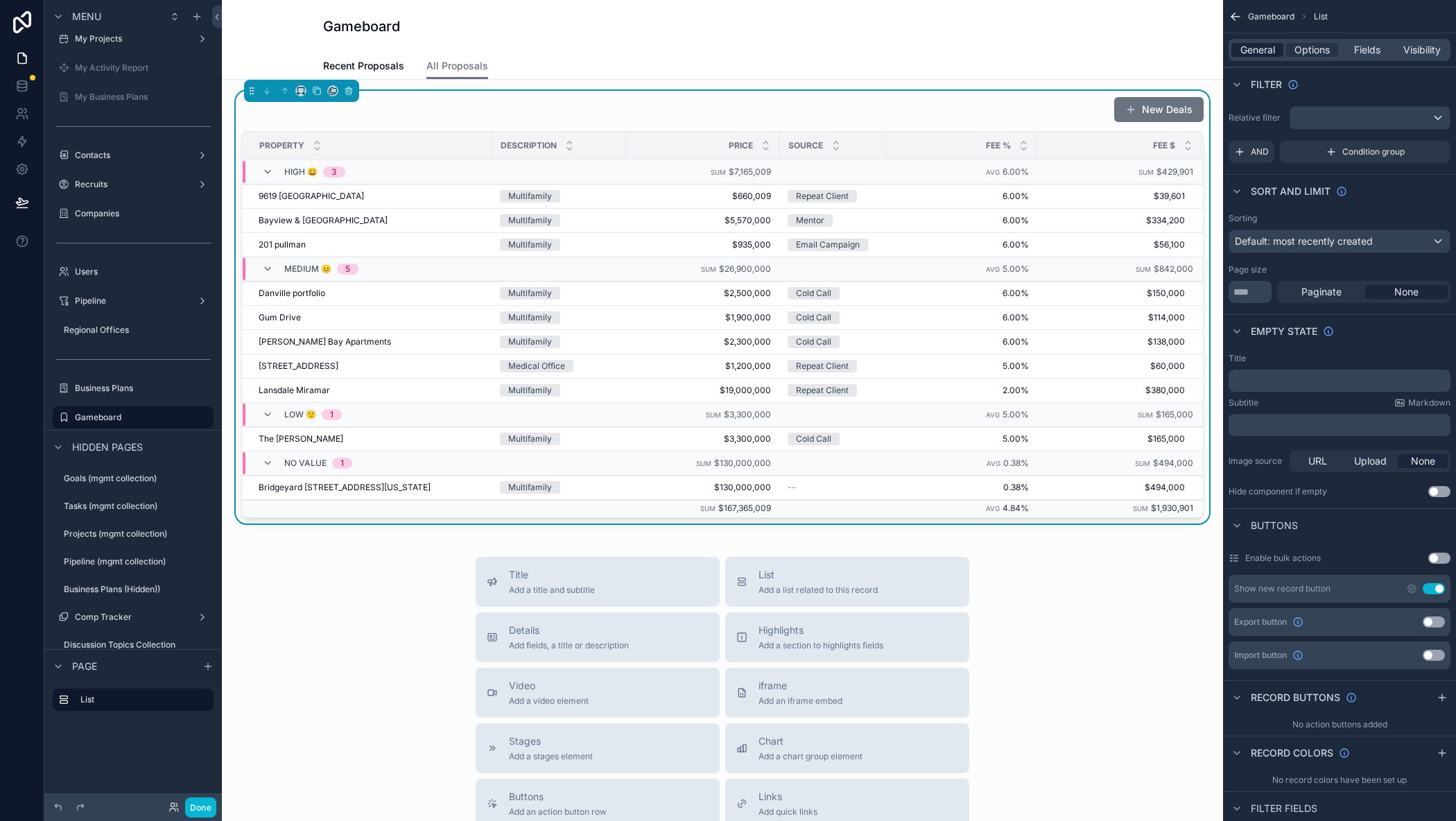
click at [1261, 54] on span "General" at bounding box center [1257, 49] width 35 height 14
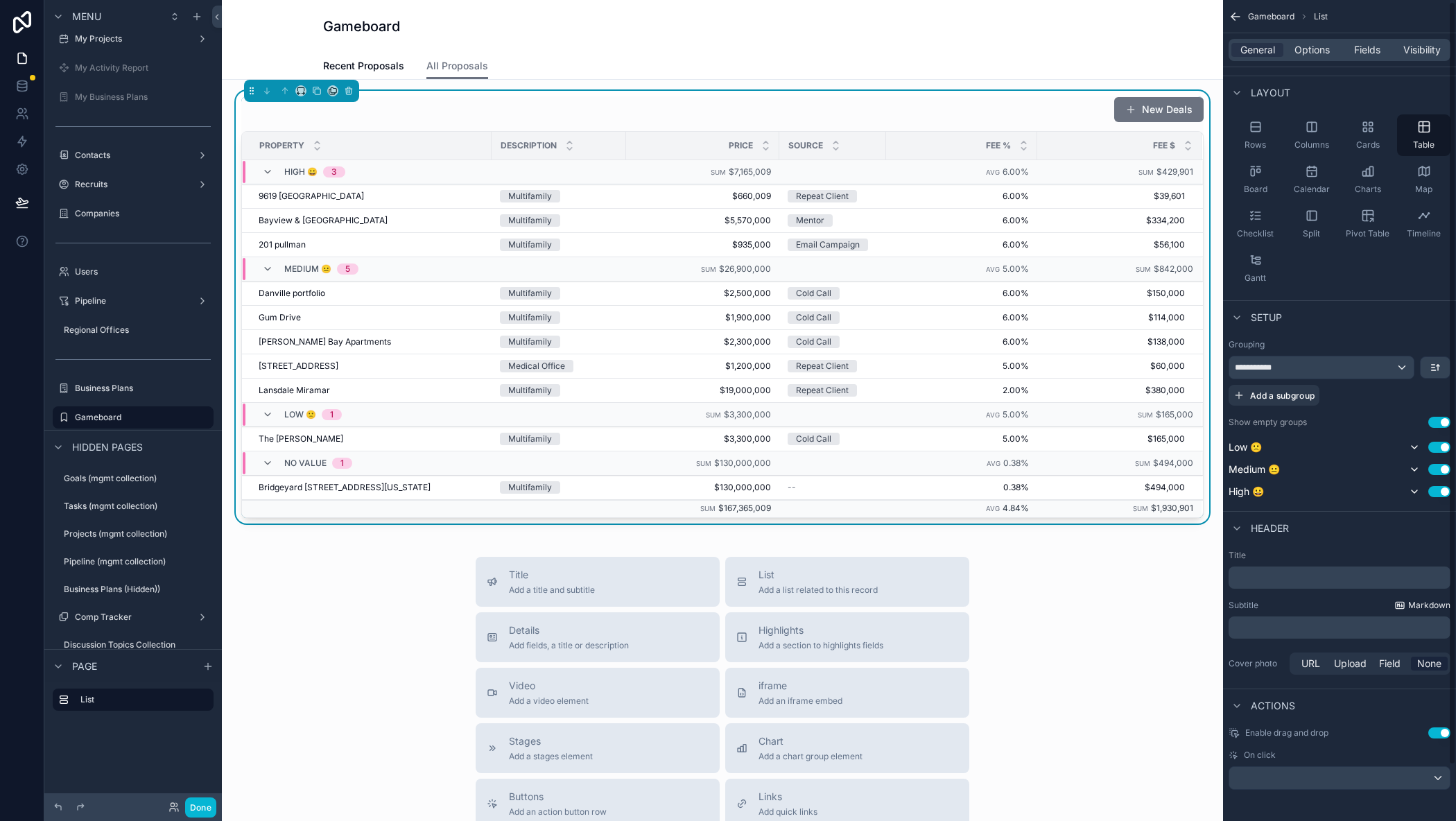
scroll to position [61, 0]
click at [1351, 774] on div "scrollable content" at bounding box center [1339, 776] width 220 height 22
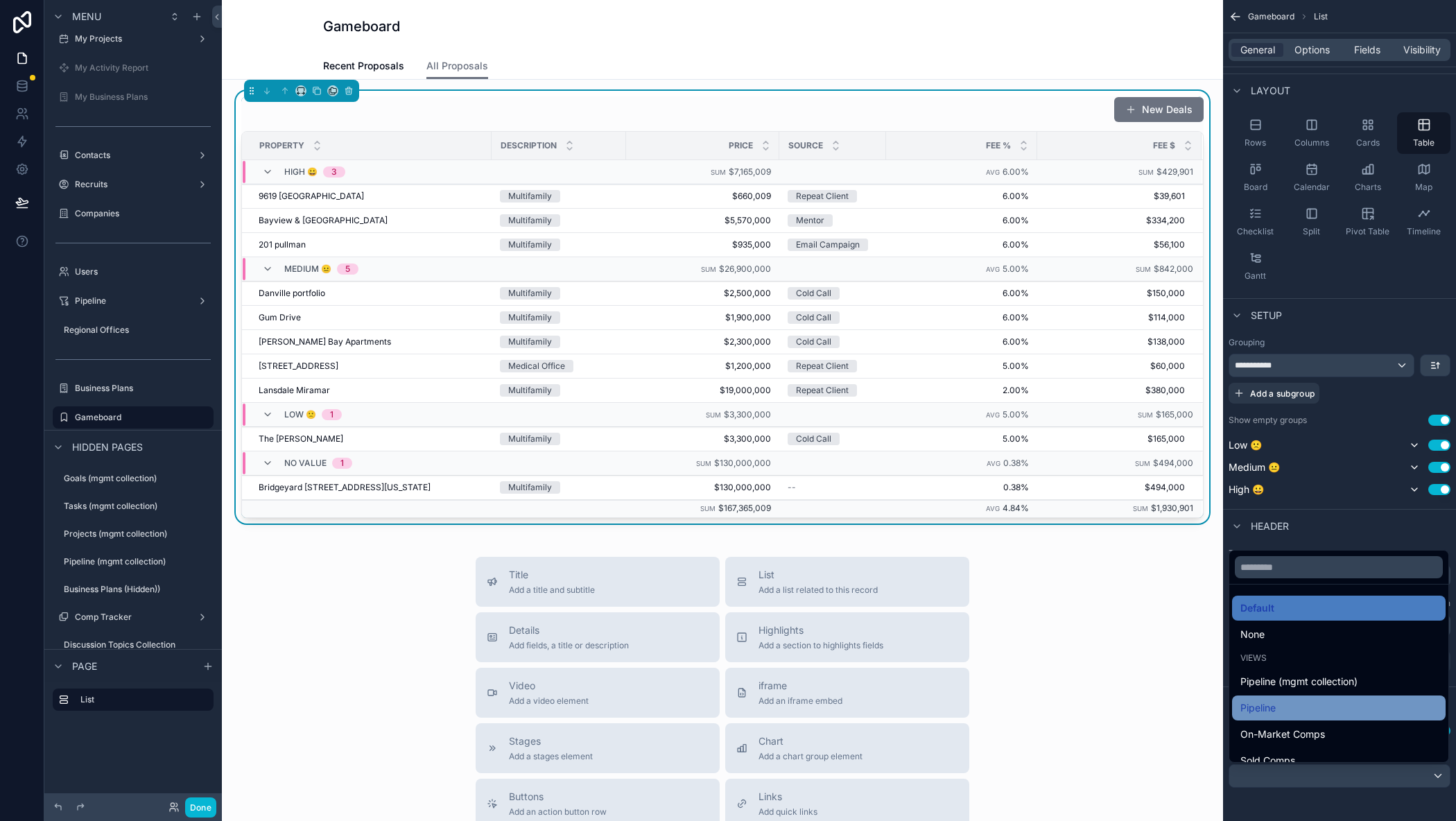
click at [1281, 703] on div "Pipeline" at bounding box center [1338, 708] width 197 height 17
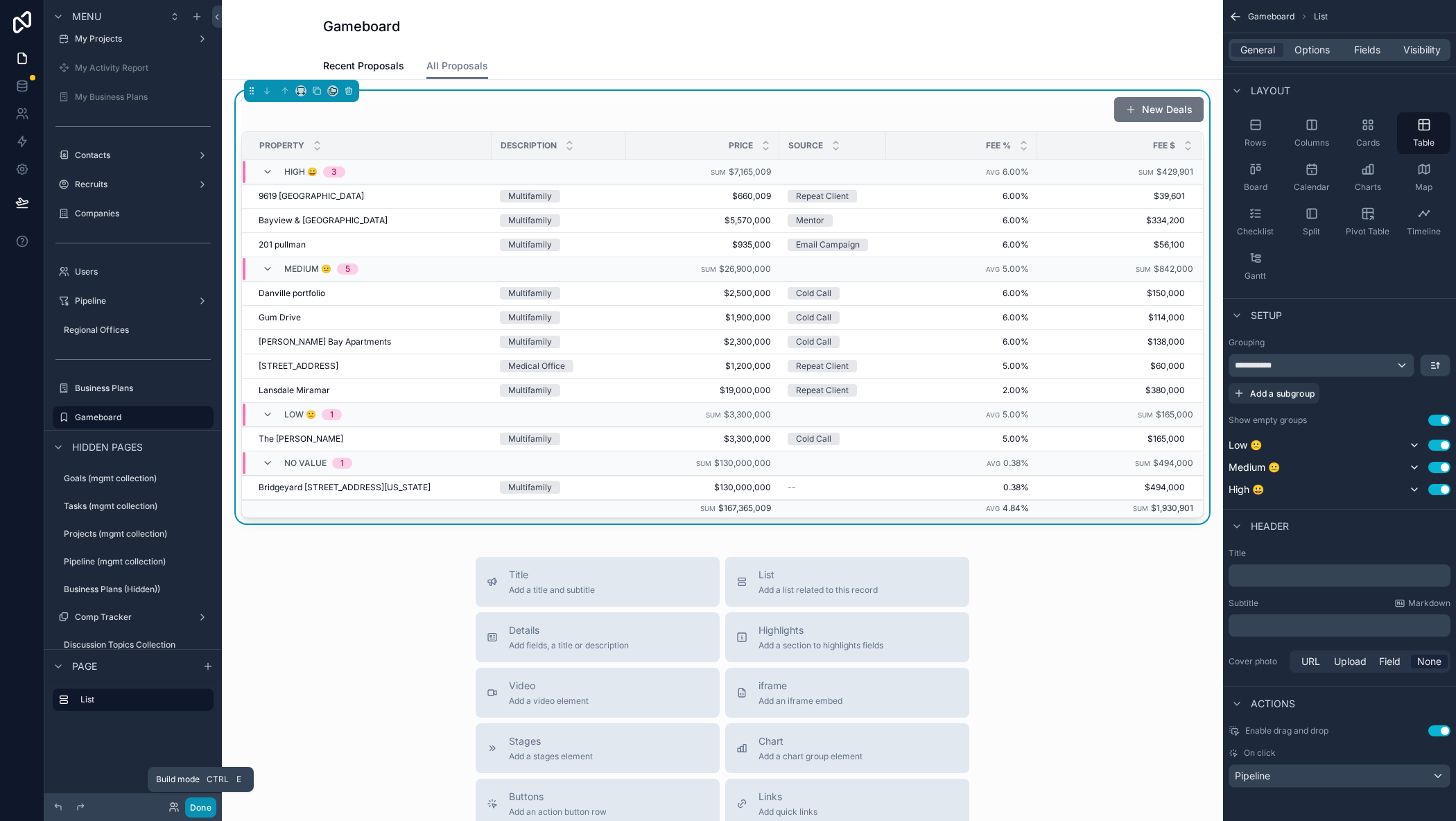
click at [206, 812] on button "Done" at bounding box center [200, 808] width 32 height 20
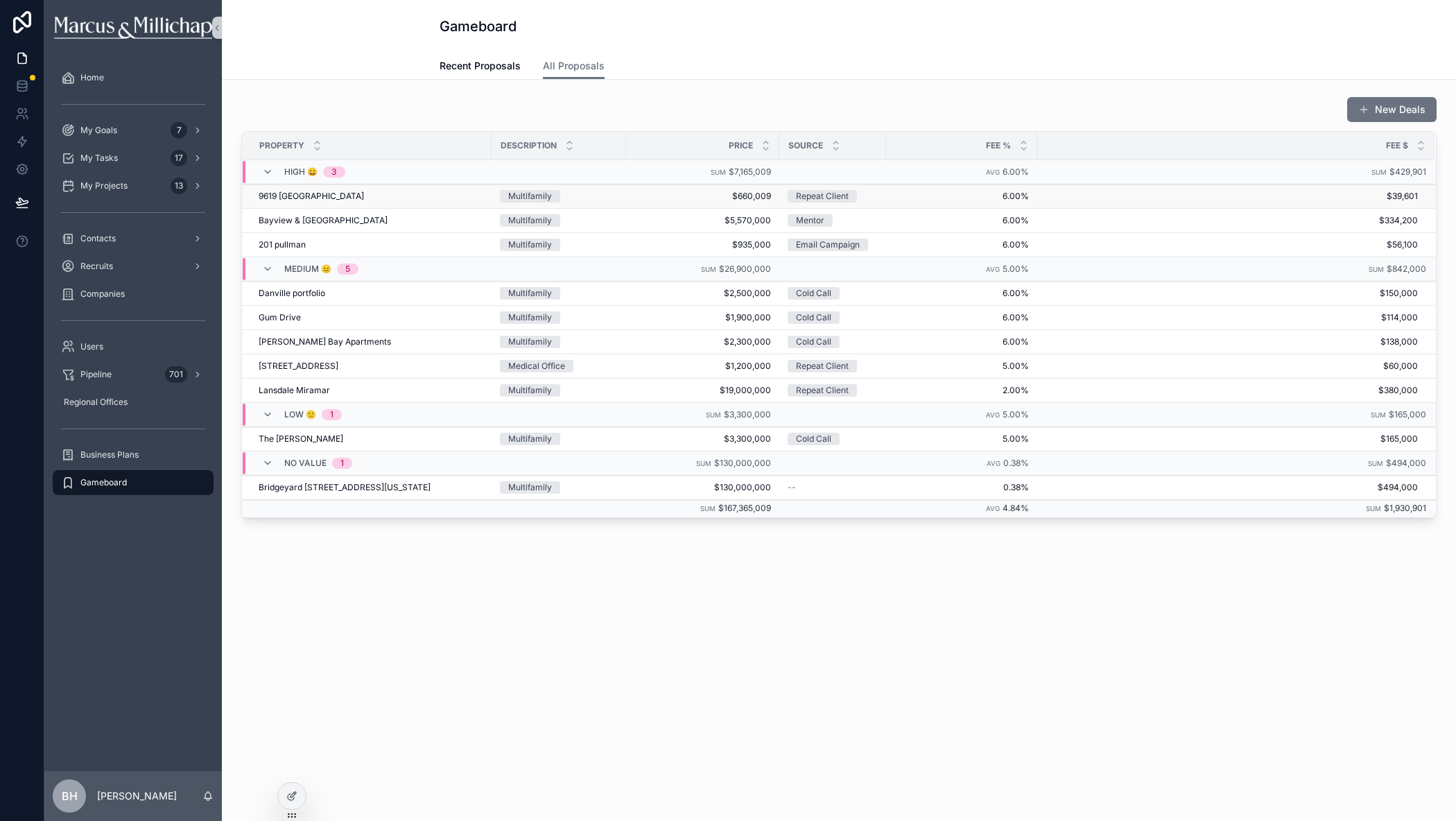
click at [275, 192] on span "9619 [GEOGRAPHIC_DATA]" at bounding box center [311, 195] width 106 height 11
click at [109, 370] on span "Pipeline" at bounding box center [96, 374] width 32 height 11
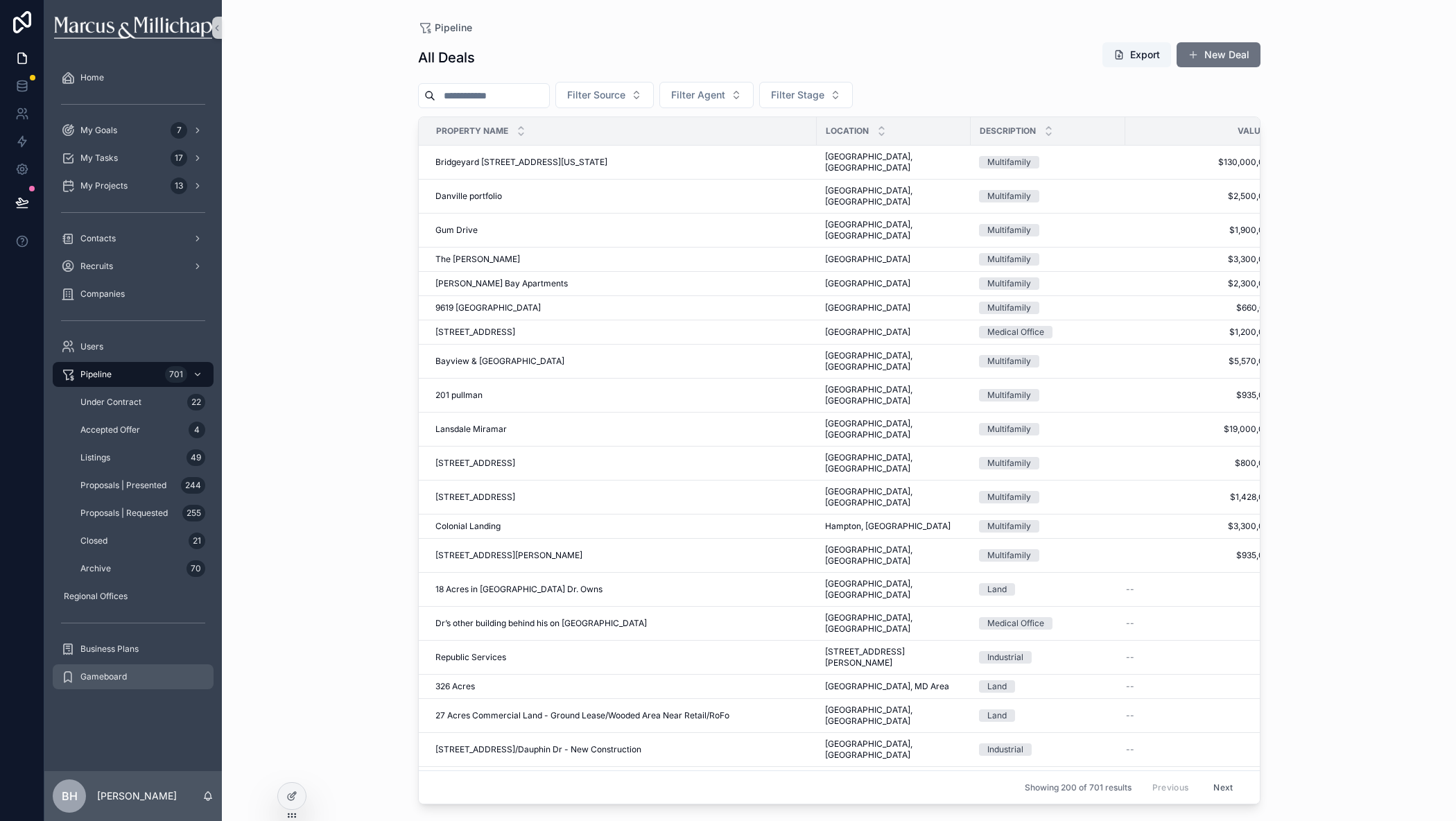
click at [108, 672] on span "Gameboard" at bounding box center [103, 677] width 46 height 11
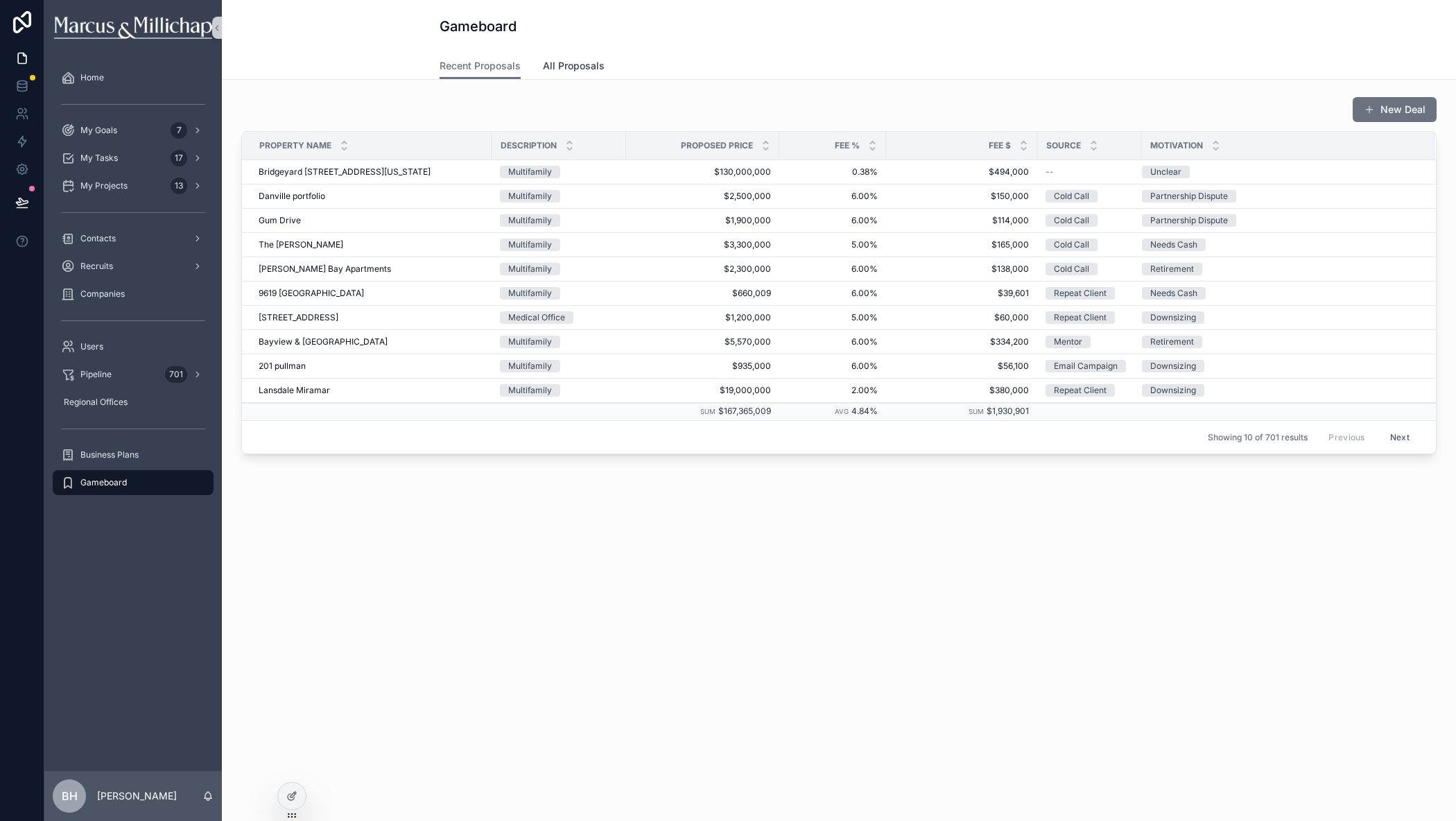
click at [571, 59] on span "All Proposals" at bounding box center [573, 66] width 61 height 14
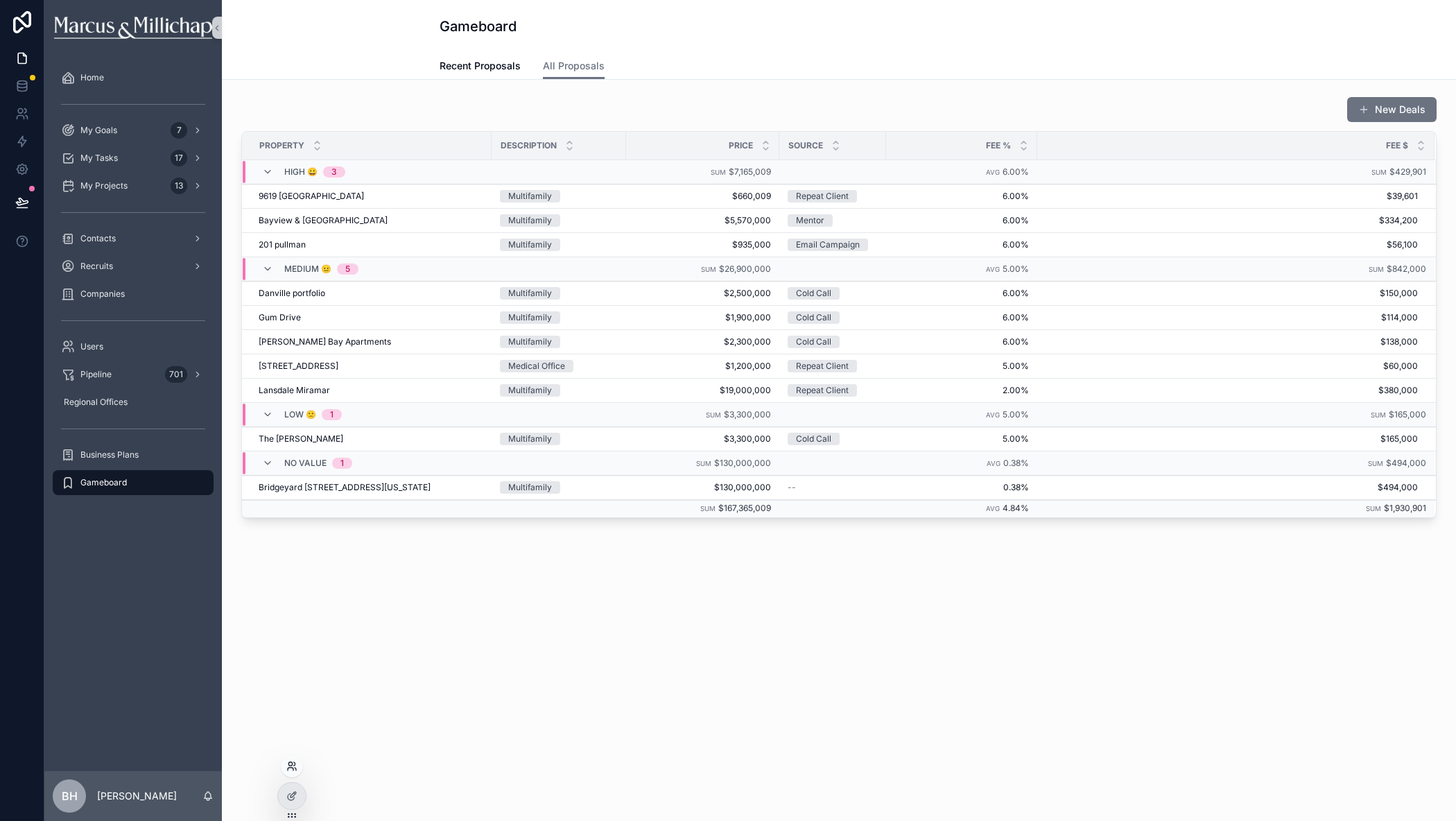
click at [295, 766] on icon at bounding box center [292, 766] width 11 height 11
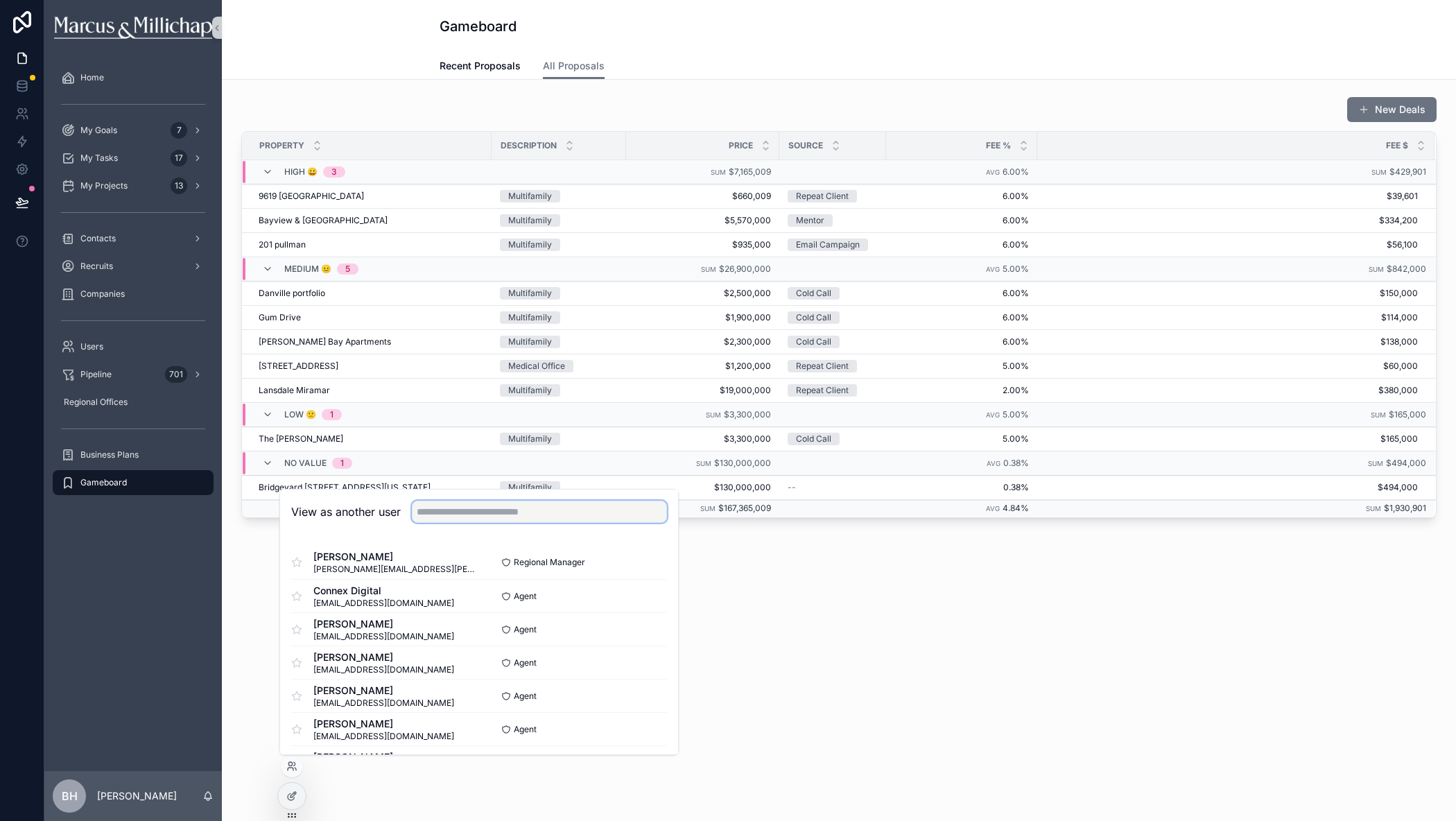
click at [482, 516] on input "text" at bounding box center [539, 512] width 255 height 22
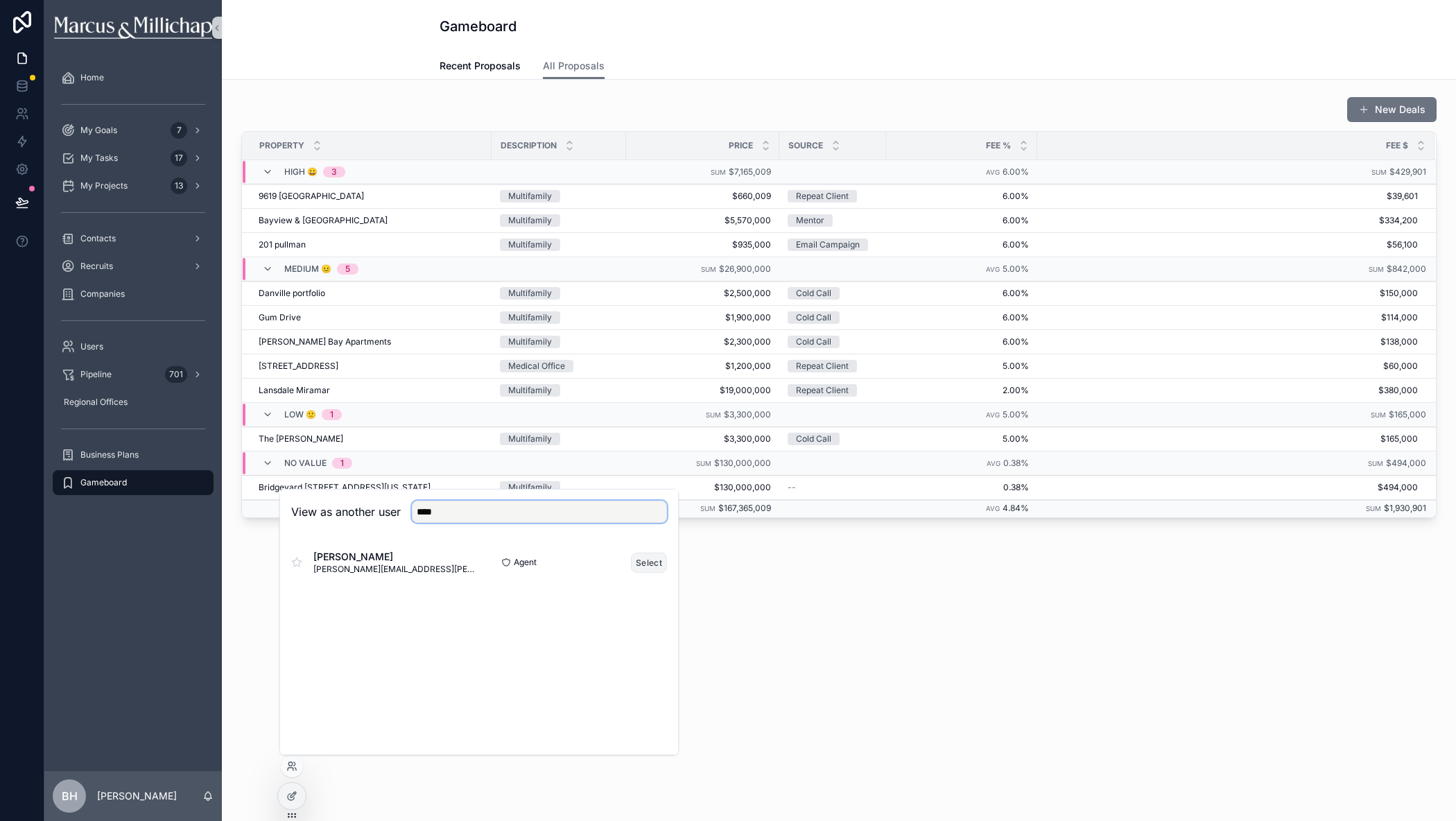
type input "****"
click at [660, 565] on button "Select" at bounding box center [649, 563] width 36 height 20
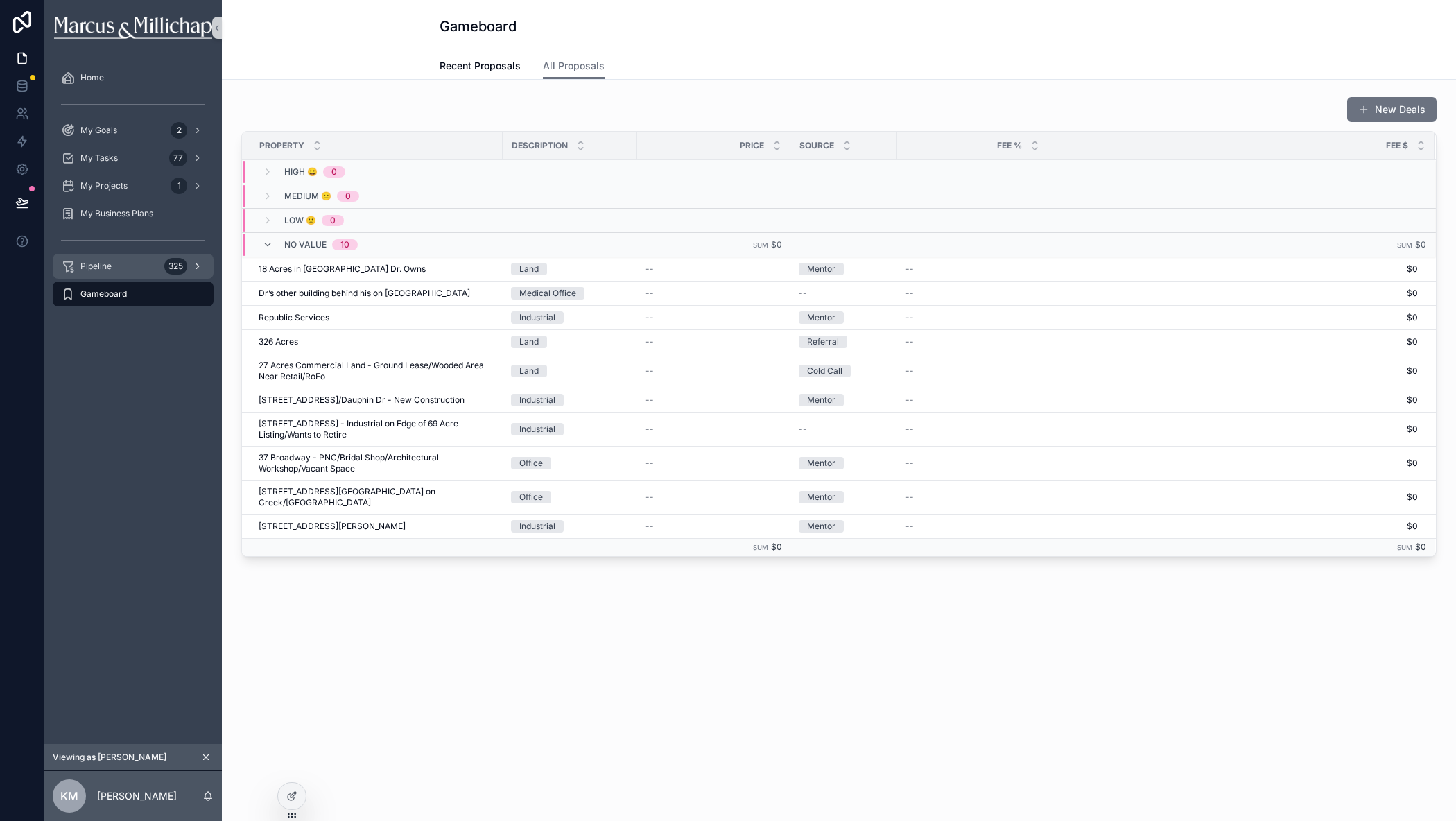
click at [119, 265] on div "Pipeline 325" at bounding box center [133, 266] width 144 height 22
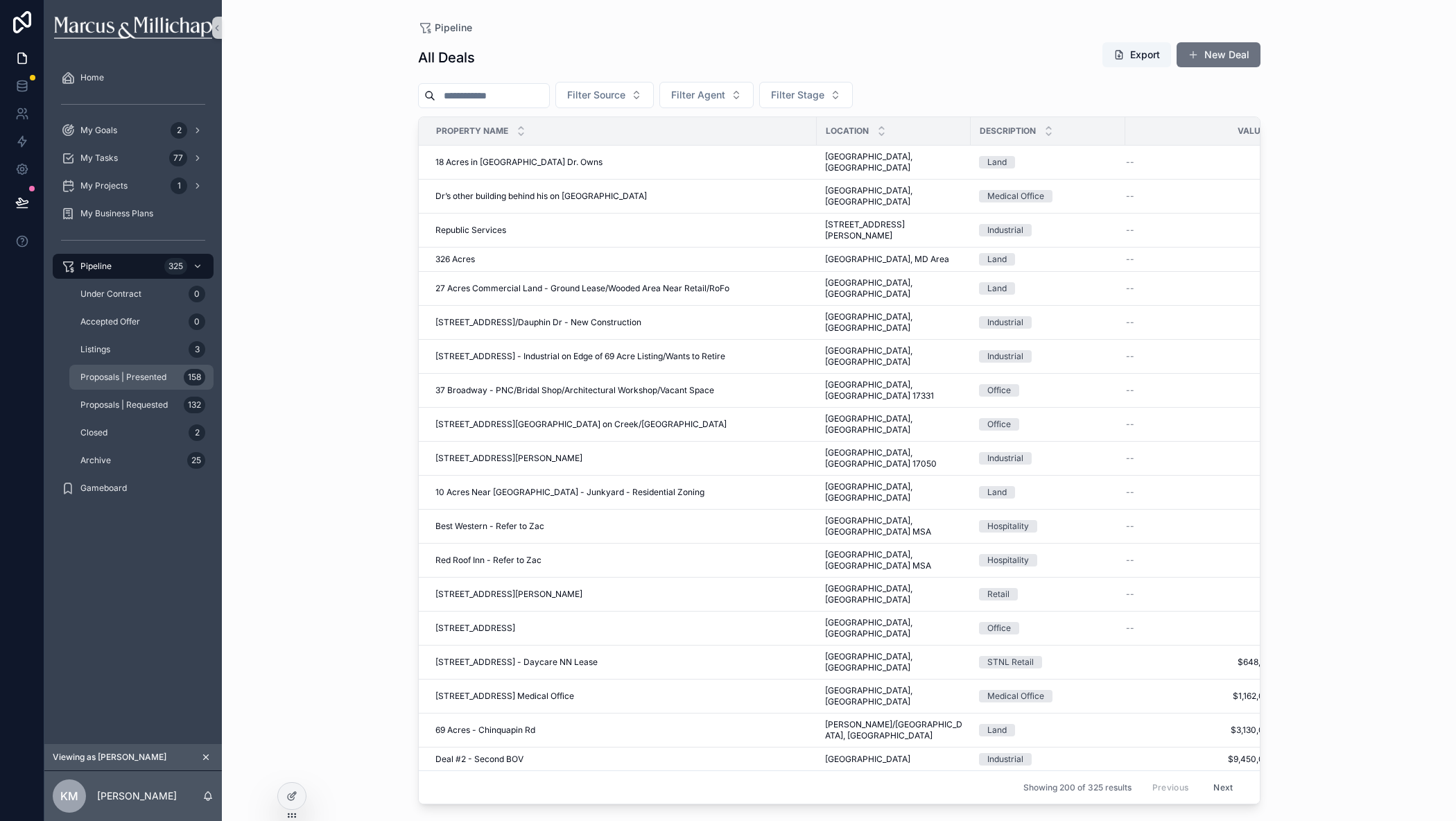
click at [113, 372] on span "Proposals | Presented" at bounding box center [123, 377] width 86 height 11
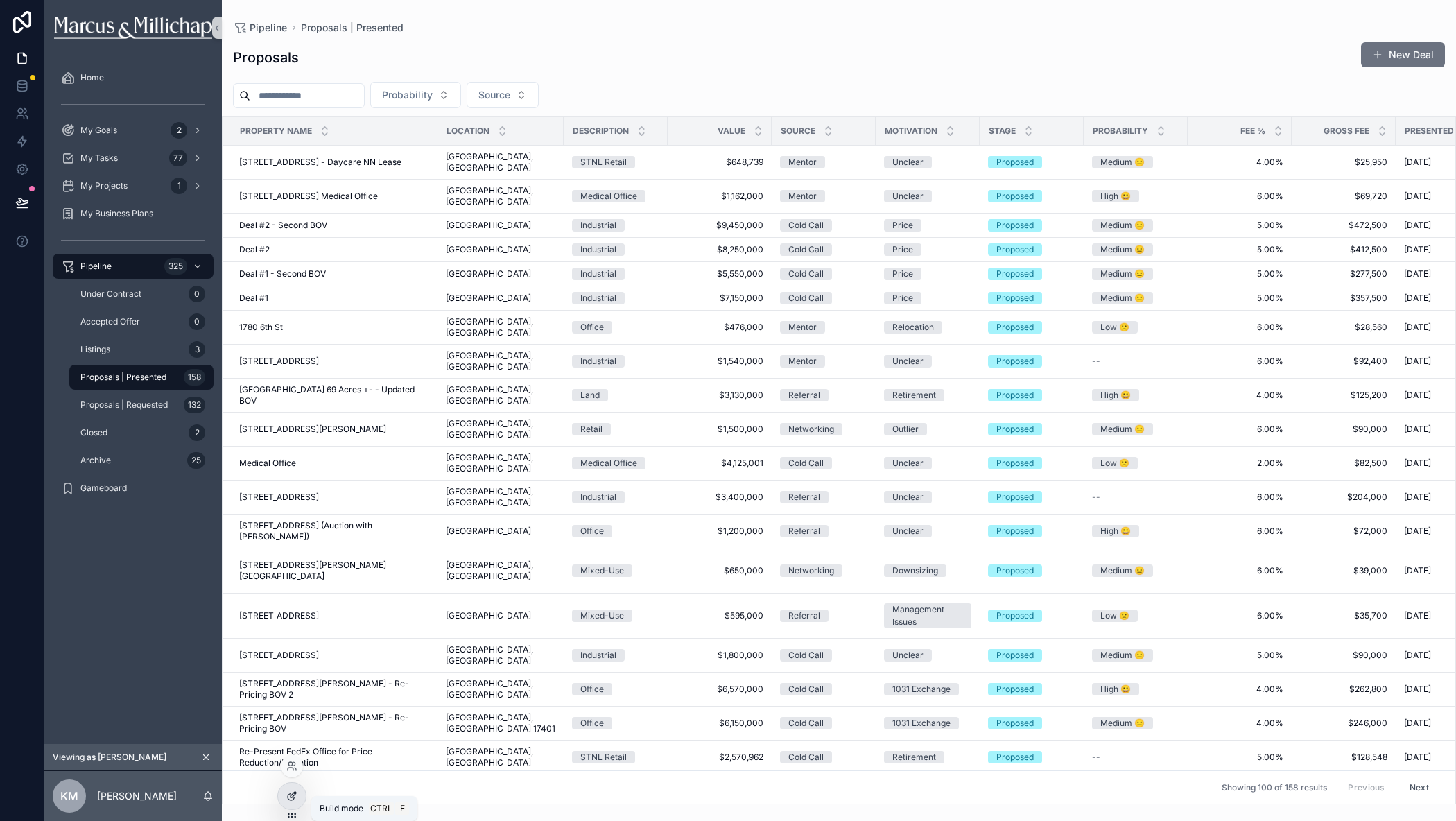
click at [295, 795] on icon at bounding box center [292, 795] width 11 height 11
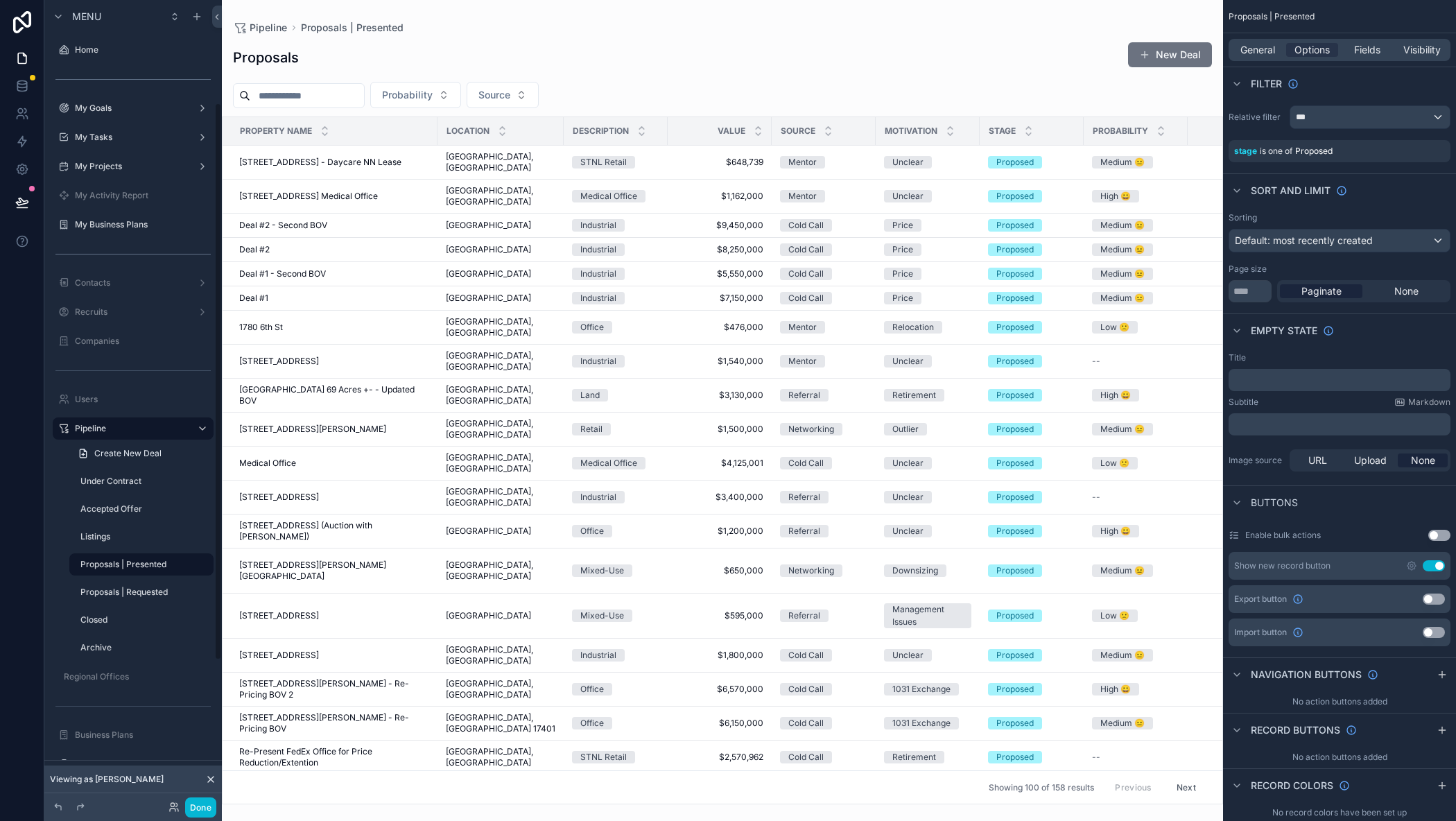
scroll to position [148, 0]
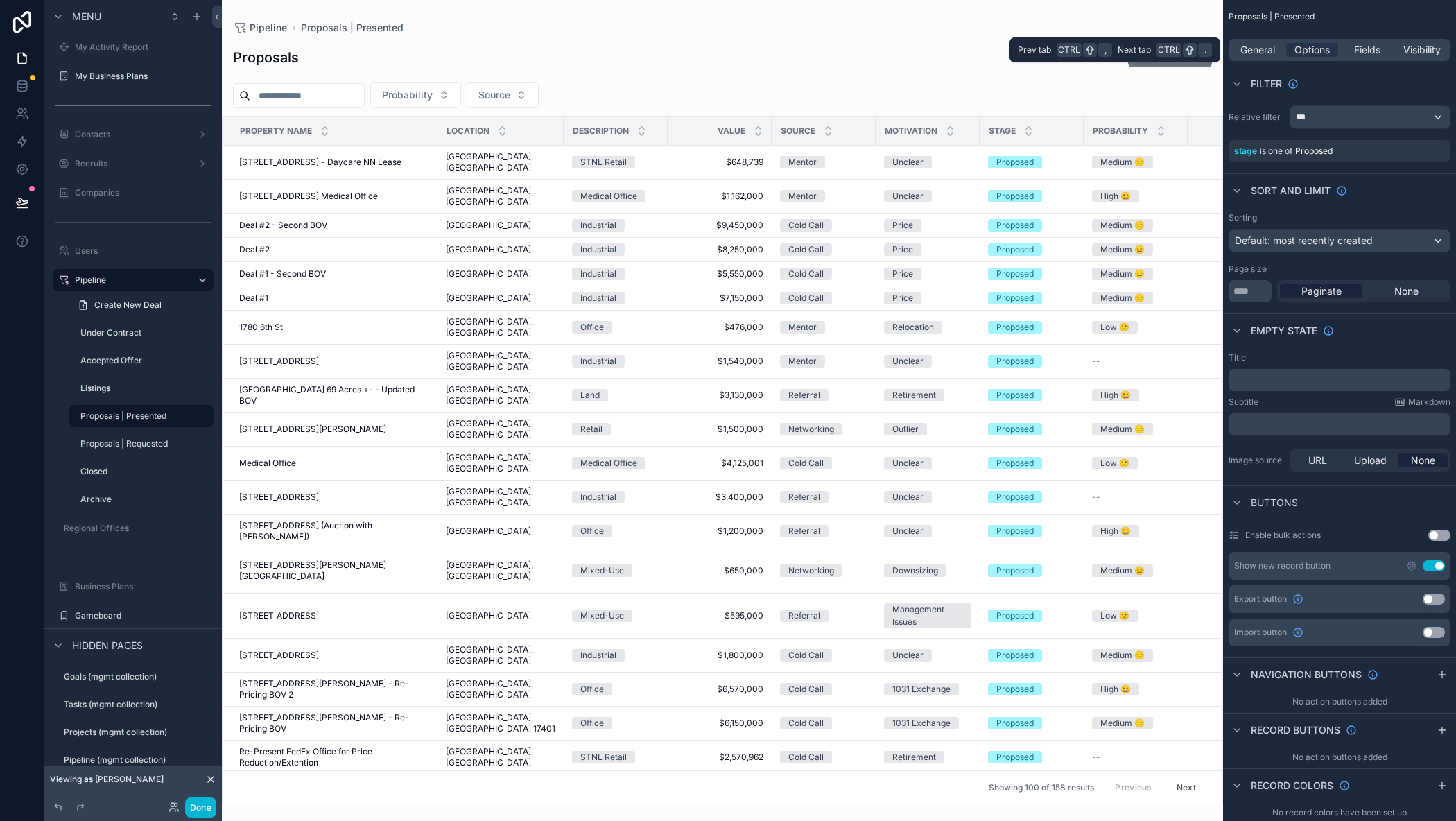
click at [1262, 42] on div "General Options Fields Visibility" at bounding box center [1339, 50] width 222 height 22
click at [1262, 48] on span "General" at bounding box center [1257, 49] width 35 height 14
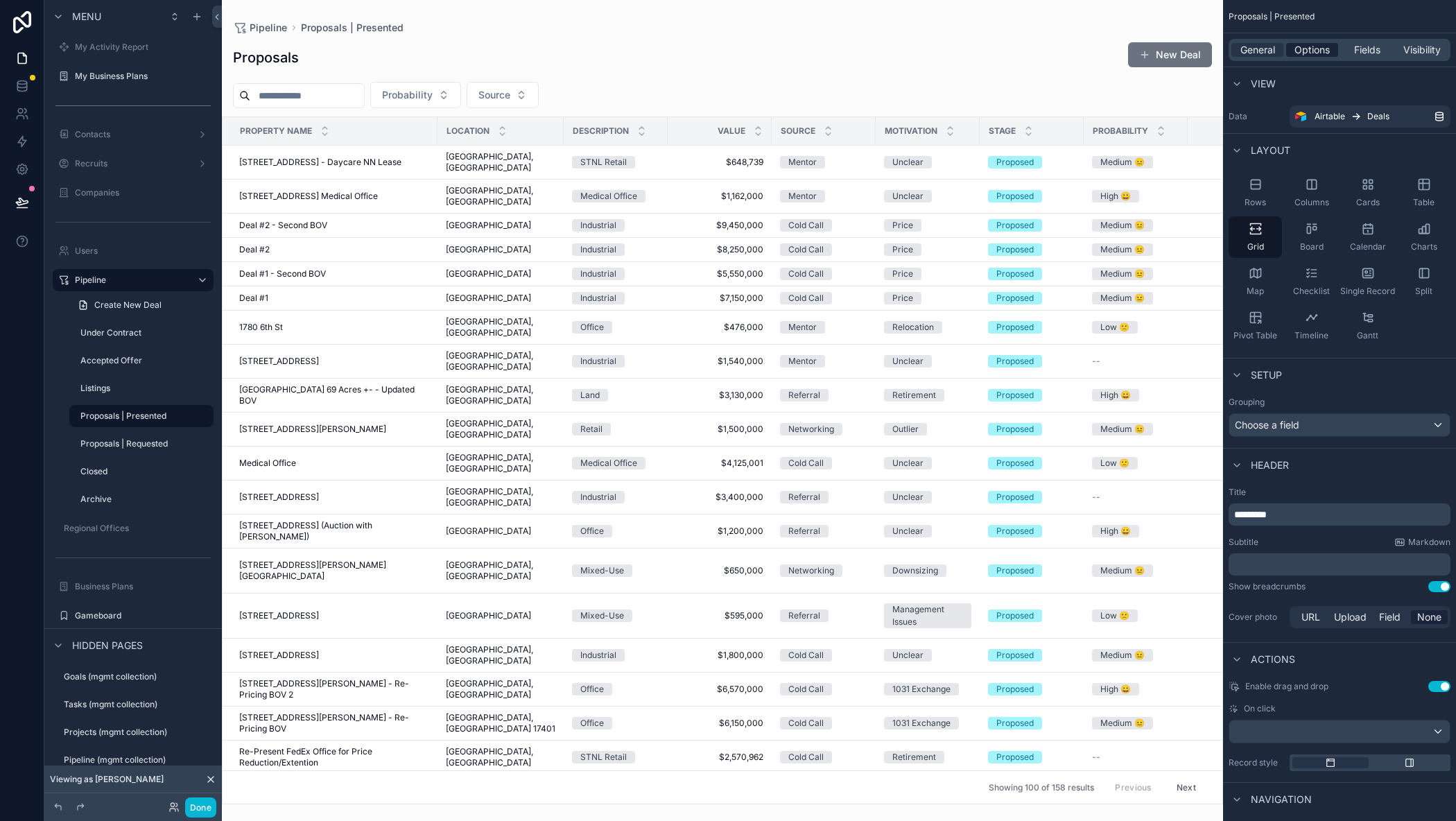
click at [1308, 52] on span "Options" at bounding box center [1311, 49] width 35 height 14
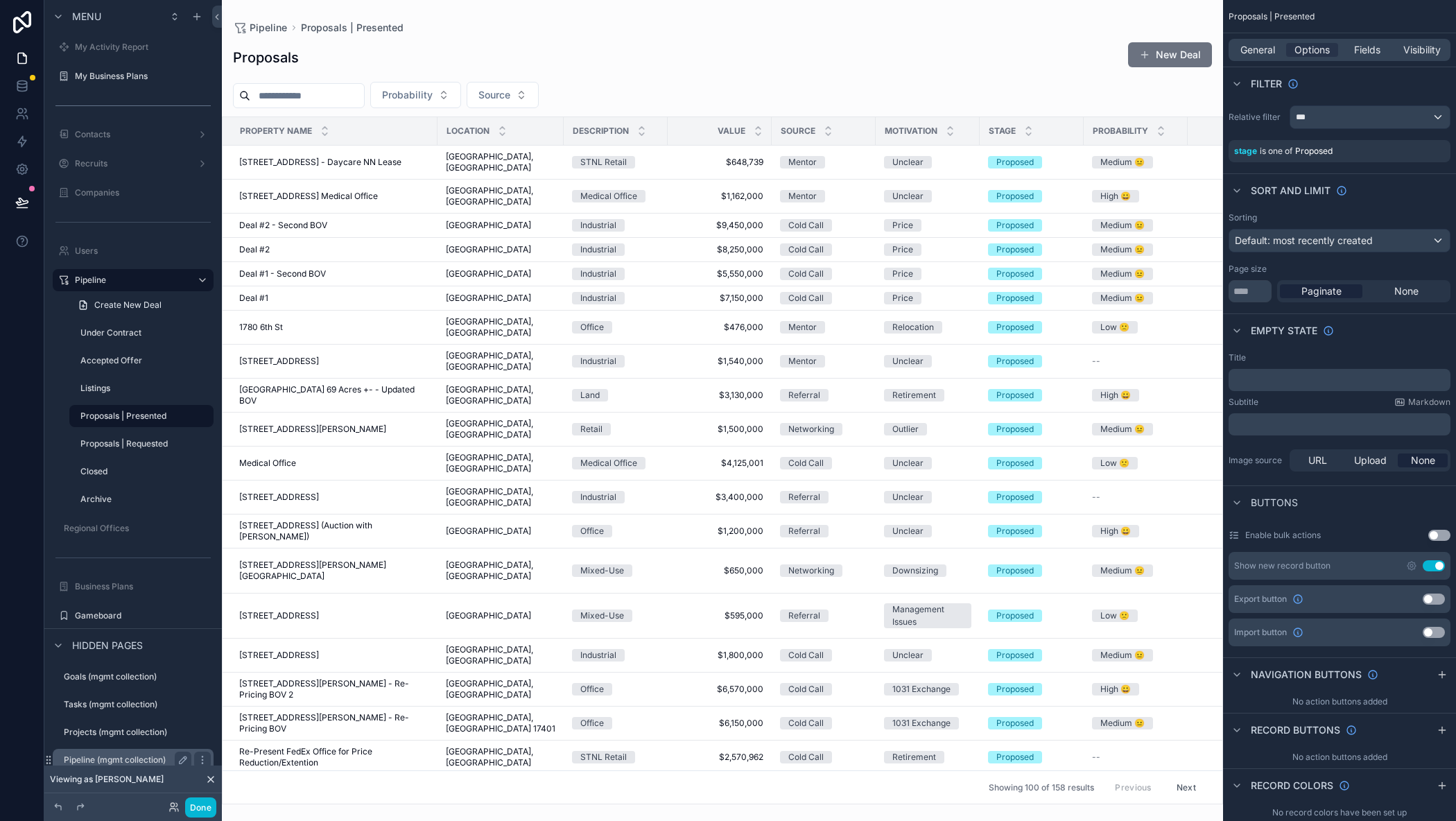
drag, startPoint x: 106, startPoint y: 615, endPoint x: 141, endPoint y: 554, distance: 70.3
click at [106, 614] on label "Gameboard" at bounding box center [142, 615] width 136 height 11
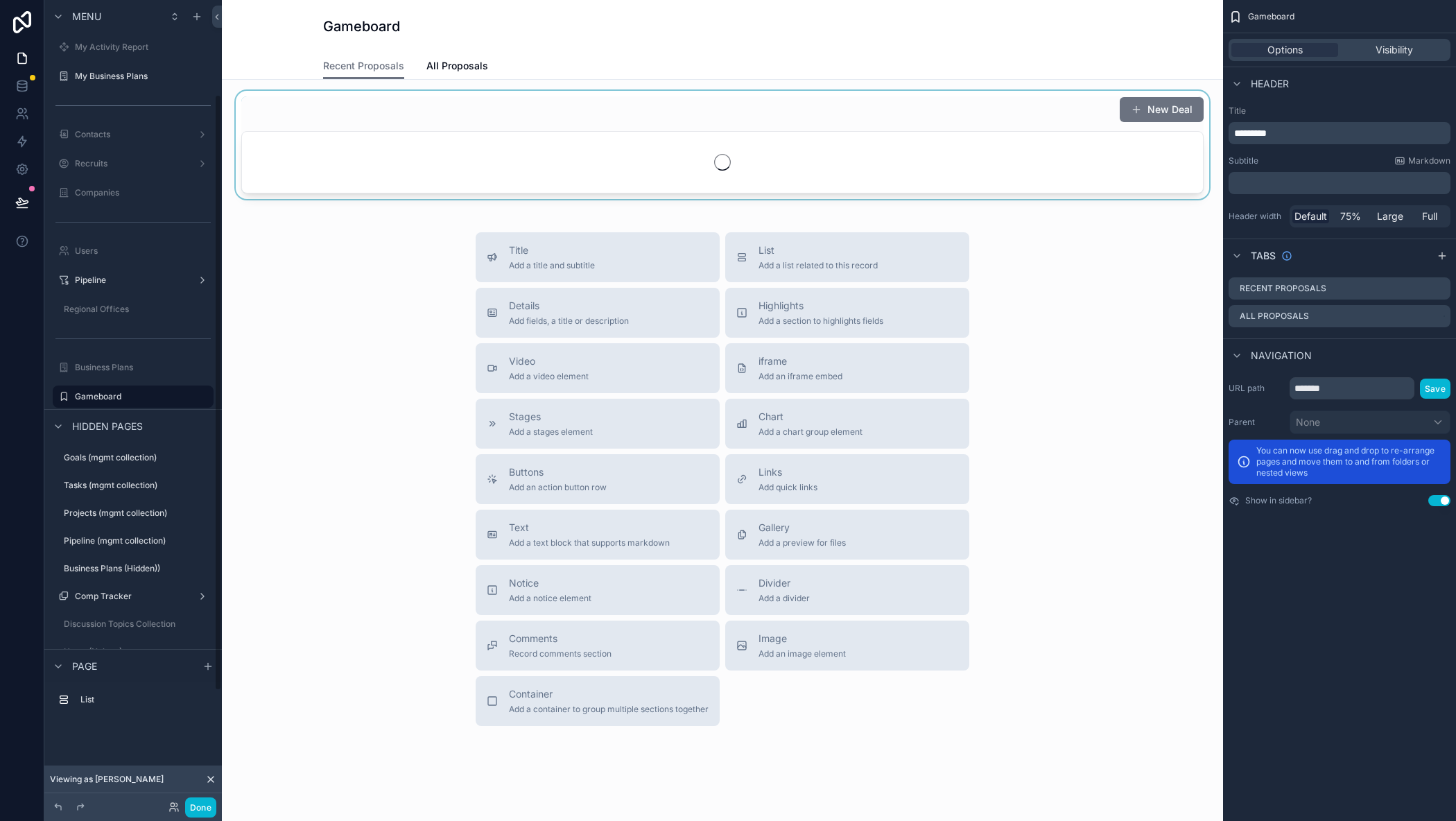
scroll to position [128, 0]
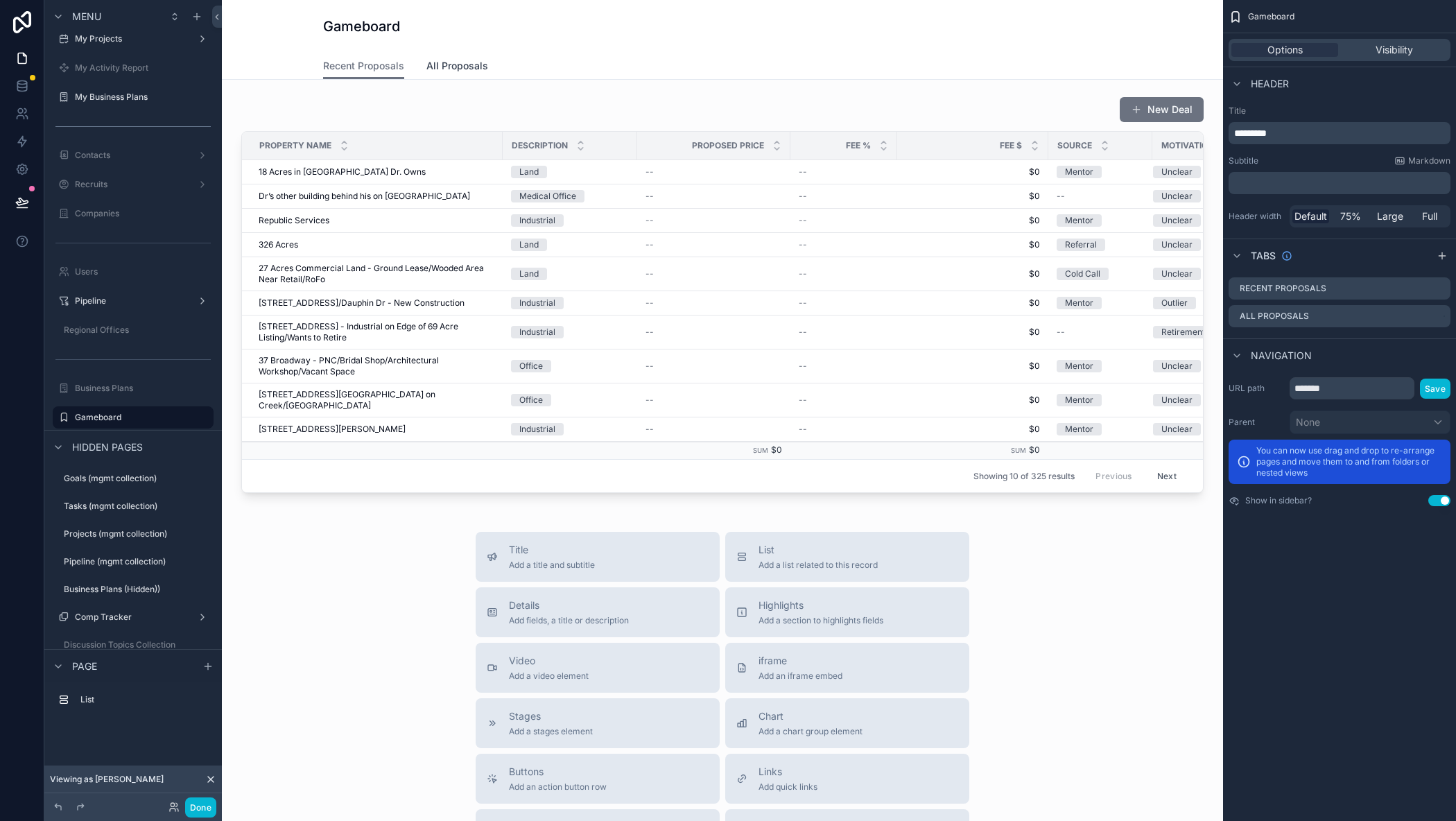
click at [453, 68] on span "All Proposals" at bounding box center [457, 66] width 61 height 14
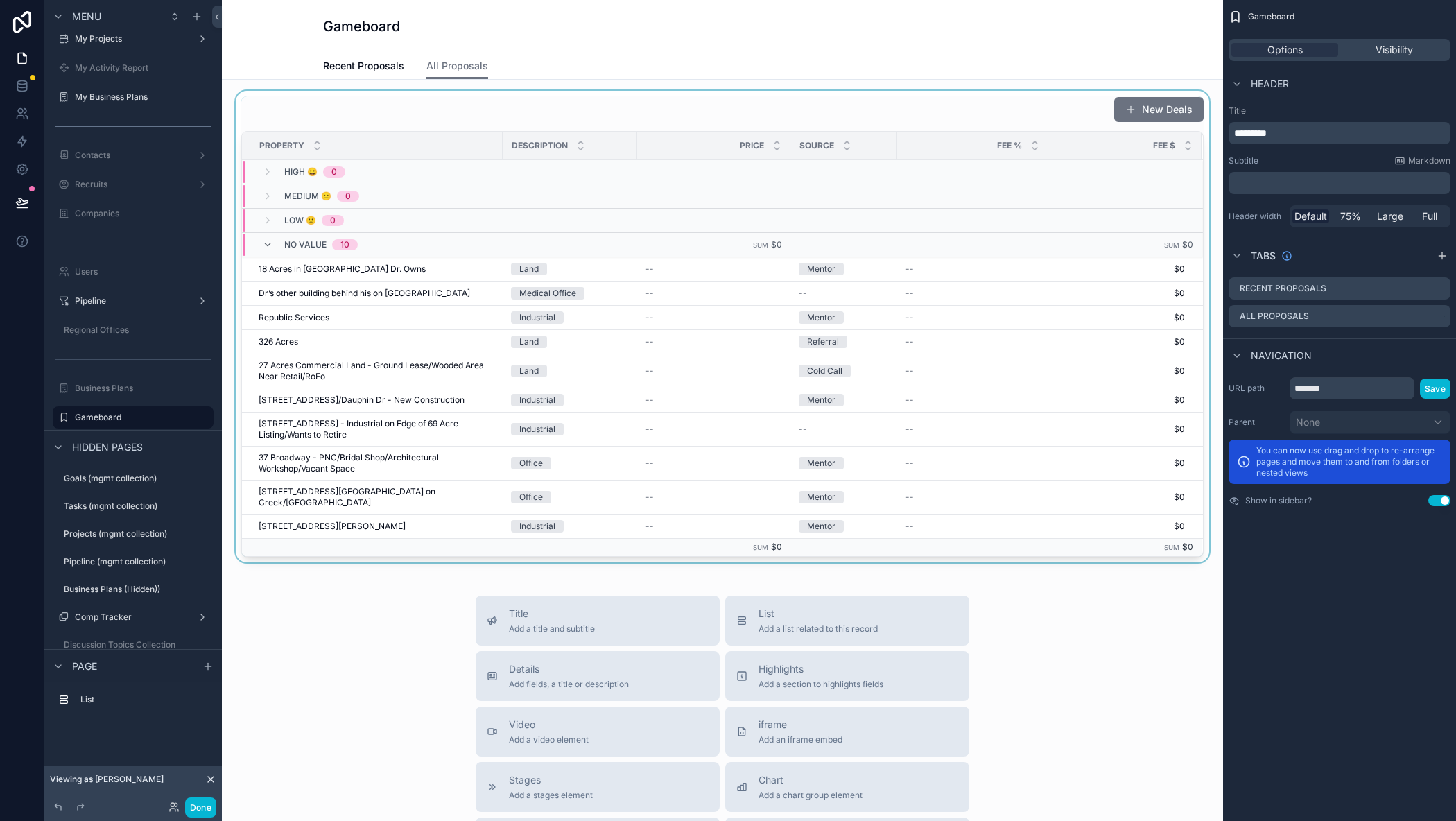
click at [477, 117] on div "scrollable content" at bounding box center [722, 326] width 979 height 472
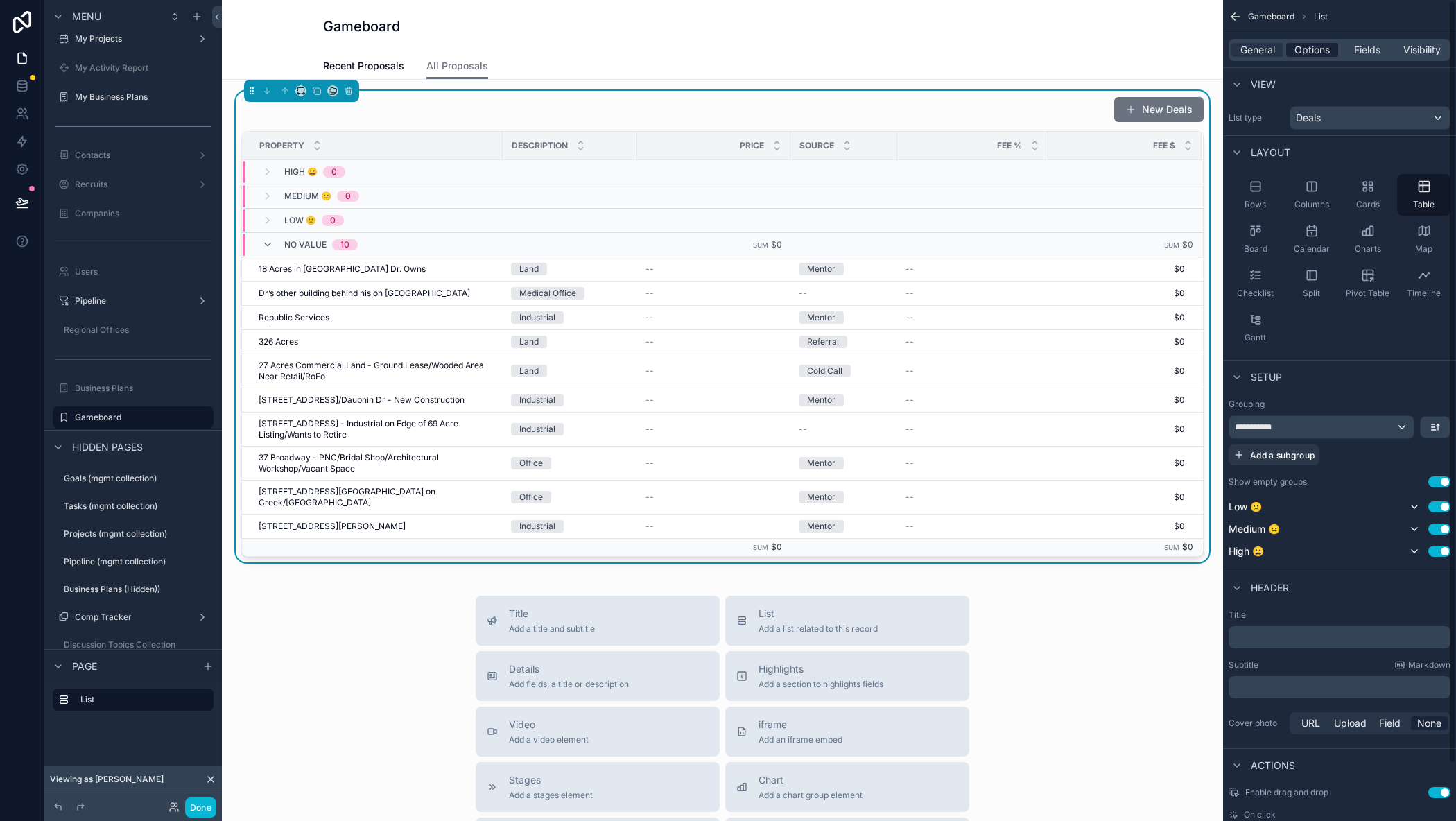
click at [1326, 44] on span "Options" at bounding box center [1311, 49] width 35 height 14
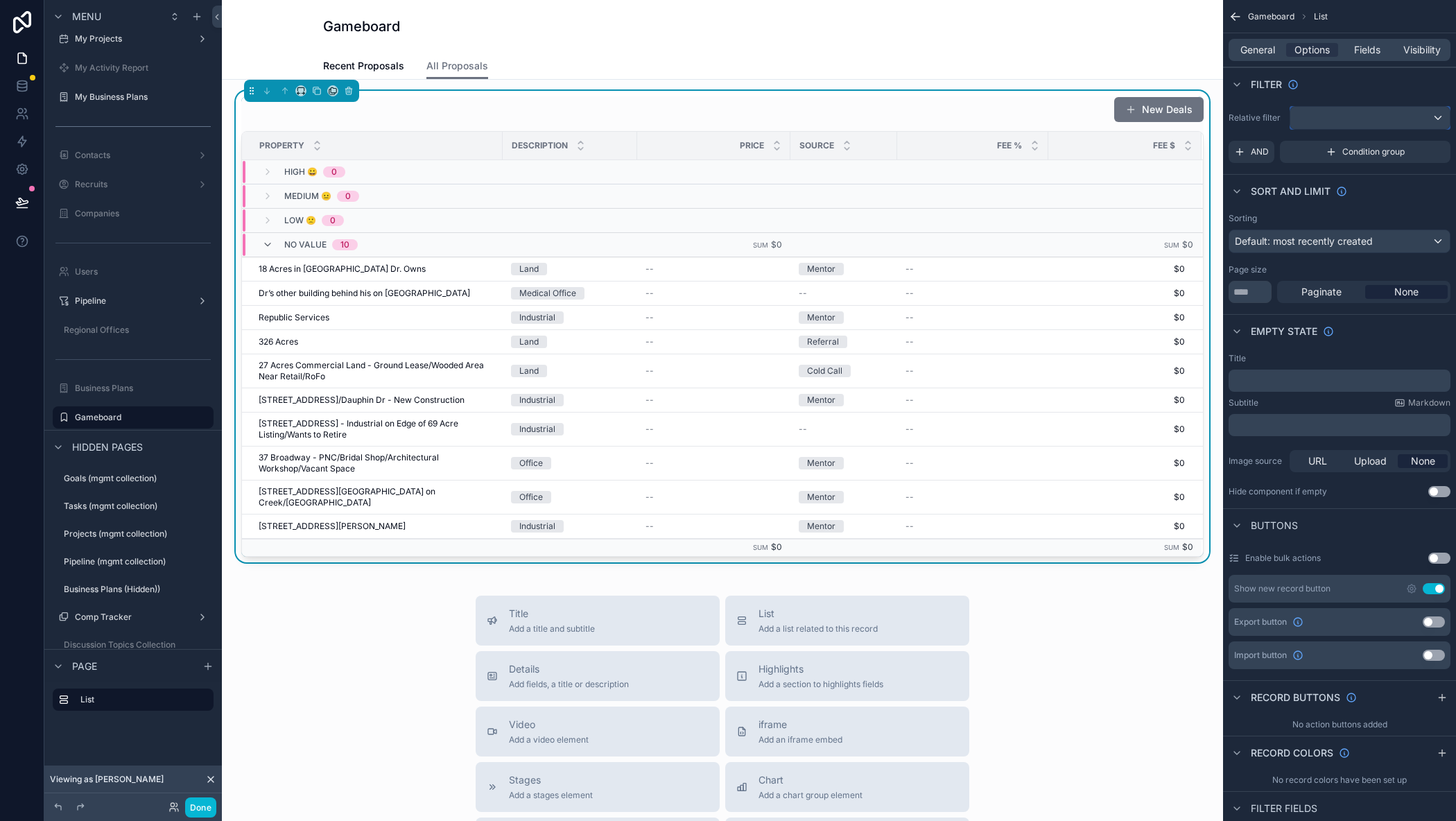
click at [1329, 116] on div "scrollable content" at bounding box center [1369, 118] width 160 height 22
click at [1330, 195] on div "All" at bounding box center [1368, 192] width 136 height 17
click at [1256, 156] on span "AND" at bounding box center [1259, 151] width 18 height 11
click at [1276, 156] on span "Add a filter" at bounding box center [1256, 151] width 43 height 11
click at [1416, 143] on icon "scrollable content" at bounding box center [1417, 141] width 4 height 4
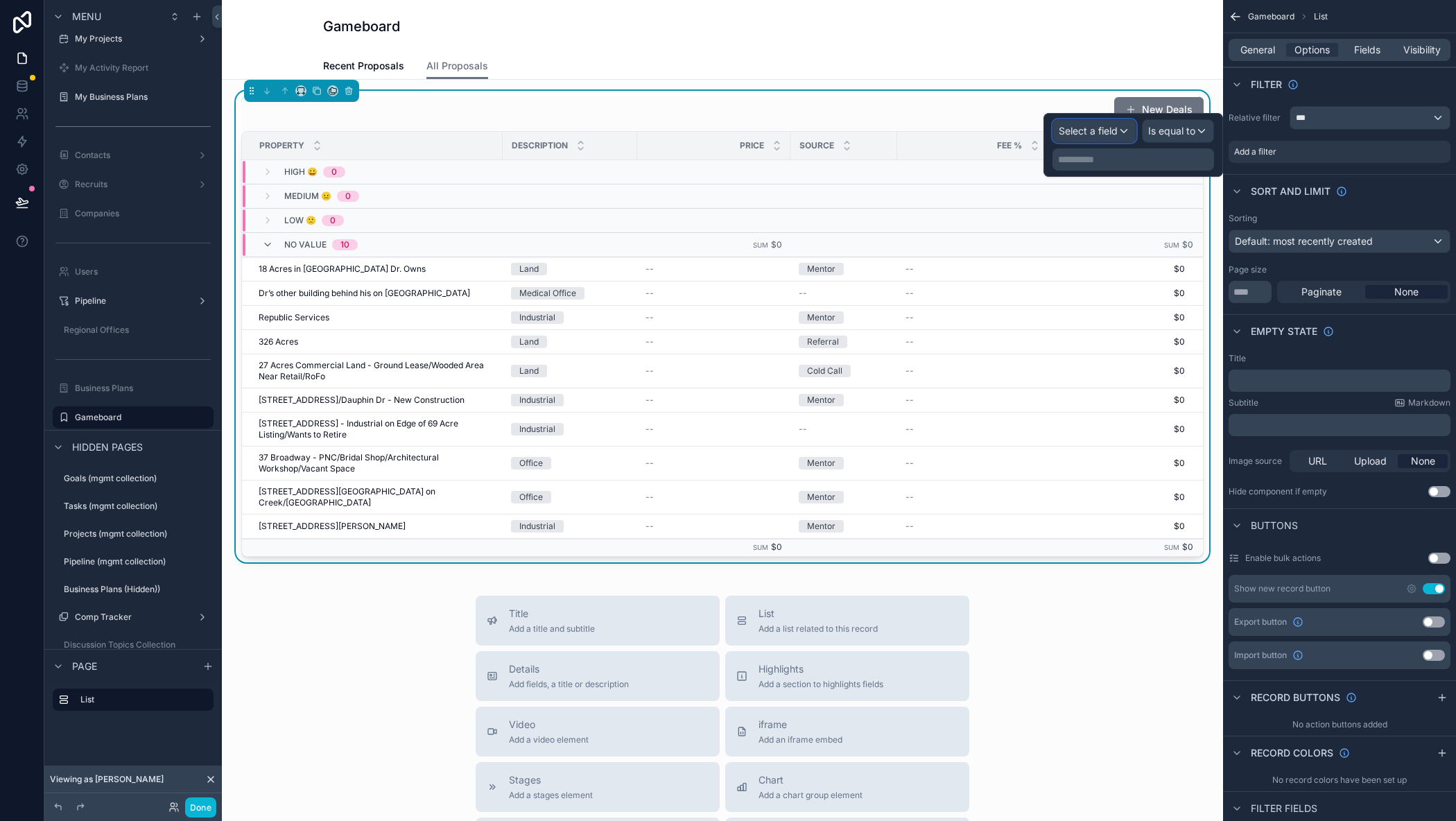
click at [1090, 128] on span "Select a field" at bounding box center [1088, 131] width 59 height 12
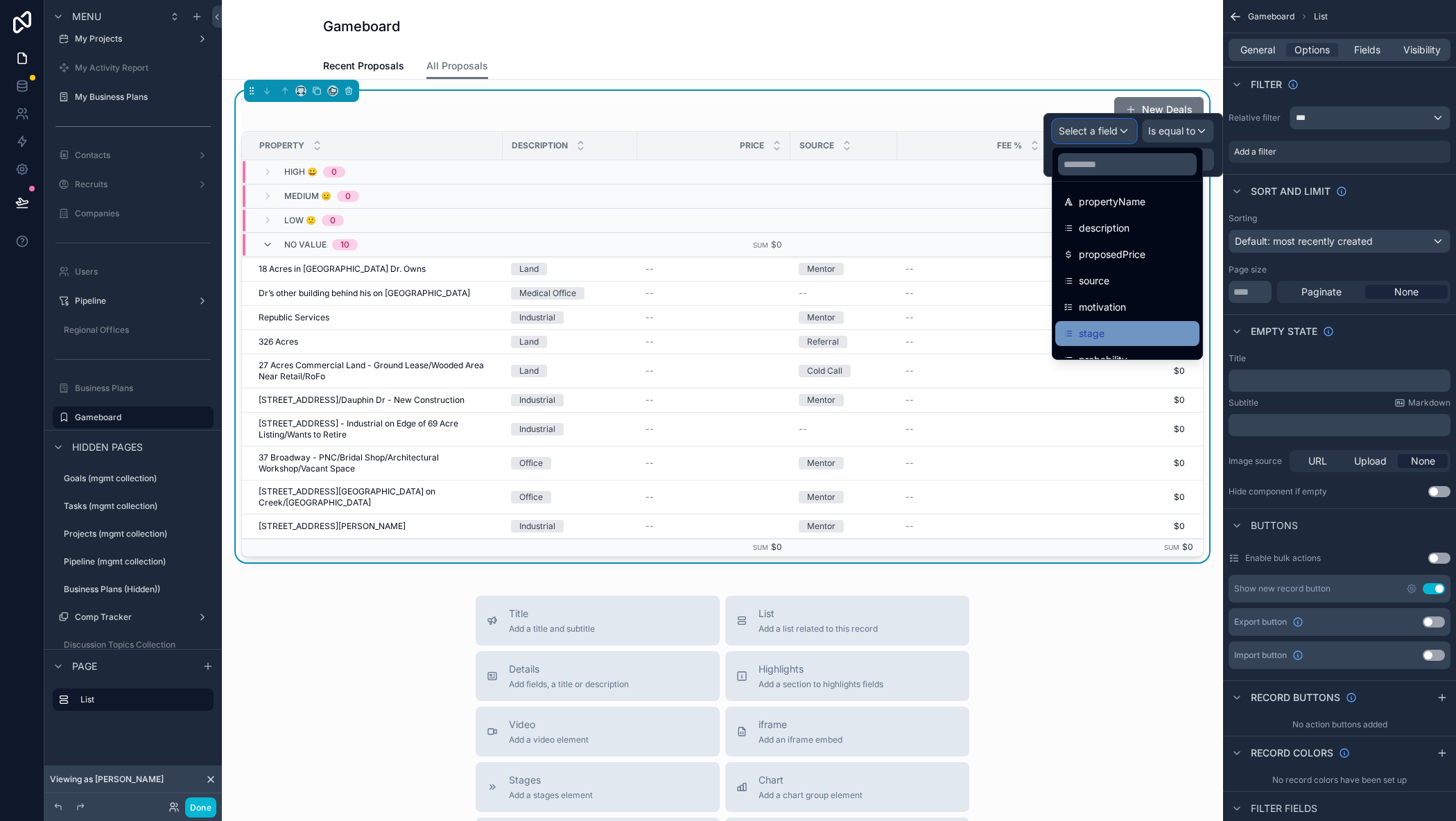
scroll to position [139, 0]
click at [1109, 301] on div "stage" at bounding box center [1128, 304] width 128 height 17
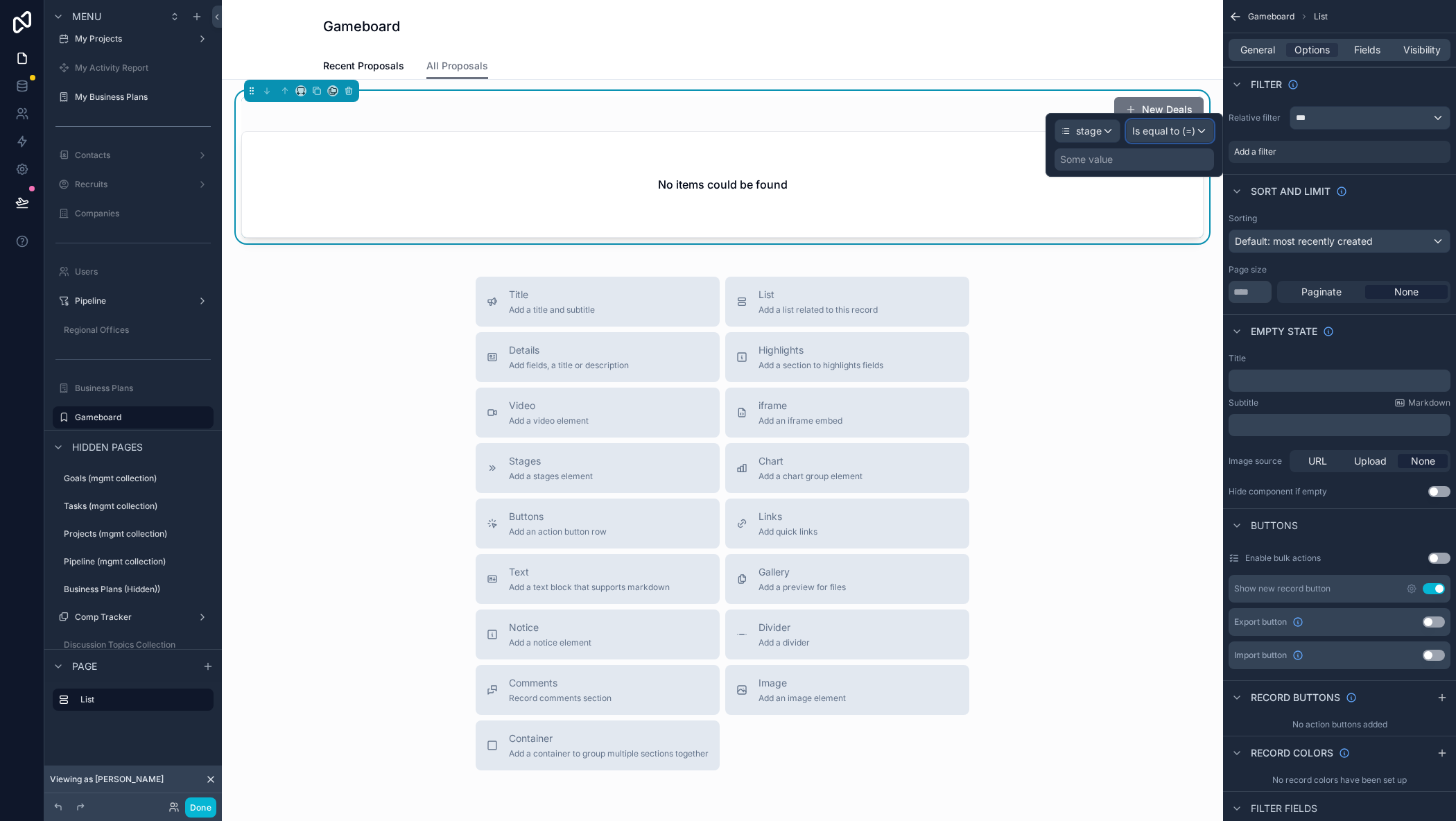
click at [1168, 131] on span "Is equal to (=)" at bounding box center [1163, 131] width 63 height 14
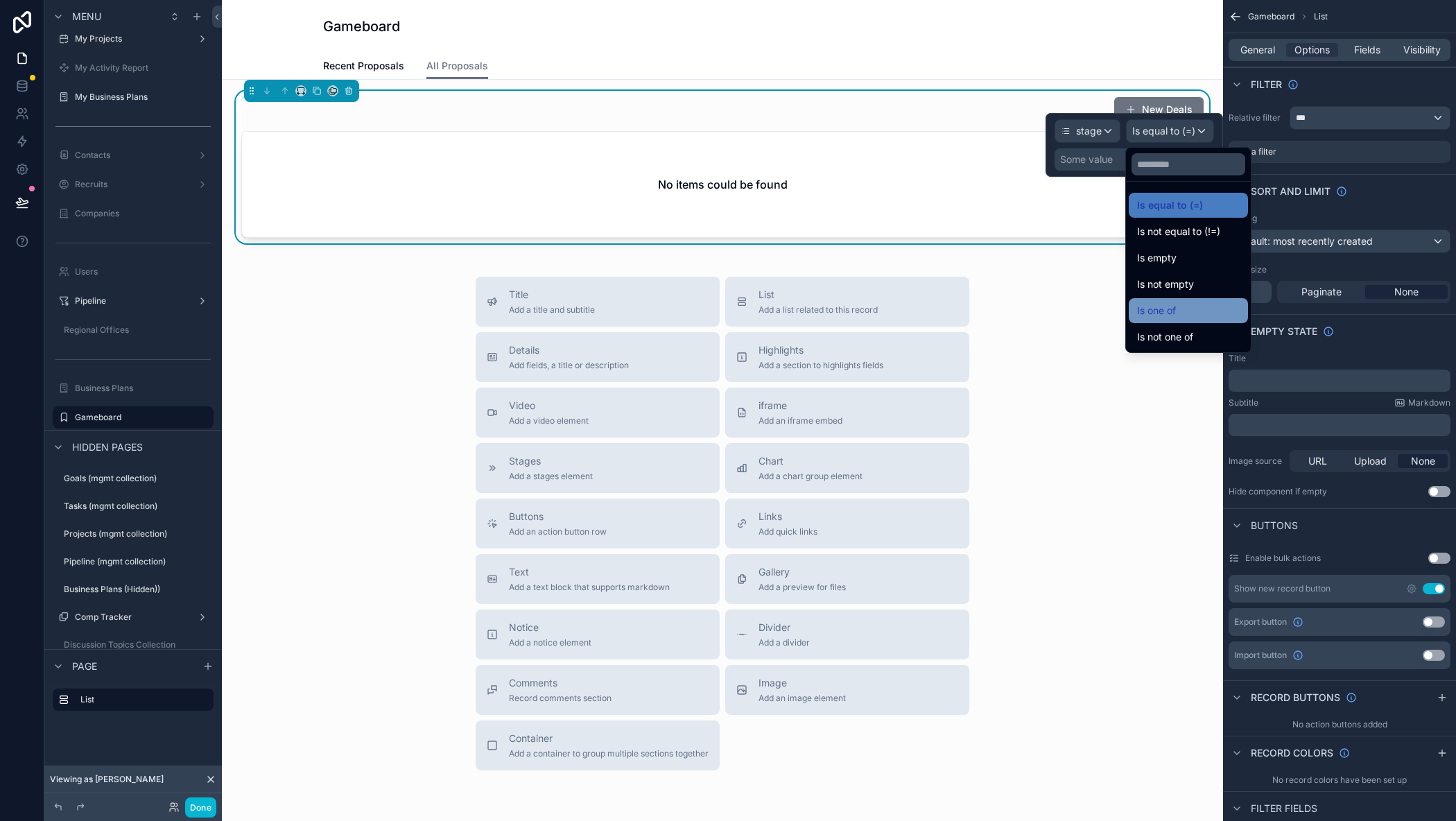
click at [1162, 309] on span "Is one of" at bounding box center [1157, 311] width 39 height 17
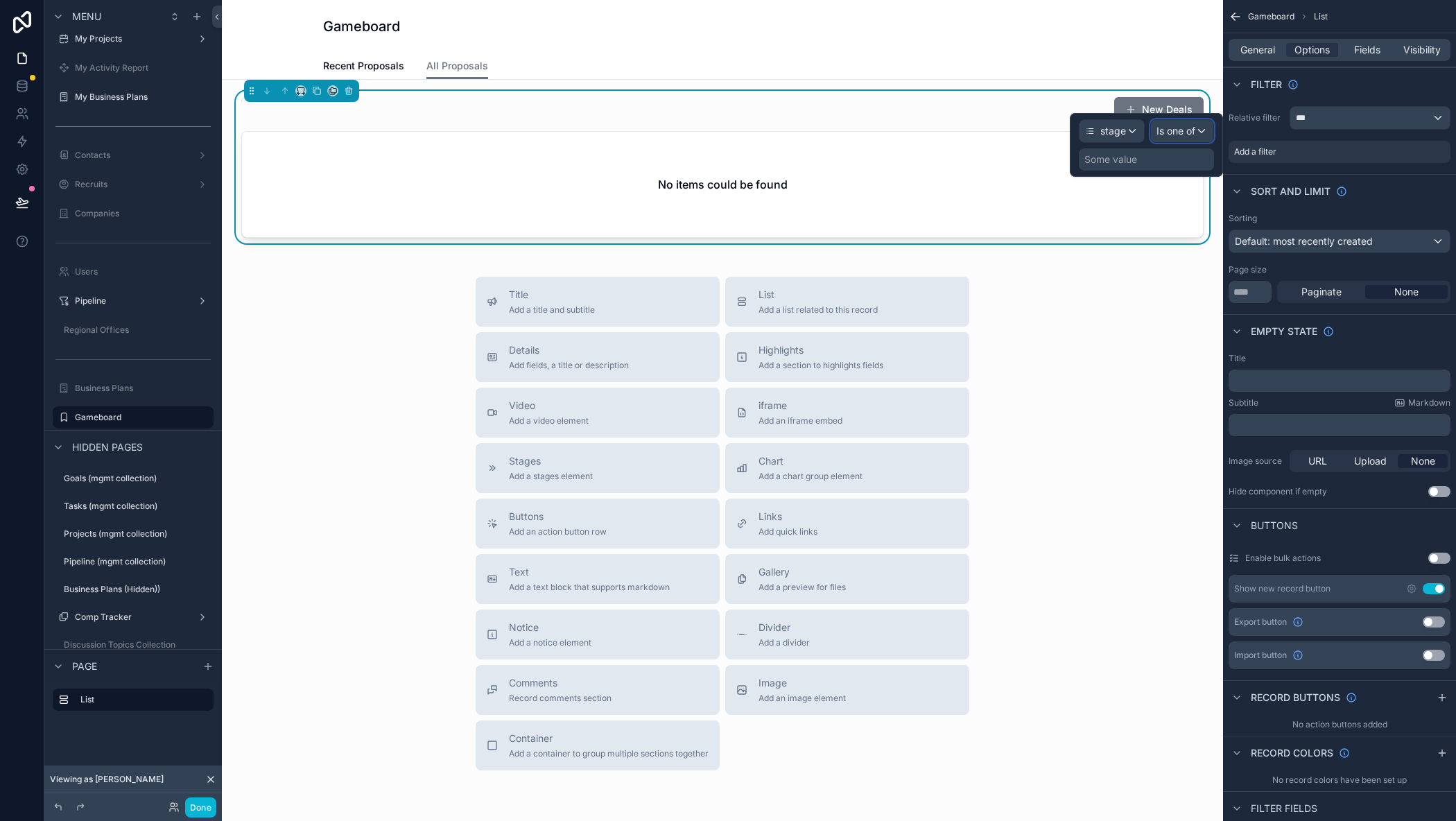
click at [1186, 132] on span "Is one of" at bounding box center [1176, 131] width 39 height 14
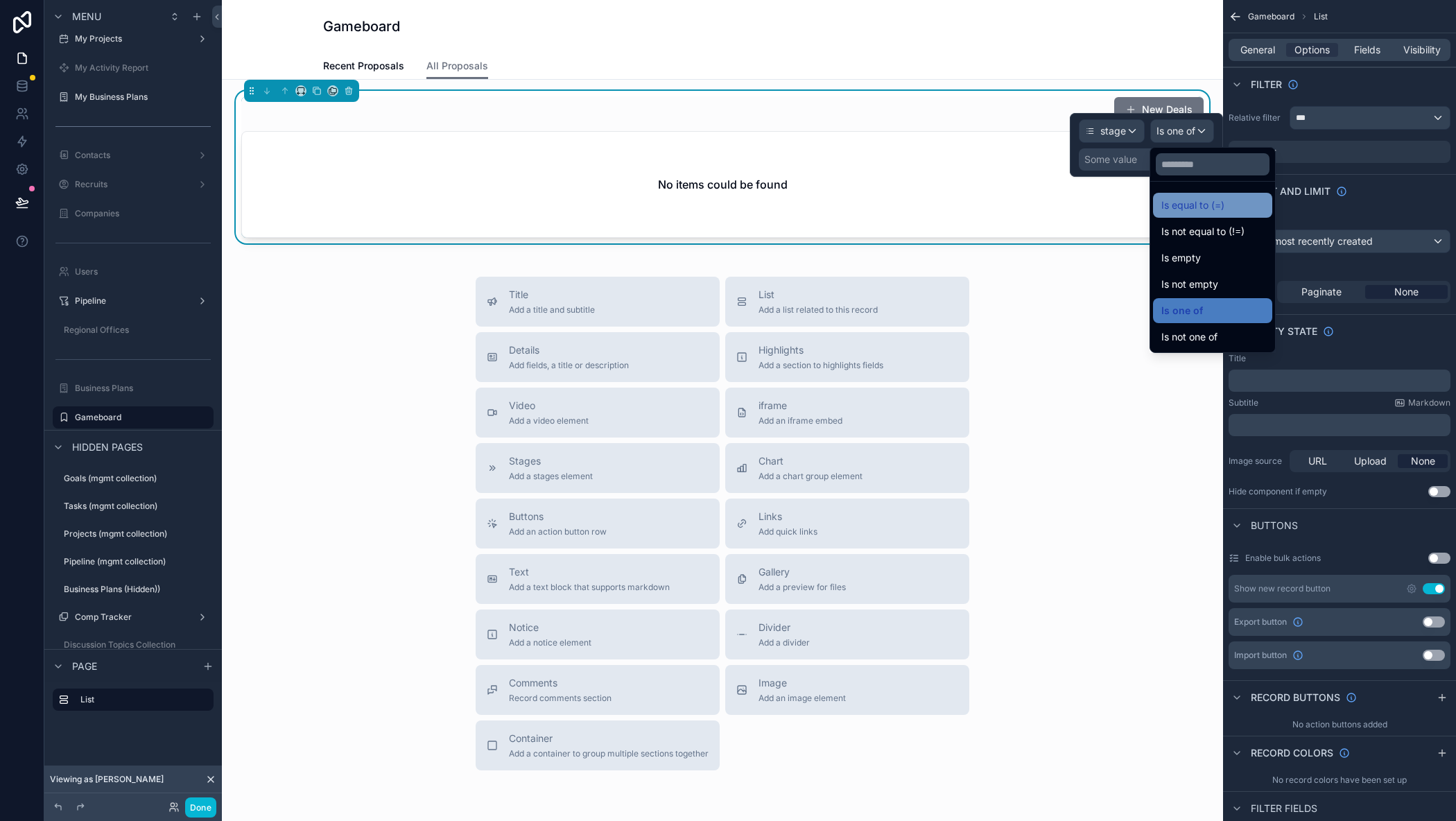
click at [1198, 207] on span "Is equal to (=)" at bounding box center [1192, 206] width 63 height 17
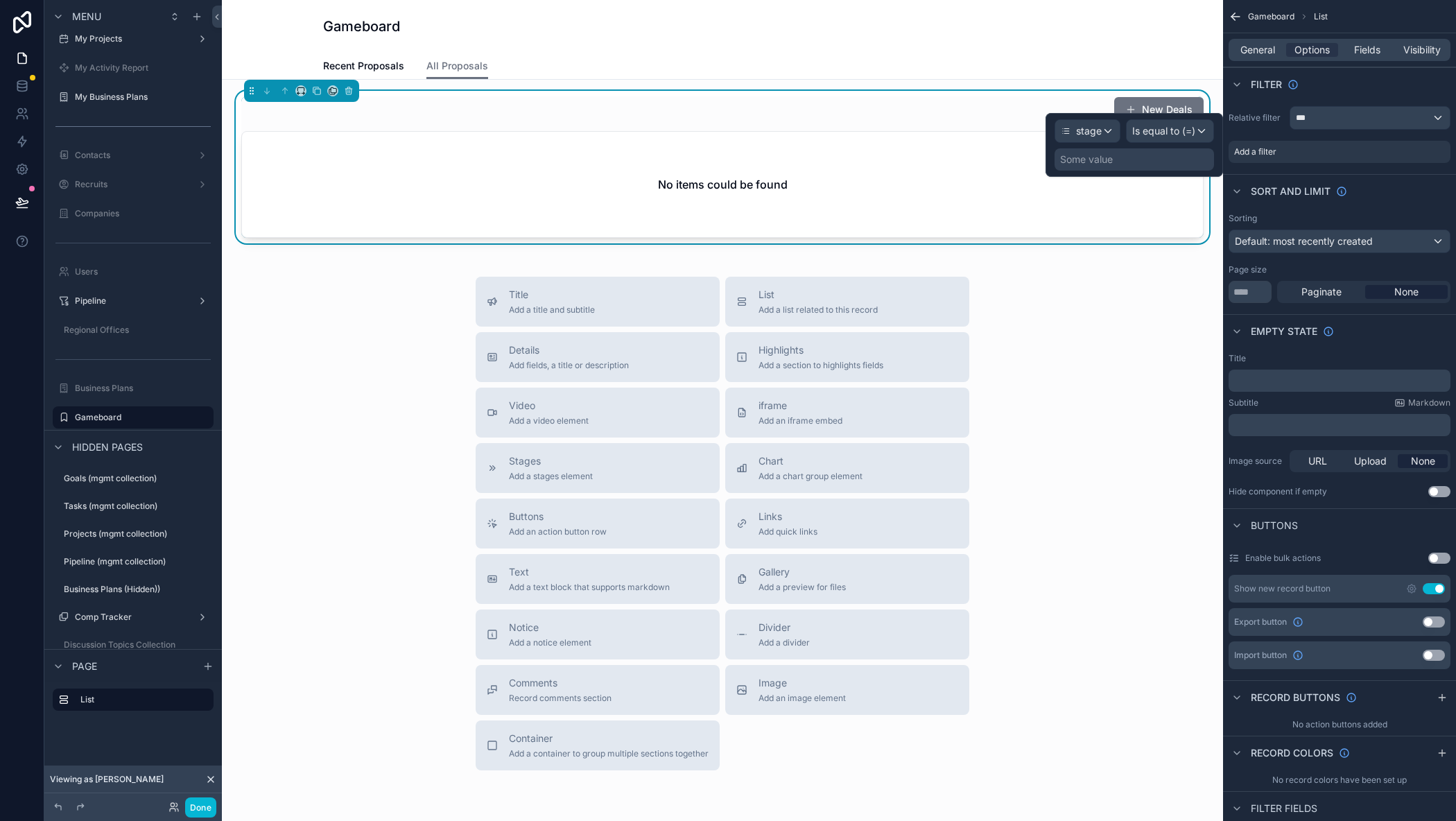
click at [1117, 162] on div "Some value" at bounding box center [1134, 160] width 160 height 22
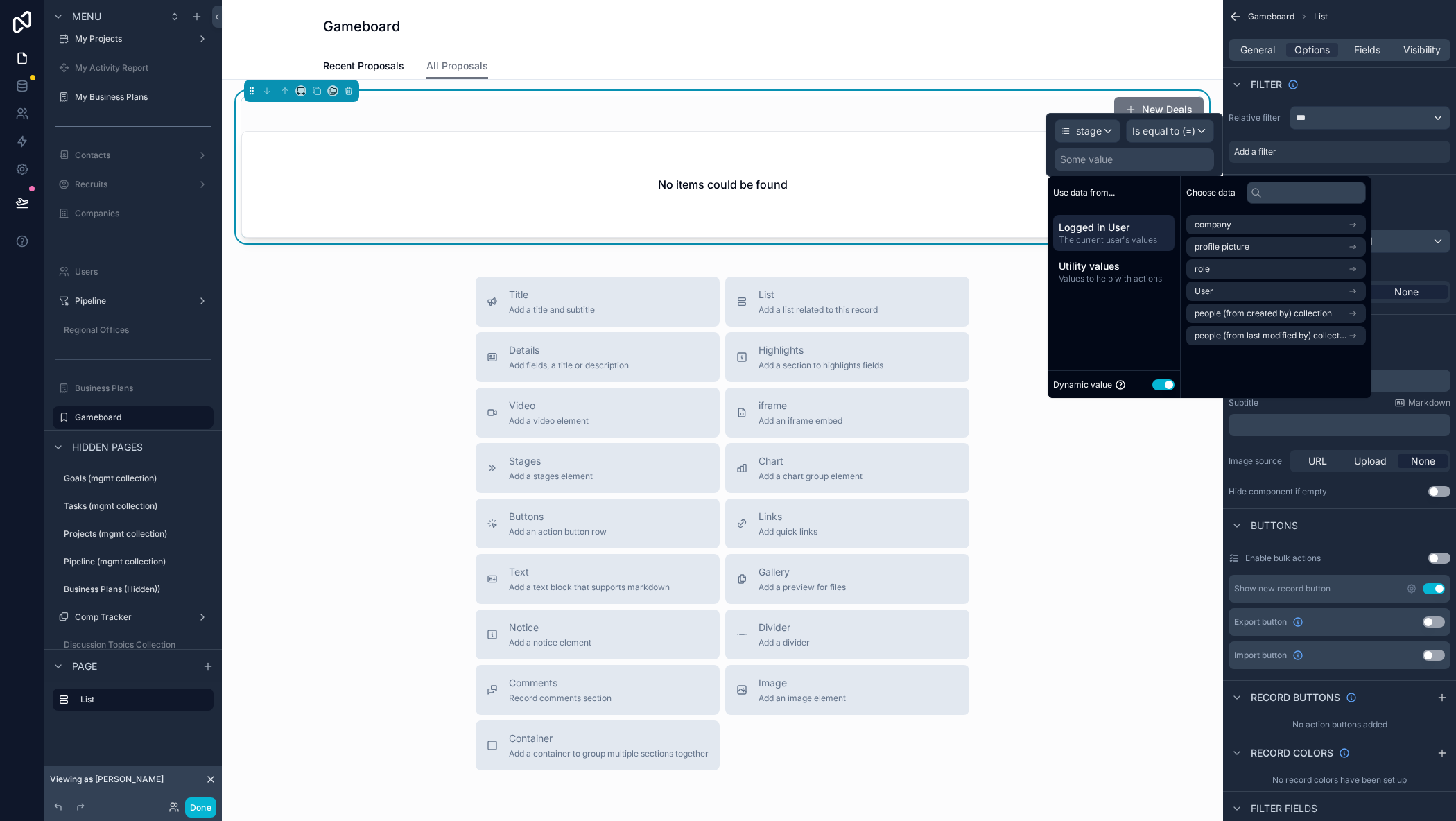
click at [1157, 392] on div "Dynamic value Use setting" at bounding box center [1113, 384] width 121 height 16
click at [1158, 382] on button "Use setting" at bounding box center [1163, 385] width 22 height 11
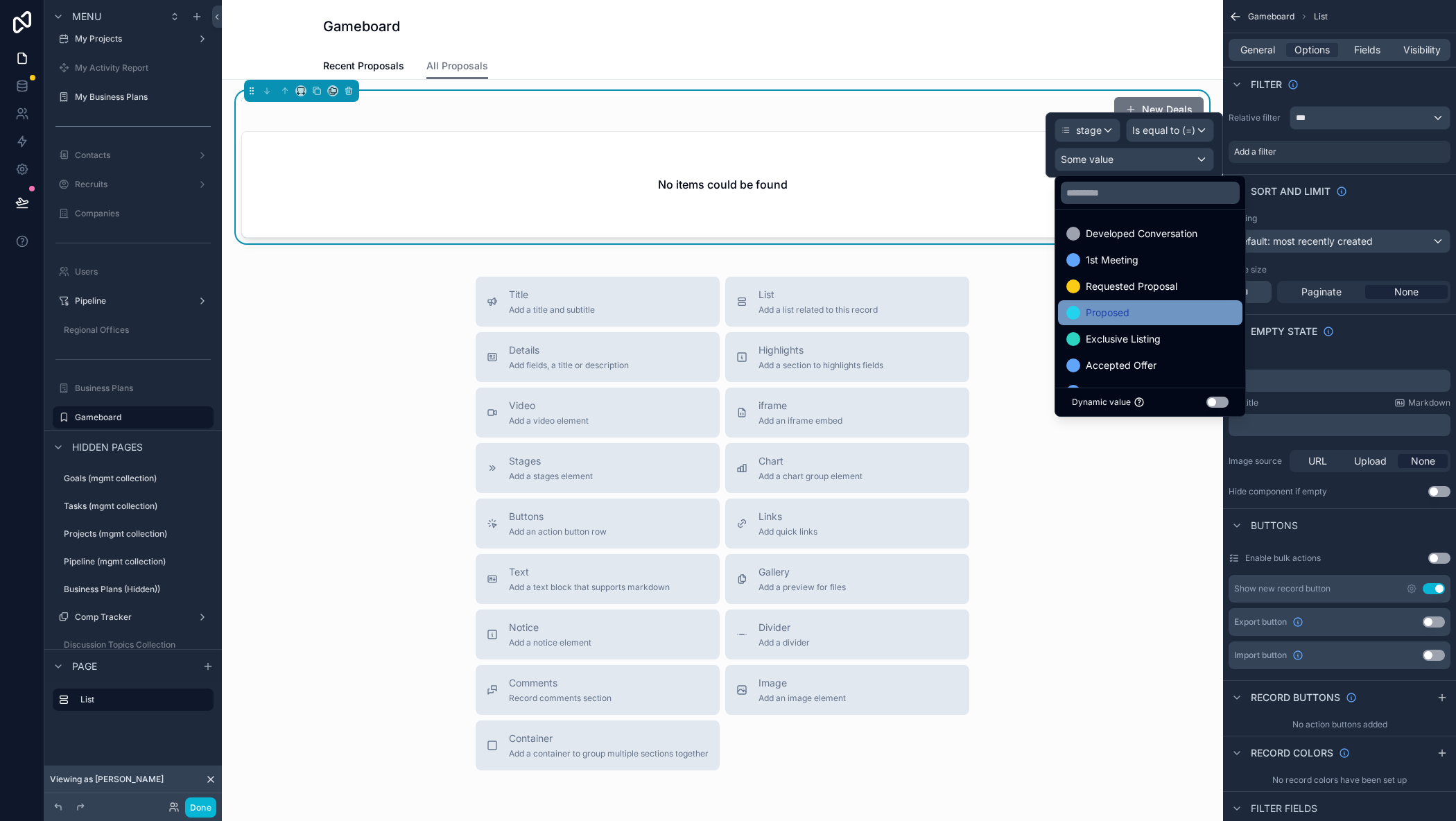
click at [1123, 311] on span "Proposed" at bounding box center [1107, 313] width 44 height 17
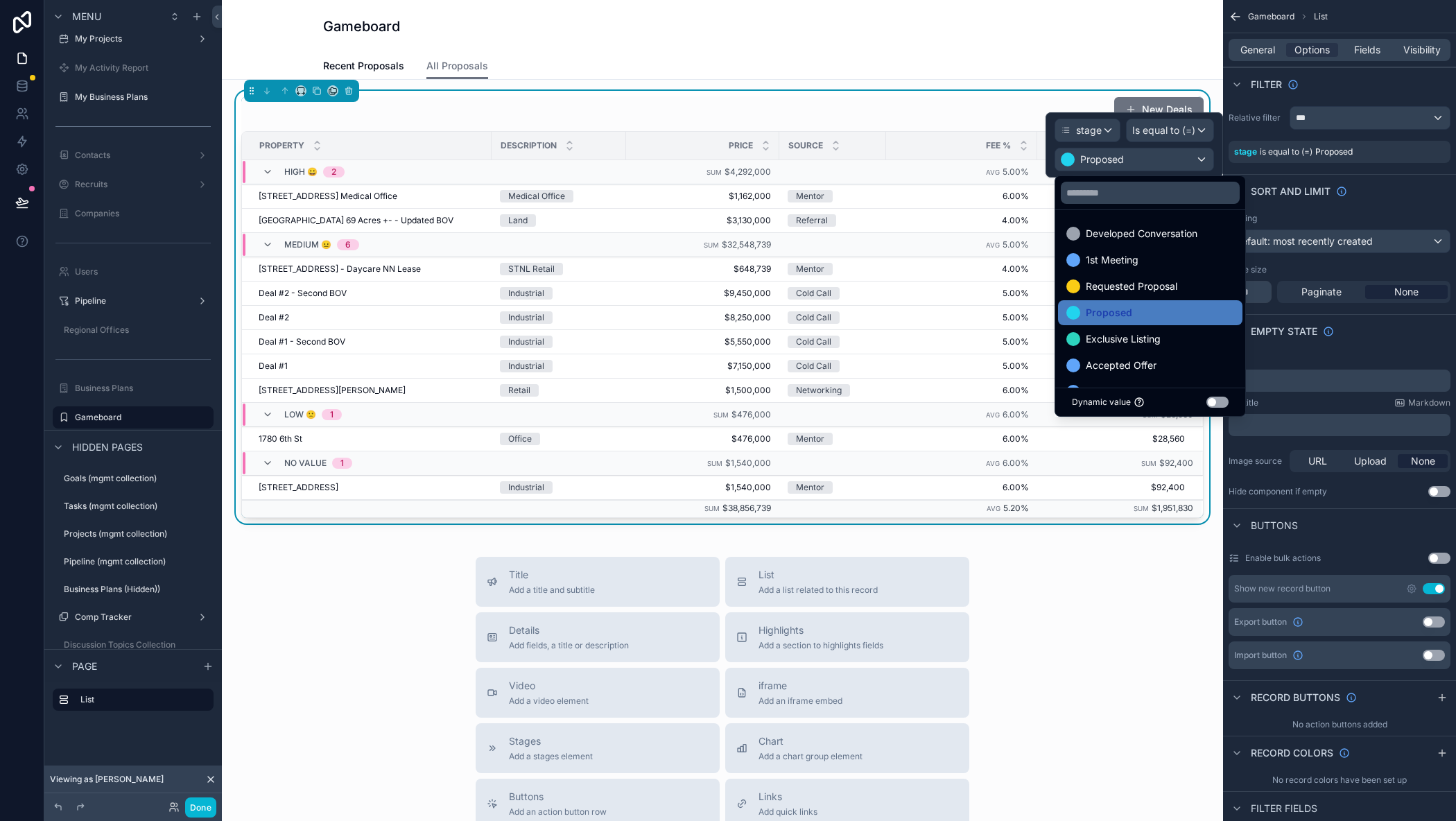
click at [1116, 659] on div "Title Add a title and subtitle List Add a list related to this record Details A…" at bounding box center [722, 804] width 979 height 494
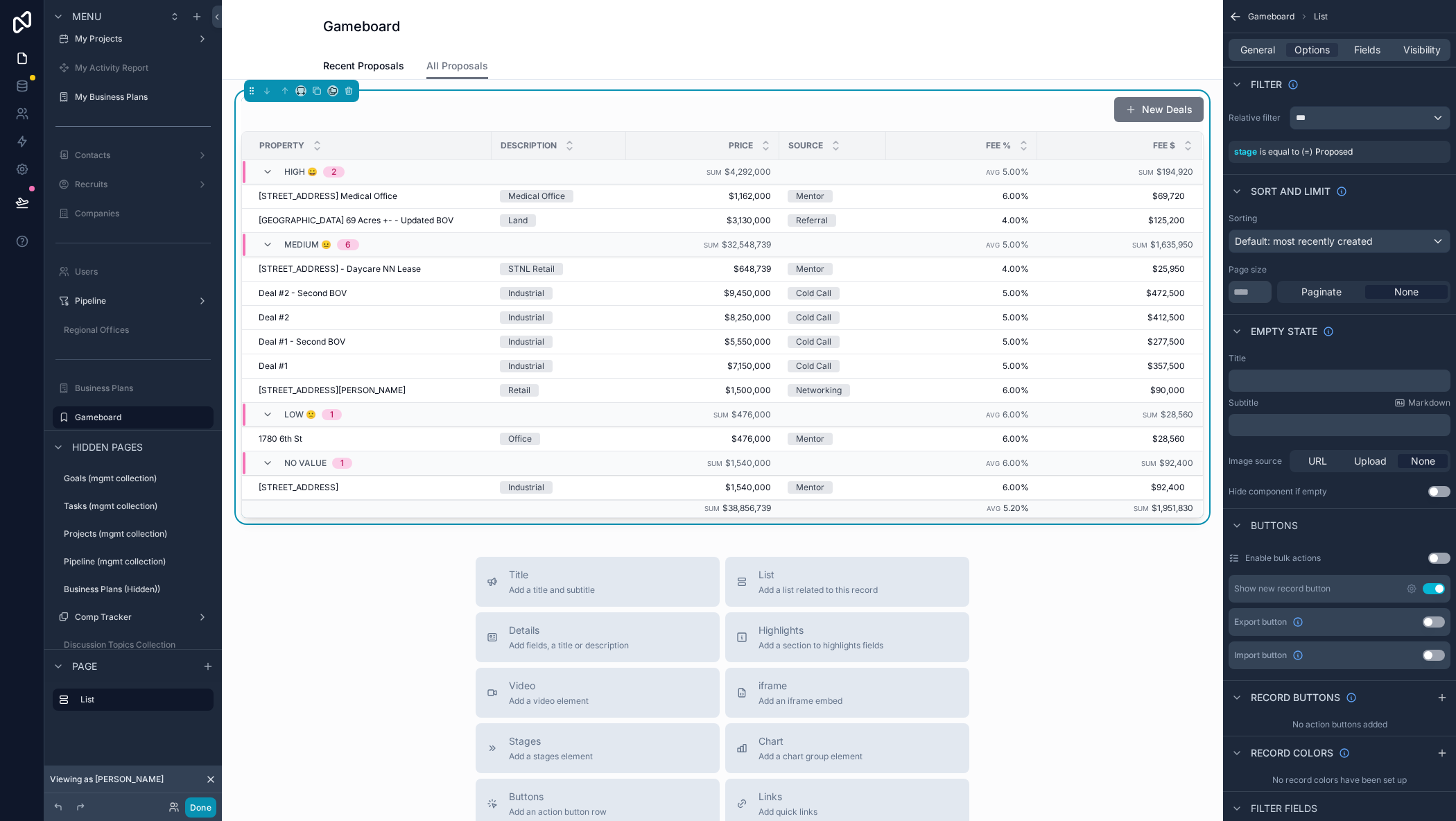
click at [201, 814] on button "Done" at bounding box center [200, 808] width 32 height 20
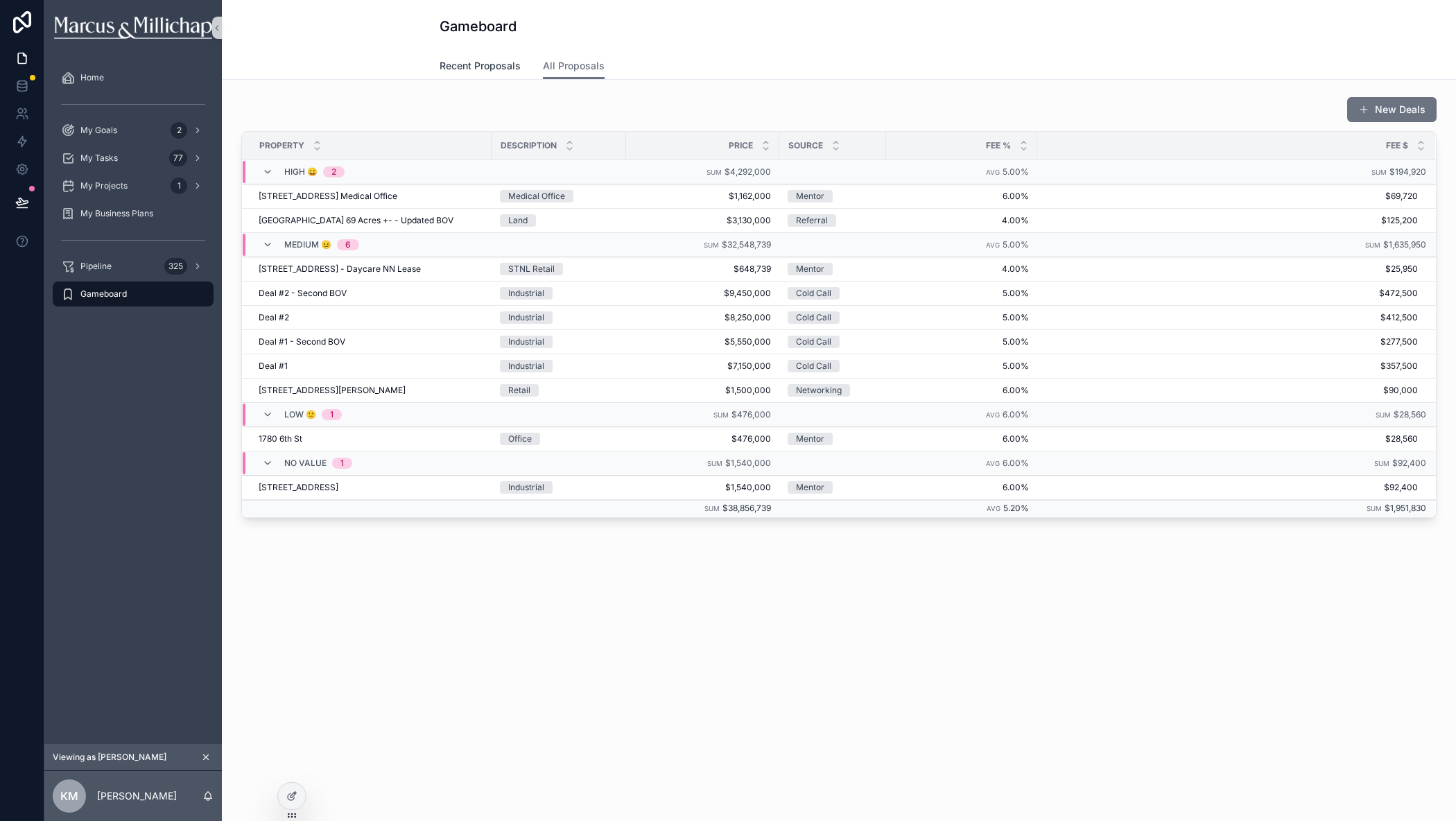
click at [483, 65] on span "Recent Proposals" at bounding box center [479, 66] width 81 height 14
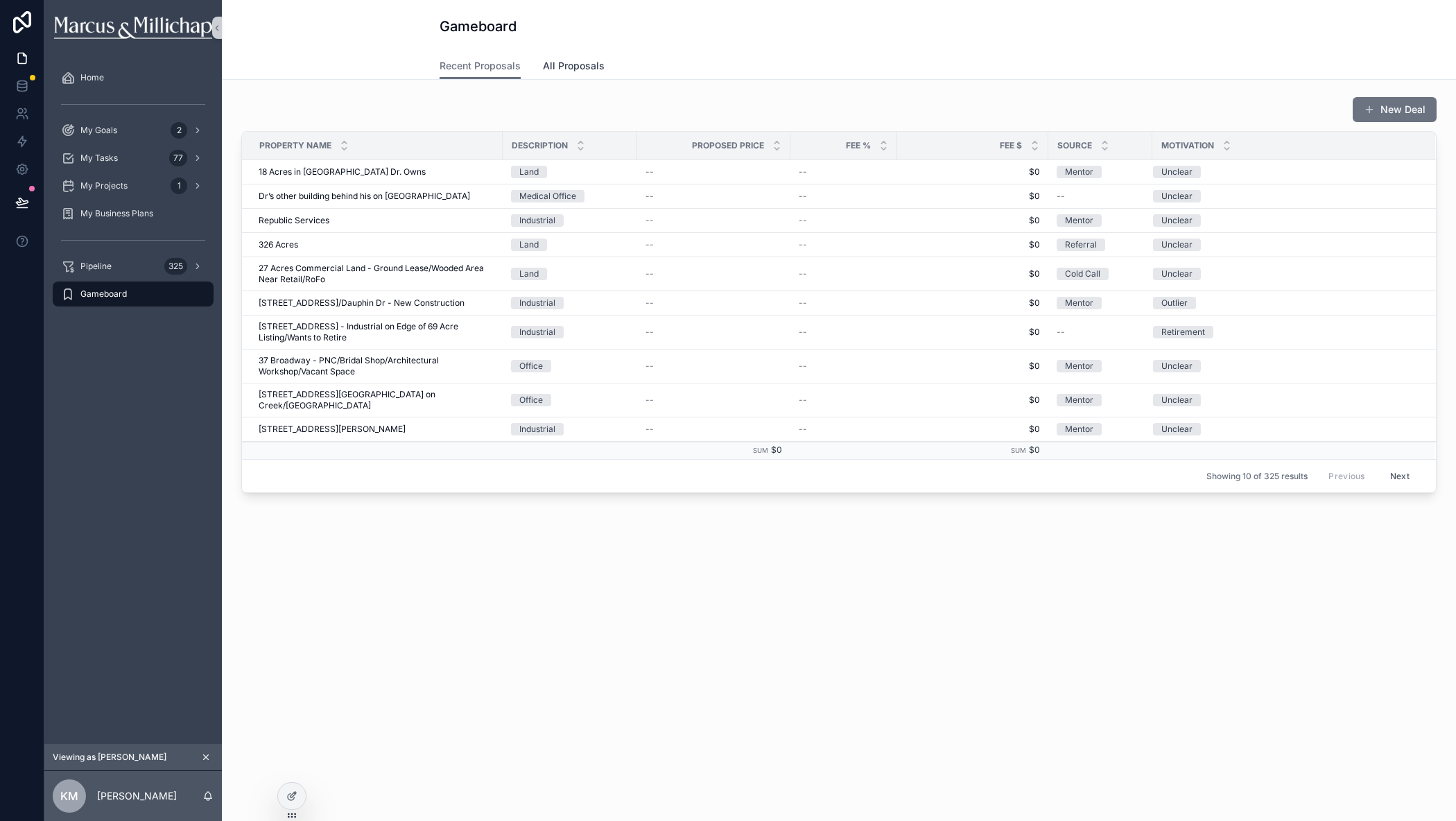
click at [548, 61] on span "All Proposals" at bounding box center [573, 66] width 61 height 14
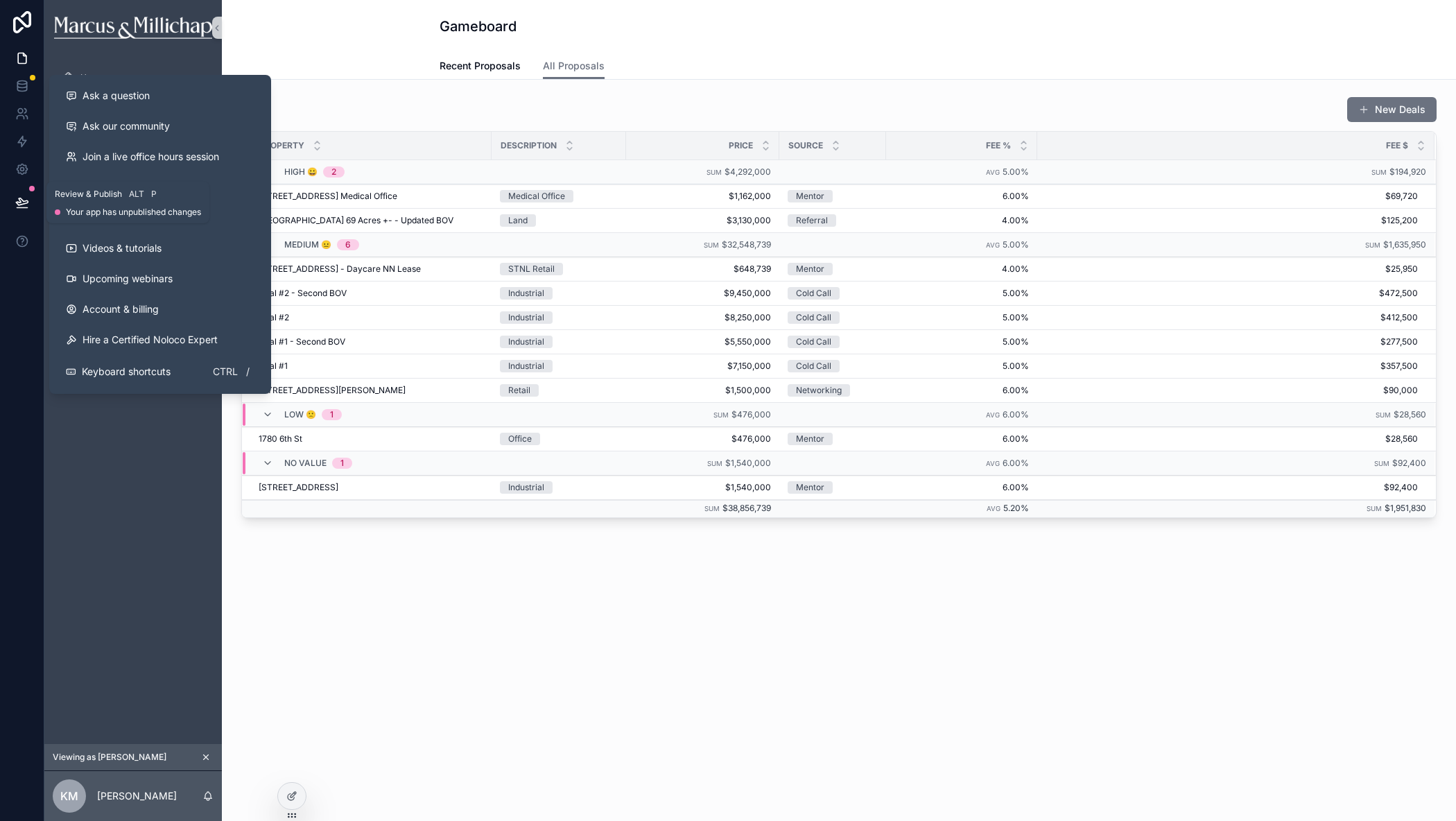
click at [24, 203] on icon at bounding box center [22, 201] width 12 height 7
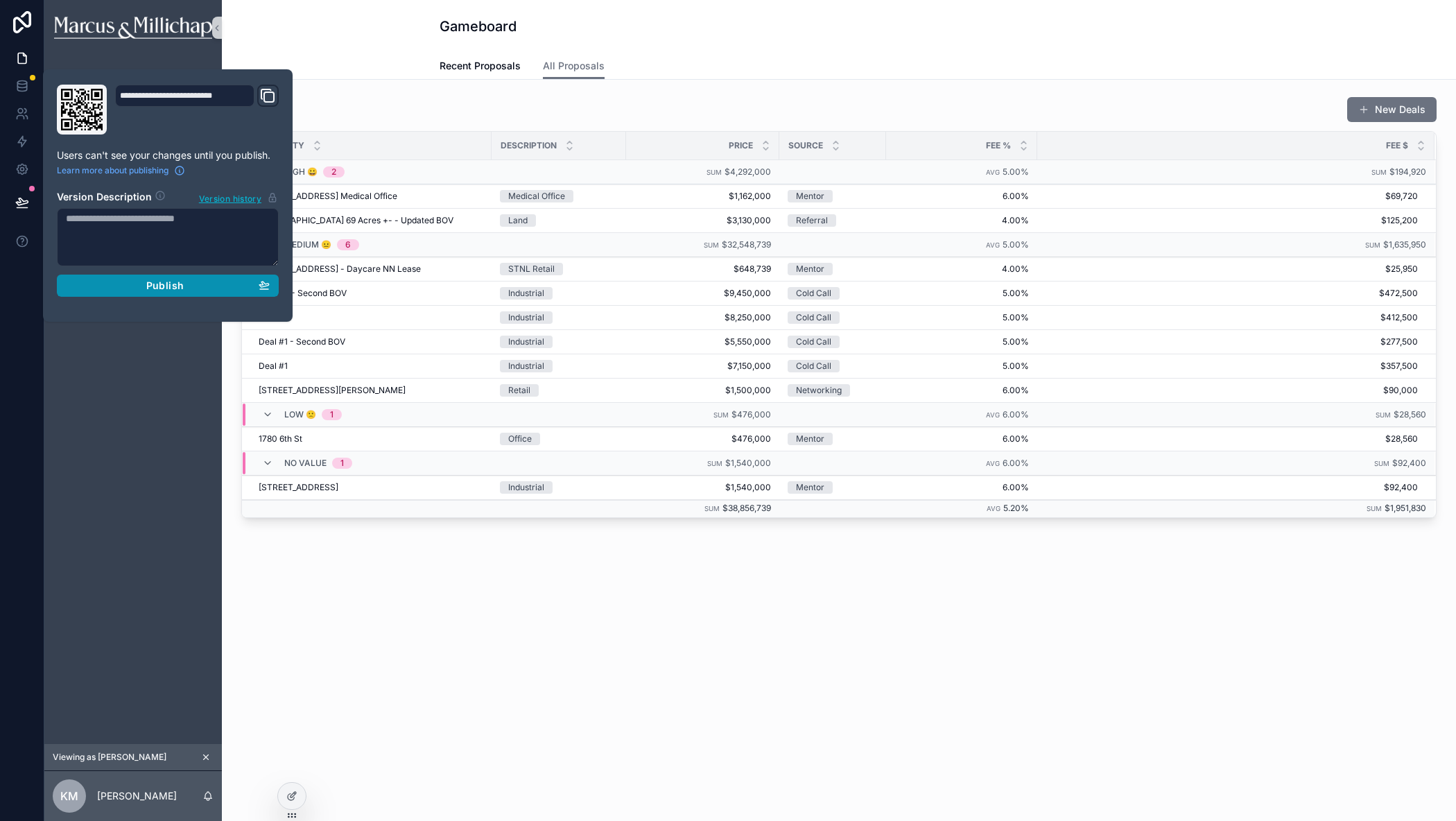
click at [184, 288] on div "Publish" at bounding box center [167, 286] width 204 height 13
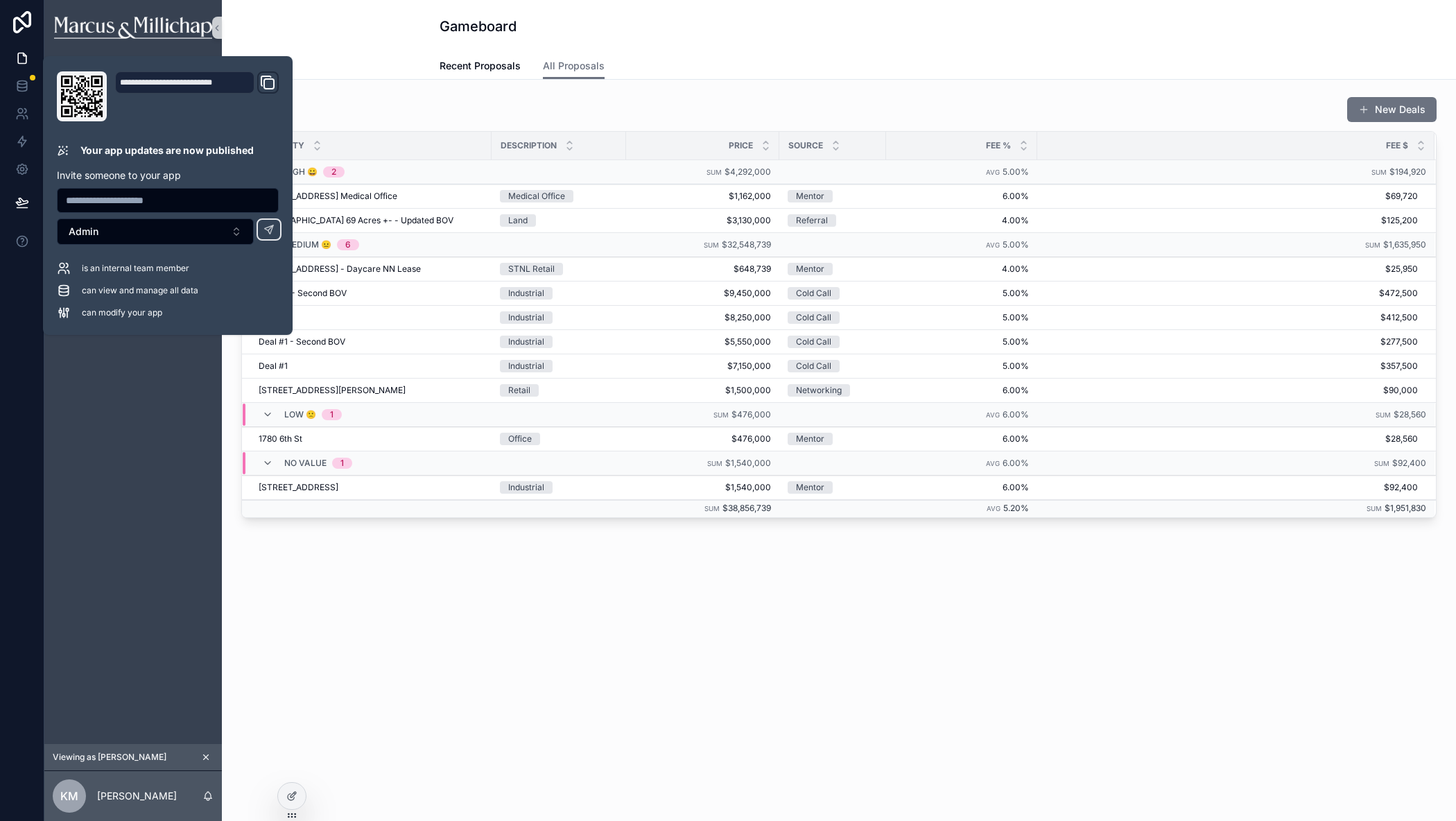
drag, startPoint x: 711, startPoint y: 651, endPoint x: 709, endPoint y: 636, distance: 15.1
click at [711, 651] on div "Gameboard All Proposals Recent Proposals All Proposals New Deals Property Descr…" at bounding box center [838, 410] width 1234 height 821
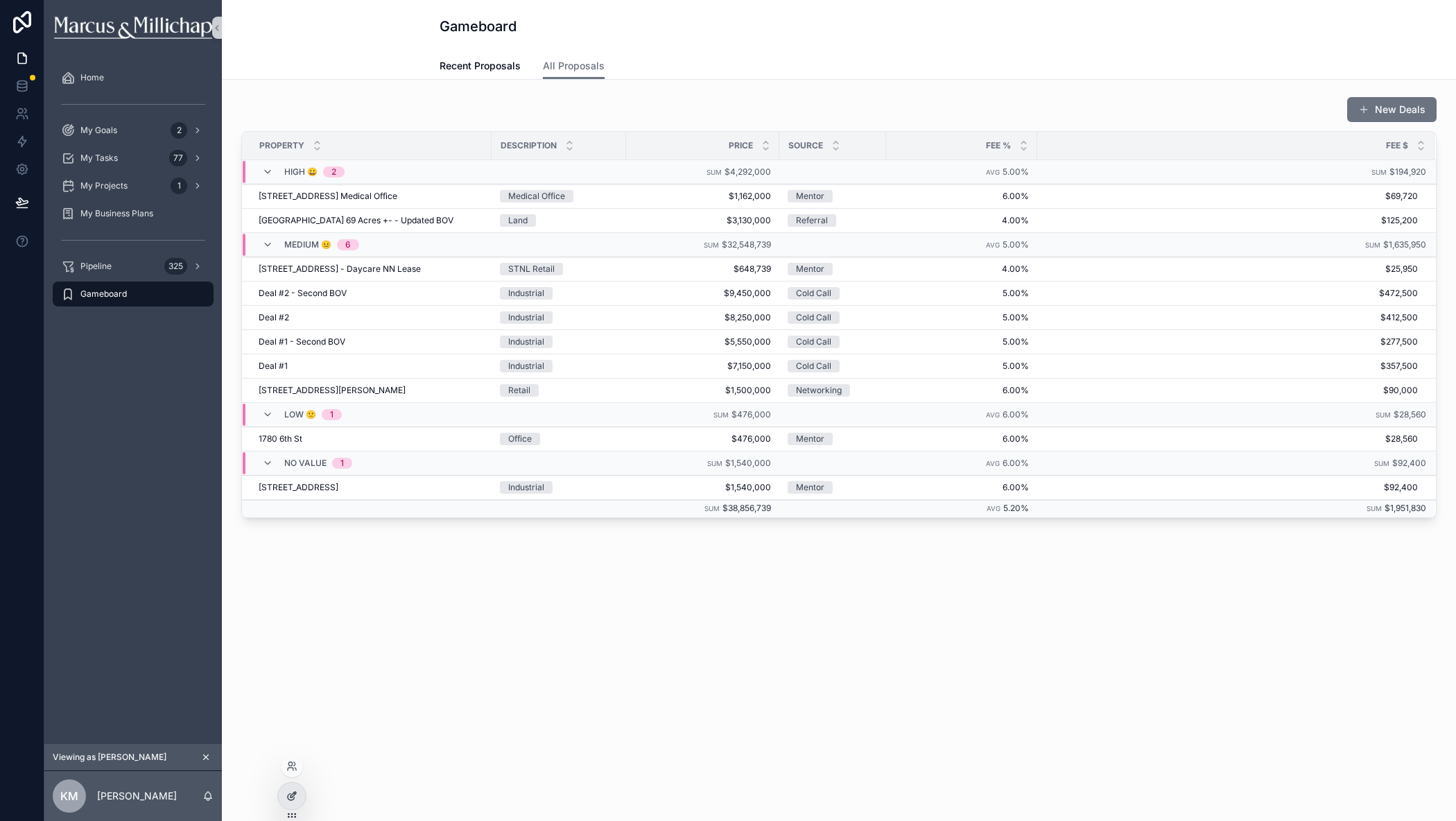
click at [299, 795] on div at bounding box center [292, 796] width 28 height 26
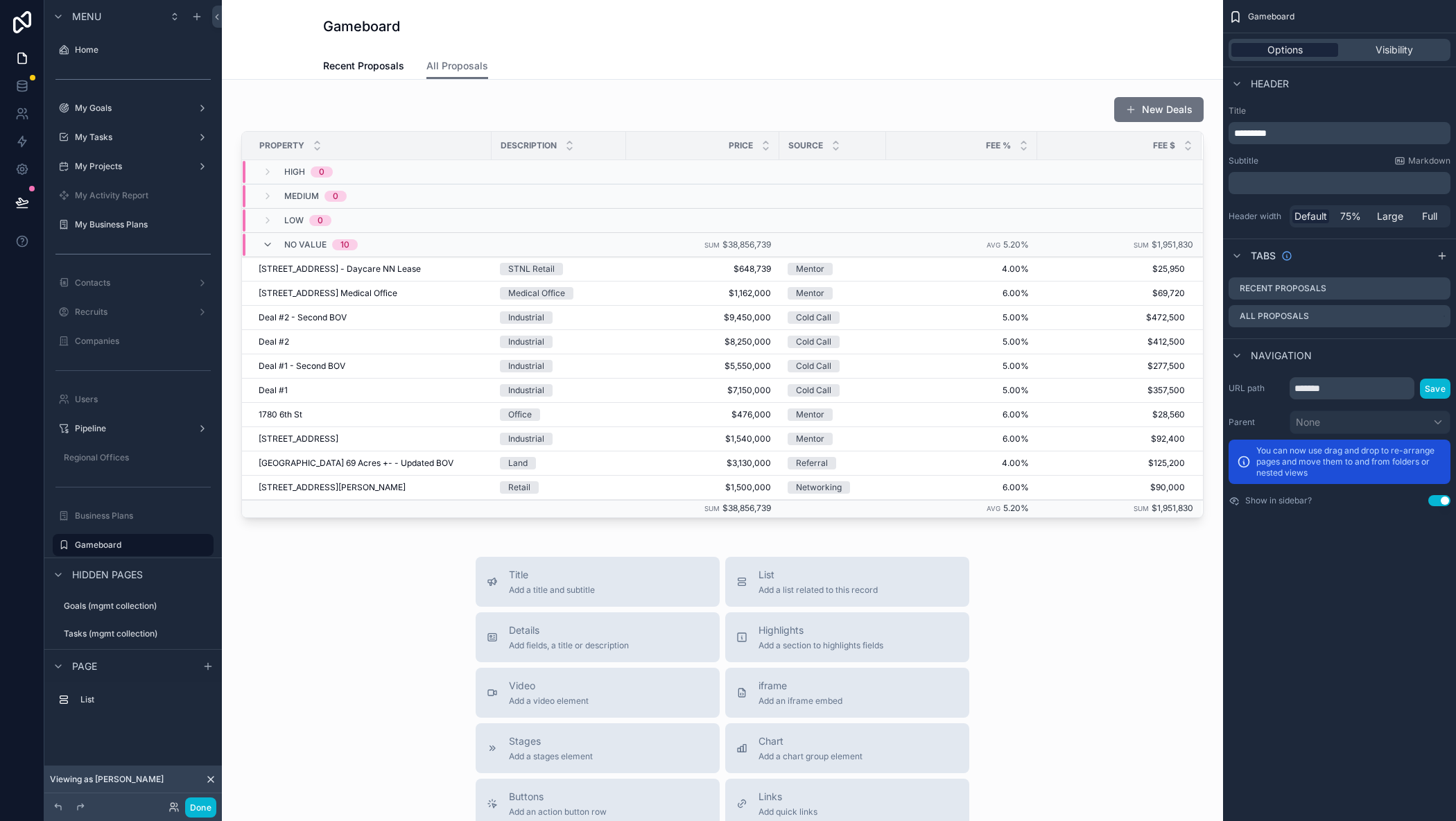
scroll to position [128, 0]
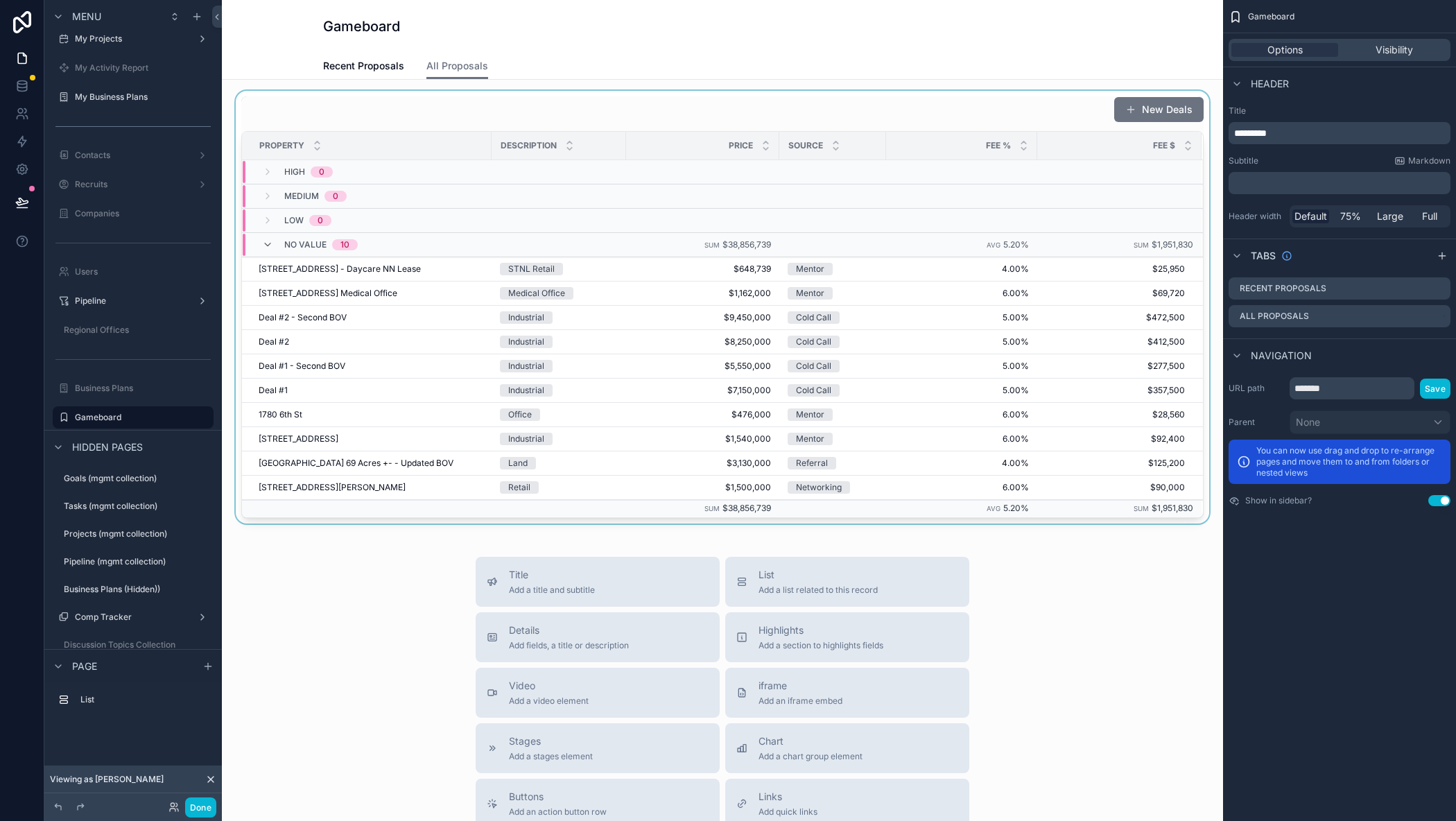
click at [993, 106] on div "scrollable content" at bounding box center [722, 306] width 979 height 433
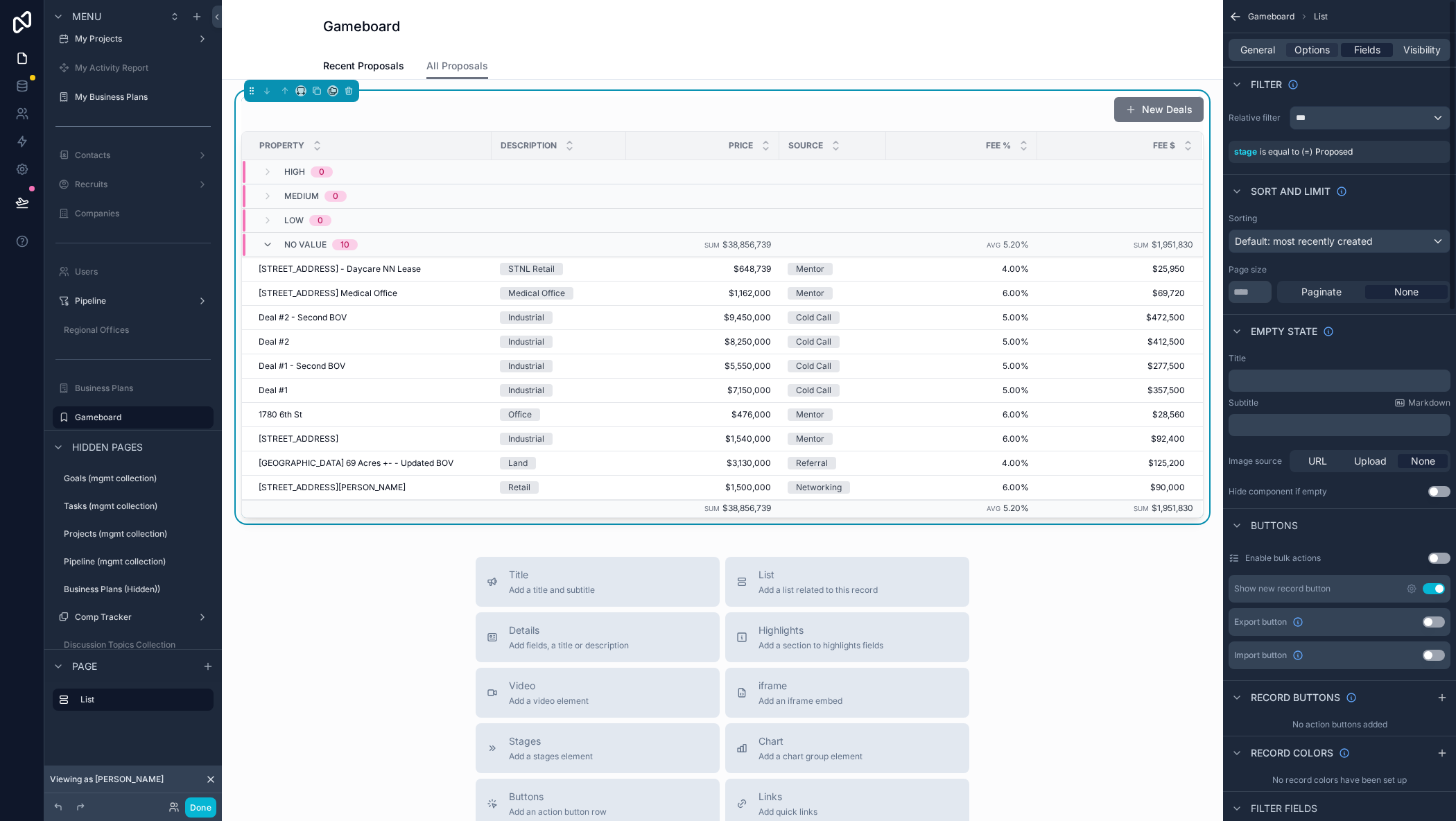
click at [1379, 50] on span "Fields" at bounding box center [1366, 49] width 26 height 14
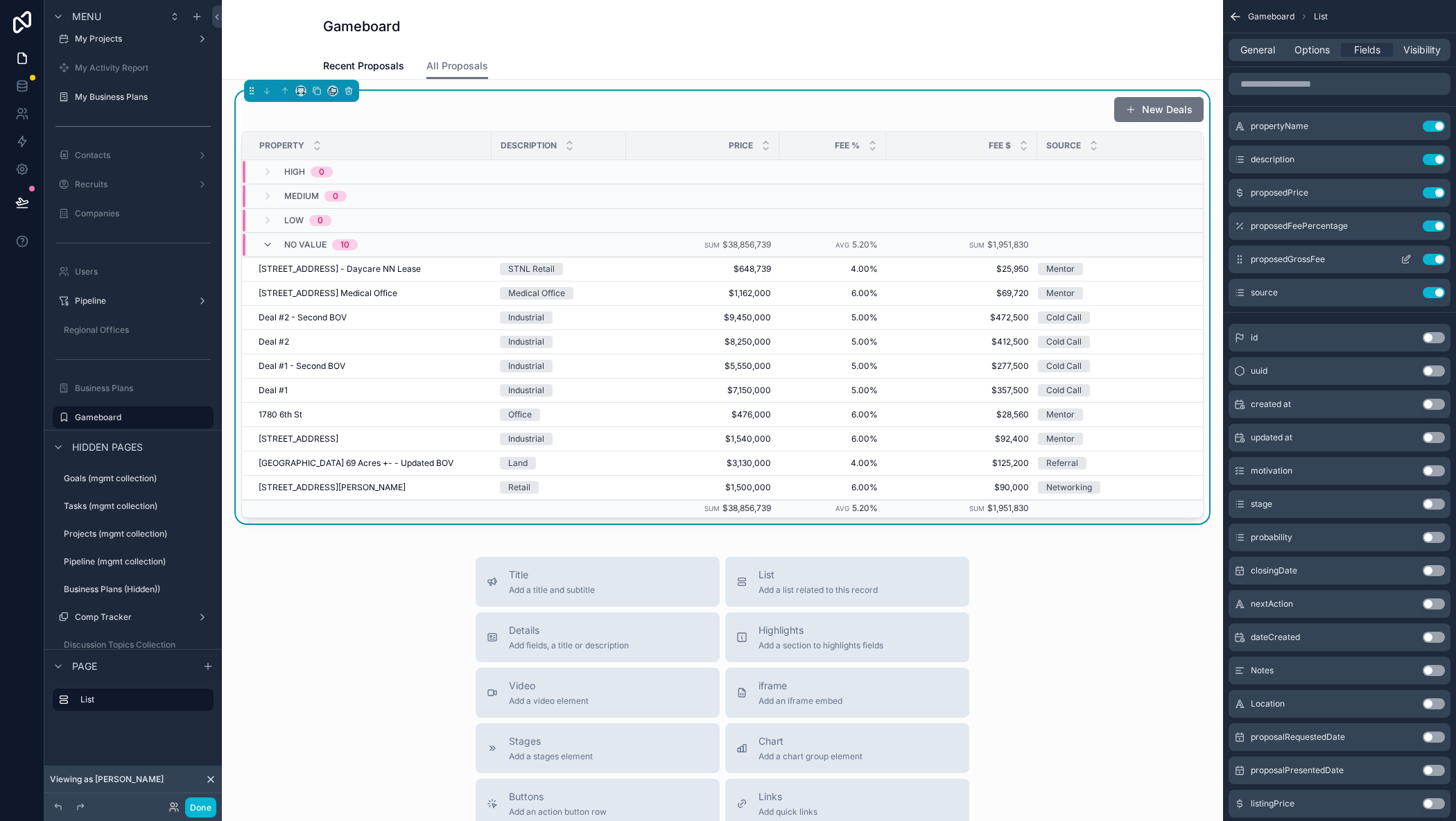
click at [1406, 258] on icon "scrollable content" at bounding box center [1406, 259] width 11 height 11
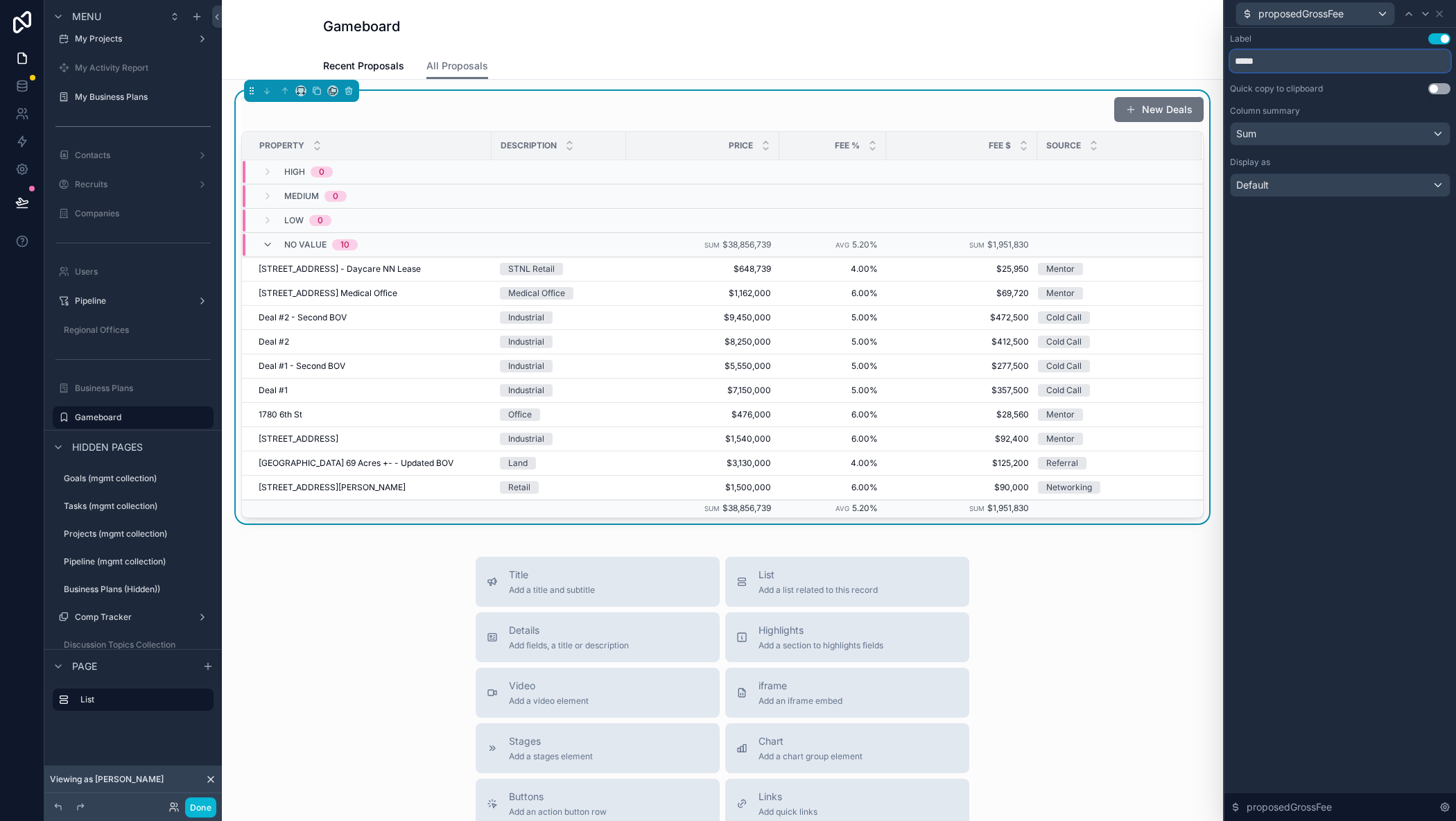
click at [1236, 63] on input "*****" at bounding box center [1340, 61] width 220 height 22
type input "**********"
click at [1439, 17] on icon at bounding box center [1439, 14] width 11 height 11
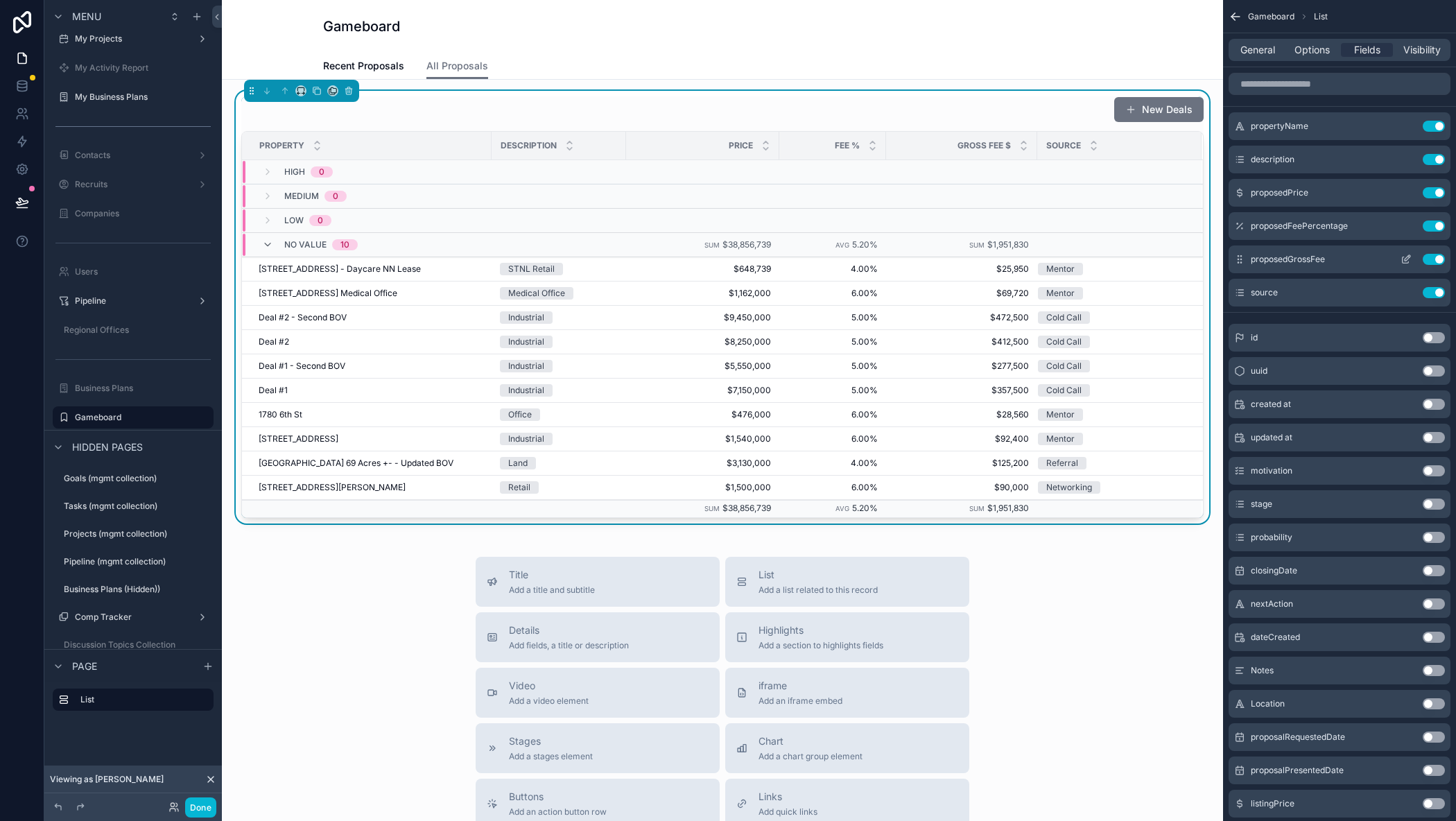
click at [1402, 259] on icon "scrollable content" at bounding box center [1405, 260] width 6 height 6
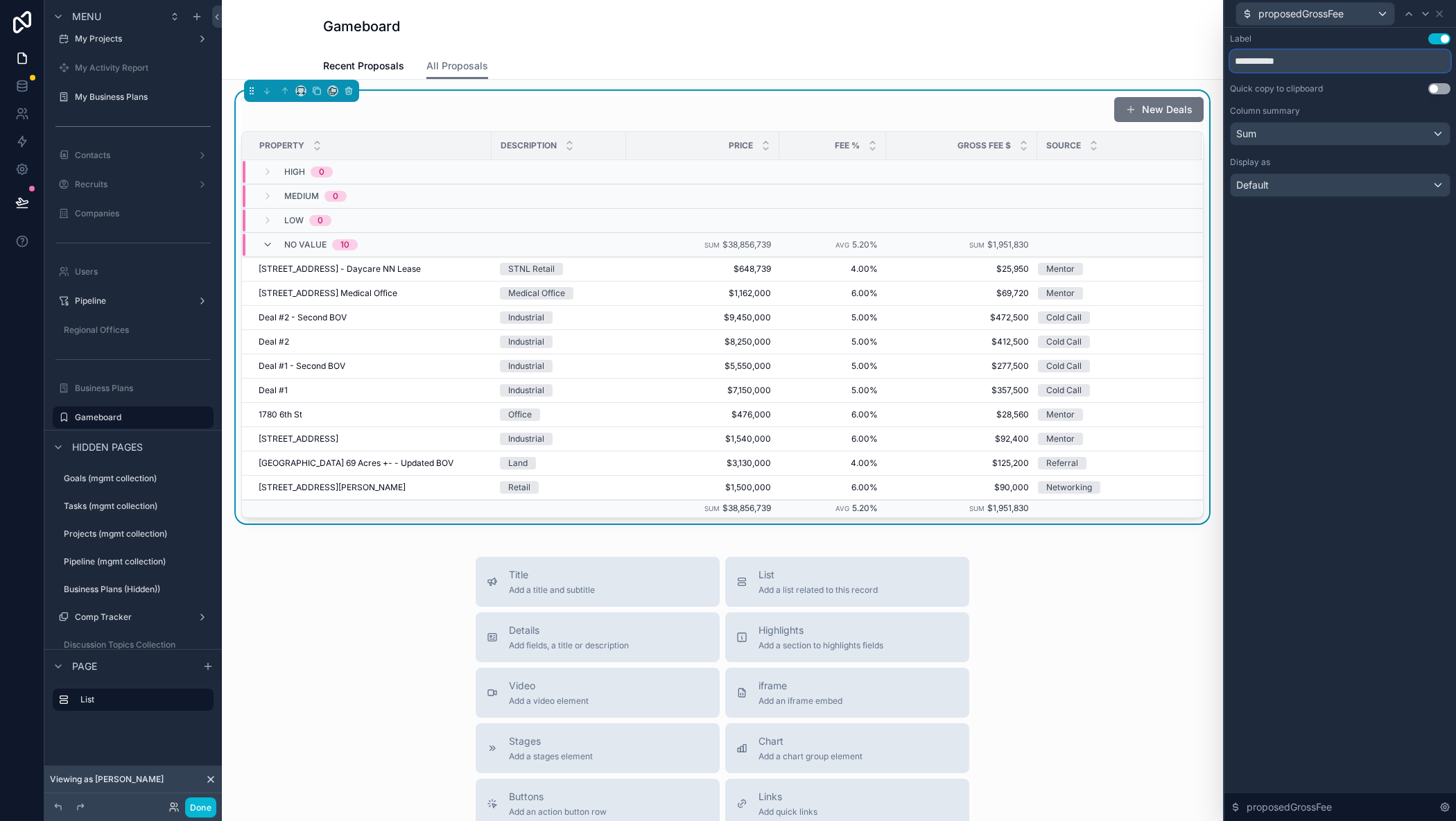
click at [1300, 65] on input "**********" at bounding box center [1340, 61] width 220 height 22
type input "*********"
click at [1441, 15] on icon at bounding box center [1439, 14] width 11 height 11
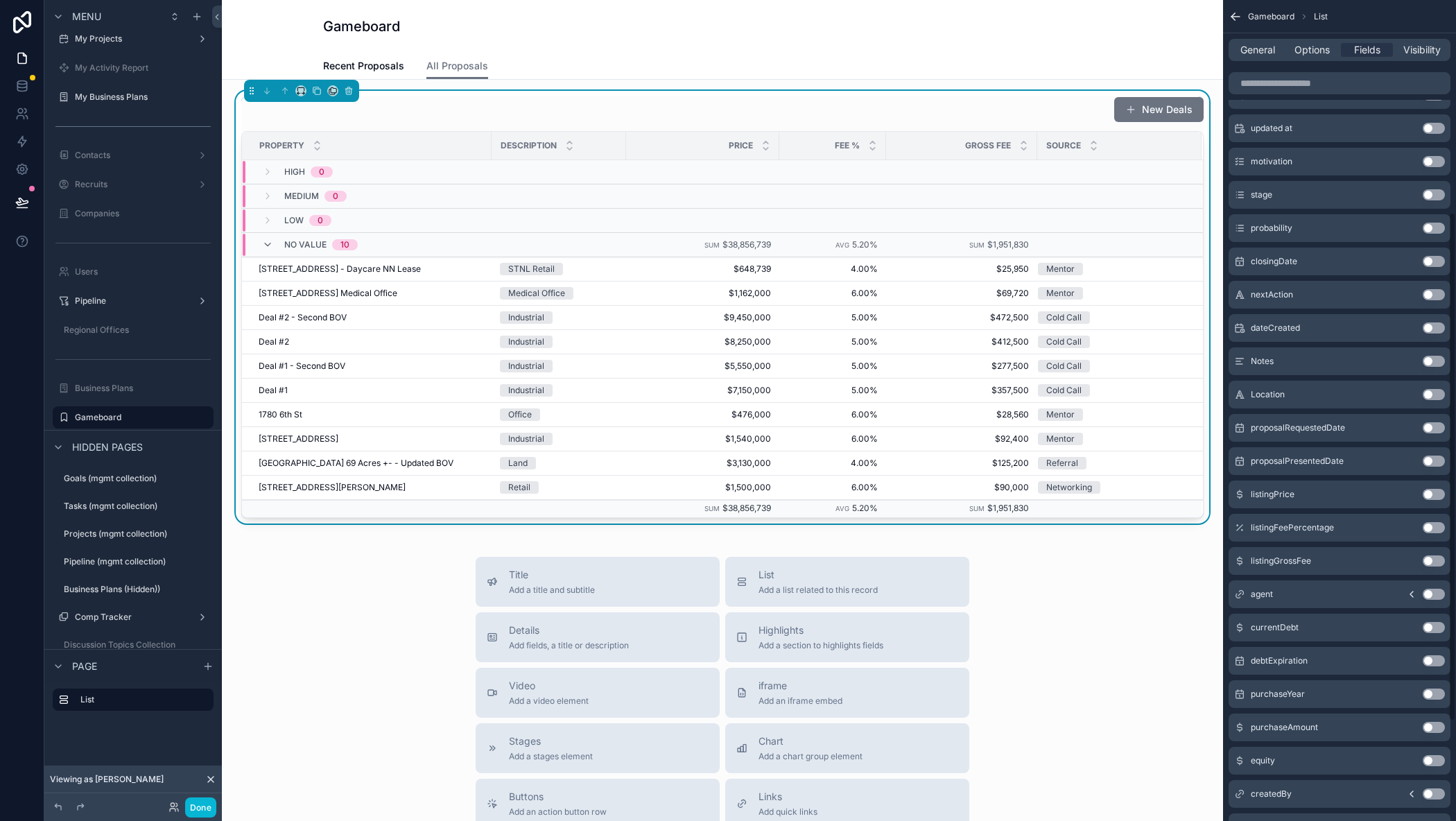
scroll to position [346, 0]
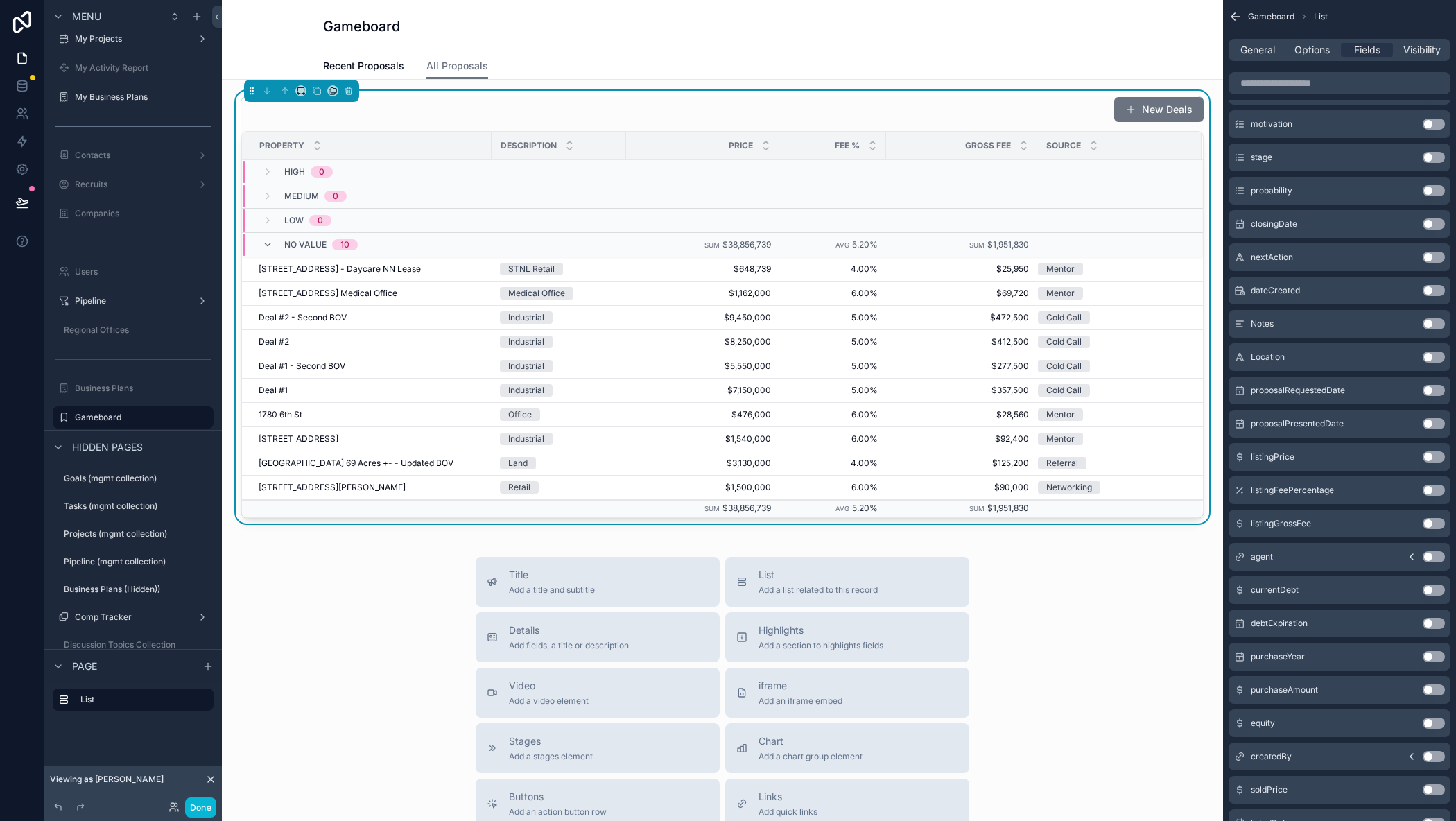
click at [1430, 720] on button "Use setting" at bounding box center [1434, 723] width 22 height 11
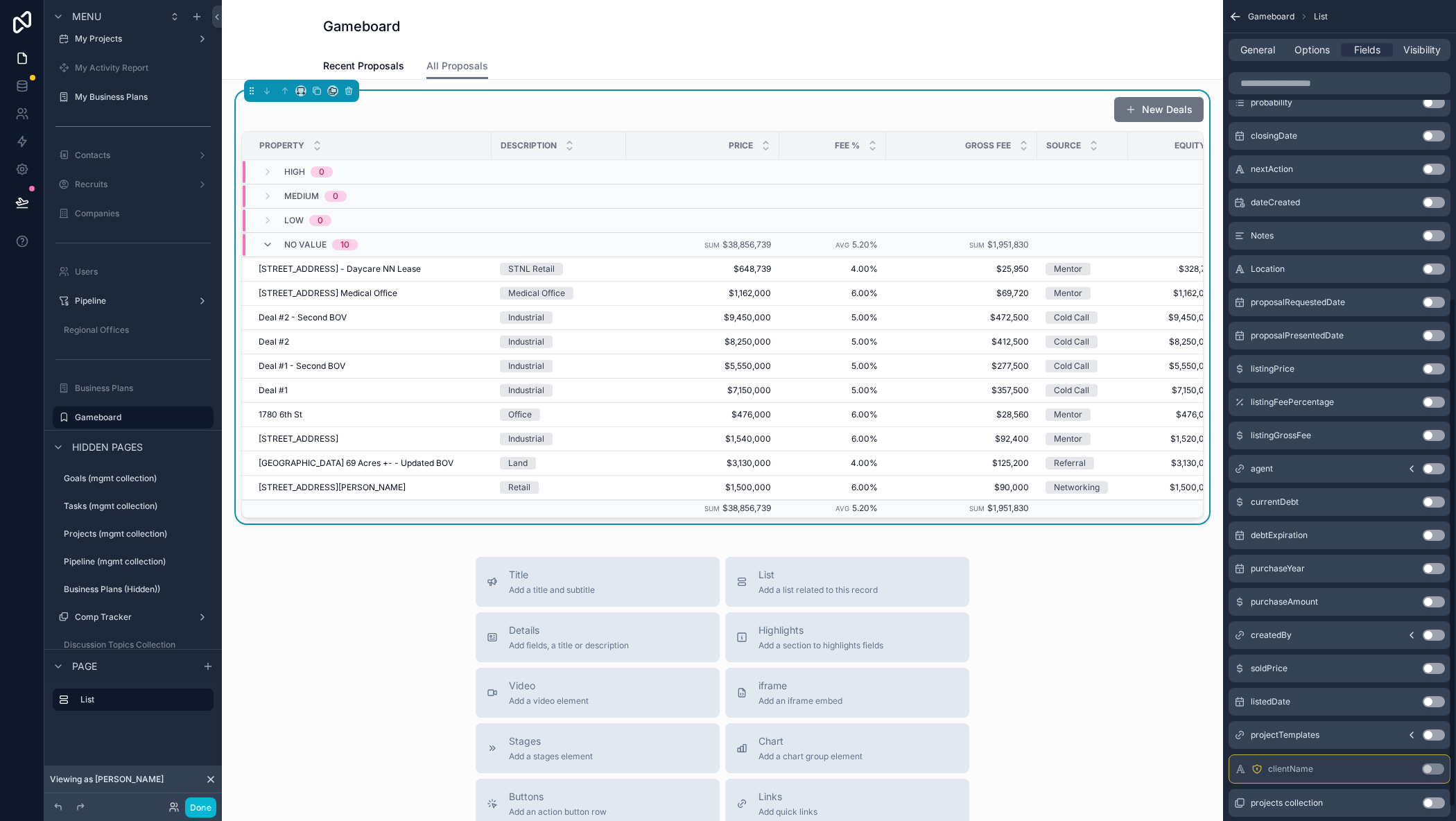
scroll to position [503, 0]
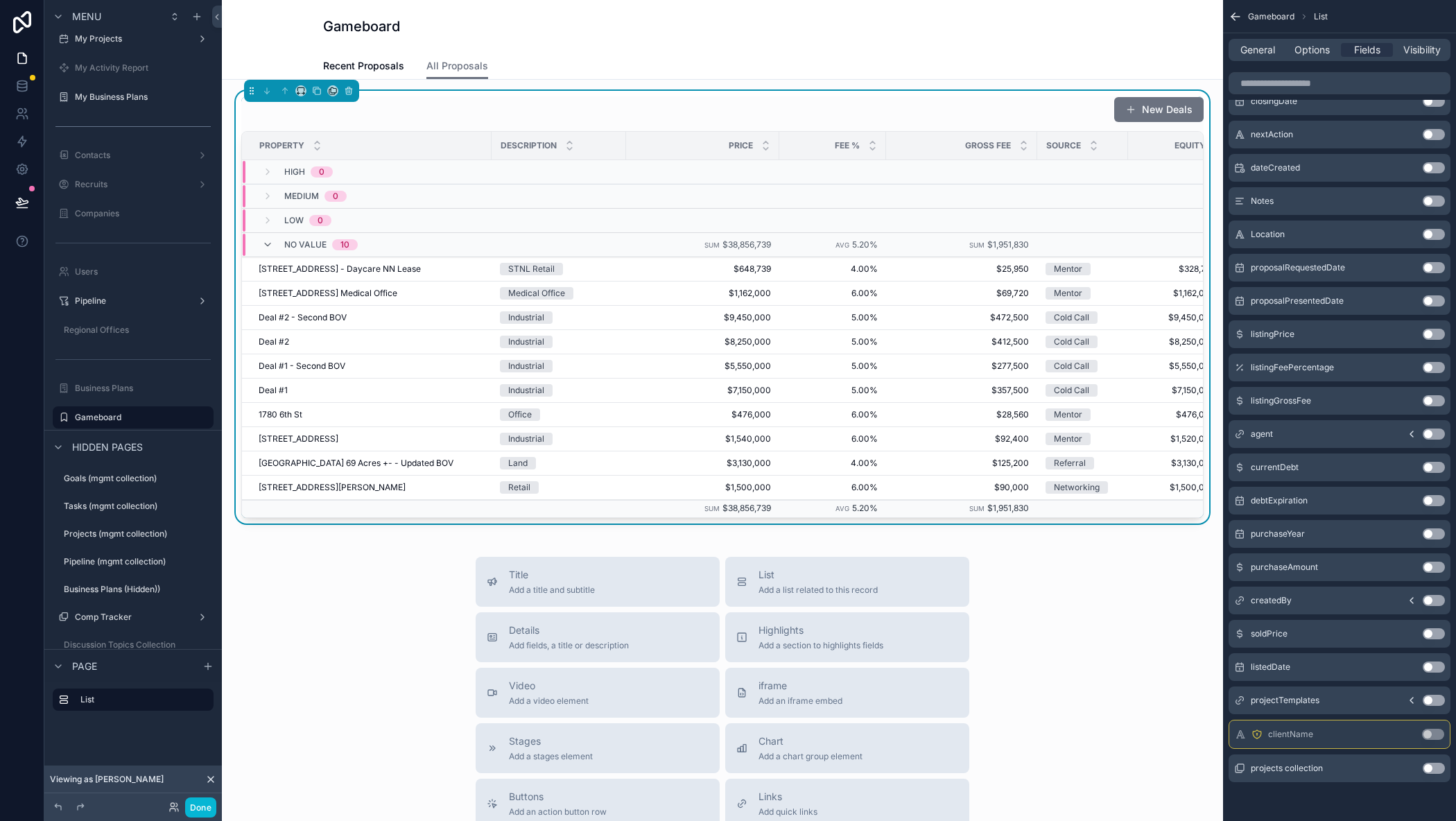
click at [1430, 469] on button "Use setting" at bounding box center [1434, 467] width 22 height 11
click at [1429, 494] on div "debtExpiration Use setting" at bounding box center [1339, 501] width 222 height 28
click at [1430, 497] on button "Use setting" at bounding box center [1434, 500] width 22 height 11
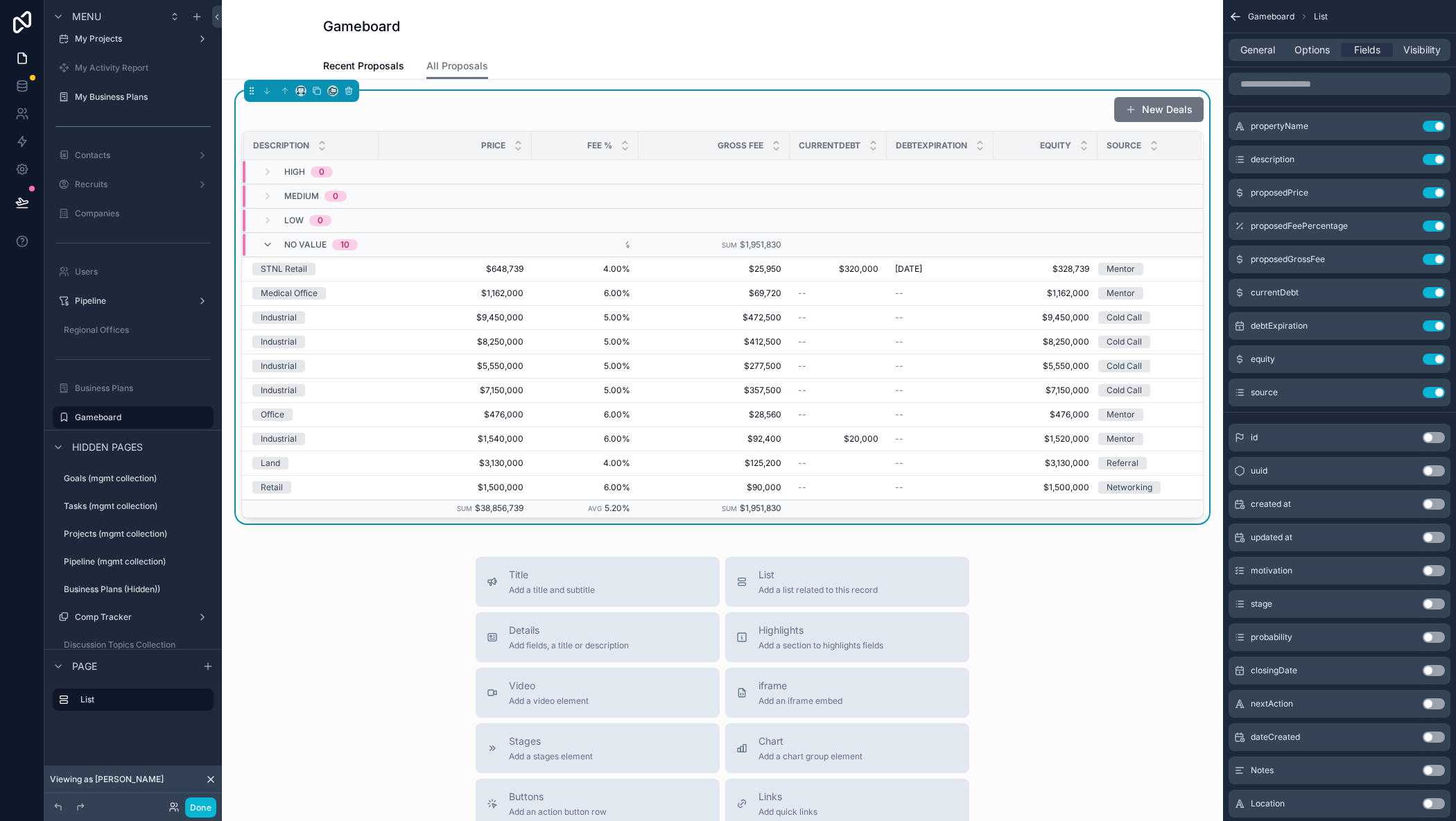
scroll to position [0, 258]
click at [1407, 321] on icon "scrollable content" at bounding box center [1406, 325] width 11 height 11
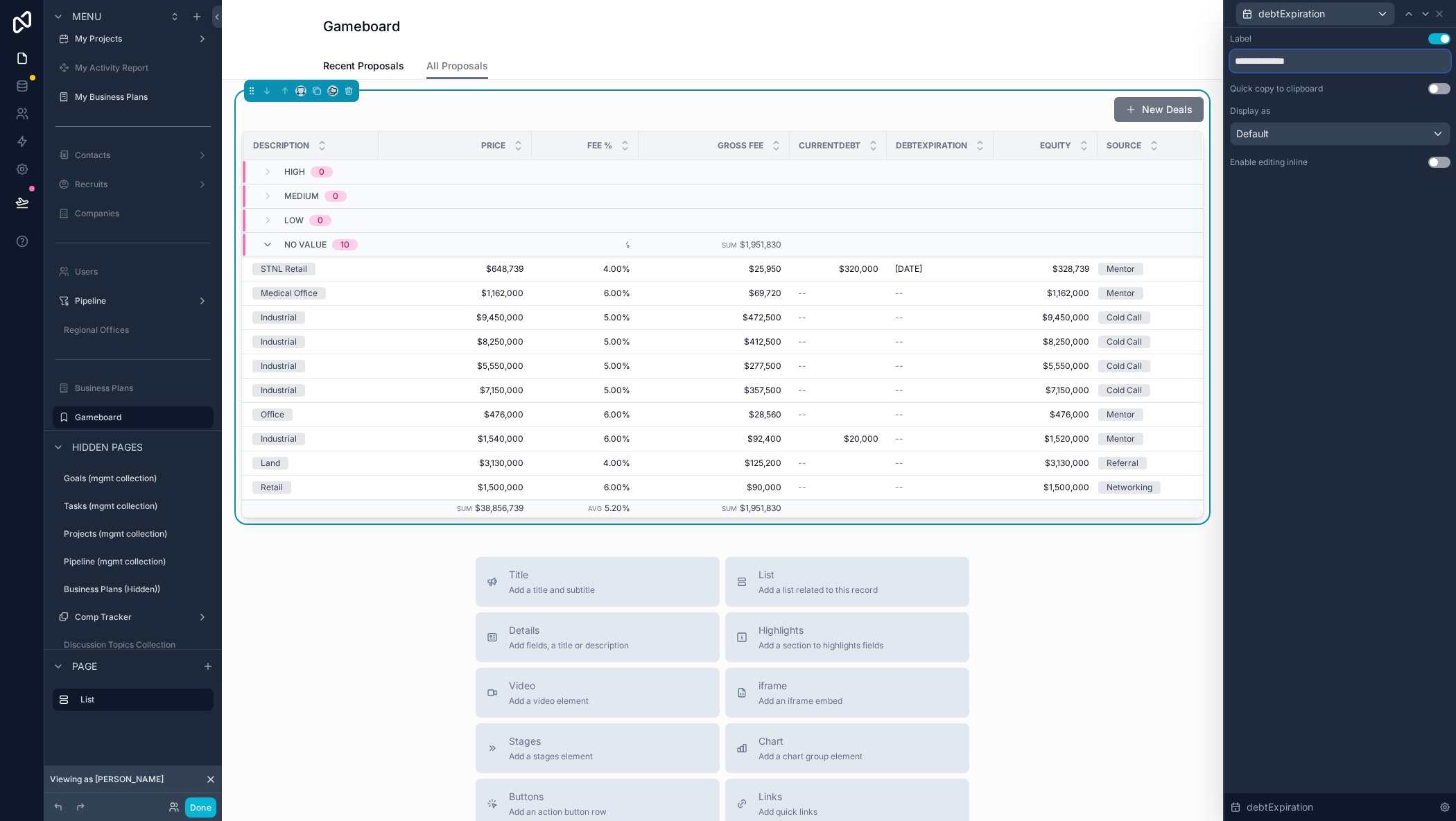
drag, startPoint x: 1255, startPoint y: 61, endPoint x: 1190, endPoint y: 56, distance: 65.2
click at [1190, 56] on div "**********" at bounding box center [728, 410] width 1456 height 821
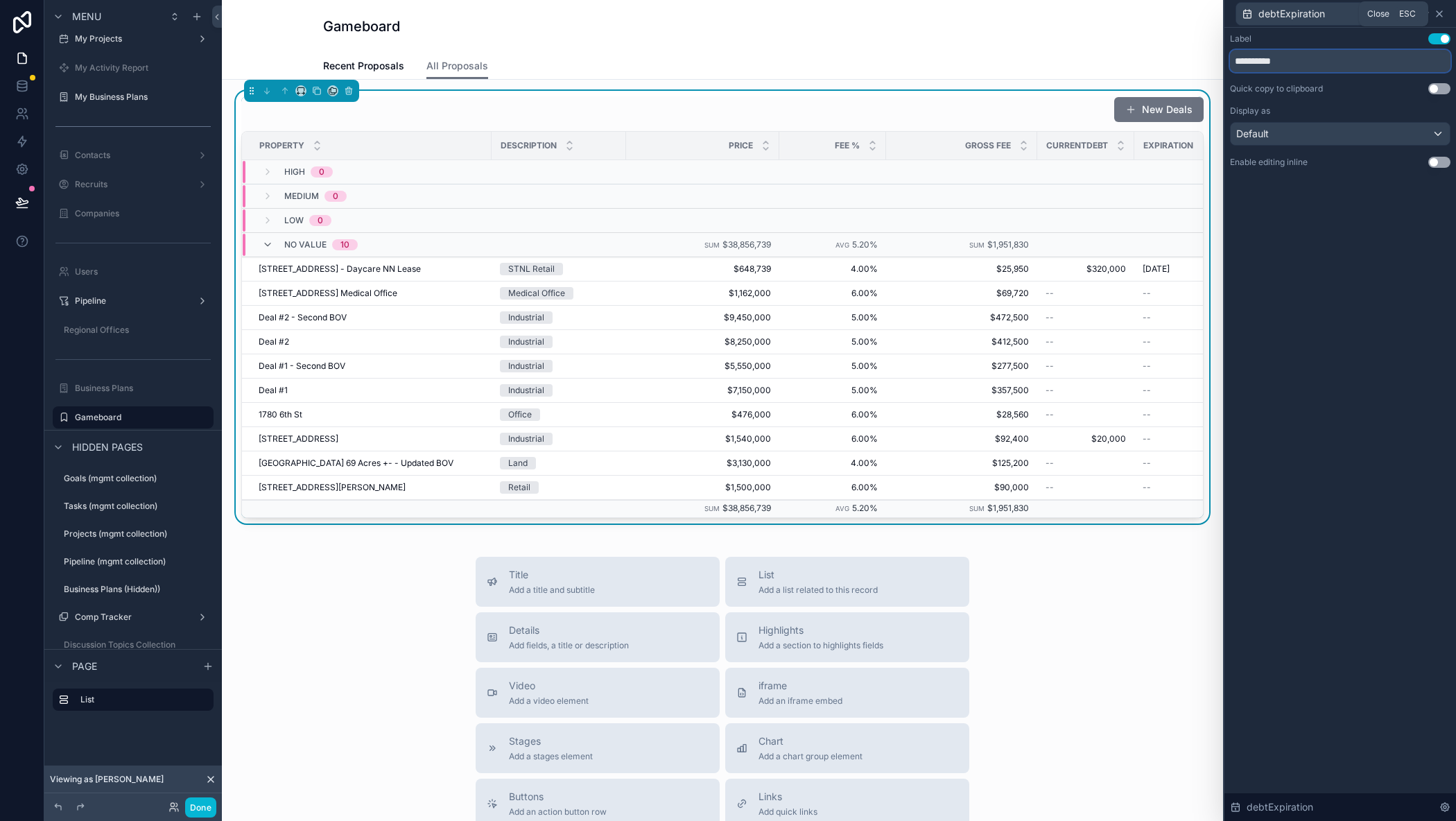
type input "**********"
click at [1441, 15] on icon at bounding box center [1439, 14] width 11 height 11
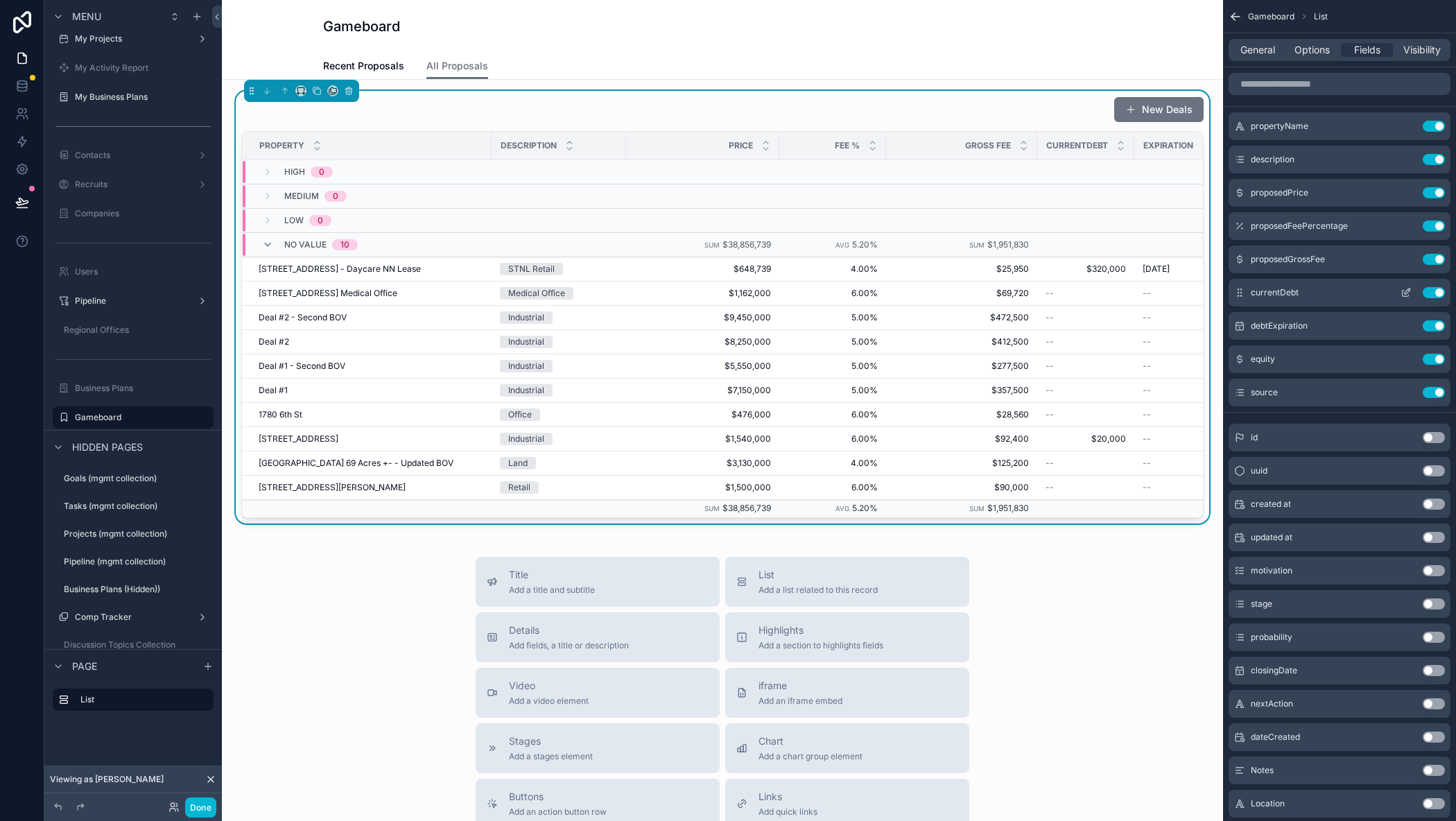
click at [1406, 292] on icon "scrollable content" at bounding box center [1406, 292] width 11 height 11
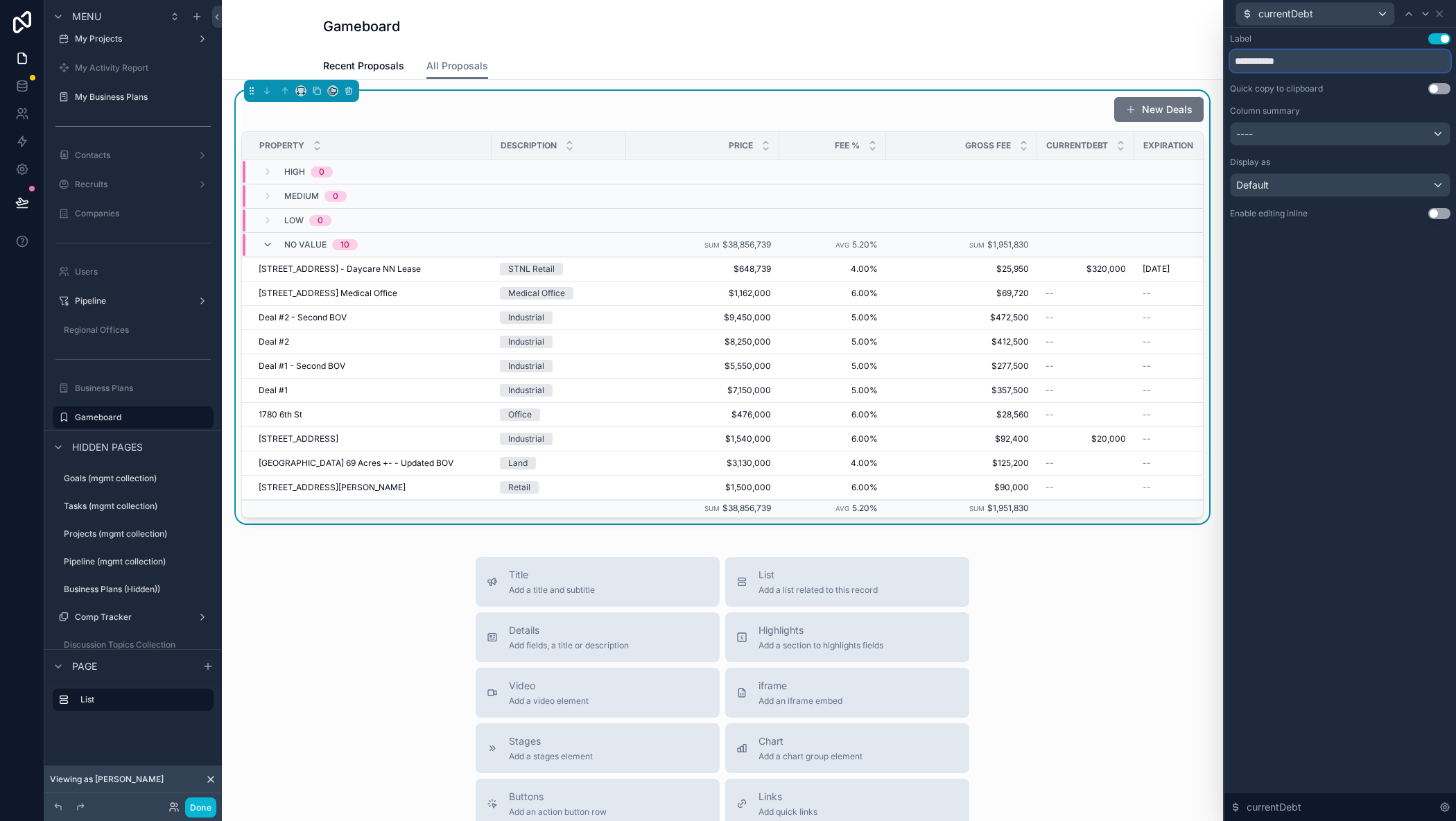
drag, startPoint x: 1269, startPoint y: 62, endPoint x: 1213, endPoint y: 59, distance: 56.1
click at [1213, 59] on div "**********" at bounding box center [728, 410] width 1456 height 821
type input "****"
click at [1439, 13] on icon at bounding box center [1439, 14] width 6 height 6
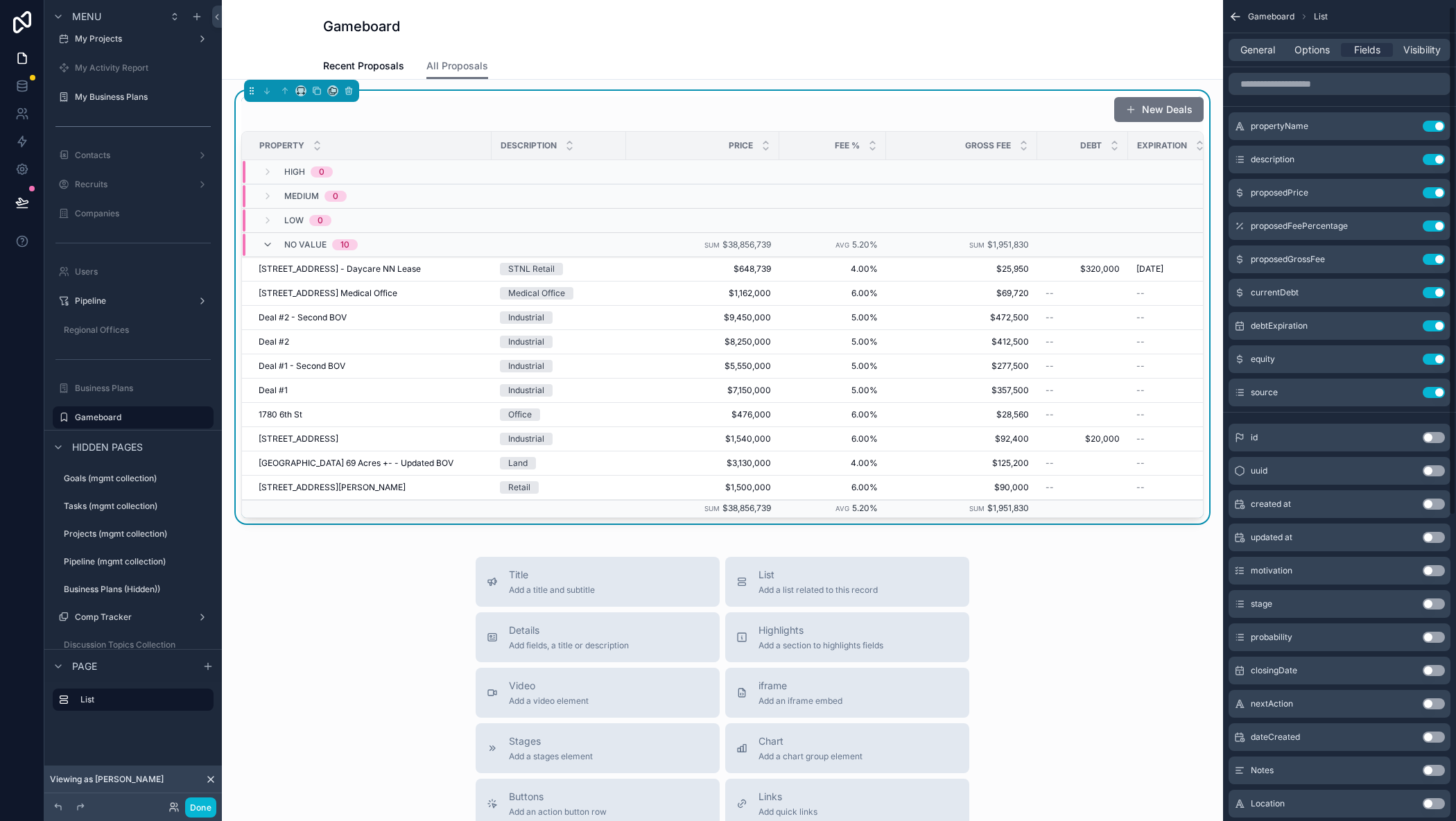
scroll to position [69, 0]
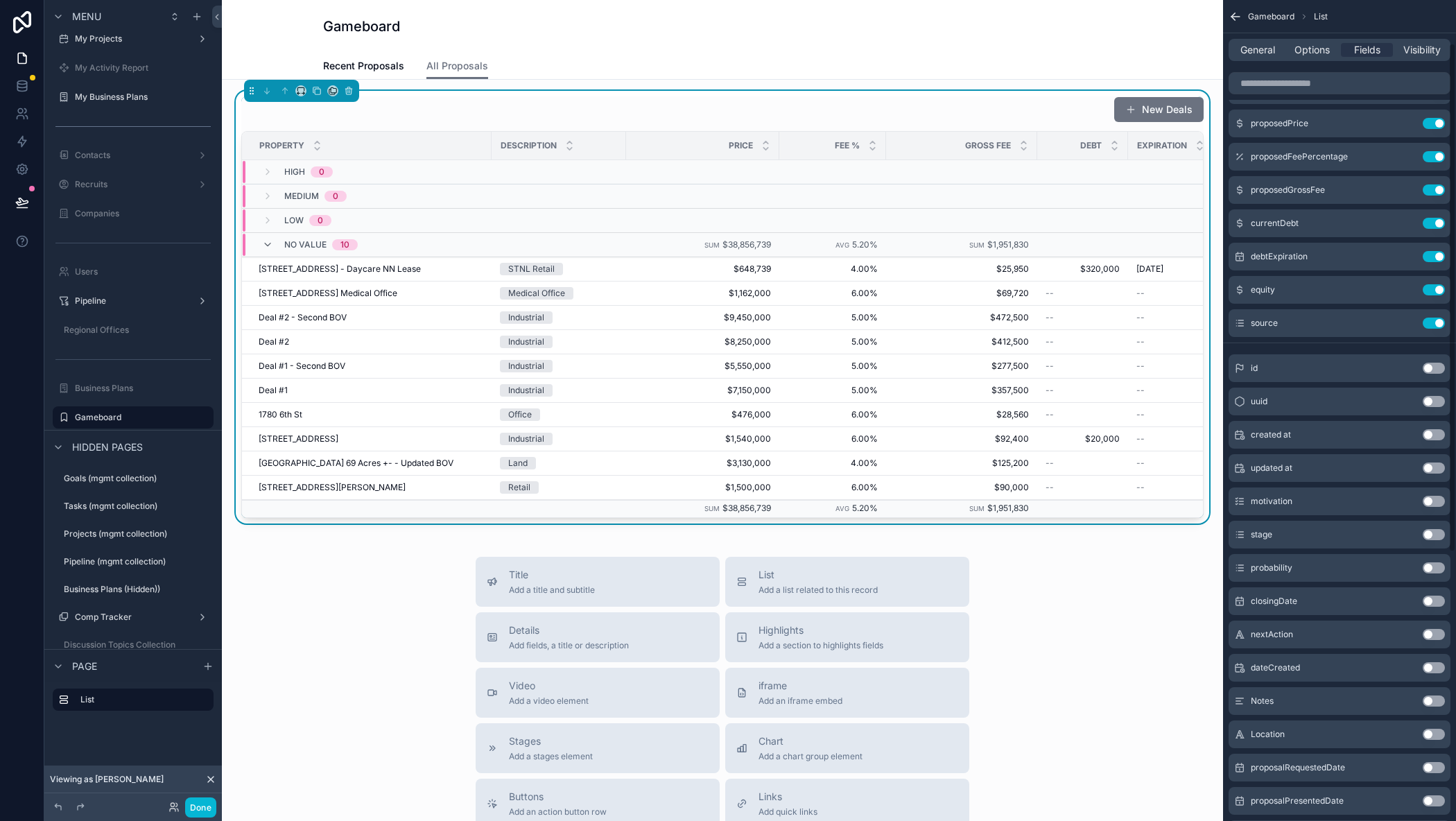
click at [1434, 502] on button "Use setting" at bounding box center [1434, 501] width 22 height 11
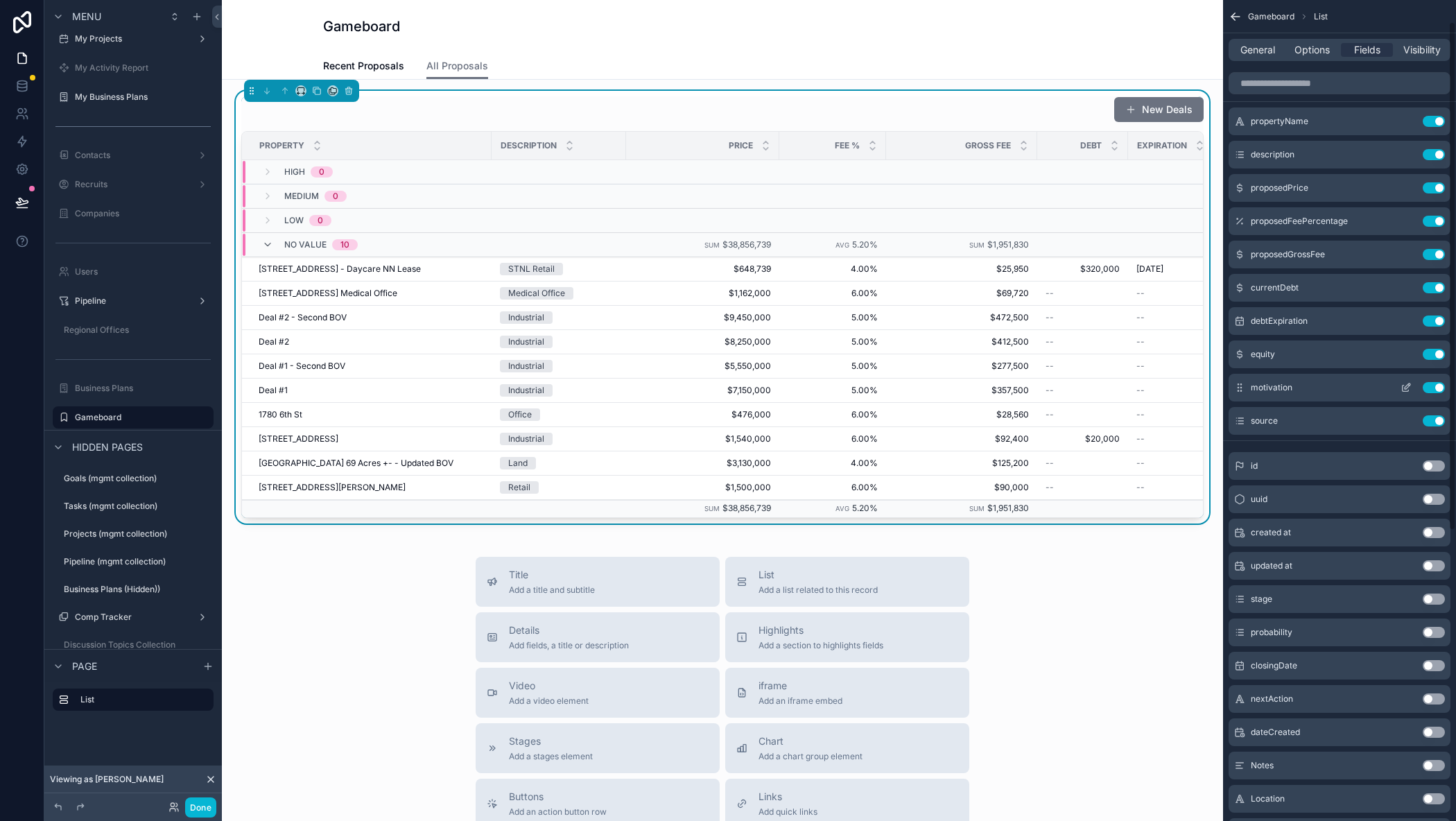
scroll to position [0, 0]
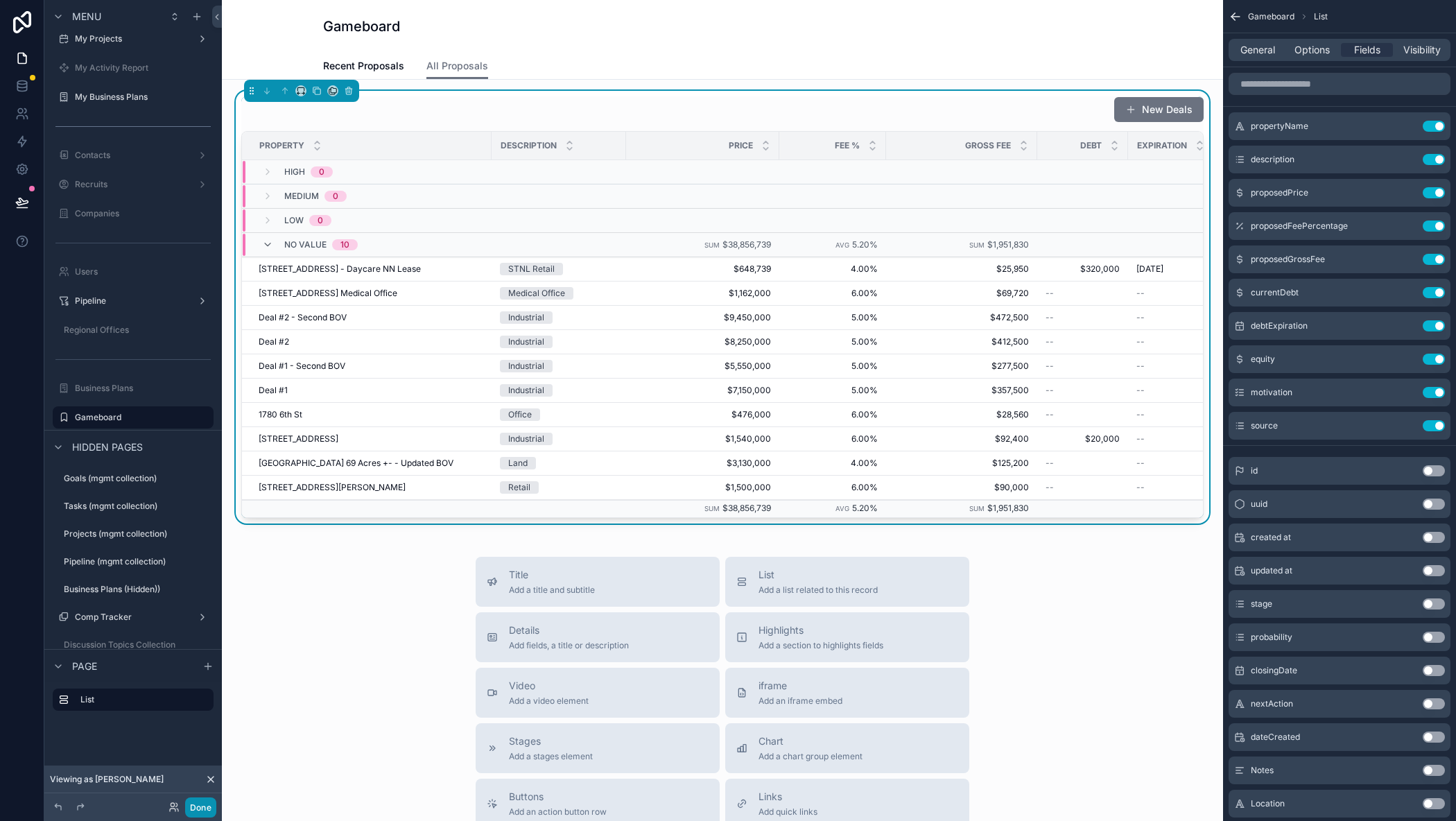
click at [197, 807] on button "Done" at bounding box center [200, 808] width 32 height 20
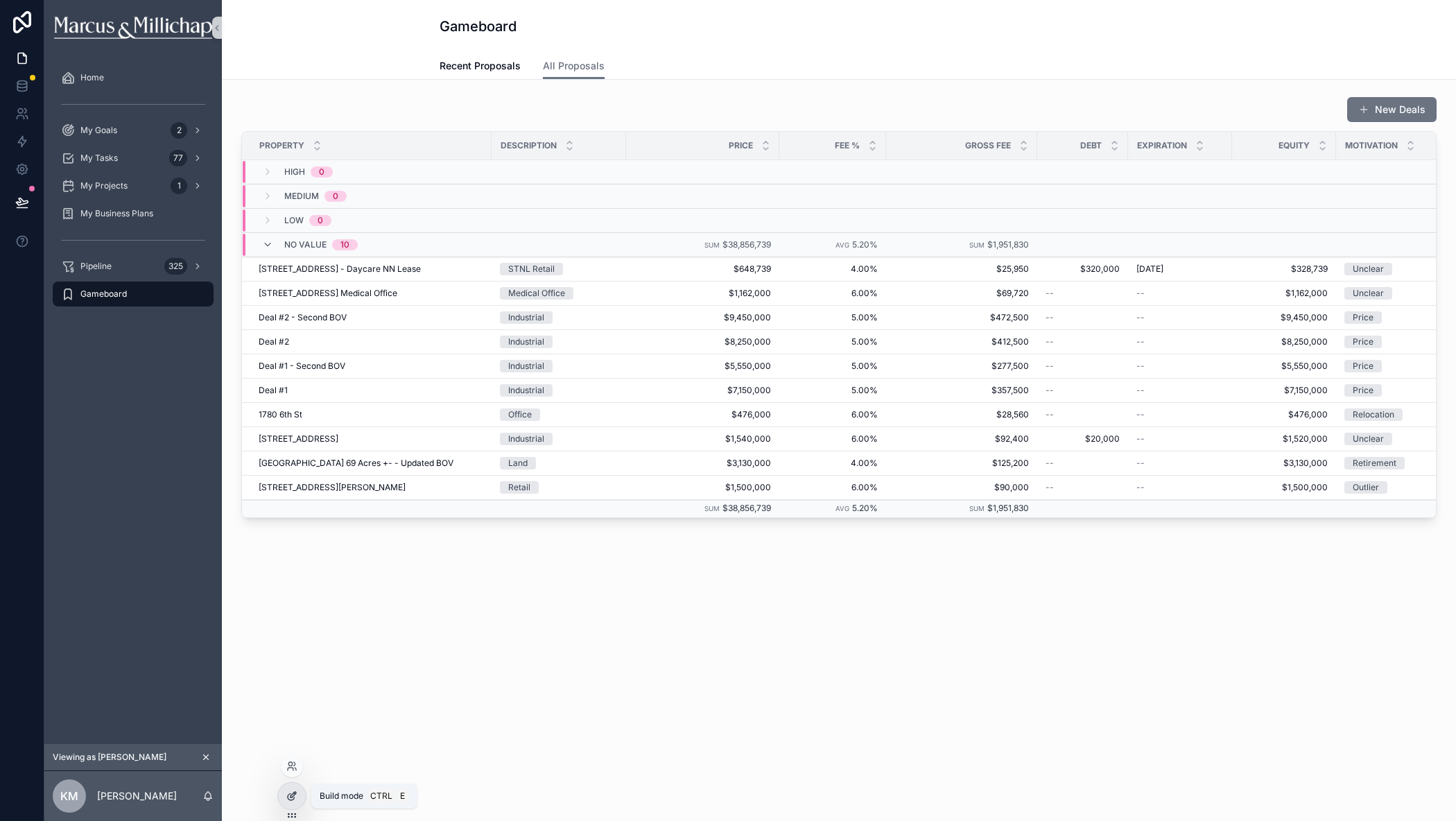
click at [283, 795] on div at bounding box center [292, 796] width 28 height 26
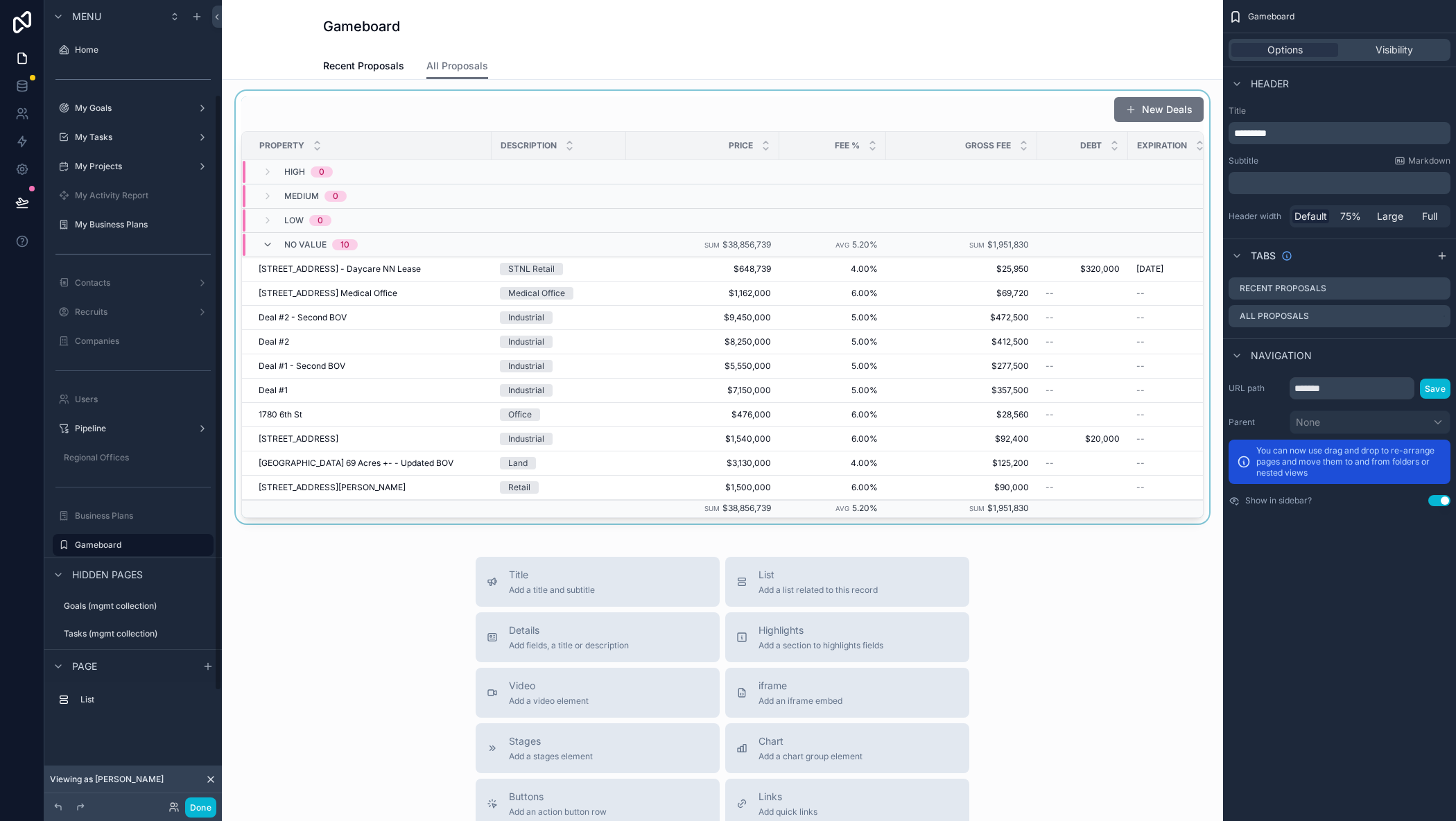
scroll to position [128, 0]
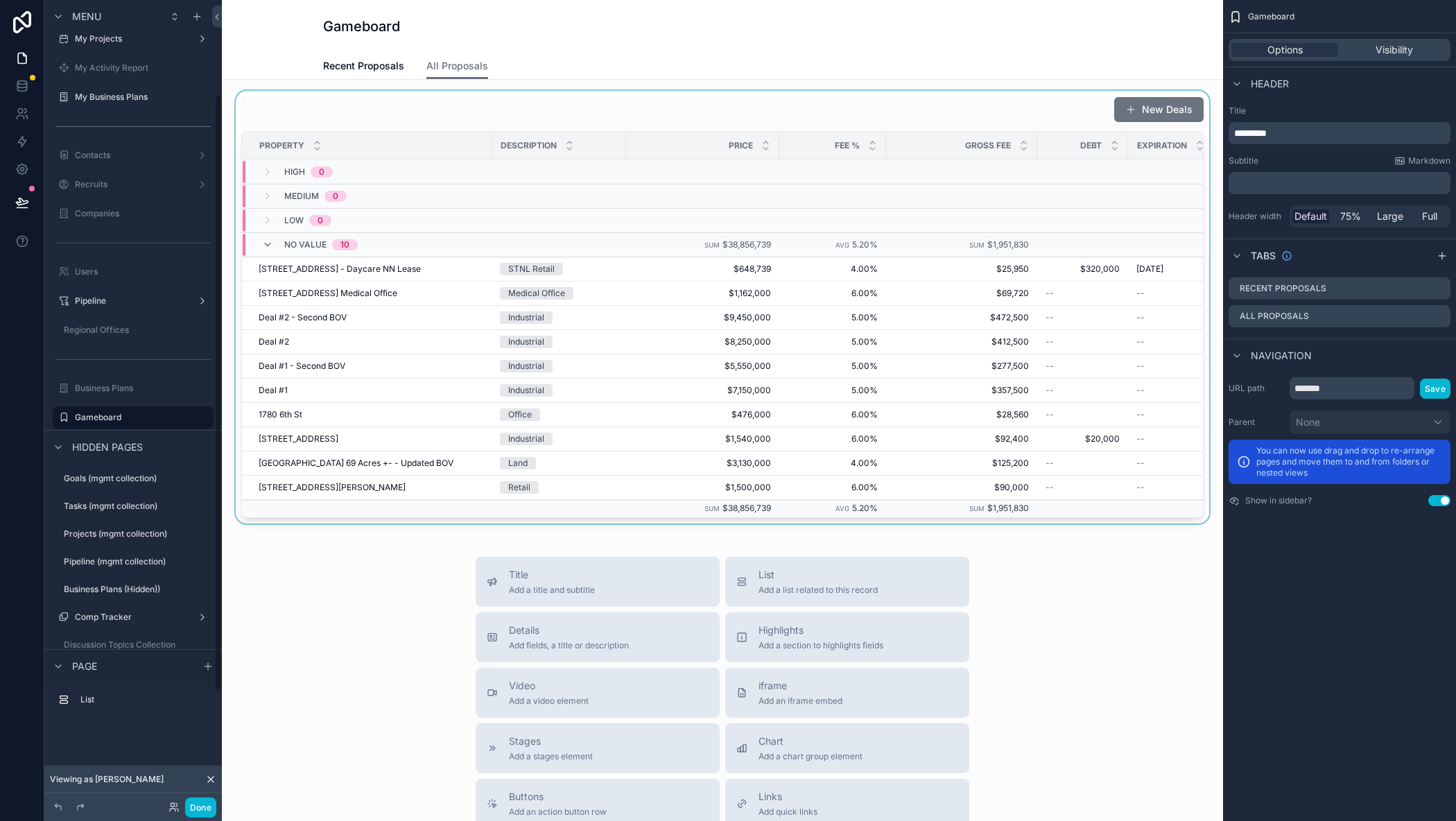
click at [365, 117] on div "scrollable content" at bounding box center [722, 306] width 979 height 433
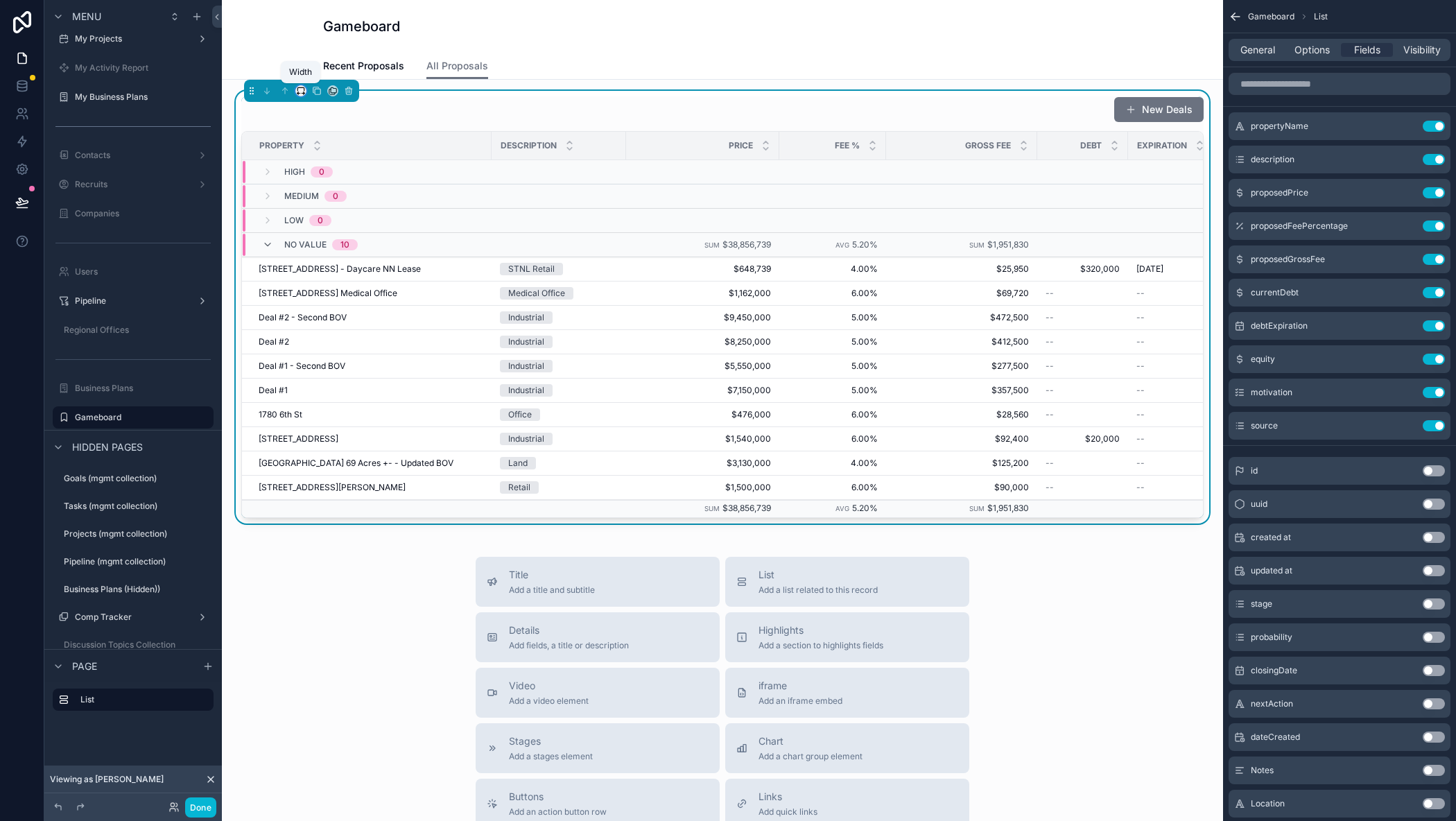
click at [297, 90] on icon "scrollable content" at bounding box center [300, 90] width 9 height 9
click at [334, 263] on div "Large" at bounding box center [330, 264] width 47 height 17
click at [299, 90] on icon "scrollable content" at bounding box center [300, 90] width 9 height 9
click at [316, 265] on div "Full width" at bounding box center [328, 274] width 60 height 25
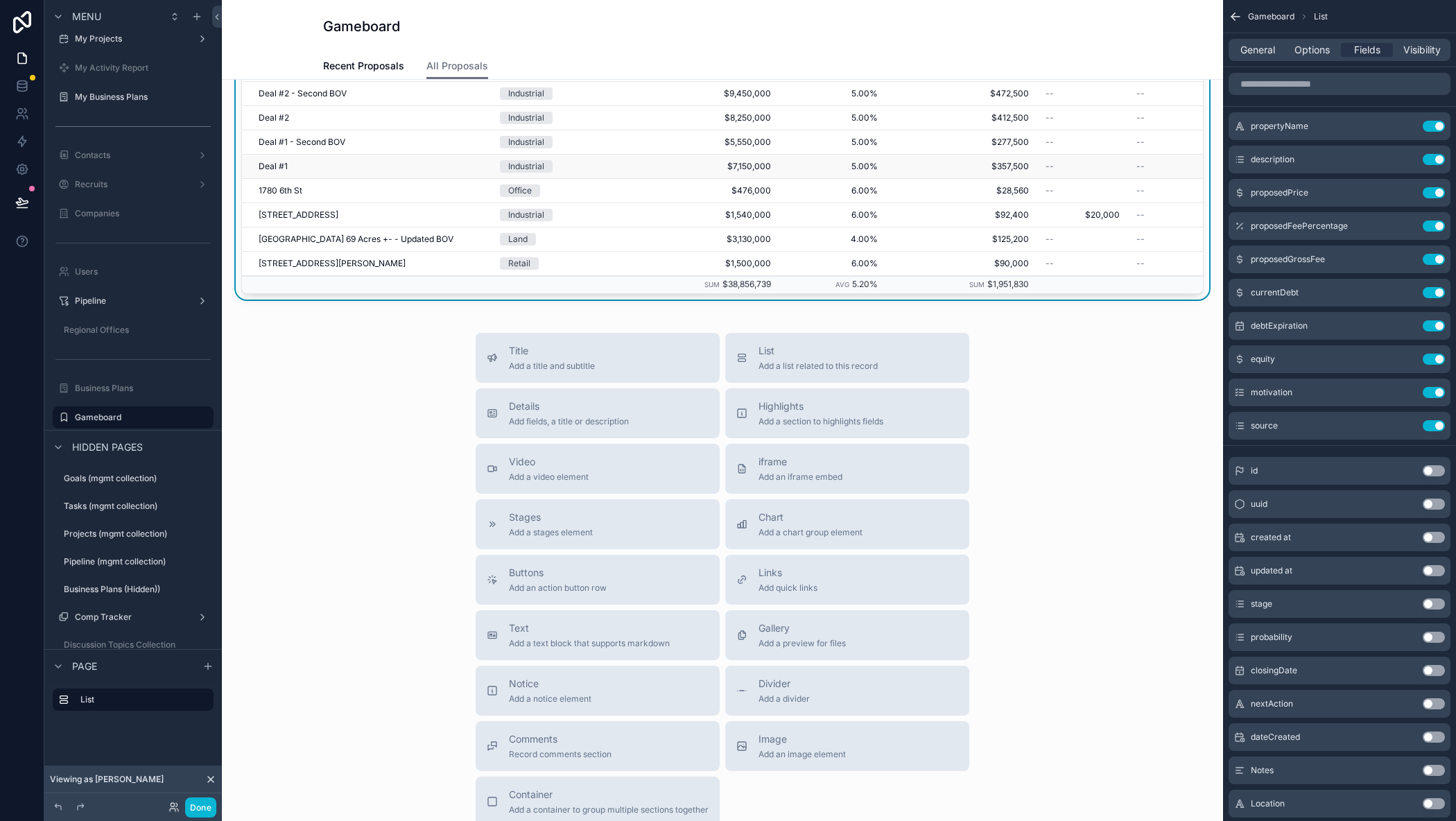
scroll to position [0, 0]
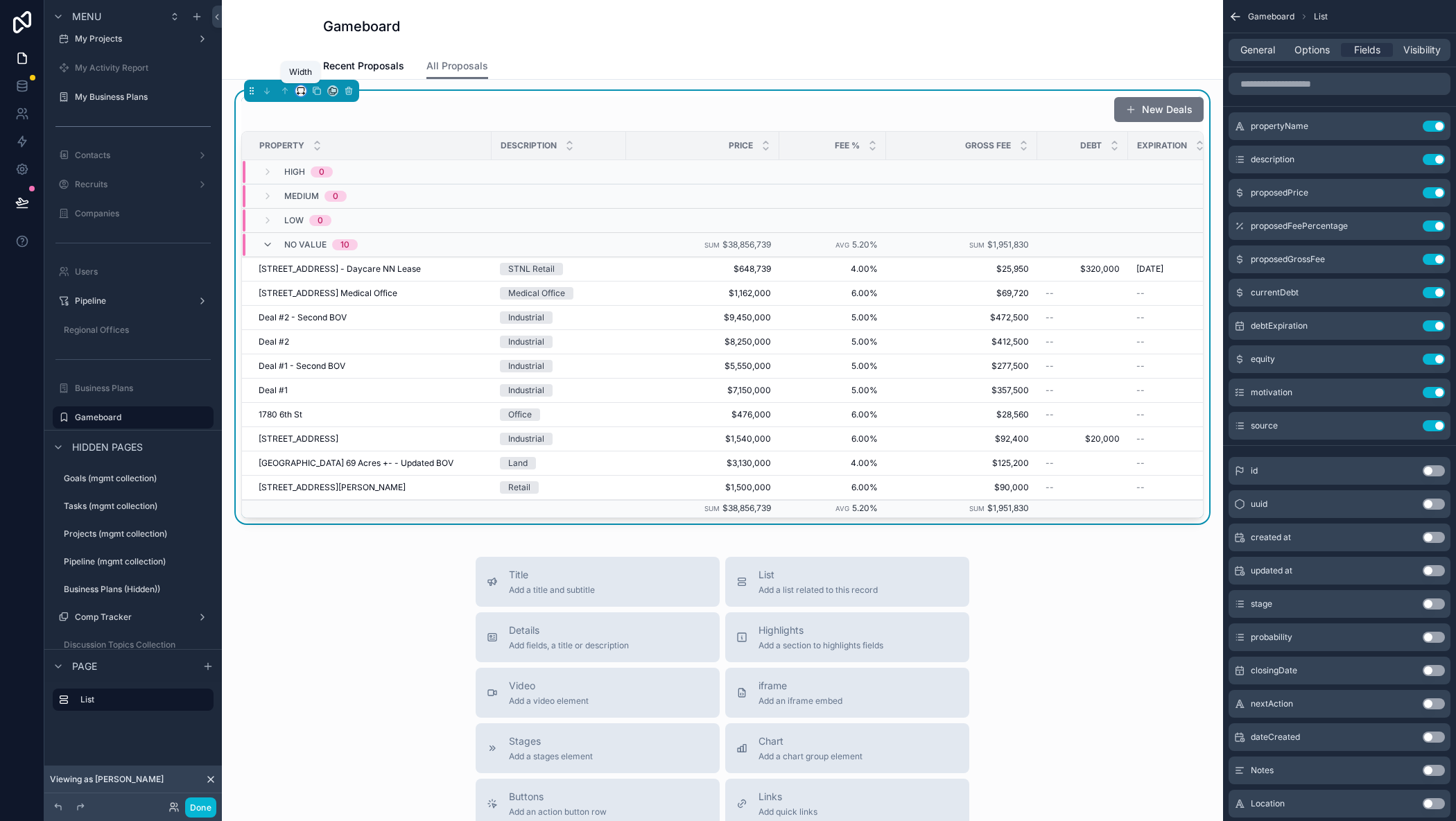
click at [298, 90] on icon "scrollable content" at bounding box center [300, 89] width 6 height 3
click at [630, 44] on div "scrollable content" at bounding box center [728, 410] width 1456 height 821
click at [200, 802] on button "Done" at bounding box center [200, 808] width 32 height 20
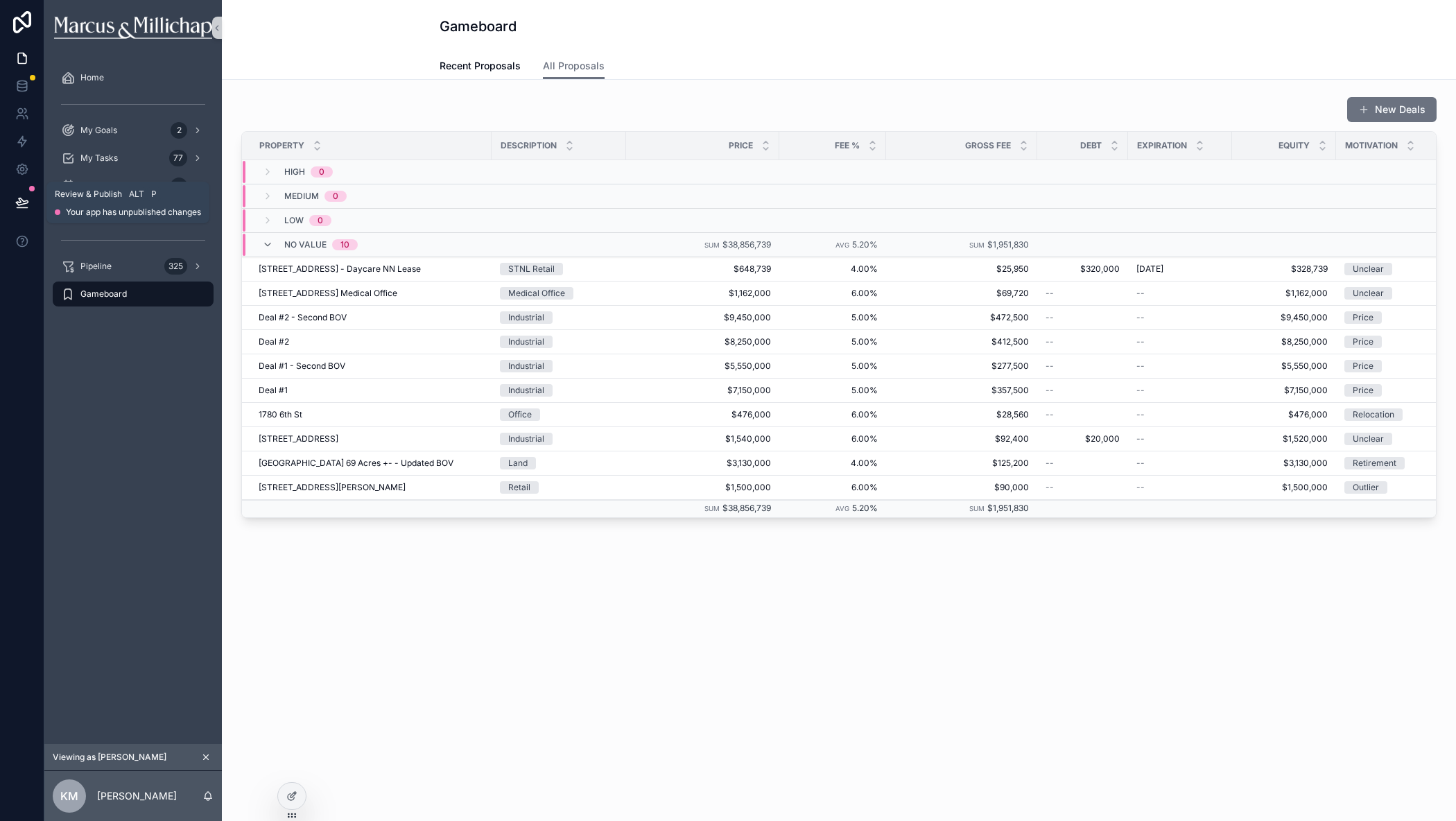
click at [24, 206] on icon at bounding box center [22, 202] width 14 height 14
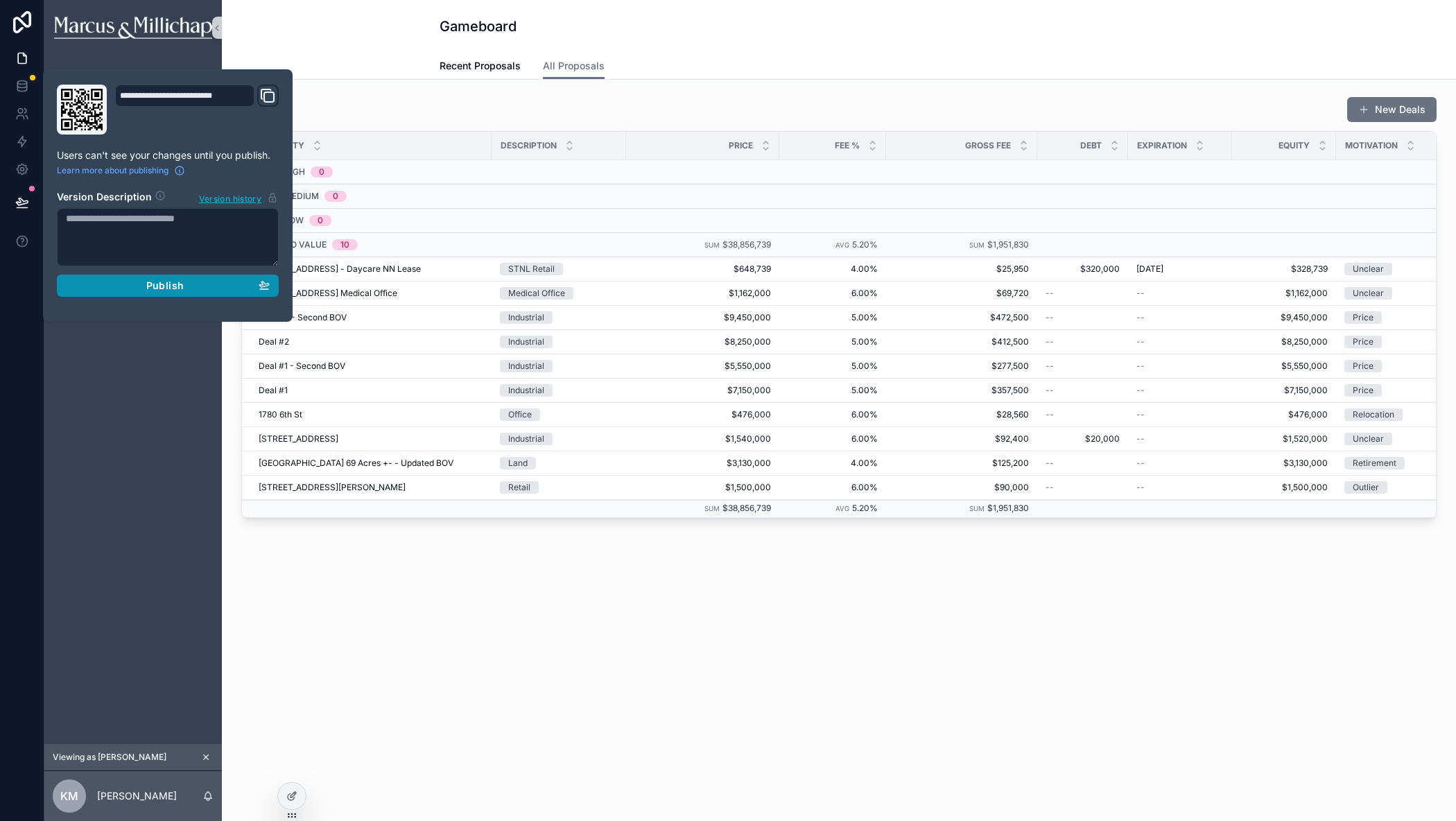
click at [131, 287] on div "Publish" at bounding box center [167, 286] width 204 height 13
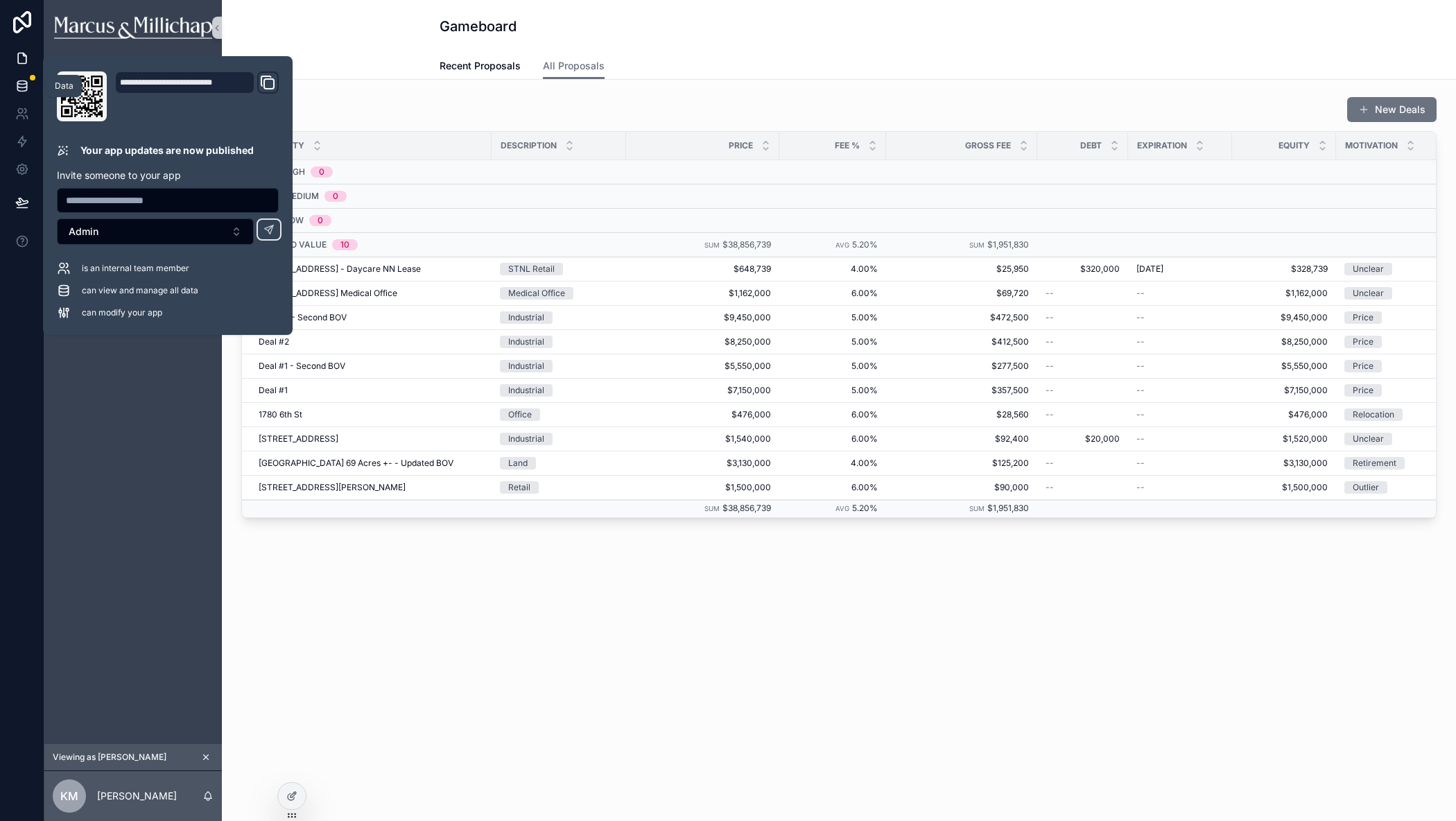
click at [25, 84] on icon at bounding box center [22, 86] width 14 height 14
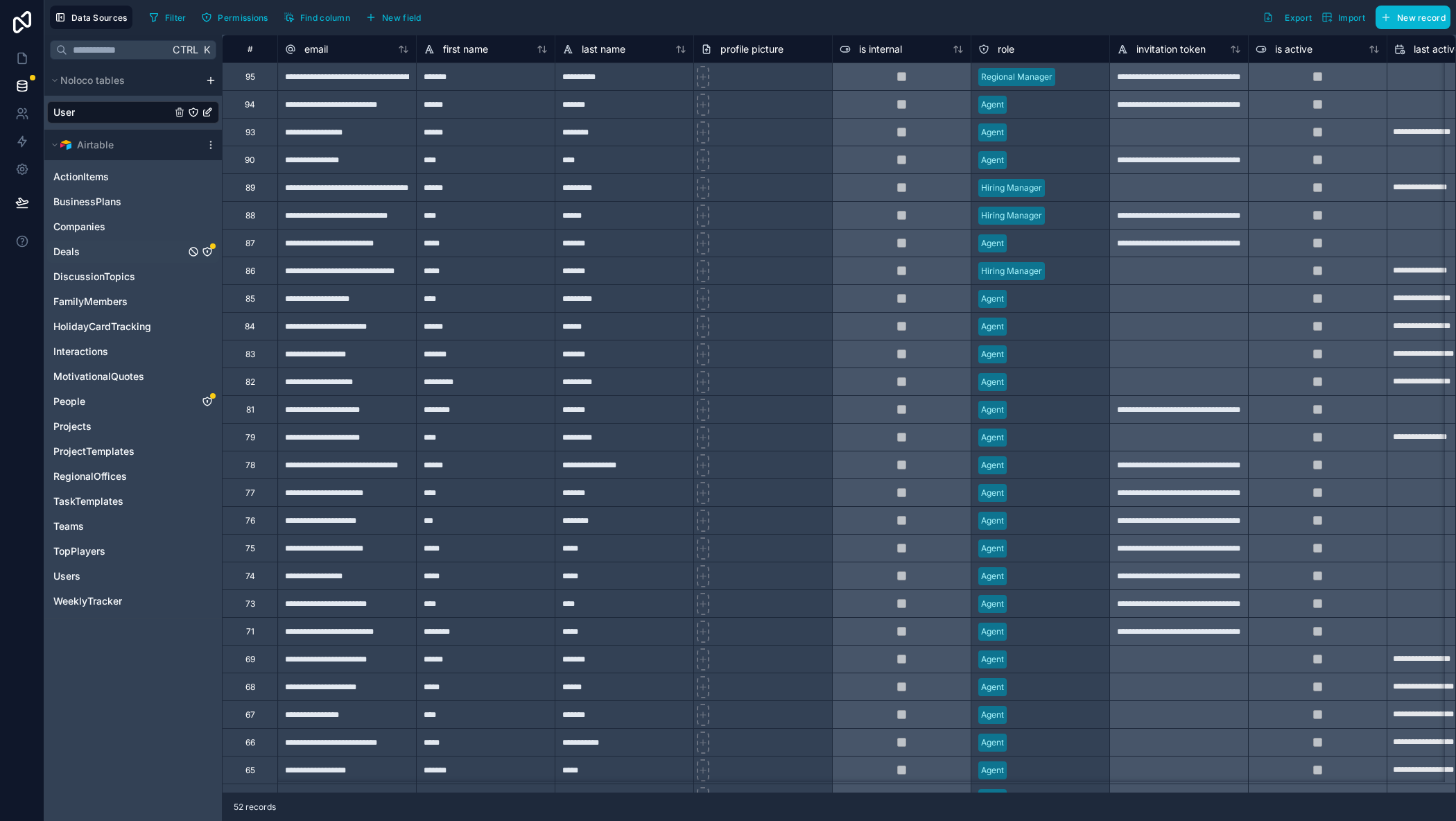
click at [206, 251] on icon "Deals" at bounding box center [206, 251] width 1 height 1
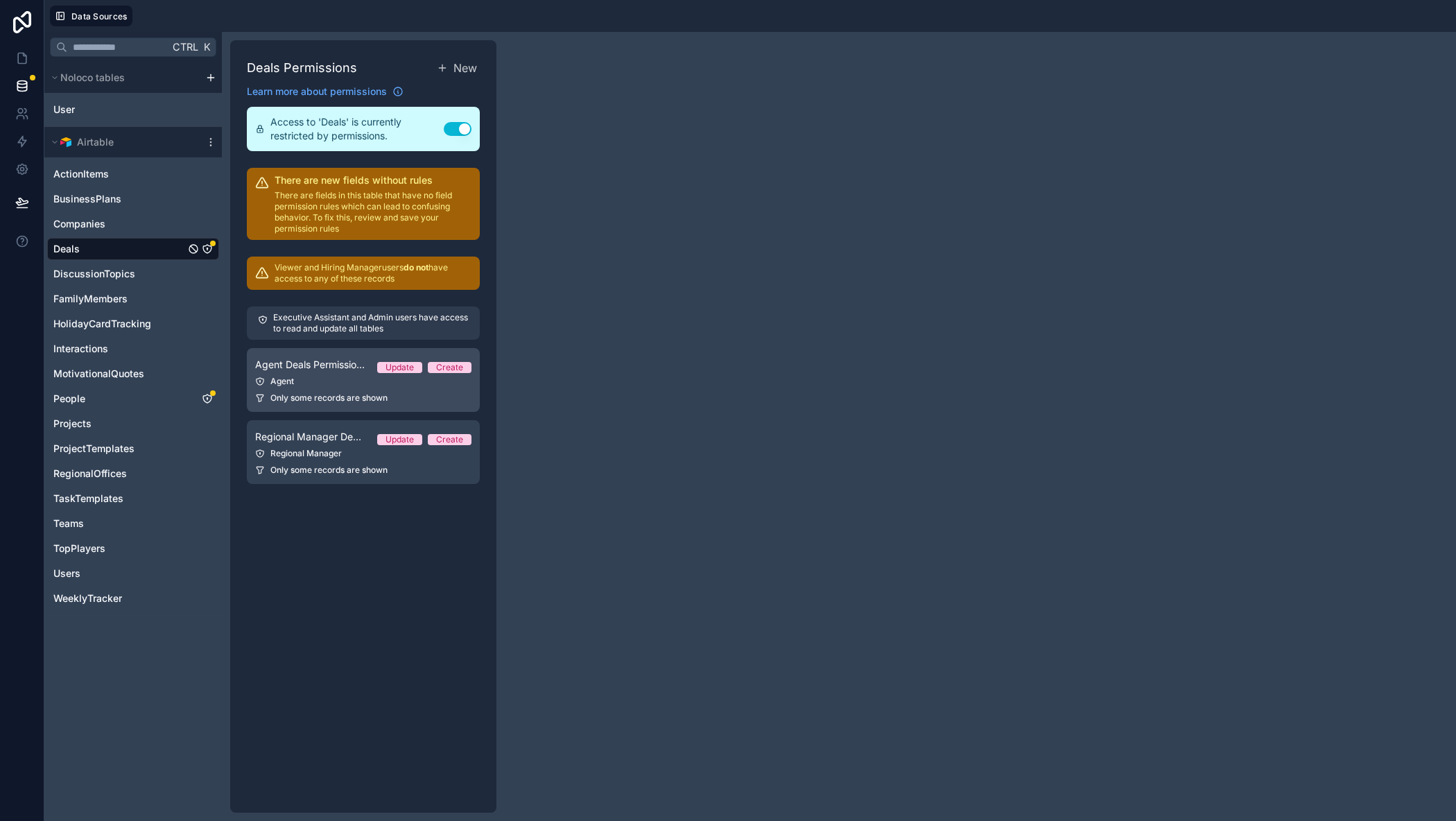
click at [330, 374] on link "Agent Deals Permissions Update Create Agent Only some records are shown" at bounding box center [363, 380] width 233 height 64
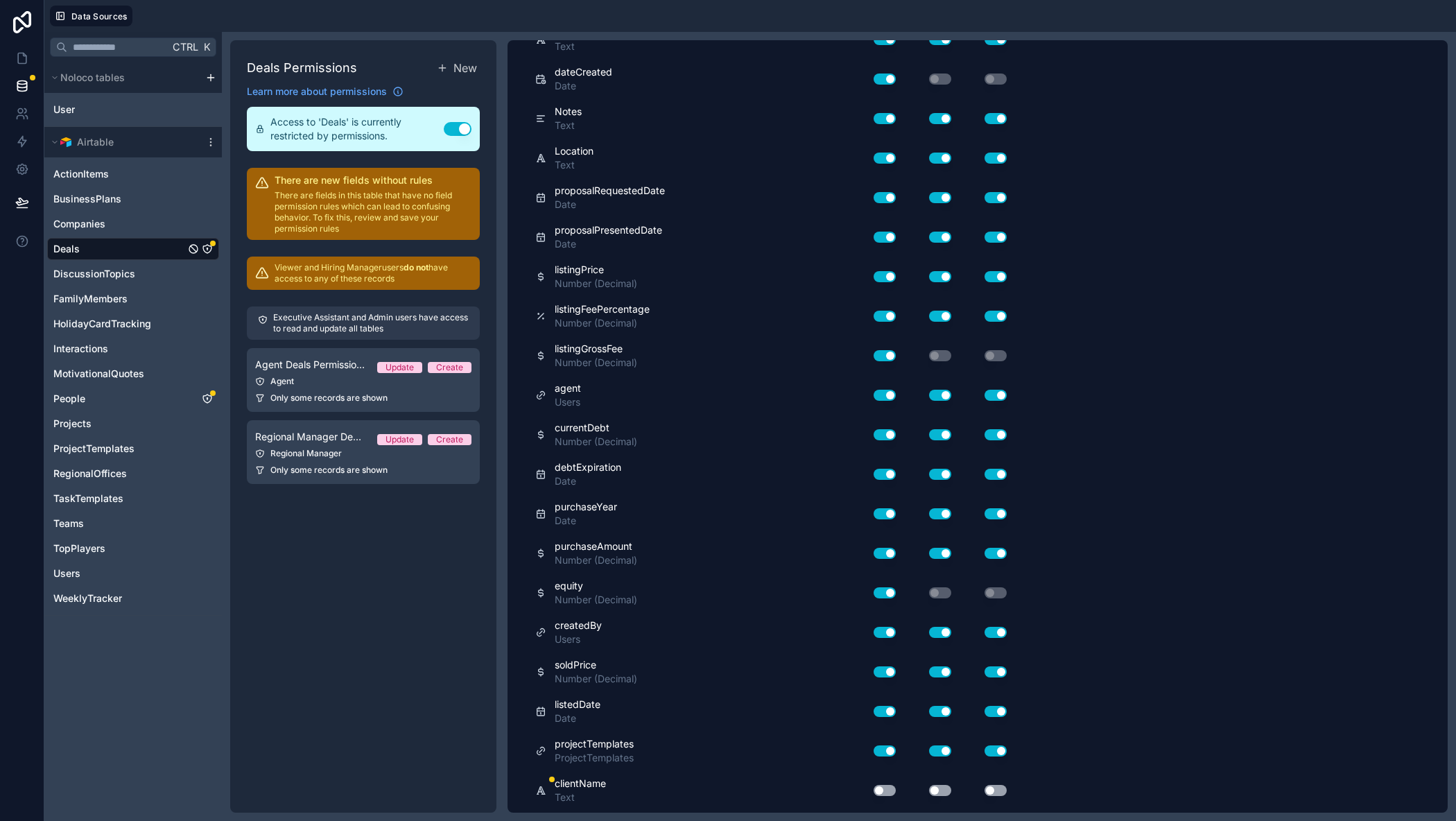
scroll to position [809, 0]
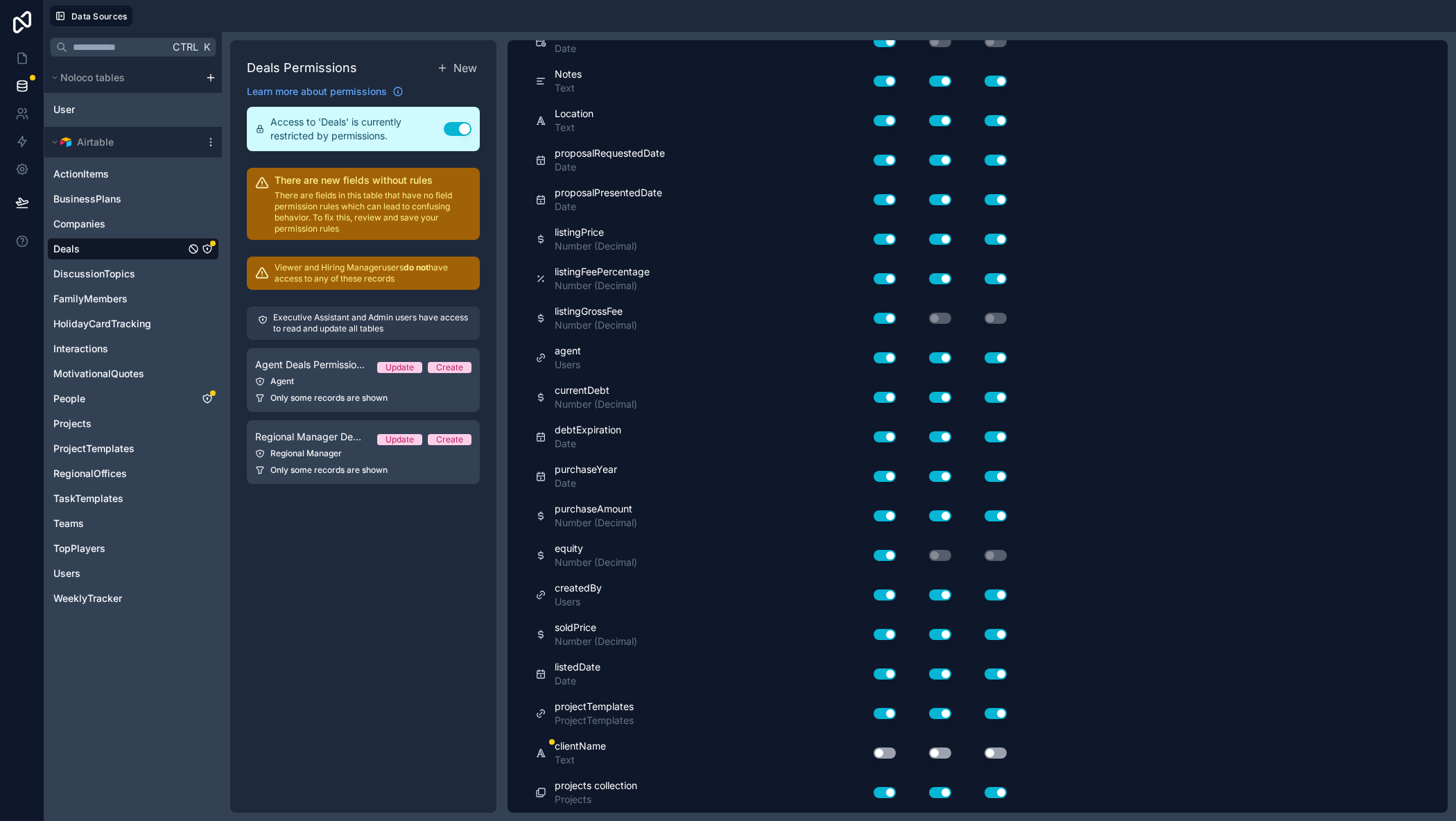
click at [880, 751] on button "Use setting" at bounding box center [885, 753] width 22 height 11
click at [943, 755] on button "Use setting" at bounding box center [940, 753] width 22 height 11
click at [1002, 754] on button "Use setting" at bounding box center [995, 753] width 22 height 11
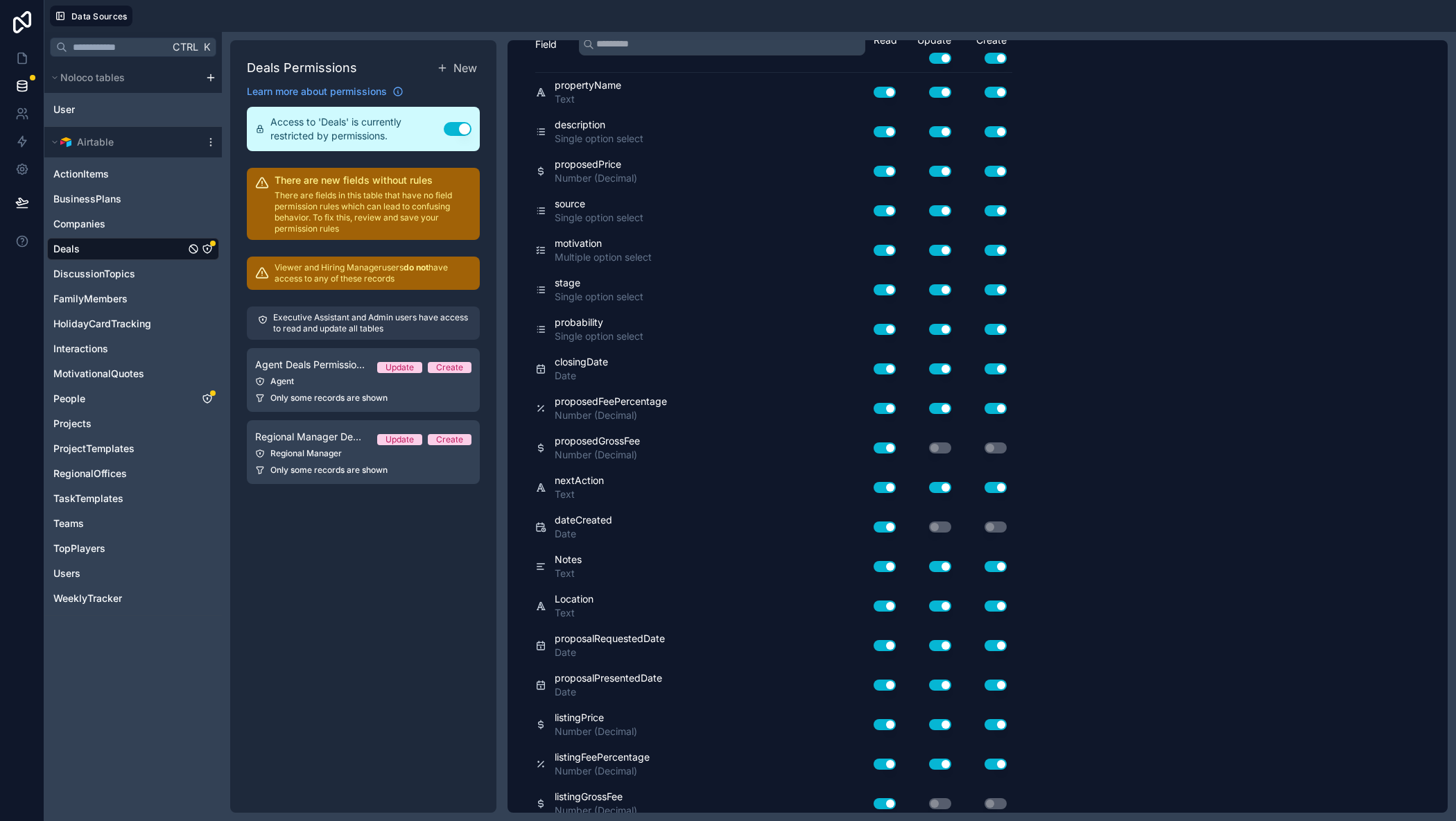
scroll to position [0, 0]
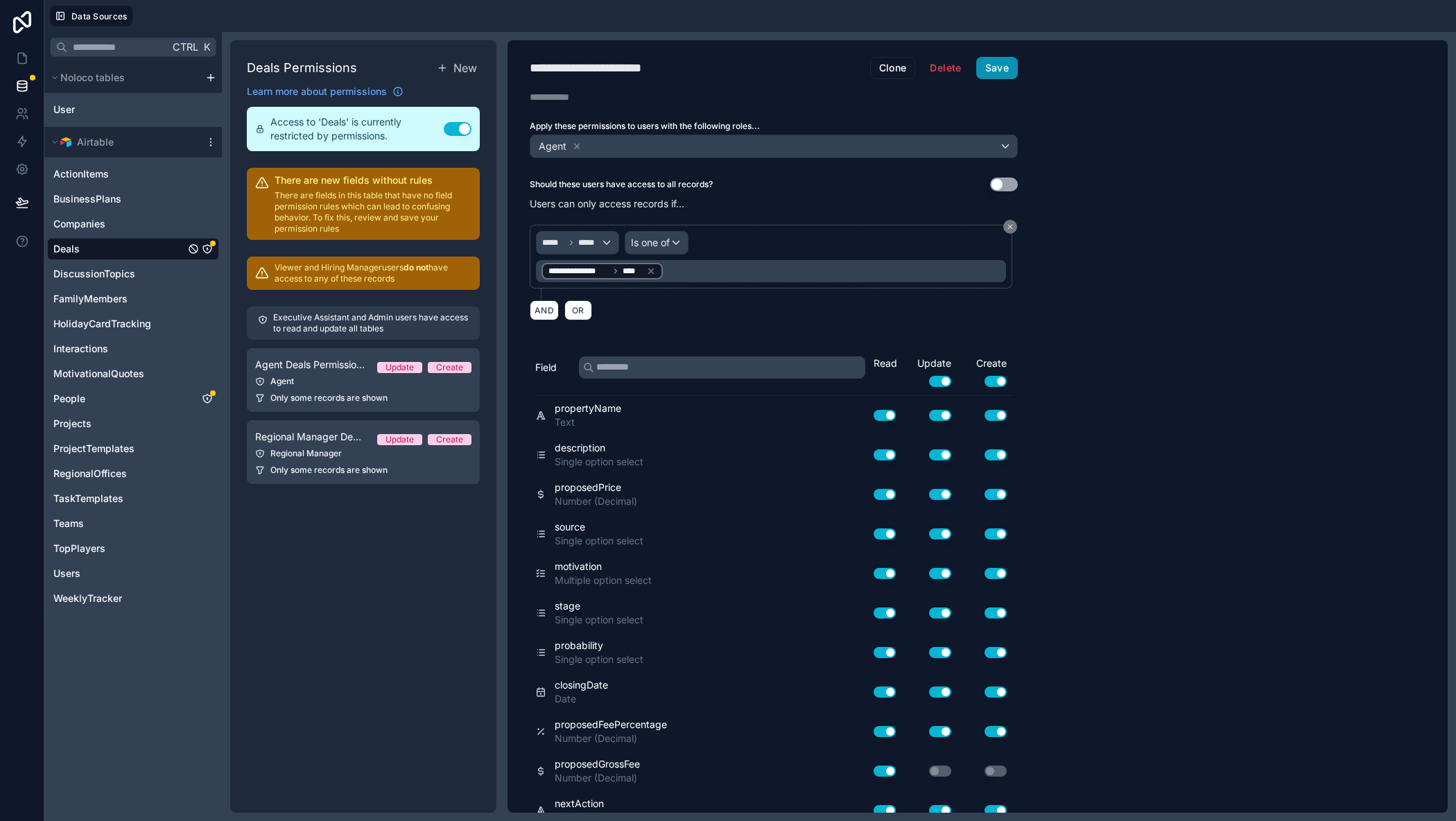
click at [1006, 66] on button "Save" at bounding box center [996, 68] width 42 height 22
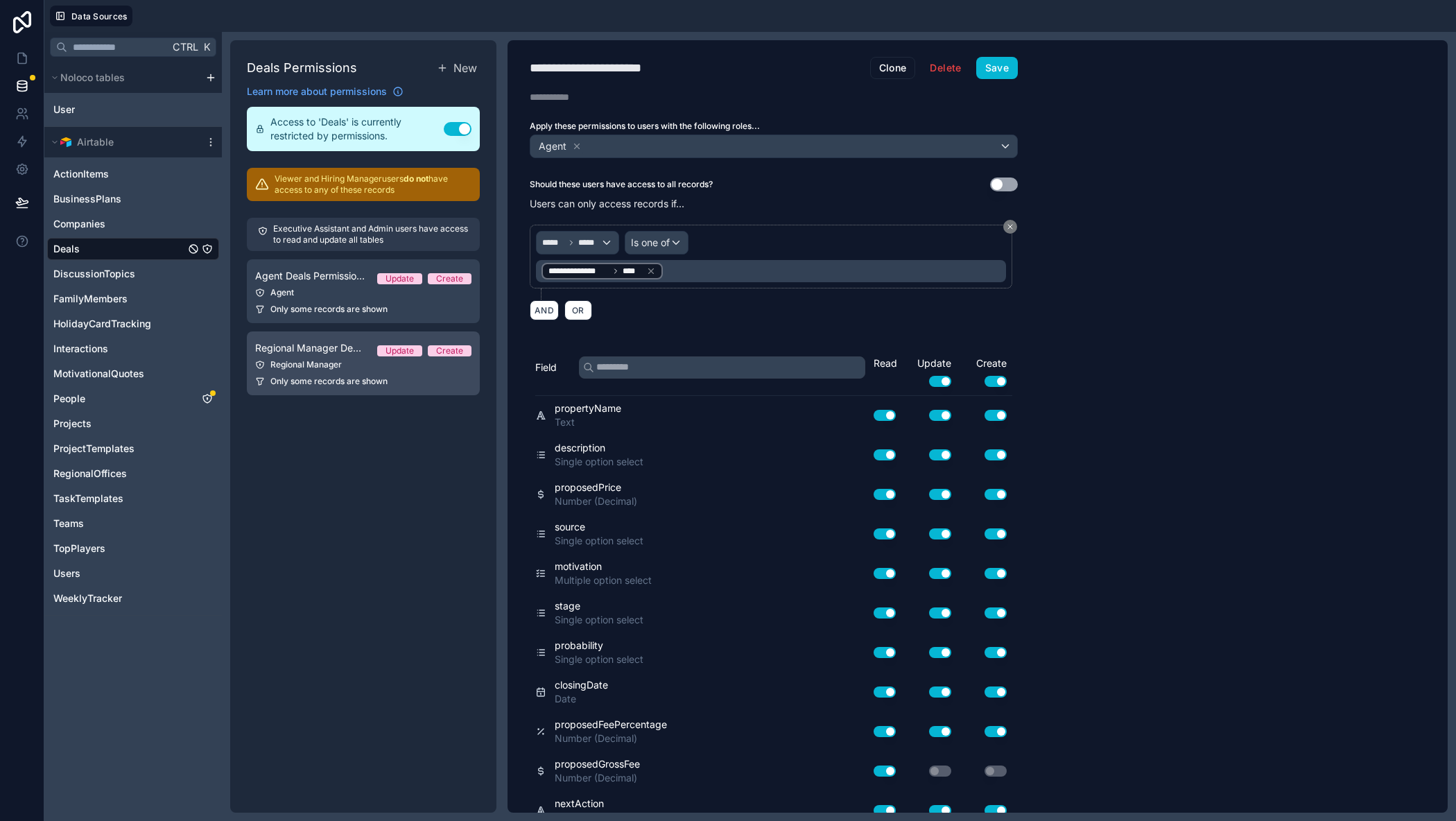
click at [382, 364] on div "Regional Manager" at bounding box center [363, 364] width 217 height 11
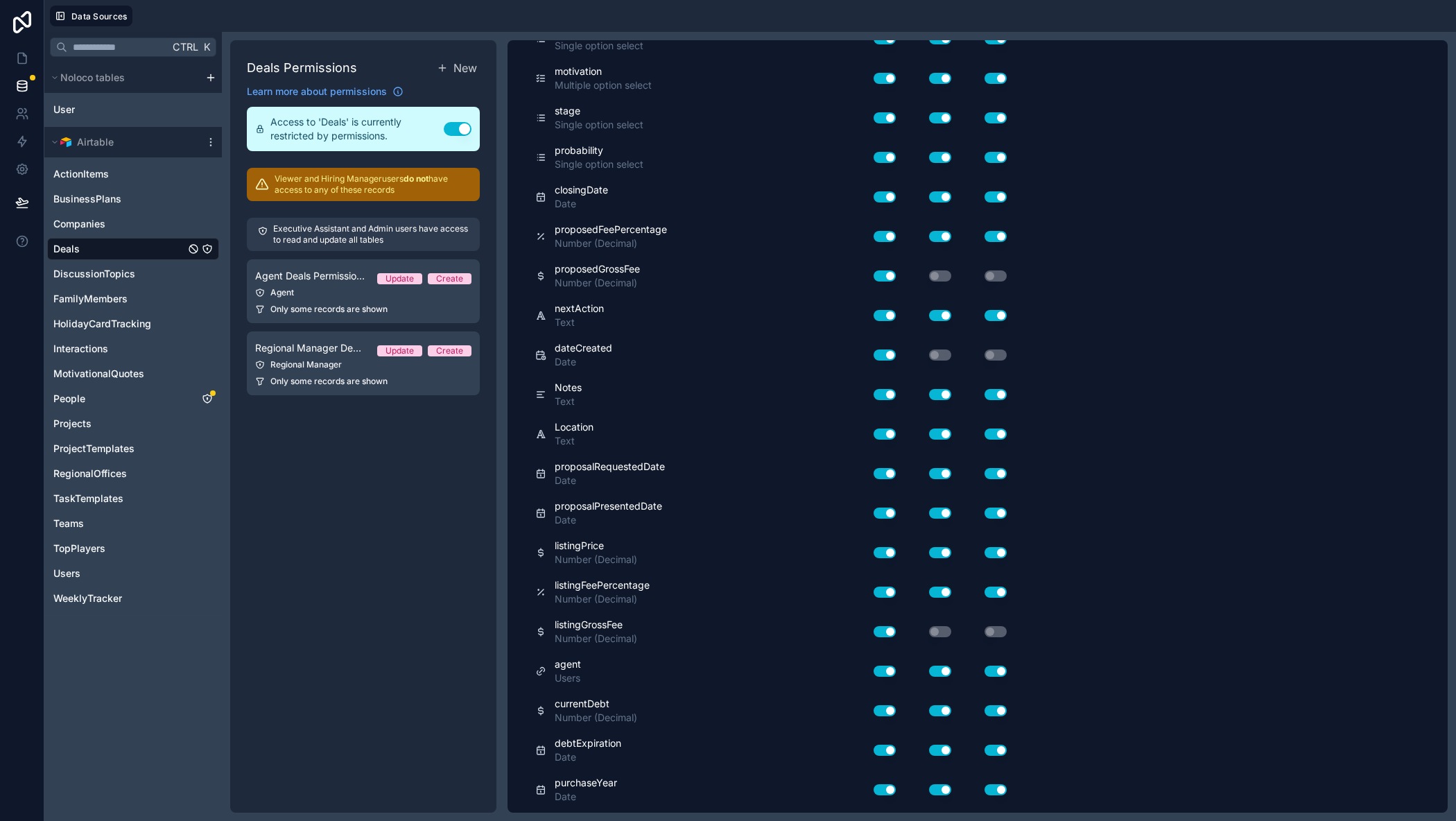
scroll to position [937, 0]
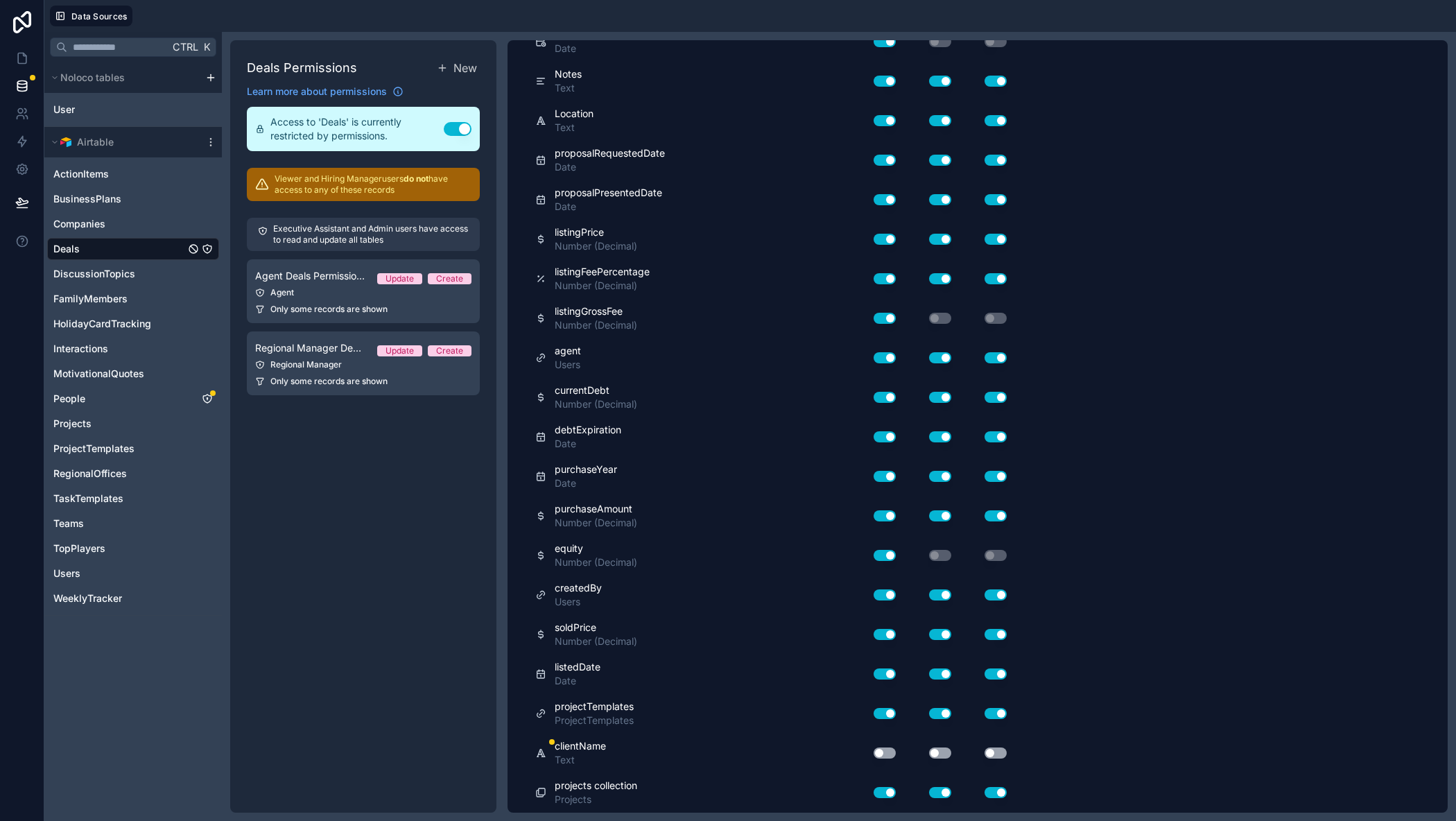
click at [993, 751] on button "Use setting" at bounding box center [995, 753] width 22 height 11
click at [937, 750] on button "Use setting" at bounding box center [940, 753] width 22 height 11
click at [881, 750] on button "Use setting" at bounding box center [885, 753] width 22 height 11
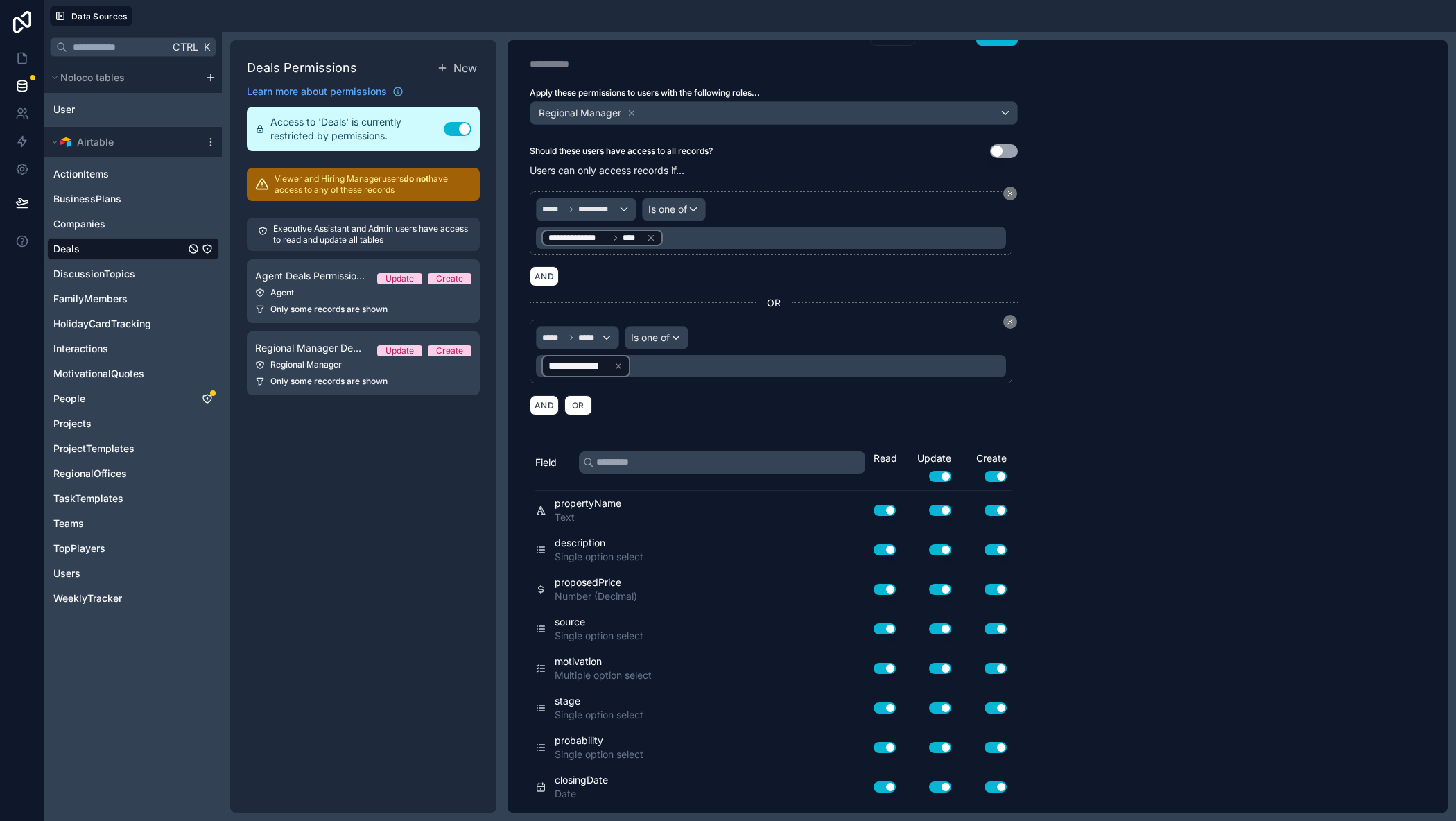
scroll to position [0, 0]
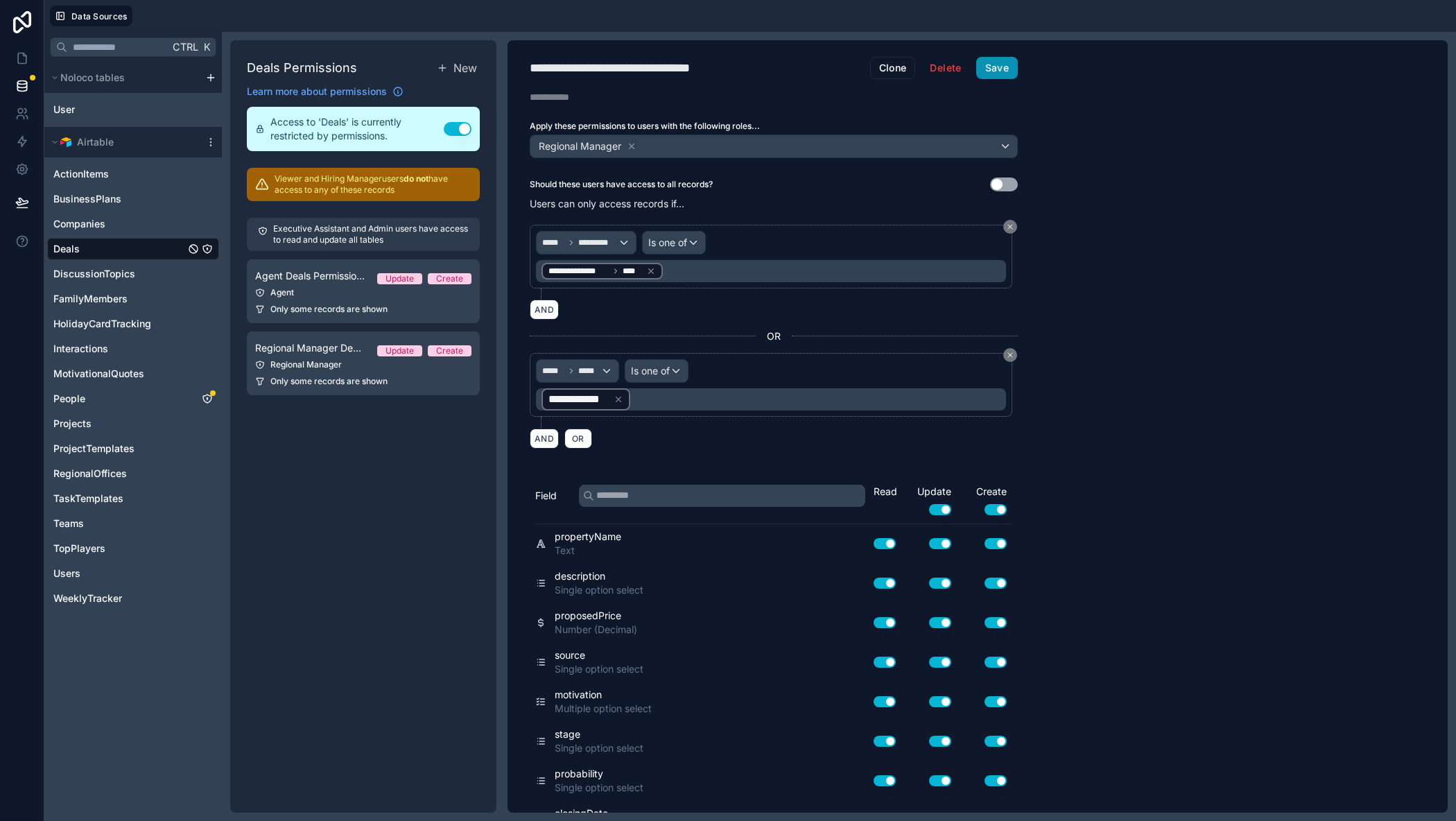
click at [1015, 66] on button "Save" at bounding box center [996, 68] width 42 height 22
click at [32, 84] on link at bounding box center [21, 86] width 44 height 28
click at [209, 398] on icon "People" at bounding box center [206, 399] width 11 height 11
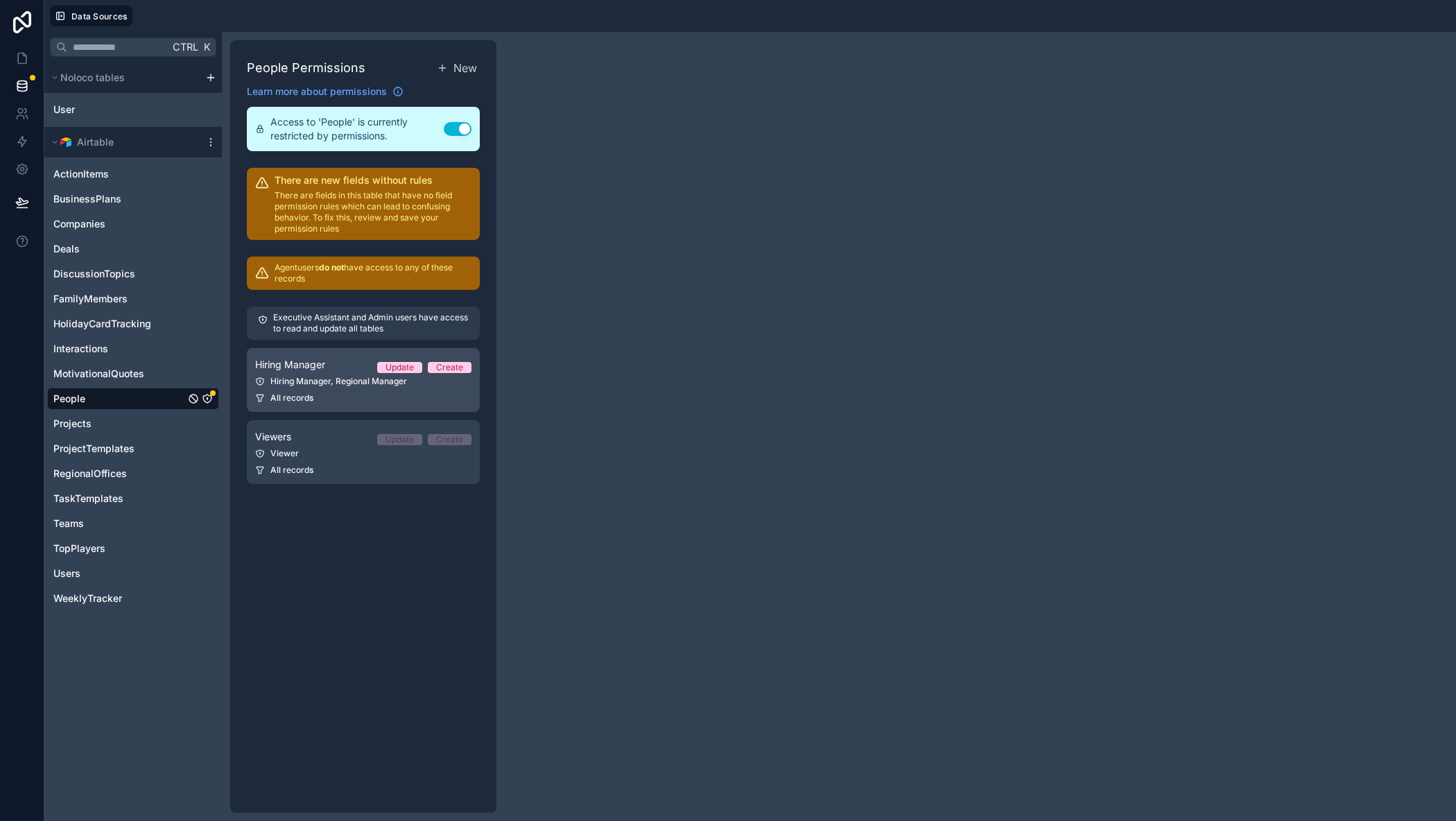
click at [334, 375] on link "Hiring Manager Update Create Hiring Manager, Regional Manager All records" at bounding box center [363, 380] width 233 height 64
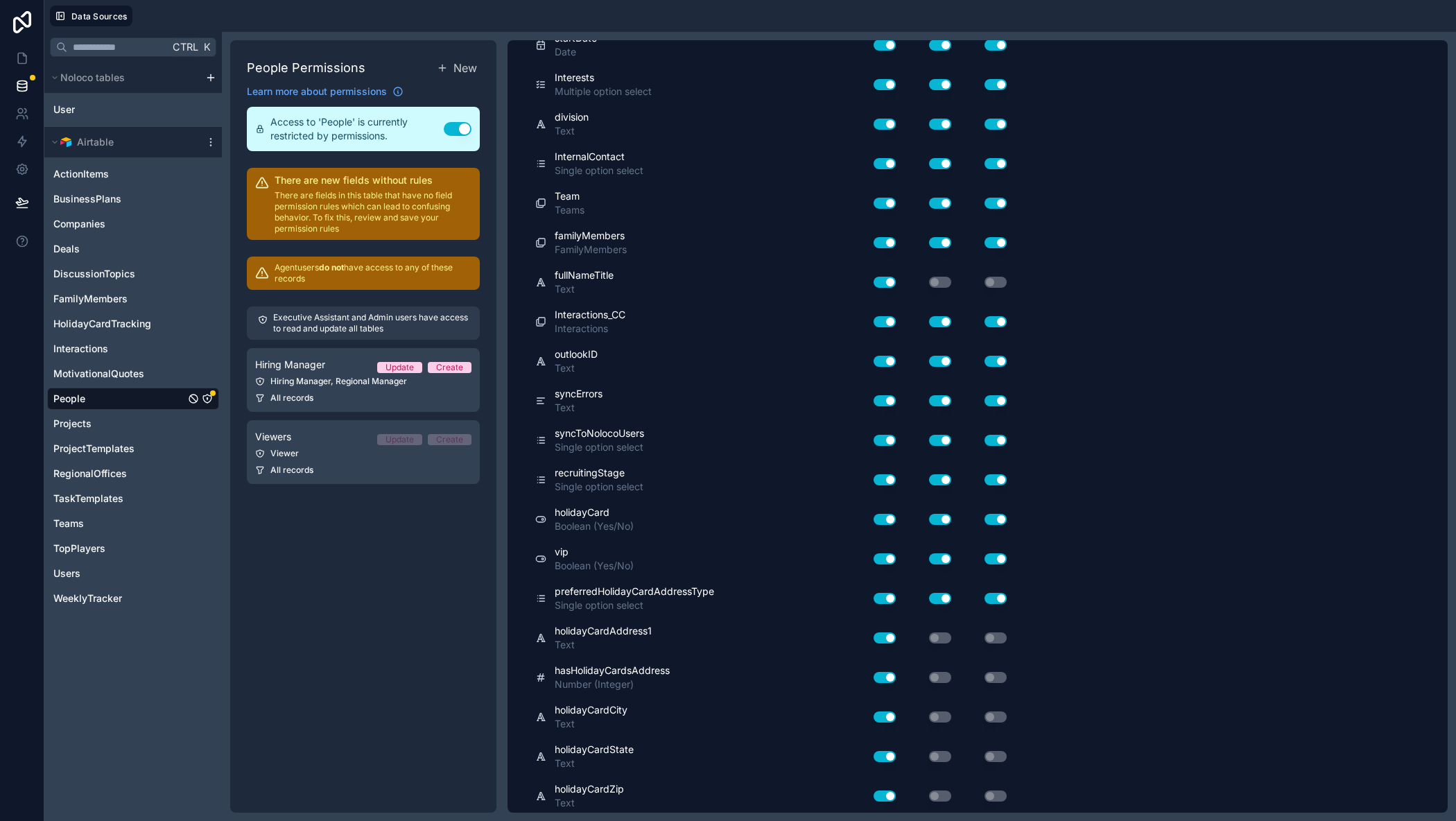
scroll to position [1360, 0]
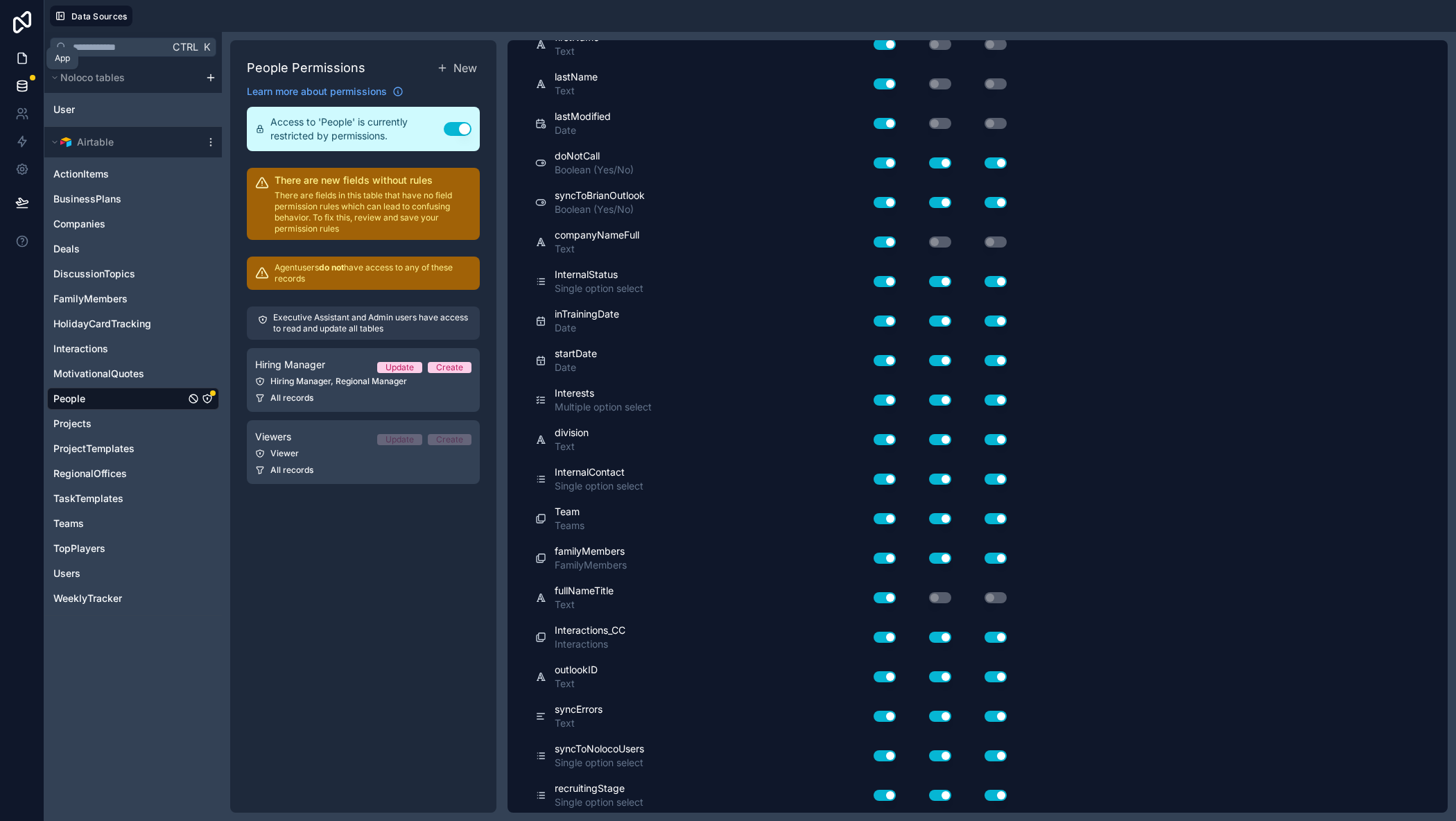
click at [24, 61] on icon at bounding box center [22, 58] width 14 height 14
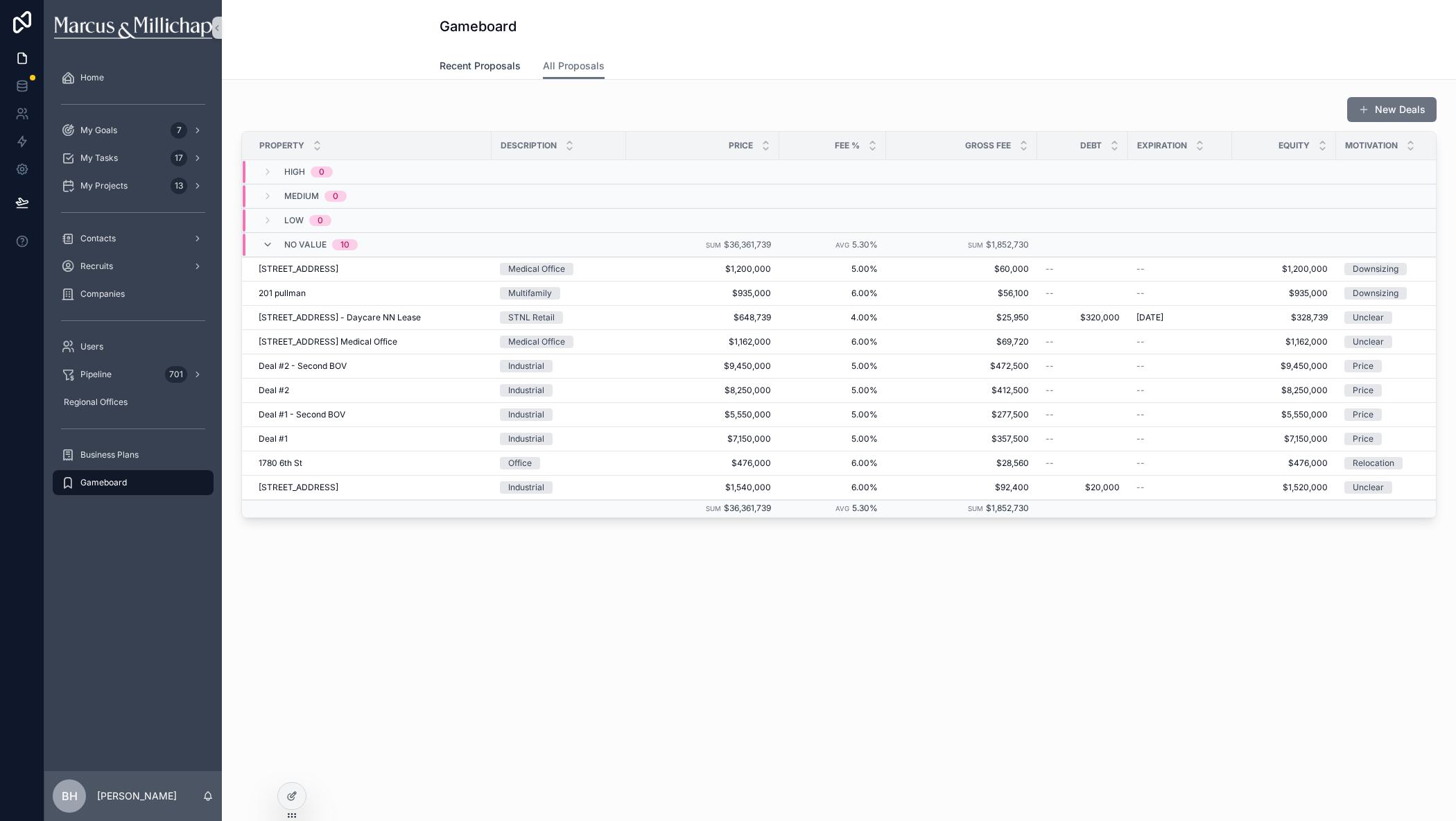
click at [496, 67] on span "Recent Proposals" at bounding box center [479, 66] width 81 height 14
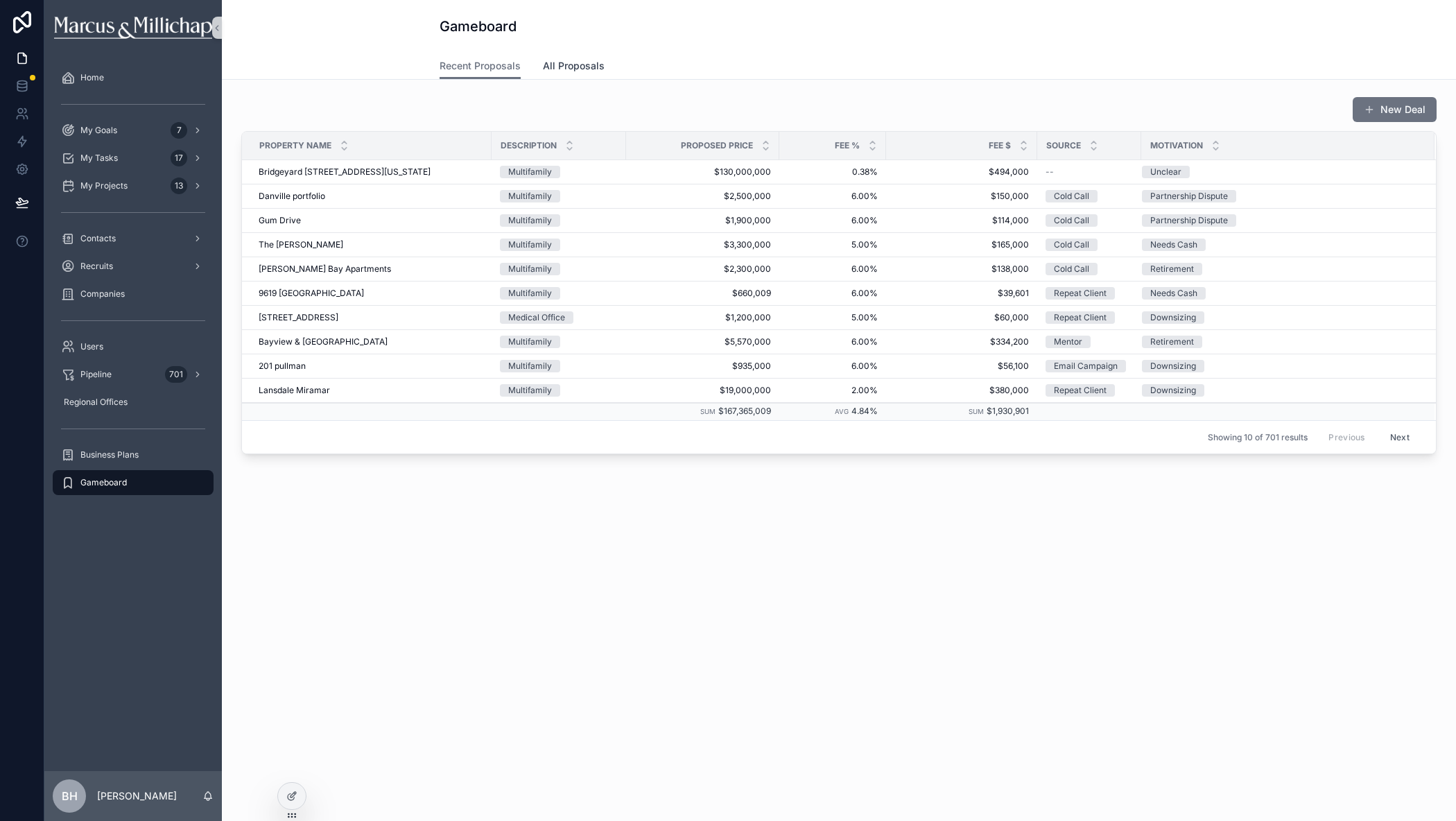
click at [568, 73] on link "All Proposals" at bounding box center [573, 67] width 61 height 28
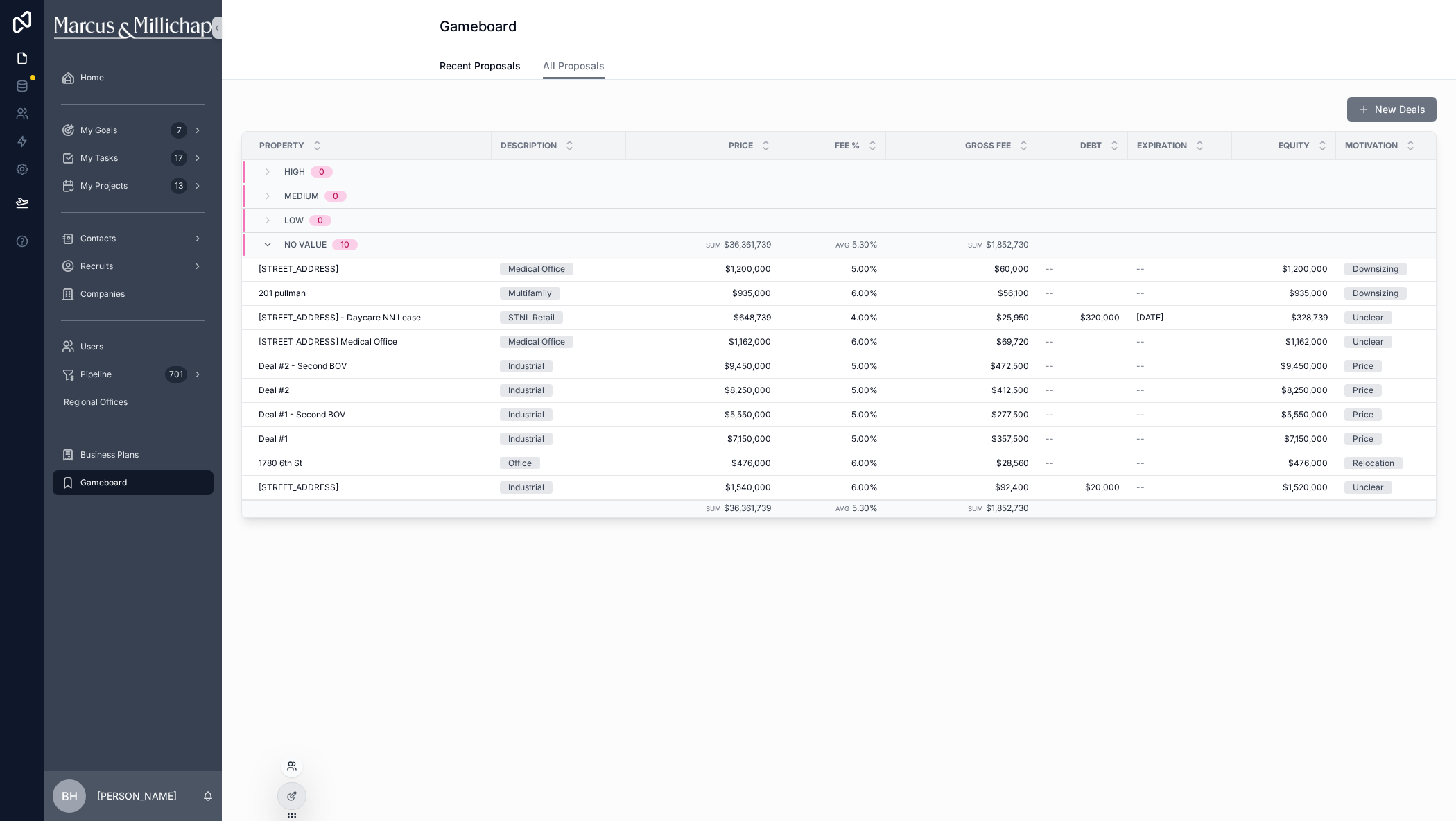
click at [293, 766] on icon at bounding box center [292, 766] width 11 height 11
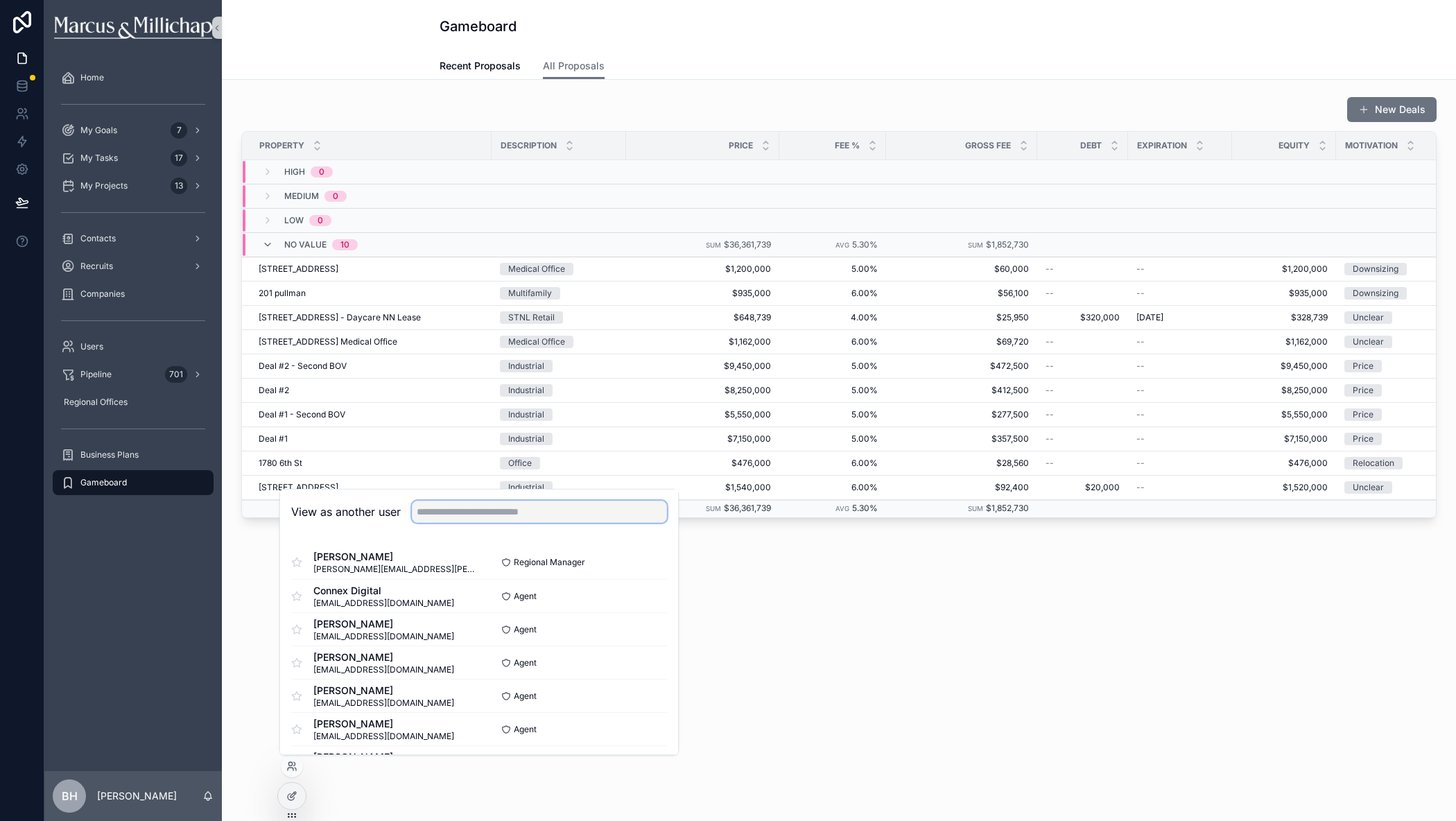
click at [498, 504] on input "text" at bounding box center [539, 512] width 255 height 22
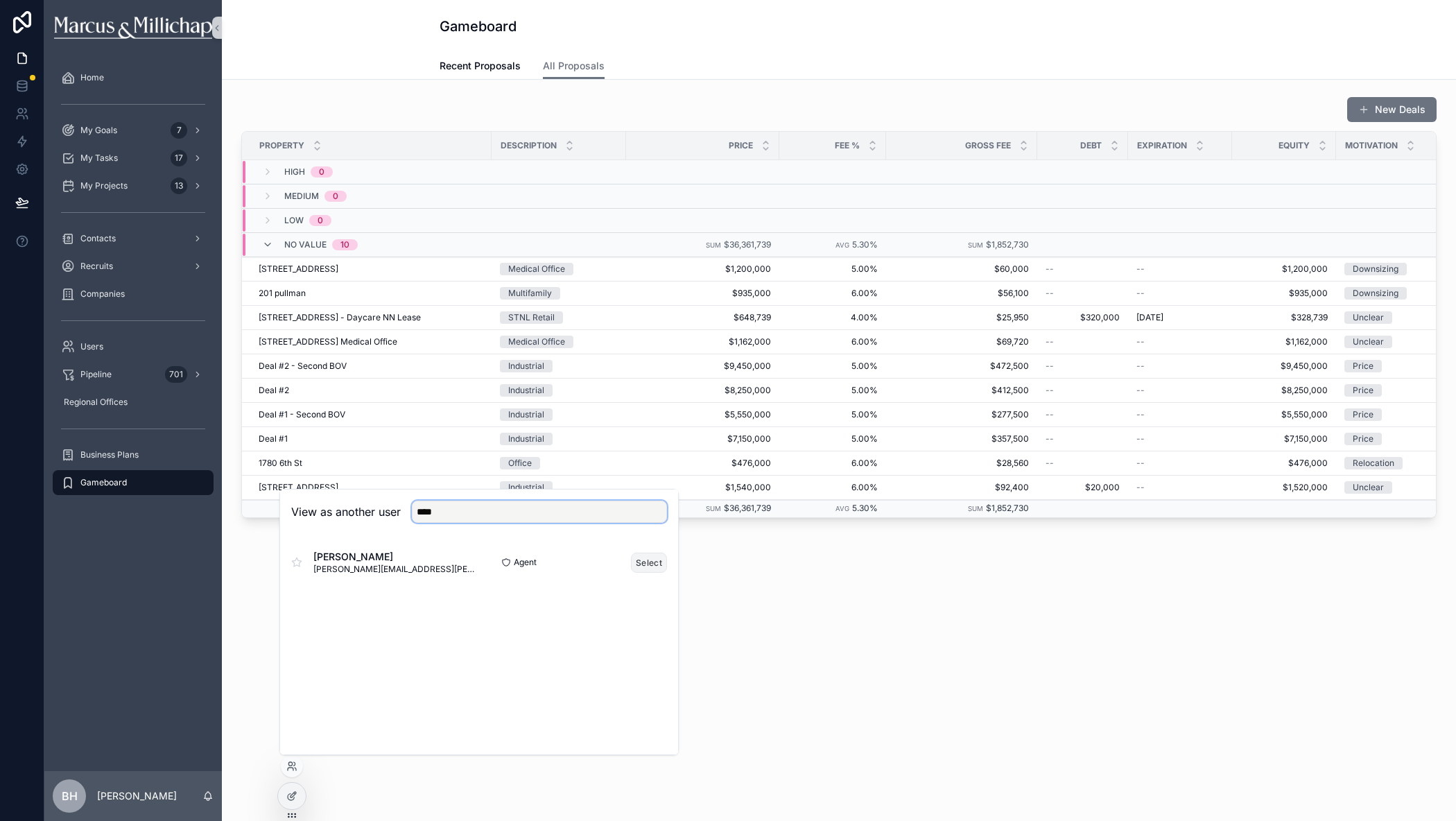
type input "****"
click at [656, 567] on button "Select" at bounding box center [649, 563] width 36 height 20
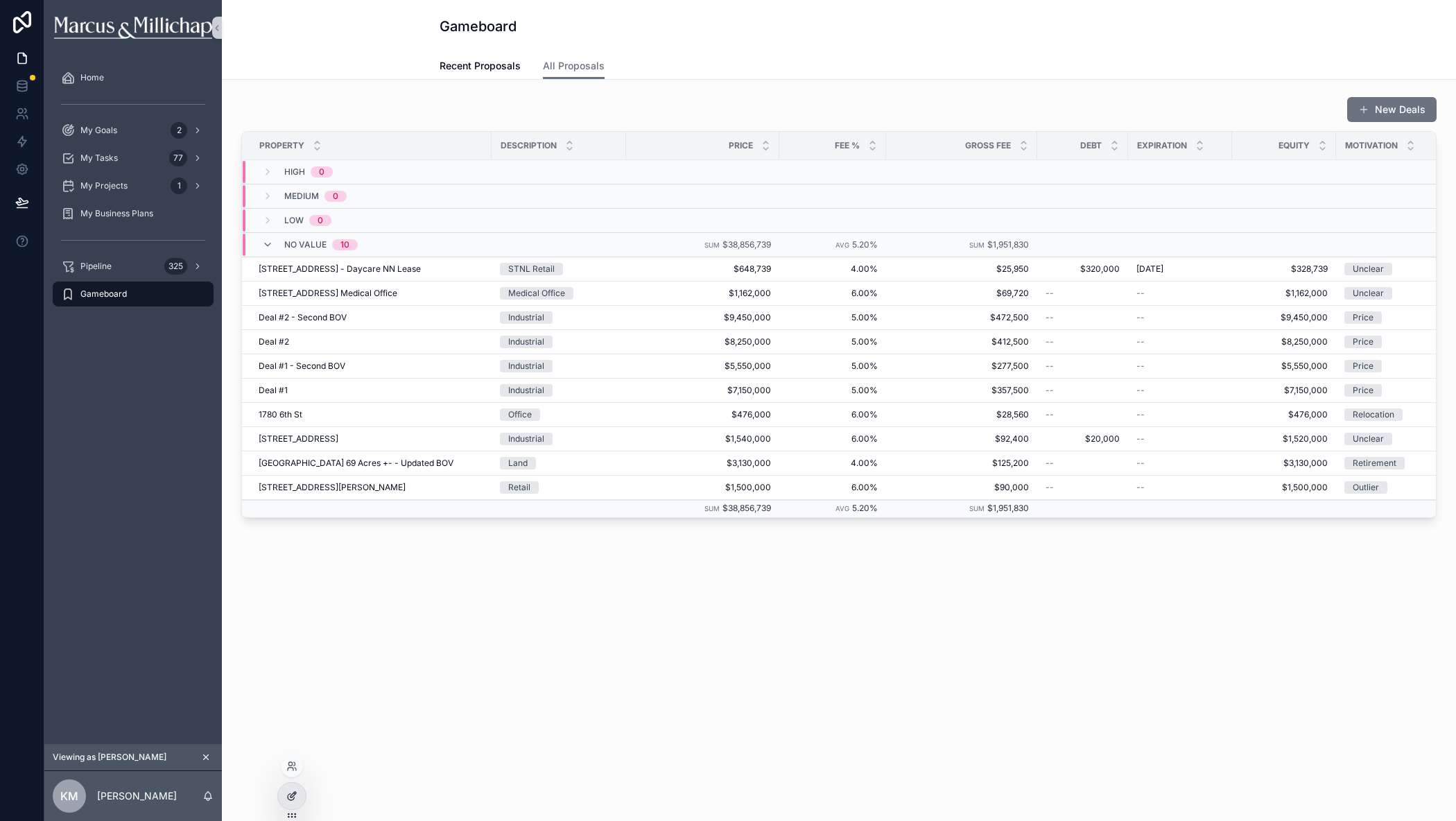
click at [288, 806] on div at bounding box center [292, 796] width 28 height 26
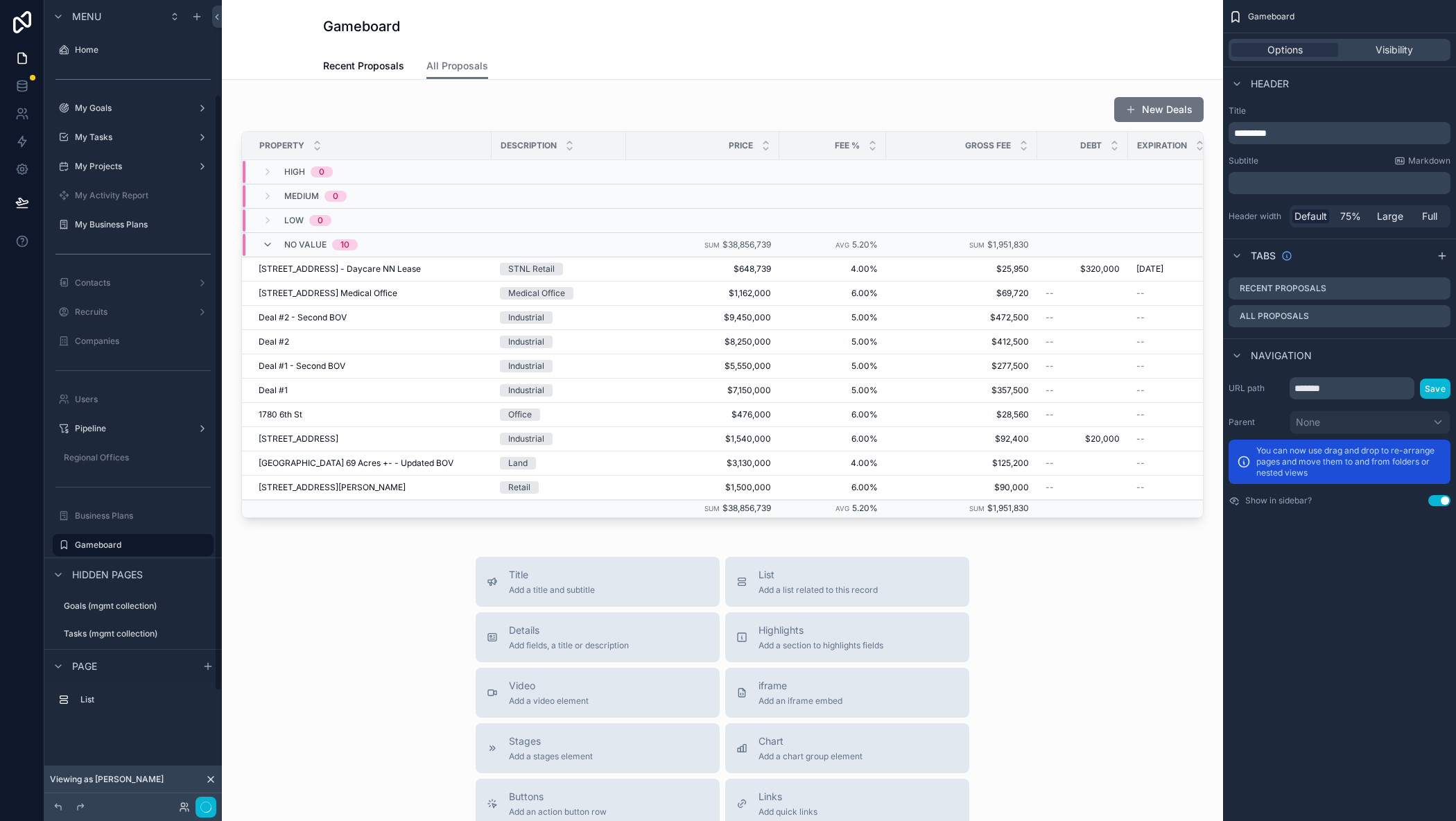
click at [688, 118] on div "scrollable content" at bounding box center [722, 306] width 979 height 433
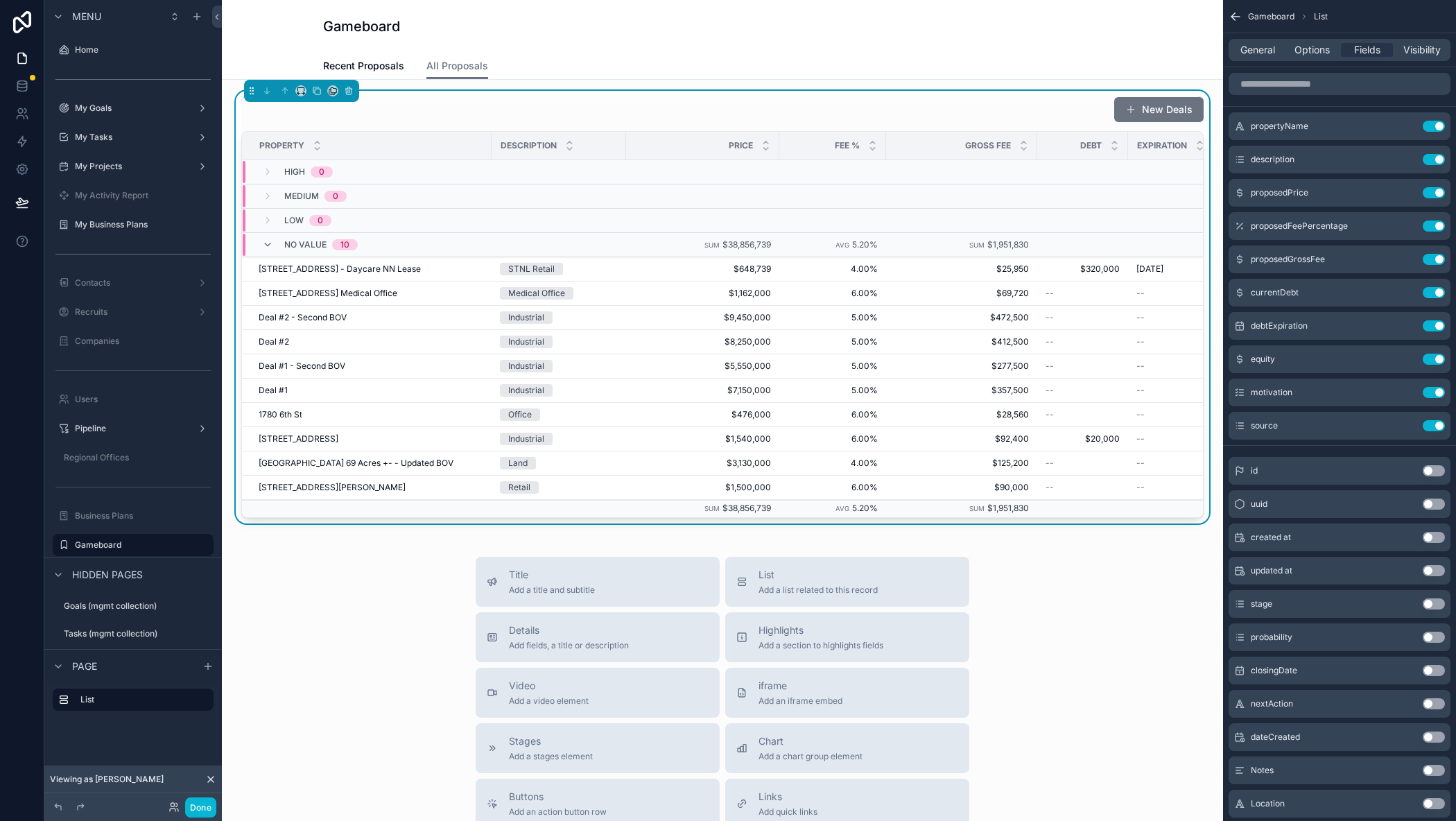
scroll to position [128, 0]
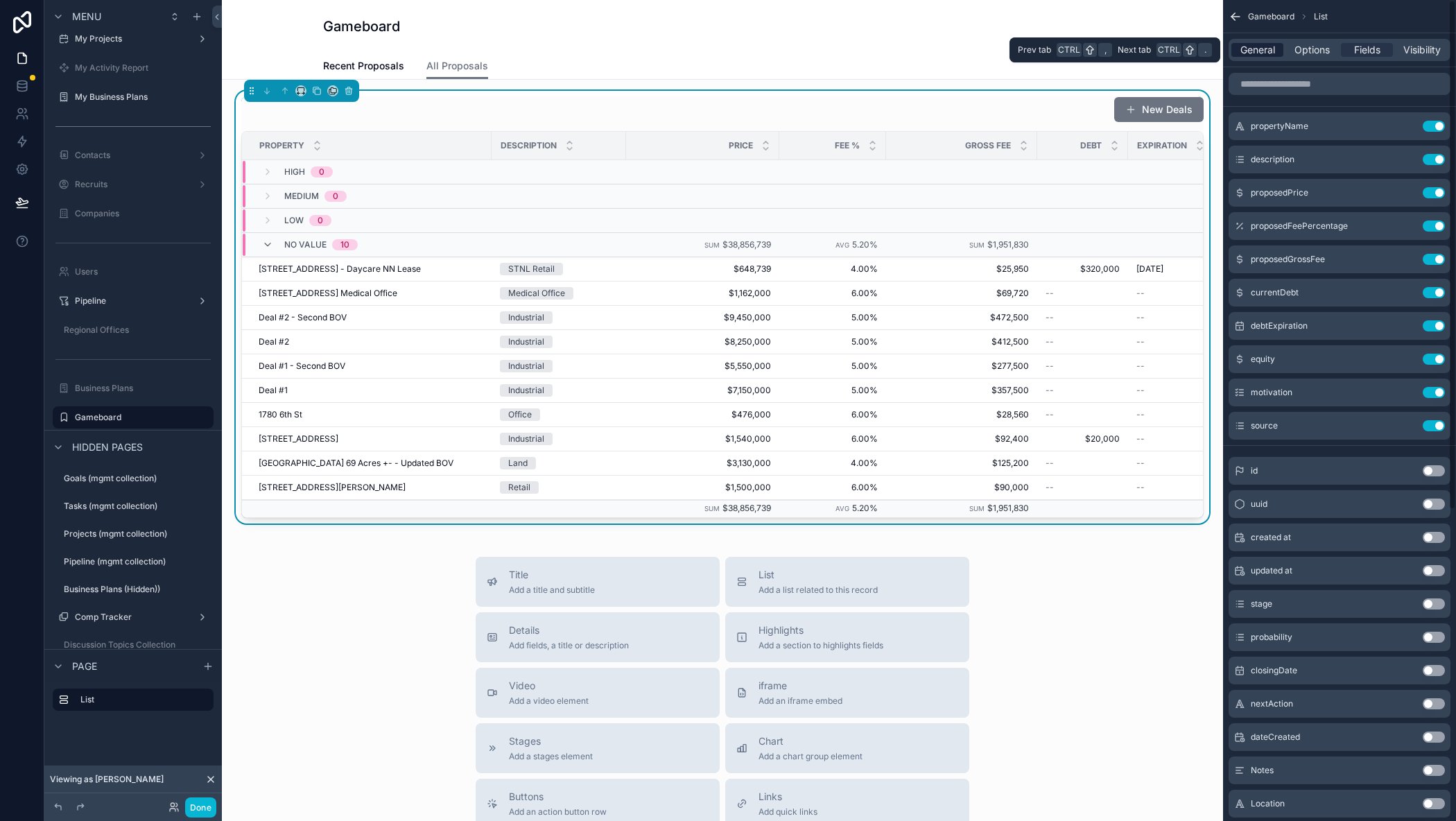
click at [1267, 46] on span "General" at bounding box center [1257, 49] width 35 height 14
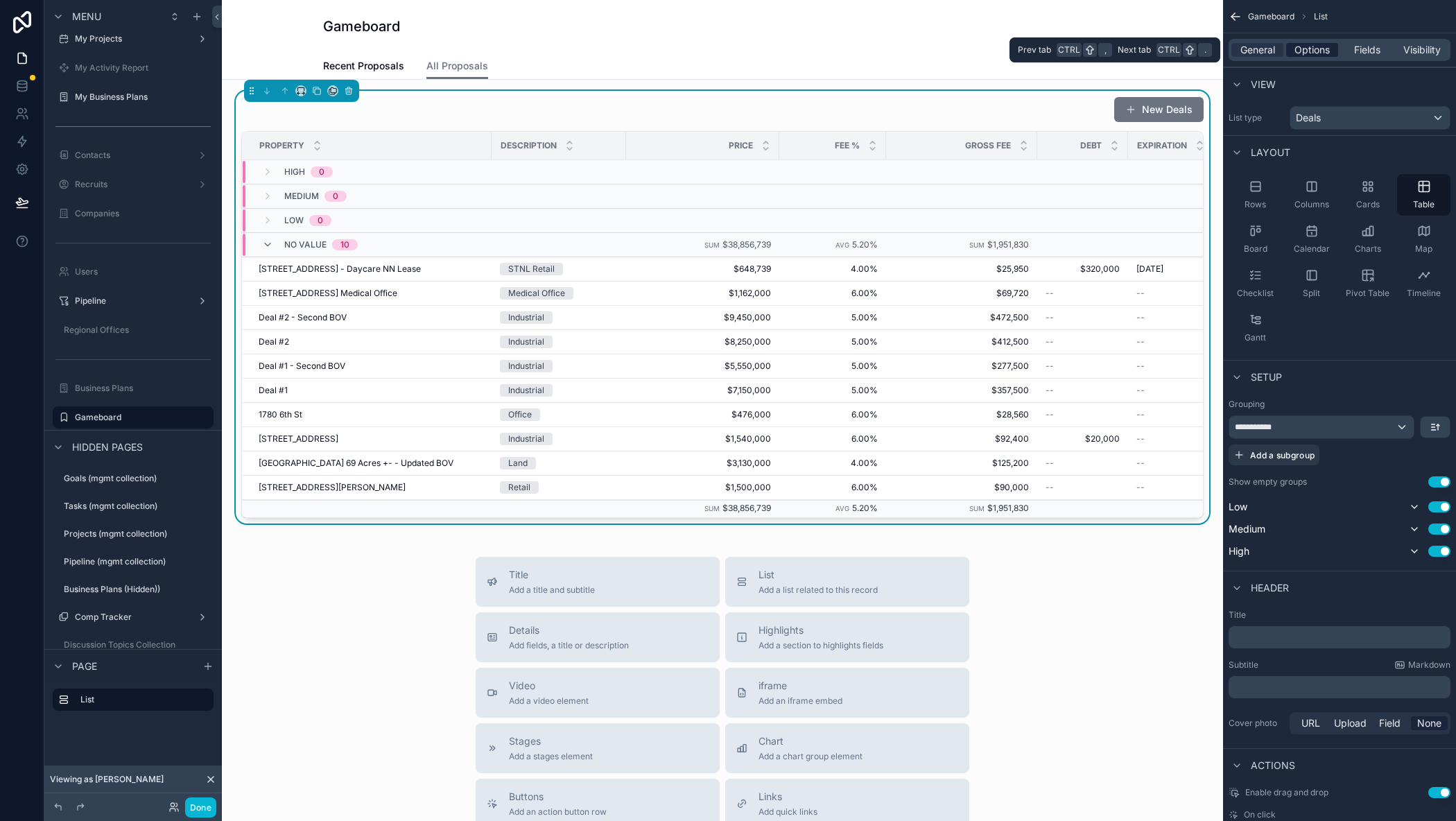
click at [1302, 46] on span "Options" at bounding box center [1311, 49] width 35 height 14
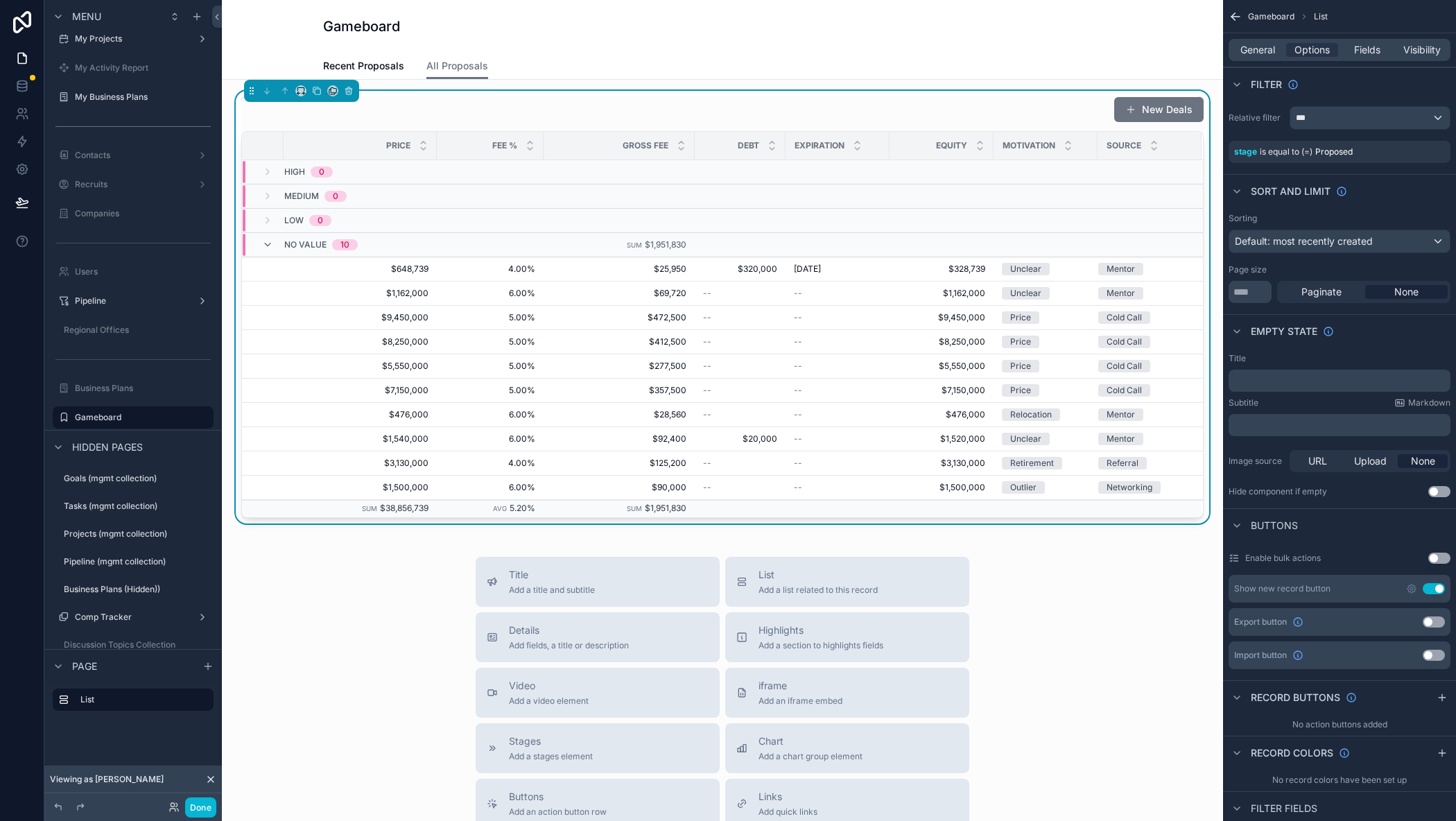
scroll to position [0, 0]
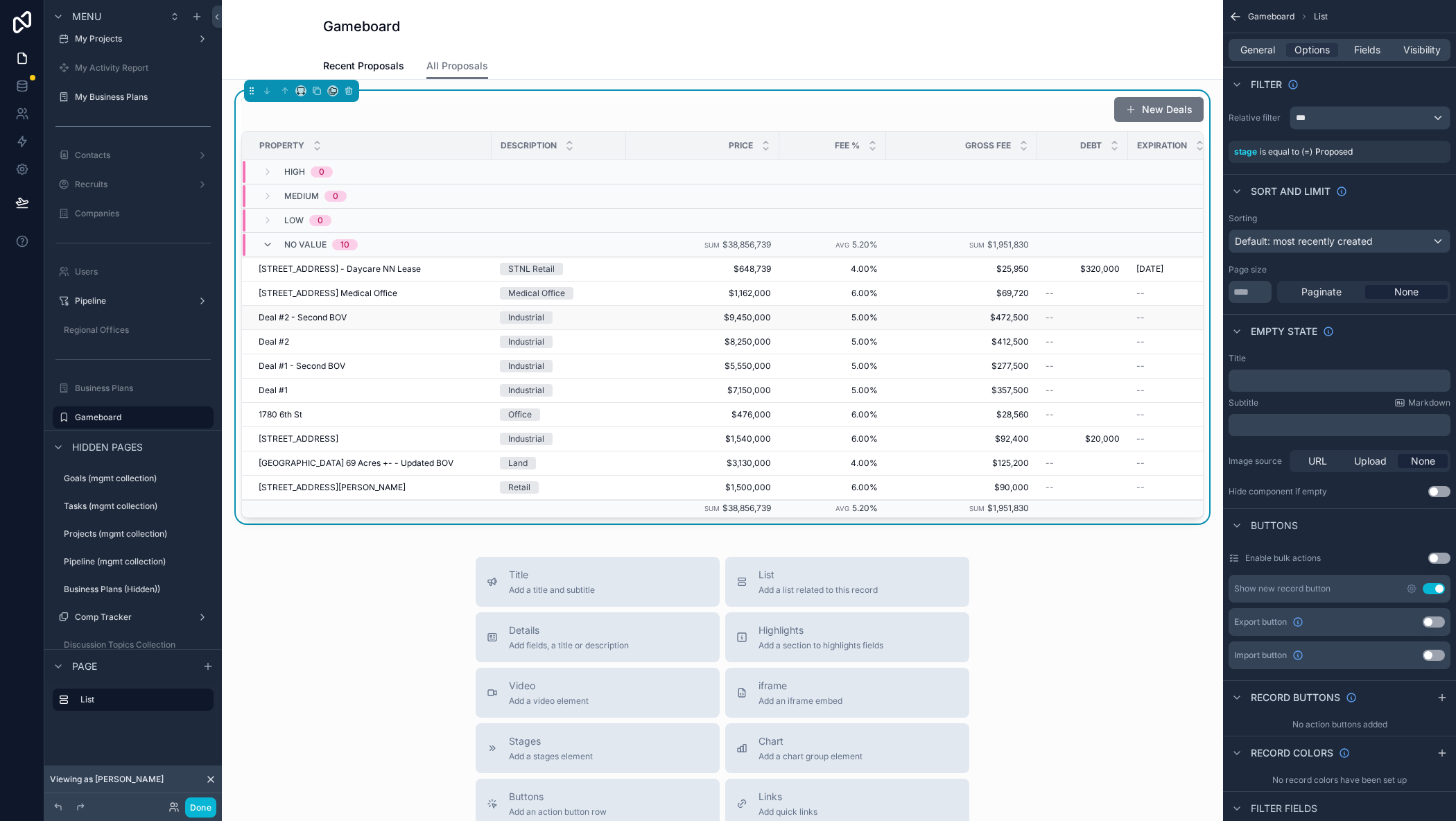
click at [316, 318] on span "Deal #2 - Second BOV" at bounding box center [302, 317] width 88 height 11
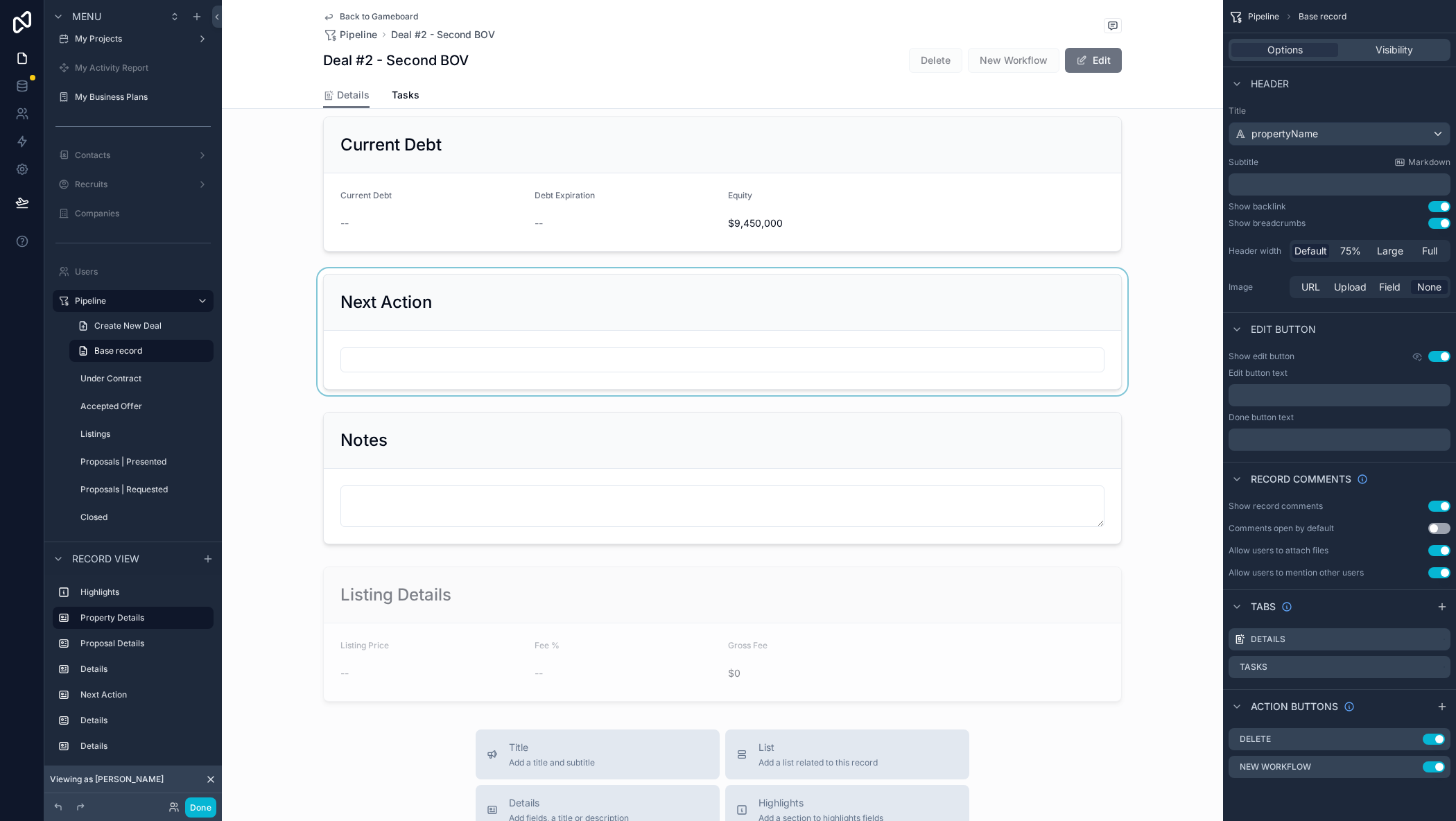
scroll to position [277, 0]
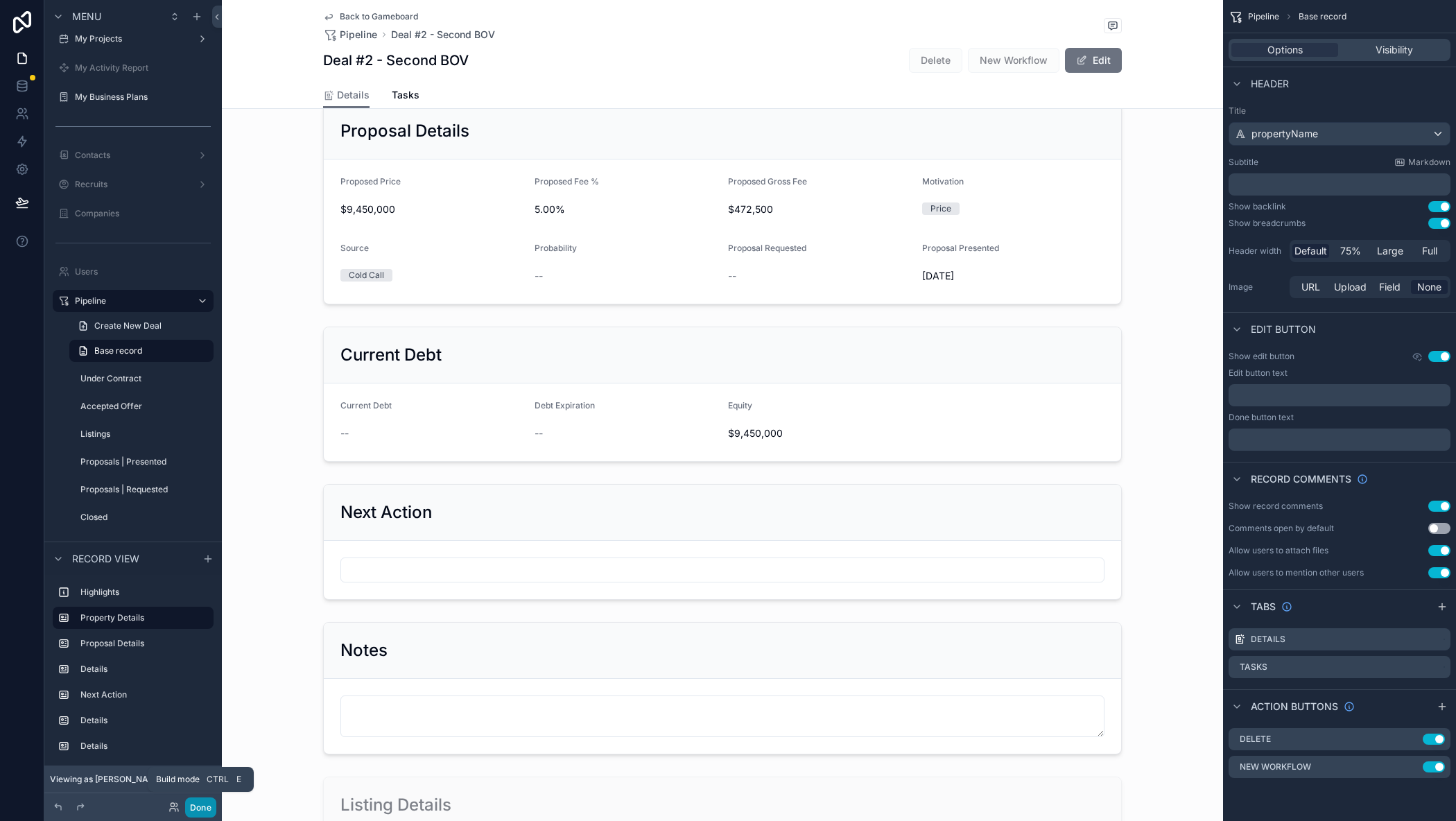
click at [190, 801] on button "Done" at bounding box center [200, 808] width 32 height 20
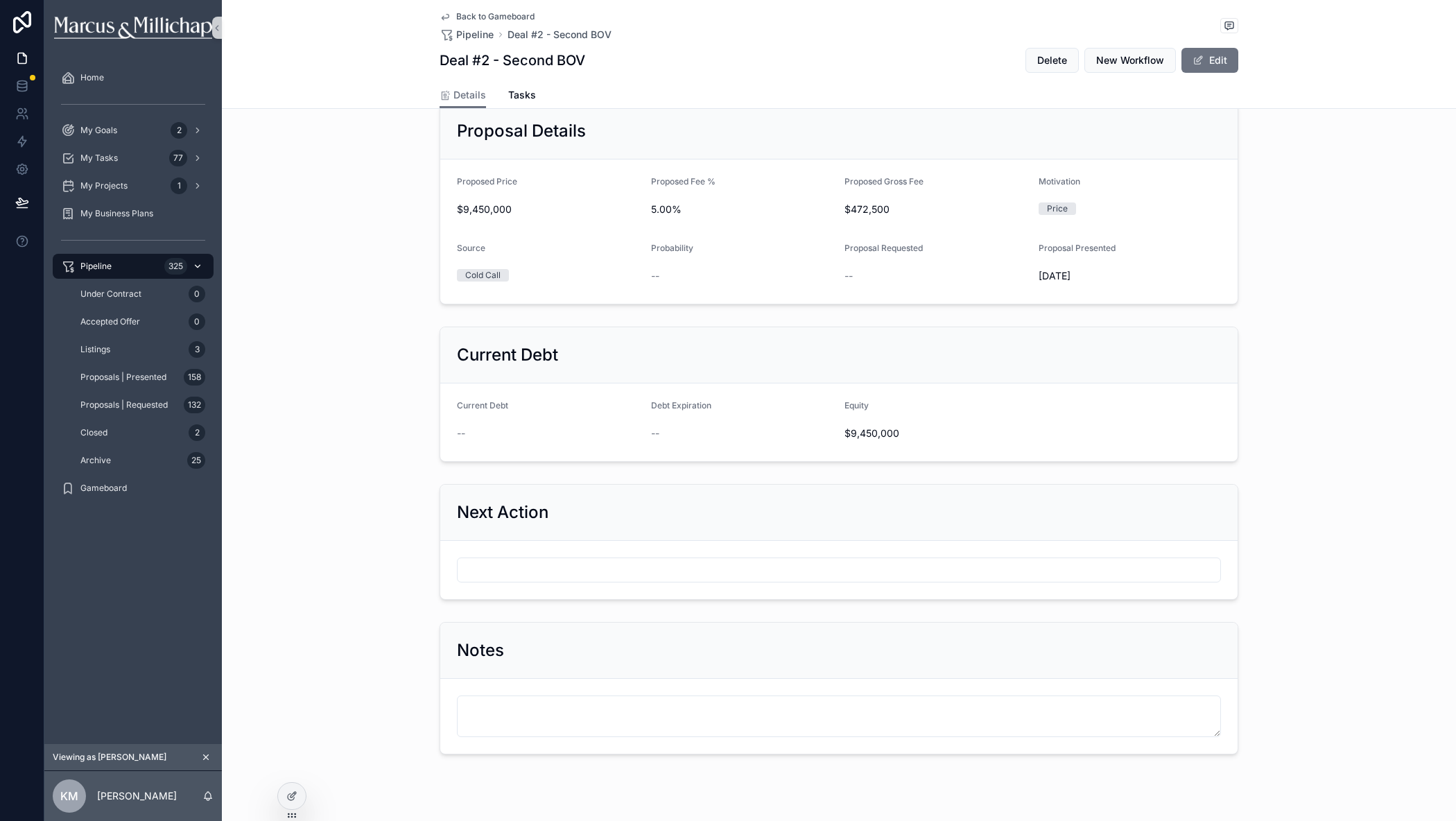
click at [102, 271] on span "Pipeline" at bounding box center [96, 266] width 32 height 11
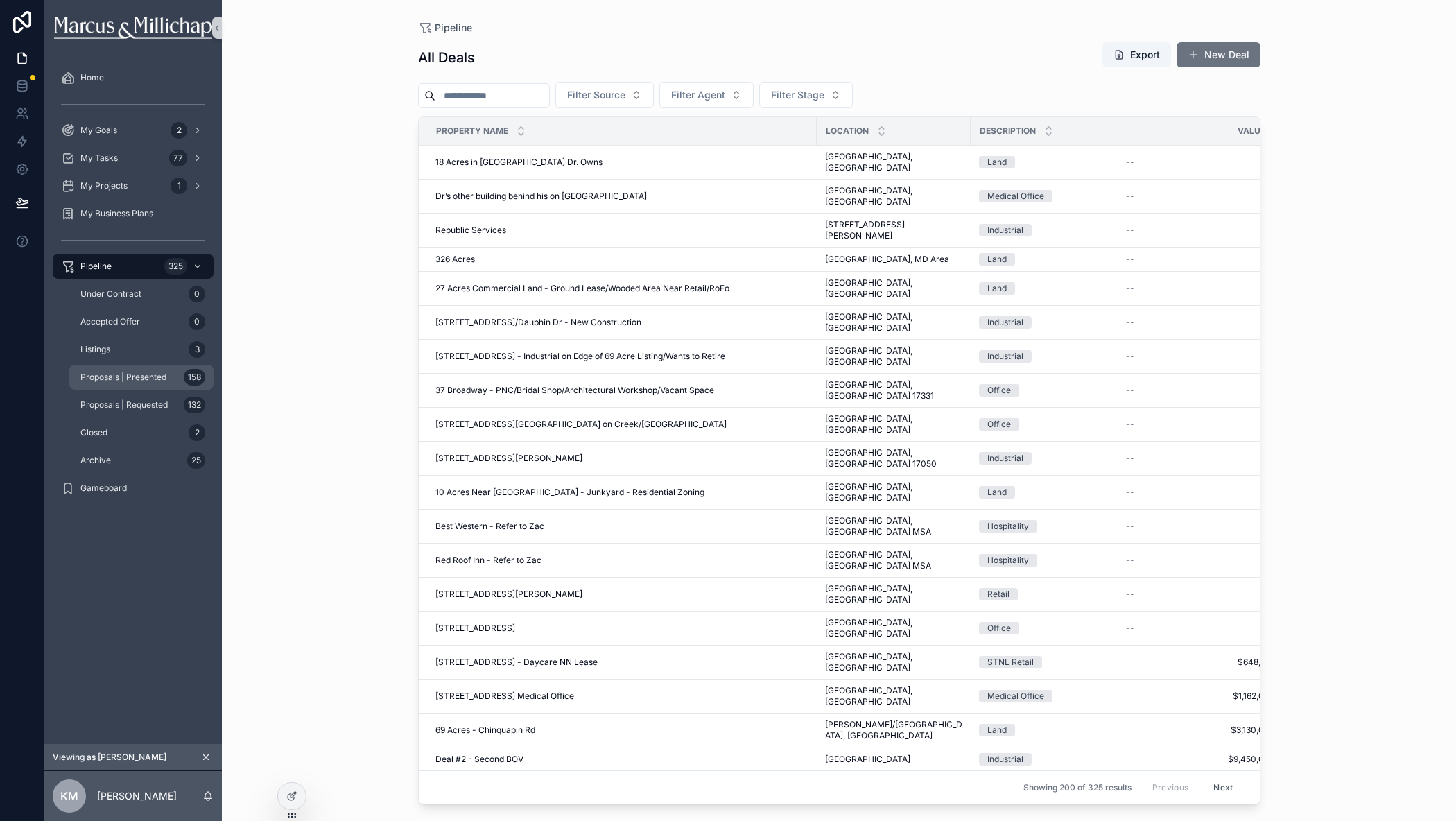
click at [107, 380] on span "Proposals | Presented" at bounding box center [123, 377] width 86 height 11
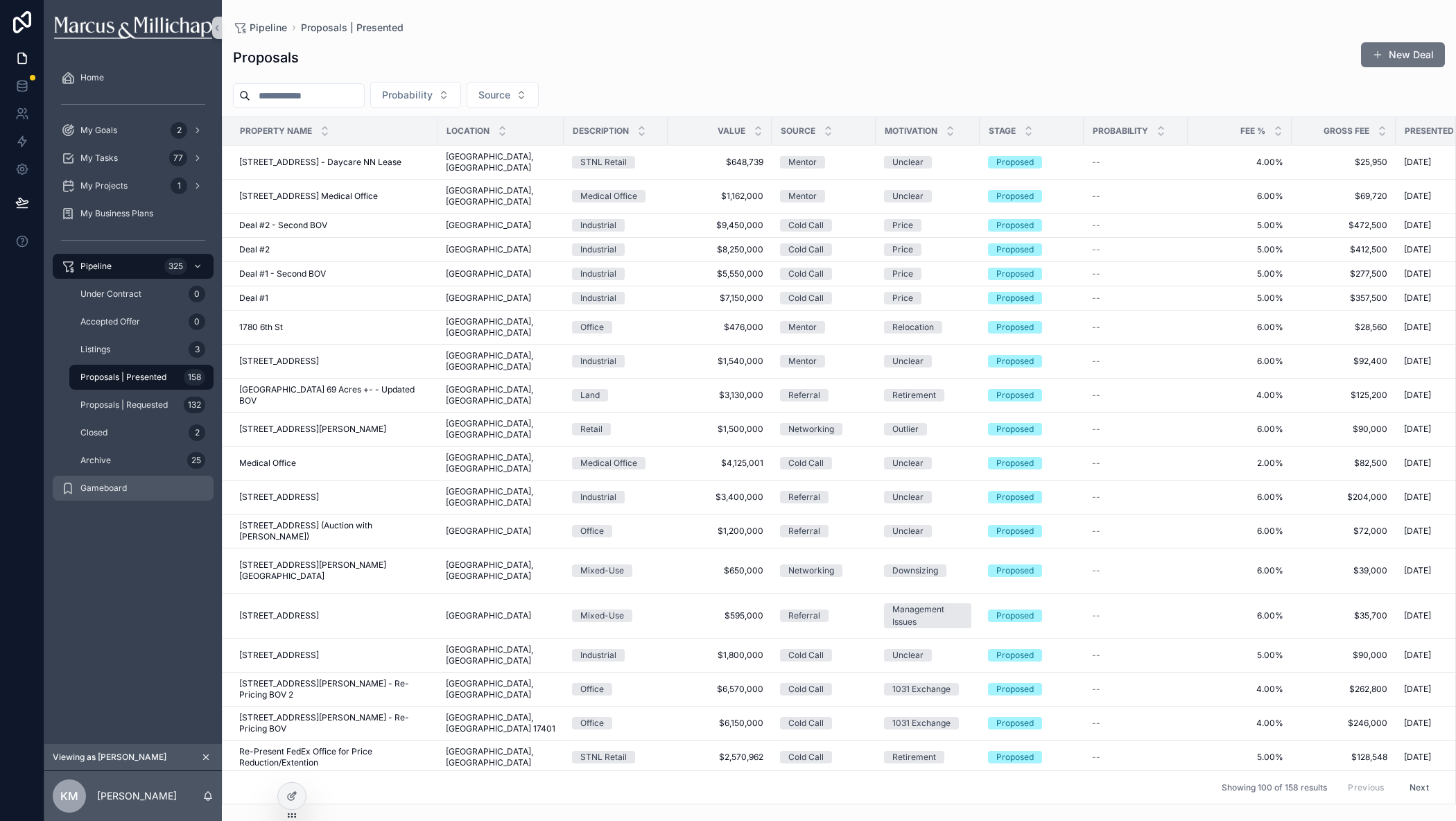
click at [129, 484] on div "Gameboard" at bounding box center [133, 488] width 144 height 22
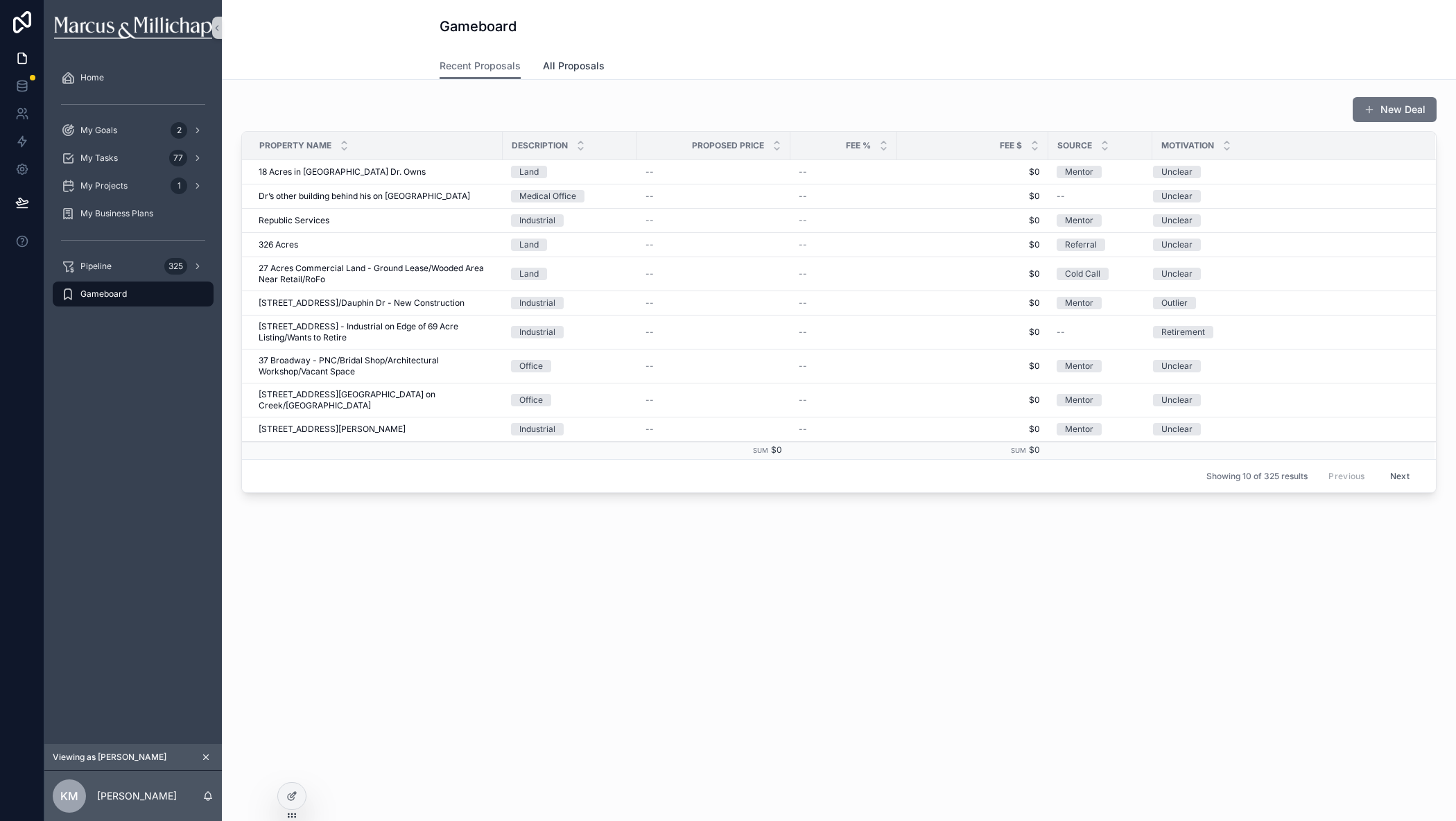
click at [571, 69] on span "All Proposals" at bounding box center [573, 66] width 61 height 14
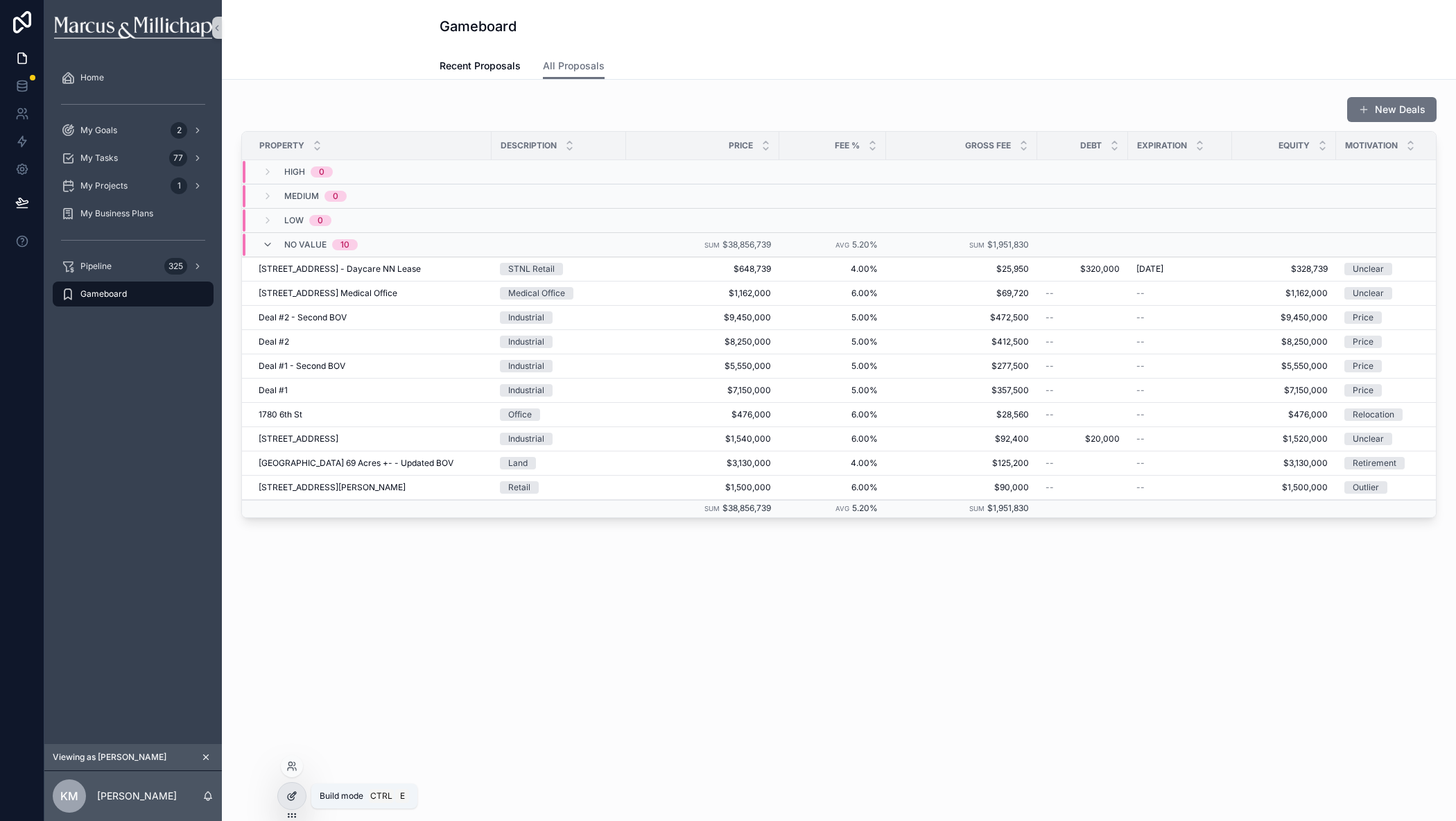
click at [291, 795] on icon at bounding box center [292, 795] width 11 height 11
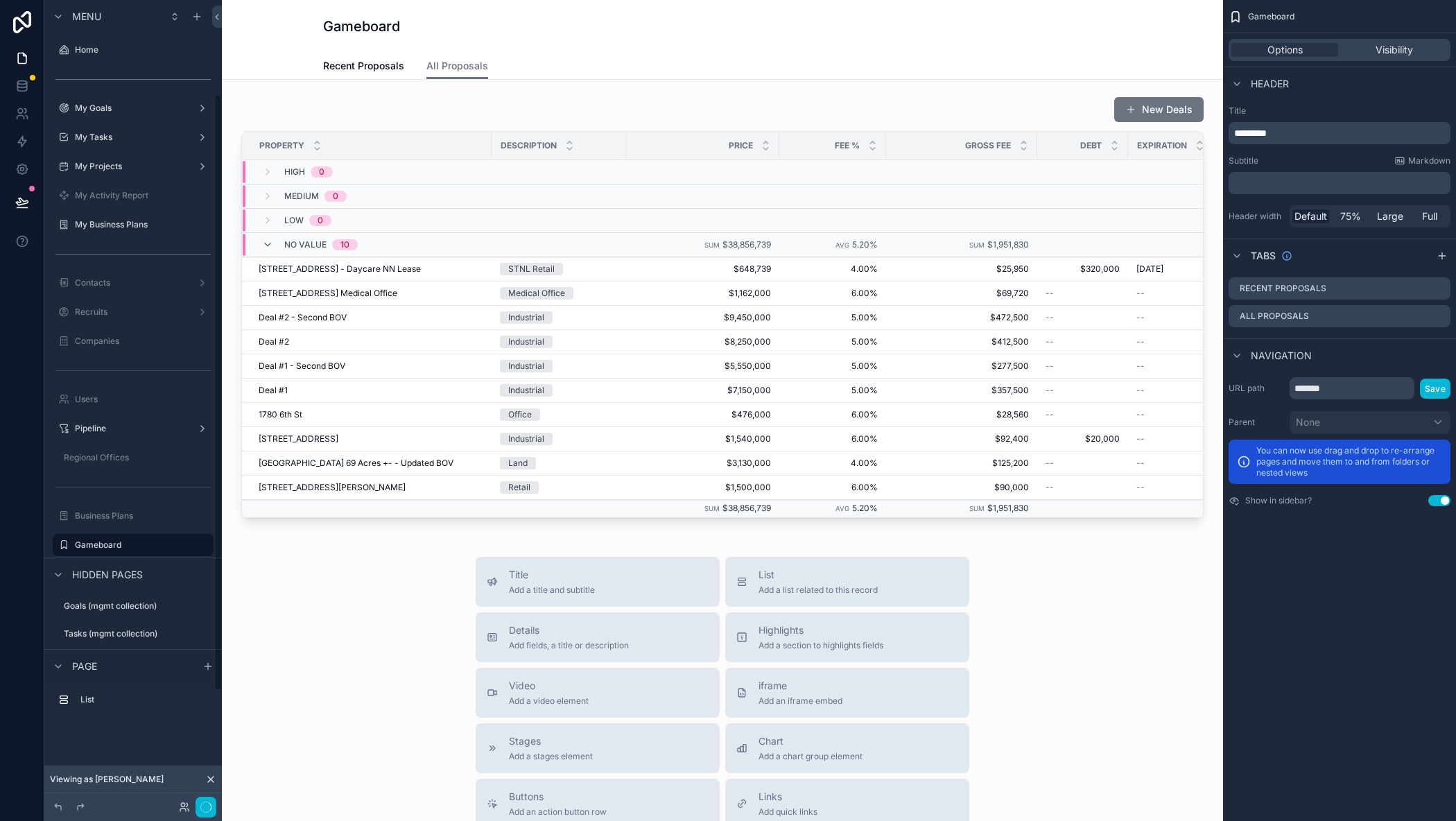
scroll to position [128, 0]
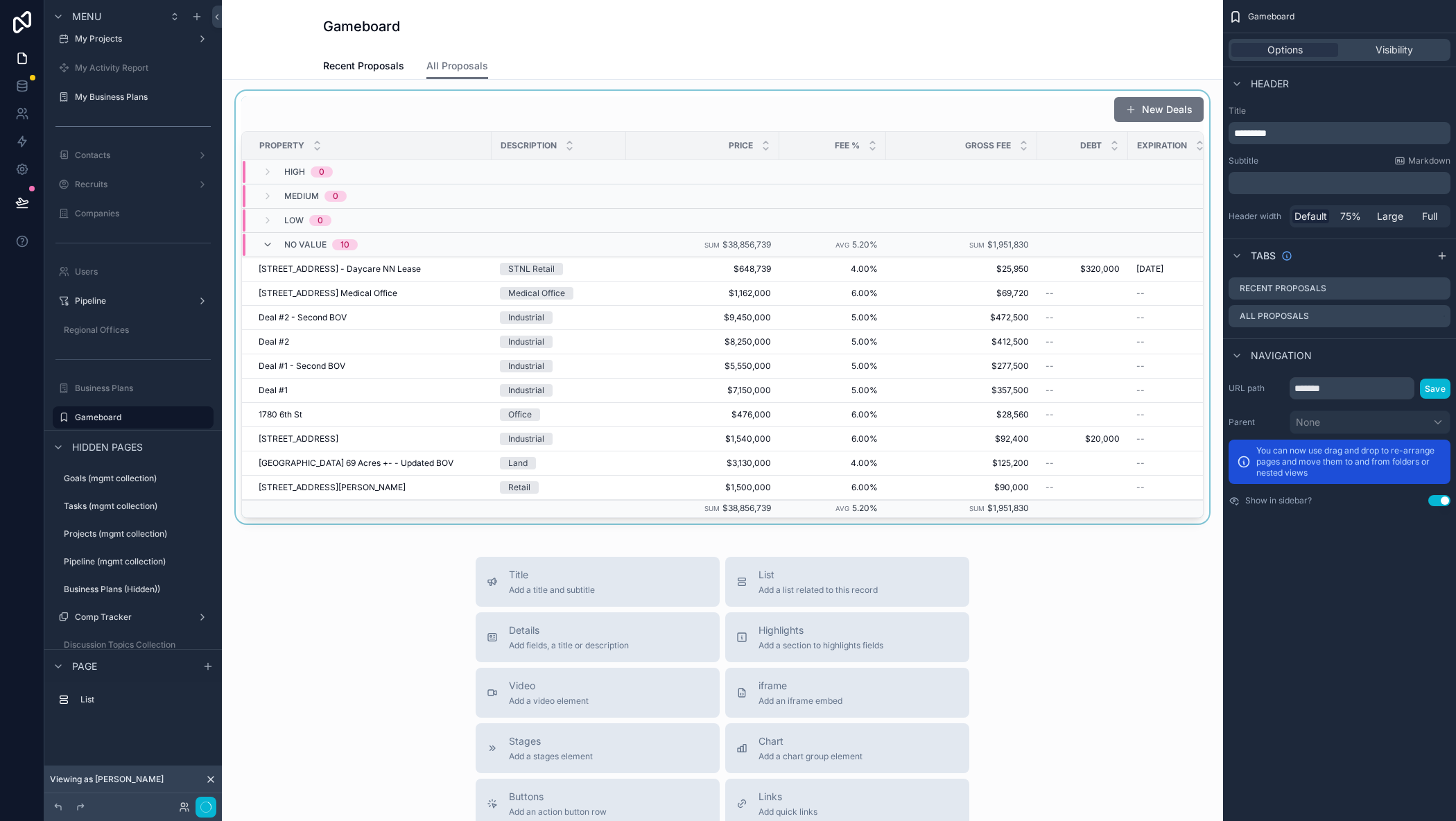
click at [1055, 106] on div "scrollable content" at bounding box center [722, 306] width 979 height 433
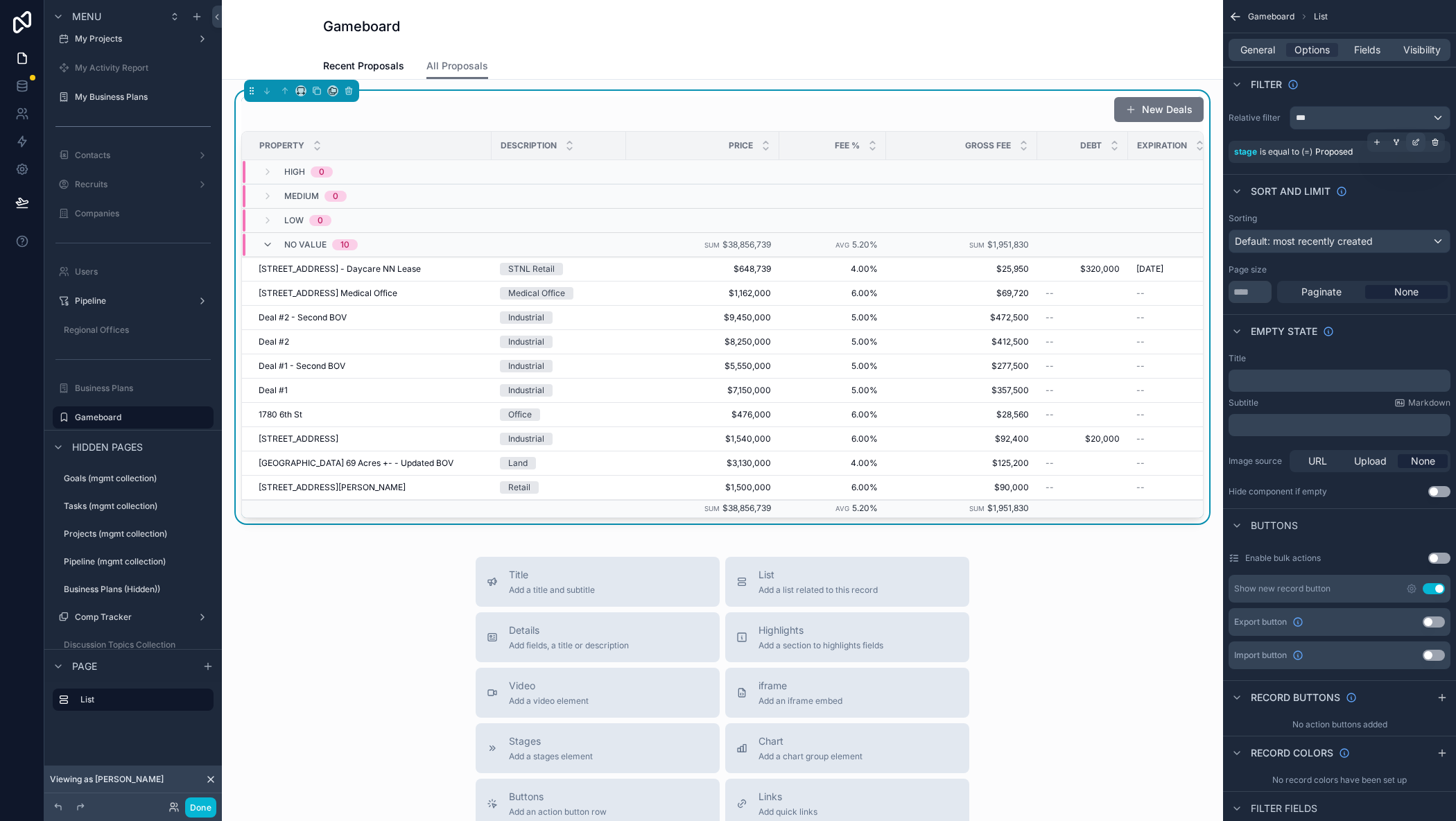
click at [1418, 144] on icon "scrollable content" at bounding box center [1415, 143] width 5 height 5
click at [1152, 154] on div "Proposed" at bounding box center [1134, 160] width 158 height 22
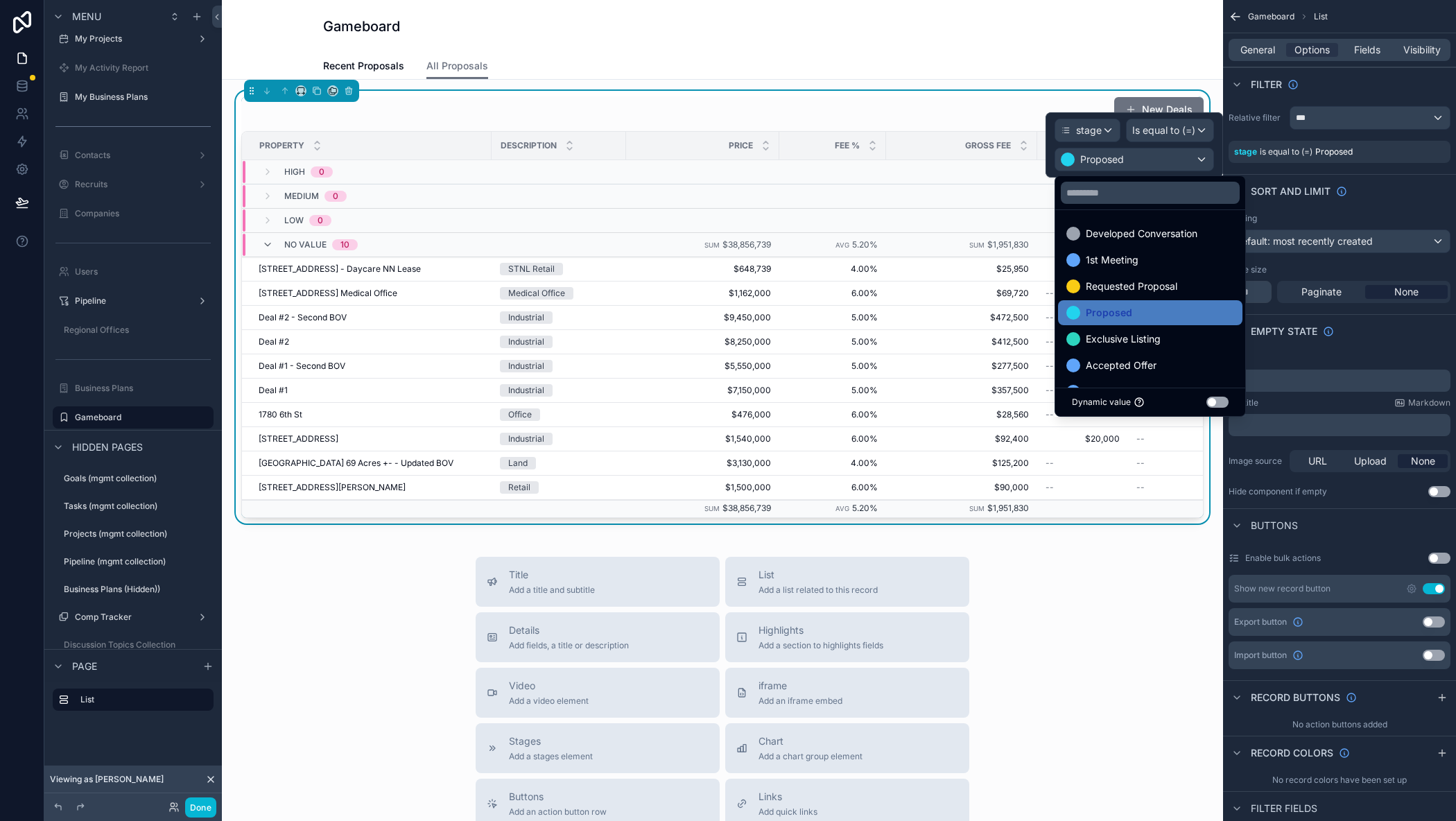
click at [1160, 135] on div at bounding box center [1134, 145] width 177 height 65
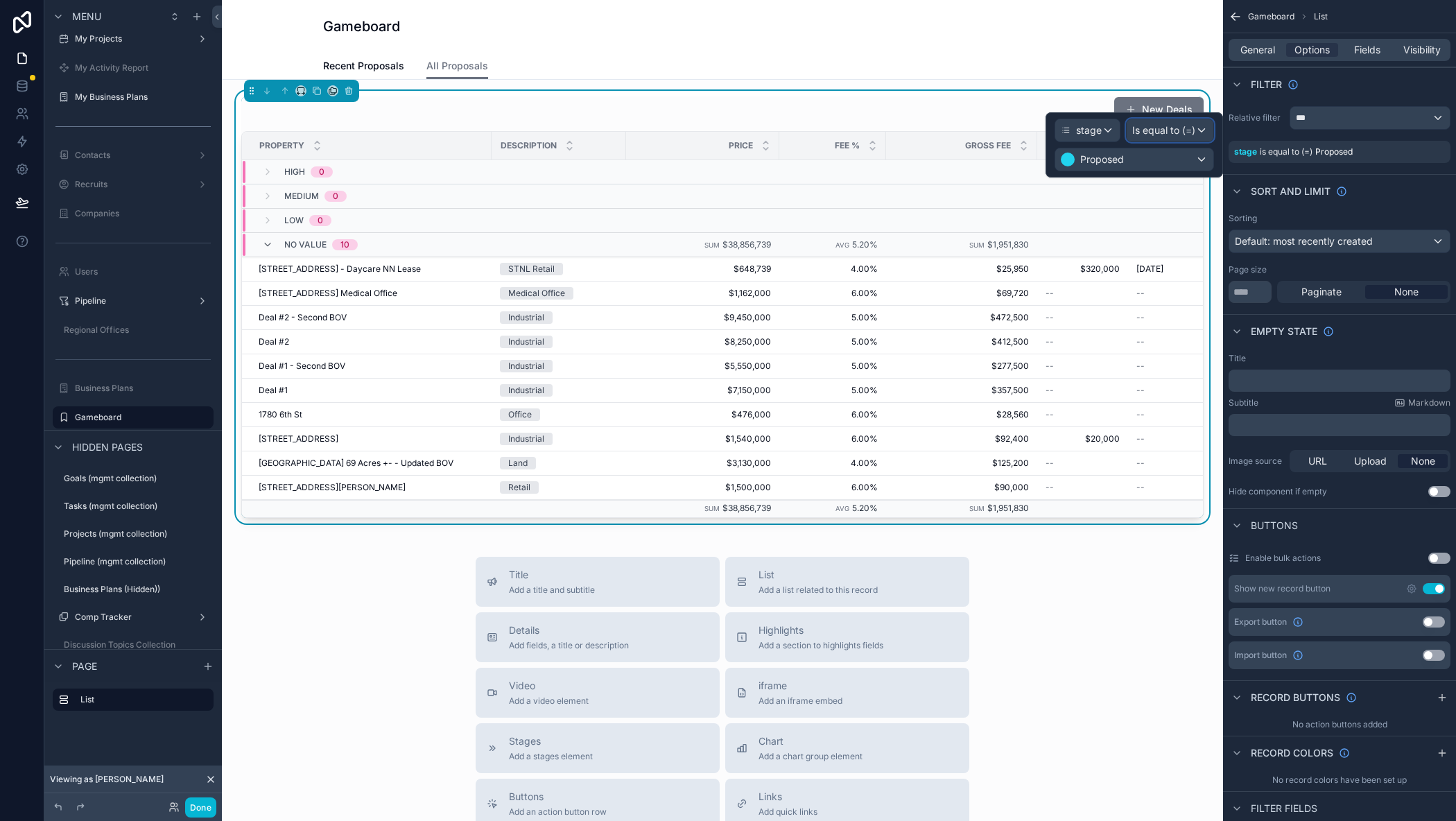
click at [1160, 135] on span "Is equal to (=)" at bounding box center [1163, 131] width 63 height 14
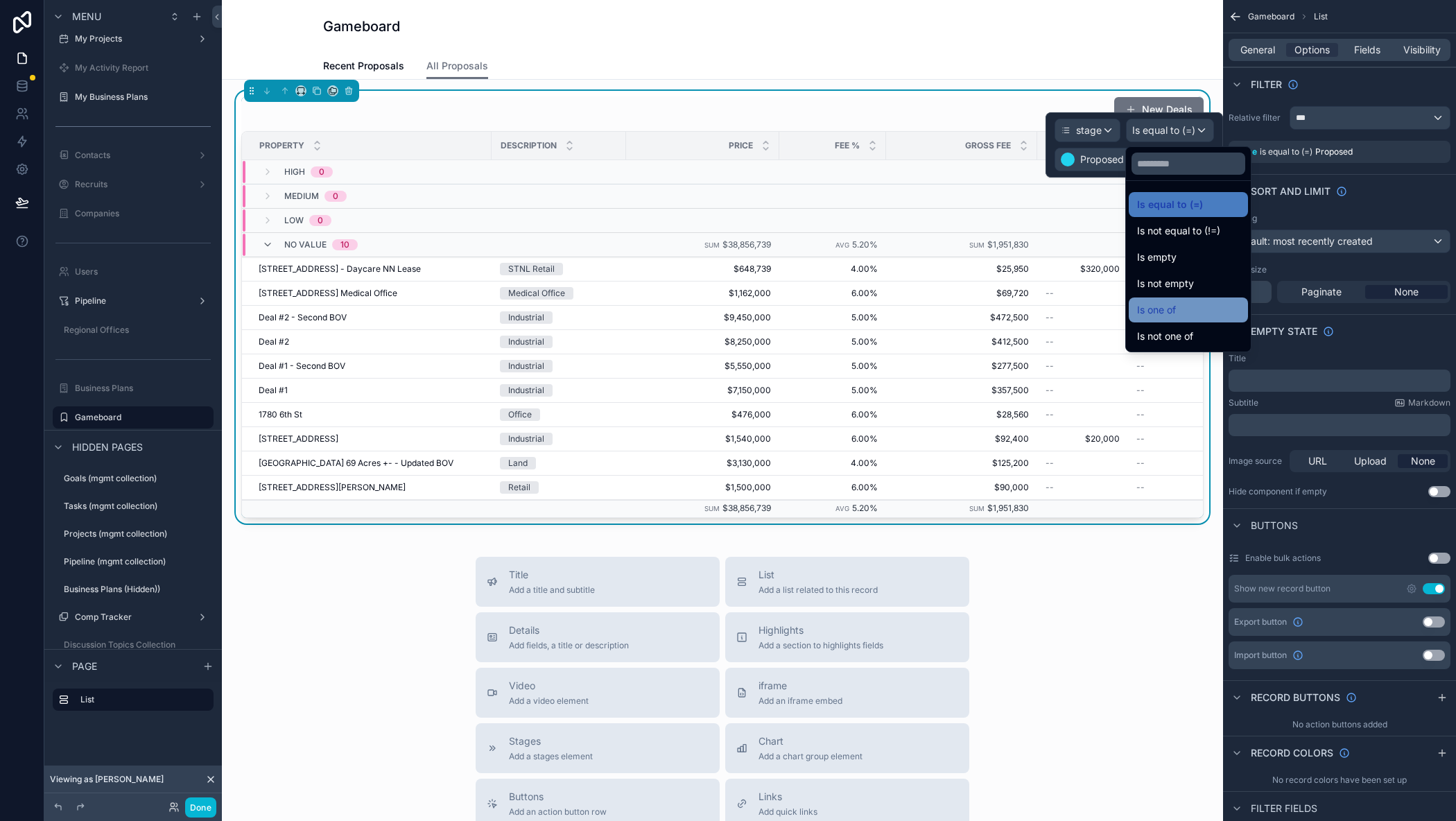
click at [1157, 312] on span "Is one of" at bounding box center [1157, 311] width 39 height 17
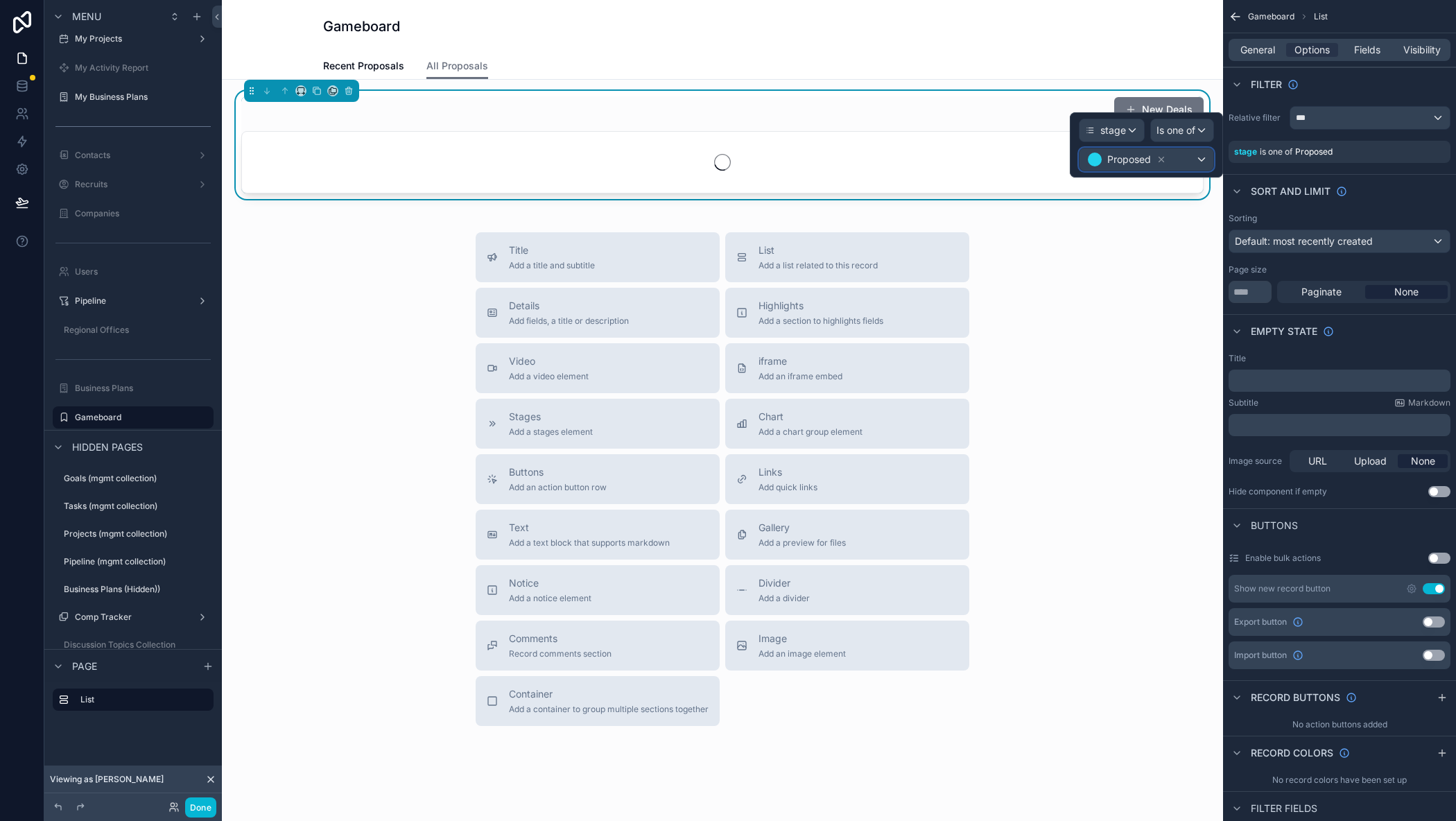
click at [1179, 166] on div "Proposed" at bounding box center [1146, 160] width 134 height 22
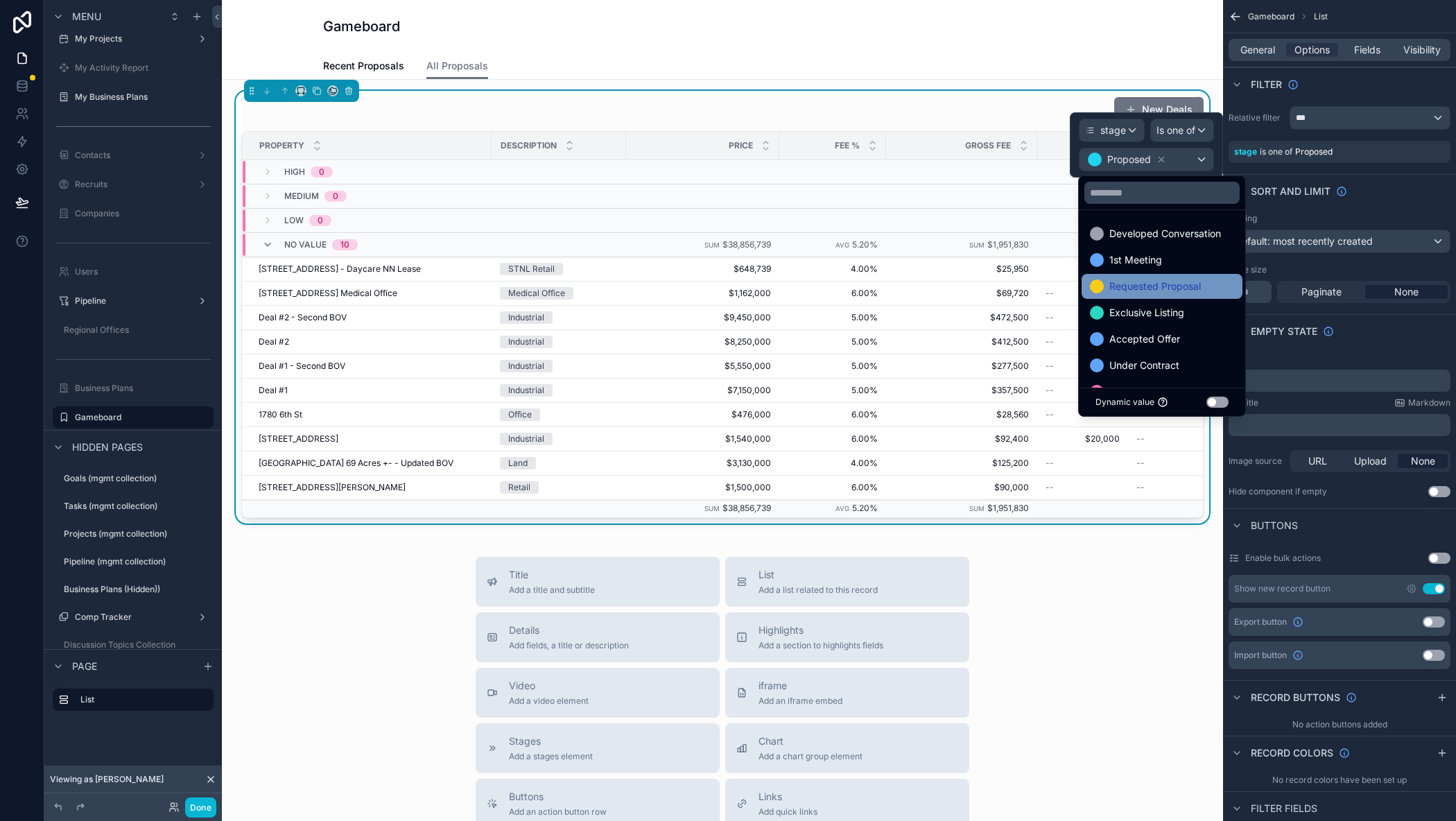
click at [1150, 291] on span "Requested Proposal" at bounding box center [1154, 287] width 91 height 17
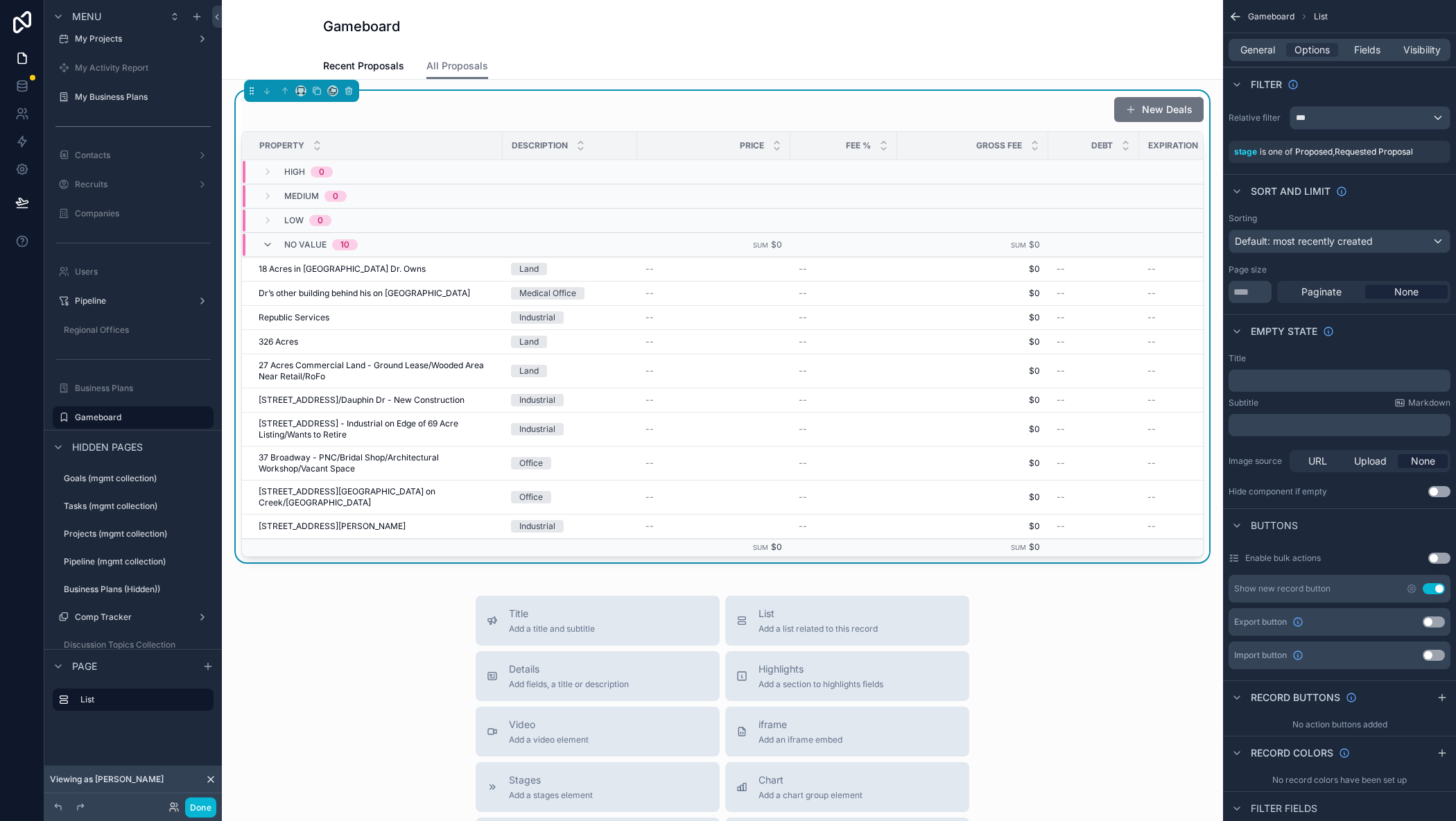
click at [1394, 294] on span "None" at bounding box center [1406, 292] width 24 height 14
click at [1371, 245] on span "Default: most recently created" at bounding box center [1303, 242] width 138 height 12
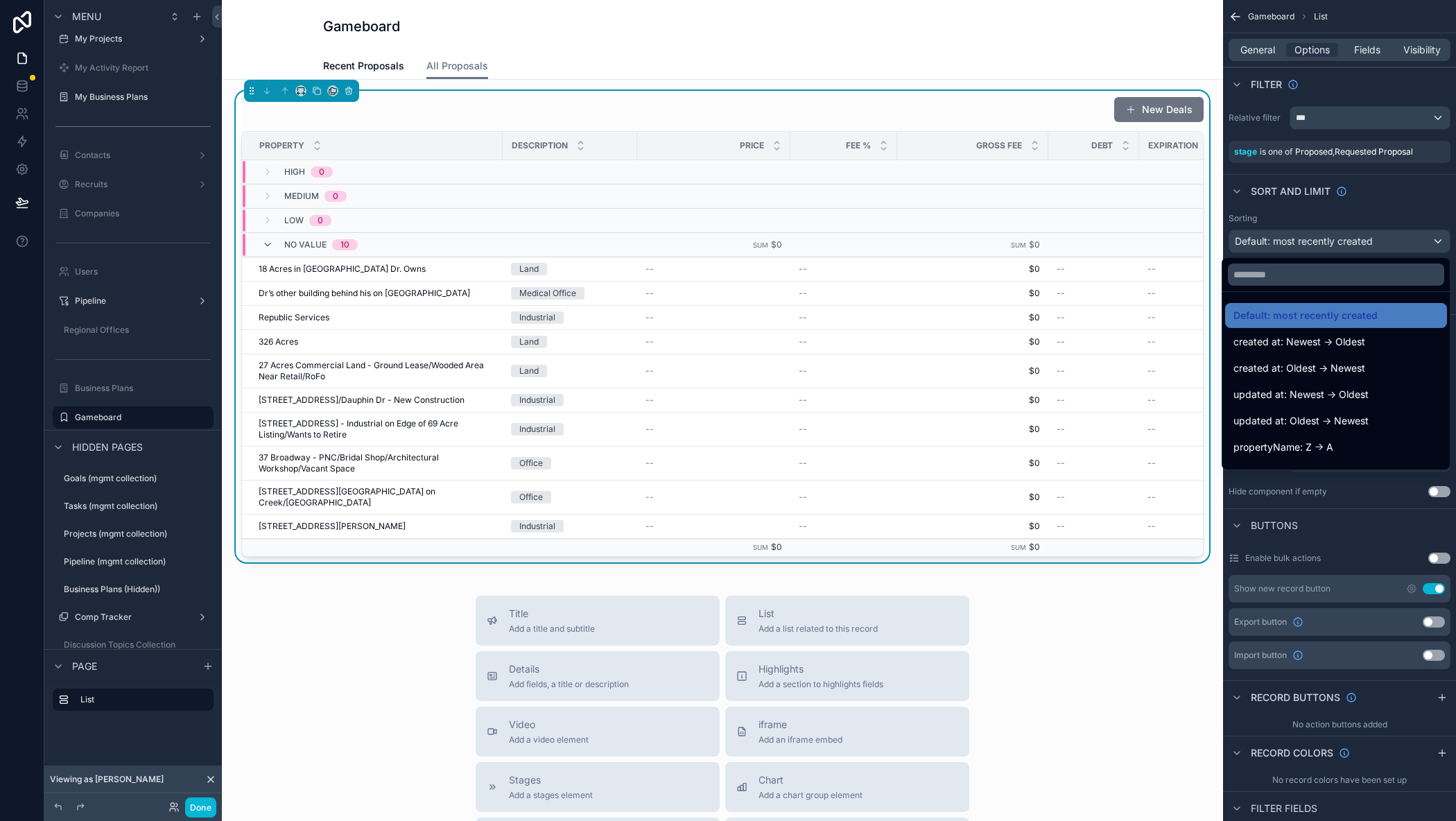
click at [1418, 203] on div "scrollable content" at bounding box center [728, 410] width 1456 height 821
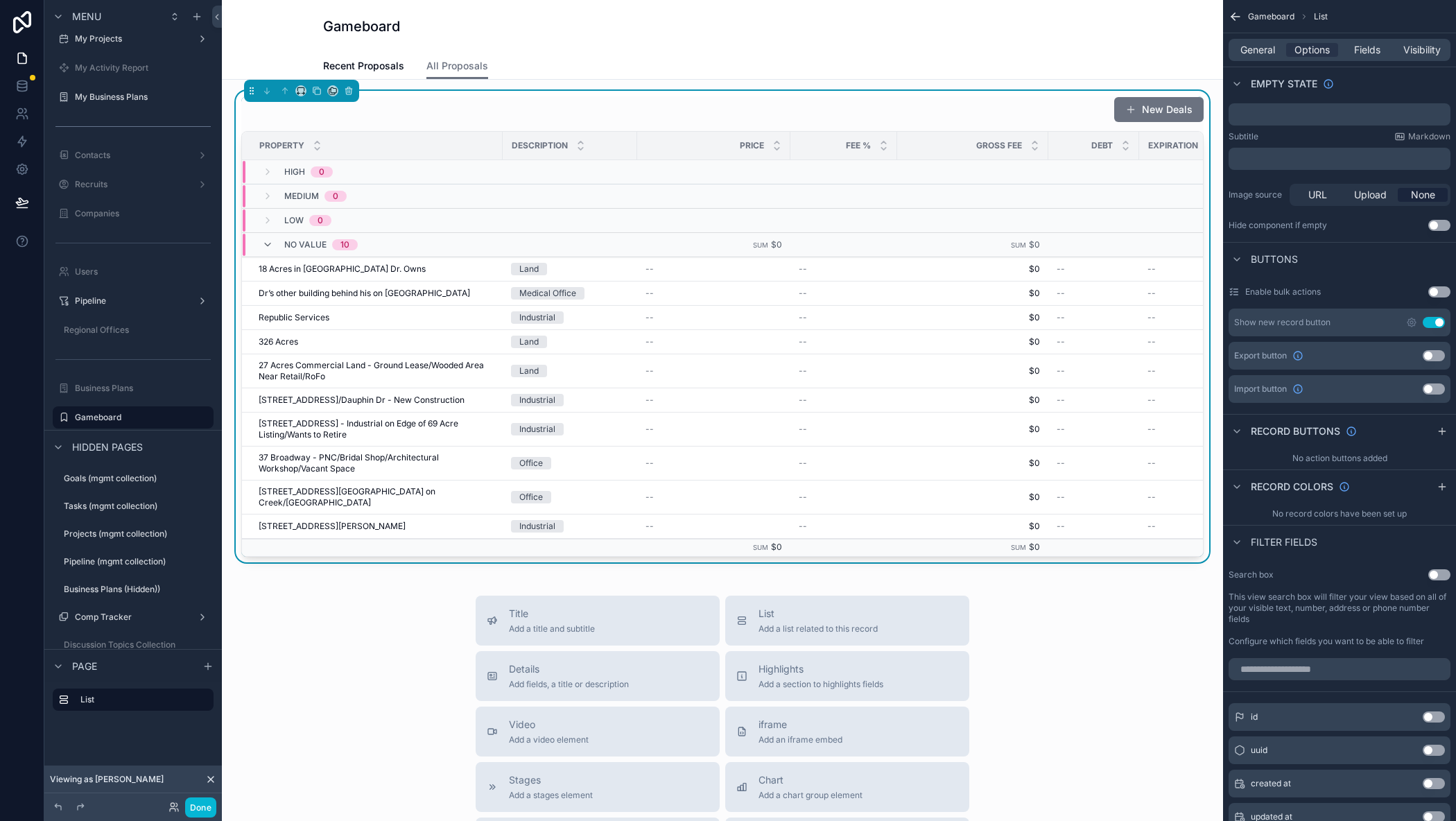
scroll to position [0, 0]
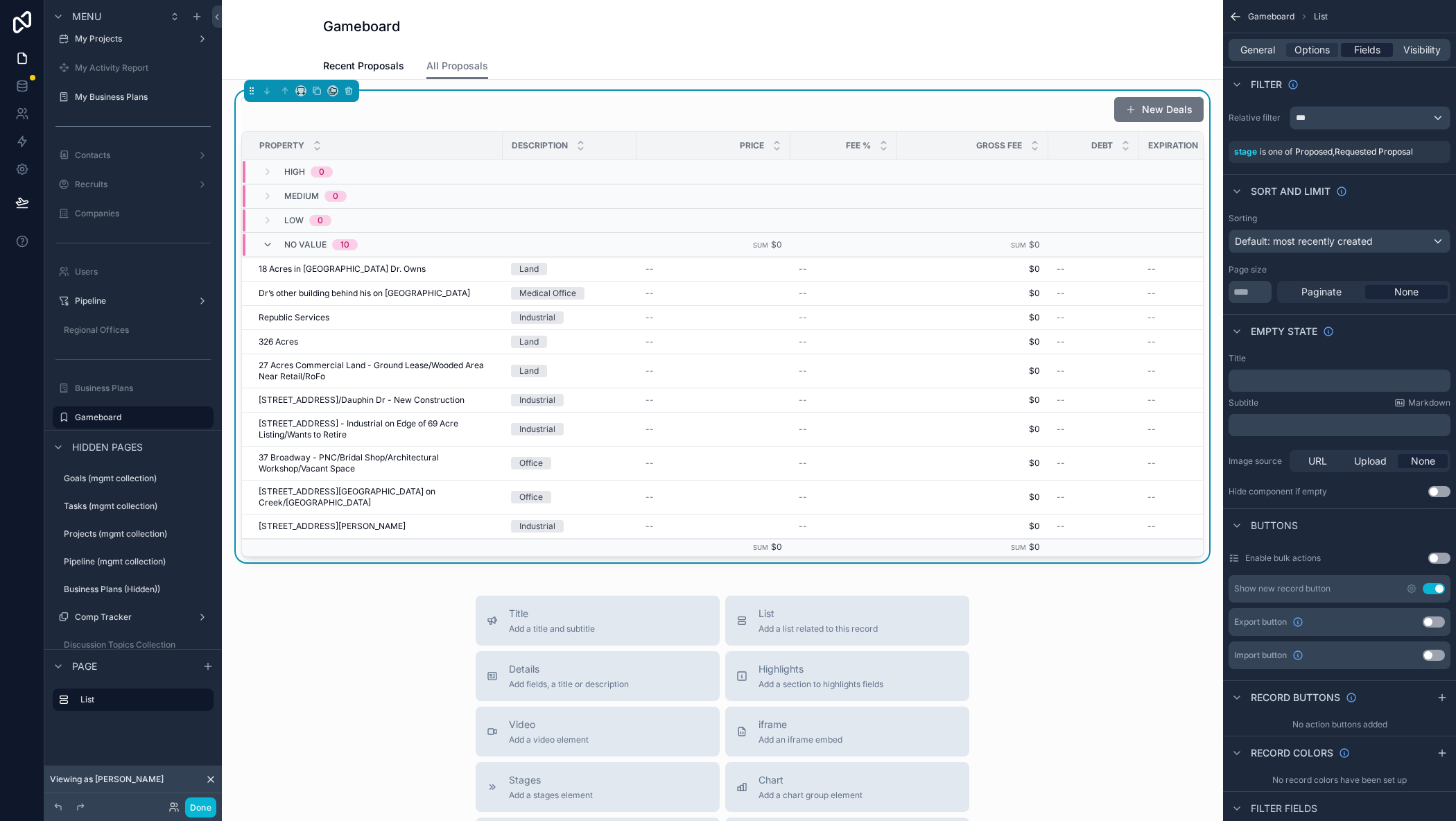
click at [1367, 49] on span "Fields" at bounding box center [1366, 49] width 26 height 14
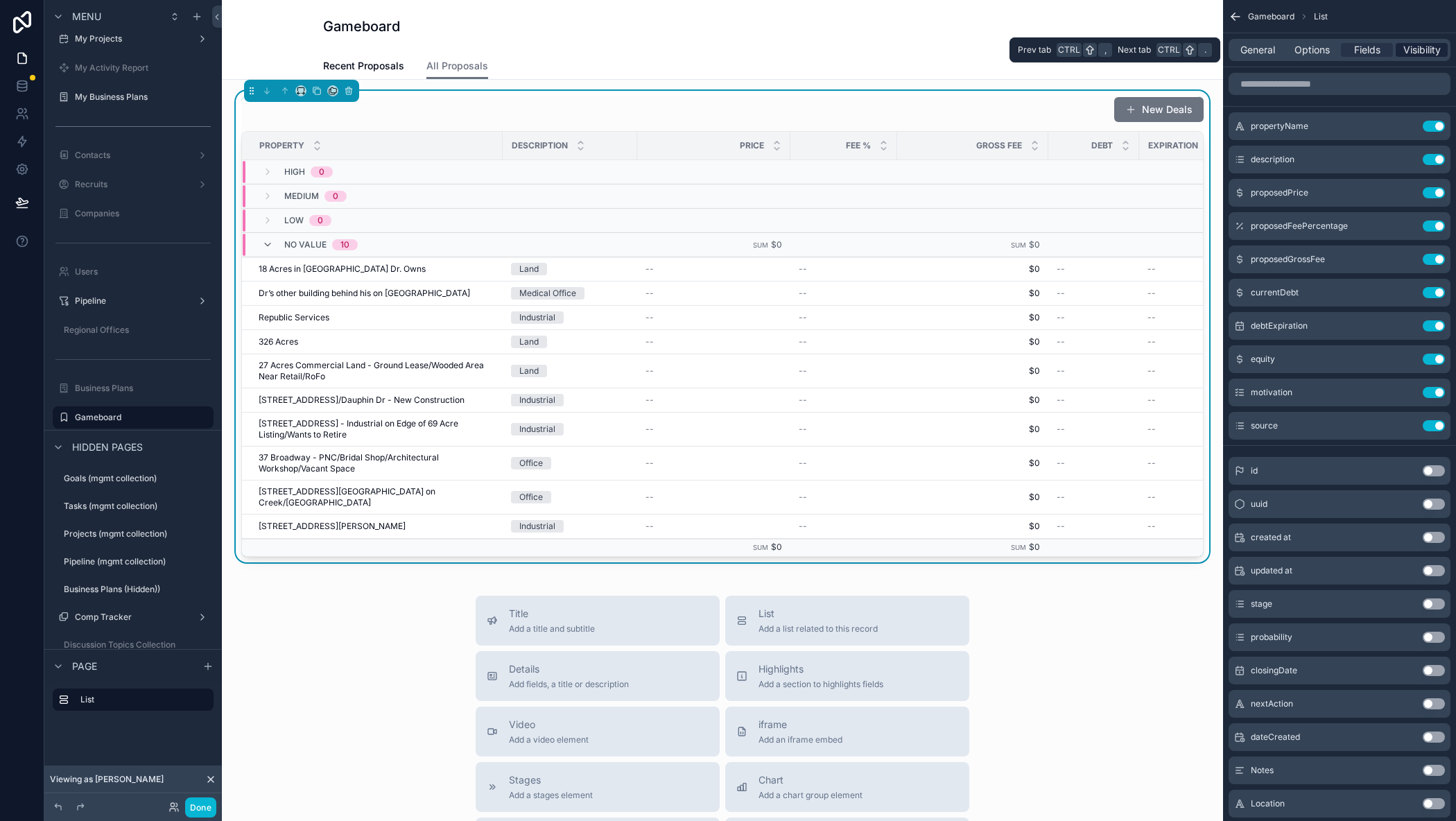
click at [1410, 50] on span "Visibility" at bounding box center [1422, 49] width 38 height 14
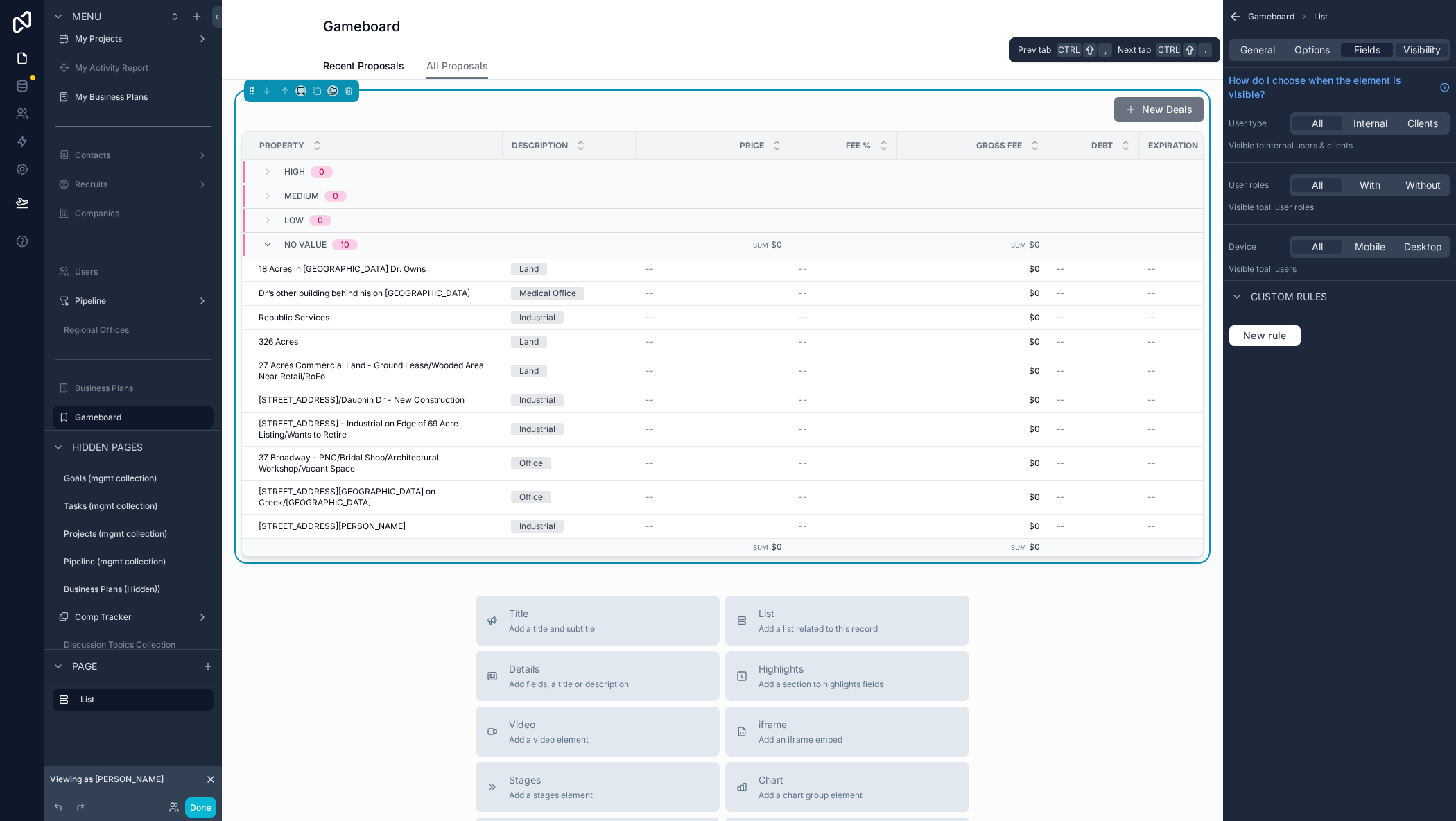
click at [1358, 43] on span "Fields" at bounding box center [1366, 49] width 26 height 14
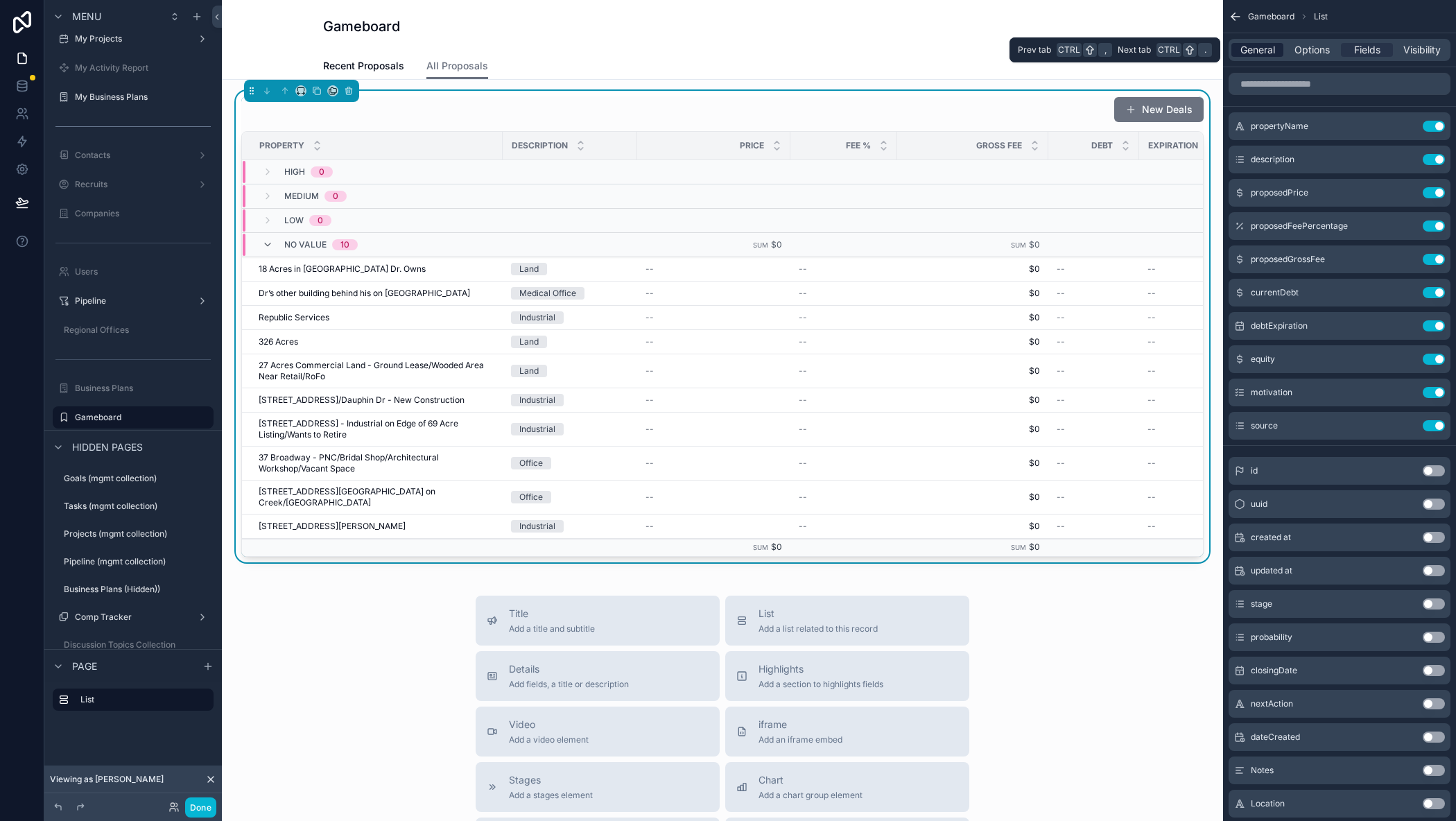
click at [1253, 46] on span "General" at bounding box center [1257, 49] width 35 height 14
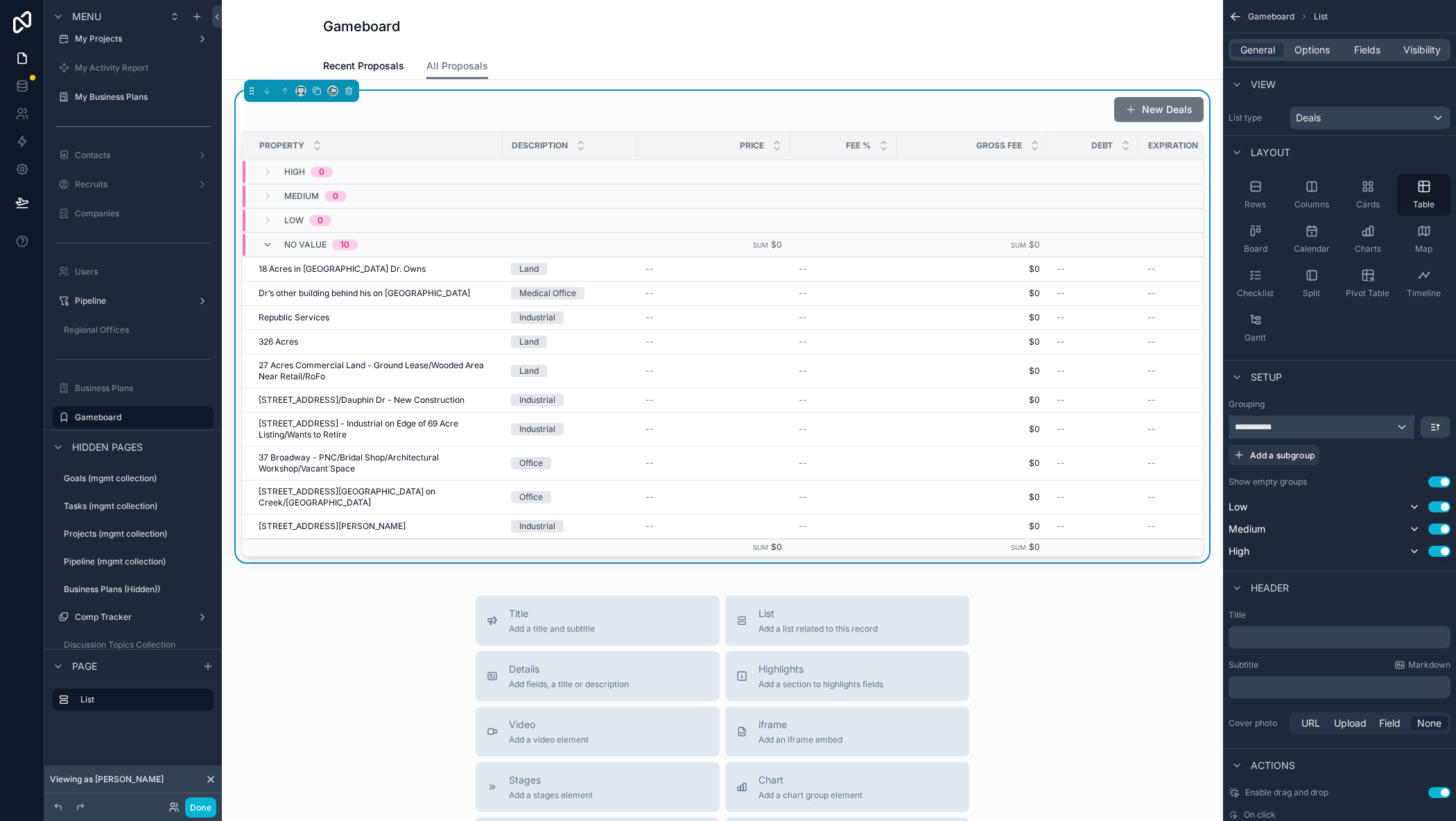
click at [1397, 424] on div "**********" at bounding box center [1321, 428] width 184 height 22
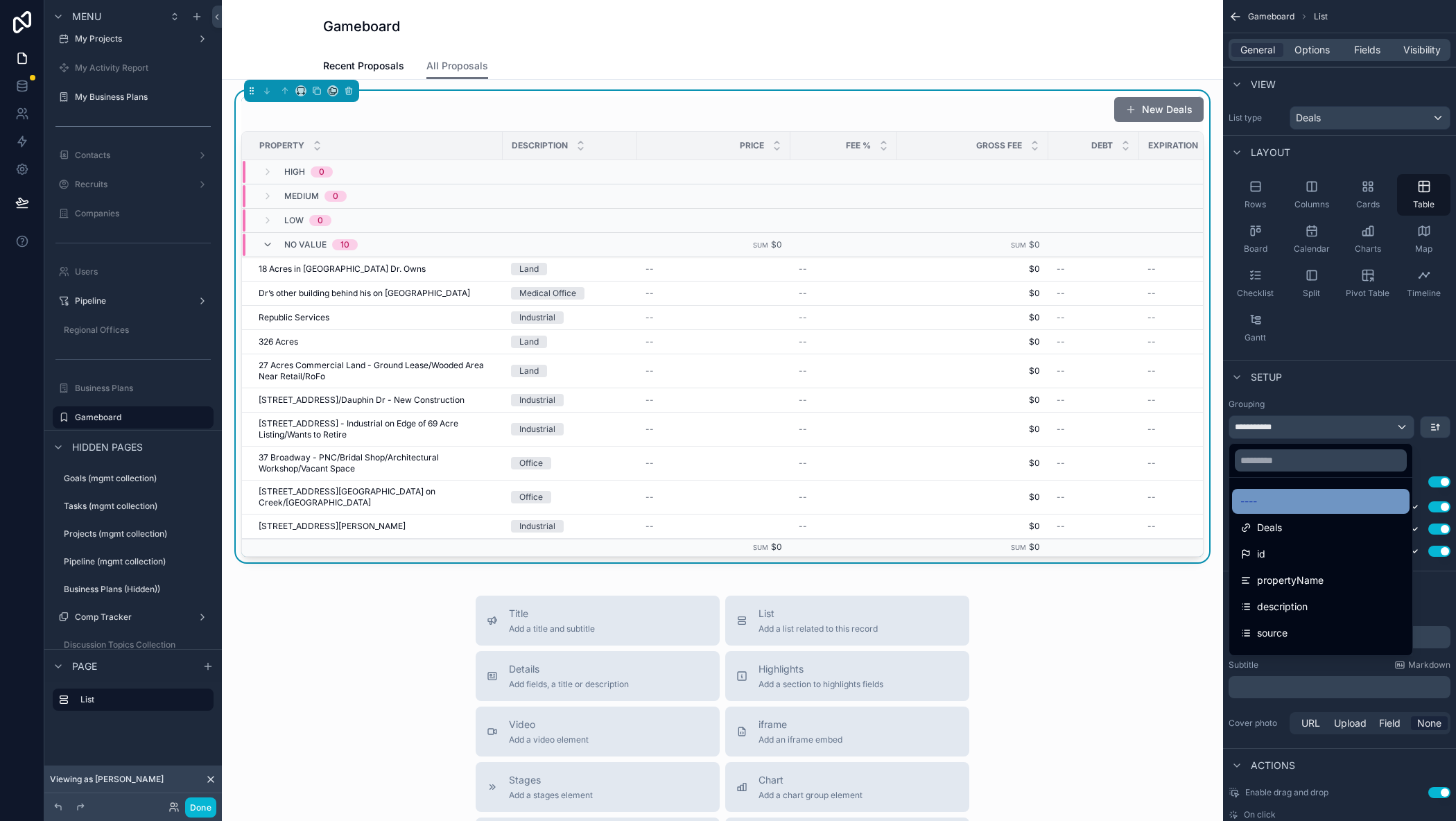
click at [1291, 493] on div "----" at bounding box center [1320, 502] width 161 height 17
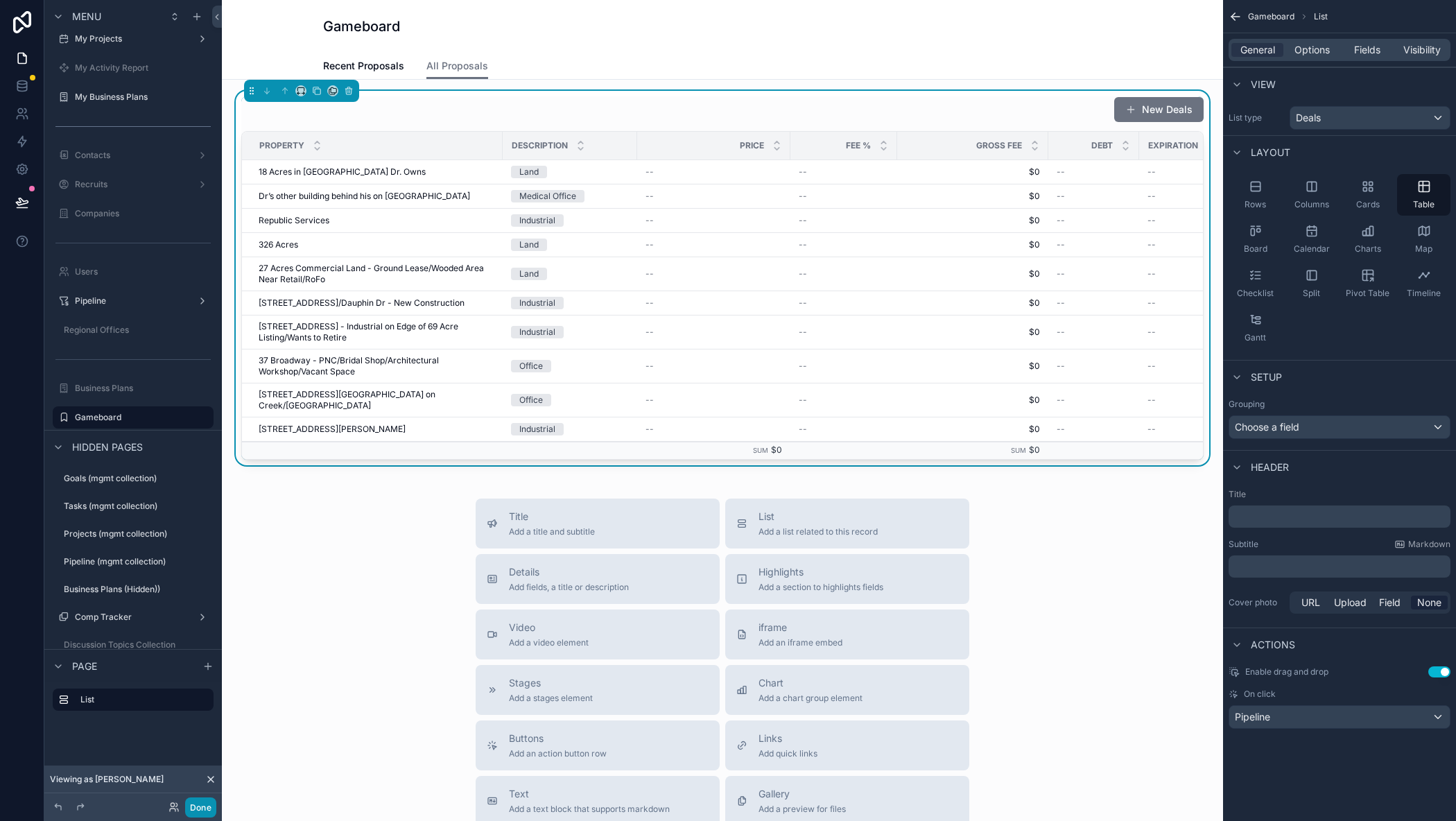
click at [198, 809] on button "Done" at bounding box center [200, 808] width 32 height 20
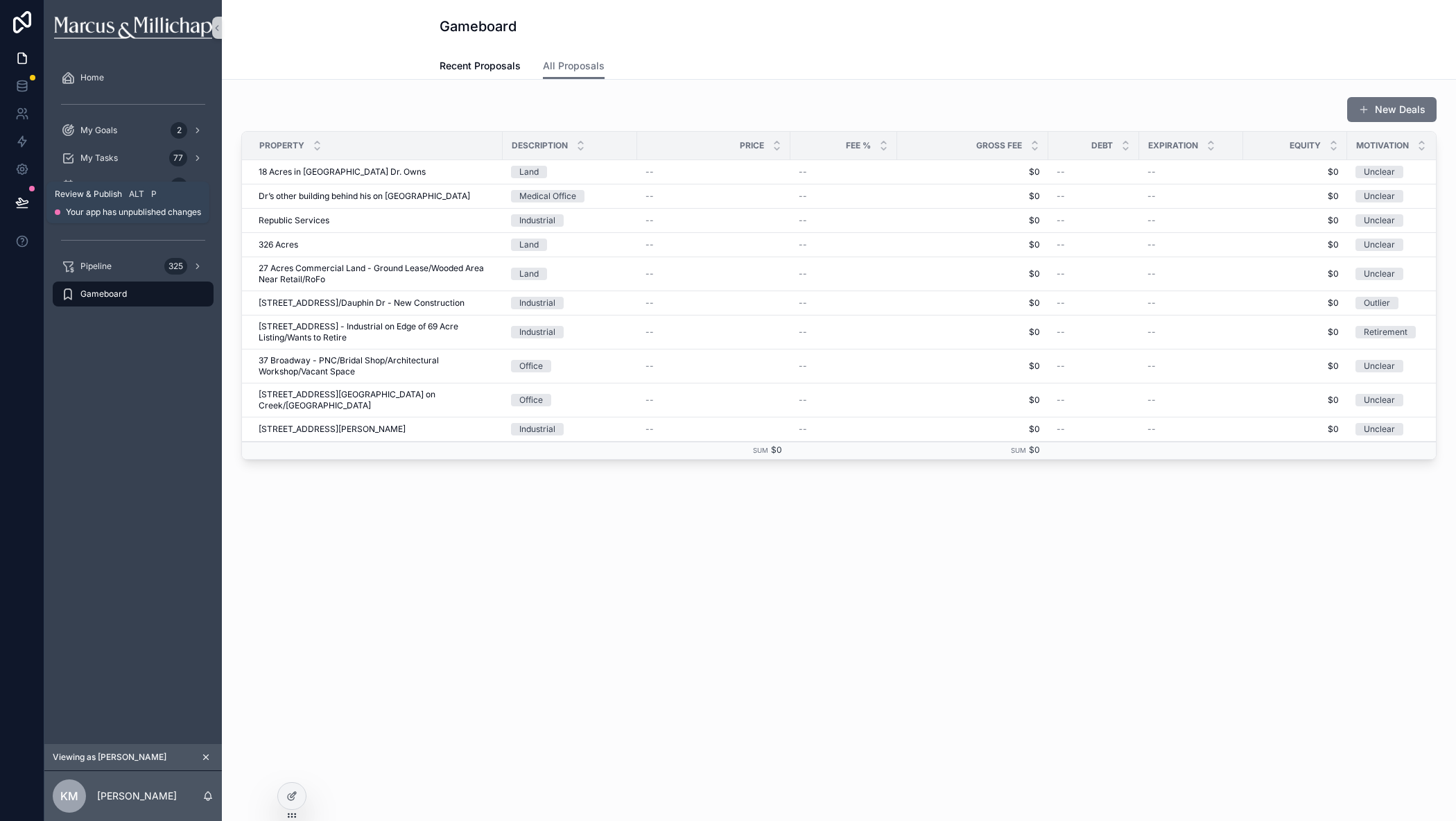
click at [21, 207] on icon at bounding box center [22, 202] width 14 height 14
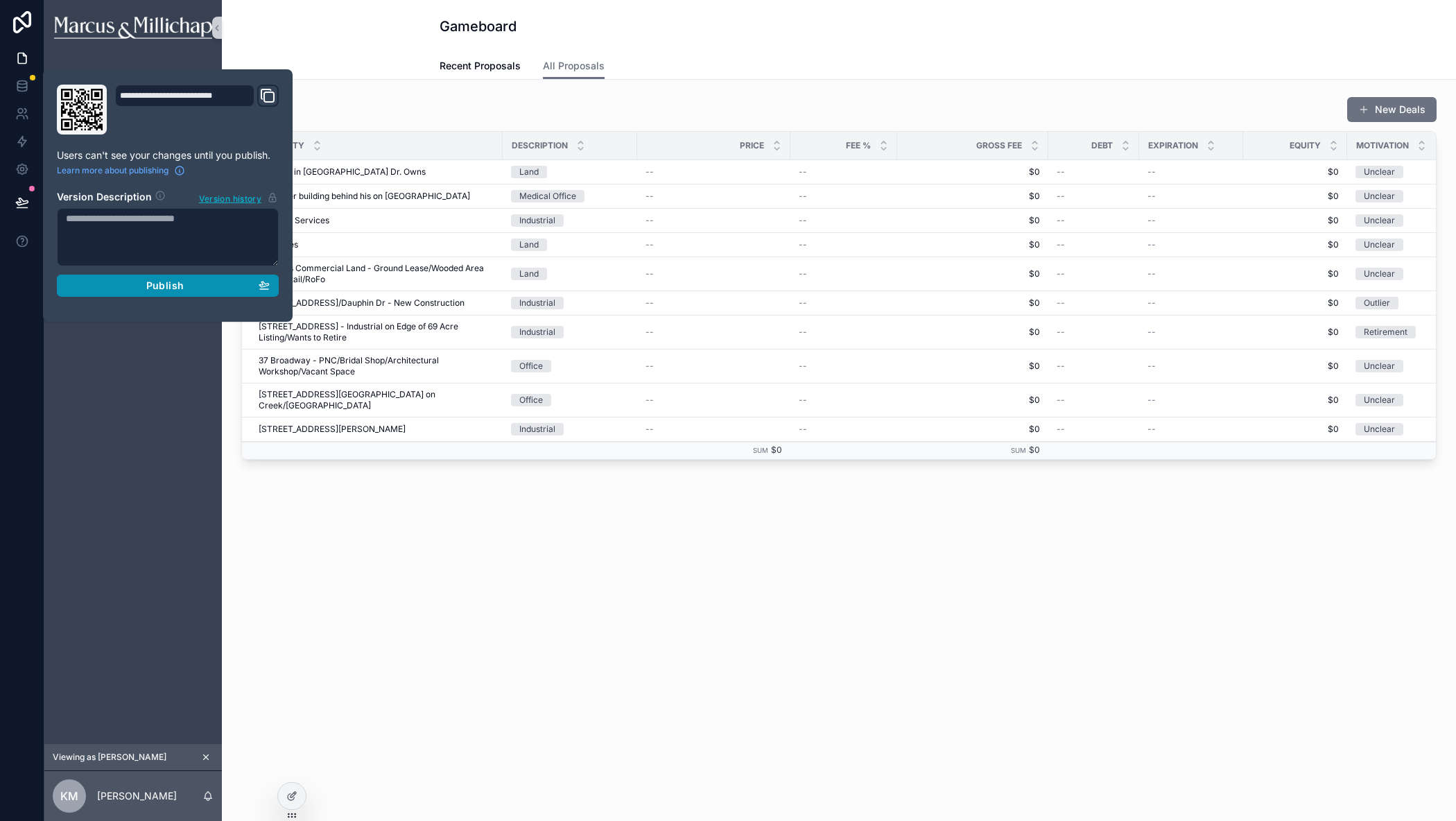
click at [139, 285] on div "Publish" at bounding box center [167, 286] width 204 height 13
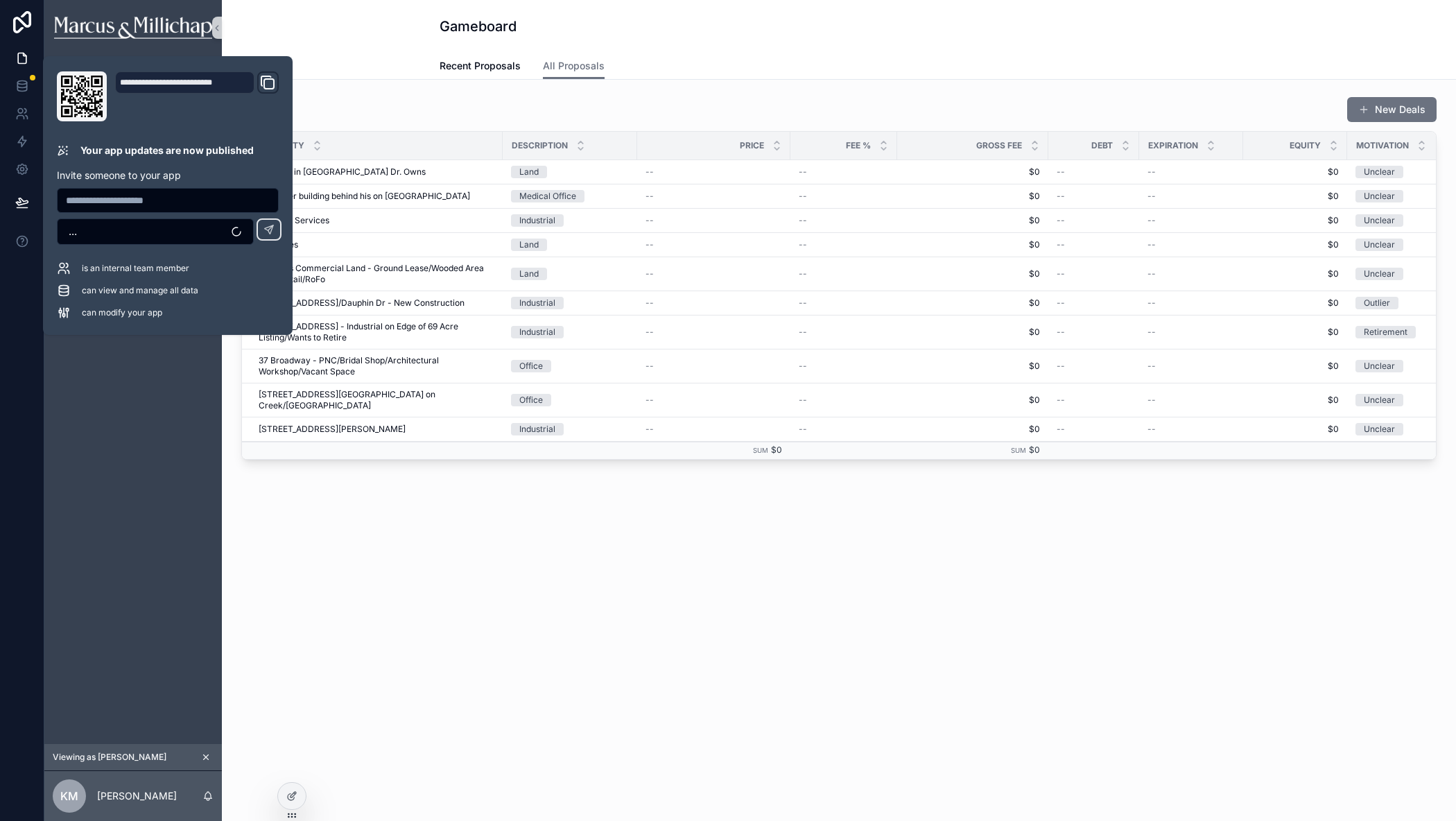
click at [656, 529] on div "New Deals Property Description Price Fee % Gross Fee Debt Expiration Equity Mot…" at bounding box center [838, 317] width 1234 height 475
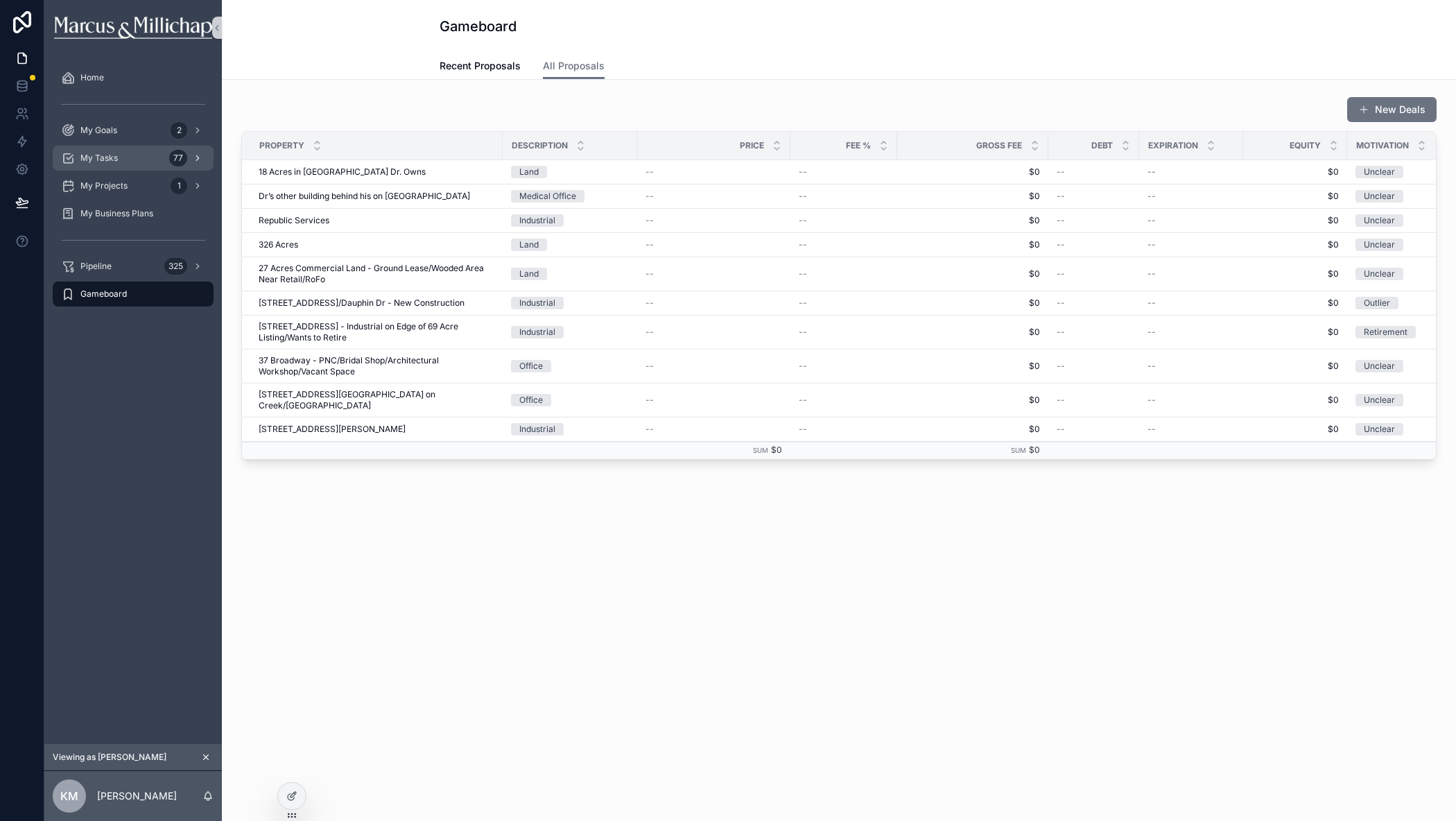
click at [120, 165] on div "My Tasks 77" at bounding box center [133, 158] width 144 height 22
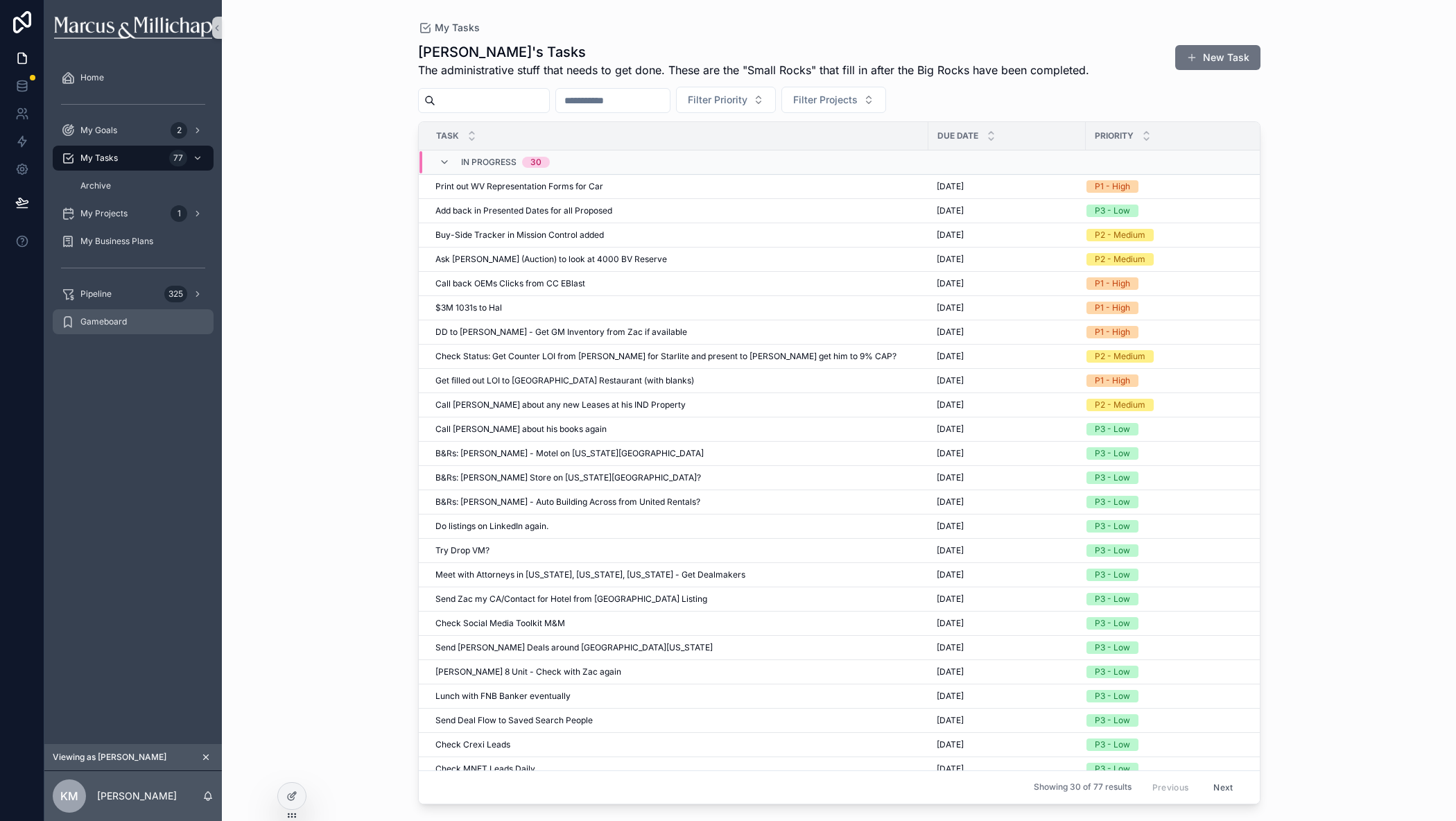
click at [103, 327] on span "Gameboard" at bounding box center [103, 322] width 46 height 11
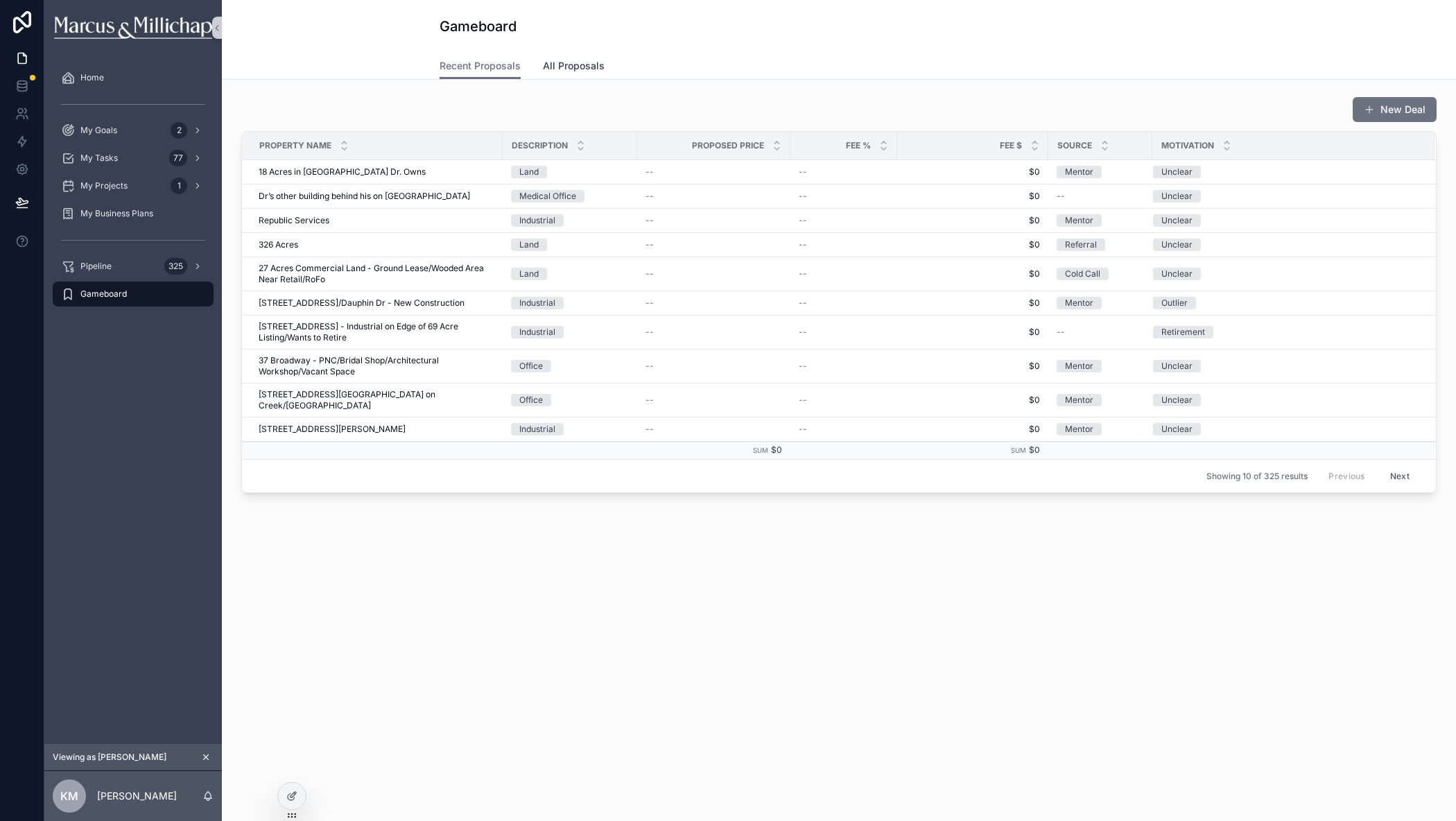
click at [586, 65] on span "All Proposals" at bounding box center [573, 66] width 61 height 14
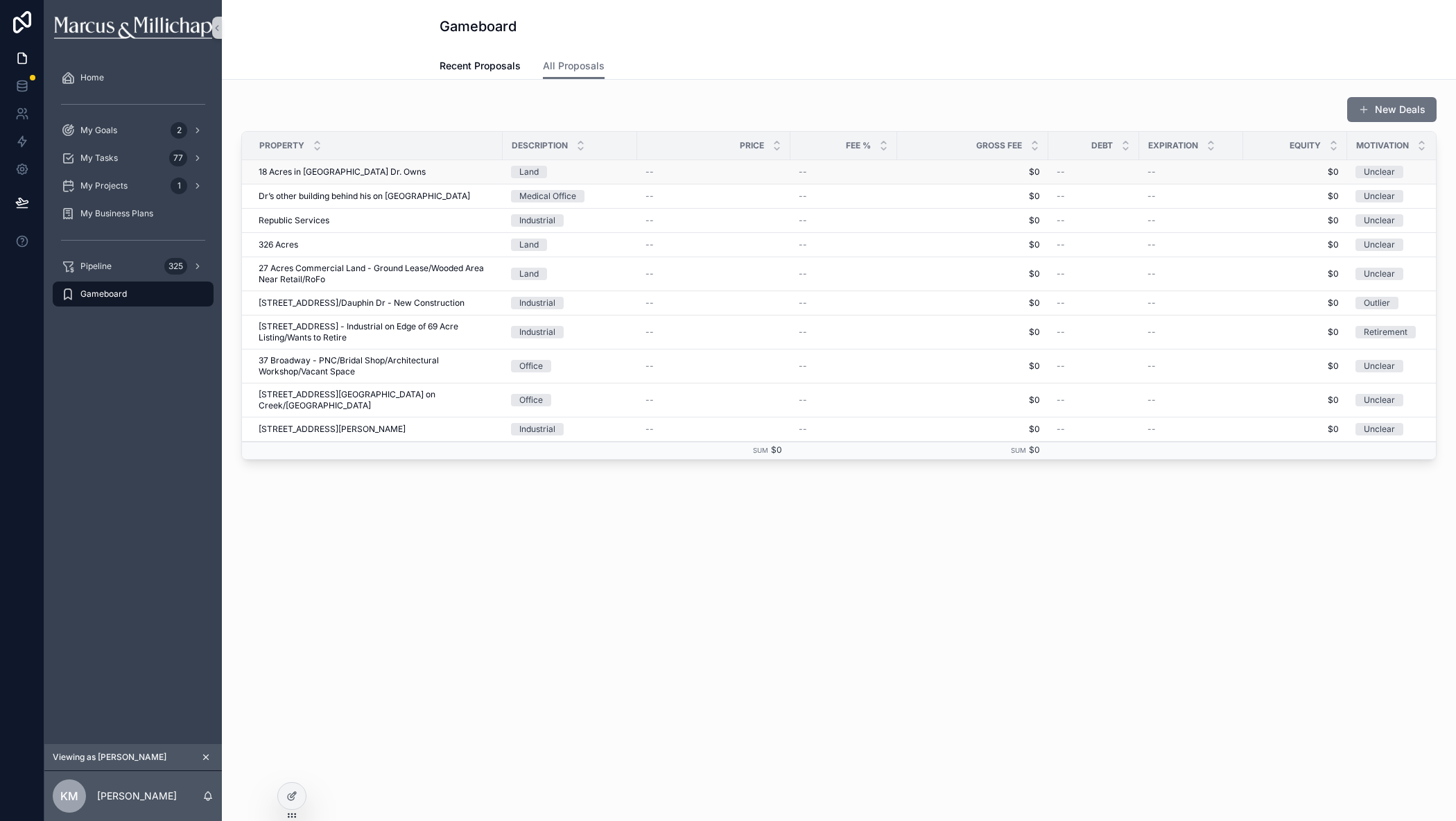
click at [342, 172] on span "18 Acres in [GEOGRAPHIC_DATA] Dr. Owns" at bounding box center [342, 172] width 167 height 11
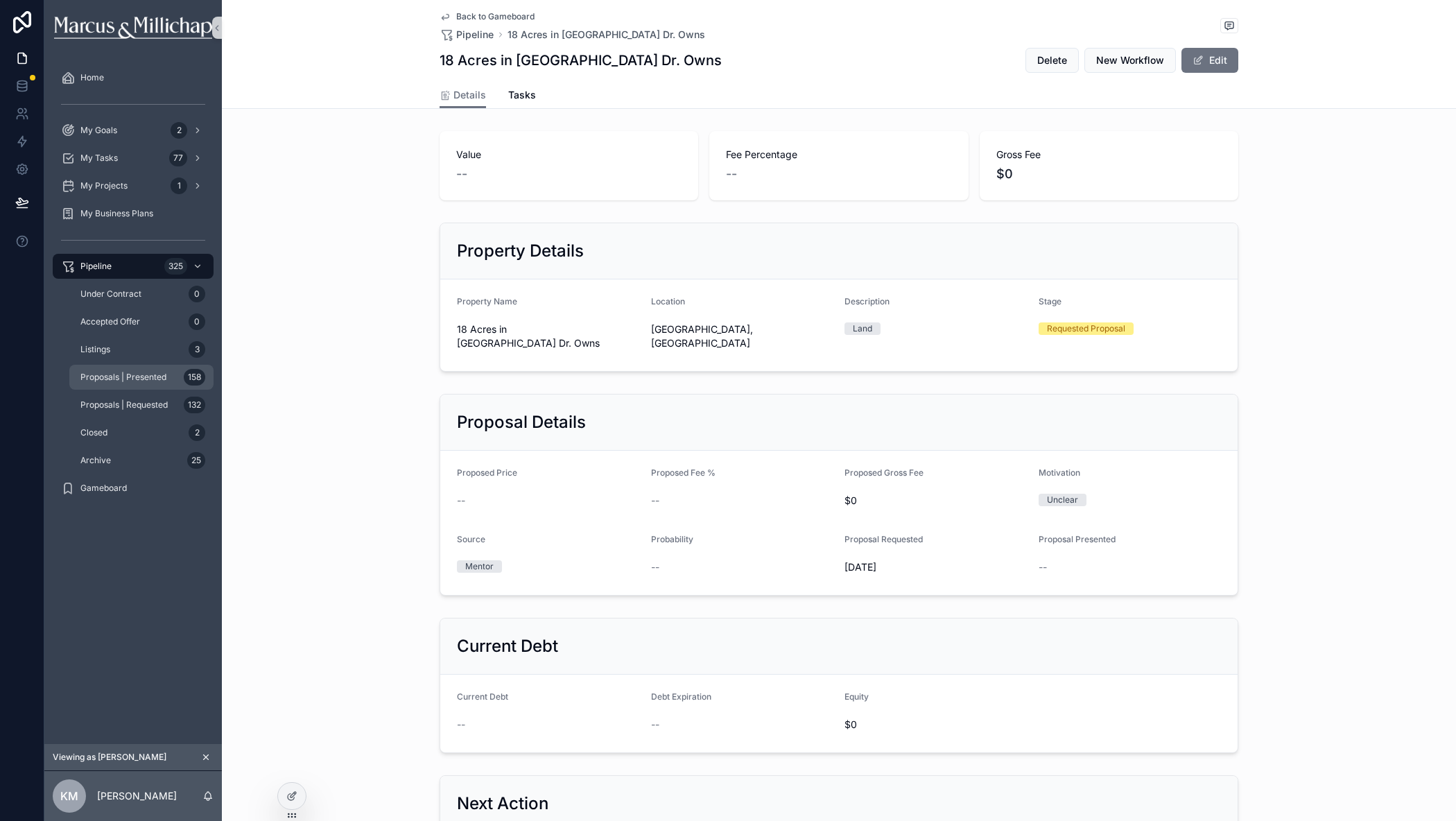
click at [98, 376] on span "Proposals | Presented" at bounding box center [123, 377] width 86 height 11
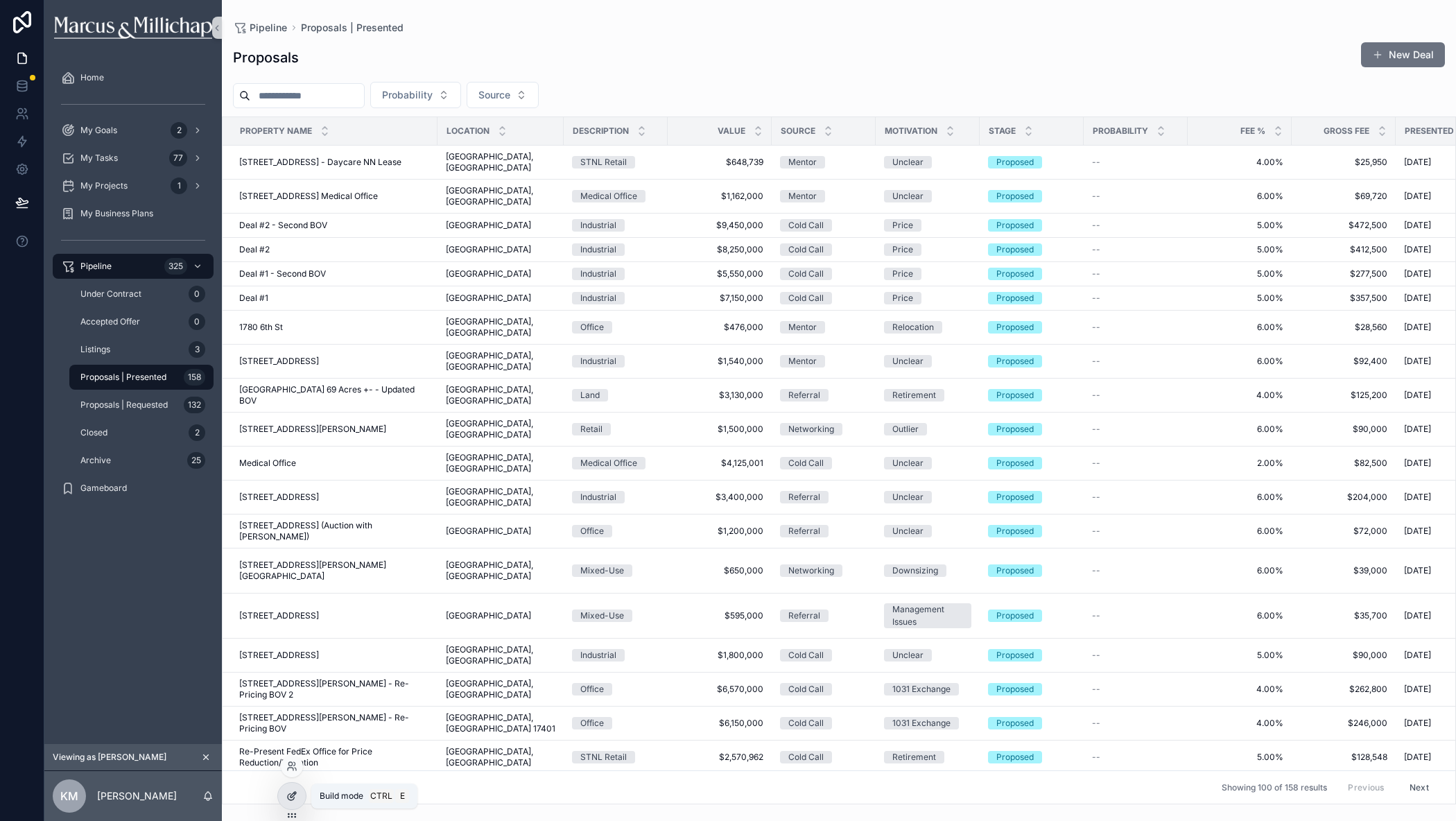
click at [285, 795] on div at bounding box center [292, 796] width 28 height 26
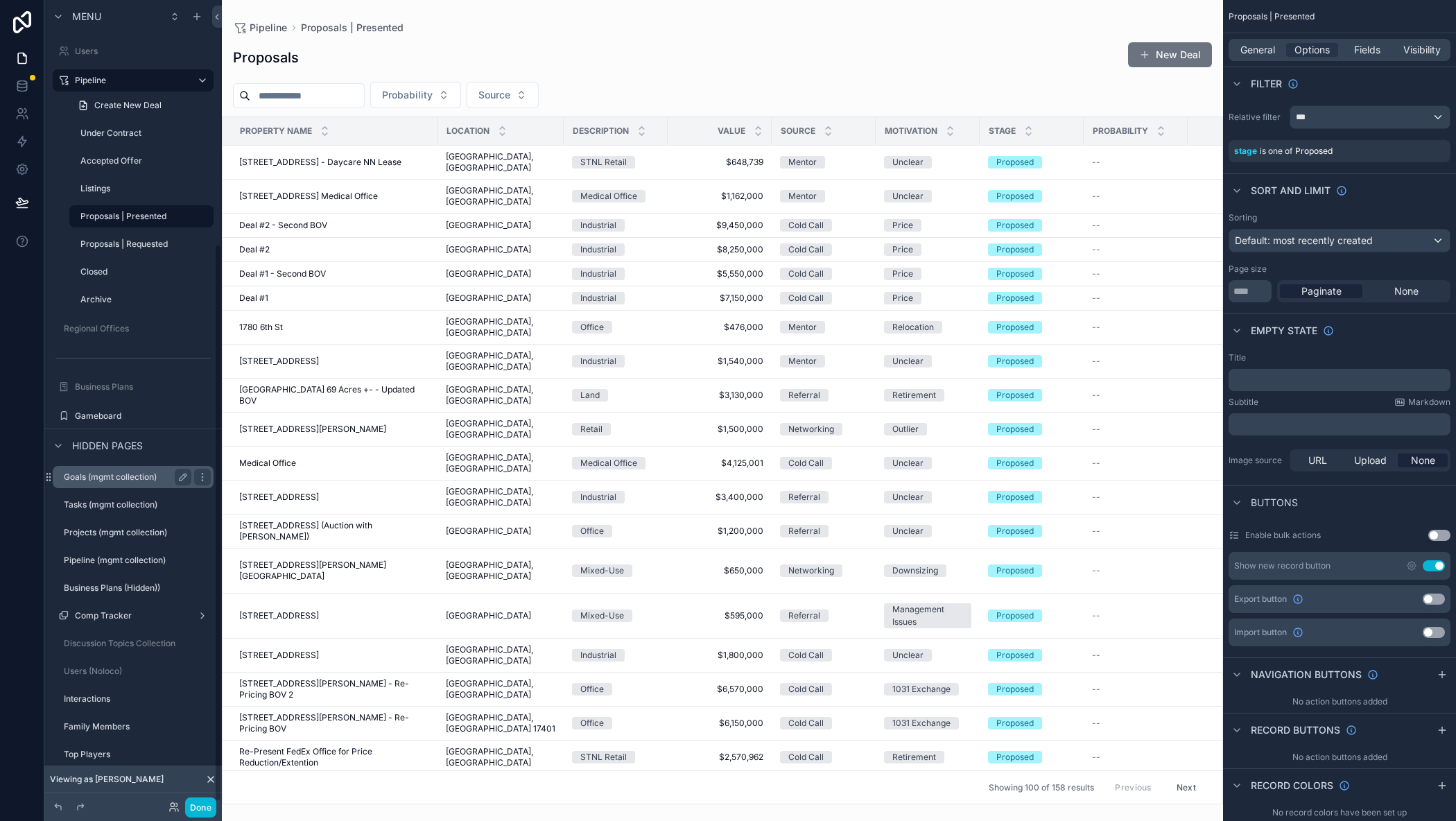
scroll to position [355, 0]
click at [102, 413] on label "Gameboard" at bounding box center [131, 409] width 111 height 11
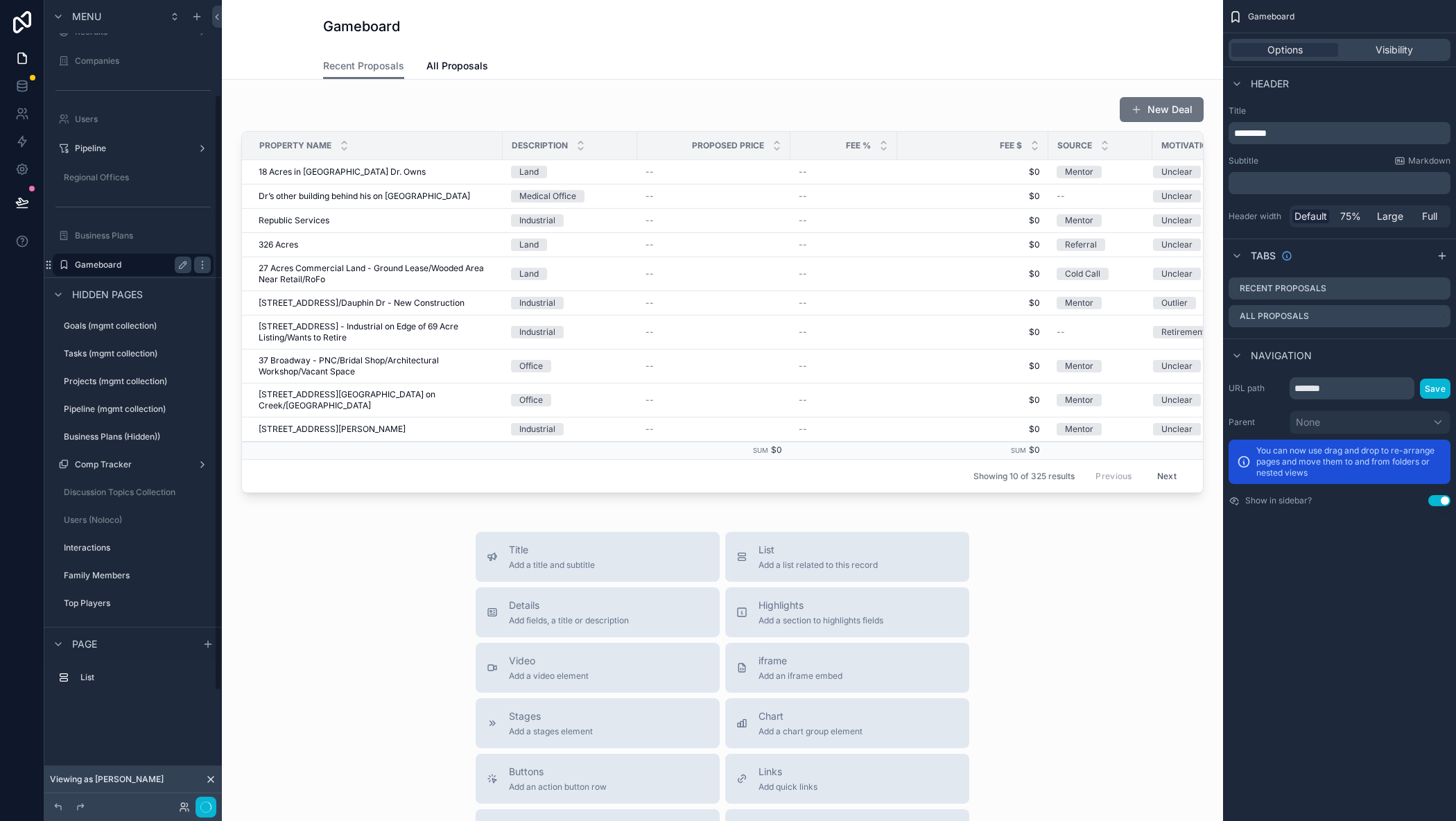
scroll to position [128, 0]
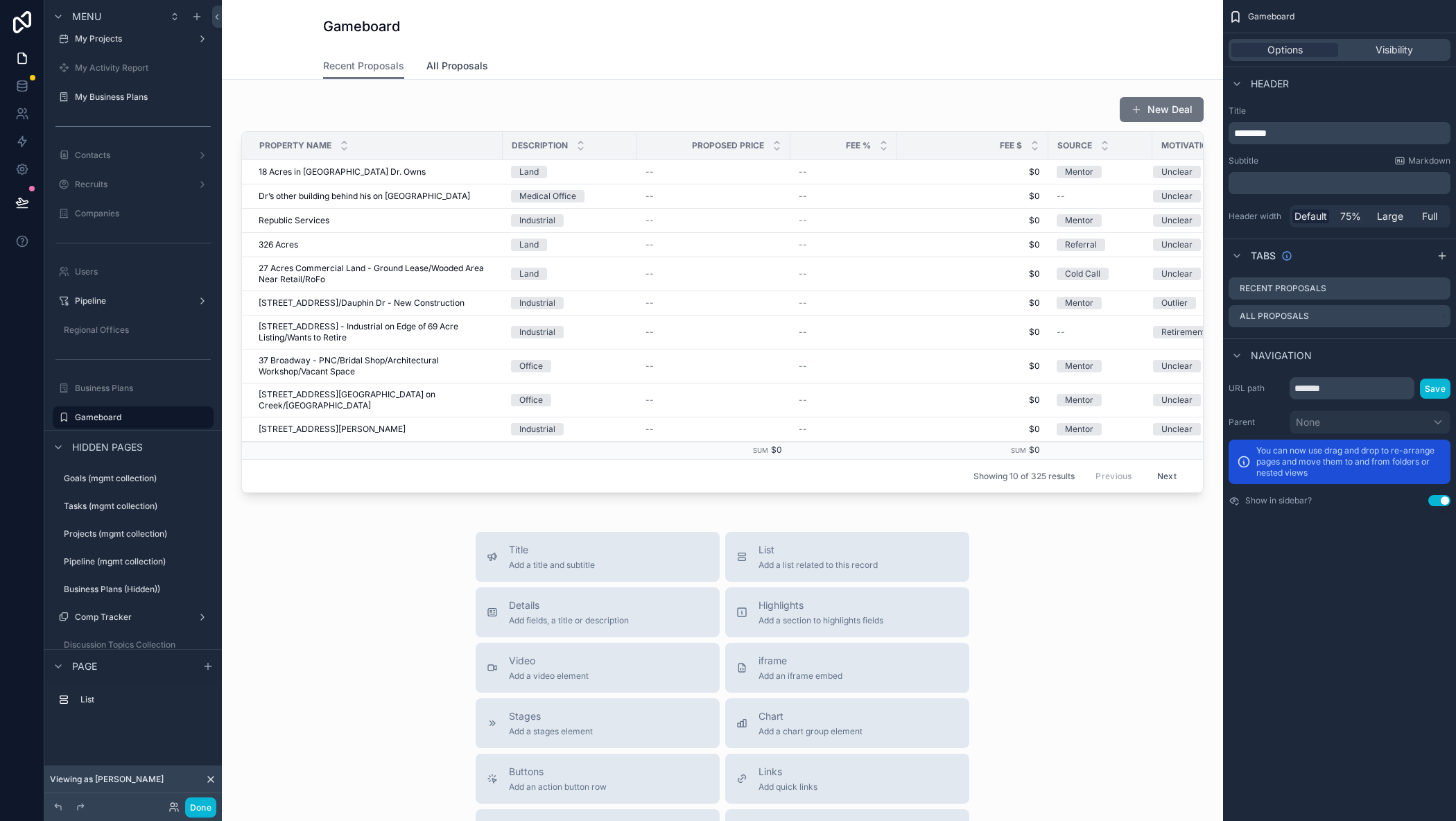
click at [454, 71] on span "All Proposals" at bounding box center [457, 66] width 61 height 14
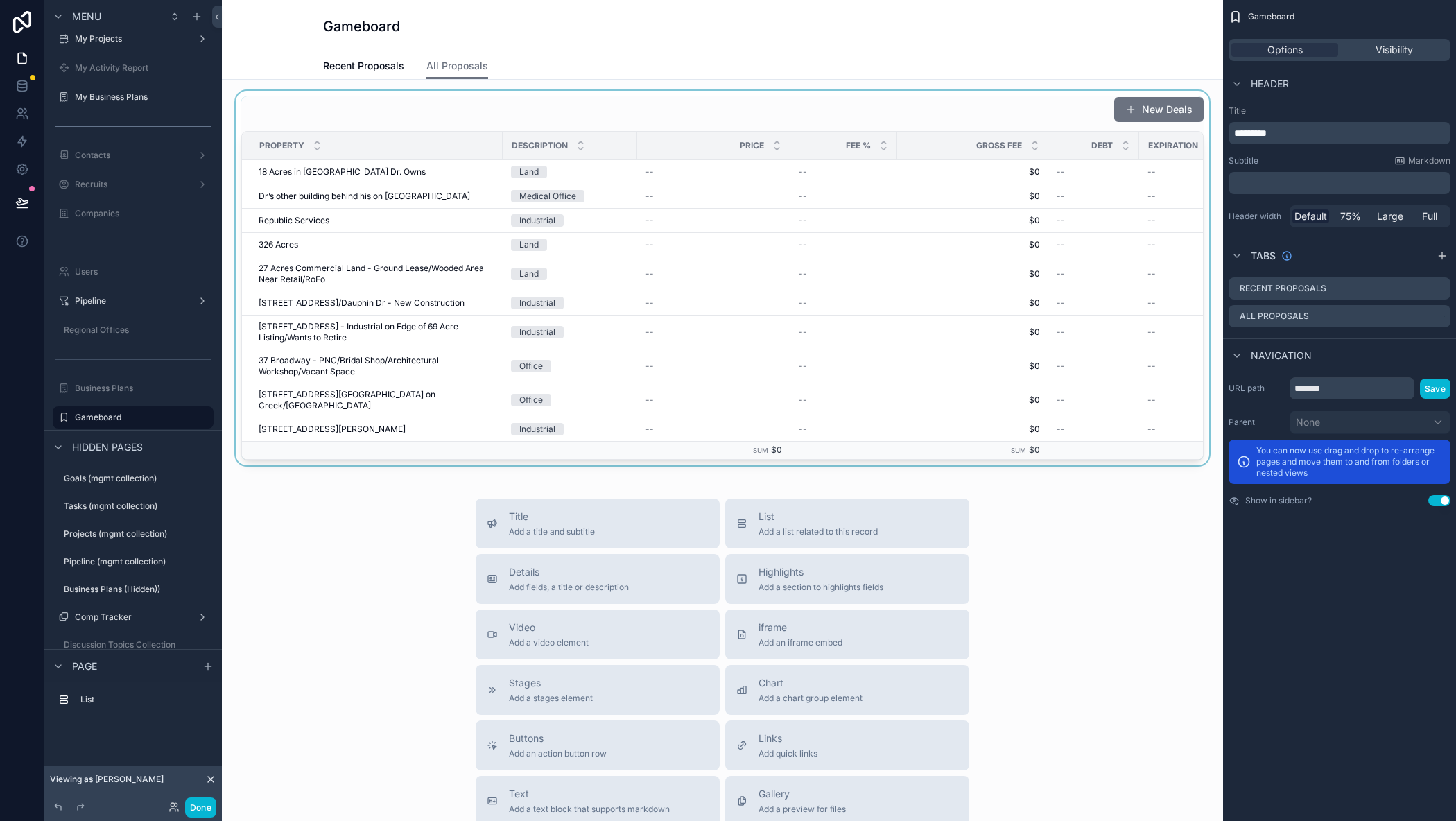
click at [502, 109] on div "scrollable content" at bounding box center [722, 277] width 979 height 375
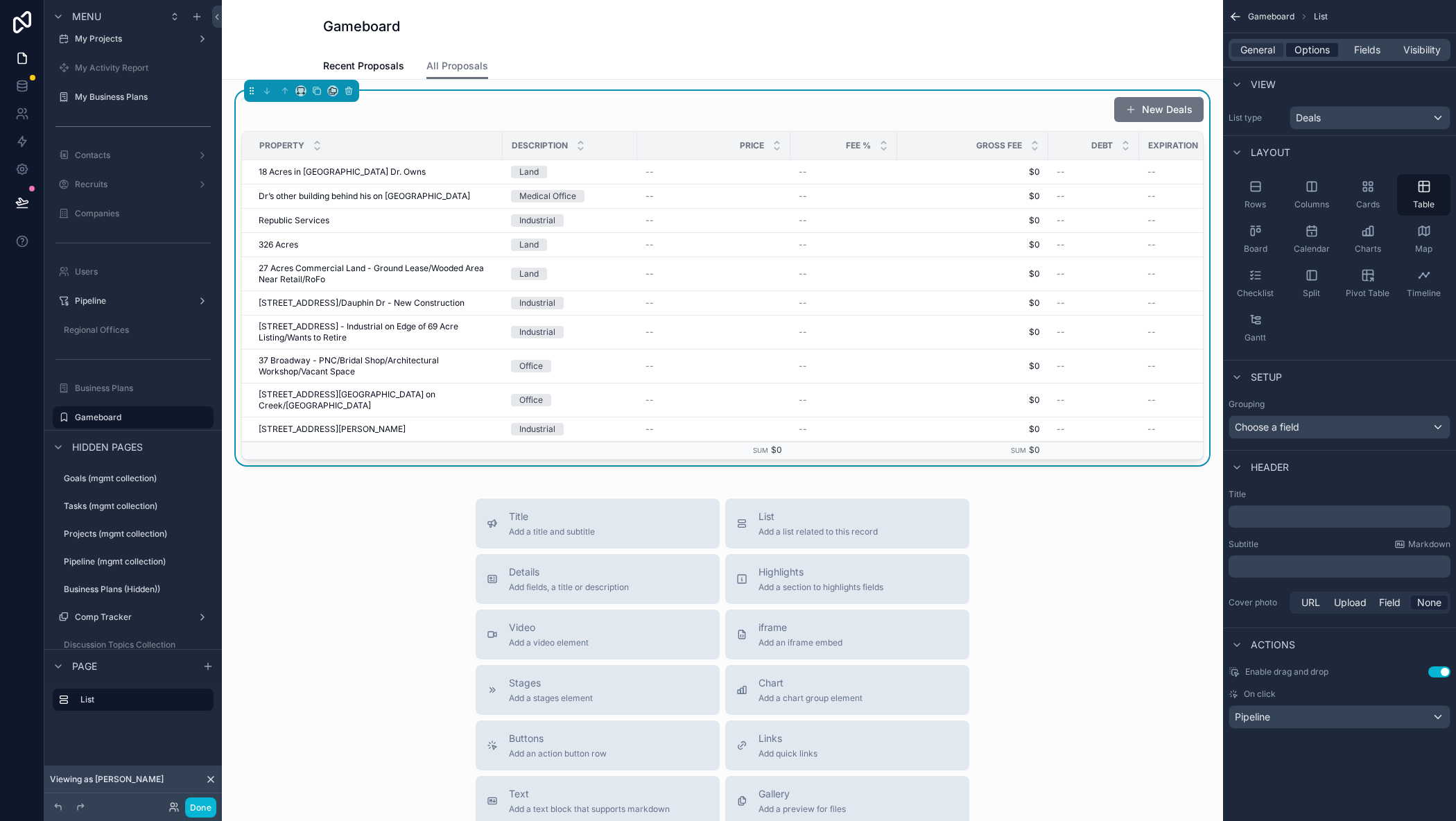
click at [1329, 51] on span "Options" at bounding box center [1311, 49] width 35 height 14
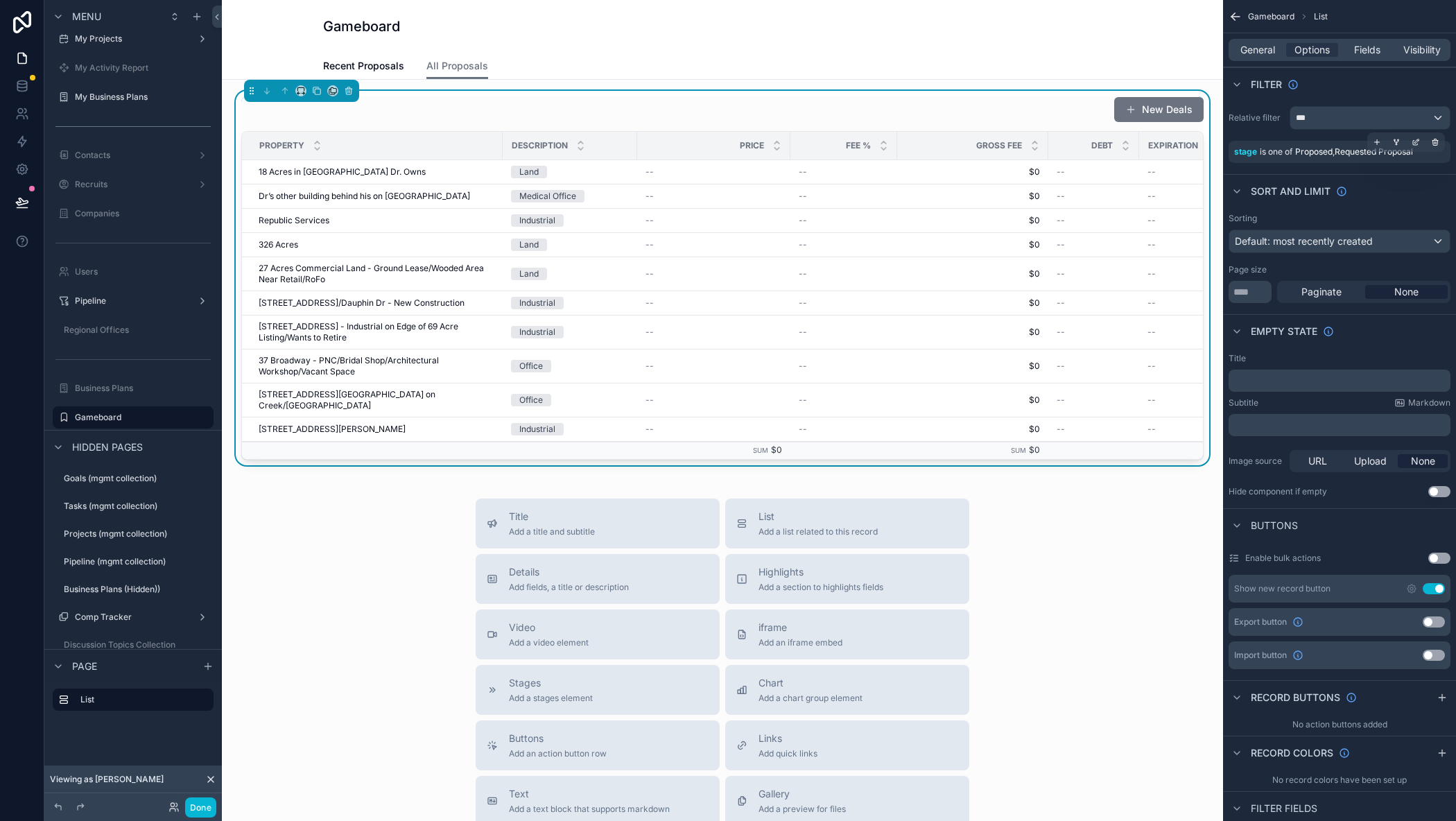
click at [1345, 149] on span "Proposed , Requested Proposal" at bounding box center [1354, 151] width 118 height 10
click at [1414, 141] on icon "scrollable content" at bounding box center [1416, 143] width 9 height 9
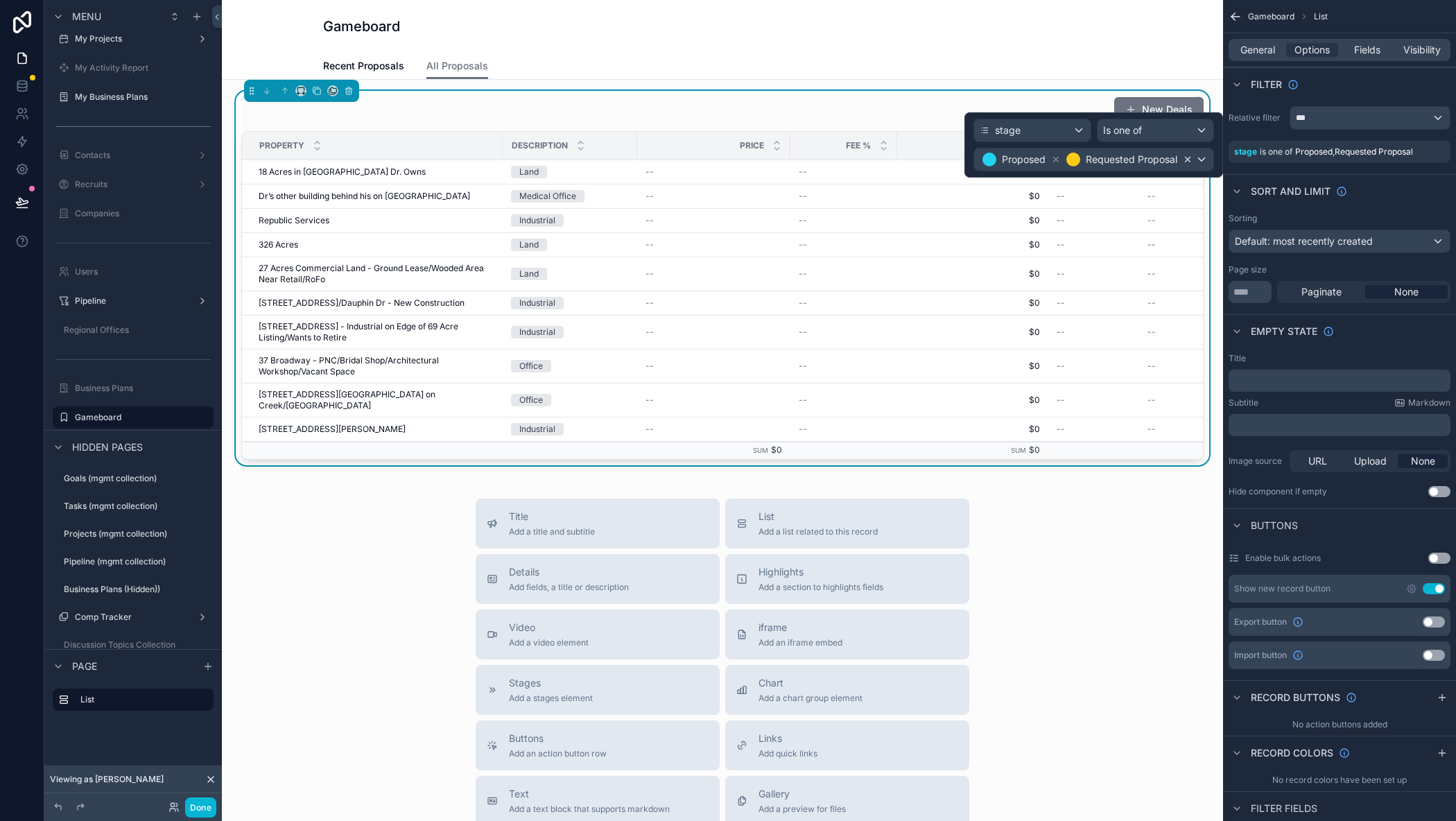
click at [1187, 161] on icon at bounding box center [1186, 159] width 9 height 9
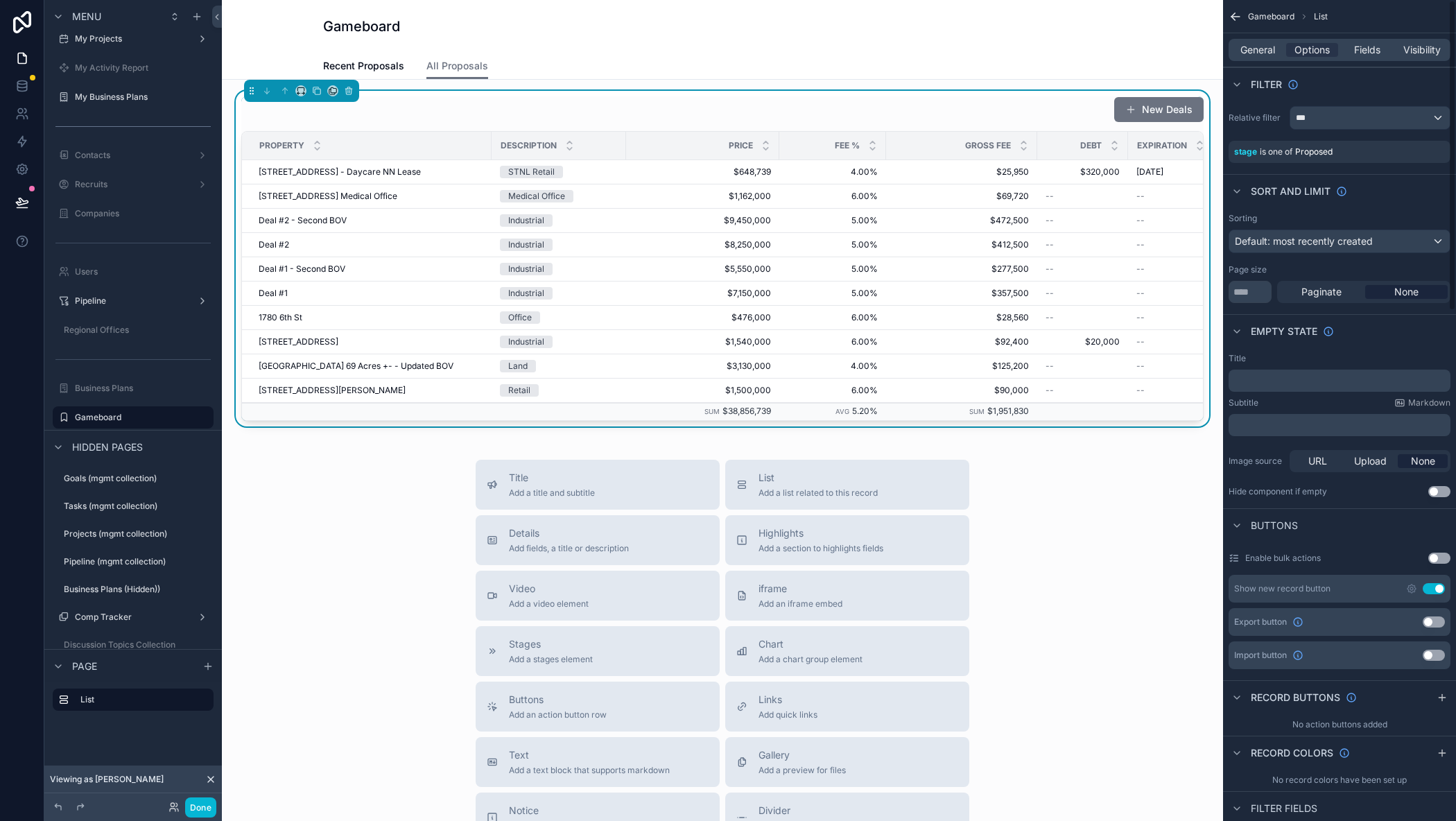
click at [1395, 203] on div "Sort And Limit" at bounding box center [1339, 190] width 233 height 33
click at [1248, 288] on input "**" at bounding box center [1250, 292] width 43 height 22
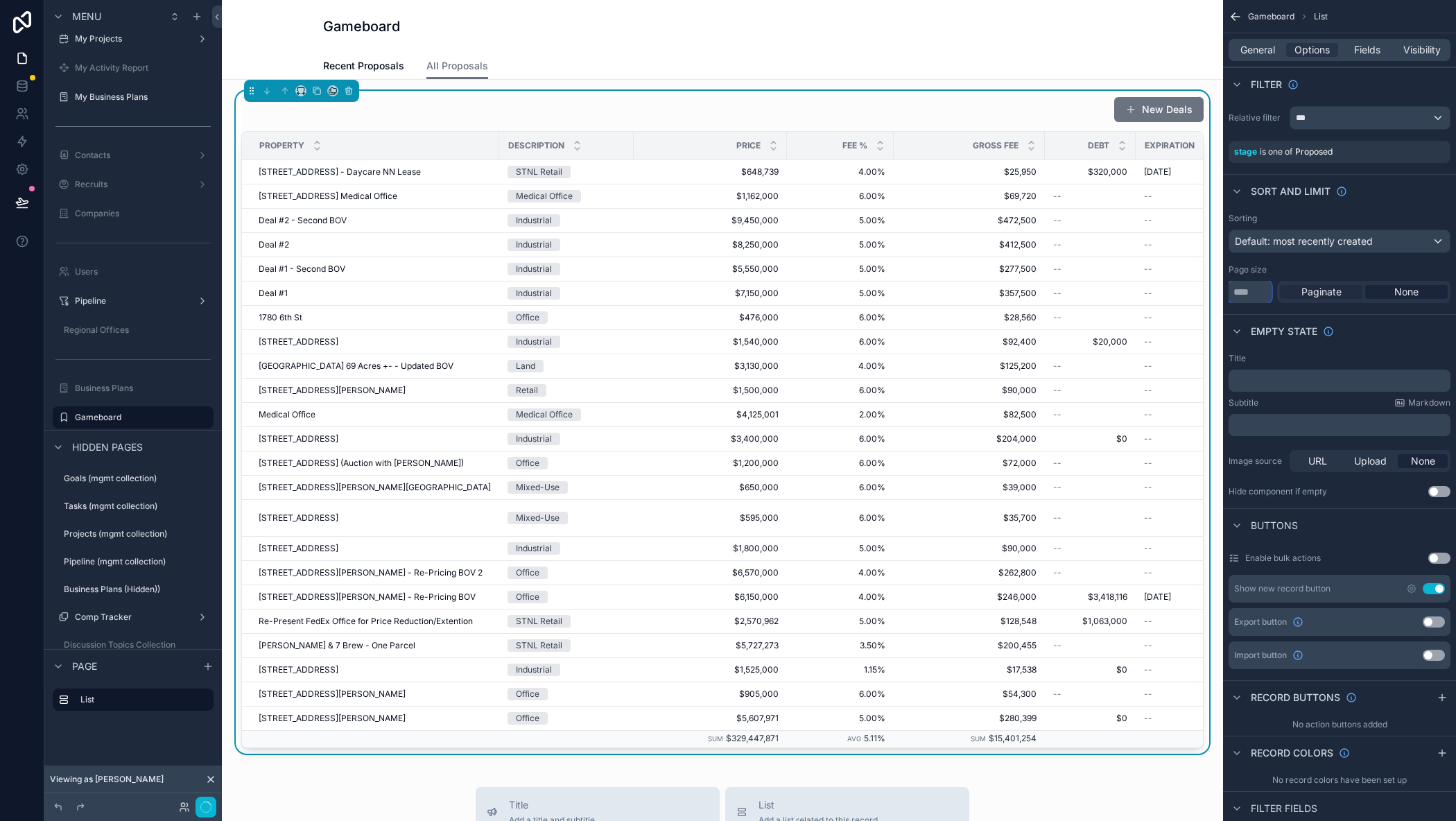
type input "***"
click at [1320, 294] on span "Paginate" at bounding box center [1320, 292] width 40 height 14
click at [179, 801] on div "Done" at bounding box center [189, 808] width 55 height 20
click at [191, 801] on button "Done" at bounding box center [200, 808] width 32 height 20
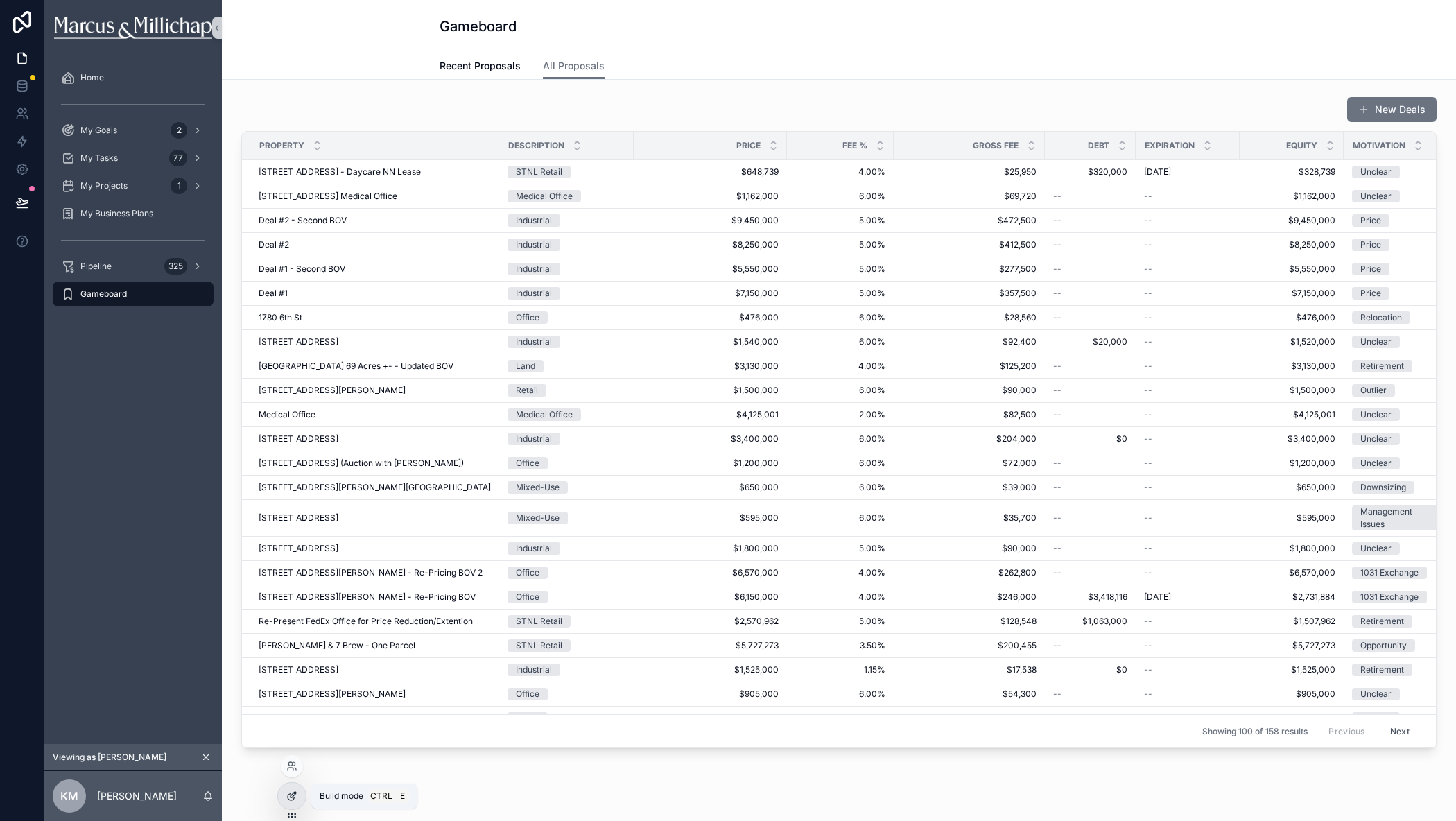
click at [289, 792] on icon at bounding box center [292, 795] width 11 height 11
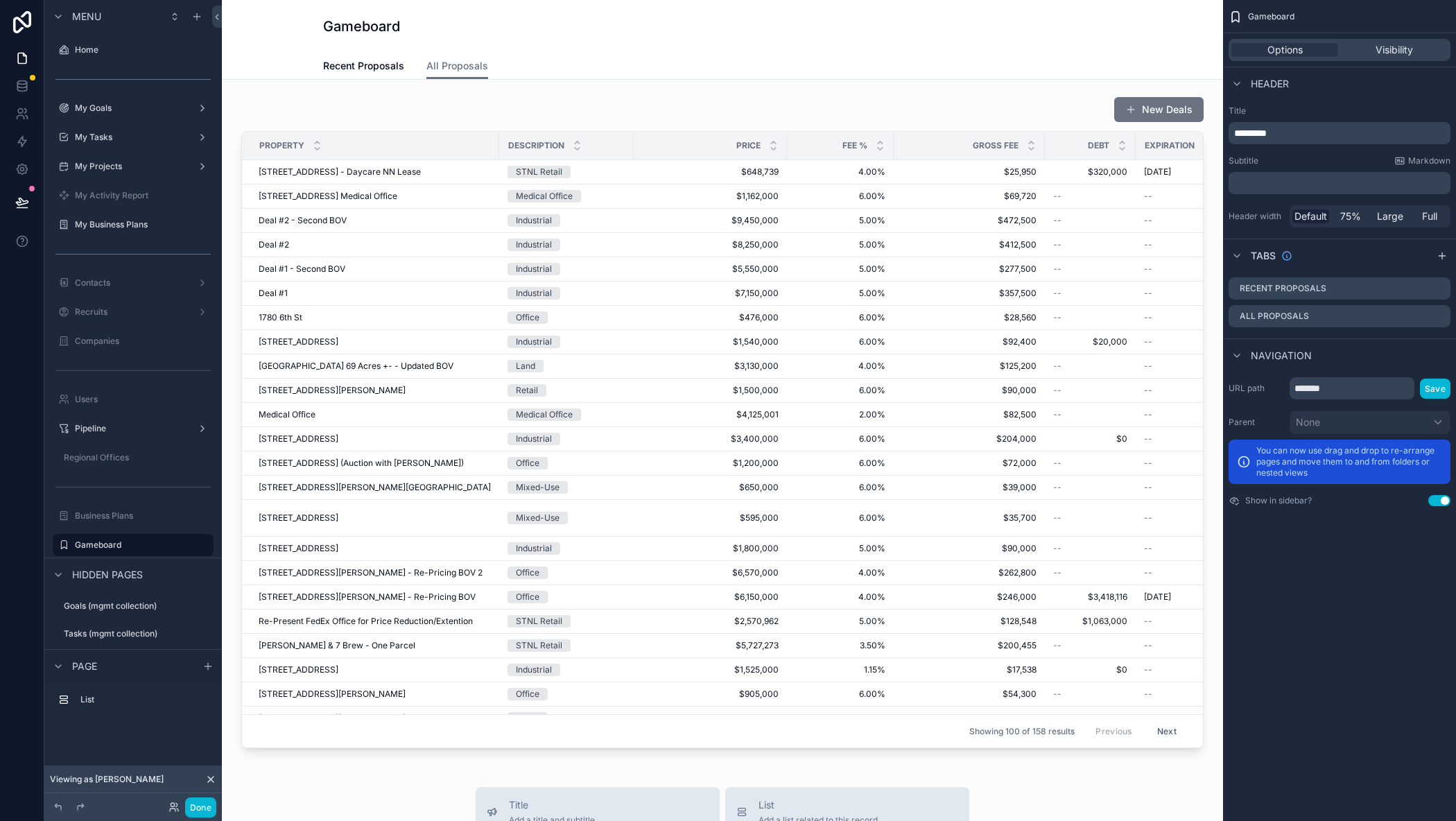
scroll to position [128, 0]
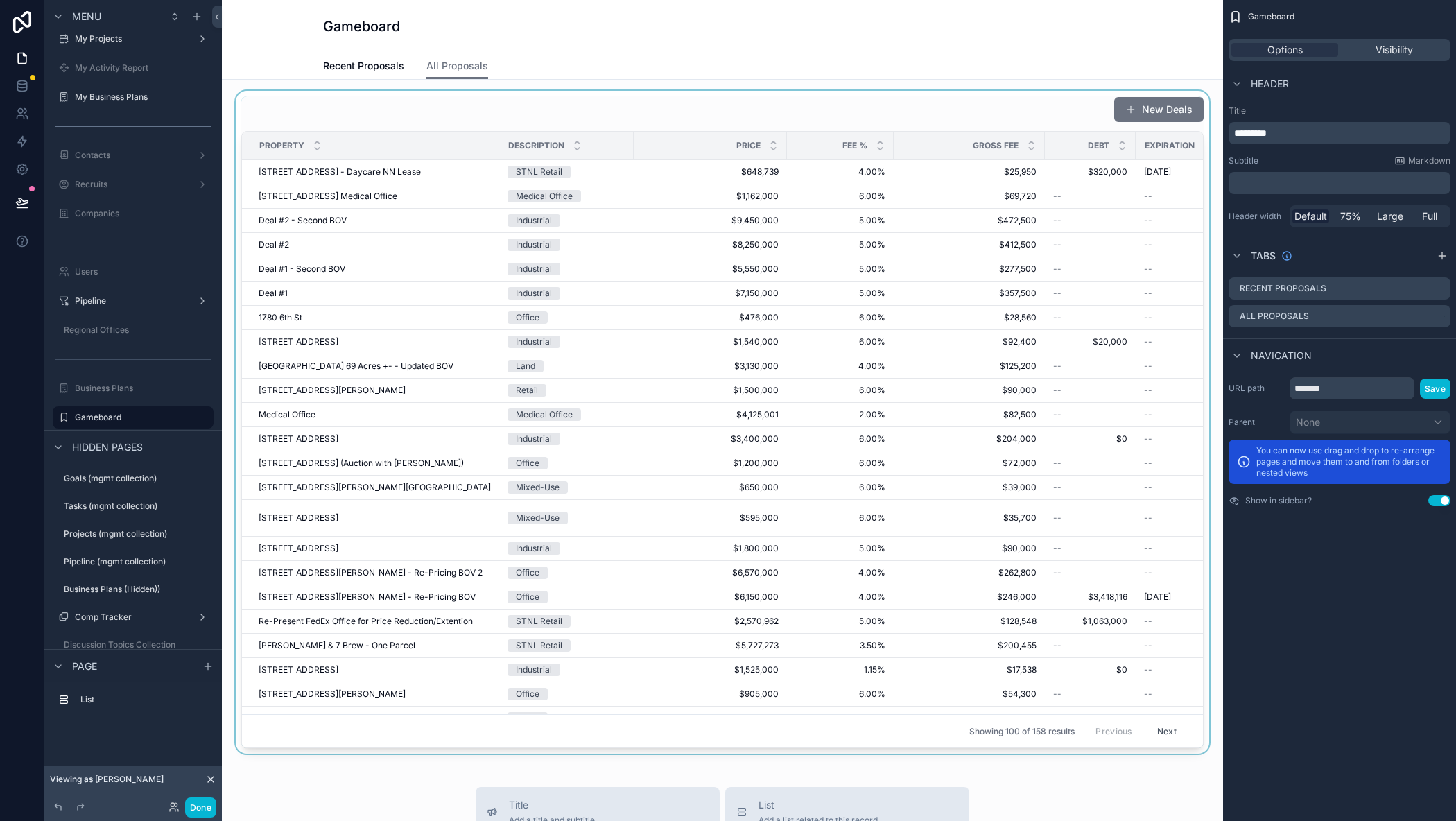
click at [1022, 108] on div "scrollable content" at bounding box center [722, 422] width 979 height 663
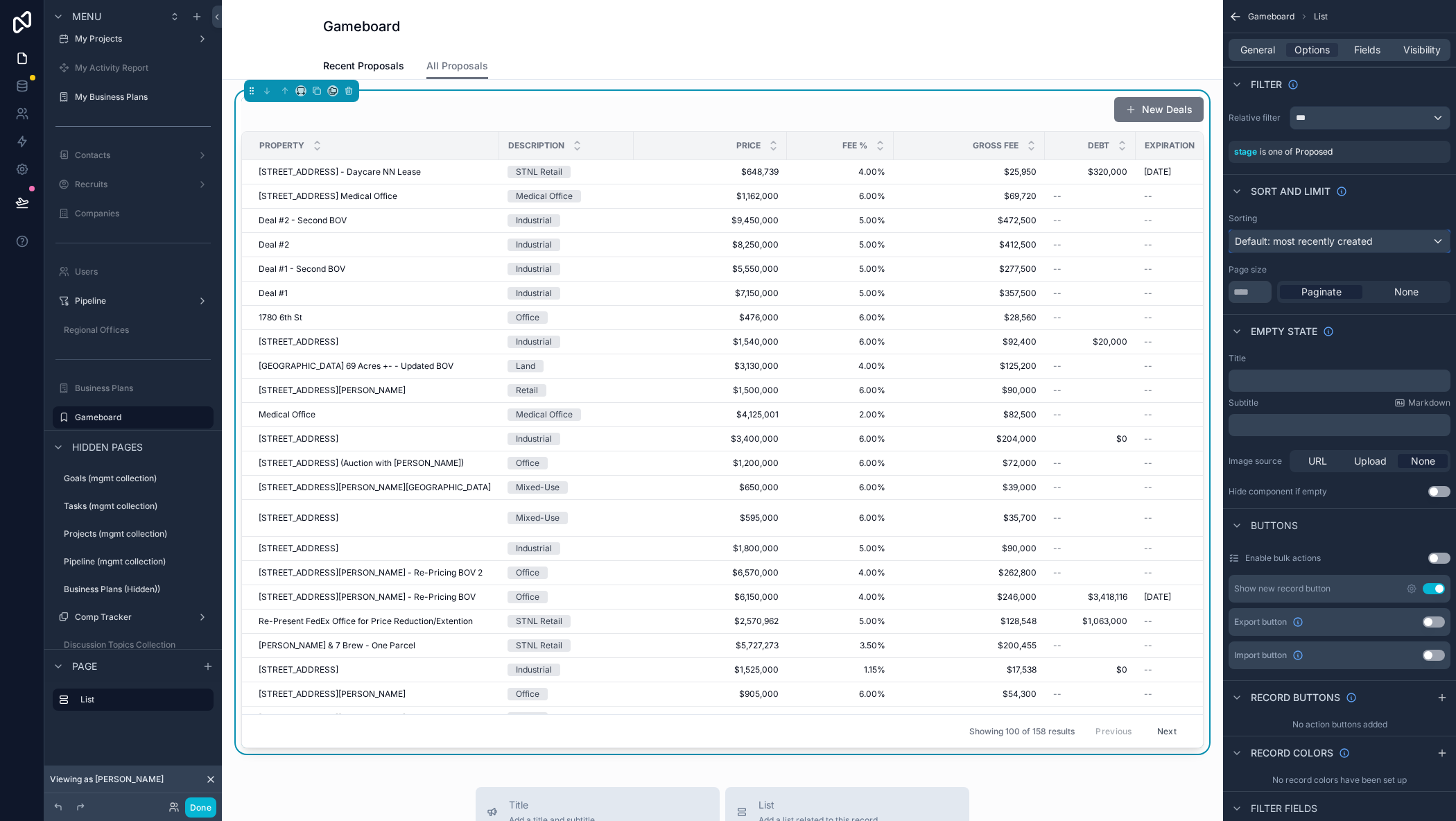
click at [1289, 242] on span "Default: most recently created" at bounding box center [1303, 242] width 138 height 12
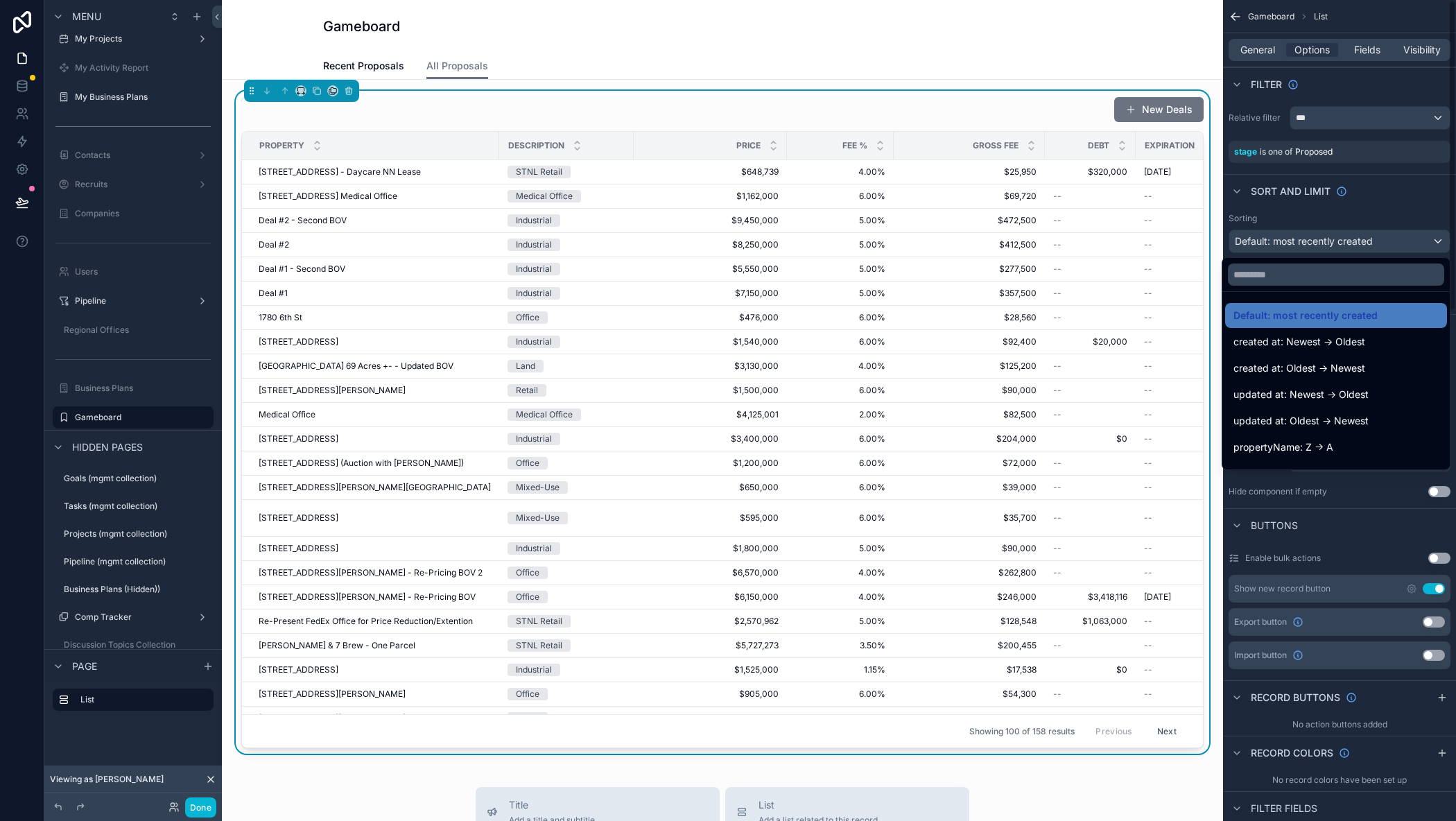
click at [1319, 216] on div "scrollable content" at bounding box center [728, 410] width 1456 height 821
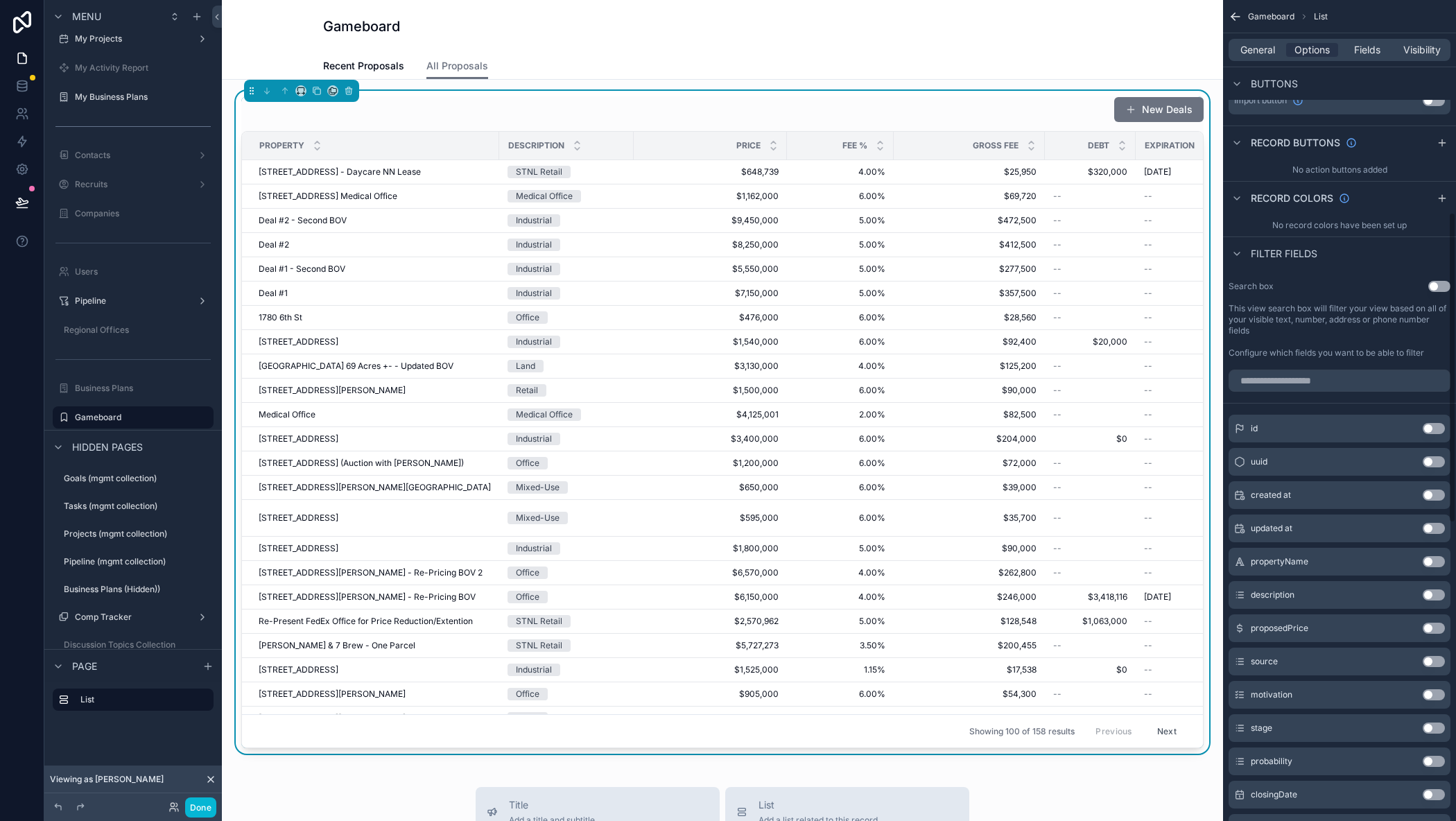
scroll to position [624, 0]
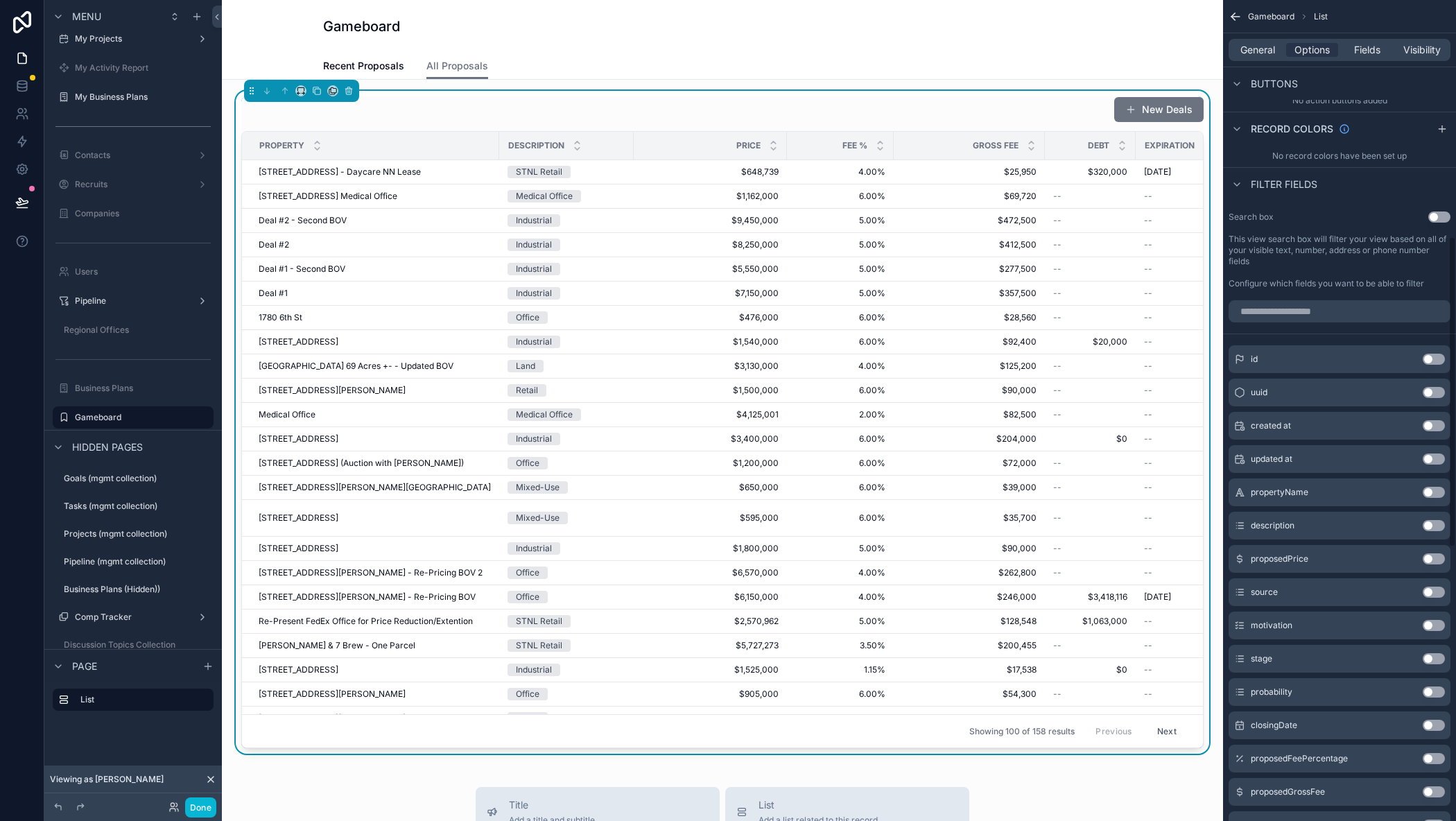
click at [1430, 593] on button "Use setting" at bounding box center [1434, 592] width 22 height 11
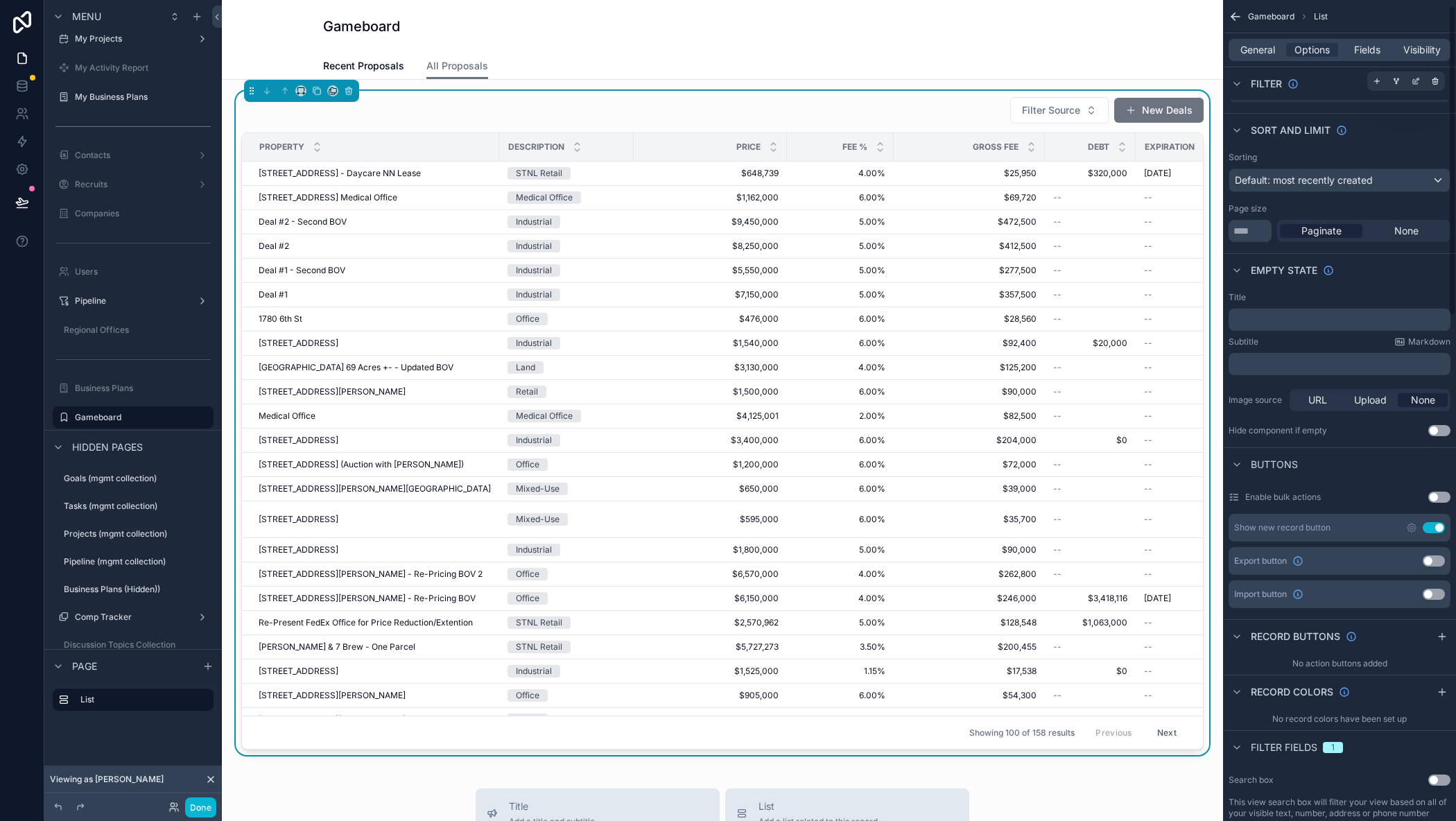
scroll to position [0, 0]
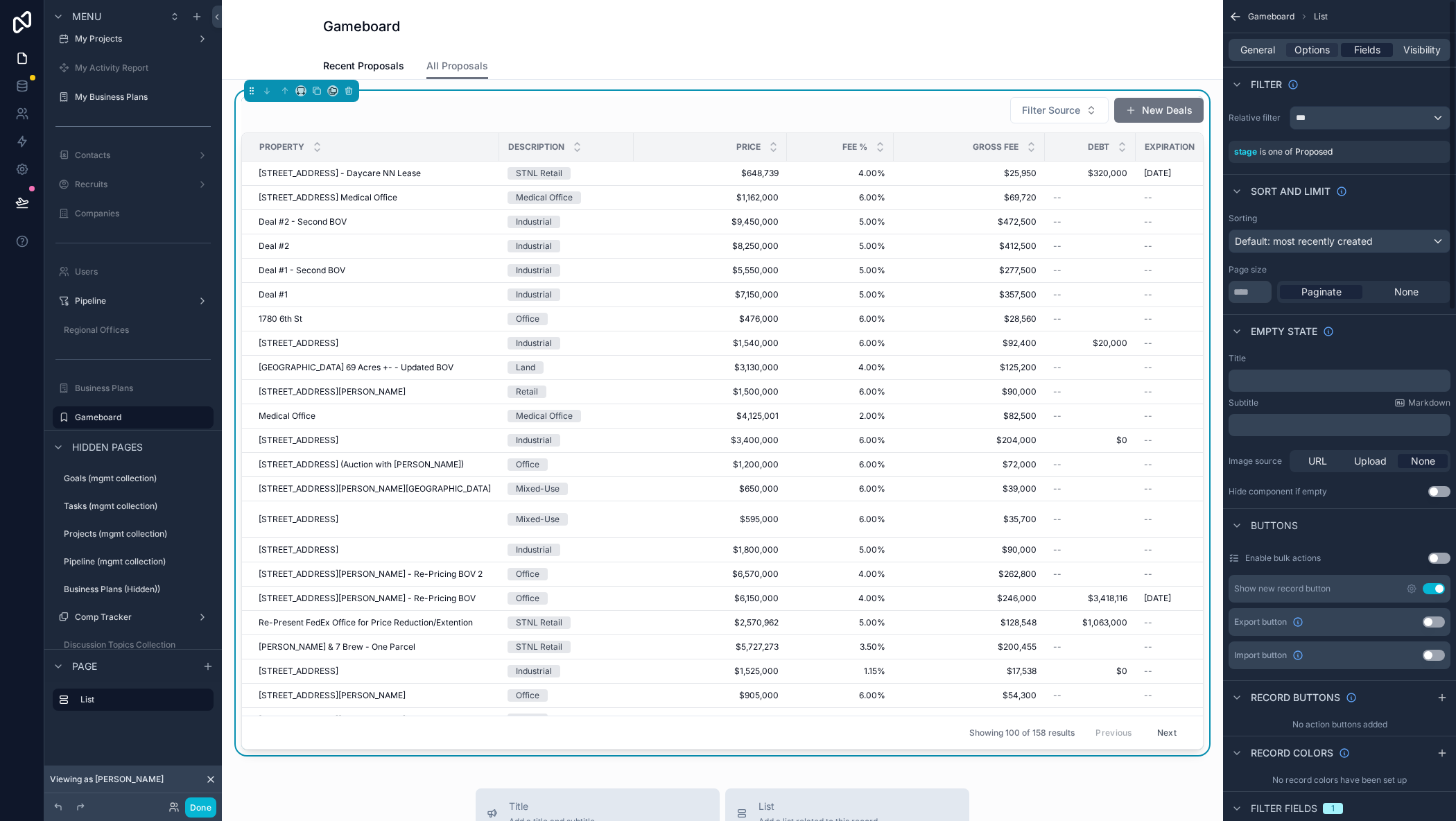
drag, startPoint x: 1373, startPoint y: 57, endPoint x: 1373, endPoint y: 46, distance: 11.0
click at [1373, 57] on div "General Options Fields Visibility" at bounding box center [1339, 50] width 222 height 22
click at [1373, 42] on div "General Options Fields Visibility" at bounding box center [1339, 50] width 222 height 22
click at [1372, 47] on span "Fields" at bounding box center [1366, 49] width 26 height 14
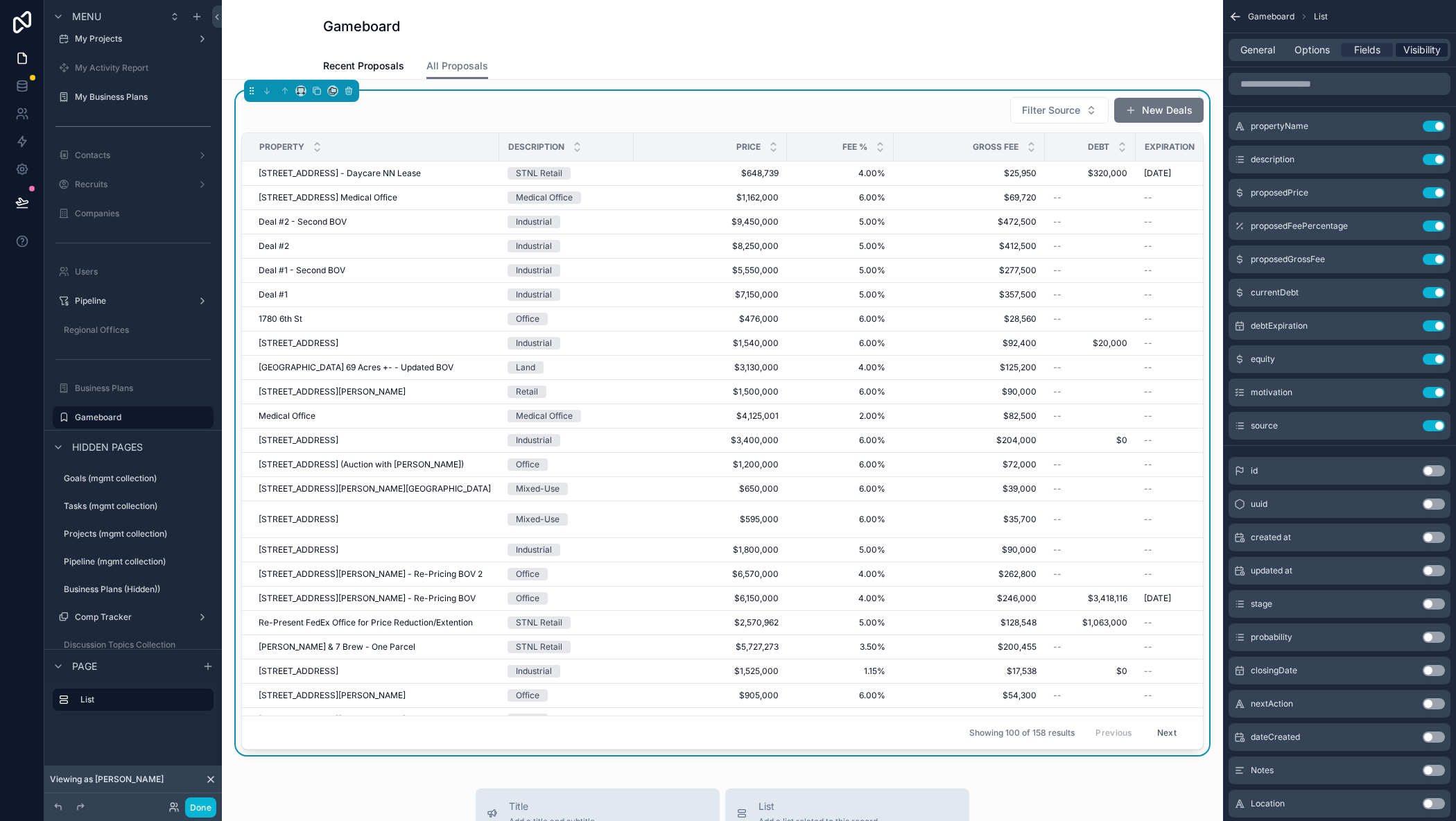
click at [1410, 48] on span "Visibility" at bounding box center [1422, 49] width 38 height 14
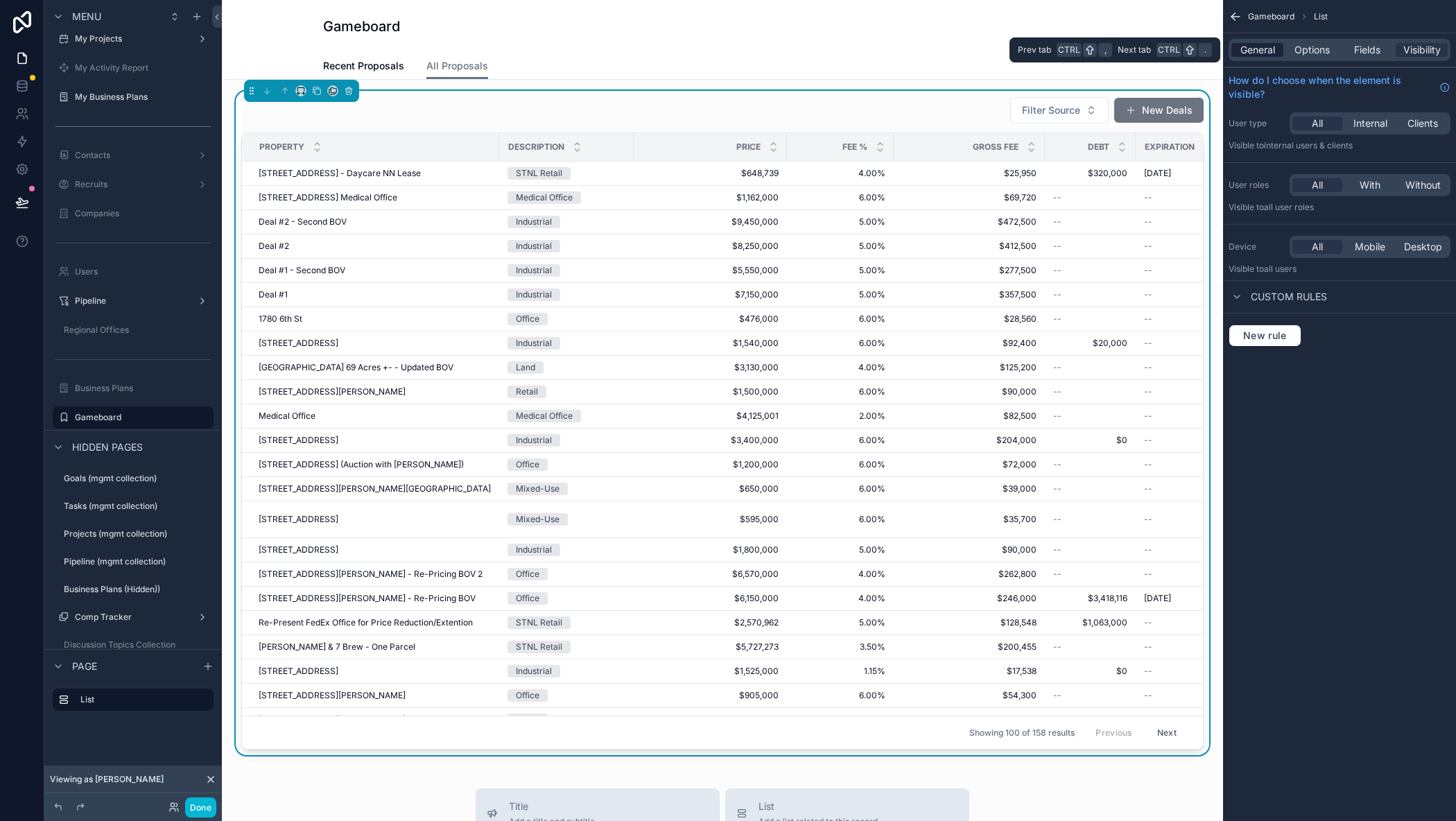
click at [1252, 54] on span "General" at bounding box center [1257, 49] width 35 height 14
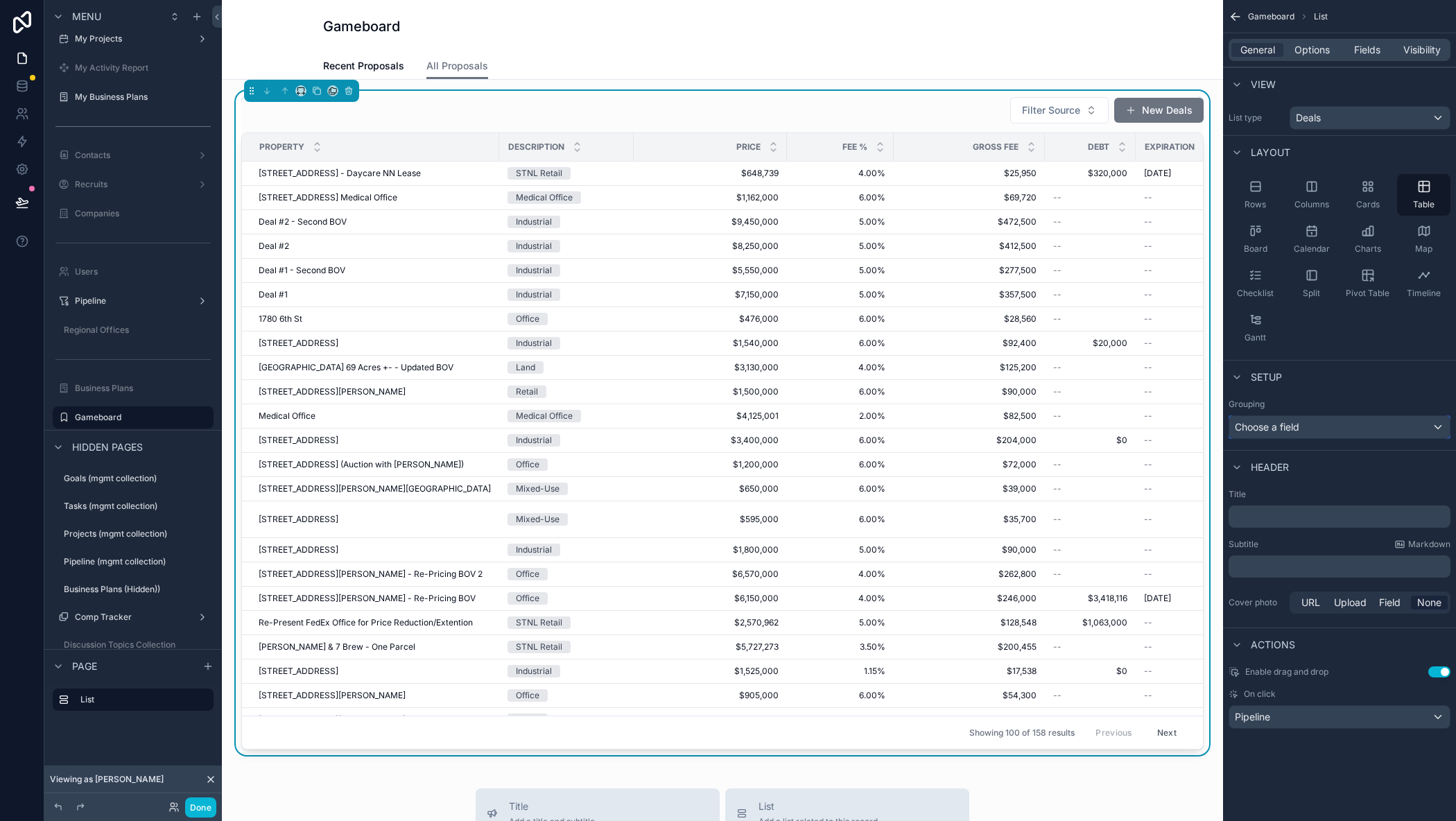
click at [1299, 431] on div "Choose a field" at bounding box center [1339, 428] width 220 height 22
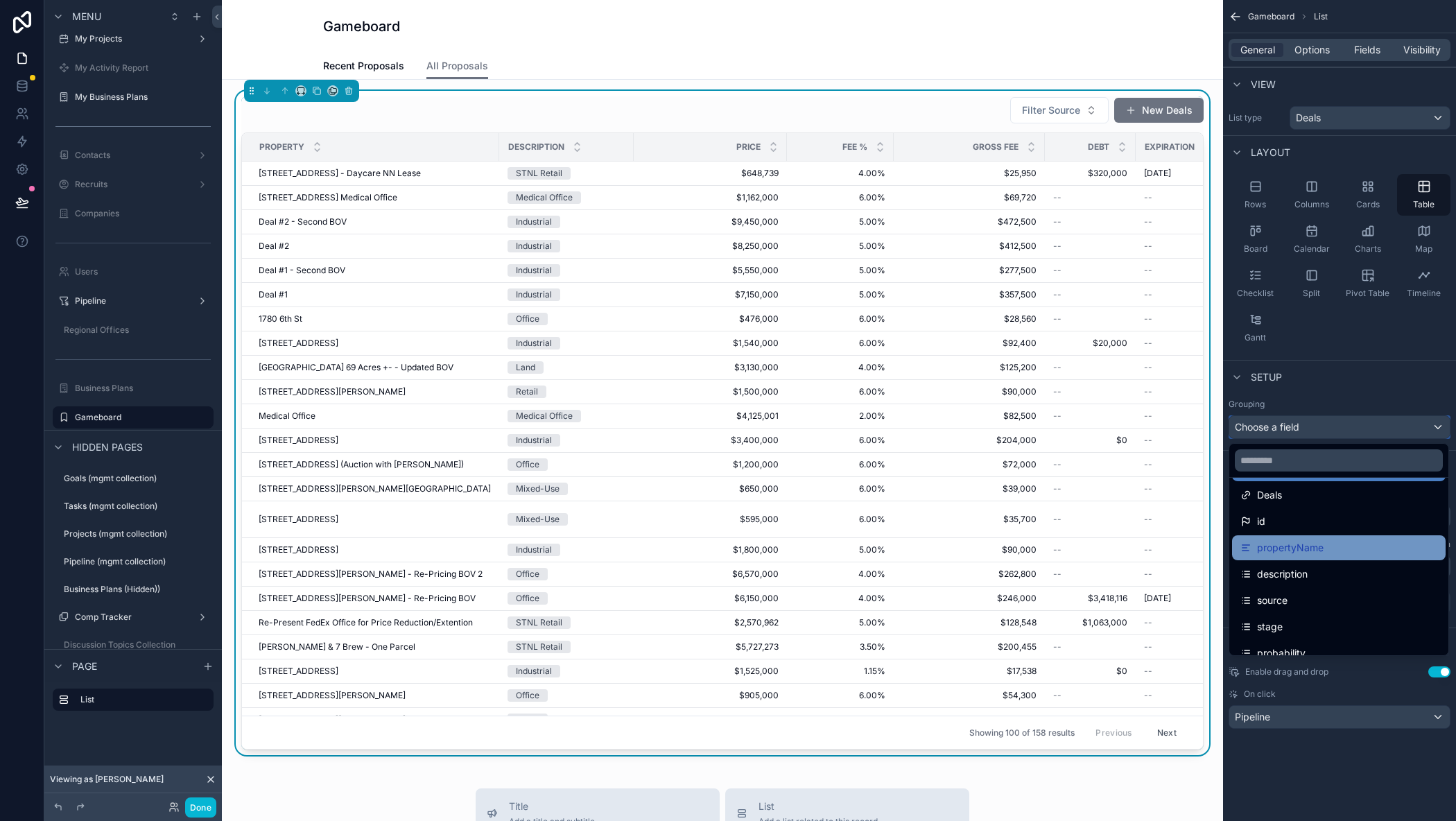
scroll to position [69, 0]
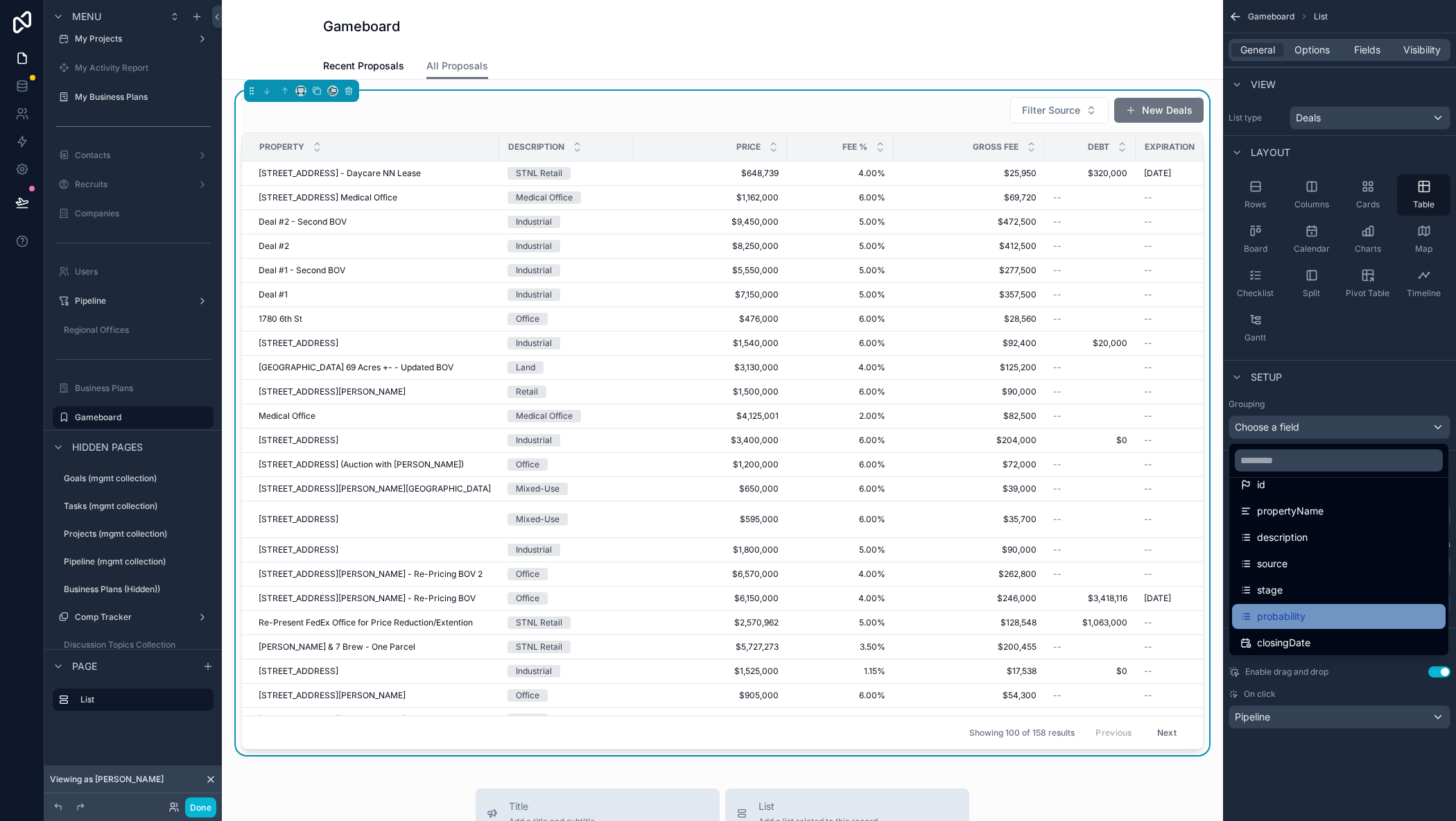
click at [1282, 620] on span "probability" at bounding box center [1280, 617] width 49 height 17
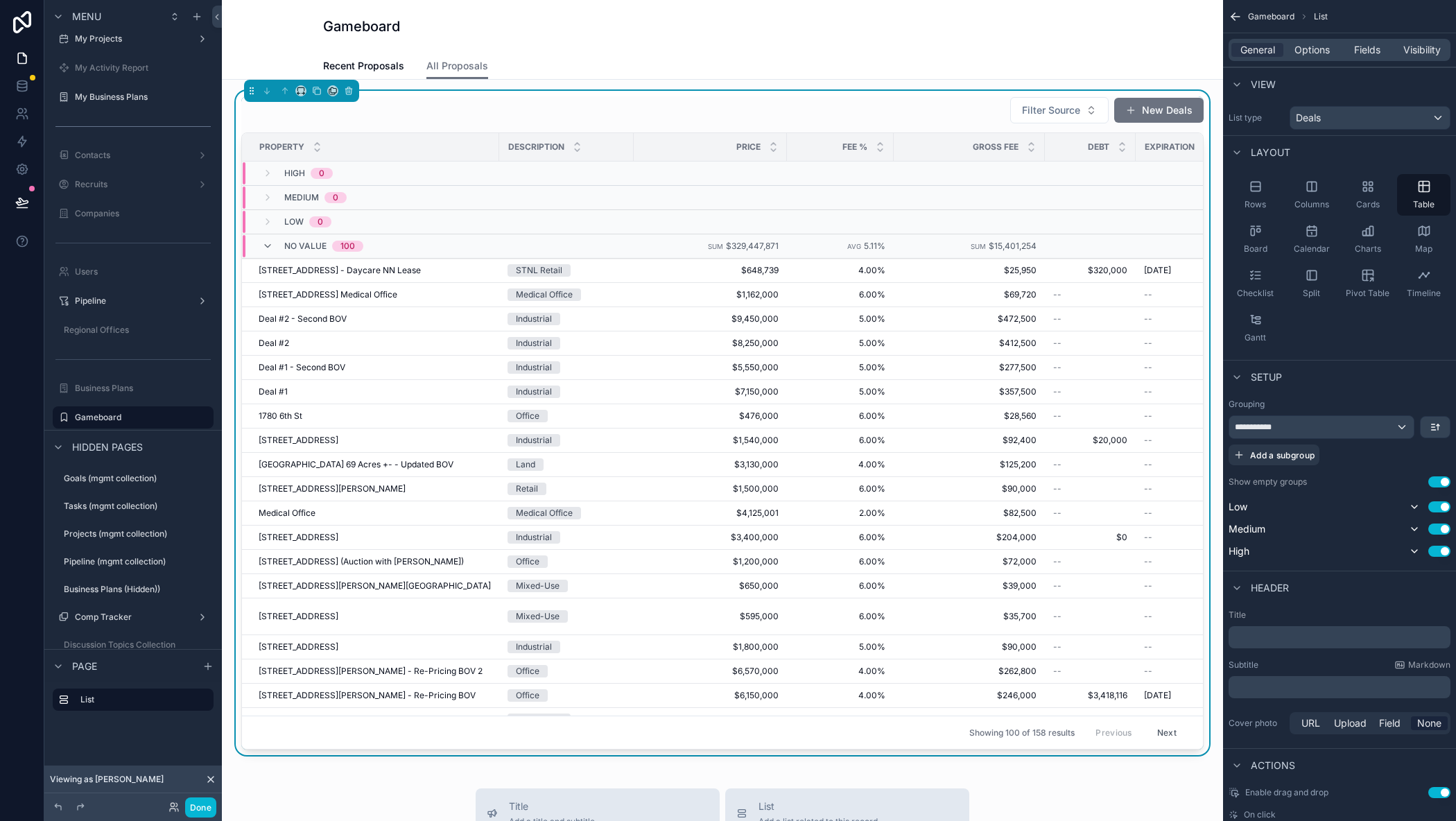
click at [1147, 722] on button "Next" at bounding box center [1167, 732] width 39 height 21
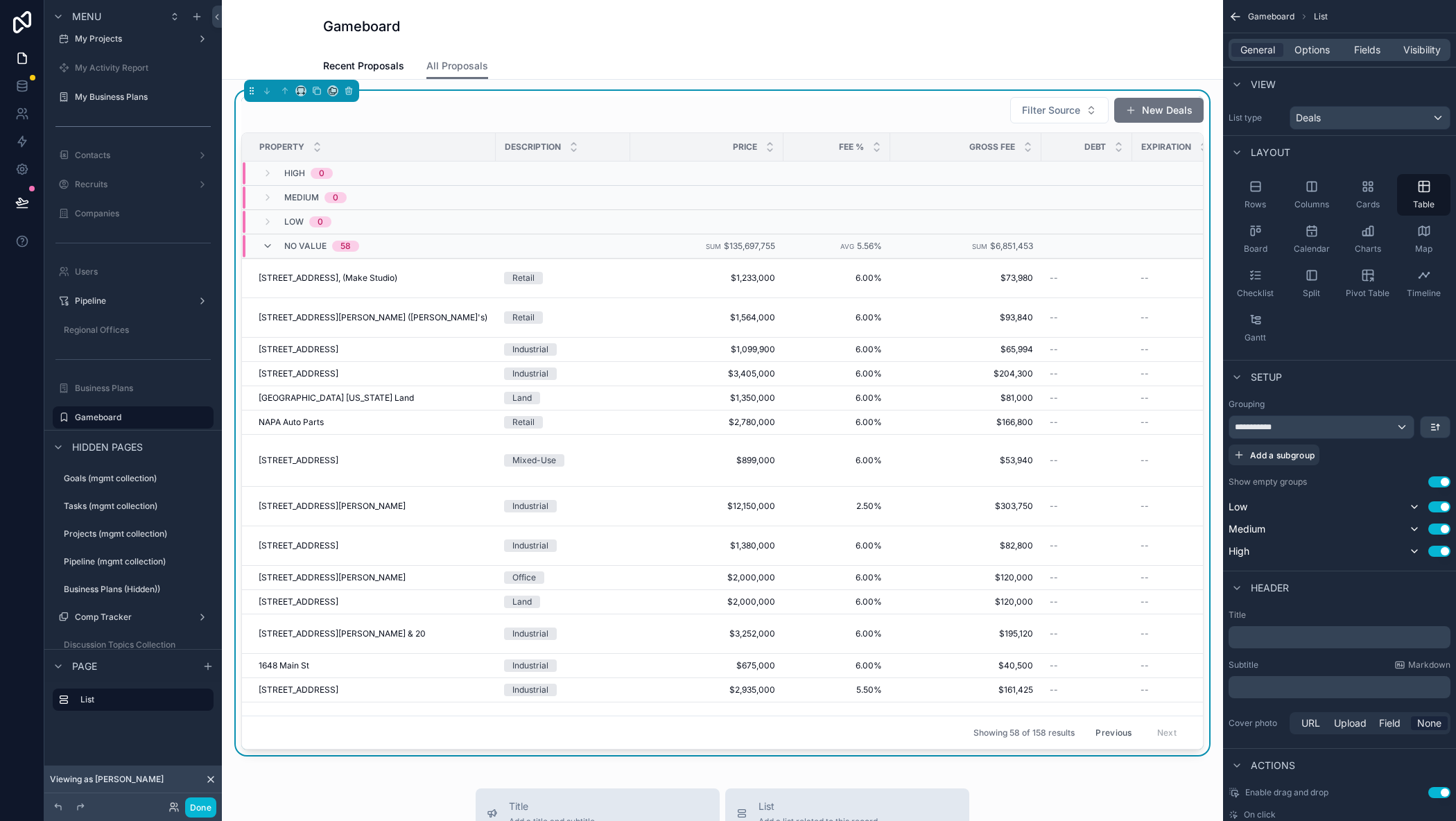
click at [1093, 725] on button "Previous" at bounding box center [1113, 732] width 55 height 21
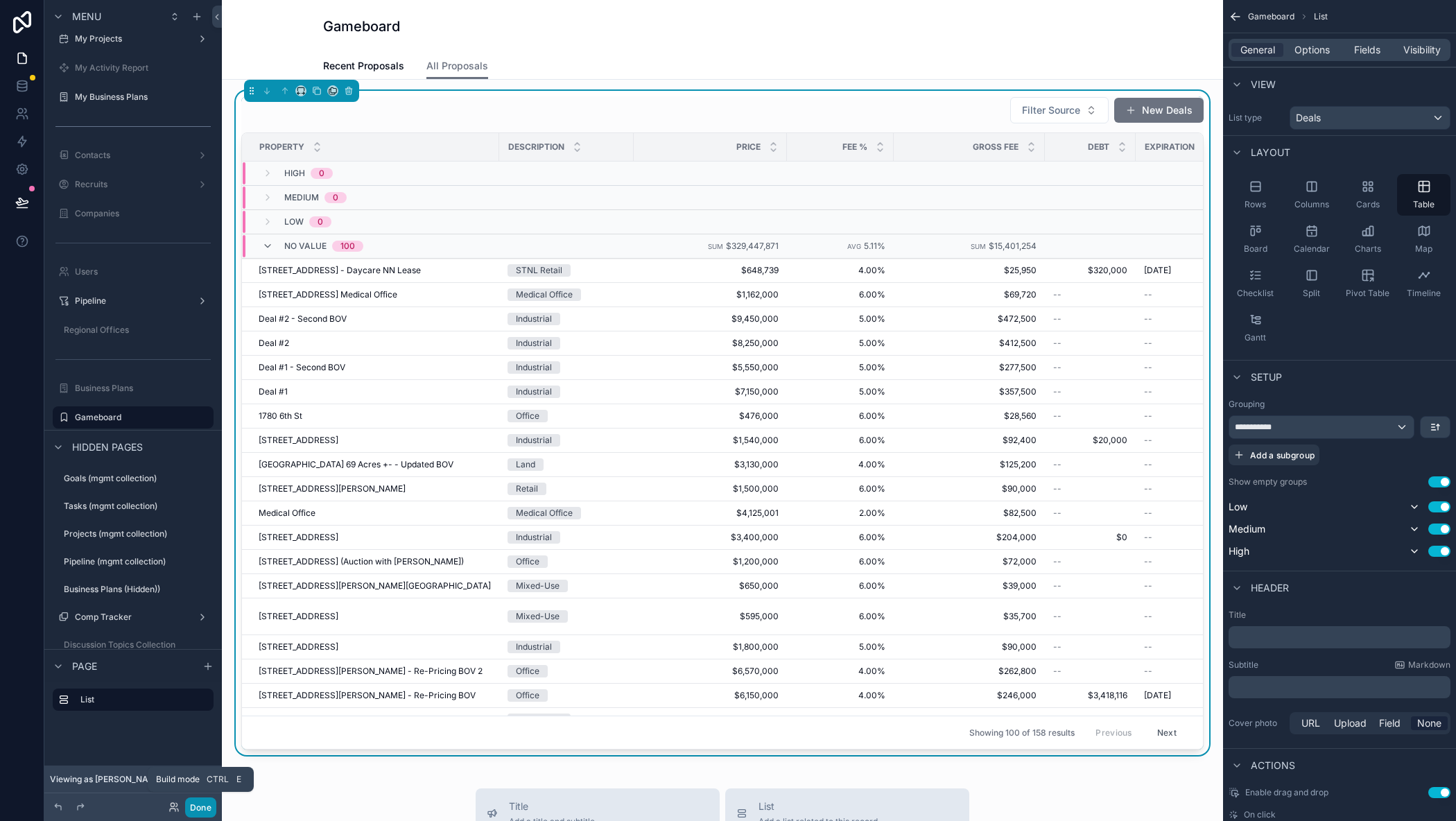
click at [201, 805] on button "Done" at bounding box center [200, 808] width 32 height 20
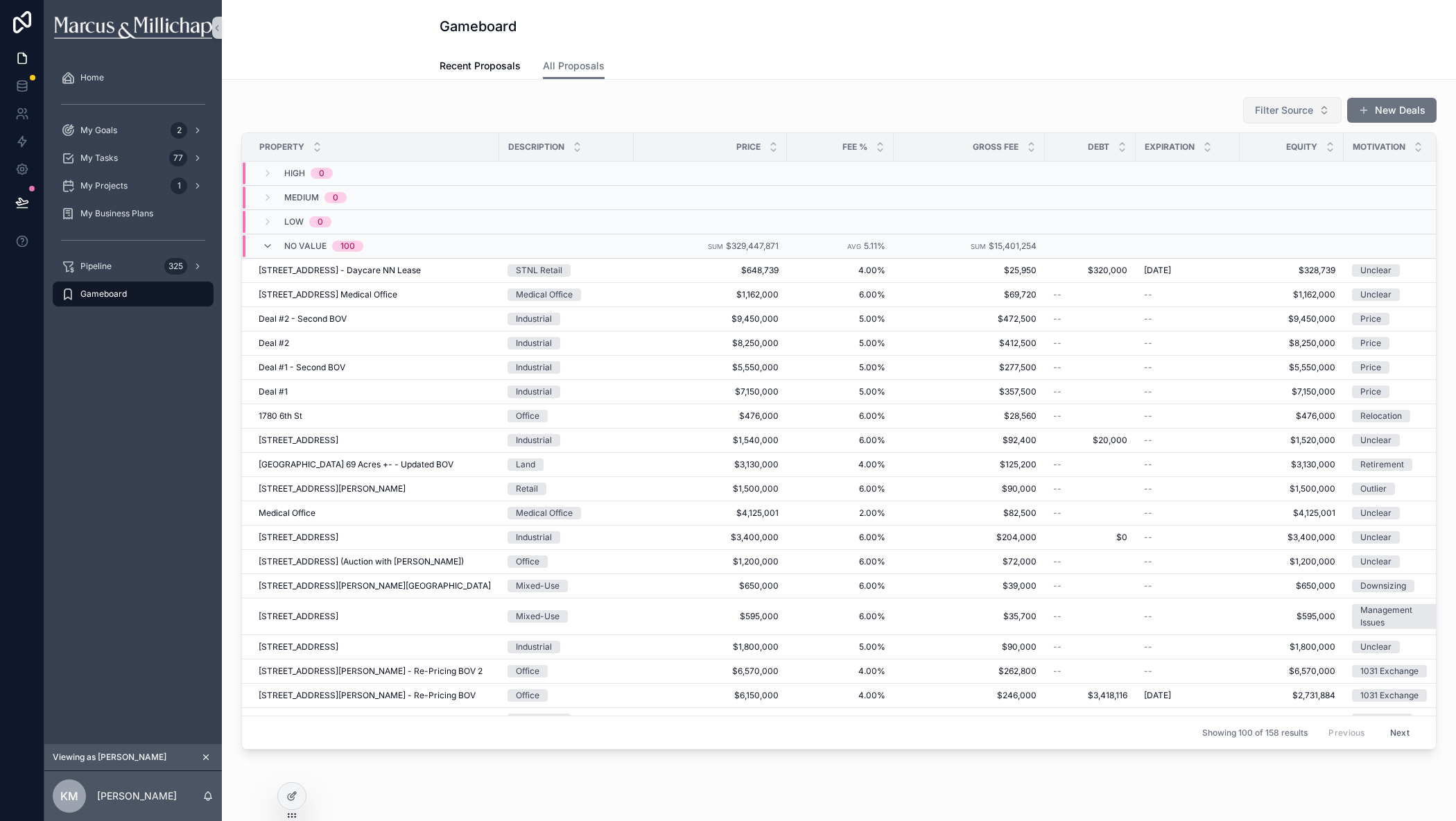
click at [1295, 113] on span "Filter Source" at bounding box center [1284, 110] width 58 height 14
click at [1141, 92] on div "Filter Source New Deals Property Description Price Fee % Gross Fee Debt Expirat…" at bounding box center [838, 422] width 1212 height 665
click at [26, 193] on button at bounding box center [22, 203] width 31 height 39
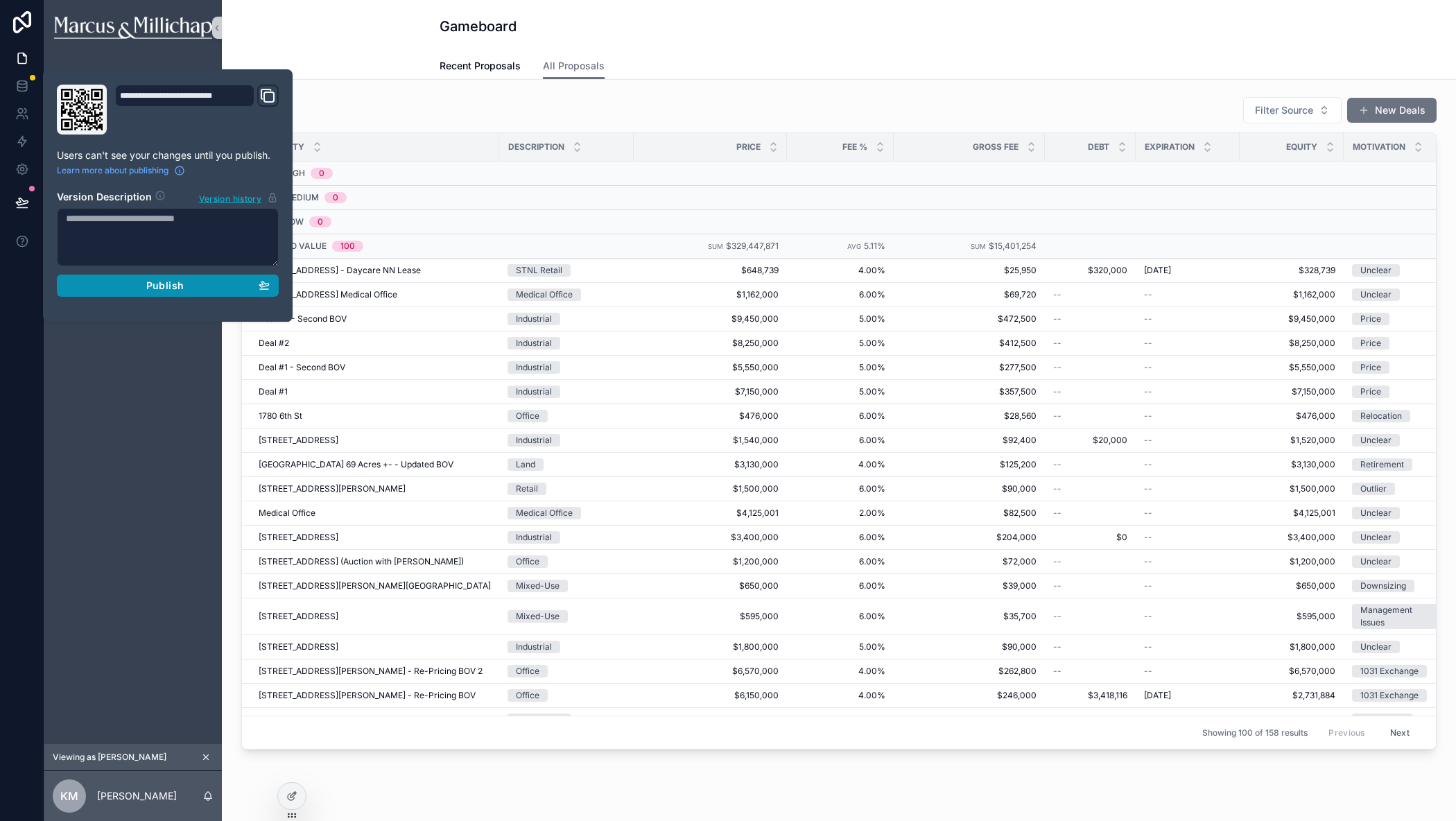
click at [126, 287] on div "Publish" at bounding box center [167, 286] width 204 height 13
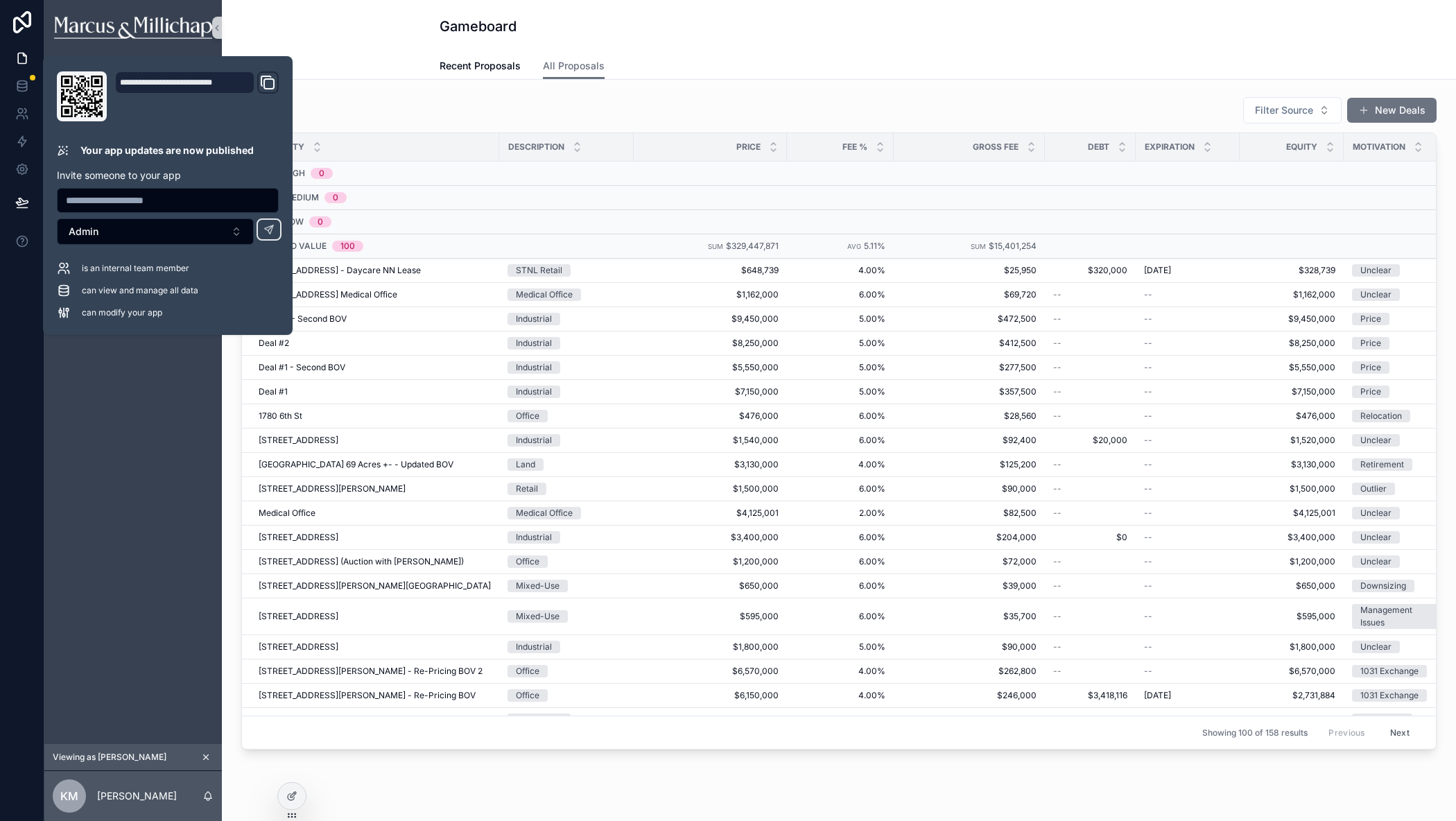
click at [817, 35] on div "Gameboard" at bounding box center [838, 26] width 798 height 20
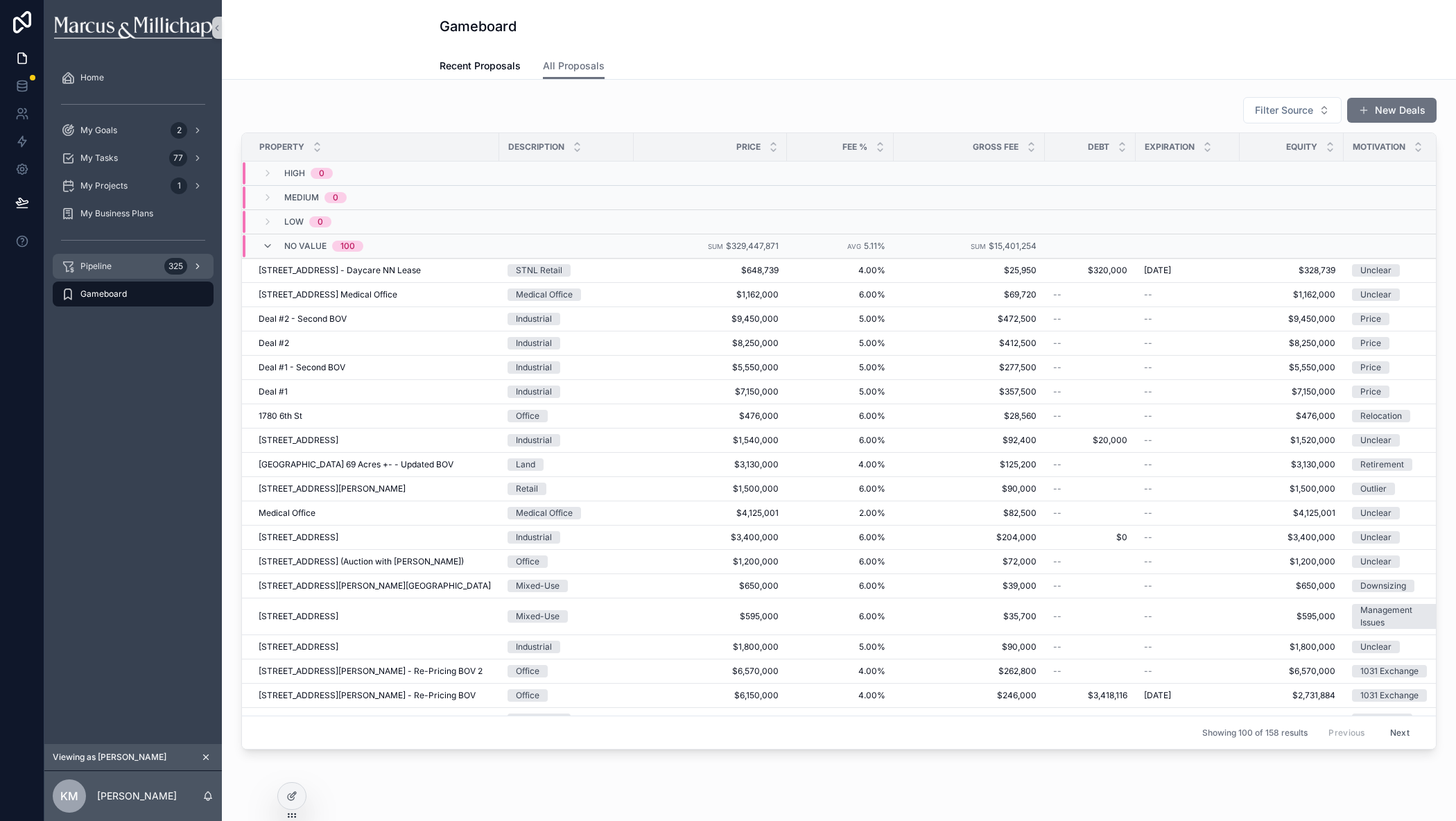
click at [128, 261] on div "Pipeline 325" at bounding box center [133, 266] width 144 height 22
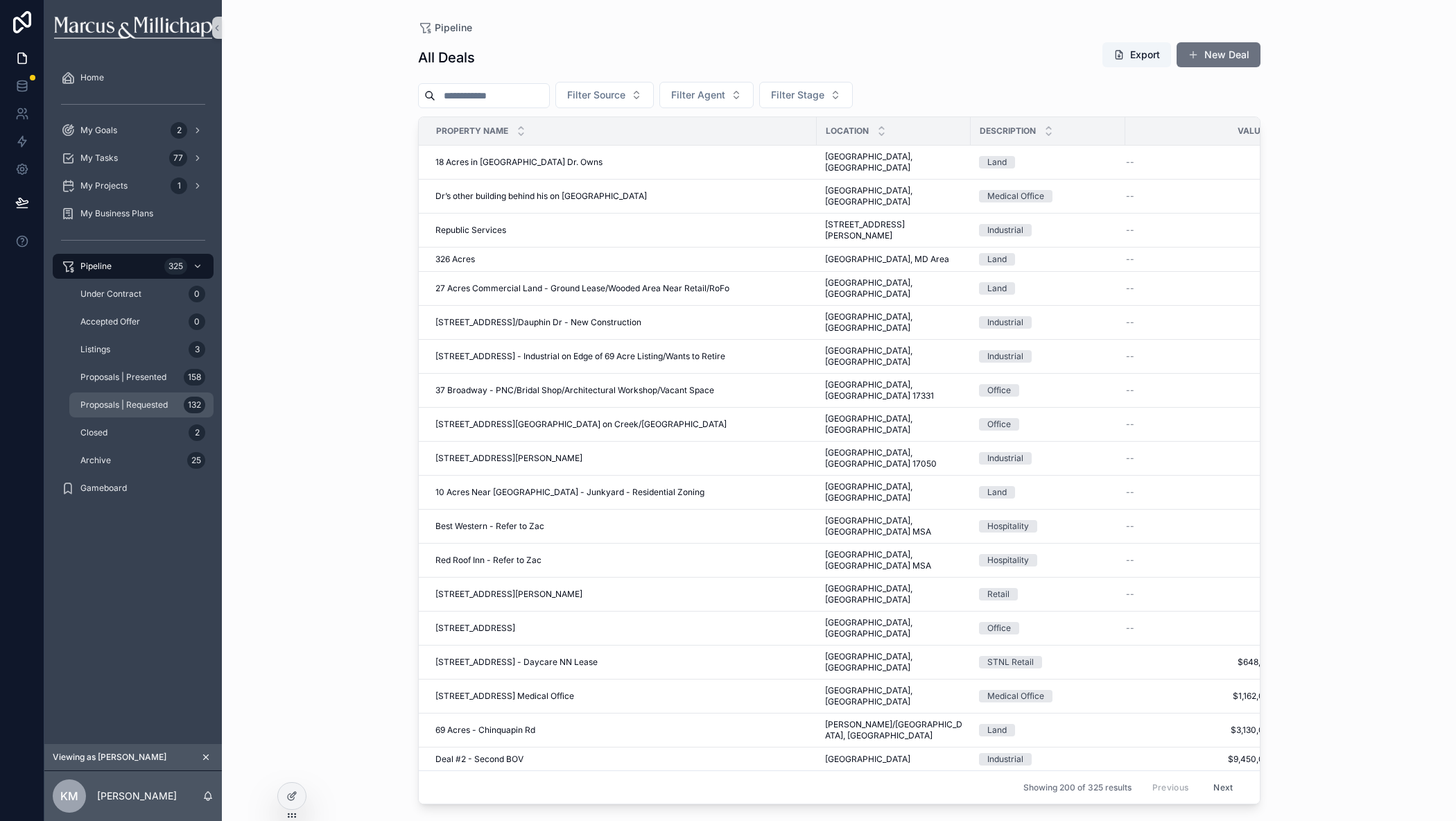
click at [131, 399] on div "Proposals | Requested 132" at bounding box center [142, 405] width 128 height 22
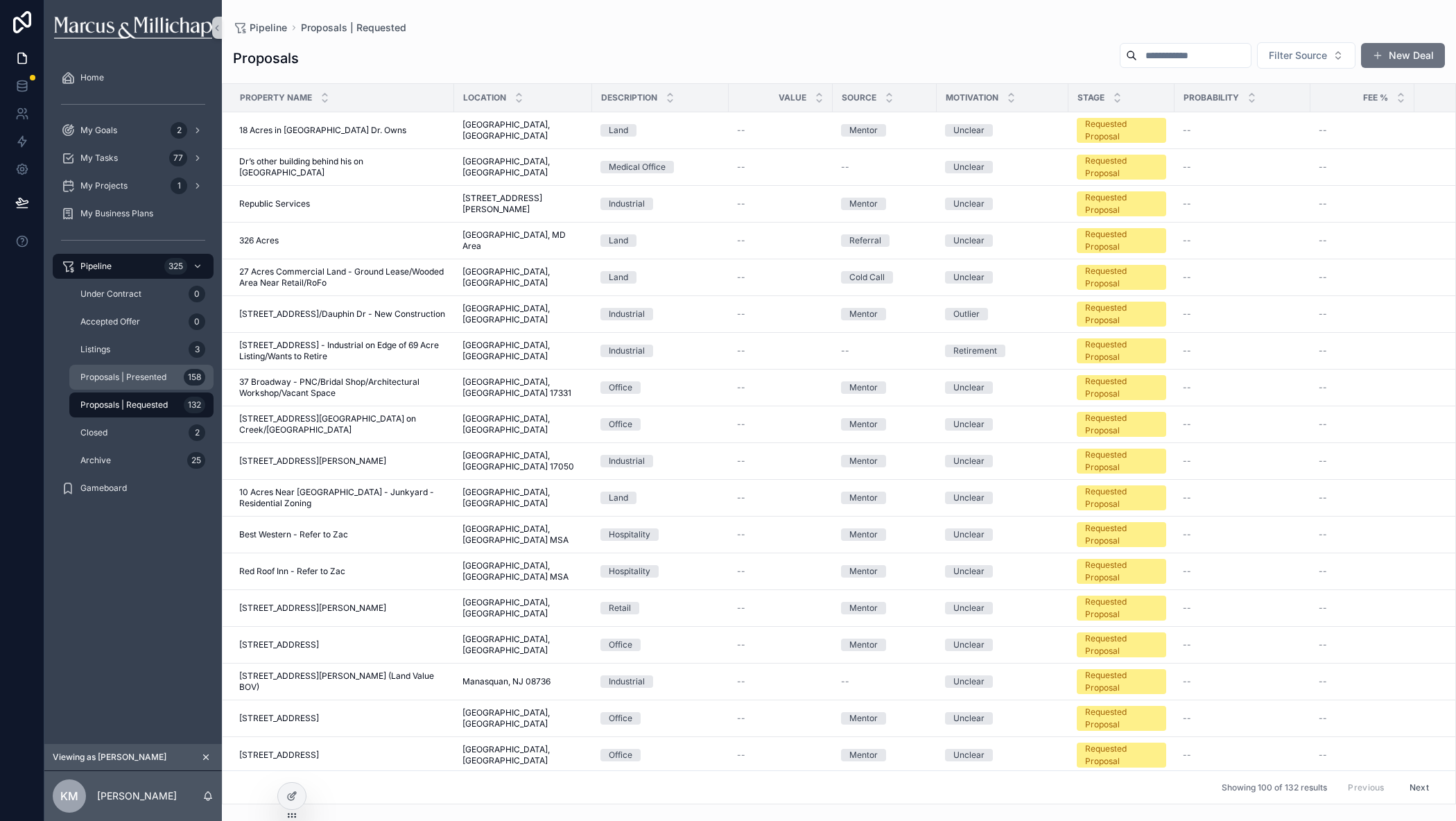
click at [140, 376] on span "Proposals | Presented" at bounding box center [123, 377] width 86 height 11
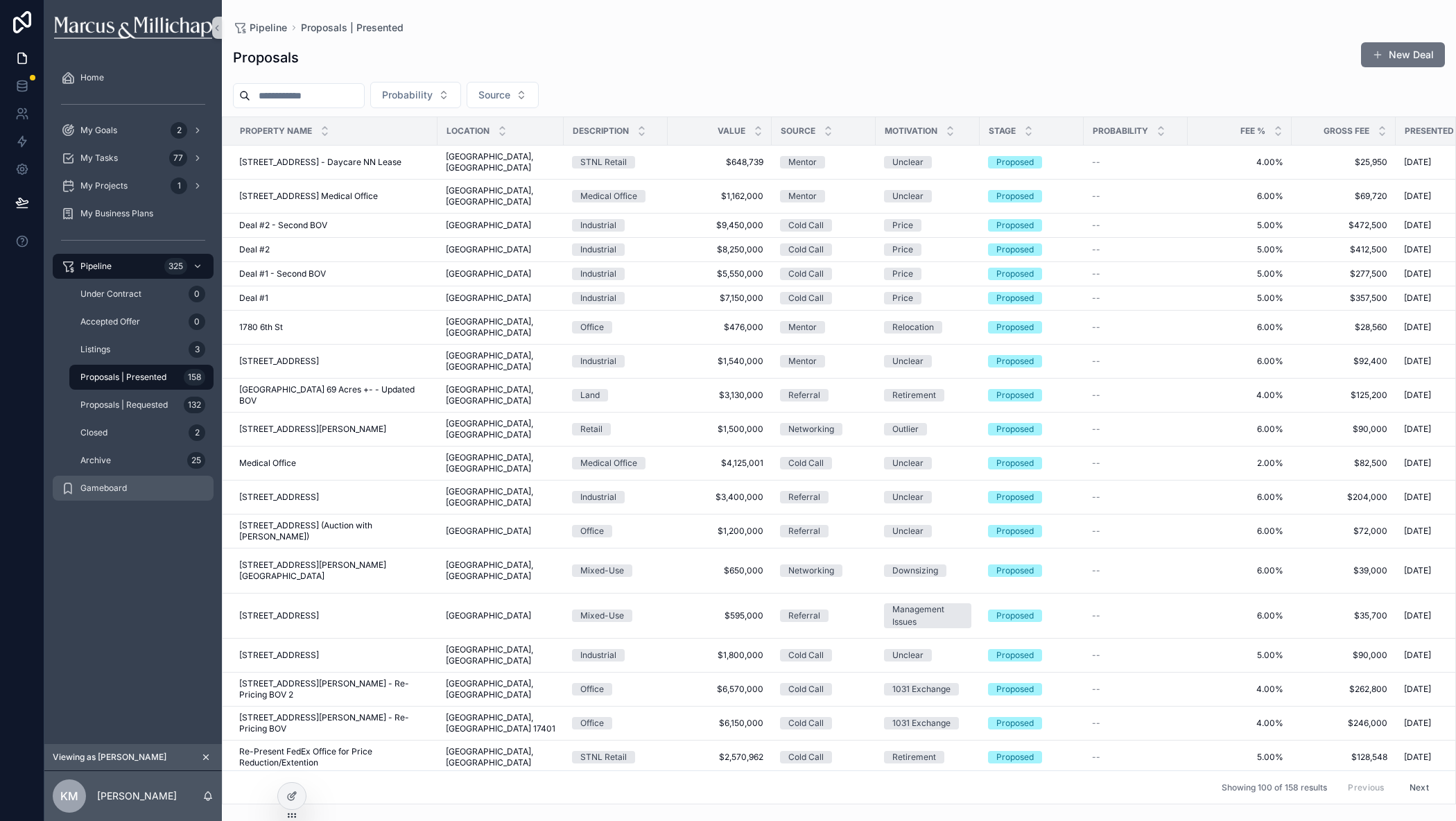
click at [103, 485] on span "Gameboard" at bounding box center [103, 488] width 46 height 11
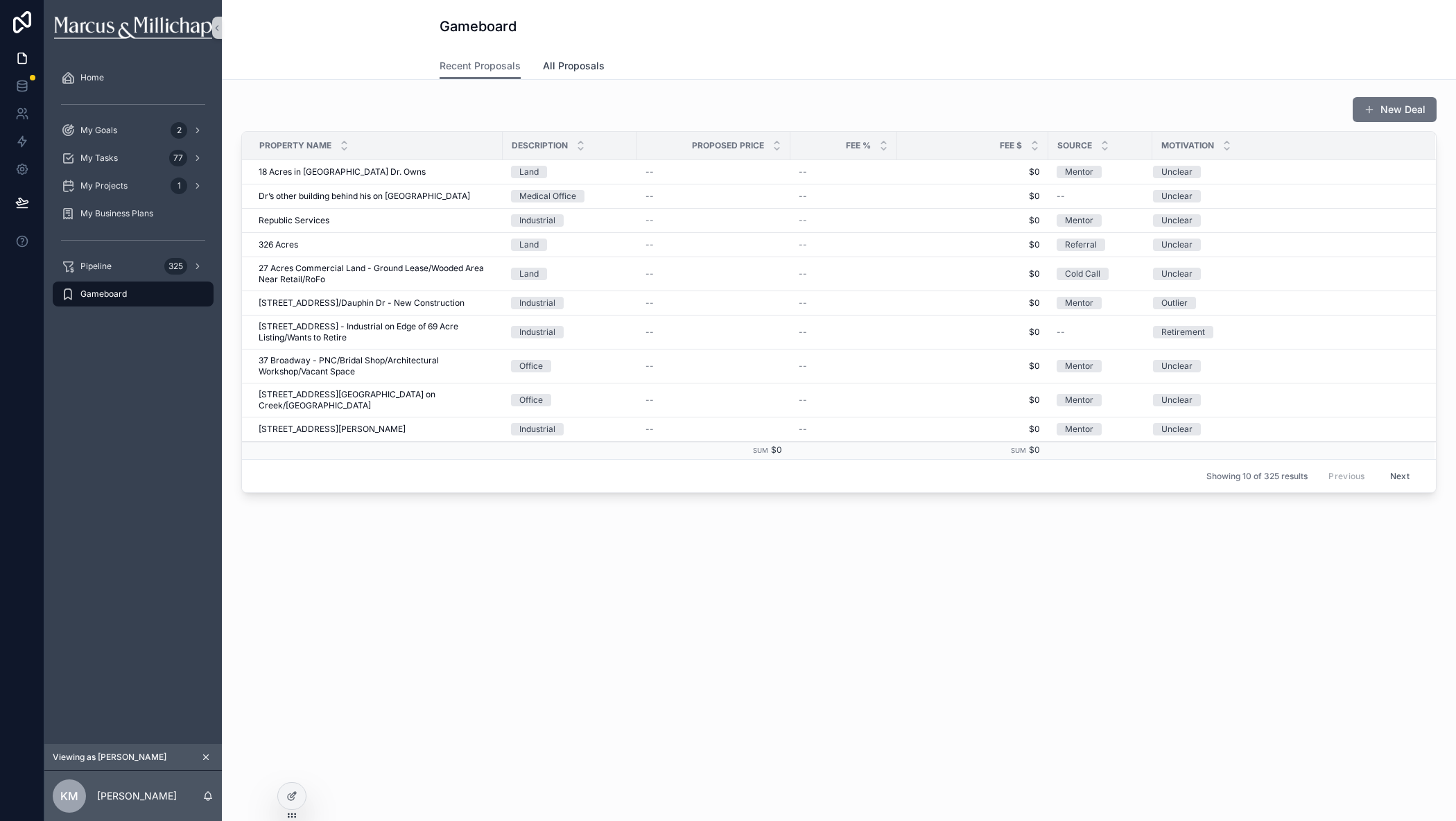
click at [578, 62] on span "All Proposals" at bounding box center [573, 66] width 61 height 14
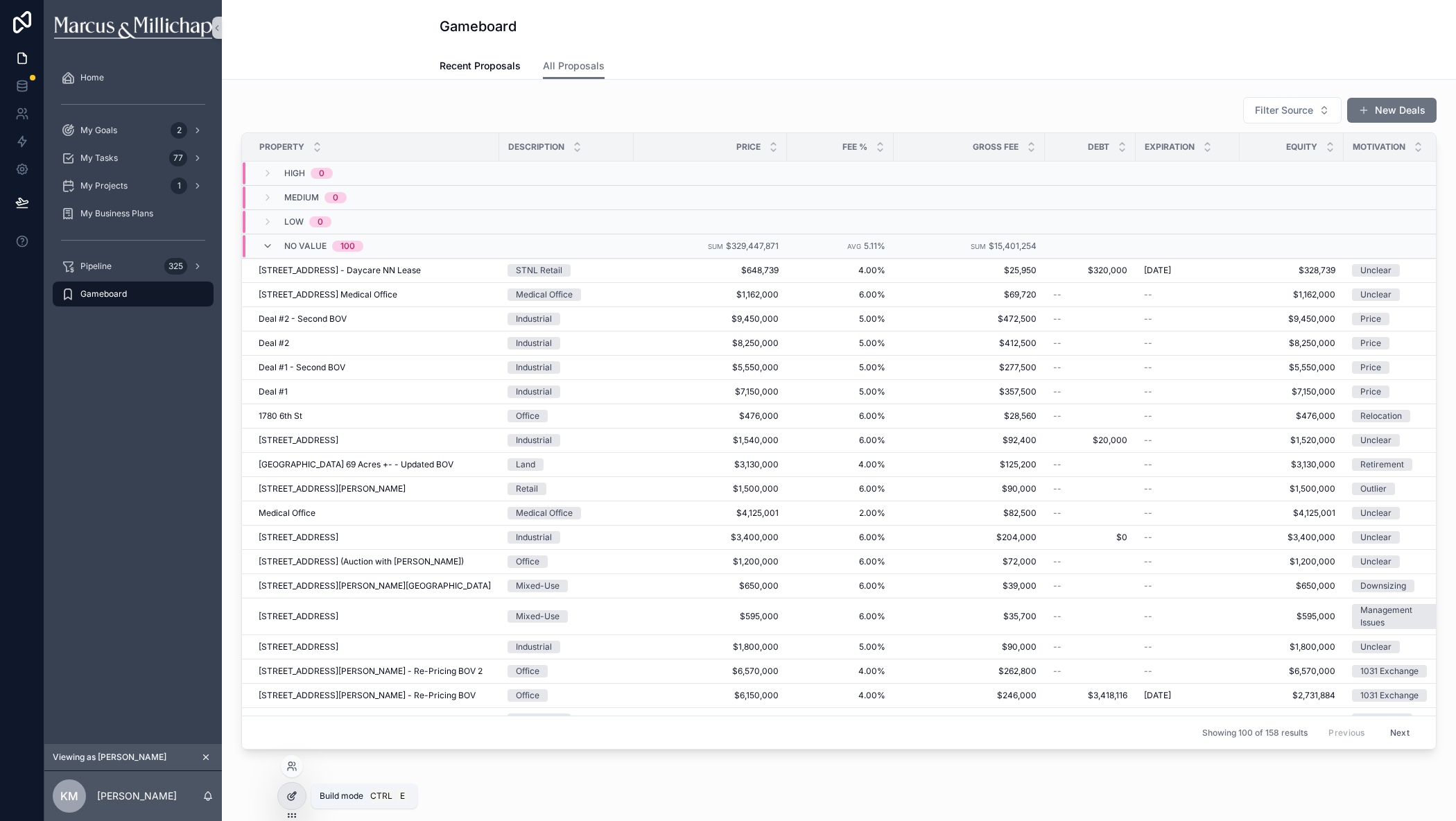
click at [294, 791] on icon at bounding box center [292, 795] width 11 height 11
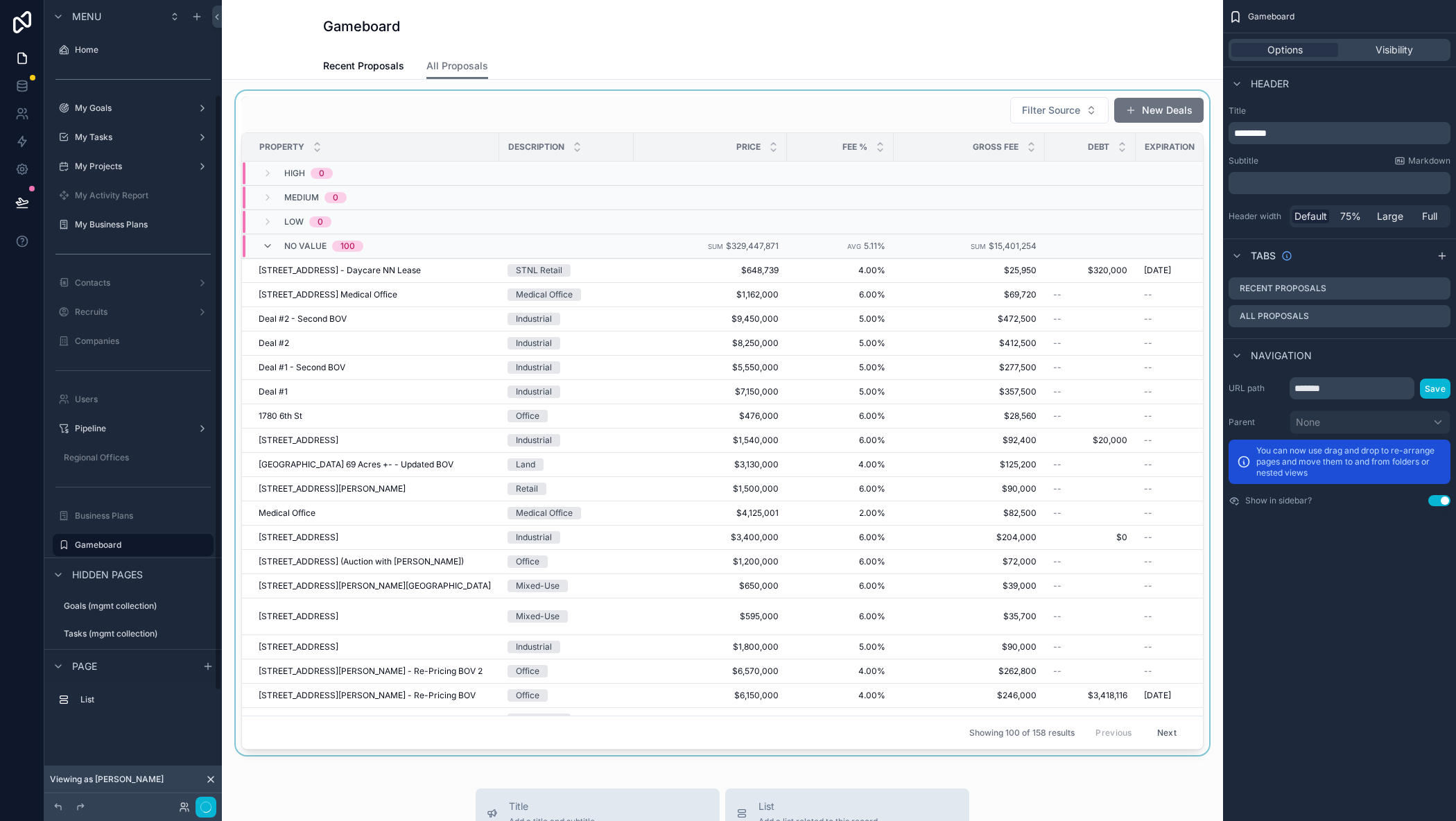
click at [946, 118] on div "scrollable content" at bounding box center [722, 422] width 979 height 665
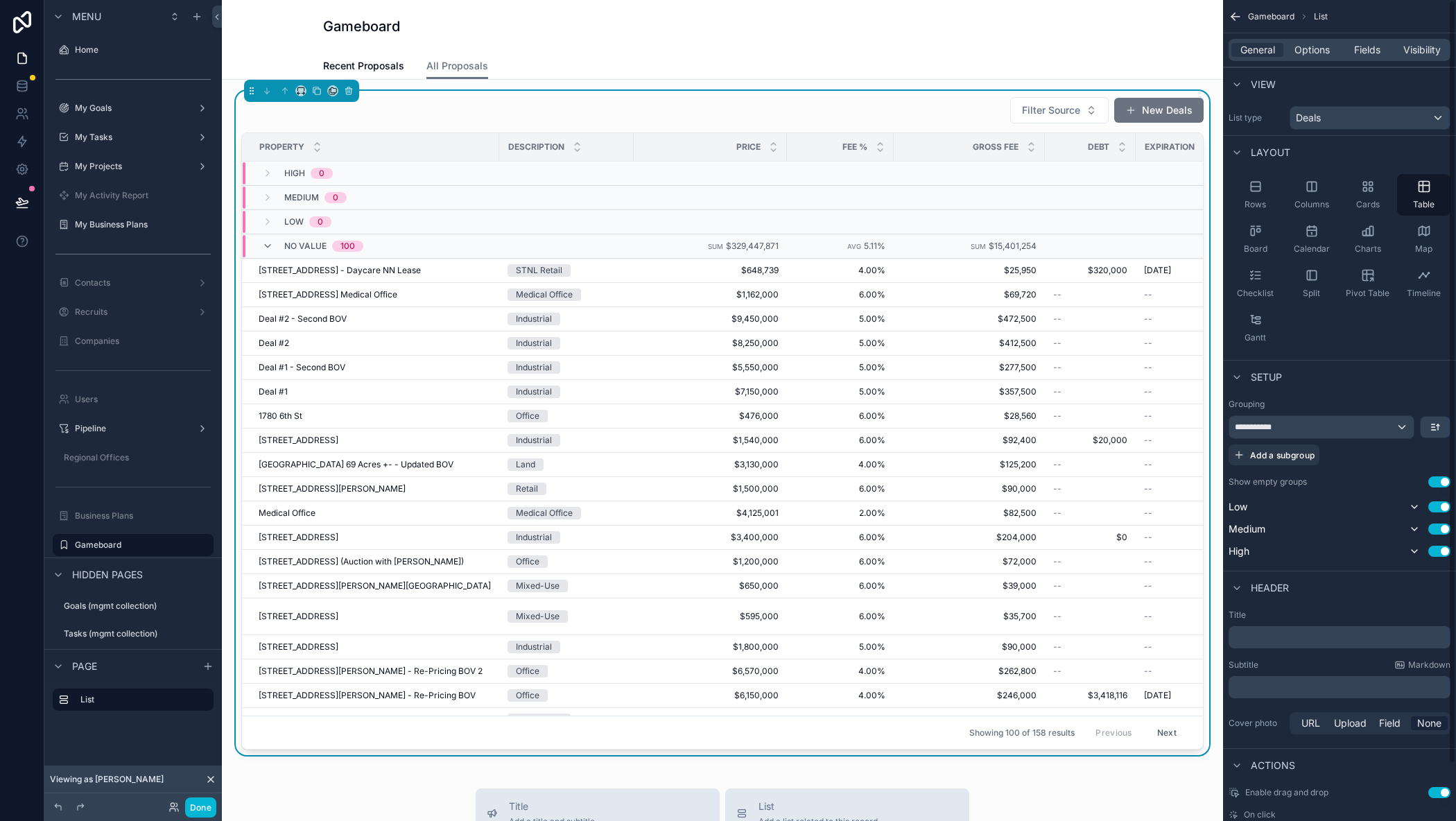
scroll to position [128, 0]
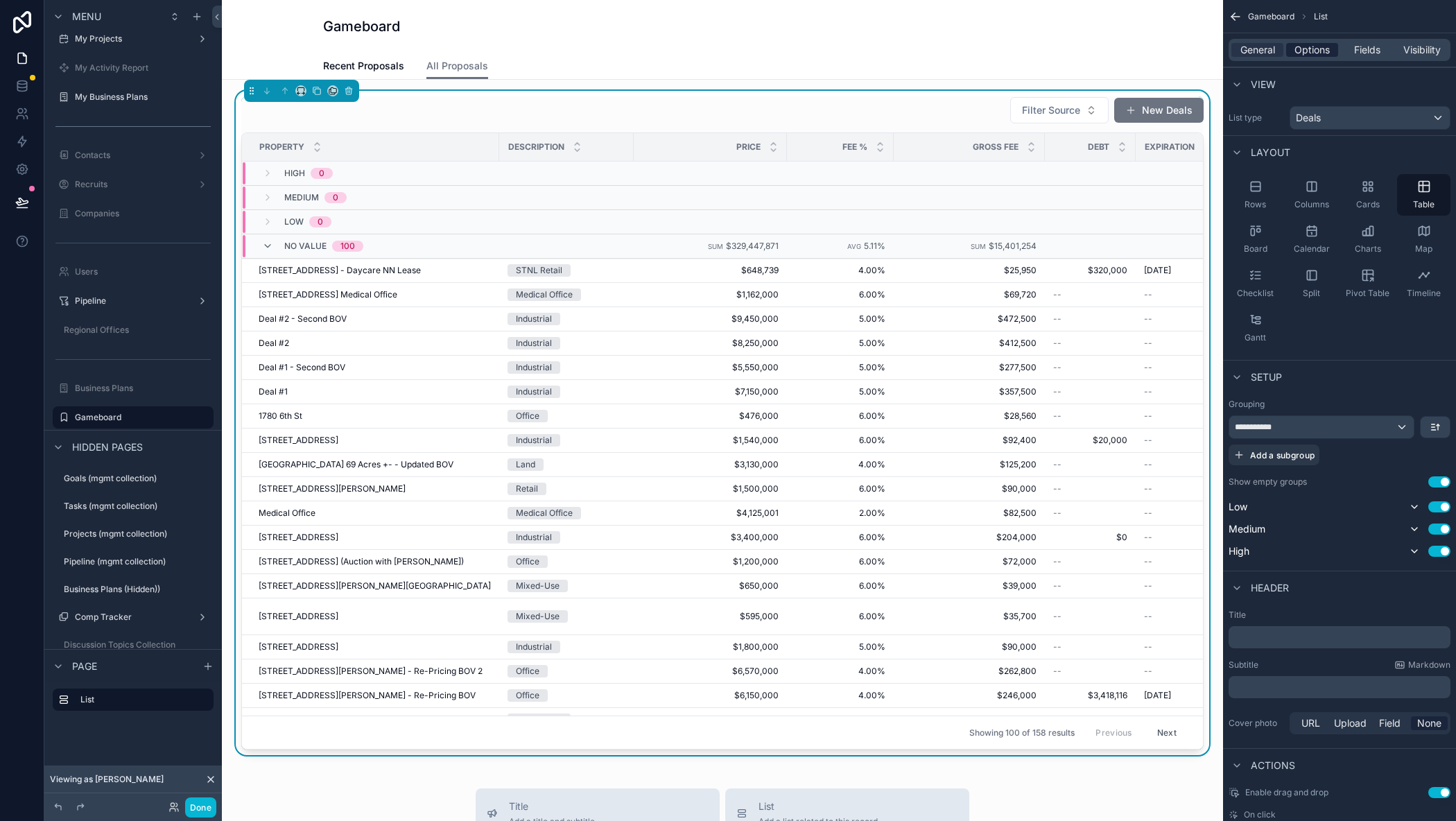
click at [1314, 54] on span "Options" at bounding box center [1311, 49] width 35 height 14
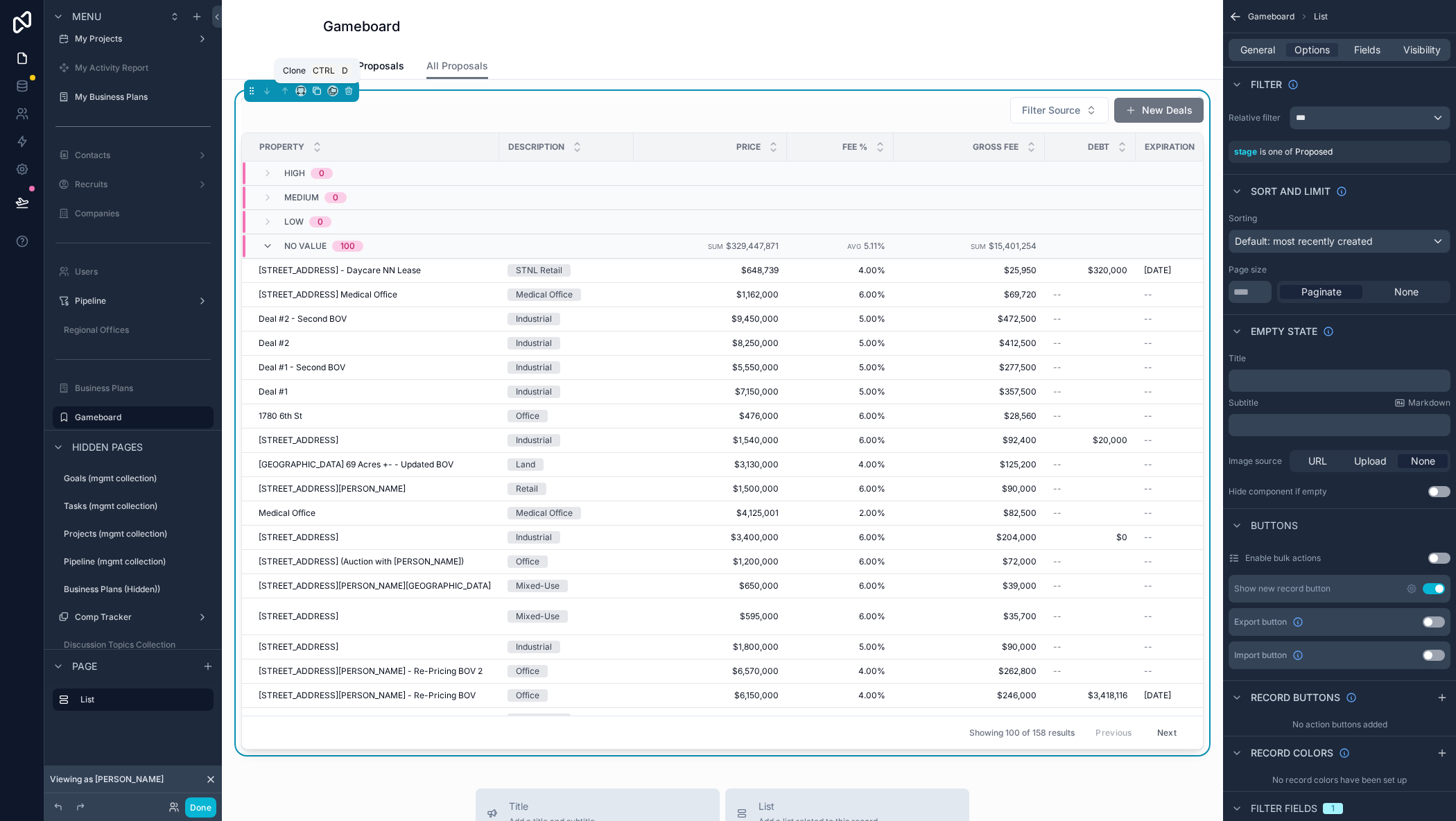
click at [315, 86] on icon "scrollable content" at bounding box center [316, 90] width 9 height 9
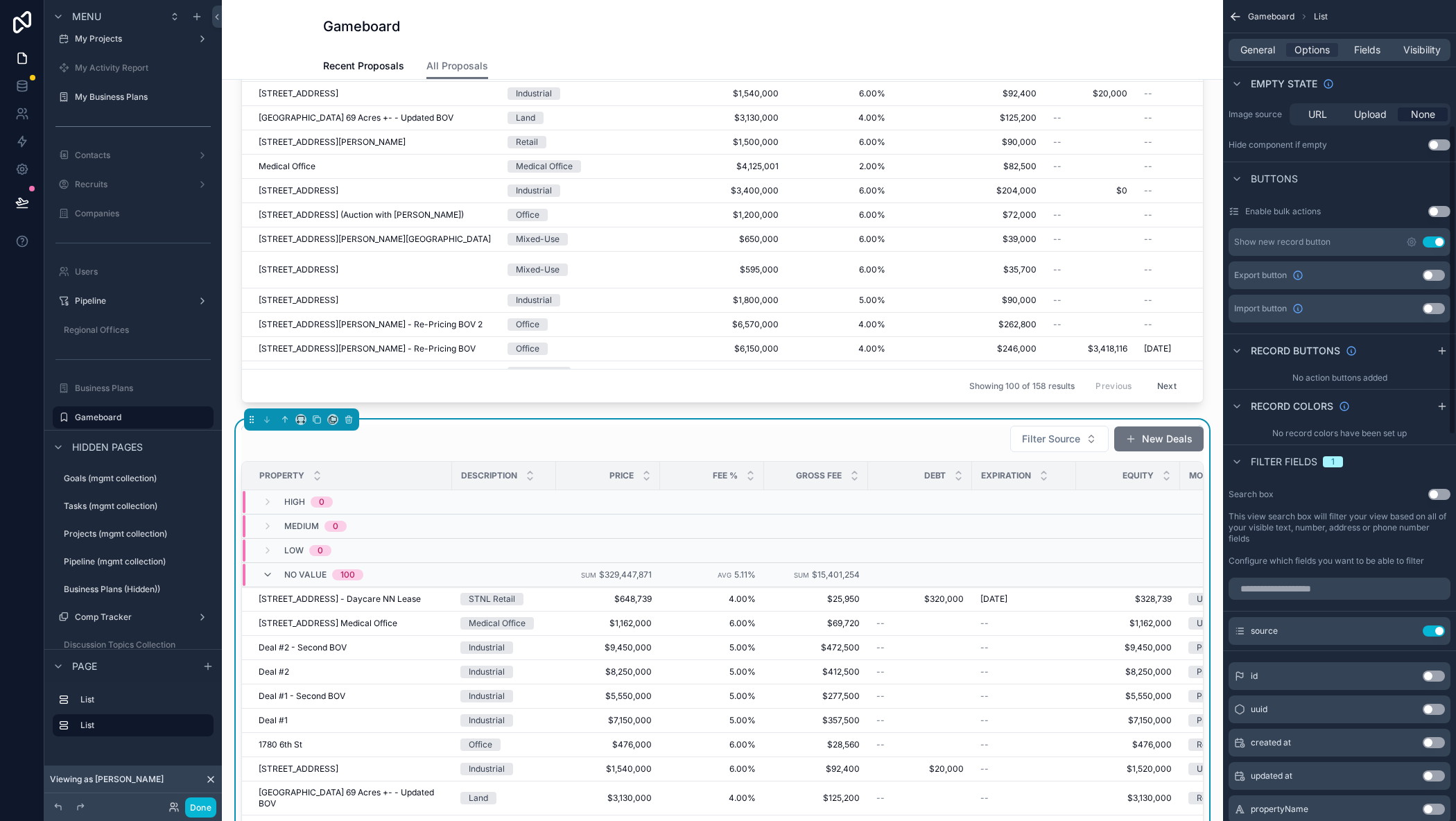
scroll to position [0, 0]
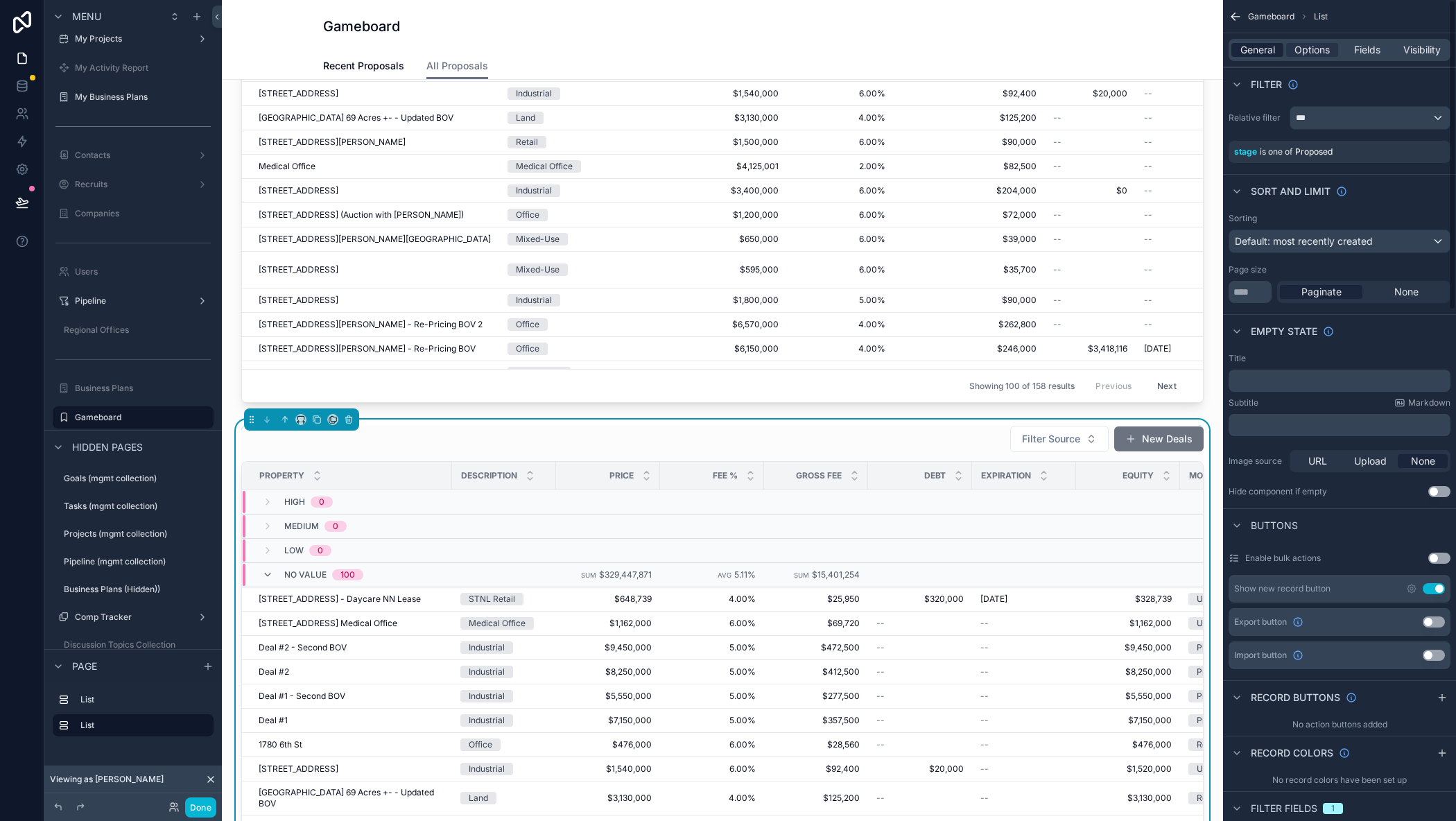
click at [1260, 46] on span "General" at bounding box center [1257, 49] width 35 height 14
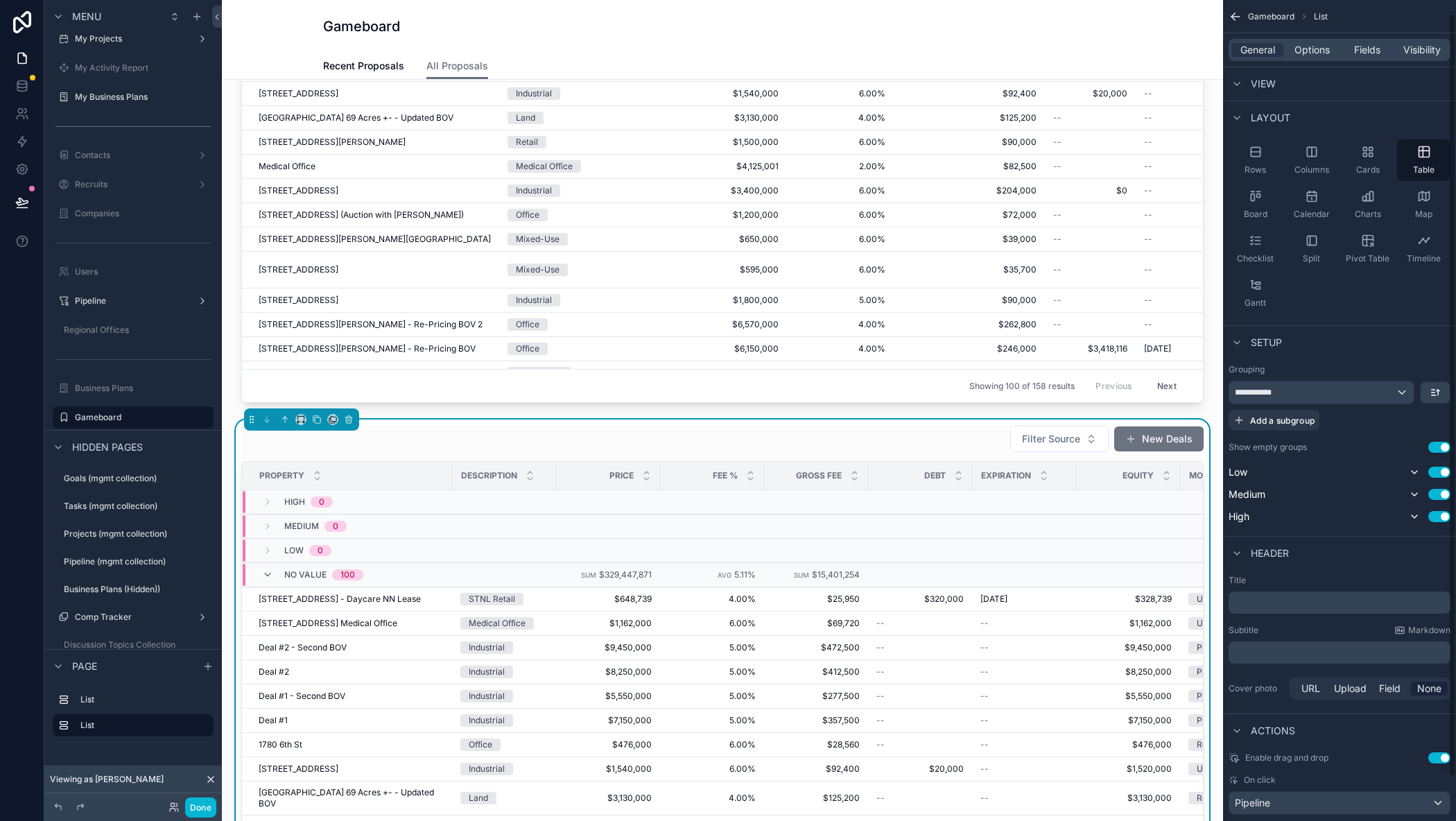
scroll to position [61, 0]
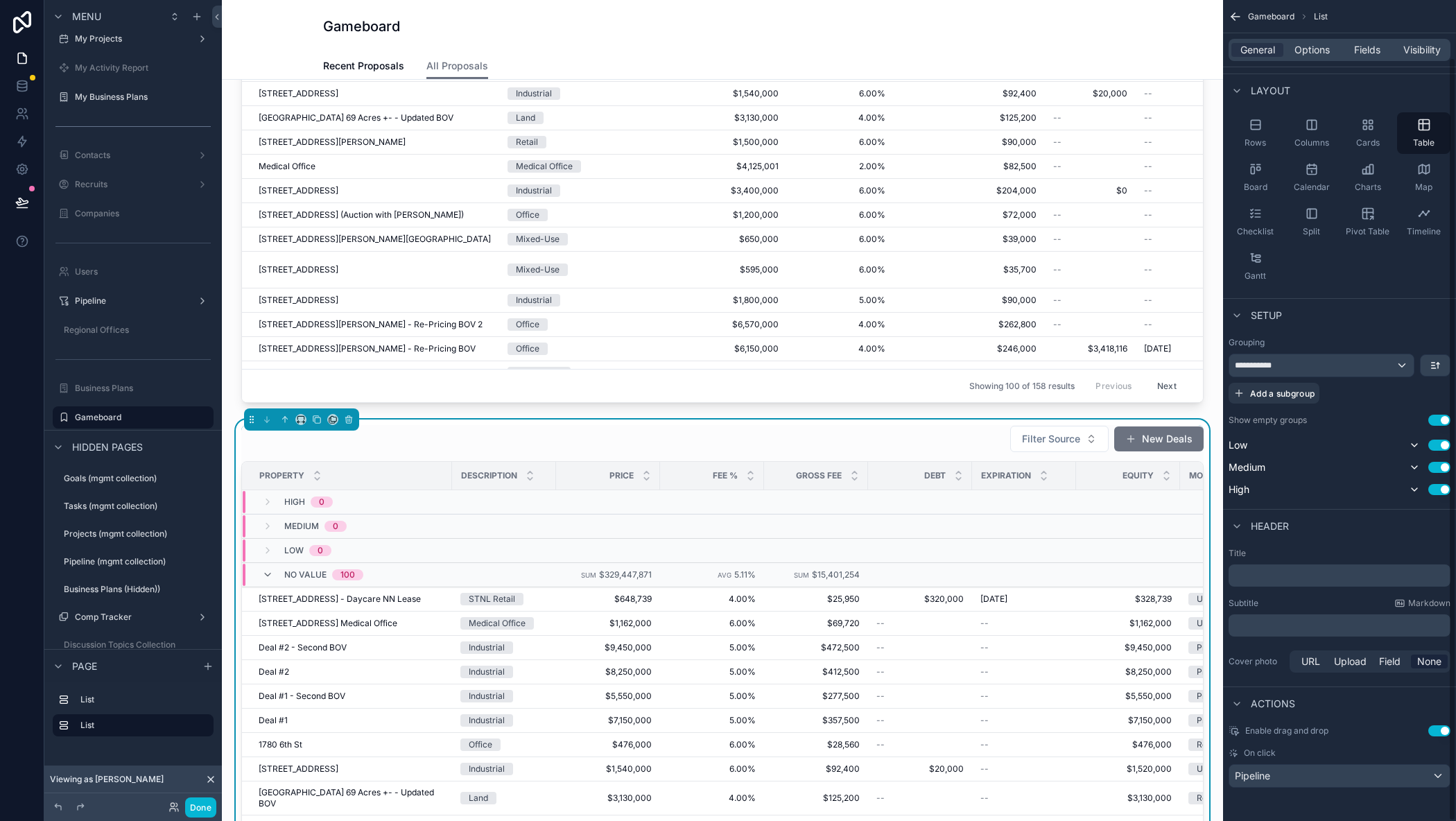
click at [260, 43] on div "Gameboard All Proposals Recent Proposals All Proposals" at bounding box center [722, 39] width 1001 height 79
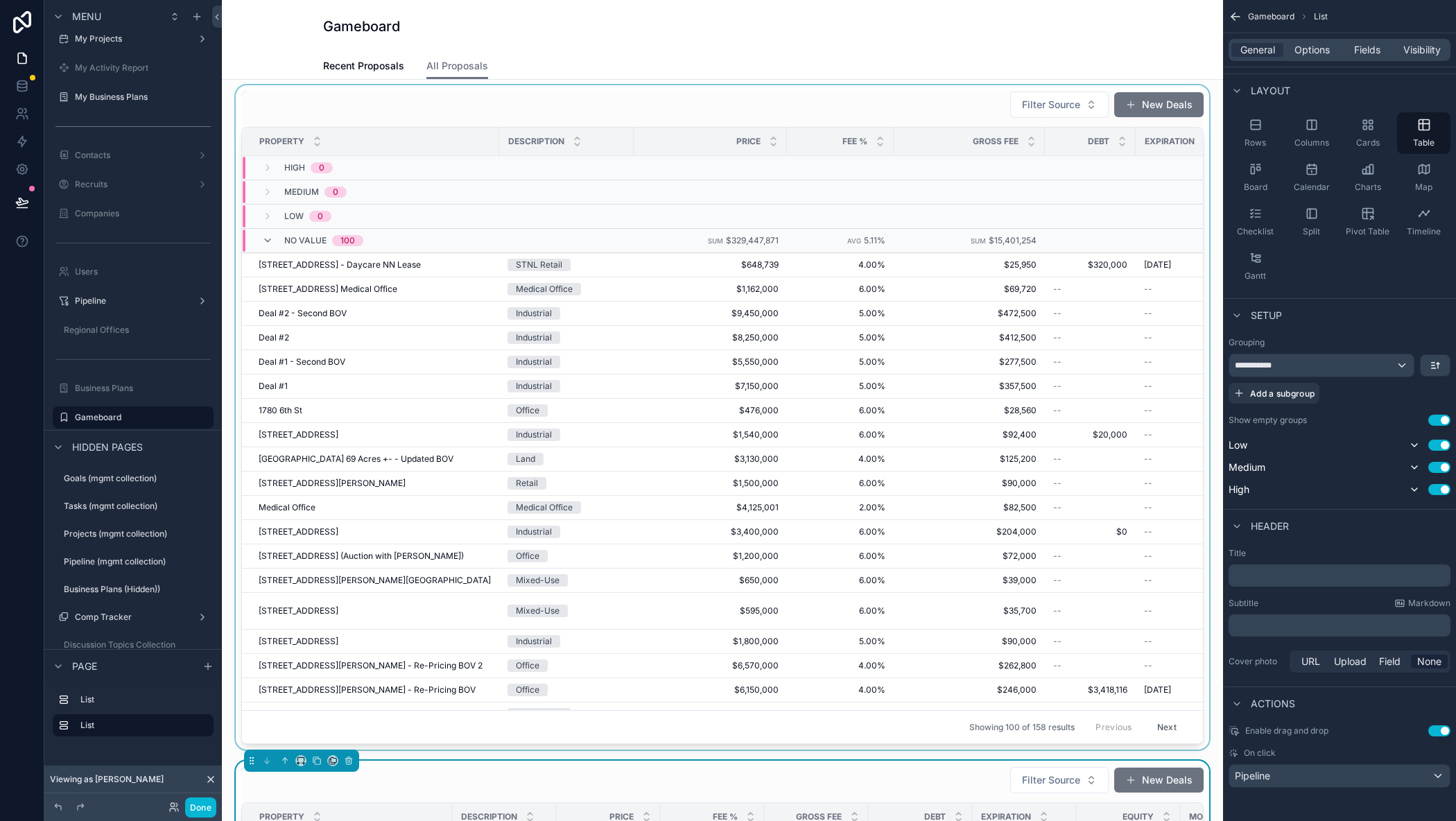
scroll to position [0, 0]
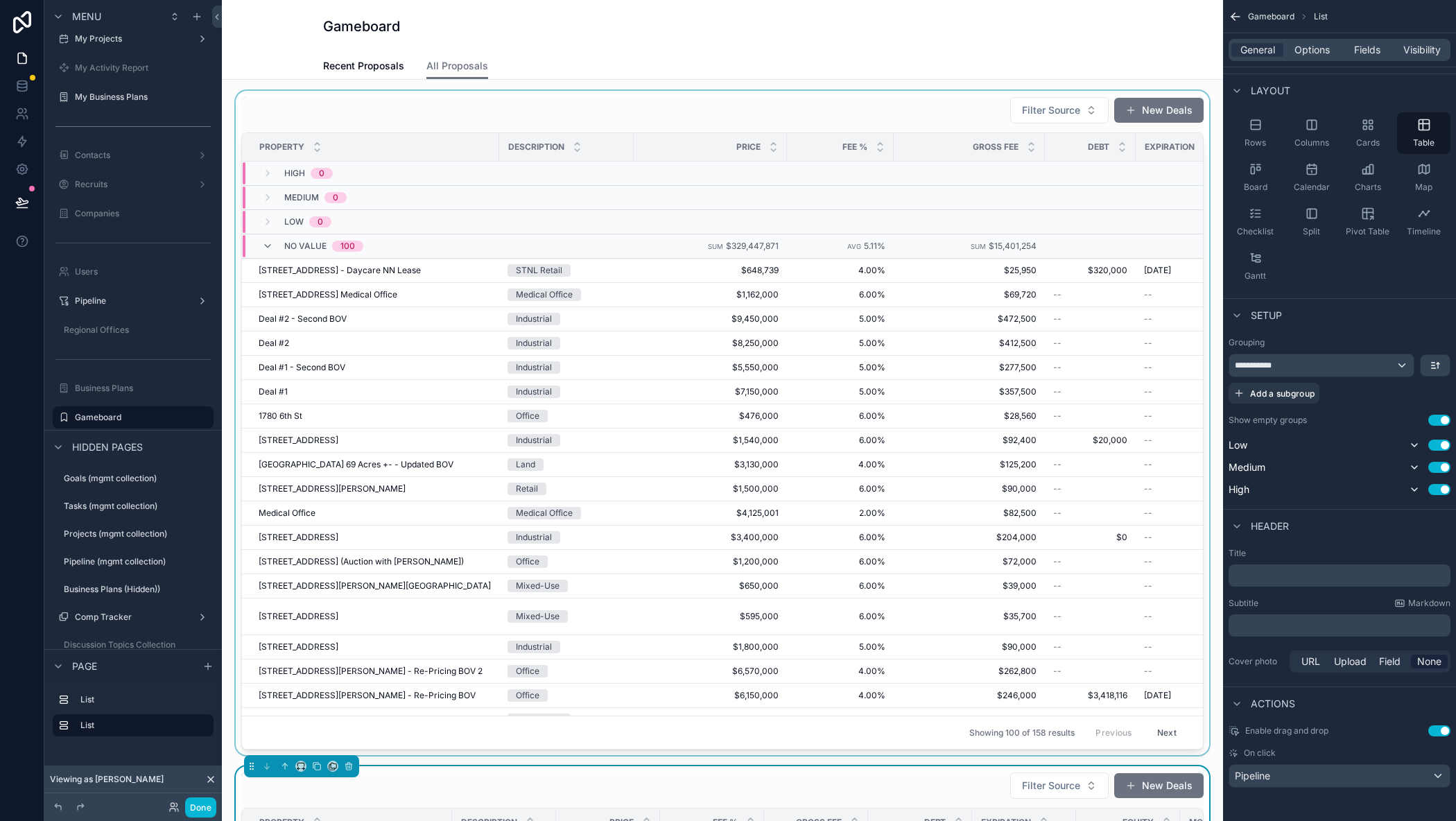
click at [254, 91] on div "scrollable content" at bounding box center [722, 422] width 979 height 665
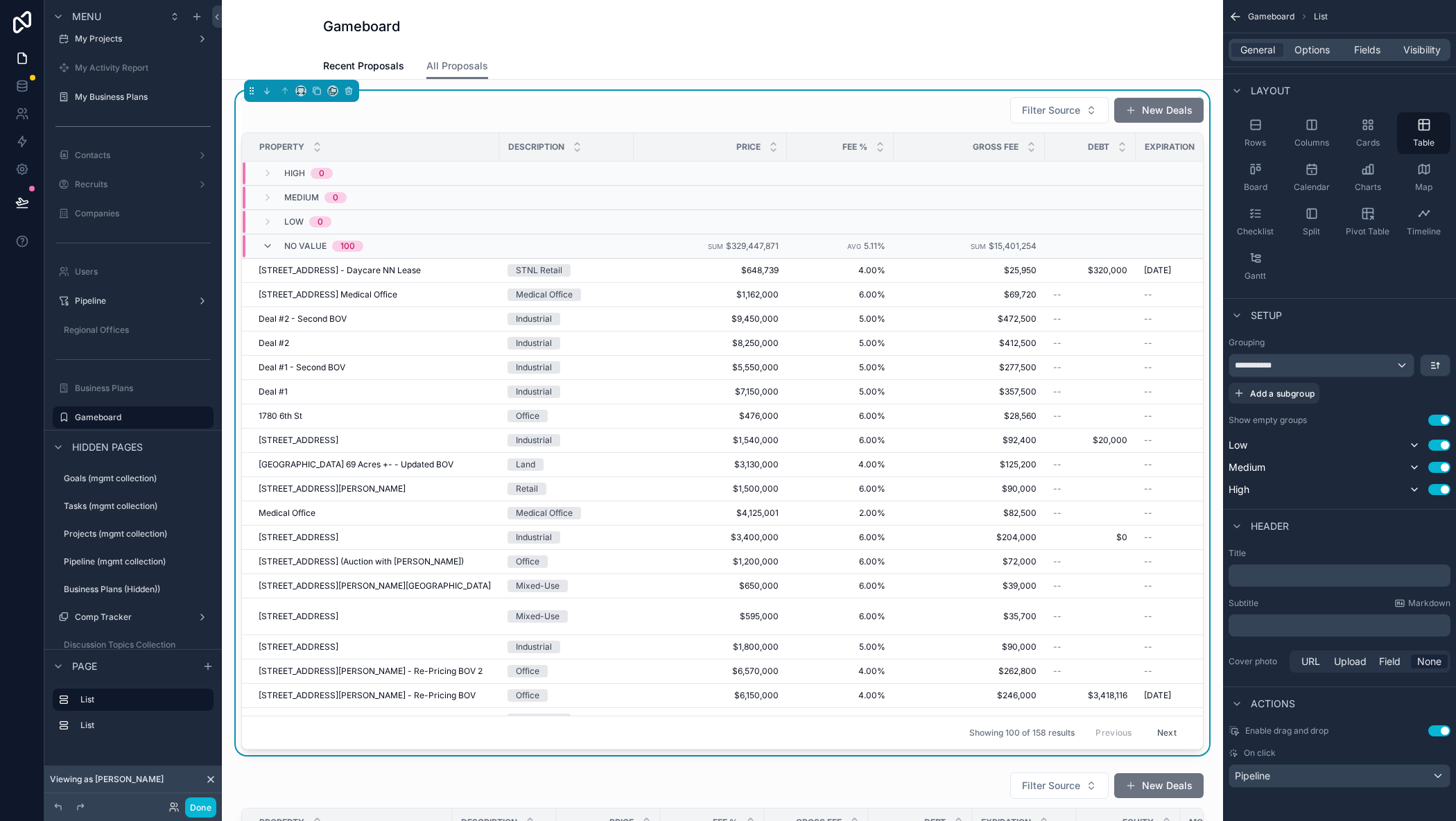
click at [261, 46] on div "Gameboard All Proposals Recent Proposals All Proposals" at bounding box center [722, 39] width 1001 height 79
click at [349, 61] on span "Recent Proposals" at bounding box center [363, 66] width 81 height 14
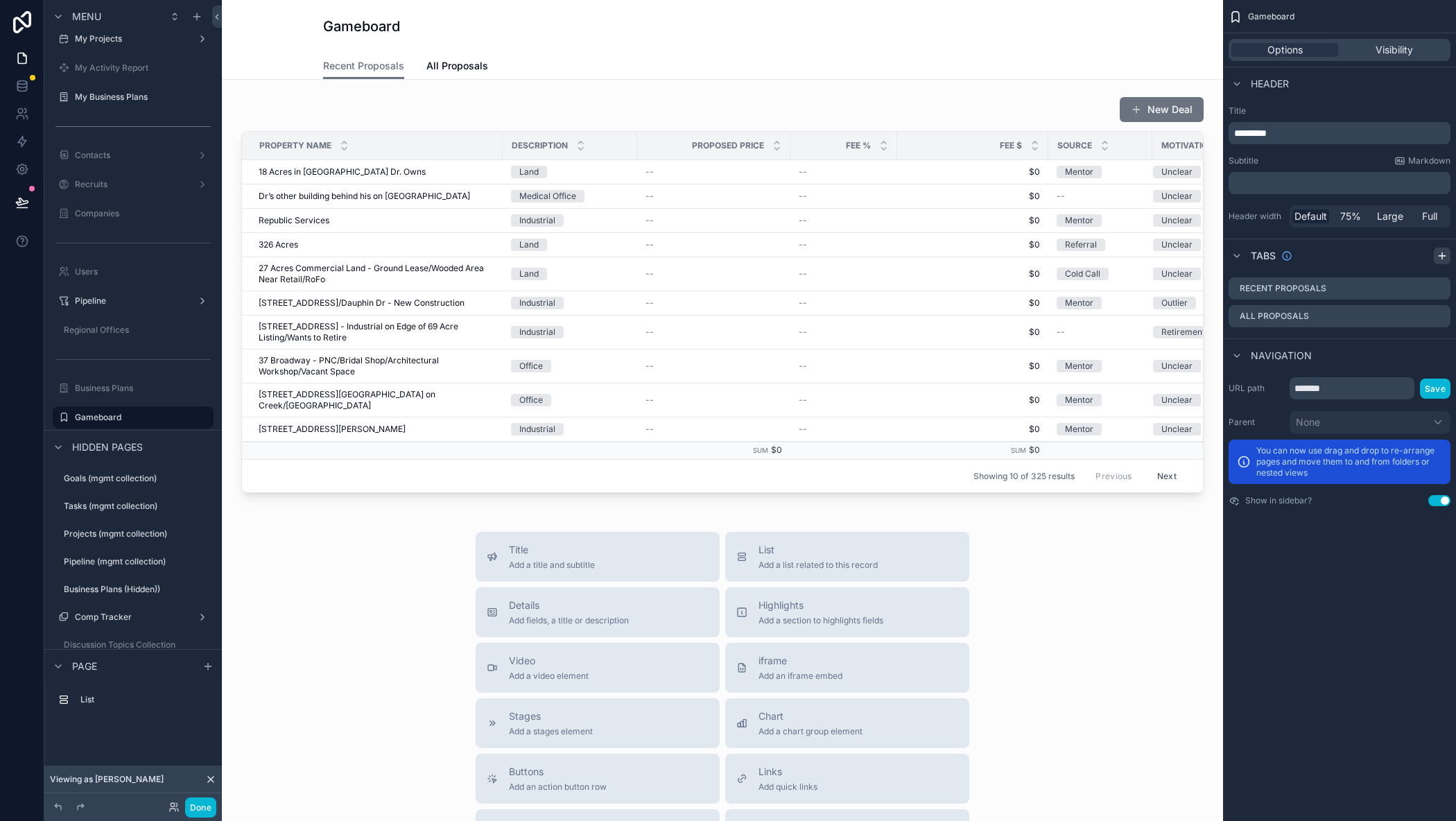
click at [1441, 253] on icon "scrollable content" at bounding box center [1441, 255] width 11 height 11
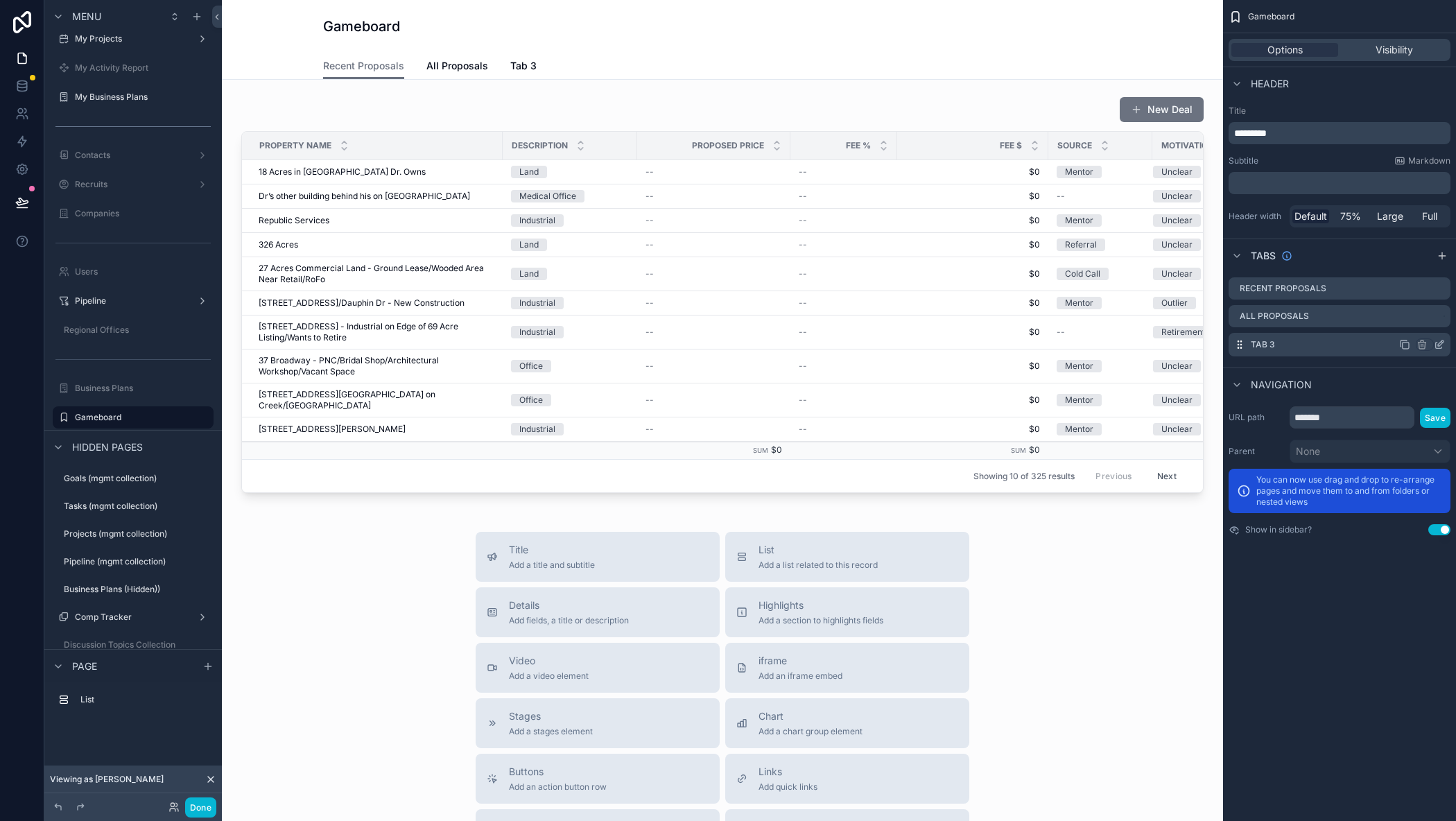
click at [1404, 346] on icon "scrollable content" at bounding box center [1404, 344] width 11 height 11
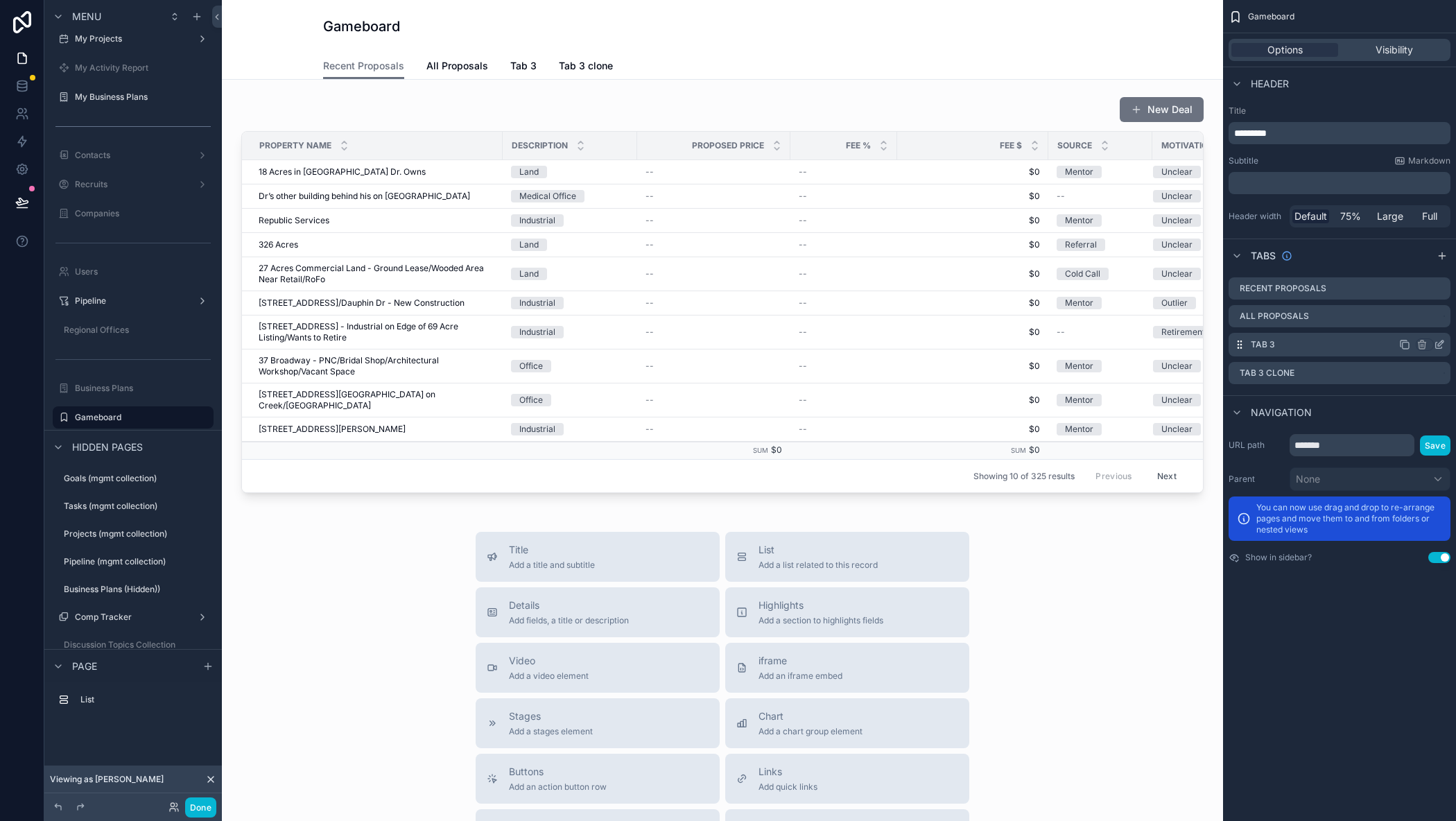
click at [1442, 345] on icon "scrollable content" at bounding box center [1439, 344] width 11 height 11
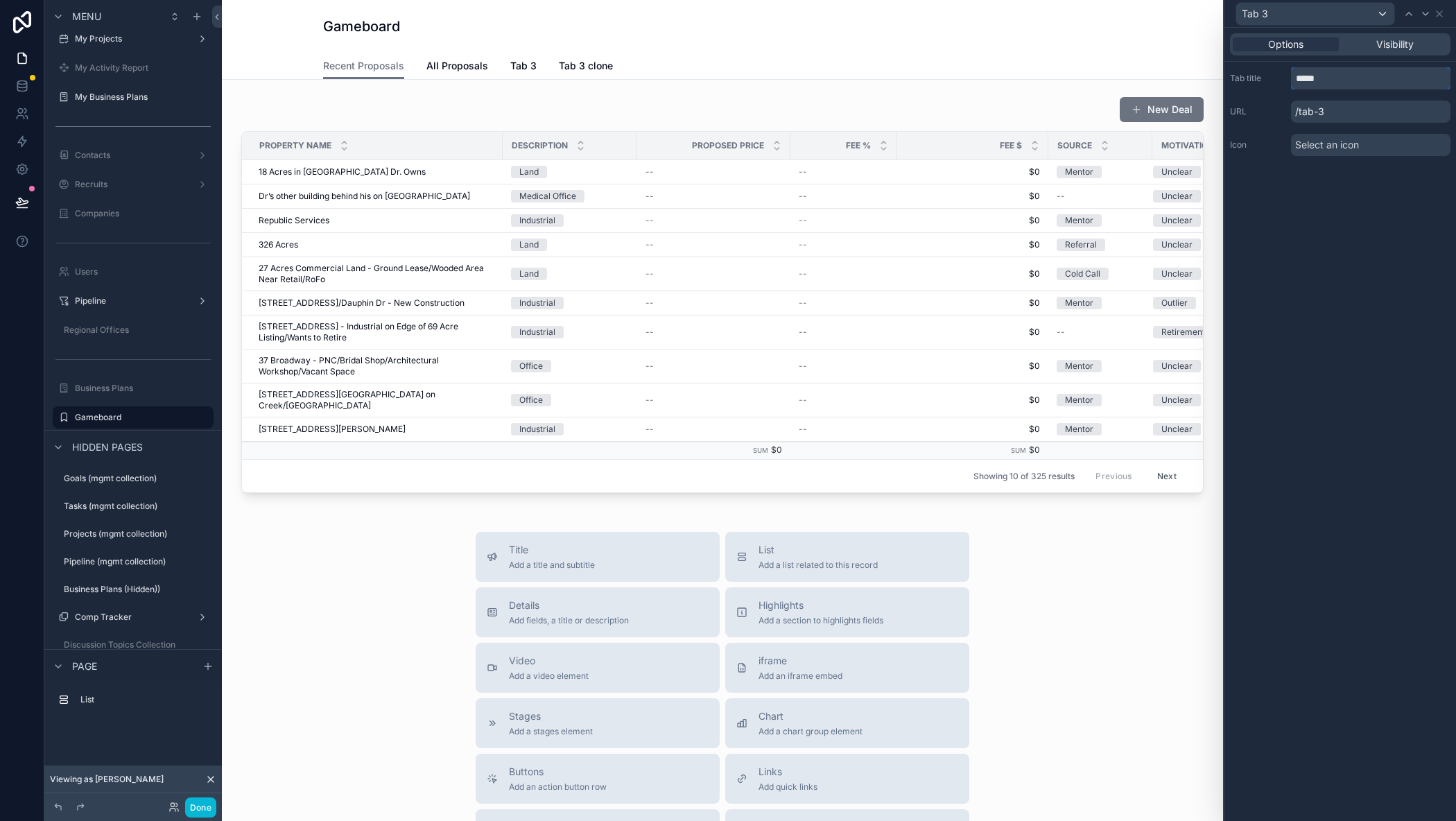
click at [1338, 77] on input "*****" at bounding box center [1370, 79] width 160 height 22
type input "*"
type input "**********"
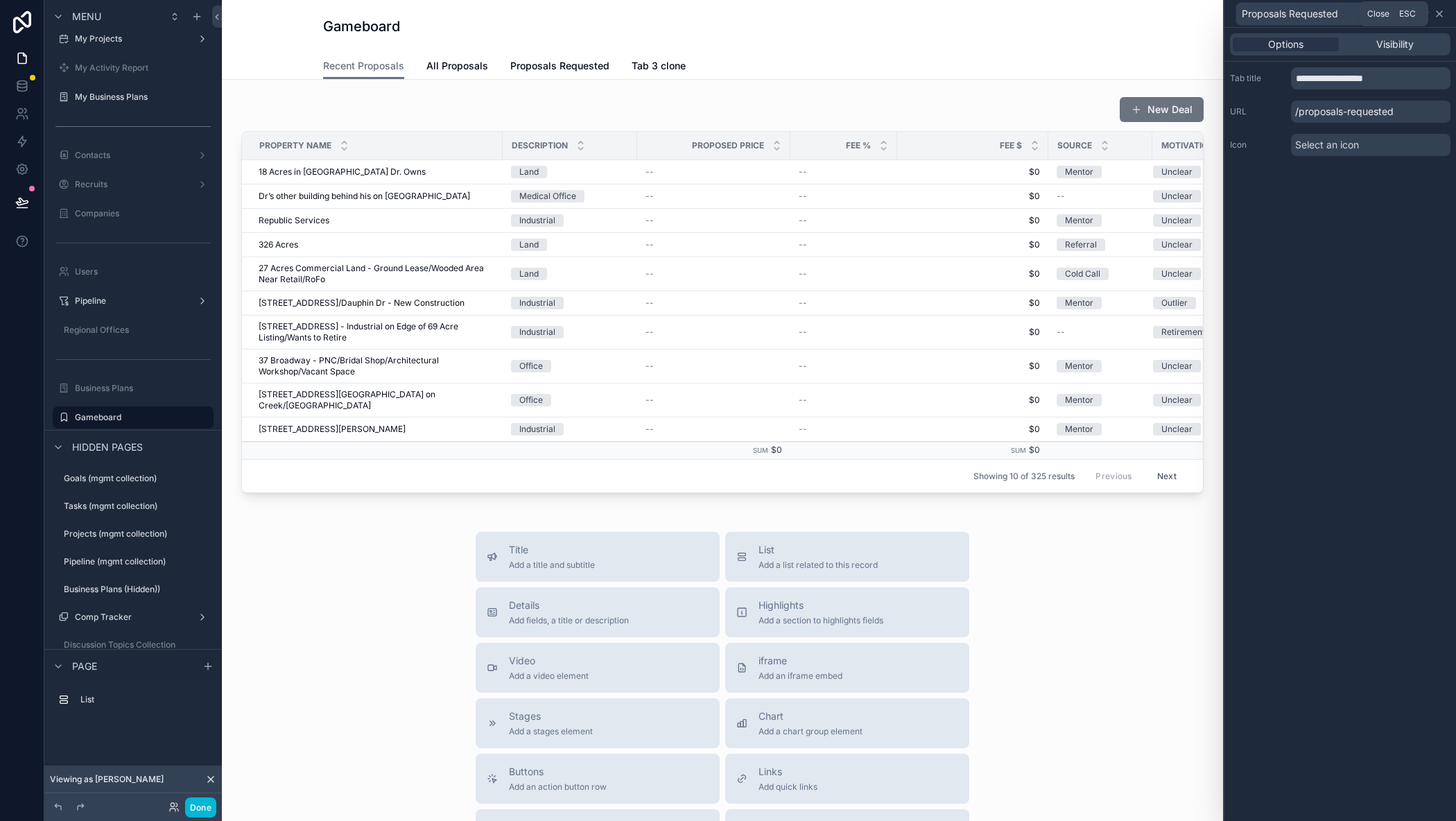
click at [1436, 12] on icon at bounding box center [1439, 14] width 11 height 11
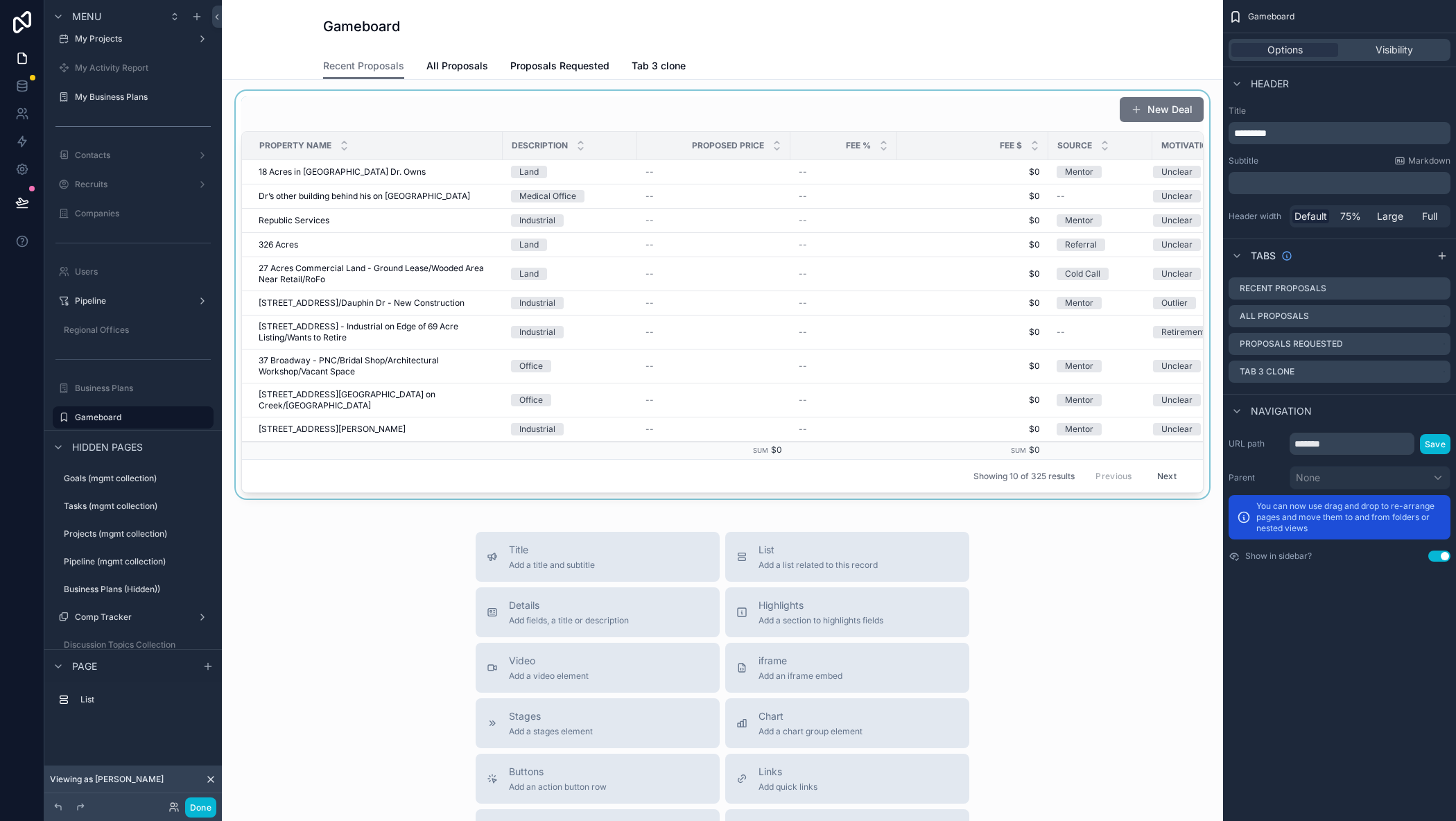
click at [972, 113] on div "scrollable content" at bounding box center [722, 294] width 979 height 408
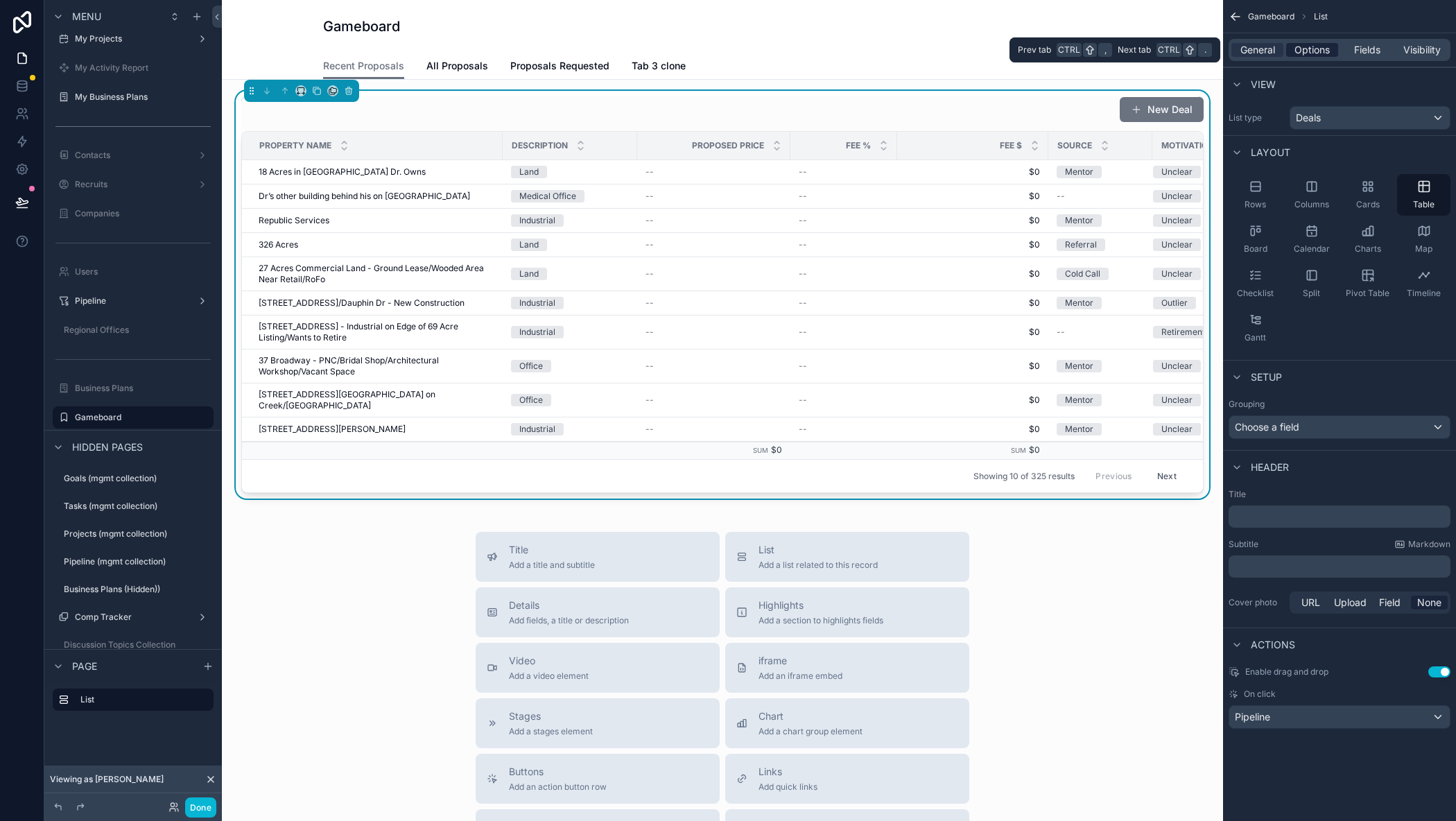
click at [1320, 49] on span "Options" at bounding box center [1311, 49] width 35 height 14
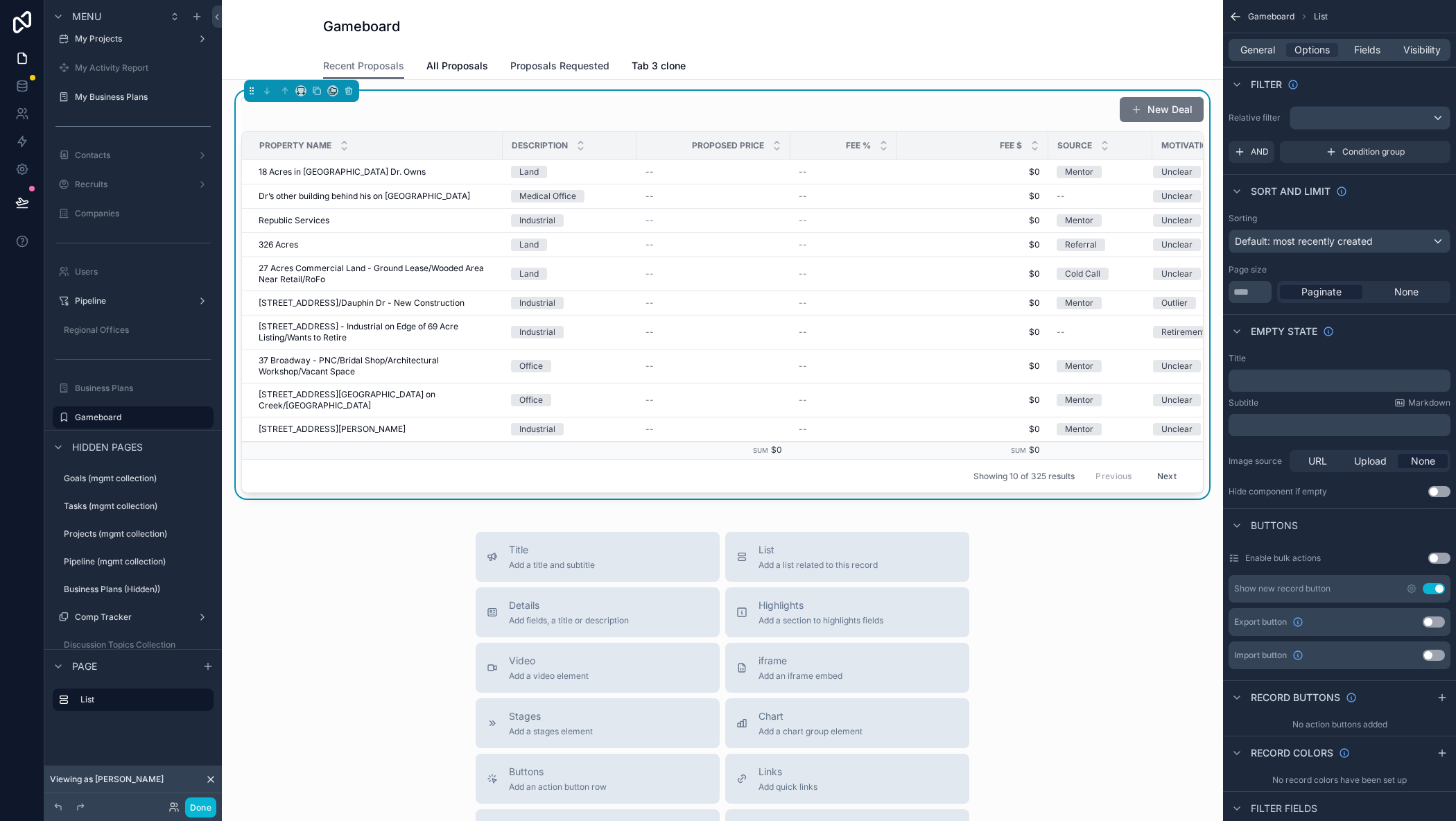
click at [537, 64] on span "Proposals Requested" at bounding box center [560, 66] width 99 height 14
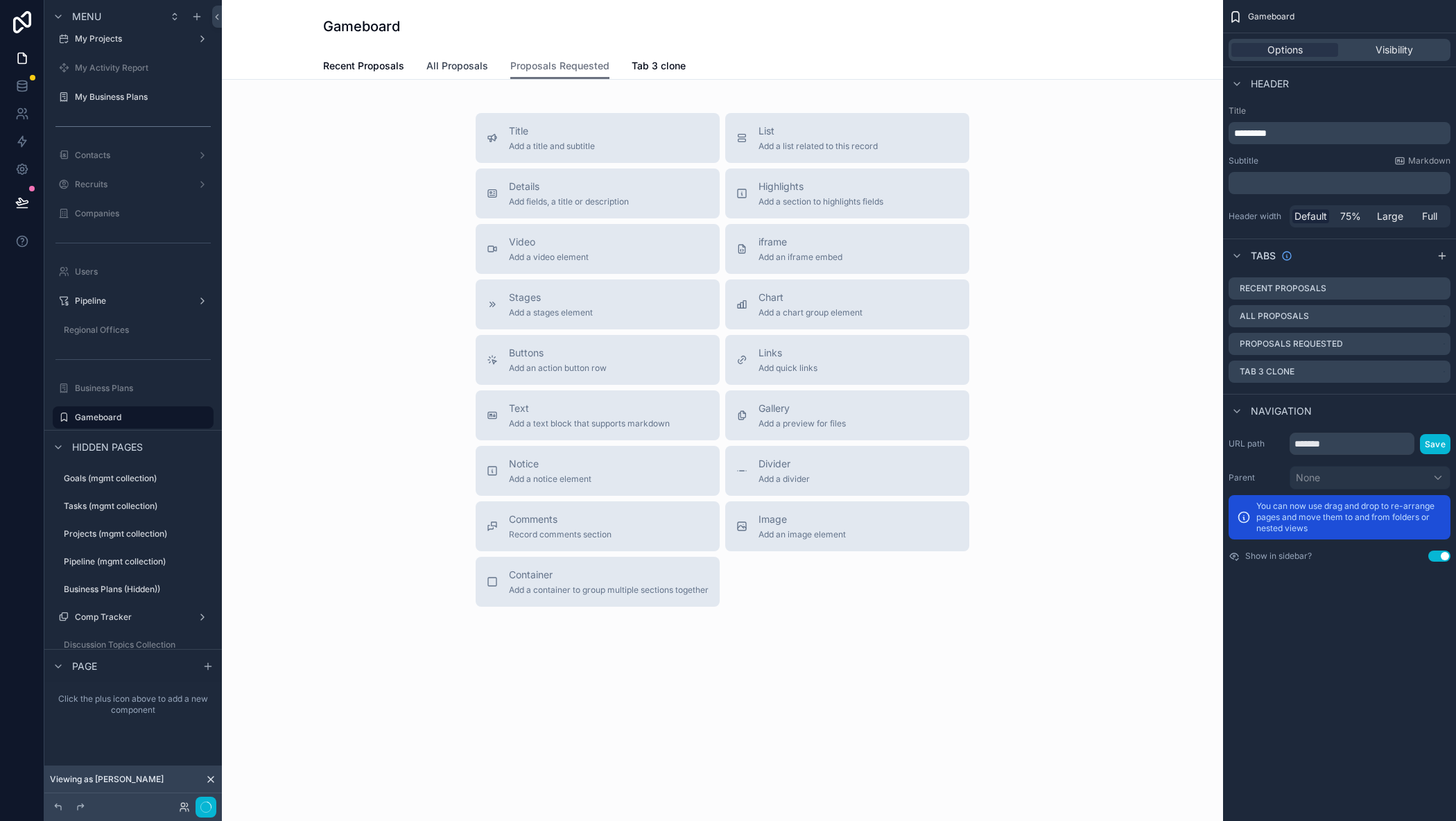
click at [465, 68] on span "All Proposals" at bounding box center [457, 66] width 61 height 14
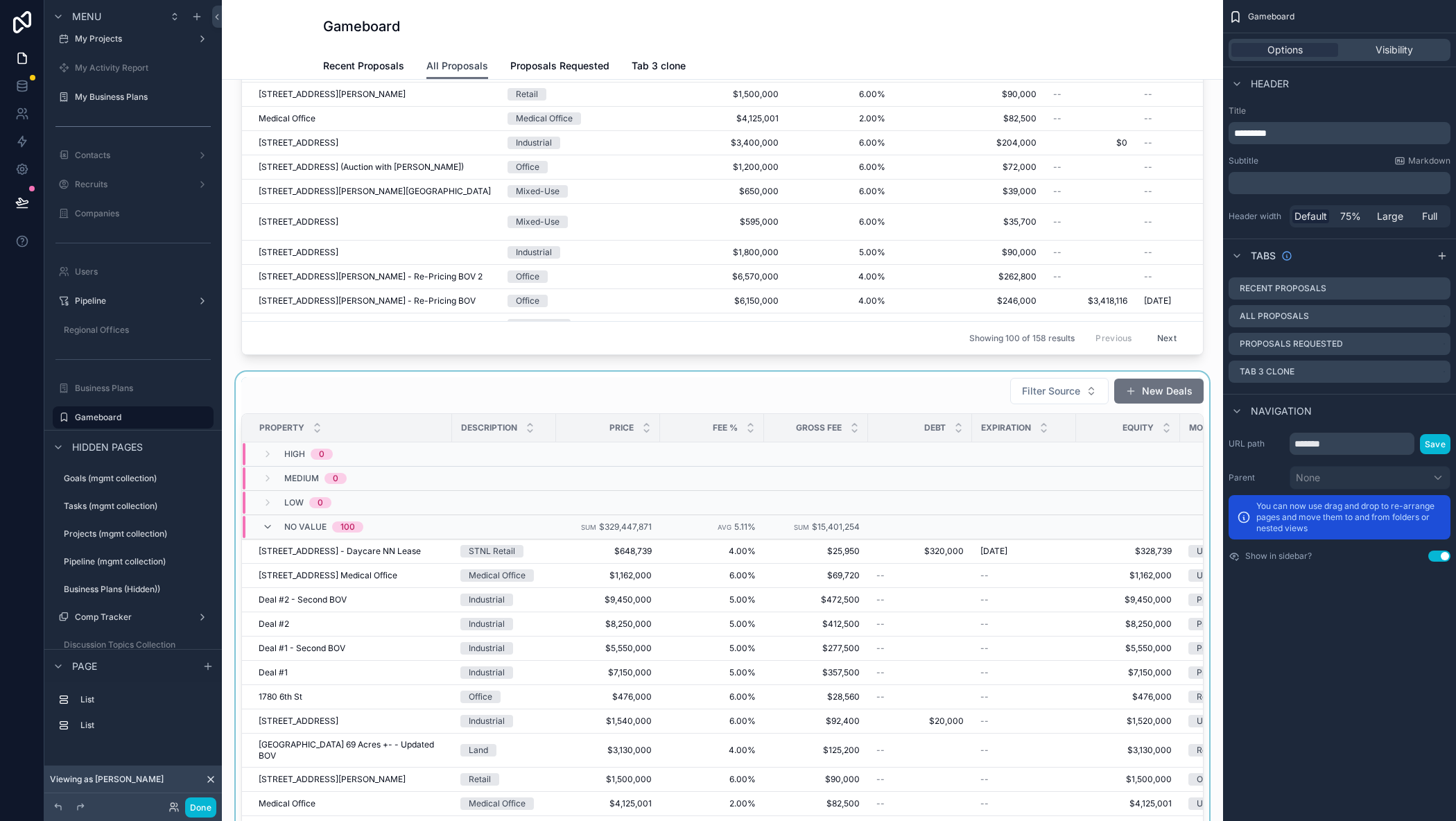
scroll to position [486, 0]
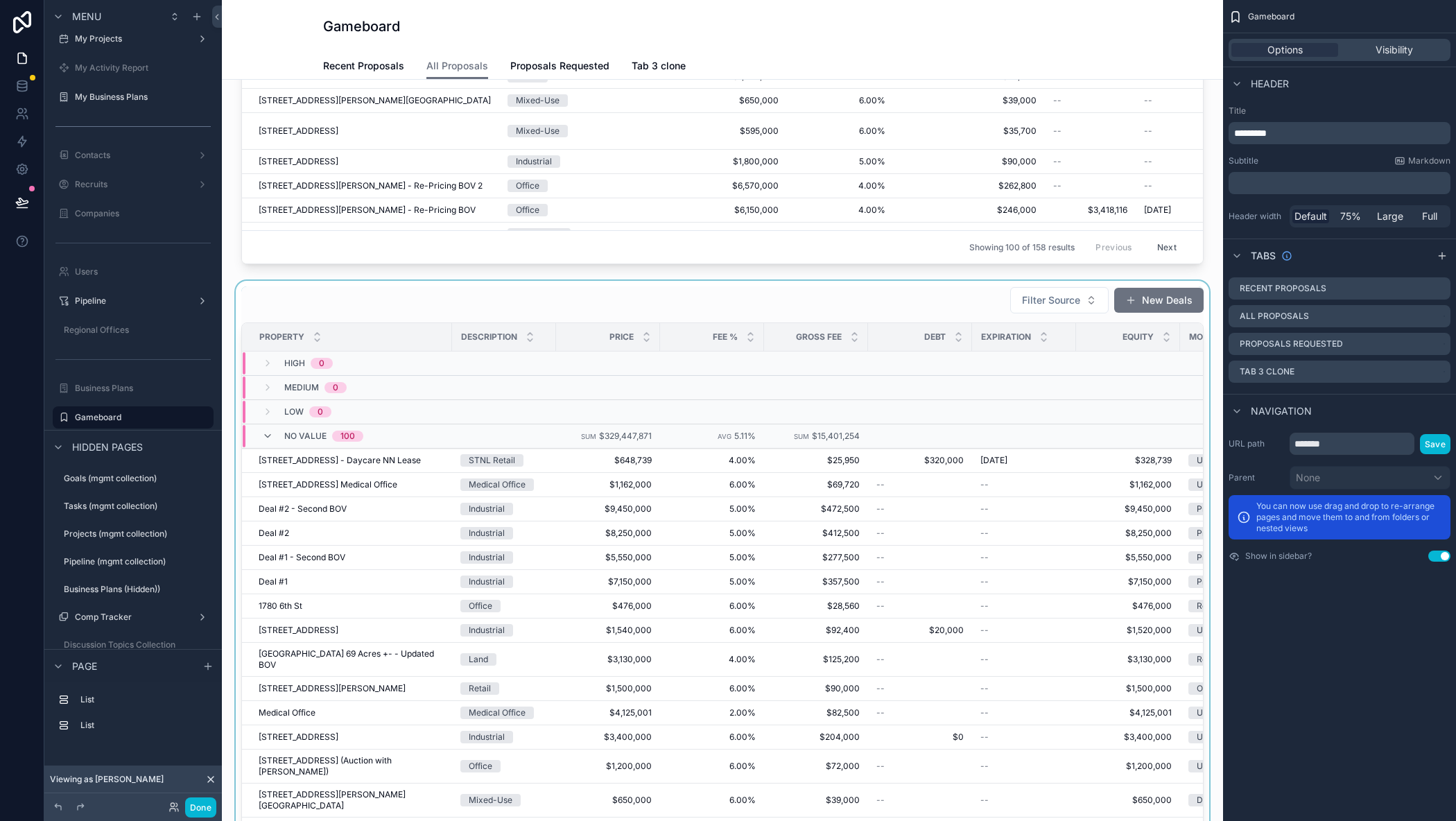
click at [402, 299] on div "scrollable content" at bounding box center [722, 613] width 979 height 665
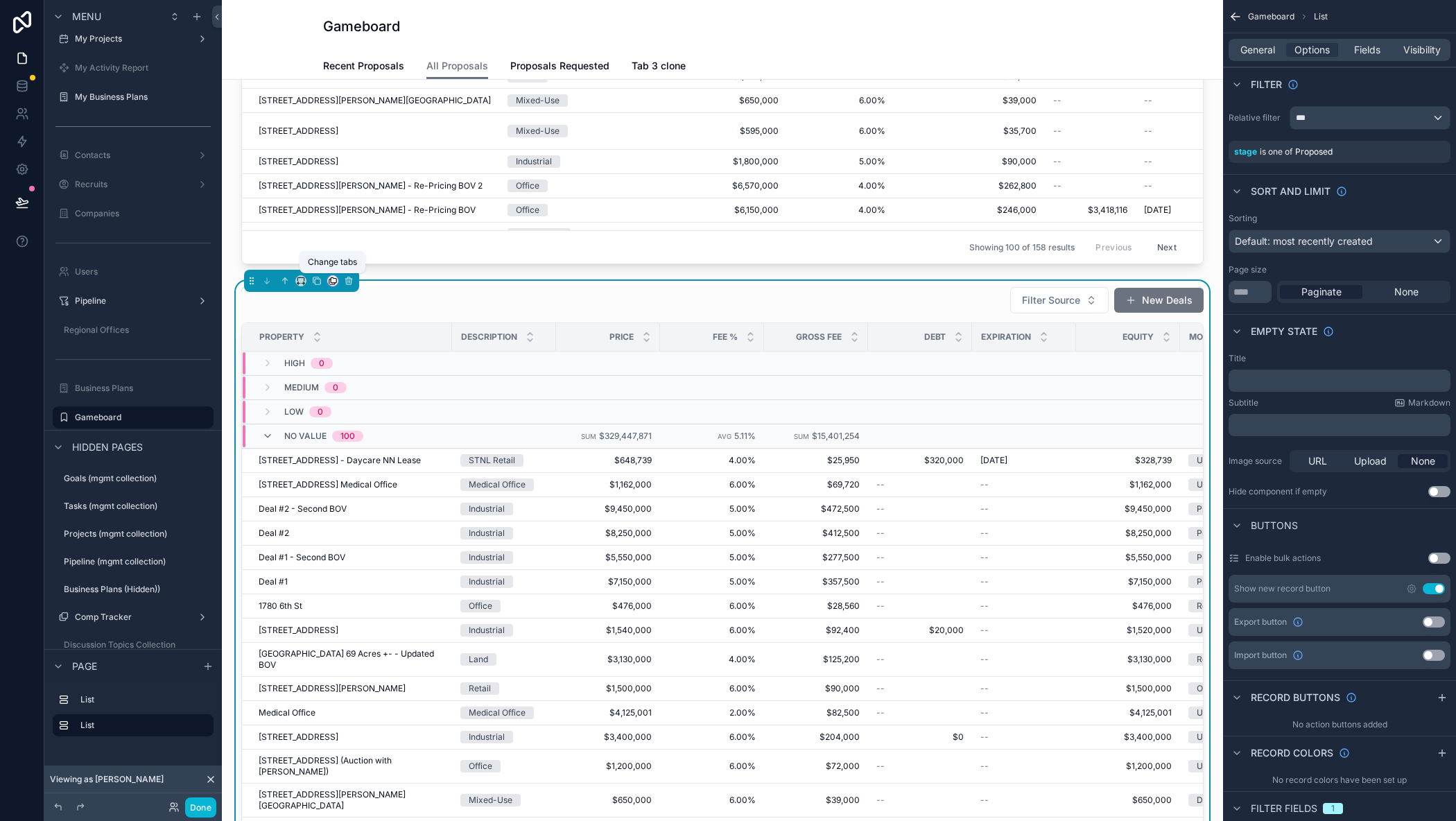
click at [335, 280] on icon "scrollable content" at bounding box center [332, 280] width 9 height 9
click at [353, 390] on span "Proposals Requested" at bounding box center [395, 394] width 96 height 17
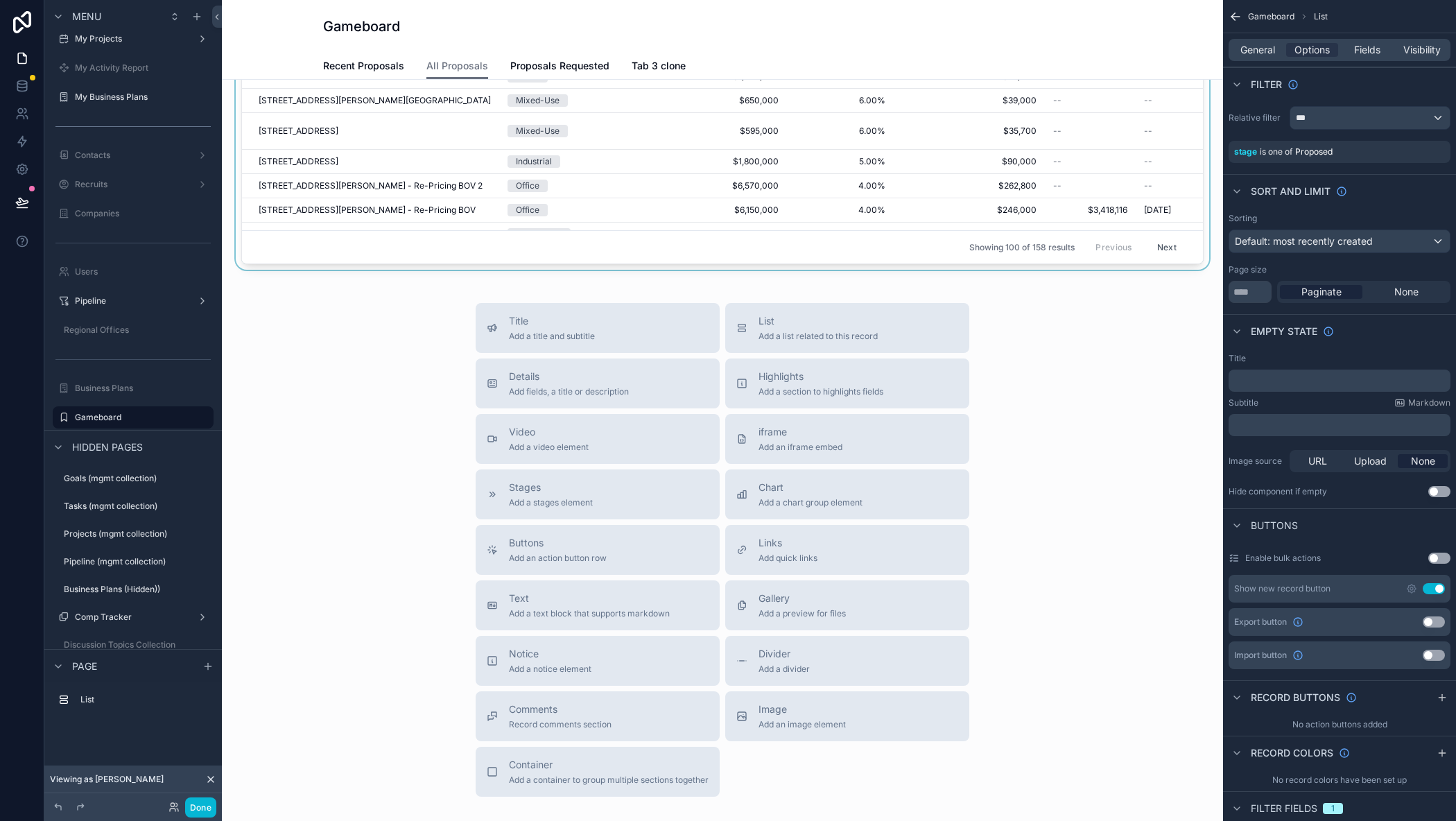
scroll to position [139, 0]
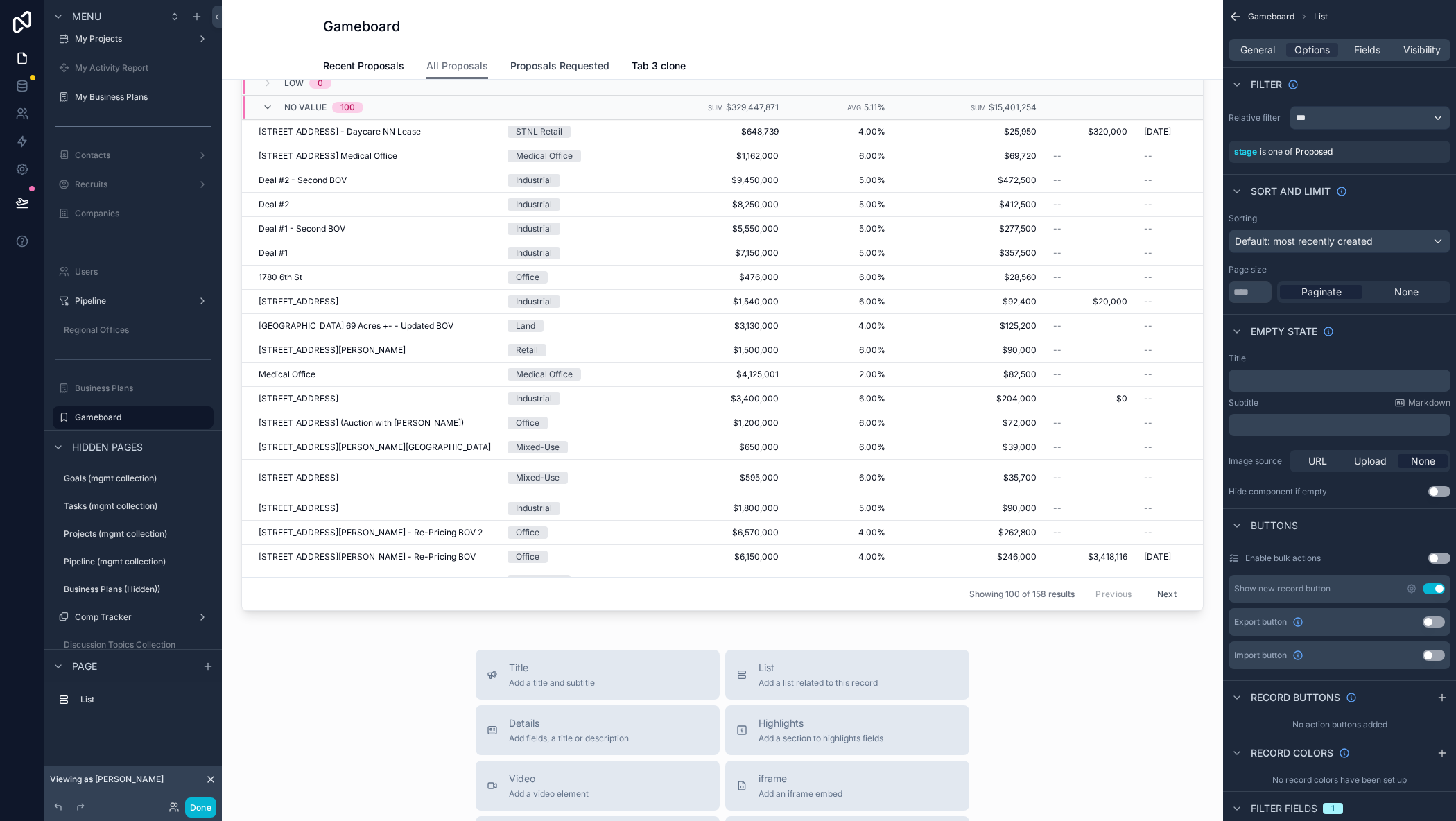
click at [565, 68] on span "Proposals Requested" at bounding box center [560, 66] width 99 height 14
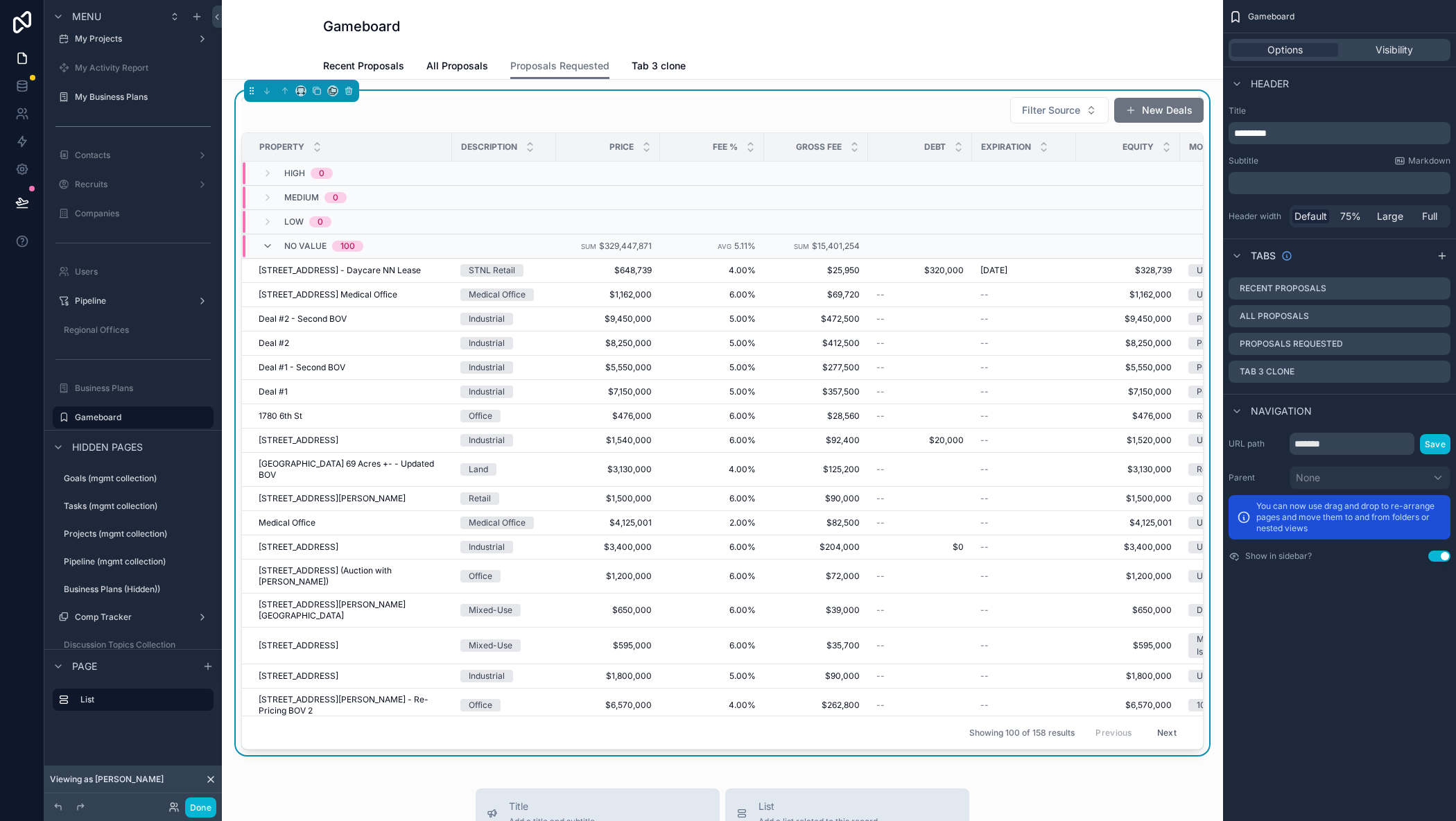
click at [868, 108] on div "Filter Source New Deals" at bounding box center [722, 110] width 962 height 28
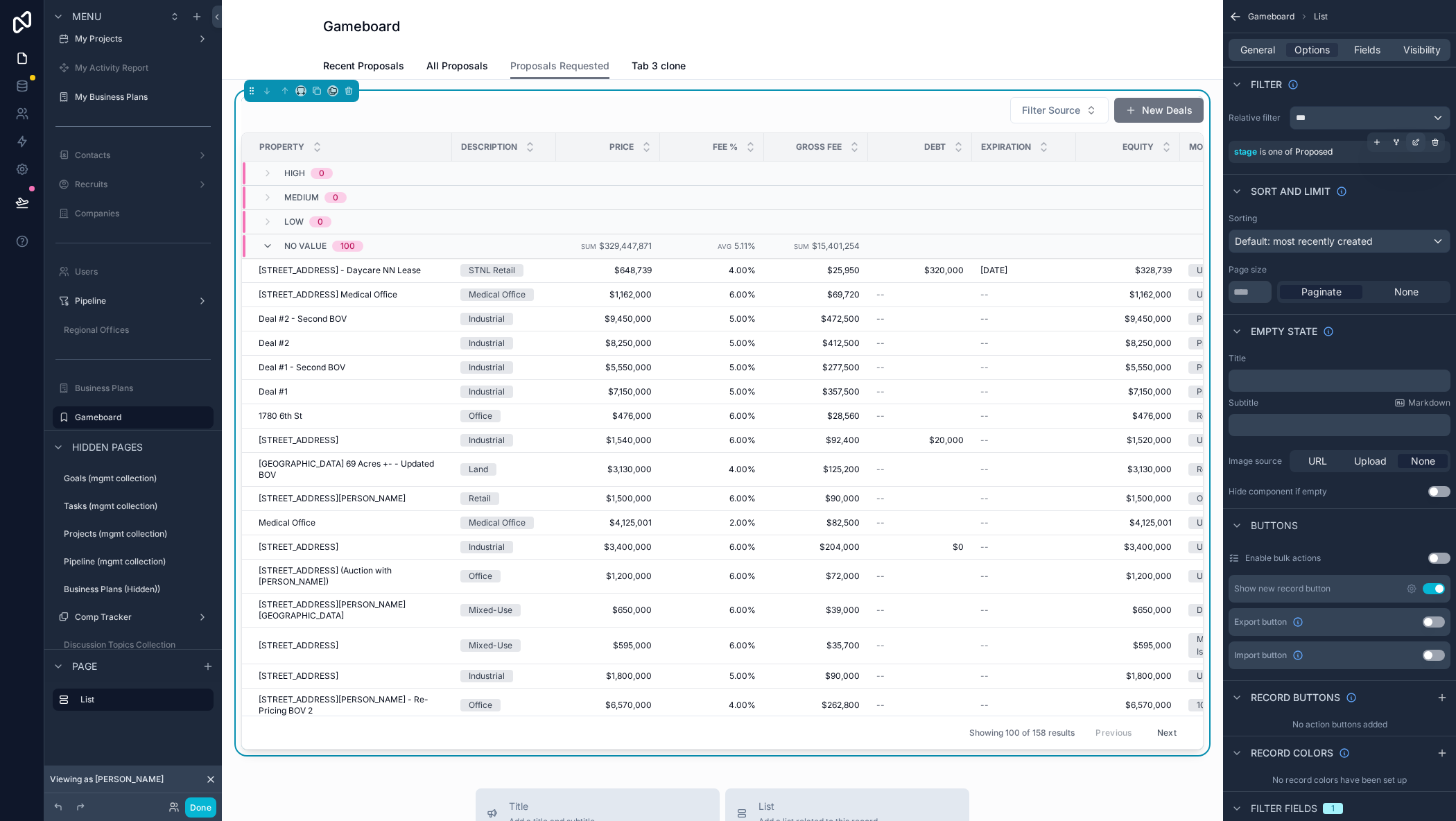
click at [1418, 140] on icon "scrollable content" at bounding box center [1418, 141] width 2 height 2
click at [1134, 165] on span "Proposed" at bounding box center [1128, 160] width 44 height 14
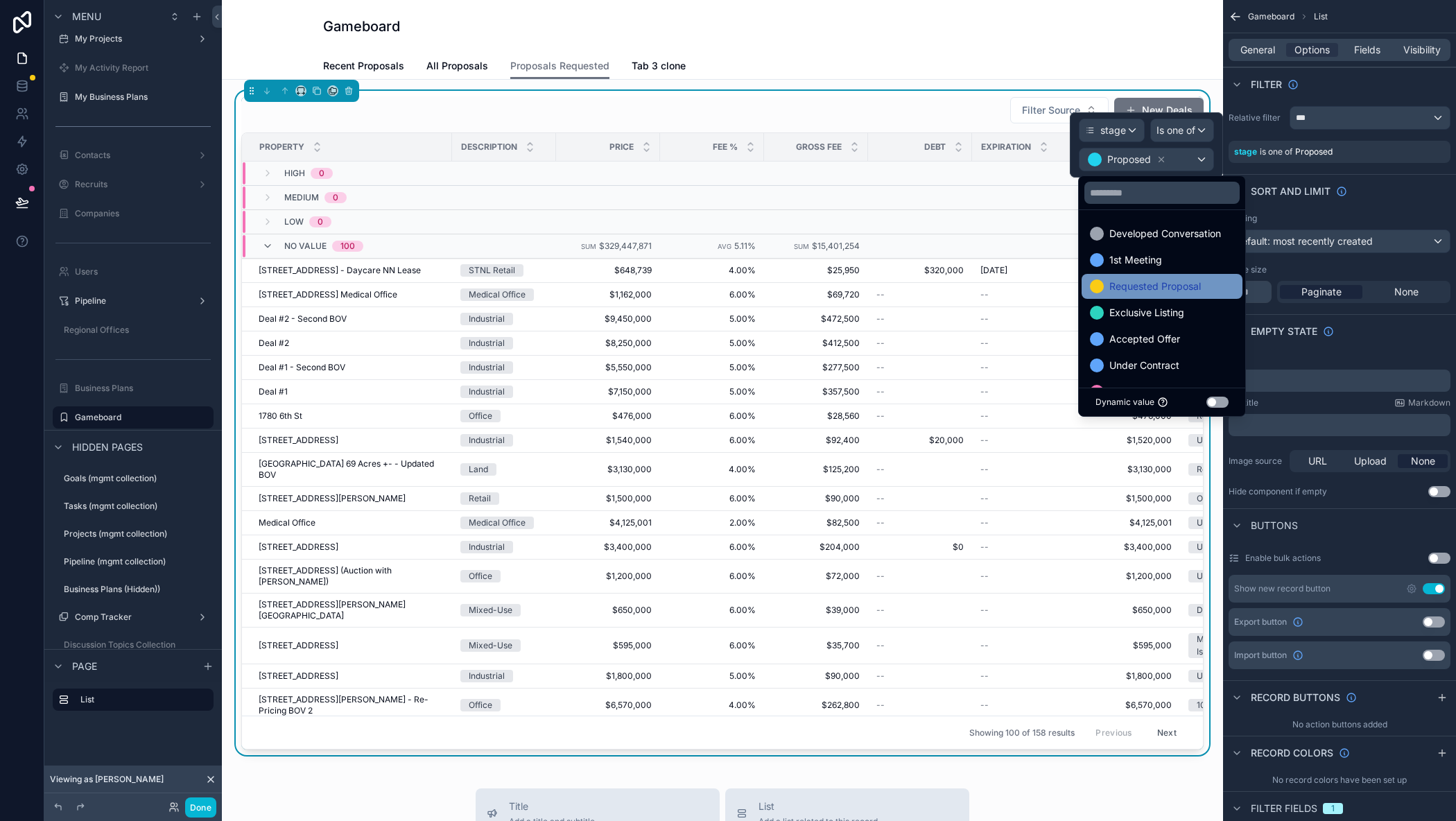
click at [1131, 287] on span "Requested Proposal" at bounding box center [1154, 287] width 91 height 17
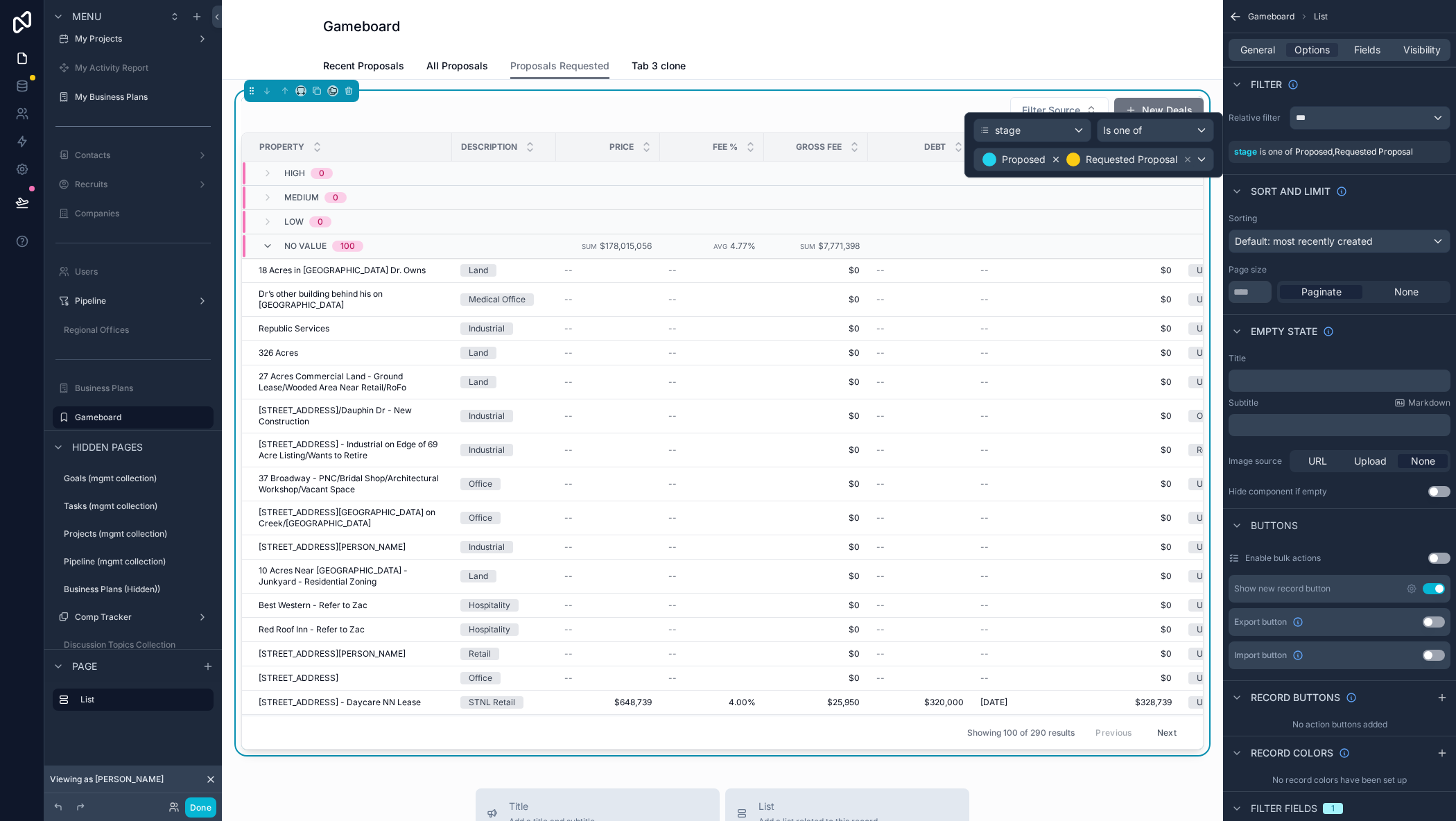
click at [1052, 161] on icon at bounding box center [1055, 159] width 9 height 9
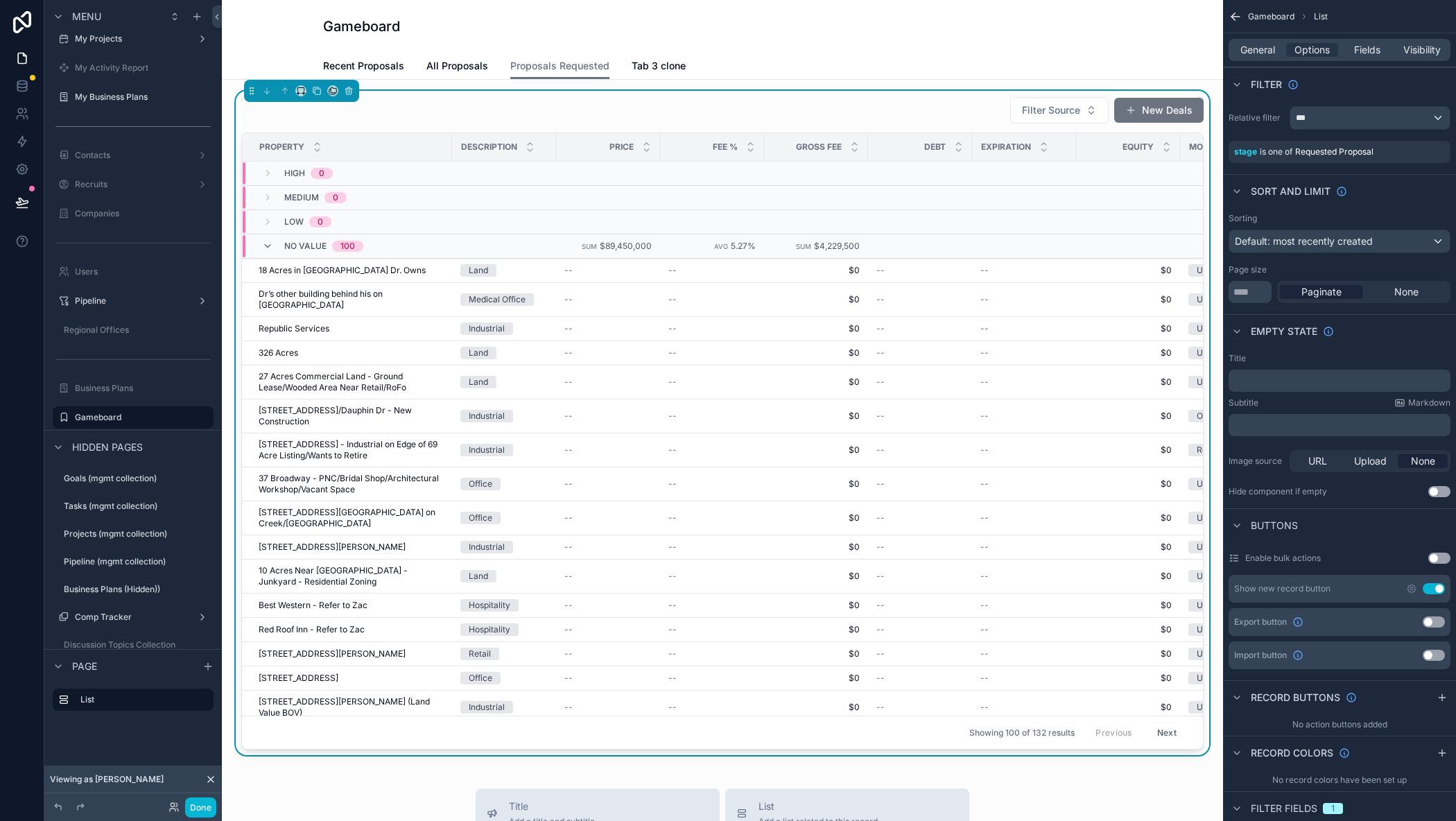
click at [480, 22] on div "Gameboard" at bounding box center [722, 26] width 798 height 20
click at [271, 36] on div "Gameboard Proposals Requested Recent Proposals All Proposals Proposals Requeste…" at bounding box center [722, 39] width 1001 height 79
click at [444, 66] on span "All Proposals" at bounding box center [457, 66] width 61 height 14
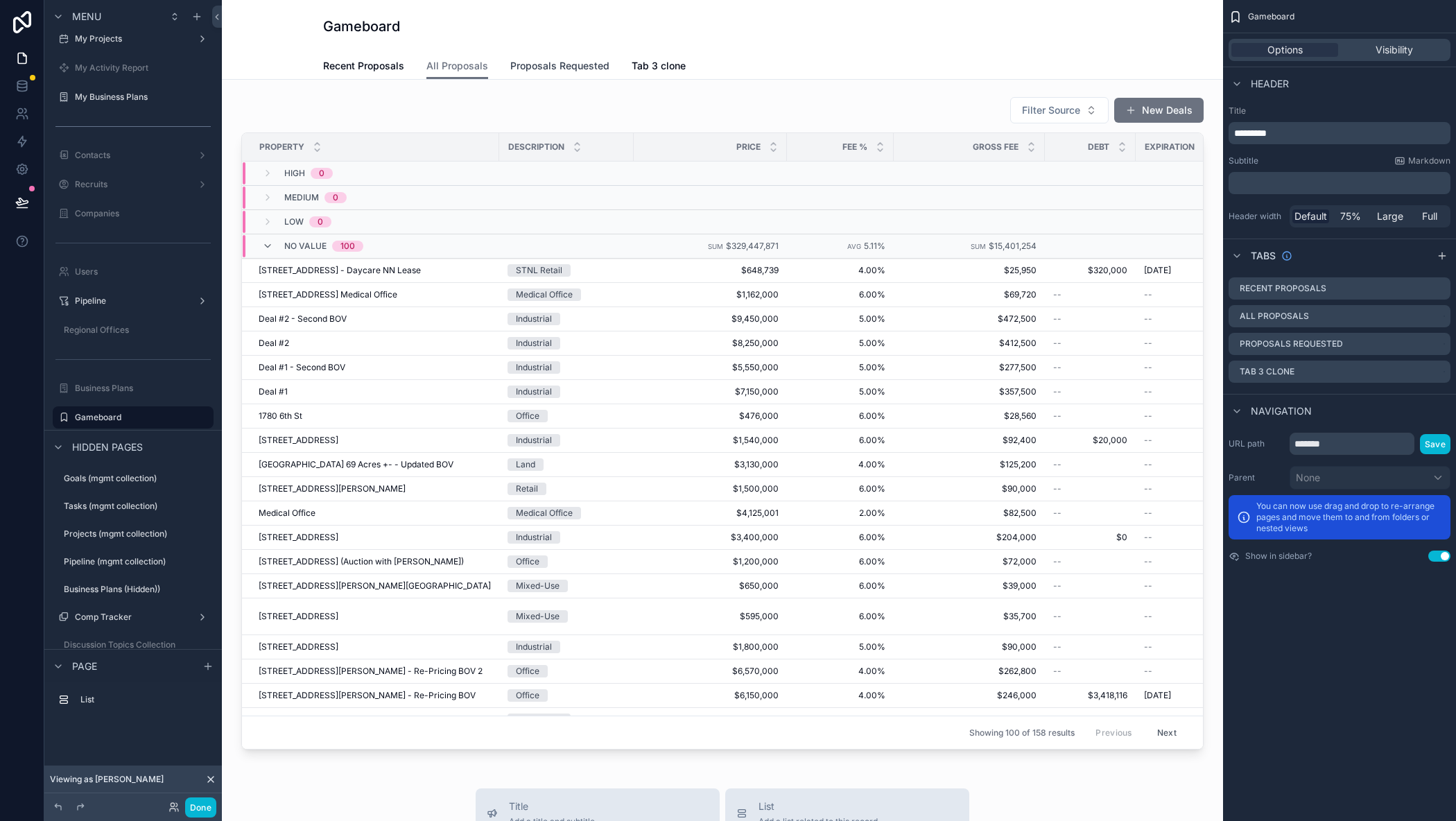
click at [531, 66] on span "Proposals Requested" at bounding box center [560, 66] width 99 height 14
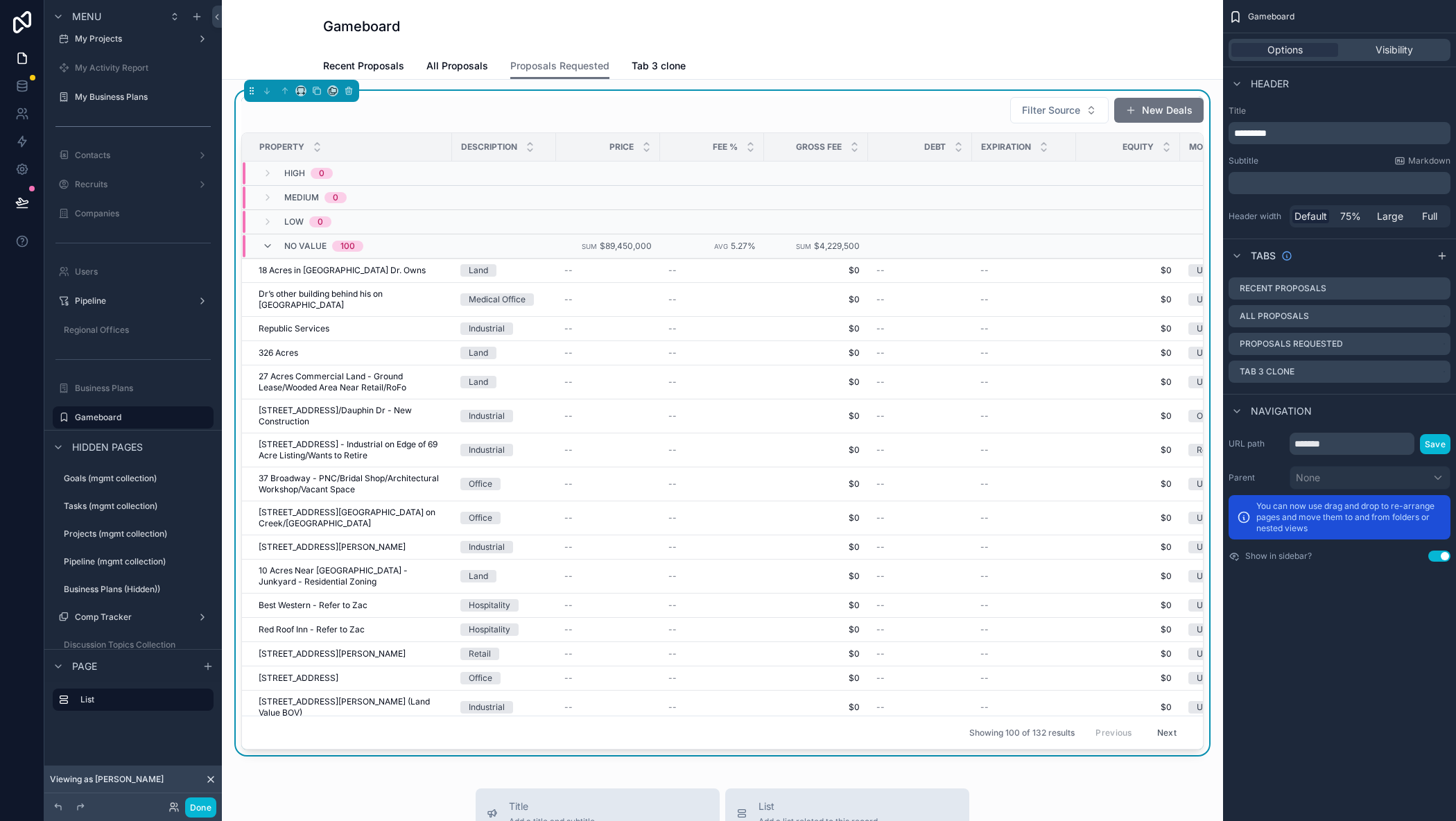
click at [282, 33] on div "Gameboard Proposals Requested Recent Proposals All Proposals Proposals Requeste…" at bounding box center [722, 39] width 1001 height 79
click at [374, 68] on span "Recent Proposals" at bounding box center [363, 66] width 81 height 14
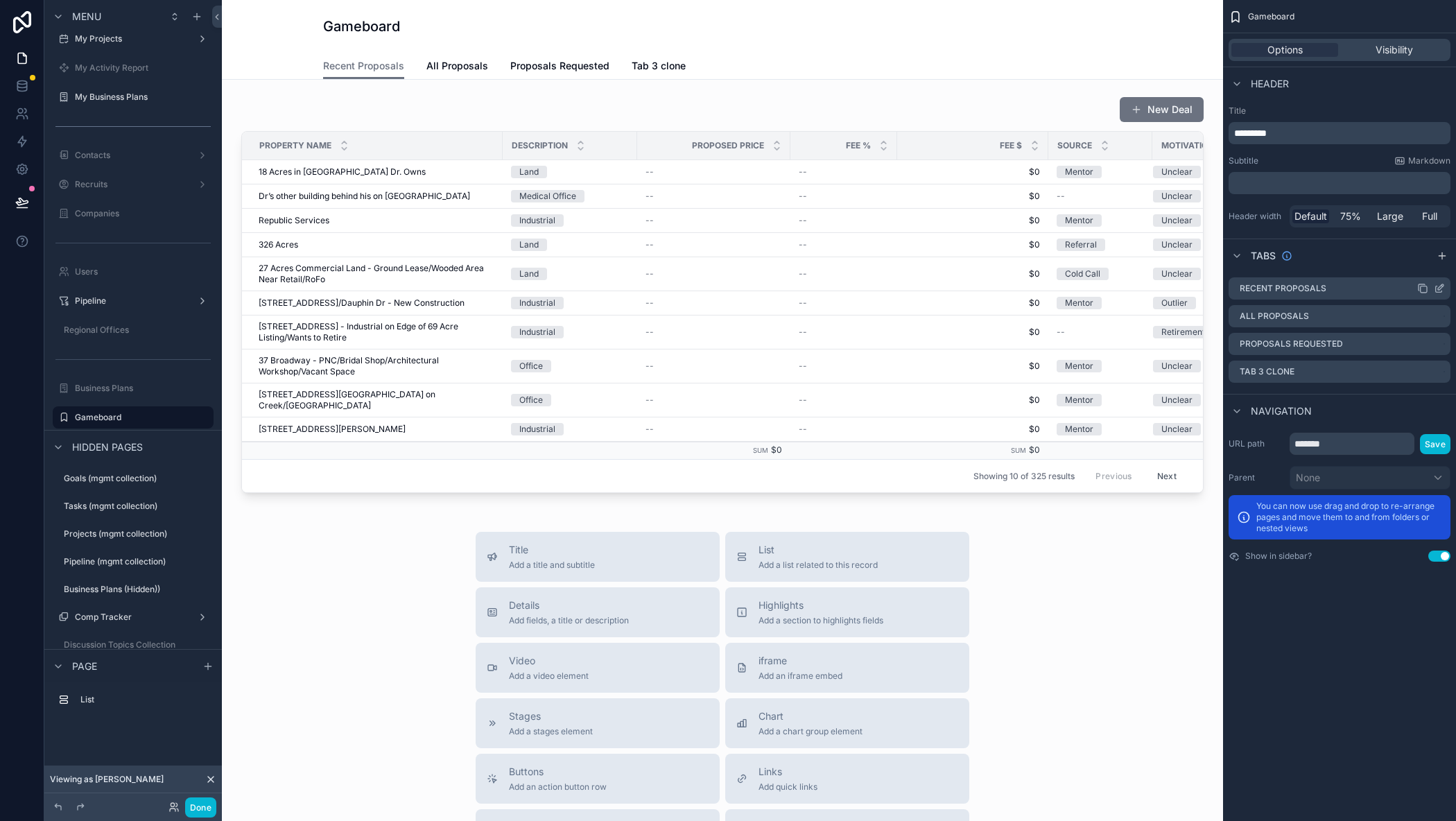
click at [1439, 287] on icon "scrollable content" at bounding box center [1441, 287] width 6 height 6
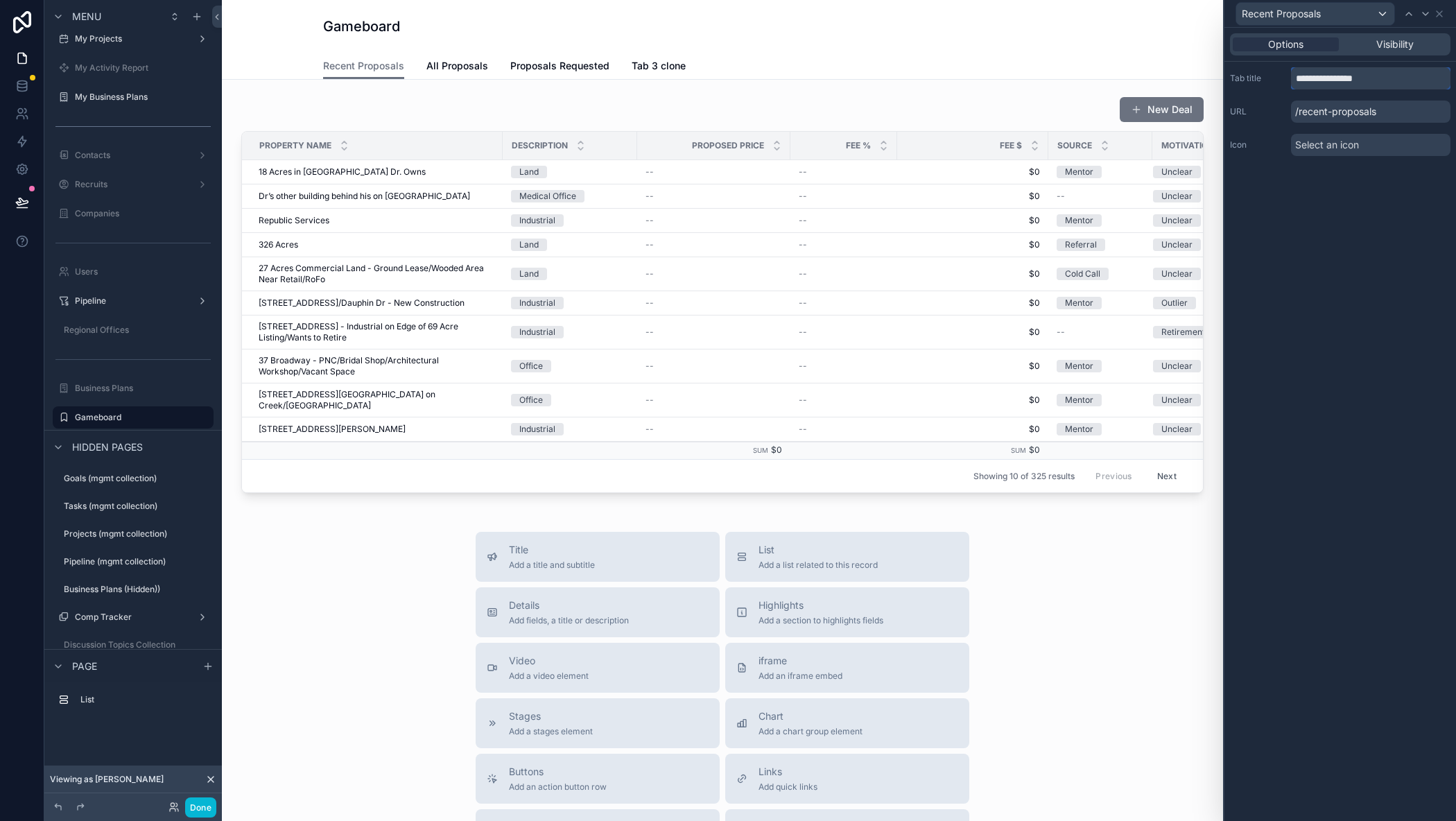
click at [1360, 79] on input "**********" at bounding box center [1370, 79] width 160 height 22
type input "**********"
click at [1439, 9] on icon at bounding box center [1439, 14] width 11 height 11
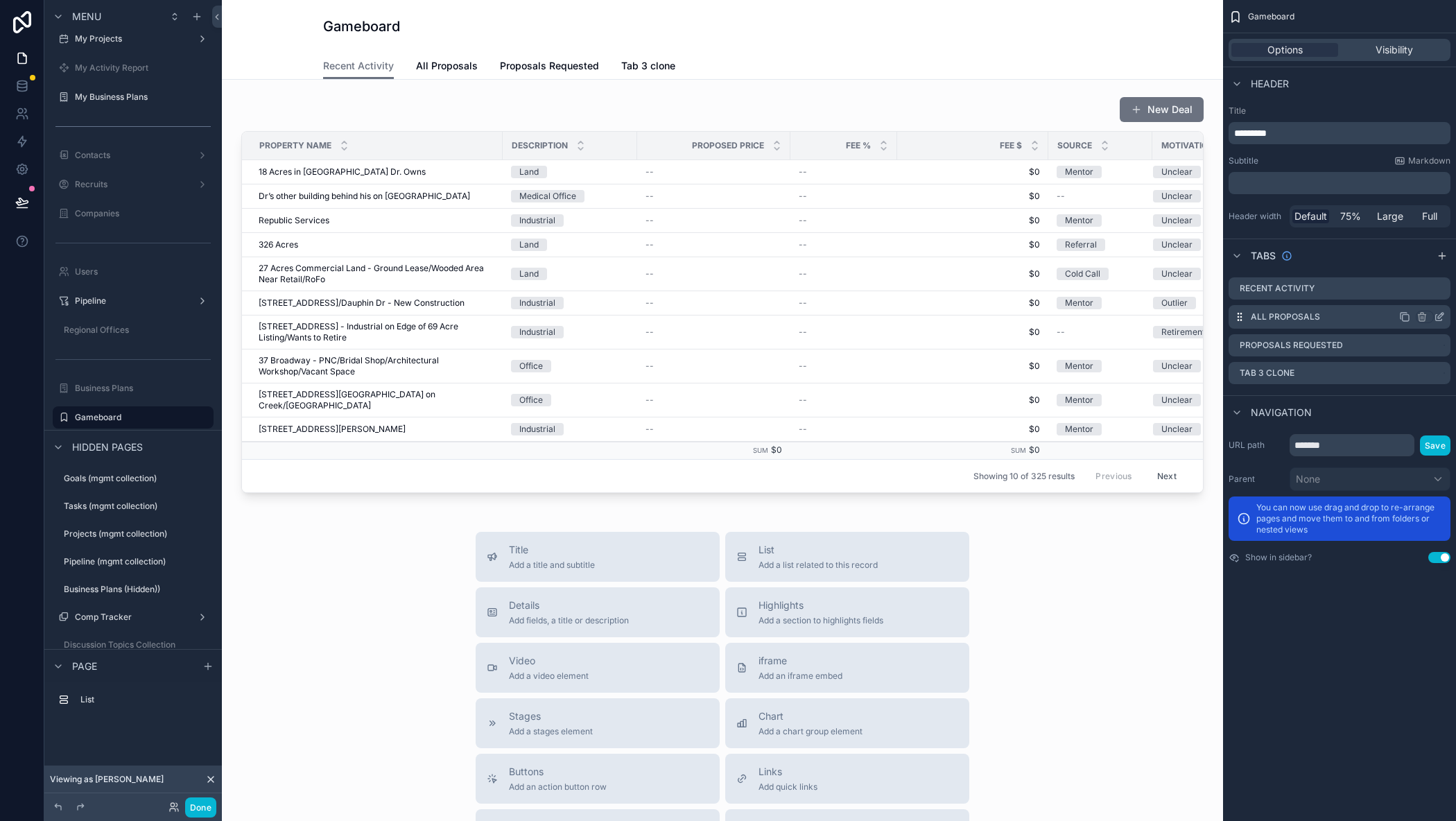
click at [1438, 319] on icon "scrollable content" at bounding box center [1439, 317] width 11 height 11
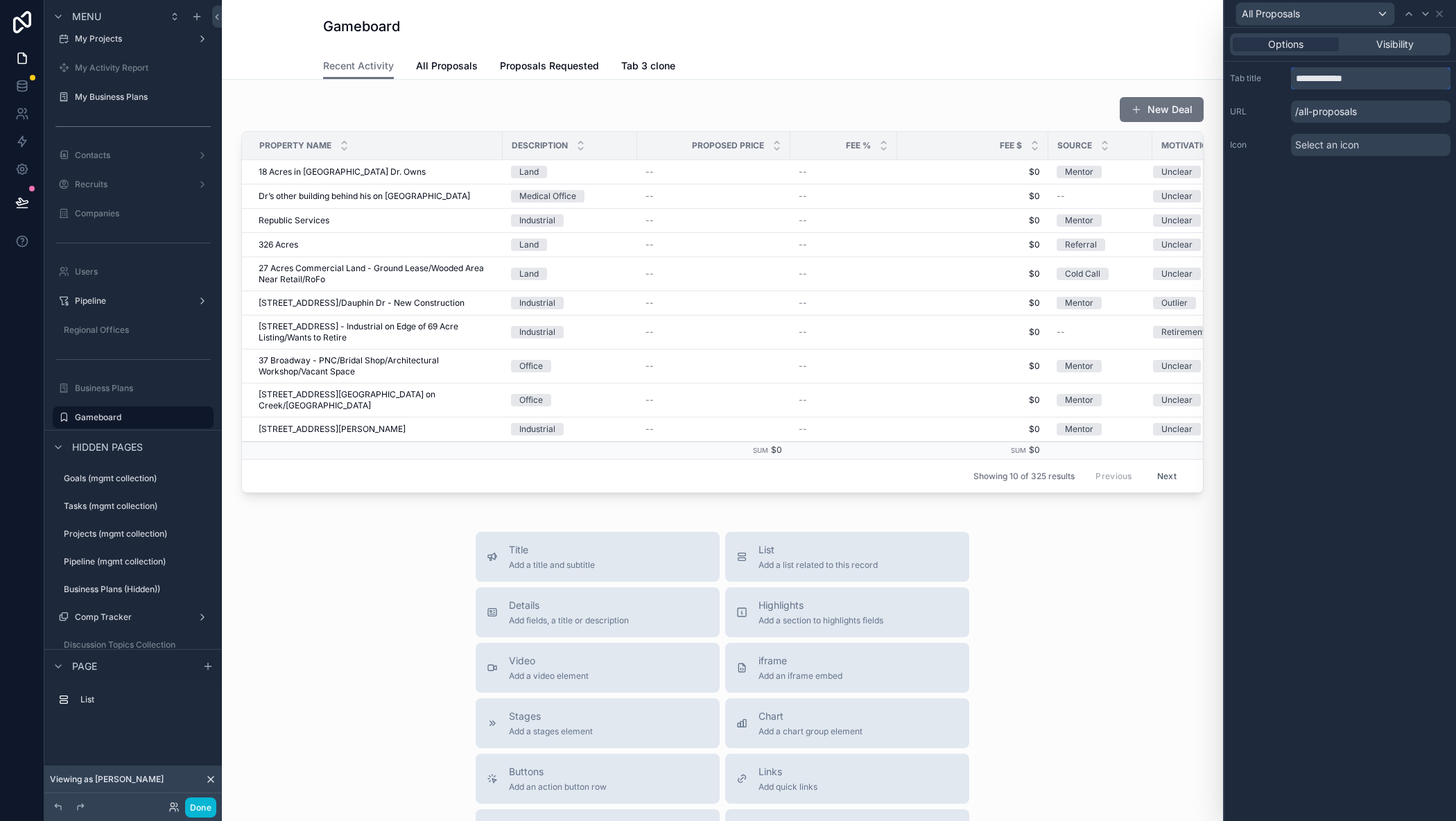
drag, startPoint x: 1337, startPoint y: 78, endPoint x: 1250, endPoint y: 79, distance: 87.0
click at [1250, 79] on div "**********" at bounding box center [1340, 79] width 220 height 22
type input "**********"
click at [1441, 17] on icon at bounding box center [1439, 14] width 11 height 11
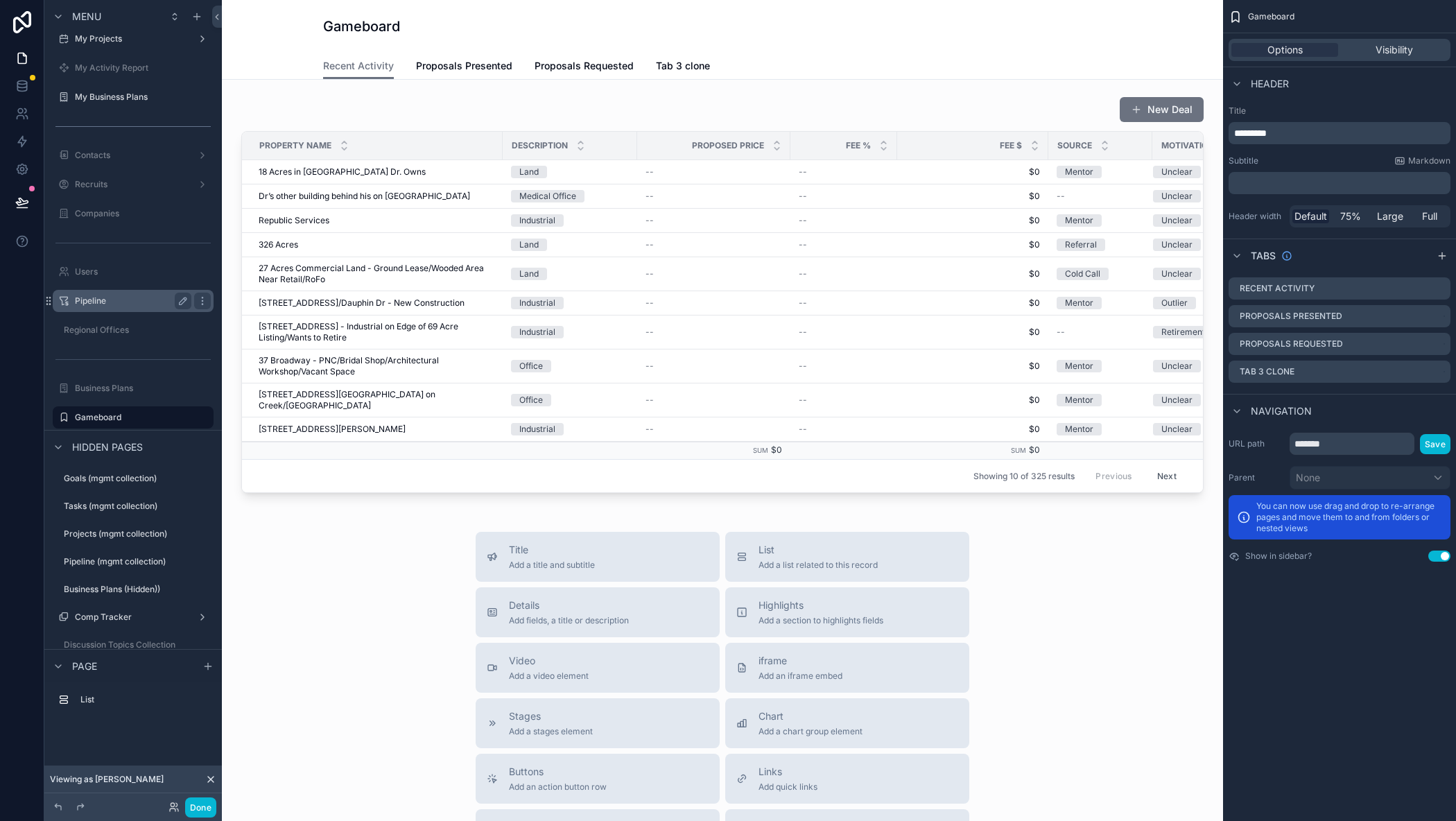
click at [90, 304] on label "Pipeline" at bounding box center [131, 300] width 111 height 11
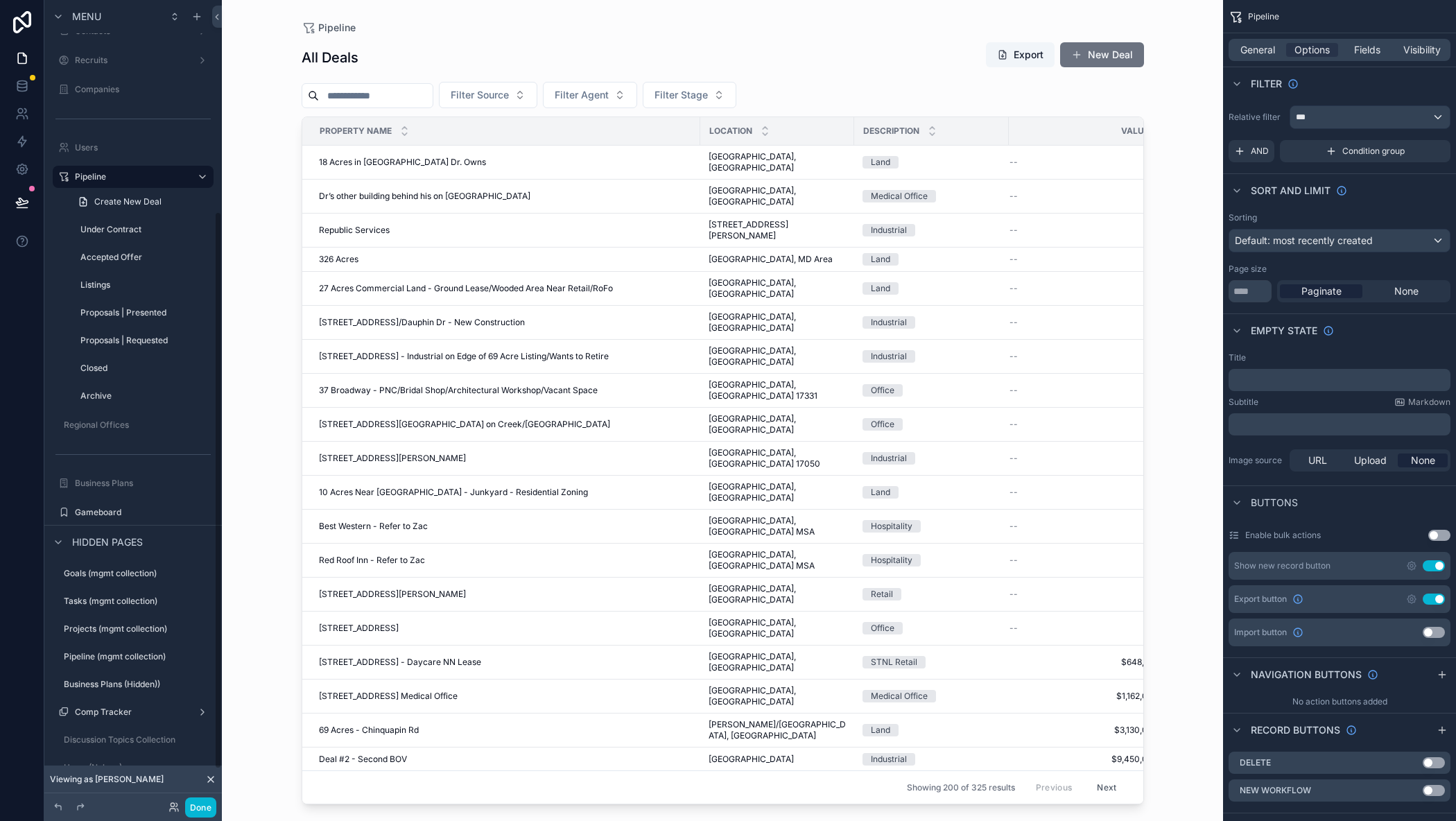
scroll to position [355, 0]
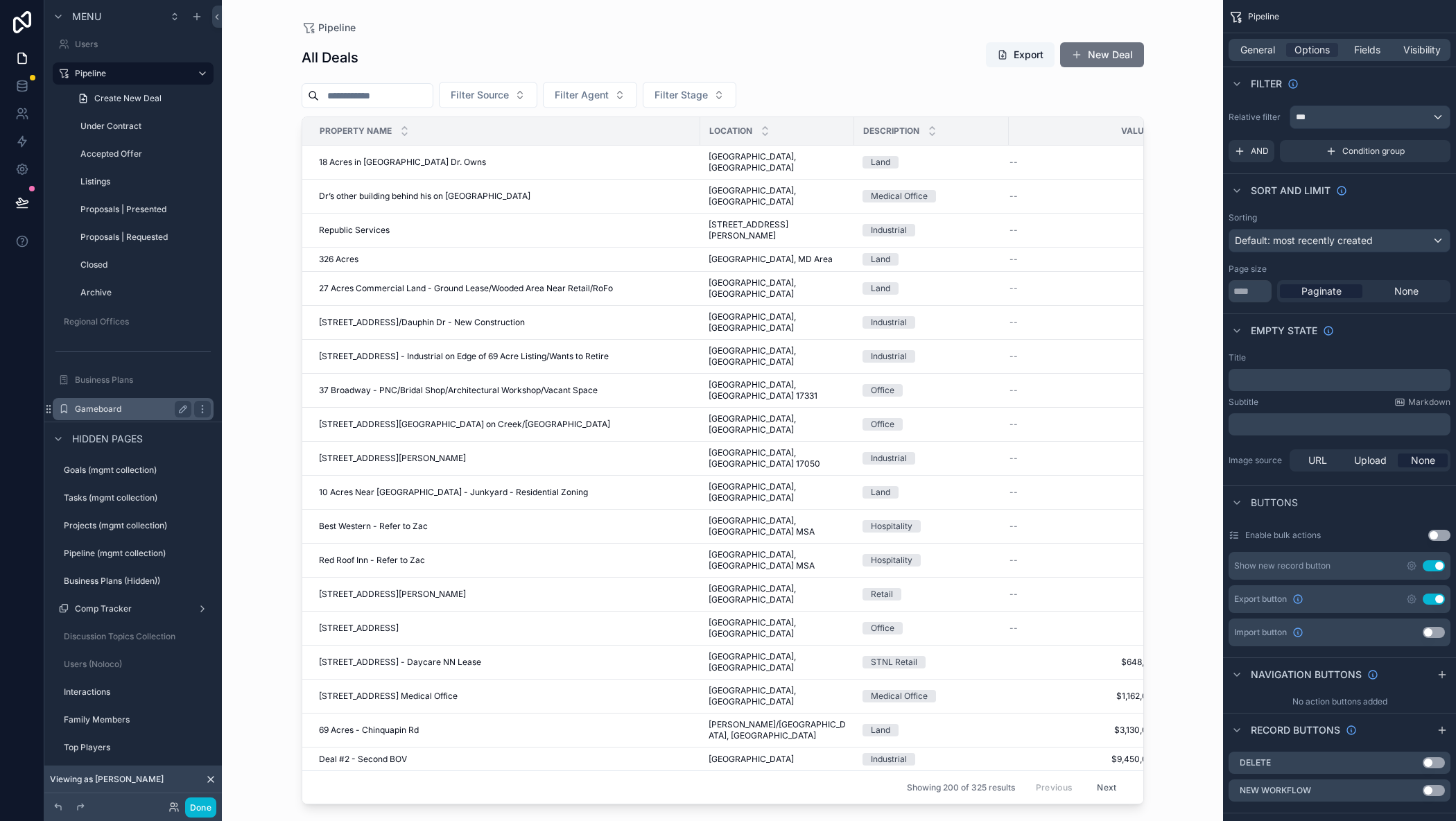
click at [120, 411] on label "Gameboard" at bounding box center [131, 409] width 111 height 11
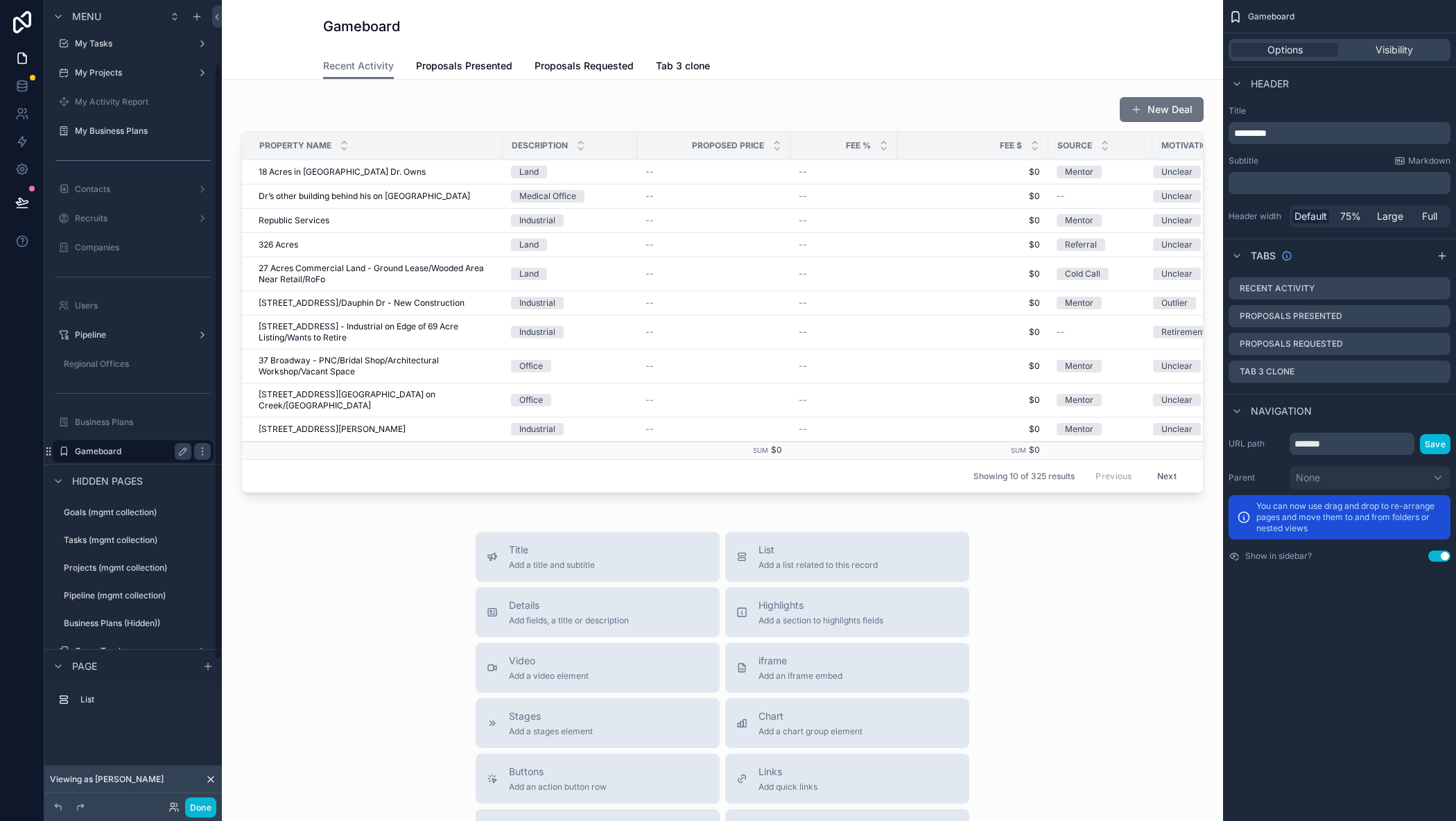
scroll to position [58, 0]
click at [470, 62] on span "Proposals Presented" at bounding box center [464, 66] width 96 height 14
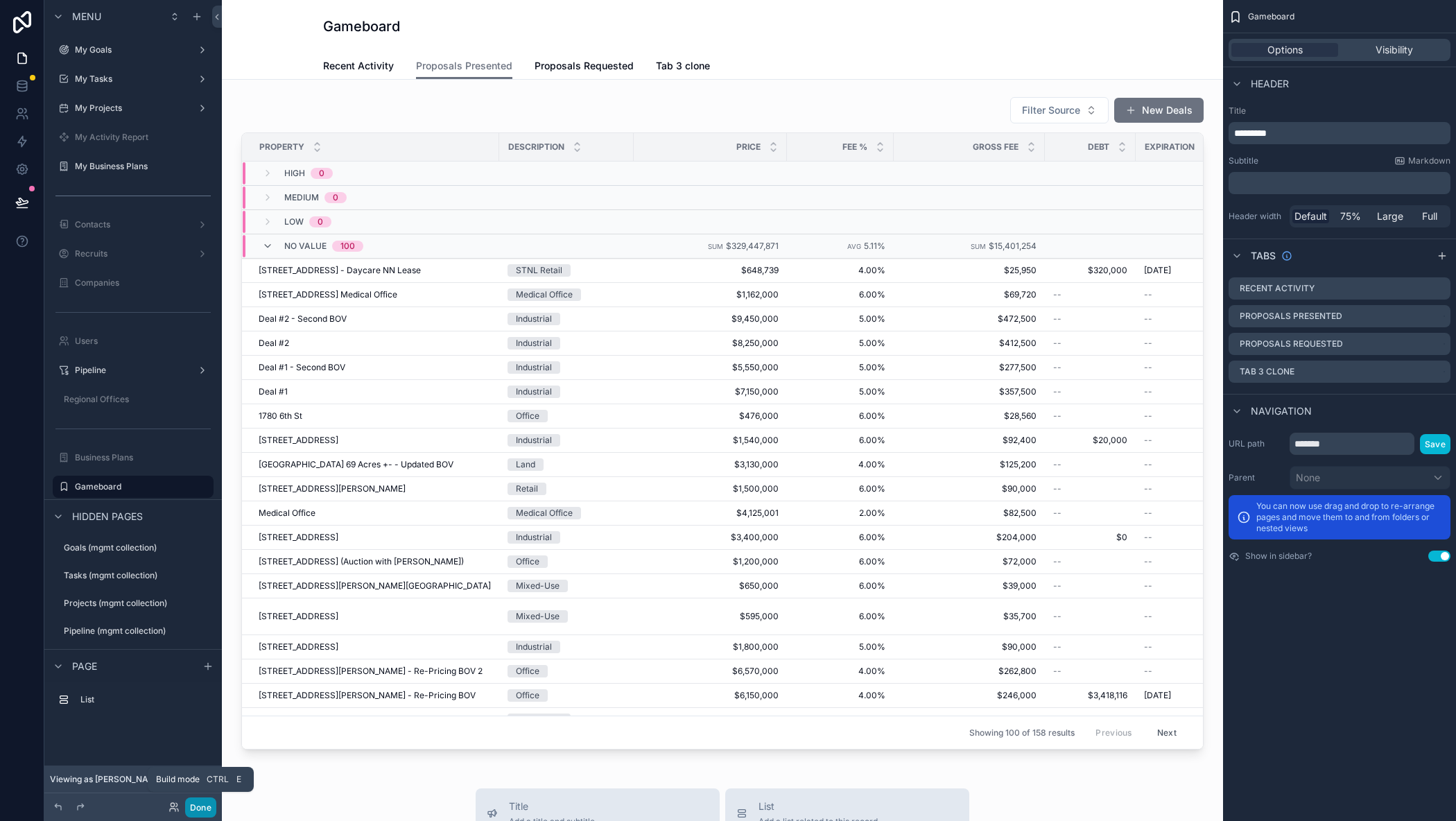
click at [202, 806] on button "Done" at bounding box center [200, 808] width 32 height 20
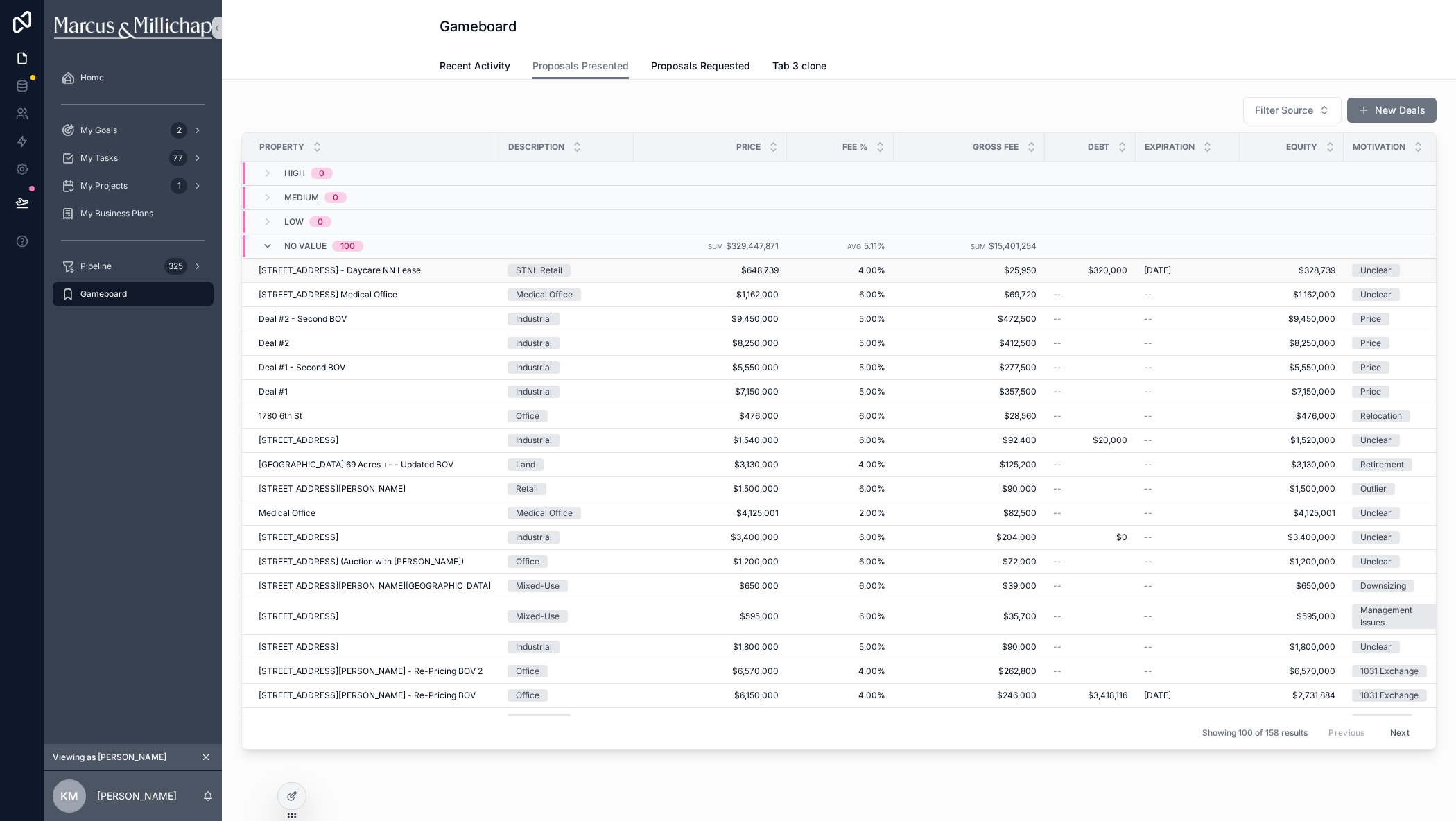
click at [300, 273] on span "[STREET_ADDRESS] - Daycare NN Lease" at bounding box center [339, 270] width 162 height 11
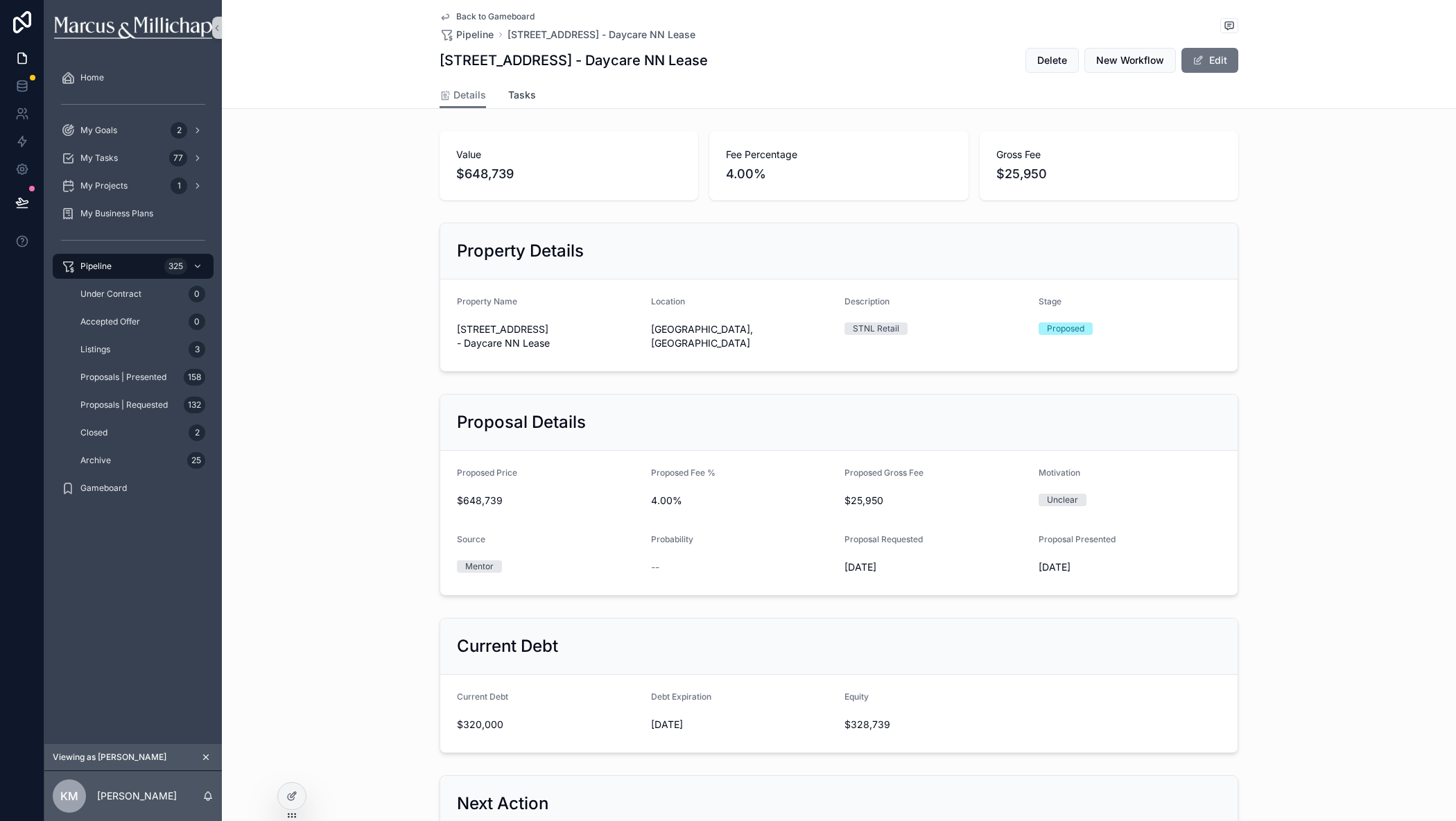
click at [509, 98] on span "Tasks" at bounding box center [522, 95] width 28 height 14
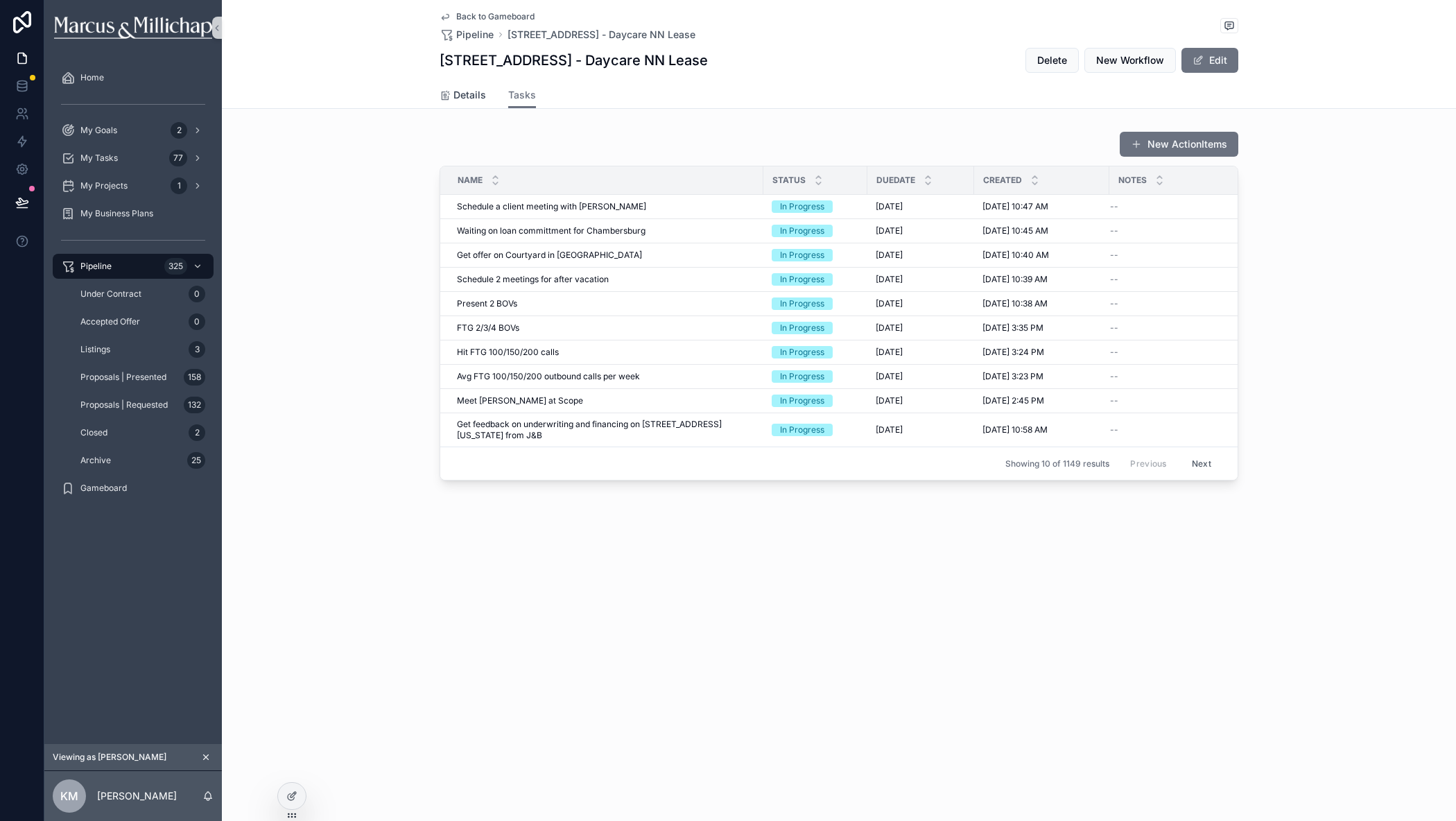
click at [461, 94] on span "Details" at bounding box center [470, 95] width 32 height 14
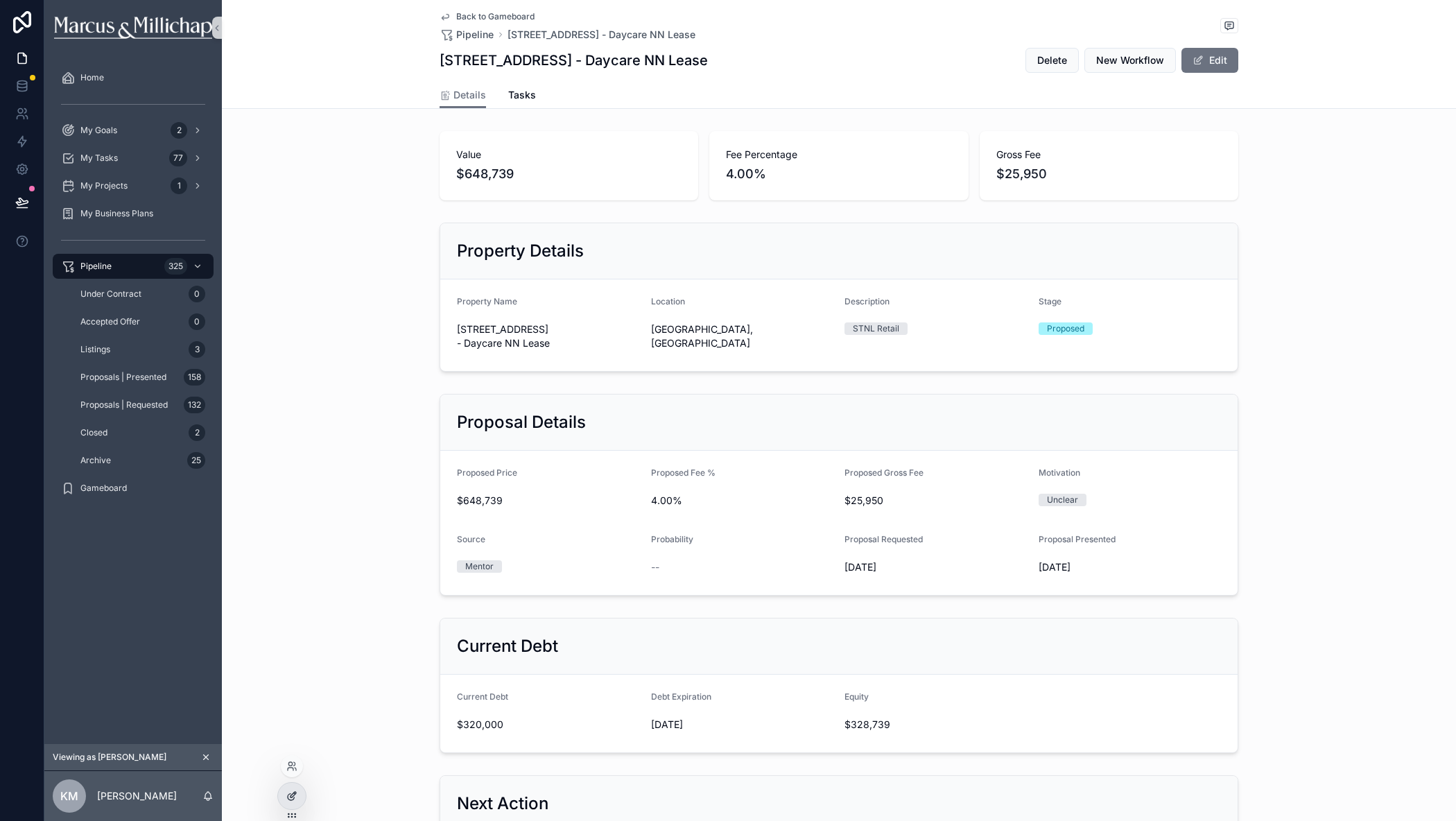
click at [282, 798] on div at bounding box center [292, 796] width 28 height 26
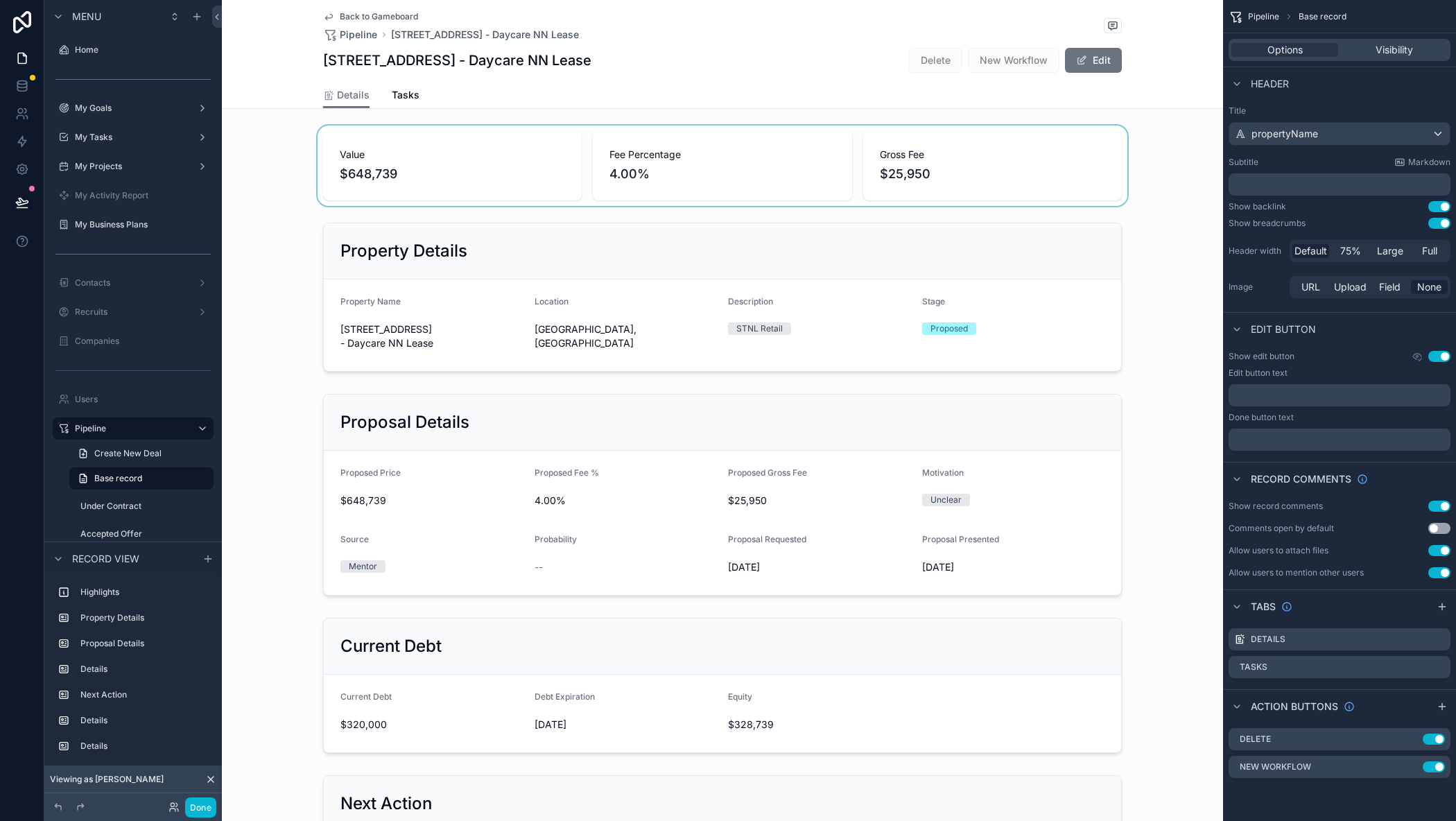
click at [380, 136] on div "scrollable content" at bounding box center [722, 166] width 1001 height 80
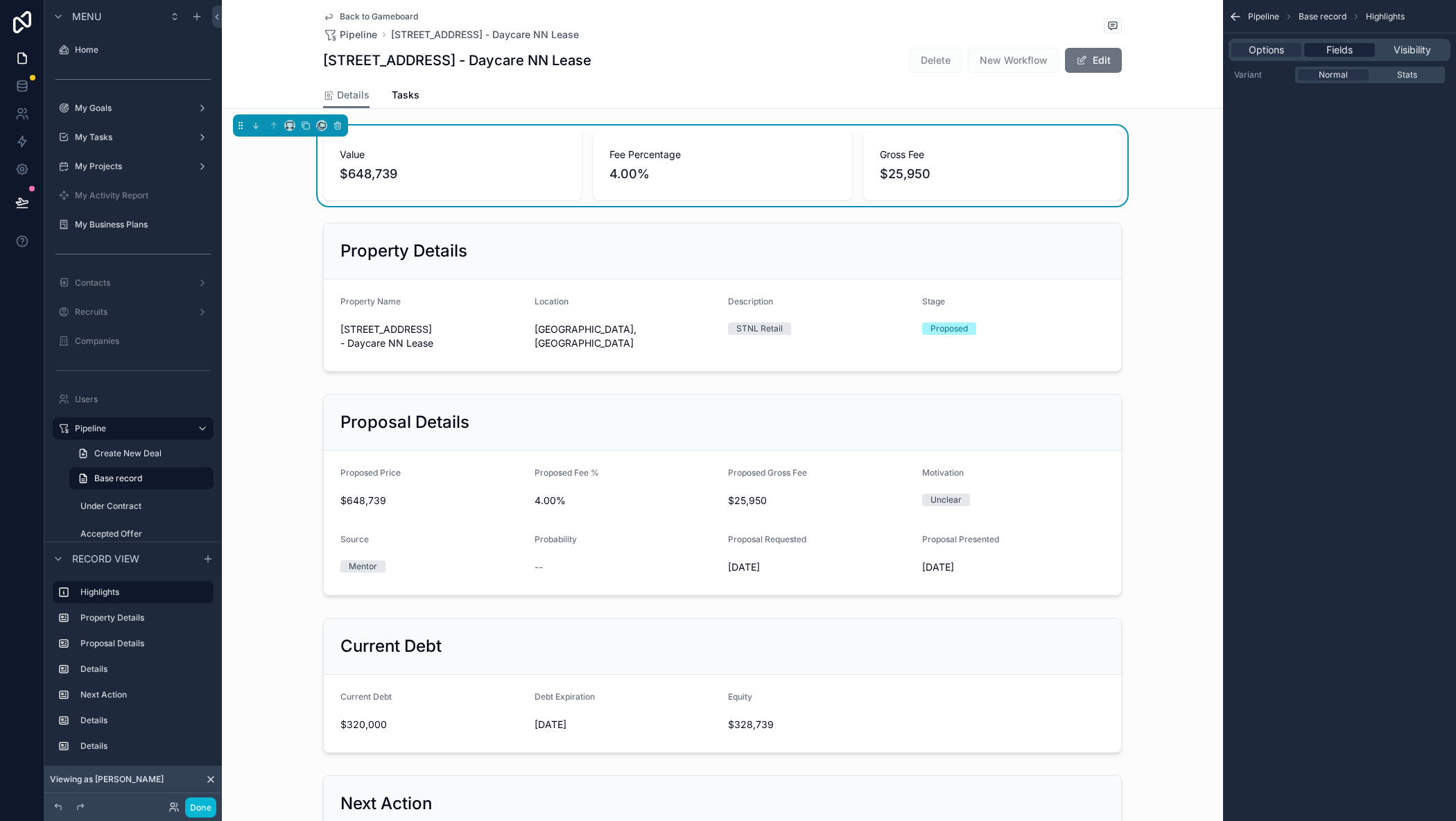
click at [1349, 47] on span "Fields" at bounding box center [1339, 49] width 26 height 14
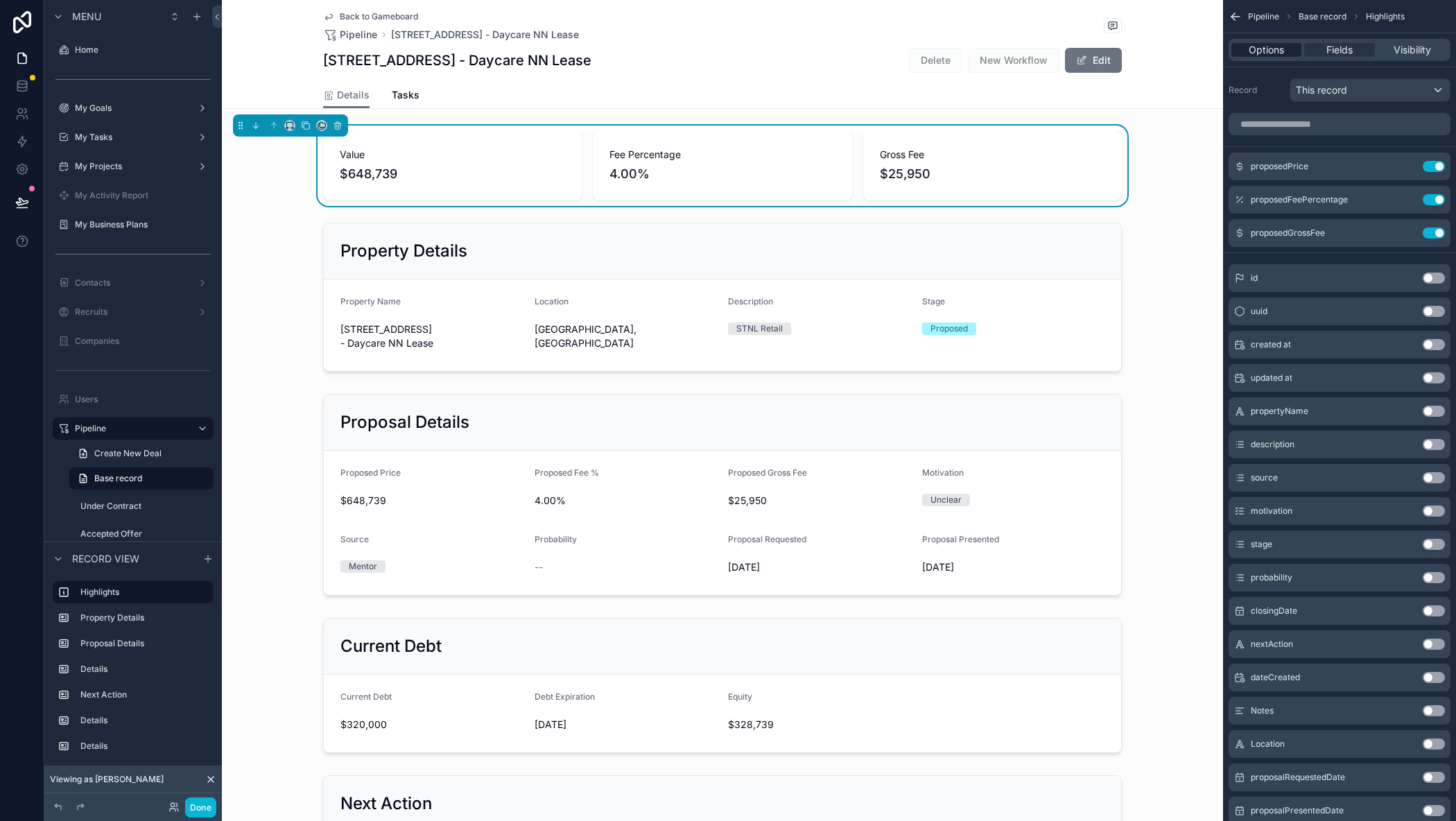
click at [1279, 47] on span "Options" at bounding box center [1266, 49] width 35 height 14
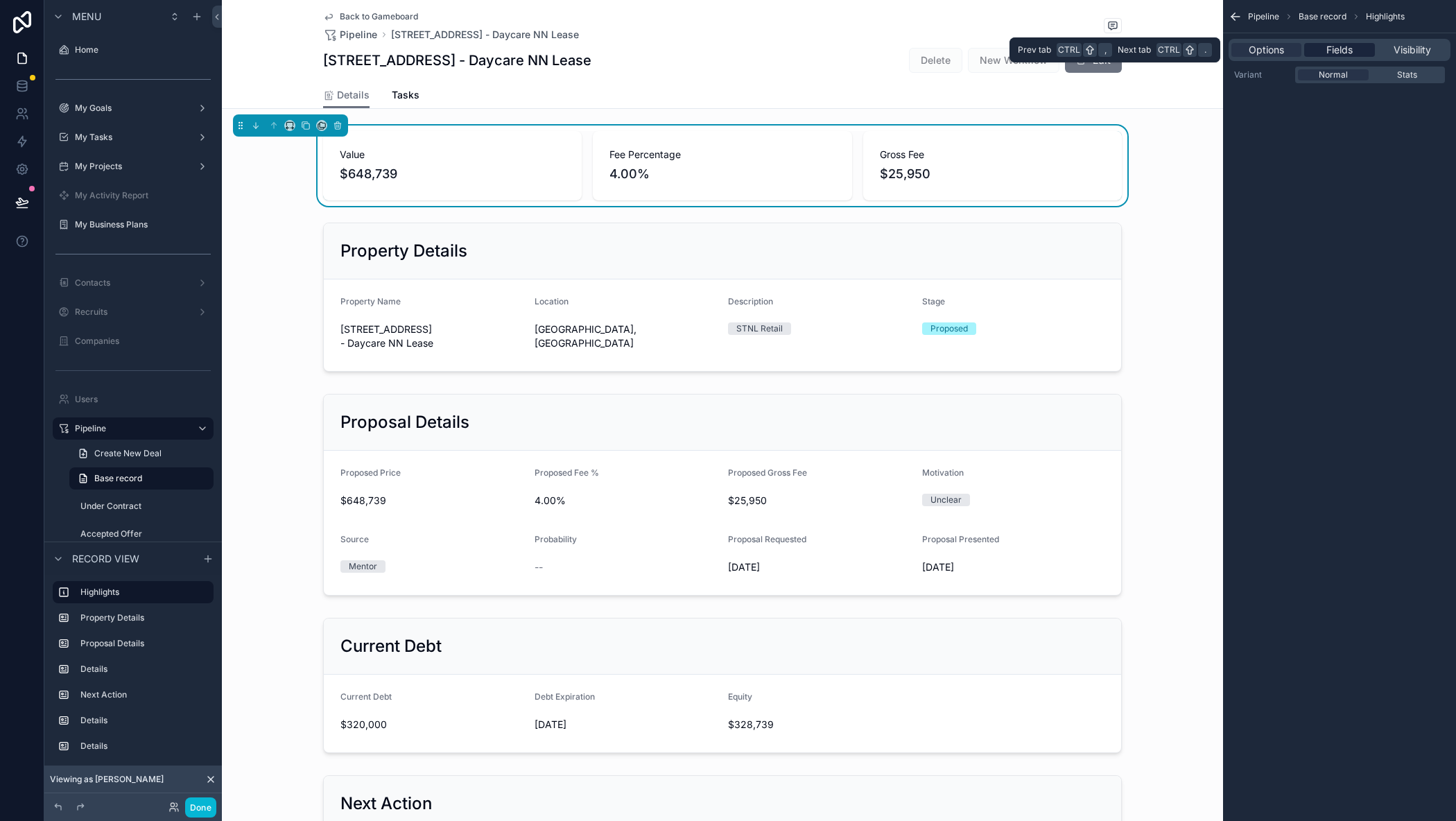
click at [1325, 43] on div "Fields" at bounding box center [1339, 49] width 70 height 14
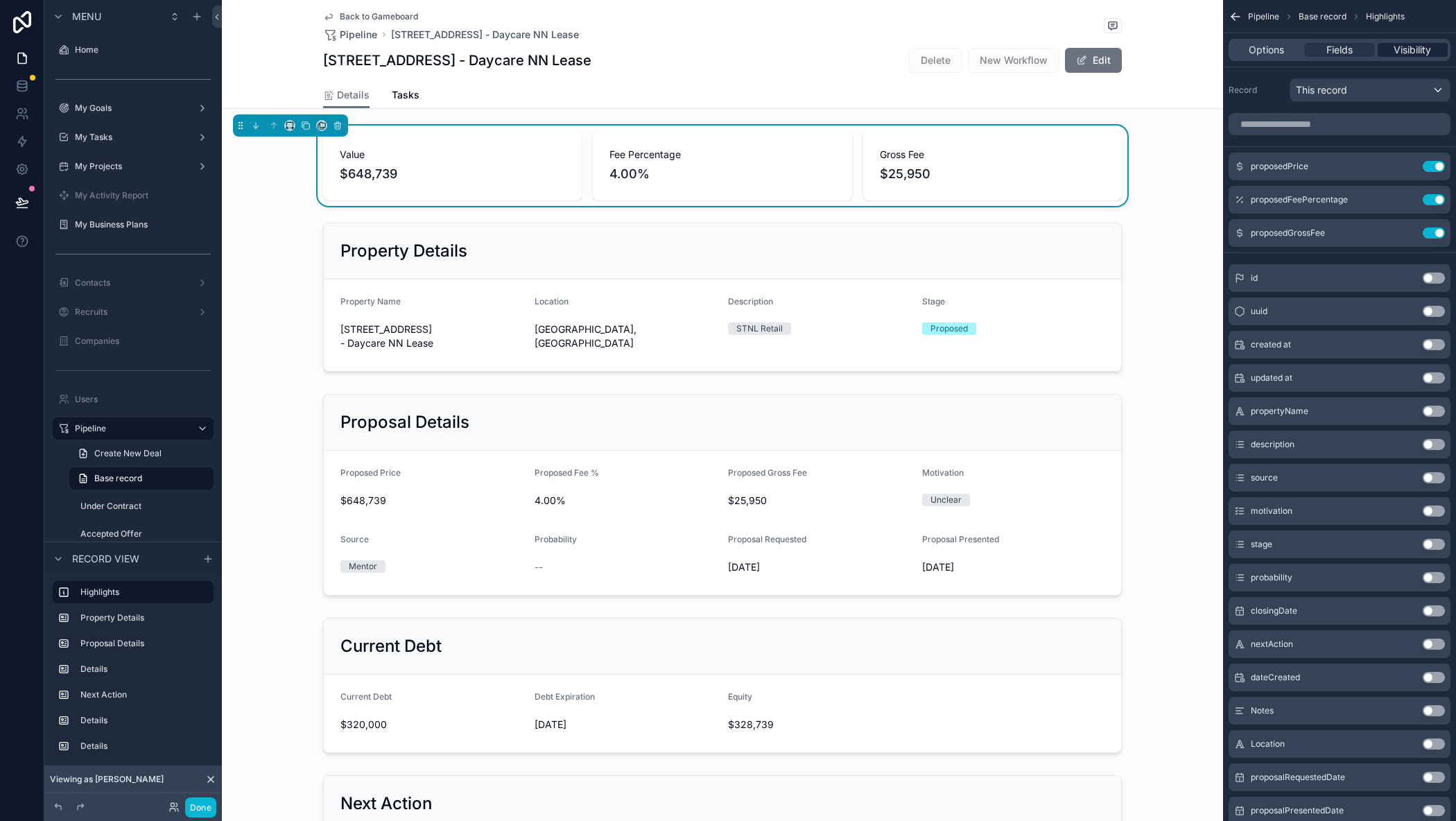
click at [1423, 46] on span "Visibility" at bounding box center [1412, 49] width 38 height 14
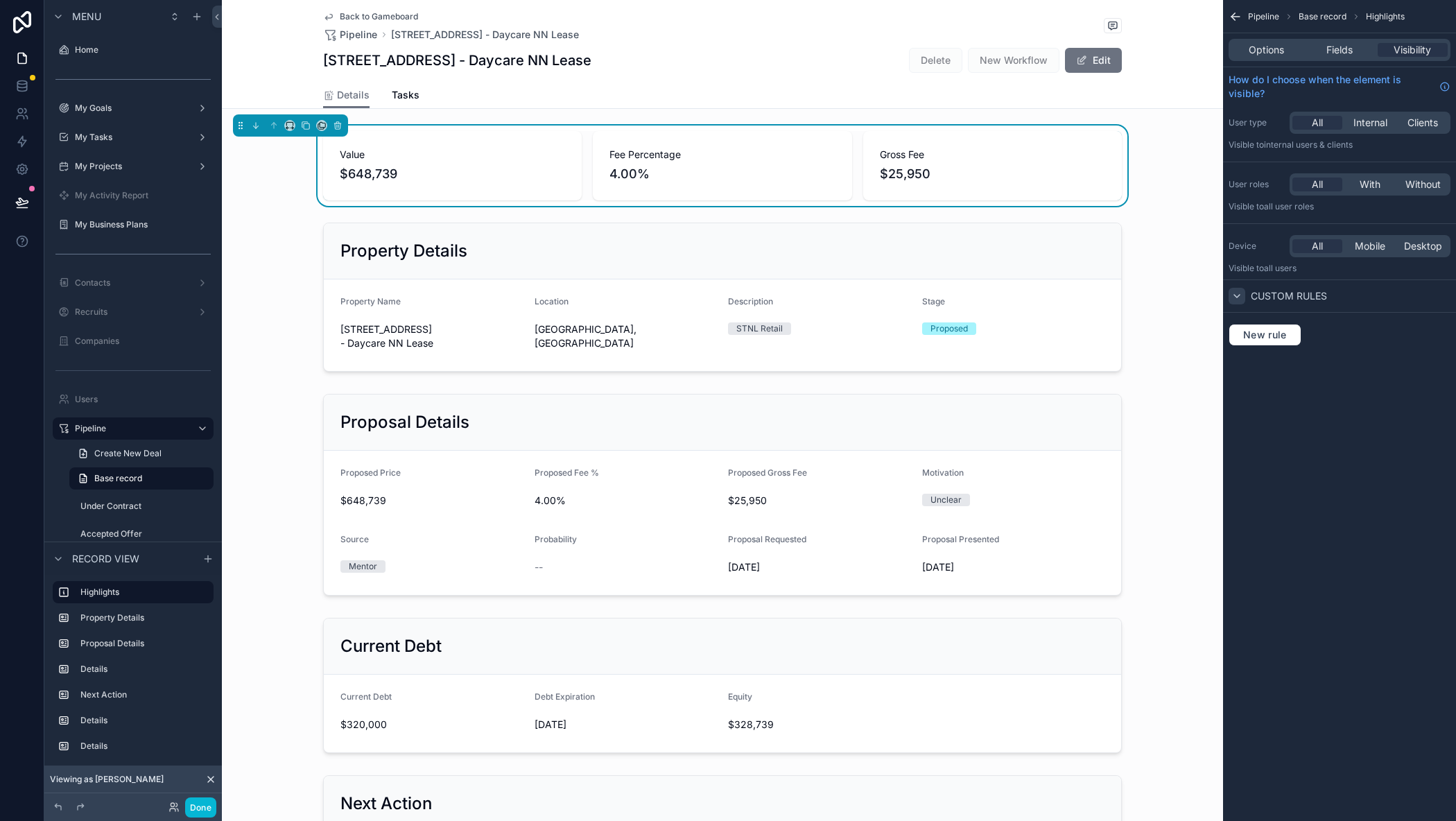
click at [1241, 295] on icon "scrollable content" at bounding box center [1236, 296] width 11 height 11
click at [1245, 332] on span "New rule" at bounding box center [1265, 335] width 55 height 13
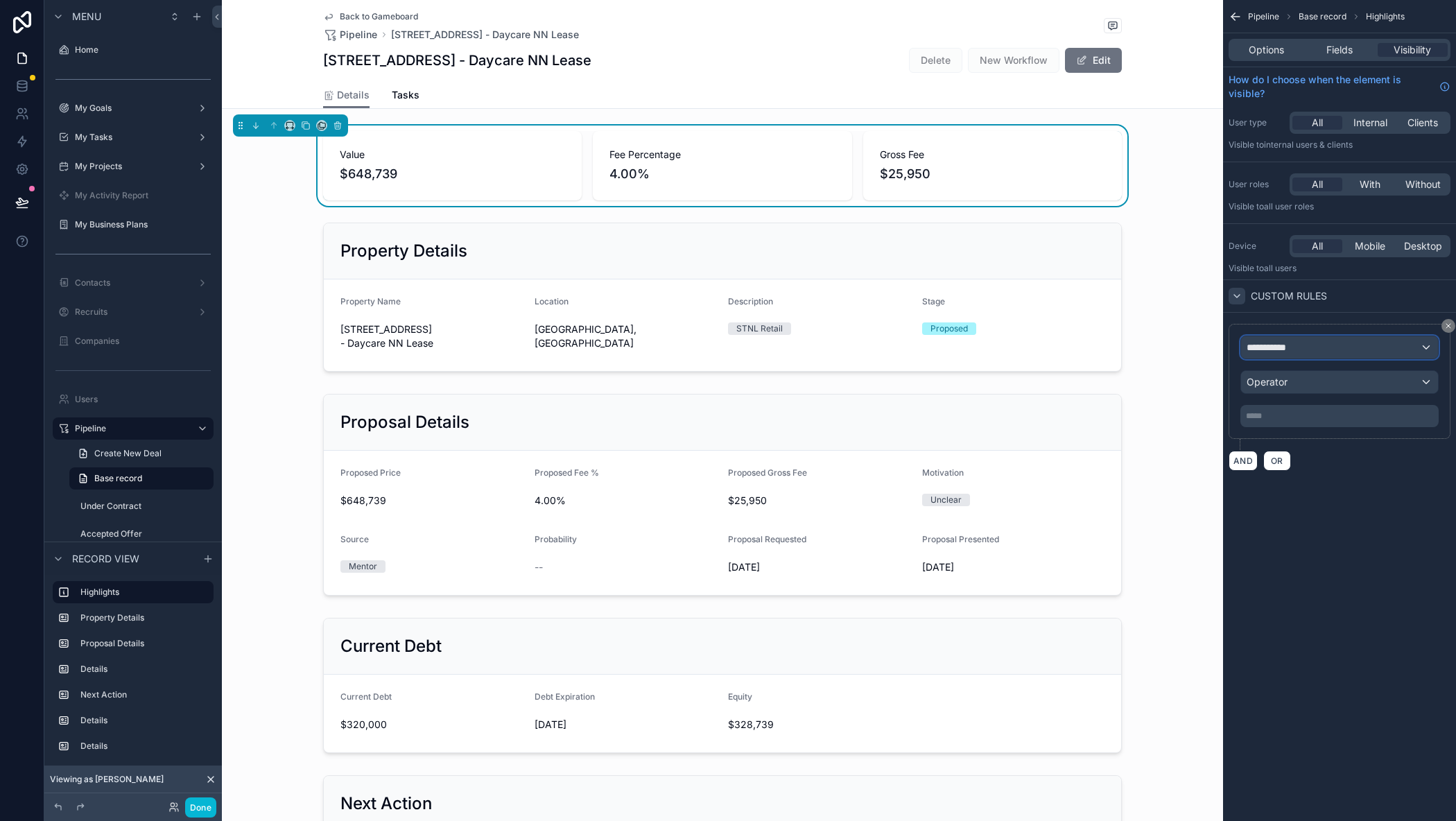
click at [1263, 345] on span "**********" at bounding box center [1272, 347] width 51 height 14
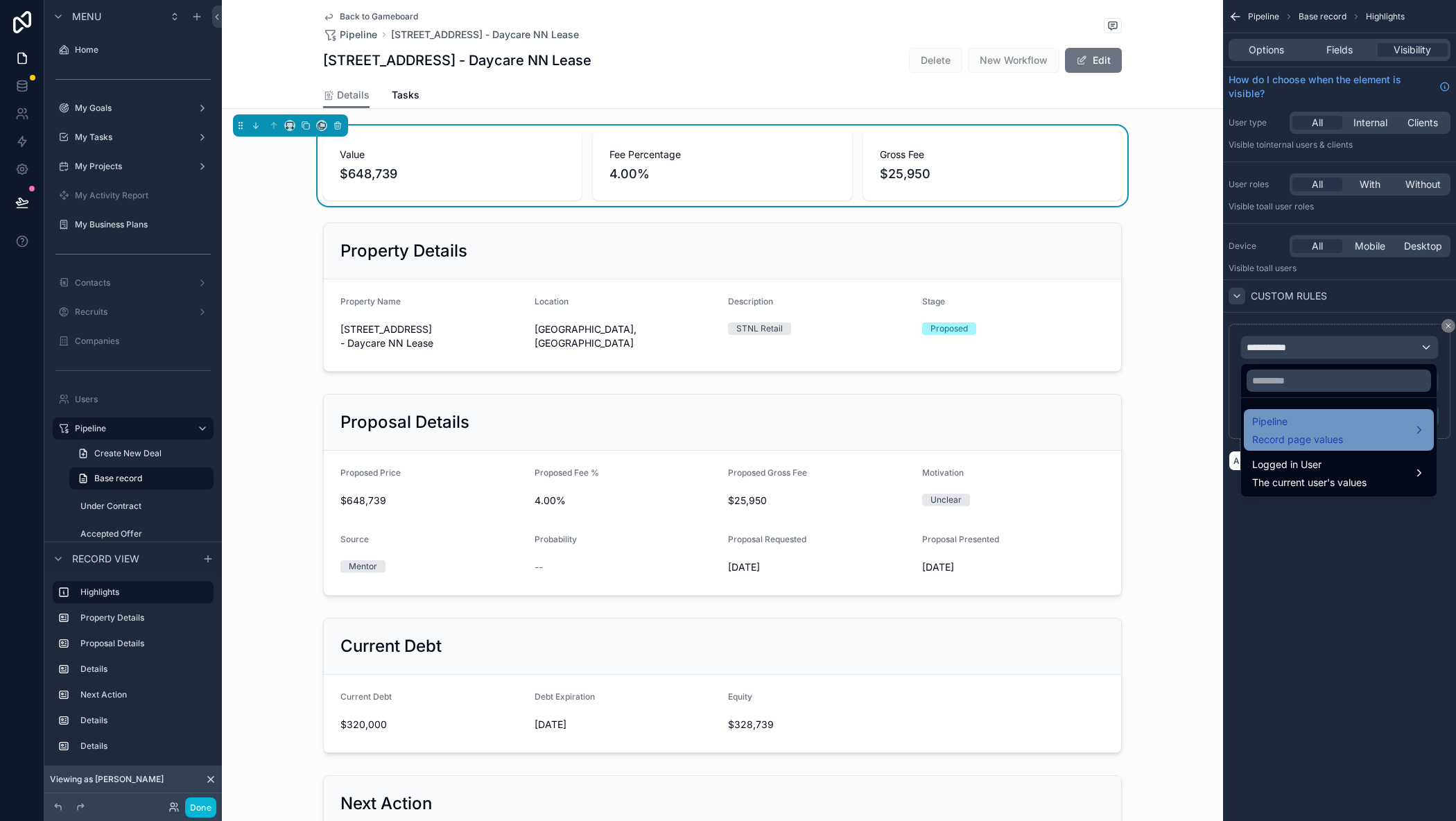
click at [1313, 432] on div "Pipeline Record page values" at bounding box center [1297, 429] width 90 height 33
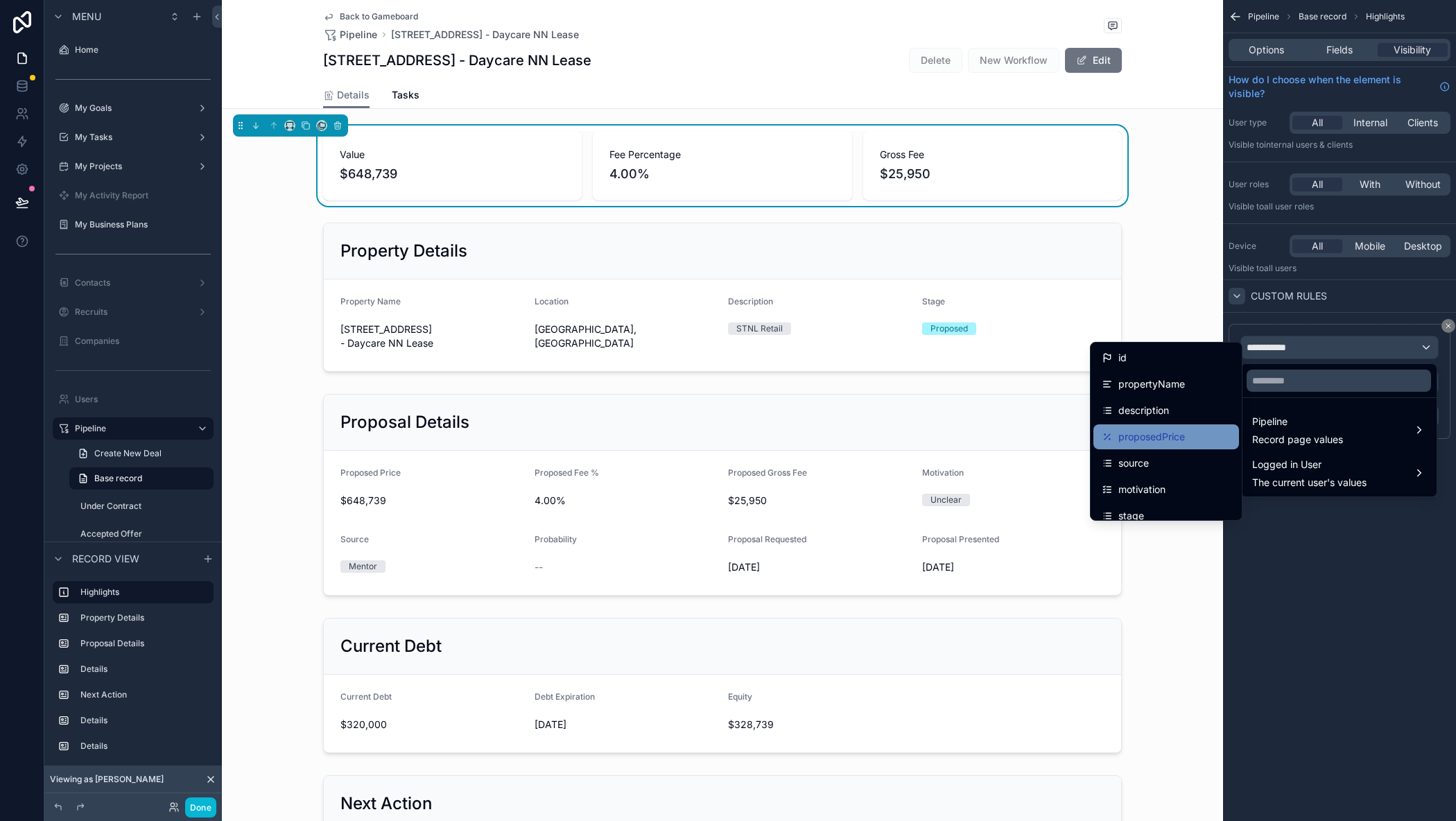
scroll to position [69, 0]
click at [1169, 443] on div "stage" at bounding box center [1165, 447] width 129 height 17
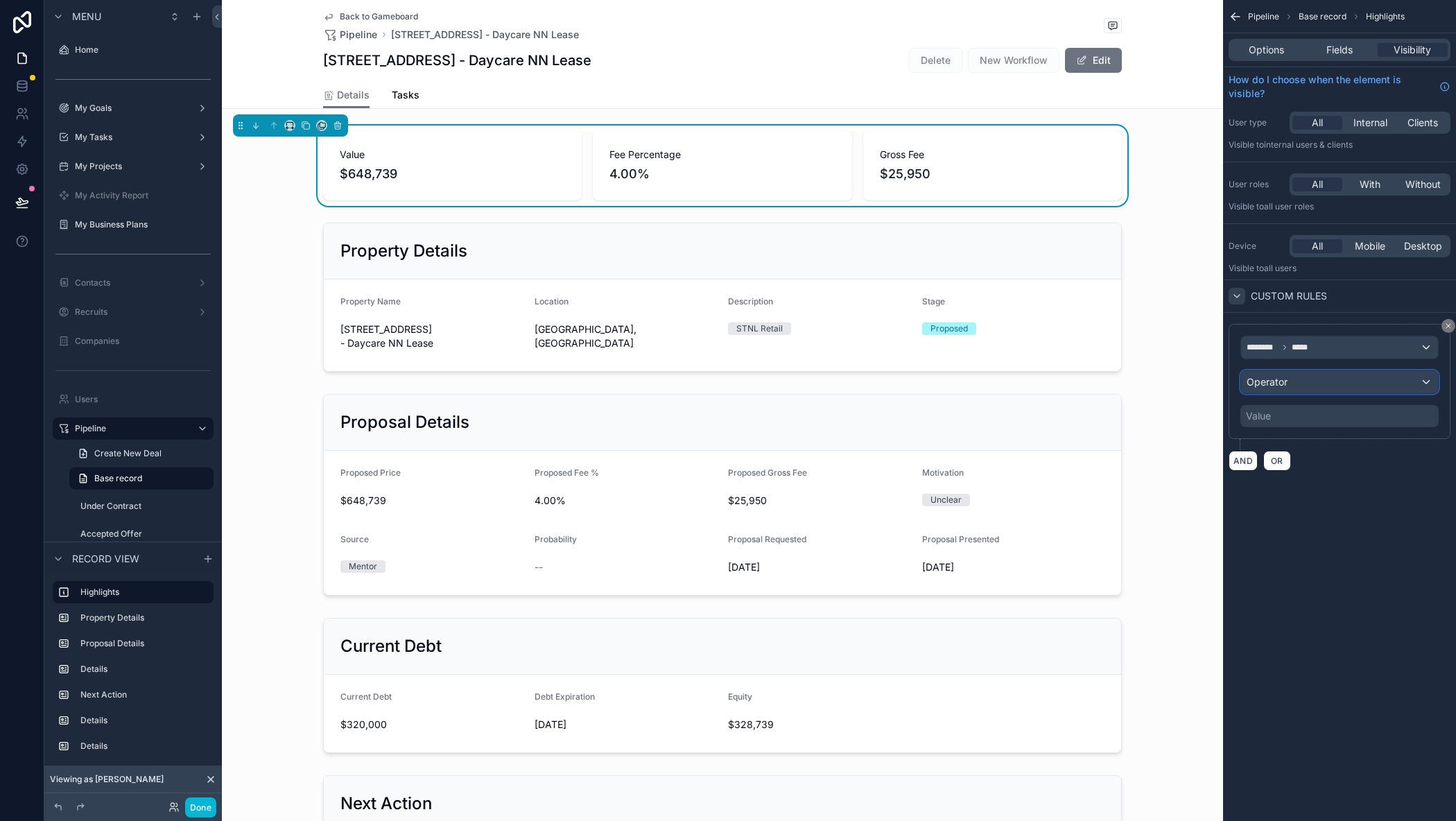
click at [1285, 385] on span "Operator" at bounding box center [1267, 381] width 41 height 12
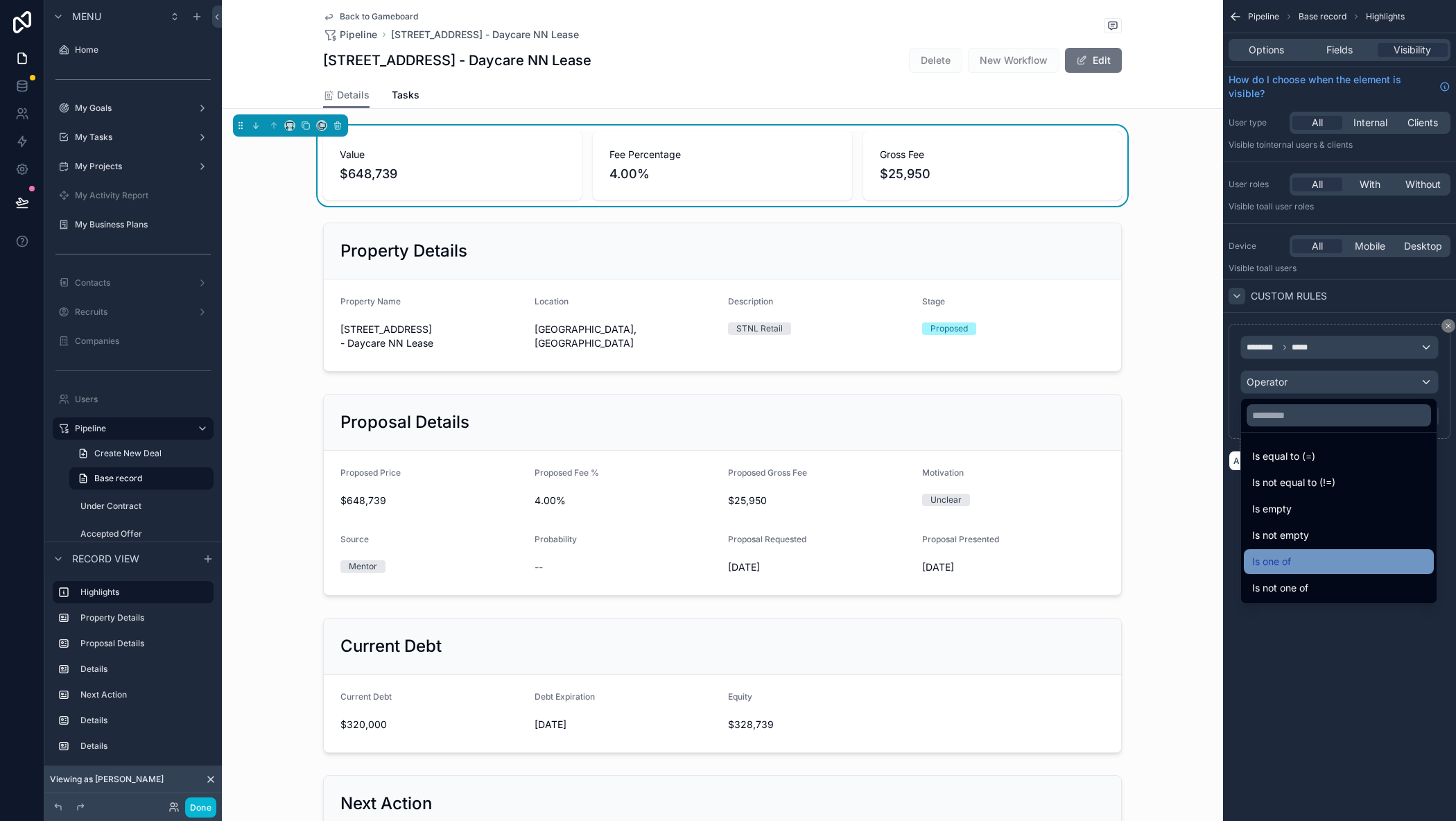
click at [1312, 559] on div "Is one of" at bounding box center [1338, 562] width 173 height 17
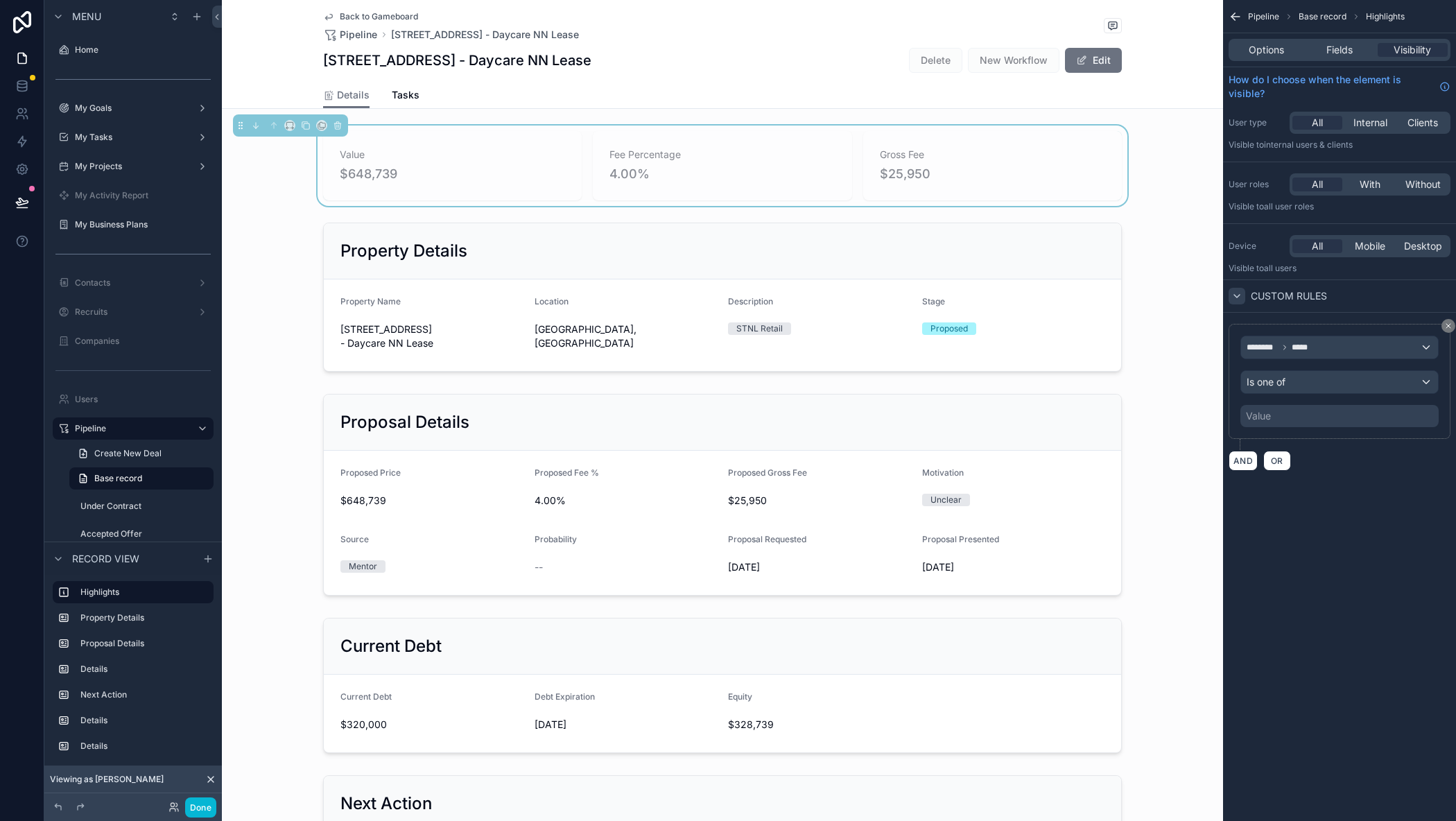
click at [1281, 410] on div "Value" at bounding box center [1339, 416] width 198 height 22
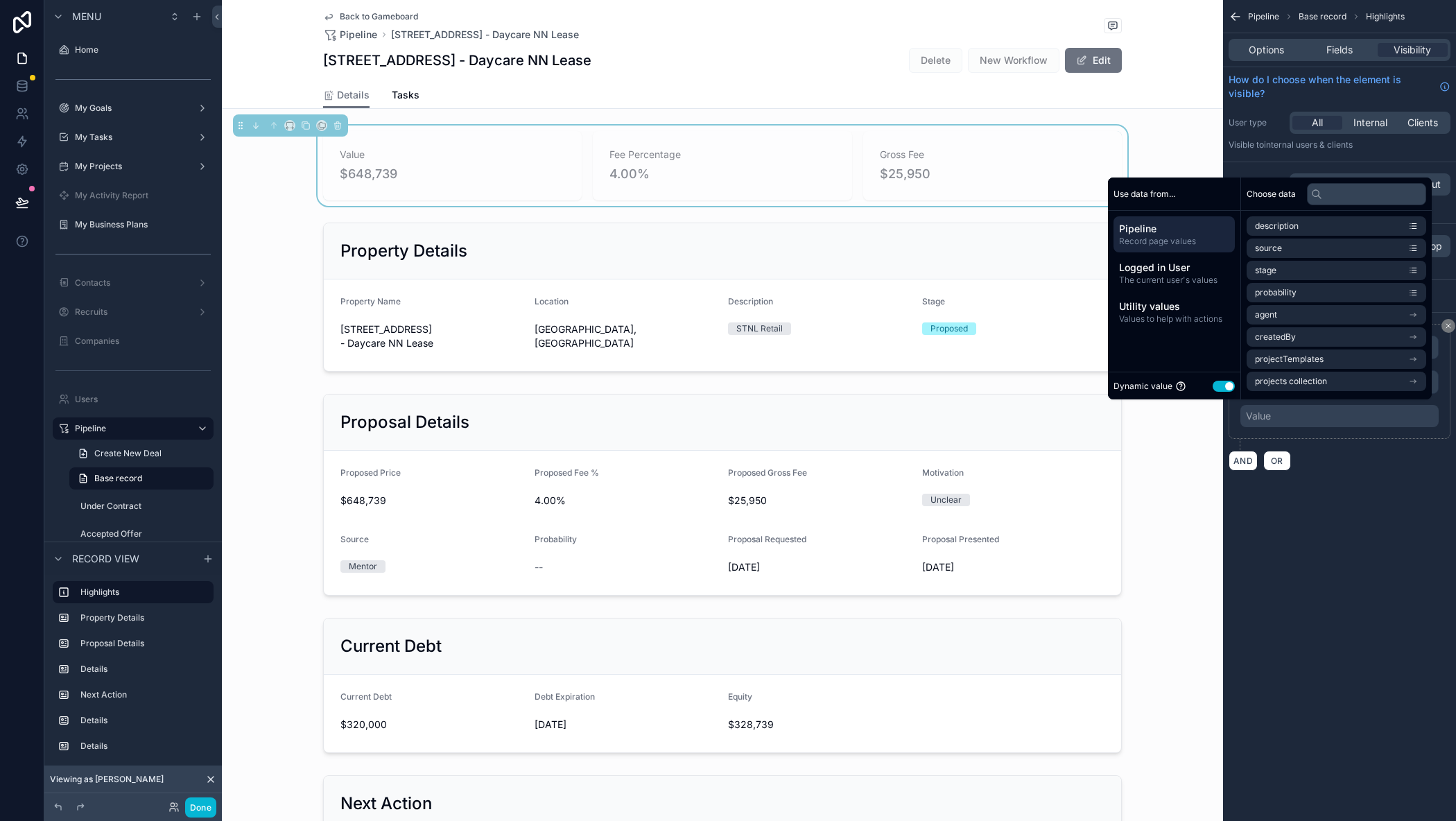
click at [1216, 387] on button "Use setting" at bounding box center [1223, 386] width 22 height 11
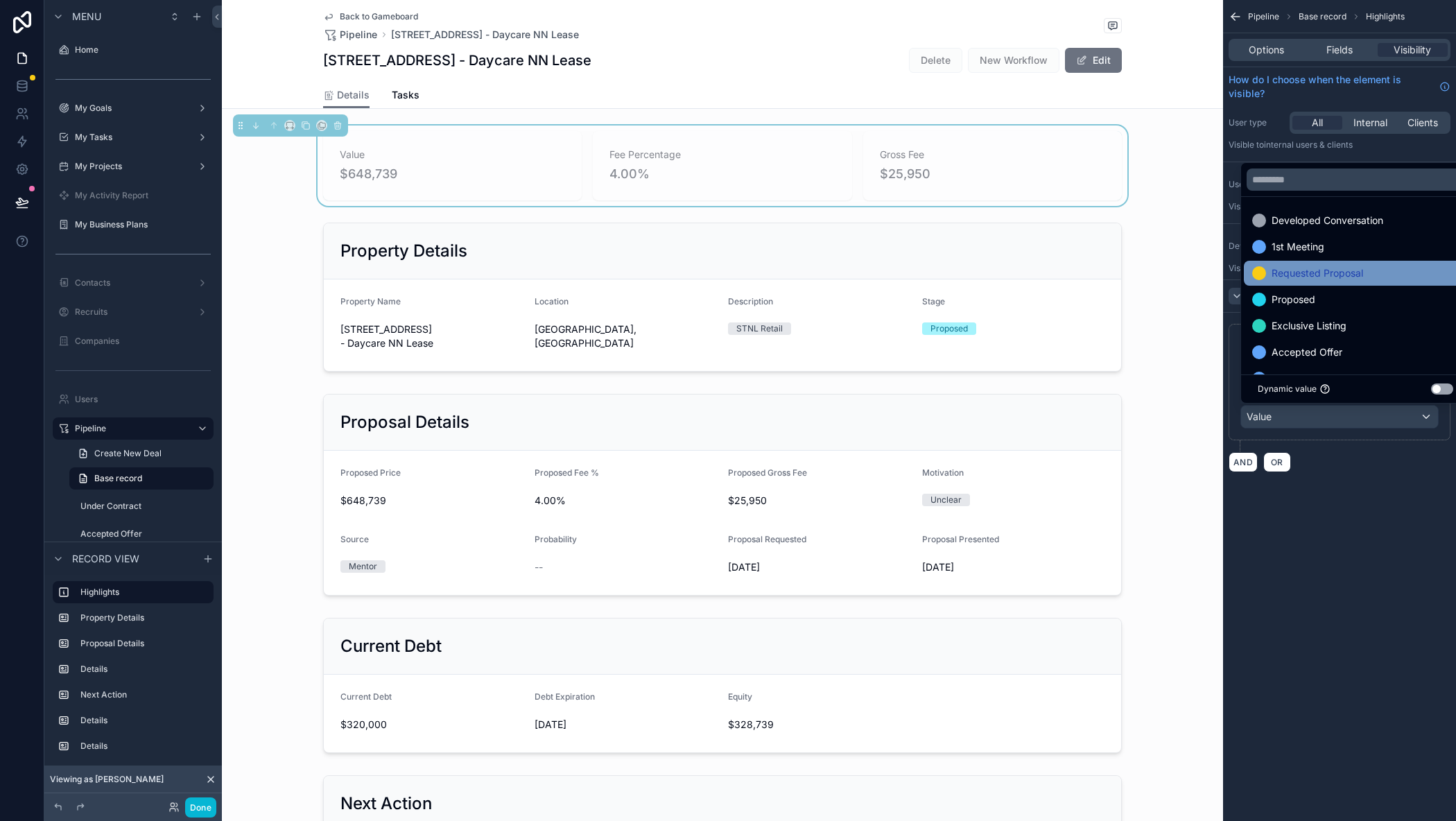
click at [1298, 271] on span "Requested Proposal" at bounding box center [1316, 273] width 91 height 17
click at [1300, 273] on span "Proposed" at bounding box center [1292, 273] width 44 height 17
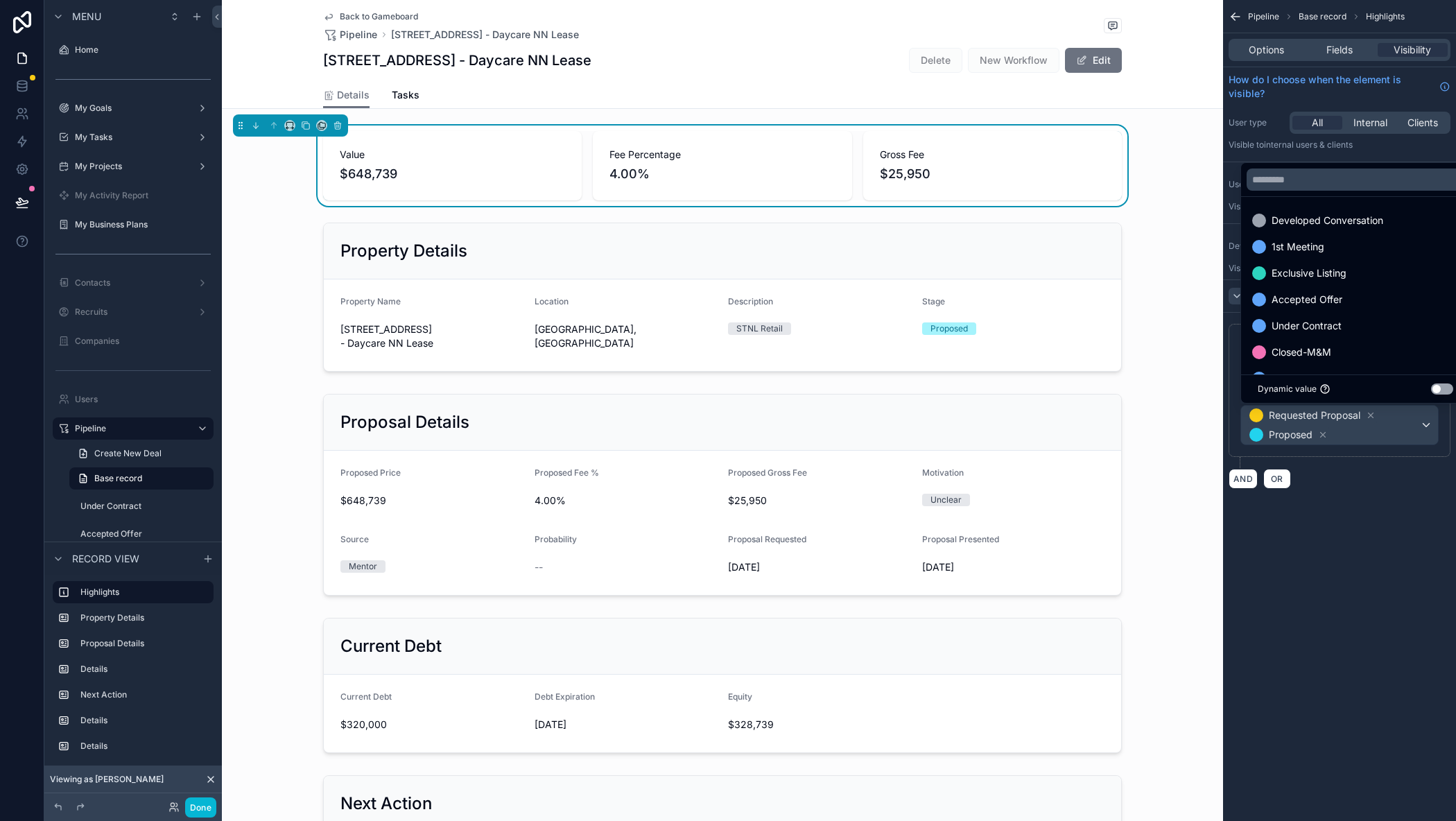
click at [1324, 550] on div "Pipeline Base record Highlights Options Fields Visibility How do I choose when …" at bounding box center [1339, 410] width 233 height 821
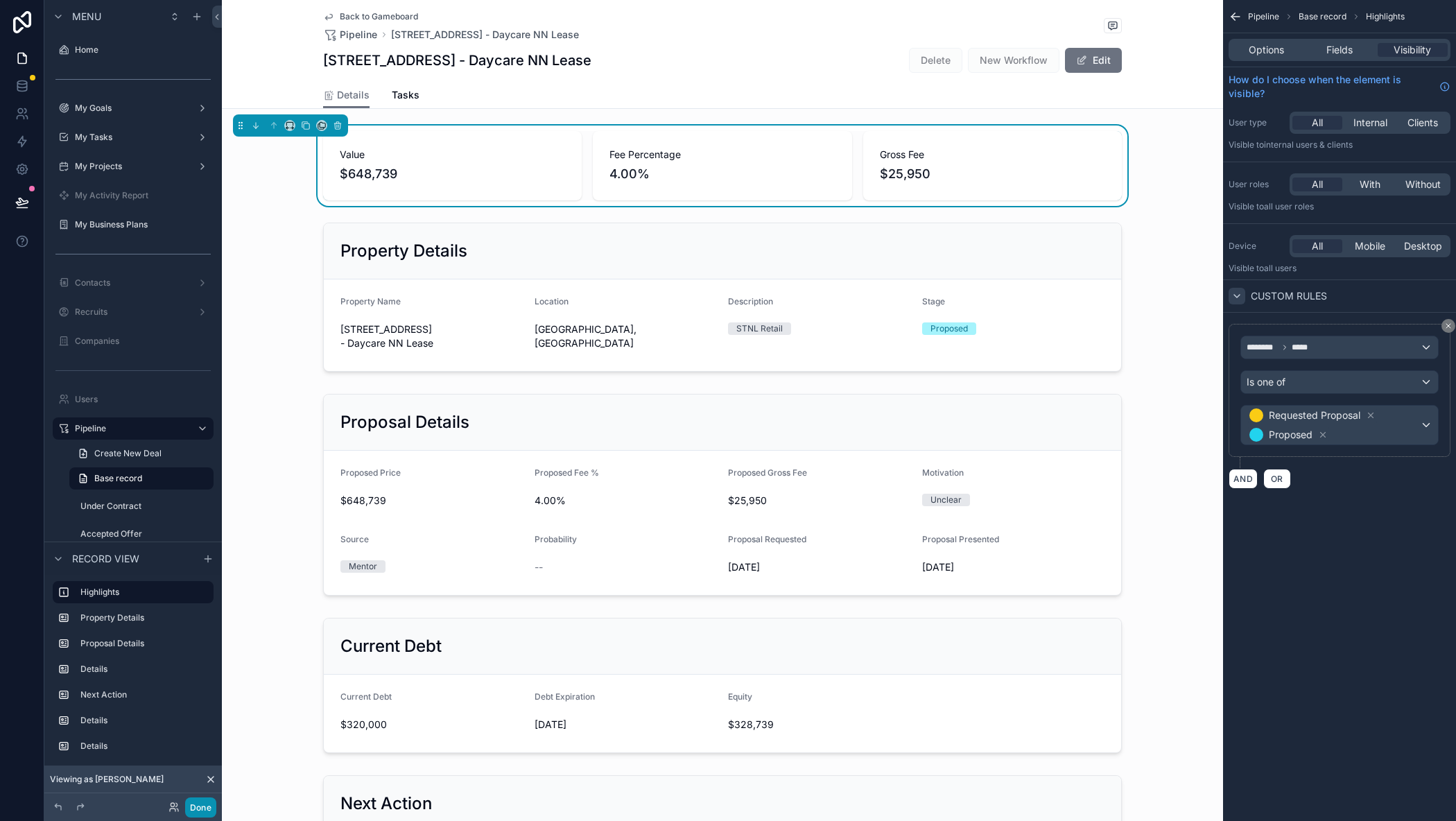
click at [209, 807] on button "Done" at bounding box center [200, 808] width 32 height 20
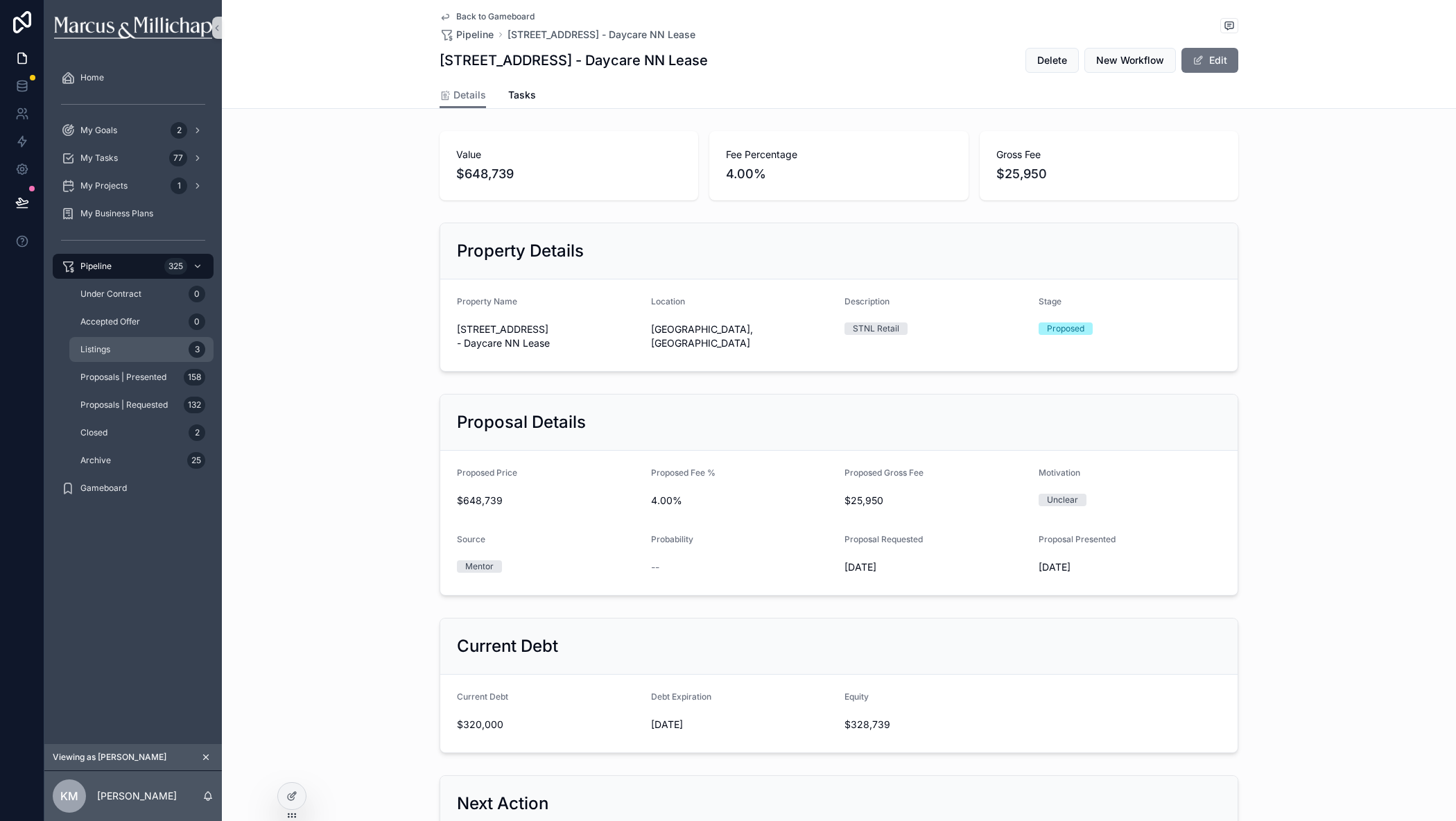
click at [111, 346] on div "Listings 3" at bounding box center [142, 350] width 128 height 22
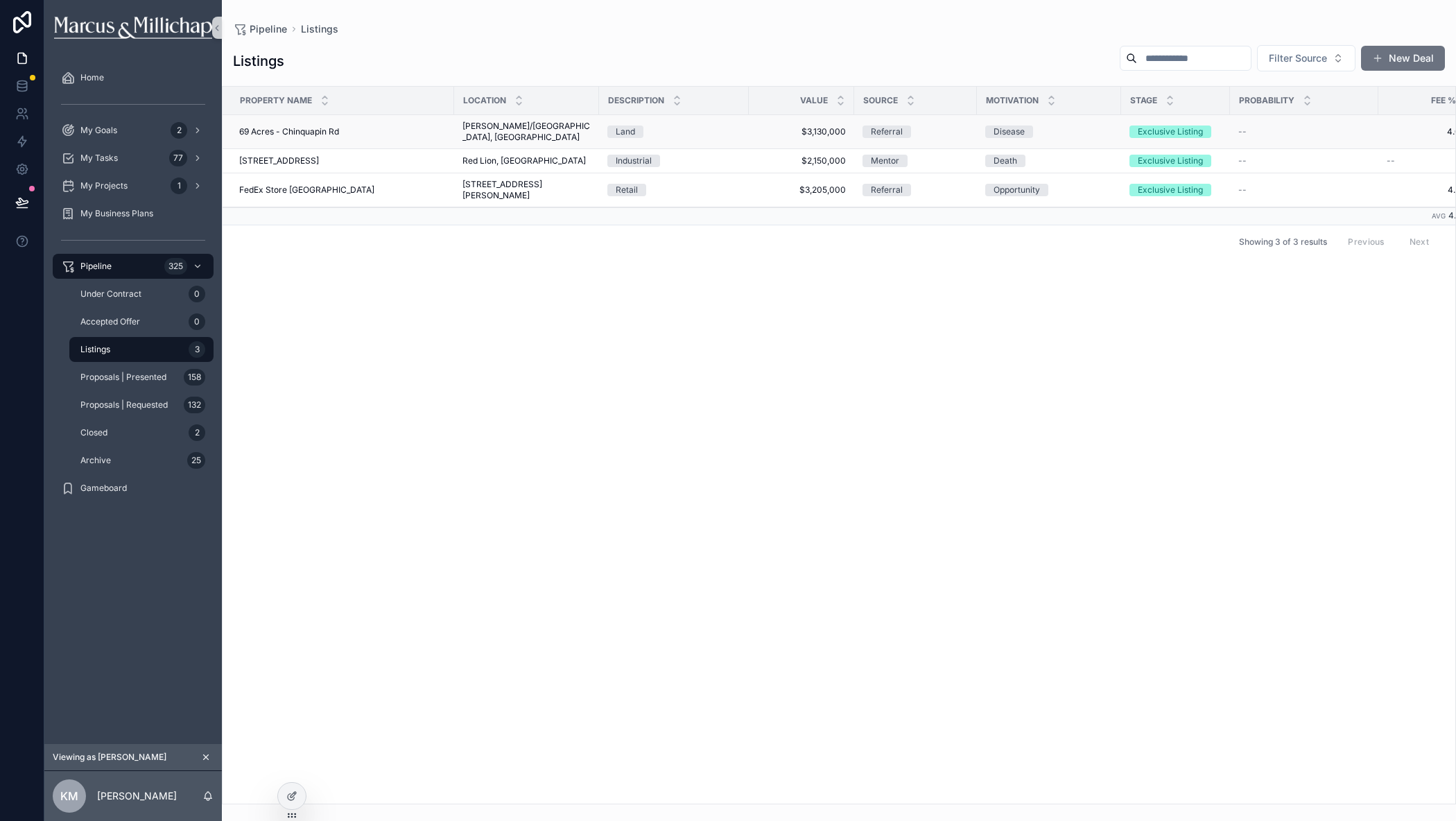
click at [268, 129] on span "69 Acres - Chinquapin Rd" at bounding box center [288, 131] width 100 height 11
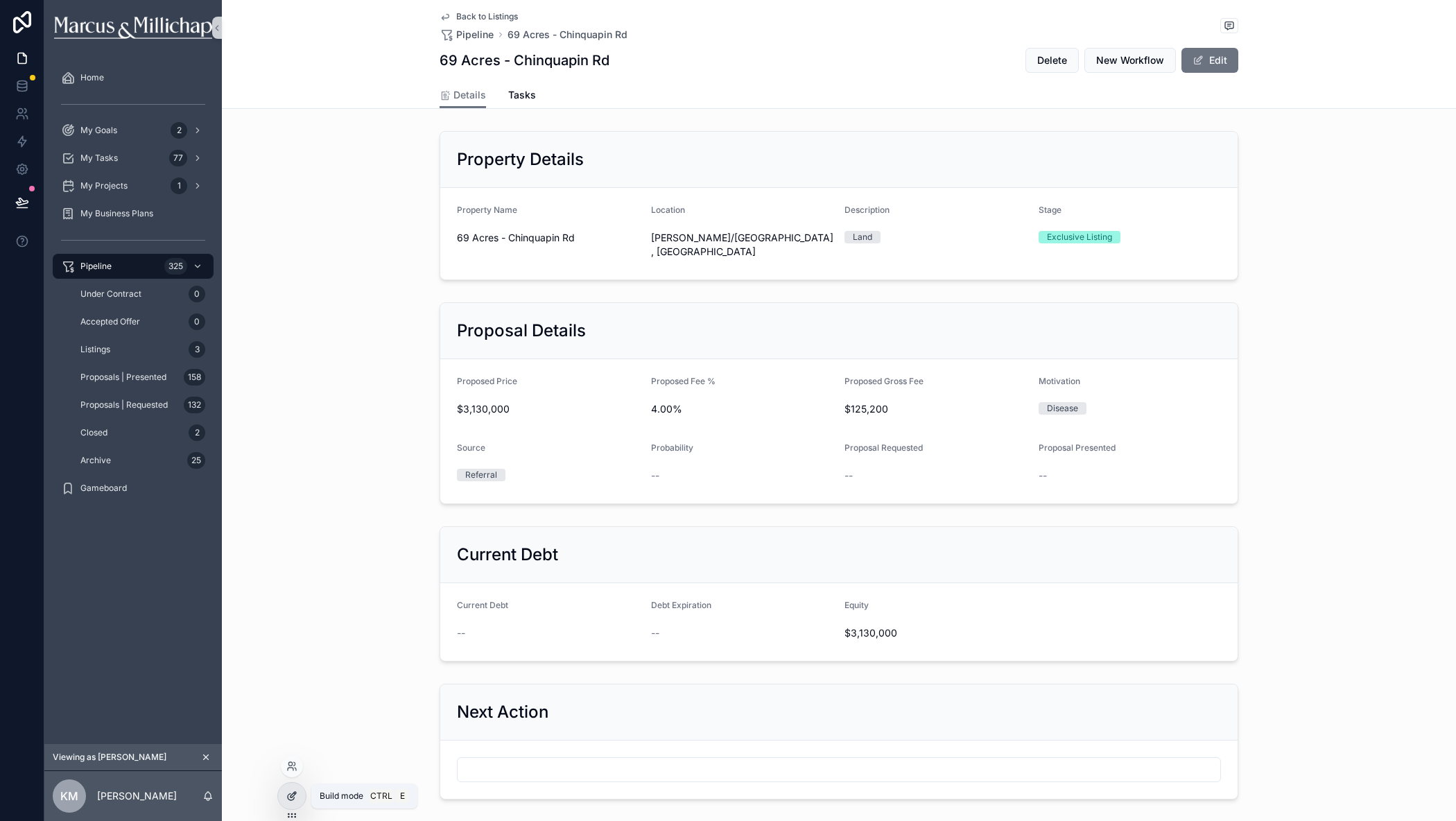
click at [300, 805] on div at bounding box center [292, 796] width 28 height 26
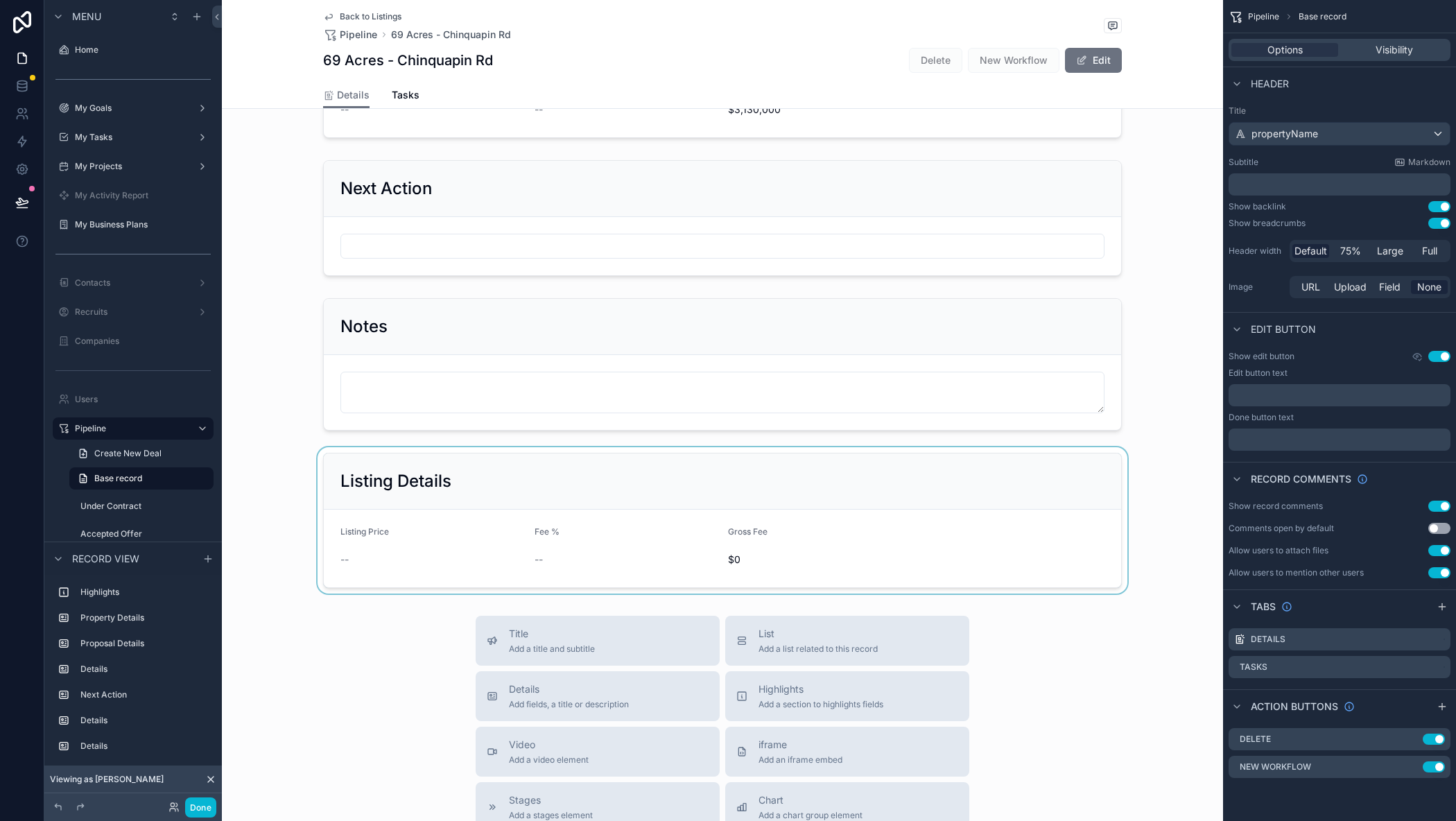
scroll to position [624, 0]
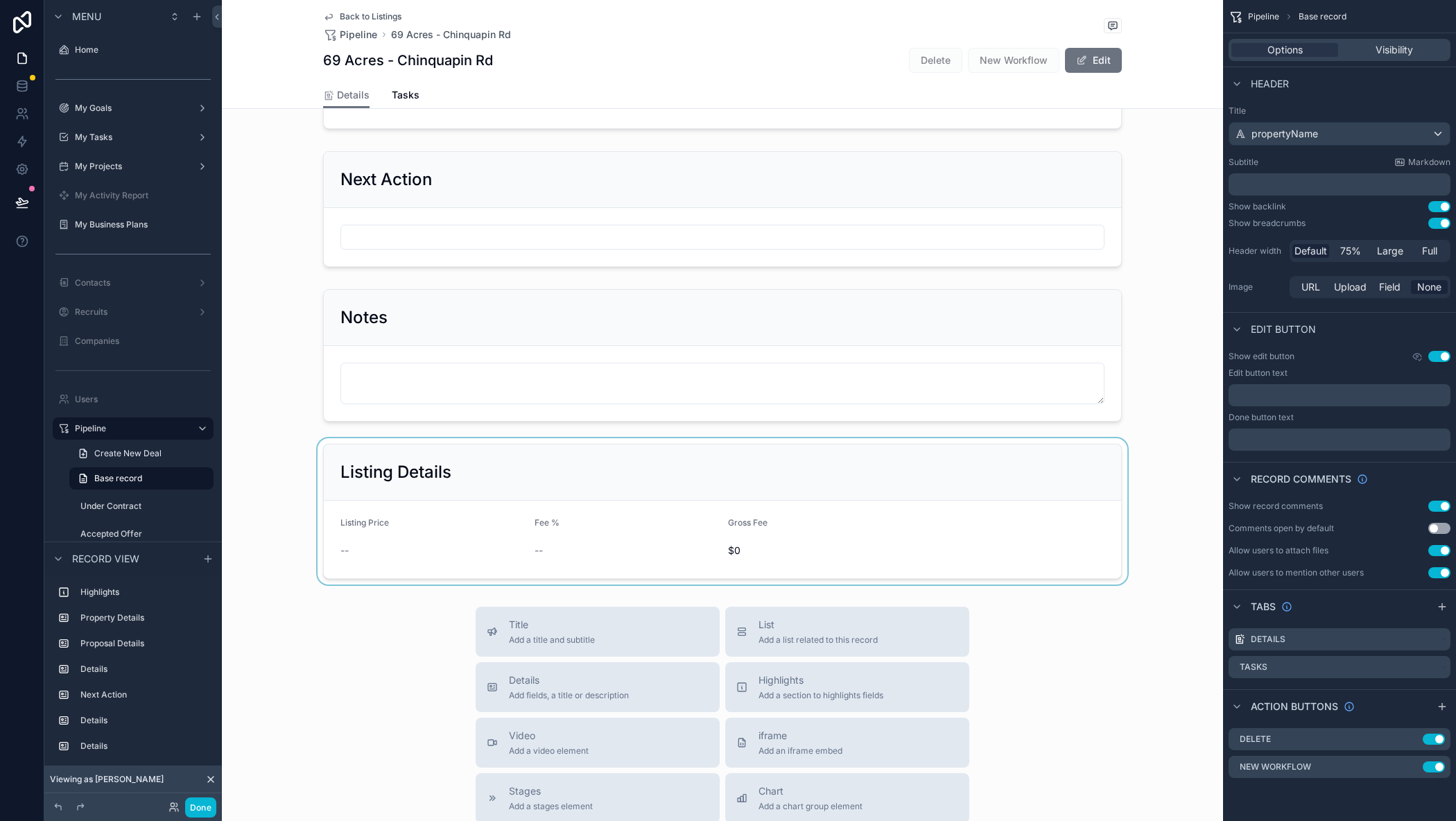
click at [457, 461] on div "scrollable content" at bounding box center [722, 511] width 1001 height 146
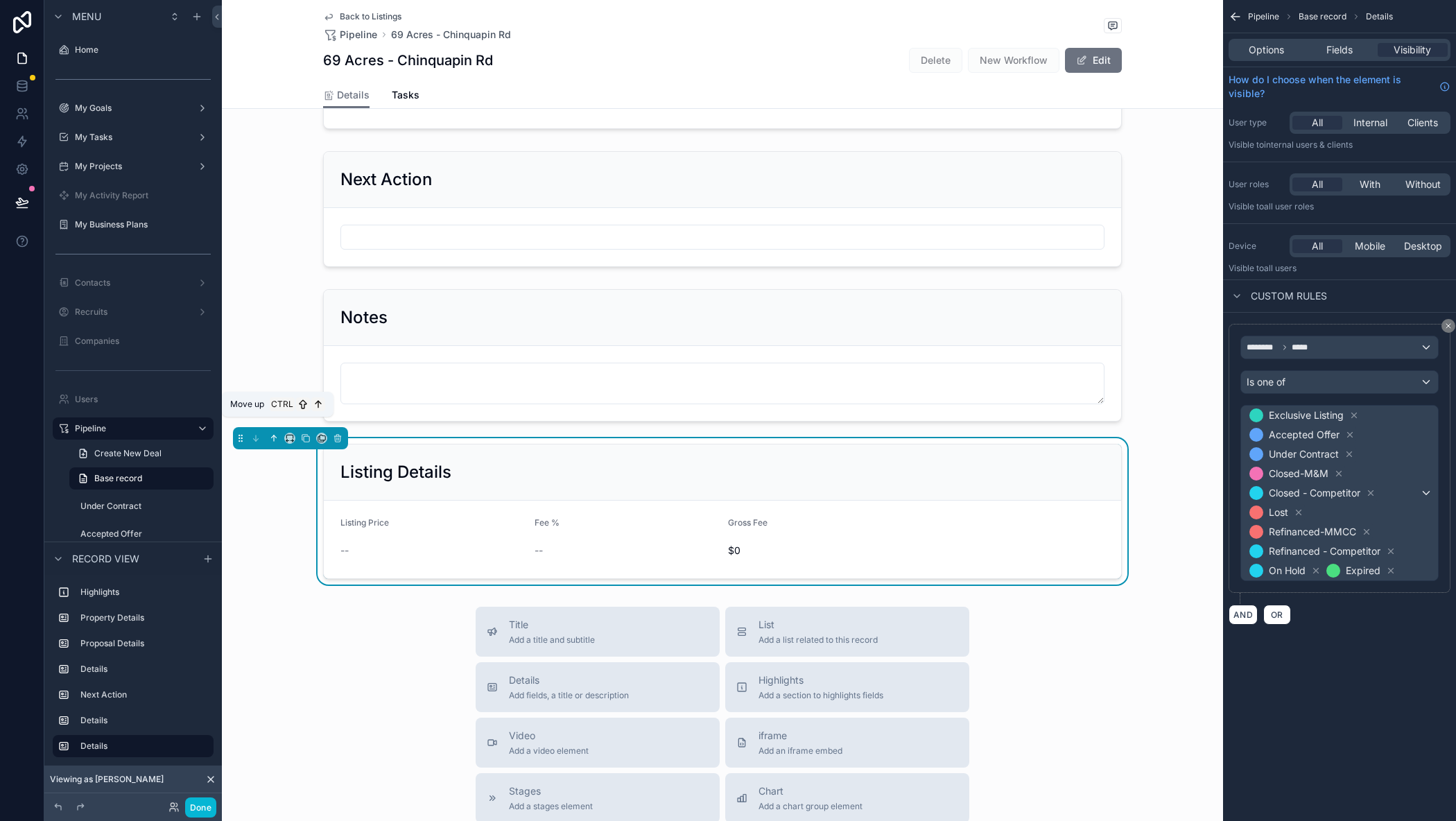
click at [275, 434] on icon "scrollable content" at bounding box center [273, 438] width 9 height 9
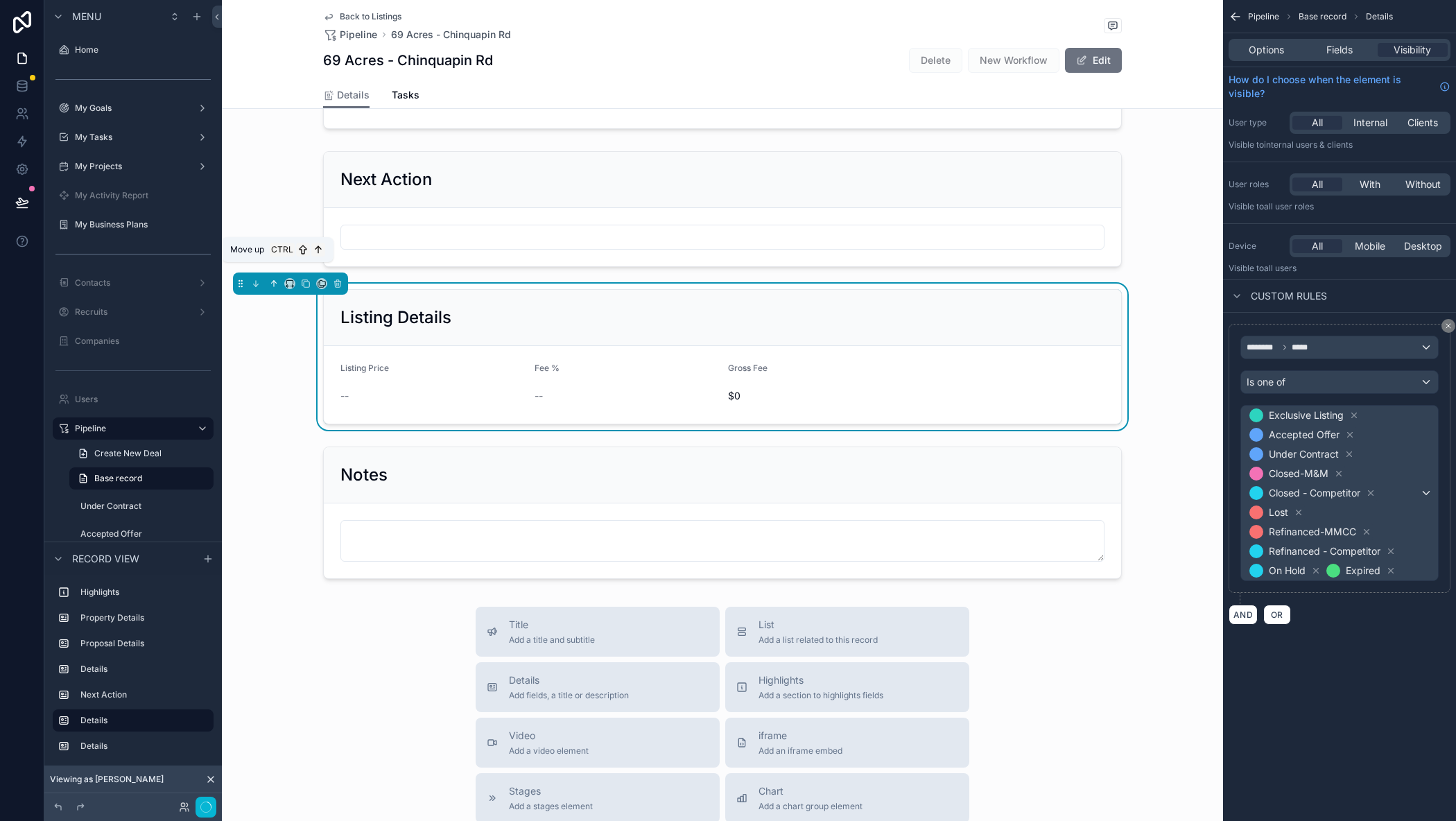
click at [278, 279] on icon "scrollable content" at bounding box center [273, 283] width 9 height 9
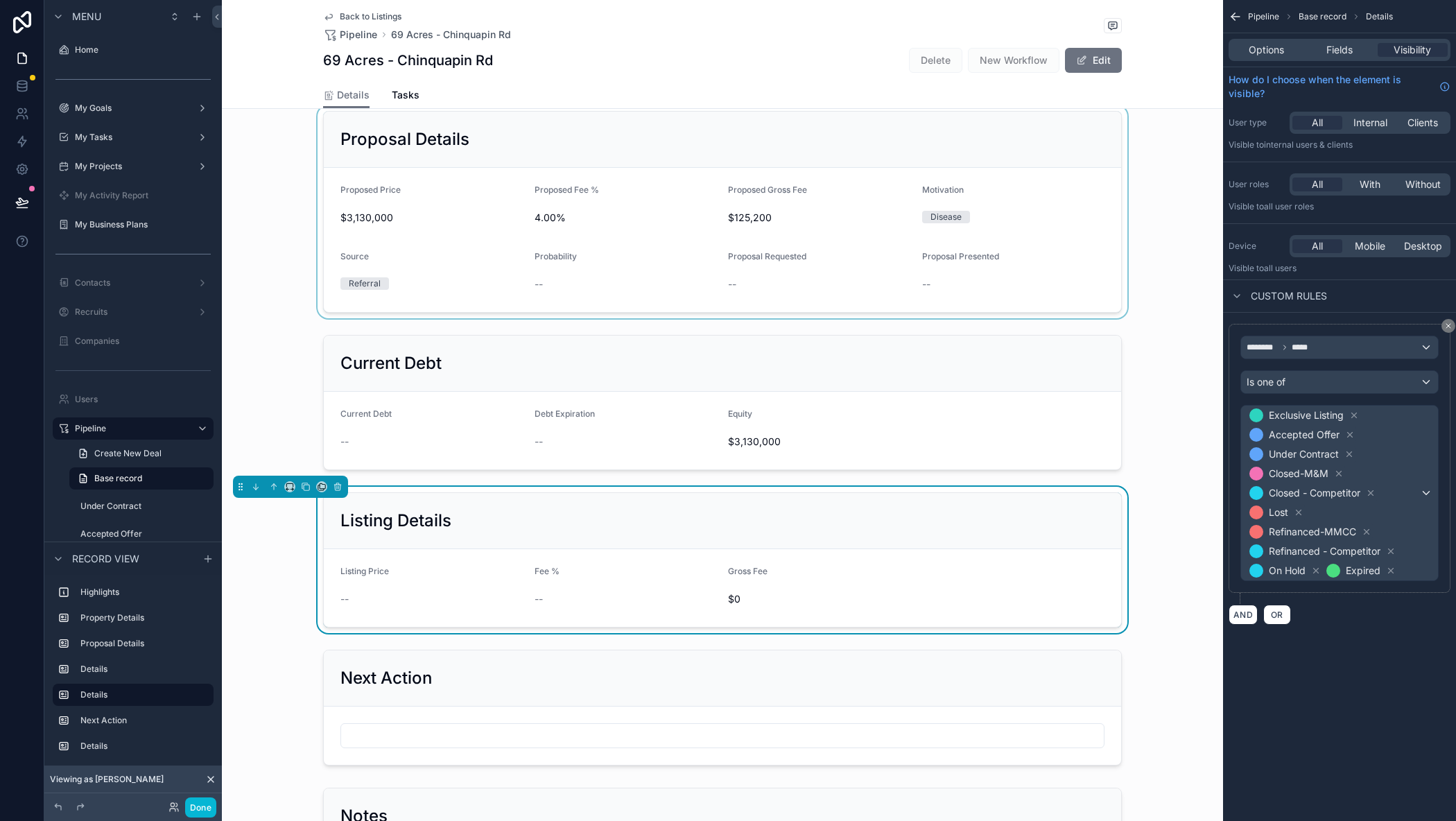
scroll to position [208, 0]
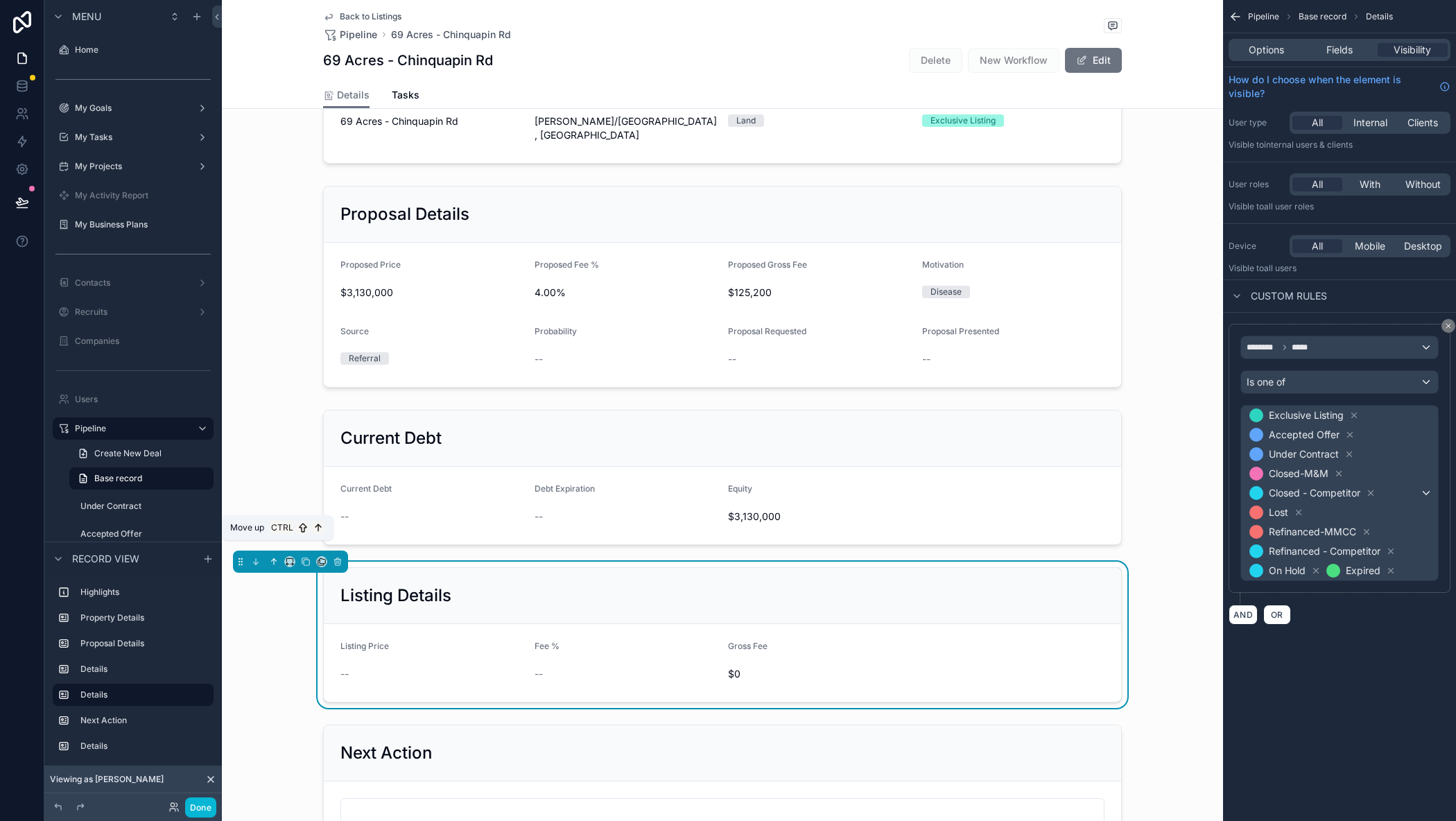
click at [276, 557] on icon "scrollable content" at bounding box center [273, 562] width 9 height 9
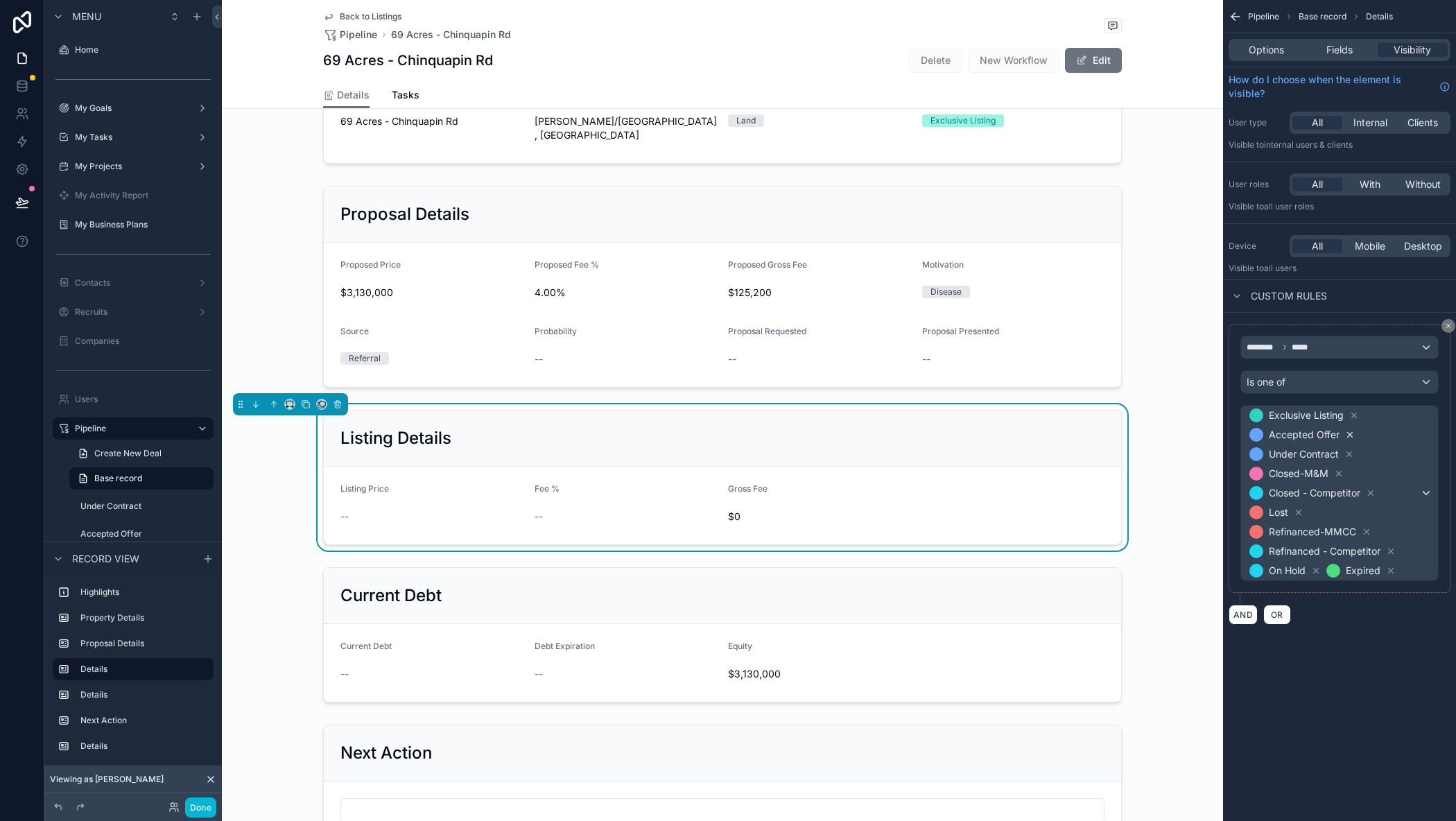
click at [1345, 435] on icon "scrollable content" at bounding box center [1349, 434] width 9 height 9
click at [1319, 381] on div "Is one of" at bounding box center [1339, 382] width 197 height 22
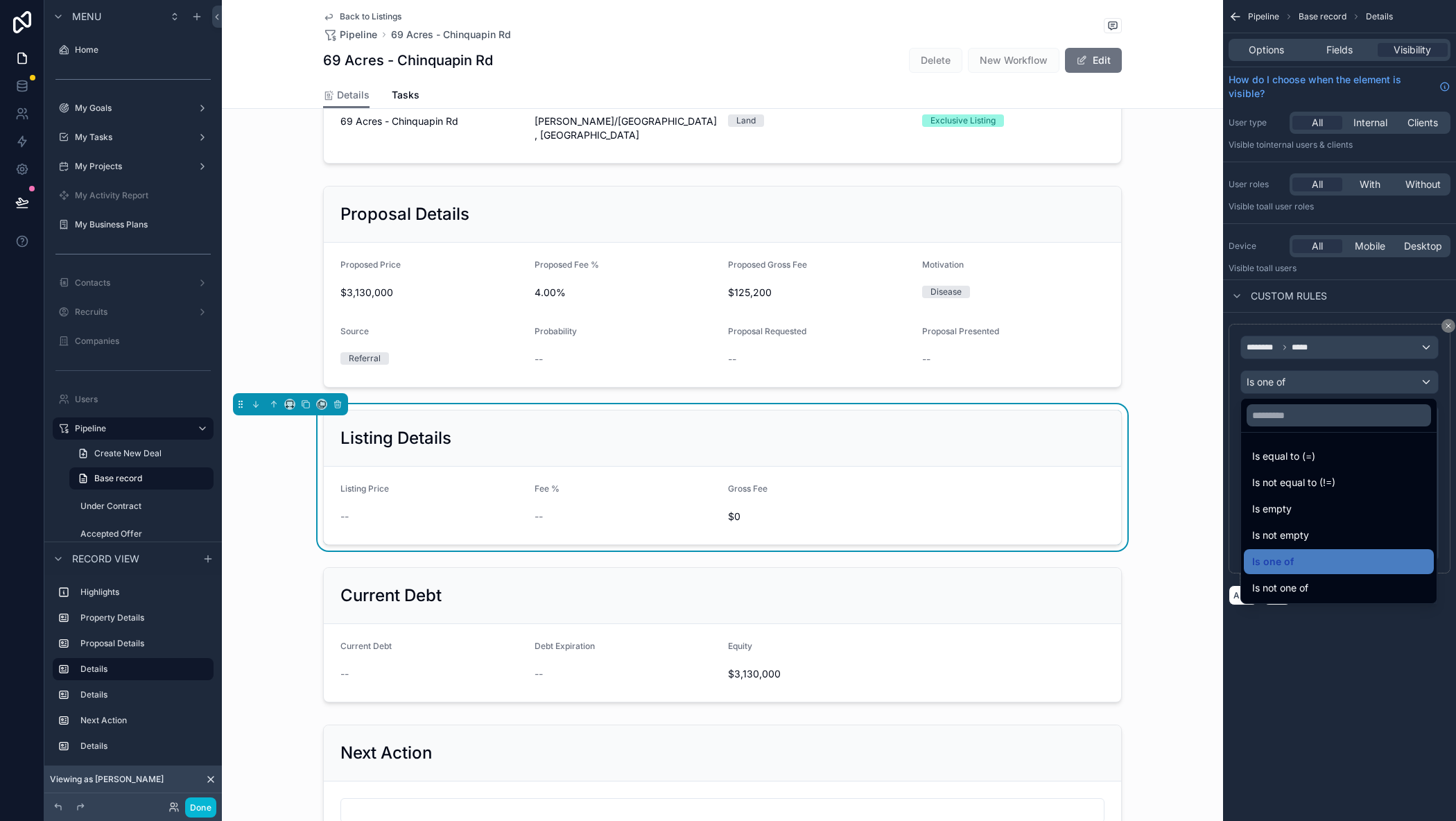
click at [1319, 381] on div "scrollable content" at bounding box center [728, 410] width 1456 height 821
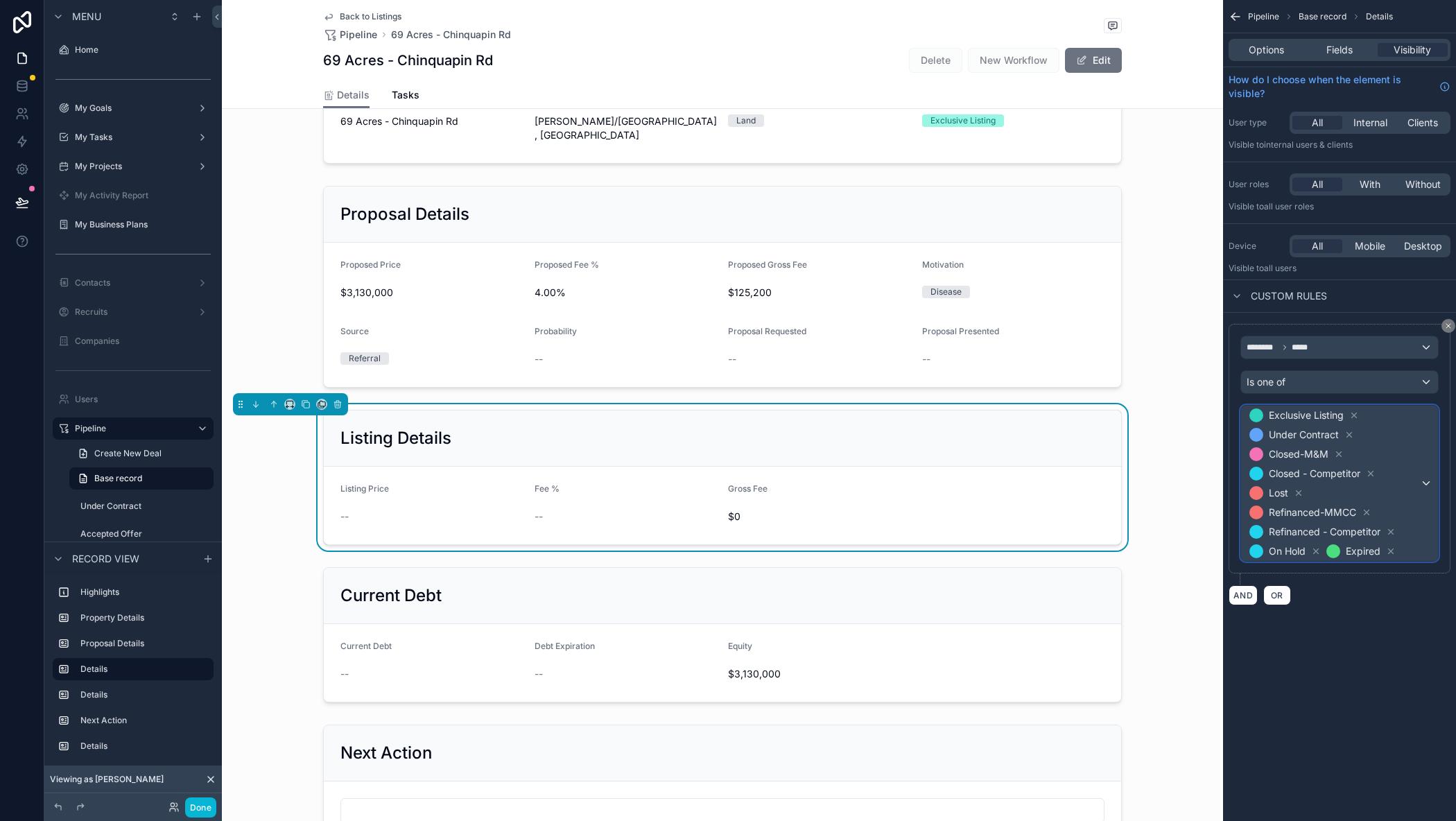
click at [1424, 484] on div "Exclusive Listing Under Contract Closed-M&M Closed - Competitor Lost Refinanced…" at bounding box center [1339, 483] width 197 height 155
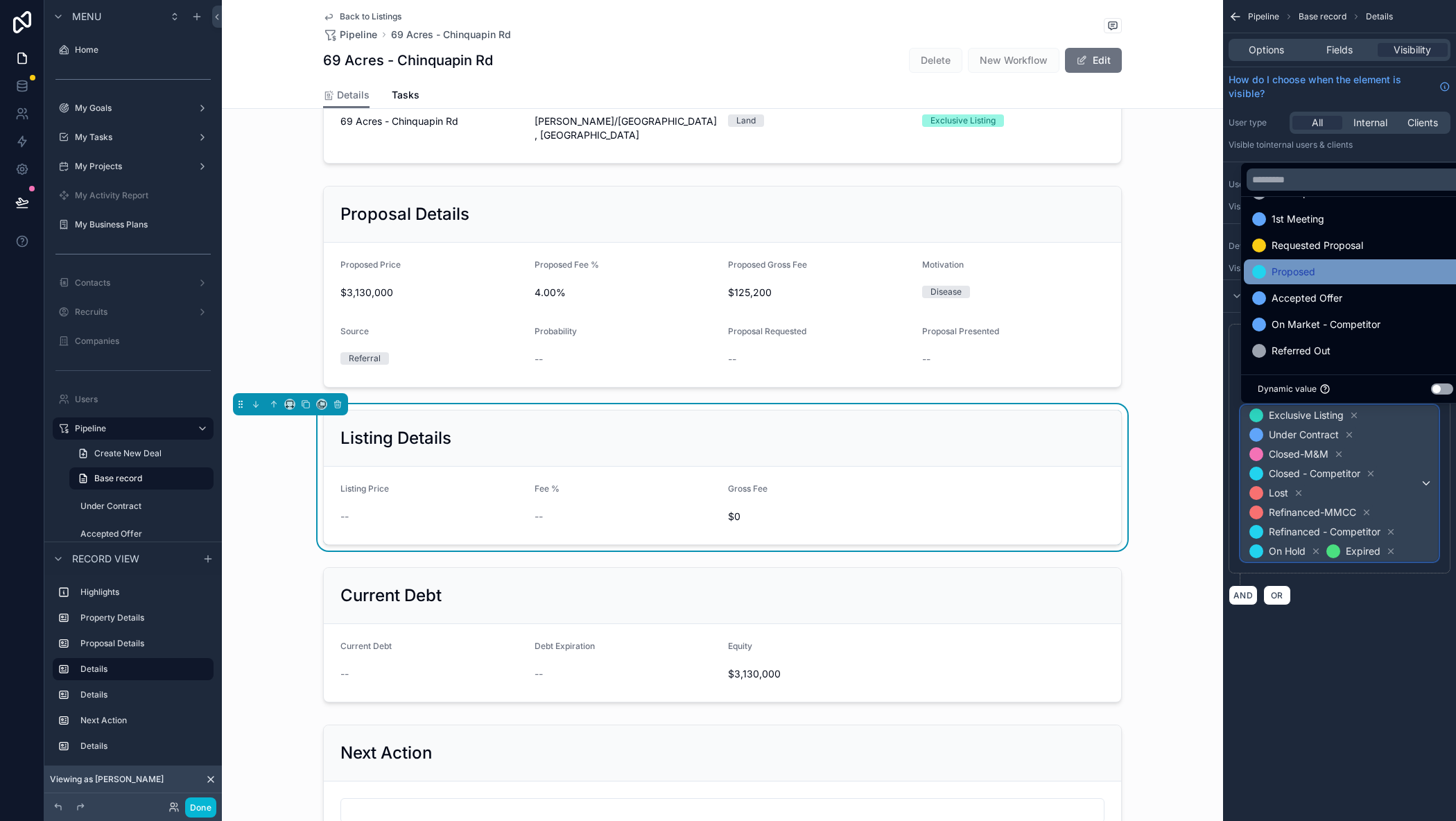
scroll to position [0, 0]
click at [207, 806] on div "scrollable content" at bounding box center [728, 410] width 1456 height 821
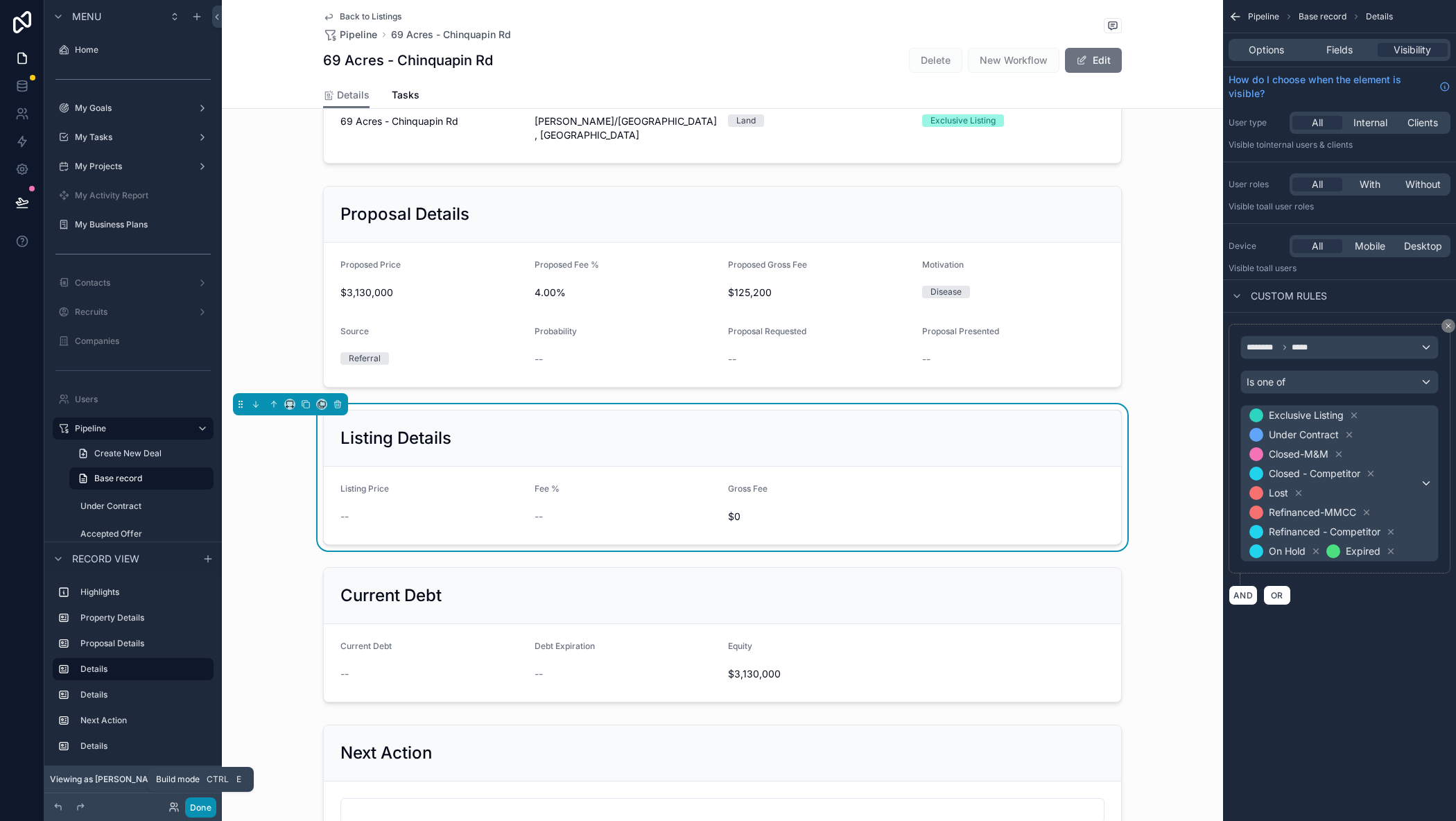
click at [200, 808] on button "Done" at bounding box center [200, 808] width 32 height 20
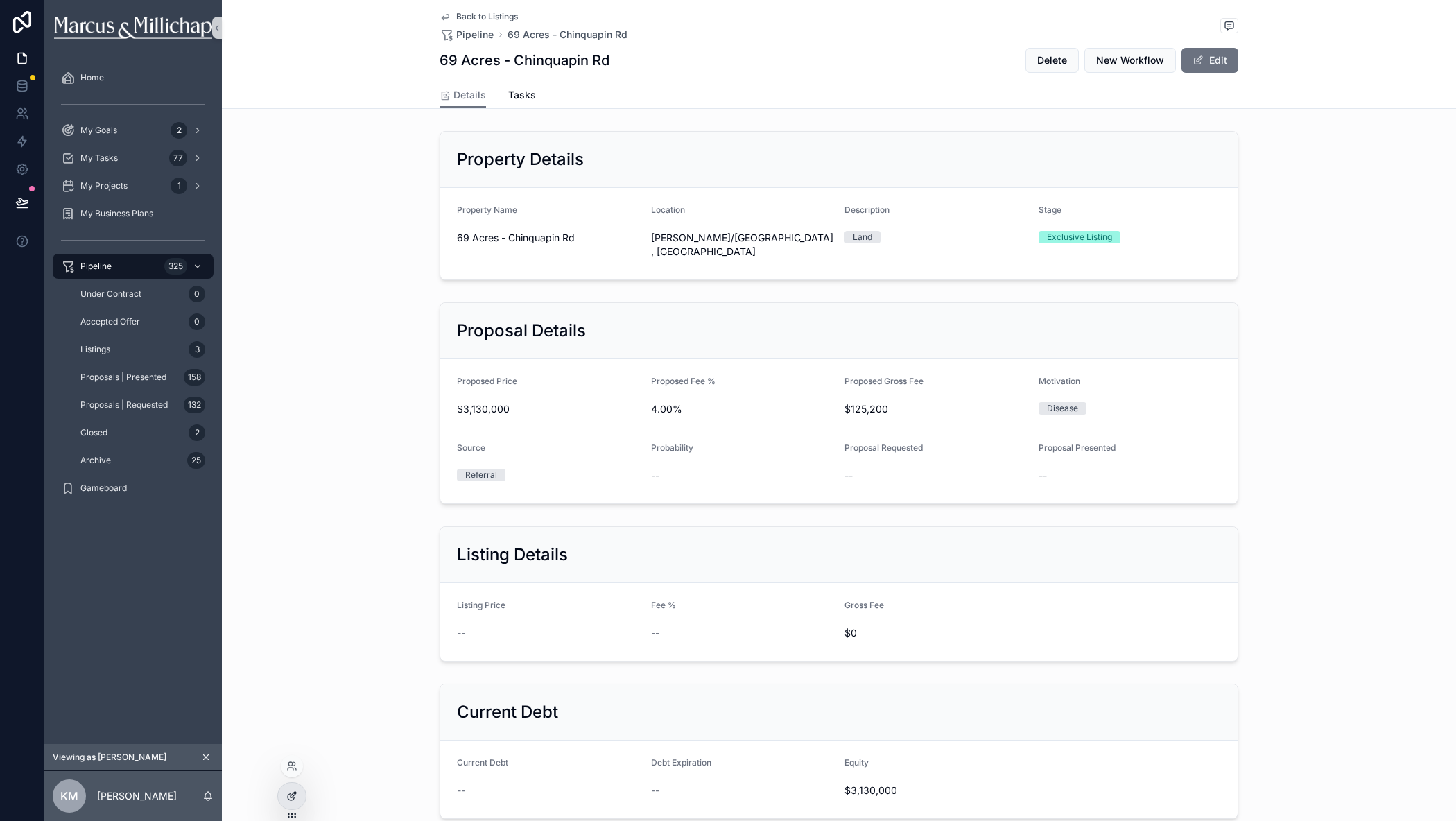
click at [291, 795] on icon at bounding box center [290, 797] width 6 height 6
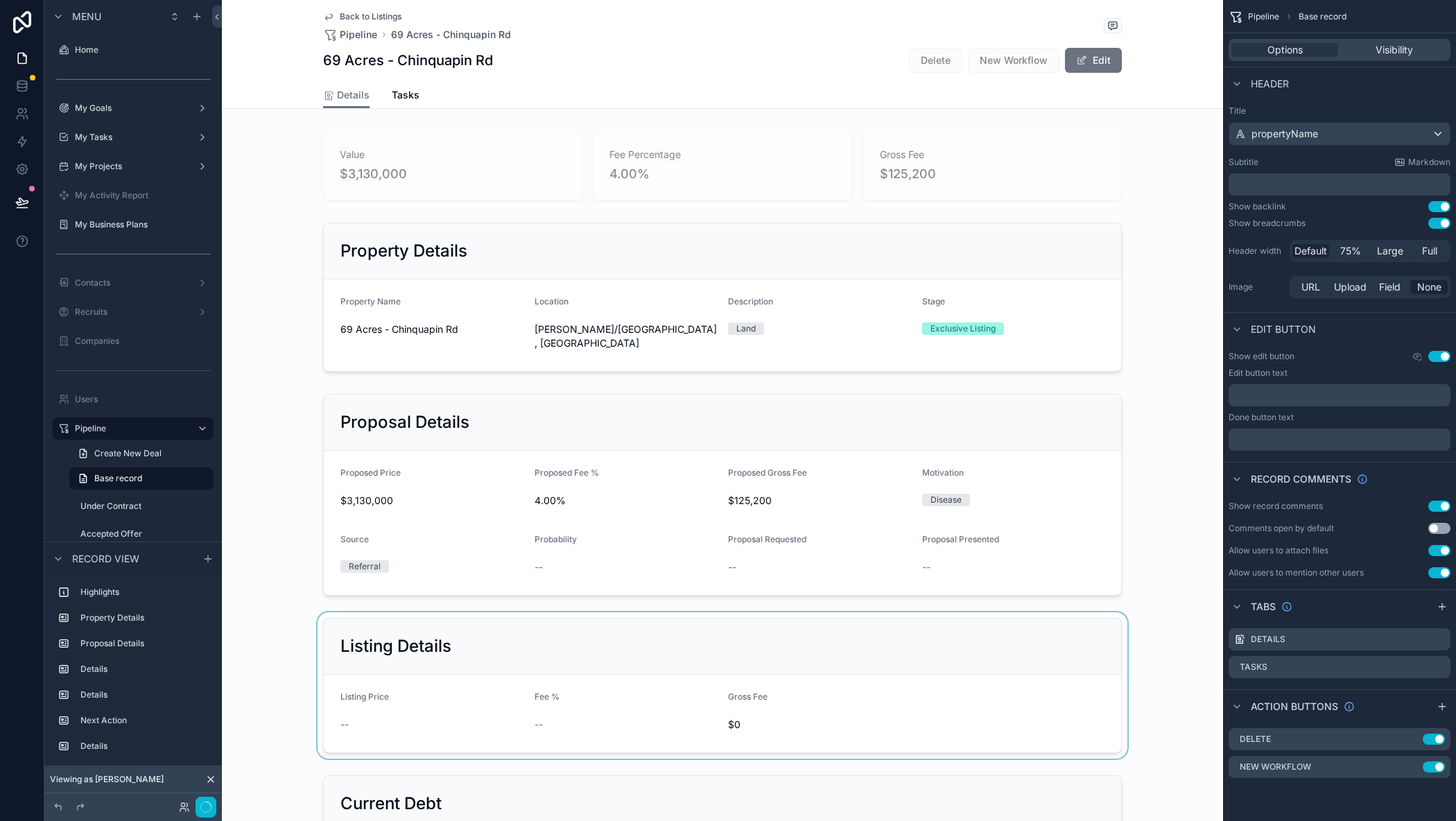
click at [386, 614] on div "scrollable content" at bounding box center [722, 685] width 1001 height 146
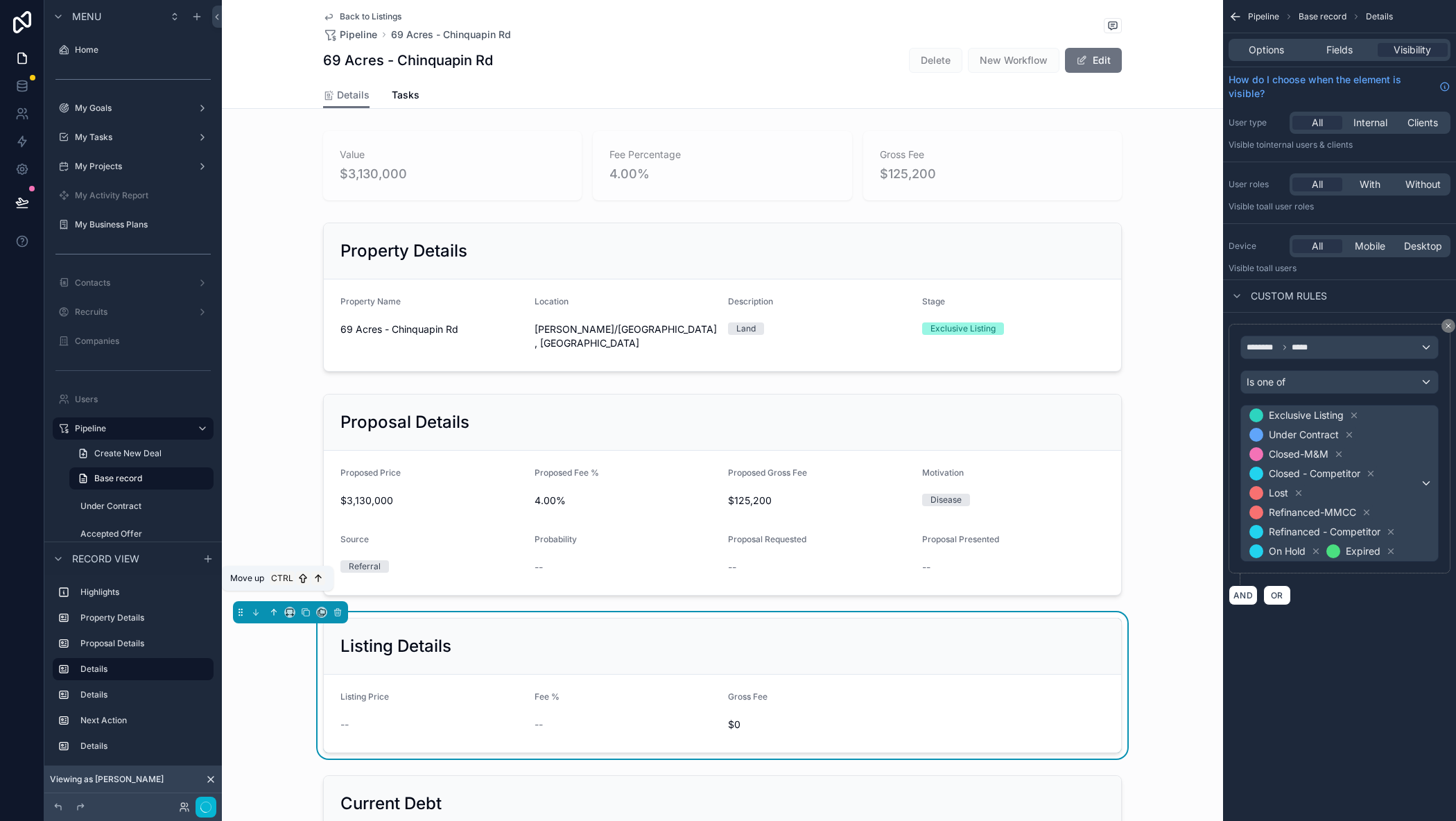
click at [273, 608] on icon "scrollable content" at bounding box center [273, 612] width 9 height 9
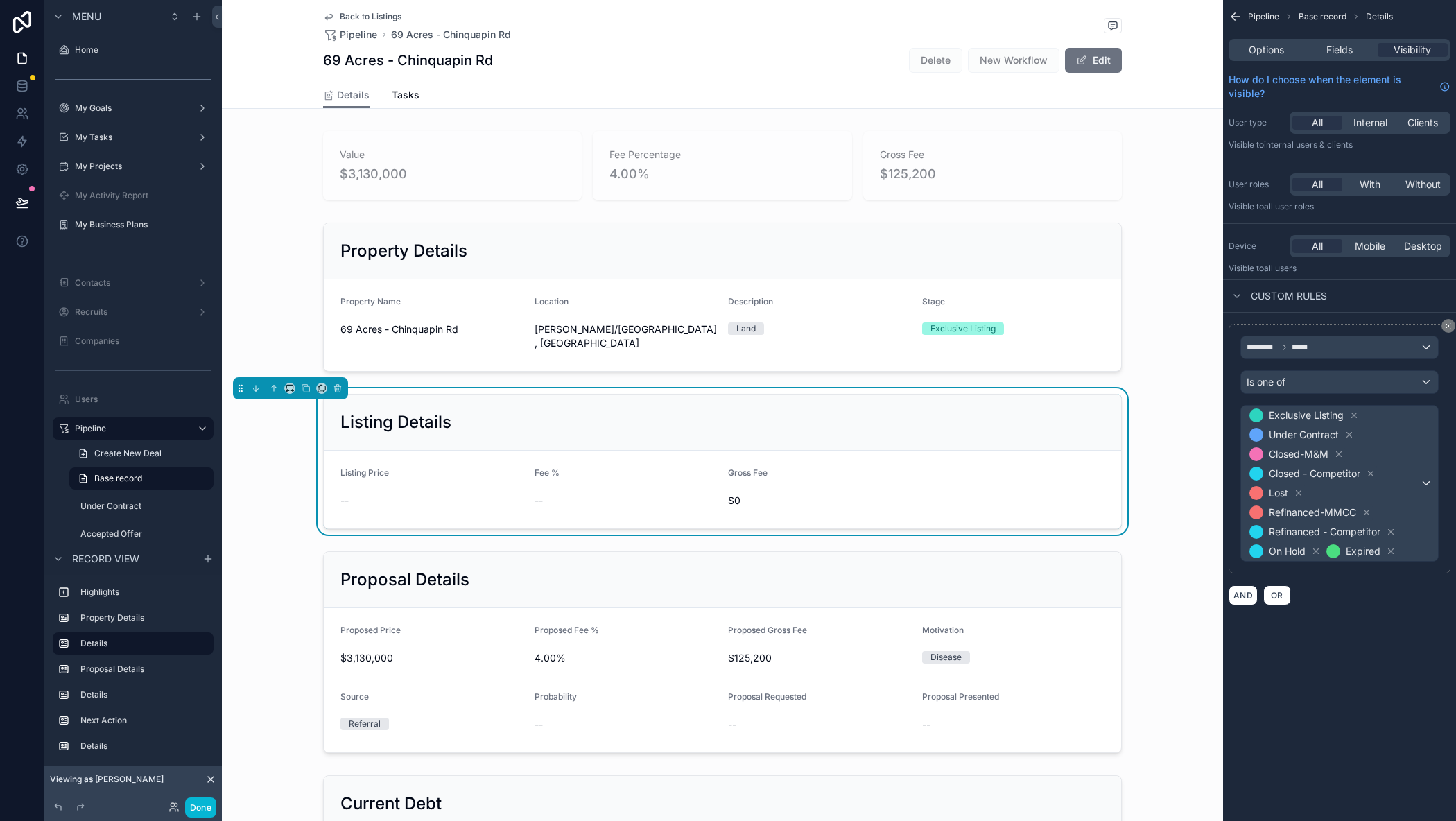
click at [702, 411] on div "Listing Details" at bounding box center [722, 422] width 764 height 22
click at [1346, 53] on span "Fields" at bounding box center [1339, 49] width 26 height 14
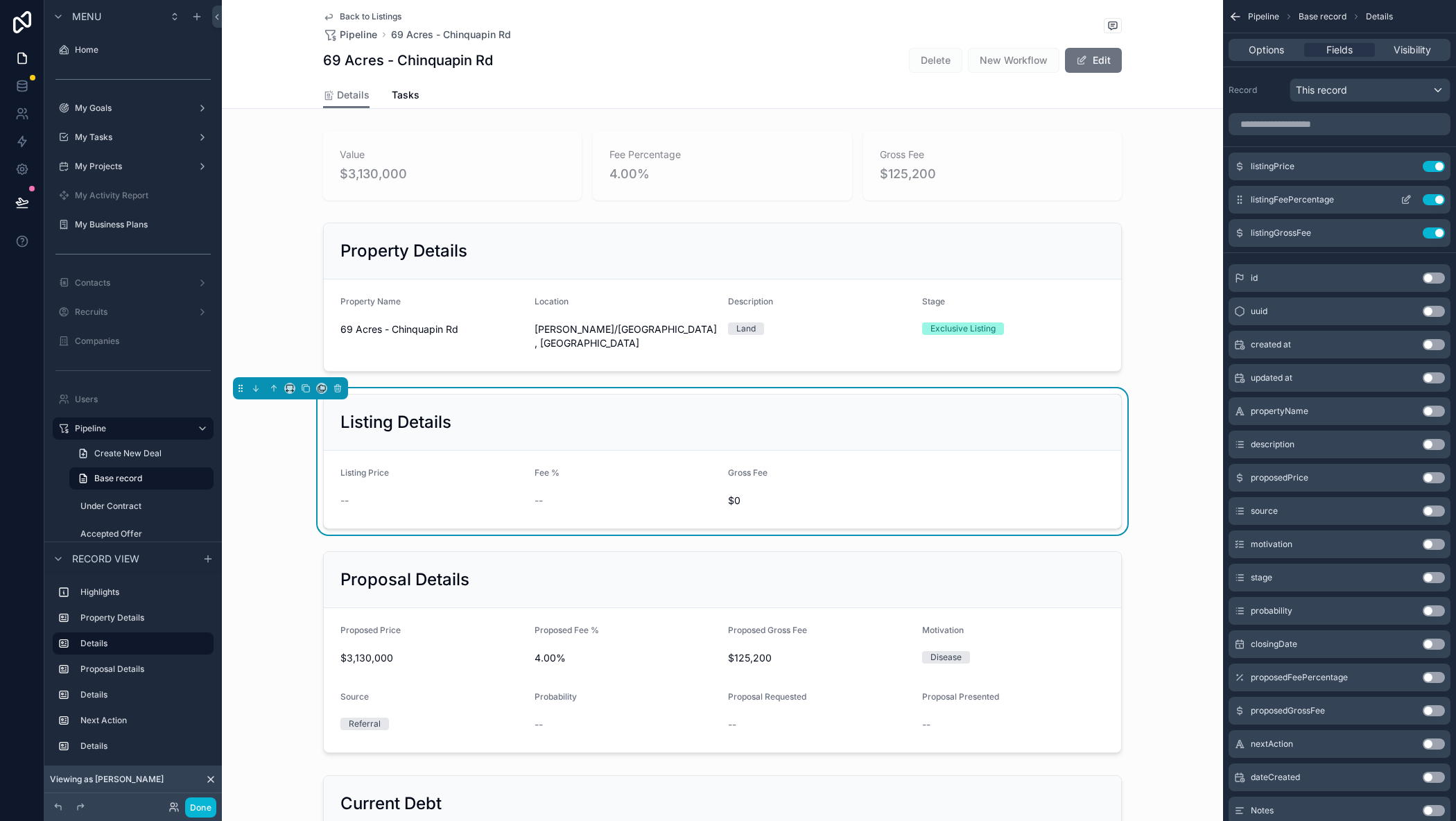
click at [1407, 202] on icon "scrollable content" at bounding box center [1406, 200] width 11 height 11
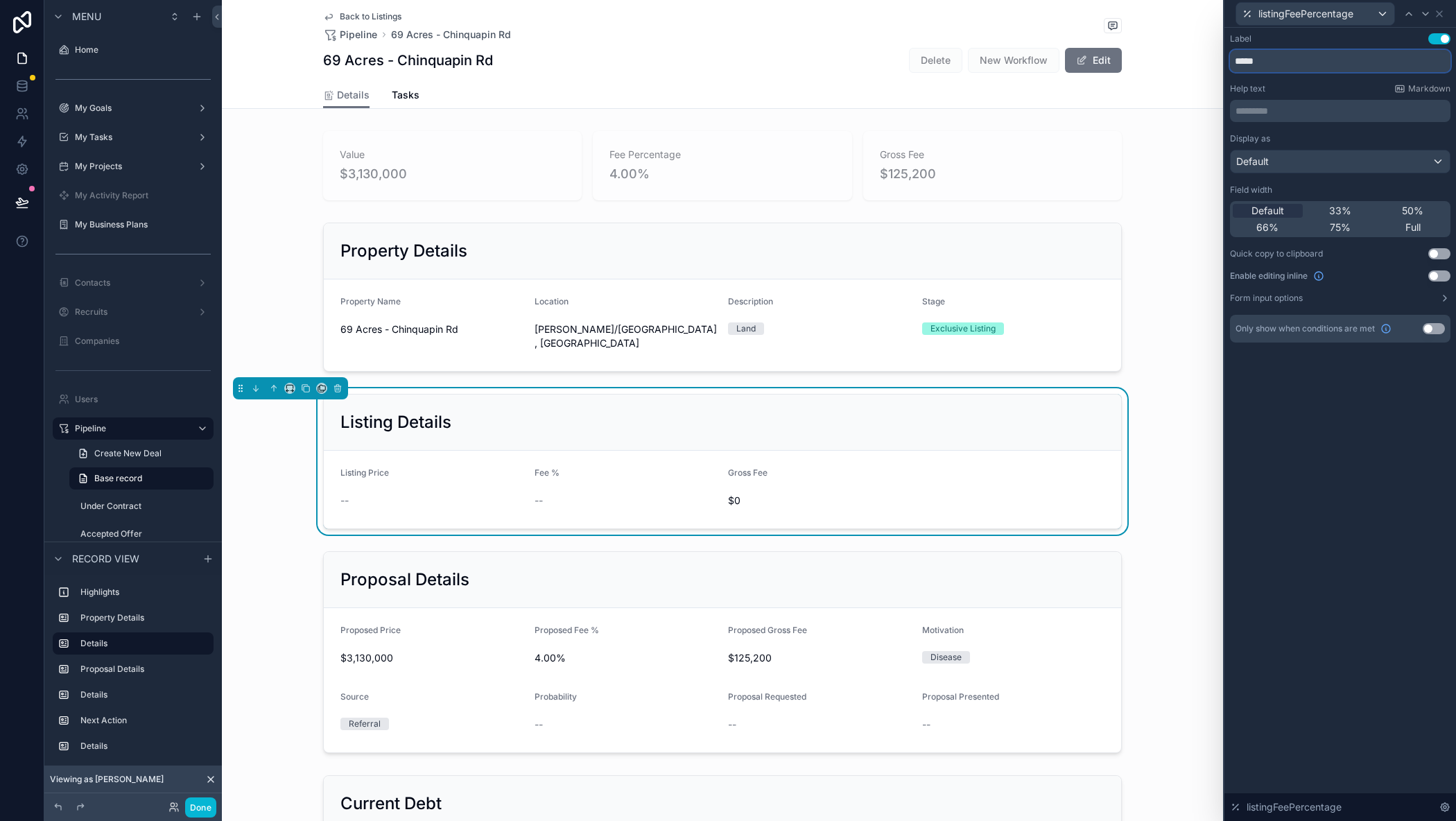
click at [1233, 64] on input "*****" at bounding box center [1340, 61] width 220 height 22
drag, startPoint x: 1267, startPoint y: 63, endPoint x: 1193, endPoint y: 59, distance: 74.1
click at [1193, 59] on div "**********" at bounding box center [728, 410] width 1456 height 821
type input "*****"
click at [1441, 10] on icon at bounding box center [1439, 14] width 11 height 11
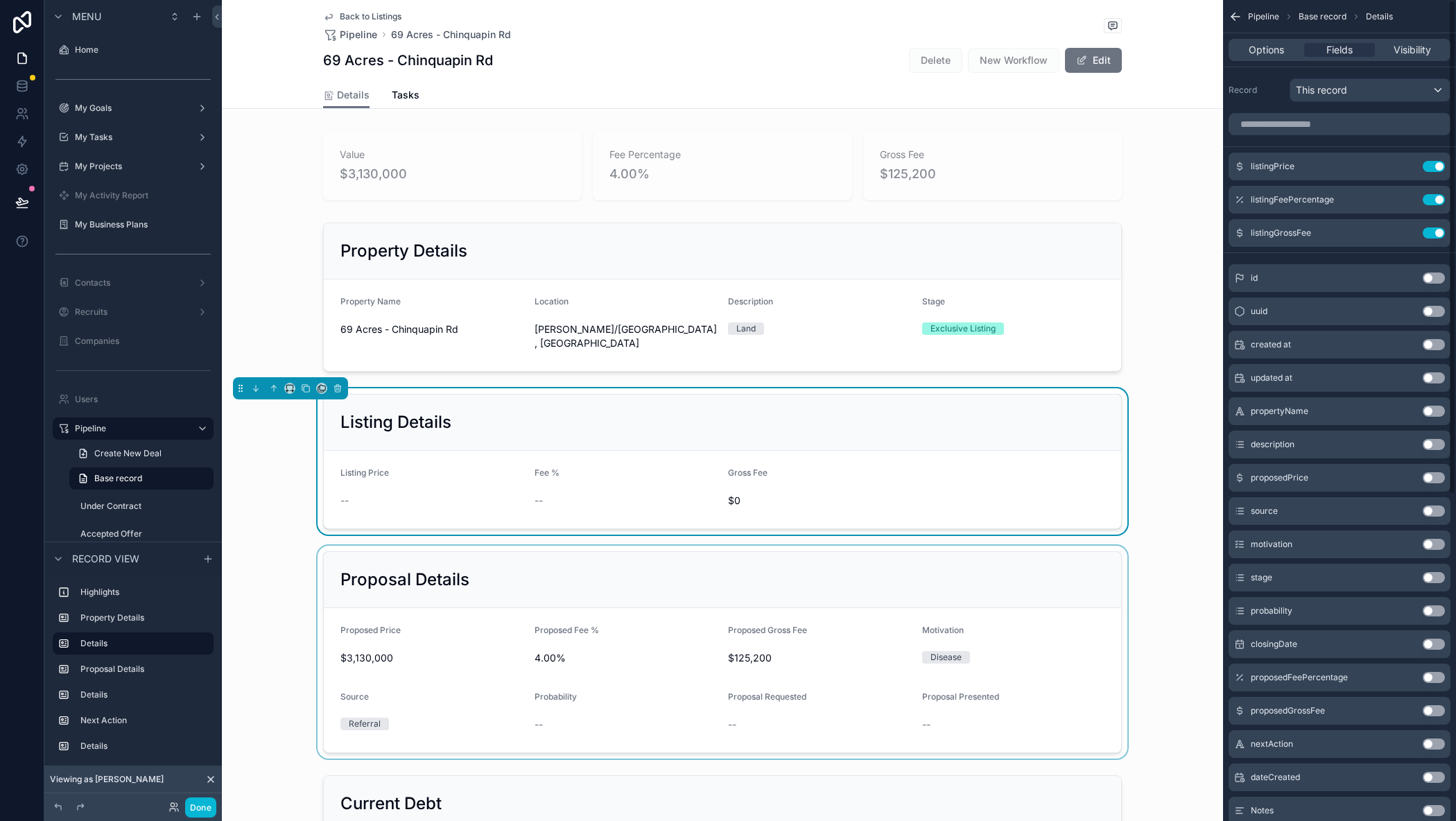
click at [868, 551] on div "scrollable content" at bounding box center [722, 652] width 1001 height 213
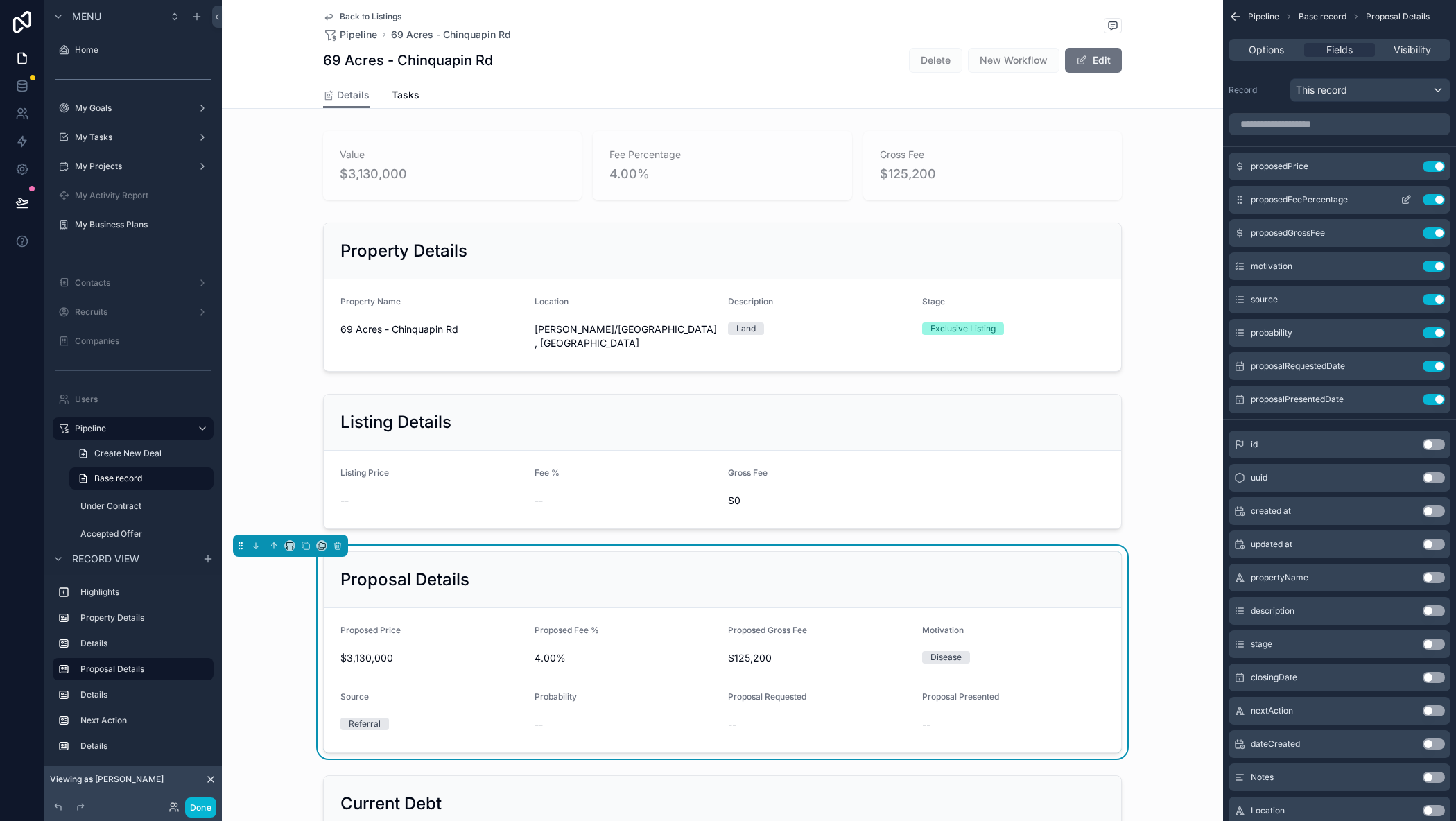
click at [1402, 200] on icon "scrollable content" at bounding box center [1405, 201] width 6 height 6
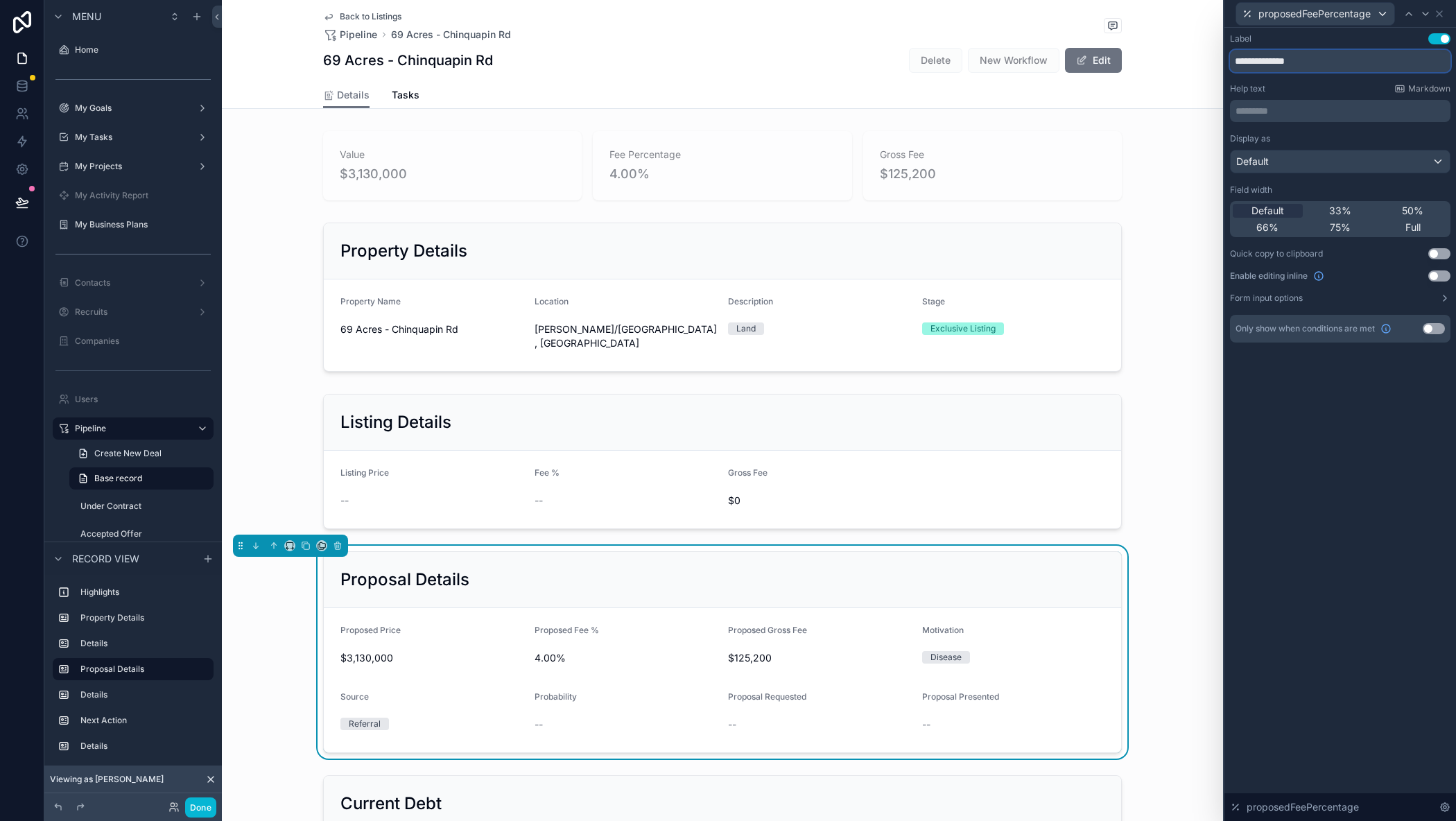
drag, startPoint x: 1280, startPoint y: 58, endPoint x: 1138, endPoint y: 55, distance: 142.0
click at [1138, 55] on div "**********" at bounding box center [728, 410] width 1456 height 821
type input "*****"
click at [1441, 12] on icon at bounding box center [1439, 14] width 11 height 11
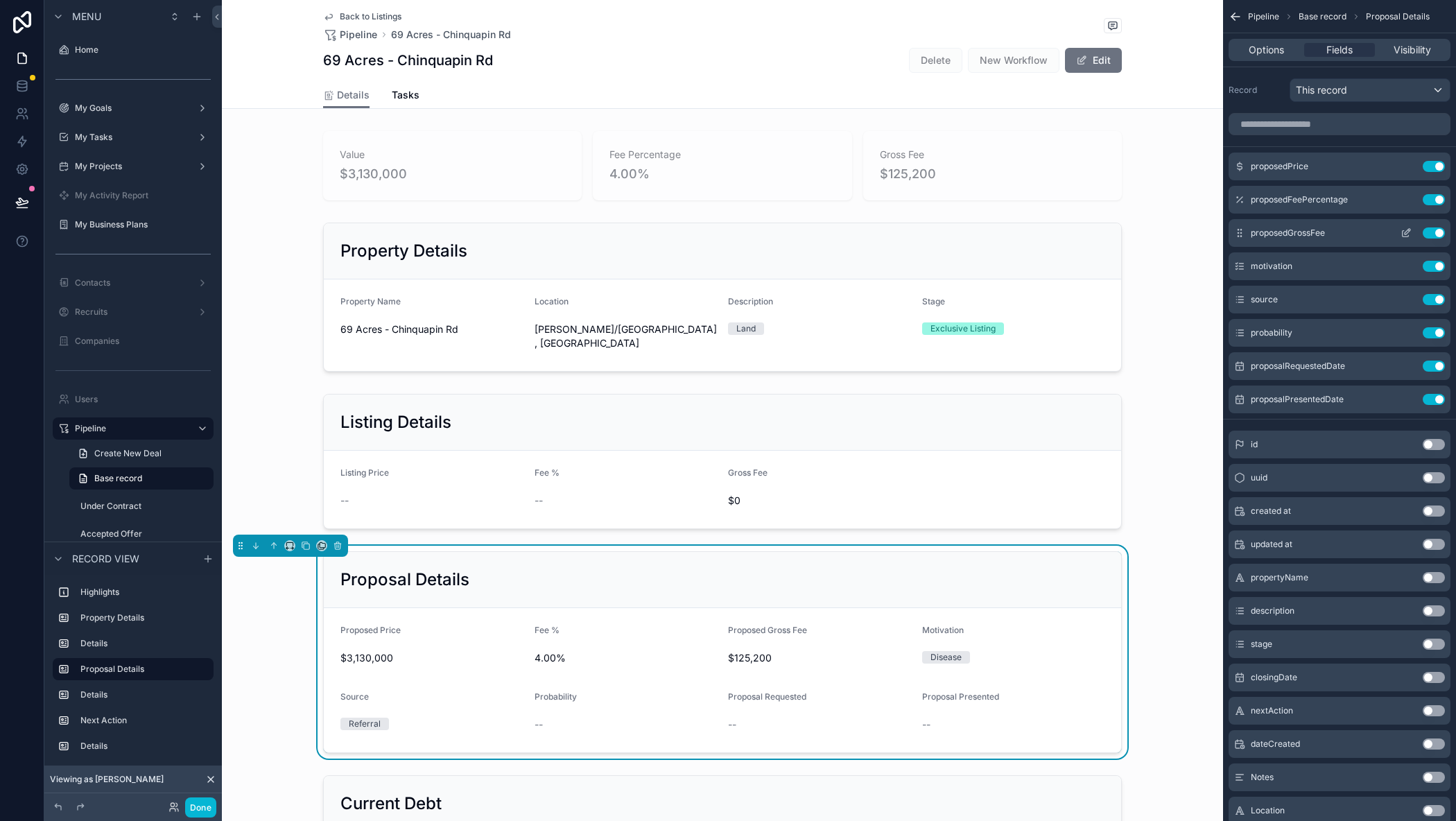
click at [1402, 232] on icon "scrollable content" at bounding box center [1405, 234] width 6 height 6
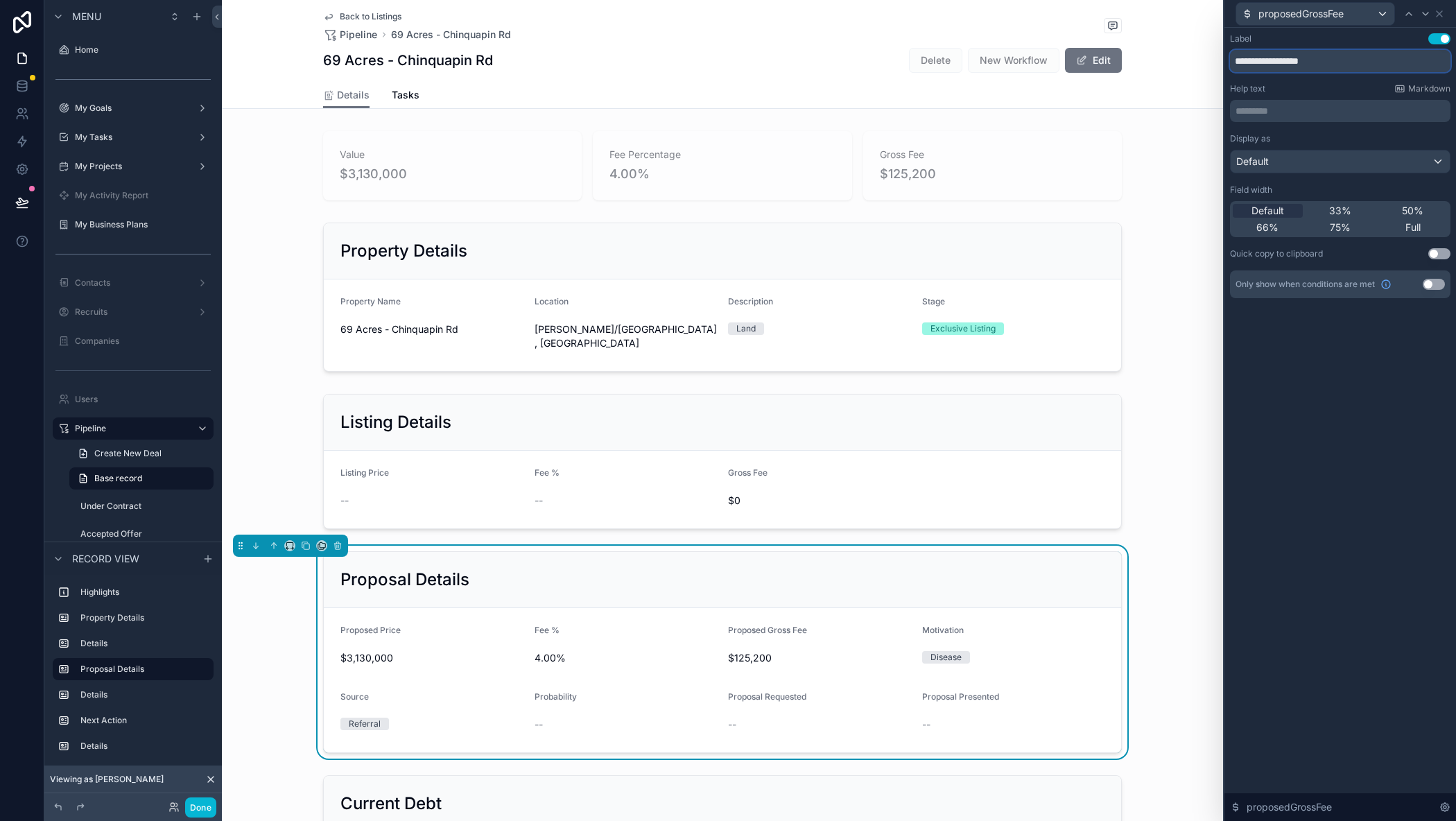
drag, startPoint x: 1282, startPoint y: 63, endPoint x: 1153, endPoint y: 55, distance: 129.2
click at [1153, 55] on div "**********" at bounding box center [728, 410] width 1456 height 821
type input "*********"
click at [1442, 12] on icon at bounding box center [1439, 14] width 11 height 11
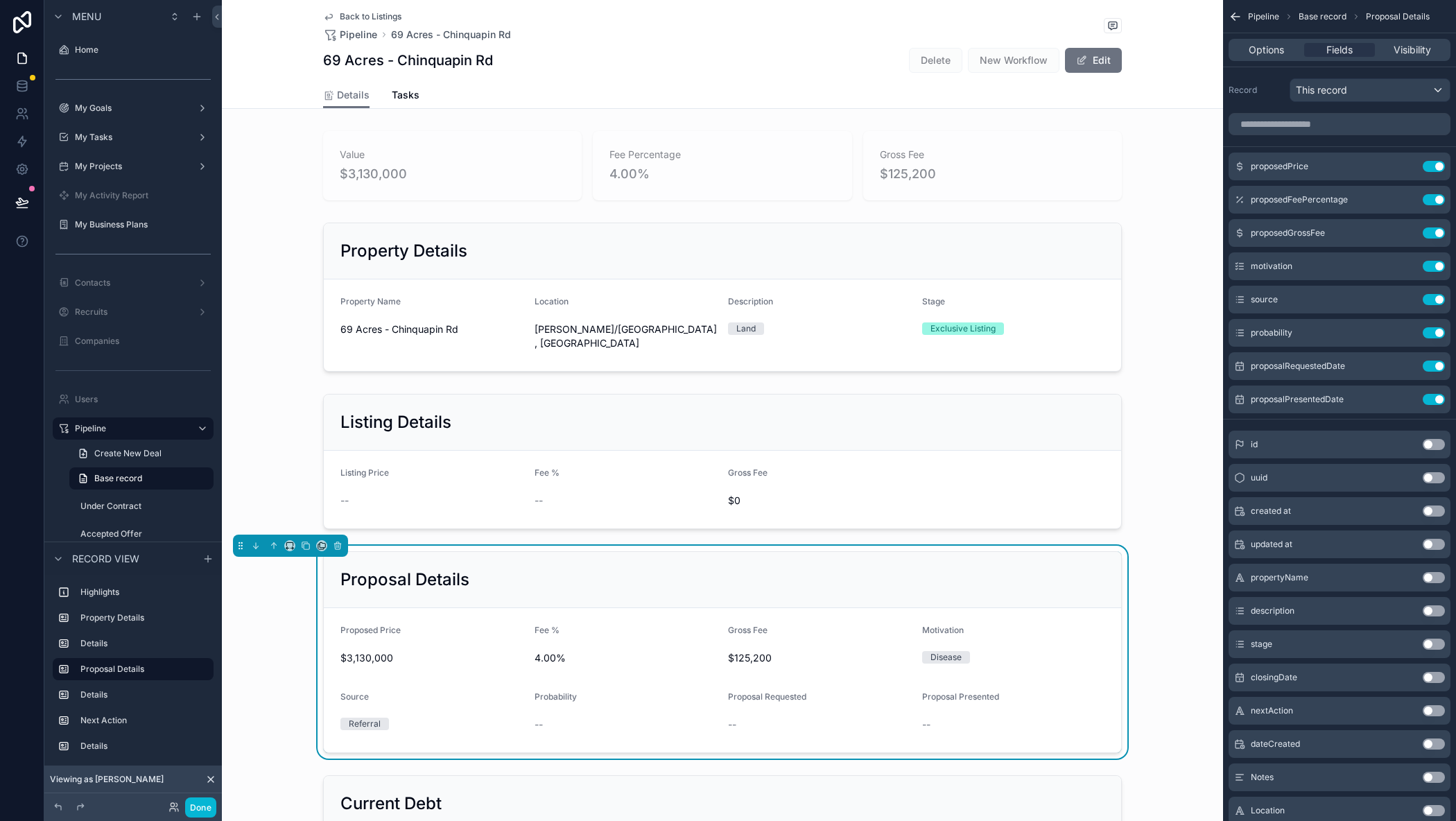
scroll to position [69, 0]
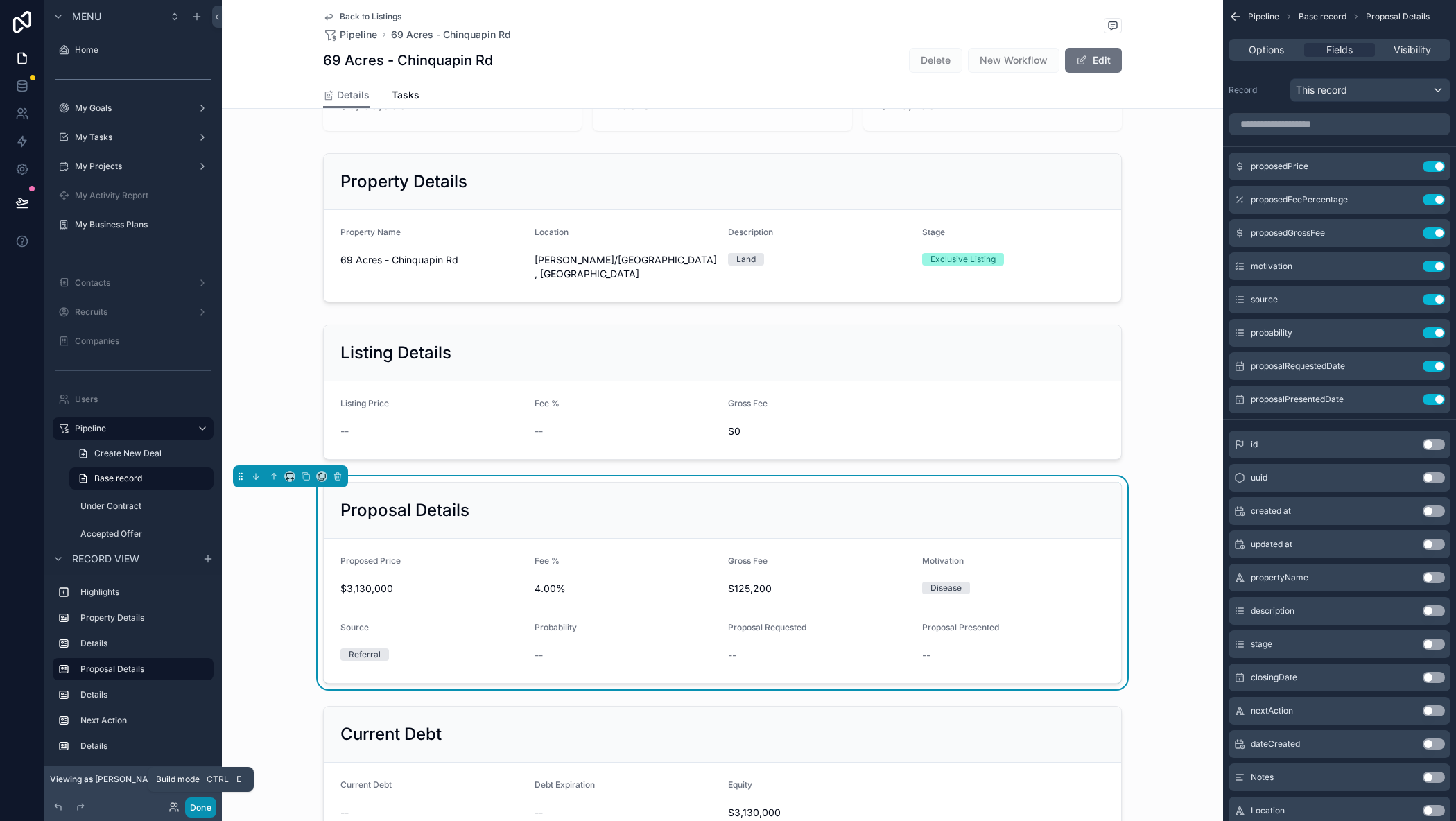
click at [203, 802] on button "Done" at bounding box center [200, 808] width 32 height 20
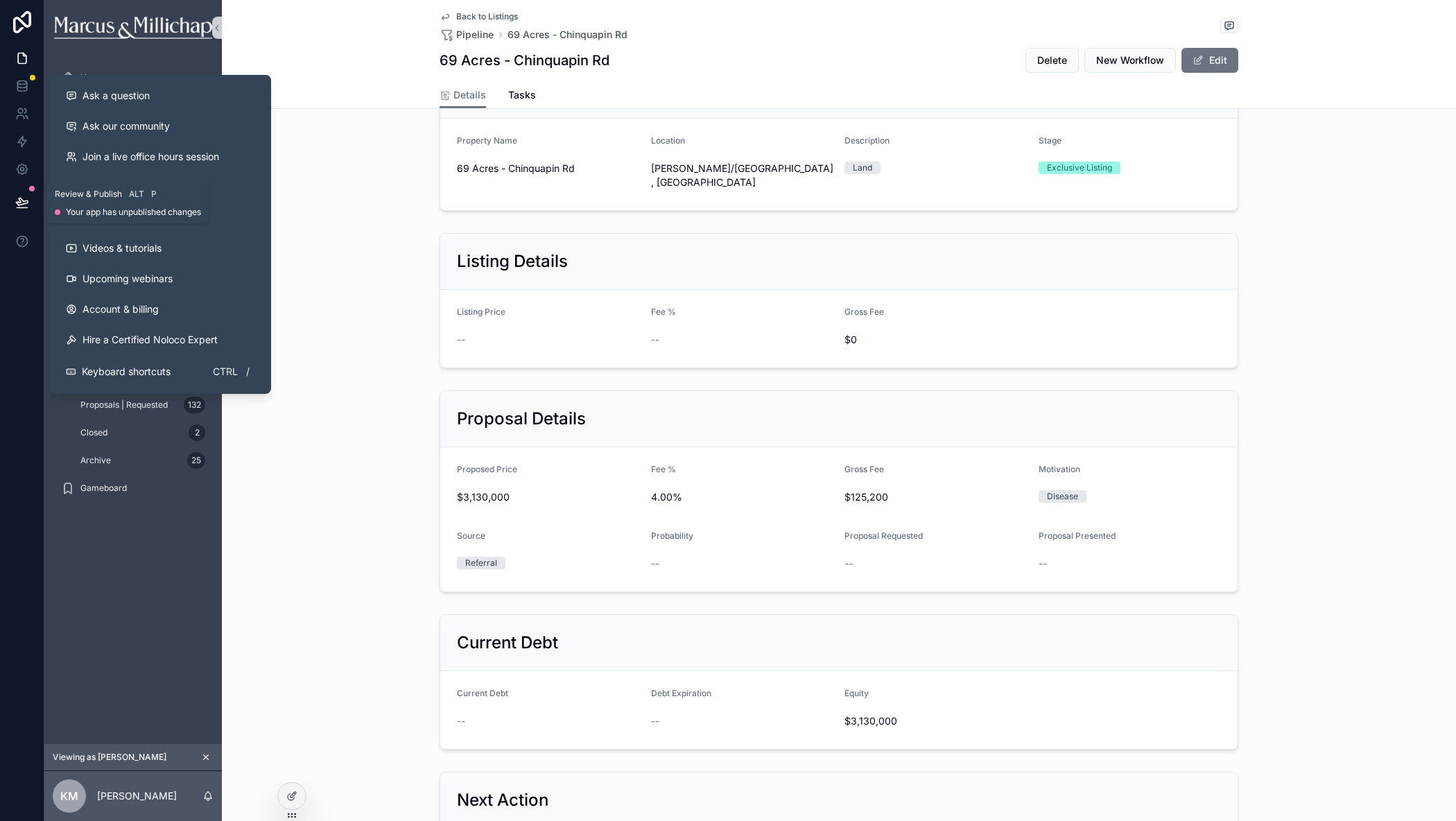
click at [23, 202] on icon at bounding box center [22, 202] width 14 height 14
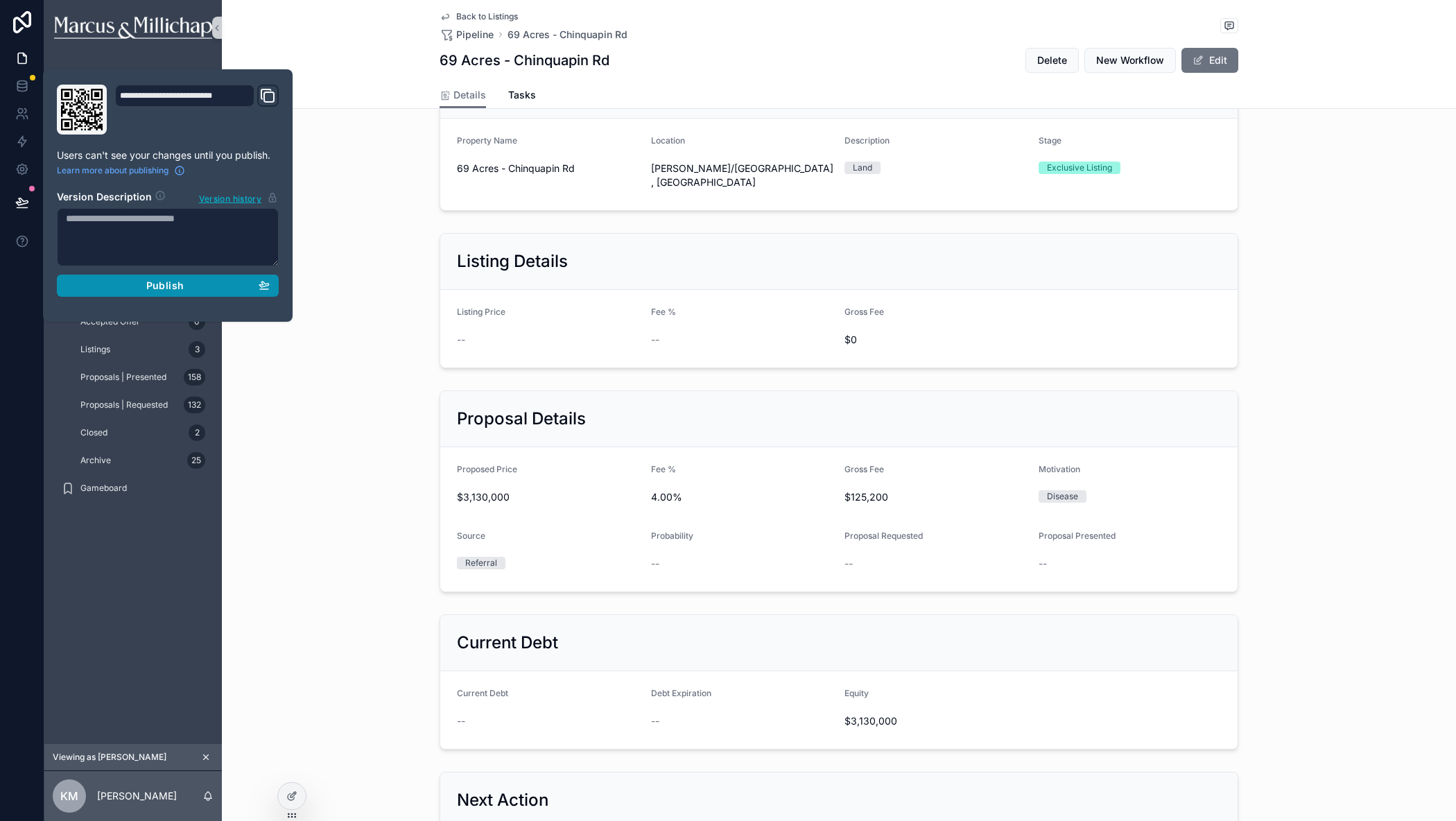
click at [136, 281] on div "Publish" at bounding box center [167, 286] width 204 height 13
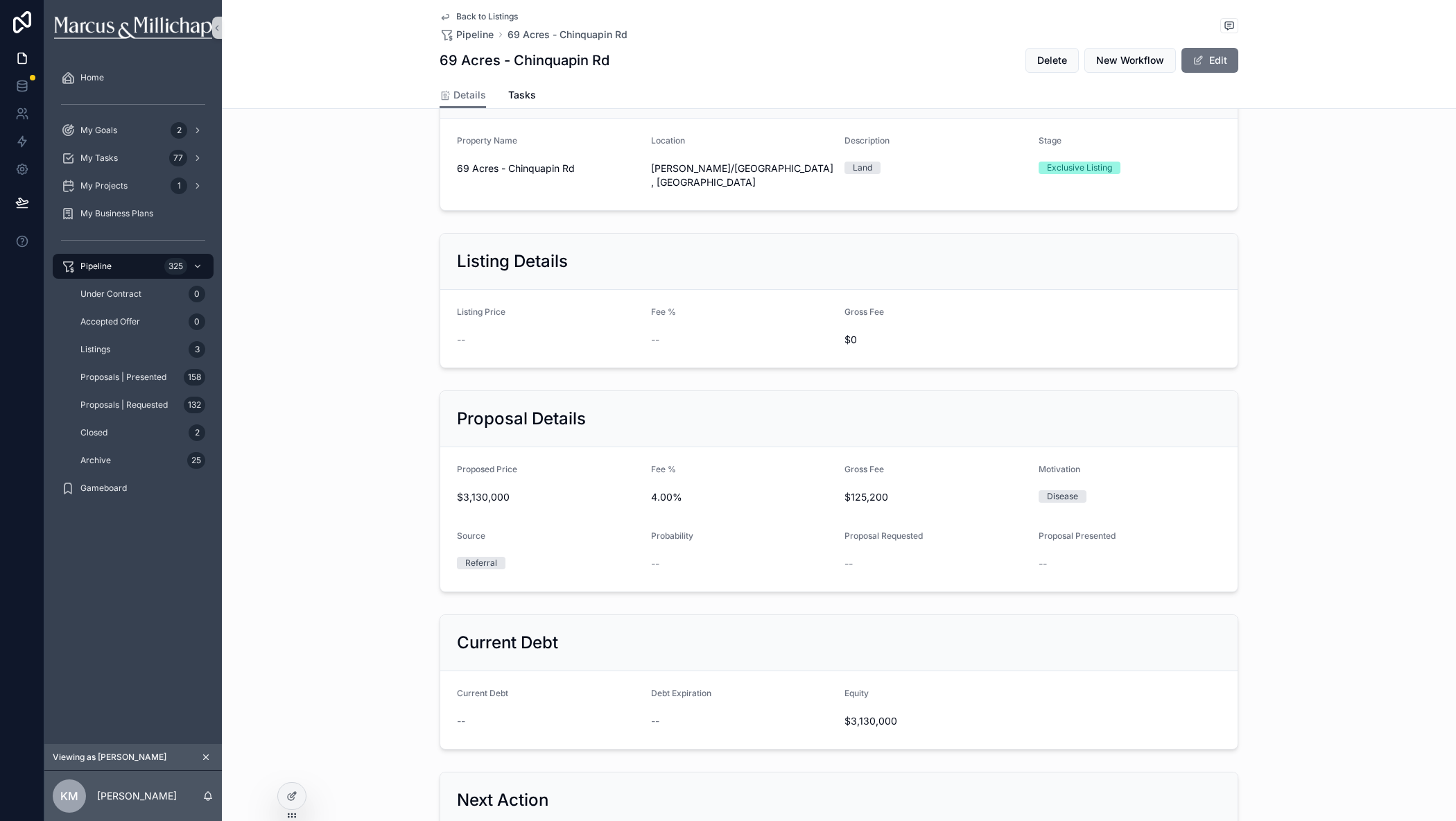
click at [394, 280] on div "Listing Details Listing Price -- Fee % -- Gross Fee $0" at bounding box center [838, 300] width 1234 height 146
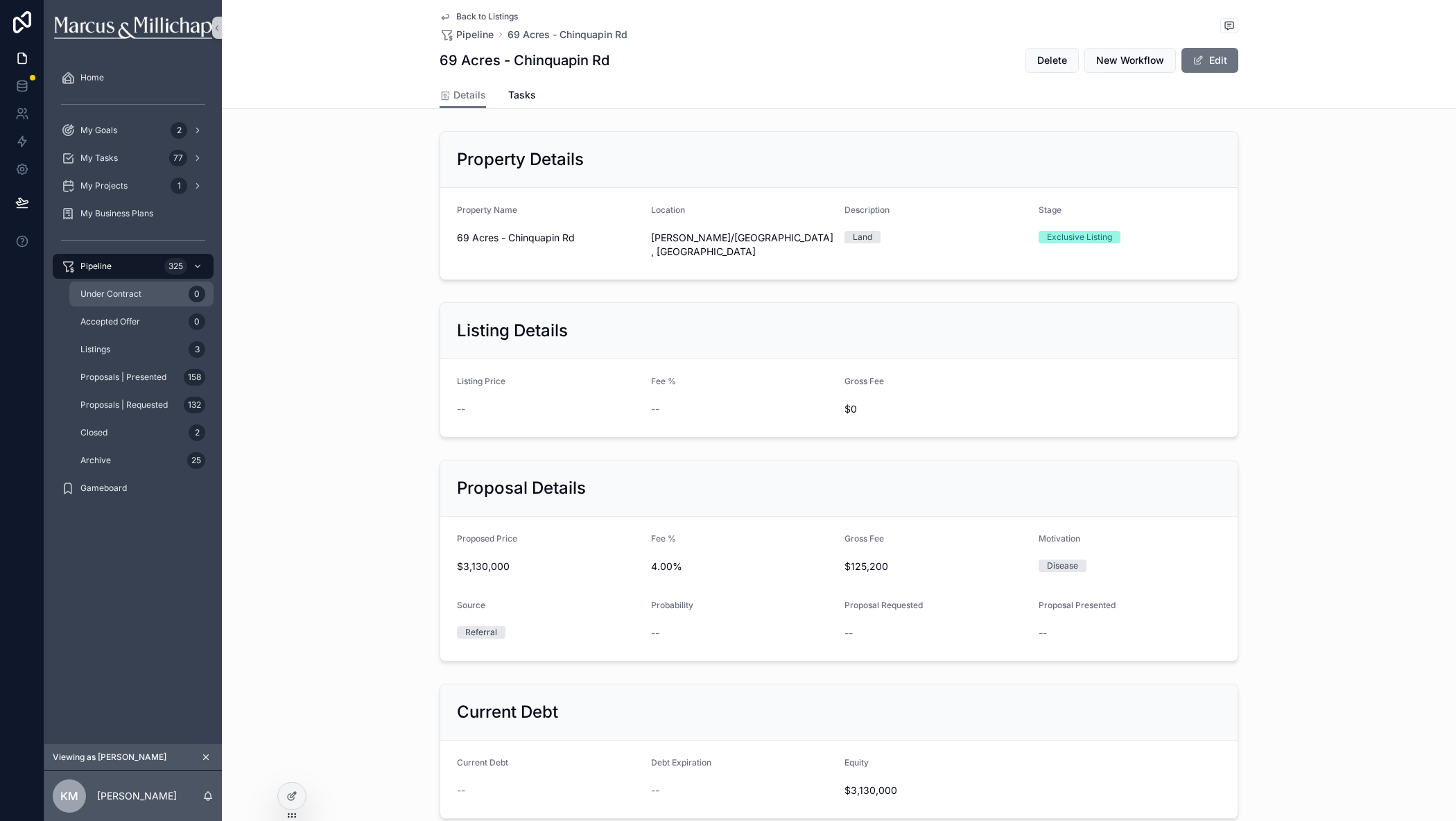
click at [114, 300] on div "Under Contract 0" at bounding box center [142, 294] width 128 height 22
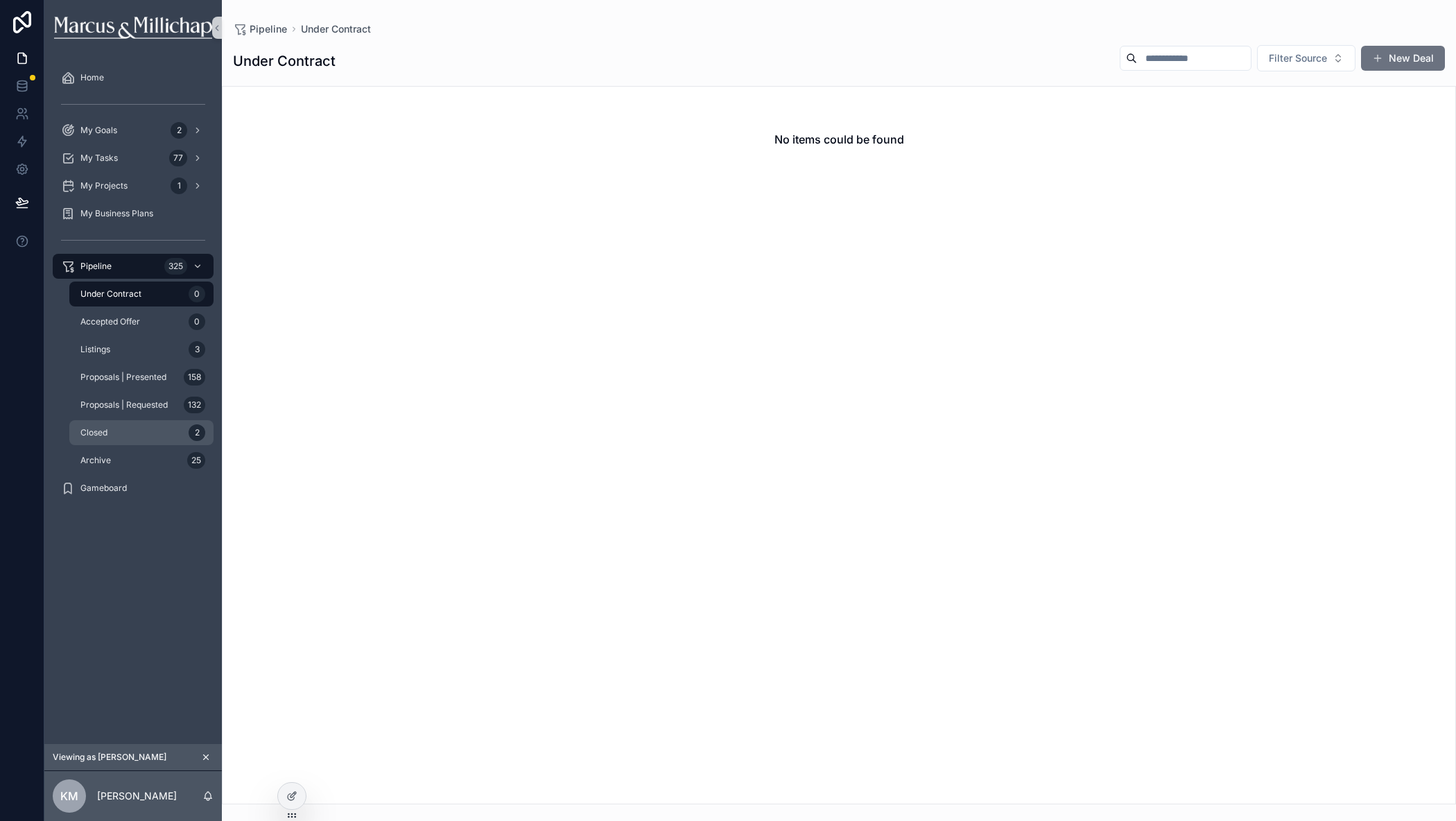
click at [96, 435] on span "Closed" at bounding box center [94, 433] width 27 height 11
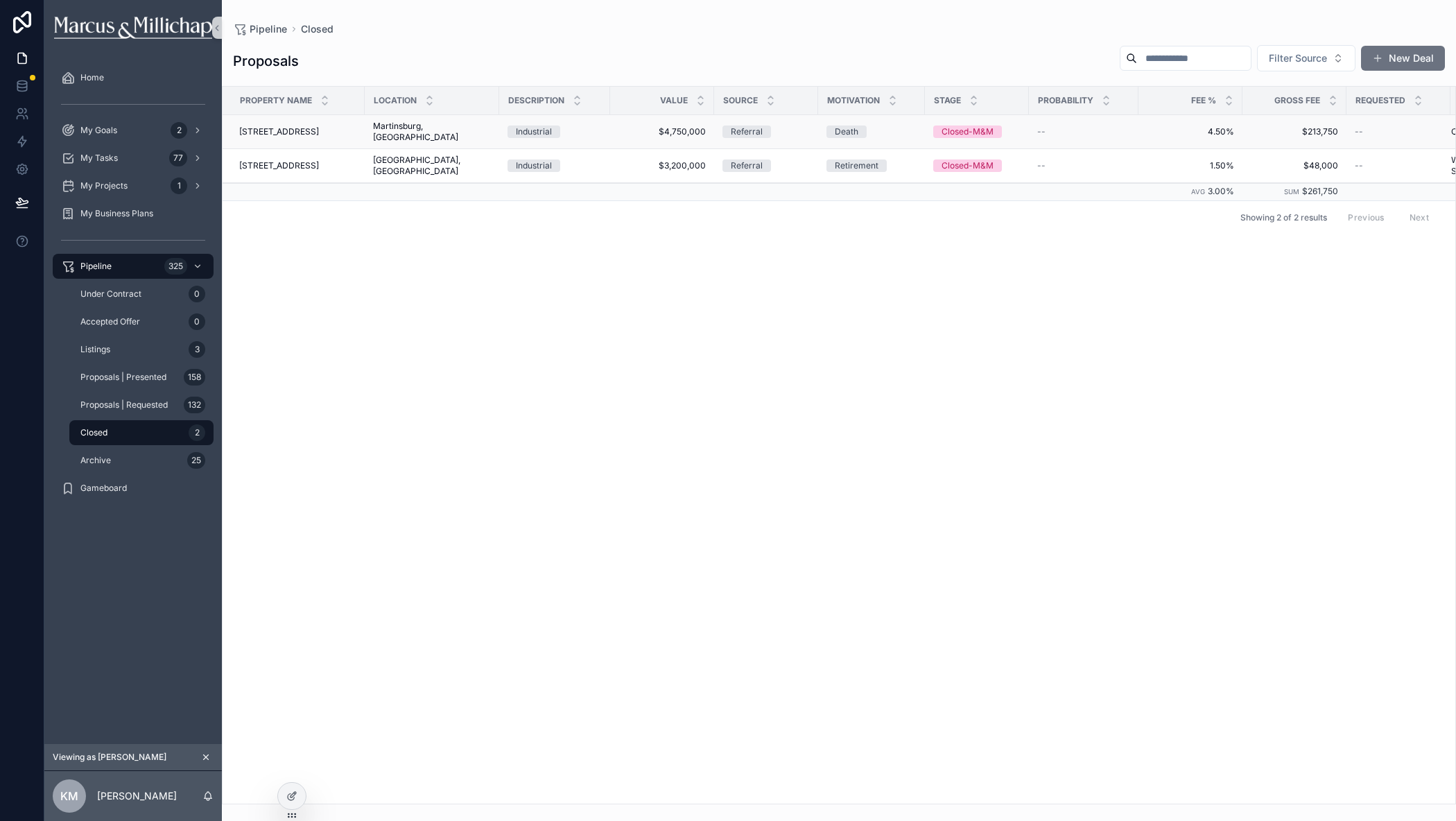
click at [309, 128] on span "5158 Williamsport Pike" at bounding box center [278, 131] width 79 height 11
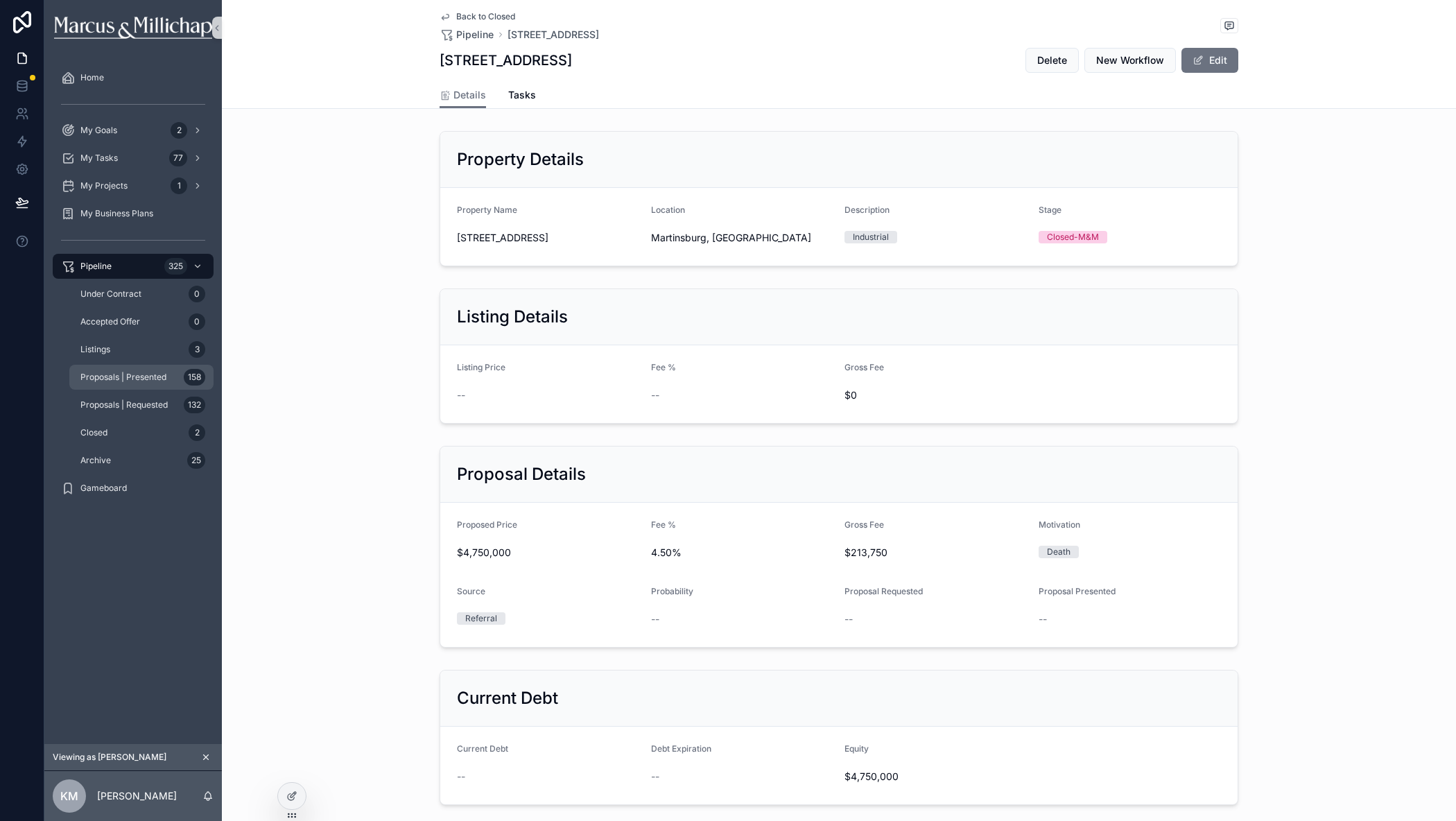
click at [97, 375] on span "Proposals | Presented" at bounding box center [123, 377] width 86 height 11
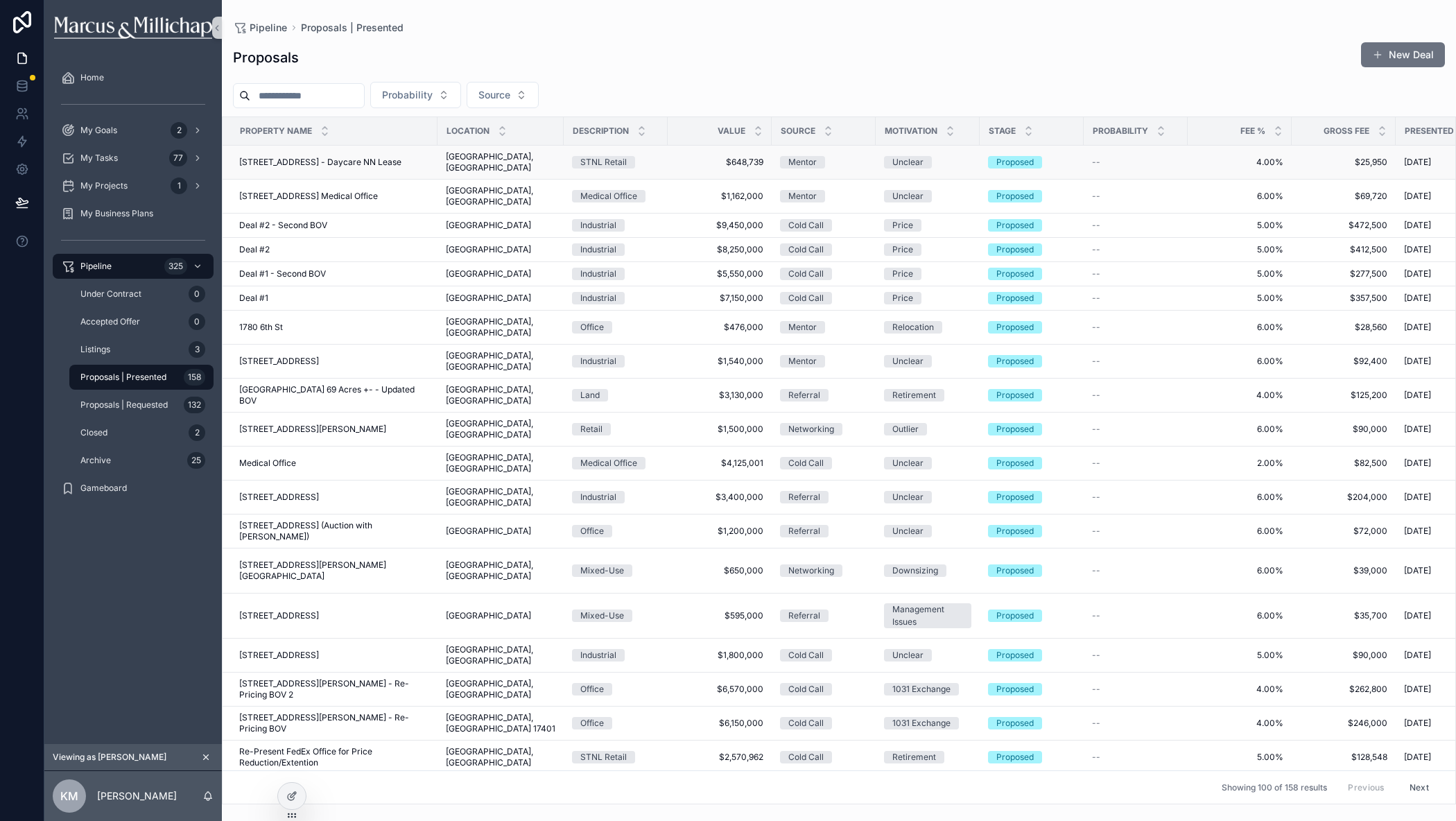
click at [270, 157] on span "[STREET_ADDRESS] - Daycare NN Lease" at bounding box center [320, 162] width 162 height 11
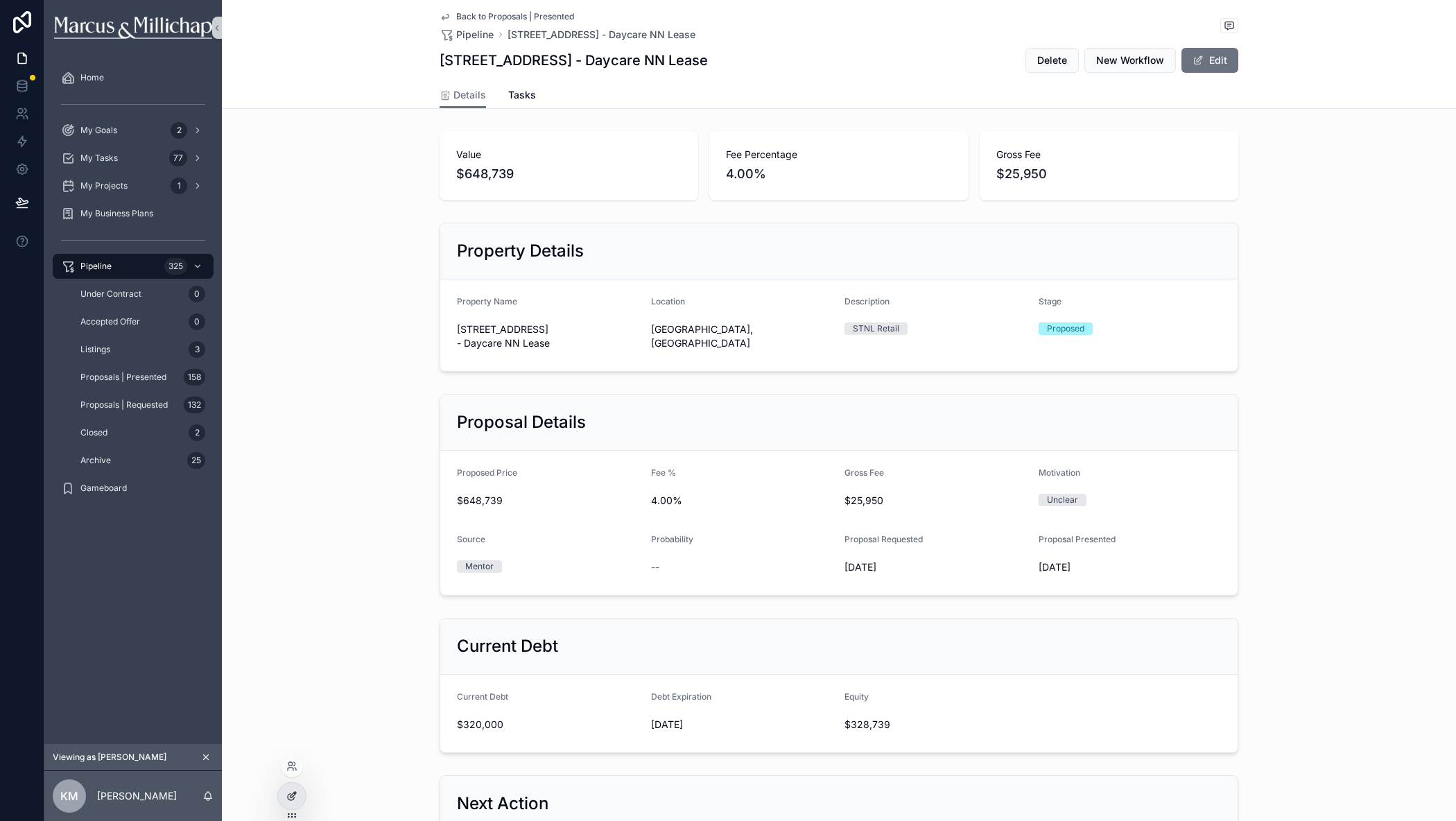
click at [284, 793] on div at bounding box center [292, 796] width 28 height 26
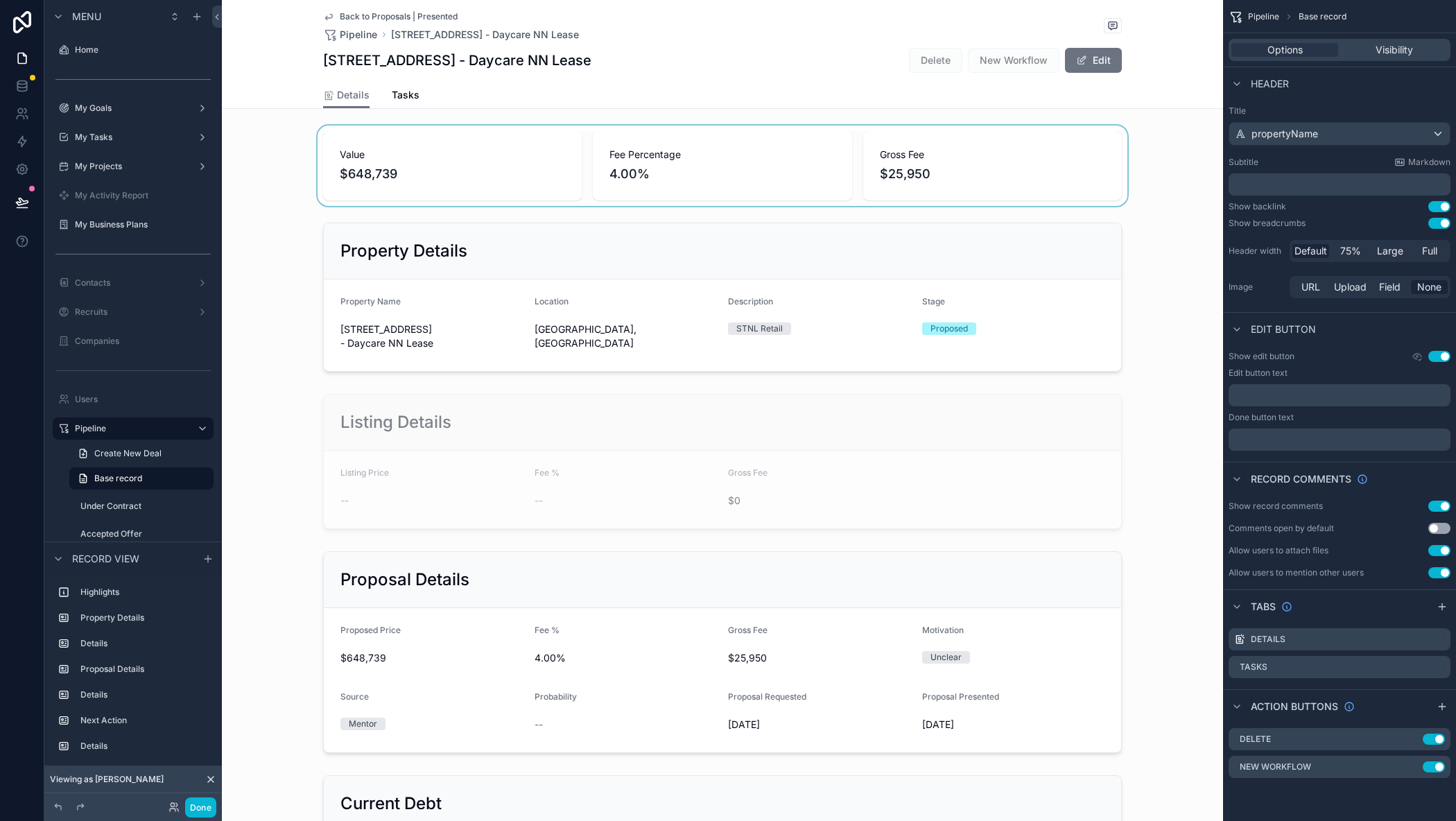
drag, startPoint x: 458, startPoint y: 143, endPoint x: 440, endPoint y: 145, distance: 18.1
click at [440, 145] on div "scrollable content" at bounding box center [722, 166] width 1001 height 80
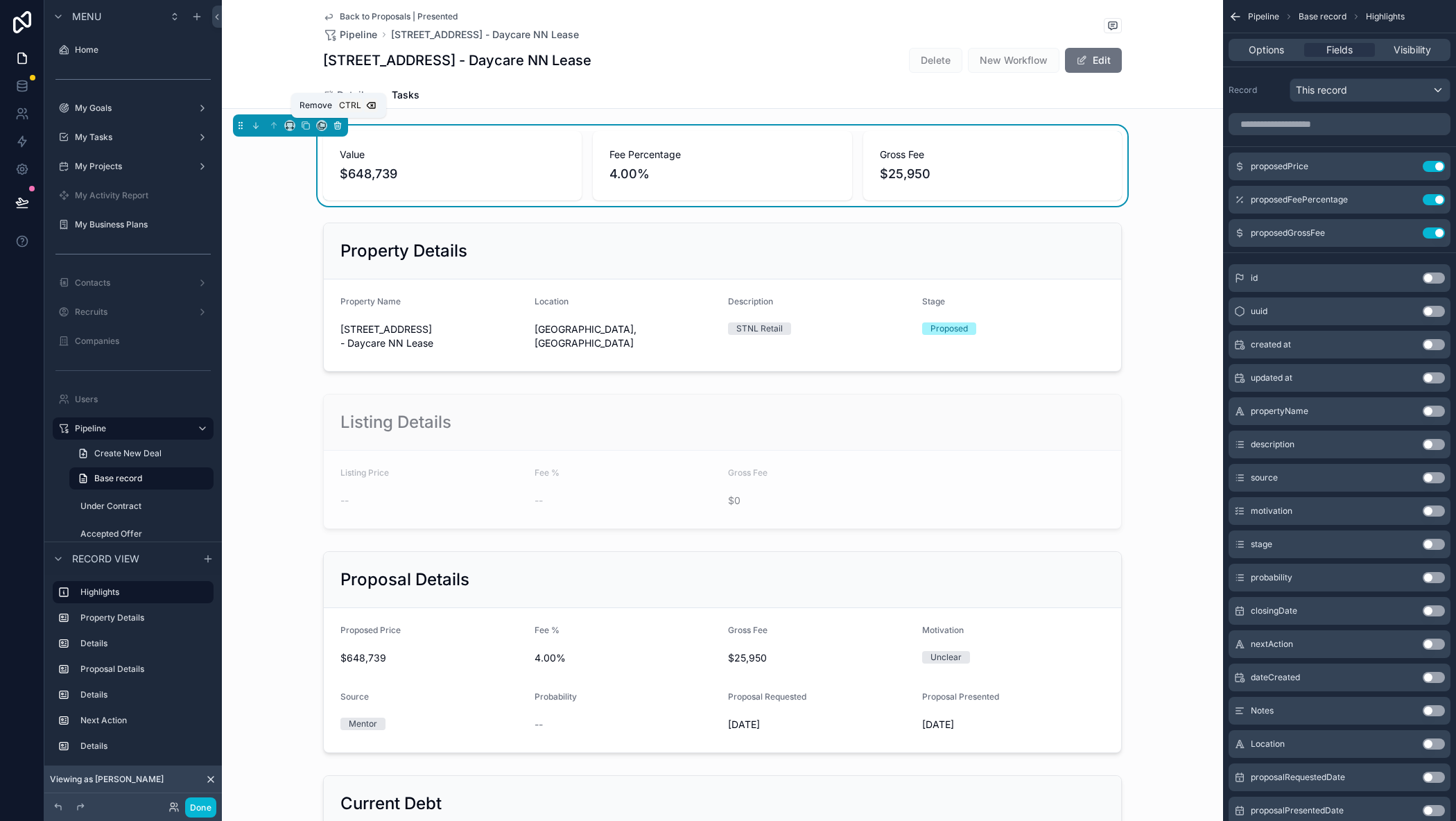
click at [339, 128] on icon "scrollable content" at bounding box center [337, 125] width 9 height 9
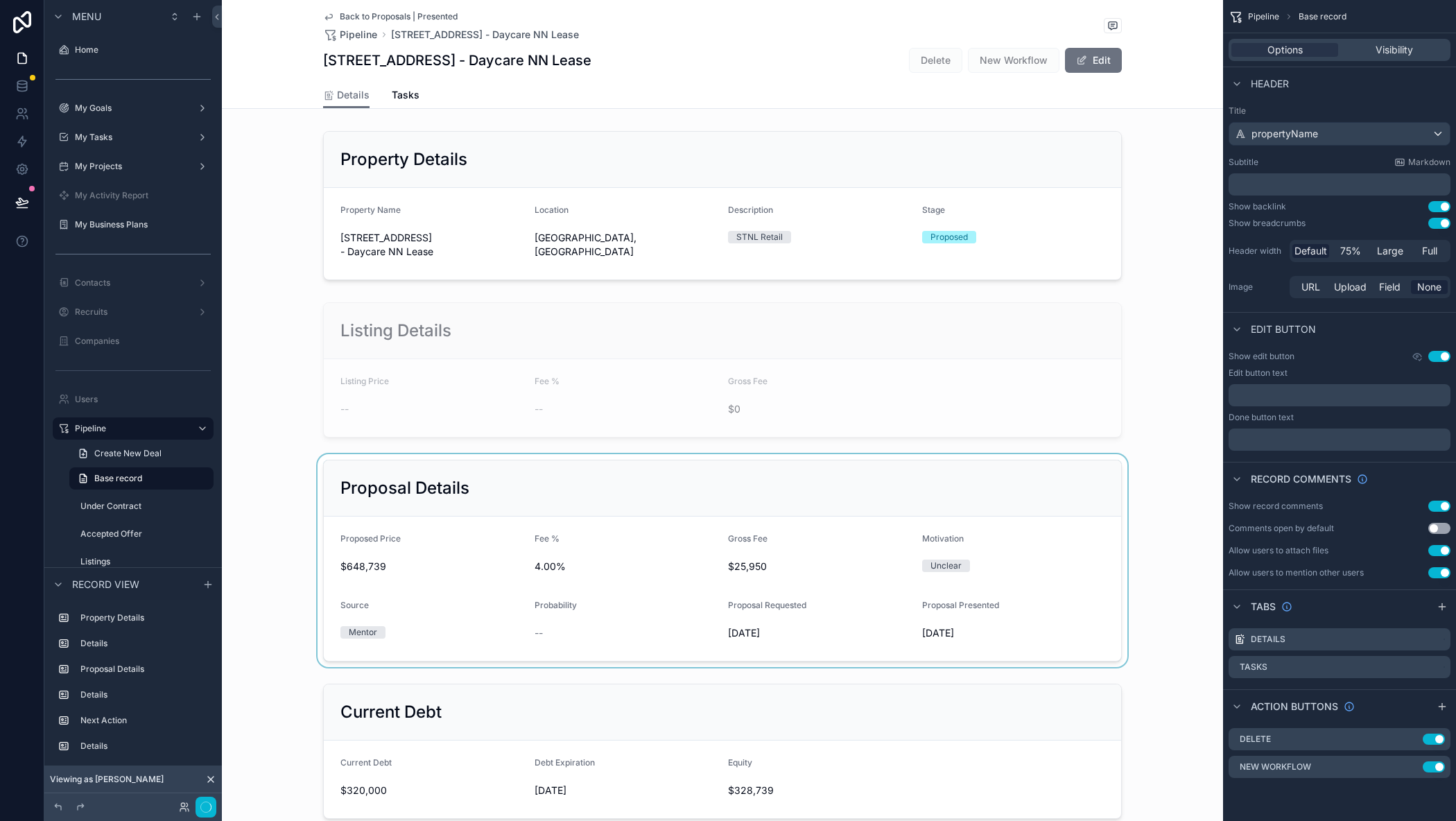
scroll to position [69, 0]
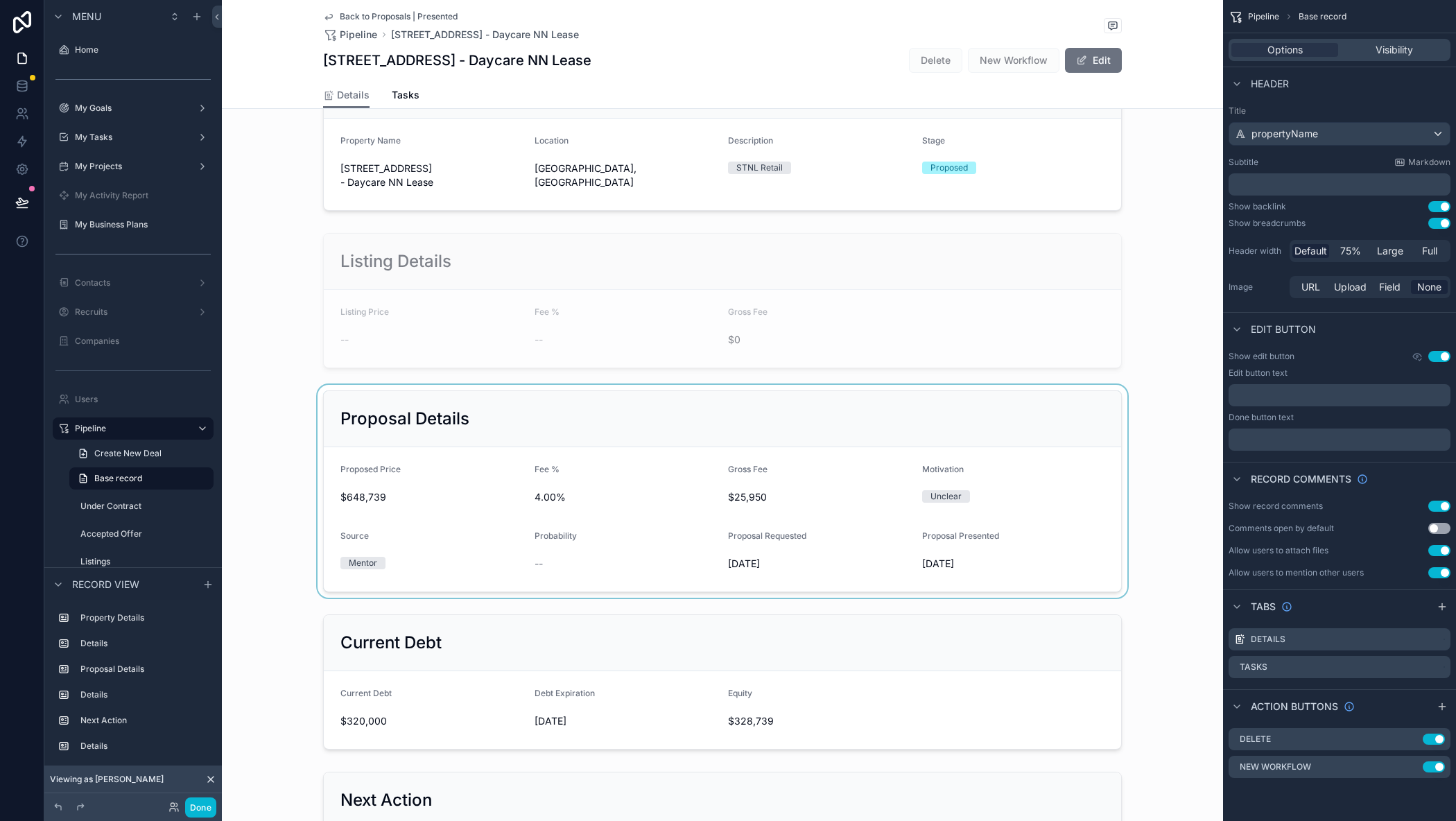
click at [483, 487] on div "scrollable content" at bounding box center [722, 491] width 1001 height 213
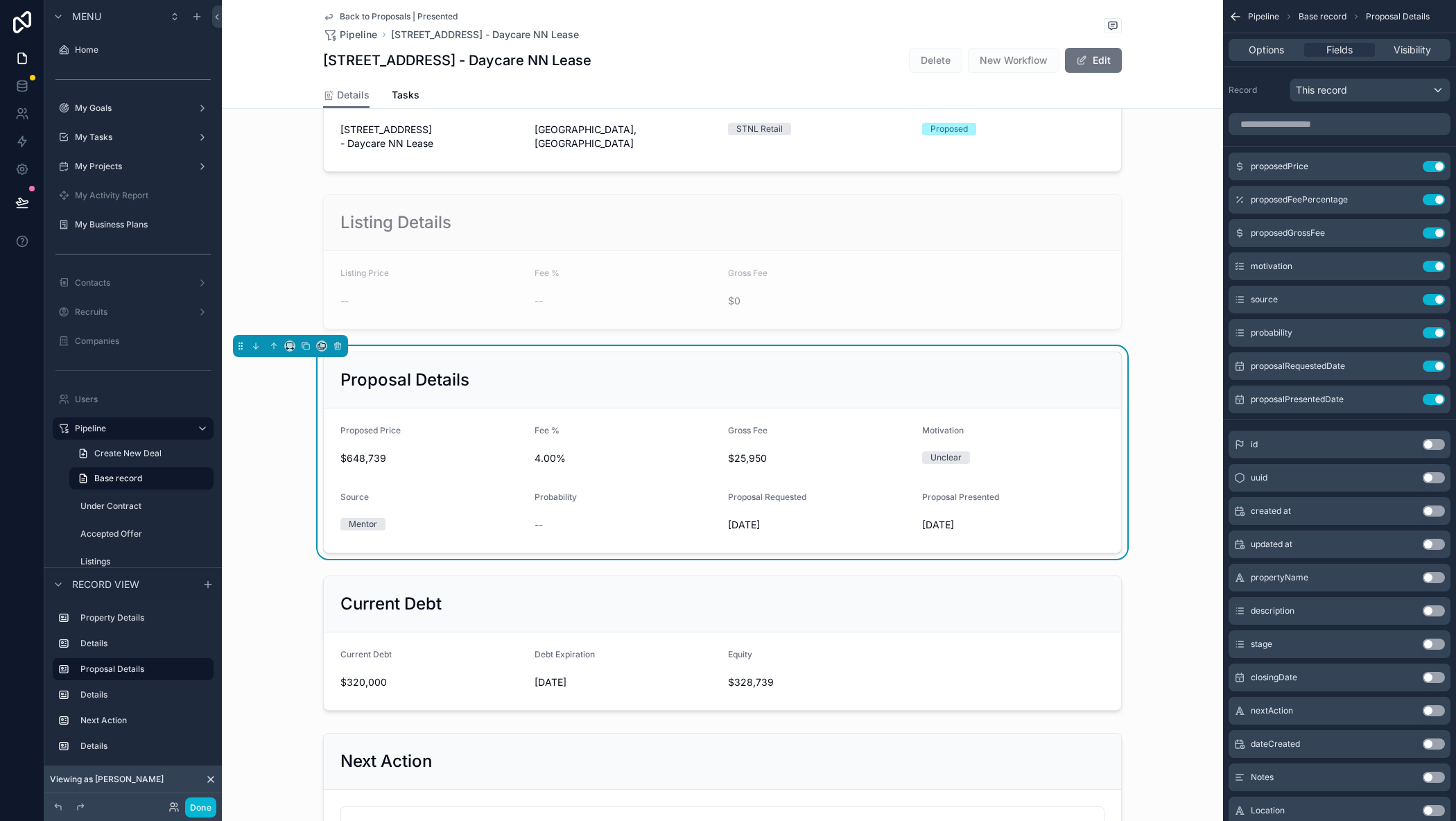
scroll to position [139, 0]
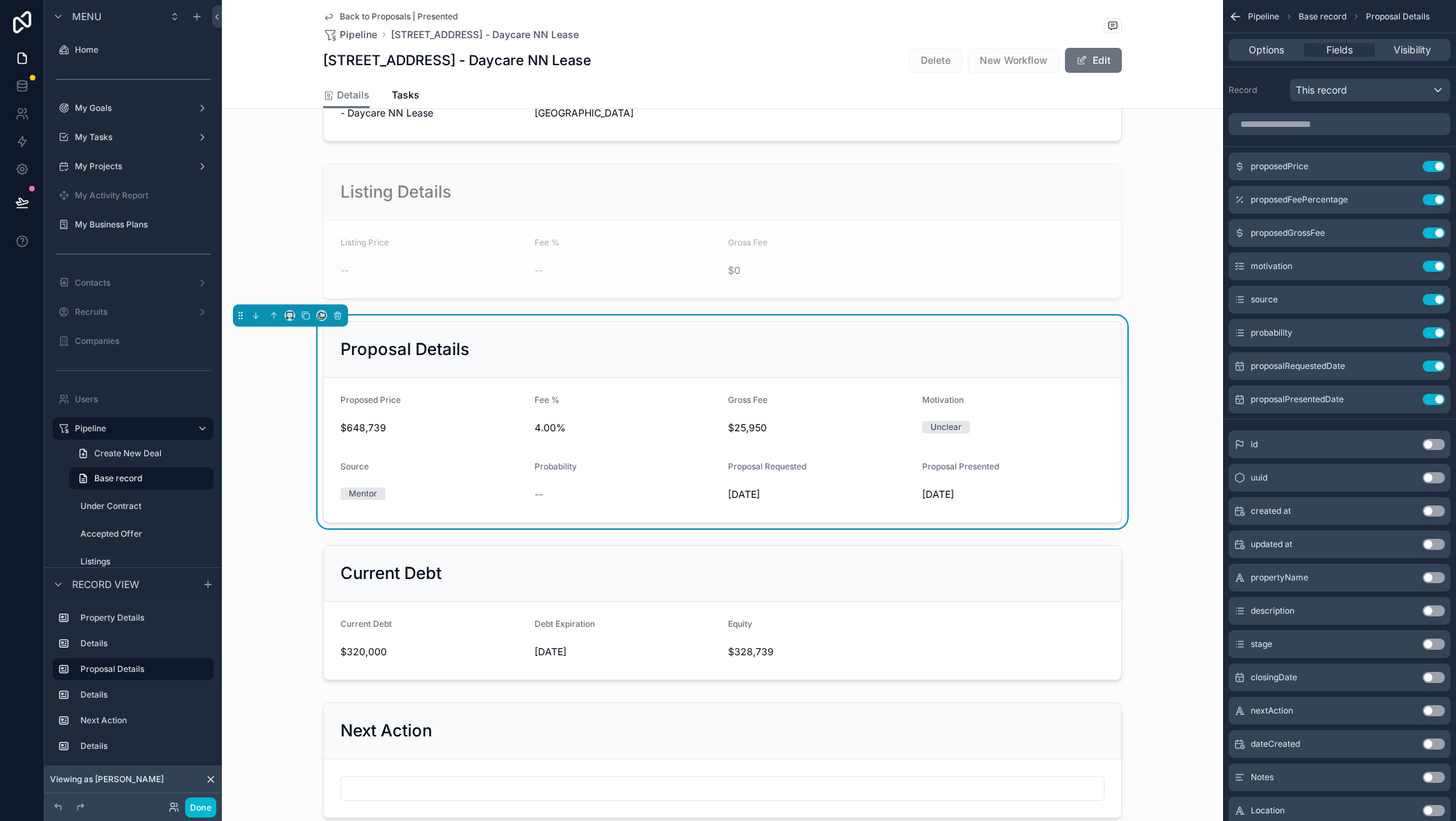
click at [1155, 294] on div "**********" at bounding box center [722, 483] width 1001 height 992
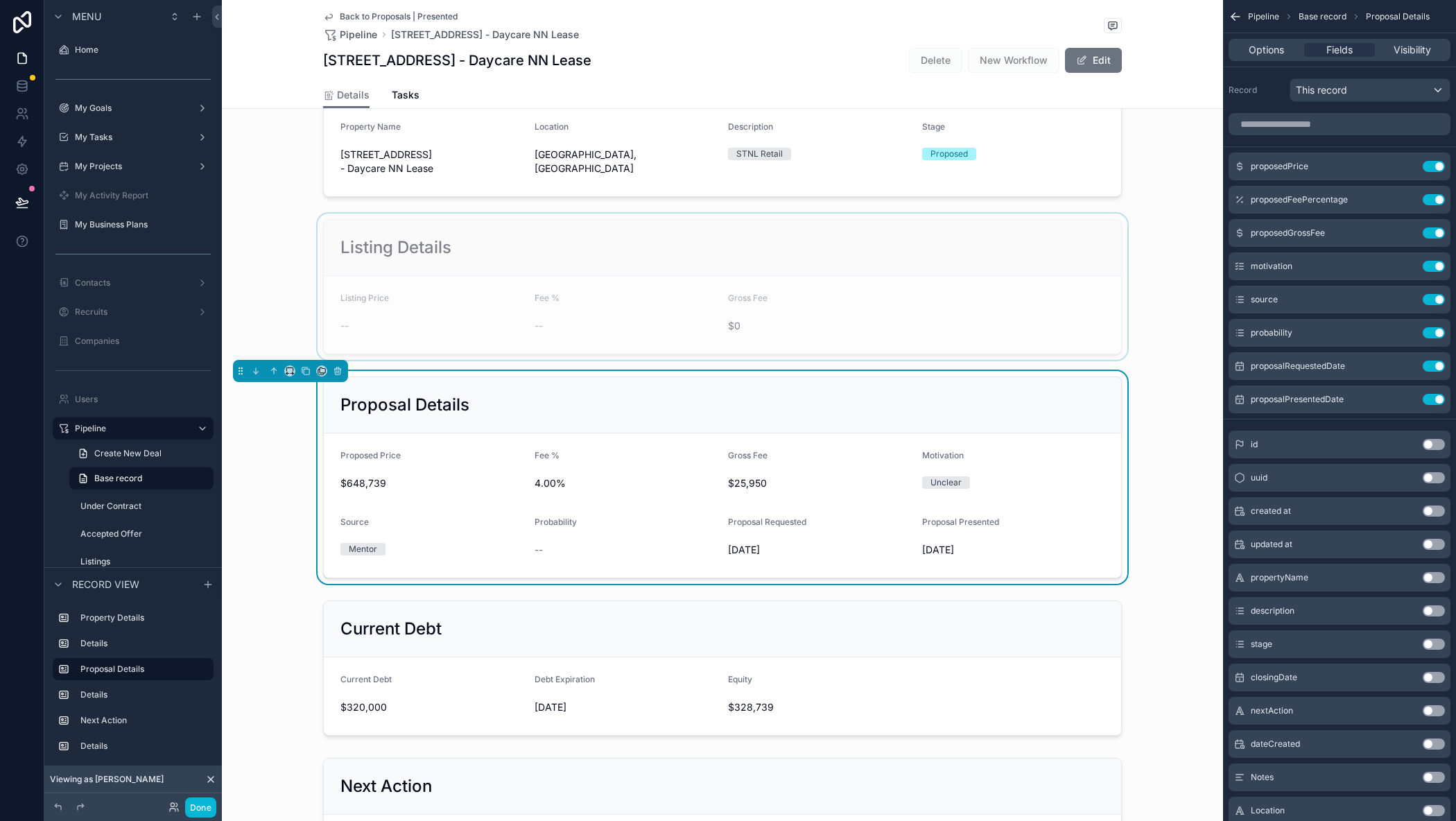
scroll to position [0, 0]
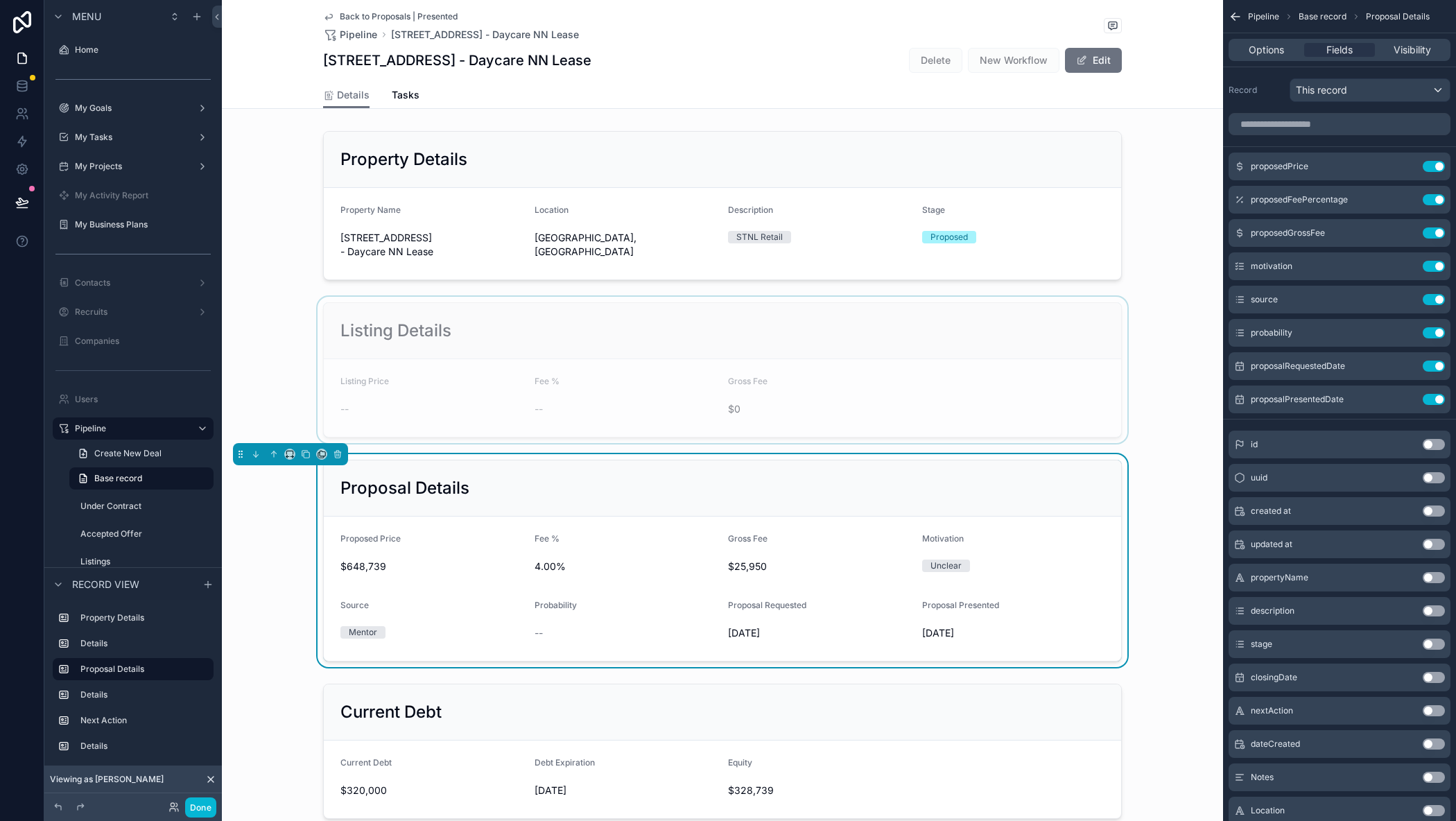
click at [258, 195] on div "scrollable content" at bounding box center [722, 206] width 1001 height 160
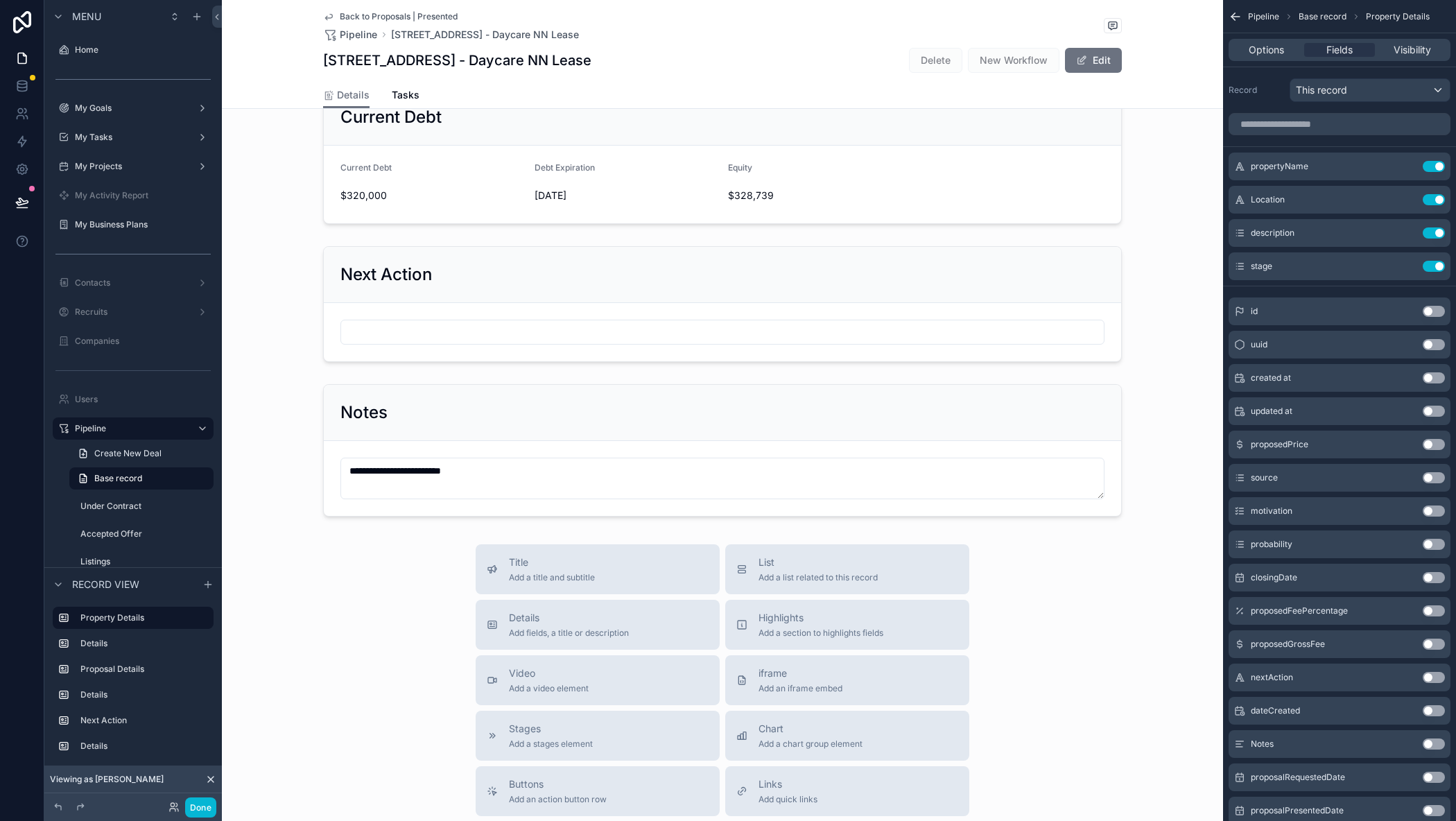
scroll to position [624, 0]
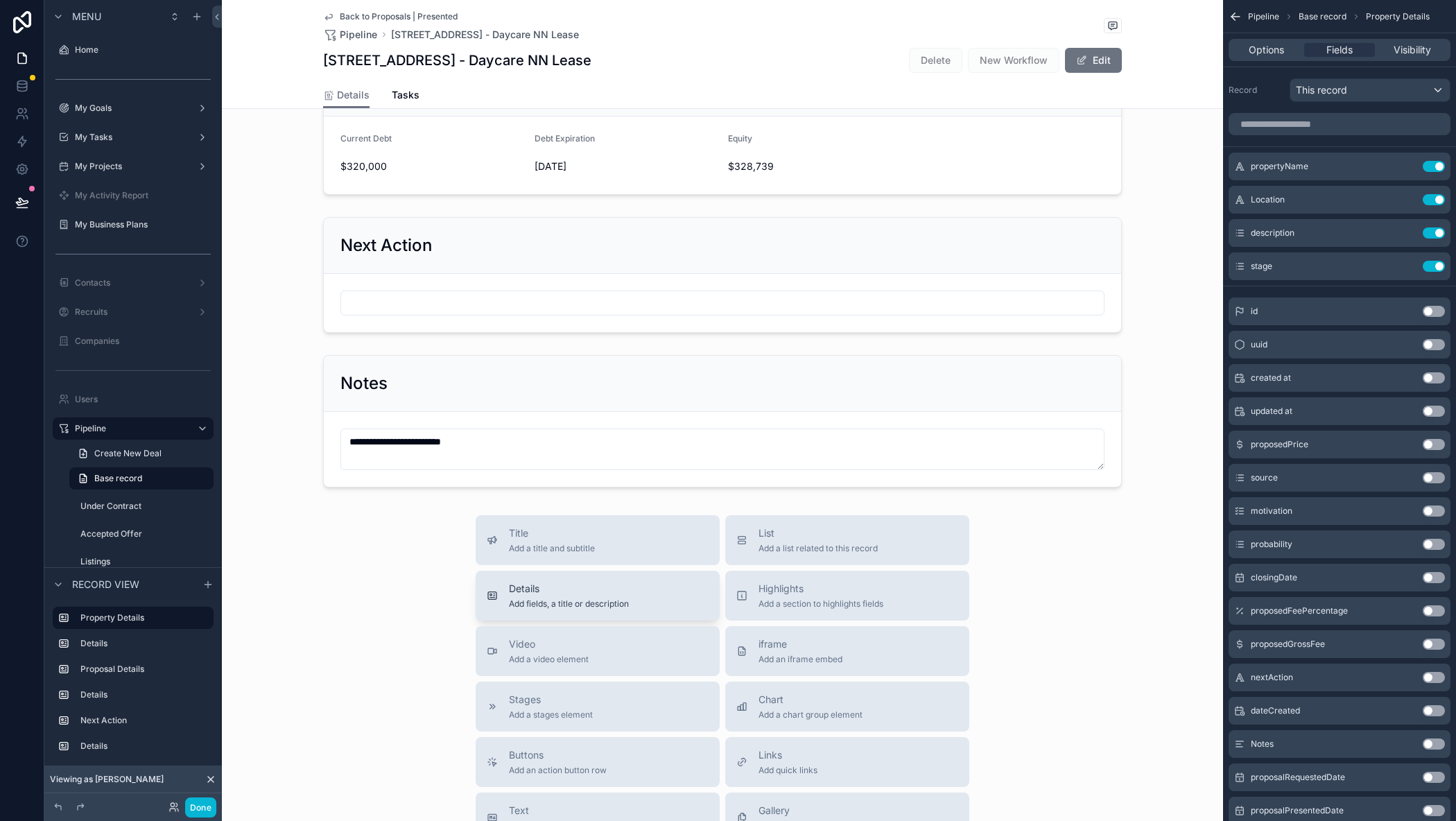
click at [554, 598] on span "Add fields, a title or description" at bounding box center [569, 603] width 120 height 11
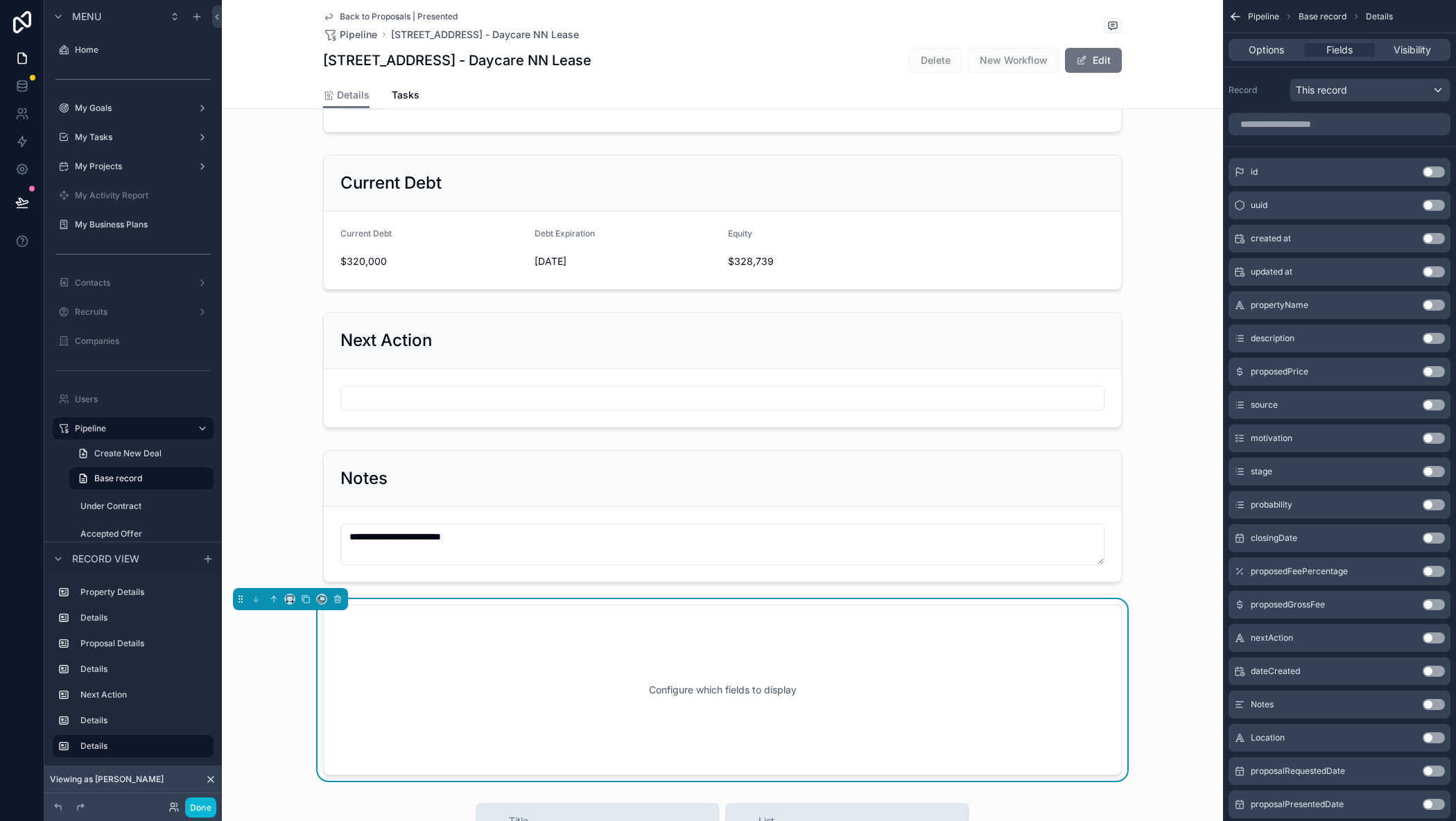
scroll to position [555, 0]
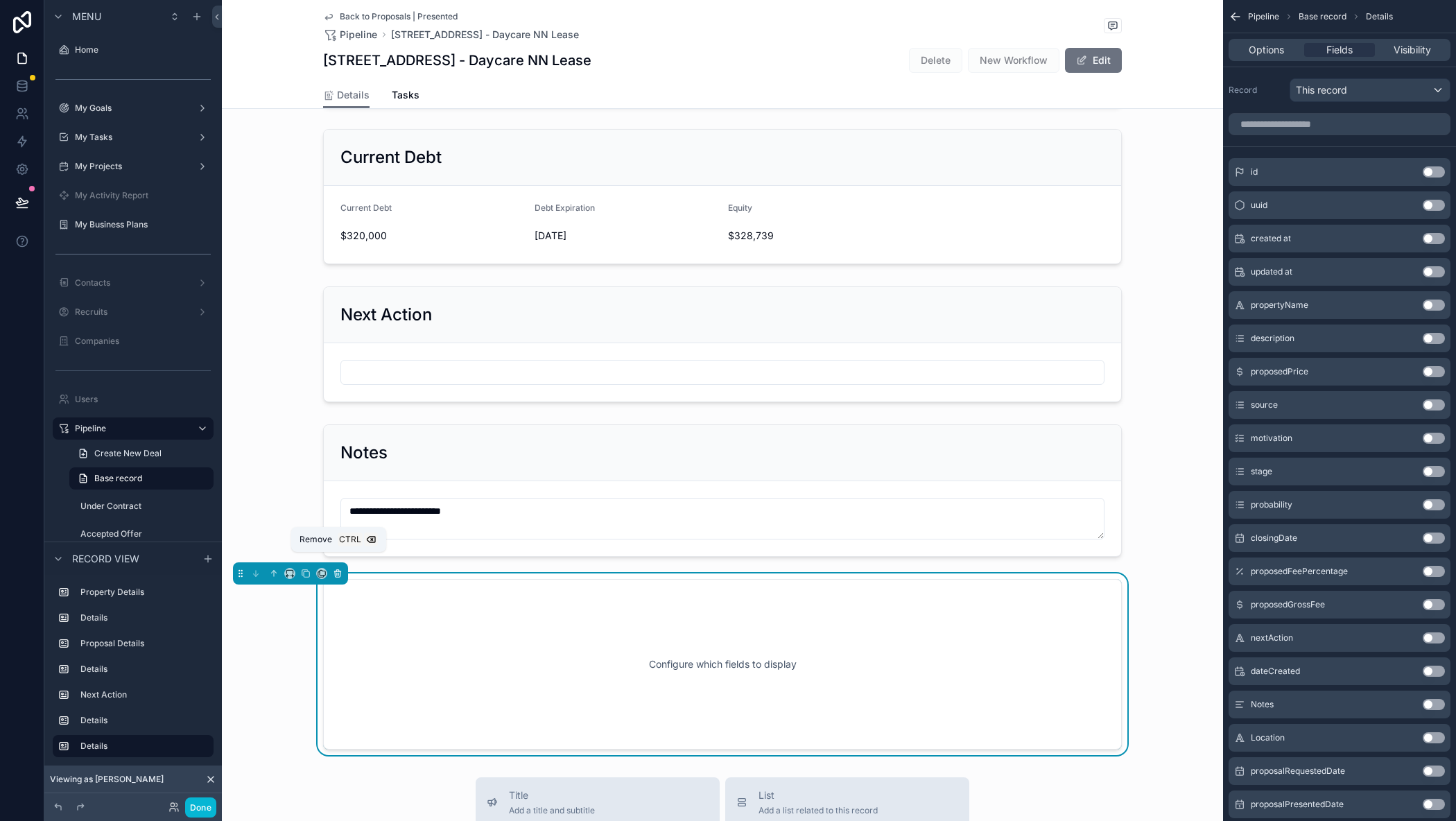
click at [340, 572] on icon "scrollable content" at bounding box center [338, 574] width 6 height 6
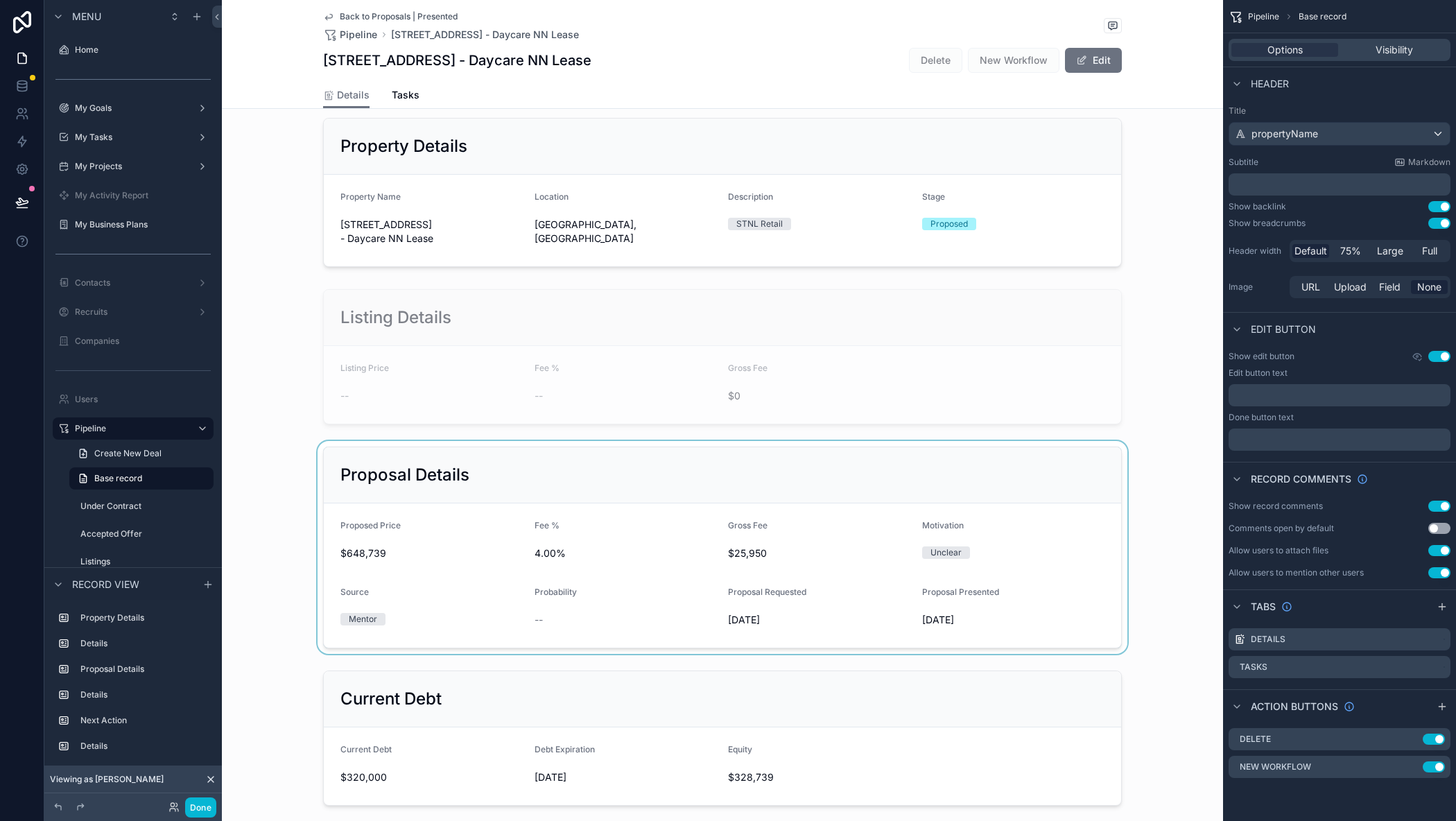
scroll to position [0, 0]
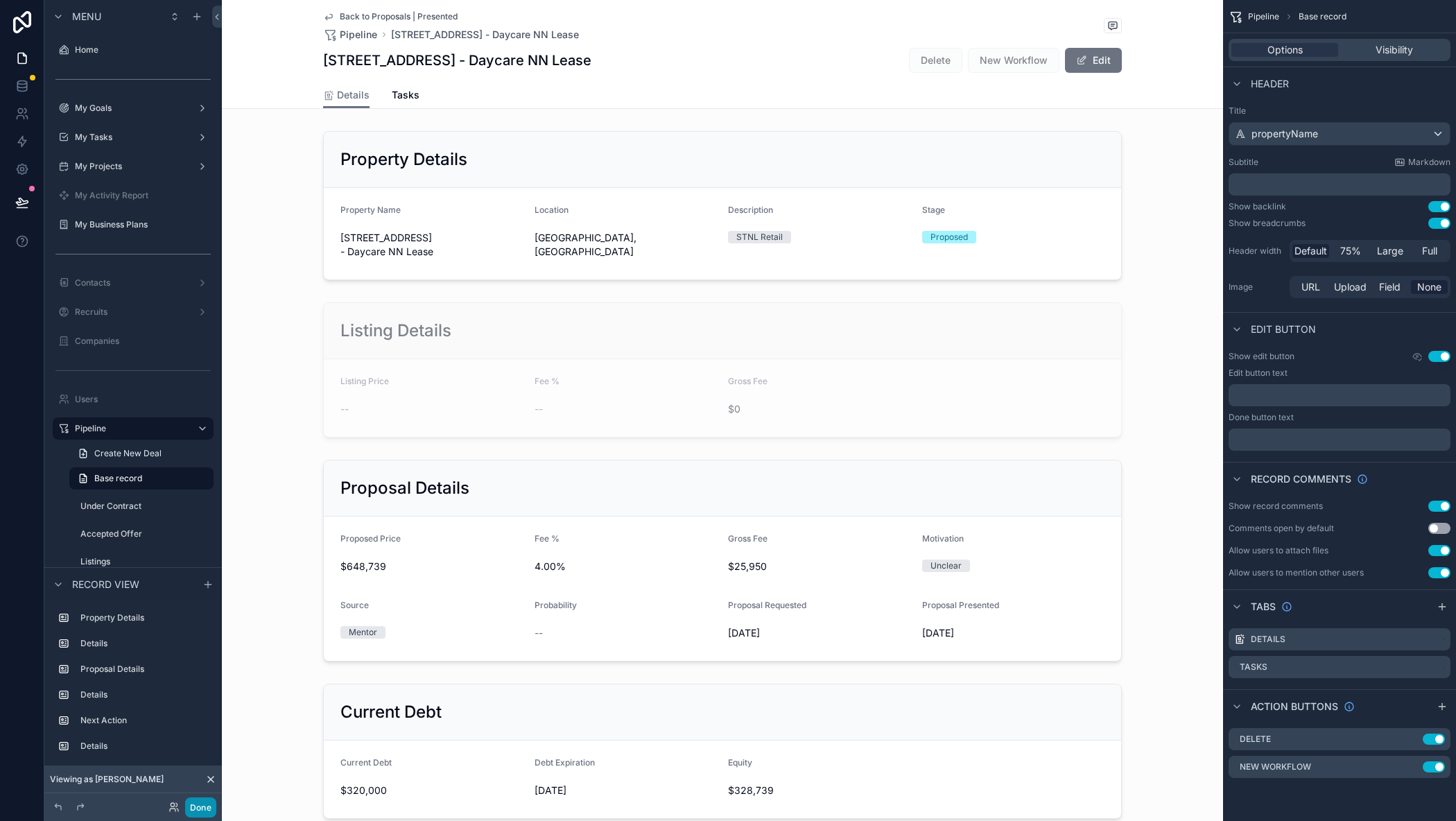
click at [190, 806] on button "Done" at bounding box center [200, 808] width 32 height 20
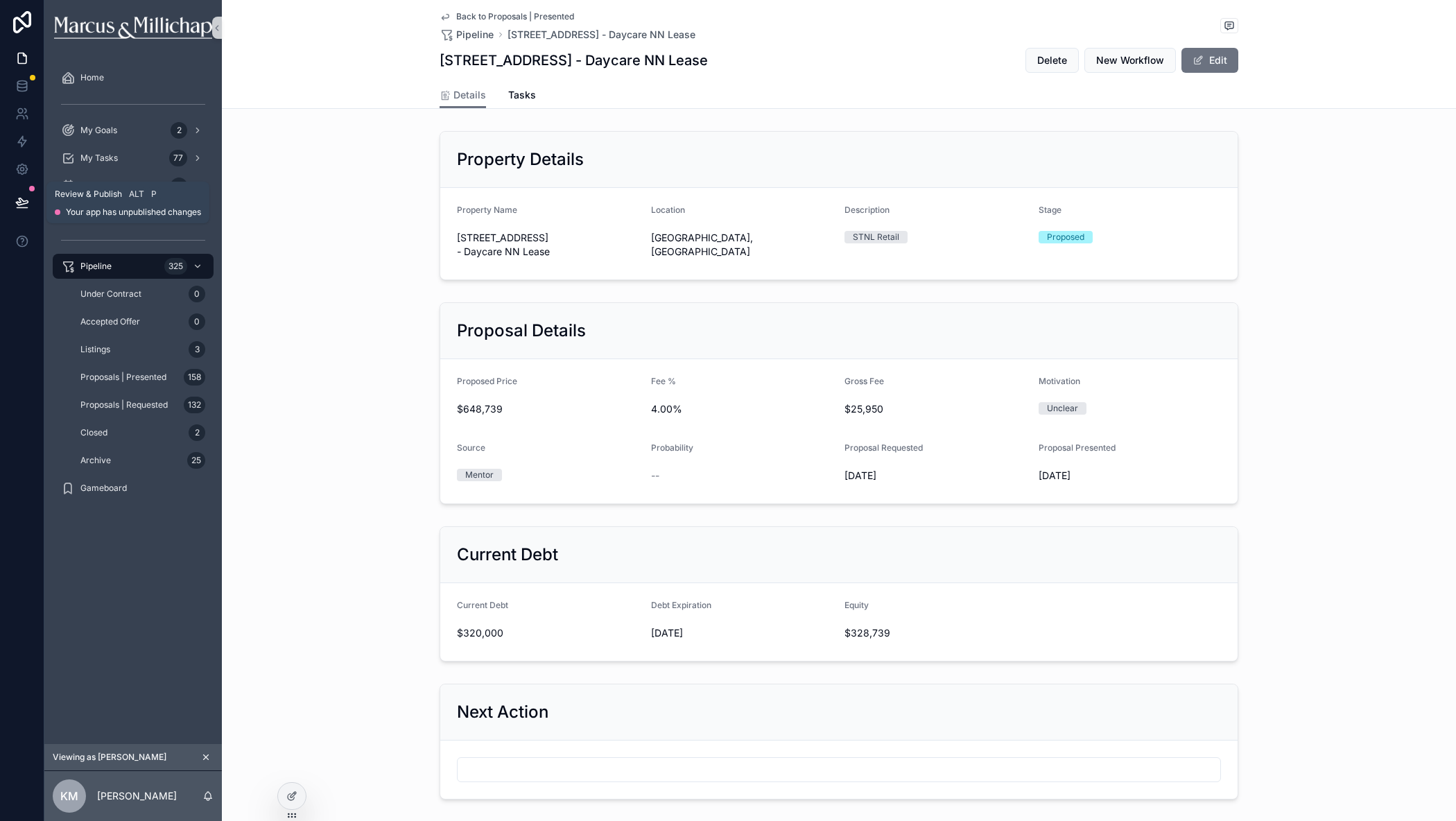
click at [24, 195] on icon at bounding box center [22, 202] width 14 height 14
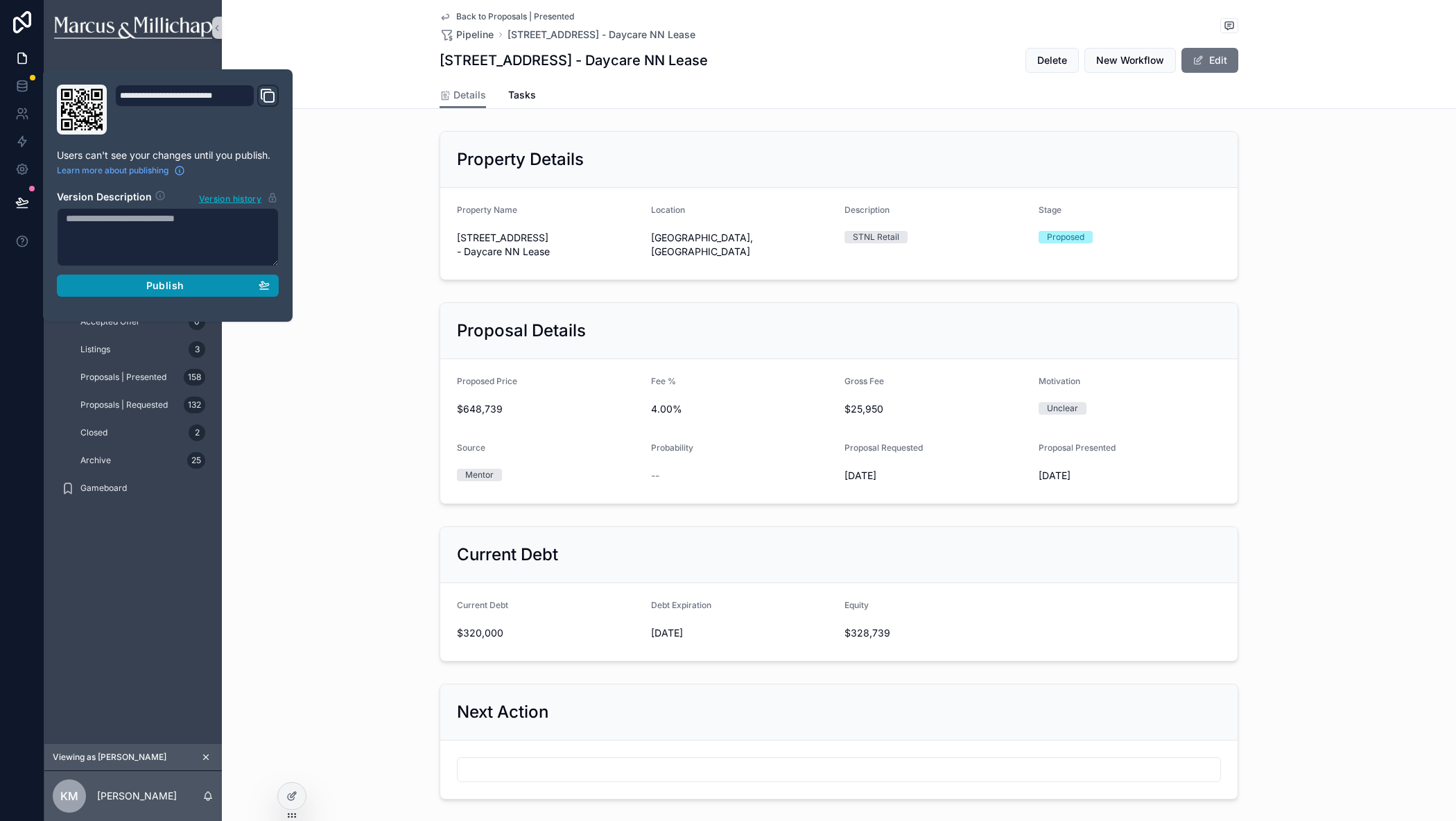
click at [121, 291] on div "Publish" at bounding box center [167, 286] width 204 height 13
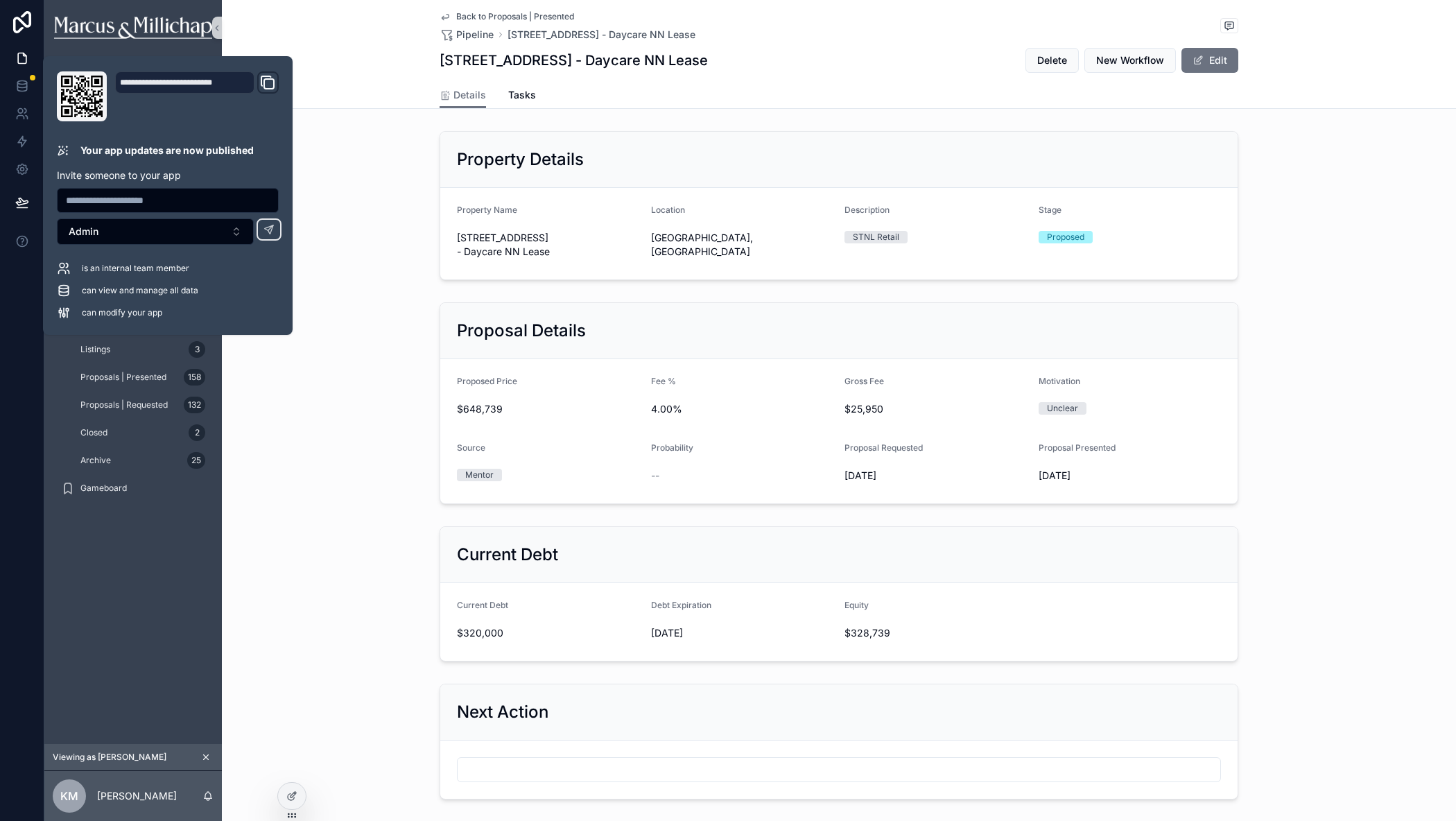
click at [256, 576] on div "Current Debt Current Debt $320,000 Debt Expiration 9/1/2028 Equity $328,739" at bounding box center [838, 593] width 1234 height 146
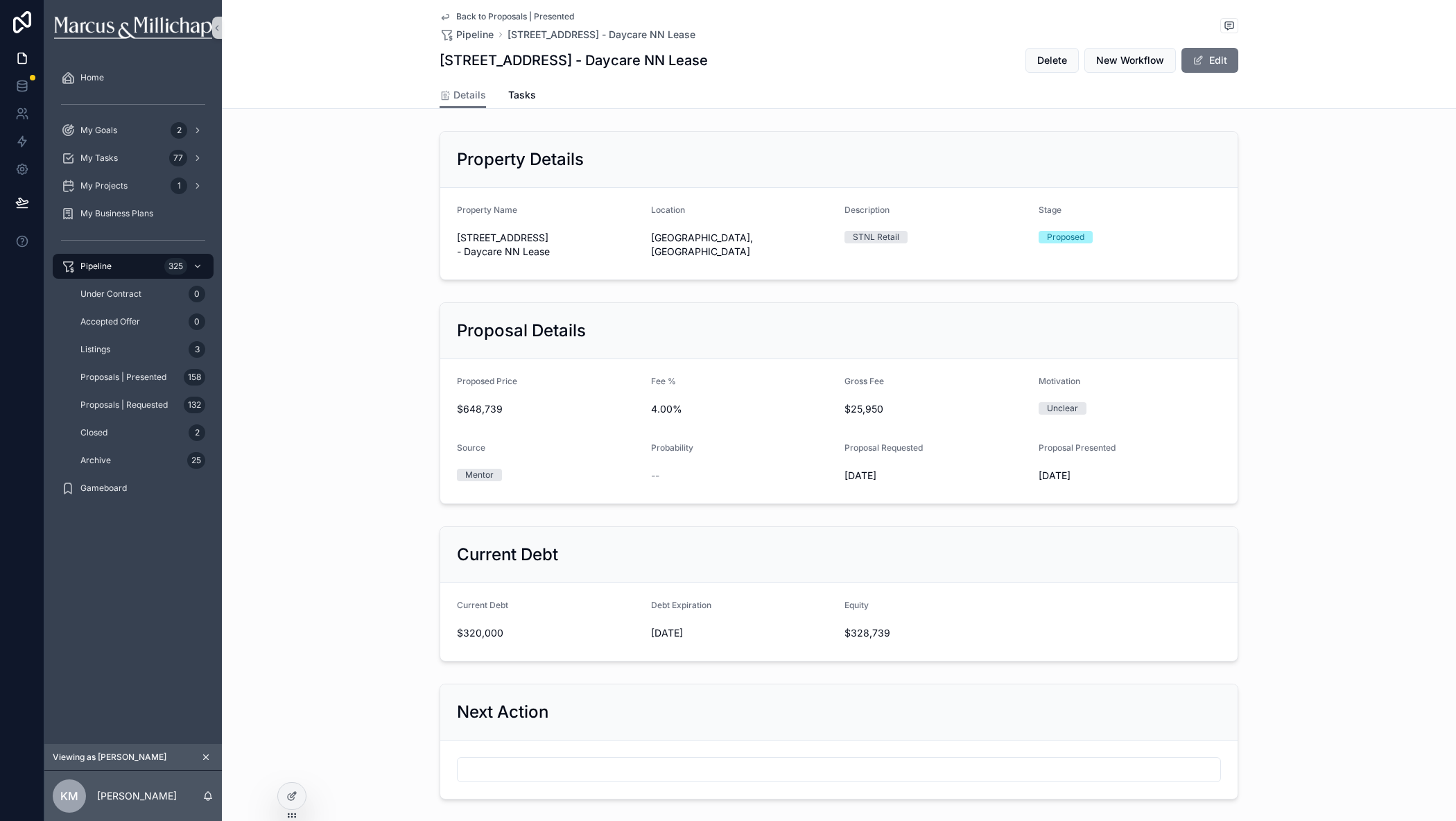
click at [113, 643] on div "Home My Goals 2 My Tasks 77 My Projects 1 My Business Plans Pipeline 325 Under …" at bounding box center [133, 399] width 177 height 689
click at [289, 794] on icon at bounding box center [292, 795] width 11 height 11
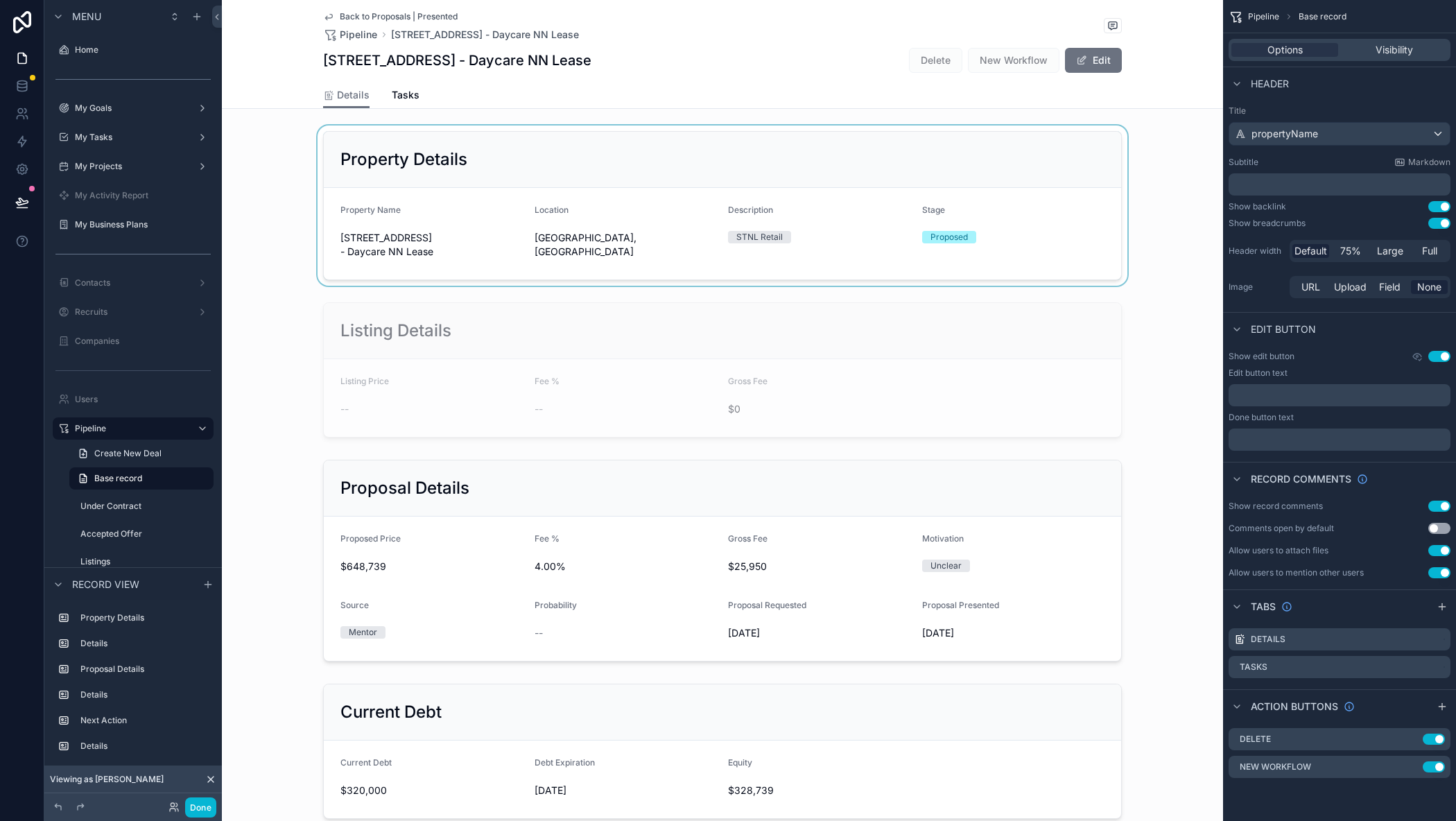
click at [769, 151] on div "scrollable content" at bounding box center [722, 206] width 1001 height 160
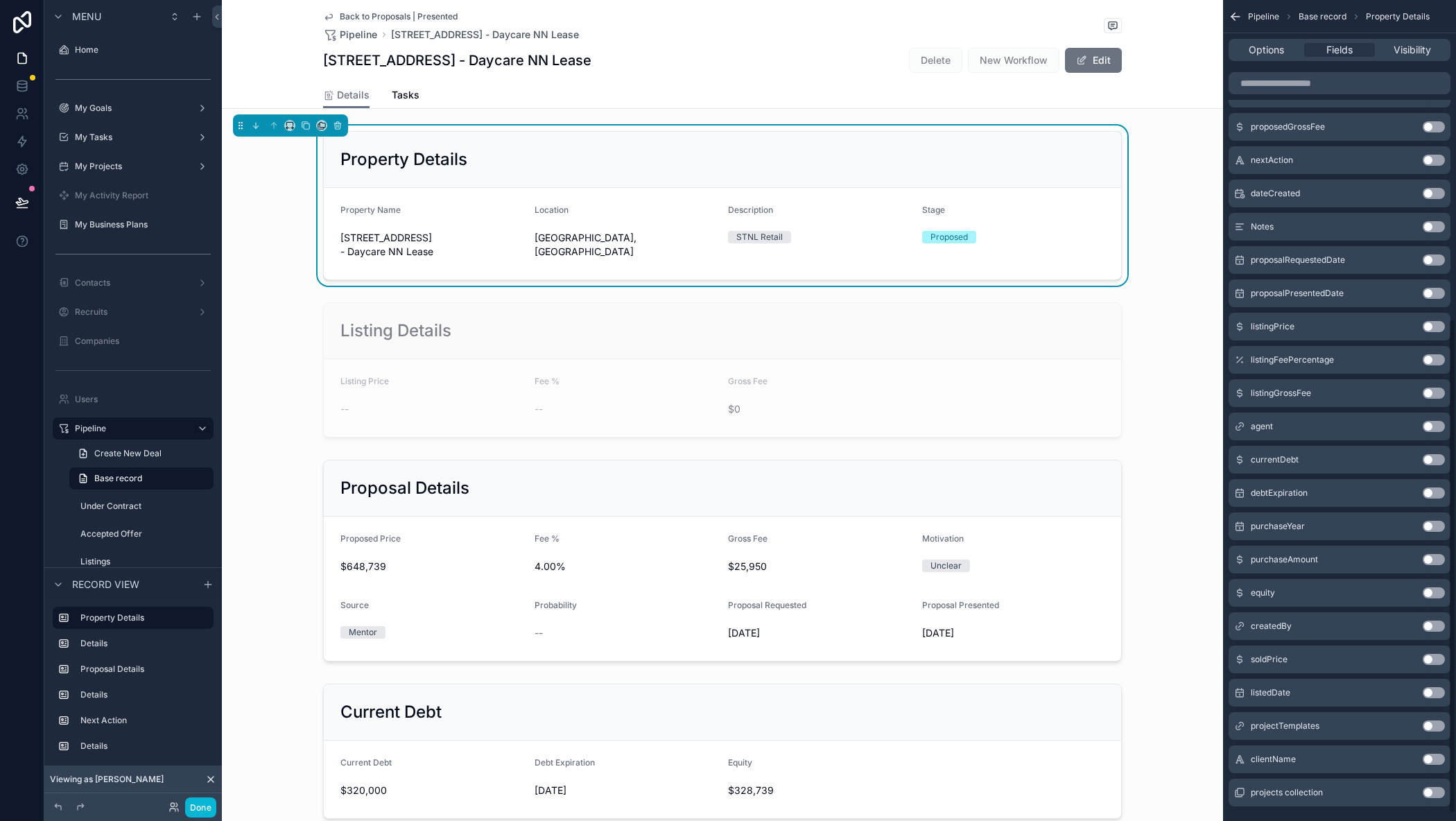
scroll to position [542, 0]
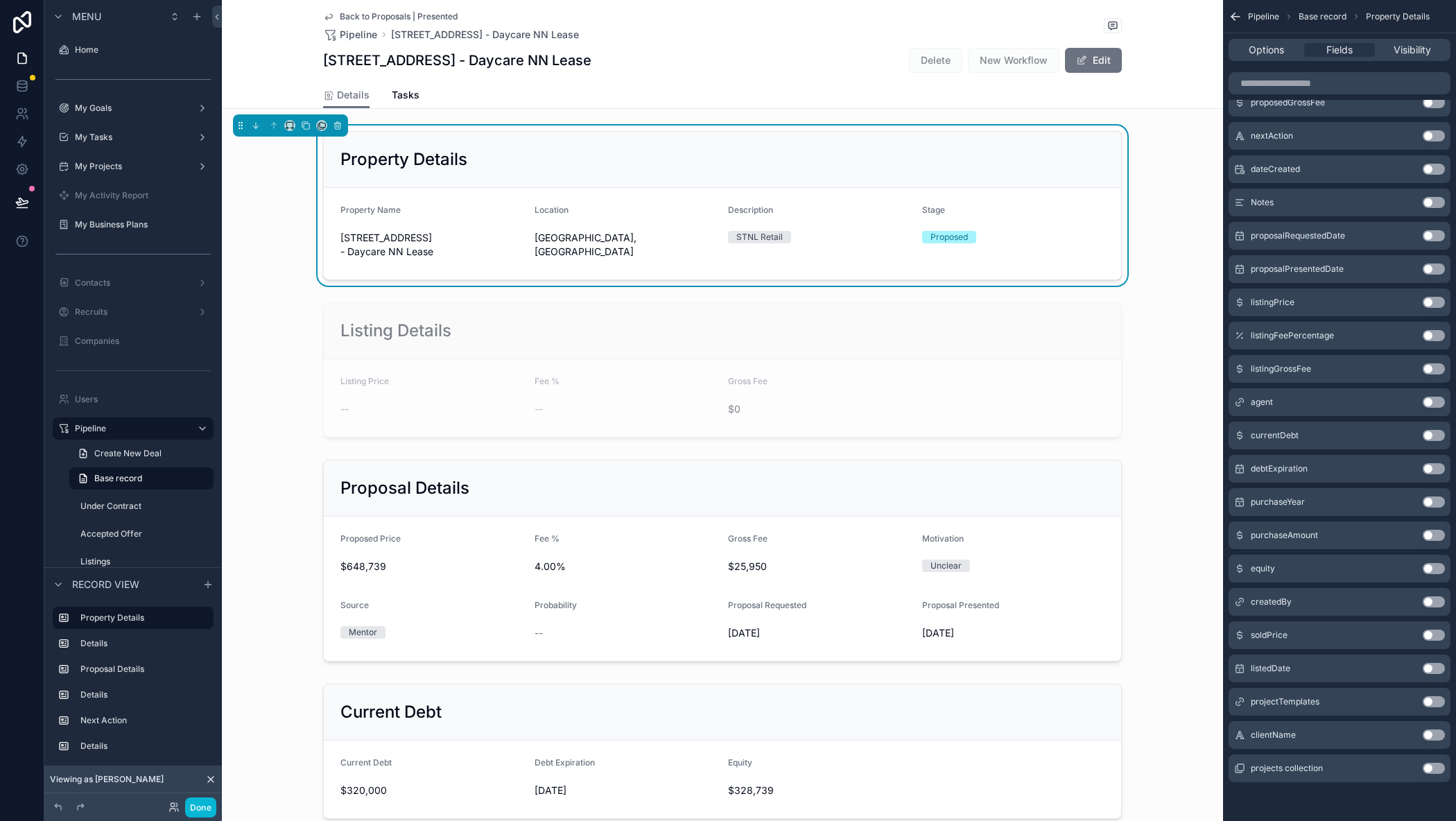
click at [1431, 741] on div "clientName Use setting" at bounding box center [1339, 735] width 222 height 28
click at [1431, 735] on button "Use setting" at bounding box center [1434, 735] width 22 height 11
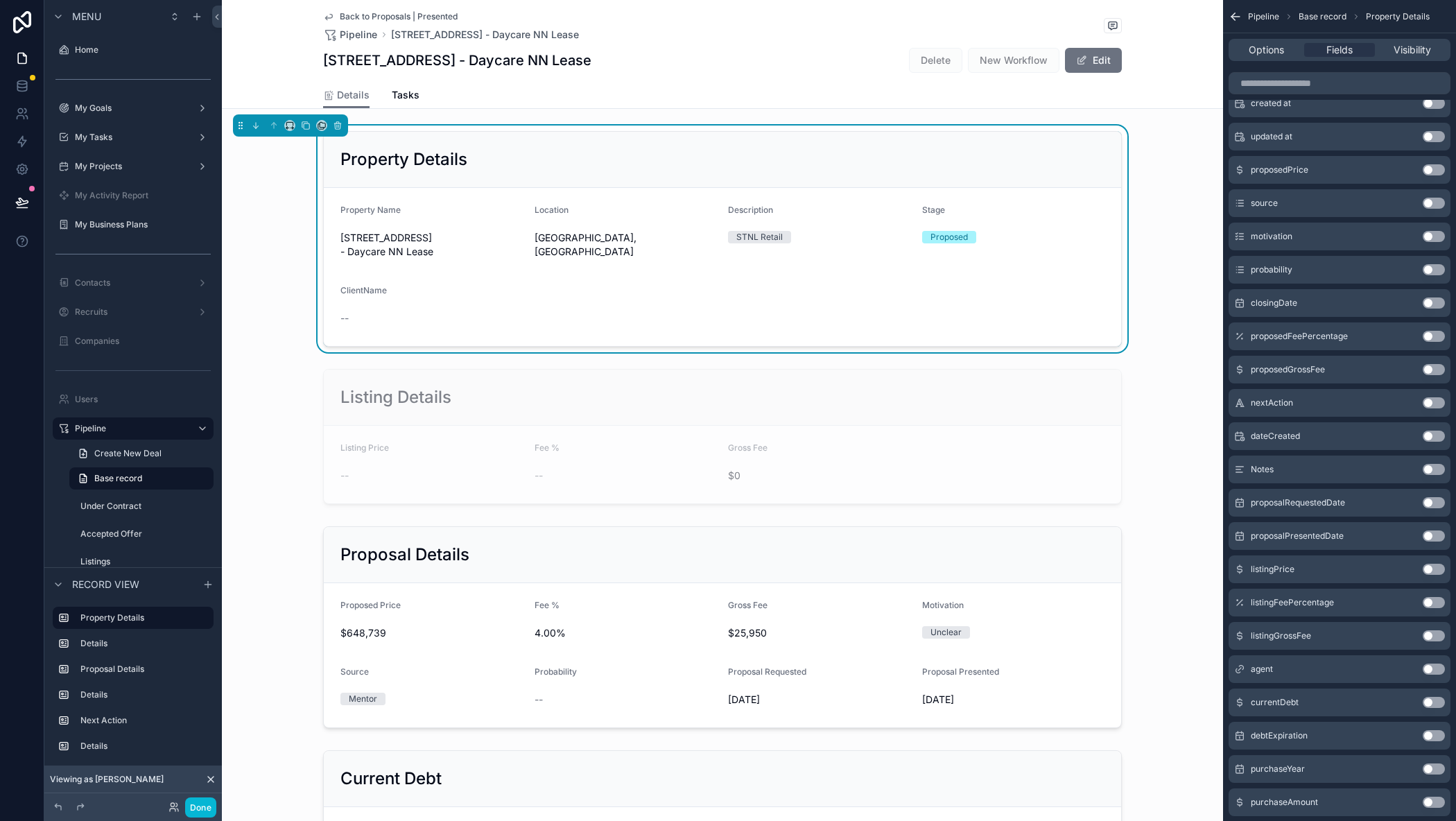
scroll to position [0, 0]
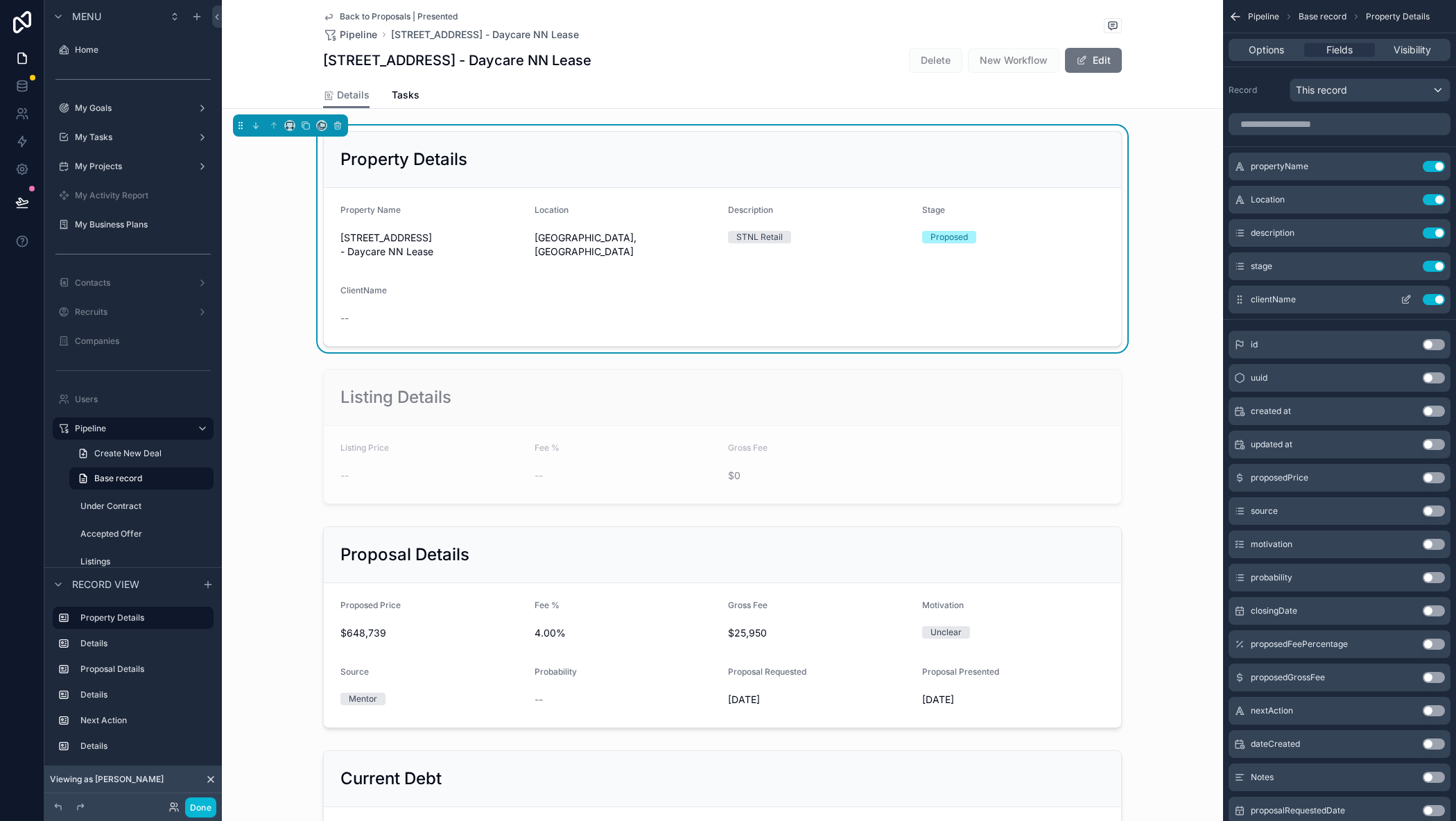
click at [1404, 300] on icon "scrollable content" at bounding box center [1406, 300] width 11 height 11
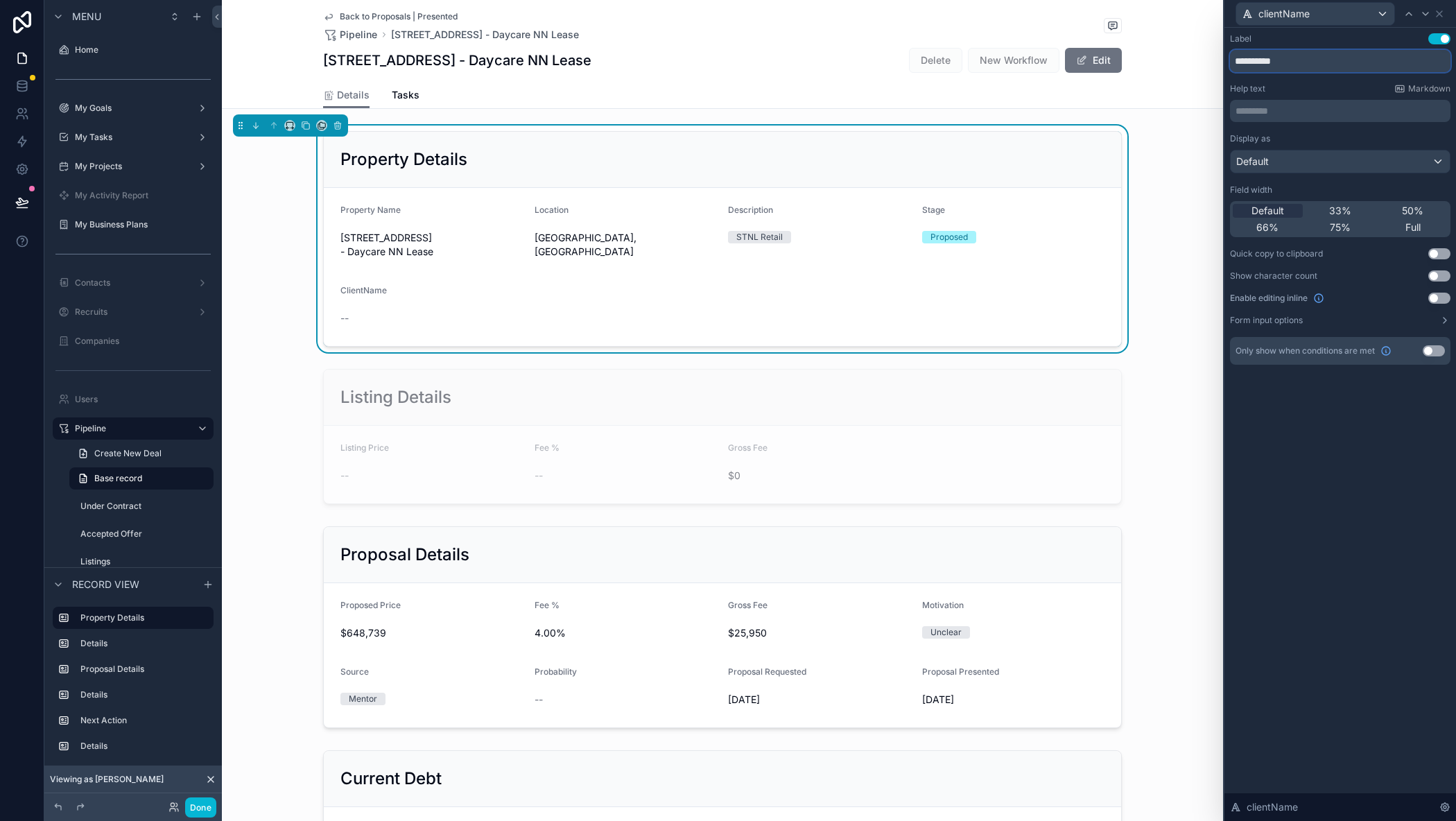
click at [1262, 62] on input "**********" at bounding box center [1340, 61] width 220 height 22
type input "**********"
click at [1442, 15] on icon at bounding box center [1439, 14] width 11 height 11
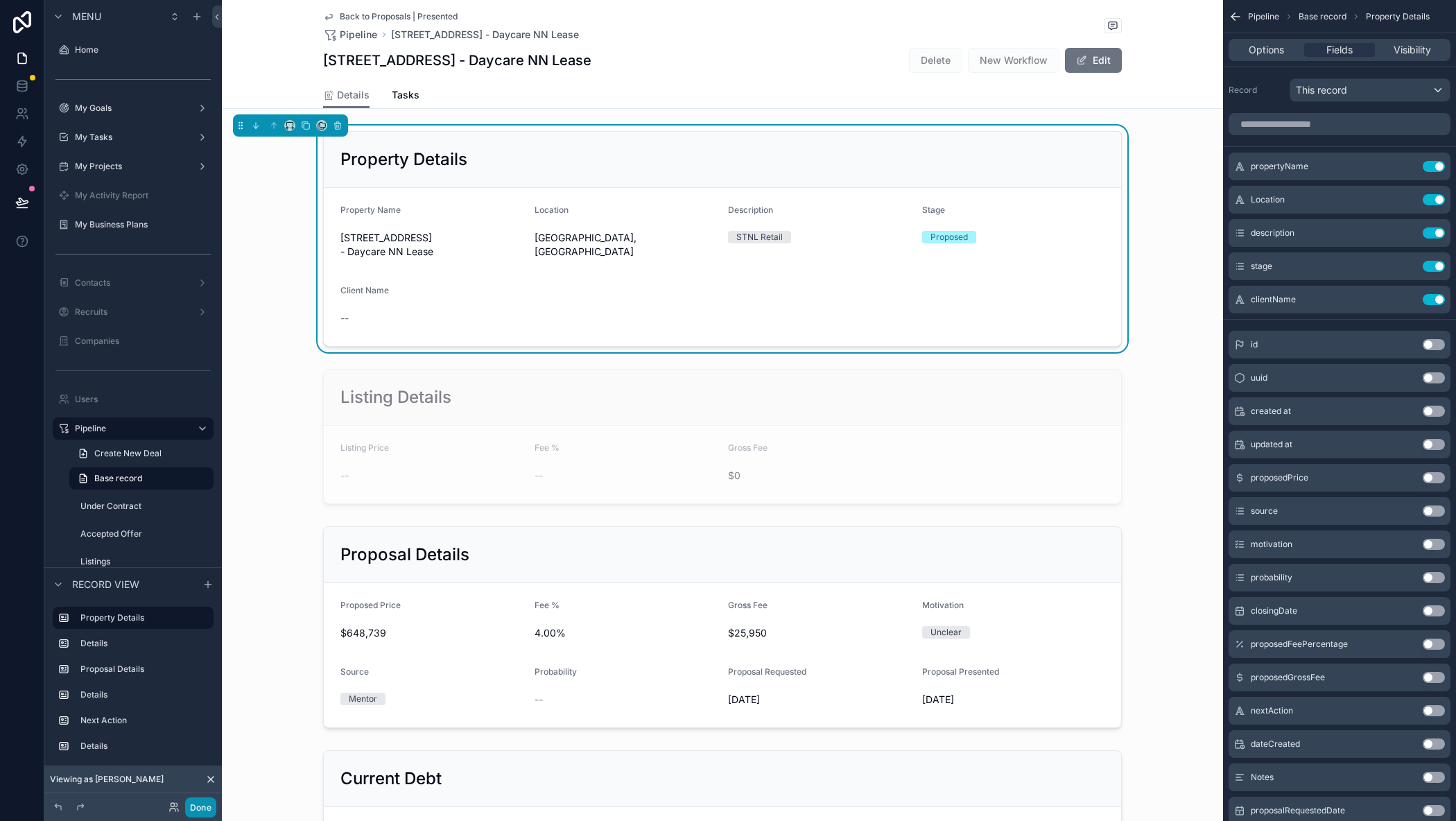
click at [216, 811] on button "Done" at bounding box center [200, 808] width 32 height 20
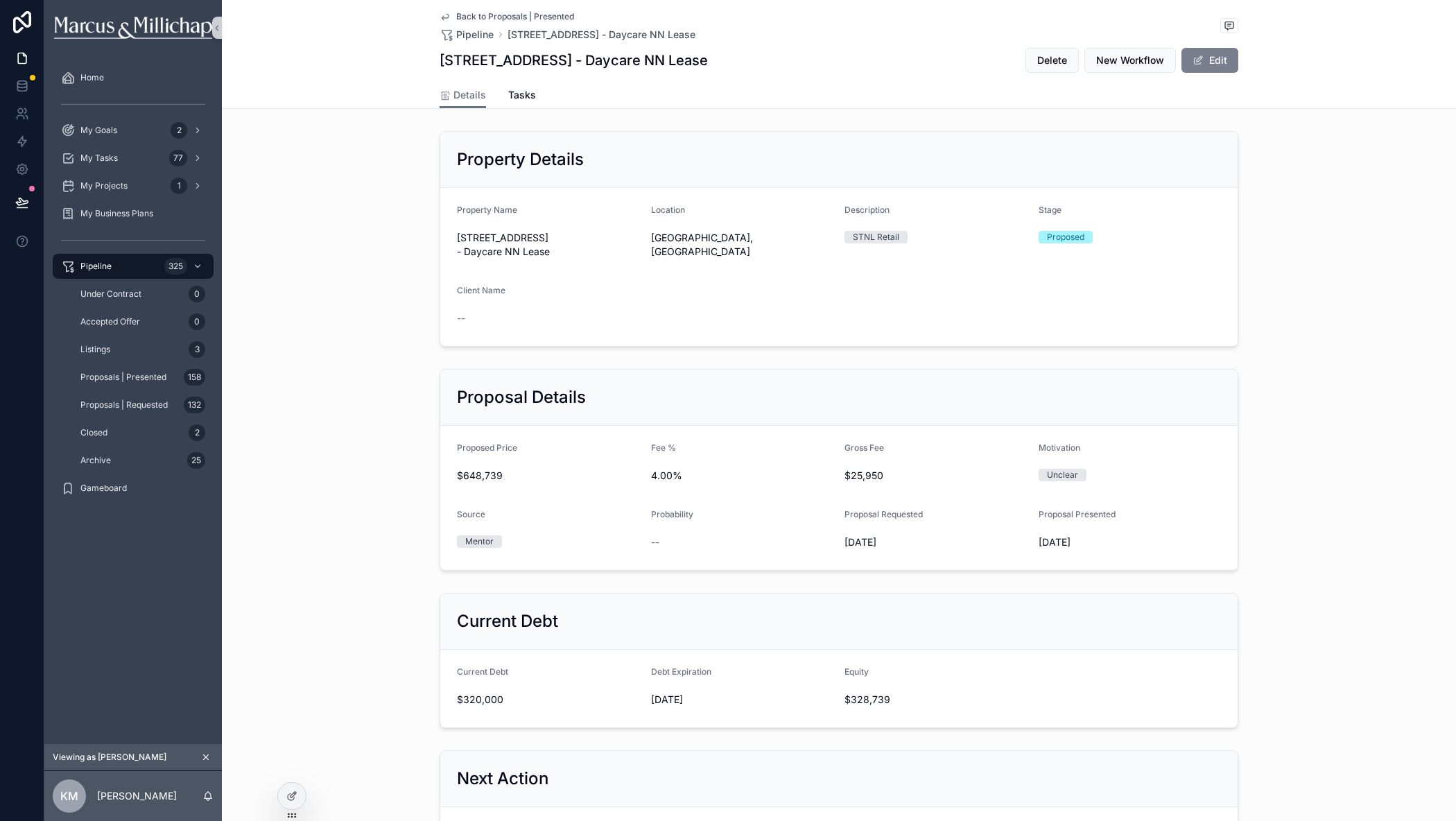
click at [1209, 61] on button "Edit" at bounding box center [1209, 60] width 57 height 25
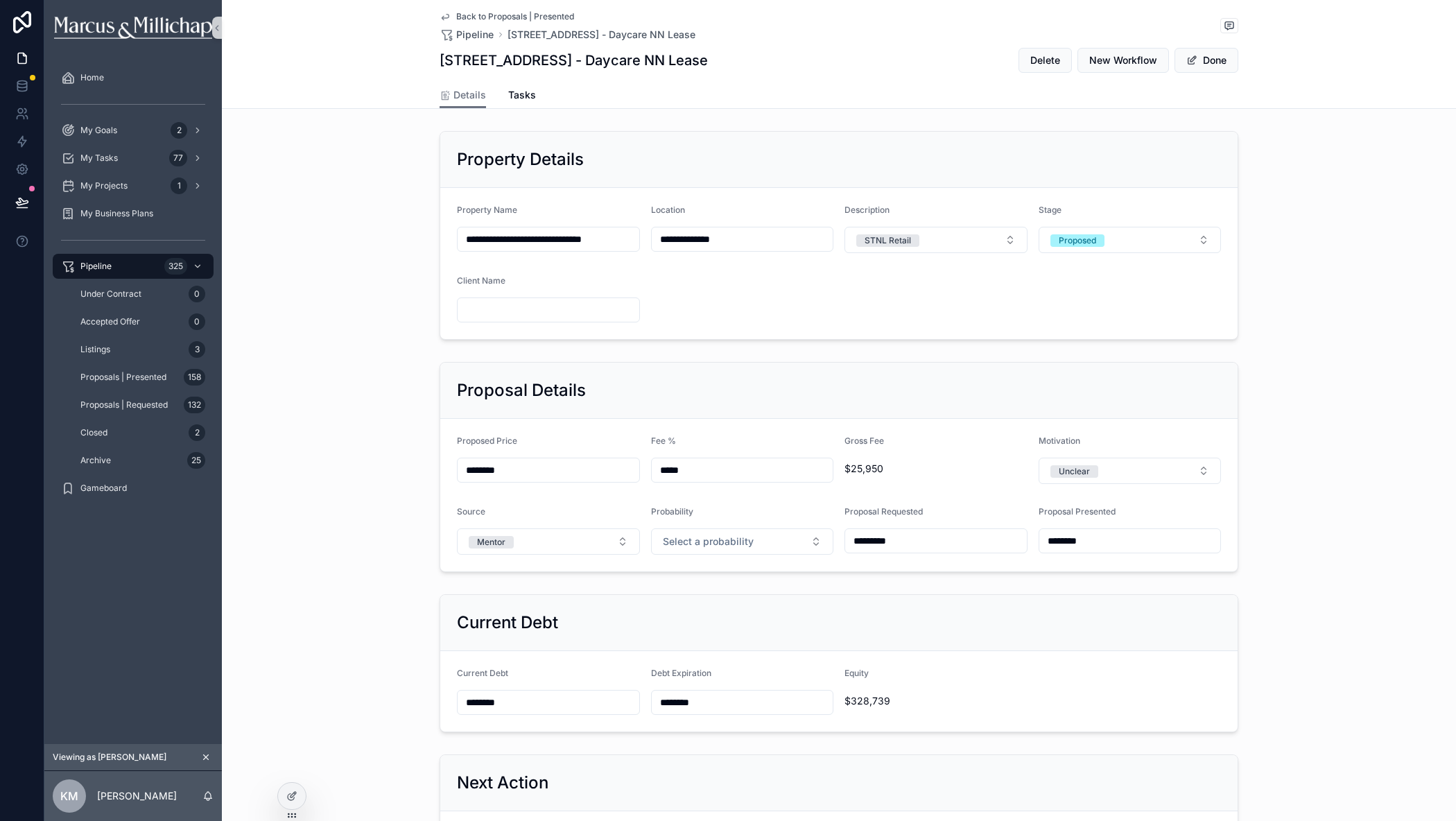
click at [552, 314] on input "scrollable content" at bounding box center [548, 310] width 182 height 20
click at [1223, 60] on button "Done" at bounding box center [1206, 60] width 64 height 25
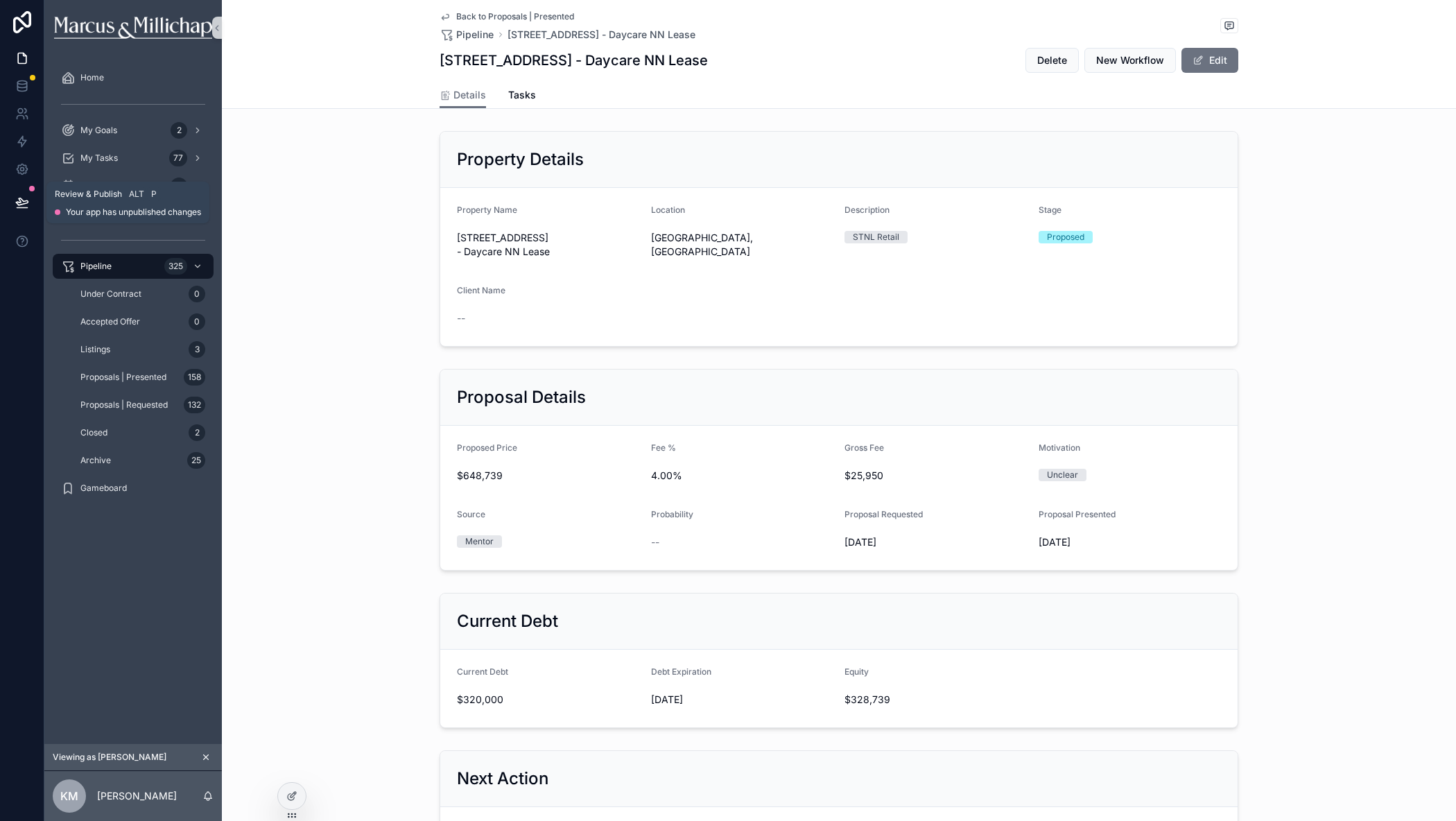
click at [25, 201] on icon at bounding box center [22, 201] width 12 height 7
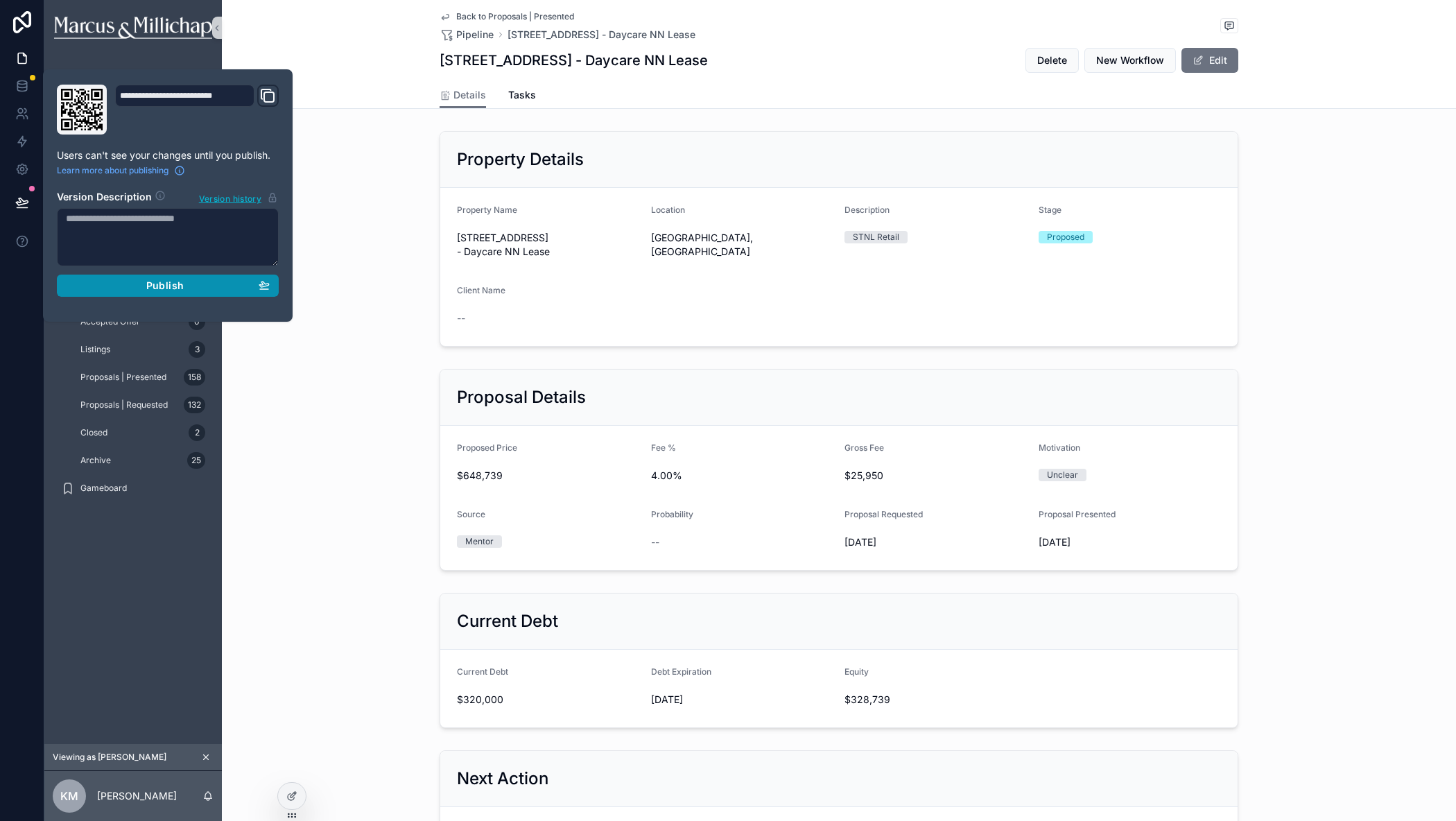
click at [180, 294] on button "Publish" at bounding box center [168, 286] width 222 height 22
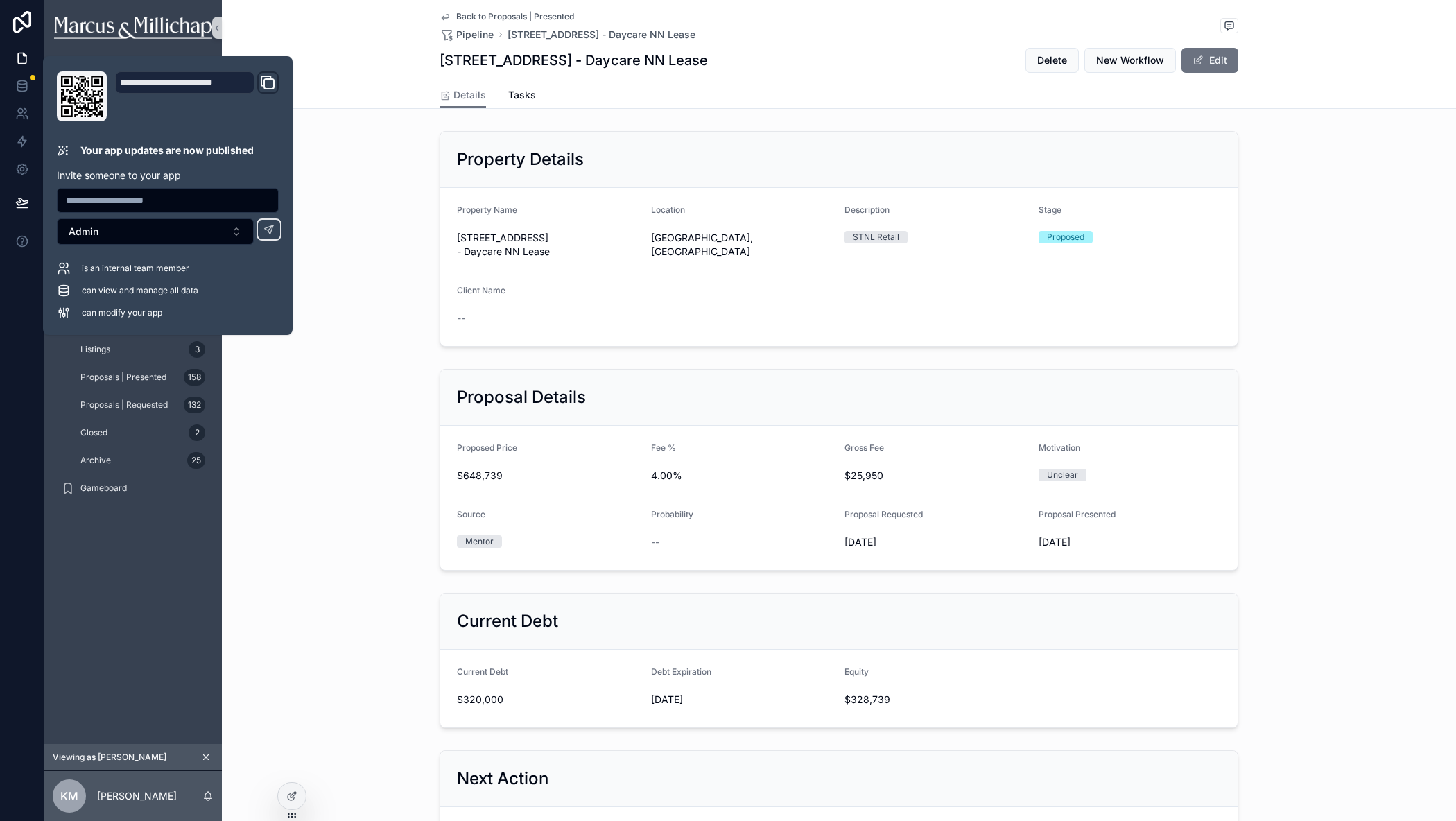
click at [265, 476] on div "Proposal Details Proposed Price $648,739 Fee % 4.00% Gross Fee $25,950 Motivati…" at bounding box center [838, 469] width 1234 height 213
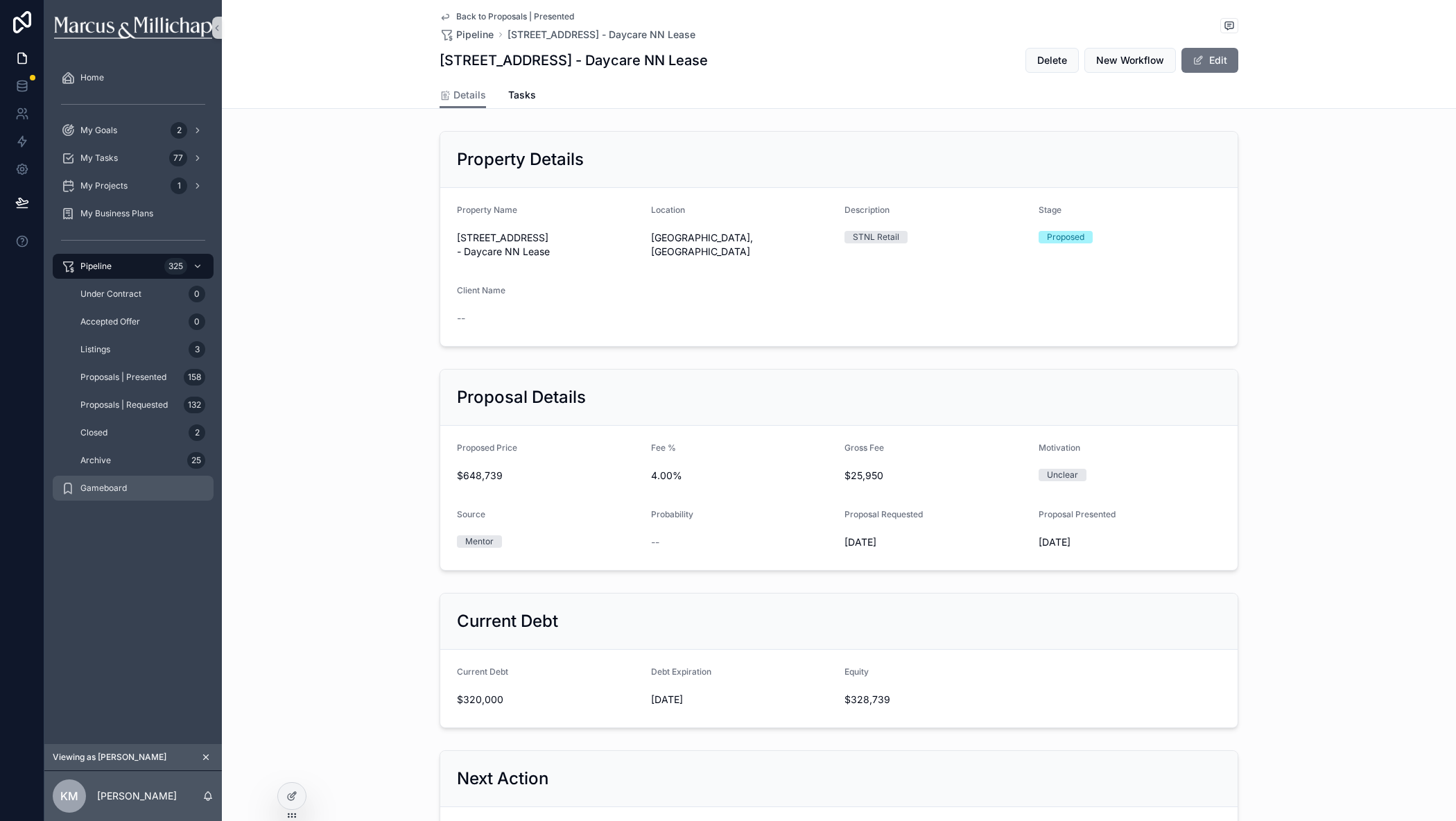
click at [137, 485] on div "Gameboard" at bounding box center [133, 488] width 144 height 22
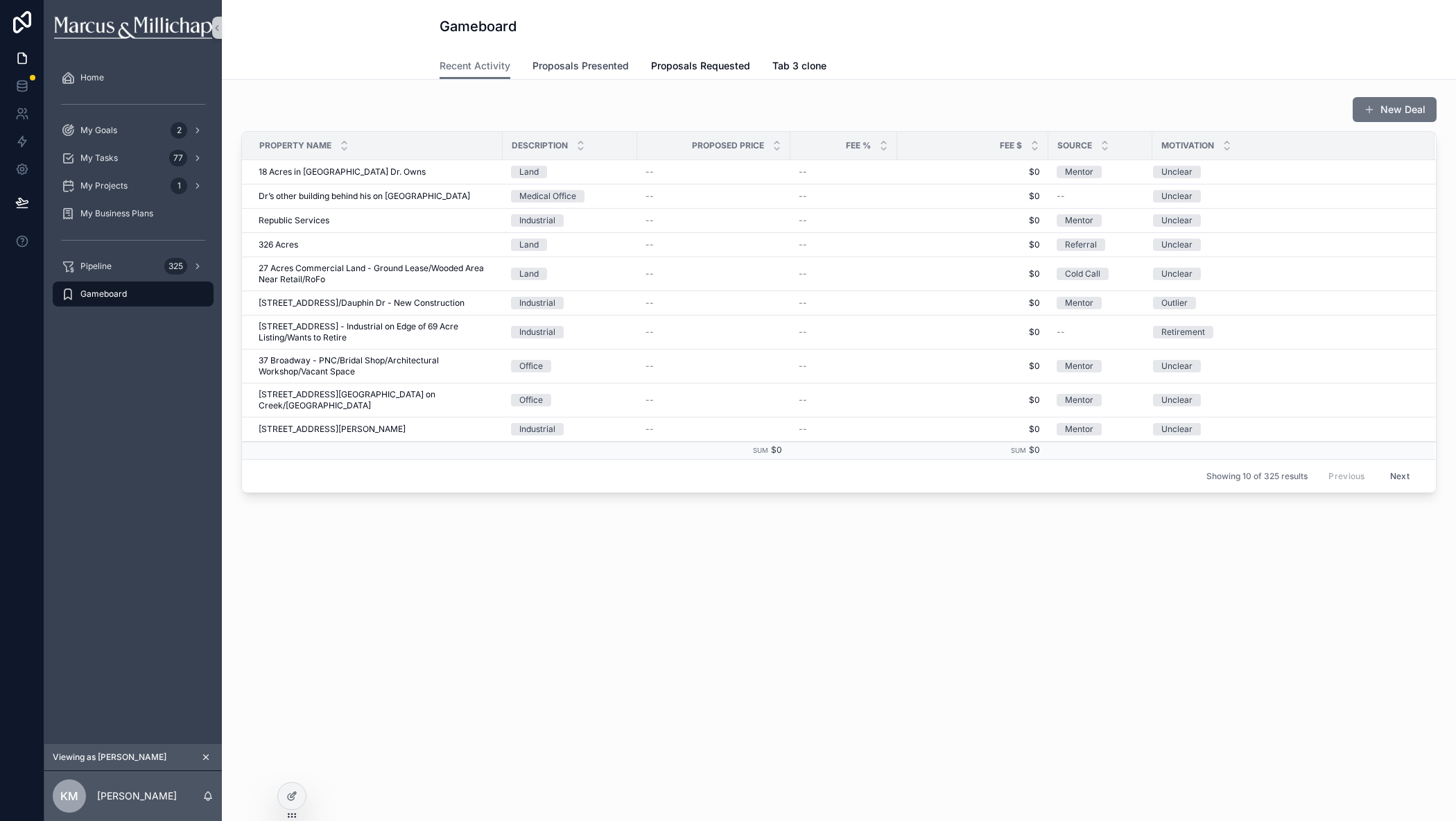
click at [575, 65] on span "Proposals Presented" at bounding box center [580, 66] width 96 height 14
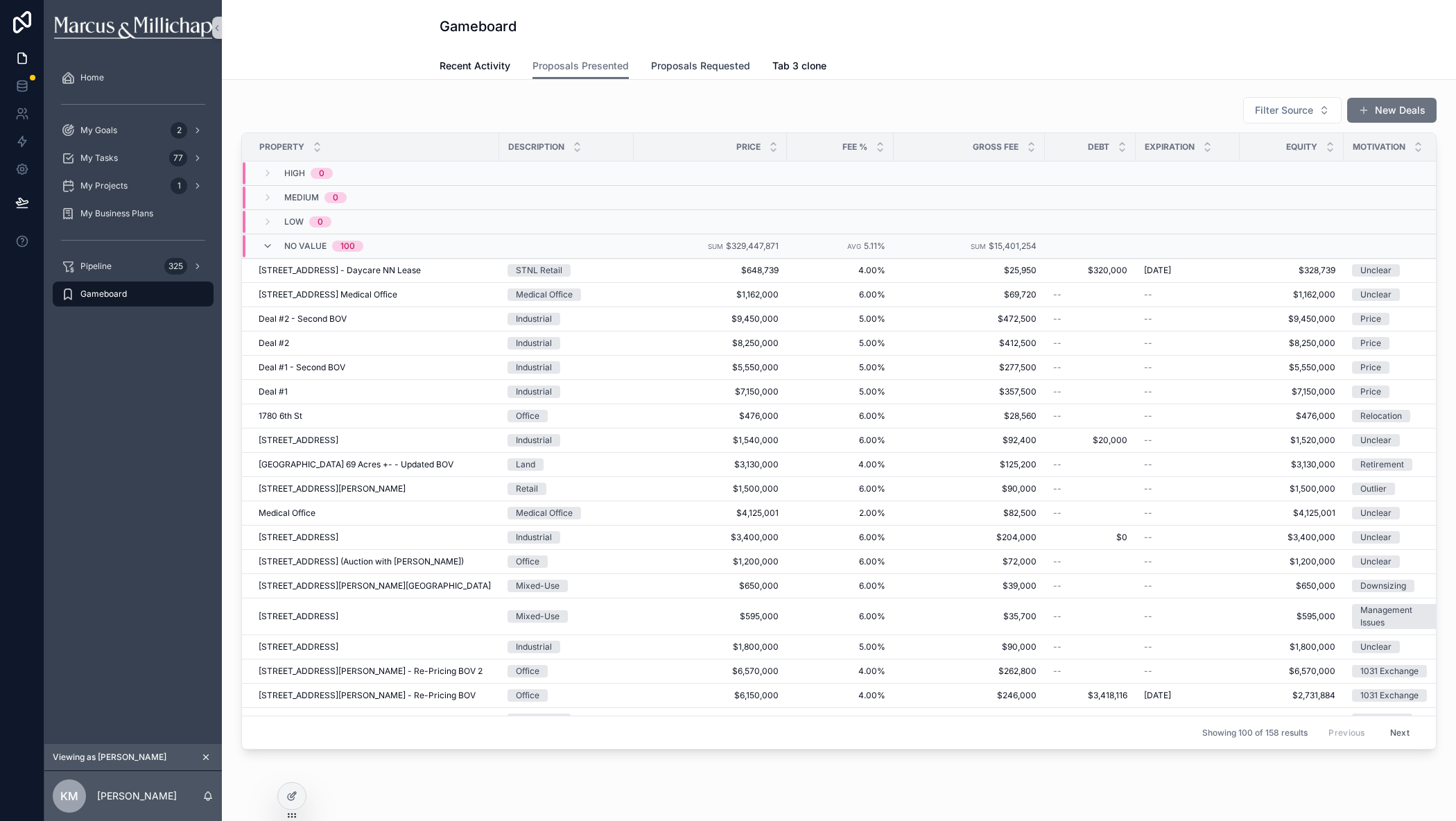
click at [712, 67] on span "Proposals Requested" at bounding box center [700, 66] width 99 height 14
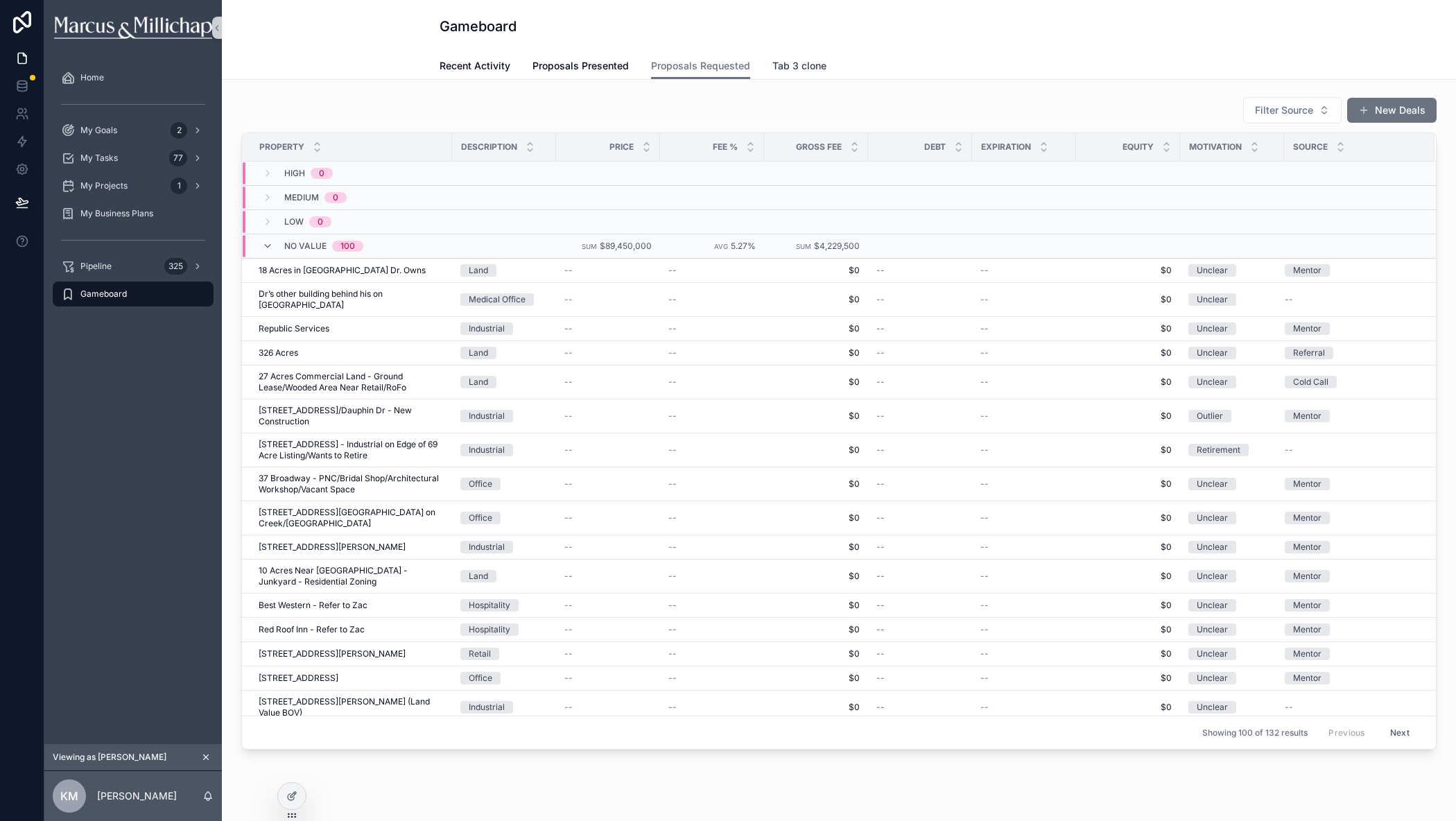
click at [791, 66] on span "Tab 3 clone" at bounding box center [798, 66] width 54 height 14
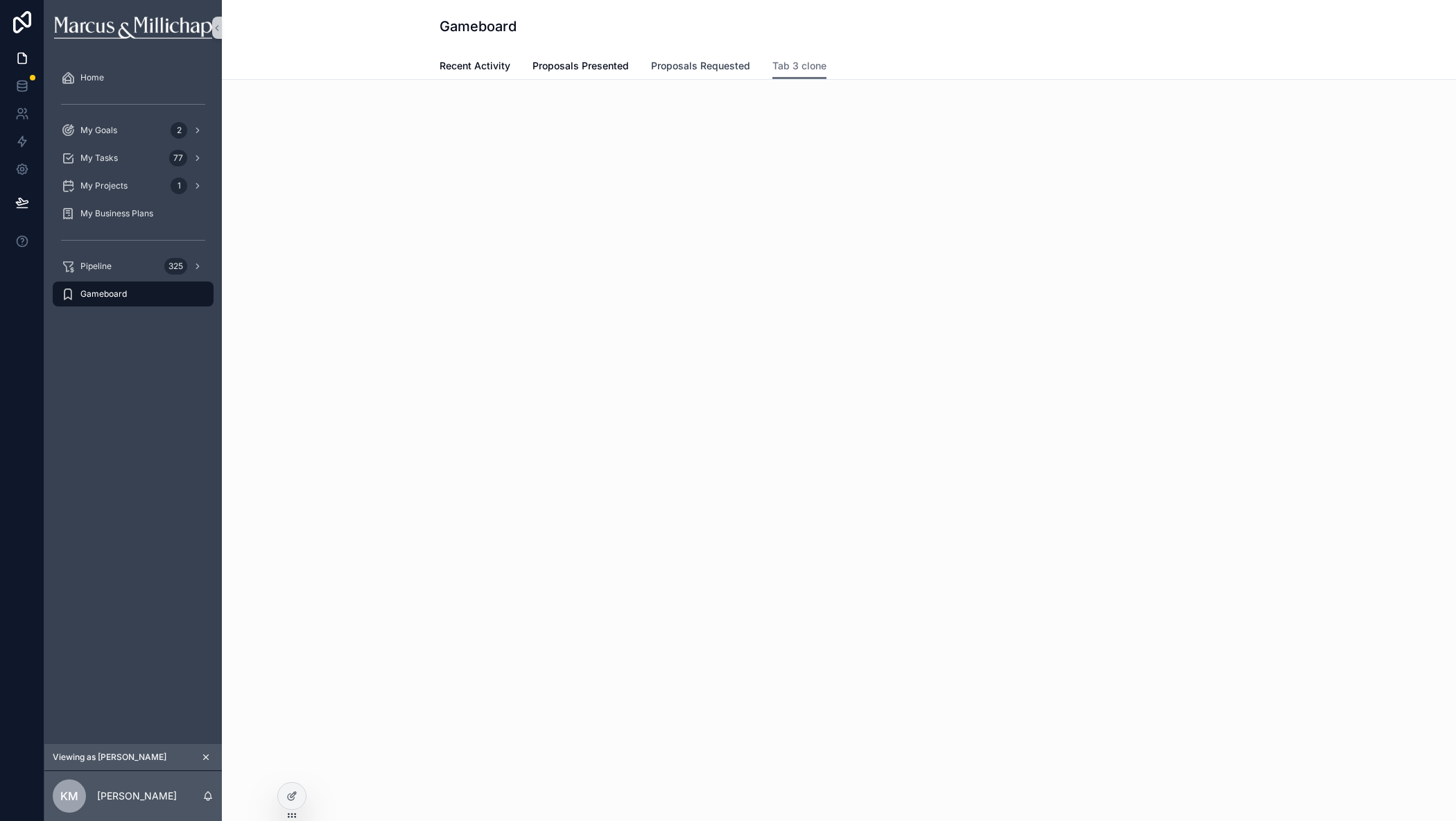
click at [729, 68] on span "Proposals Requested" at bounding box center [700, 66] width 99 height 14
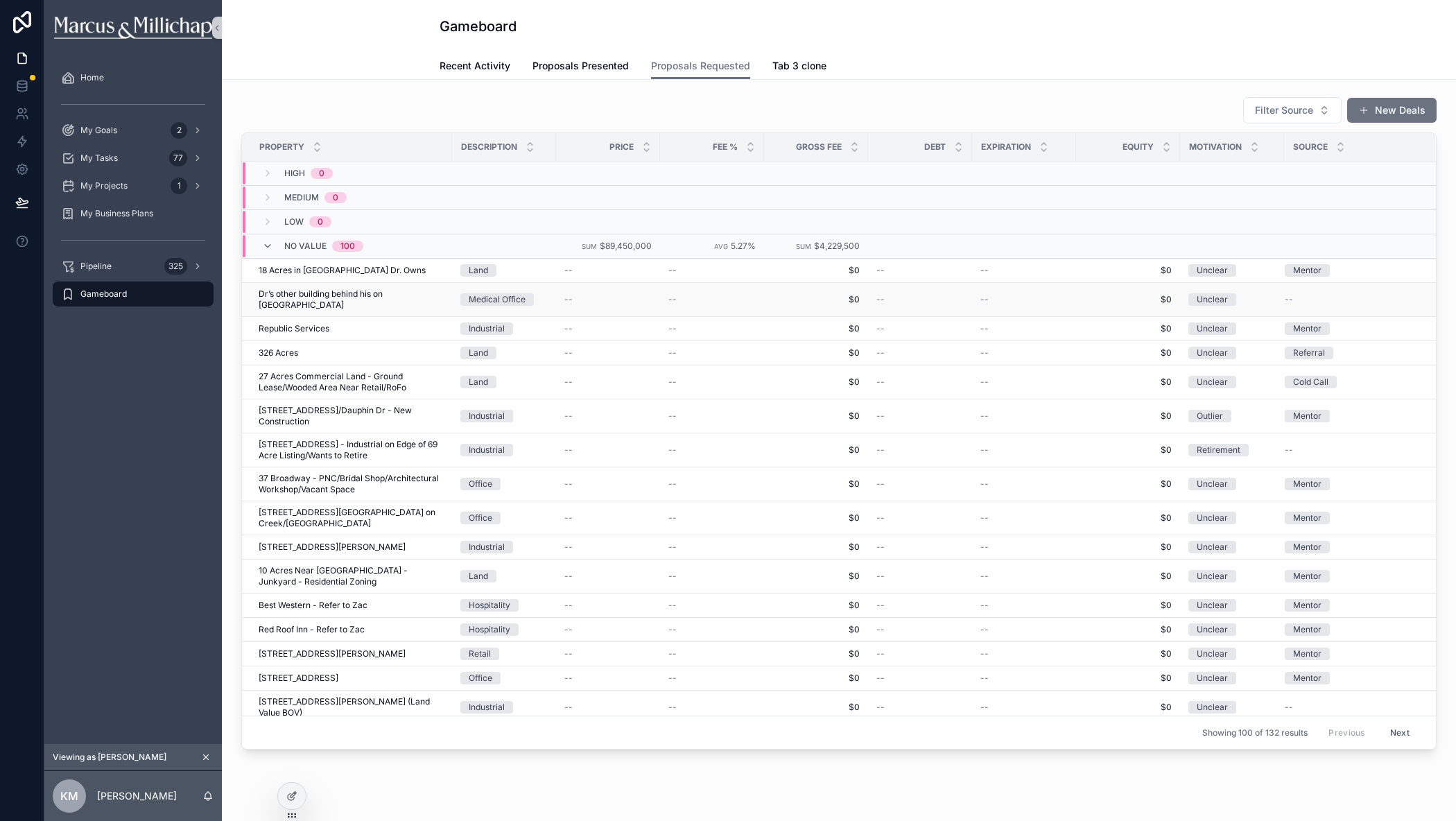
click at [283, 293] on span "Dr’s other building behind his on [GEOGRAPHIC_DATA]" at bounding box center [351, 300] width 185 height 22
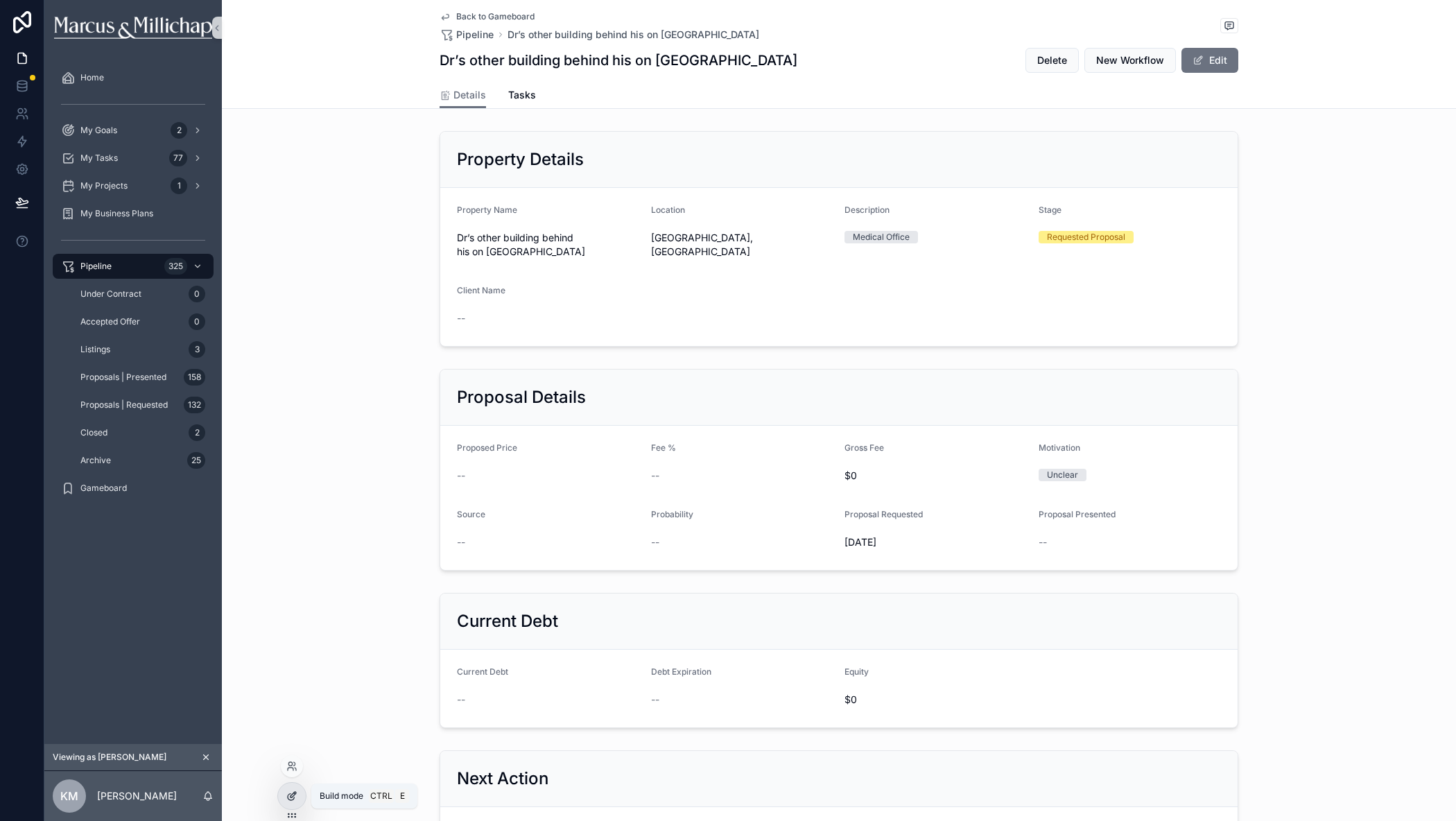
click at [298, 801] on div at bounding box center [292, 796] width 28 height 26
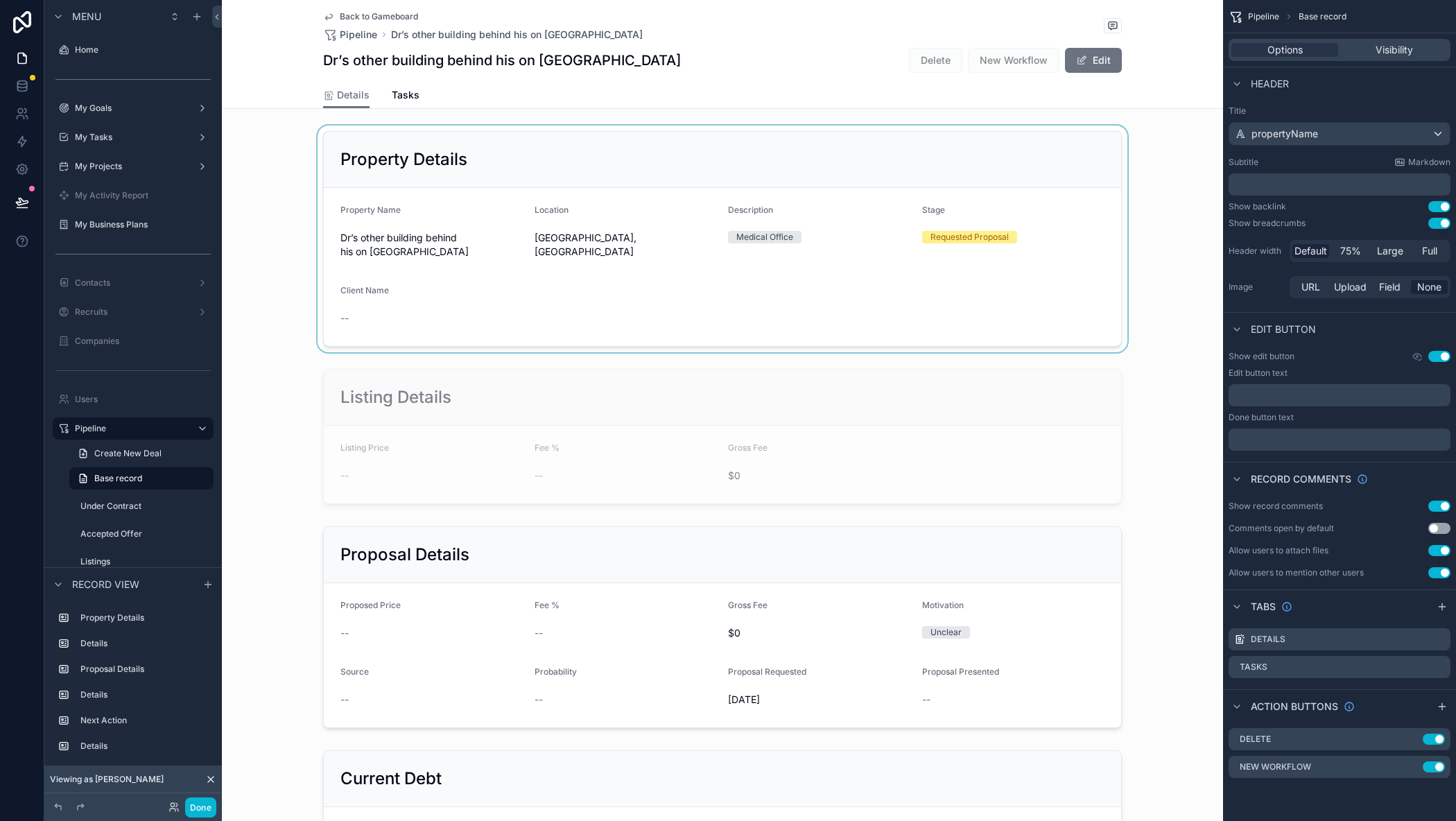
click at [650, 139] on div "scrollable content" at bounding box center [722, 239] width 1001 height 227
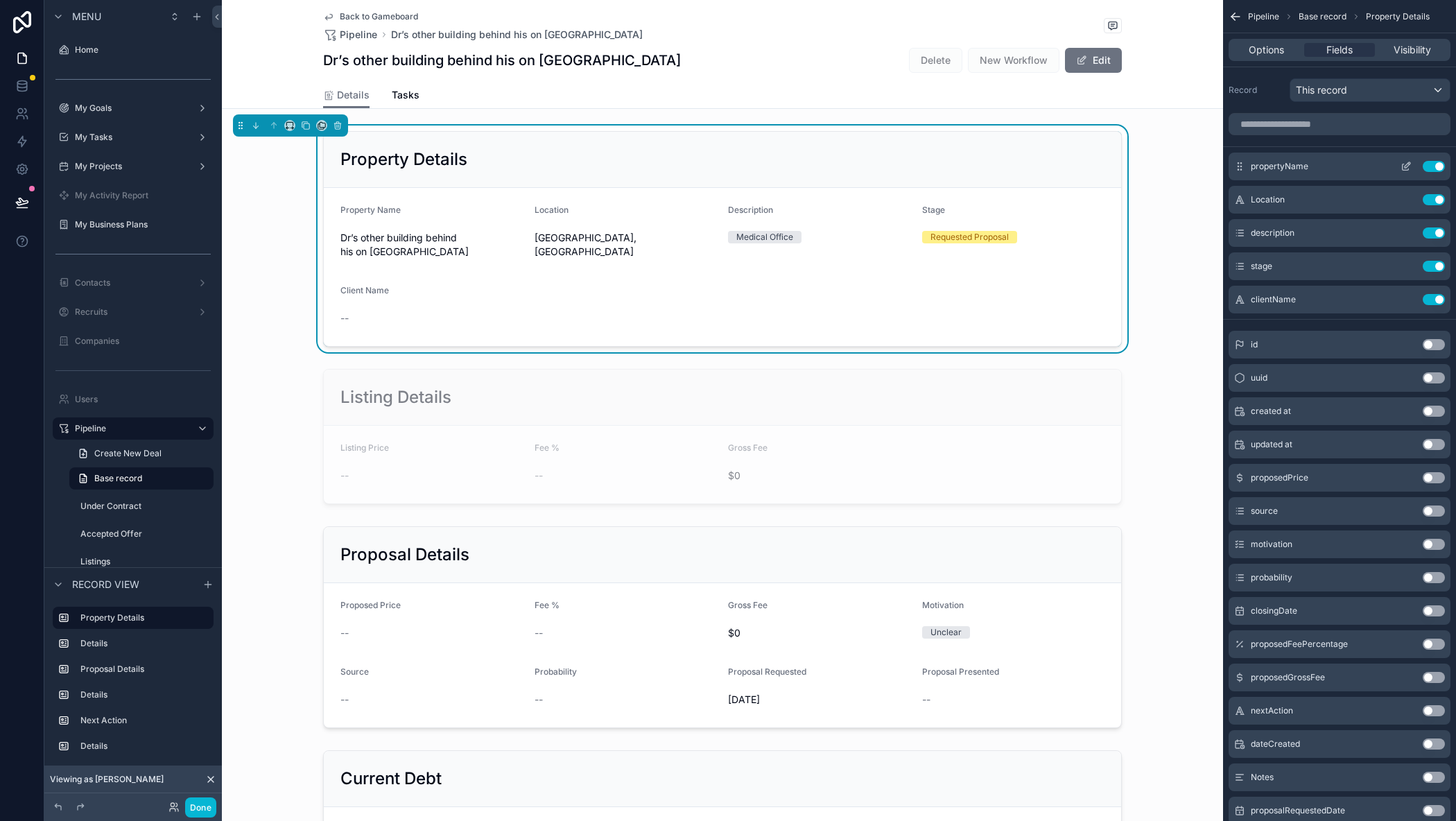
click at [1407, 165] on icon "scrollable content" at bounding box center [1406, 166] width 11 height 11
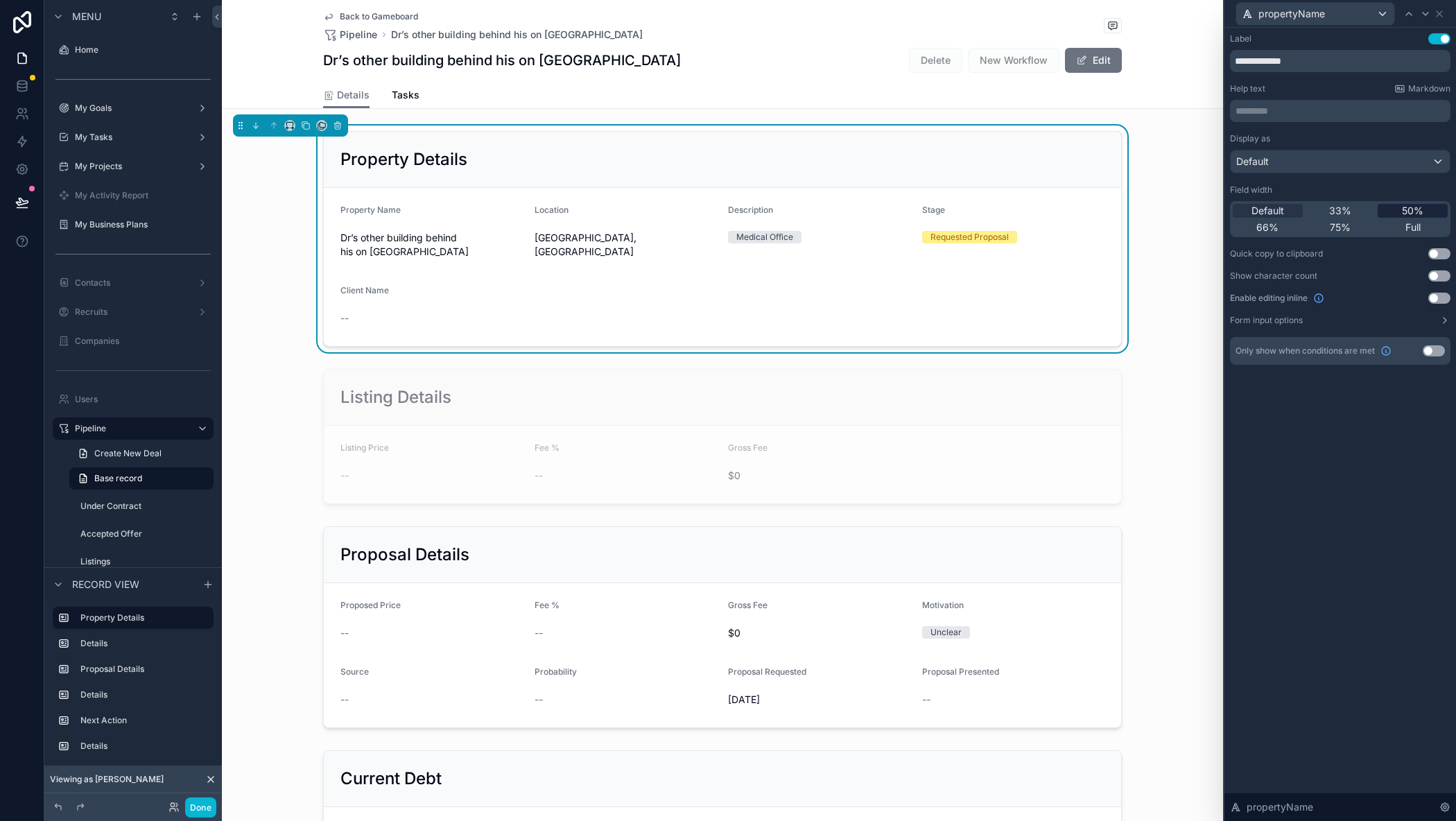
click at [1402, 210] on span "50%" at bounding box center [1412, 211] width 21 height 14
click at [1436, 9] on icon at bounding box center [1439, 14] width 11 height 11
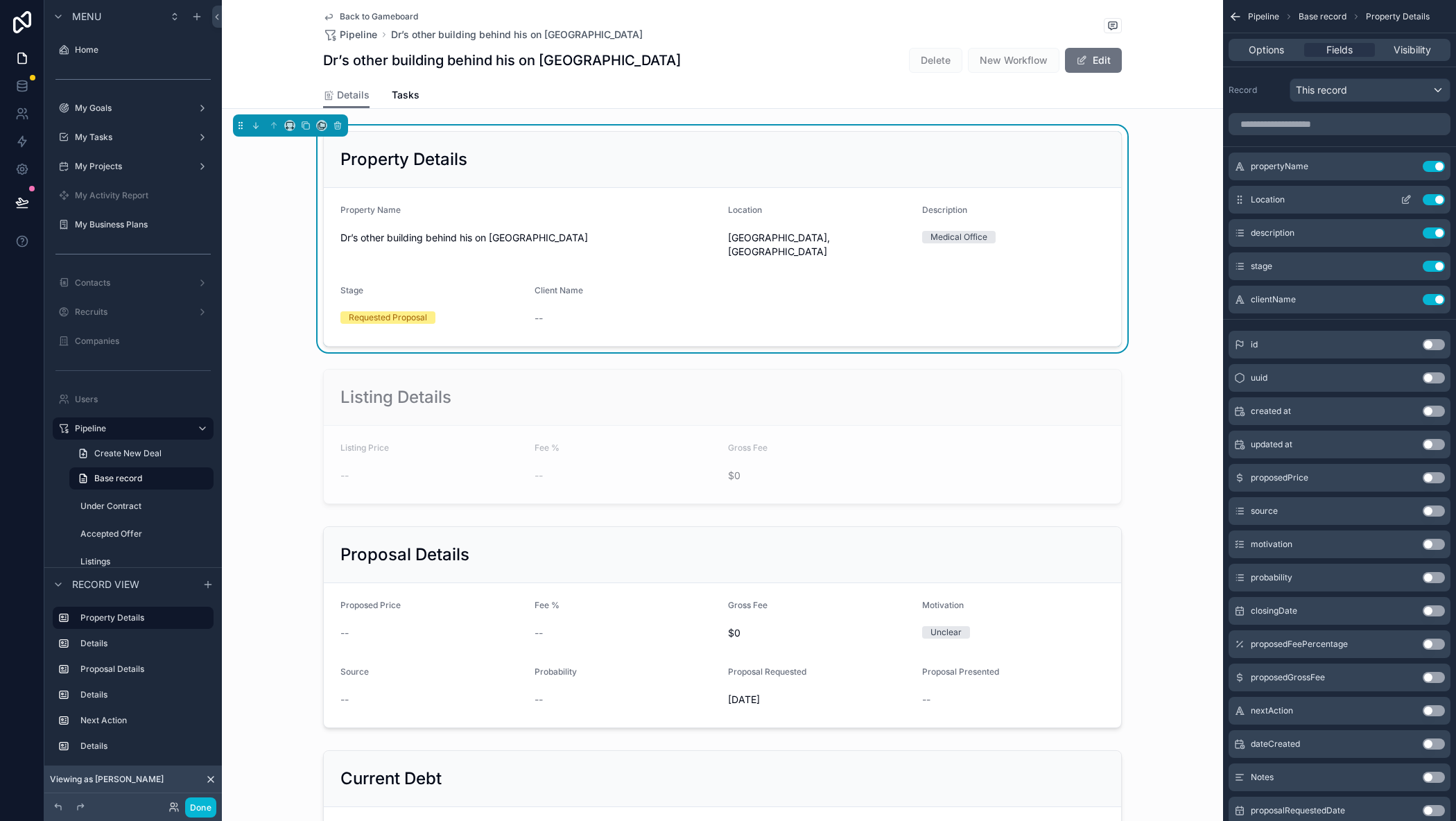
click at [1402, 199] on icon "scrollable content" at bounding box center [1405, 201] width 6 height 6
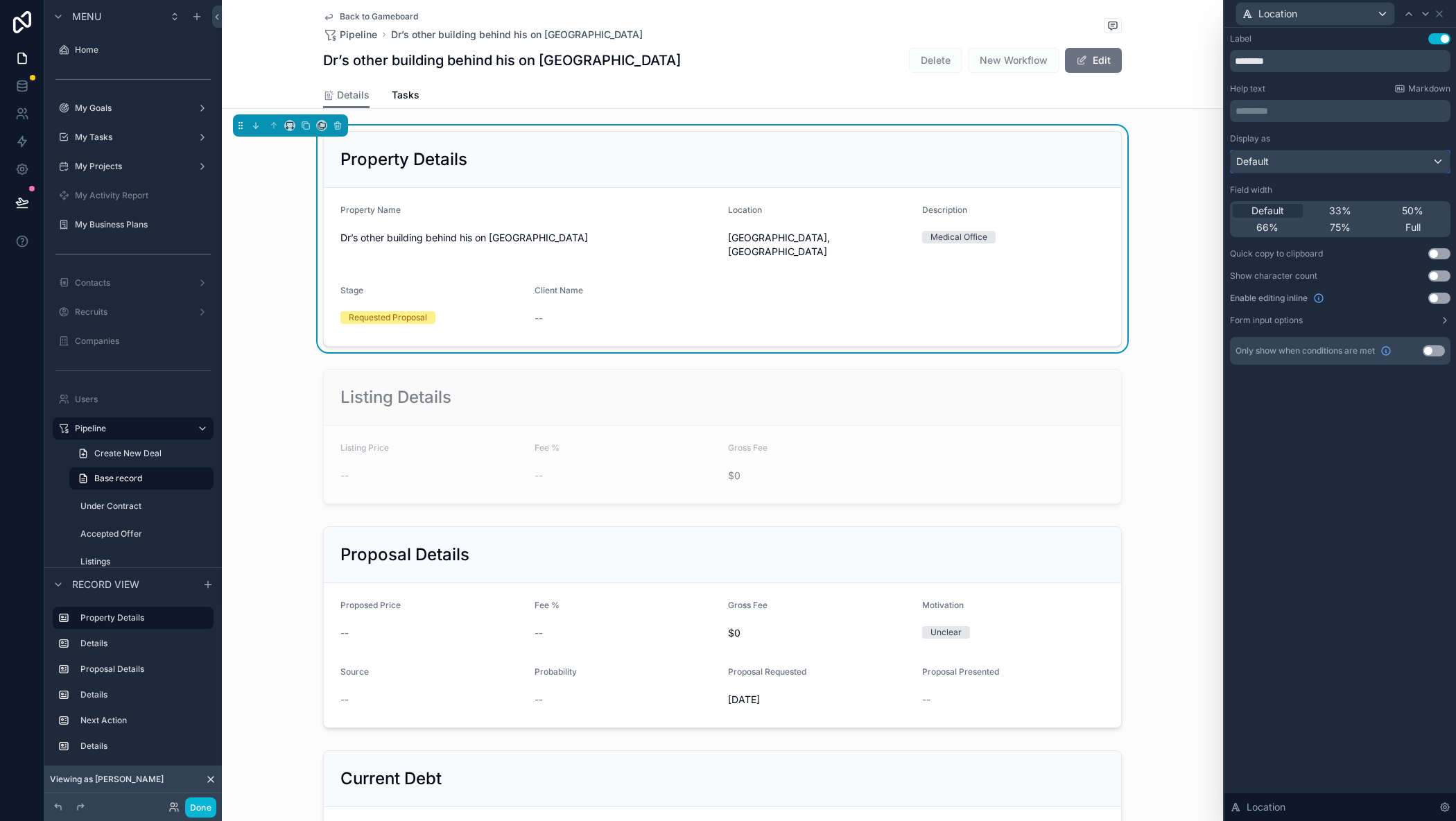
click at [1432, 161] on div "Default" at bounding box center [1340, 161] width 219 height 22
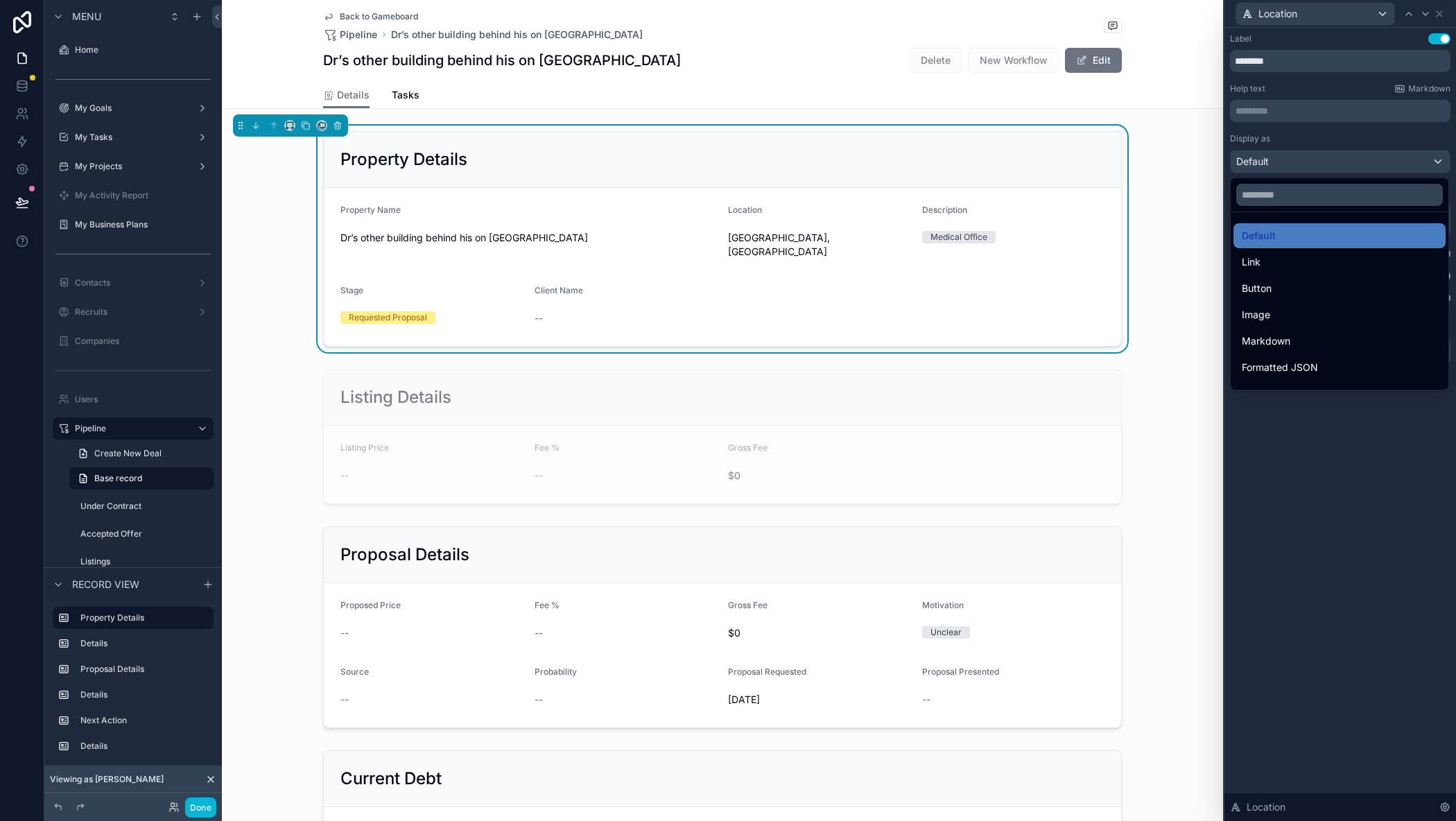
click at [1408, 128] on div at bounding box center [1339, 410] width 231 height 821
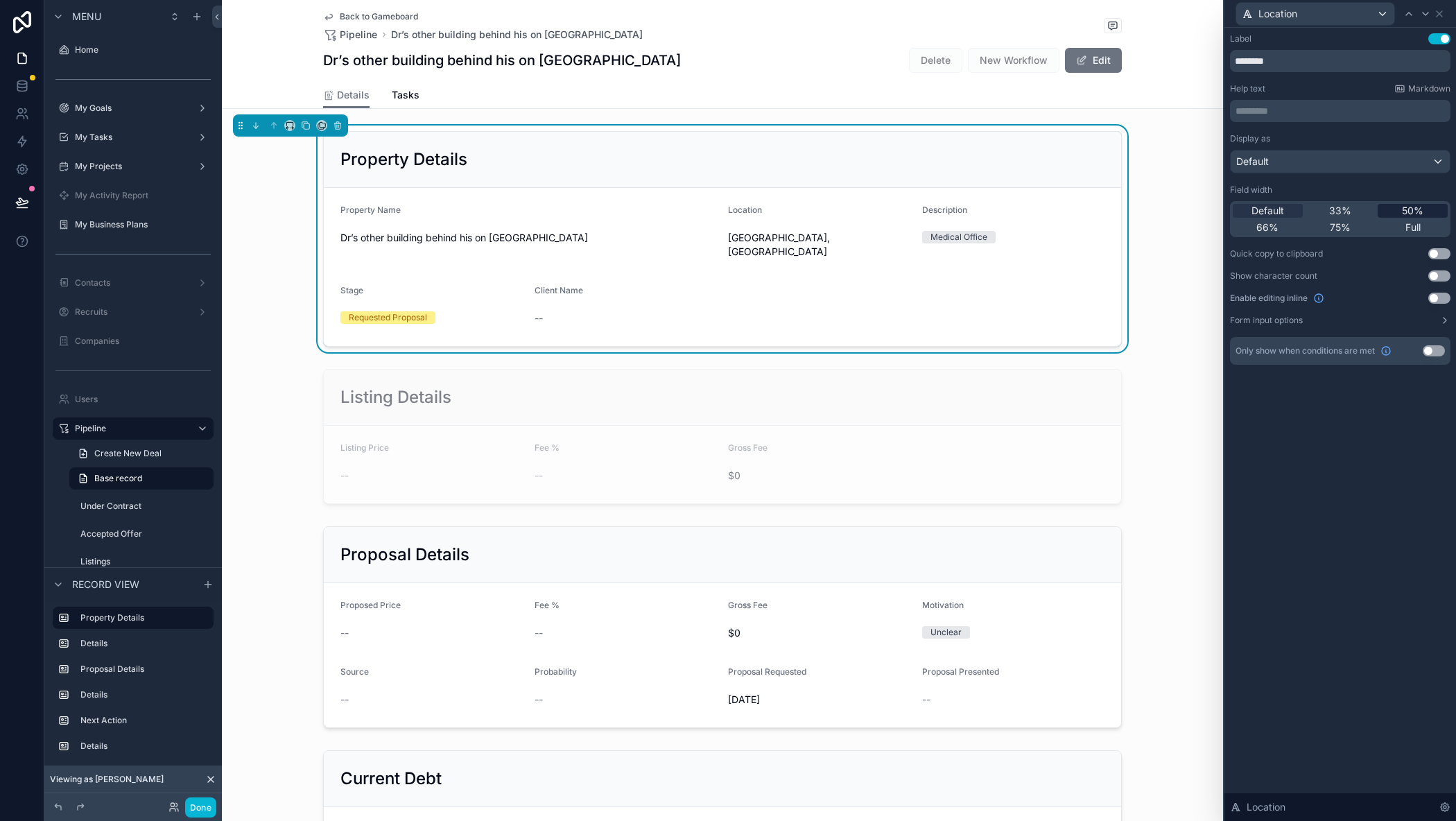
click at [1405, 207] on span "50%" at bounding box center [1412, 211] width 21 height 14
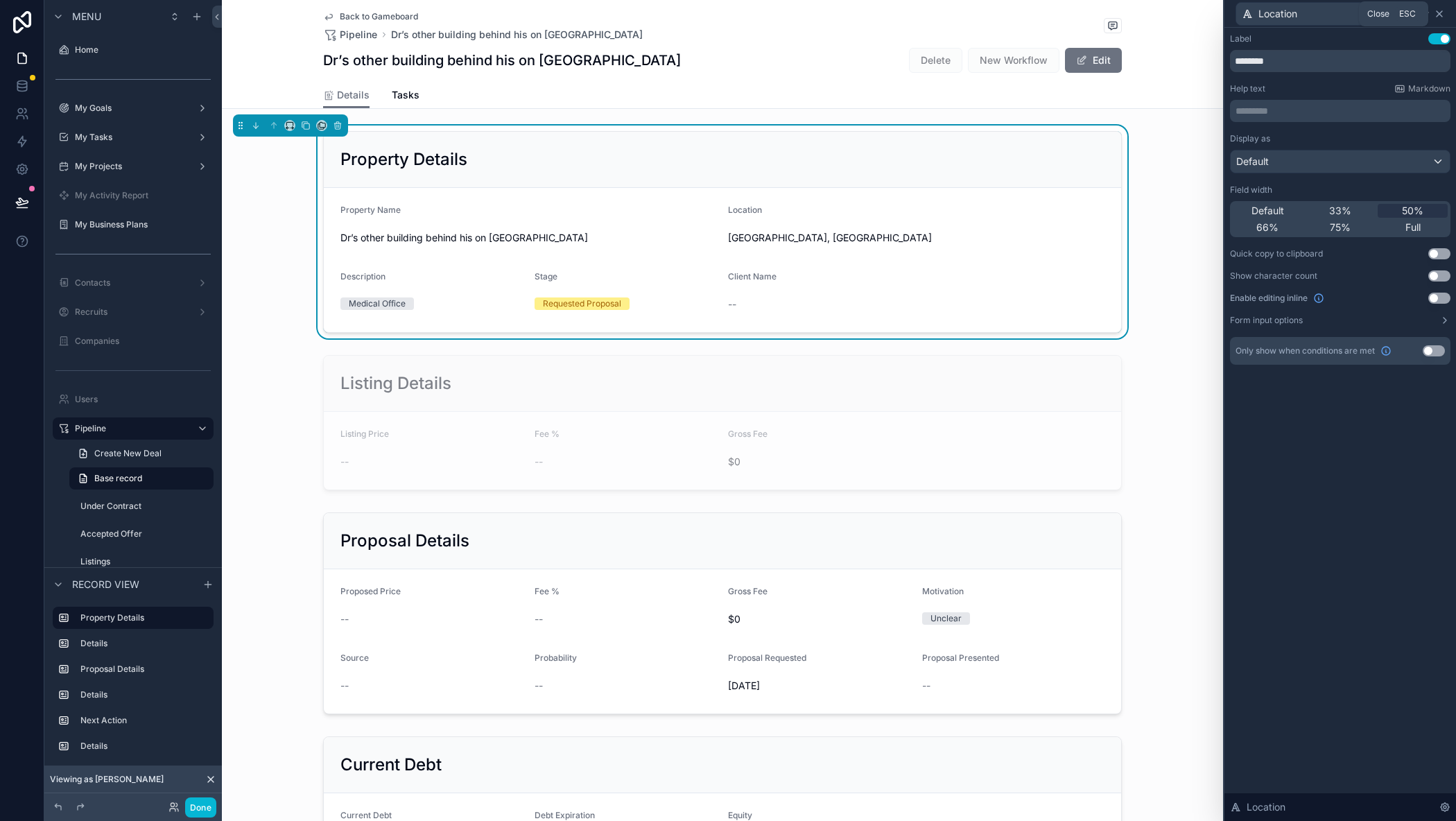
click at [1440, 18] on icon at bounding box center [1439, 14] width 11 height 11
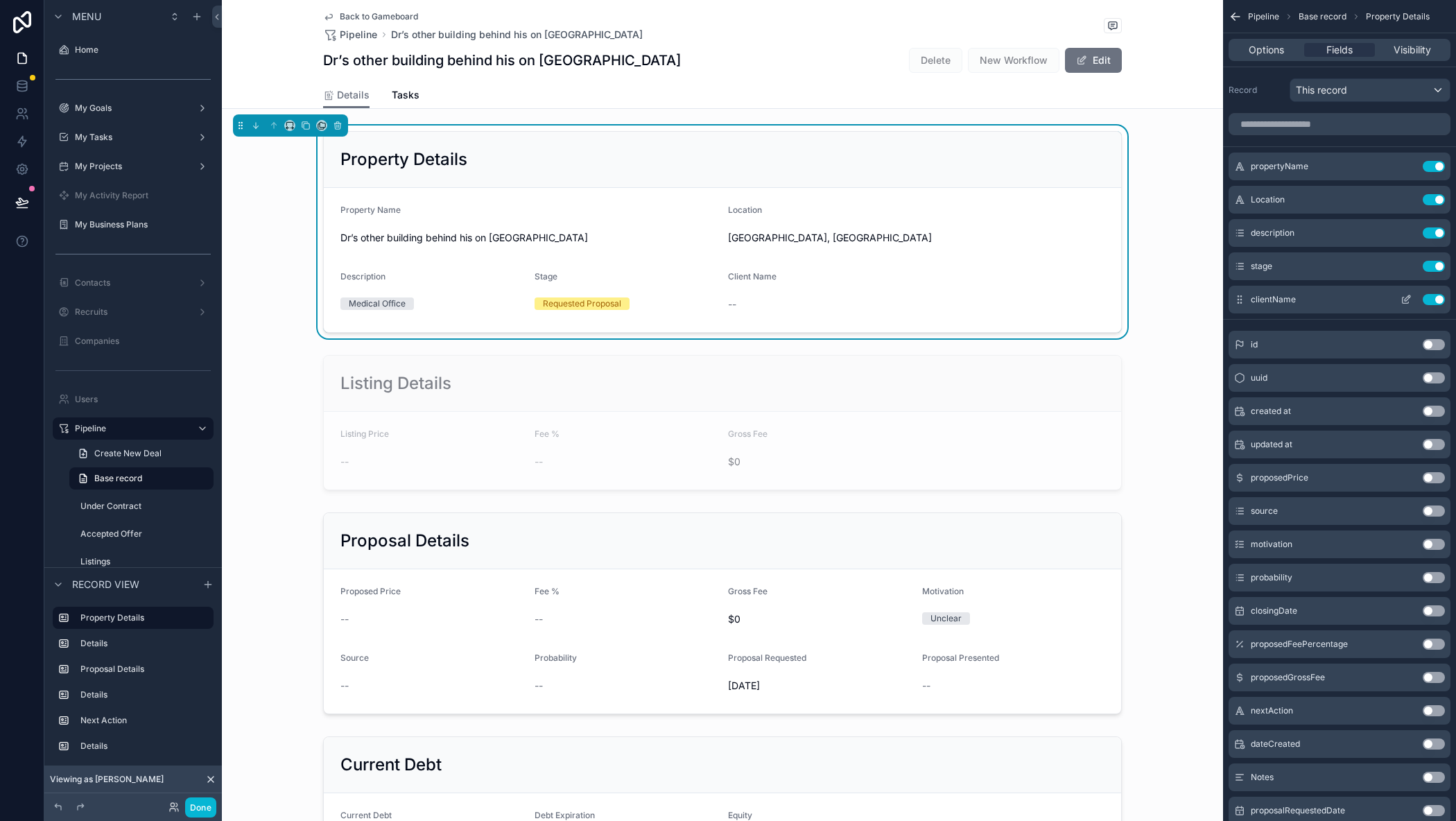
click at [1405, 296] on icon "scrollable content" at bounding box center [1406, 300] width 11 height 11
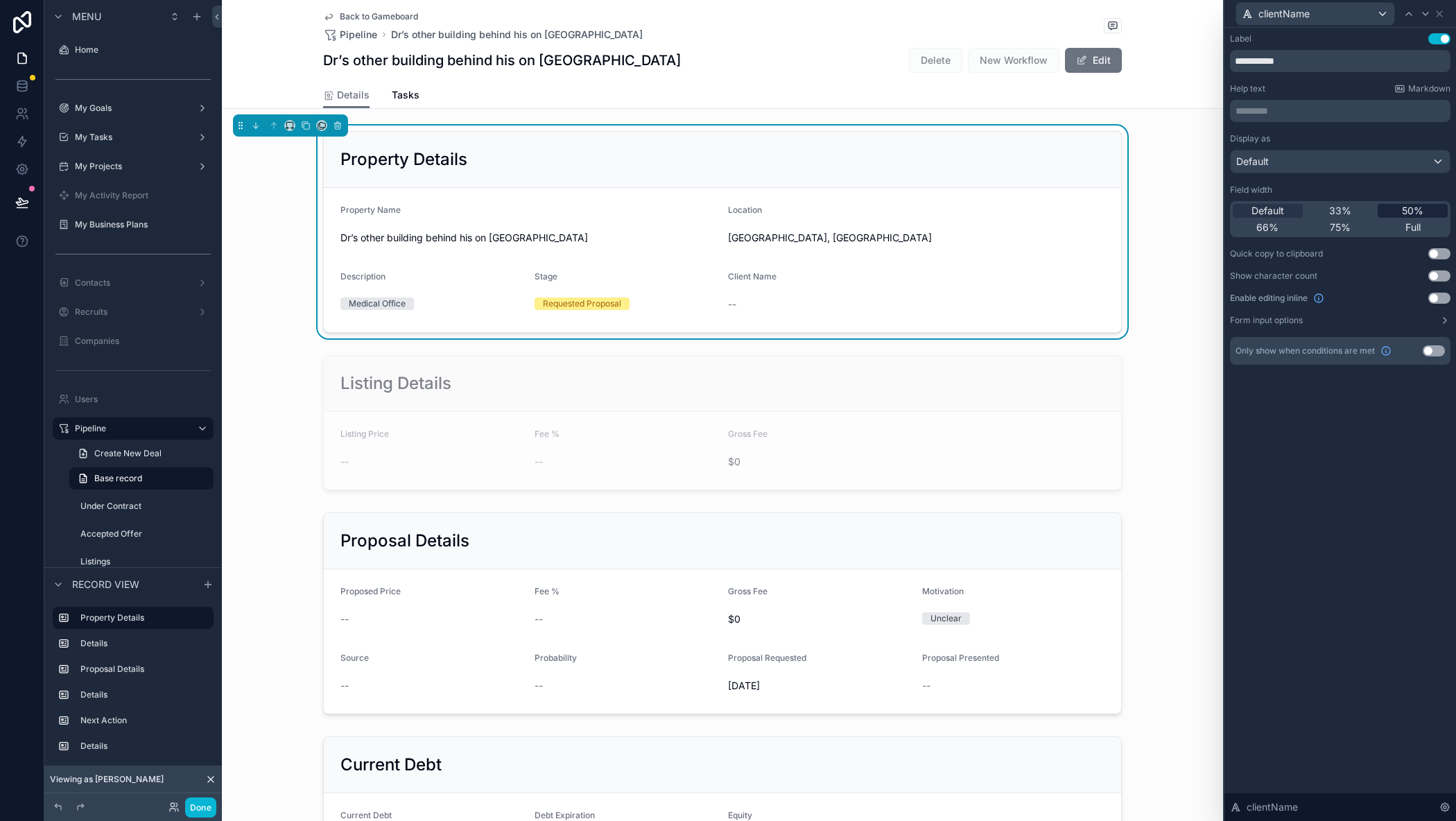
click at [1407, 207] on span "50%" at bounding box center [1412, 211] width 21 height 14
click at [1441, 13] on icon at bounding box center [1439, 14] width 11 height 11
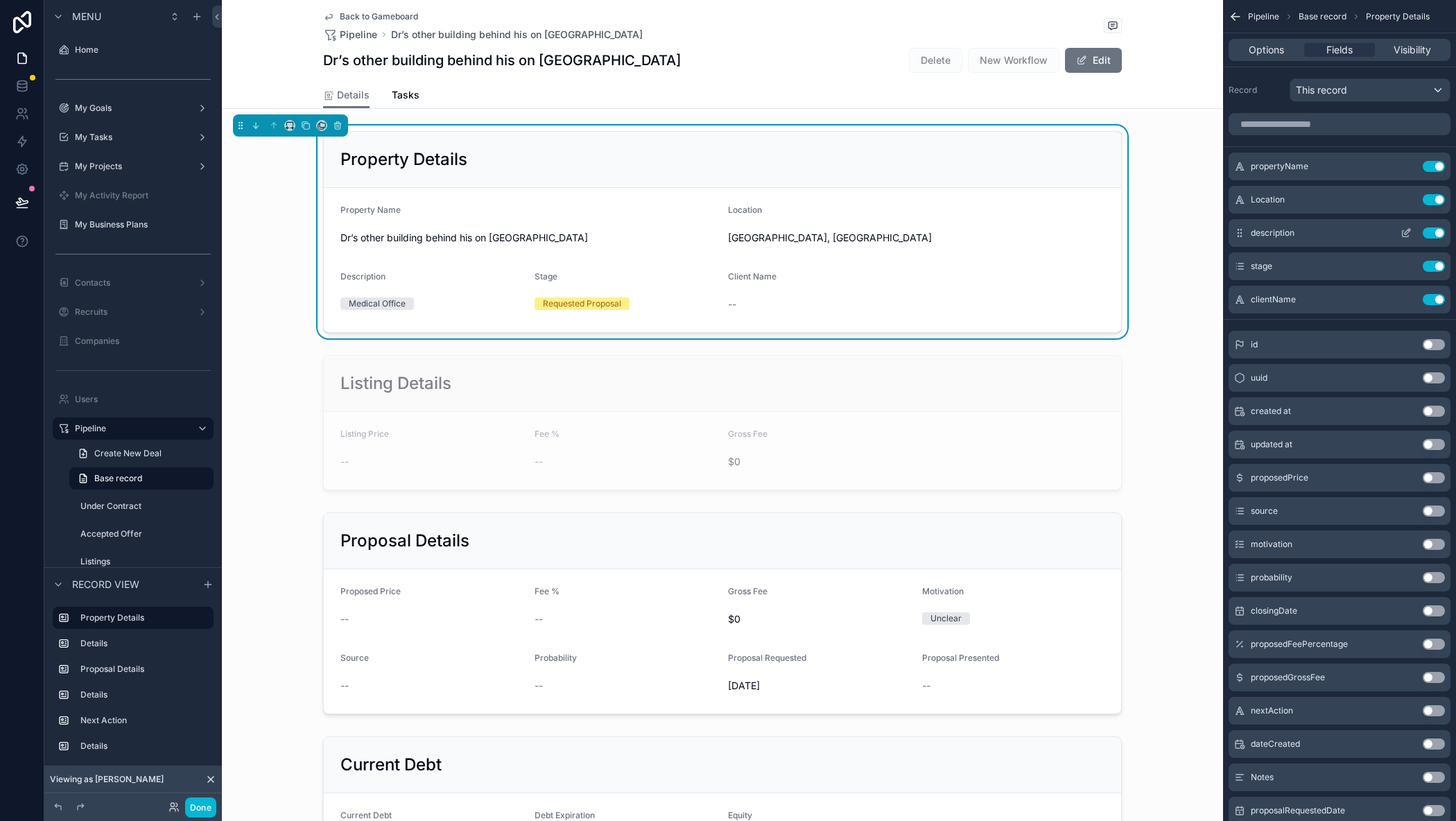
click at [1404, 234] on icon "scrollable content" at bounding box center [1406, 233] width 11 height 11
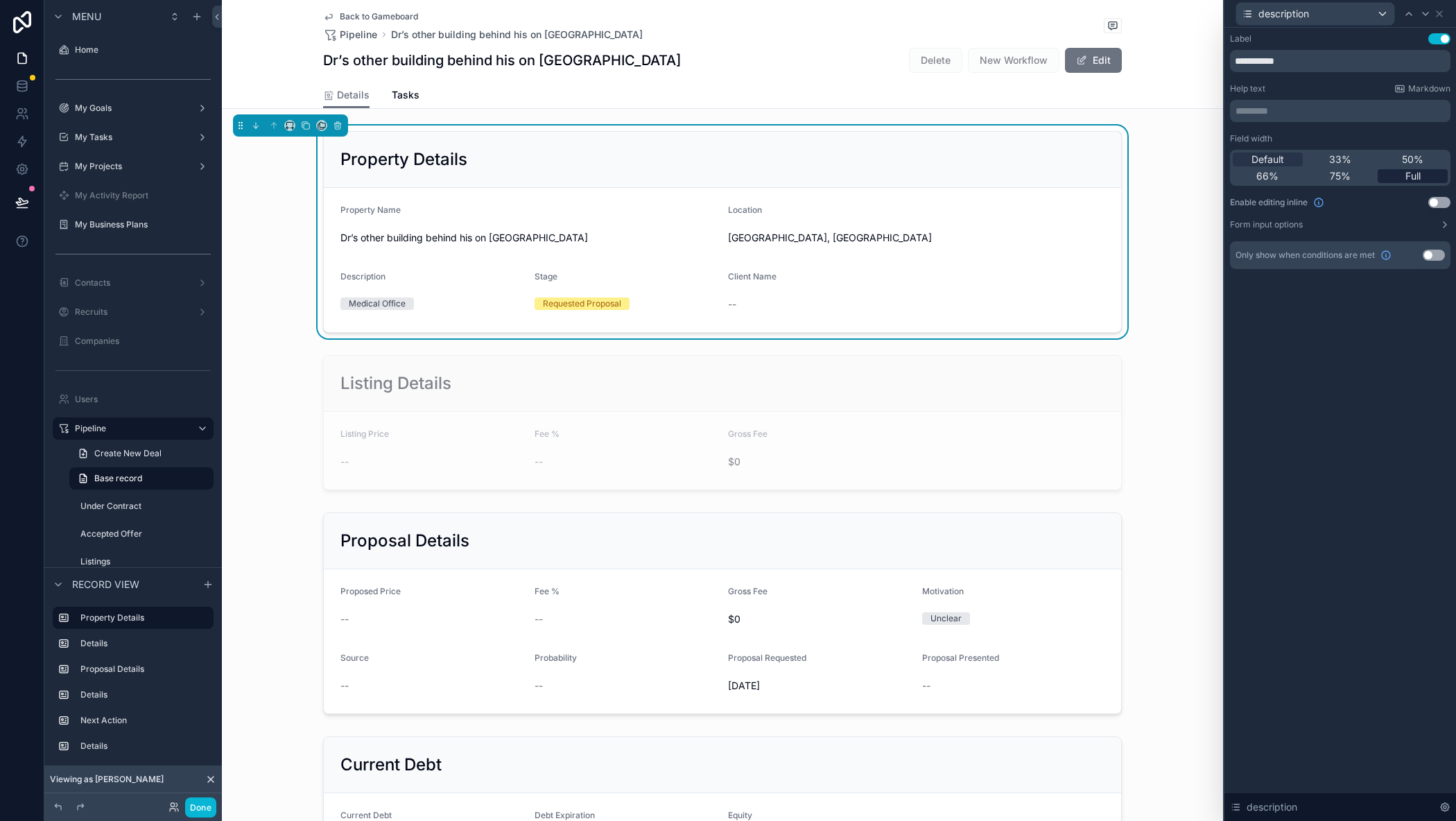
click at [1413, 172] on span "Full" at bounding box center [1412, 176] width 15 height 14
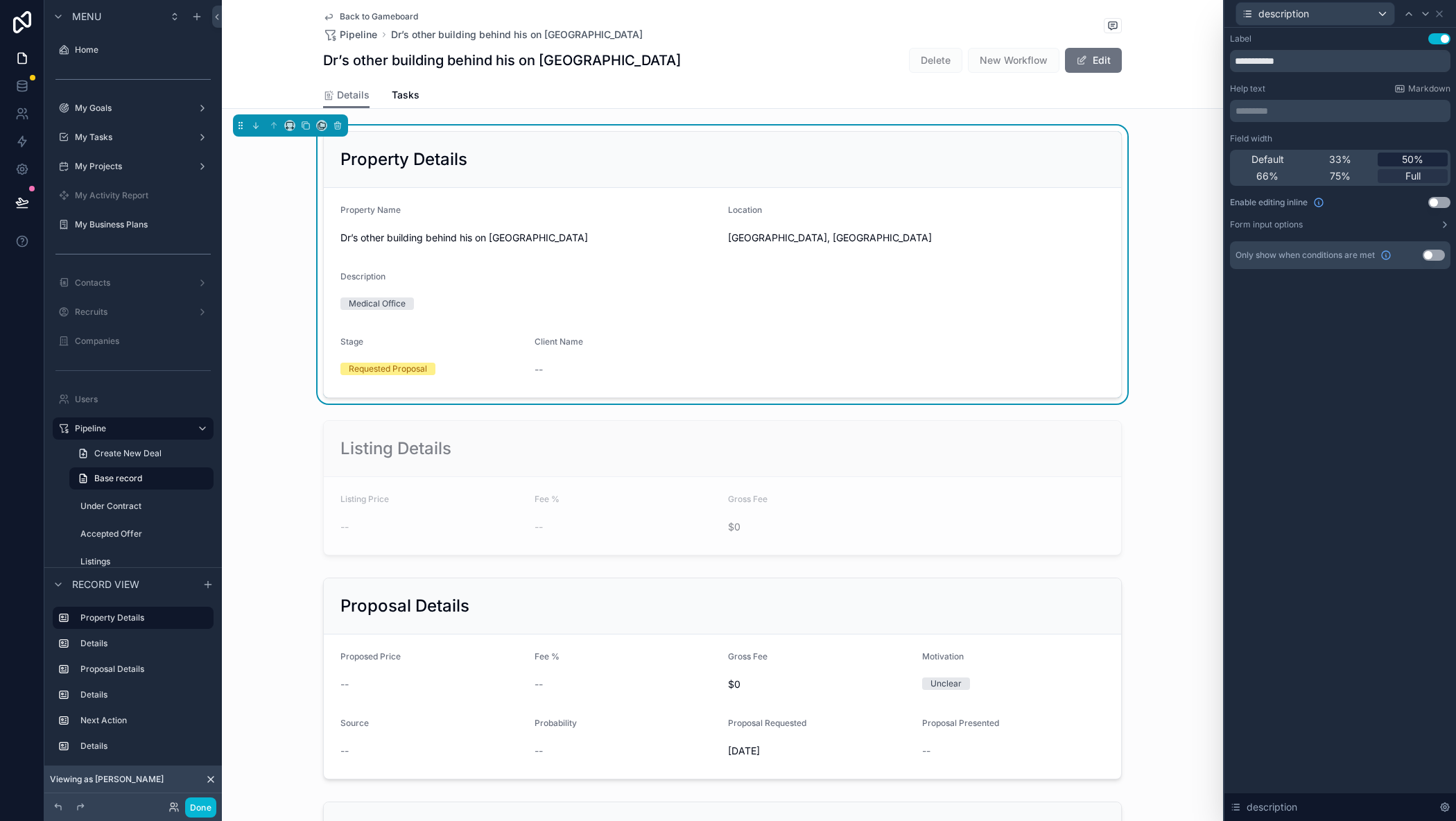
click at [1414, 160] on span "50%" at bounding box center [1412, 160] width 21 height 14
click at [1441, 13] on icon at bounding box center [1439, 14] width 11 height 11
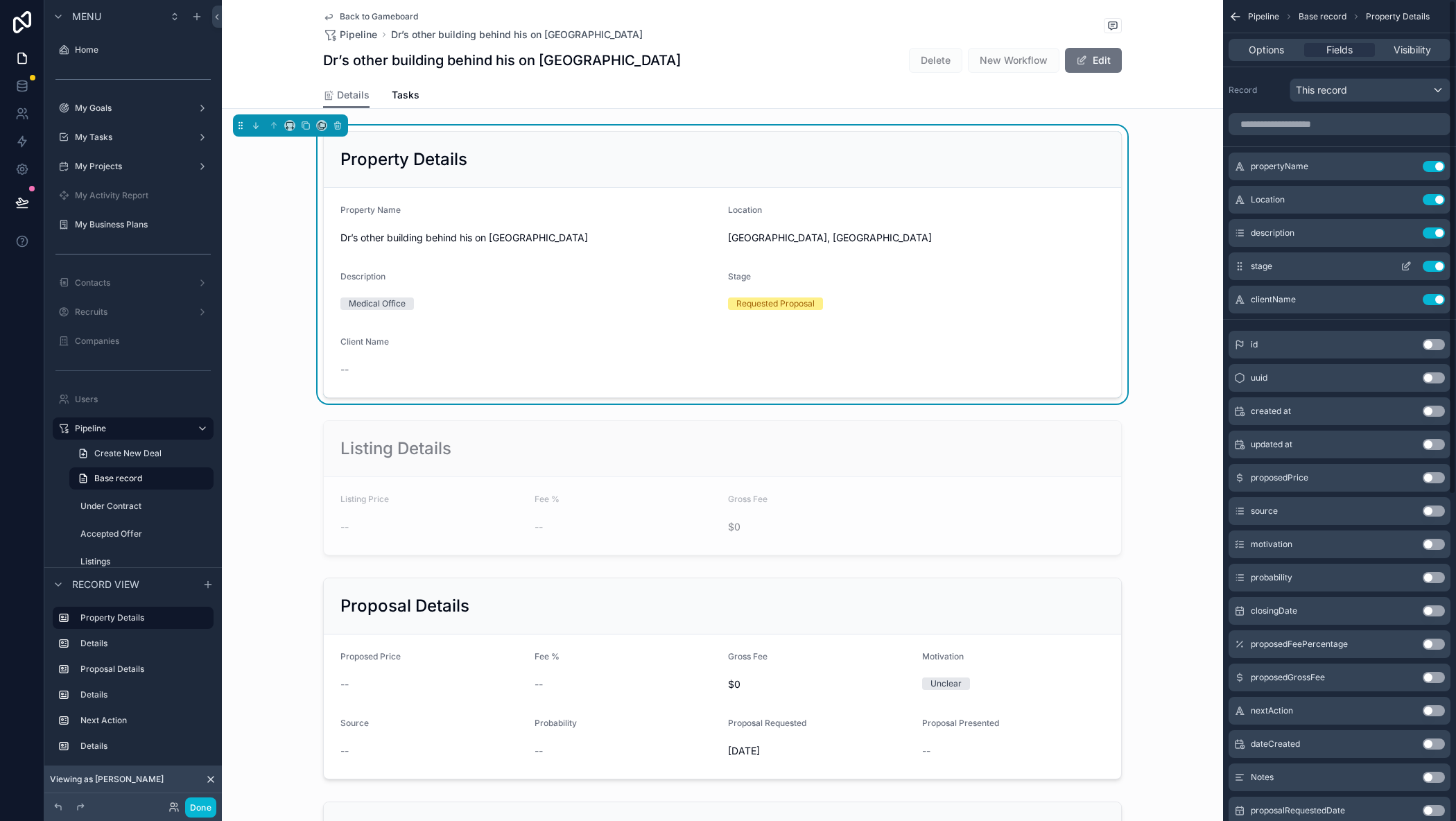
click at [1405, 265] on icon "scrollable content" at bounding box center [1406, 266] width 11 height 11
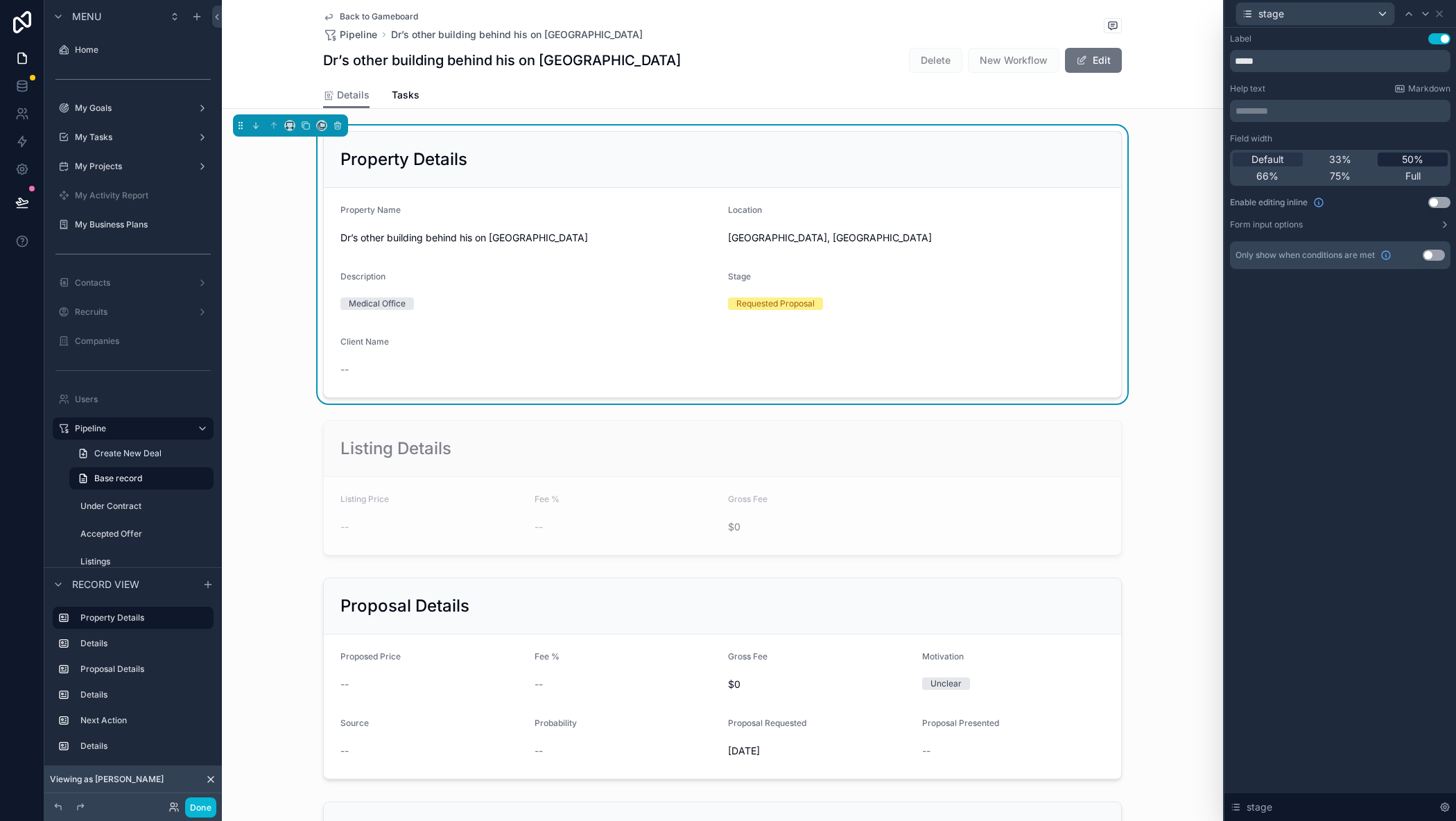
click at [1415, 159] on span "50%" at bounding box center [1412, 160] width 21 height 14
click at [1437, 11] on icon at bounding box center [1439, 14] width 6 height 6
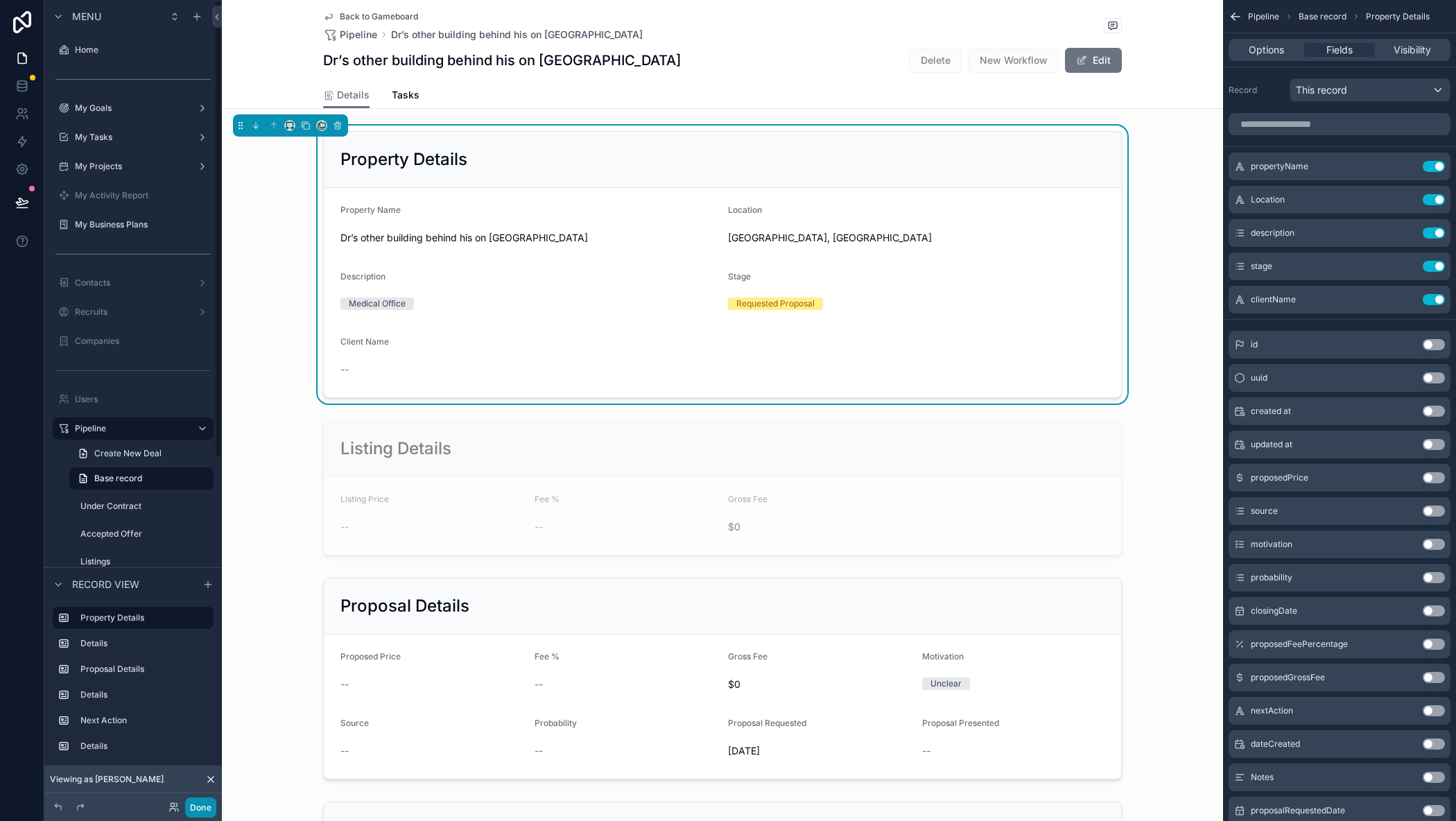
click at [192, 803] on button "Done" at bounding box center [200, 808] width 32 height 20
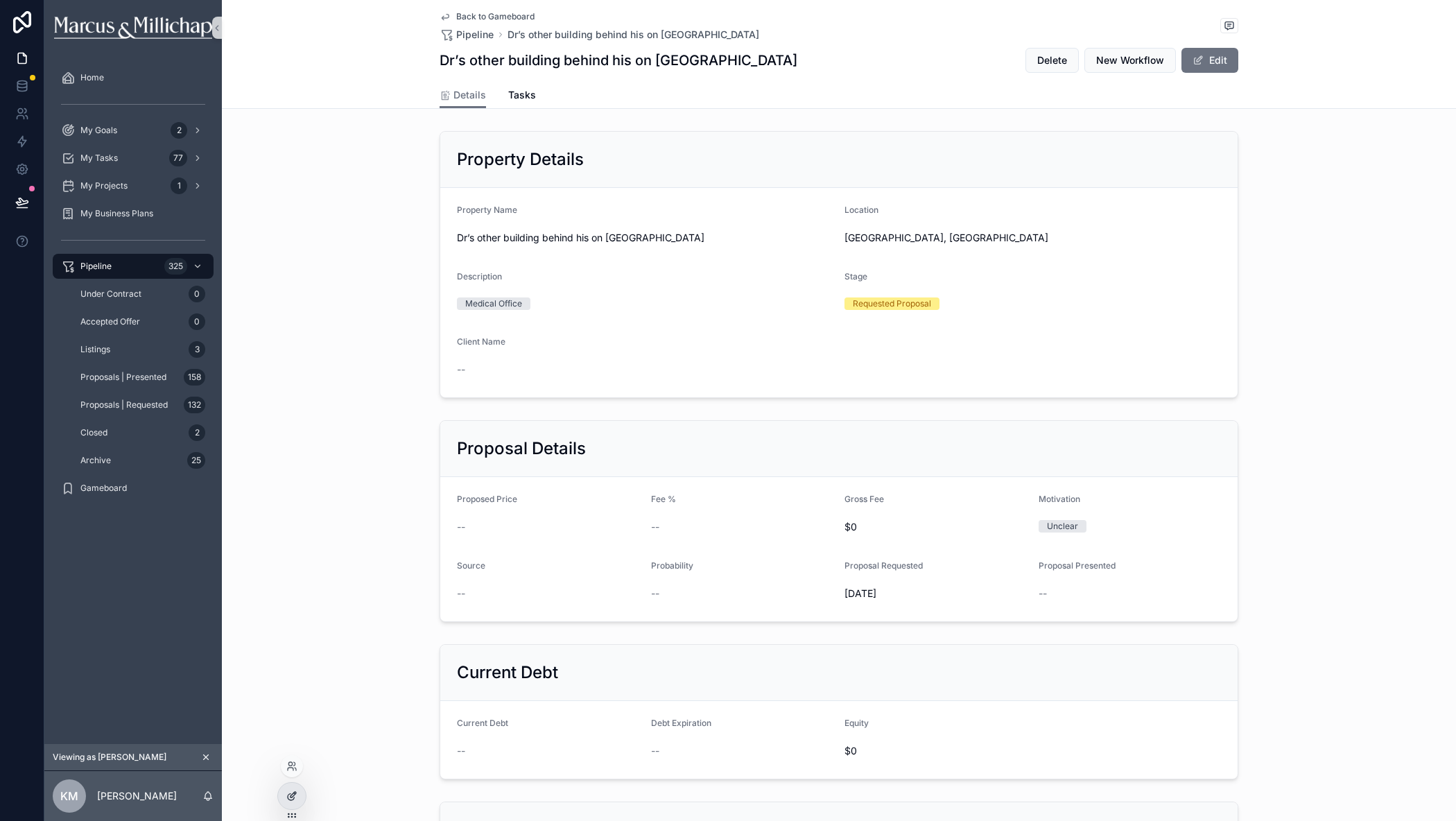
click at [287, 794] on icon at bounding box center [292, 795] width 11 height 11
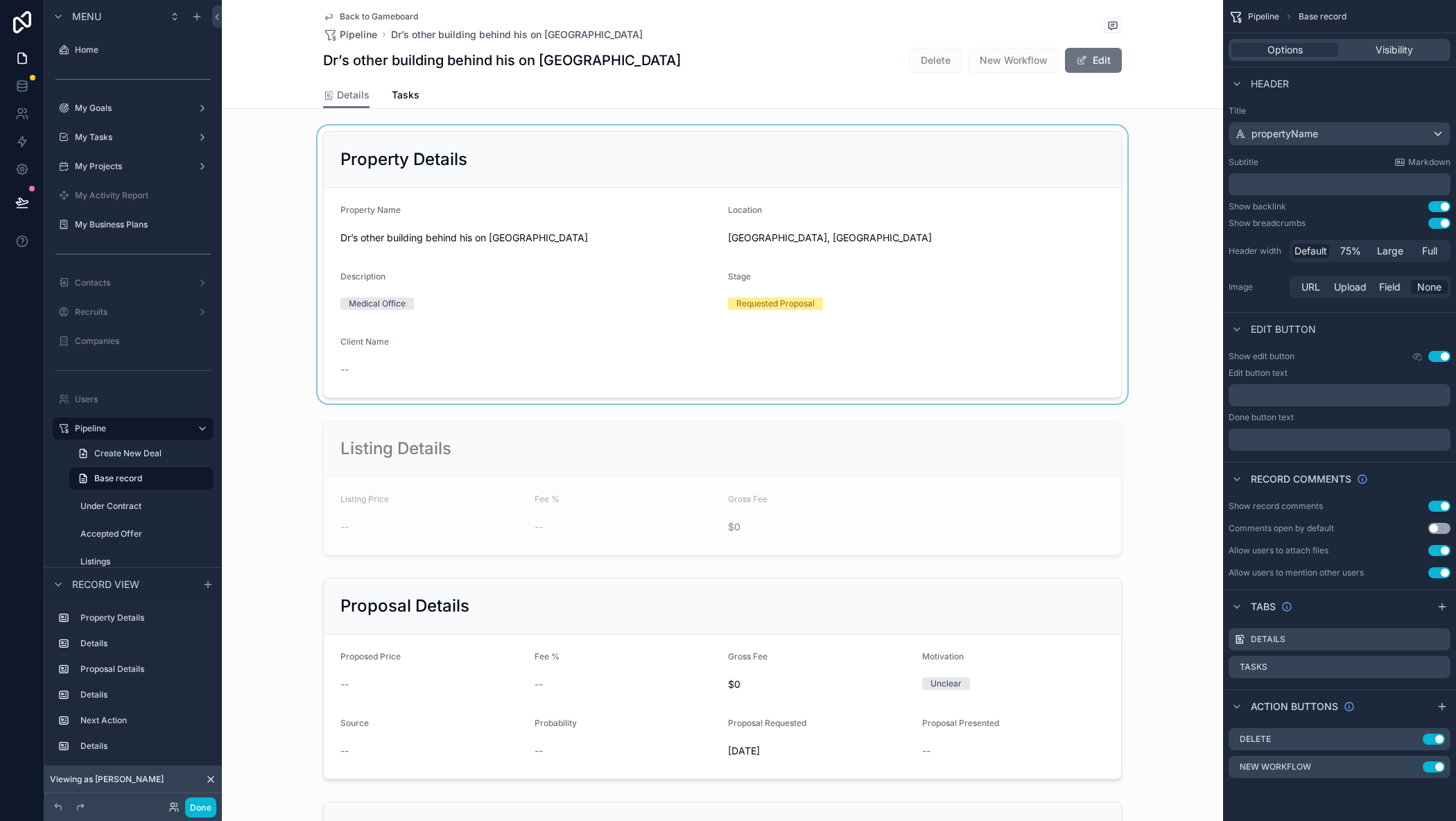
click at [983, 231] on div "scrollable content" at bounding box center [722, 265] width 1001 height 278
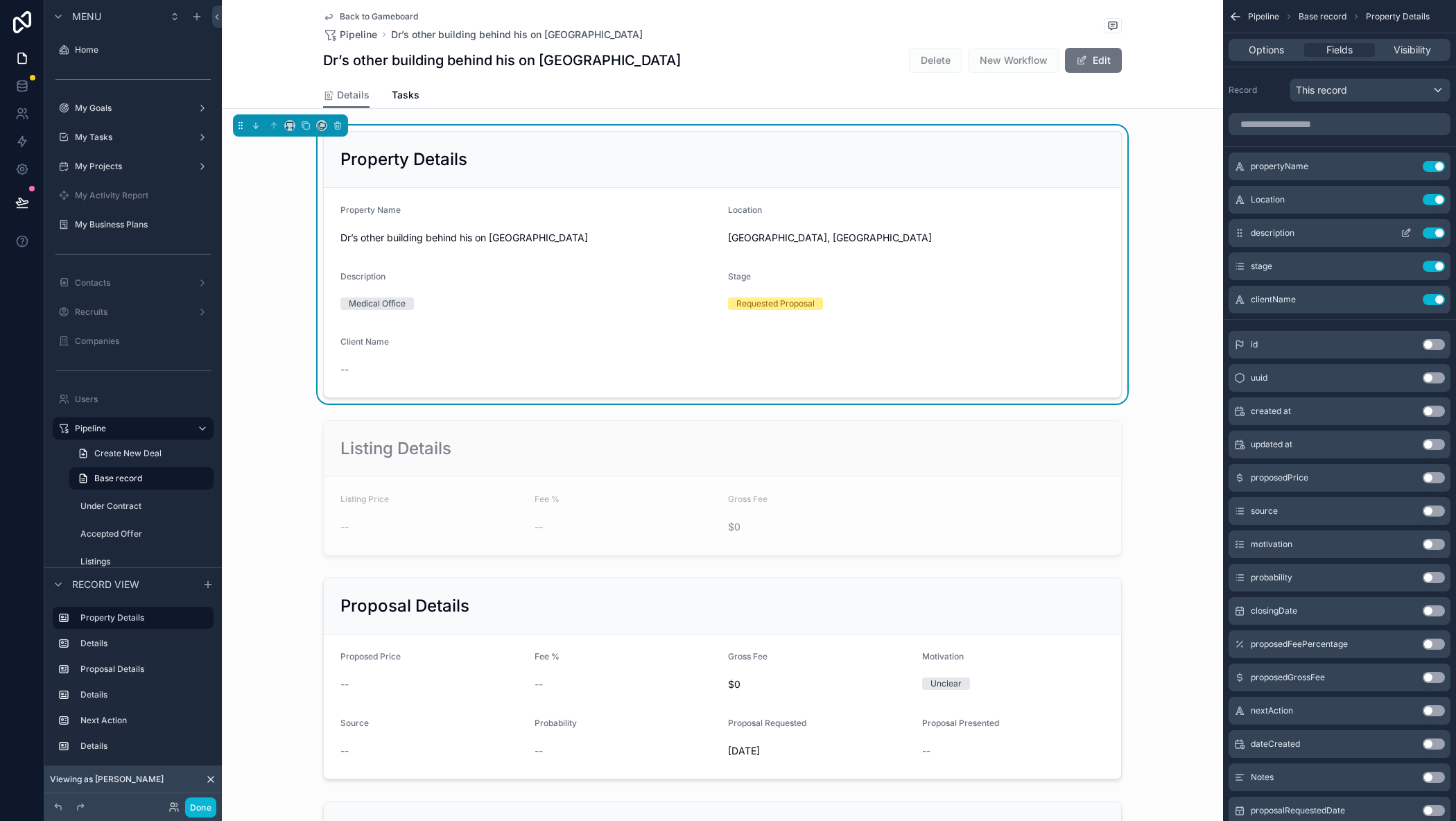
click at [1405, 231] on icon "scrollable content" at bounding box center [1406, 233] width 11 height 11
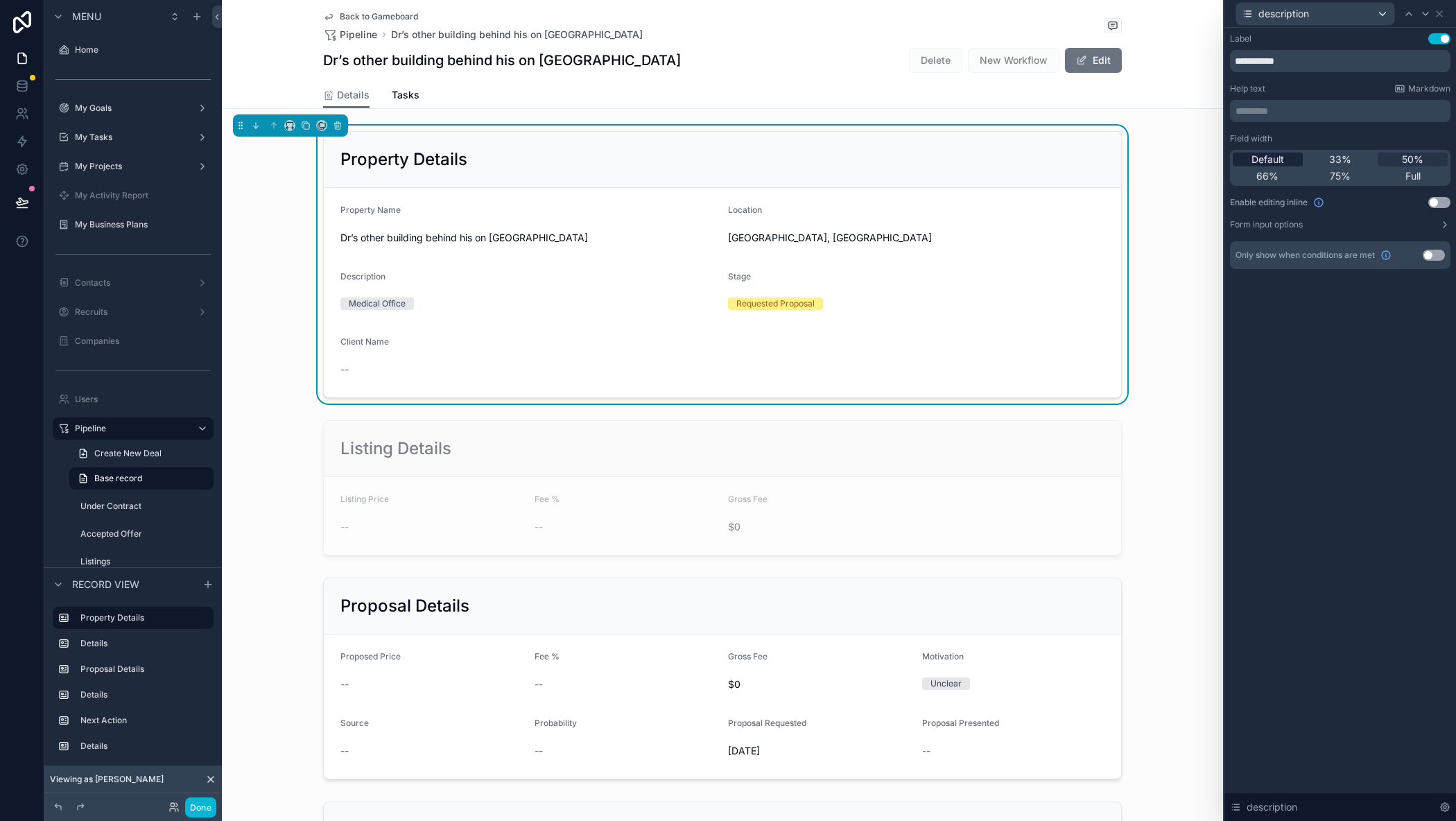
click at [1279, 159] on span "Default" at bounding box center [1267, 160] width 32 height 14
click at [1441, 10] on icon at bounding box center [1439, 14] width 11 height 11
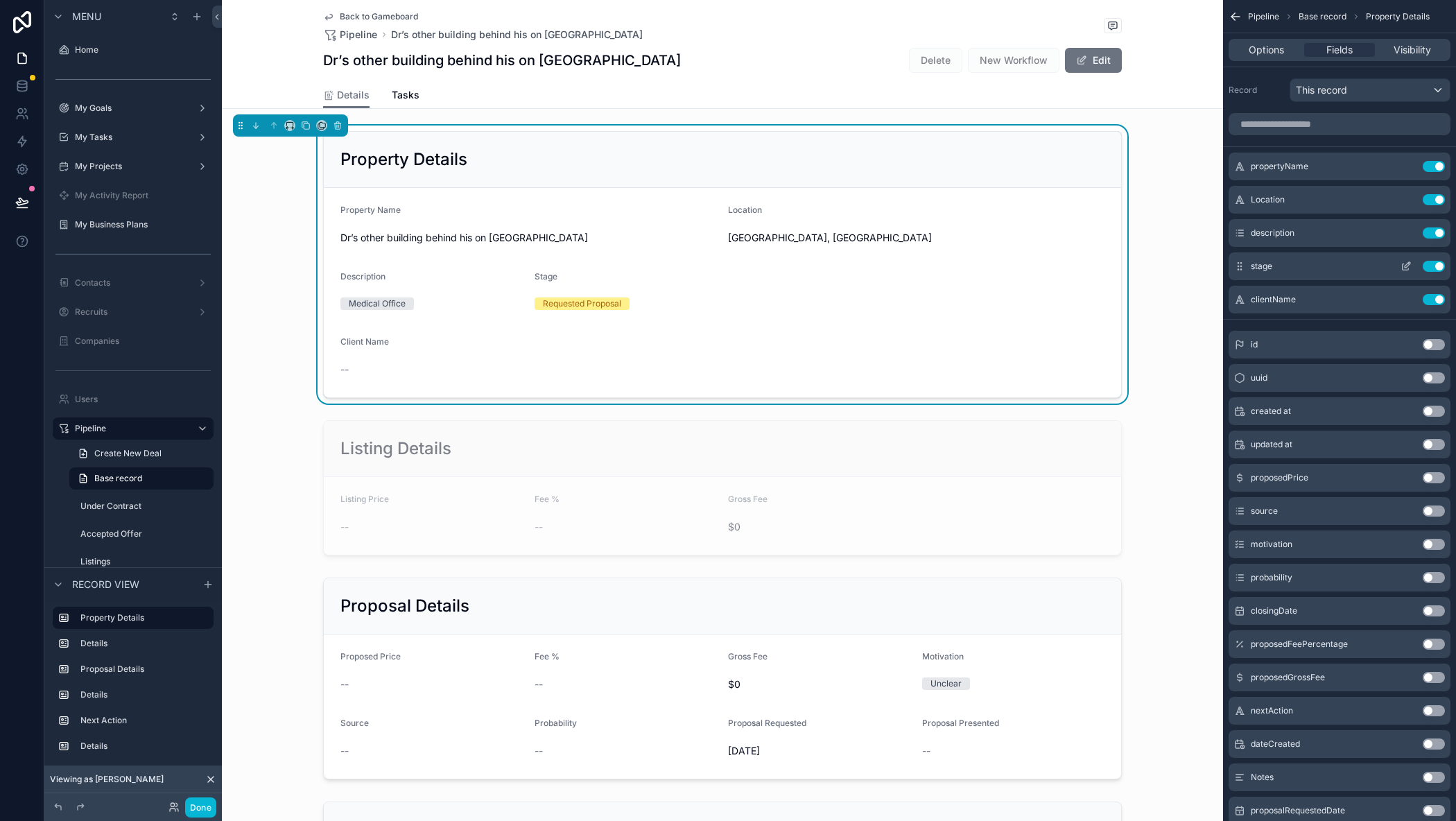
click at [1400, 264] on button "scrollable content" at bounding box center [1406, 266] width 22 height 11
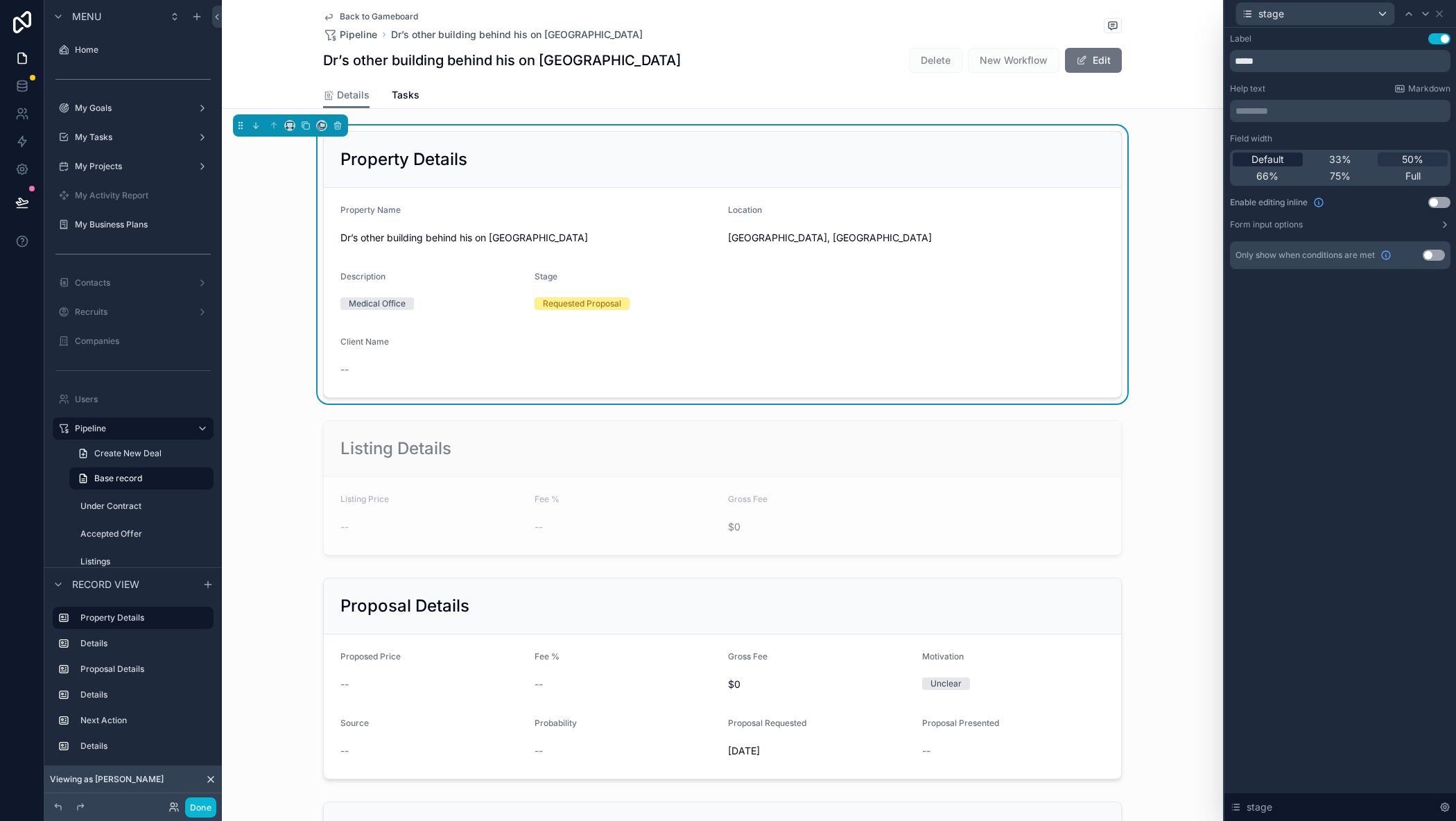
click at [1273, 158] on span "Default" at bounding box center [1267, 160] width 32 height 14
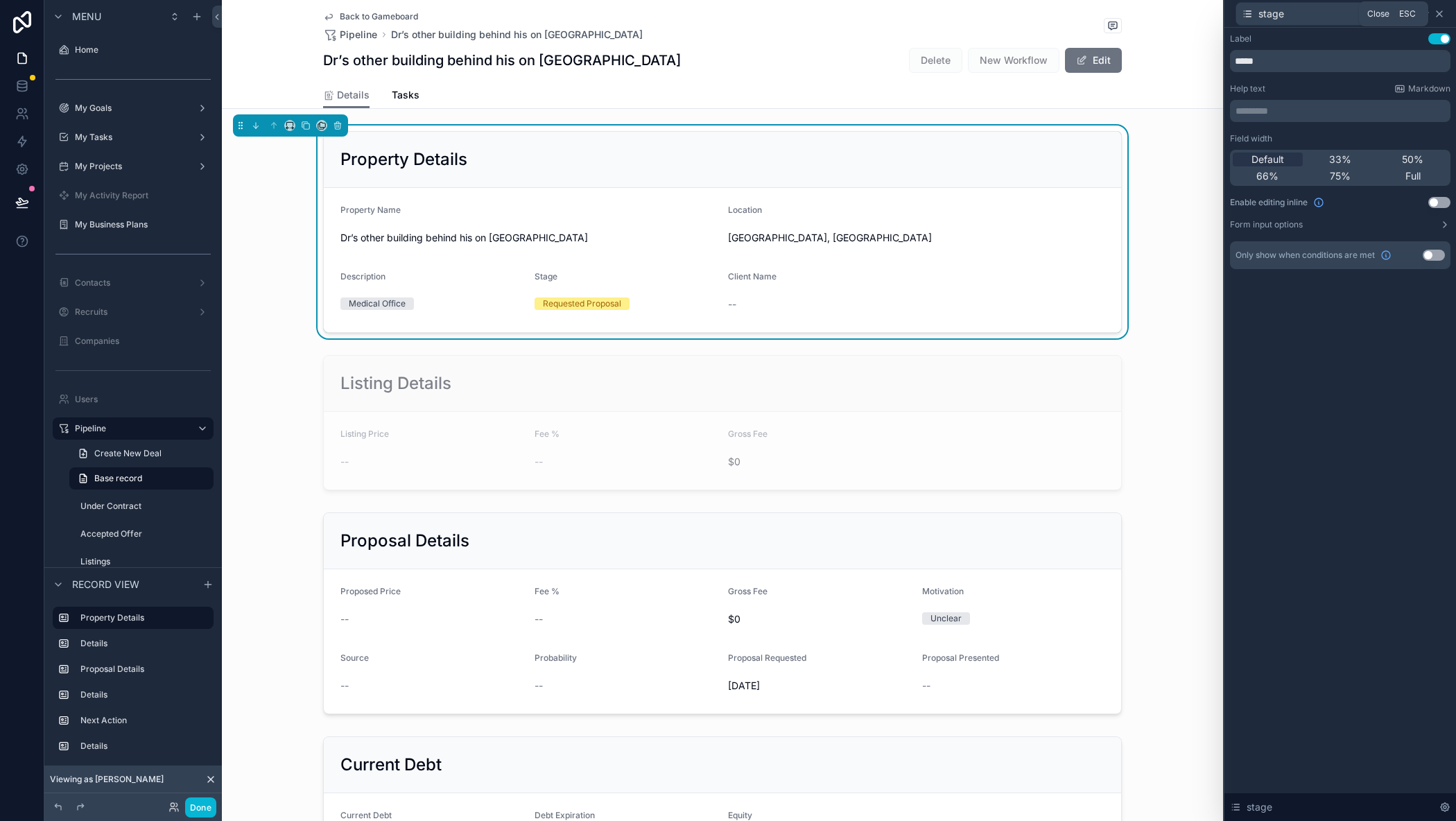
click at [1440, 13] on icon at bounding box center [1439, 14] width 6 height 6
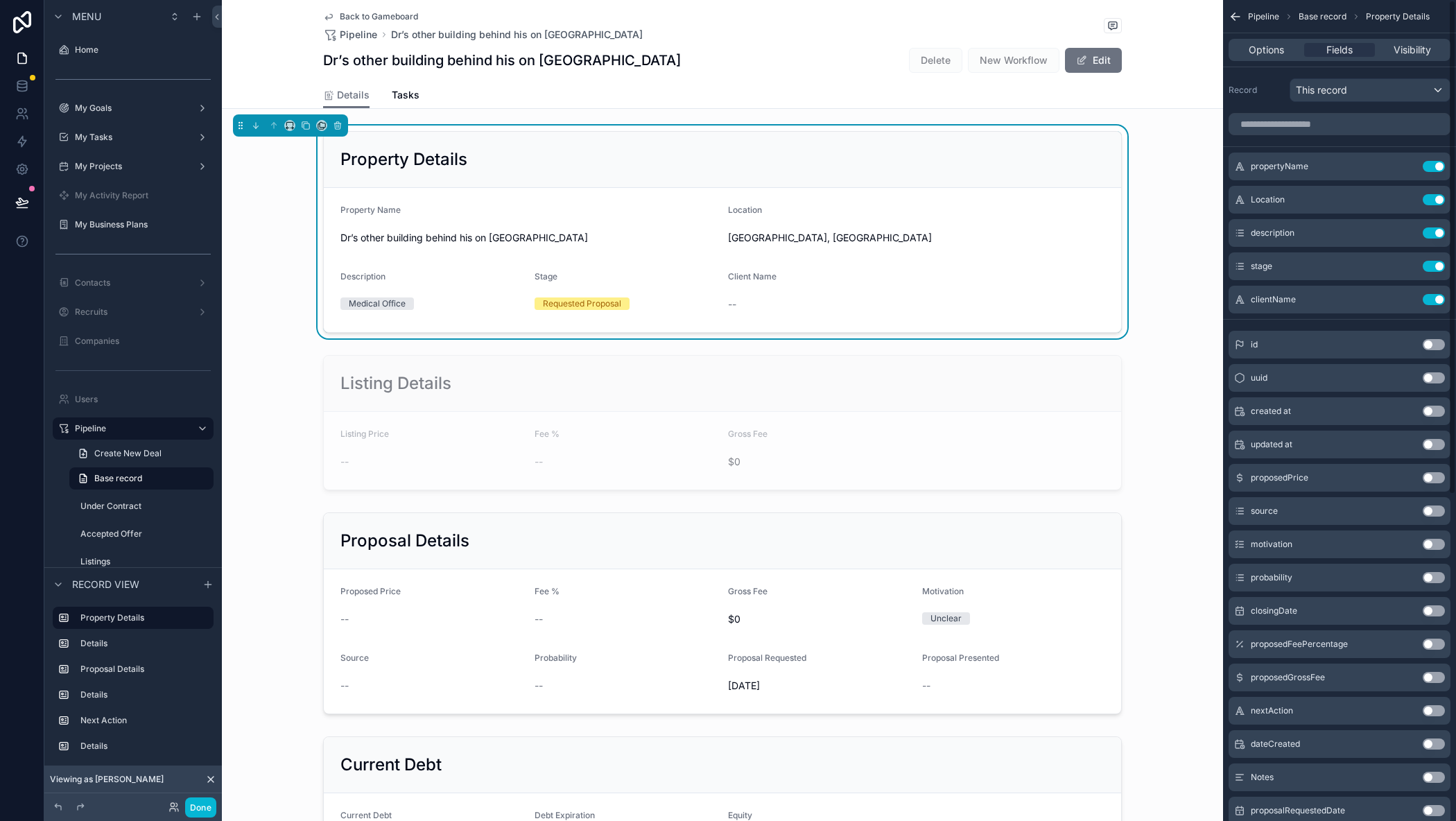
click at [1430, 509] on button "Use setting" at bounding box center [1434, 510] width 22 height 11
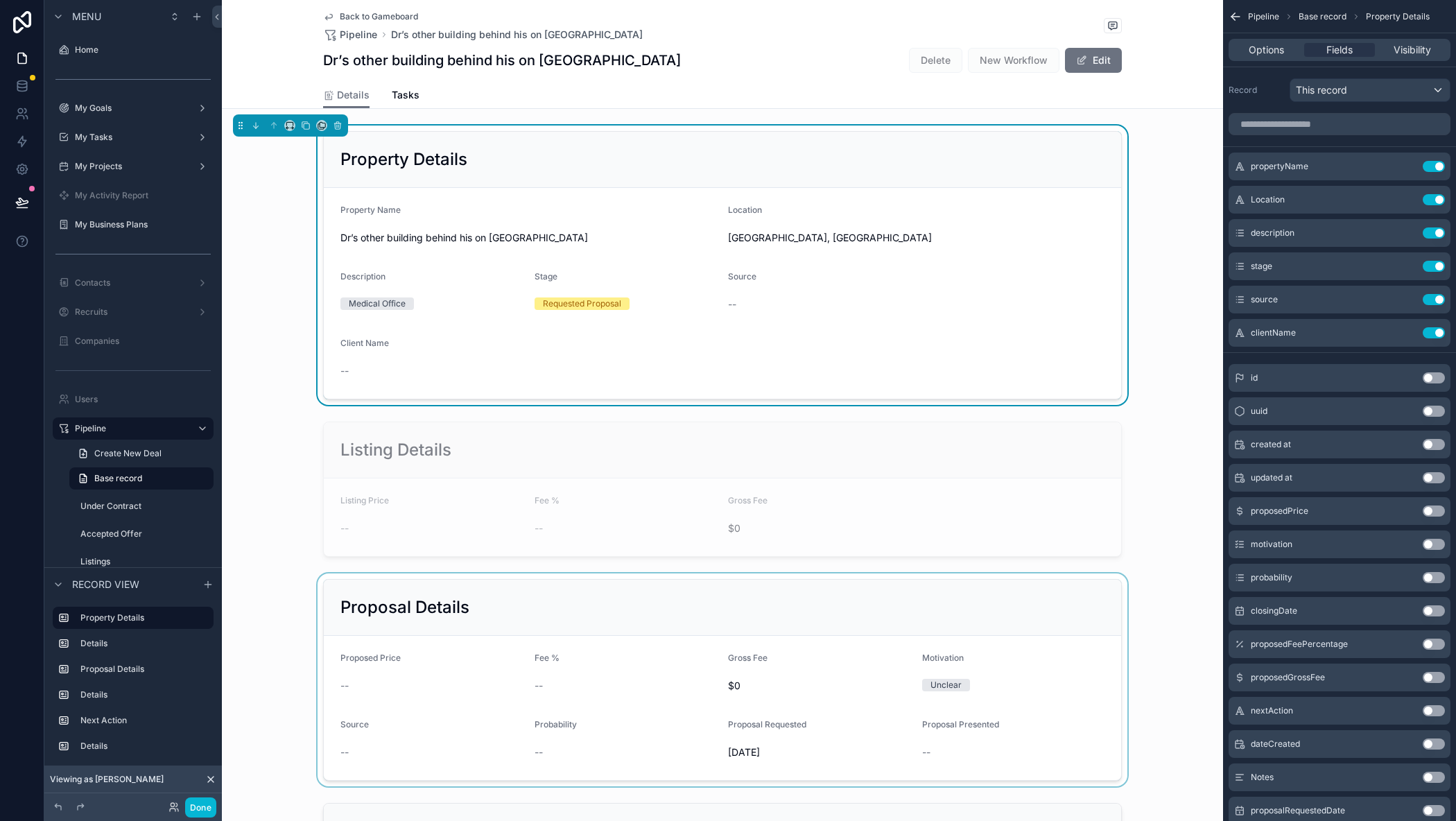
click at [1015, 609] on div "scrollable content" at bounding box center [722, 679] width 1001 height 213
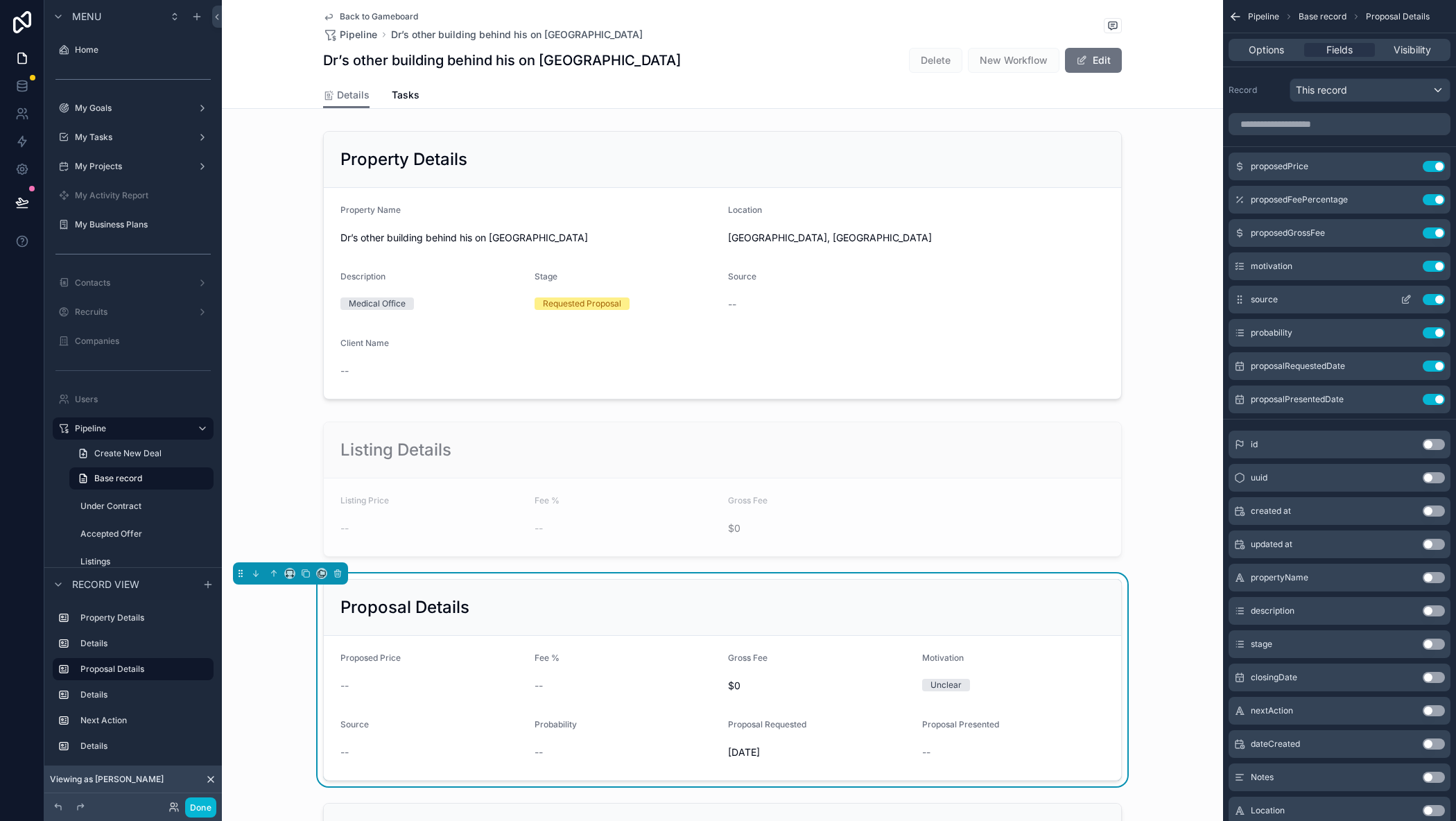
click at [1435, 300] on button "Use setting" at bounding box center [1434, 300] width 22 height 11
click at [191, 806] on button "Done" at bounding box center [200, 808] width 32 height 20
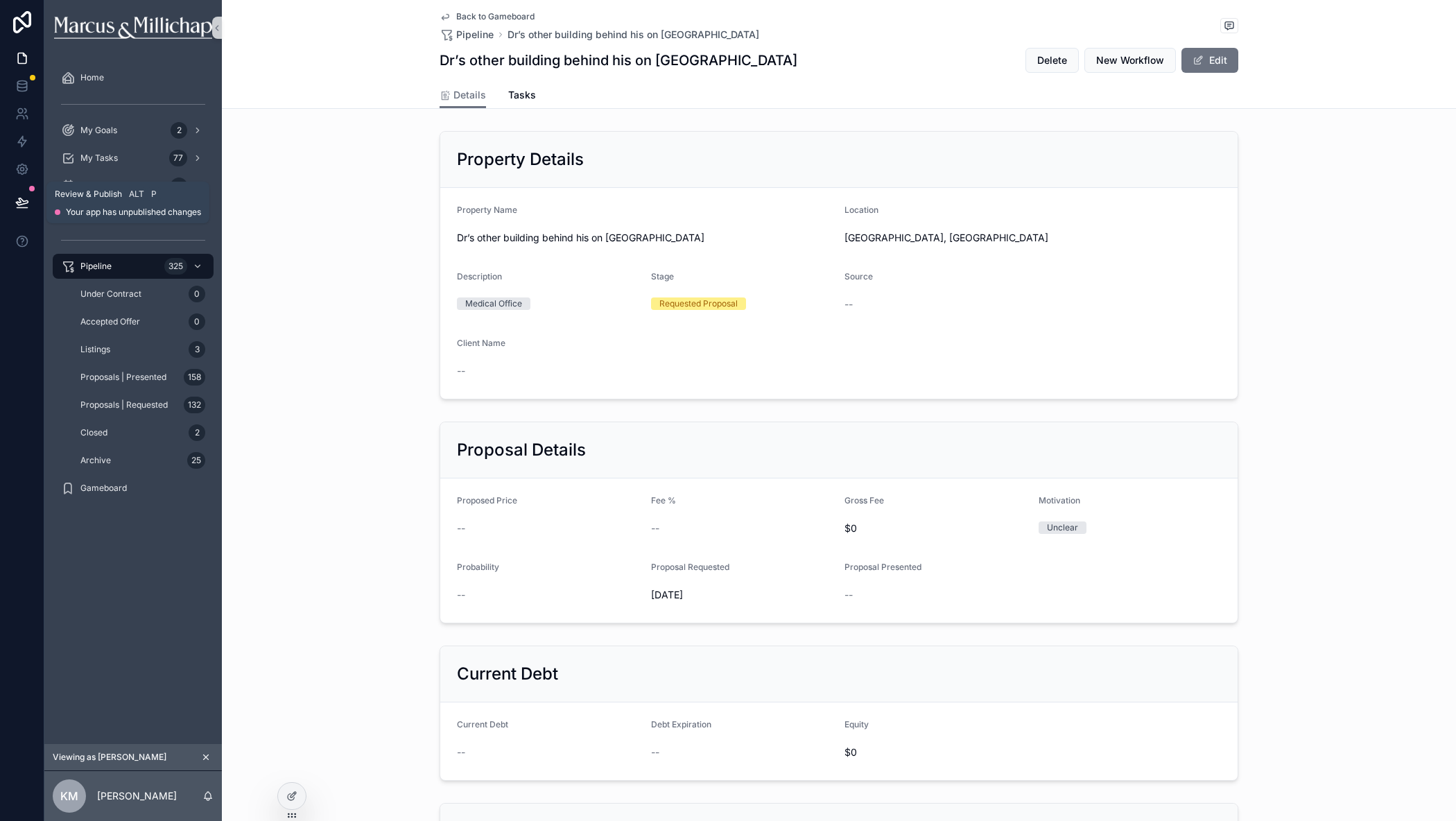
click at [21, 206] on icon at bounding box center [22, 202] width 14 height 14
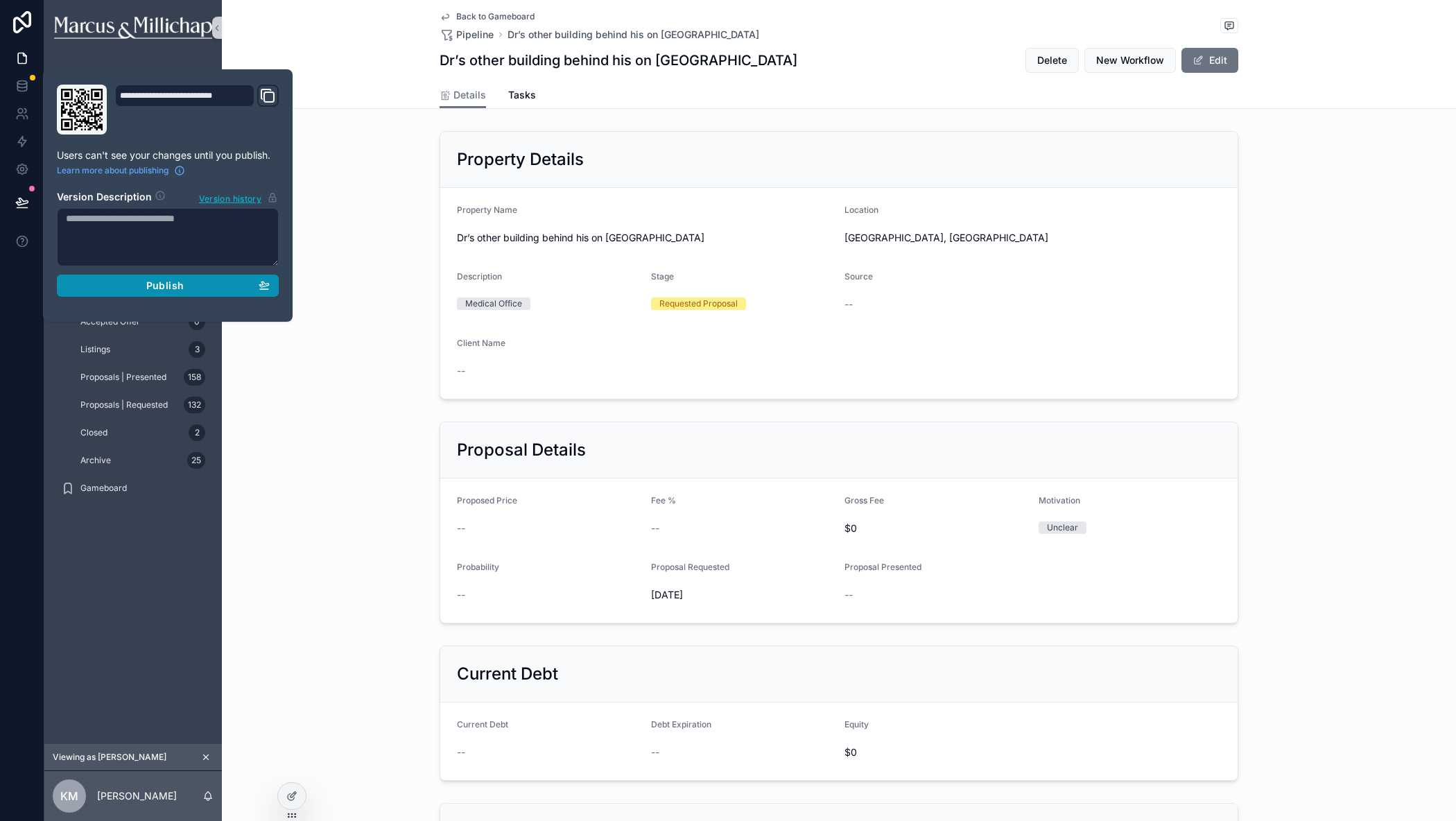
click at [146, 284] on div "Publish" at bounding box center [167, 286] width 204 height 13
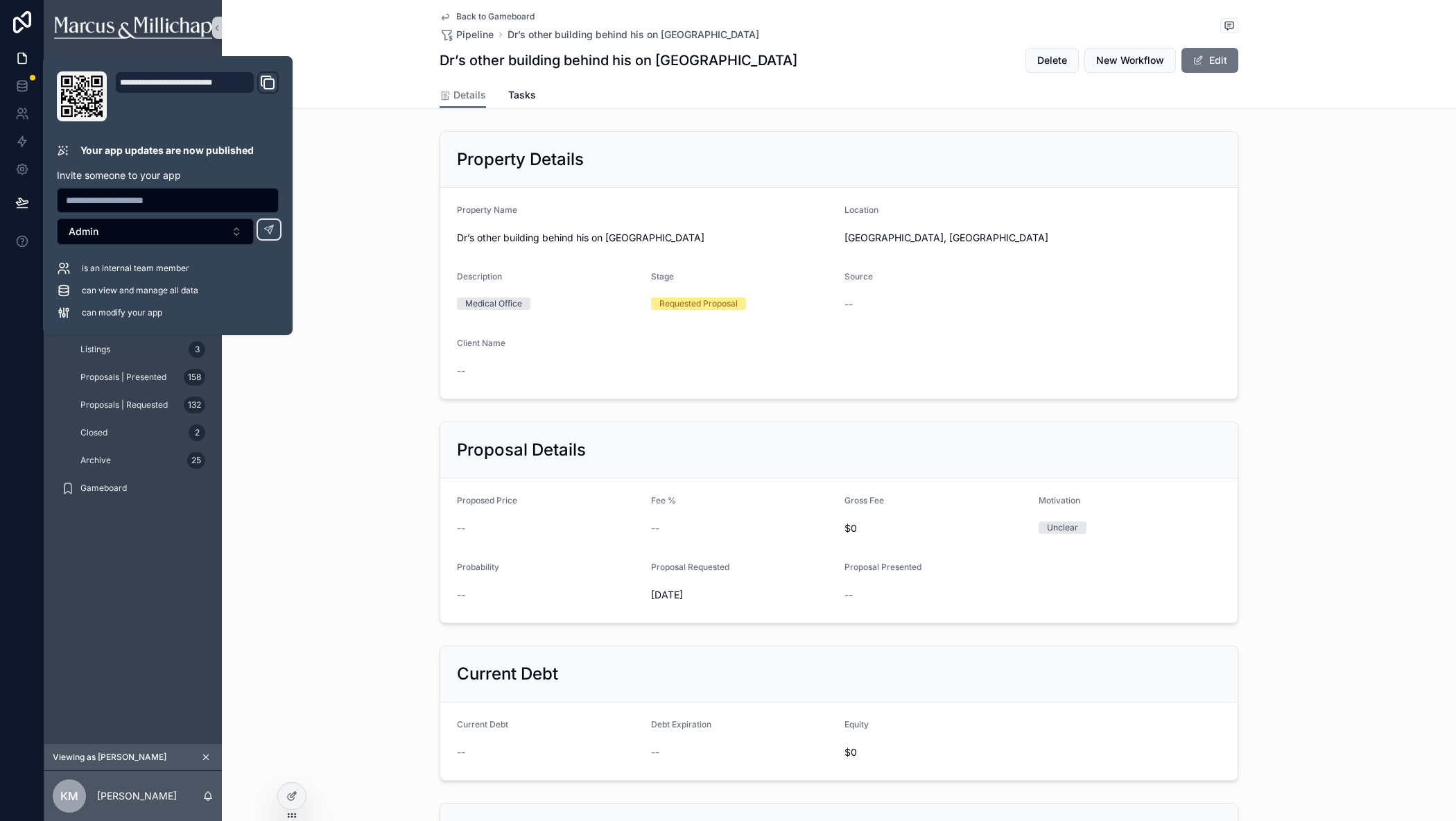
click at [342, 236] on div "Property Details Property Name Dr’s other building behind his on Leader Heights…" at bounding box center [838, 265] width 1234 height 280
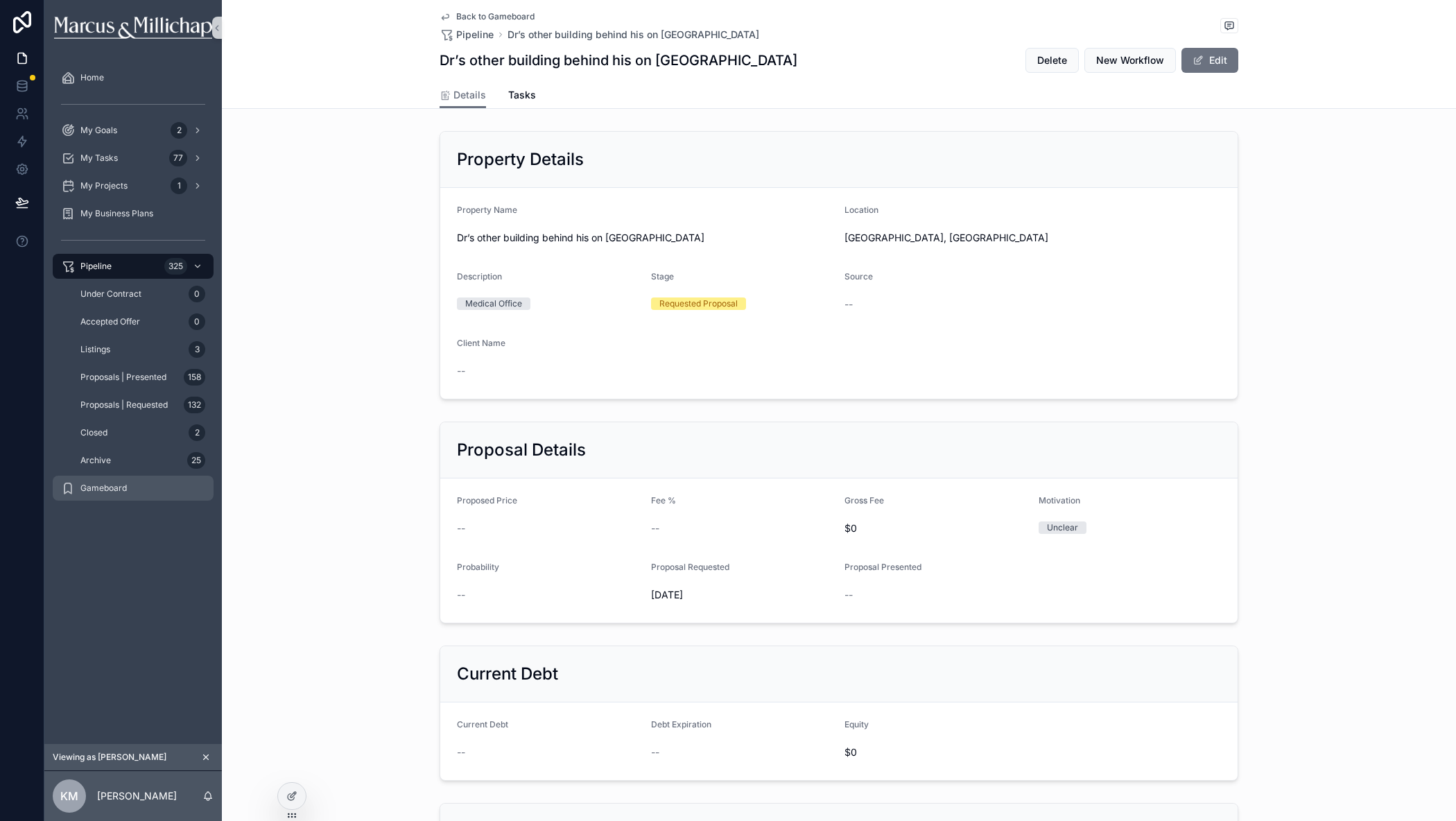
click at [109, 497] on div "Gameboard" at bounding box center [133, 488] width 144 height 22
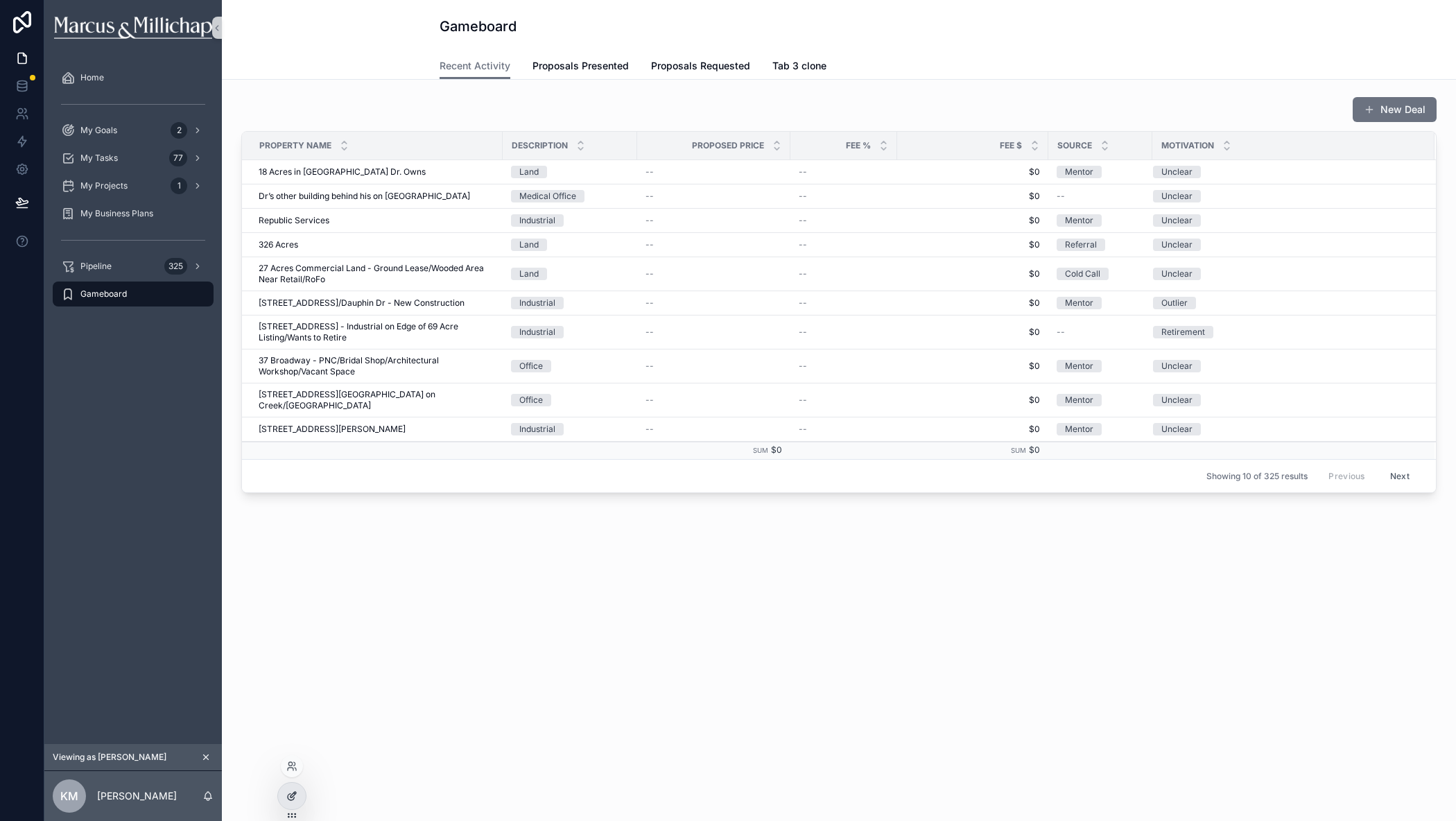
click at [293, 796] on icon at bounding box center [292, 795] width 11 height 11
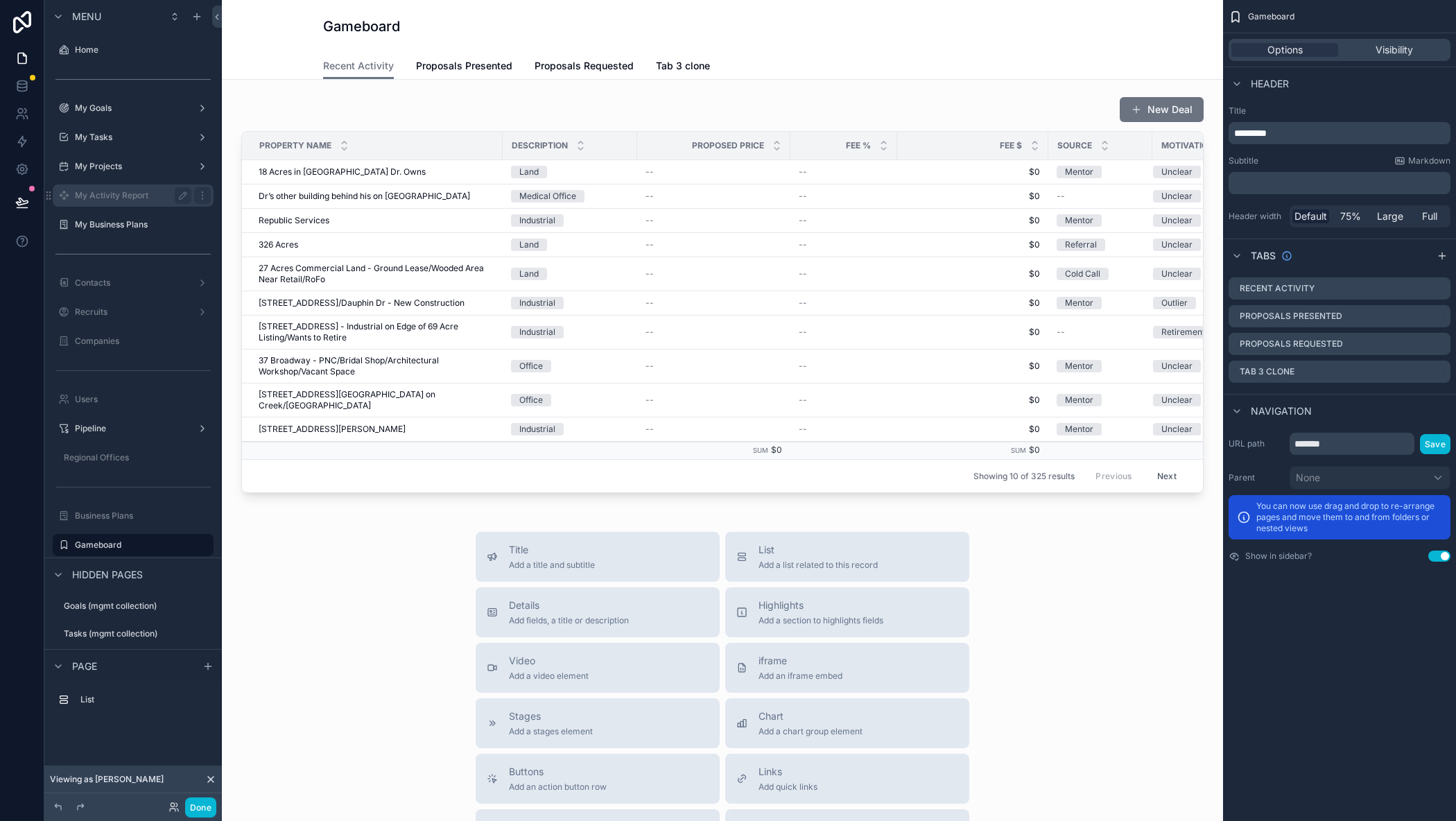
click at [112, 198] on label "My Activity Report" at bounding box center [131, 195] width 111 height 11
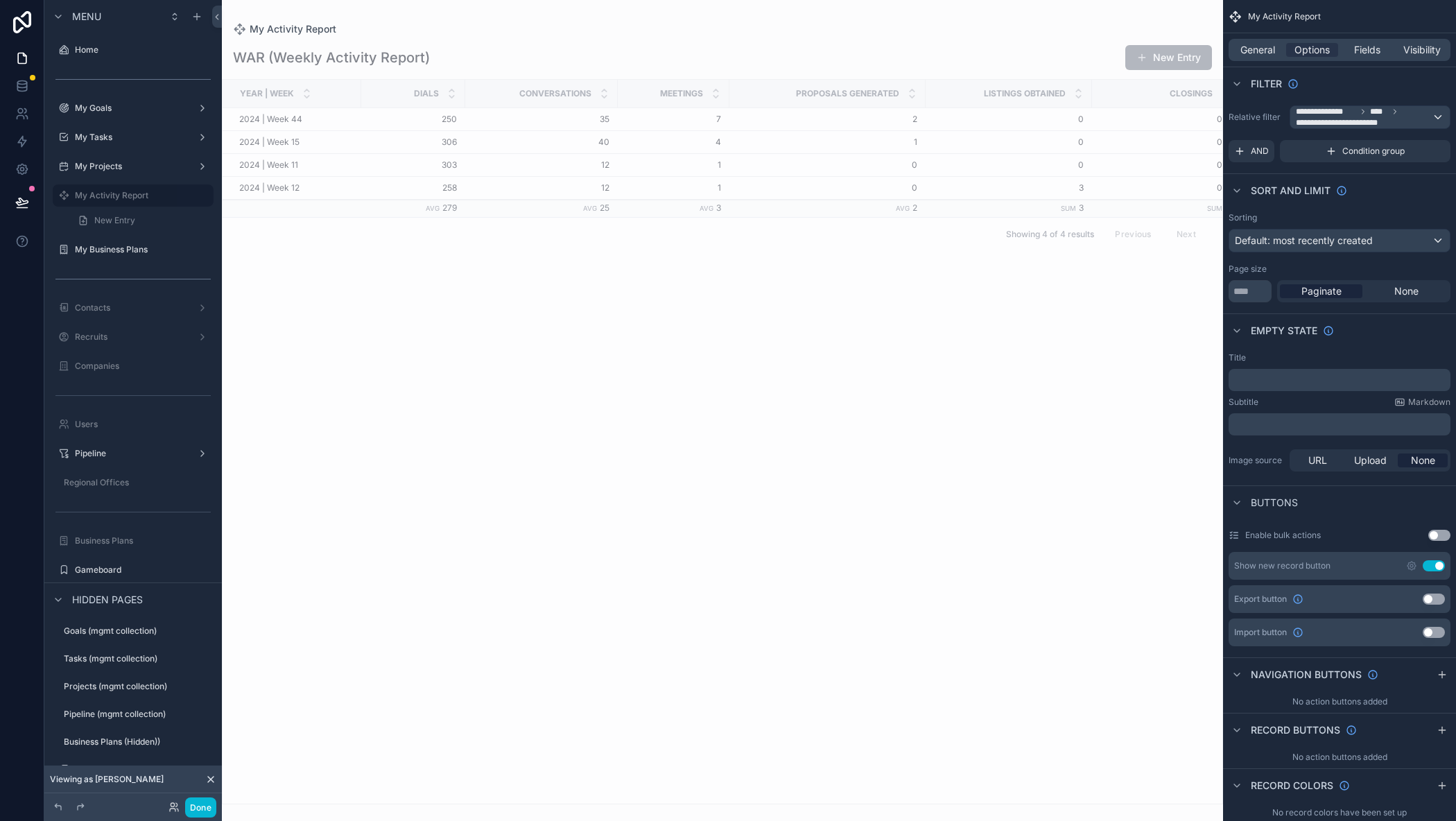
drag, startPoint x: 678, startPoint y: 795, endPoint x: 850, endPoint y: 807, distance: 172.4
click at [850, 807] on div "scrollable content" at bounding box center [722, 410] width 1001 height 821
click at [208, 812] on button "Done" at bounding box center [200, 808] width 32 height 20
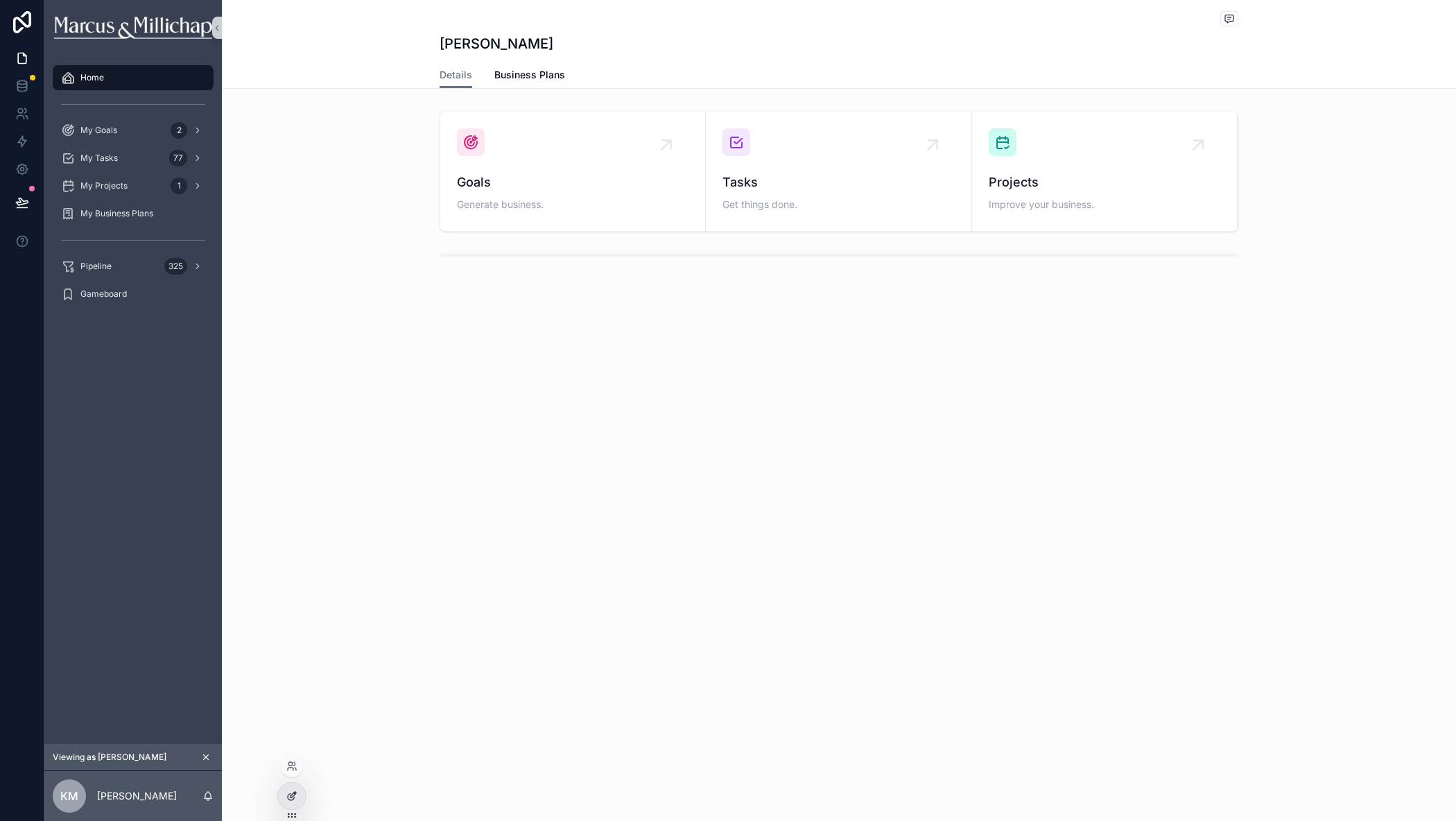
click at [296, 801] on icon at bounding box center [292, 795] width 11 height 11
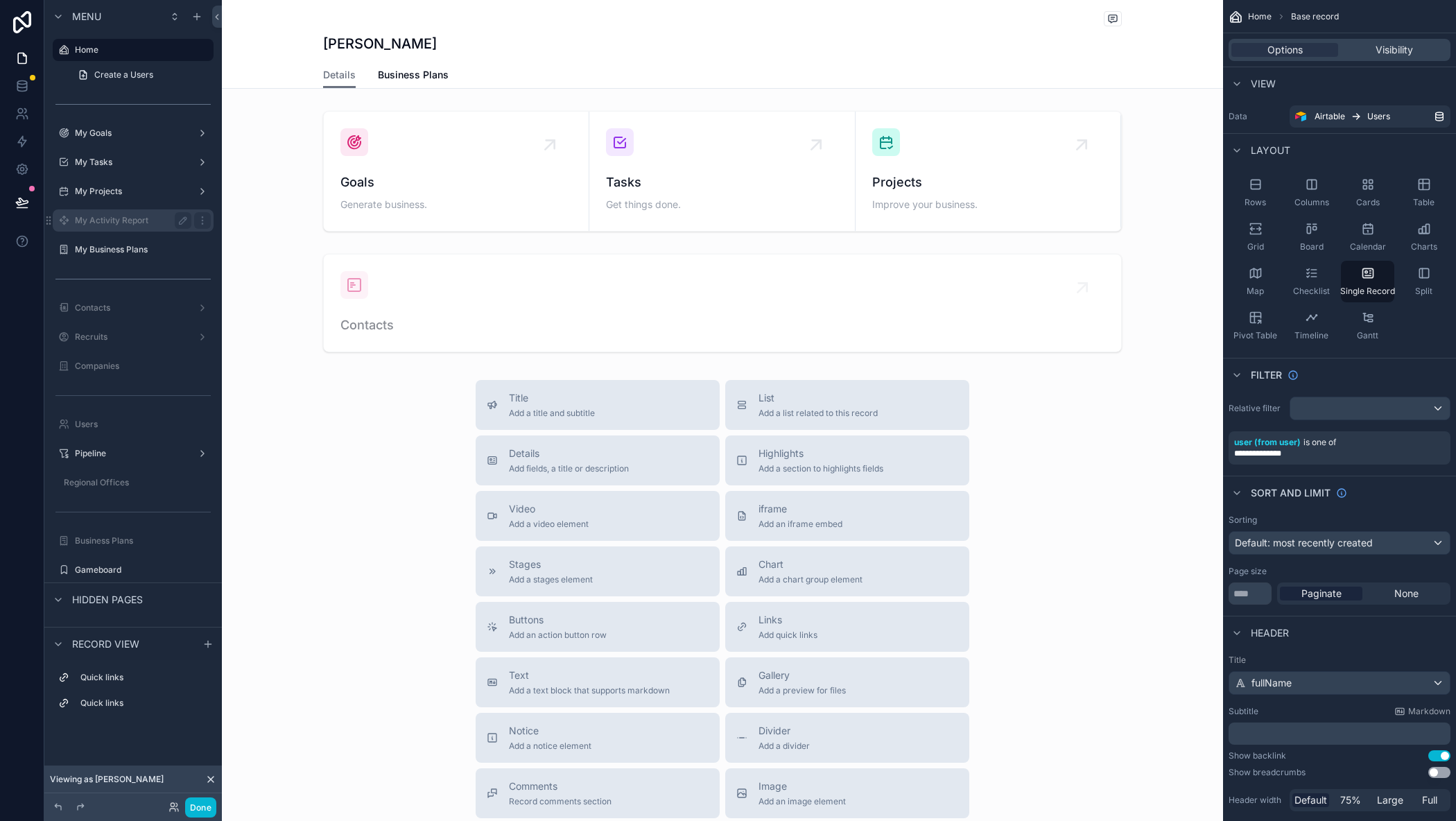
click at [107, 218] on label "My Activity Report" at bounding box center [131, 220] width 111 height 11
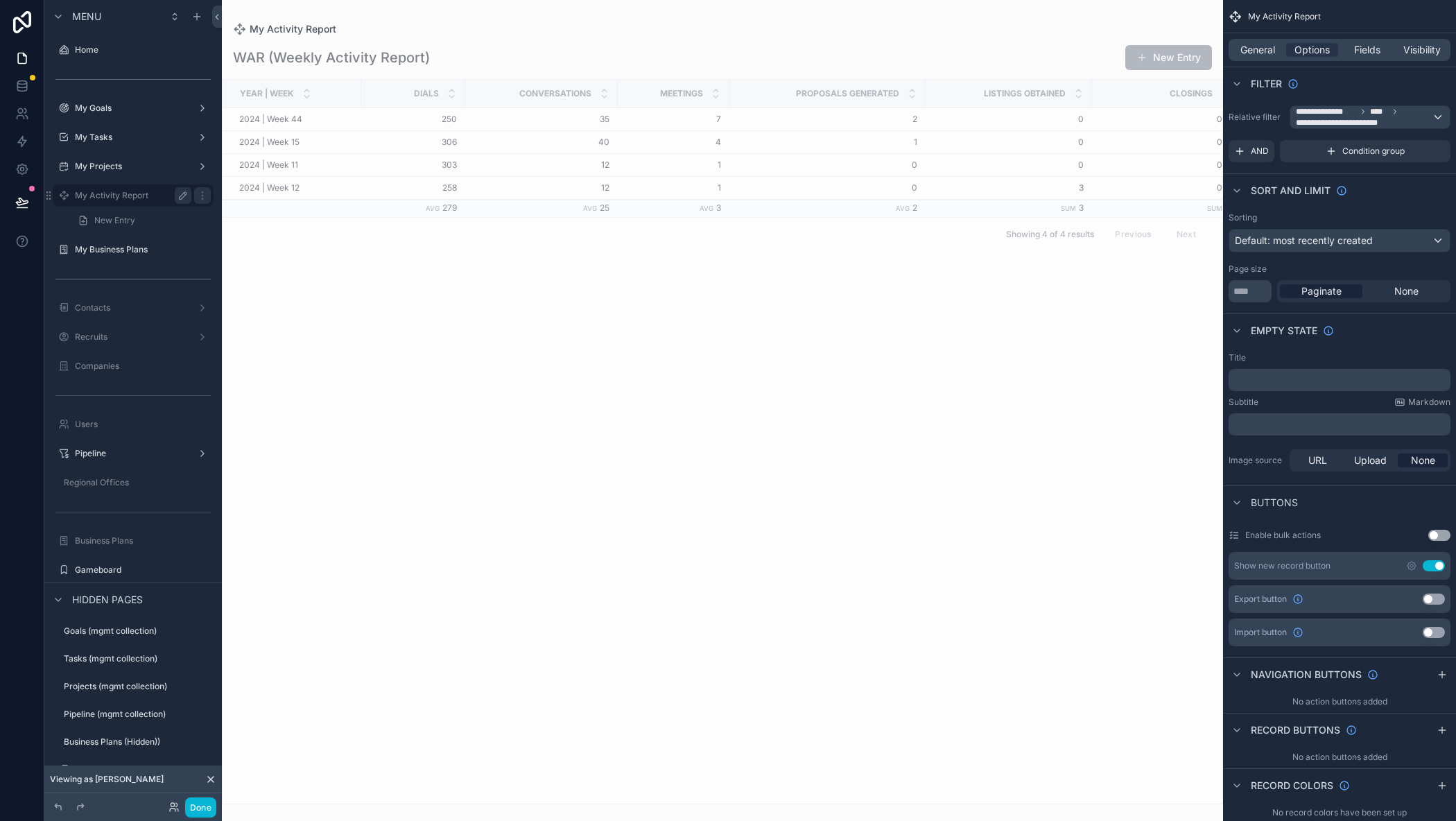
click at [179, 198] on icon "scrollable content" at bounding box center [183, 195] width 7 height 7
click at [156, 193] on input "**********" at bounding box center [122, 195] width 95 height 17
type input "*******"
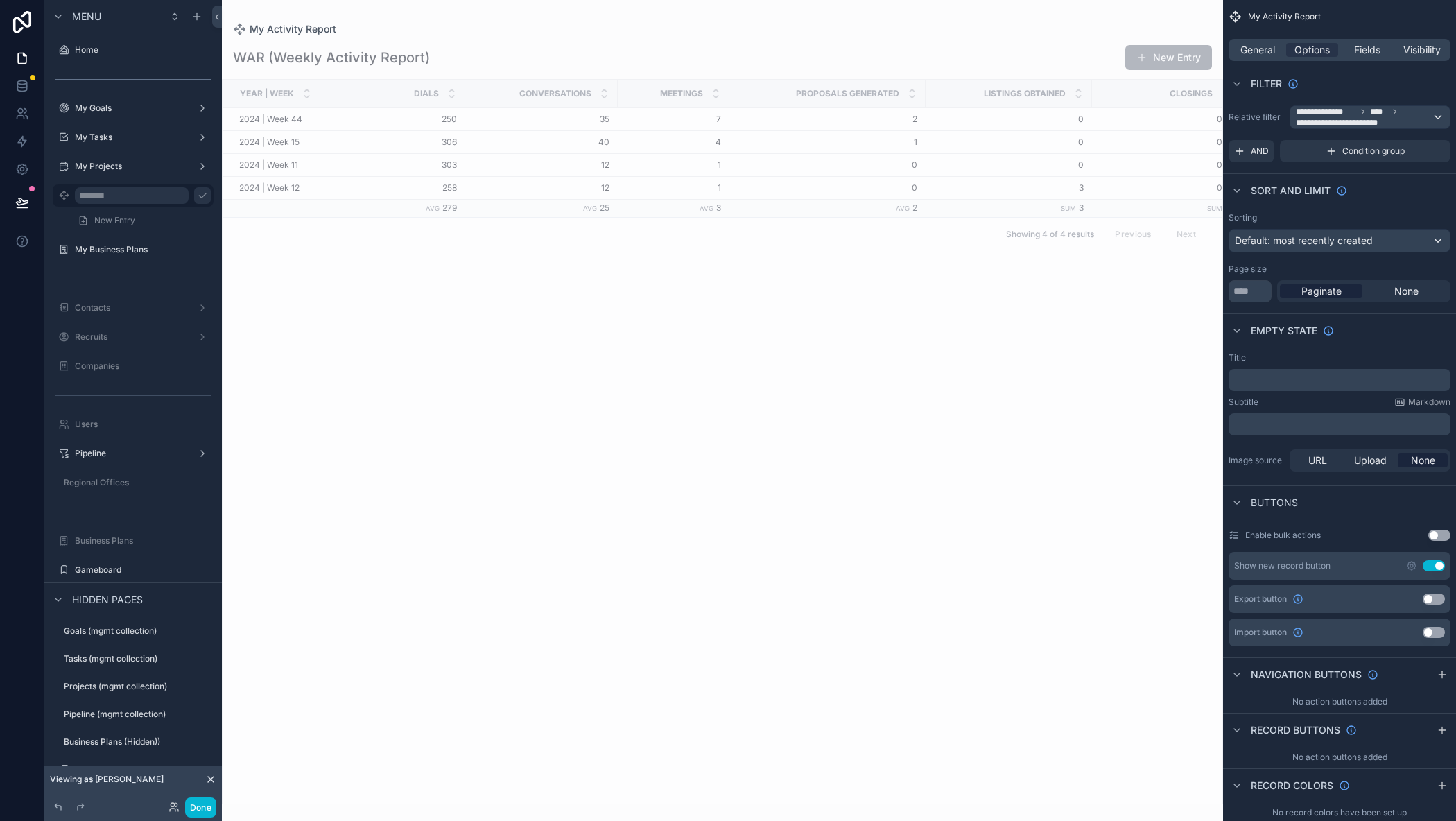
click at [197, 194] on icon "scrollable content" at bounding box center [202, 195] width 11 height 11
click at [1275, 50] on div "General" at bounding box center [1256, 49] width 52 height 14
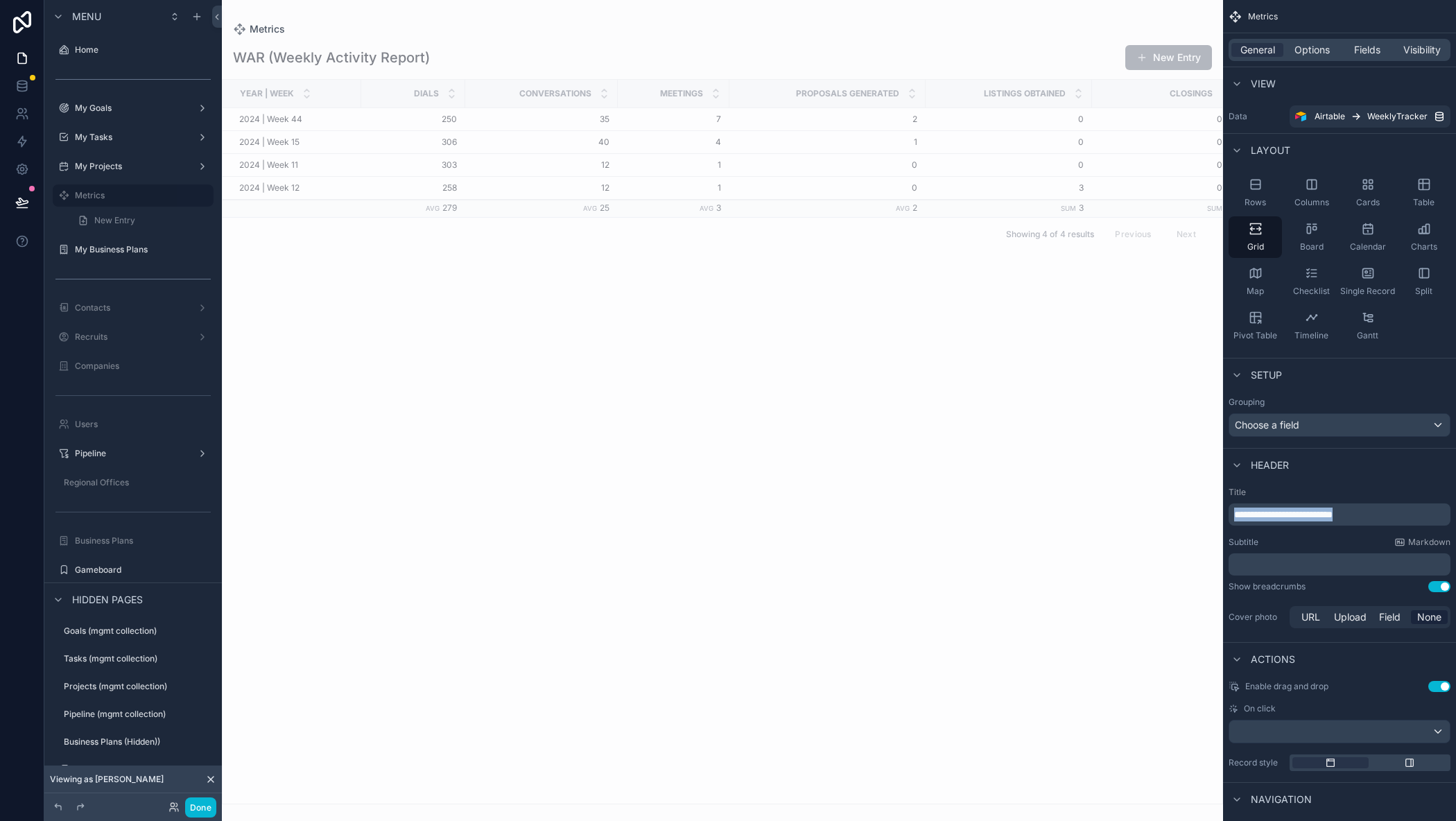
drag, startPoint x: 1378, startPoint y: 513, endPoint x: 1195, endPoint y: 495, distance: 183.9
click at [1195, 495] on div "Home My Goals 2 My Tasks 77 My Projects 1 Metrics My Business Plans Contacts Re…" at bounding box center [838, 410] width 1234 height 821
click at [1308, 484] on div "Title ******* Subtitle Markdown ﻿ Show breadcrumbs Use setting Cover photo URL …" at bounding box center [1339, 559] width 233 height 155
click at [1435, 585] on button "Use setting" at bounding box center [1439, 586] width 22 height 11
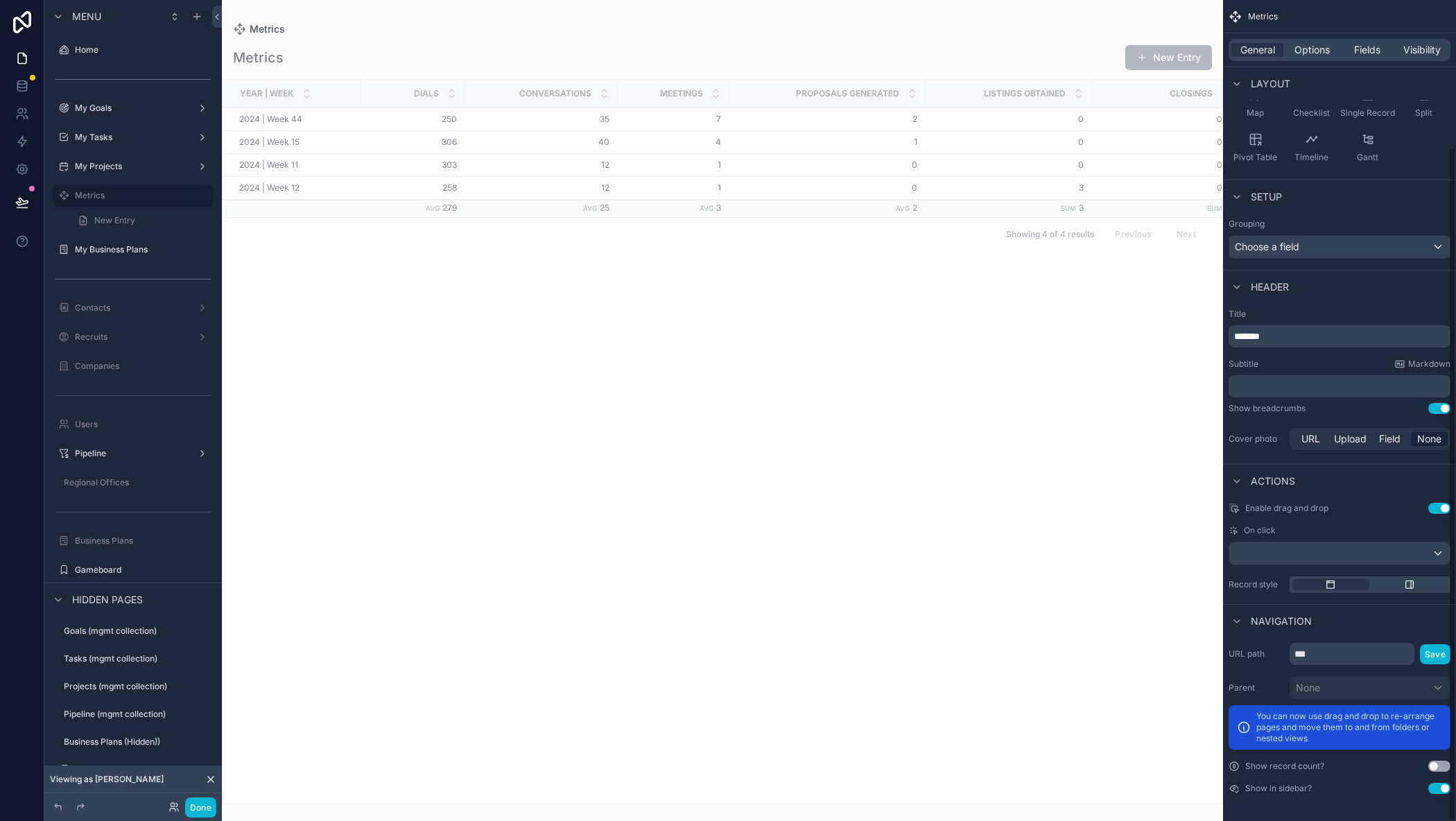
scroll to position [179, 0]
click at [1330, 656] on input "***" at bounding box center [1352, 654] width 125 height 22
click at [1330, 655] on input "***" at bounding box center [1352, 654] width 125 height 22
type input "*******"
click at [1440, 790] on button "Use setting" at bounding box center [1439, 788] width 22 height 11
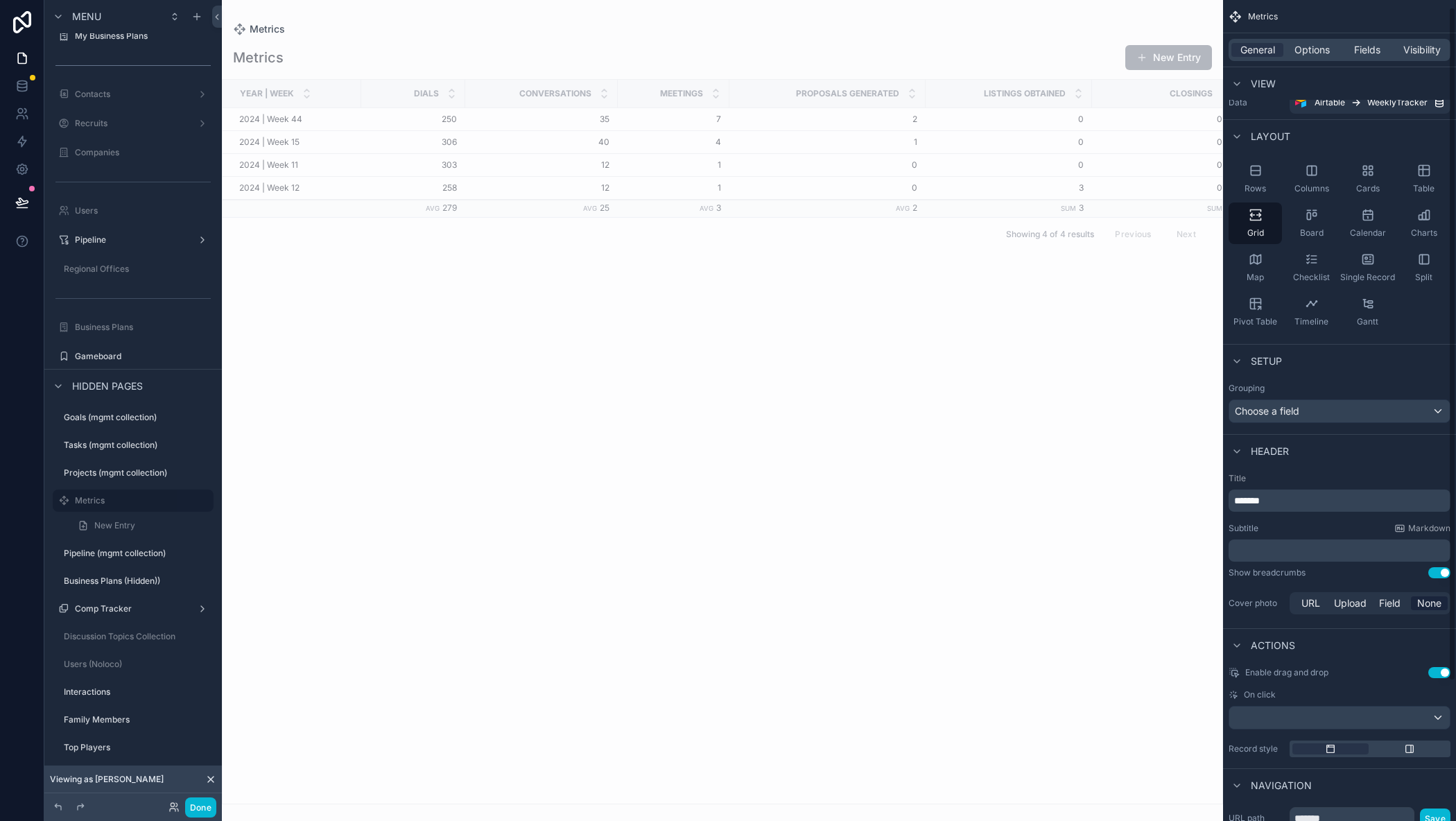
scroll to position [0, 0]
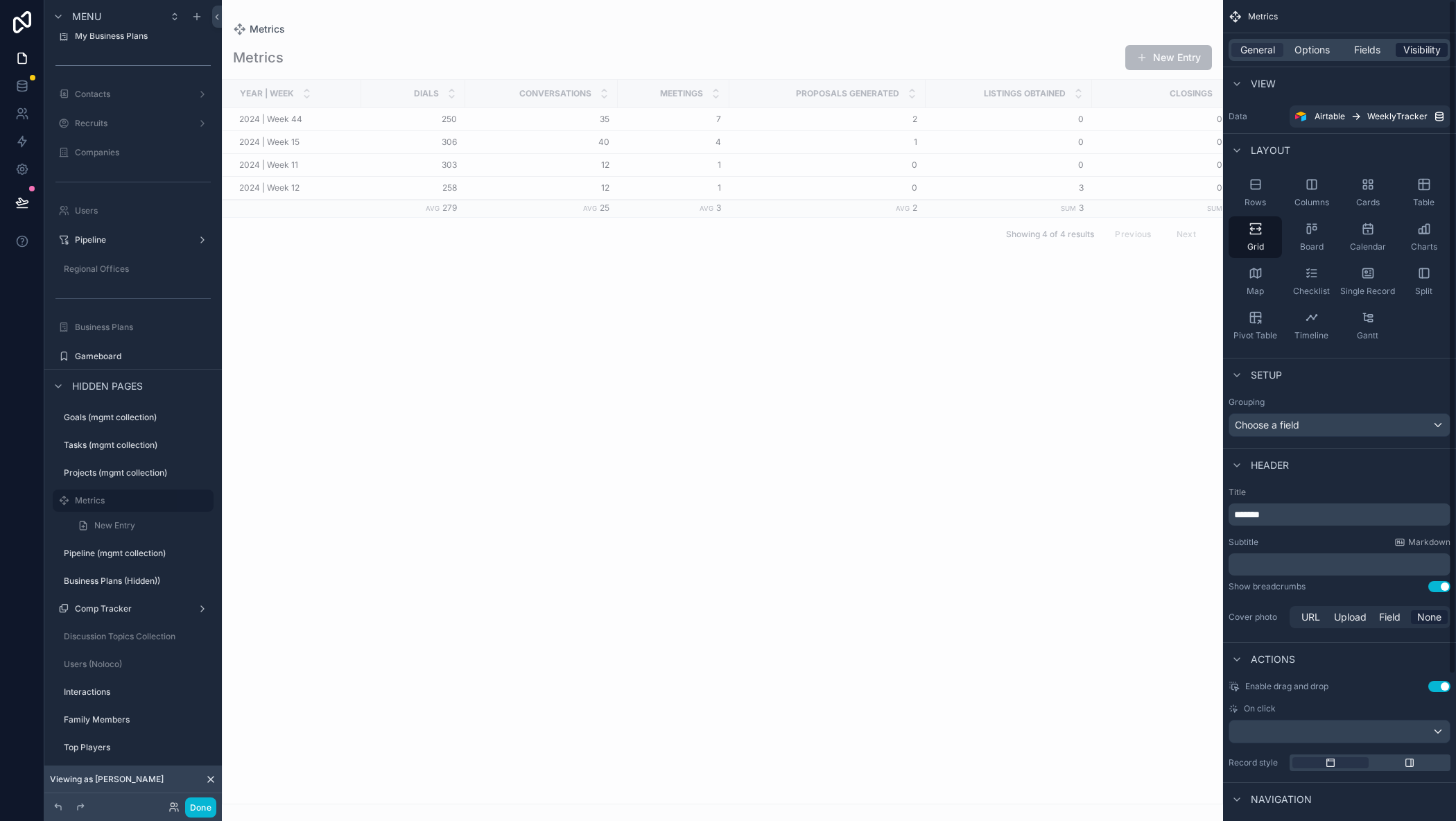
click at [1416, 49] on span "Visibility" at bounding box center [1422, 49] width 38 height 14
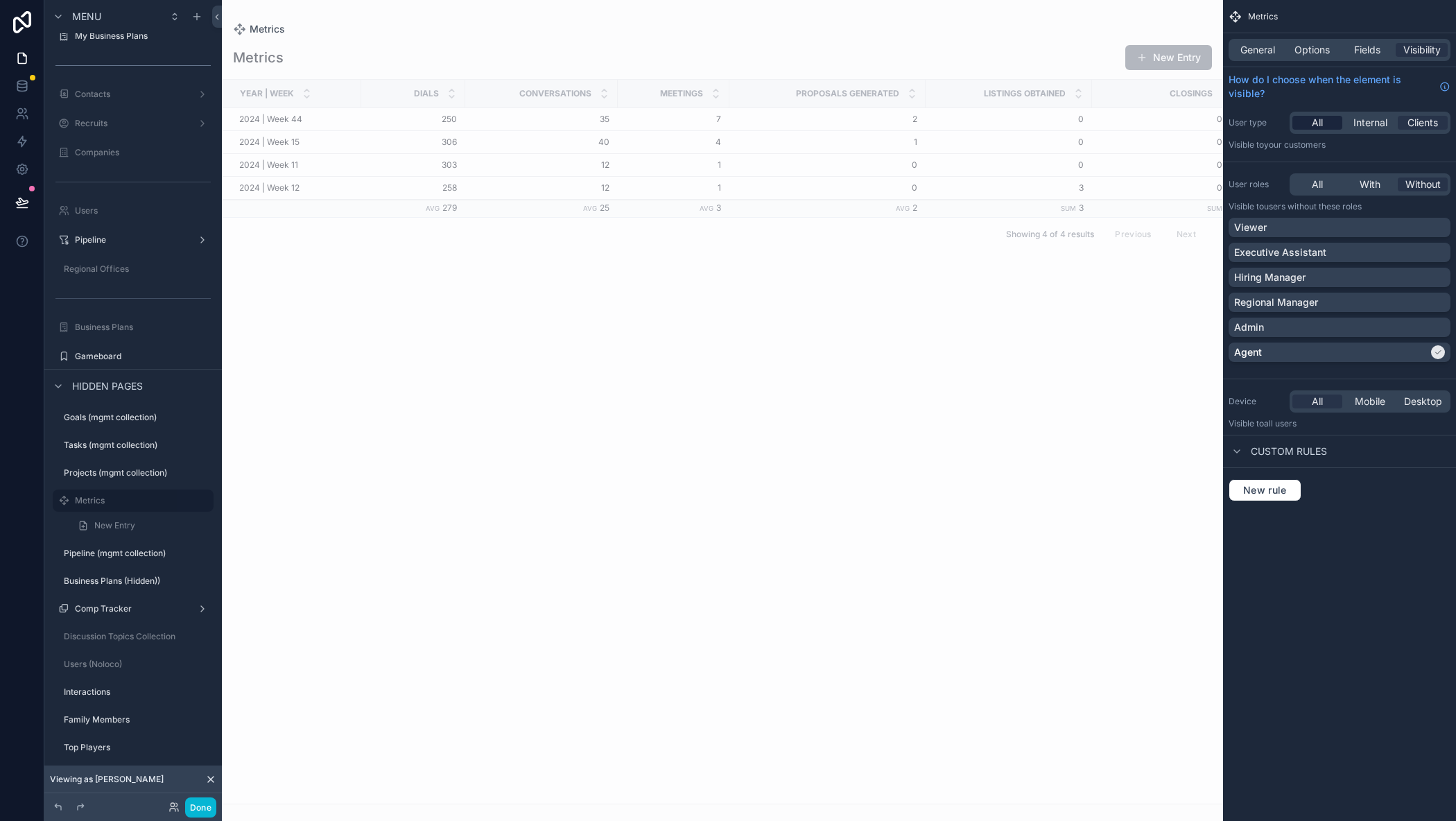
click at [1318, 121] on span "All" at bounding box center [1317, 123] width 11 height 14
click at [1315, 186] on span "All" at bounding box center [1317, 184] width 11 height 14
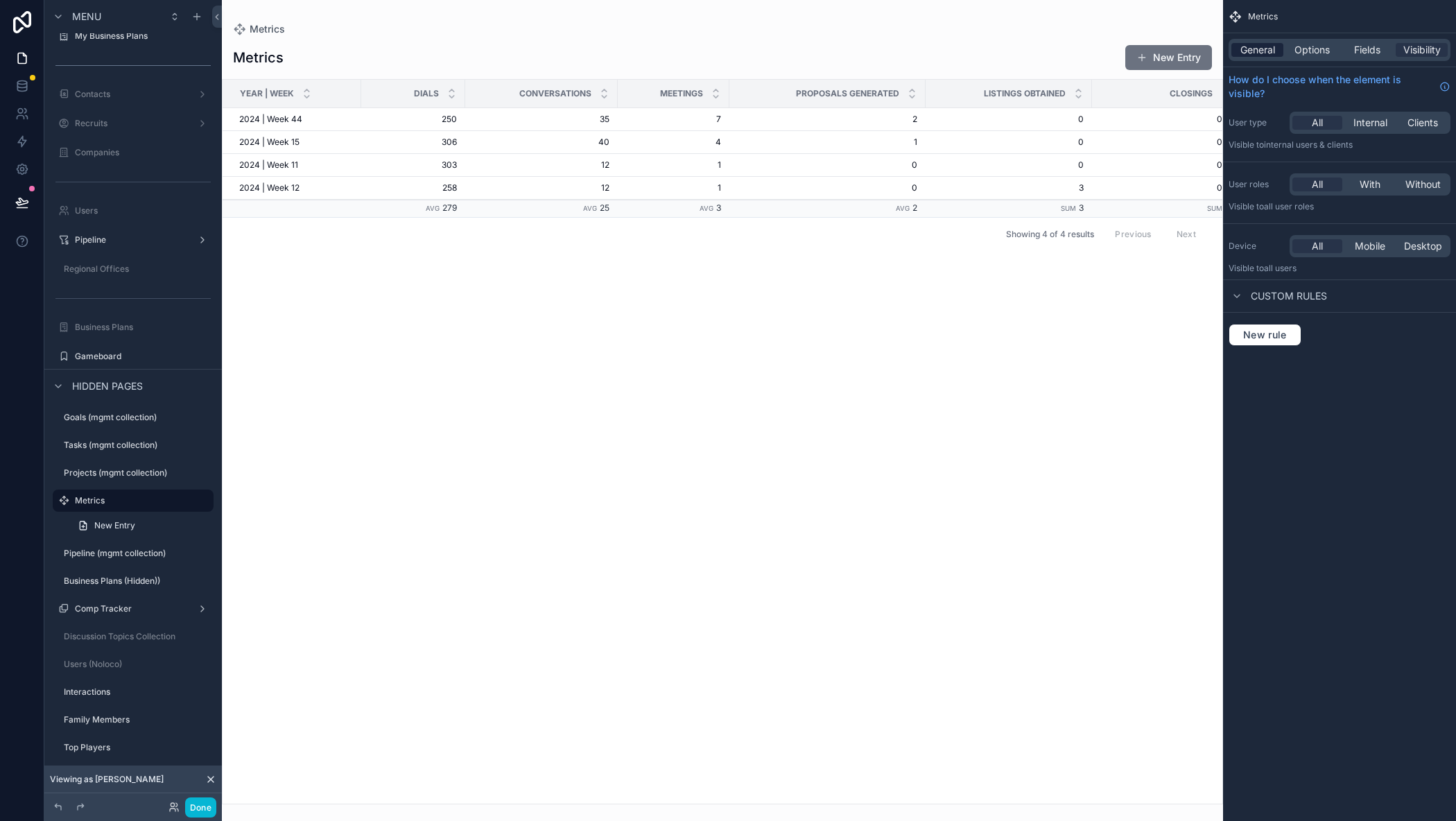
click at [1267, 48] on span "General" at bounding box center [1257, 49] width 35 height 14
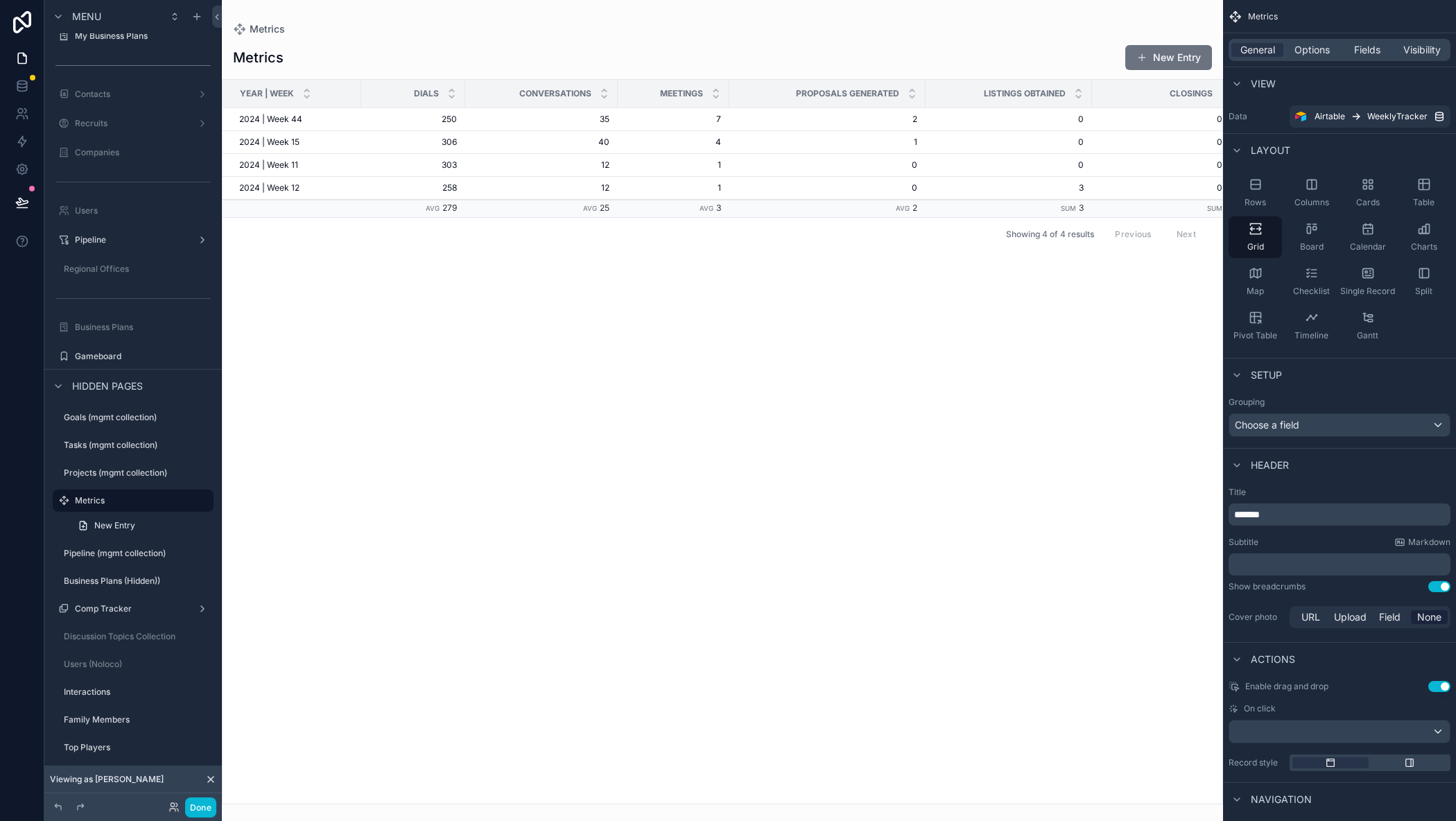
click at [1420, 616] on span "None" at bounding box center [1429, 617] width 24 height 14
click at [177, 501] on icon "scrollable content" at bounding box center [183, 500] width 11 height 11
click at [60, 501] on icon "scrollable content" at bounding box center [63, 500] width 11 height 11
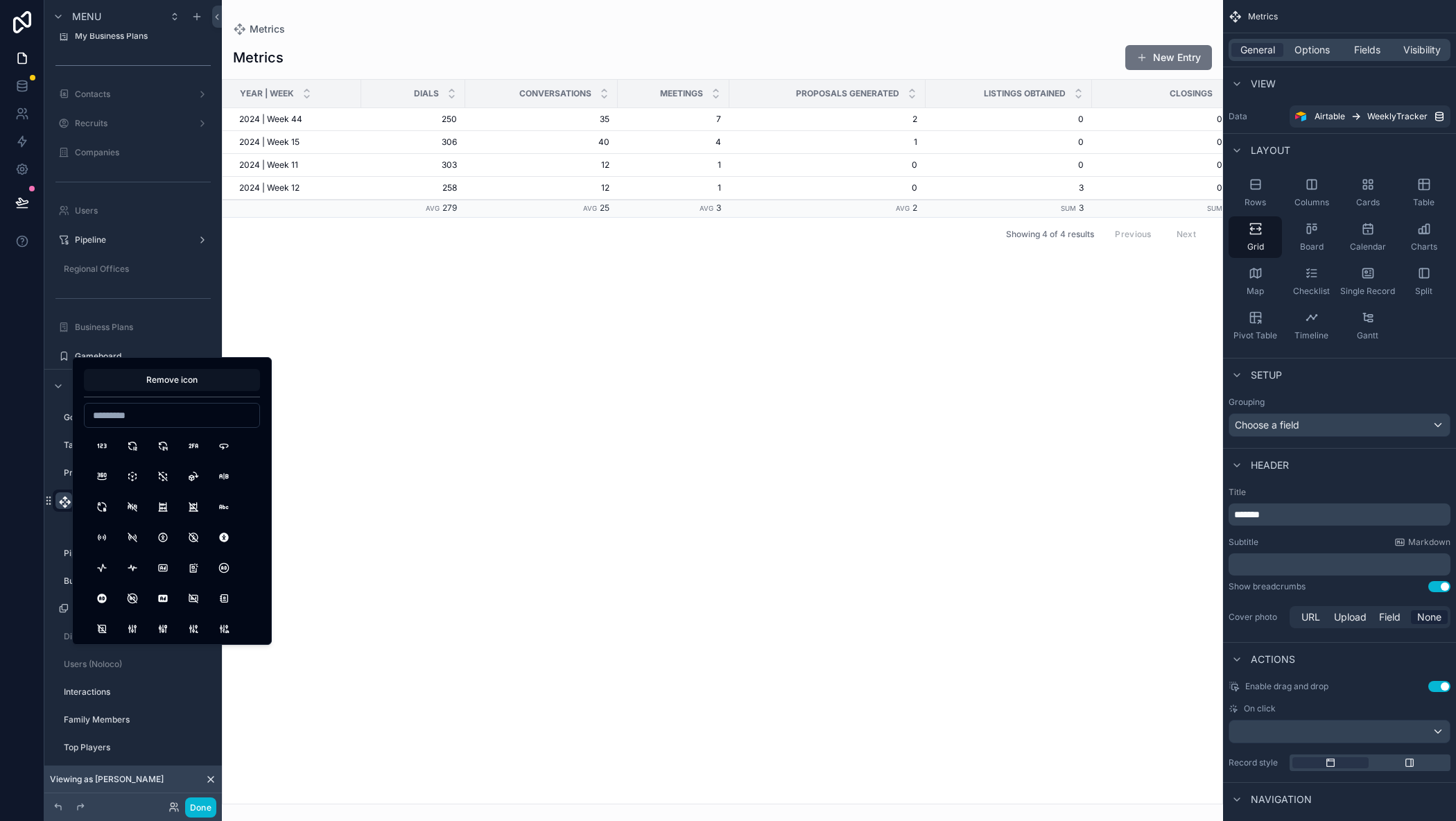
click at [155, 376] on button "Remove icon" at bounding box center [171, 380] width 176 height 22
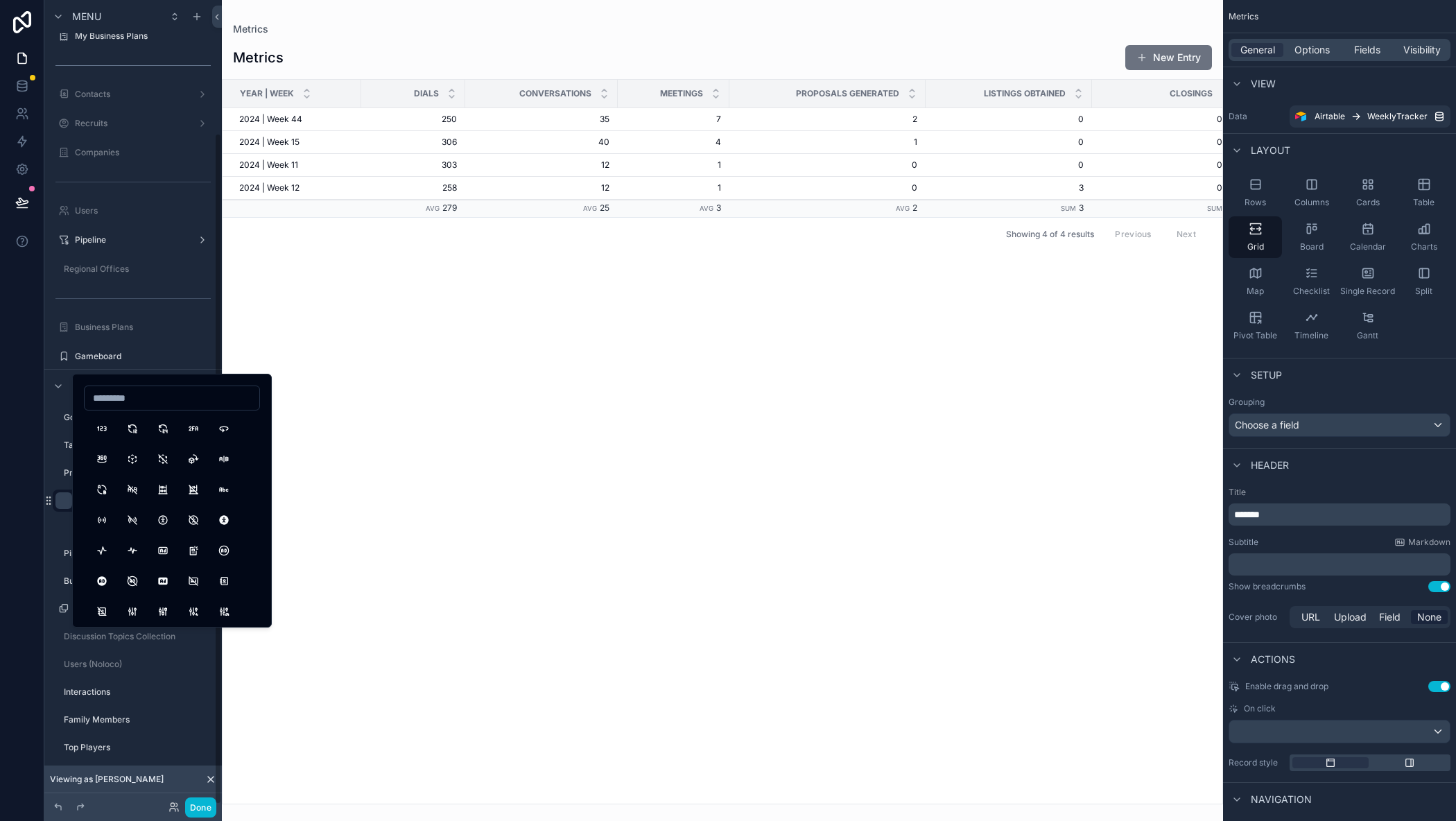
click at [264, 701] on div "scrollable content" at bounding box center [722, 410] width 1001 height 821
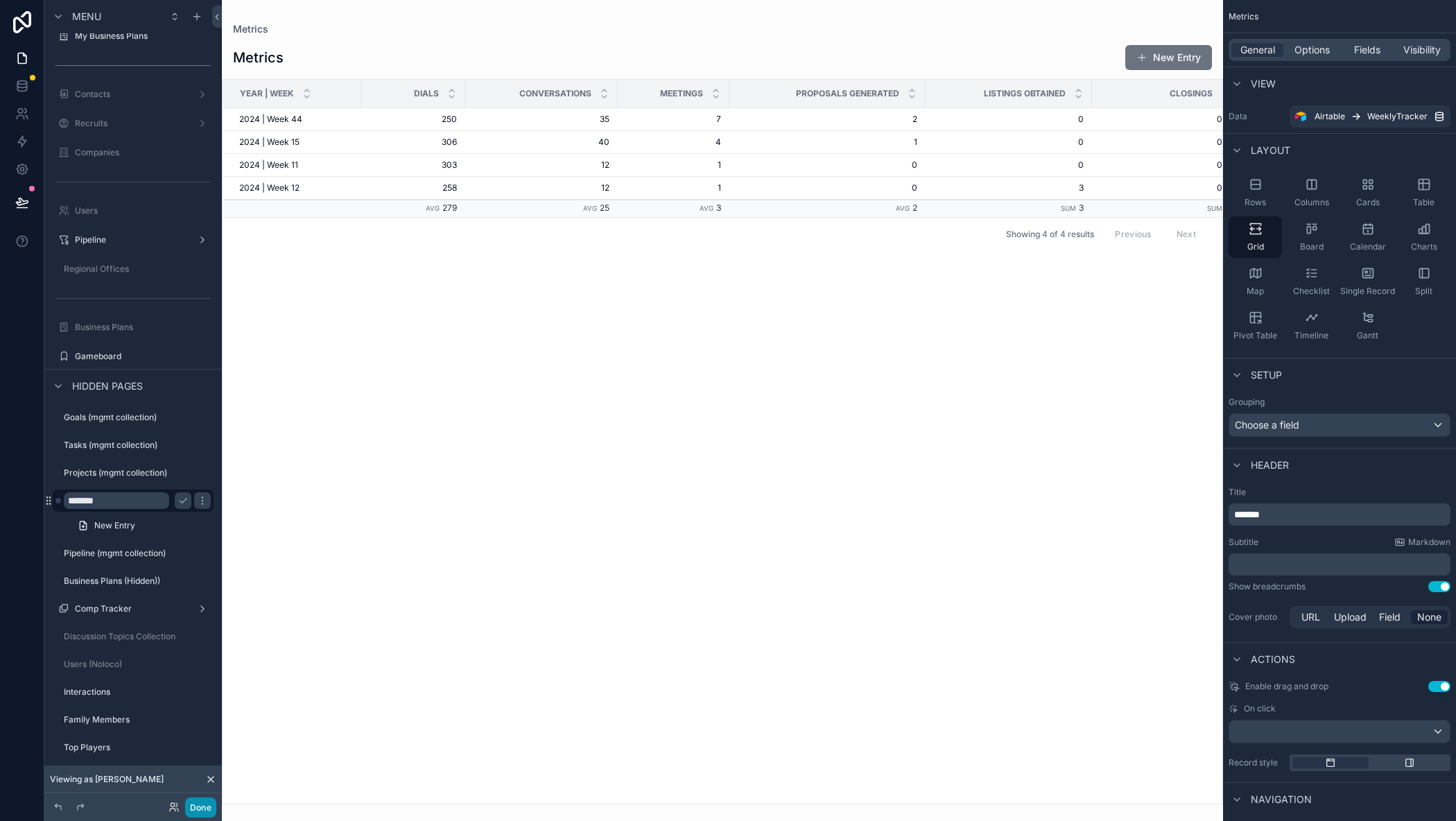
click at [198, 810] on button "Done" at bounding box center [200, 808] width 32 height 20
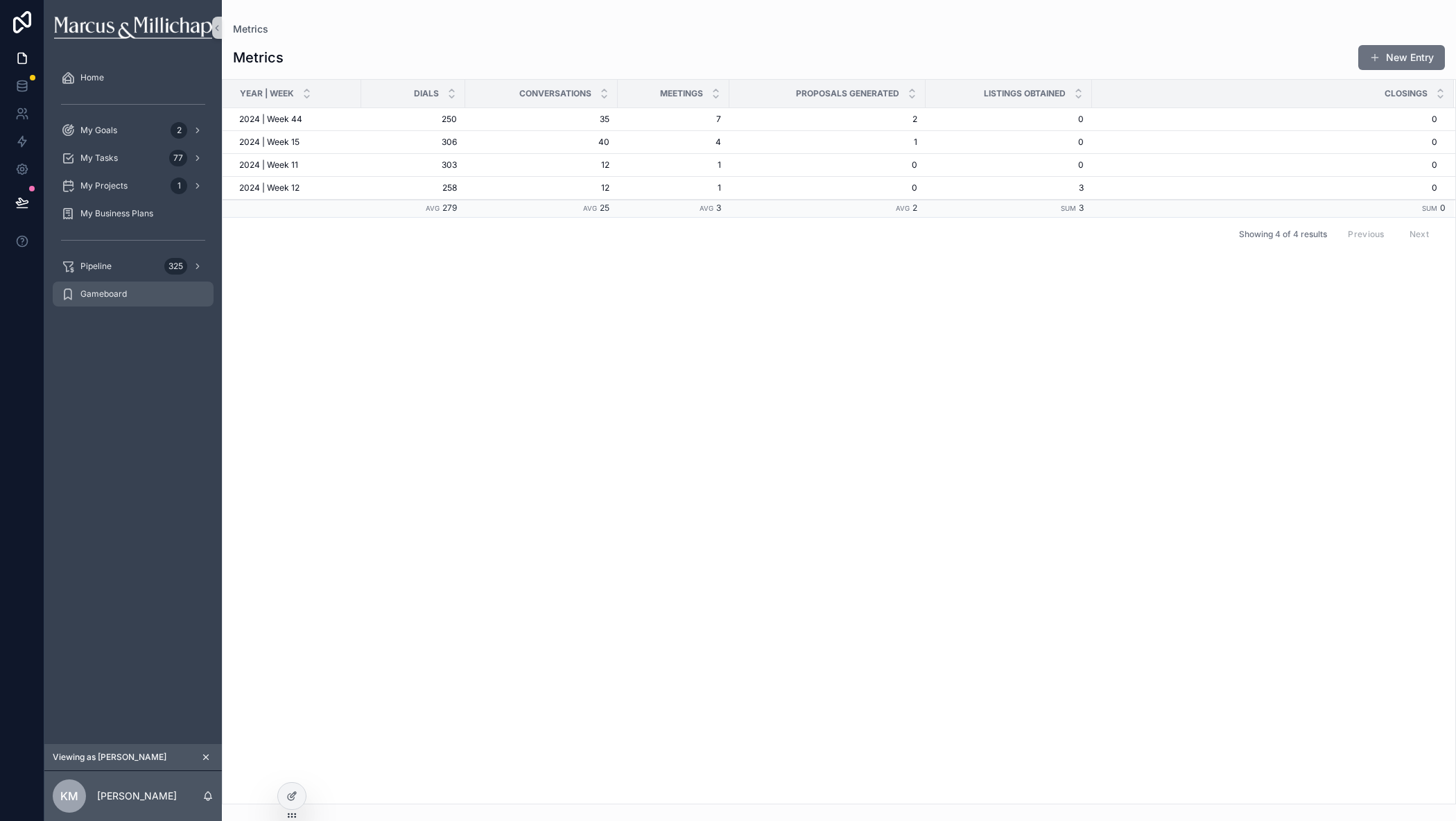
click at [102, 283] on div "Gameboard" at bounding box center [133, 294] width 144 height 22
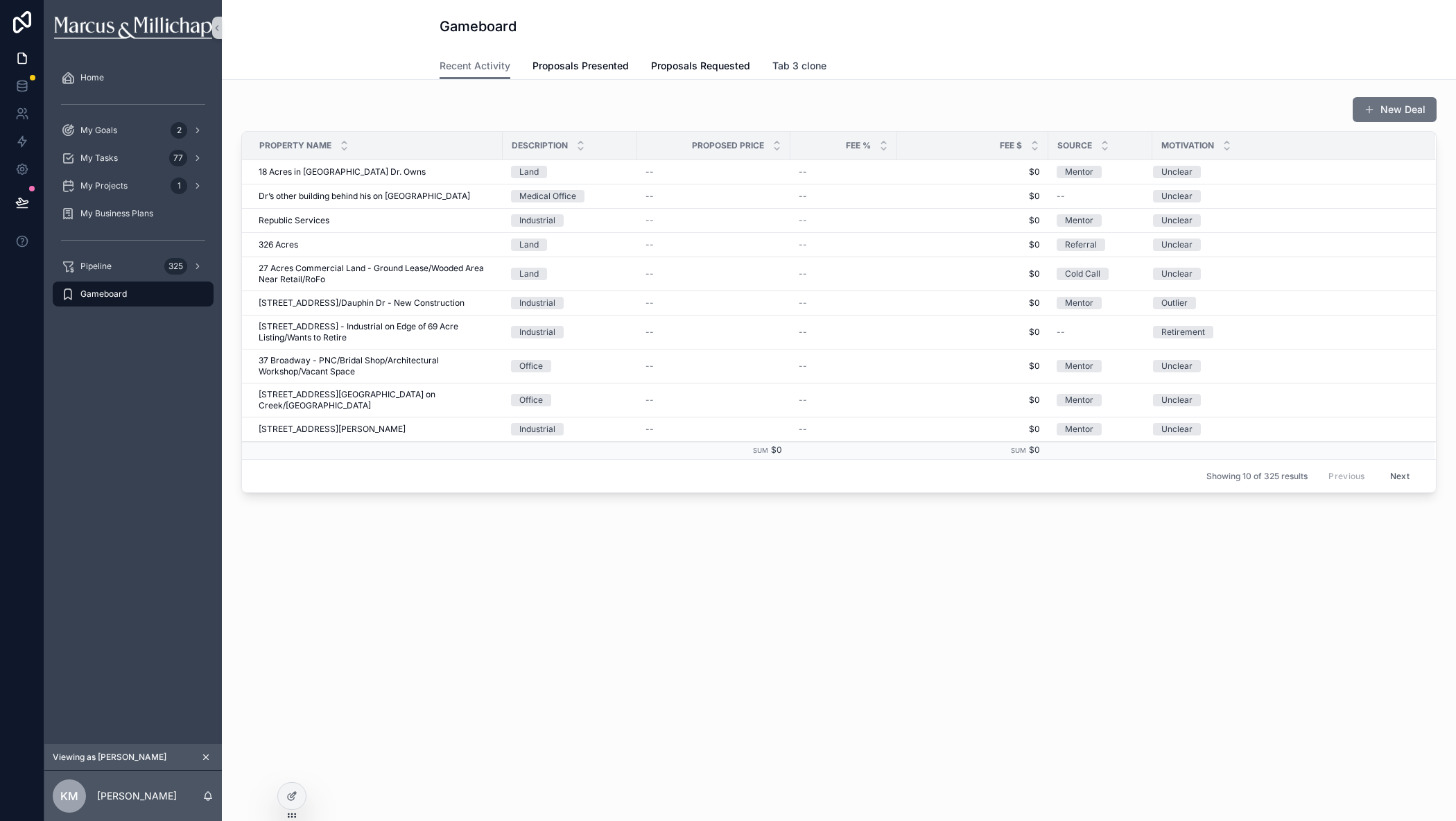
click at [787, 65] on span "Tab 3 clone" at bounding box center [798, 66] width 54 height 14
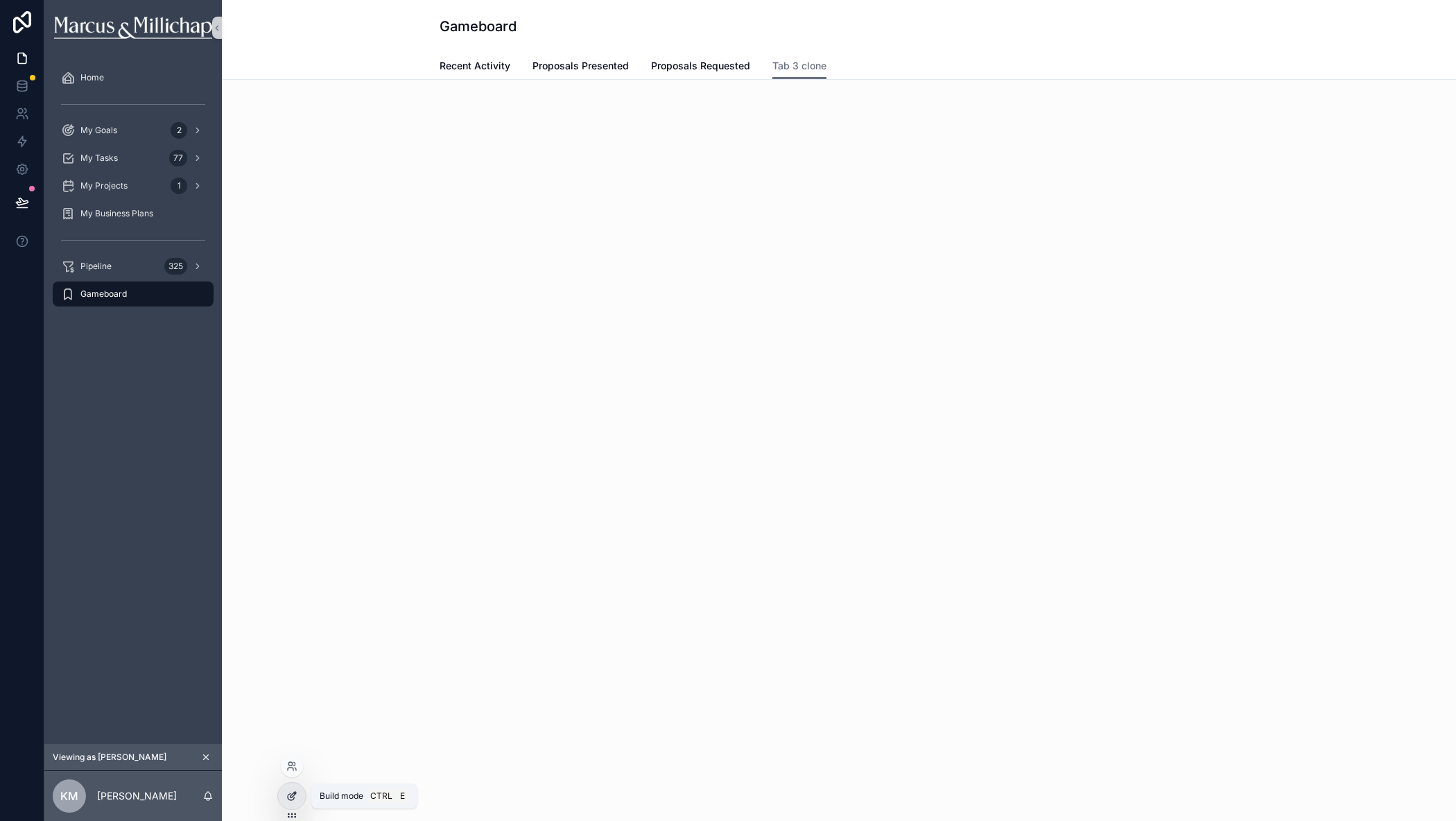
click at [293, 796] on icon at bounding box center [293, 795] width 6 height 6
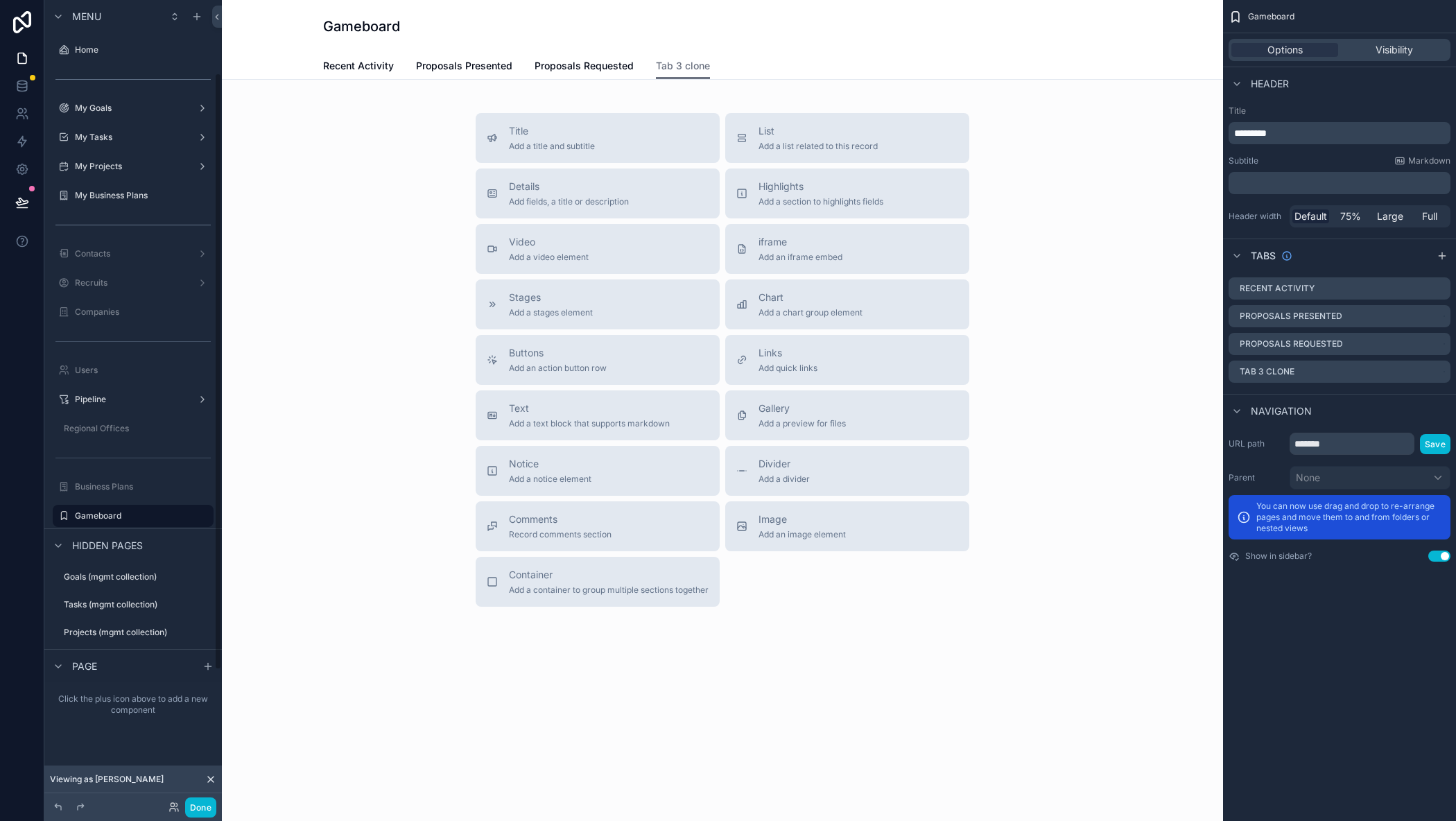
scroll to position [98, 0]
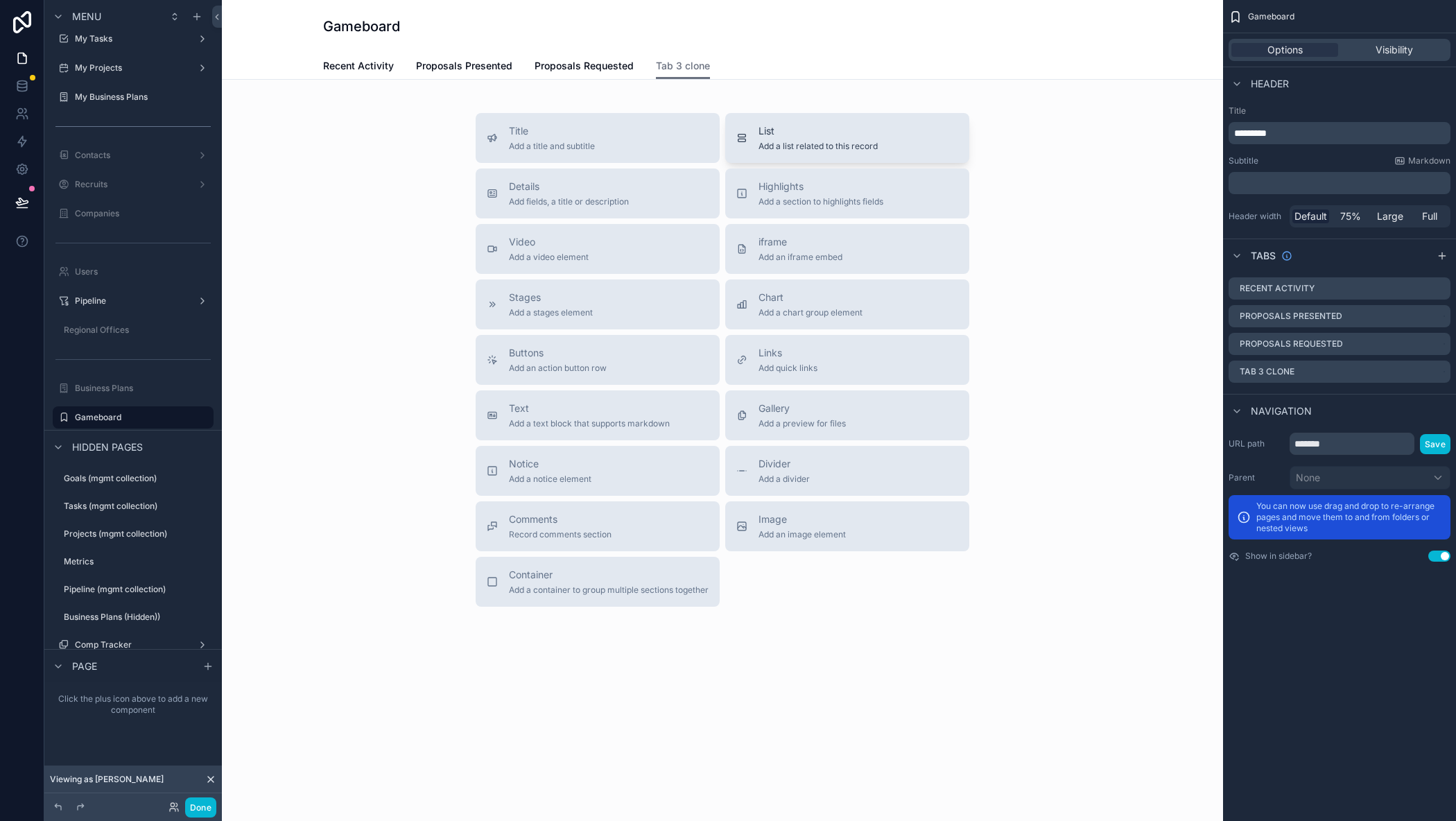
click at [798, 137] on span "List" at bounding box center [818, 131] width 119 height 14
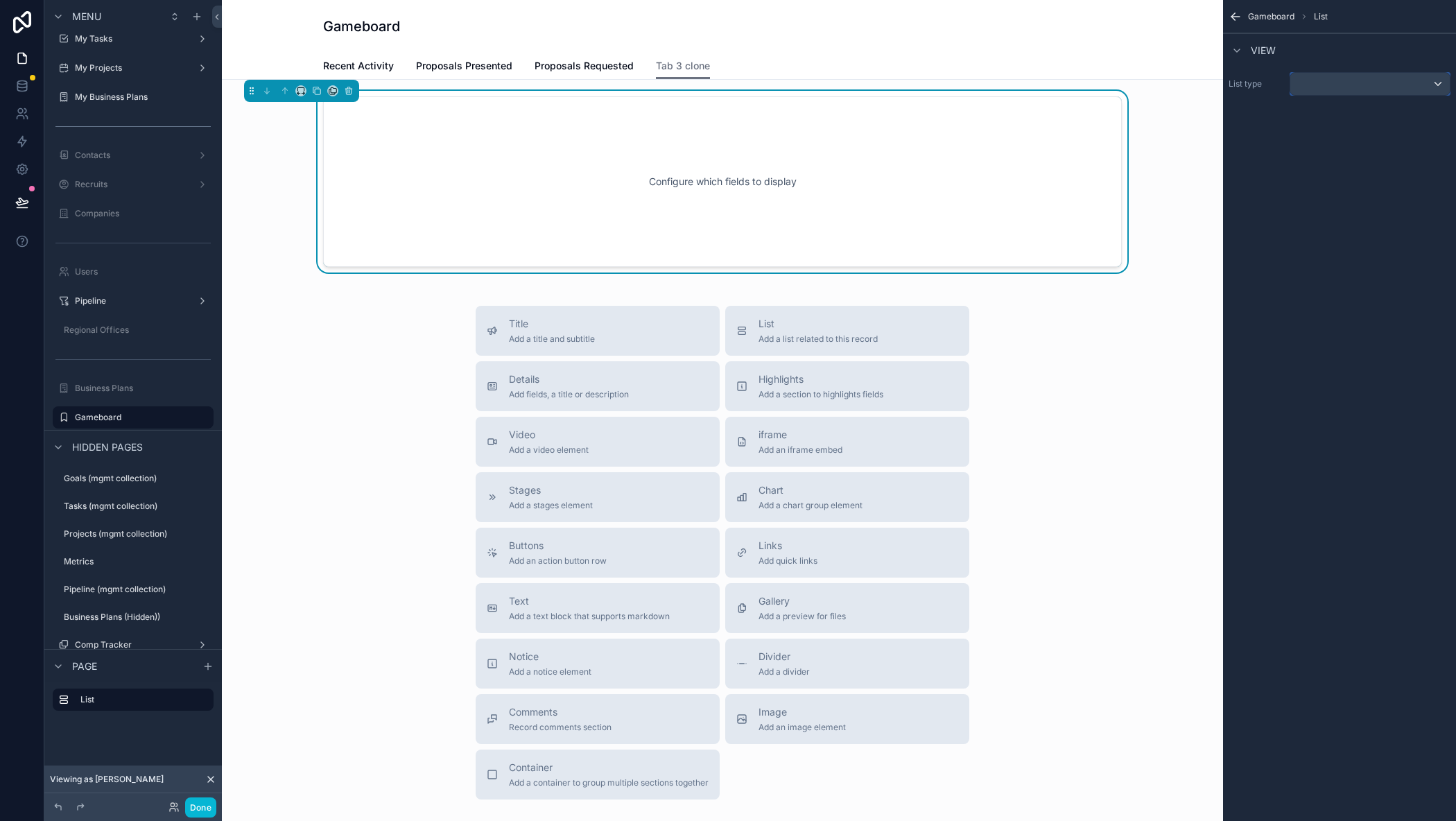
click at [1399, 79] on div "scrollable content" at bounding box center [1369, 84] width 160 height 22
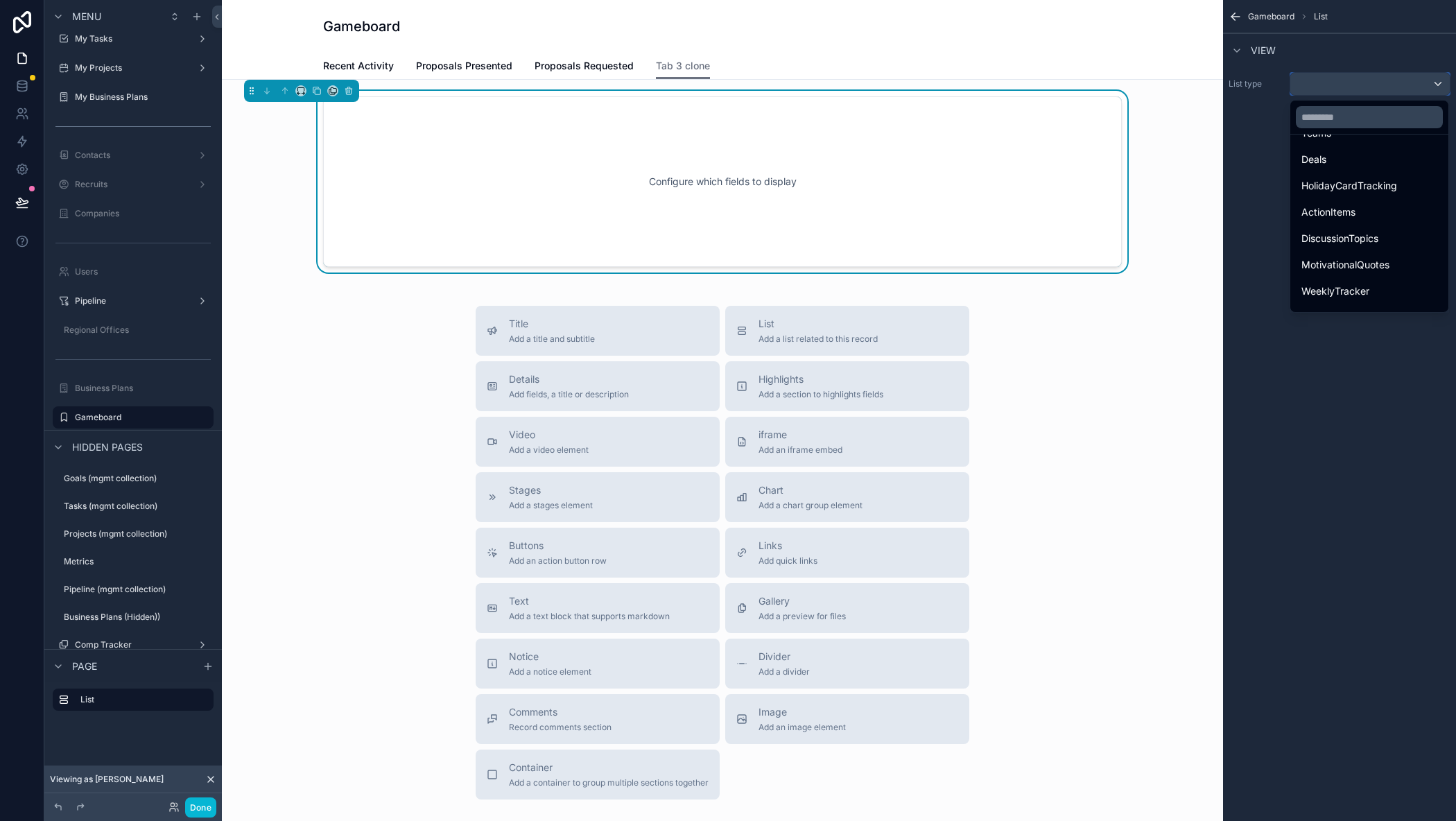
scroll to position [346, 0]
click at [1352, 217] on span "WeeklyTracker" at bounding box center [1335, 222] width 68 height 17
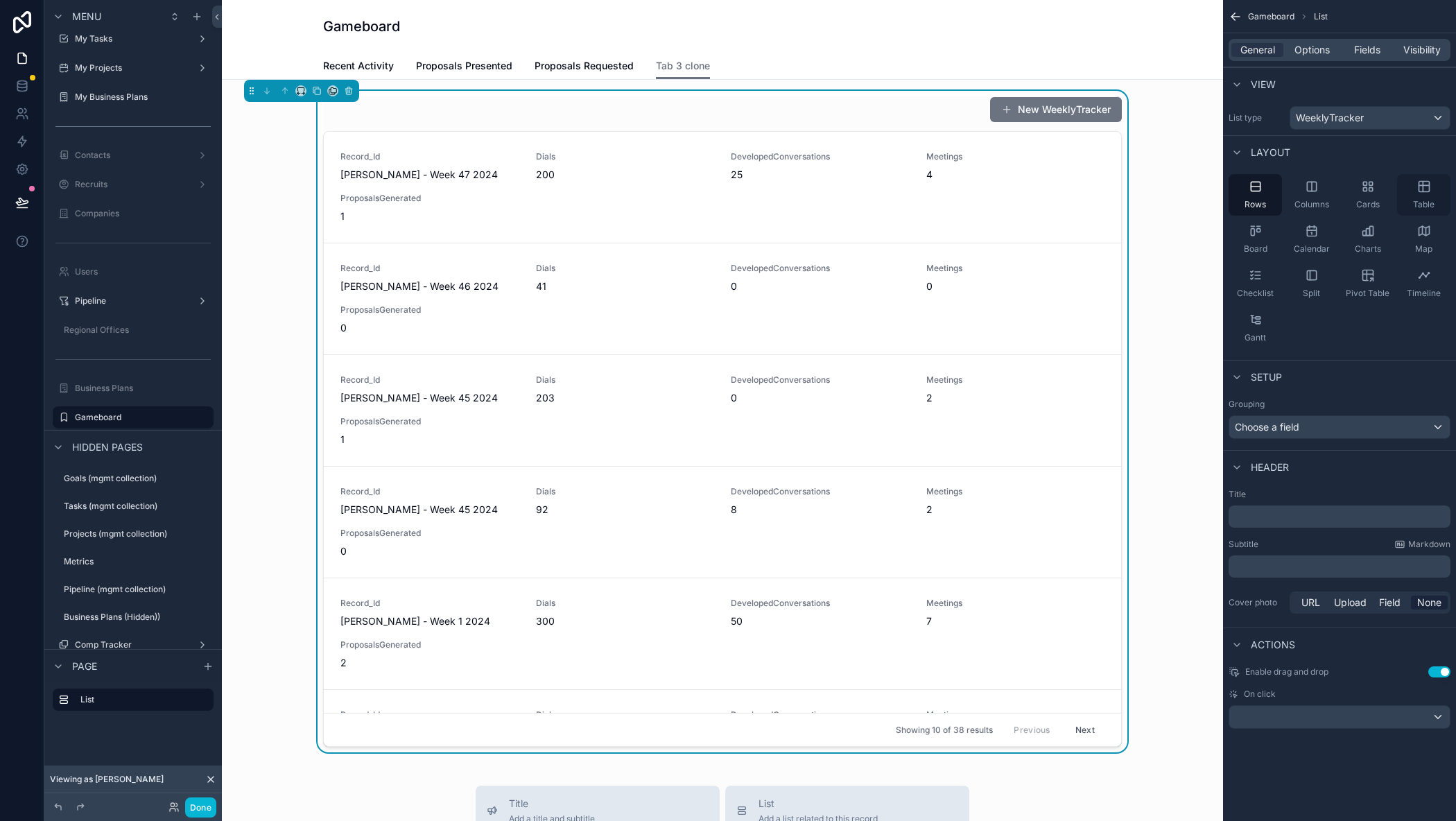
click at [1423, 186] on icon "scrollable content" at bounding box center [1423, 187] width 0 height 10
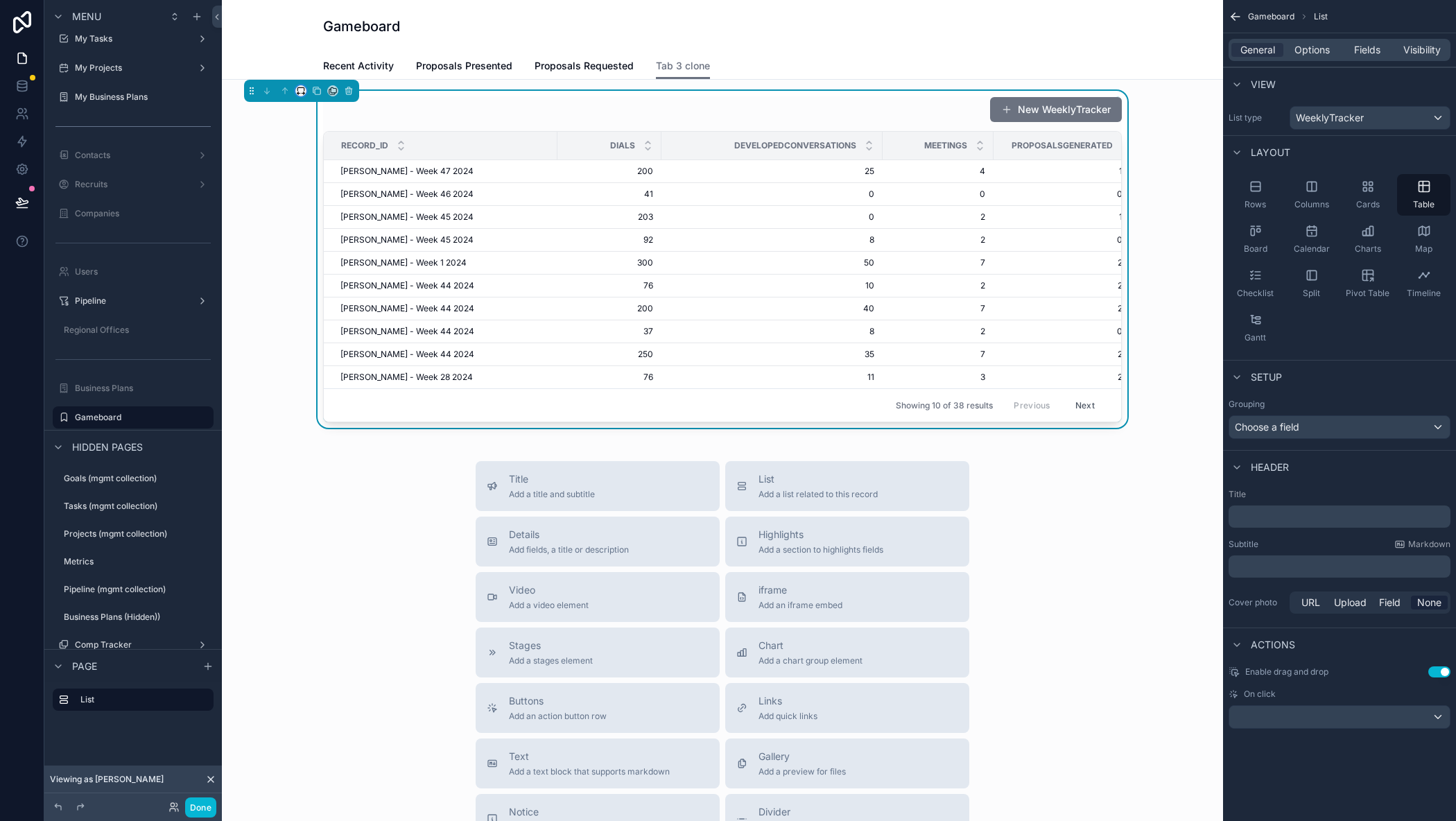
click at [299, 90] on icon "scrollable content" at bounding box center [300, 90] width 9 height 9
click at [331, 271] on span "Full width" at bounding box center [328, 275] width 43 height 17
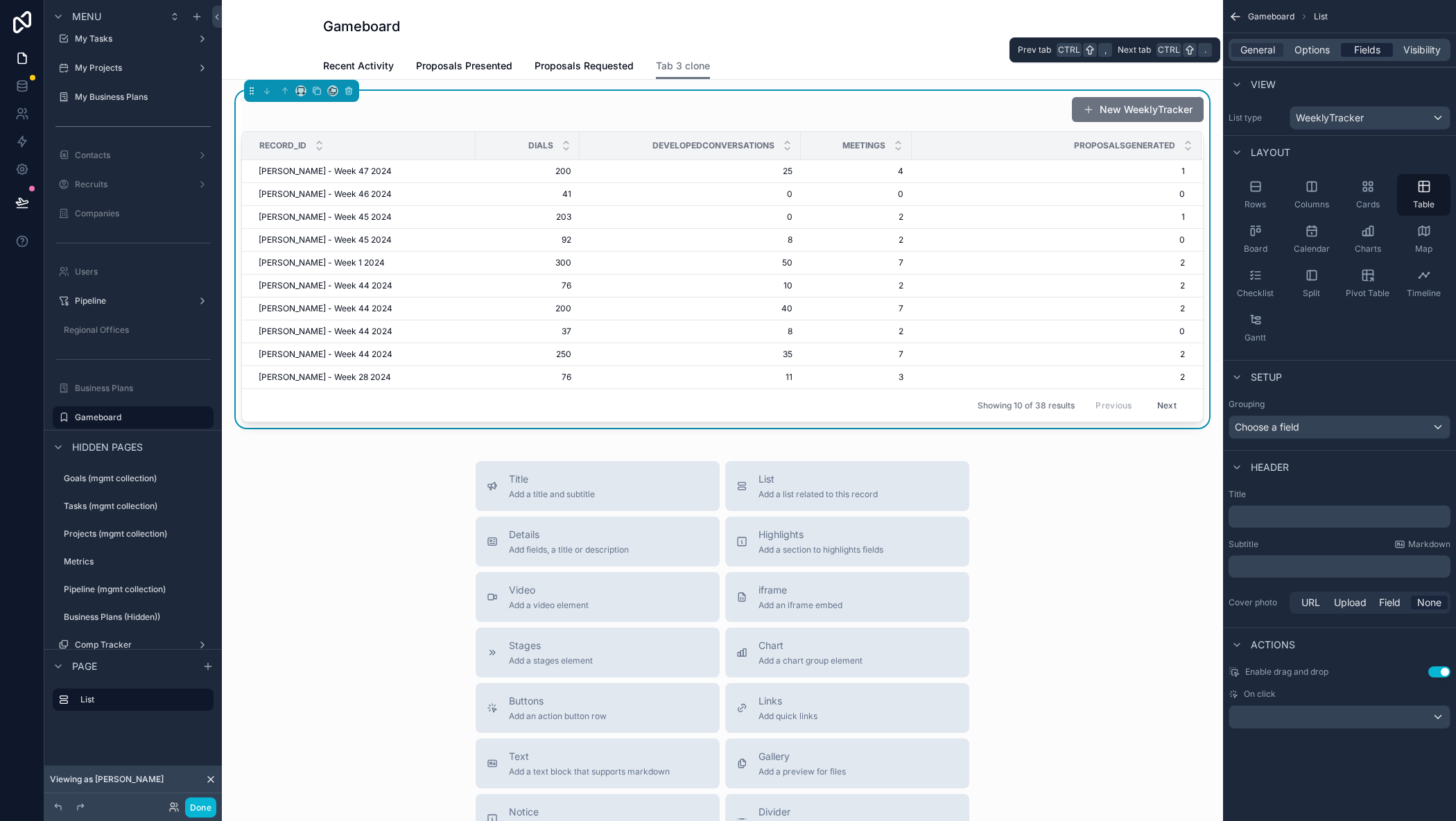
click at [1383, 46] on div "Fields" at bounding box center [1366, 49] width 52 height 14
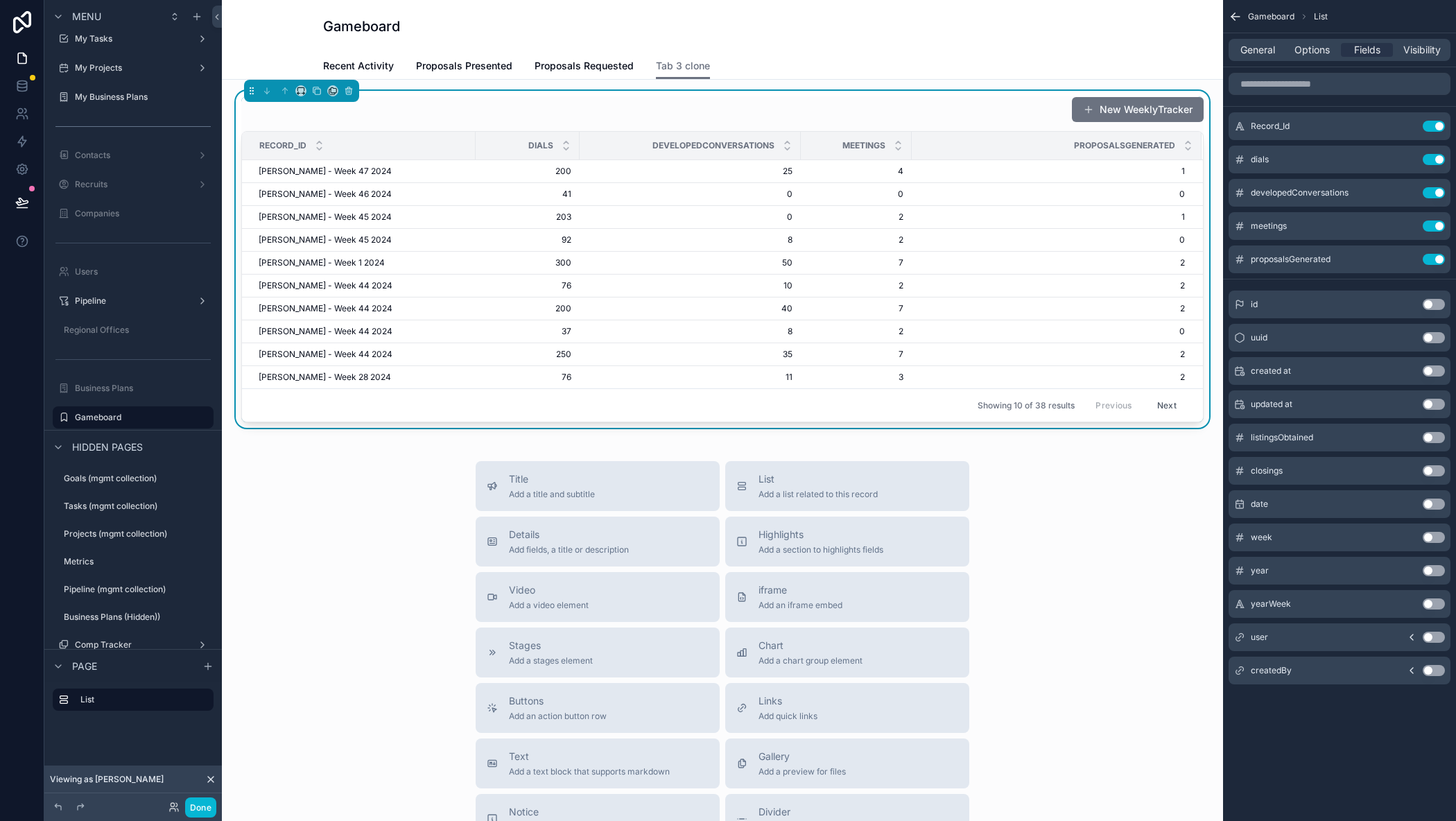
click at [1436, 470] on button "Use setting" at bounding box center [1434, 470] width 22 height 11
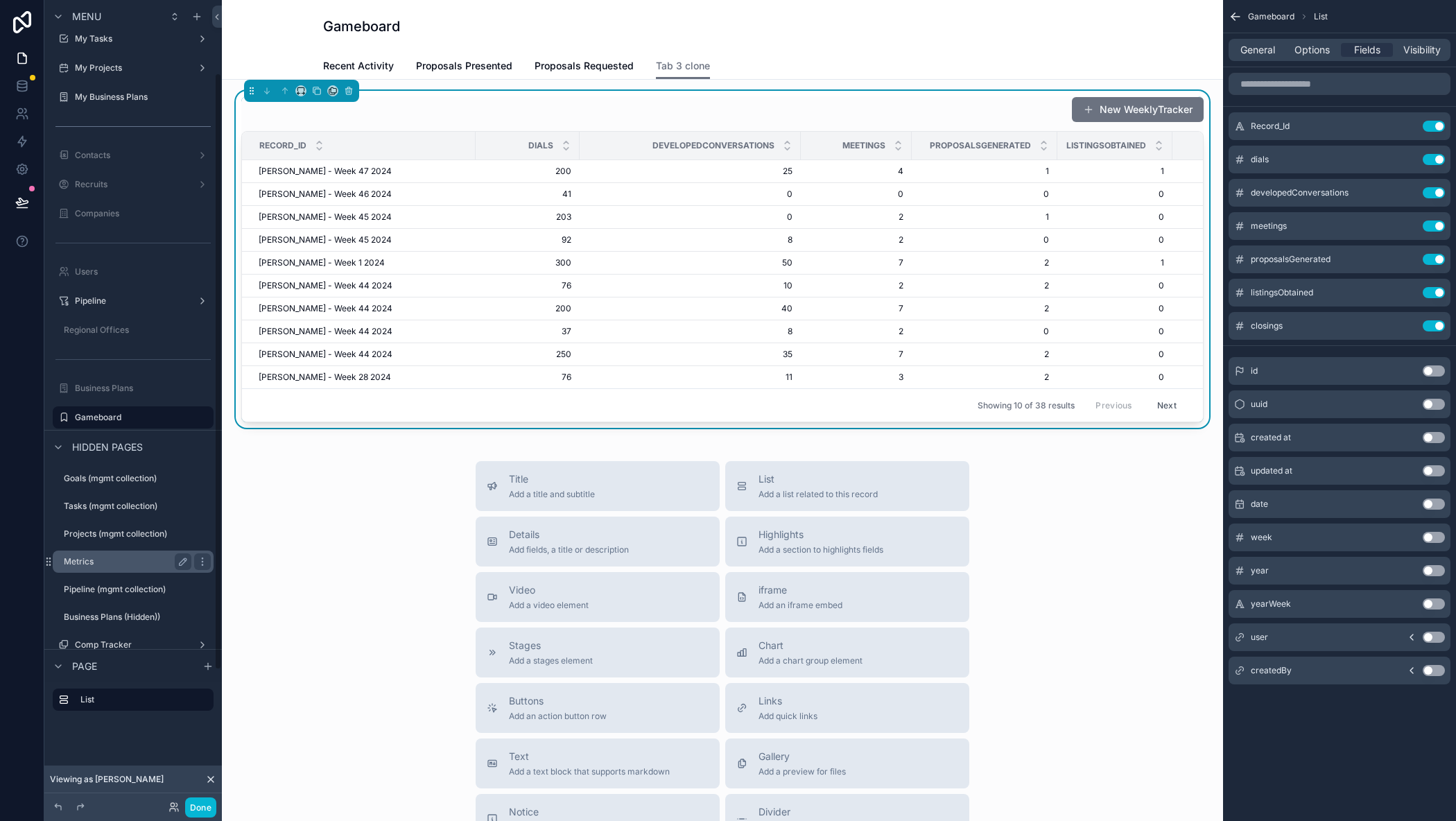
click at [113, 565] on label "Metrics" at bounding box center [125, 562] width 122 height 11
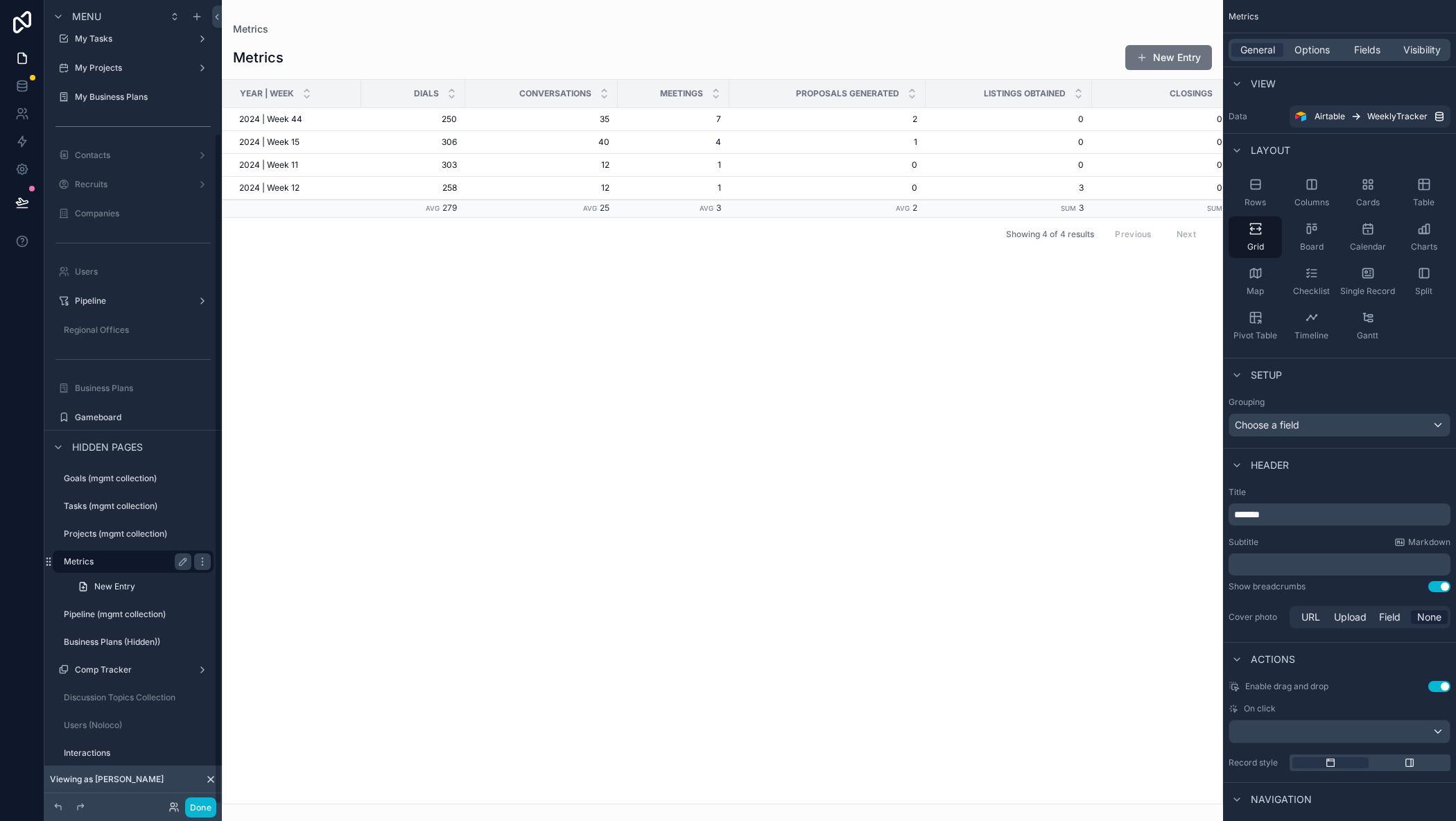
scroll to position [160, 0]
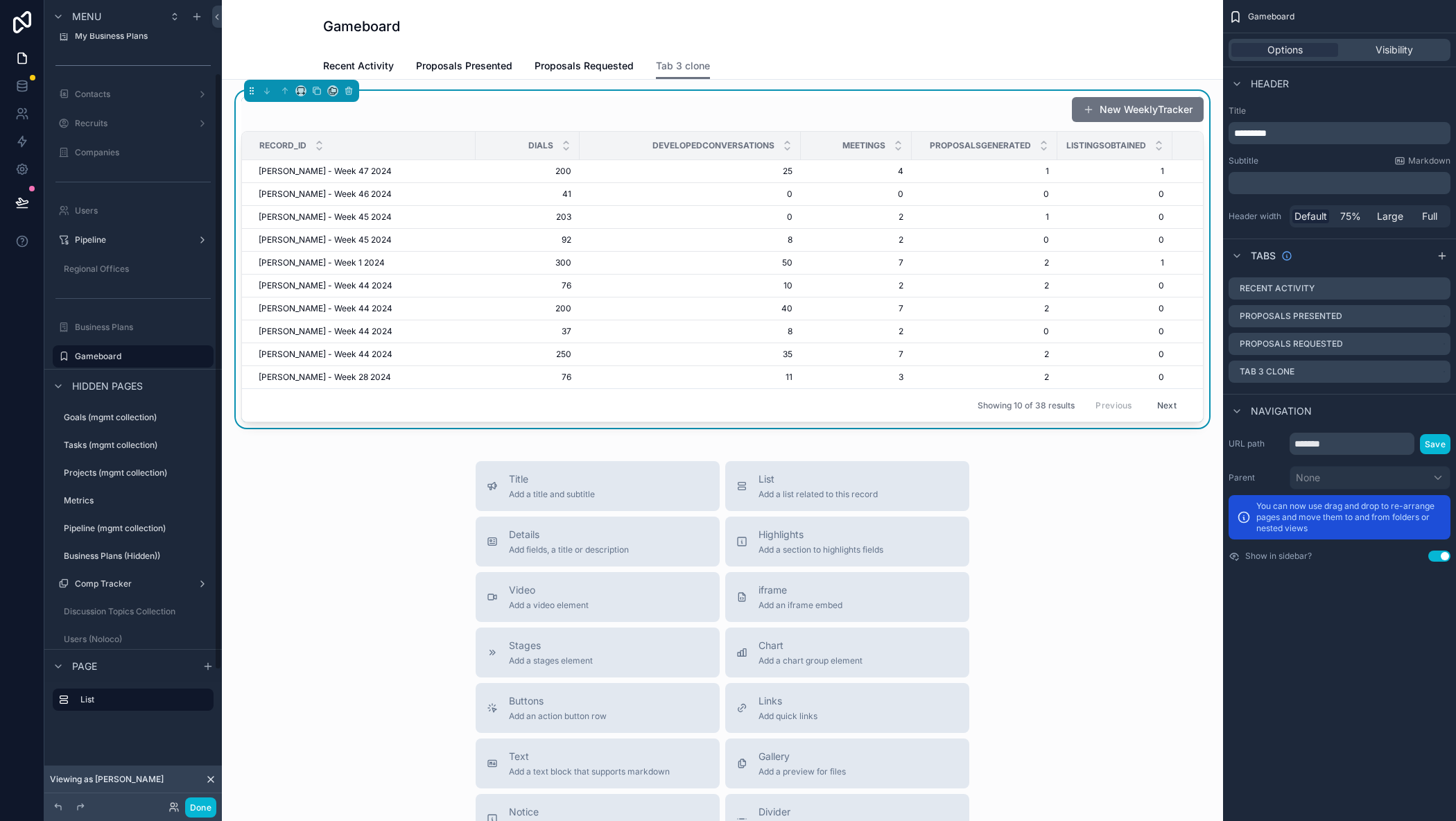
scroll to position [98, 0]
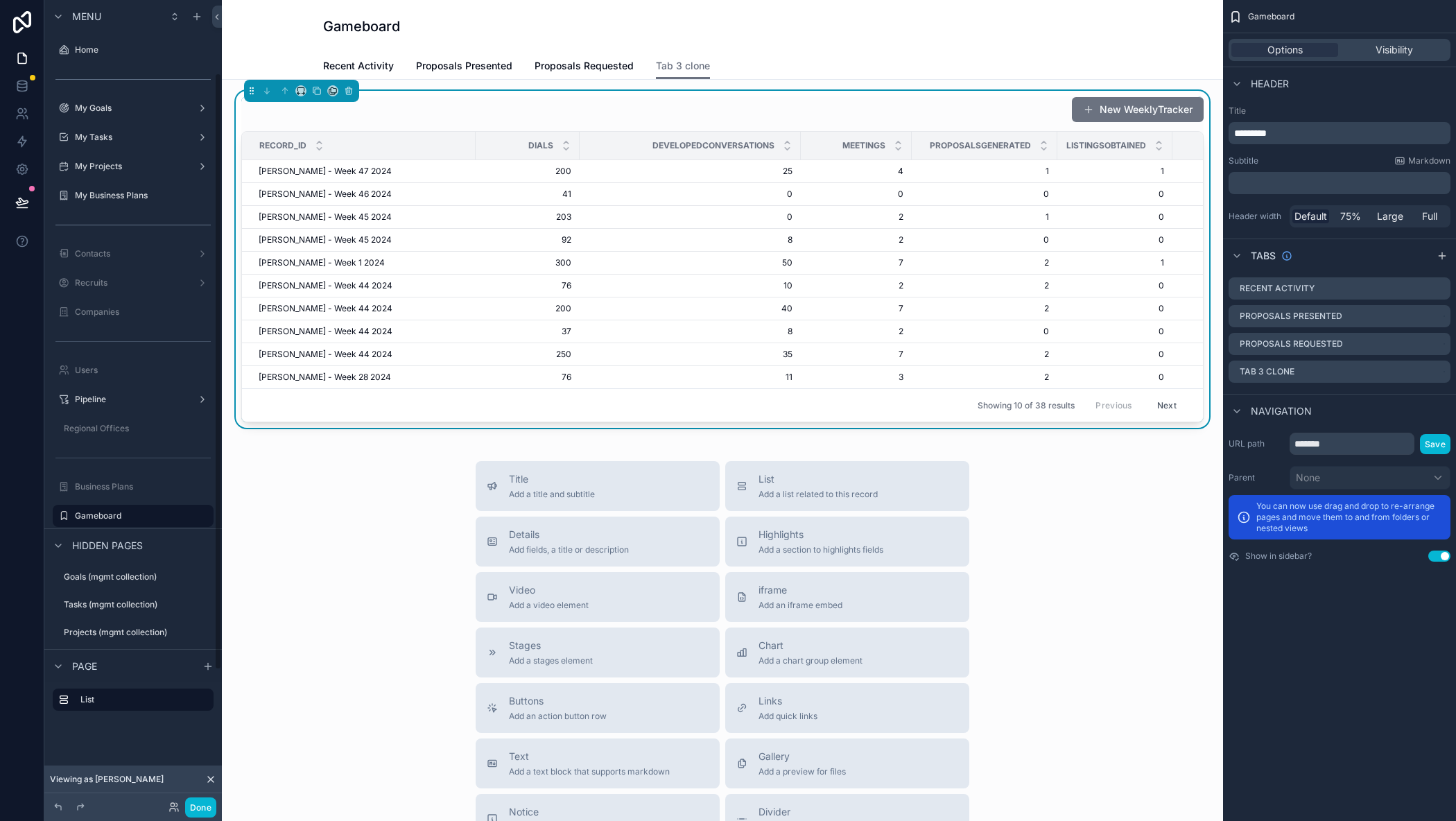
scroll to position [98, 0]
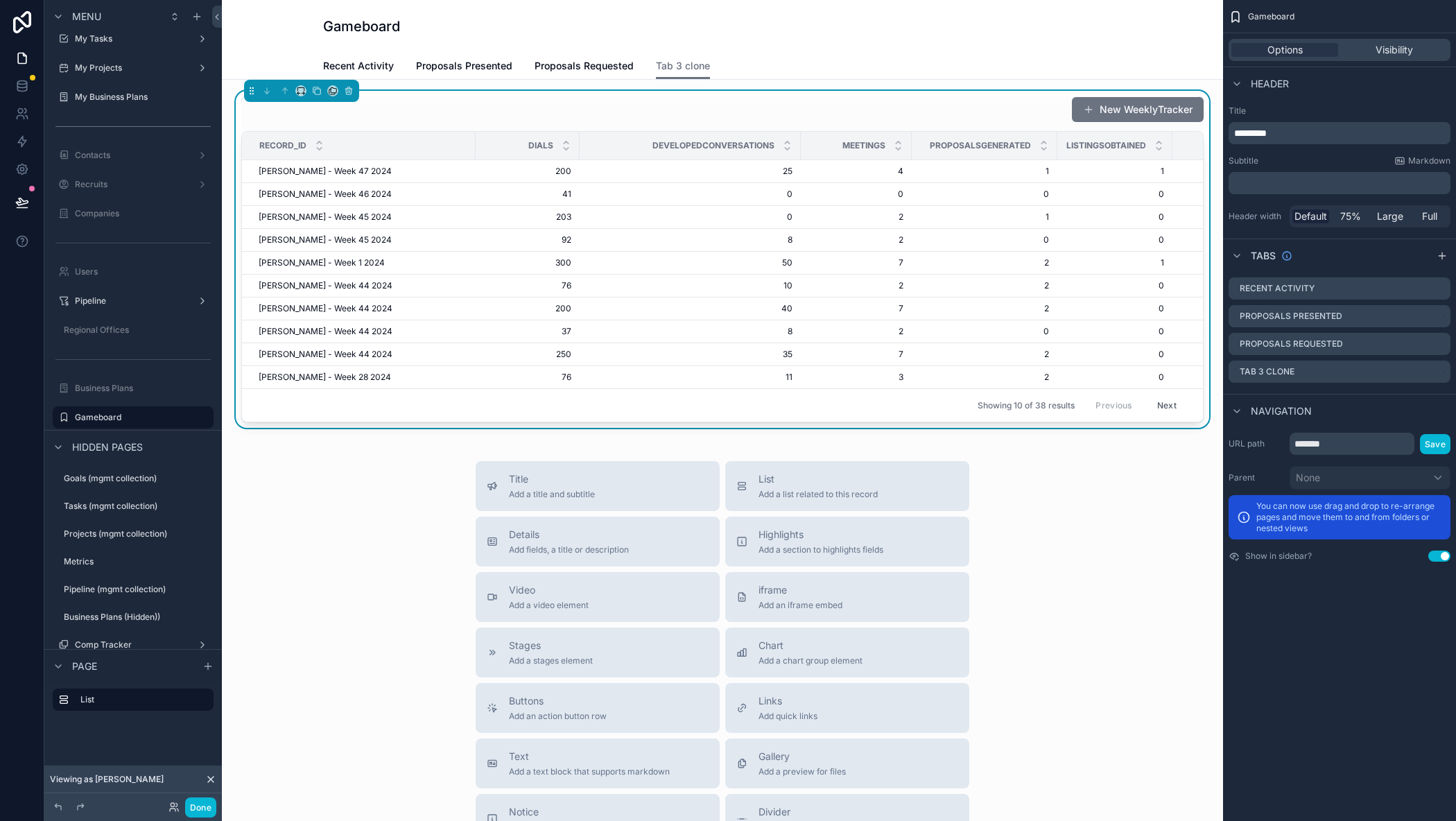
click at [979, 96] on div "New WeeklyTracker" at bounding box center [722, 109] width 962 height 26
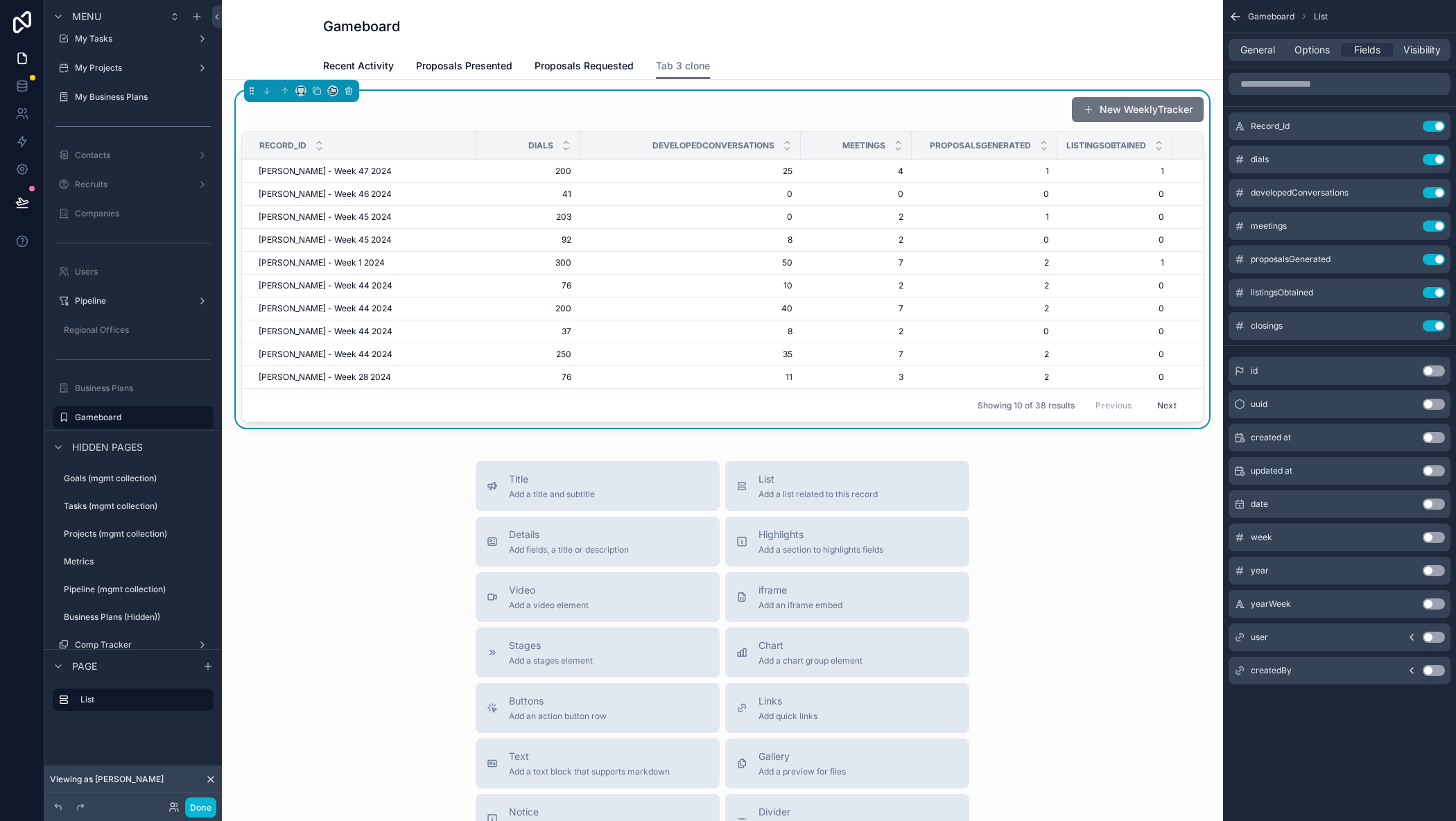
click at [1430, 603] on button "Use setting" at bounding box center [1434, 603] width 22 height 11
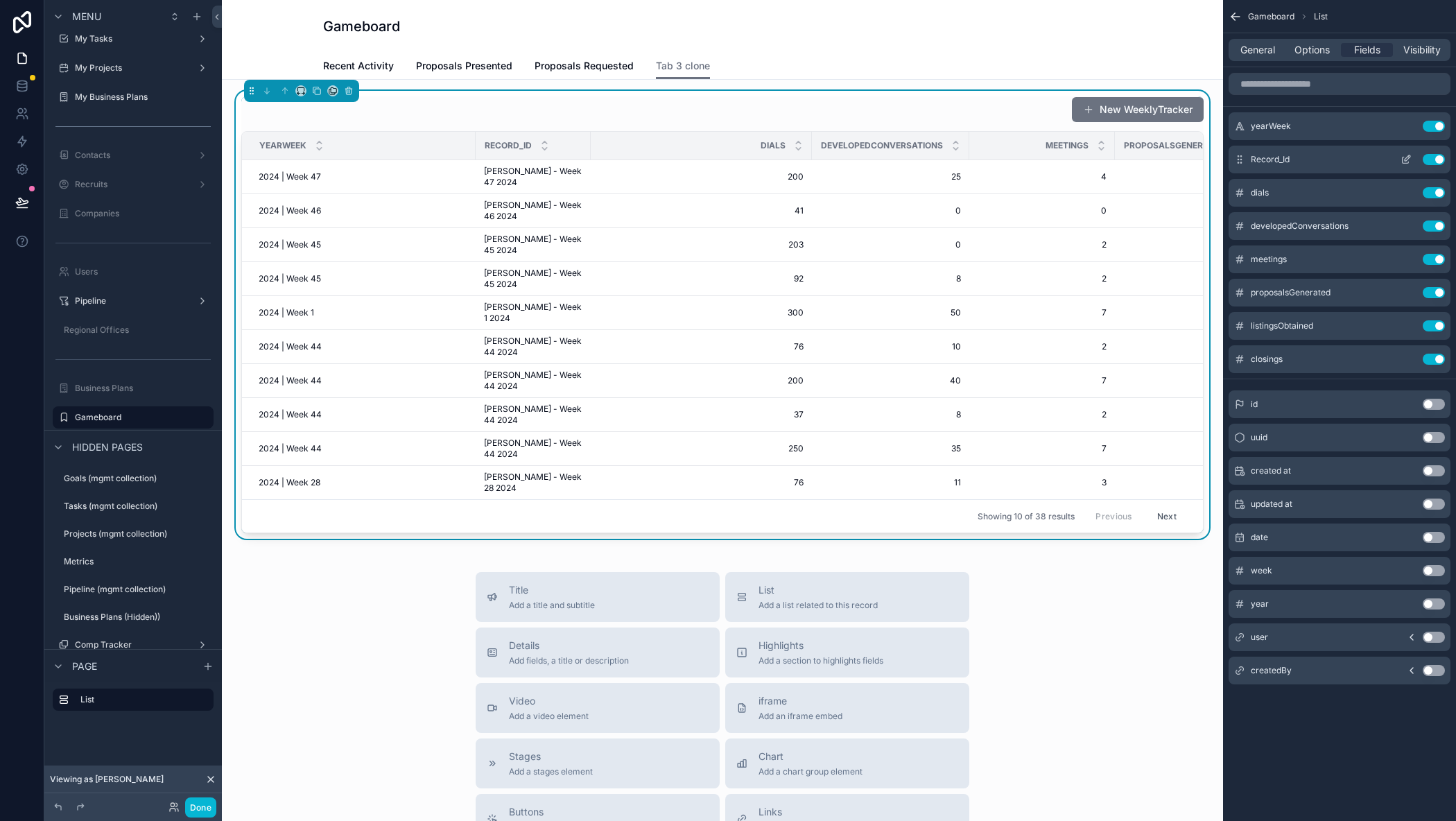
click at [1430, 159] on button "Use setting" at bounding box center [1434, 159] width 22 height 11
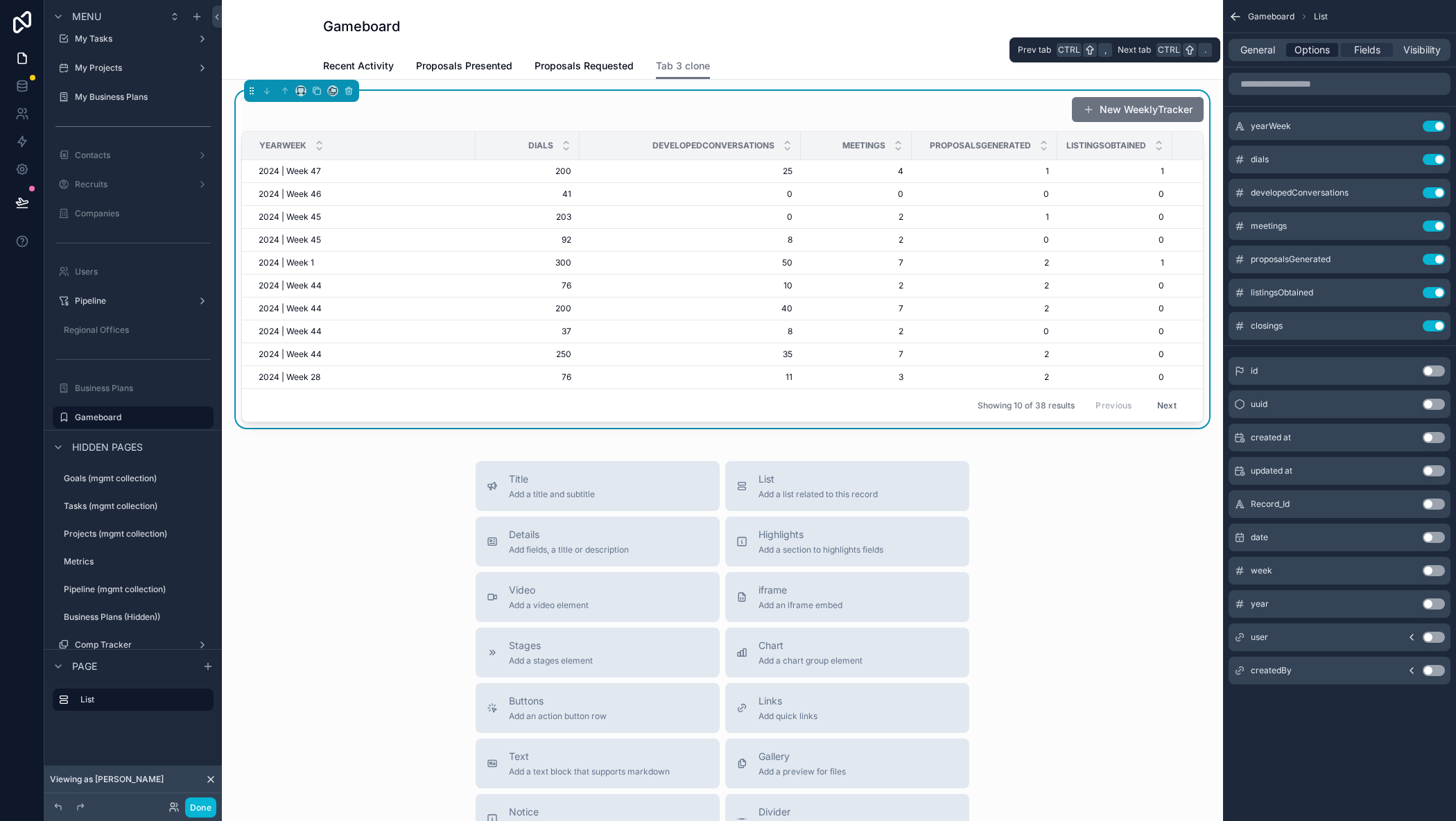
click at [1298, 48] on span "Options" at bounding box center [1311, 49] width 35 height 14
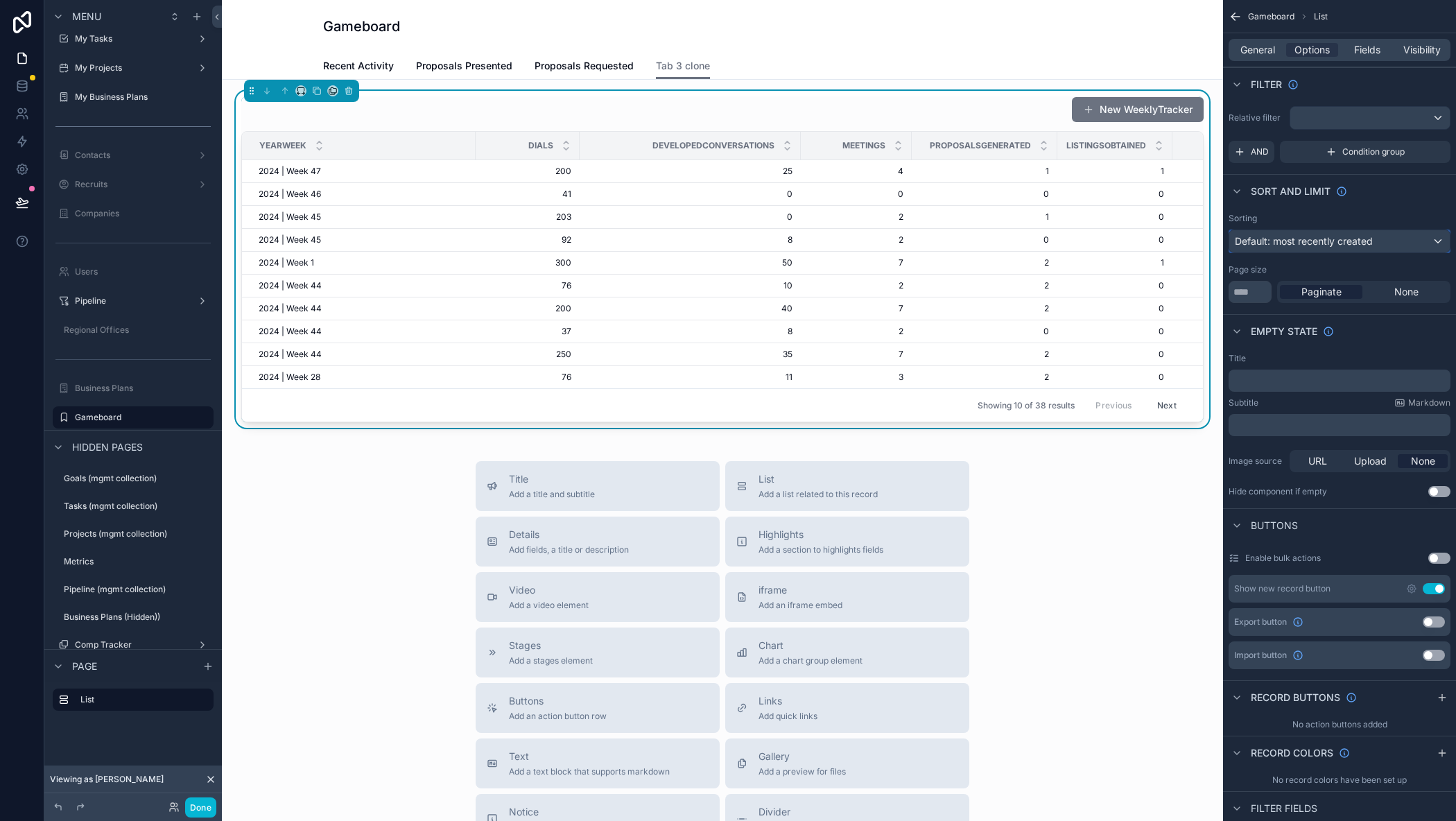
click at [1271, 242] on span "Default: most recently created" at bounding box center [1303, 242] width 138 height 12
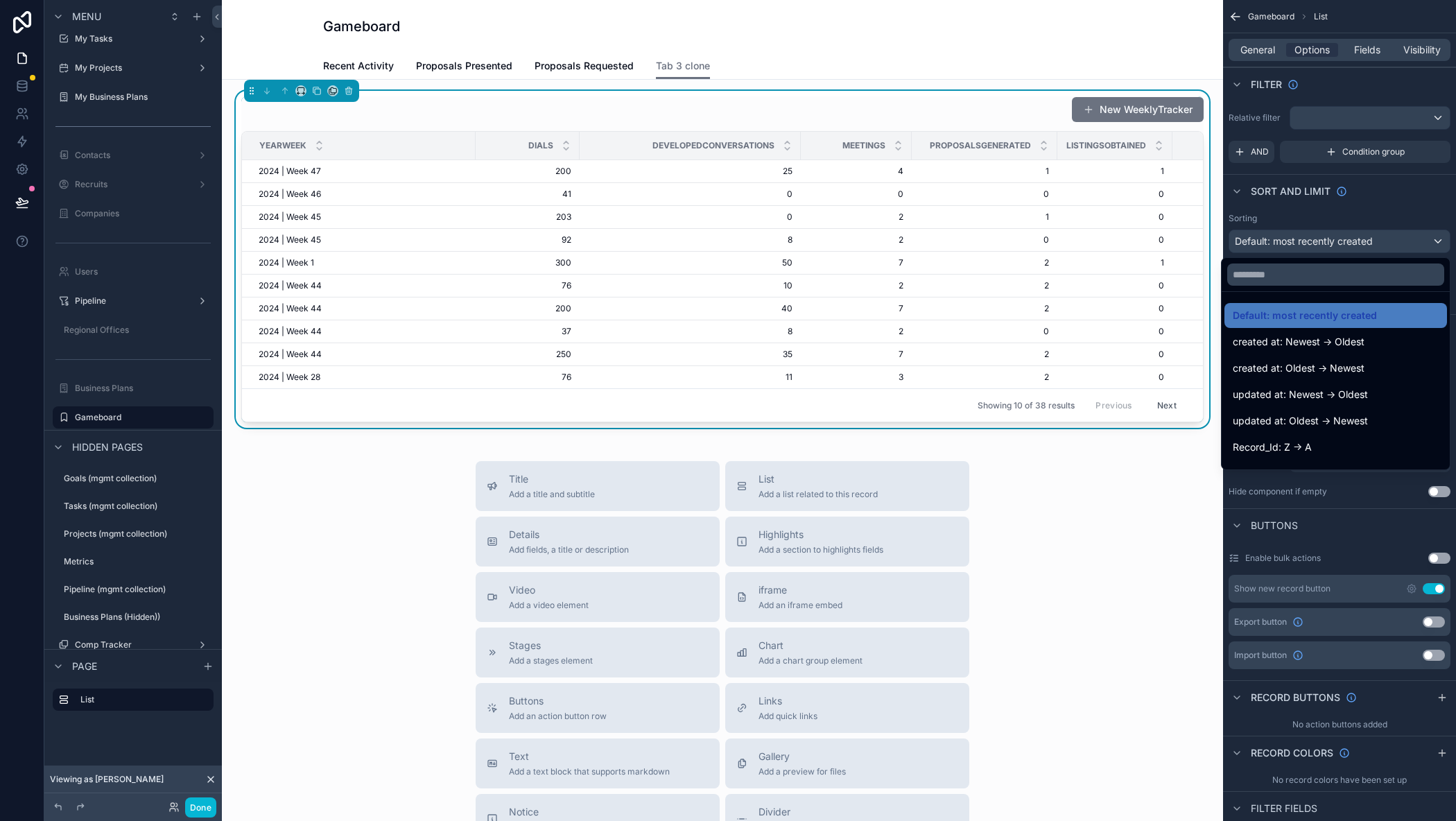
click at [1412, 188] on div "scrollable content" at bounding box center [728, 410] width 1456 height 821
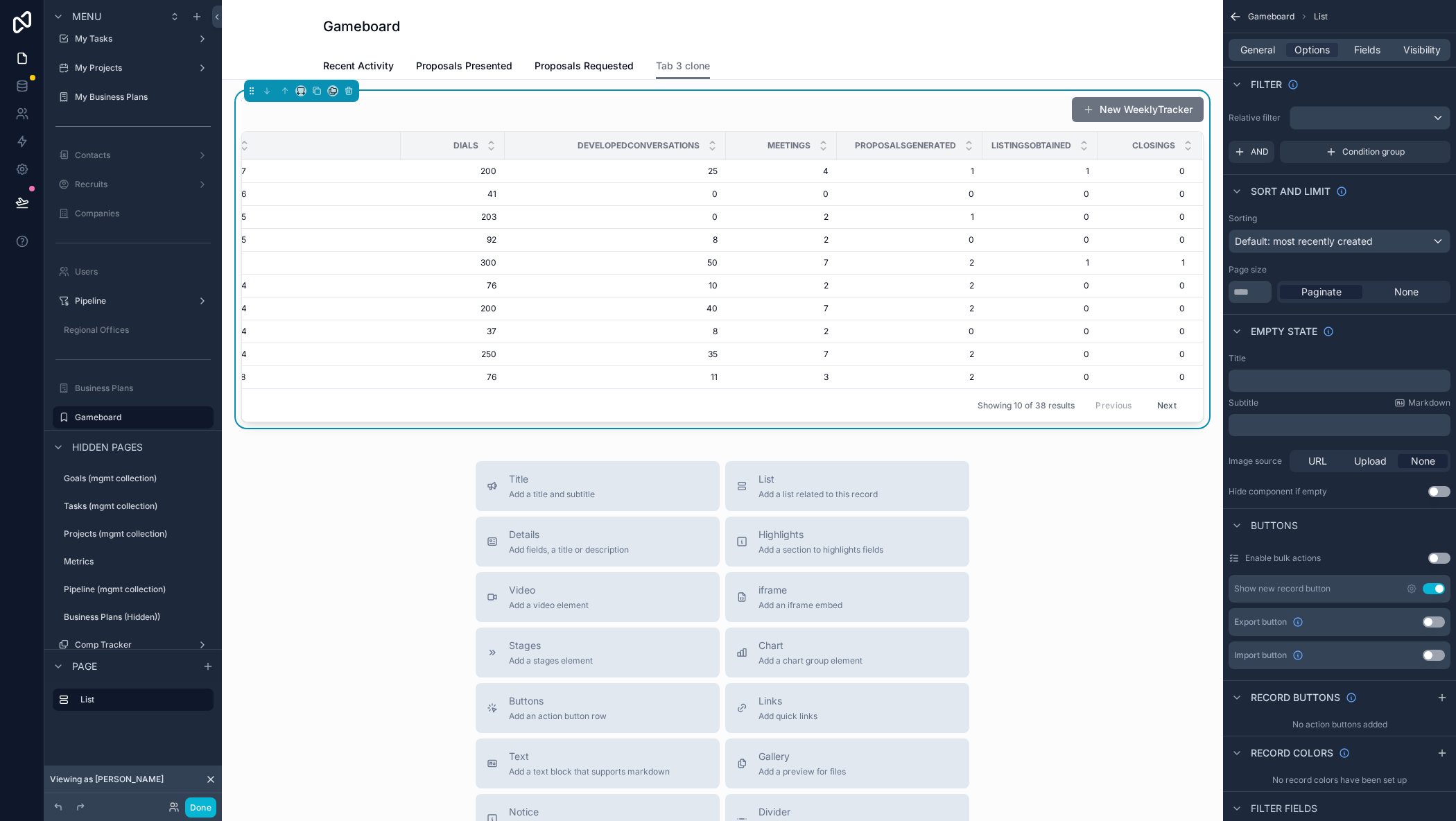
scroll to position [0, 0]
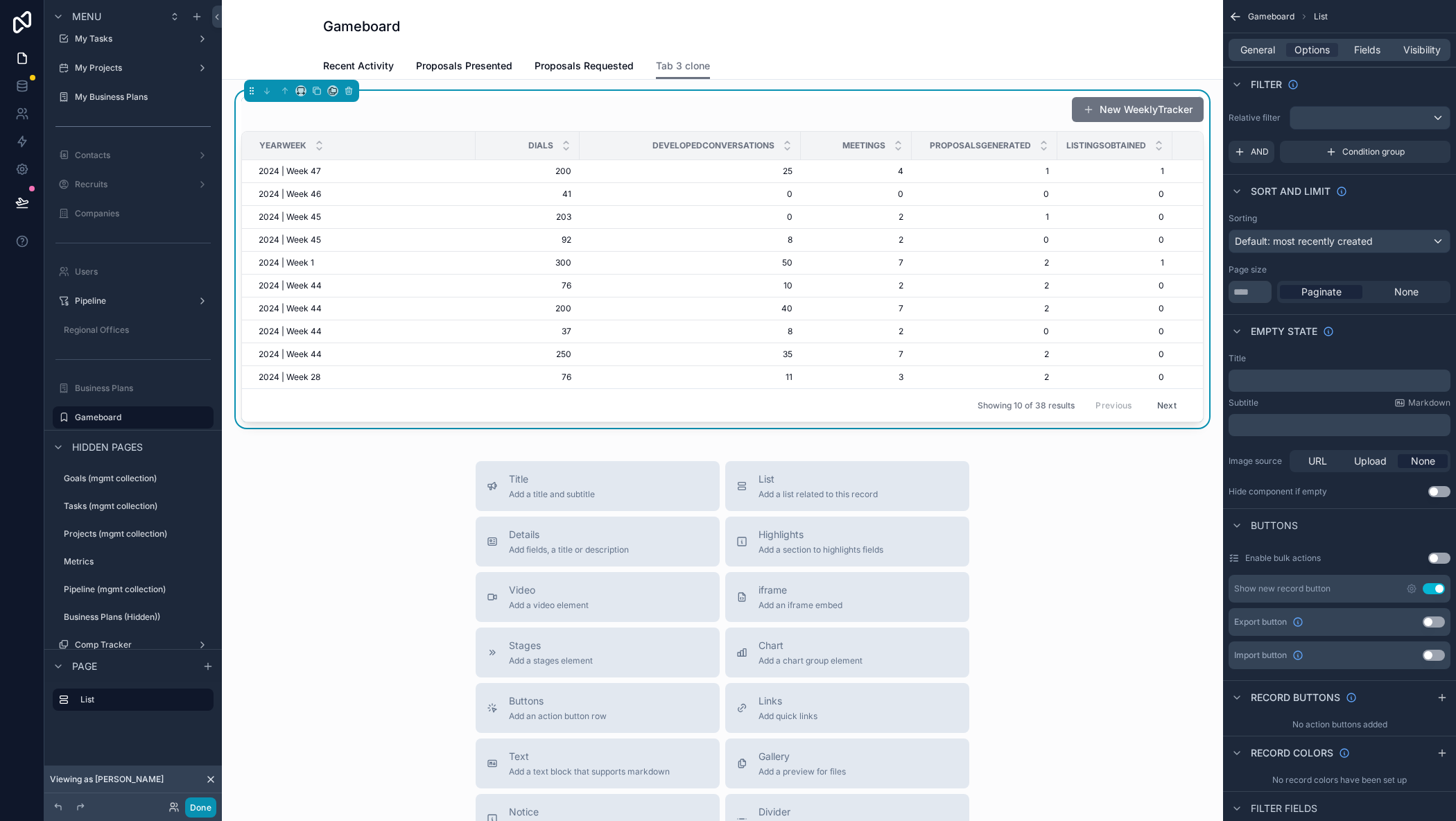
click at [206, 811] on button "Done" at bounding box center [200, 808] width 32 height 20
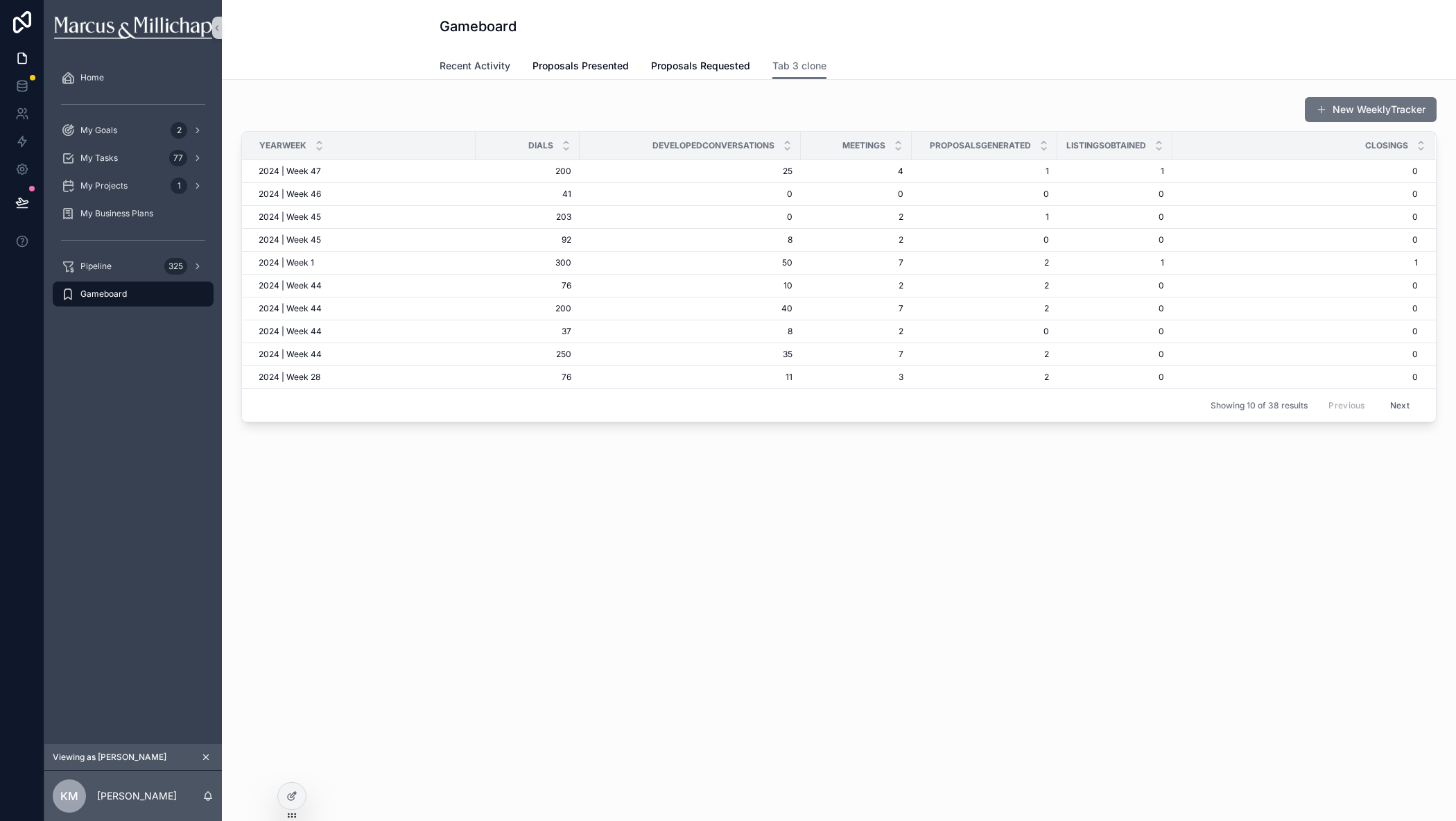
click at [455, 65] on span "Recent Activity" at bounding box center [474, 66] width 71 height 14
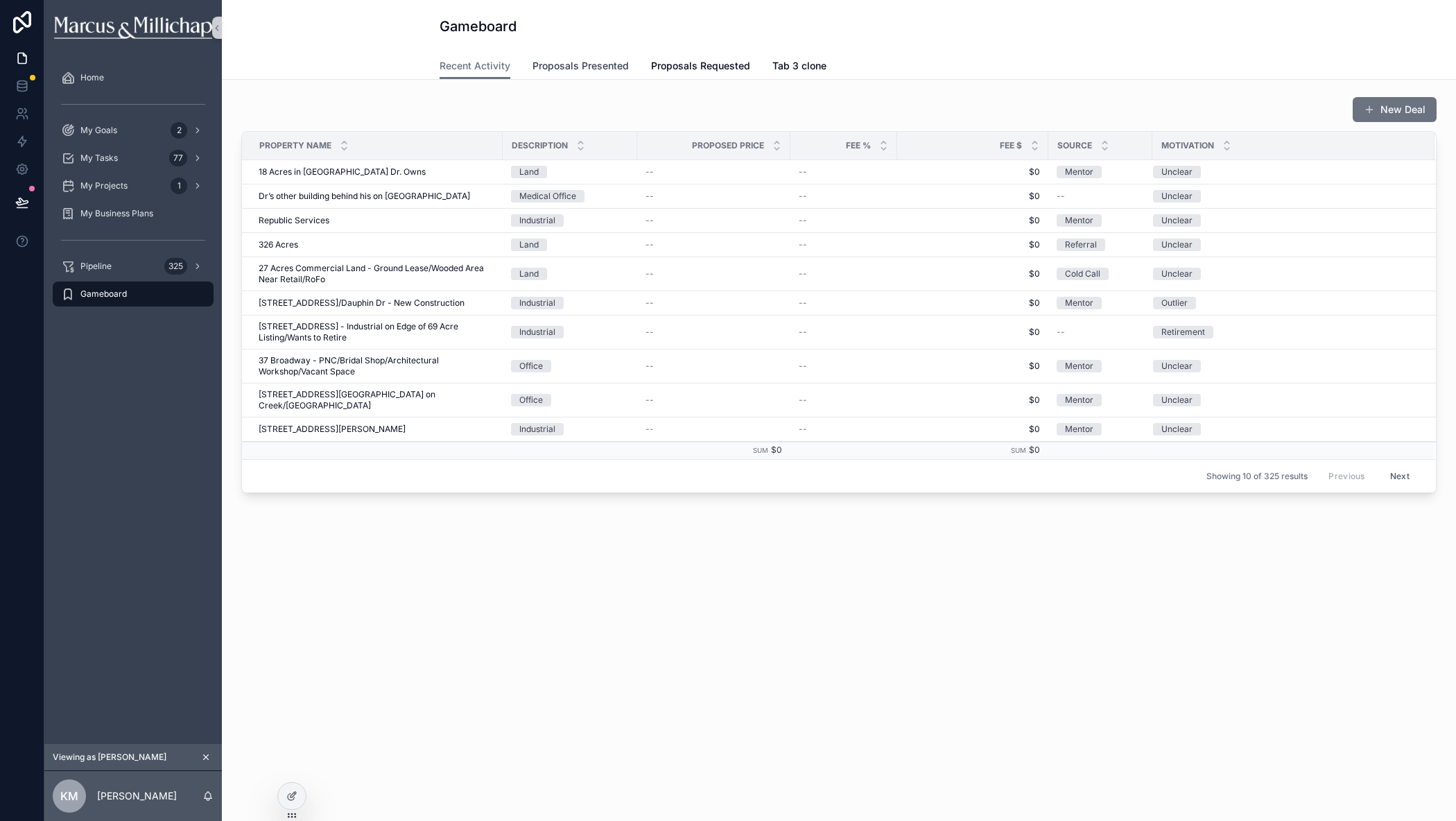
click at [563, 62] on span "Proposals Presented" at bounding box center [580, 66] width 96 height 14
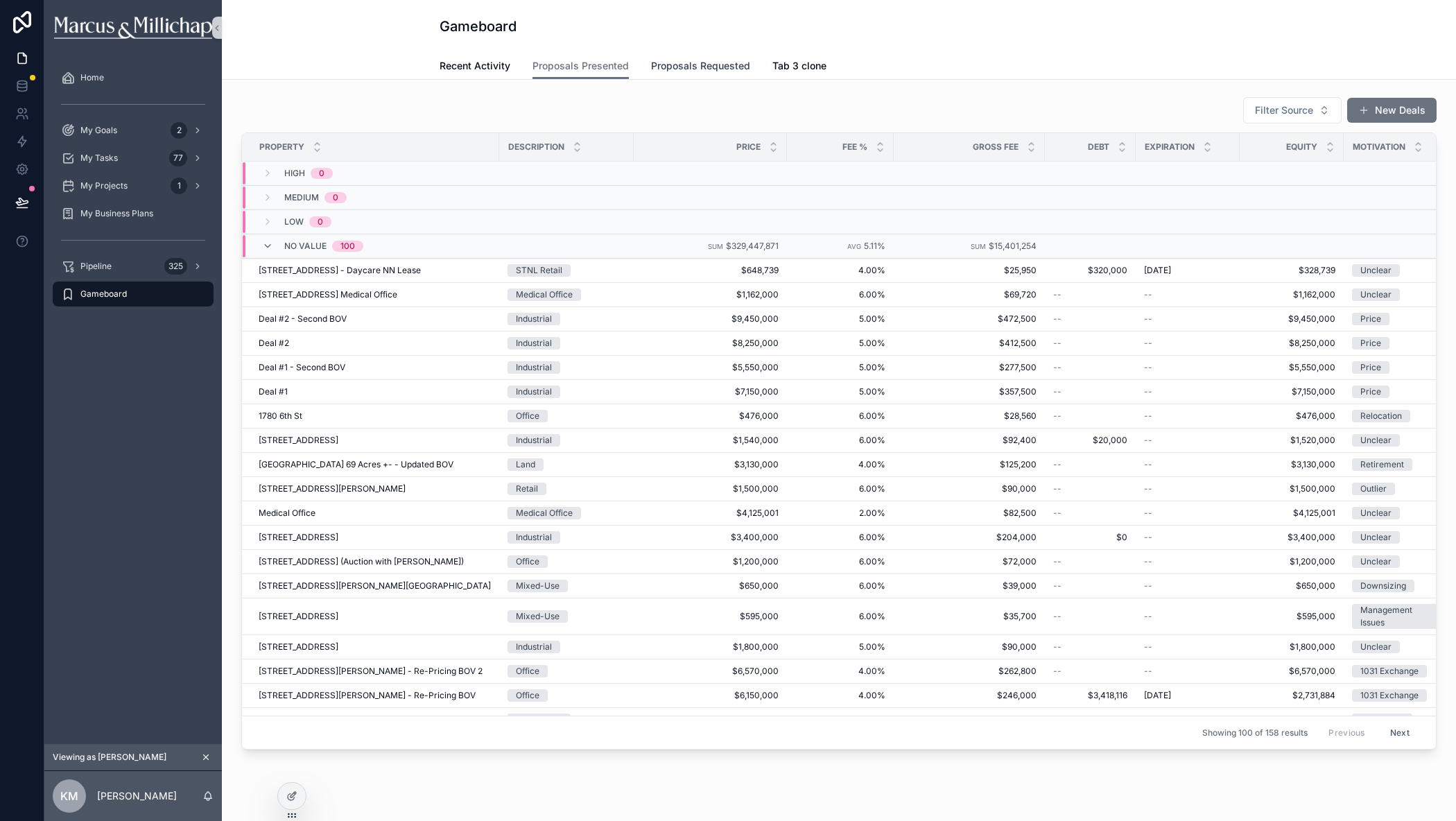
click at [691, 66] on span "Proposals Requested" at bounding box center [700, 66] width 99 height 14
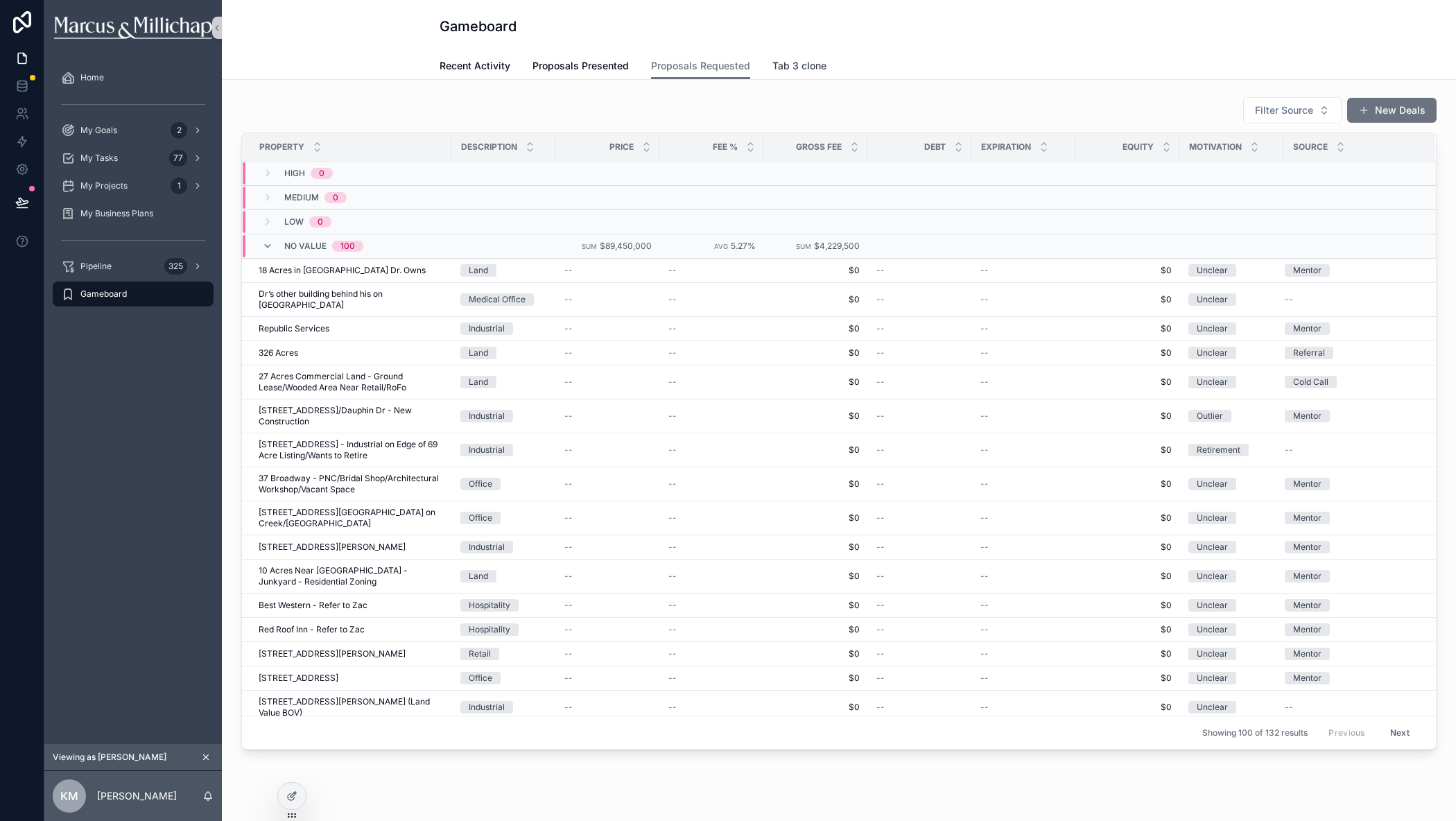
click at [780, 68] on span "Tab 3 clone" at bounding box center [798, 66] width 54 height 14
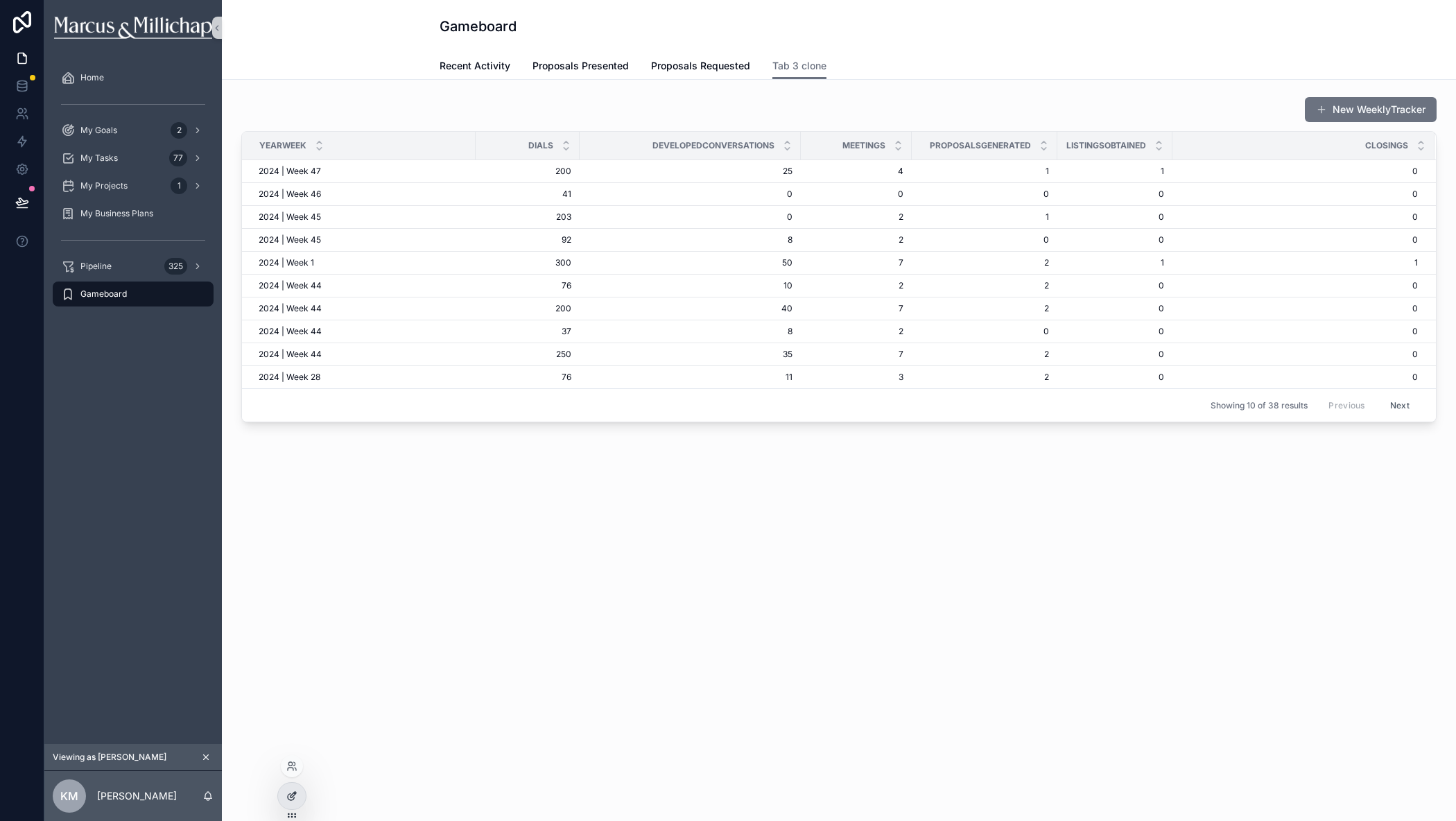
click at [287, 798] on icon at bounding box center [290, 797] width 6 height 6
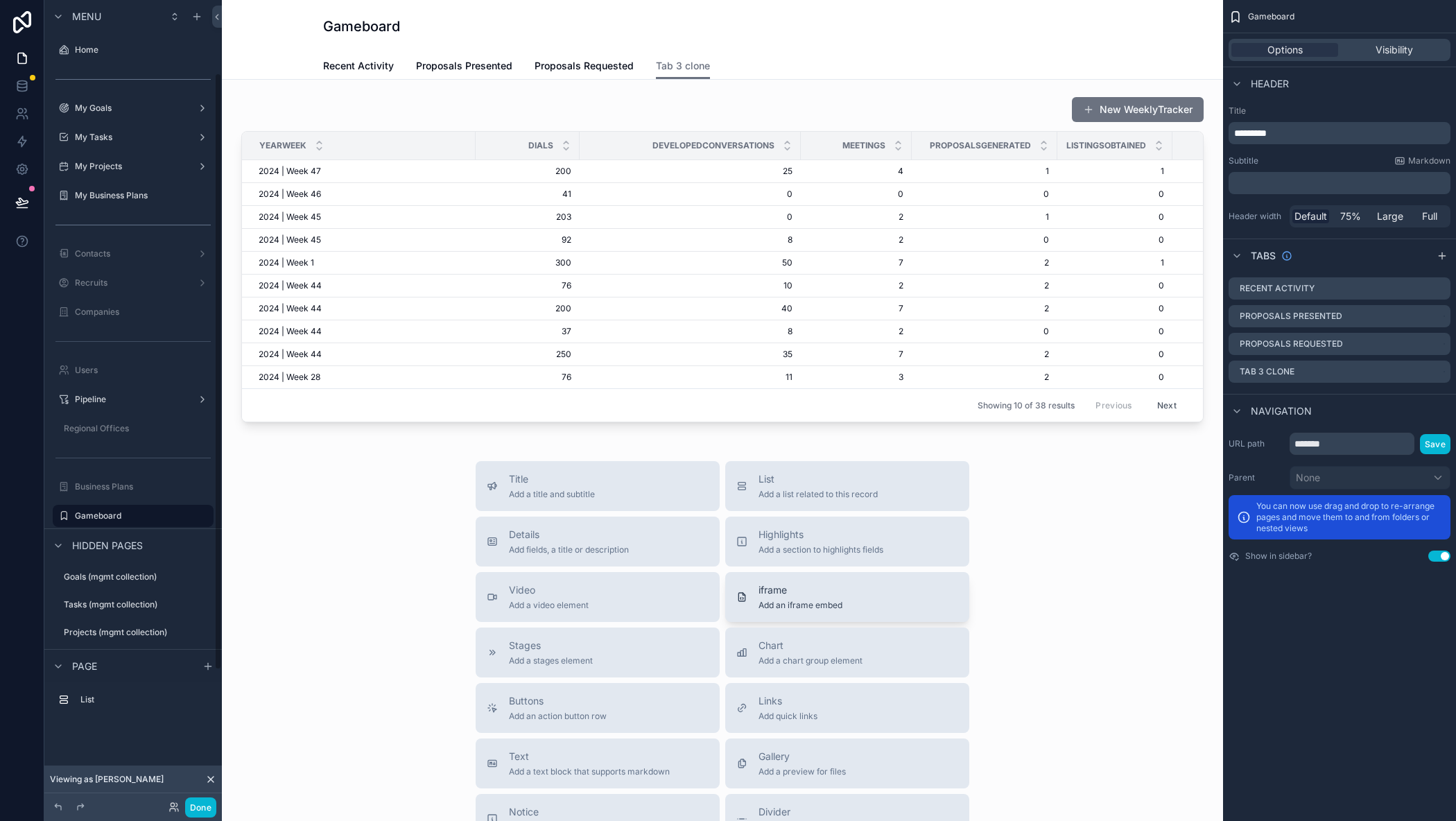
scroll to position [98, 0]
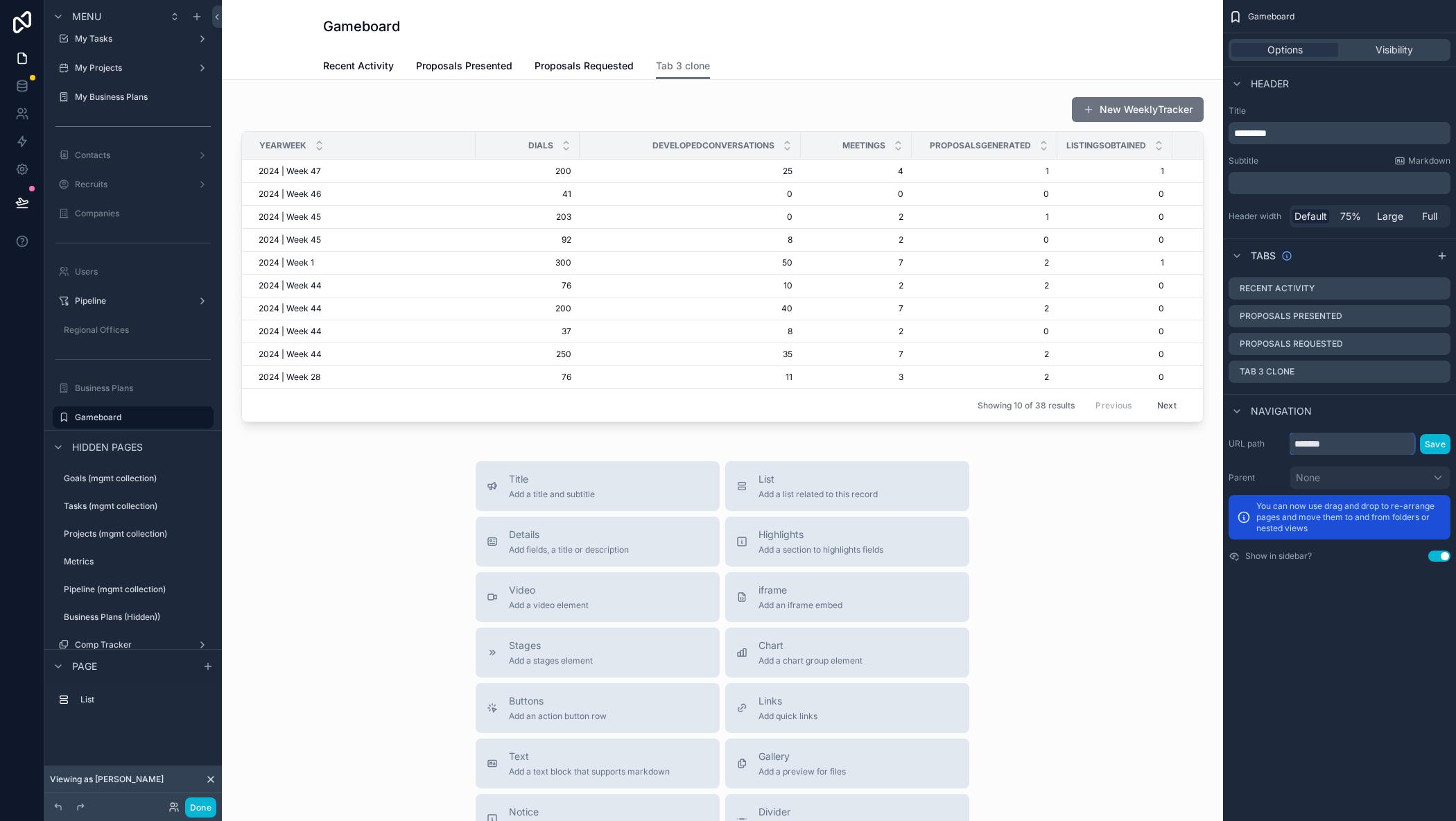
click at [1339, 444] on input "*******" at bounding box center [1352, 444] width 125 height 22
click at [966, 53] on div "Recent Activity Proposals Presented Proposals Requested Tab 3 clone" at bounding box center [722, 66] width 798 height 26
click at [1375, 629] on div "Gameboard Options Visibility Header Title ********* Subtitle Markdown ﻿ Header …" at bounding box center [1339, 410] width 233 height 821
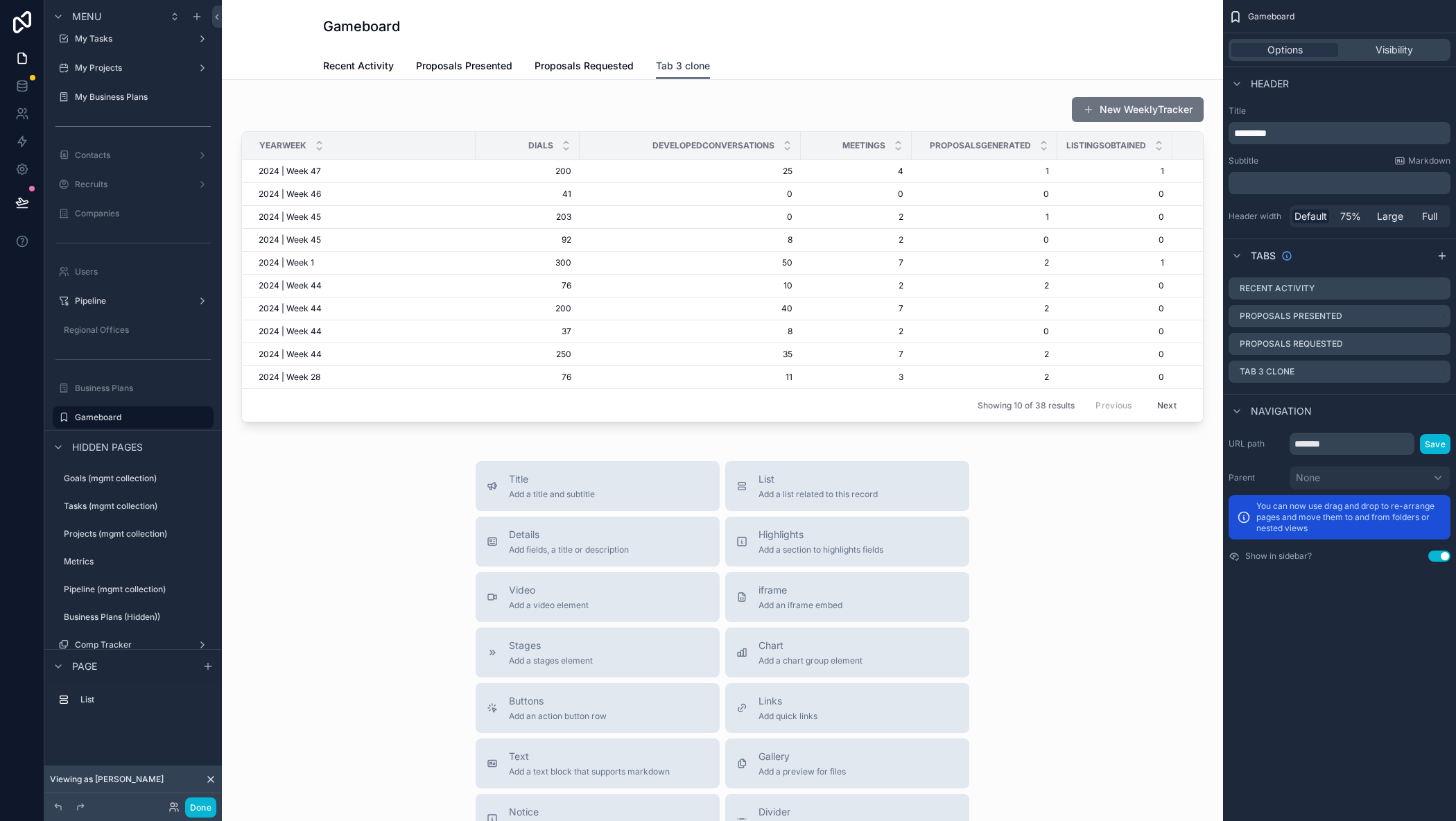
click at [690, 70] on span "Tab 3 clone" at bounding box center [682, 66] width 54 height 14
click at [604, 66] on span "Proposals Requested" at bounding box center [584, 66] width 99 height 14
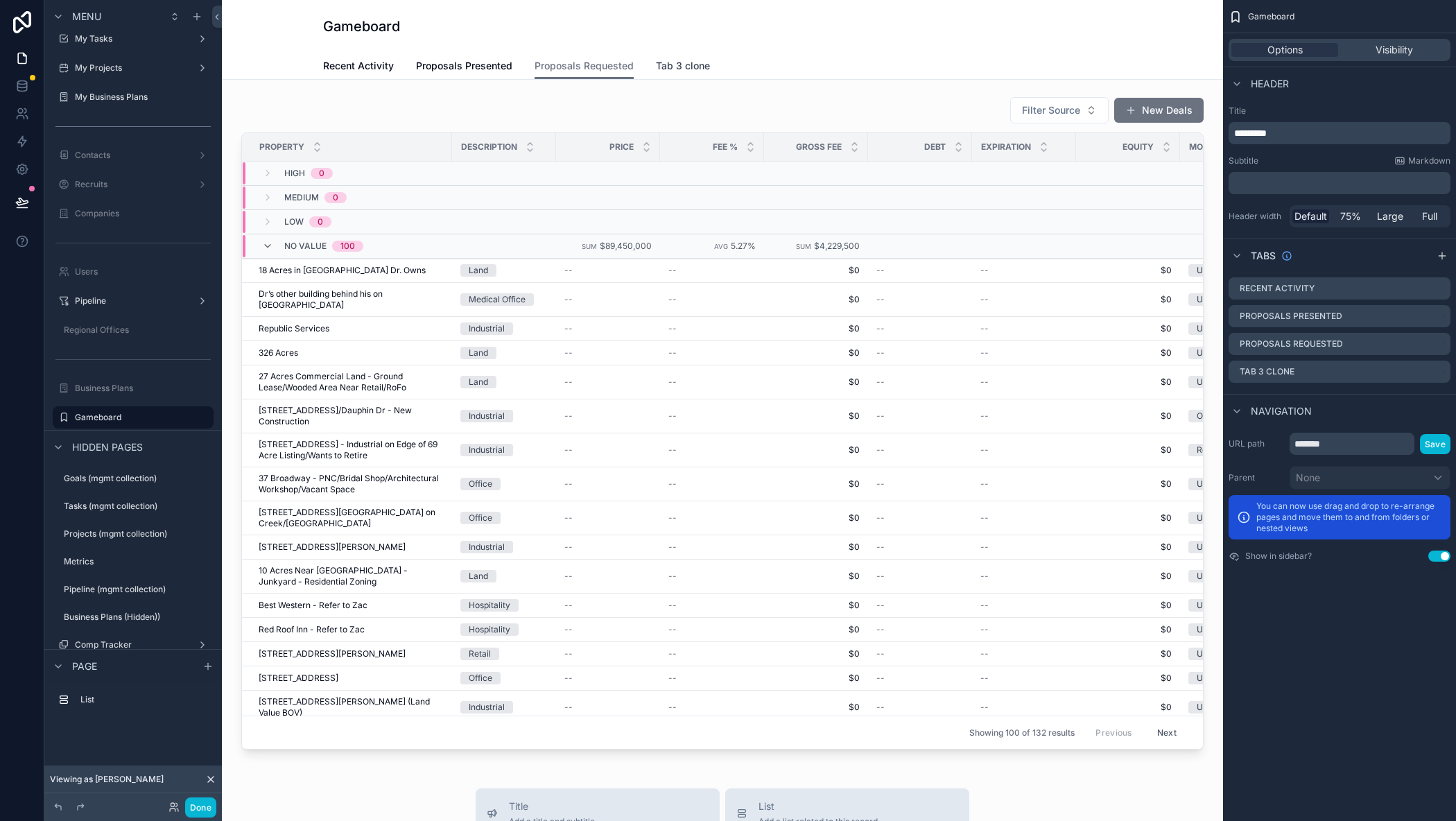
click at [670, 66] on span "Tab 3 clone" at bounding box center [682, 66] width 54 height 14
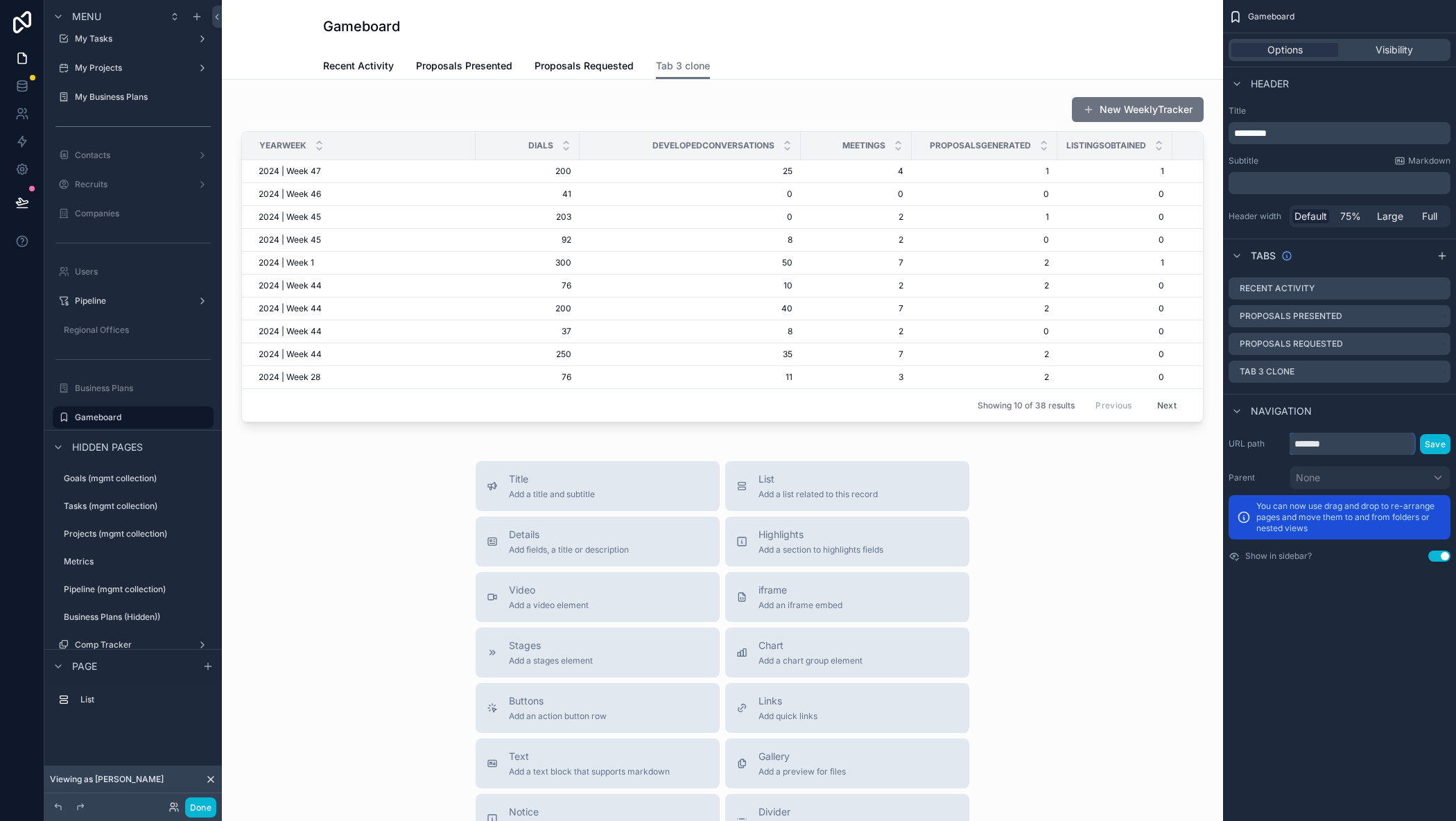
click at [1350, 446] on input "*******" at bounding box center [1352, 444] width 125 height 22
type input "*********"
click at [1442, 448] on button "Save" at bounding box center [1435, 445] width 31 height 20
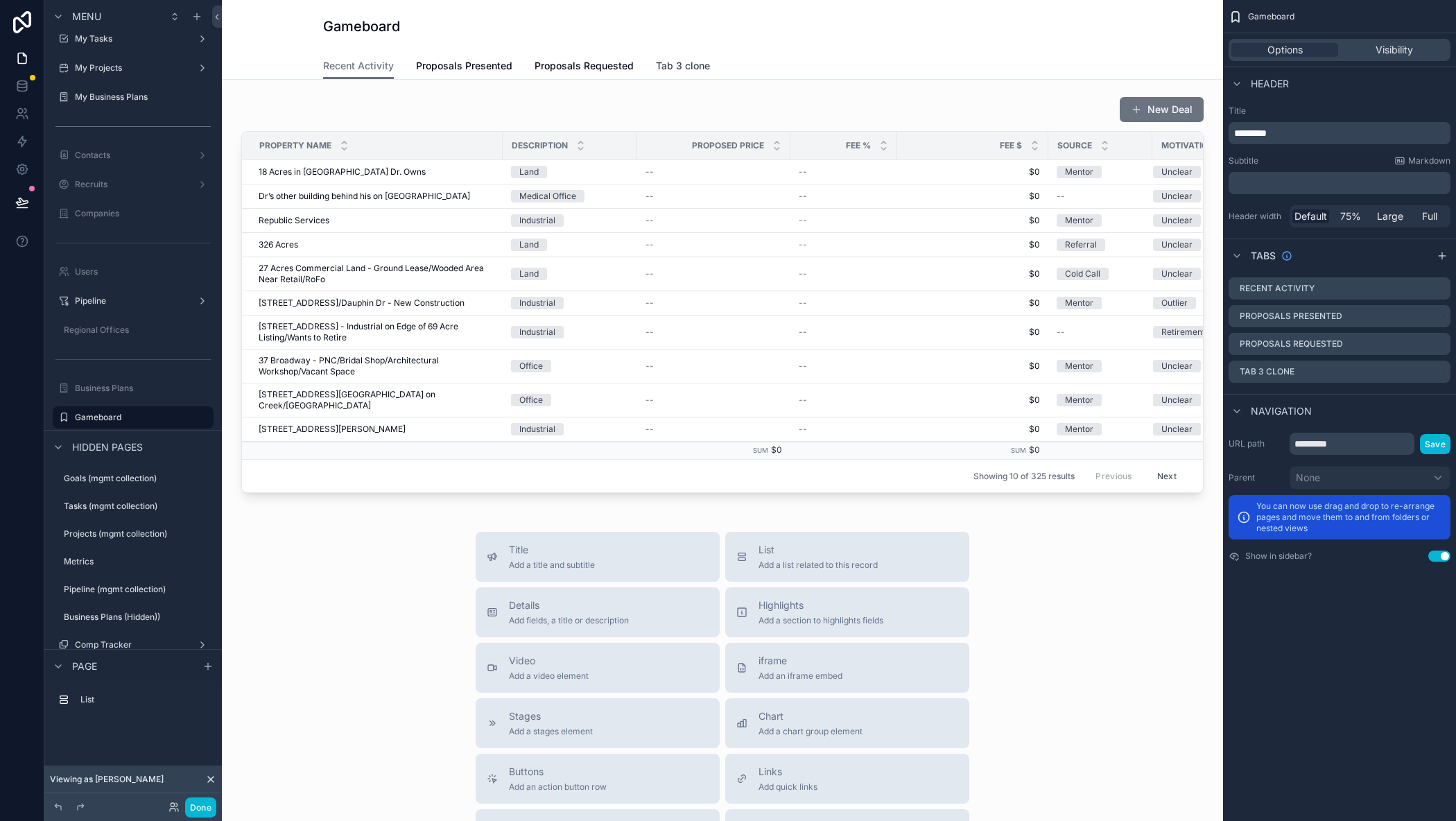
click at [664, 61] on span "Tab 3 clone" at bounding box center [682, 66] width 54 height 14
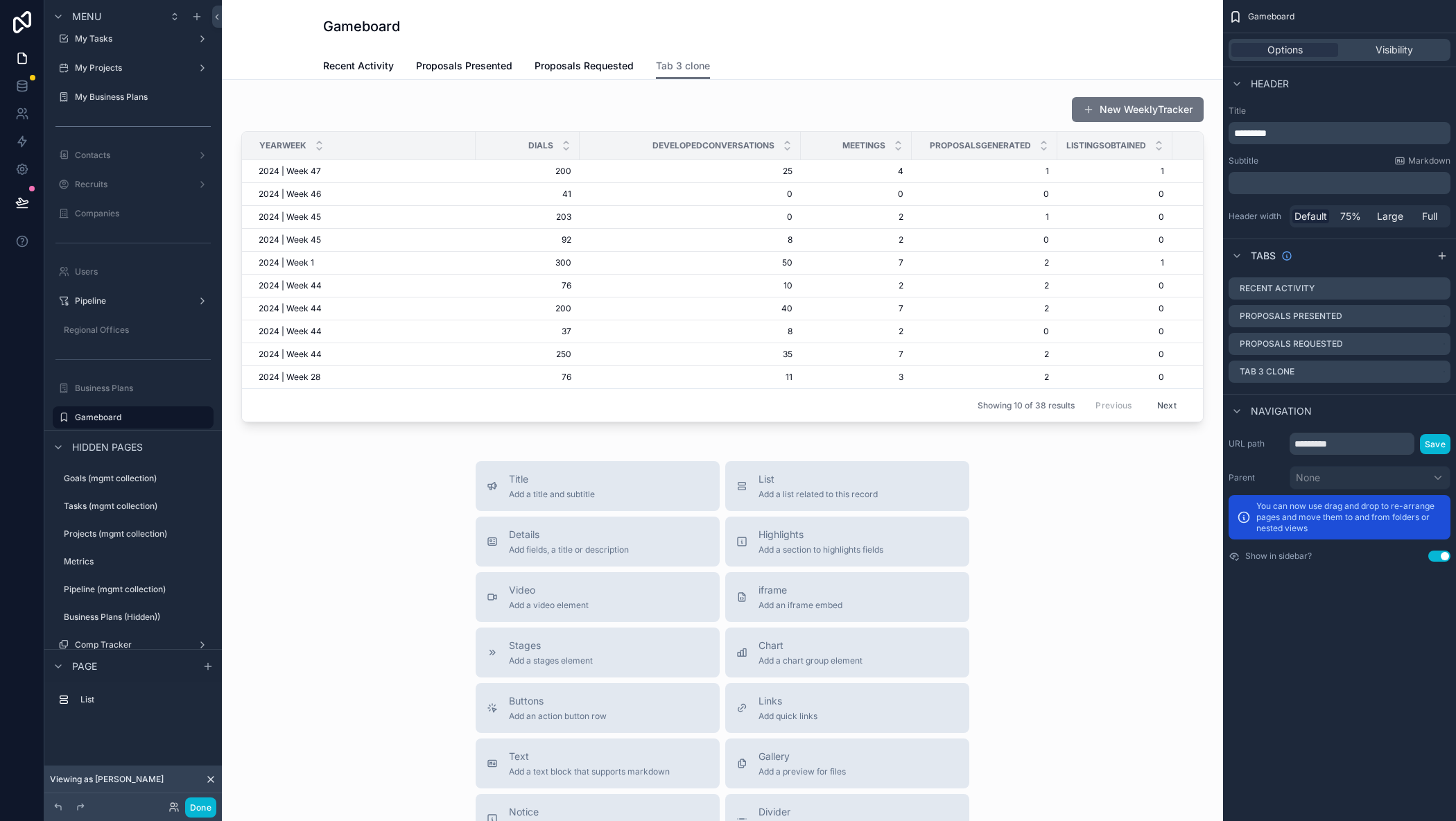
click at [1085, 54] on div "Recent Activity Proposals Presented Proposals Requested Tab 3 clone" at bounding box center [722, 66] width 798 height 26
click at [276, 49] on div "Gameboard Tab 3 clone Recent Activity Proposals Presented Proposals Requested T…" at bounding box center [722, 39] width 1001 height 79
click at [409, 113] on div "scrollable content" at bounding box center [722, 259] width 979 height 337
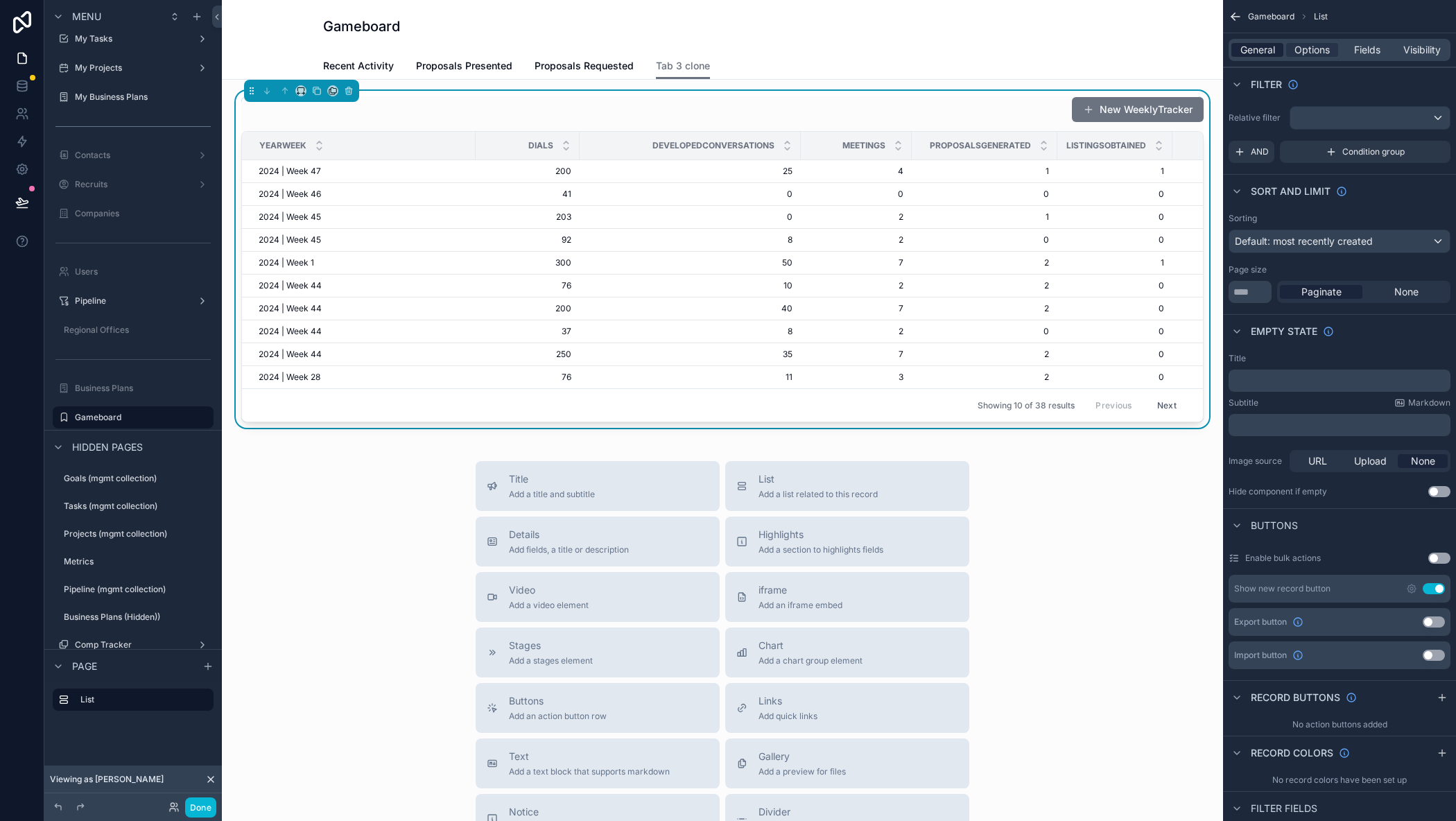
click at [1266, 50] on span "General" at bounding box center [1257, 49] width 35 height 14
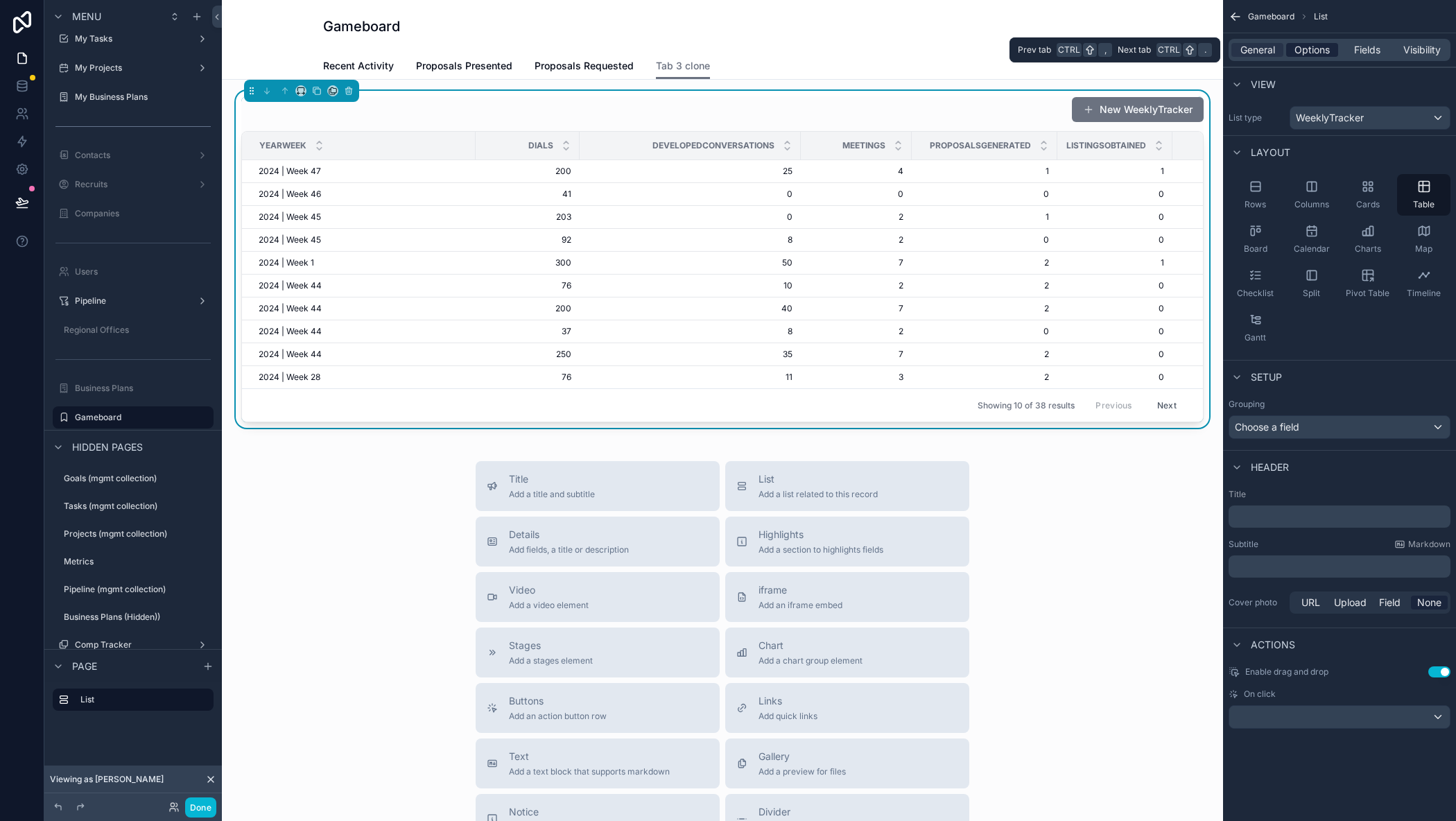
click at [1327, 47] on span "Options" at bounding box center [1311, 49] width 35 height 14
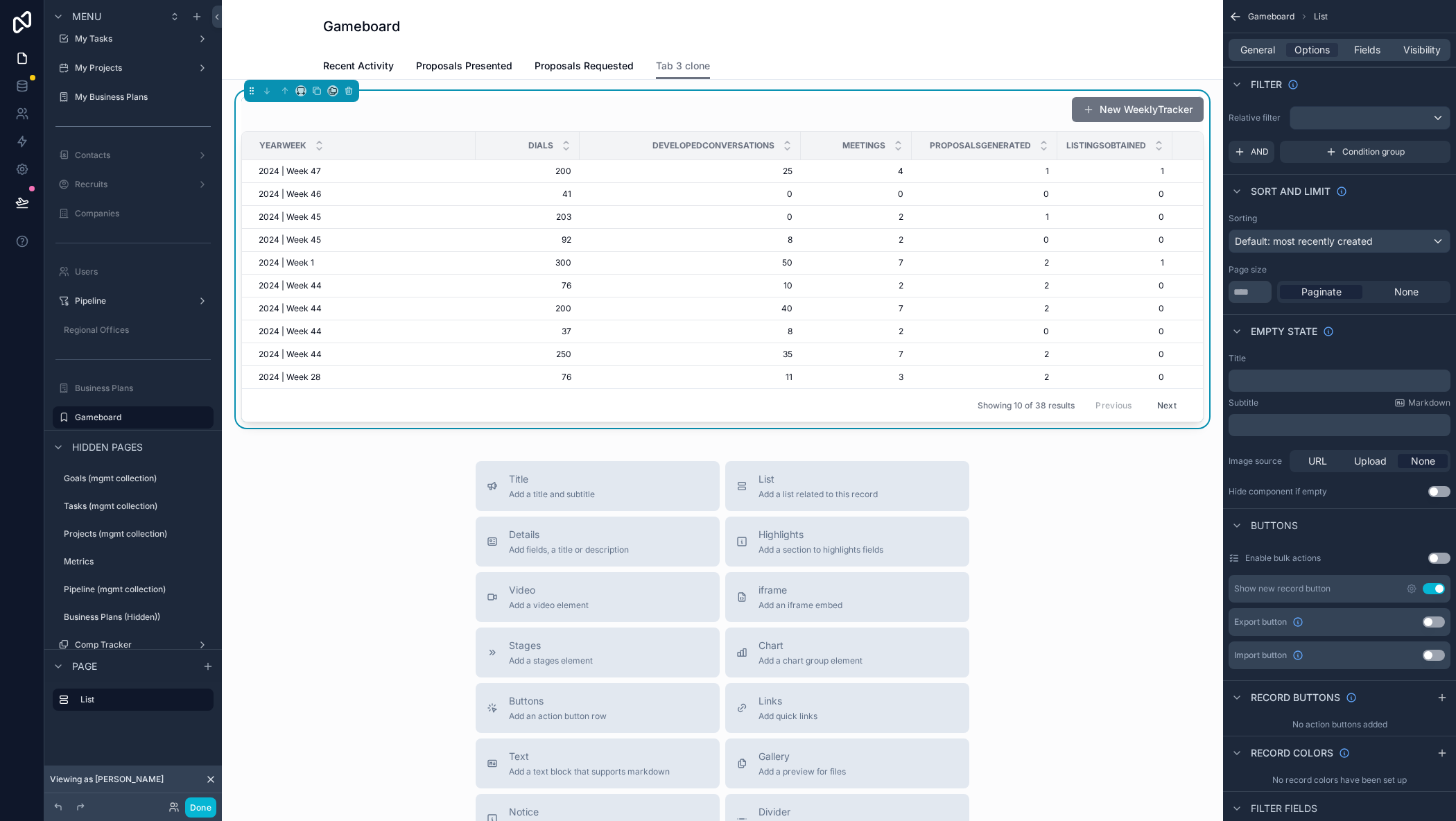
click at [1099, 30] on div "Gameboard" at bounding box center [722, 26] width 798 height 20
click at [1105, 627] on div "Title Add a title and subtitle List Add a list related to this record Details A…" at bounding box center [722, 707] width 979 height 494
click at [773, 26] on div "Gameboard" at bounding box center [722, 26] width 798 height 20
click at [1237, 12] on icon "scrollable content" at bounding box center [1235, 16] width 14 height 14
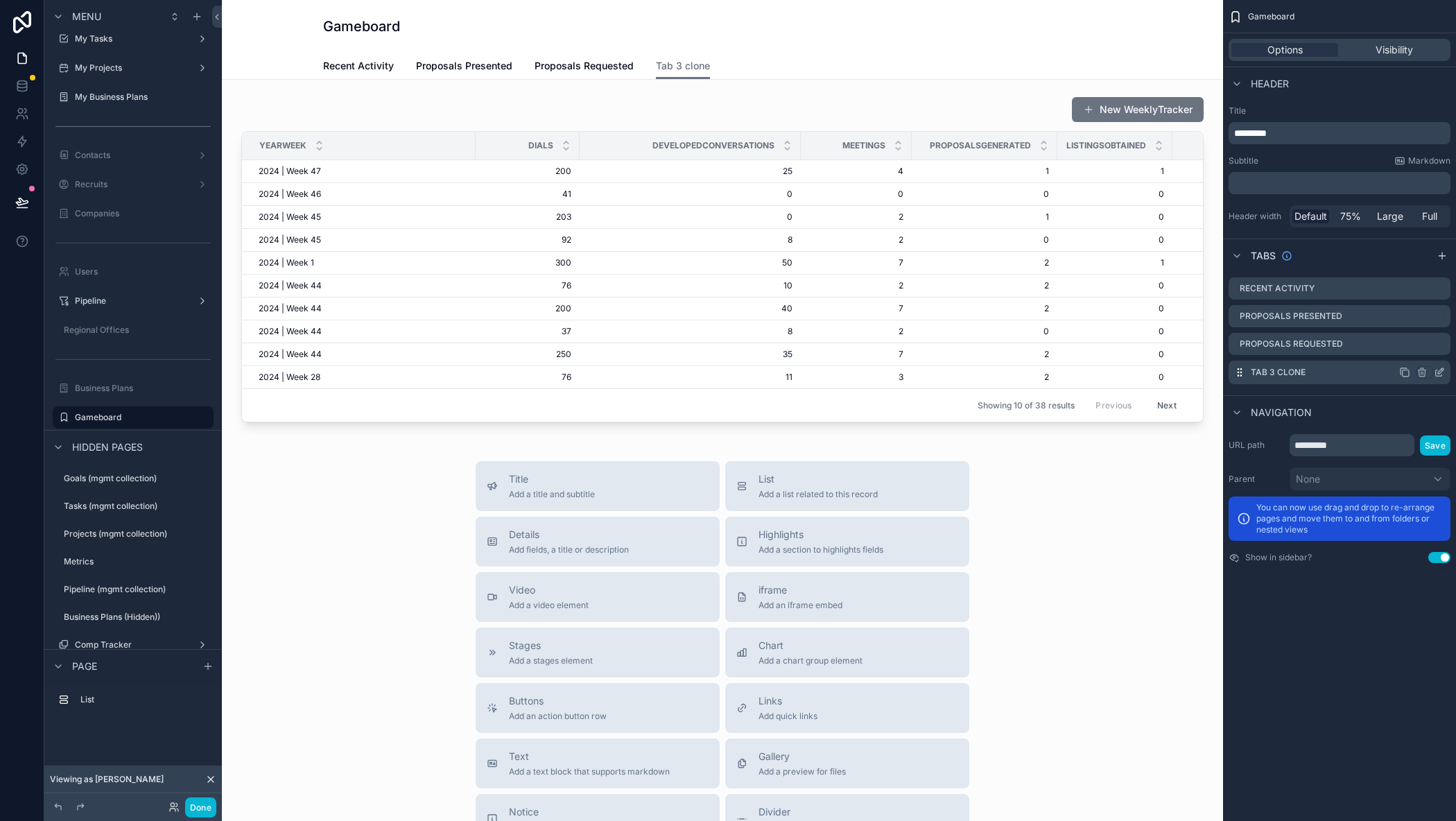
click at [1438, 373] on icon "scrollable content" at bounding box center [1441, 371] width 6 height 6
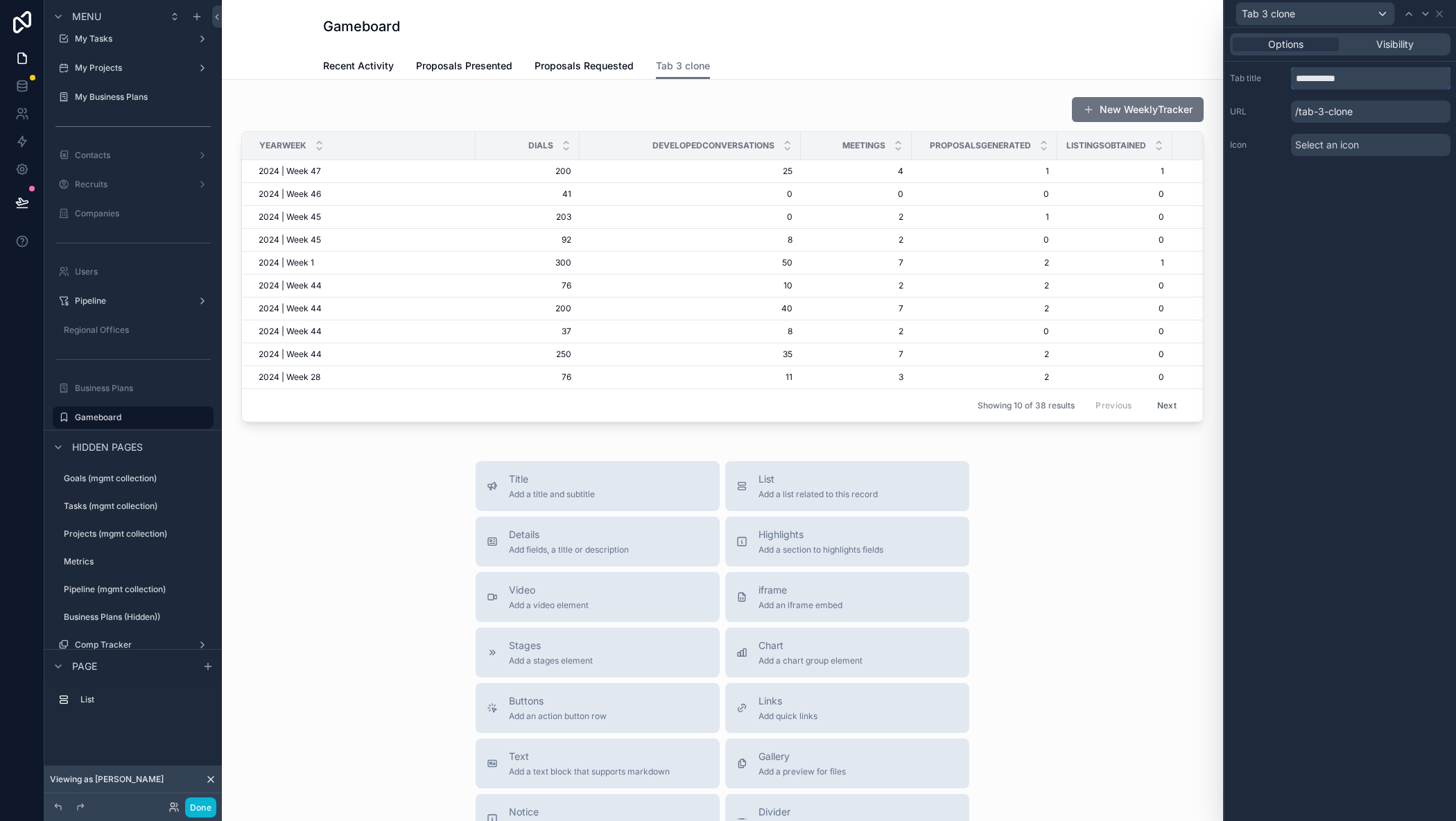
drag, startPoint x: 1360, startPoint y: 78, endPoint x: 1253, endPoint y: 58, distance: 108.9
click at [1253, 58] on div "**********" at bounding box center [1339, 97] width 231 height 139
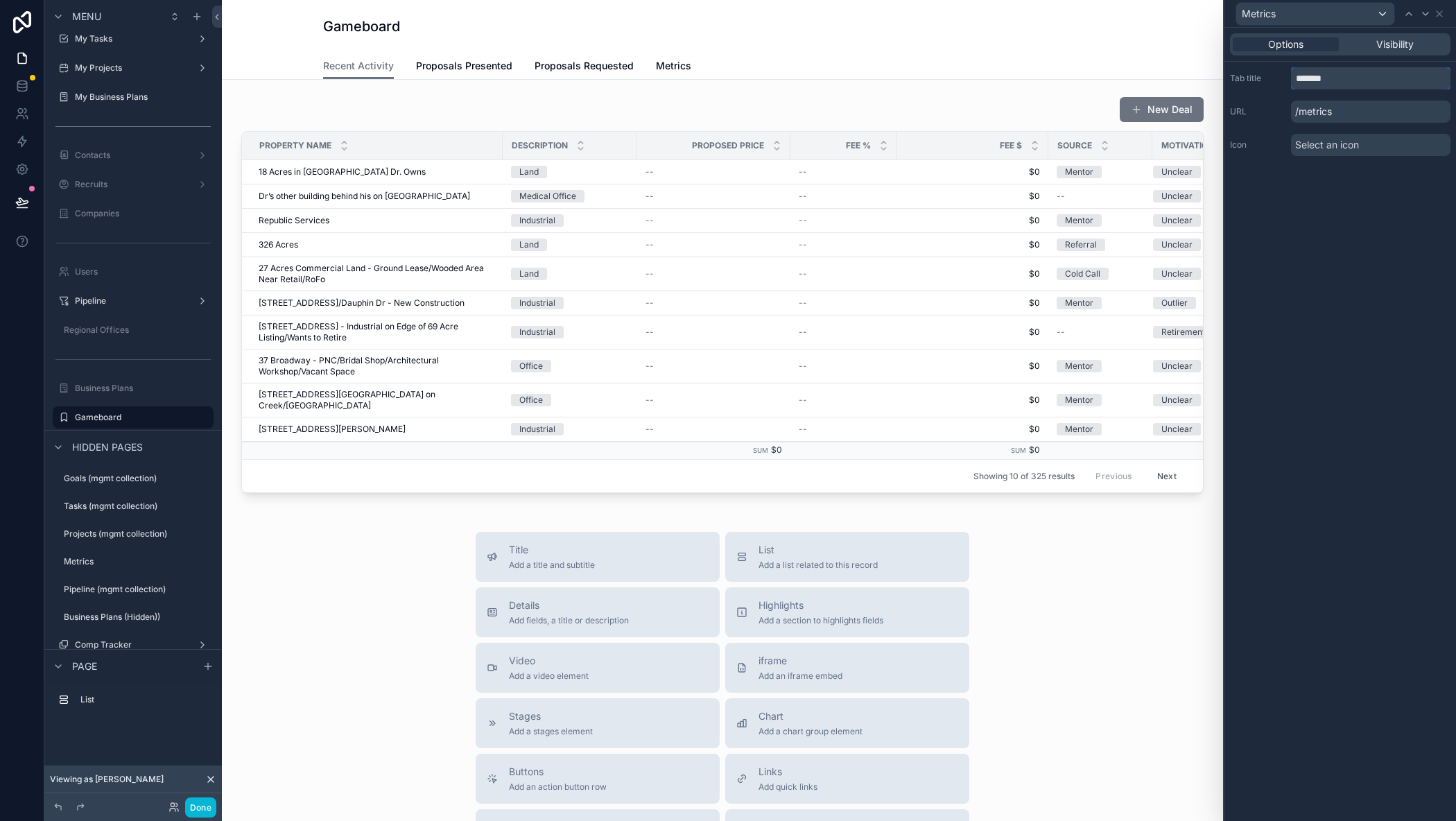
type input "*******"
click at [1337, 183] on div "Options Visibility Tab title ******* URL /metrics Icon Select an icon" at bounding box center [1339, 425] width 231 height 794
click at [1441, 11] on icon at bounding box center [1439, 14] width 11 height 11
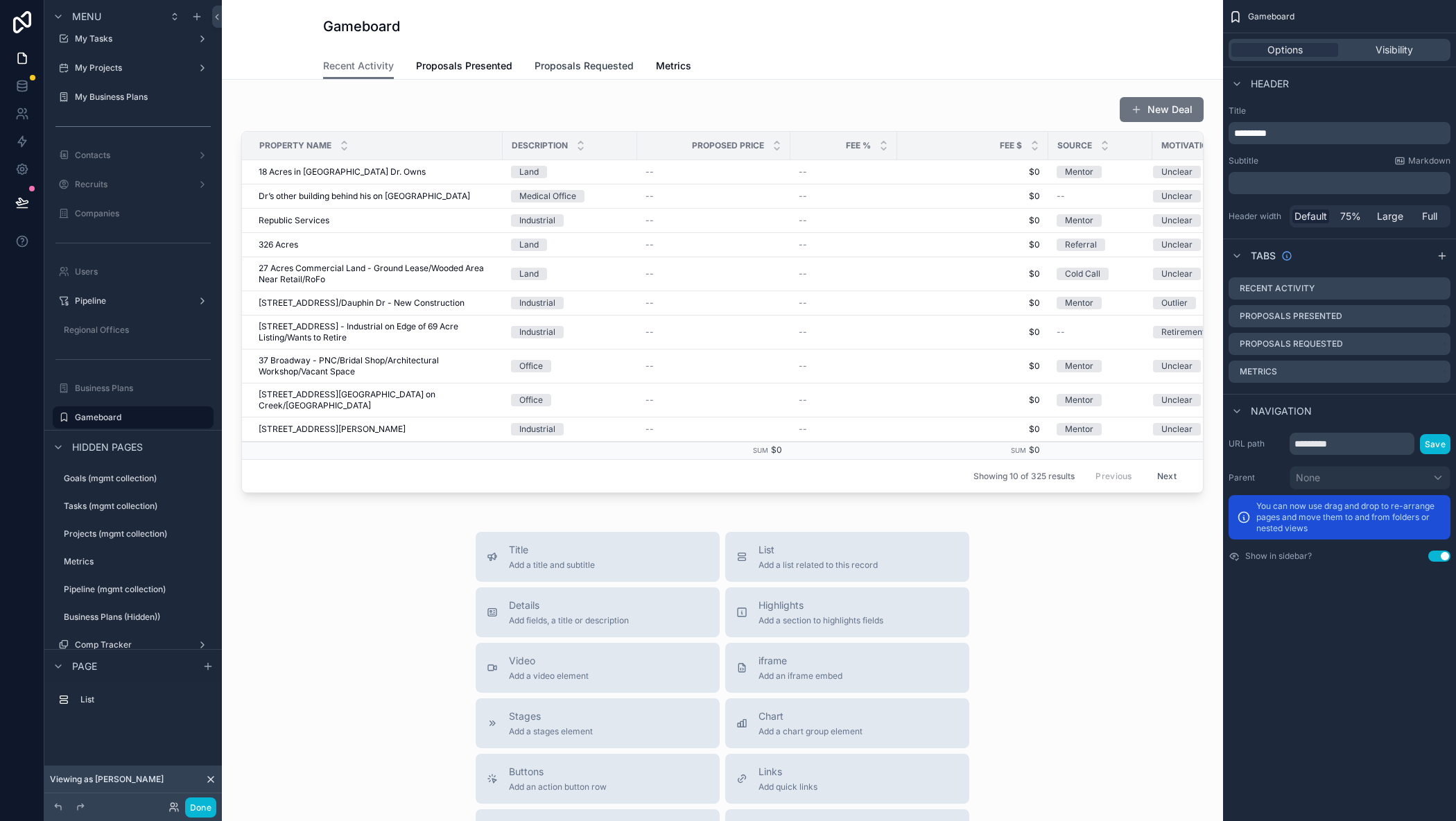
click at [597, 65] on span "Proposals Requested" at bounding box center [584, 66] width 99 height 14
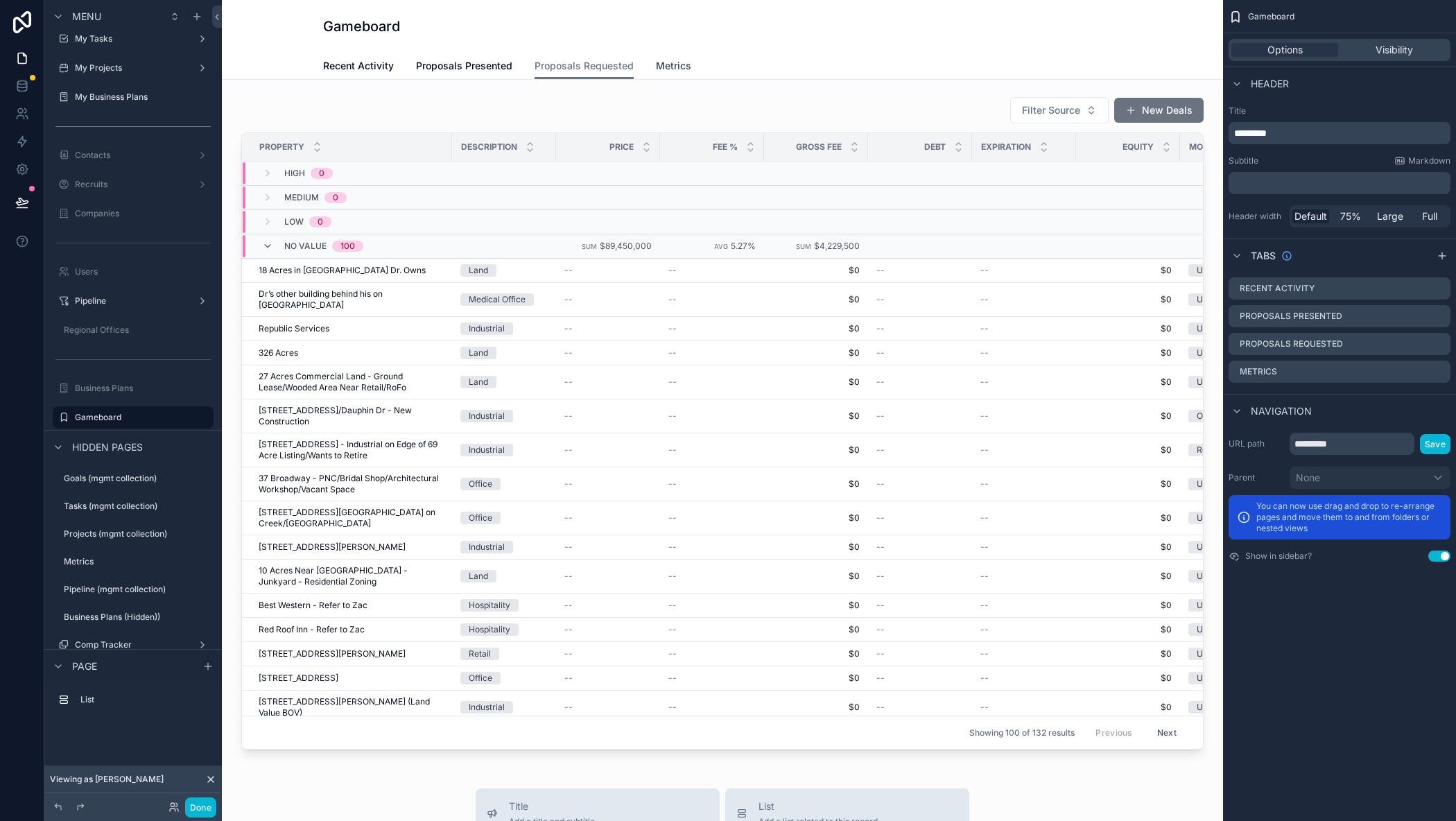
click at [658, 65] on span "Metrics" at bounding box center [673, 66] width 35 height 14
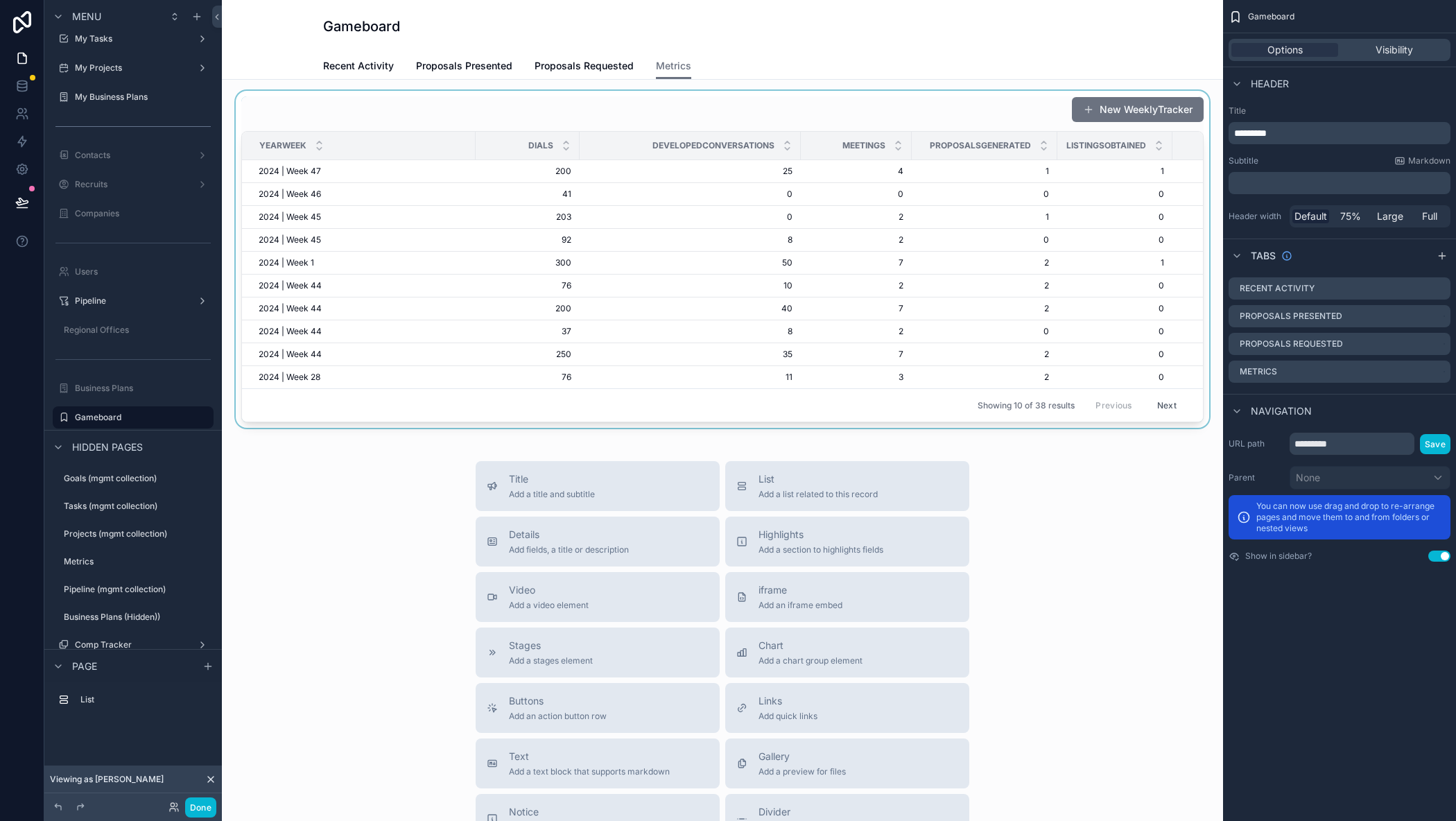
click at [1017, 96] on div "scrollable content" at bounding box center [722, 259] width 979 height 337
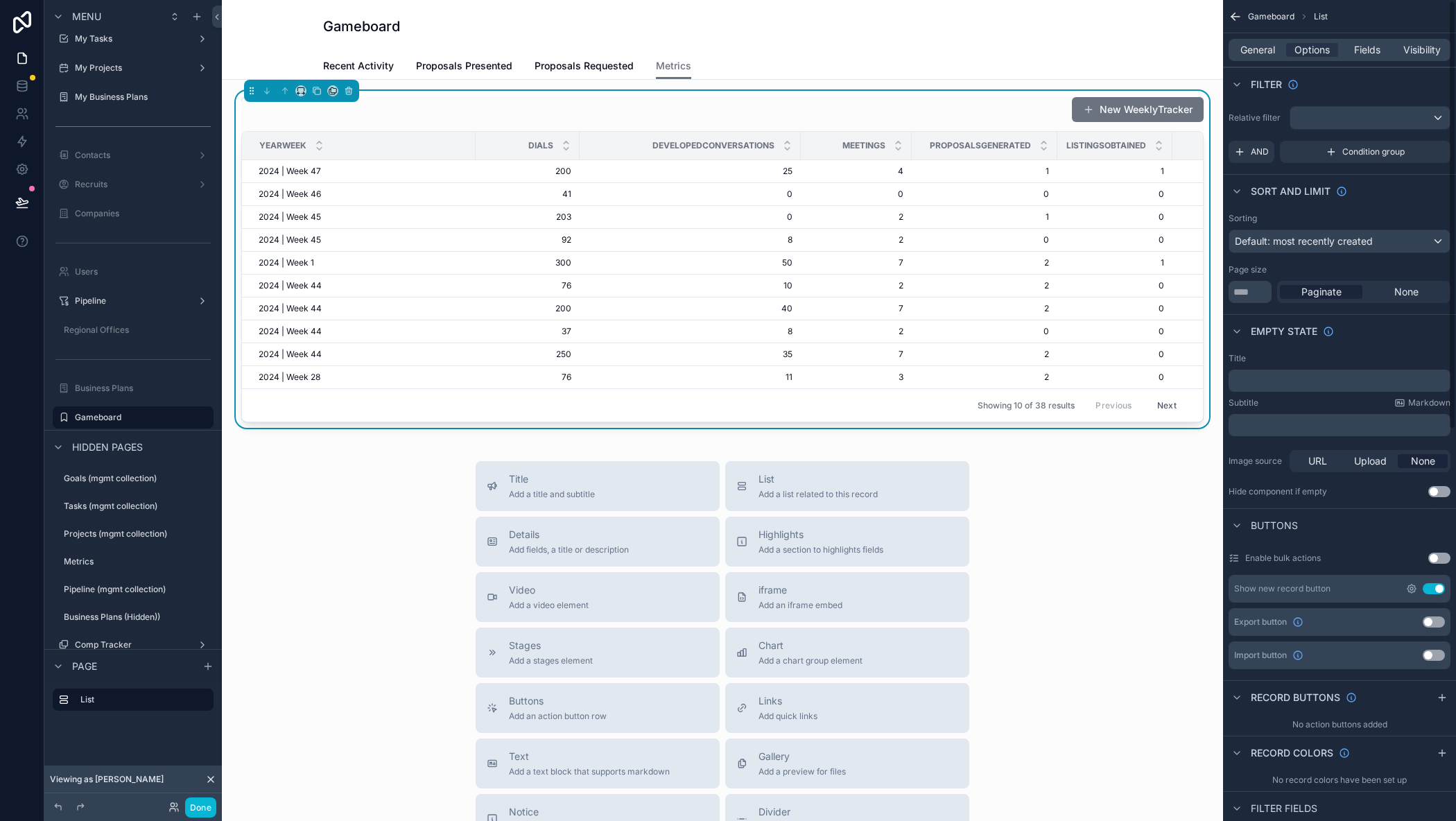
click at [1414, 592] on icon "scrollable content" at bounding box center [1412, 589] width 9 height 9
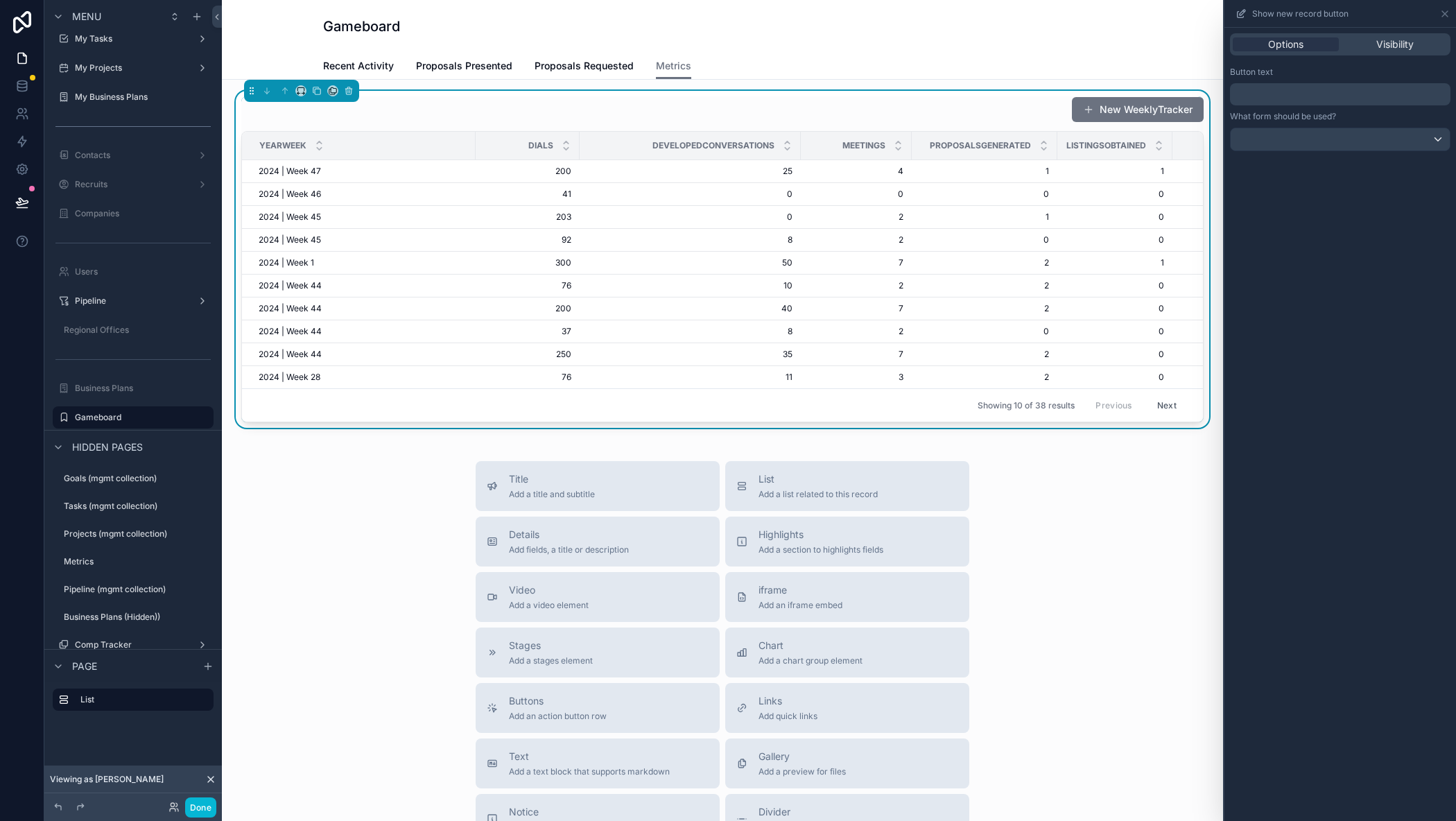
click at [1256, 84] on div "﻿" at bounding box center [1340, 95] width 220 height 22
click at [1256, 88] on p "﻿" at bounding box center [1341, 95] width 212 height 17
click at [1308, 395] on div "Options Visibility Button text *** What form should be used?" at bounding box center [1339, 425] width 231 height 794
click at [208, 809] on button "Done" at bounding box center [200, 808] width 32 height 20
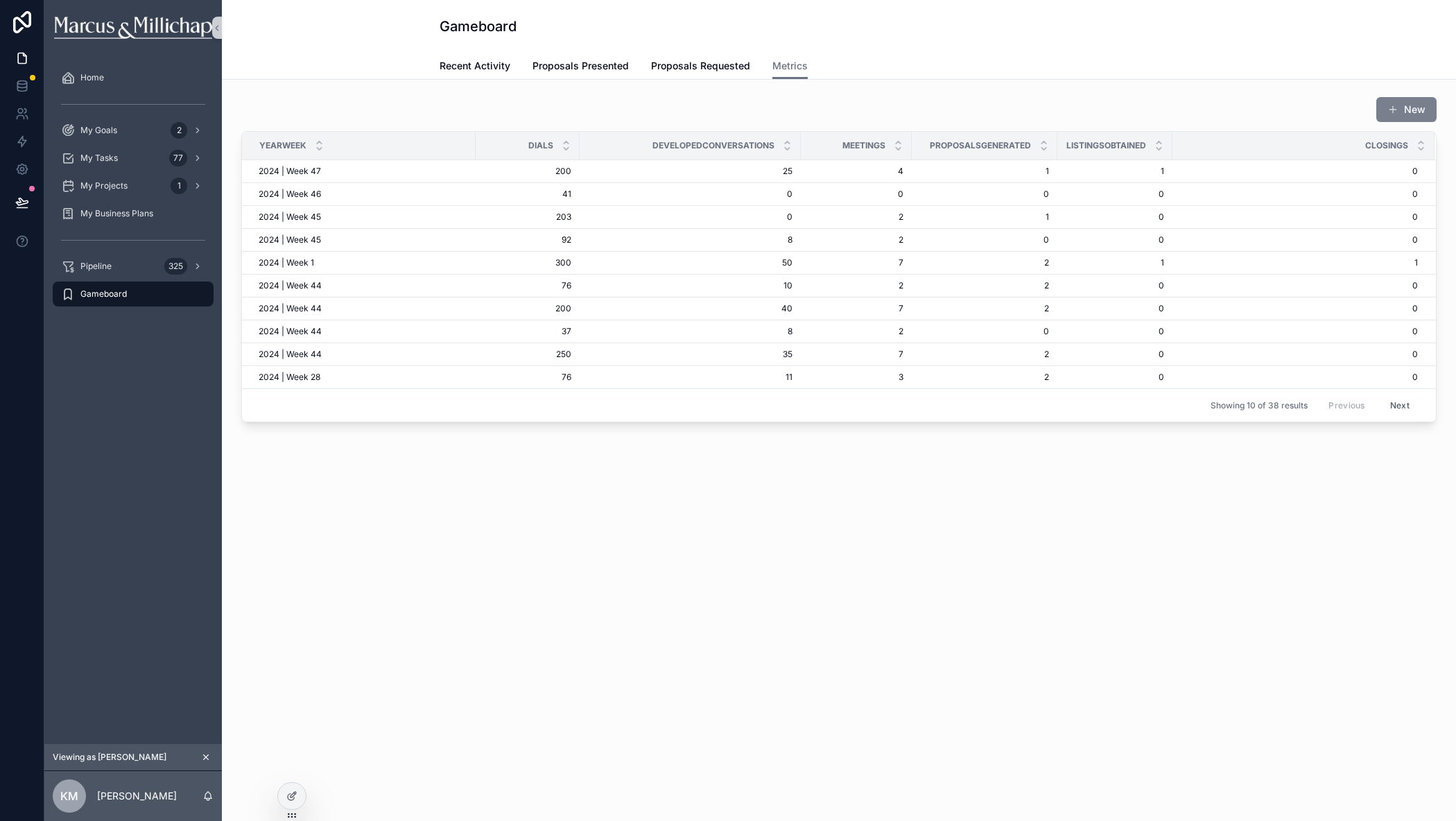
click at [1414, 112] on button "New" at bounding box center [1406, 109] width 61 height 25
click at [287, 799] on icon at bounding box center [292, 795] width 11 height 11
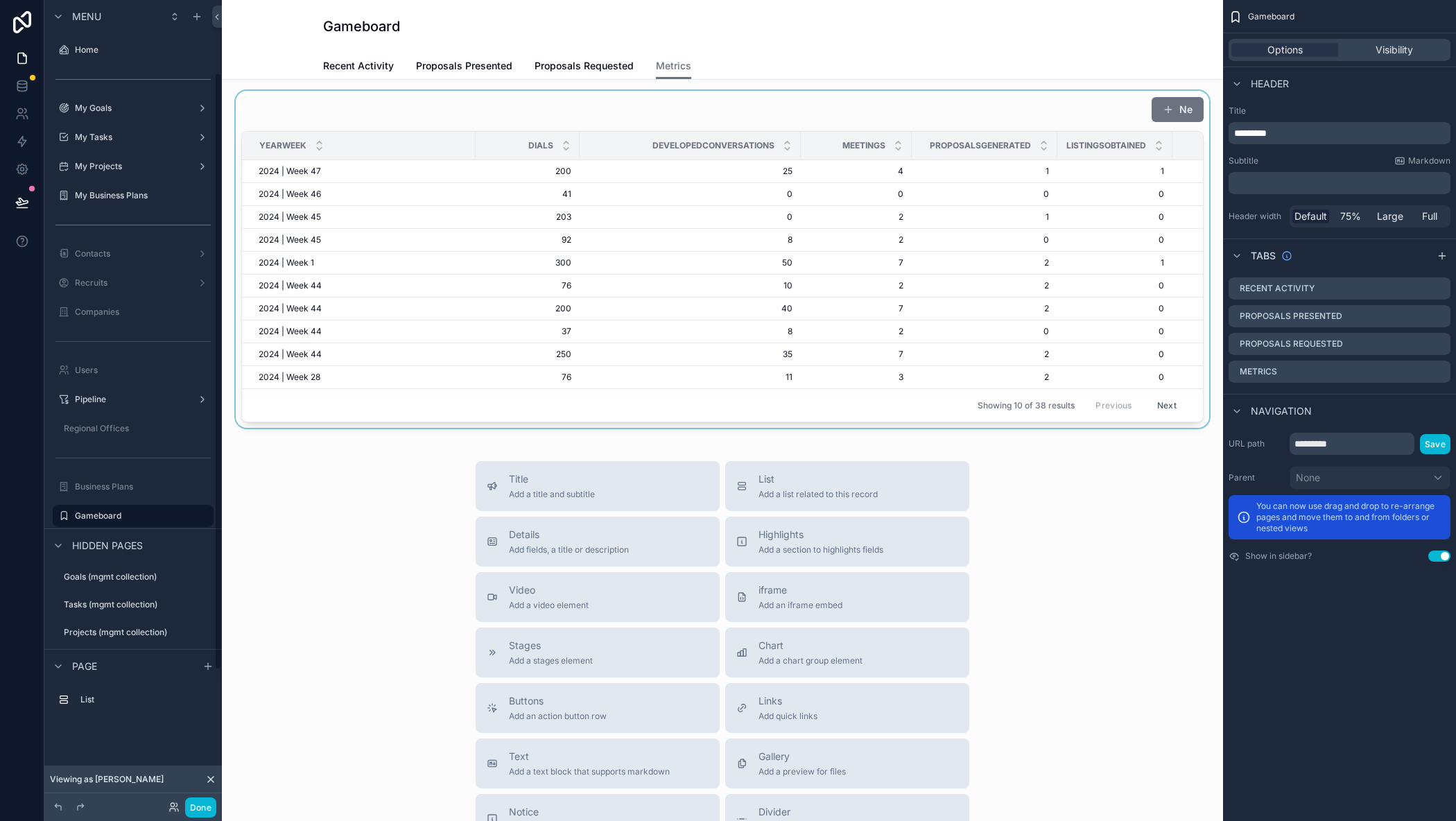
scroll to position [98, 0]
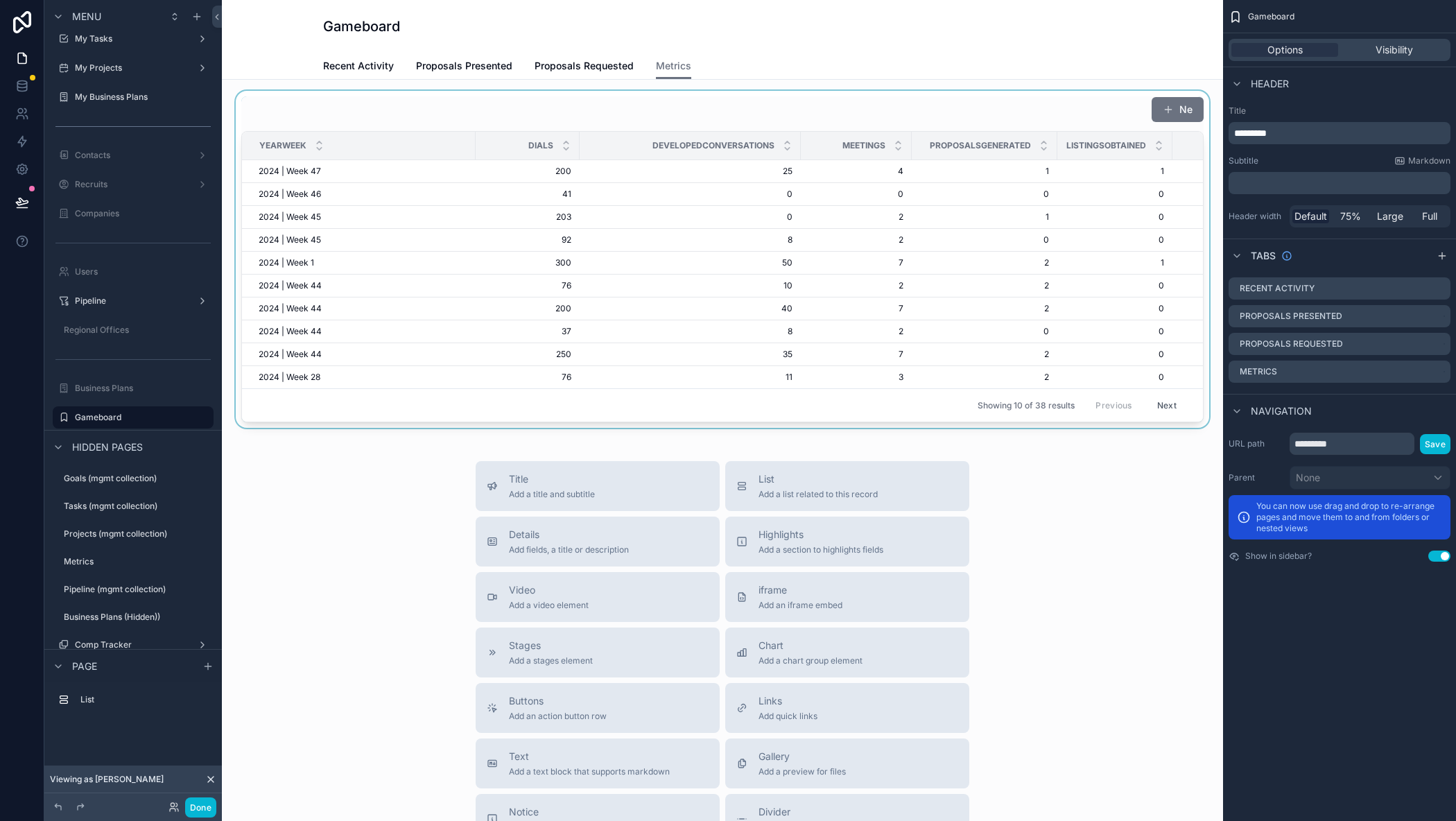
click at [1119, 109] on div "scrollable content" at bounding box center [722, 259] width 979 height 337
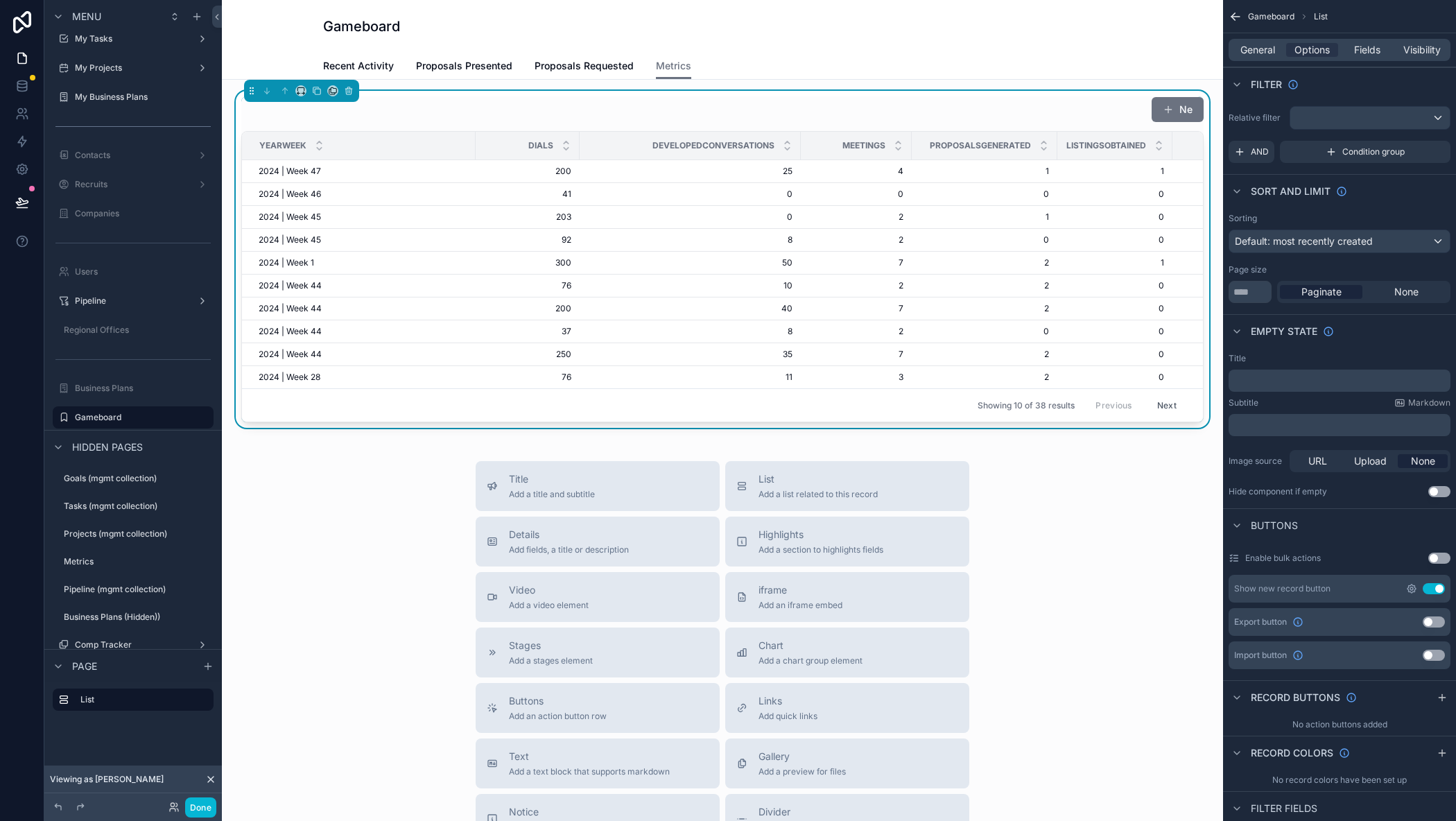
click at [1407, 586] on icon "scrollable content" at bounding box center [1411, 588] width 11 height 11
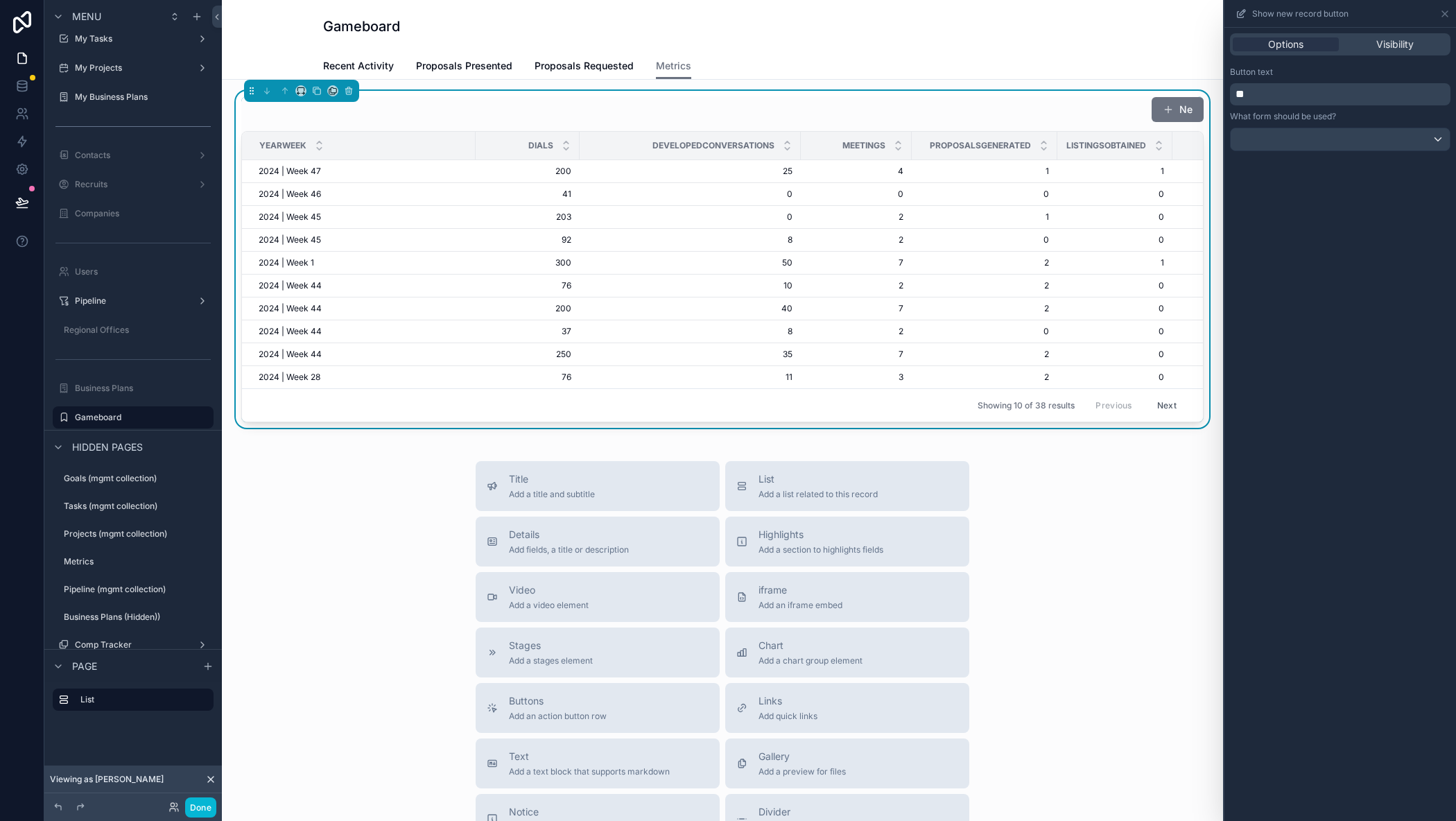
click at [1286, 95] on p "**" at bounding box center [1341, 95] width 212 height 17
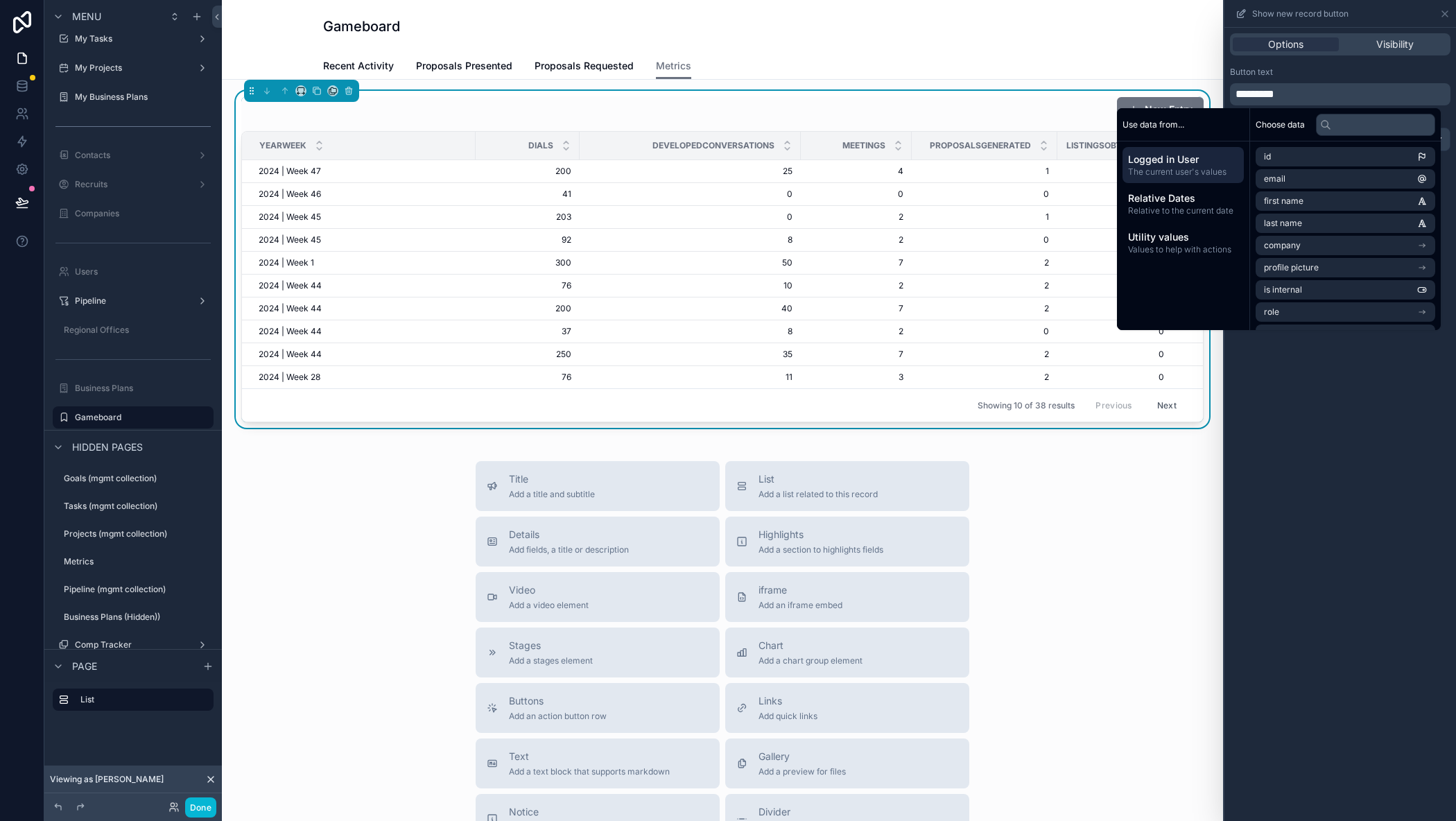
click at [1295, 66] on div "Button text ********* What form should be used?" at bounding box center [1339, 109] width 231 height 96
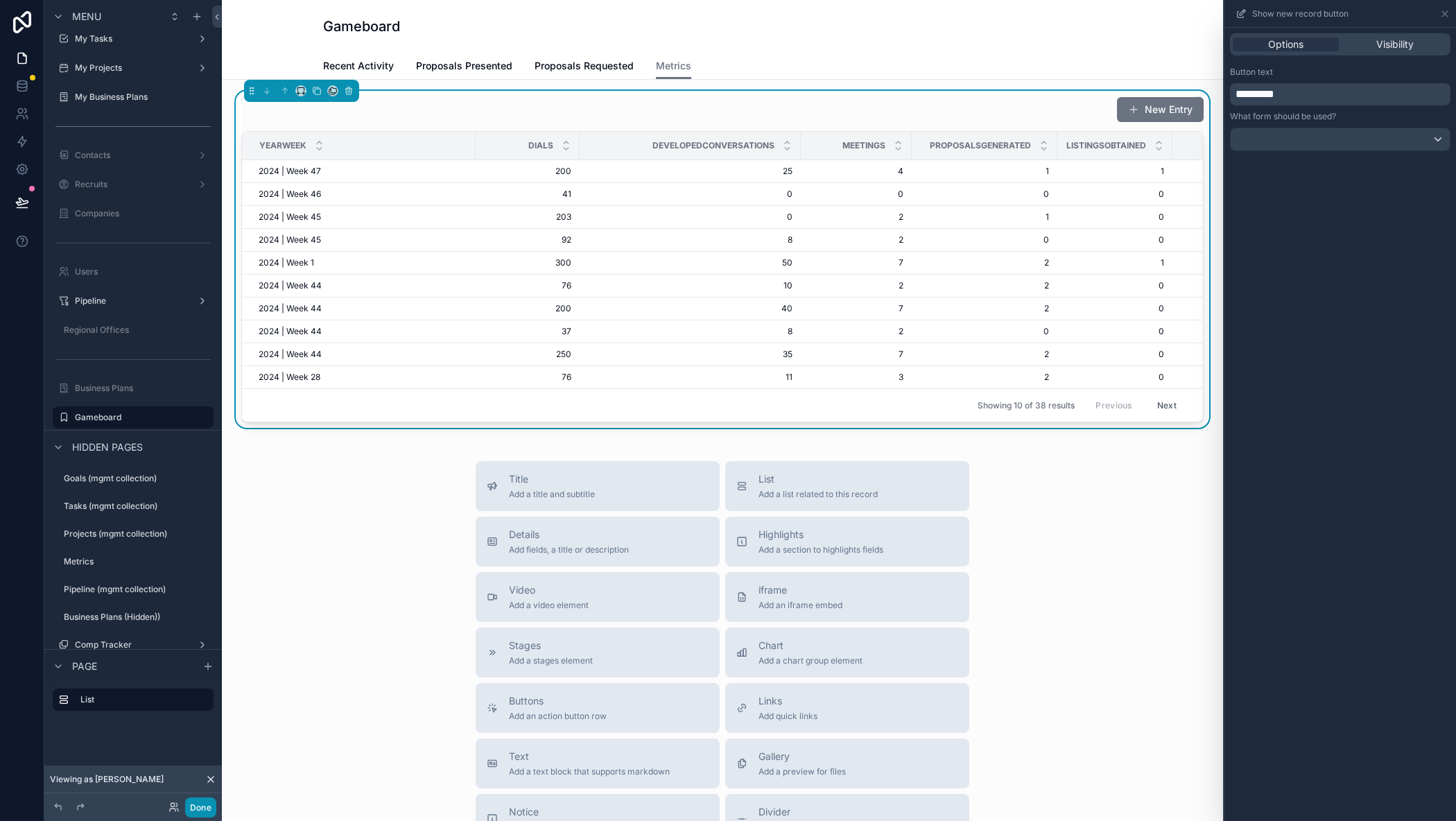
click at [212, 815] on button "Done" at bounding box center [200, 808] width 32 height 20
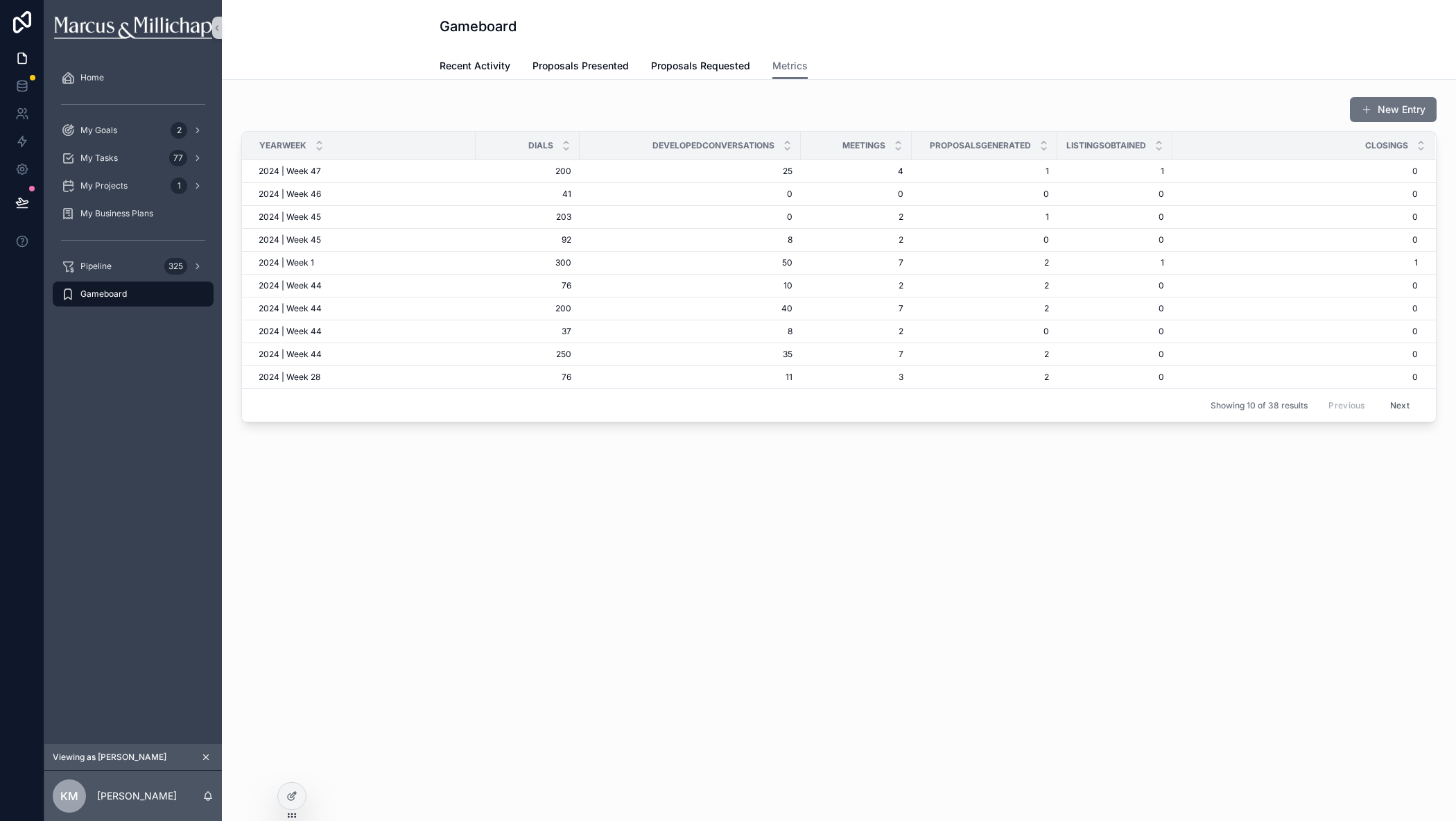
click at [87, 348] on div "Home My Goals 2 My Tasks 77 My Projects 1 My Business Plans Pipeline 325 Gamebo…" at bounding box center [133, 399] width 177 height 689
